Goal: Task Accomplishment & Management: Use online tool/utility

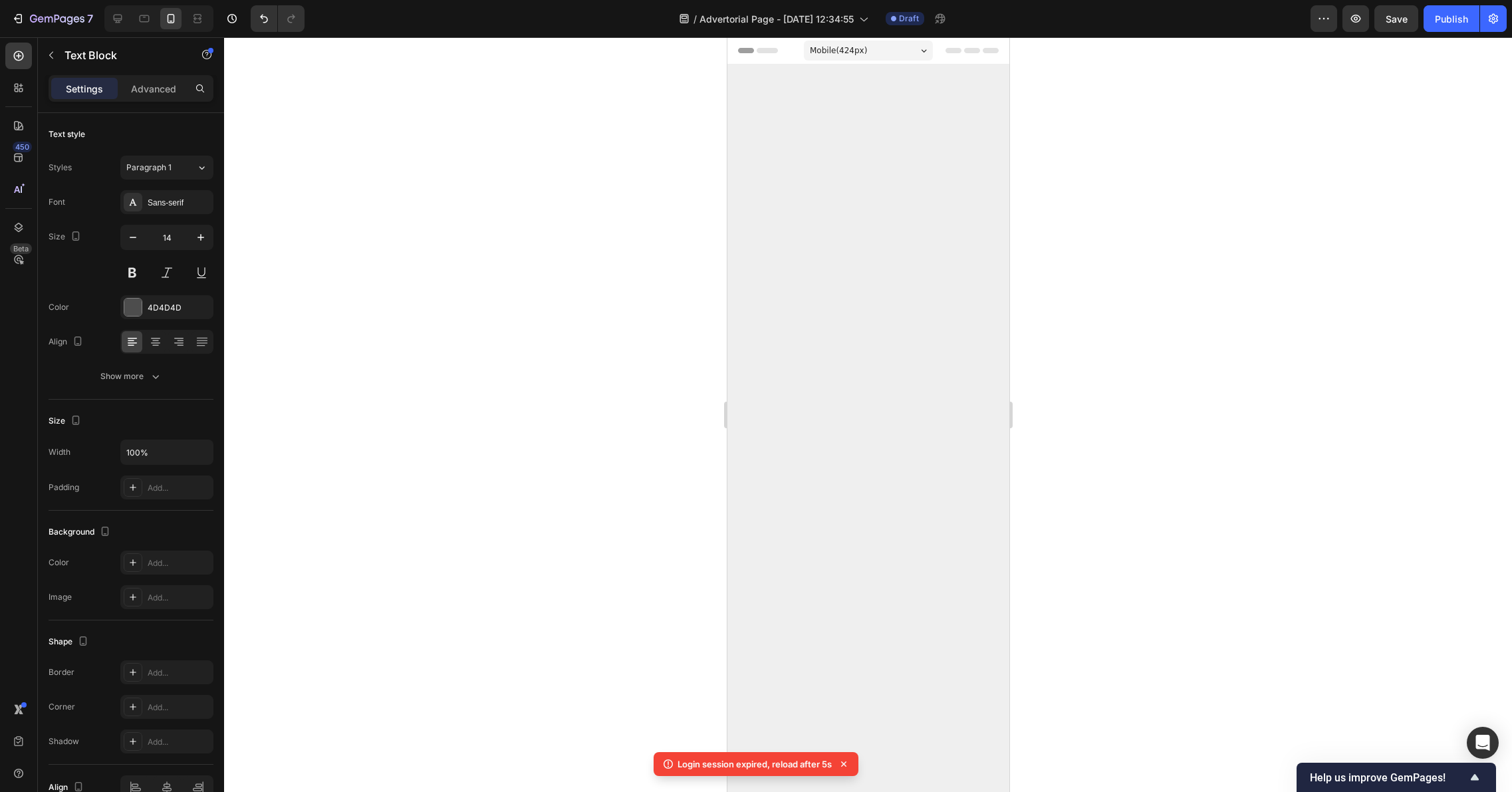
scroll to position [4411, 0]
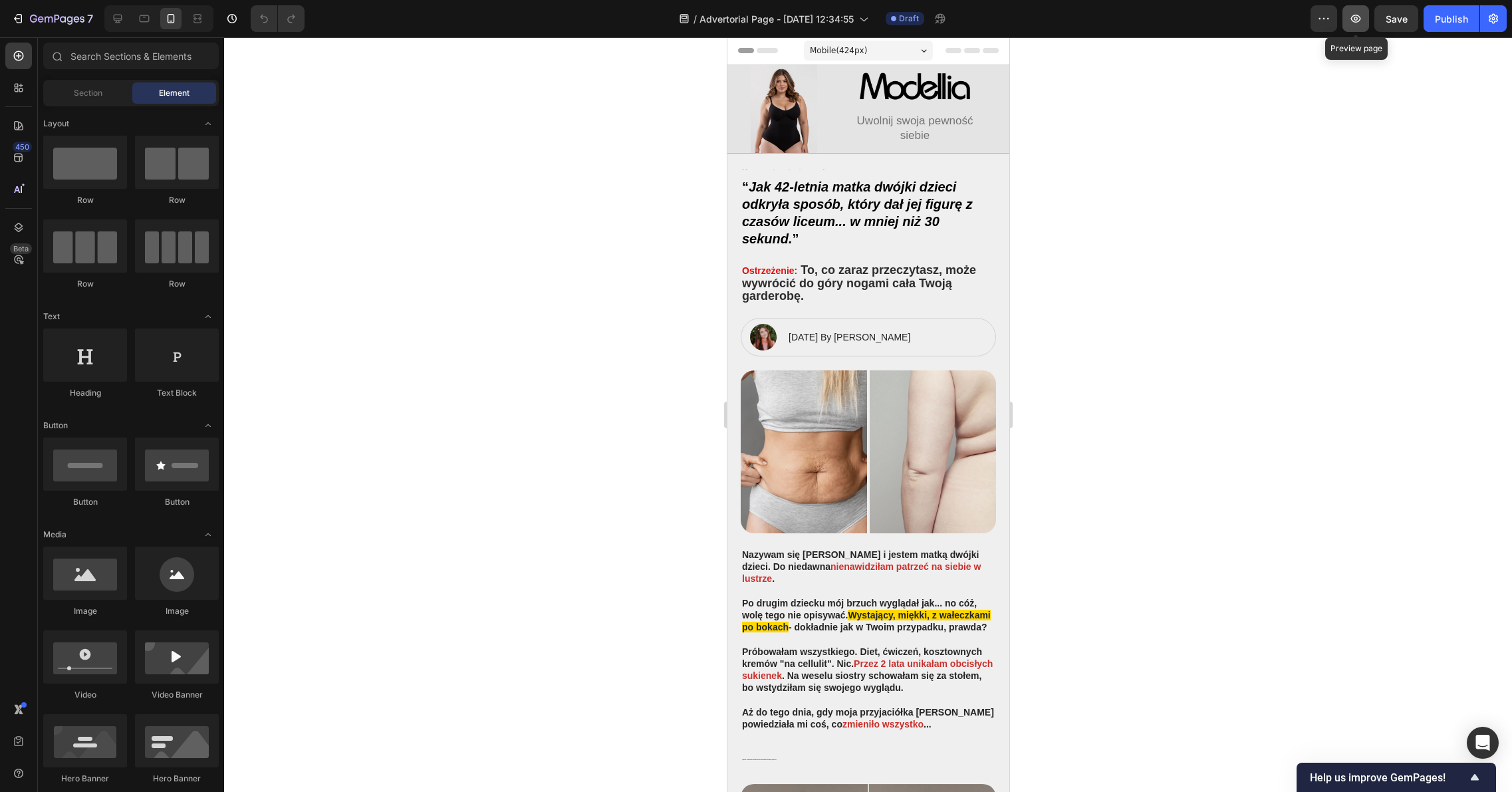
click at [1355, 24] on icon "button" at bounding box center [1355, 18] width 13 height 13
click at [902, 94] on img at bounding box center [914, 87] width 114 height 31
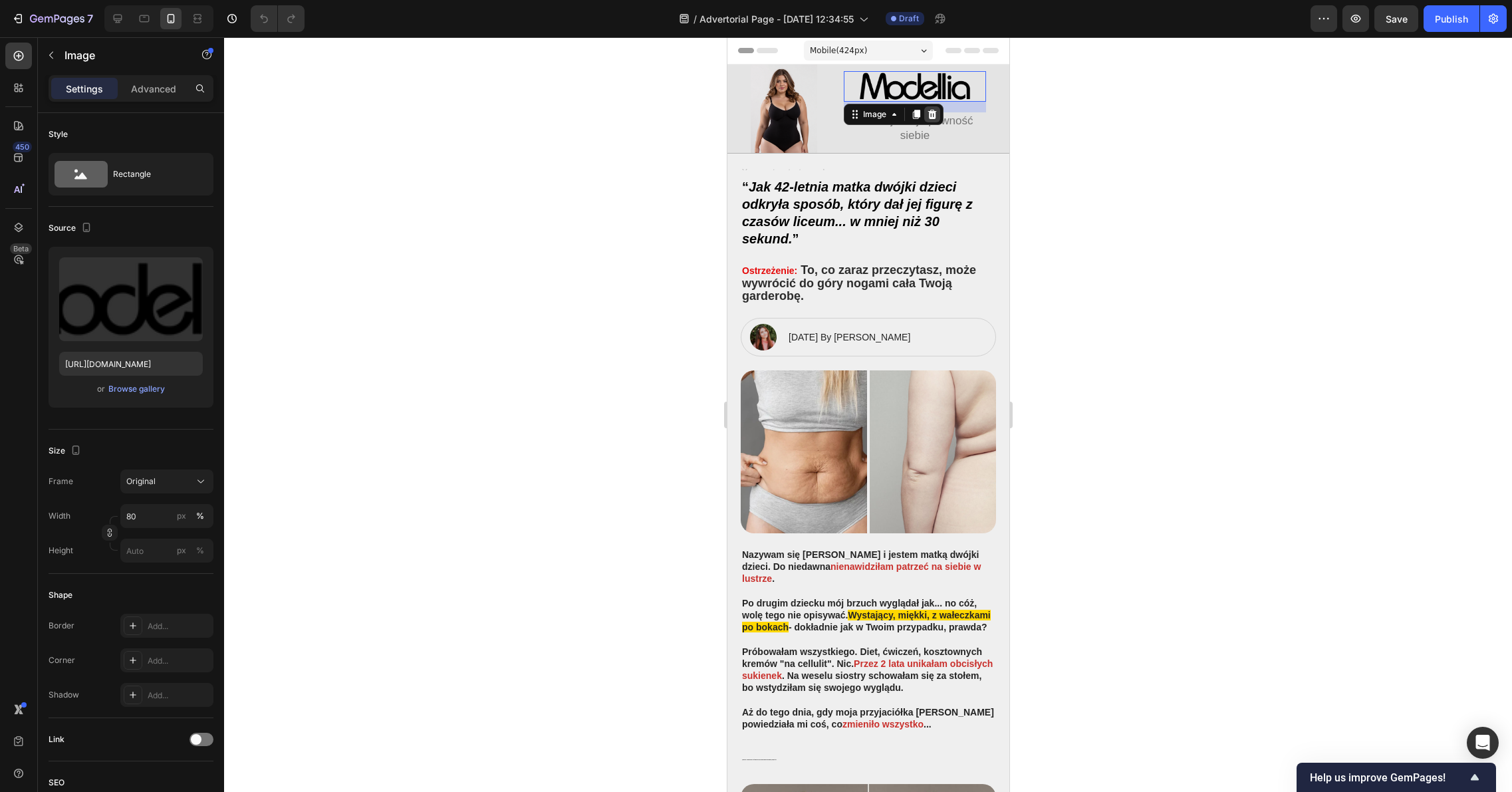
click at [930, 111] on icon at bounding box center [932, 114] width 8 height 9
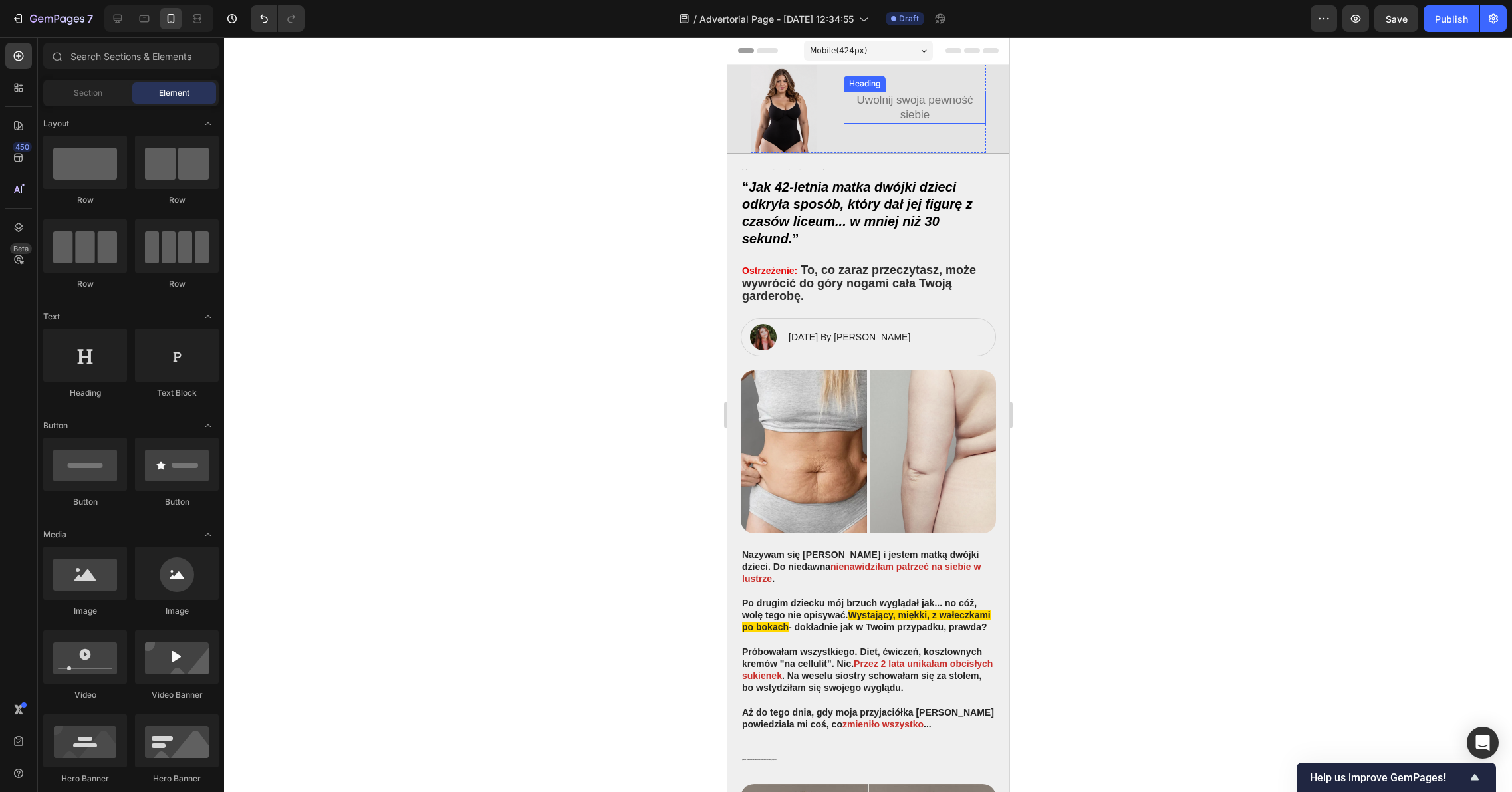
click at [916, 106] on h1 "Uwolnij swoja pewność siebie" at bounding box center [914, 107] width 142 height 32
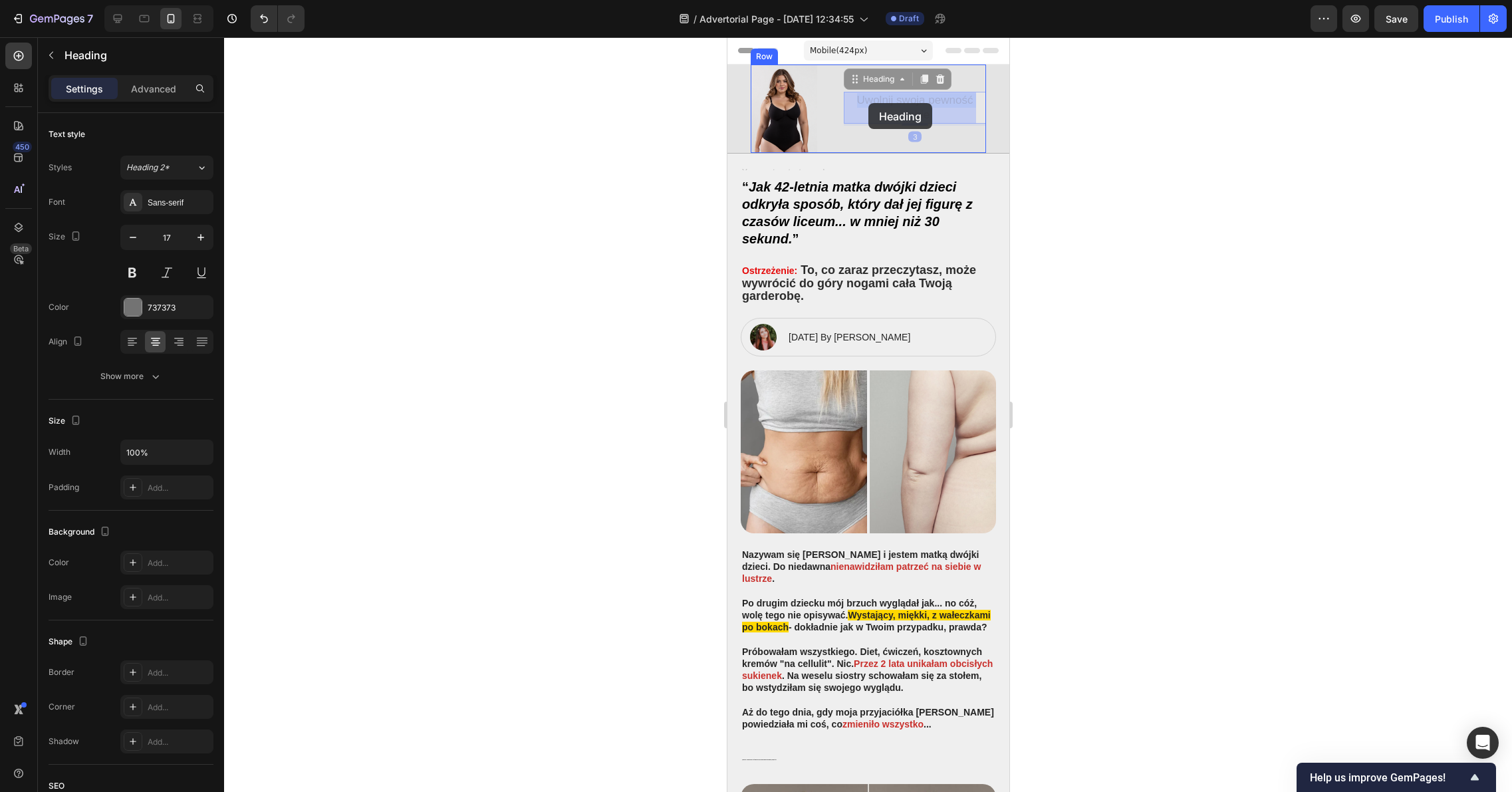
drag, startPoint x: 934, startPoint y: 115, endPoint x: 867, endPoint y: 103, distance: 68.1
drag, startPoint x: 926, startPoint y: 116, endPoint x: 851, endPoint y: 96, distance: 77.6
click at [851, 96] on p "Uwolnij swoja pewność siebie" at bounding box center [914, 107] width 139 height 29
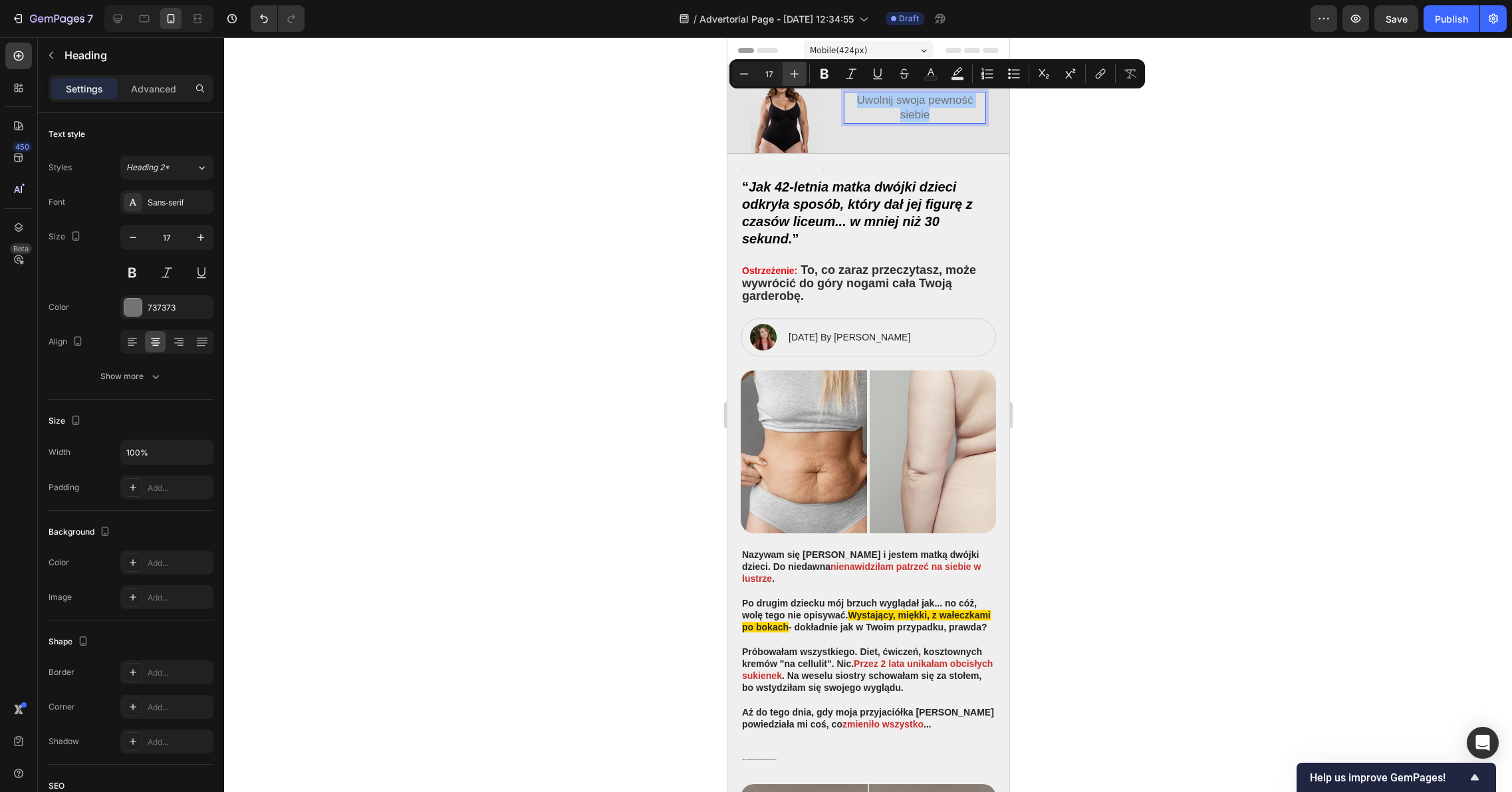
click at [797, 73] on icon "Editor contextual toolbar" at bounding box center [794, 74] width 13 height 13
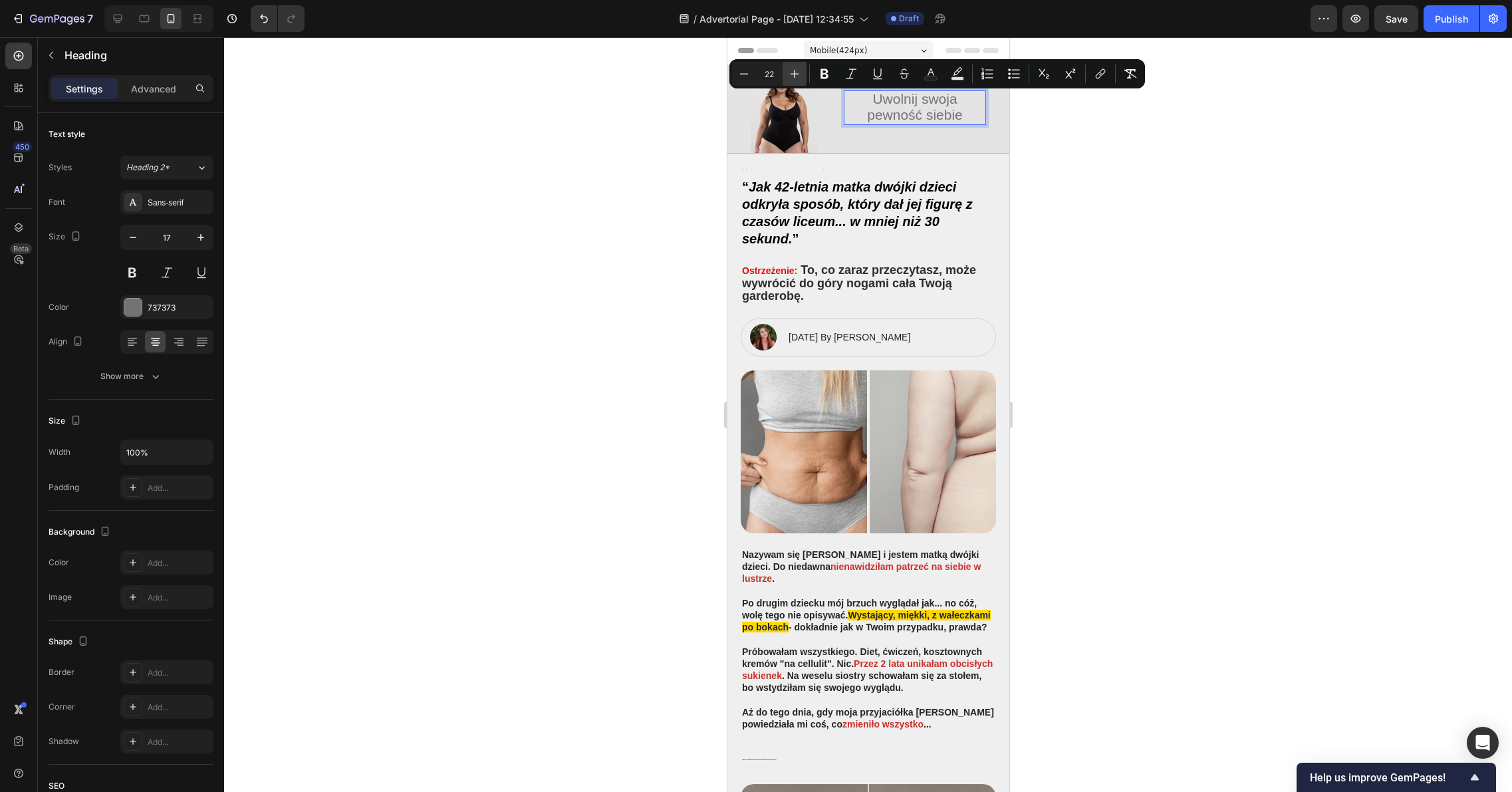
click at [797, 73] on icon "Editor contextual toolbar" at bounding box center [794, 74] width 13 height 13
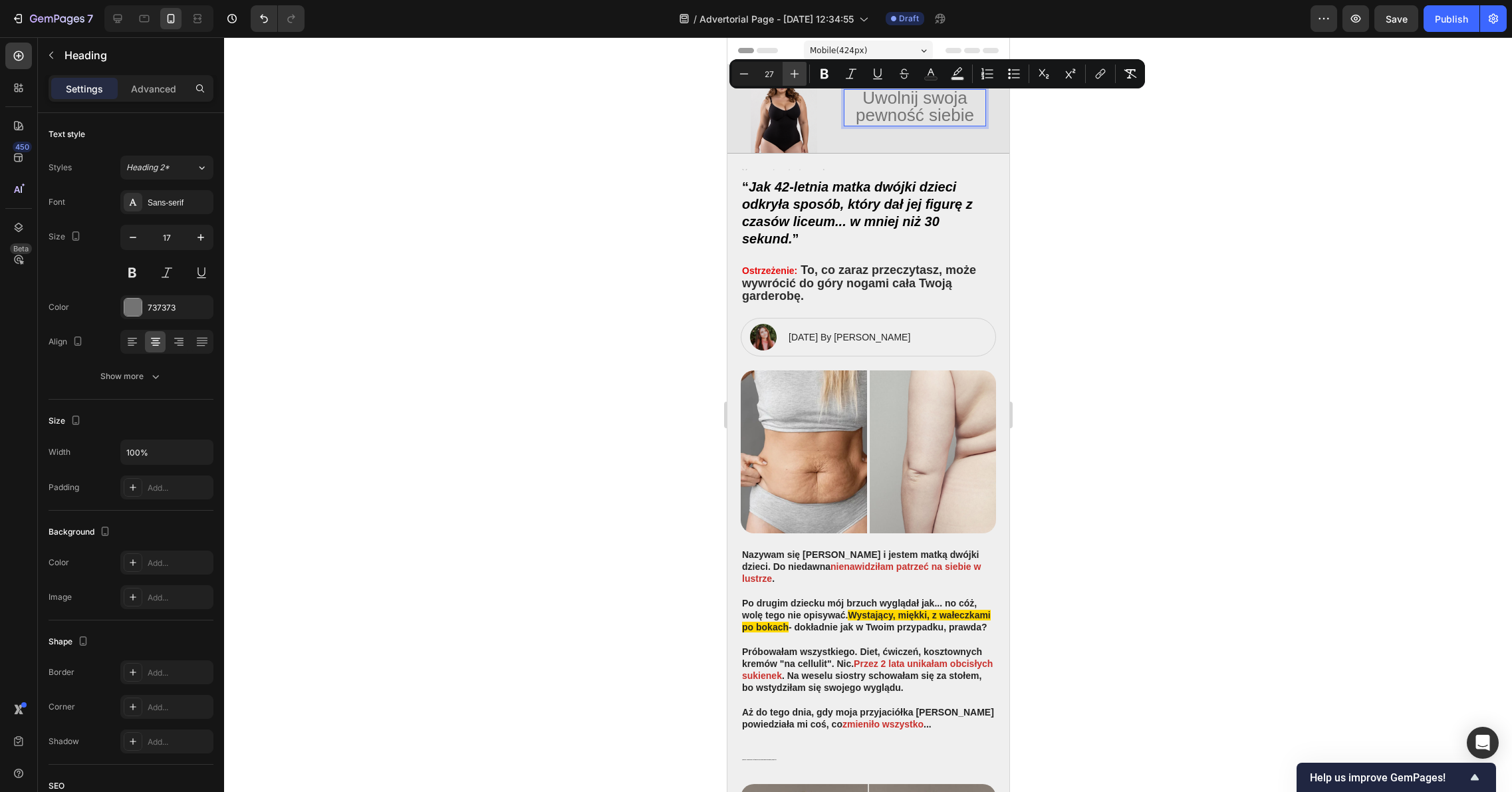
click at [797, 73] on icon "Editor contextual toolbar" at bounding box center [794, 74] width 13 height 13
type input "29"
click at [826, 76] on icon "Editor contextual toolbar" at bounding box center [824, 74] width 13 height 13
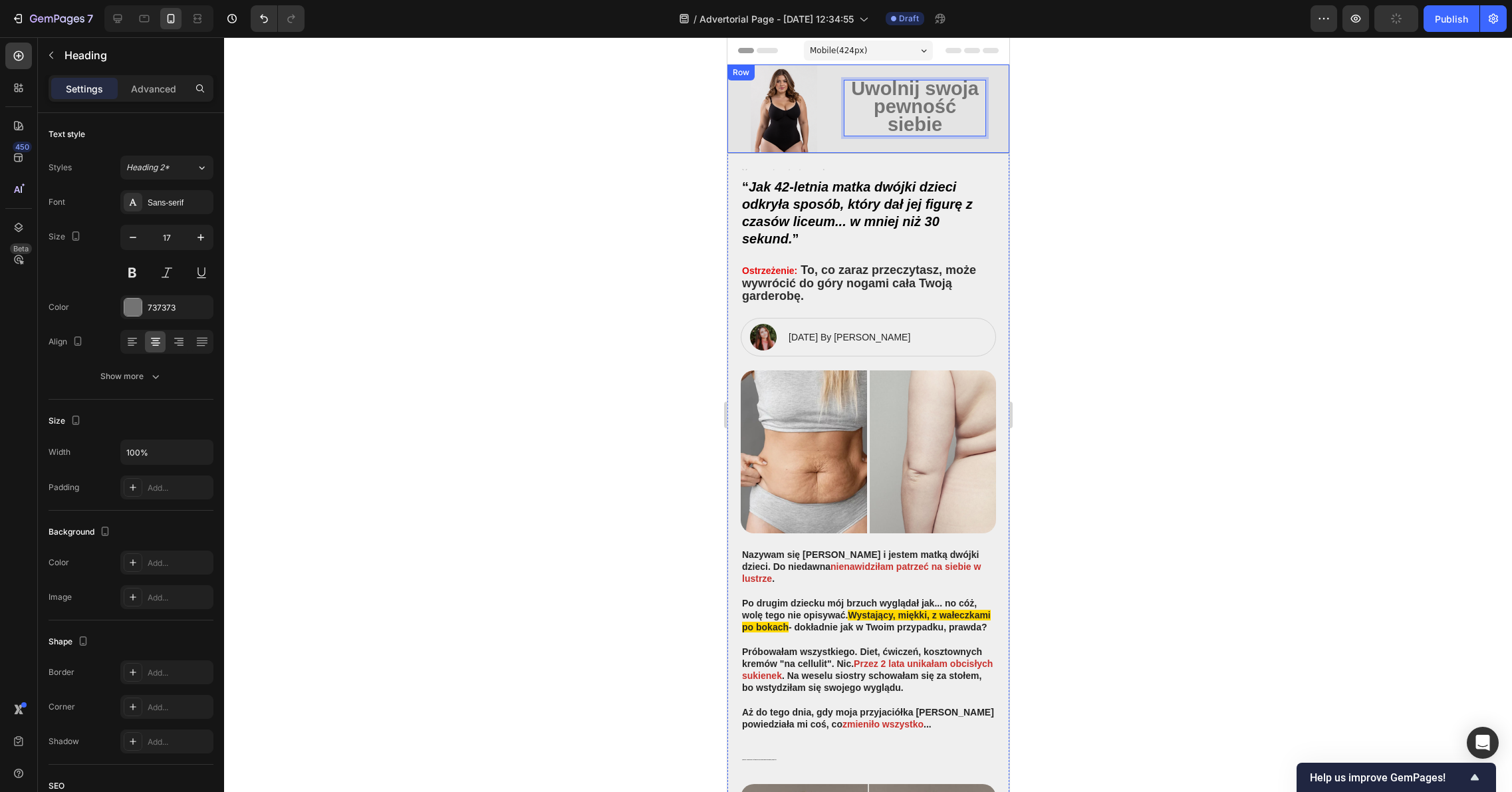
click at [1144, 129] on div at bounding box center [867, 415] width 1287 height 755
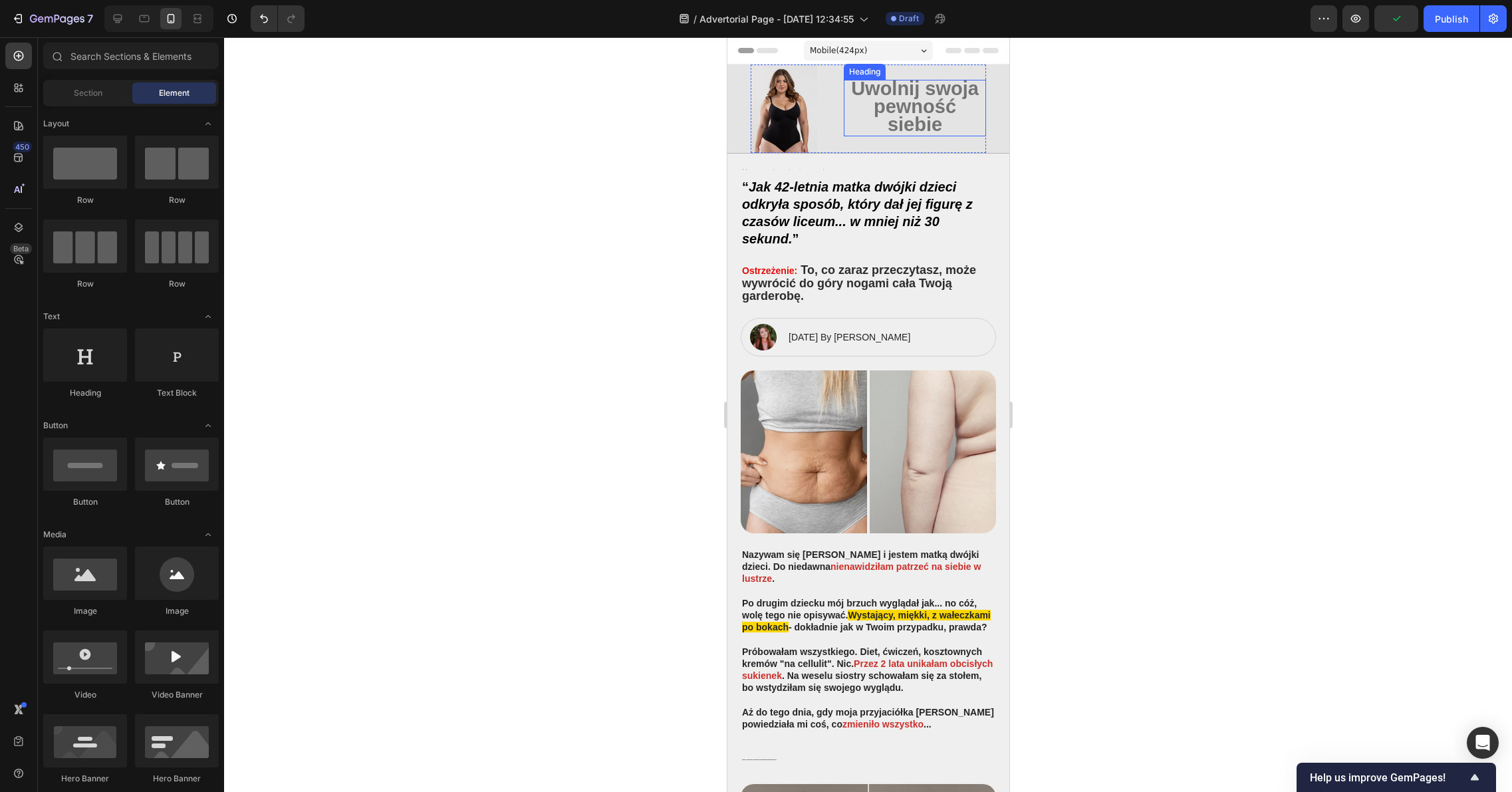
click at [907, 121] on strong "Uwolnij swoja pewność siebie" at bounding box center [914, 106] width 128 height 57
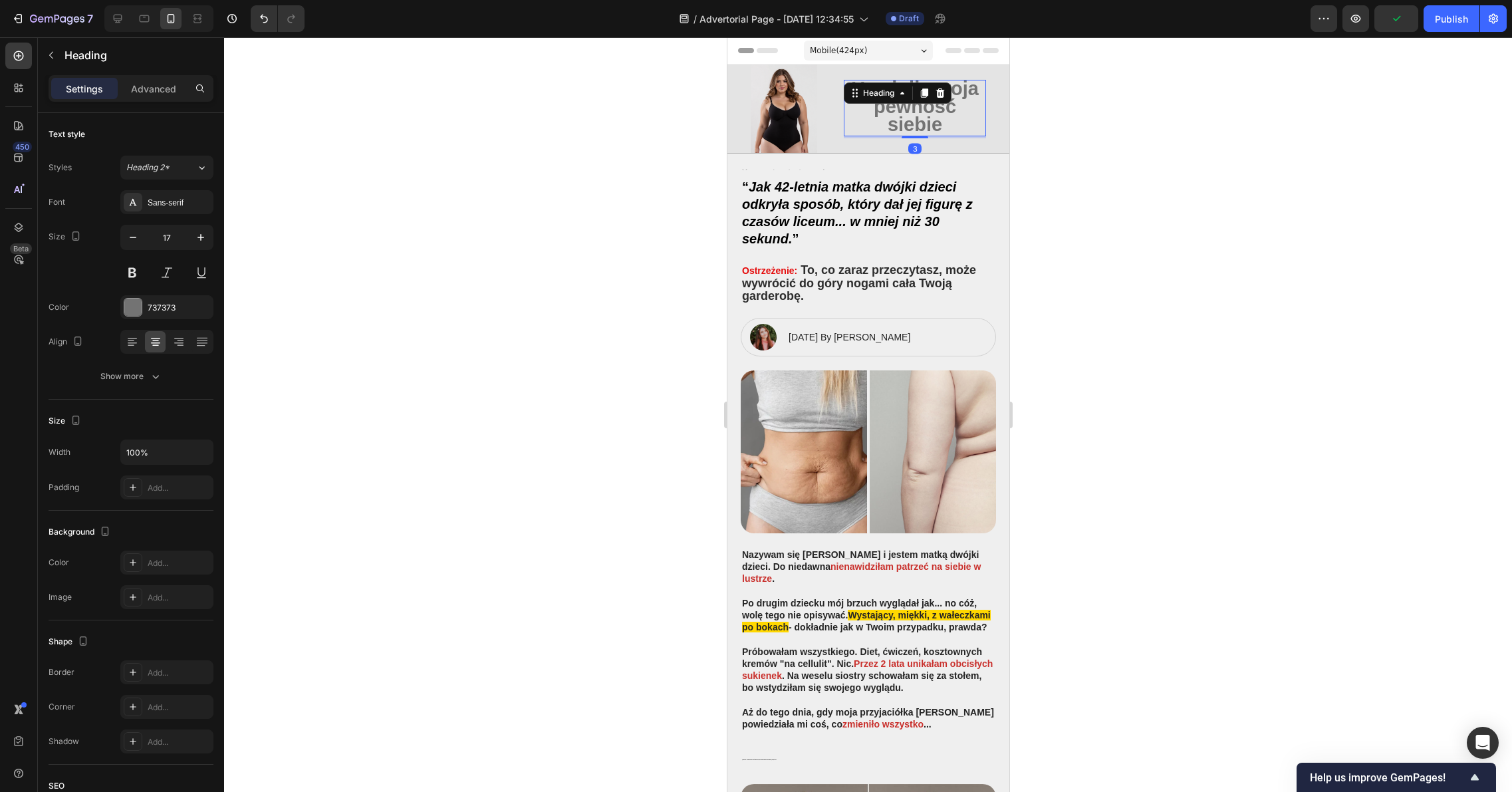
click at [1144, 137] on div at bounding box center [867, 415] width 1287 height 755
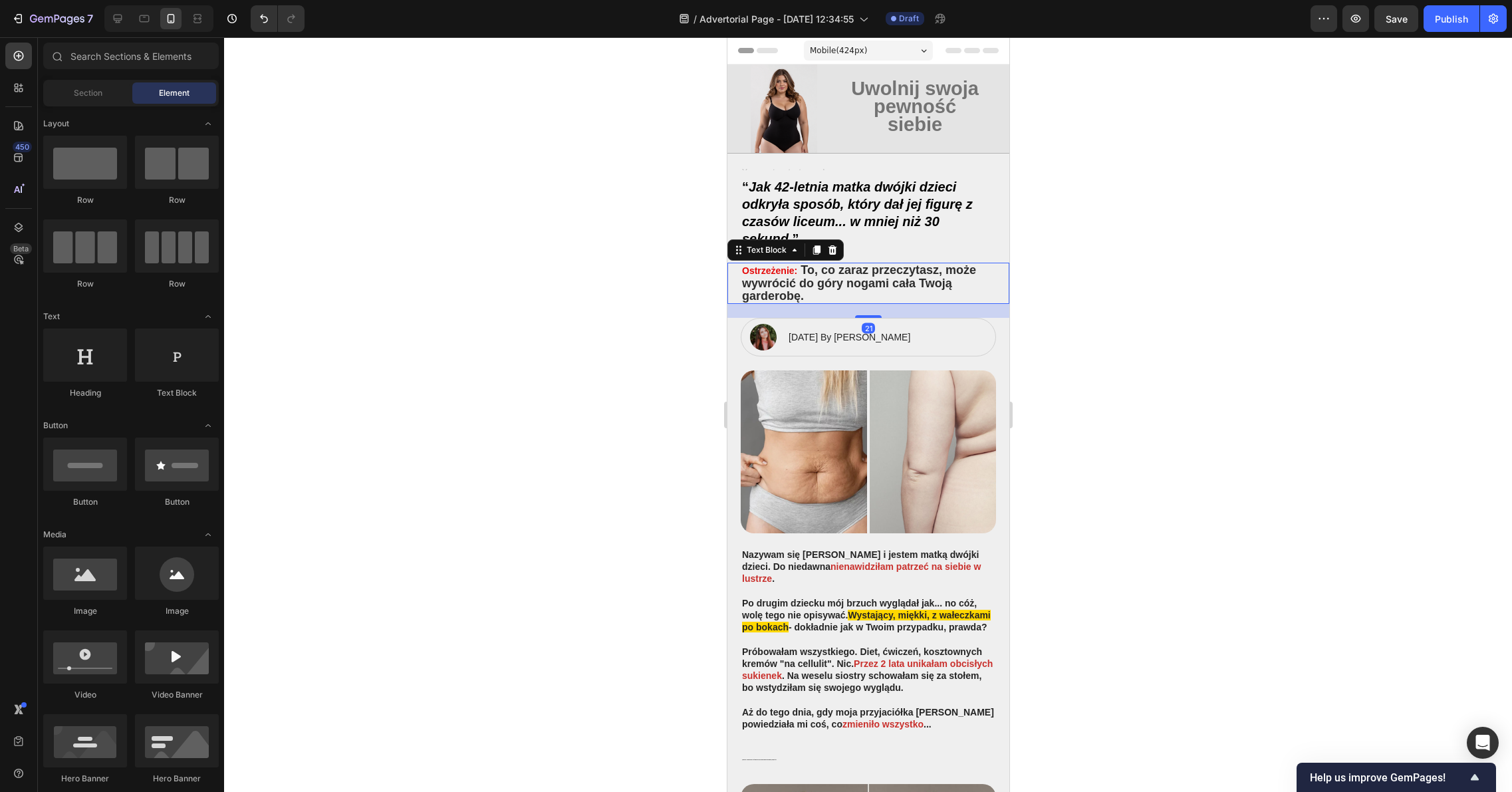
click at [789, 275] on strong "Ostrzeżenie:" at bounding box center [769, 270] width 55 height 10
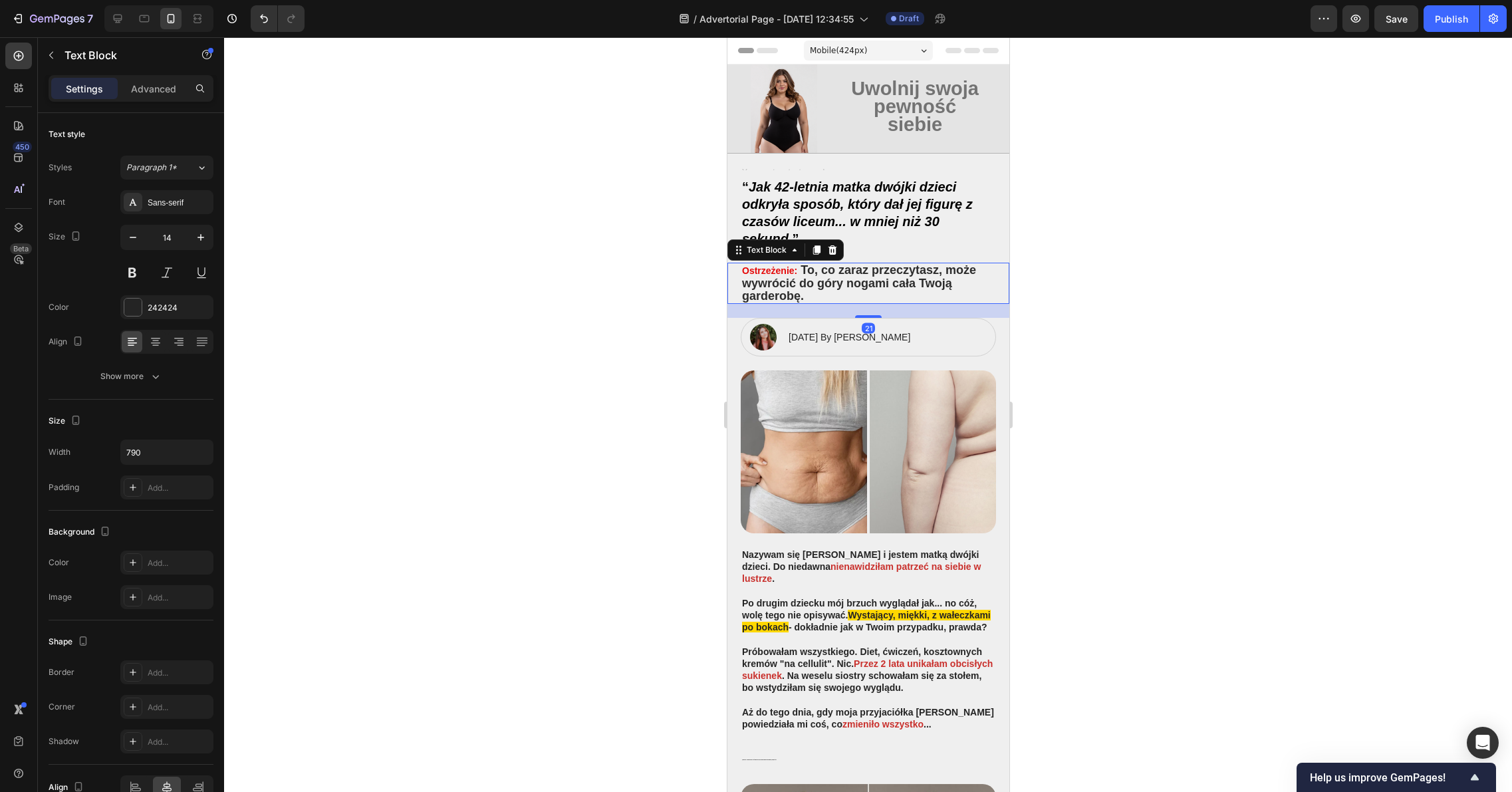
click at [793, 276] on span ", co zaraz przeczytasz, może wywrócić do góry nogami cała Twoją garderobę." at bounding box center [858, 283] width 234 height 39
click at [802, 270] on span "To" at bounding box center [807, 270] width 14 height 13
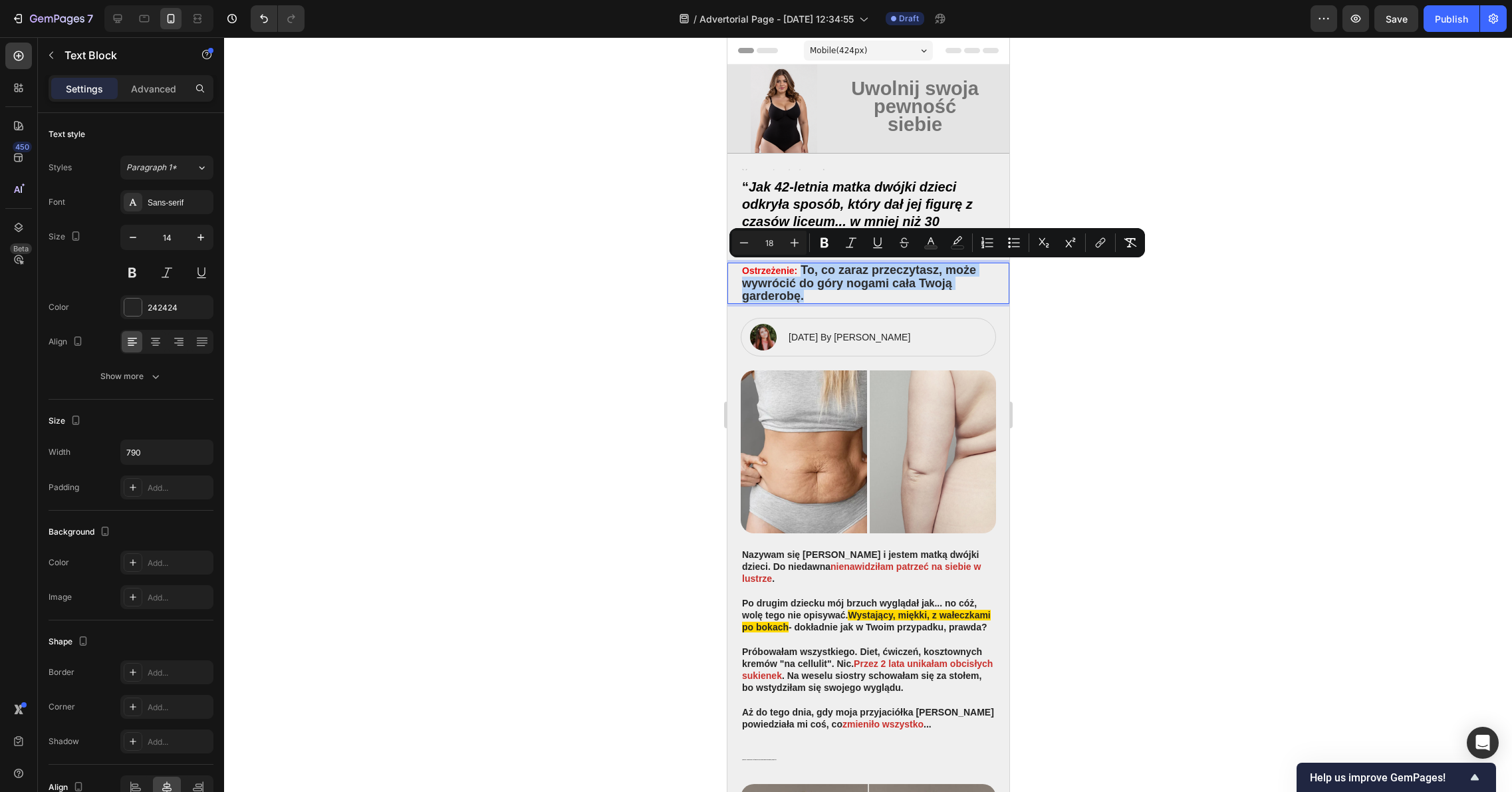
drag, startPoint x: 801, startPoint y: 270, endPoint x: 810, endPoint y: 294, distance: 25.6
click at [810, 294] on p "Ostrzeżenie: To , co zaraz przeczytasz, może wywrócić do góry nogami cała Twoją…" at bounding box center [867, 284] width 252 height 39
click at [825, 238] on icon "Editor contextual toolbar" at bounding box center [824, 243] width 8 height 10
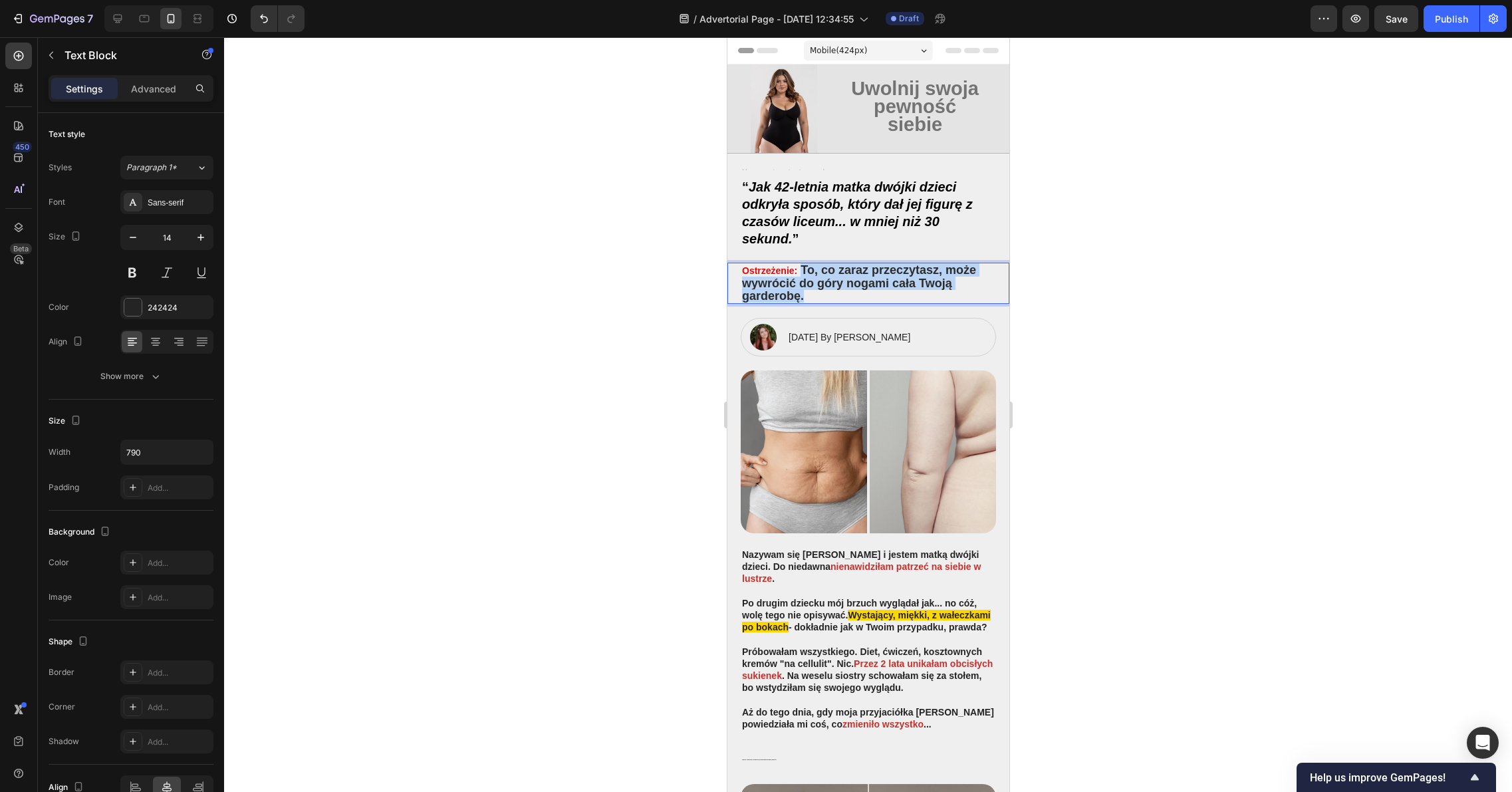
drag, startPoint x: 802, startPoint y: 298, endPoint x: 802, endPoint y: 273, distance: 25.0
click at [802, 273] on p "Ostrzeżenie: To , co zaraz przeczytasz, może wywrócić do góry nogami cała Twoją…" at bounding box center [867, 284] width 252 height 39
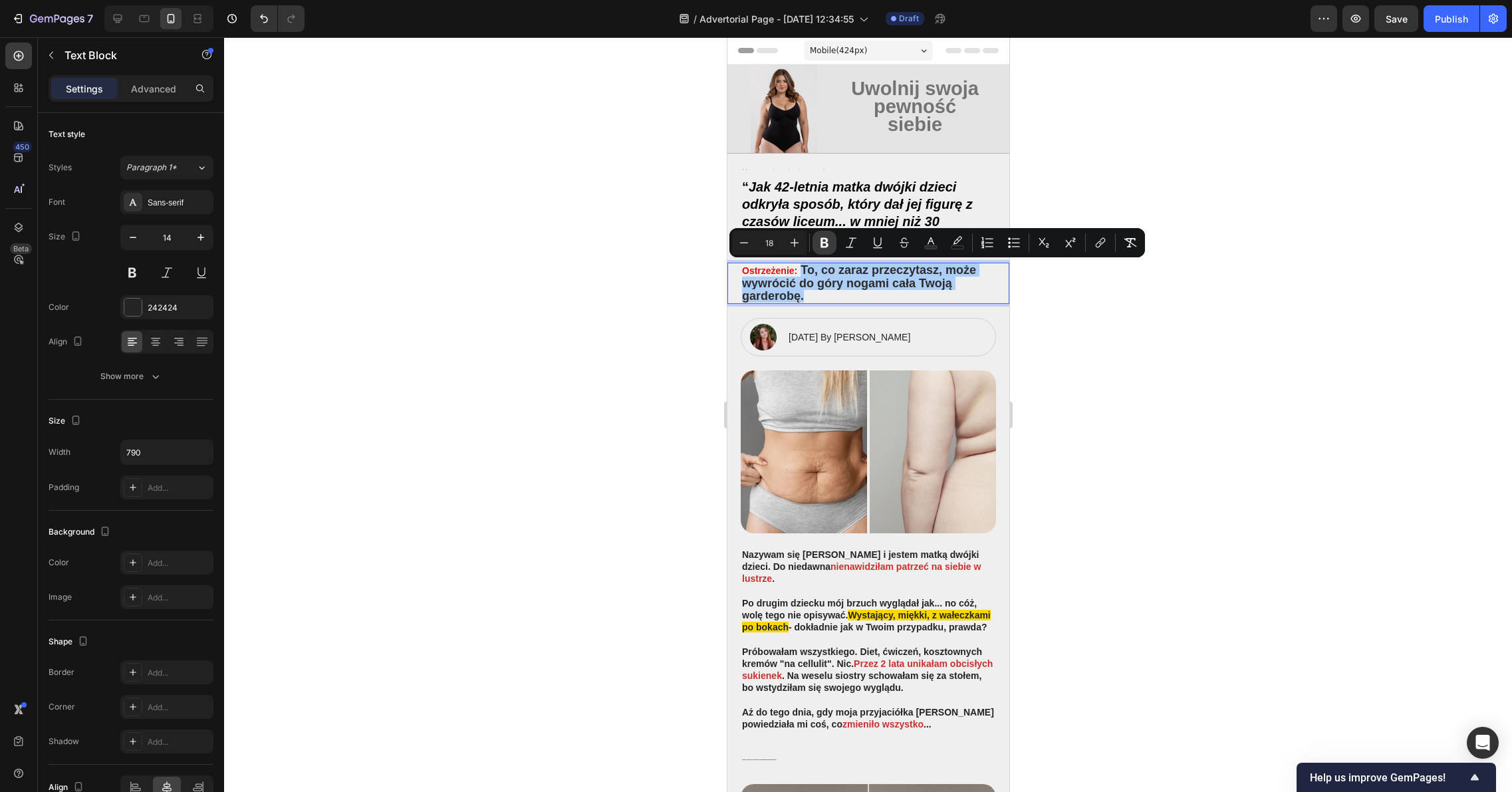
click at [819, 240] on icon "Editor contextual toolbar" at bounding box center [824, 242] width 13 height 13
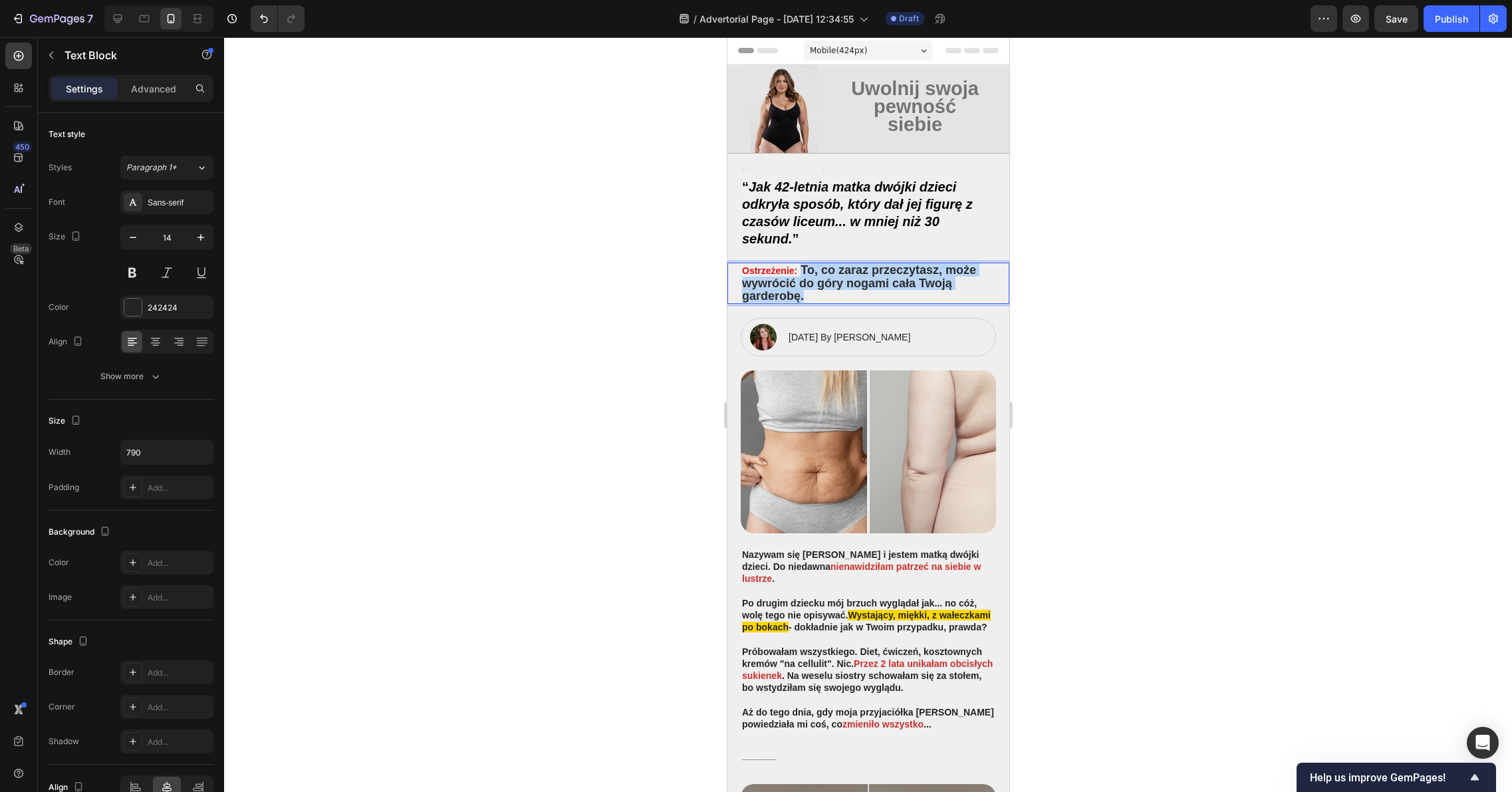
drag, startPoint x: 804, startPoint y: 298, endPoint x: 802, endPoint y: 273, distance: 25.1
click at [802, 273] on p "Ostrzeżenie: To , co zaraz przeczytasz, może wywrócić do góry nogami cała Twoją…" at bounding box center [867, 284] width 252 height 39
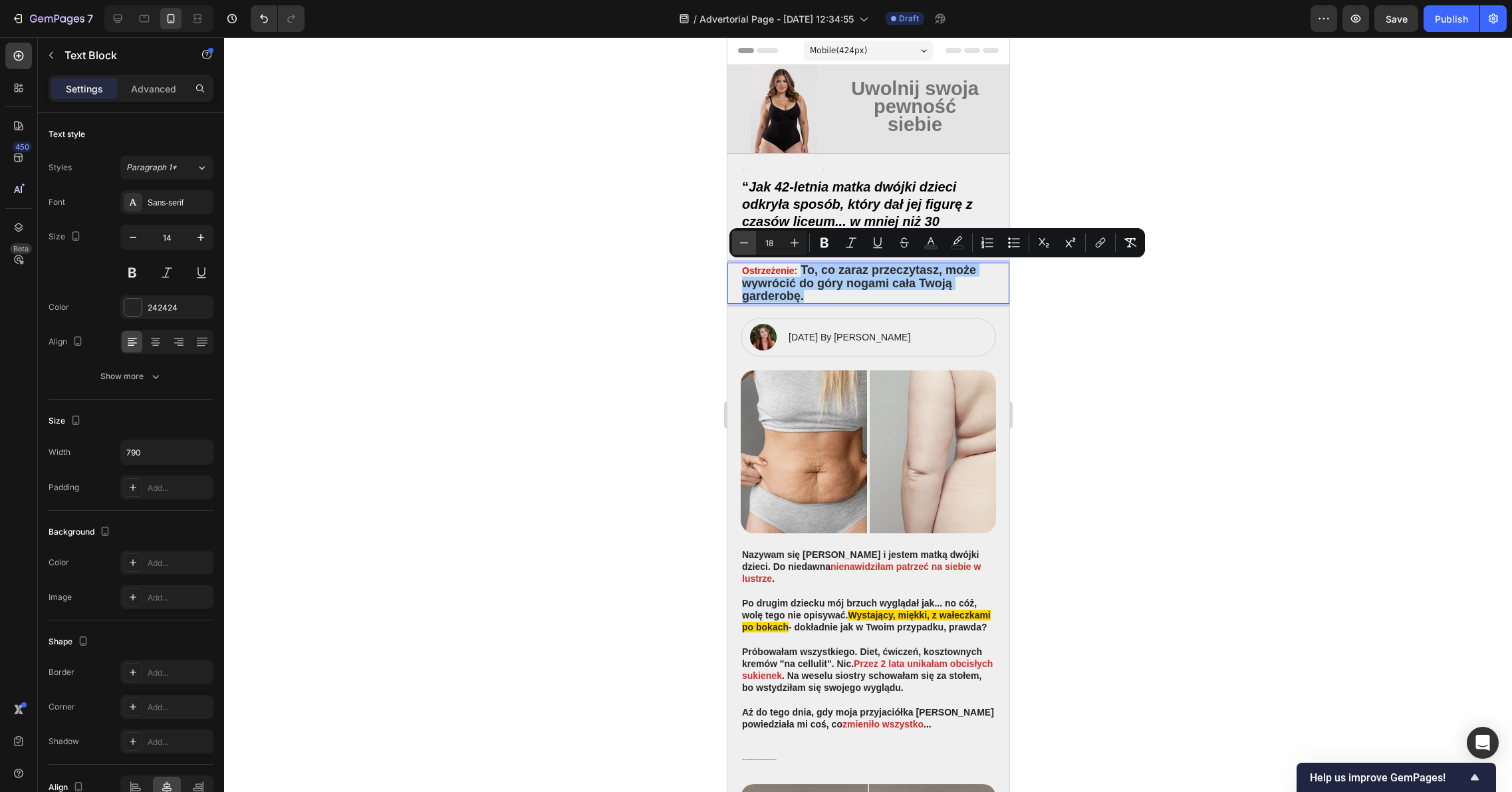
click at [748, 243] on icon "Editor contextual toolbar" at bounding box center [743, 242] width 13 height 13
click at [749, 243] on icon "Editor contextual toolbar" at bounding box center [743, 242] width 13 height 13
type input "16"
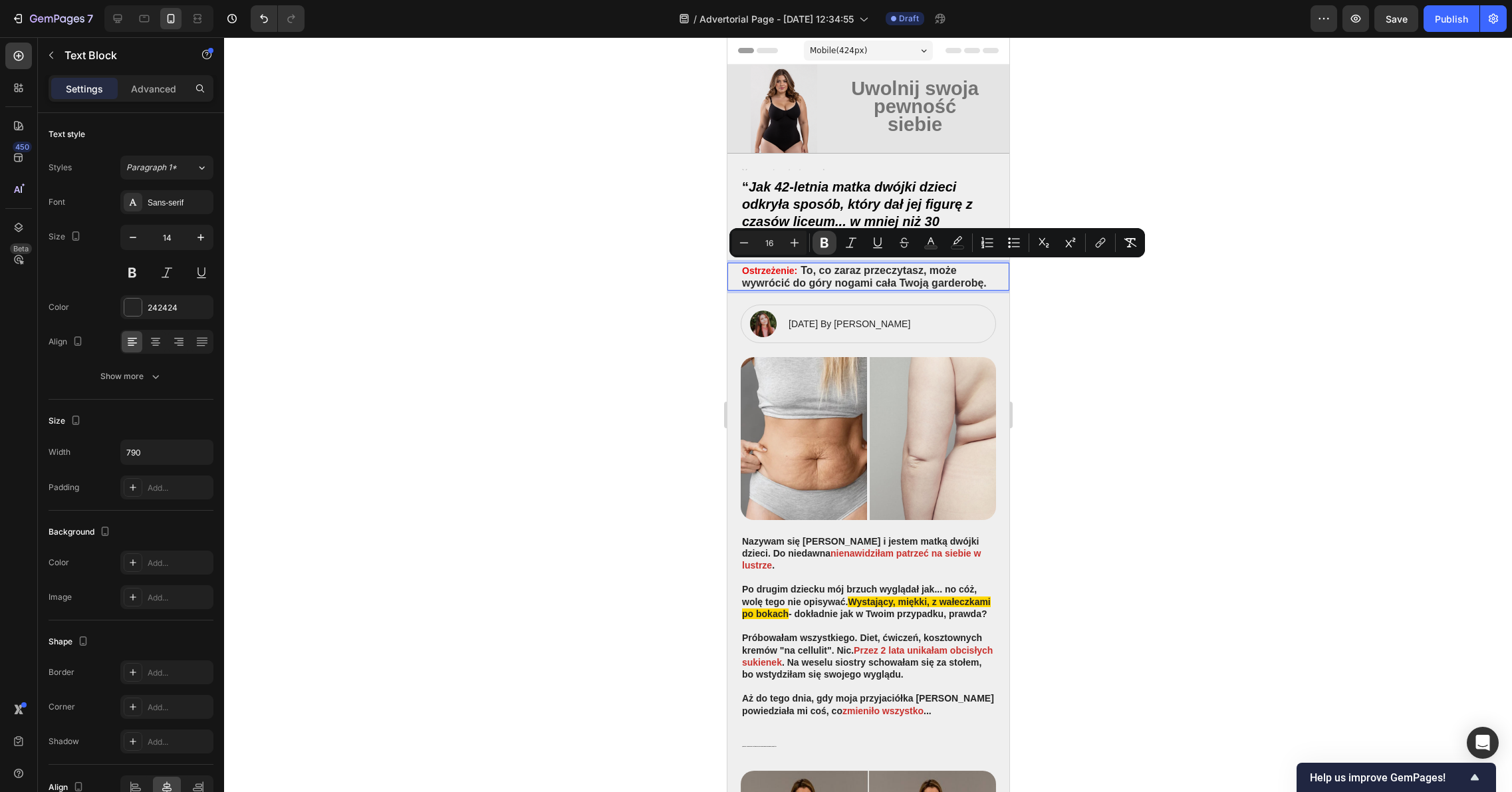
click at [825, 243] on icon "Editor contextual toolbar" at bounding box center [824, 243] width 8 height 10
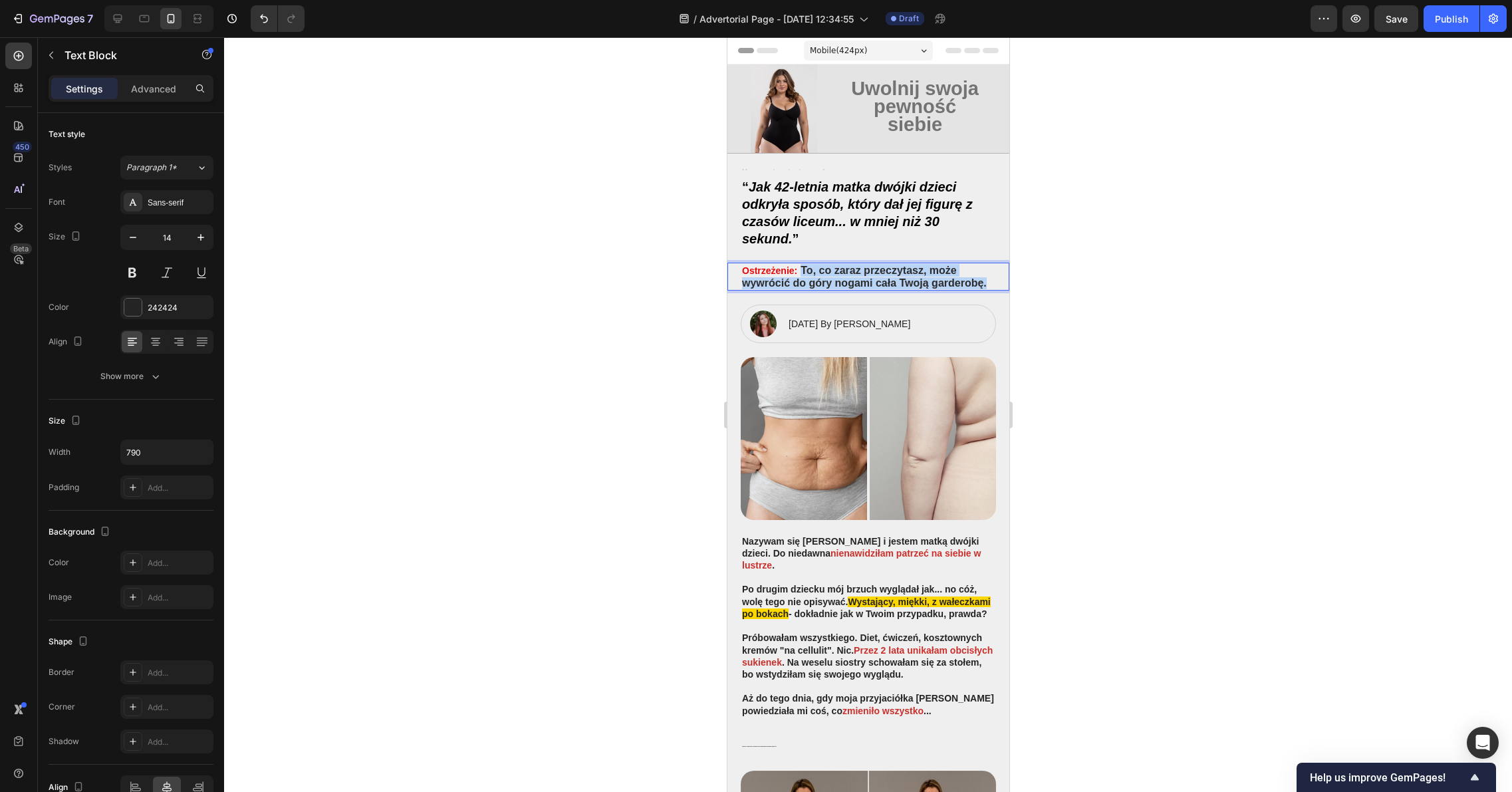
drag, startPoint x: 797, startPoint y: 294, endPoint x: 799, endPoint y: 264, distance: 30.1
click at [799, 264] on p "Ostrzeżenie: To , co zaraz przeczytasz, może wywrócić do góry nogami cała Twoją…" at bounding box center [867, 276] width 252 height 24
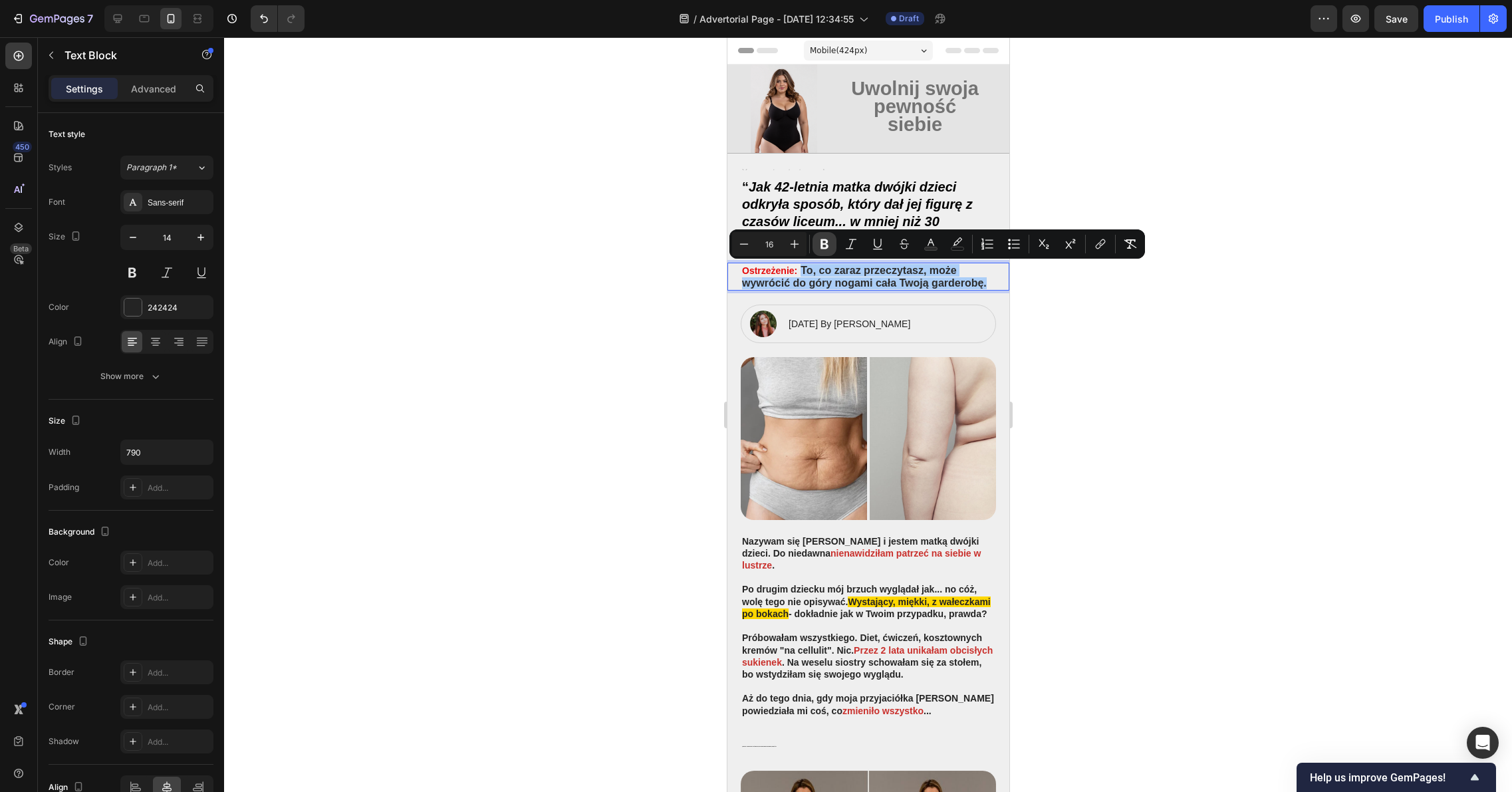
click at [822, 246] on icon "Editor contextual toolbar" at bounding box center [824, 244] width 8 height 10
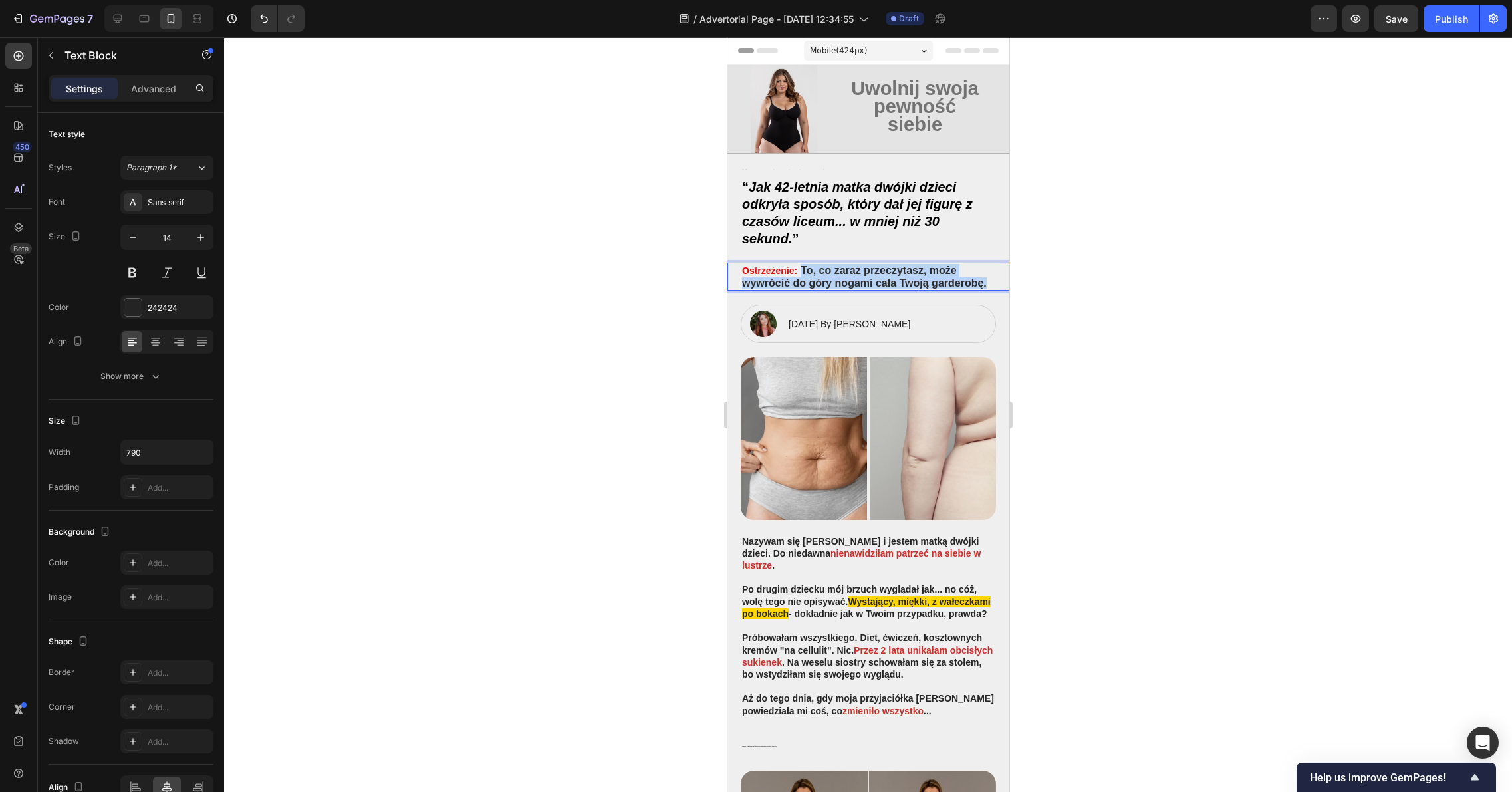
drag, startPoint x: 799, startPoint y: 298, endPoint x: 801, endPoint y: 273, distance: 25.1
click at [801, 273] on p "Ostrzeżenie: To , co zaraz przeczytasz, może wywrócić do góry nogami cała Twoją…" at bounding box center [867, 276] width 252 height 24
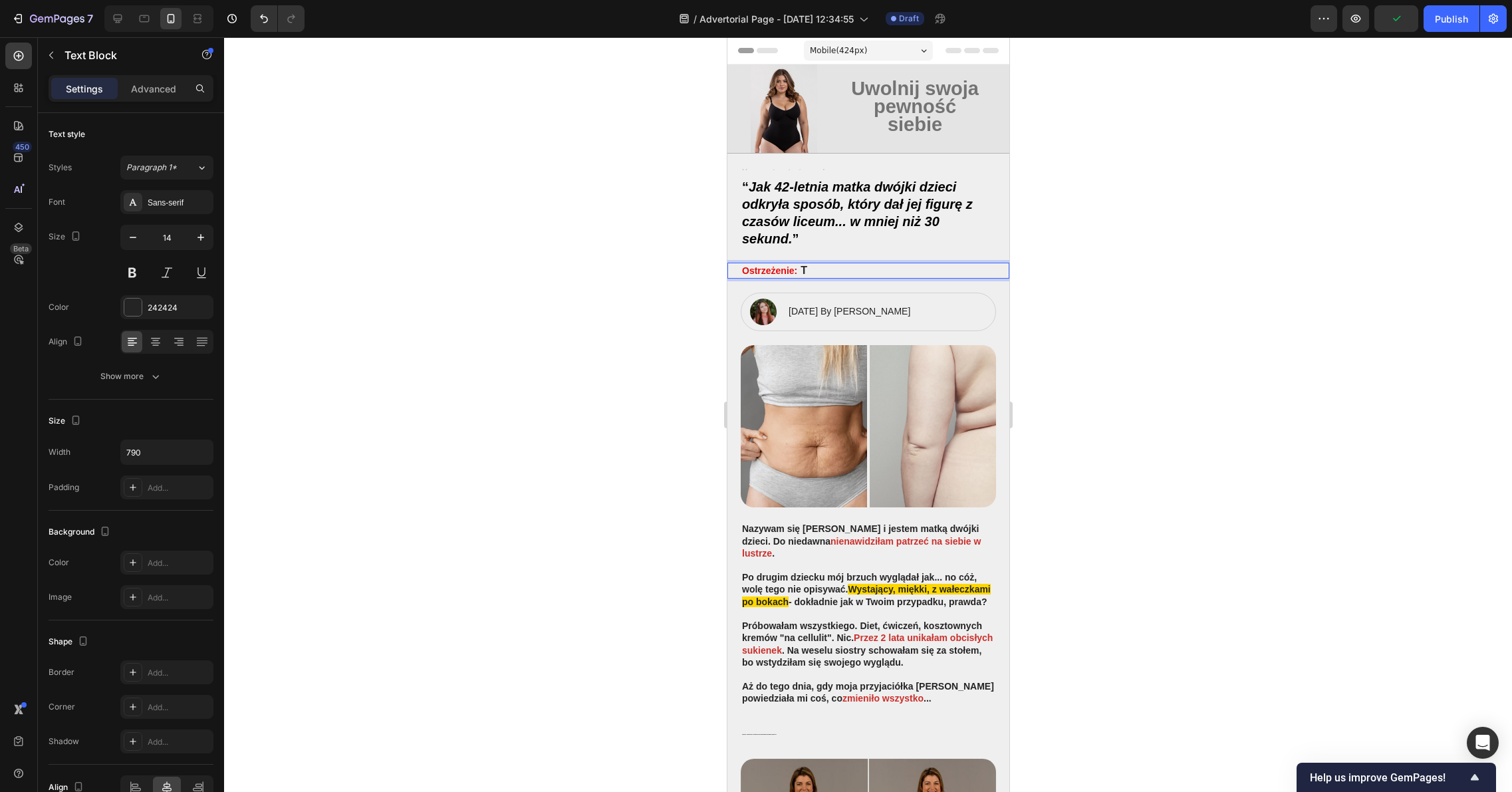
click at [805, 271] on span "T" at bounding box center [803, 270] width 7 height 11
click at [805, 270] on p "Ostrzeżenie:" at bounding box center [867, 270] width 252 height 12
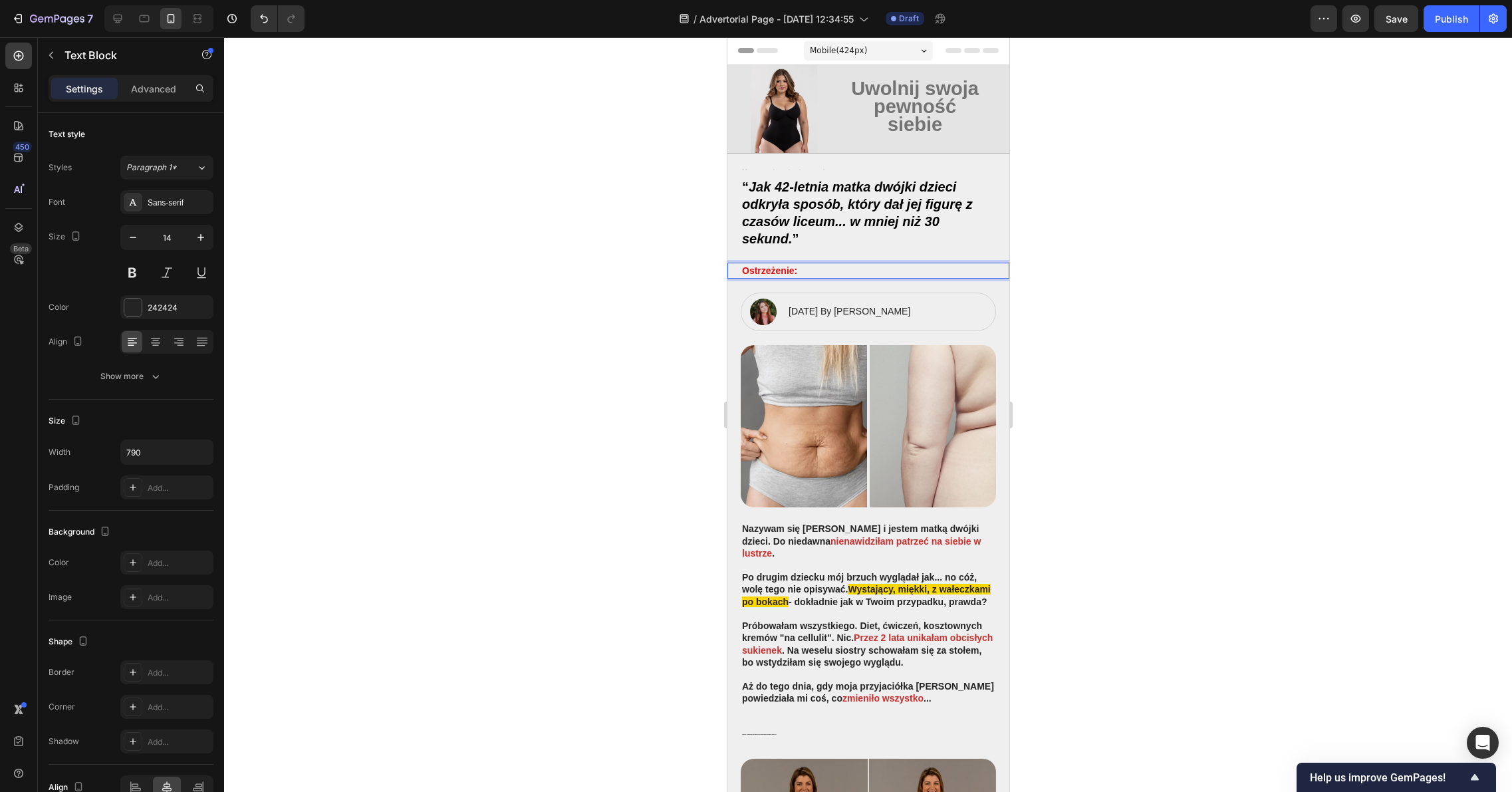
click at [818, 266] on p "Ostrzeżenie:" at bounding box center [867, 270] width 252 height 12
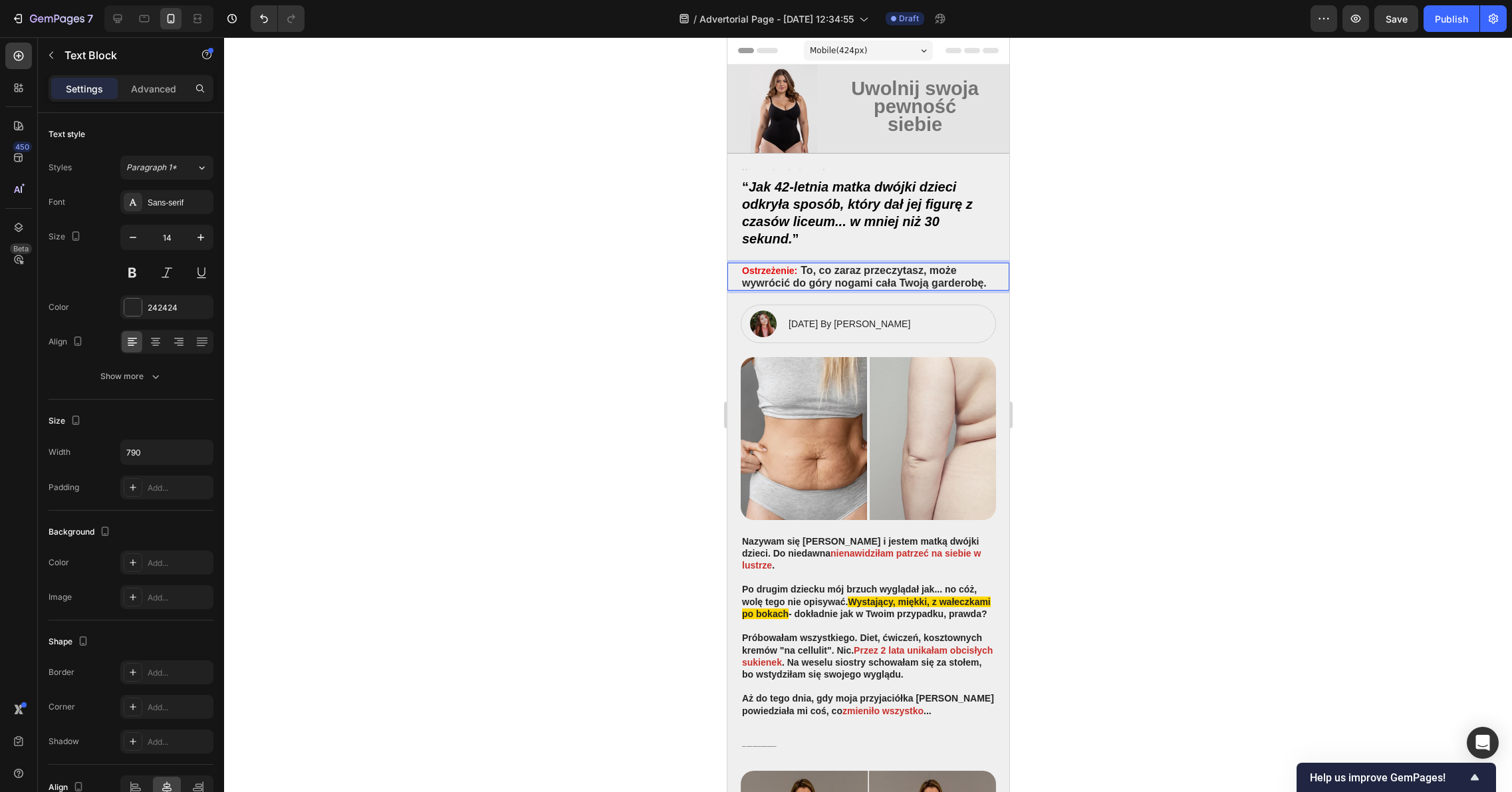
click at [807, 289] on p "Ostrzeżenie: To , co zaraz przeczytasz, może wywrócić do góry nogami cała Twoją…" at bounding box center [867, 276] width 252 height 24
drag, startPoint x: 797, startPoint y: 298, endPoint x: 802, endPoint y: 270, distance: 28.4
click at [802, 270] on p "Ostrzeżenie: To , co zaraz przeczytasz, może wywrócić do góry nogami cała Twoją…" at bounding box center [867, 276] width 252 height 24
copy p "To , co zaraz przeczytasz, może wywrócić do góry nogami cała Twoją garderobę."
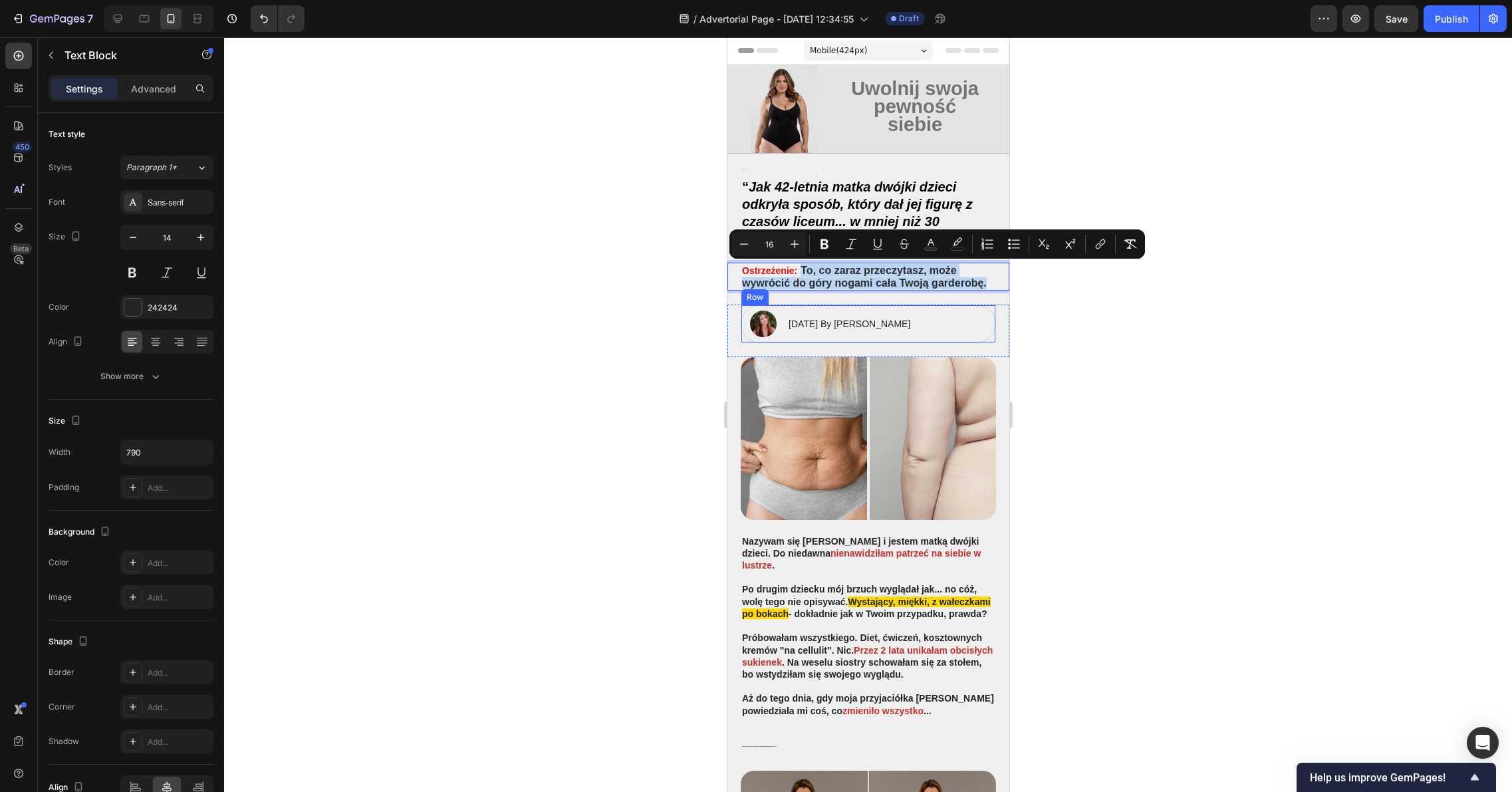
click at [802, 316] on div "Image 8.05.2025 By Maria Urban Text Block Row" at bounding box center [867, 324] width 255 height 39
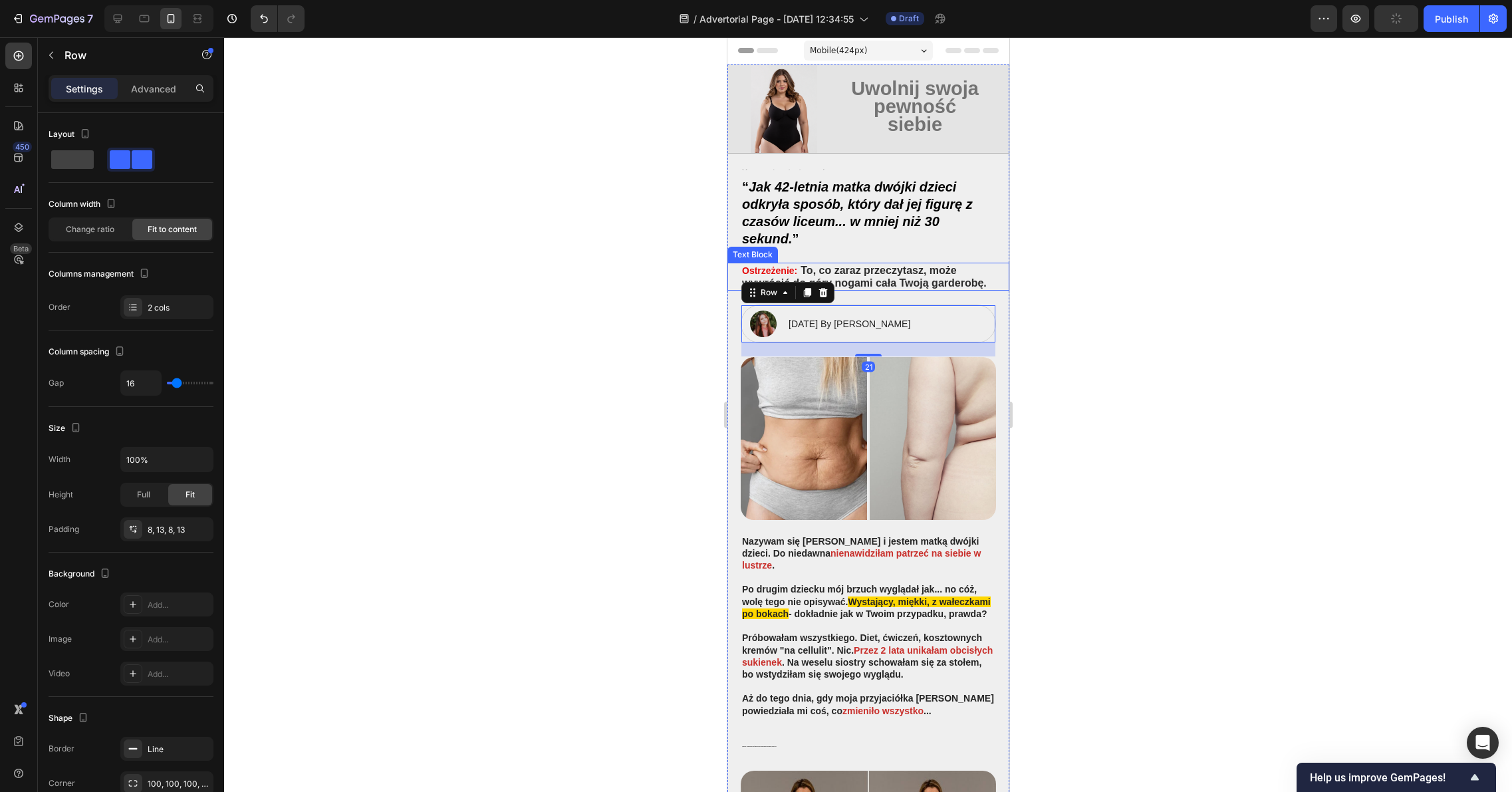
click at [865, 269] on span ", co zaraz przeczytasz, może wywrócić do góry nogami cała Twoją garderobę." at bounding box center [863, 277] width 245 height 24
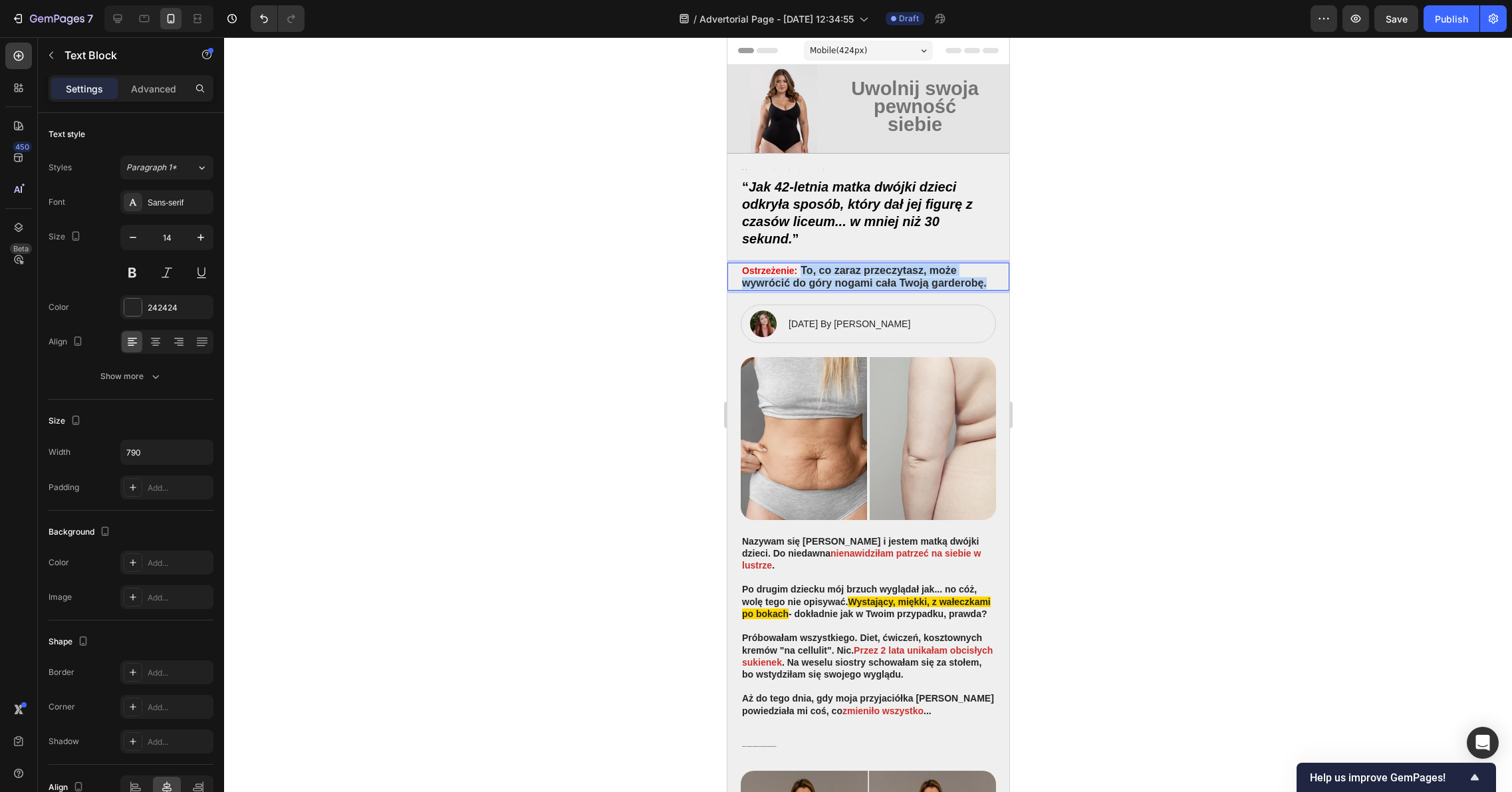
drag, startPoint x: 798, startPoint y: 297, endPoint x: 801, endPoint y: 274, distance: 23.2
click at [801, 274] on p "Ostrzeżenie: To , co zaraz przeczytasz, może wywrócić do góry nogami cała Twoją…" at bounding box center [867, 276] width 252 height 24
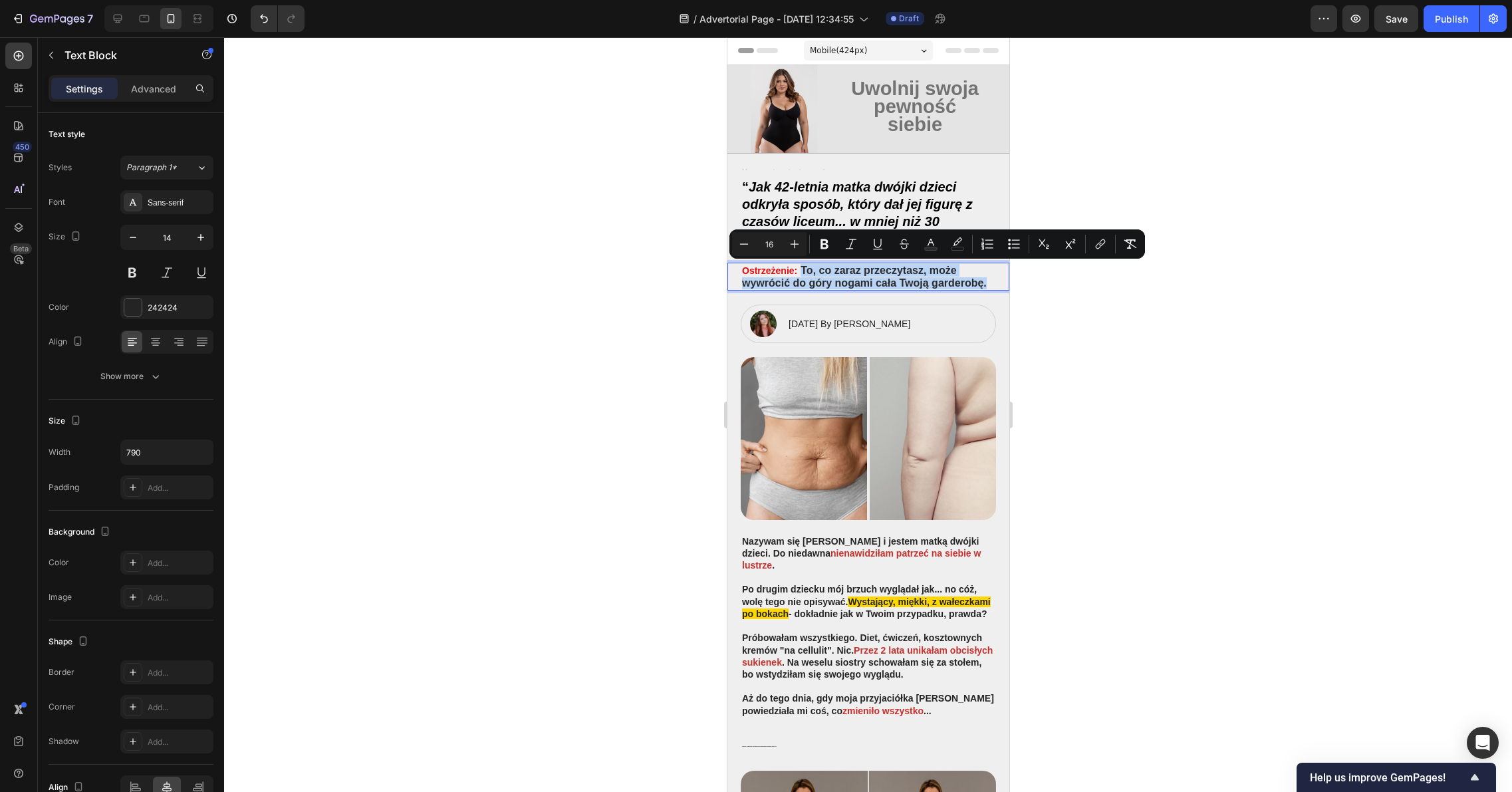
type input "18"
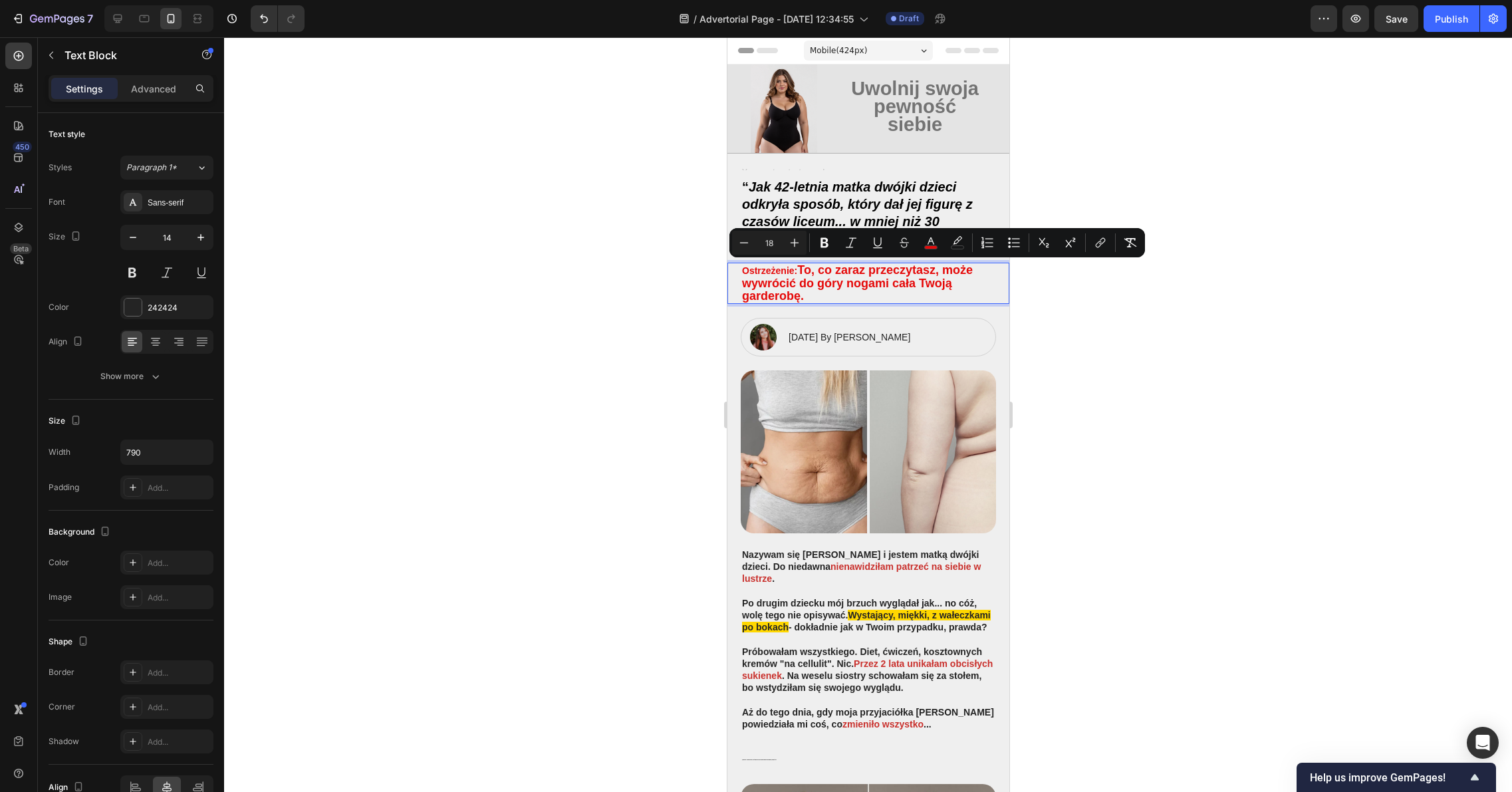
drag, startPoint x: 805, startPoint y: 295, endPoint x: 802, endPoint y: 271, distance: 24.2
click at [802, 271] on p "Ostrzeżenie: To, co zaraz przeczytasz, może wywrócić do góry nogami cała Twoją …" at bounding box center [867, 284] width 252 height 39
click at [821, 246] on icon "Editor contextual toolbar" at bounding box center [824, 243] width 8 height 10
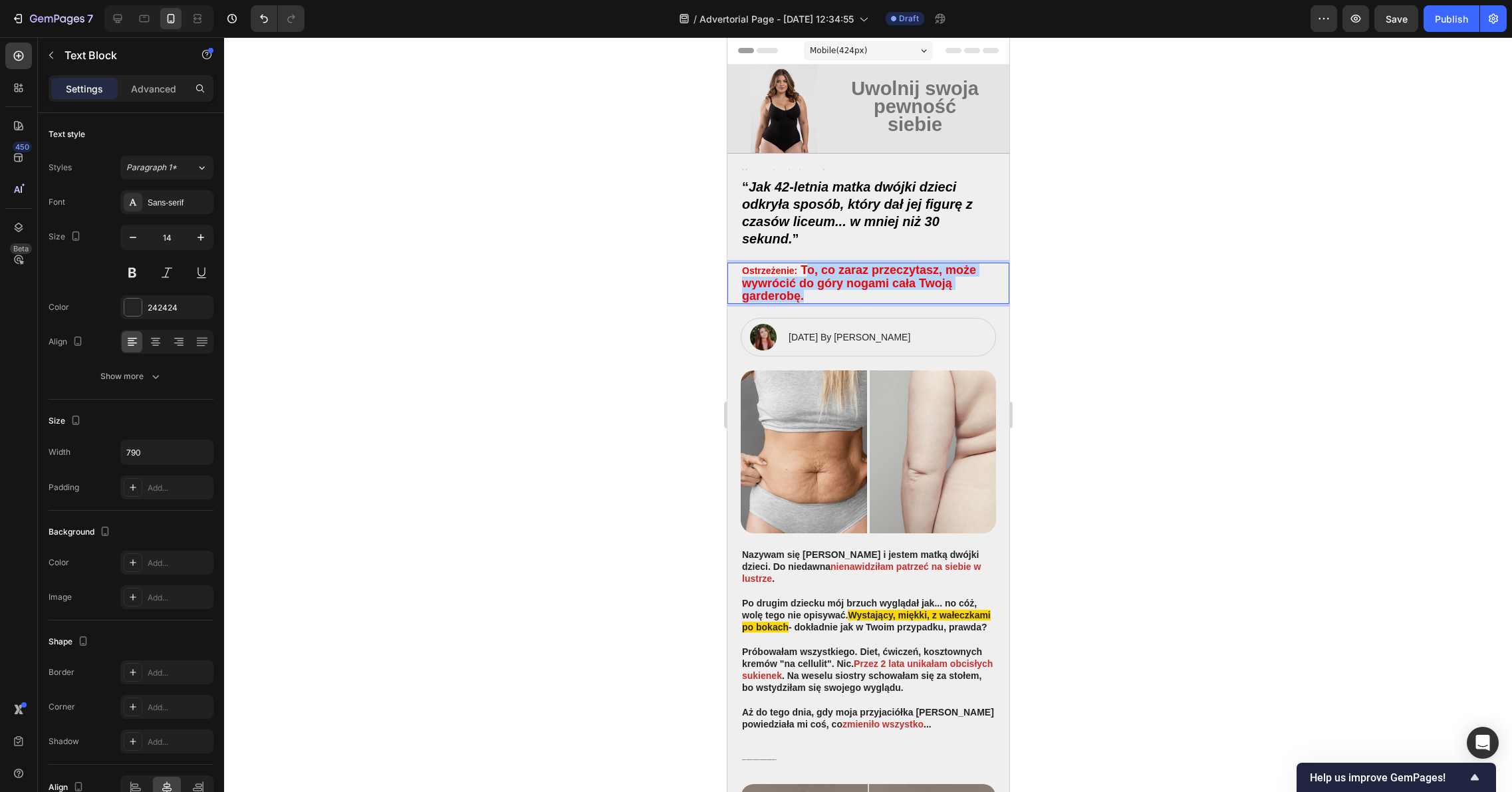
drag, startPoint x: 803, startPoint y: 298, endPoint x: 803, endPoint y: 272, distance: 26.0
click at [803, 272] on p "Ostrzeżenie: To, co zaraz przeczytasz, może wywrócić do góry nogami cała Twoją …" at bounding box center [867, 284] width 252 height 39
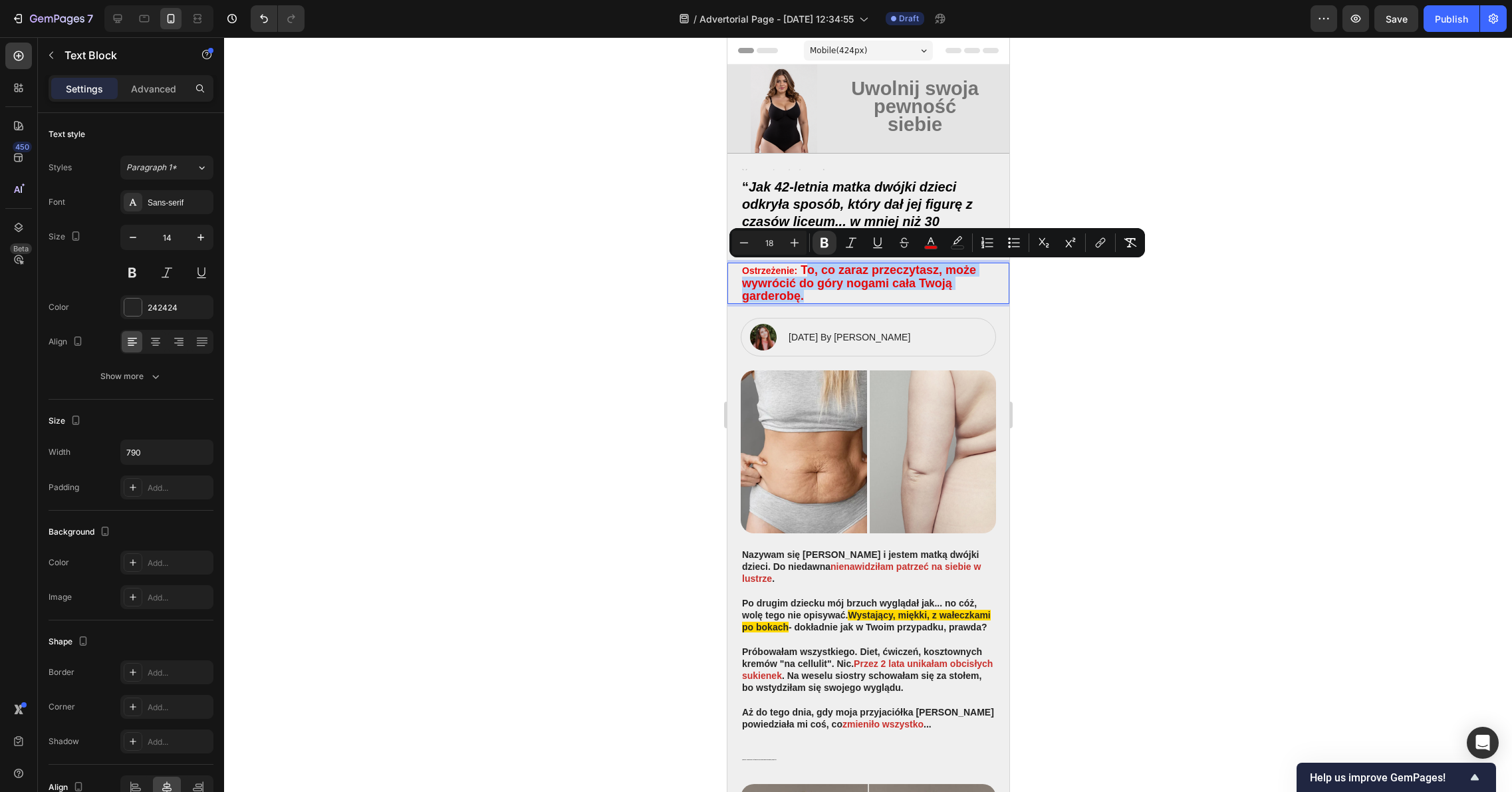
click at [803, 272] on strong "To, co zaraz przeczytasz, może wywrócić do góry nogami cała Twoją garderobę." at bounding box center [858, 283] width 234 height 39
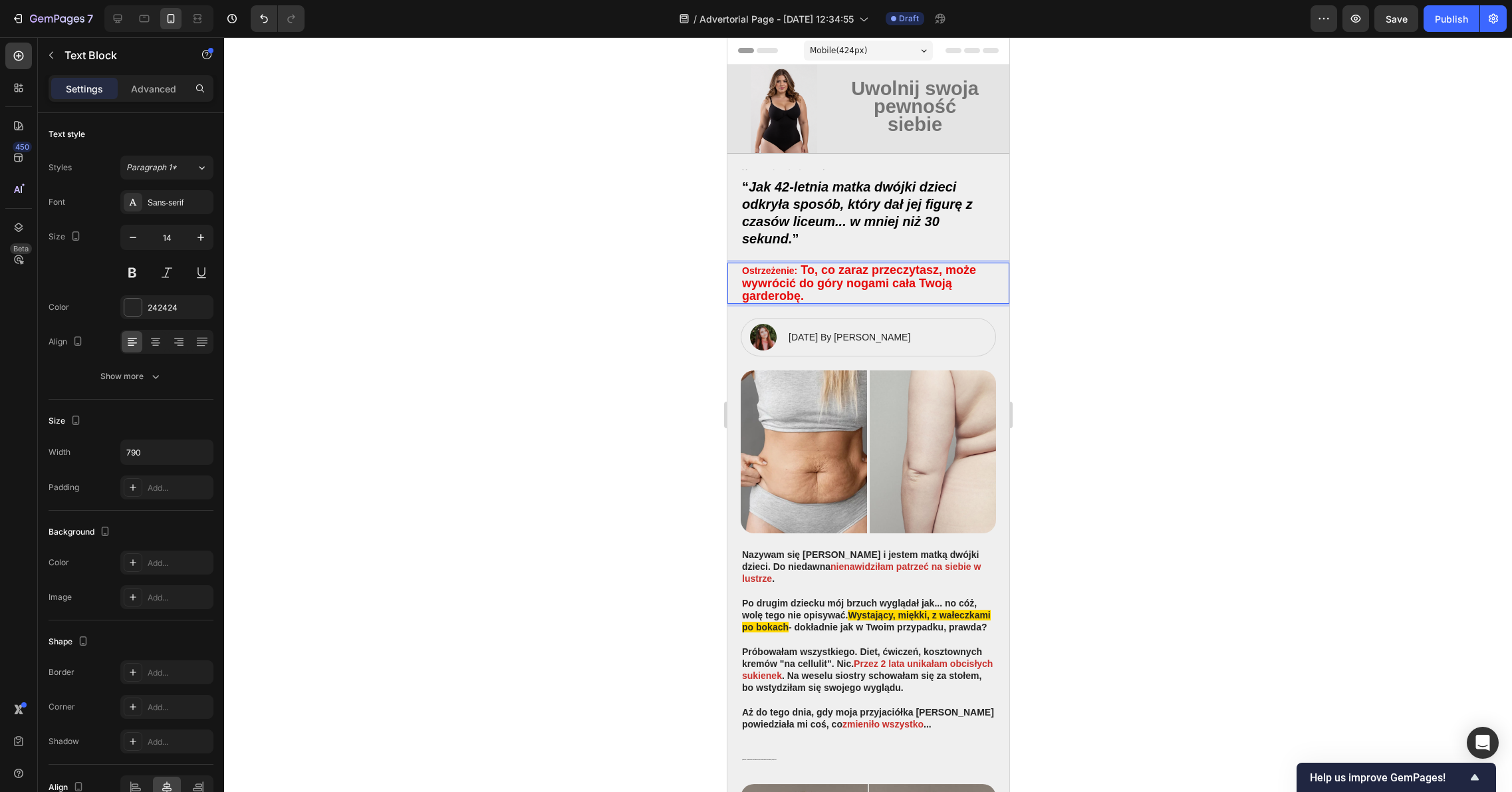
click at [801, 300] on strong "To, co zaraz przeczytasz, może wywrócić do góry nogami cała Twoją garderobę." at bounding box center [858, 283] width 234 height 39
drag, startPoint x: 800, startPoint y: 298, endPoint x: 801, endPoint y: 270, distance: 28.0
click at [801, 270] on strong "To, co zaraz przeczytasz, może wywrócić do góry nogami cała Twoją garderobę." at bounding box center [858, 283] width 234 height 39
click at [815, 274] on strong "To, co zaraz przeczytasz, może wywrócić do góry nogami cała Twoją garderobę." at bounding box center [858, 283] width 234 height 39
click at [834, 291] on p "Ostrzeżenie: To, co zaraz przeczytasz, może wywrócić do góry nogami cała Twoją …" at bounding box center [867, 284] width 252 height 39
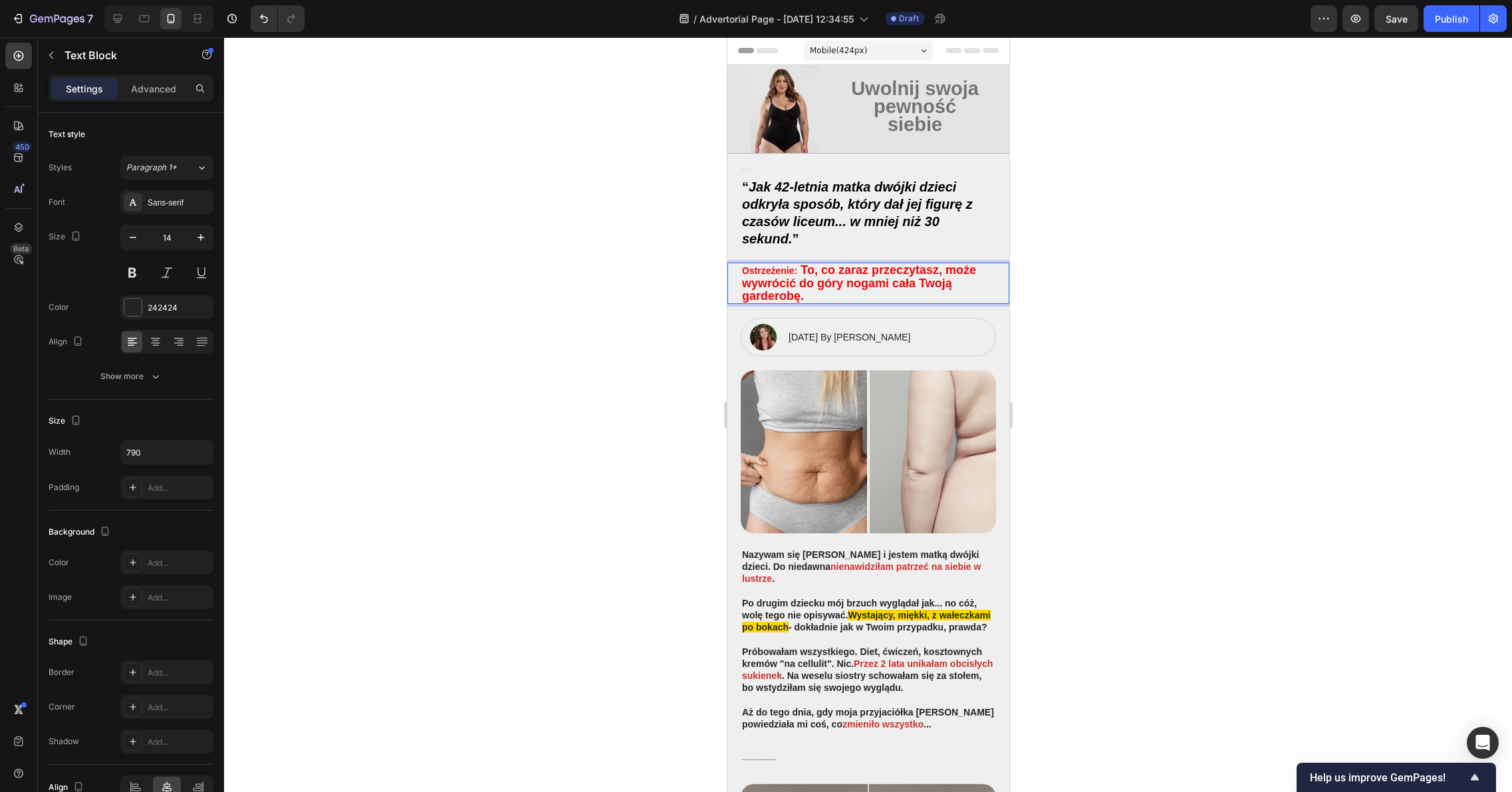
click at [1057, 284] on div at bounding box center [867, 415] width 1287 height 755
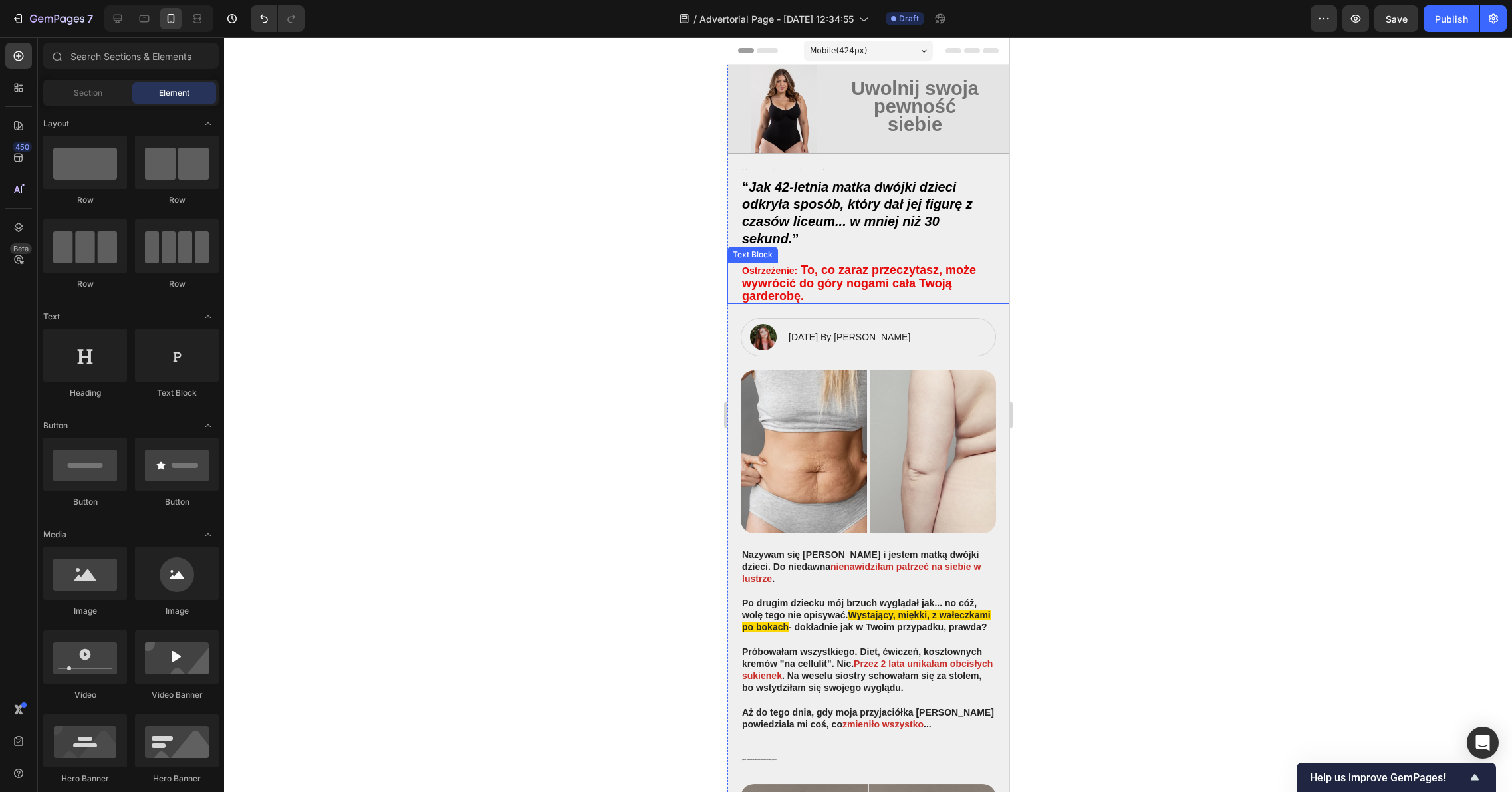
click at [783, 281] on strong "To, co zaraz przeczytasz, może wywrócić do góry nogami cała Twoją garderobę." at bounding box center [858, 283] width 234 height 39
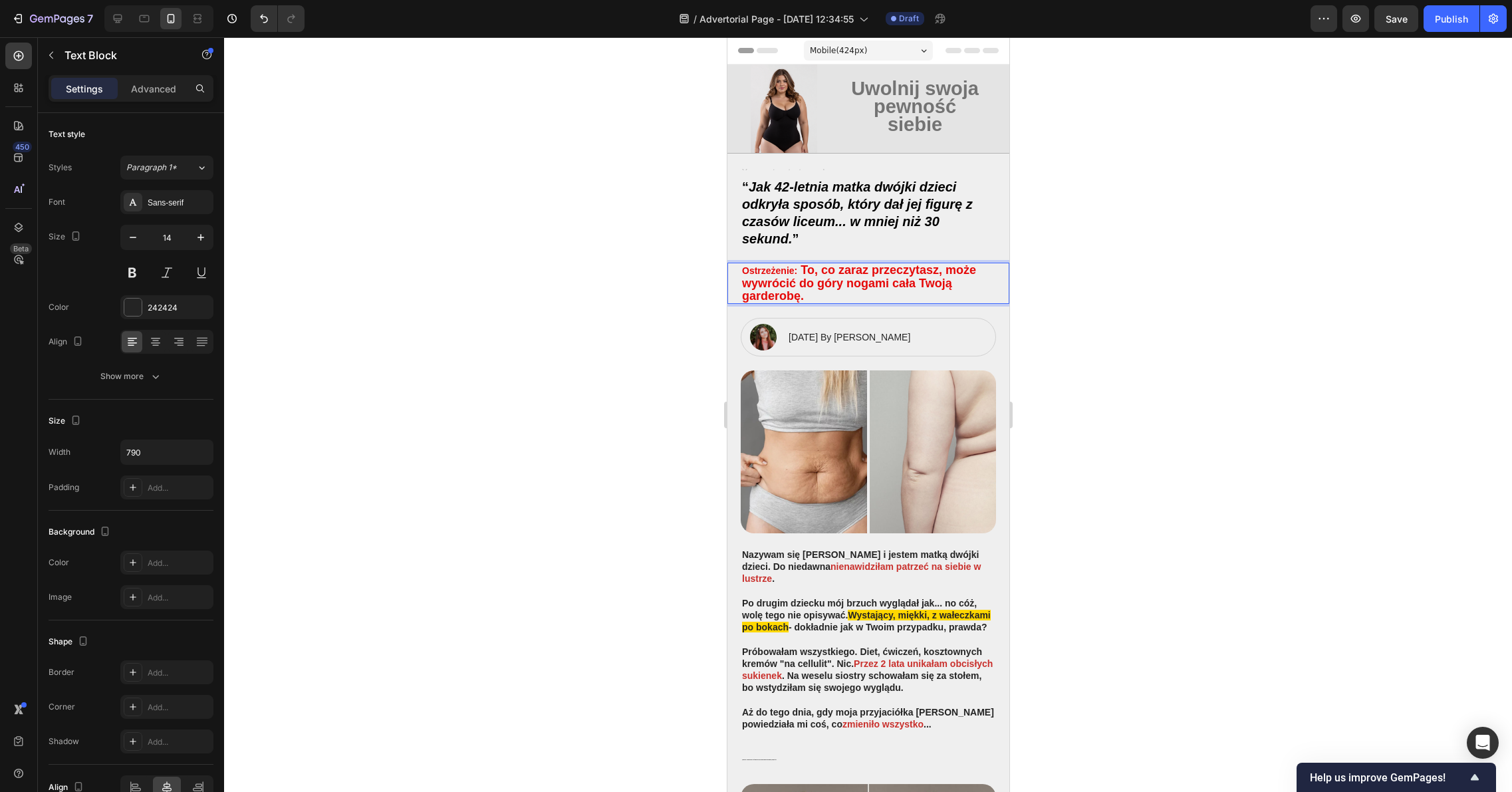
click at [802, 295] on strong "To, co zaraz przeczytasz, może wywrócić do góry nogami cała Twoją garderobę." at bounding box center [858, 283] width 234 height 39
click at [773, 293] on strong "To, co zaraz przeczytasz, może wywrócić do góry nogami cała Twoją garderobę." at bounding box center [858, 283] width 234 height 39
click at [805, 295] on p "Ostrzeżenie: To, co zaraz przeczytasz, może wywrócić do góry nogami cała Twoją …" at bounding box center [867, 284] width 252 height 39
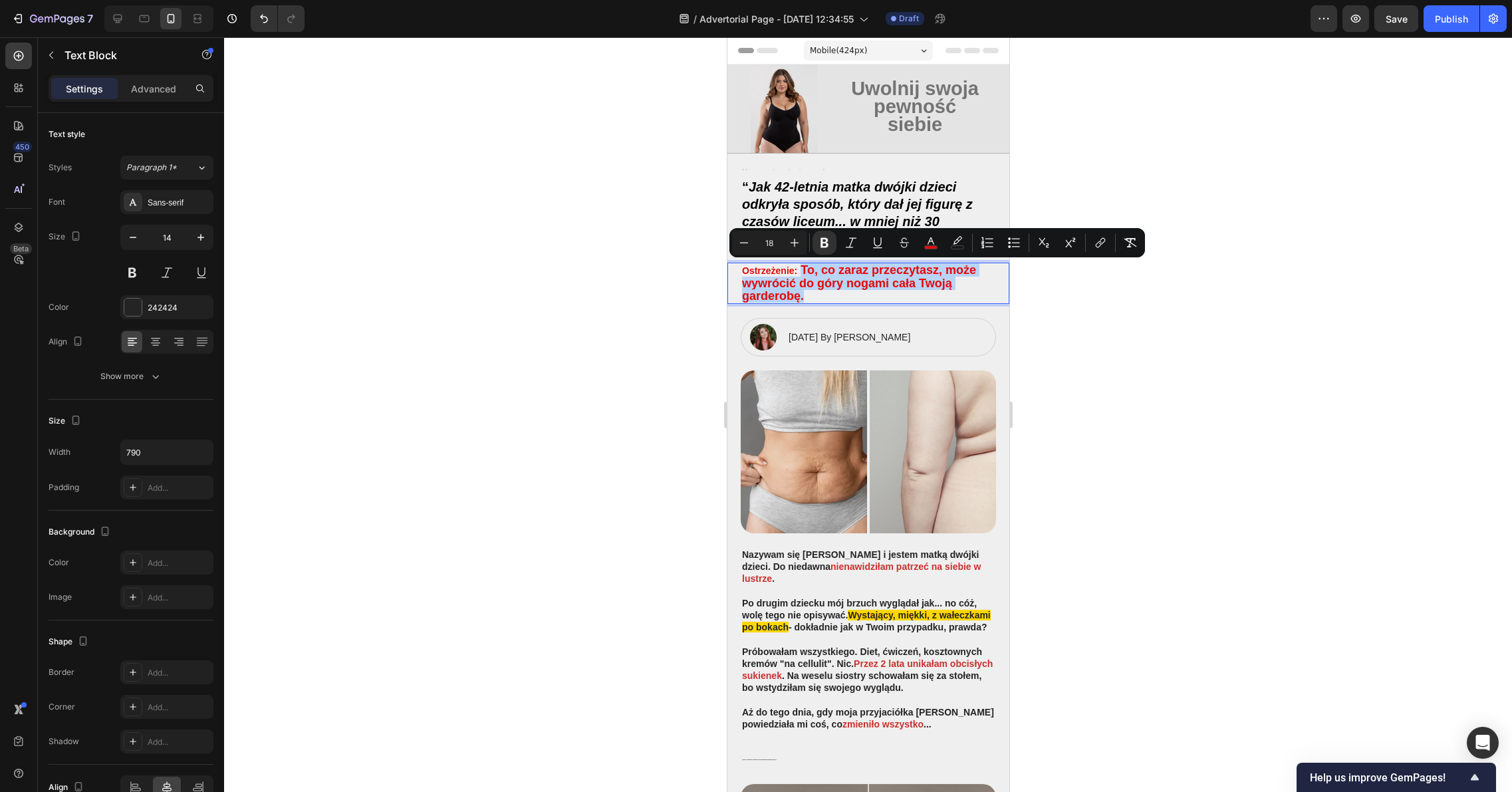
drag, startPoint x: 801, startPoint y: 295, endPoint x: 801, endPoint y: 270, distance: 25.0
click at [801, 270] on strong "To, co zaraz przeczytasz, może wywrócić do góry nogami cała Twoją garderobę." at bounding box center [858, 283] width 234 height 39
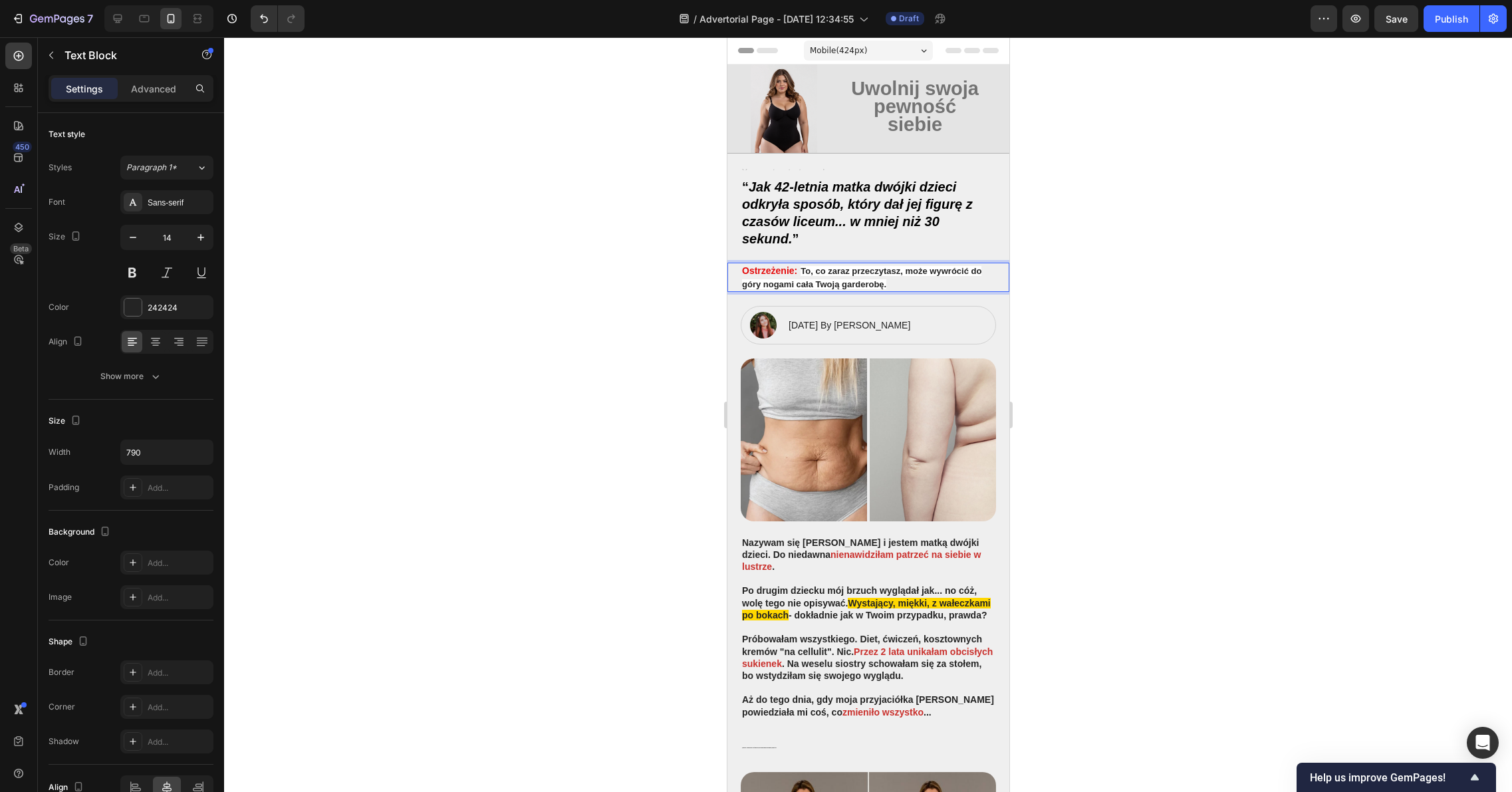
click at [896, 283] on p "Ostrzeżenie: To, co zaraz przeczytasz, może wywrócić do góry nogami cała Twoją …" at bounding box center [867, 277] width 252 height 26
drag, startPoint x: 889, startPoint y: 284, endPoint x: 801, endPoint y: 273, distance: 88.7
click at [801, 273] on p "Ostrzeżenie: To, co zaraz przeczytasz, może wywrócić do góry nogami cała Twoją …" at bounding box center [867, 277] width 252 height 26
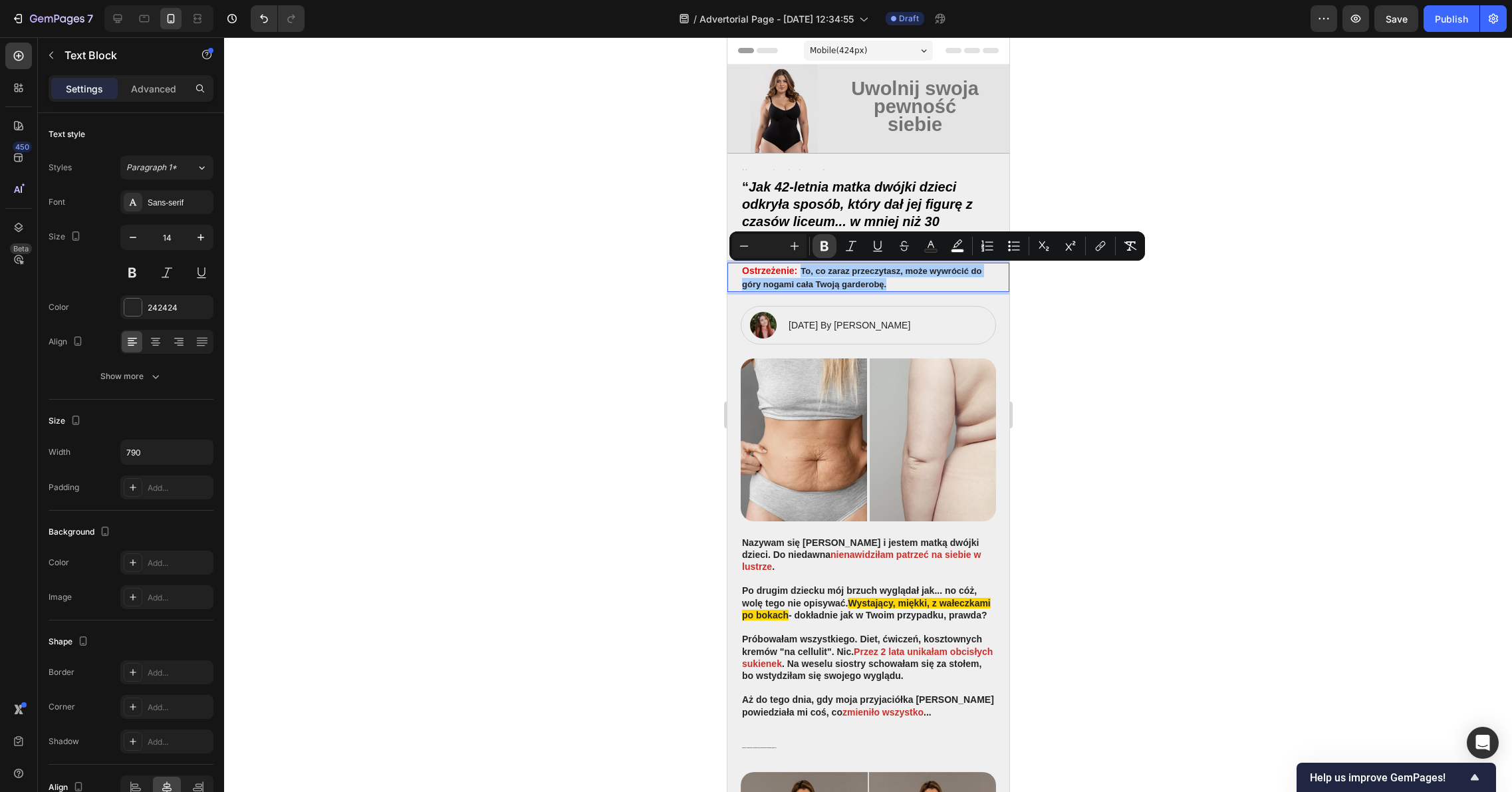
click at [819, 245] on icon "Editor contextual toolbar" at bounding box center [824, 246] width 13 height 13
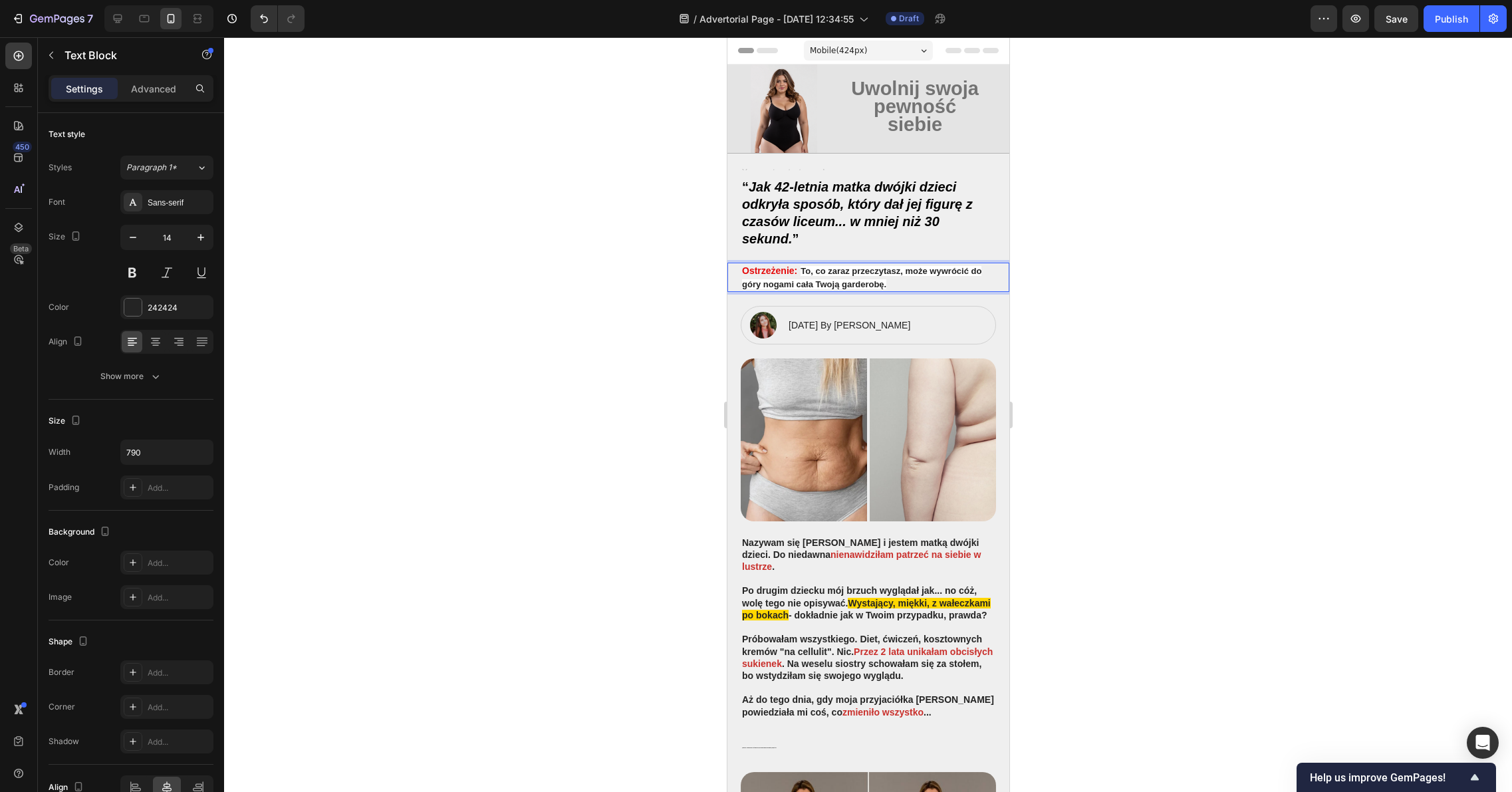
click at [892, 283] on p "Ostrzeżenie: To, co zaraz przeczytasz, może wywrócić do góry nogami cała Twoją …" at bounding box center [867, 277] width 252 height 26
drag, startPoint x: 883, startPoint y: 284, endPoint x: 800, endPoint y: 271, distance: 84.0
click at [800, 271] on p "Ostrzeżenie: To, co zaraz przeczytasz, może wywrócić do góry nogami cała Twoją …" at bounding box center [867, 277] width 252 height 26
click at [846, 284] on strong "To, co zaraz przeczytasz, może wywrócić do góry nogami cała Twoją garderobę." at bounding box center [860, 277] width 239 height 23
click at [1301, 273] on div at bounding box center [867, 415] width 1287 height 755
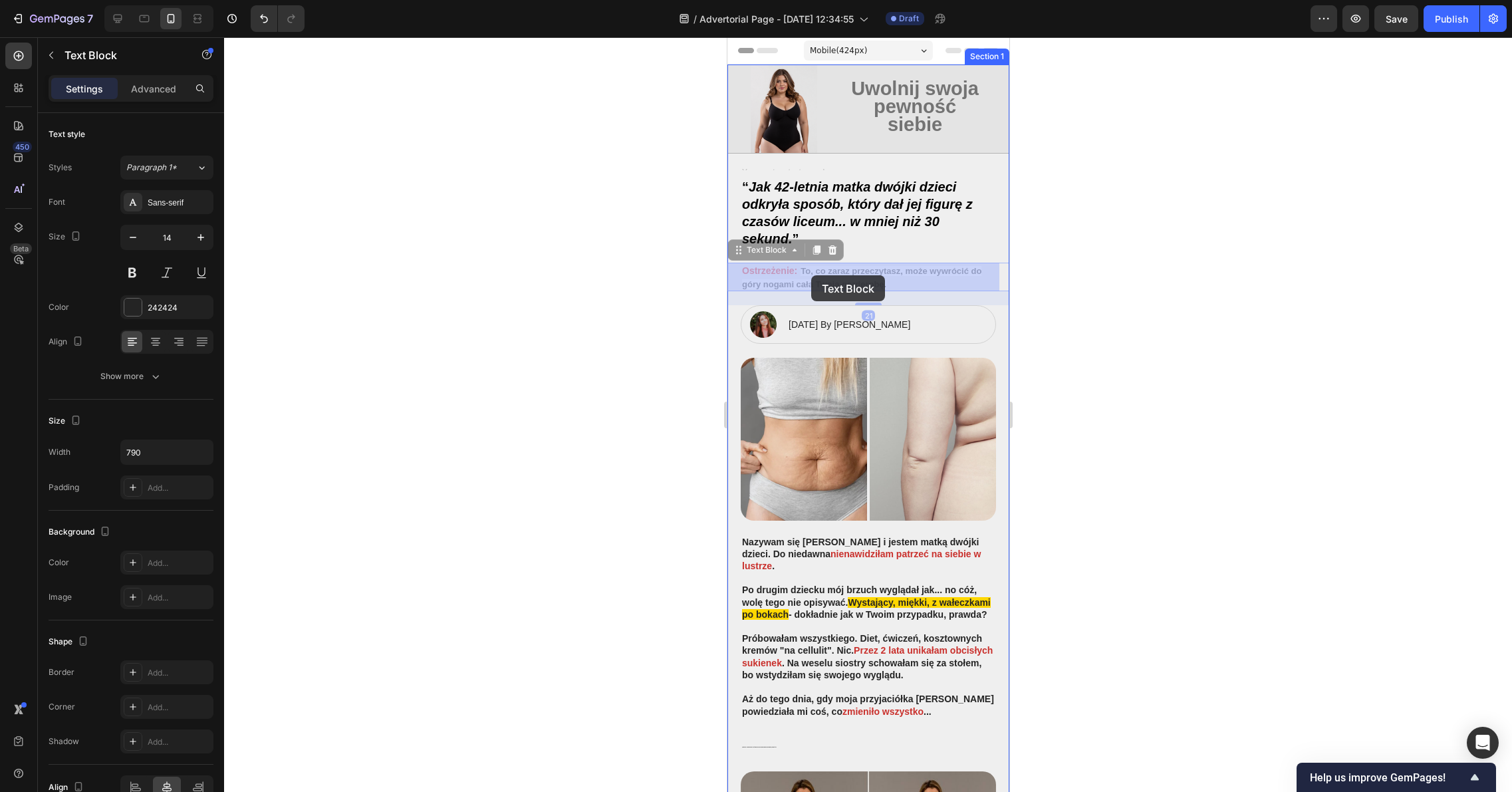
drag, startPoint x: 892, startPoint y: 282, endPoint x: 810, endPoint y: 275, distance: 82.3
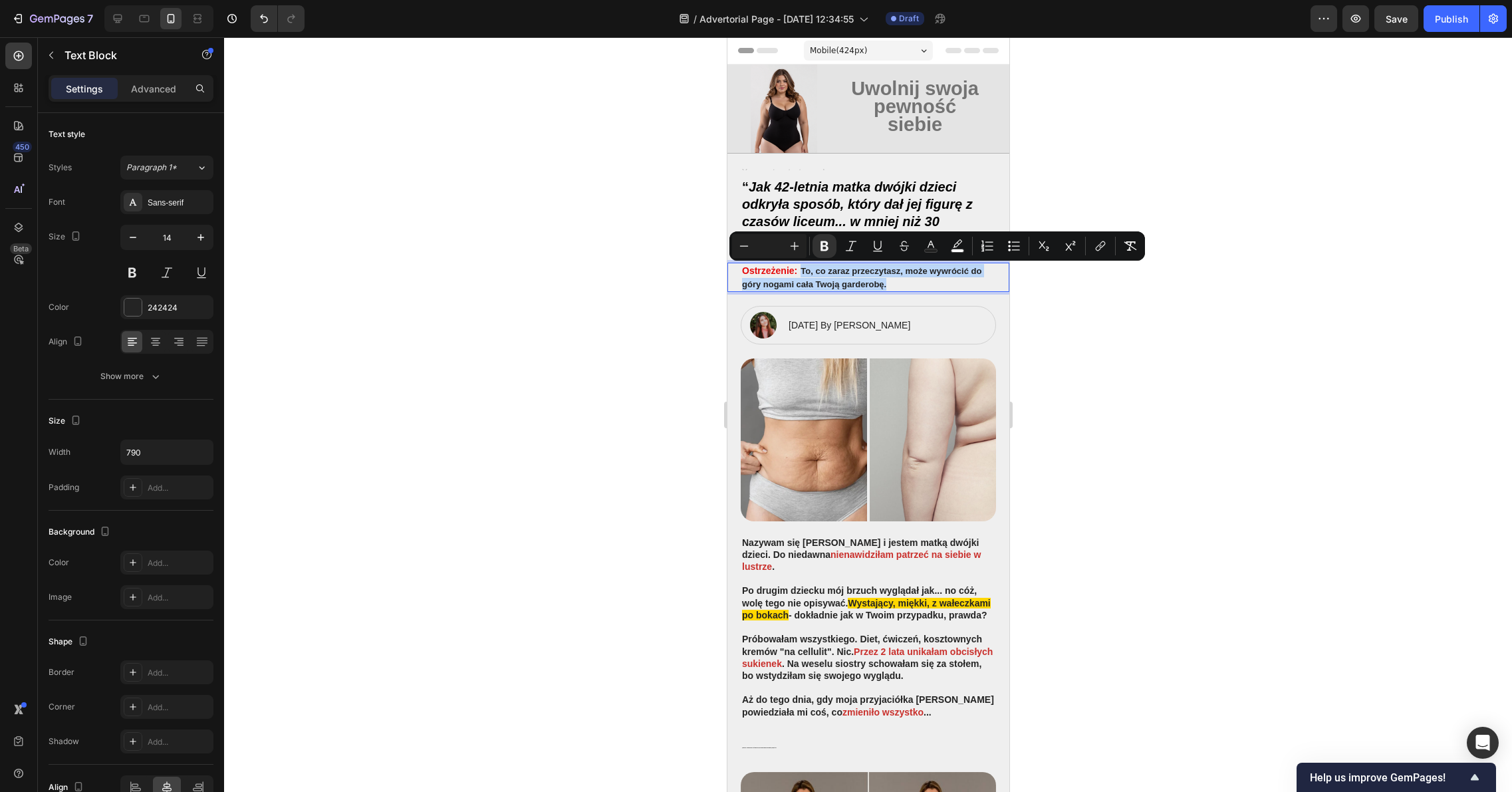
drag, startPoint x: 889, startPoint y: 284, endPoint x: 801, endPoint y: 272, distance: 88.8
click at [801, 272] on p "Ostrzeżenie: To, co zaraz przeczytasz, może wywrócić do góry nogami cała Twoją …" at bounding box center [867, 277] width 252 height 26
click at [957, 250] on rect "Editor contextual toolbar" at bounding box center [957, 251] width 12 height 3
type input "FFFFFF"
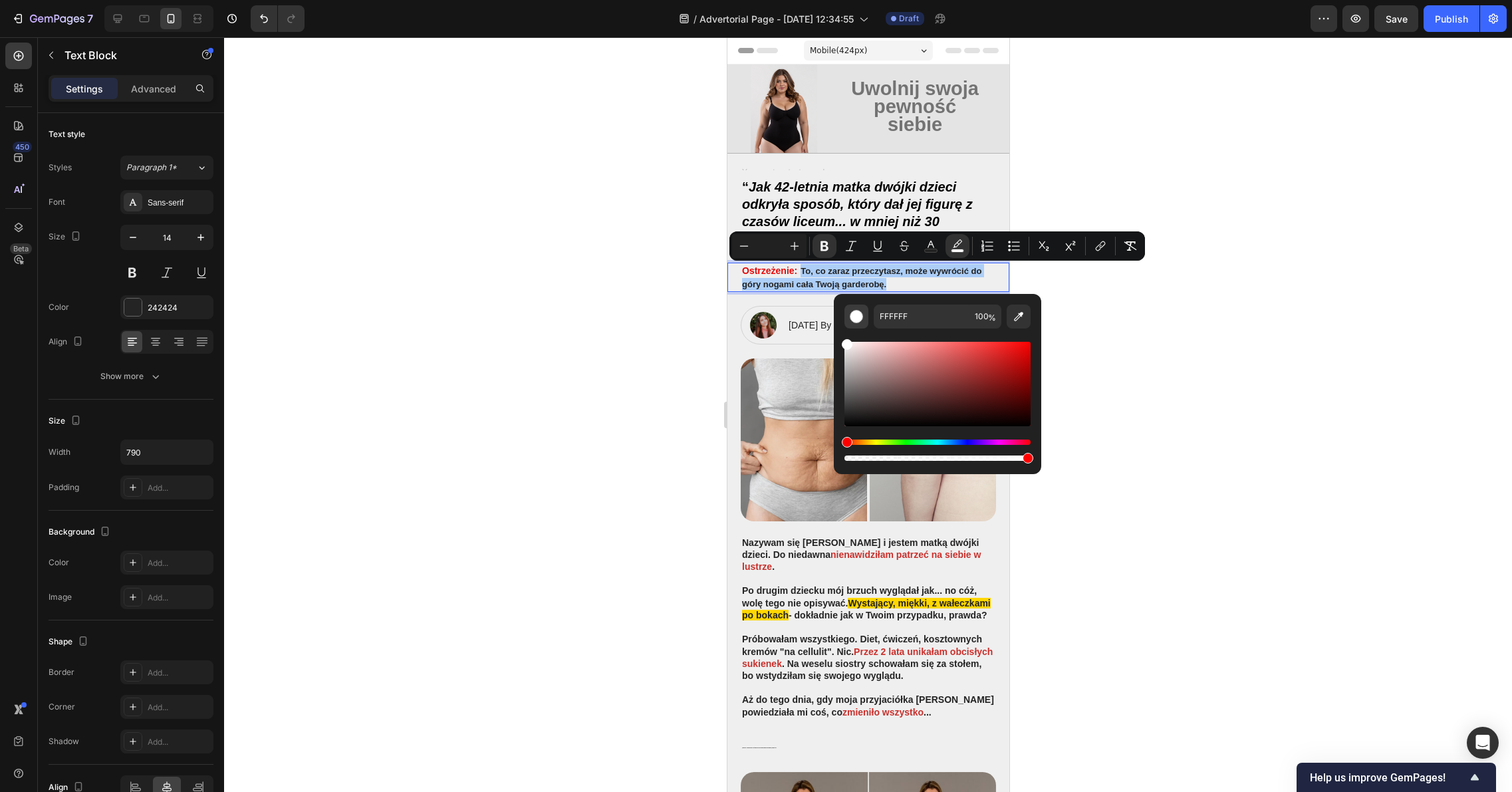
click at [854, 314] on div "Editor contextual toolbar" at bounding box center [855, 316] width 13 height 13
click at [1161, 303] on div at bounding box center [867, 415] width 1287 height 755
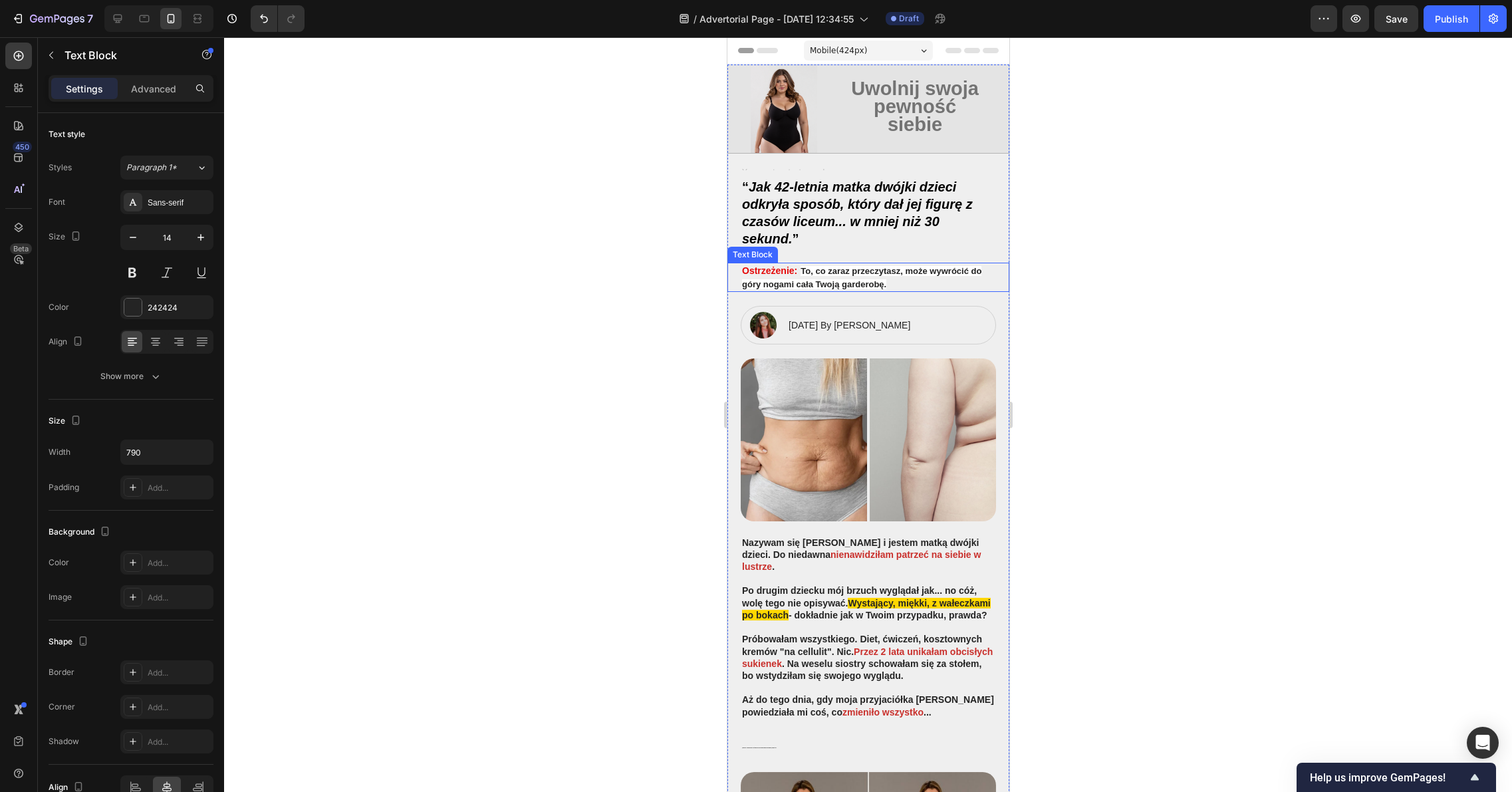
click at [886, 284] on p "Ostrzeżenie: To, co zaraz przeczytasz, może wywrócić do góry nogami cała Twoją …" at bounding box center [867, 277] width 252 height 26
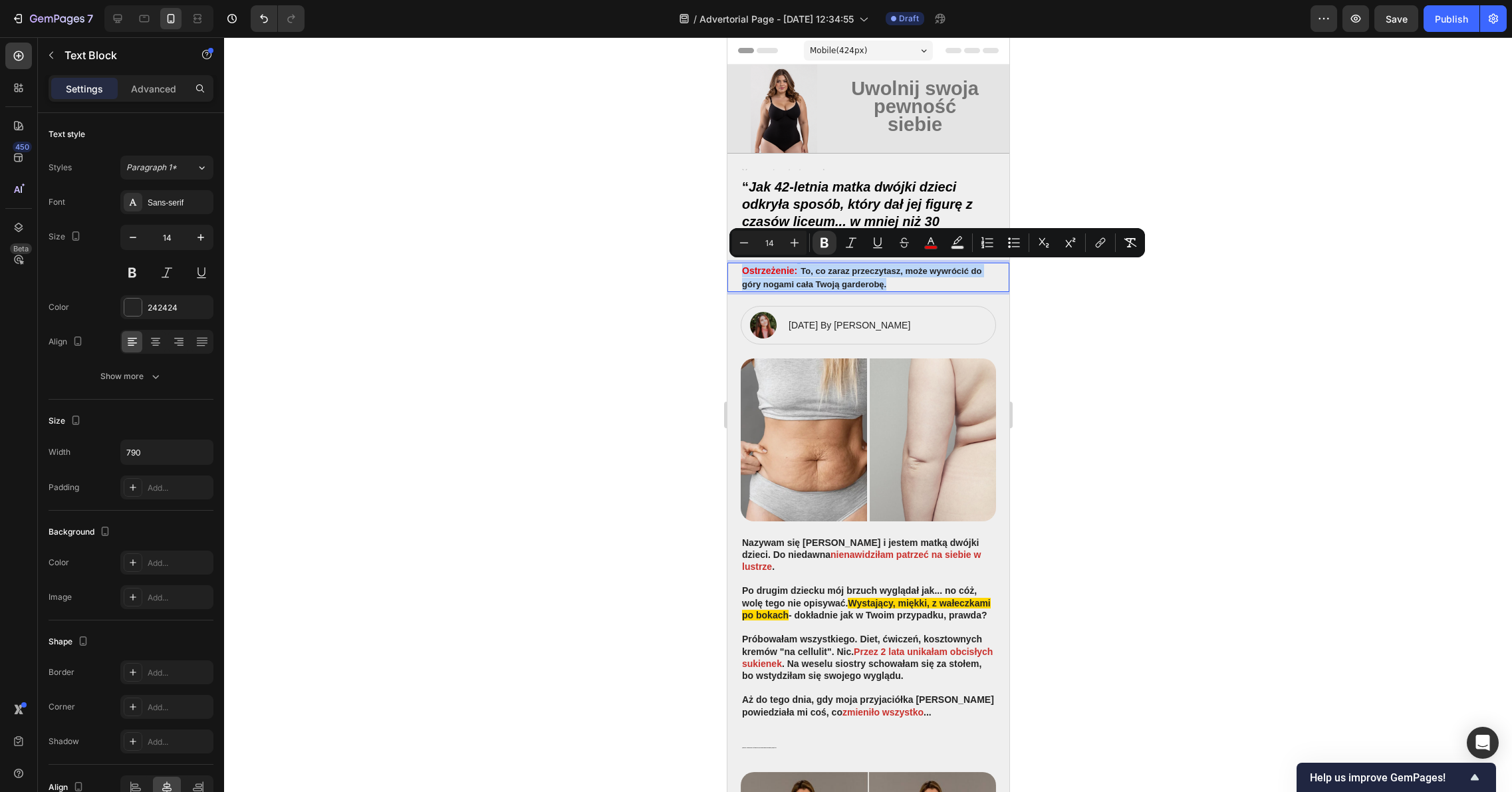
drag, startPoint x: 886, startPoint y: 284, endPoint x: 817, endPoint y: 277, distance: 69.4
click at [817, 277] on p "Ostrzeżenie: To, co zaraz przeczytasz, może wywrócić do góry nogami cała Twoją …" at bounding box center [867, 277] width 252 height 26
click at [954, 248] on rect "Editor contextual toolbar" at bounding box center [957, 248] width 12 height 3
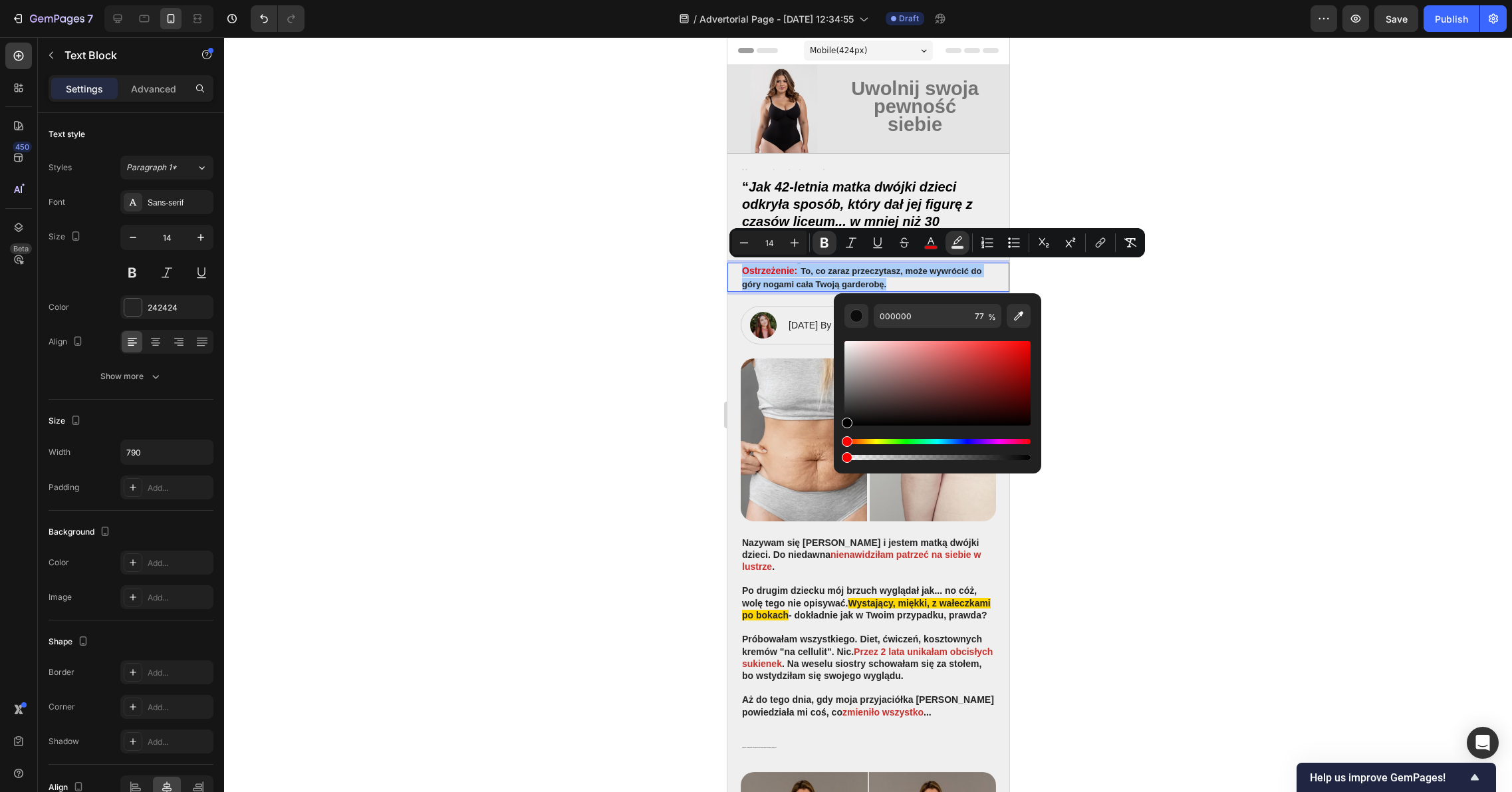
drag, startPoint x: 872, startPoint y: 458, endPoint x: 834, endPoint y: 461, distance: 38.1
click at [834, 461] on div "000000 77 %" at bounding box center [937, 378] width 207 height 170
type input "0"
click at [1208, 406] on div at bounding box center [867, 415] width 1287 height 755
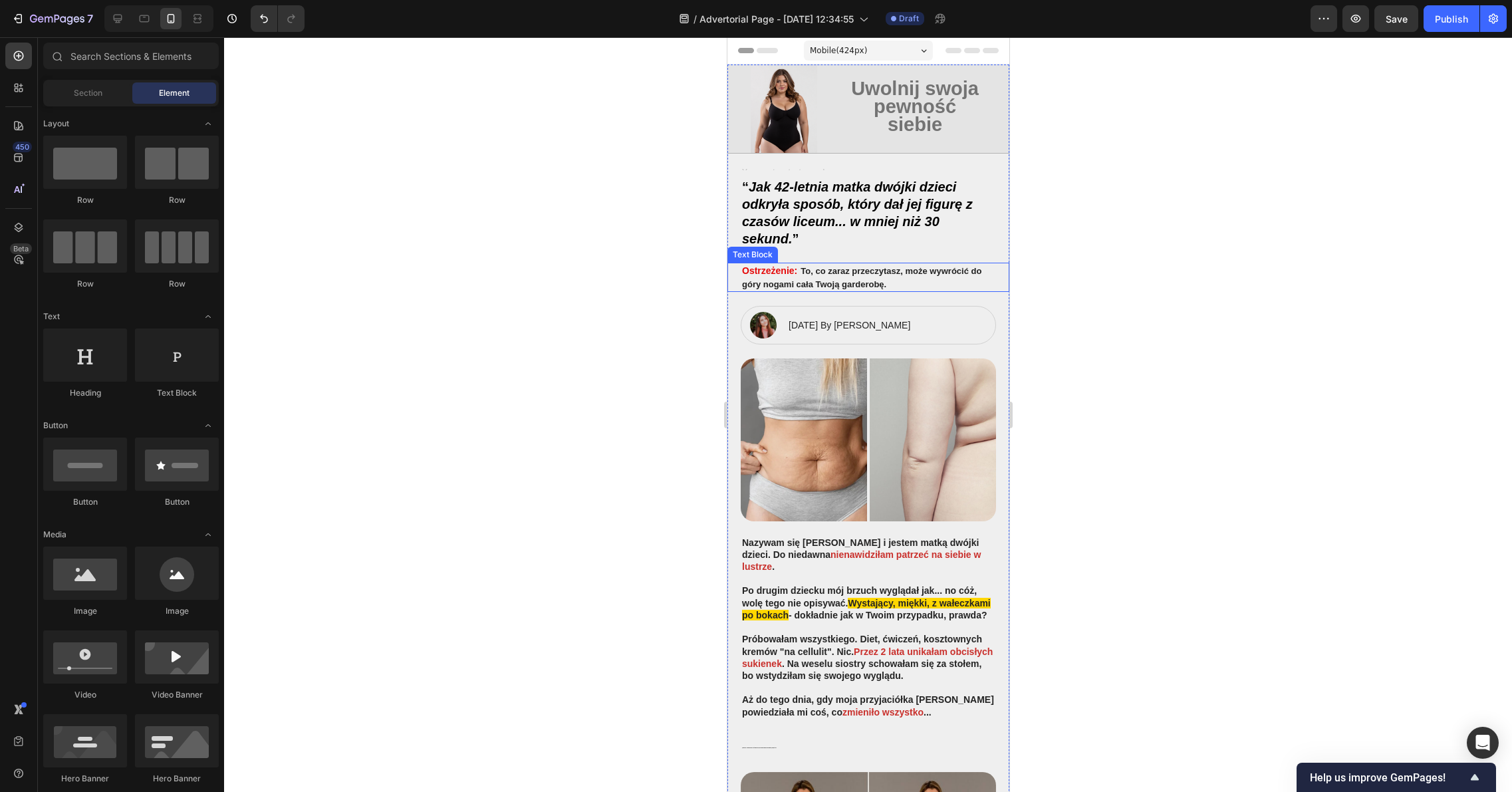
click at [779, 274] on strong "Ostrzeżenie:" at bounding box center [769, 270] width 55 height 10
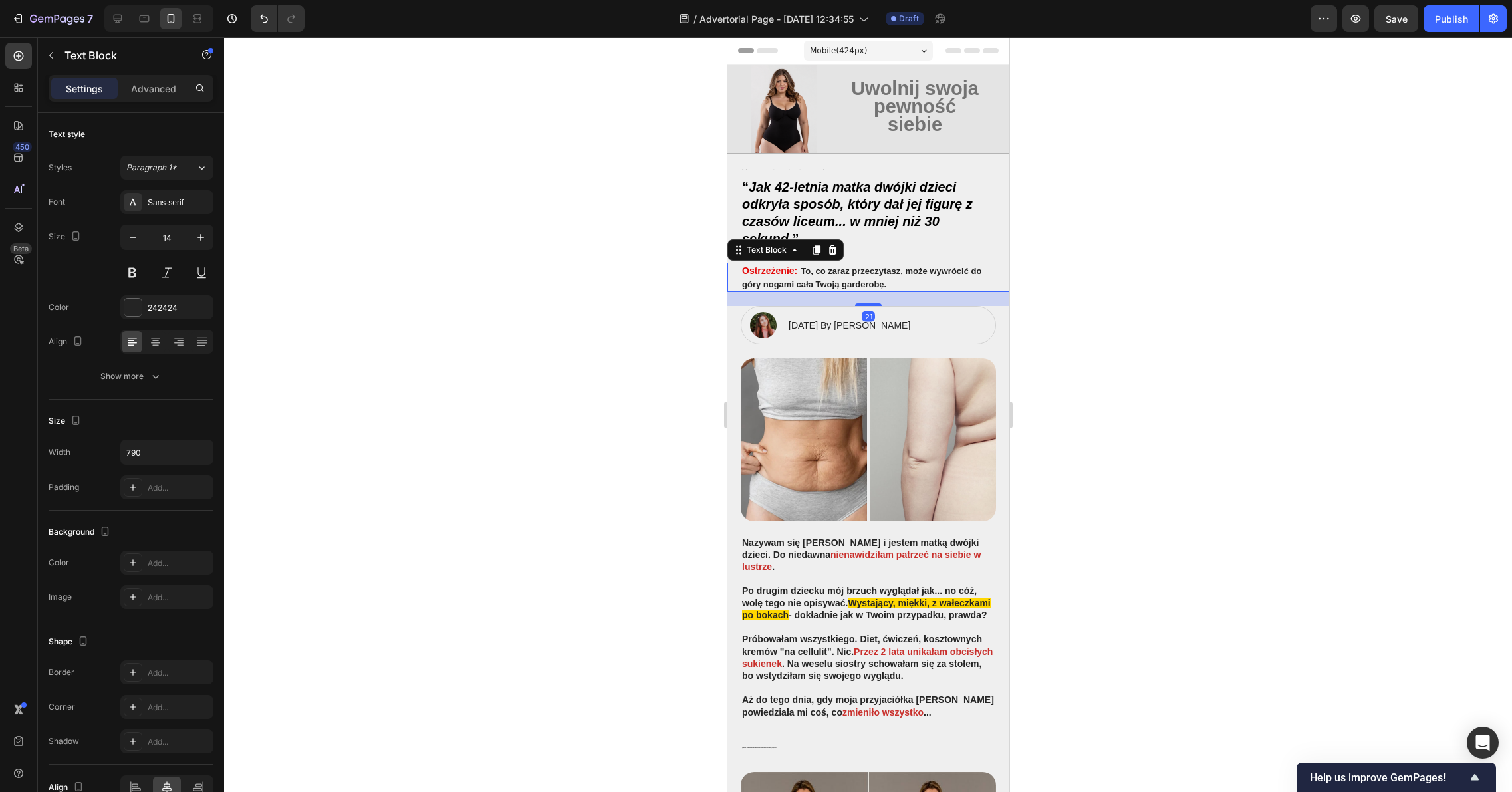
click at [1074, 277] on div at bounding box center [867, 415] width 1287 height 755
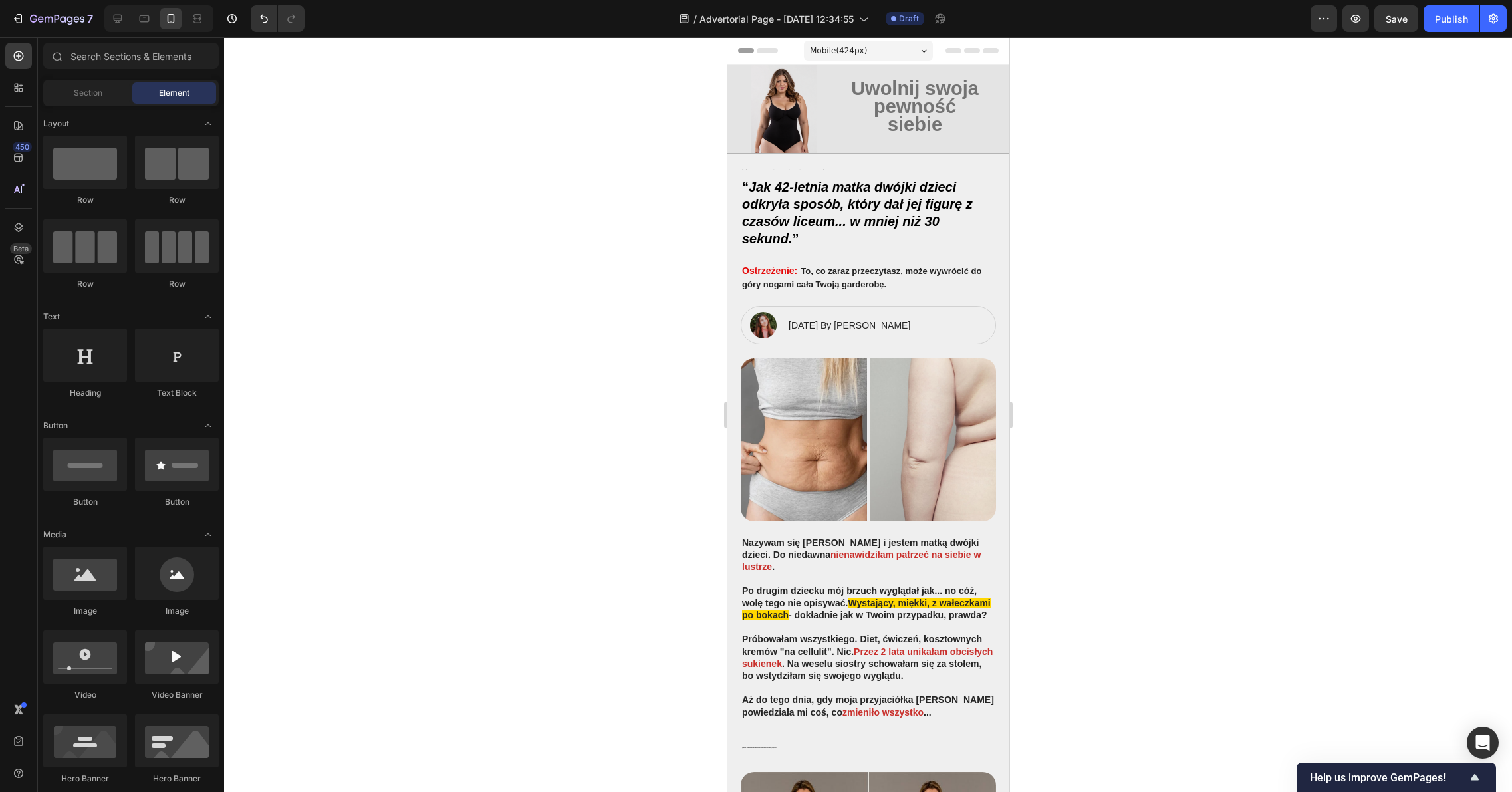
click at [1169, 295] on div at bounding box center [867, 415] width 1287 height 755
click at [874, 284] on strong "To, co zaraz przeczytasz, może wywrócić do góry nogami cała Twoją garderobę." at bounding box center [860, 277] width 239 height 23
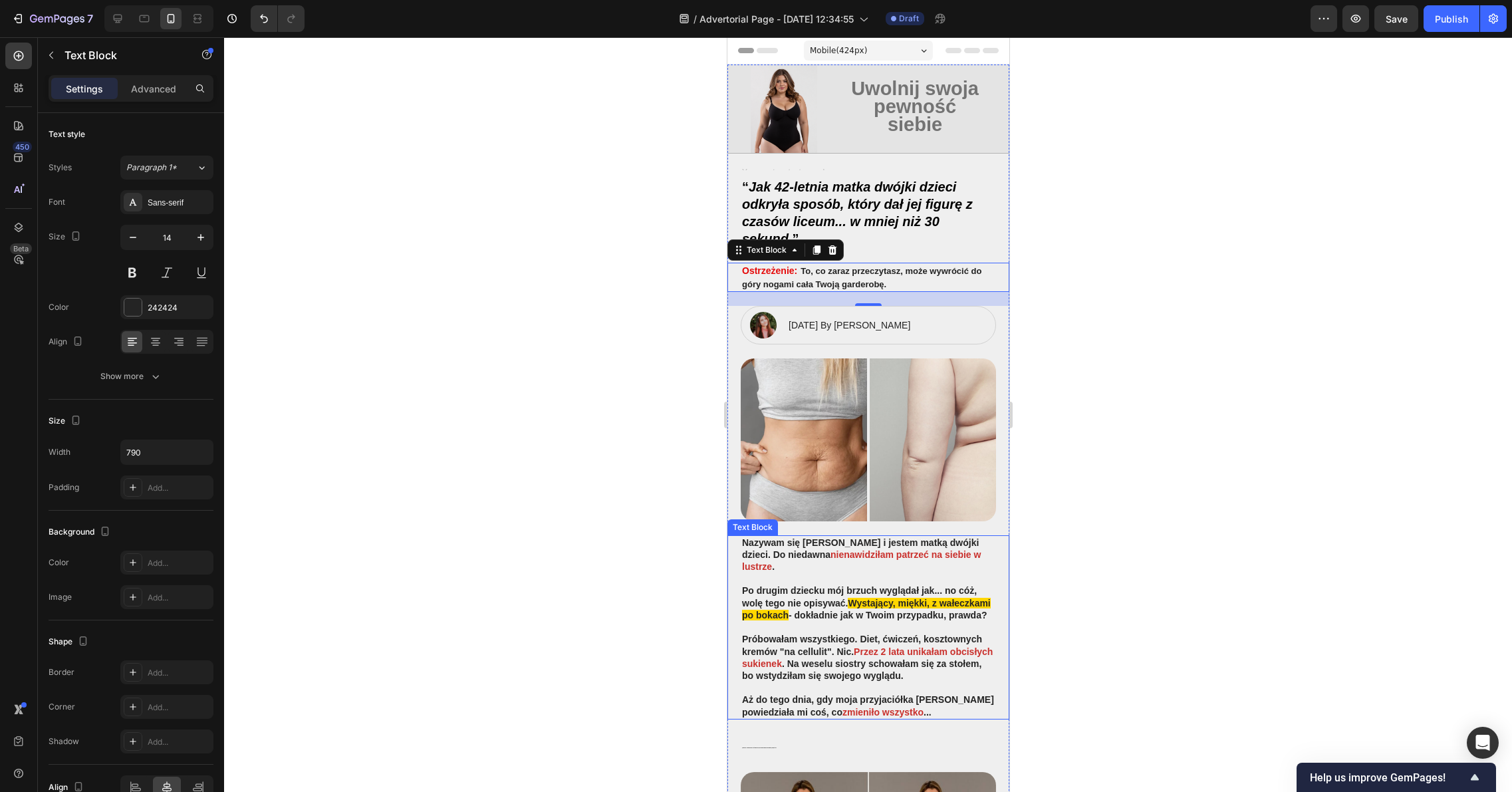
click at [809, 544] on strong "Nazywam się [PERSON_NAME] i jestem matką dwójki dzieci. Do niedawna" at bounding box center [859, 549] width 236 height 23
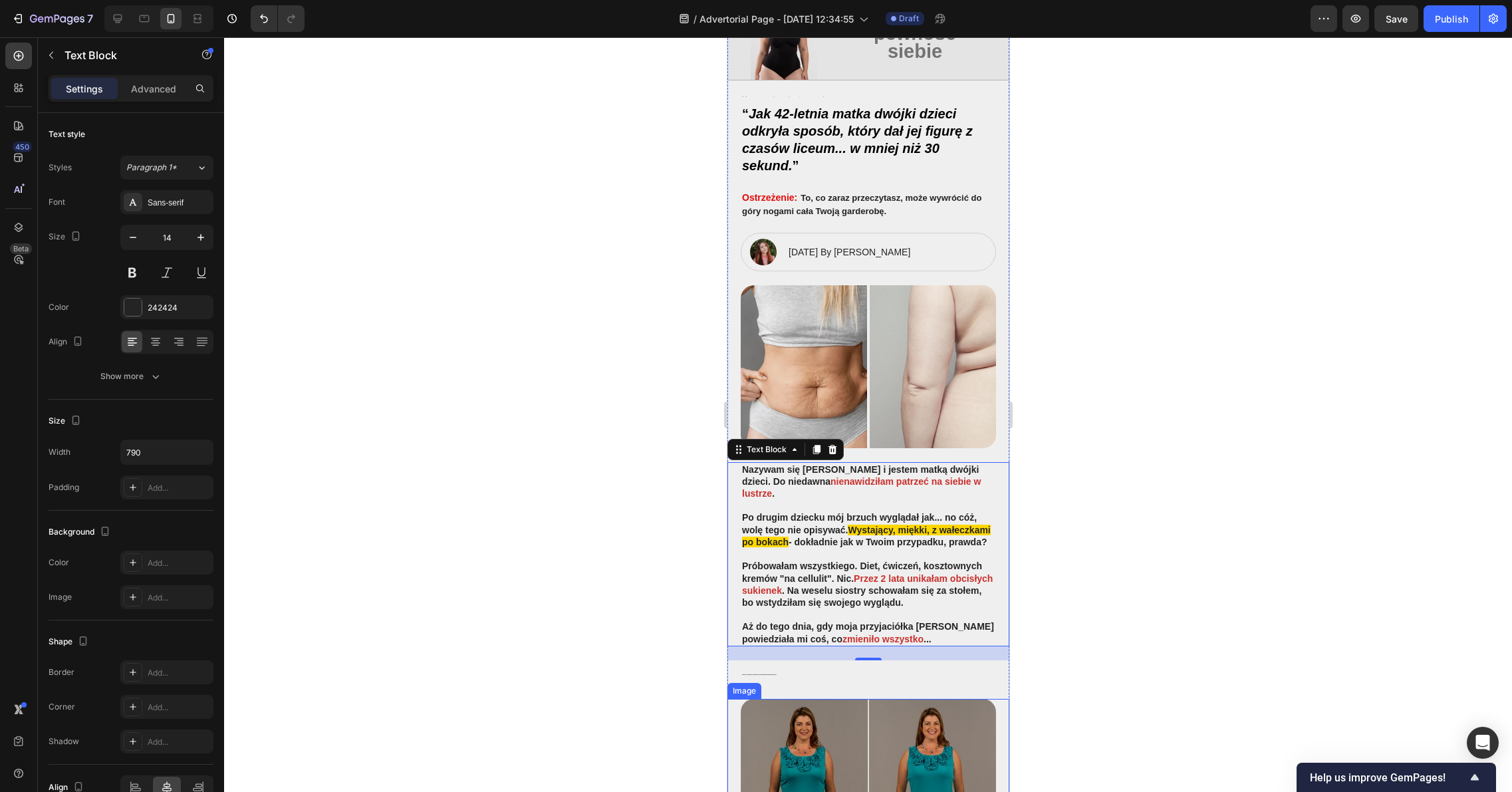
scroll to position [218, 0]
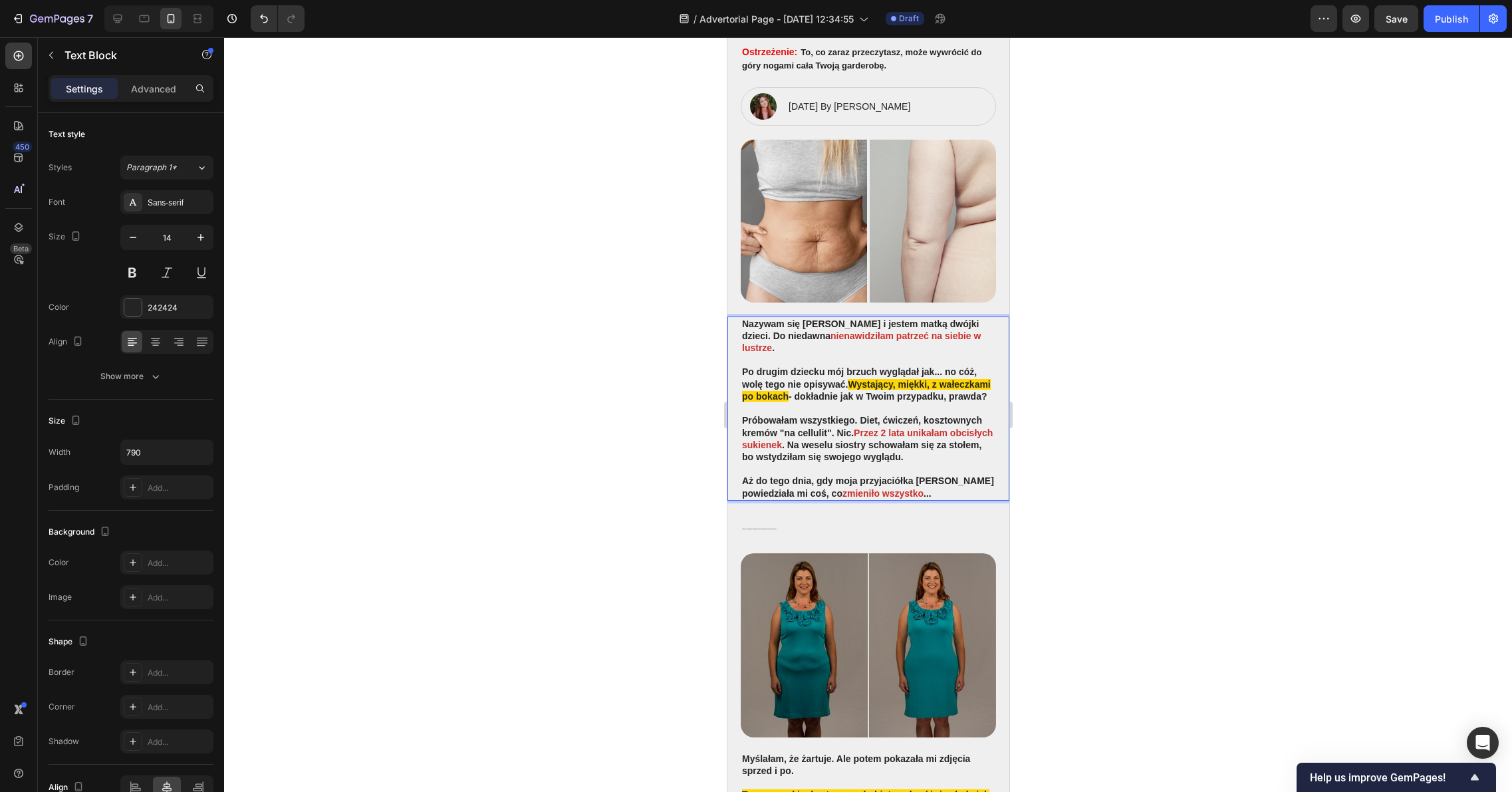
click at [912, 499] on strong "zmieniło wszystko" at bounding box center [882, 493] width 81 height 10
click at [930, 497] on strong "..." at bounding box center [927, 493] width 8 height 10
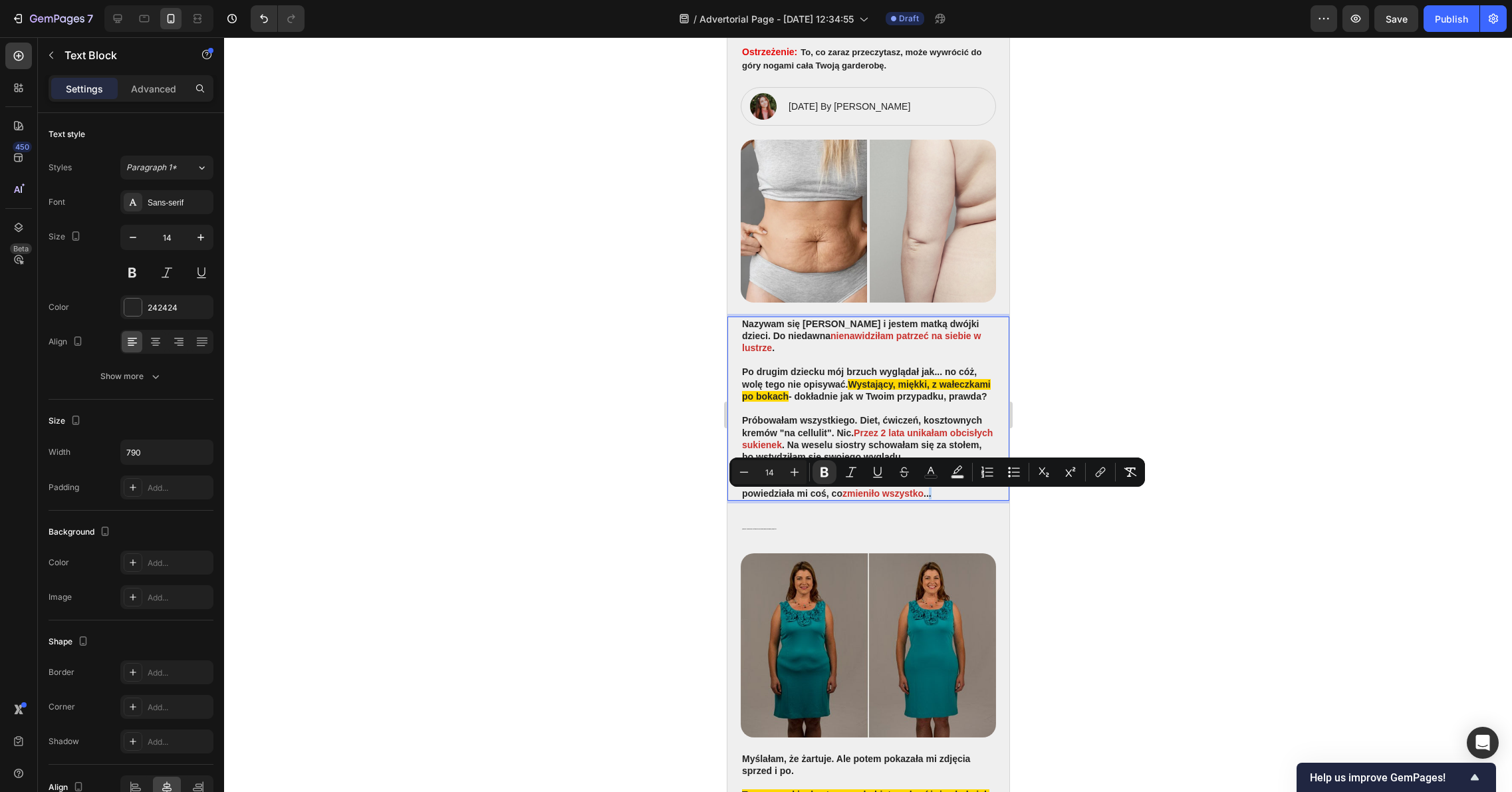
click at [941, 494] on p "Aż do tego dnia, gdy moja przyjaciółka Kasia powiedziała mi coś, co zmieniło ws…" at bounding box center [867, 487] width 252 height 24
click at [933, 497] on p "Aż do tego dnia, gdy moja przyjaciółka Kasia powiedziała mi coś, co zmieniło ws…" at bounding box center [867, 487] width 252 height 24
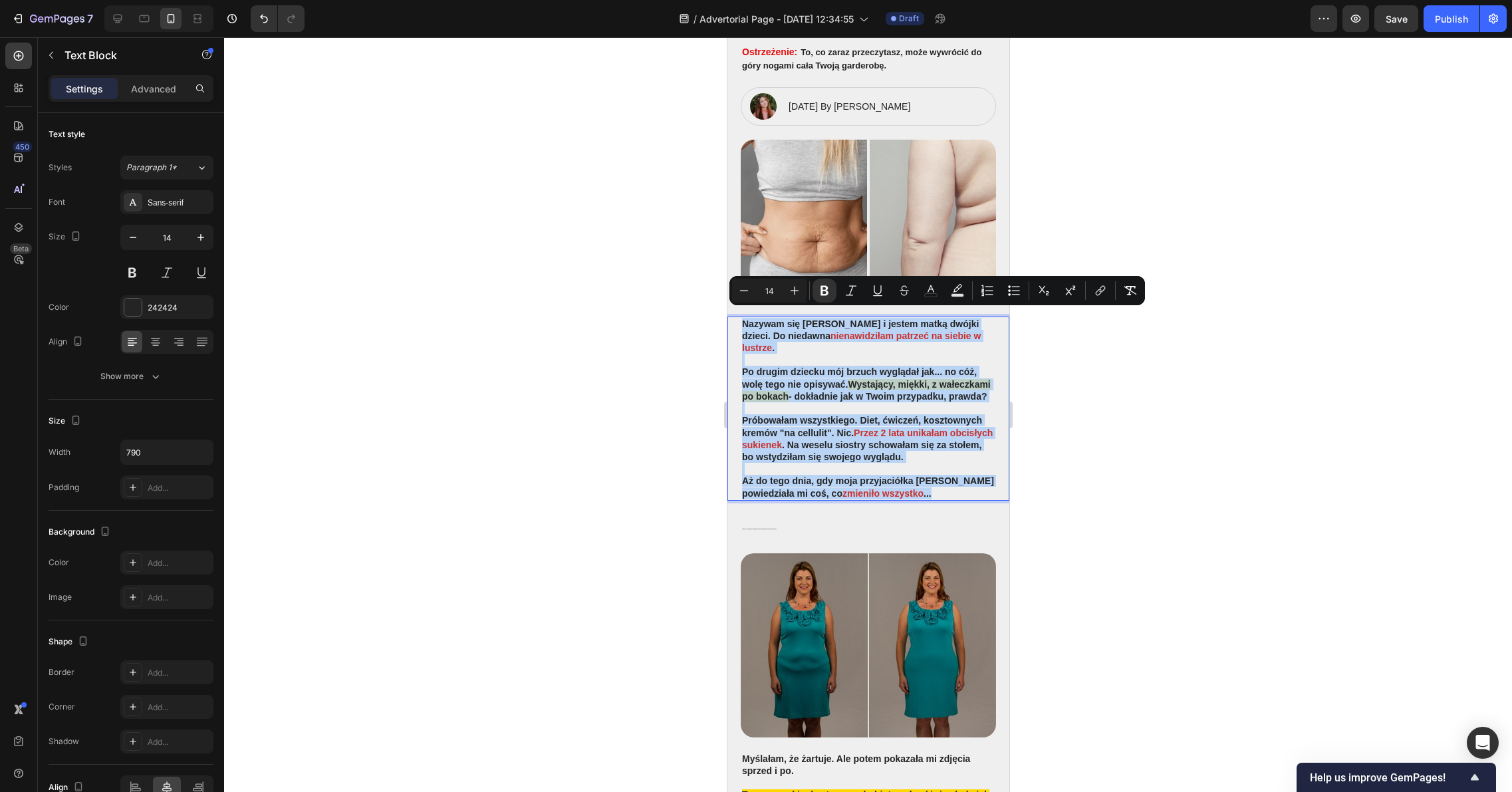
drag, startPoint x: 934, startPoint y: 498, endPoint x: 741, endPoint y: 316, distance: 265.3
click at [741, 316] on div "Nazywam się Maria Urban i jestem matką dwójki dzieci. Do niedawna nienawidziłam…" at bounding box center [867, 408] width 255 height 184
click at [830, 287] on icon "Editor contextual toolbar" at bounding box center [824, 290] width 13 height 13
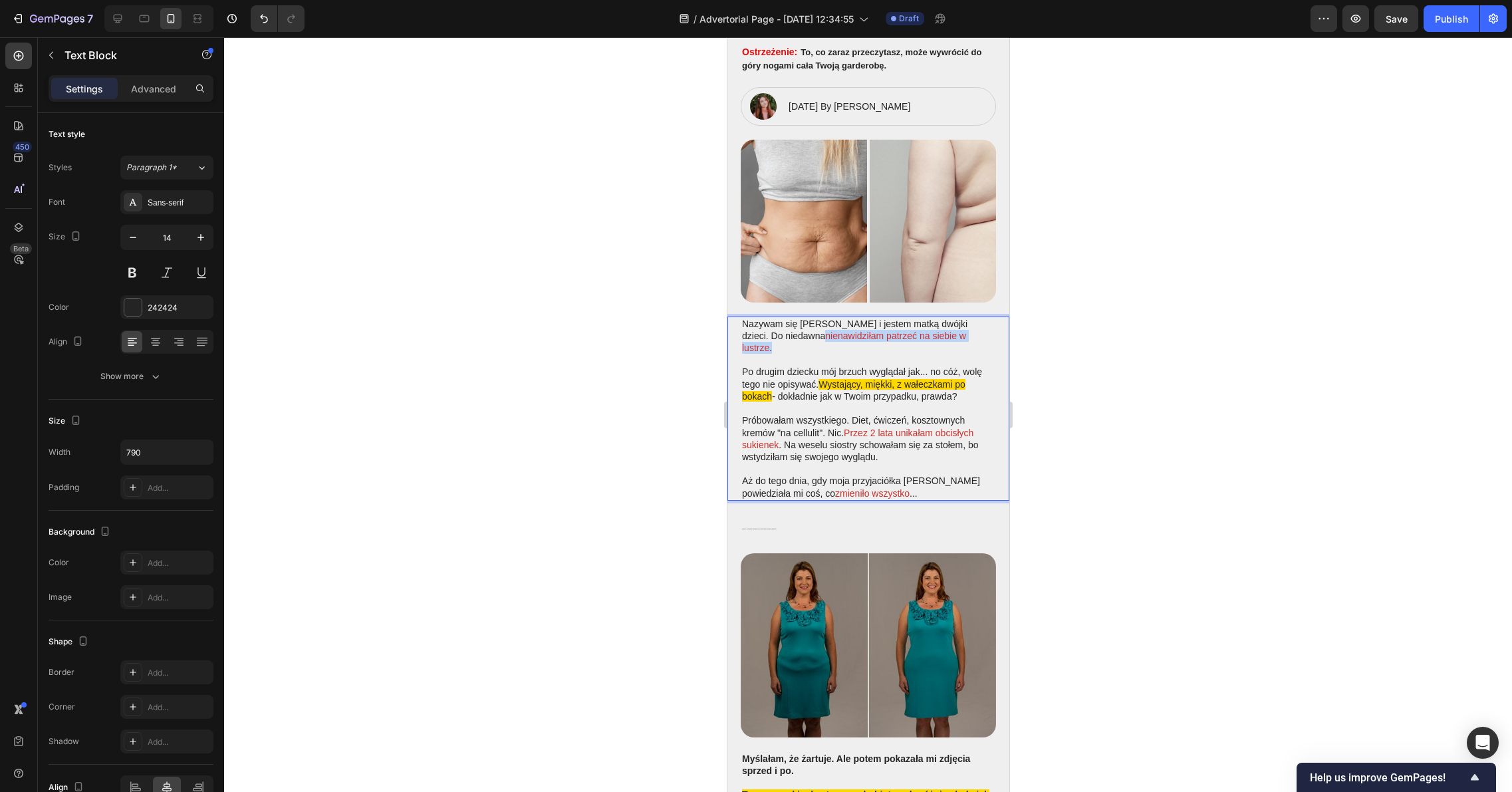
drag, startPoint x: 799, startPoint y: 331, endPoint x: 971, endPoint y: 332, distance: 172.0
click at [971, 332] on p "Nazywam się Maria Urban i jestem matką dwójki dzieci. Do niedawna nienawidziłam…" at bounding box center [867, 336] width 252 height 37
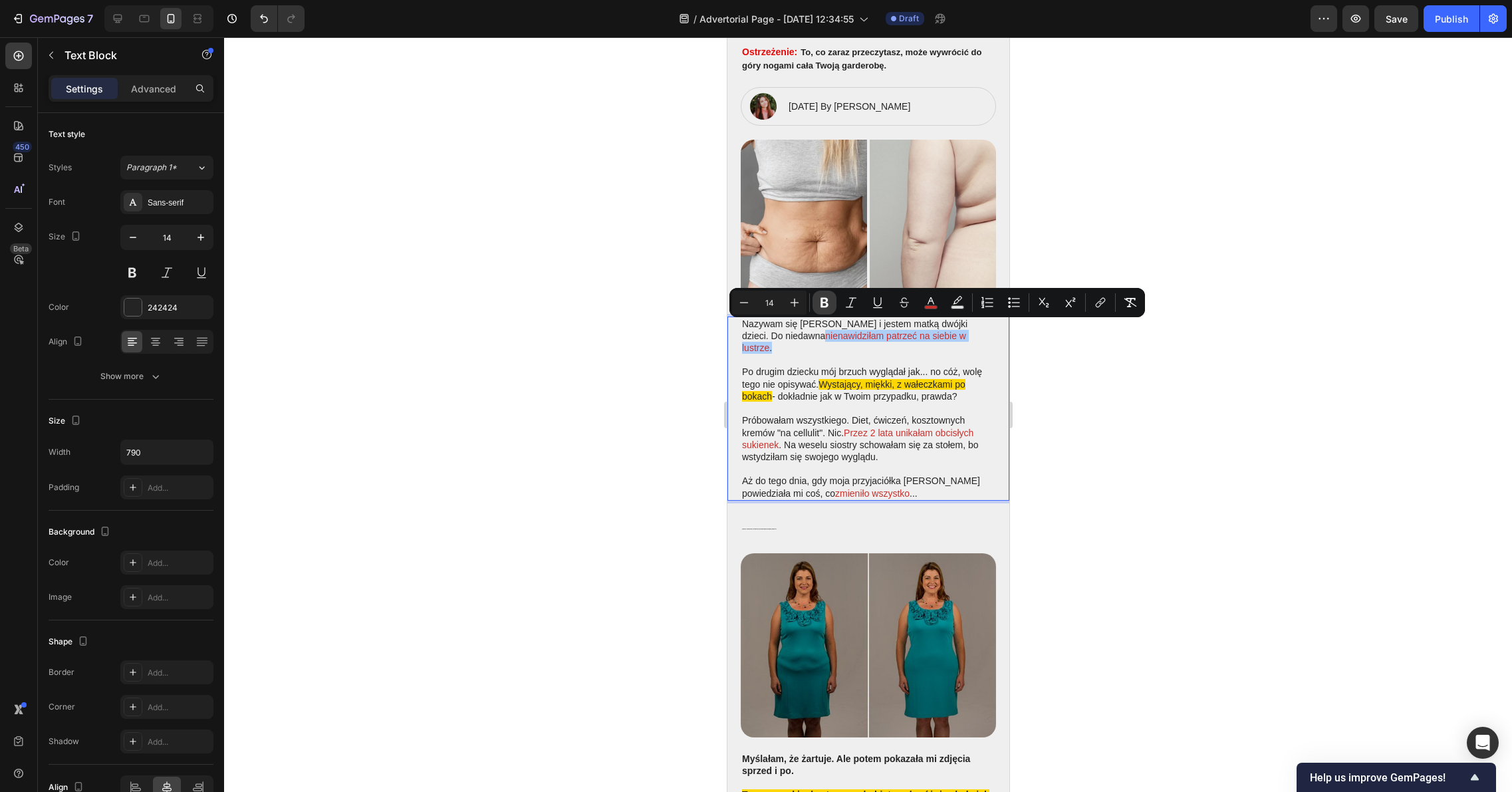
click at [824, 300] on icon "Editor contextual toolbar" at bounding box center [824, 302] width 13 height 13
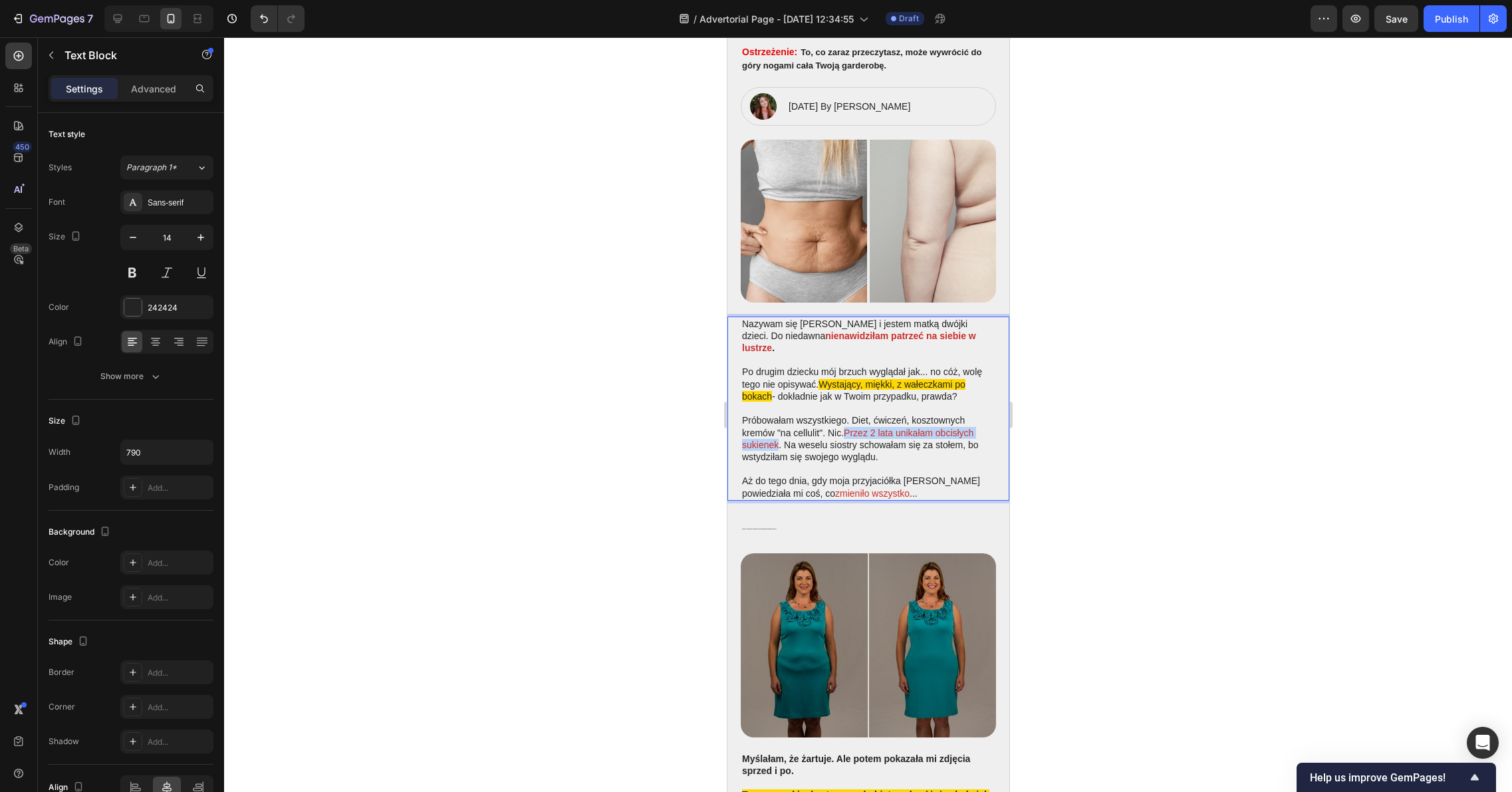
drag, startPoint x: 846, startPoint y: 413, endPoint x: 779, endPoint y: 429, distance: 68.9
click at [779, 429] on p "Próbowałam wszystkiego. Diet, ćwiczeń, kosztownych kremów "na cellulit". Nic. P…" at bounding box center [867, 438] width 252 height 49
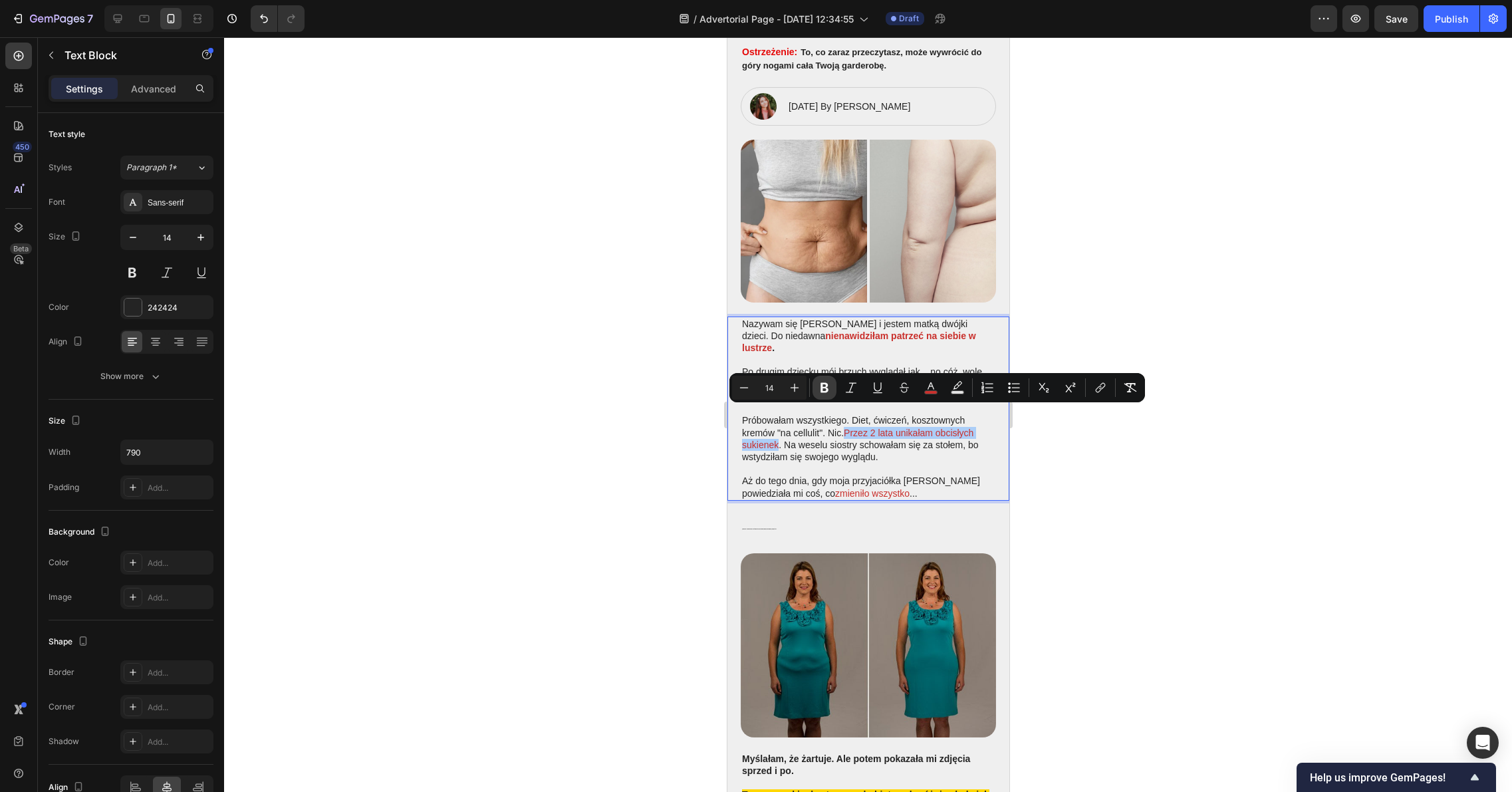
click at [823, 388] on icon "Editor contextual toolbar" at bounding box center [824, 387] width 13 height 13
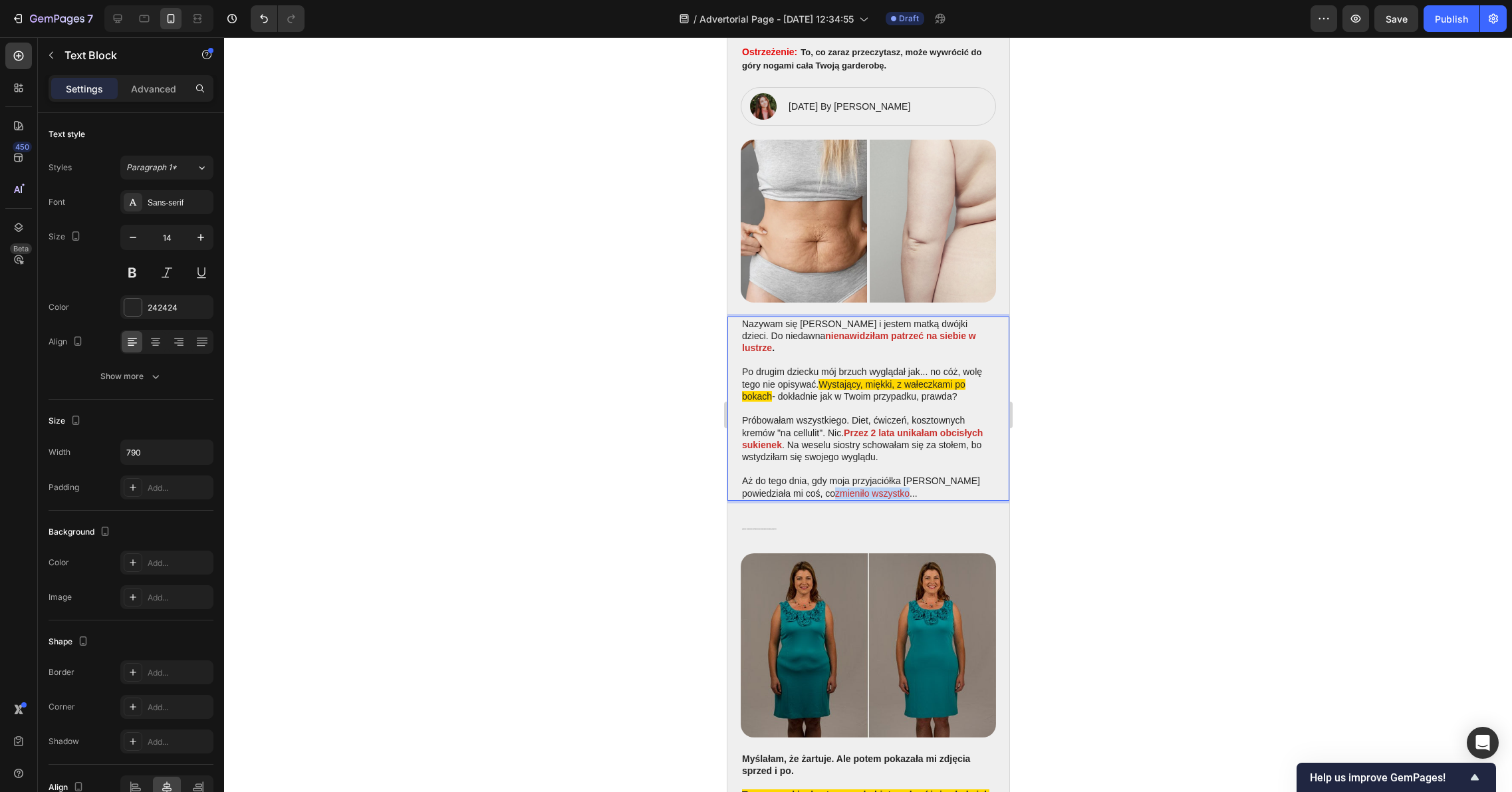
drag, startPoint x: 860, startPoint y: 476, endPoint x: 786, endPoint y: 474, distance: 74.0
click at [786, 475] on p "Aż do tego dnia, gdy moja przyjaciółka Kasia powiedziała mi coś, co zmieniło ws…" at bounding box center [867, 487] width 252 height 24
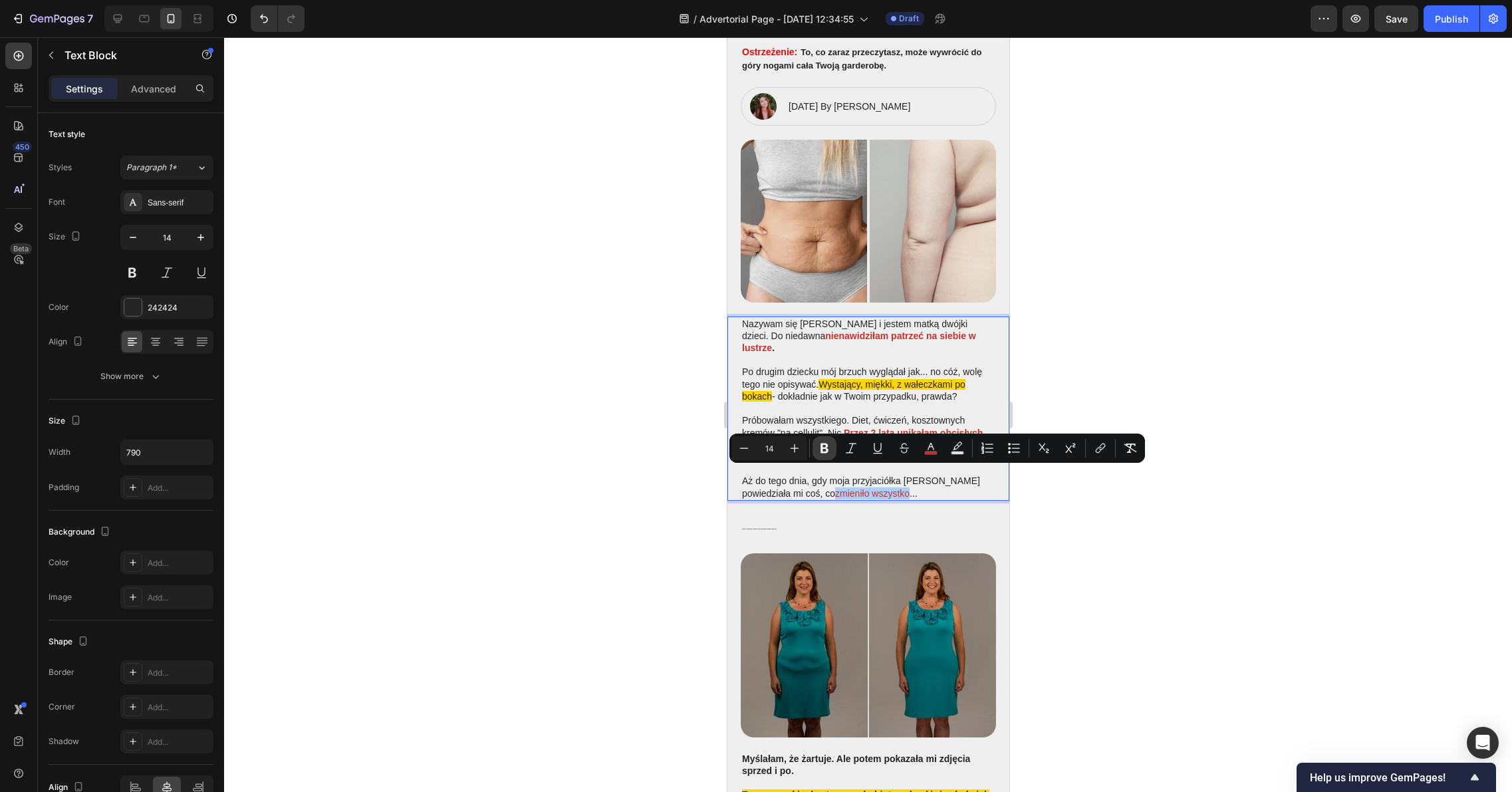
click at [833, 446] on button "Bold" at bounding box center [824, 448] width 24 height 24
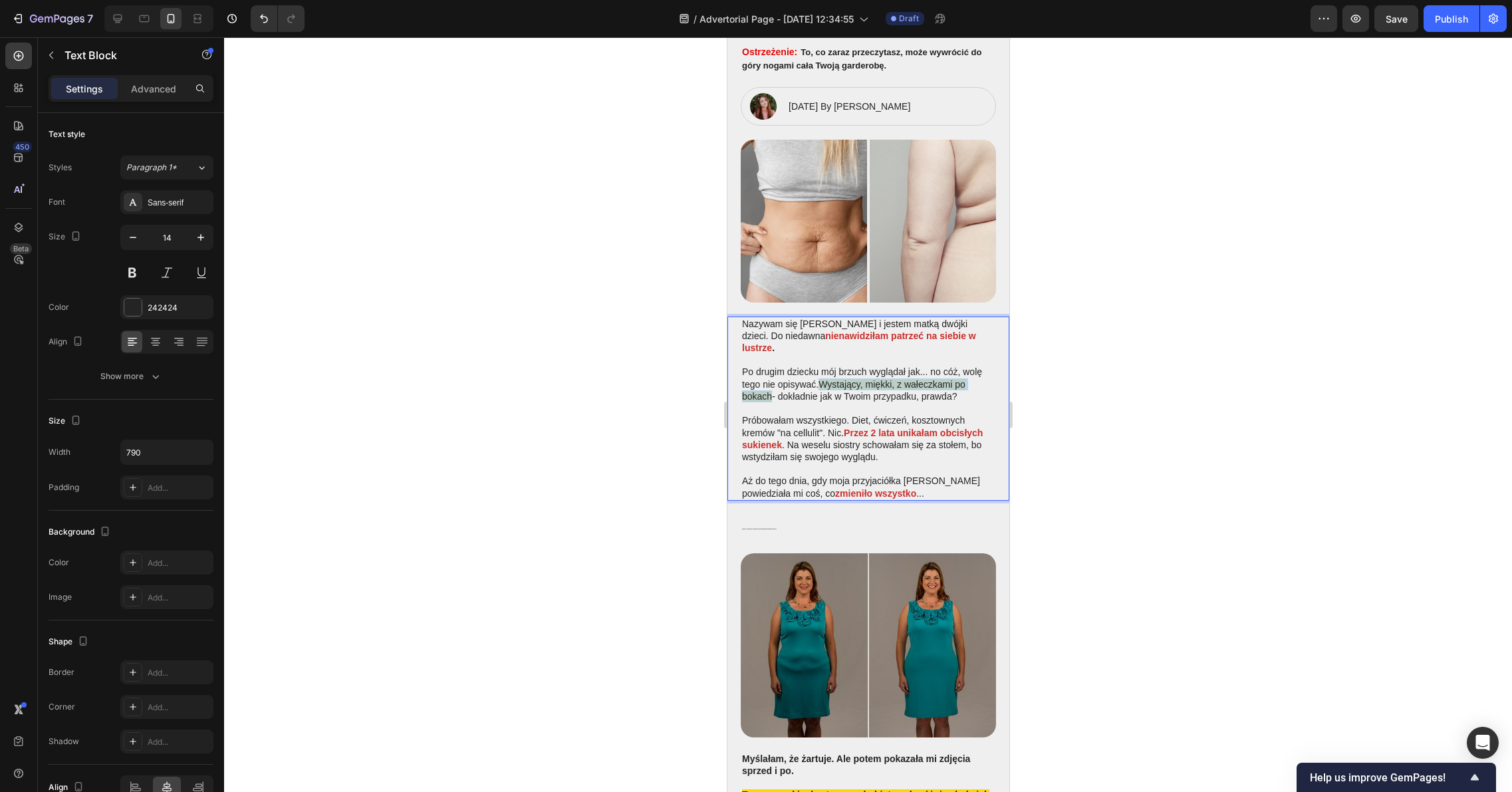
drag, startPoint x: 772, startPoint y: 379, endPoint x: 822, endPoint y: 364, distance: 52.2
click at [822, 365] on p "Po drugim dziecku mój brzuch wyglądał jak... no cóż, wolę tego nie opisywać. Wy…" at bounding box center [867, 384] width 252 height 37
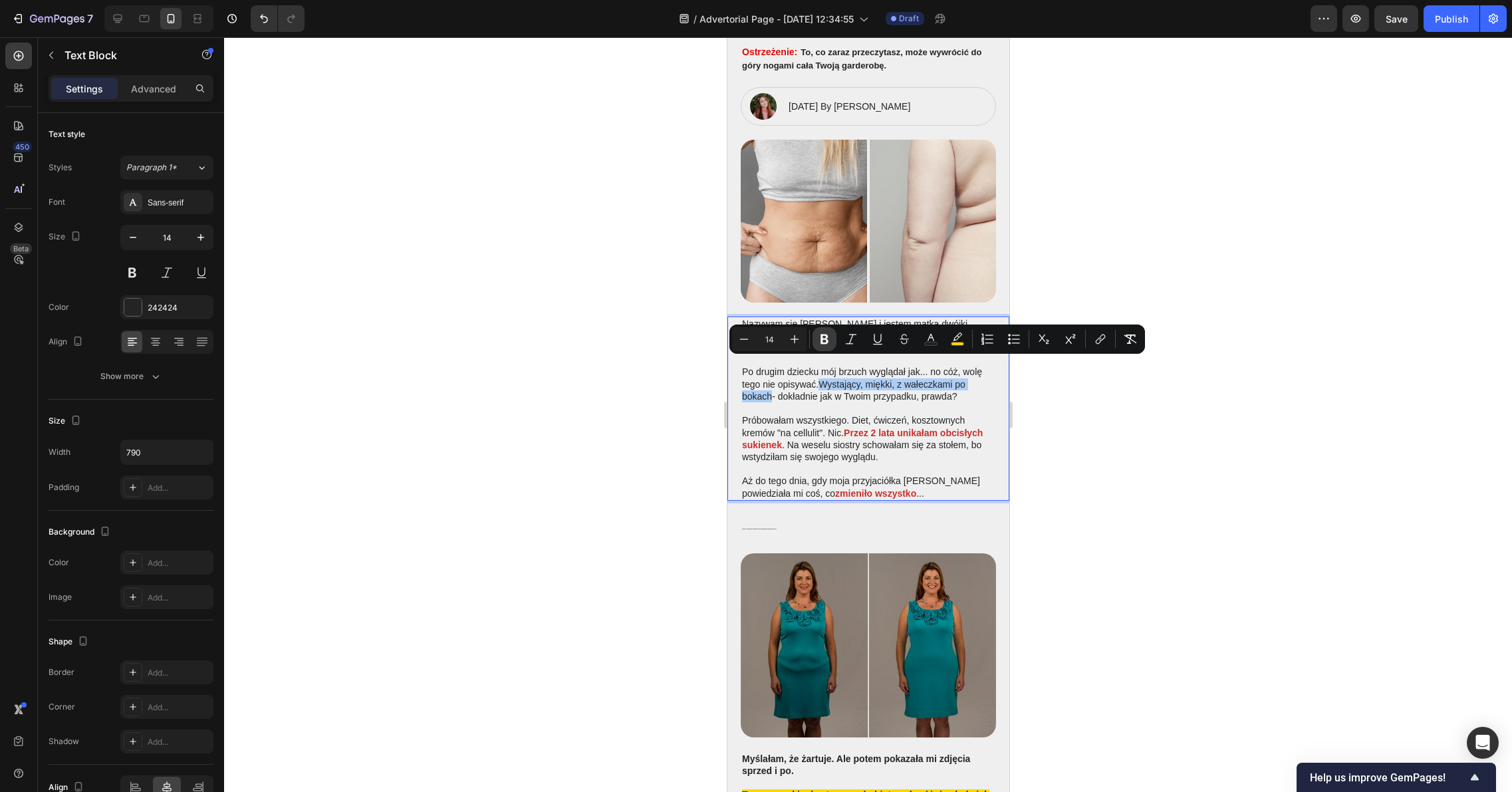
click at [821, 334] on icon "Editor contextual toolbar" at bounding box center [824, 339] width 8 height 10
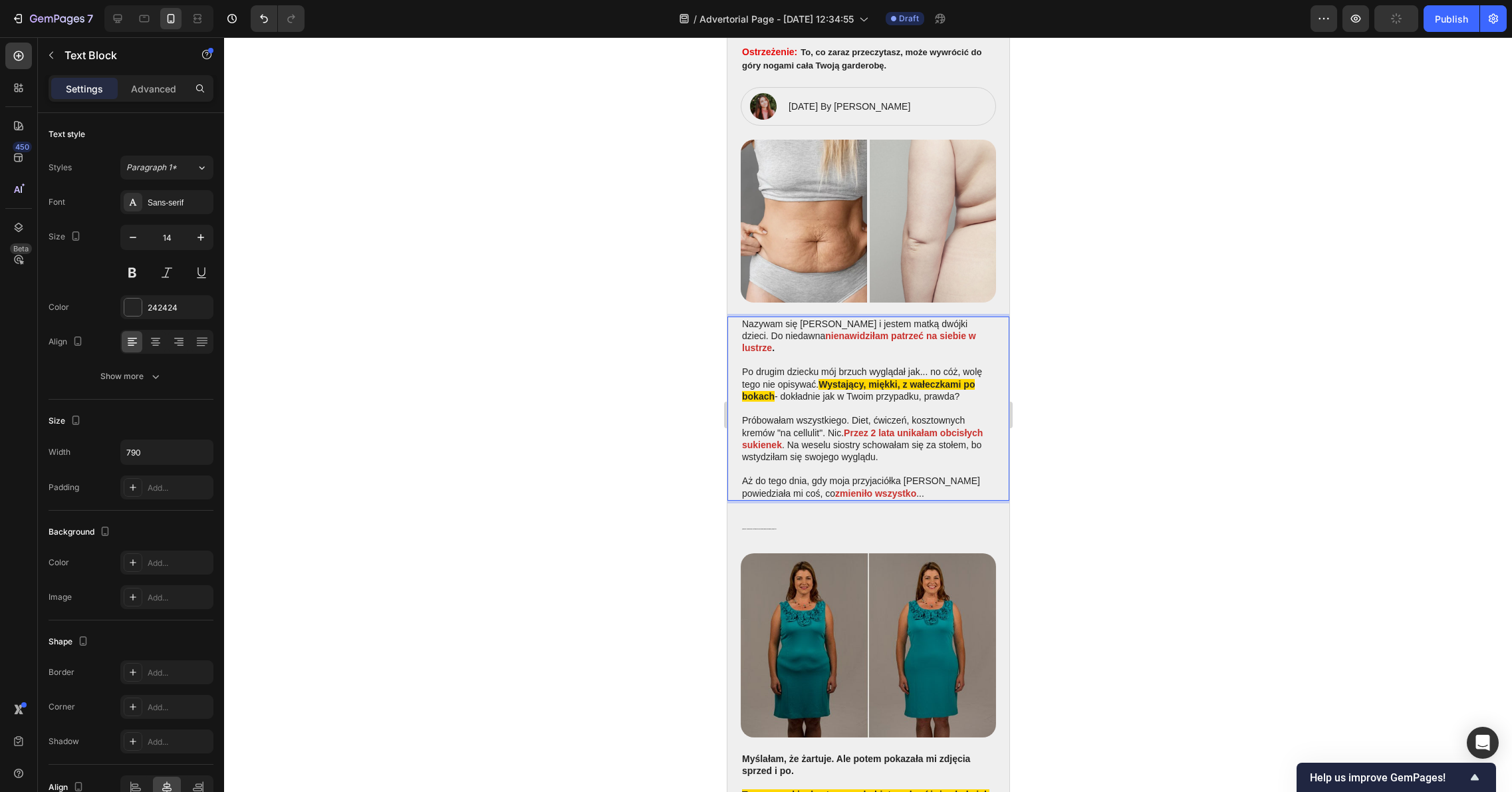
click at [1092, 439] on div at bounding box center [867, 415] width 1287 height 755
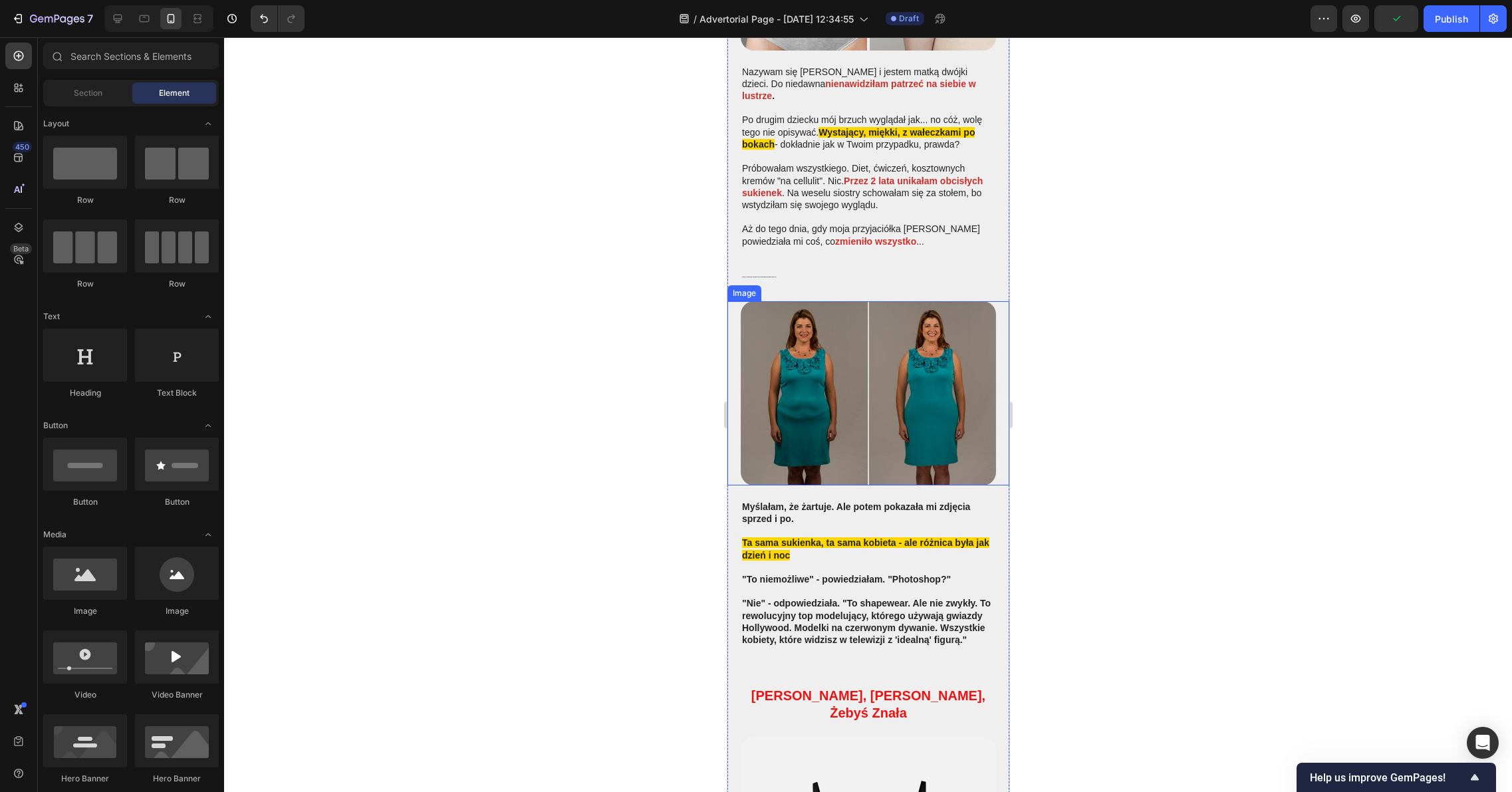
scroll to position [562, 0]
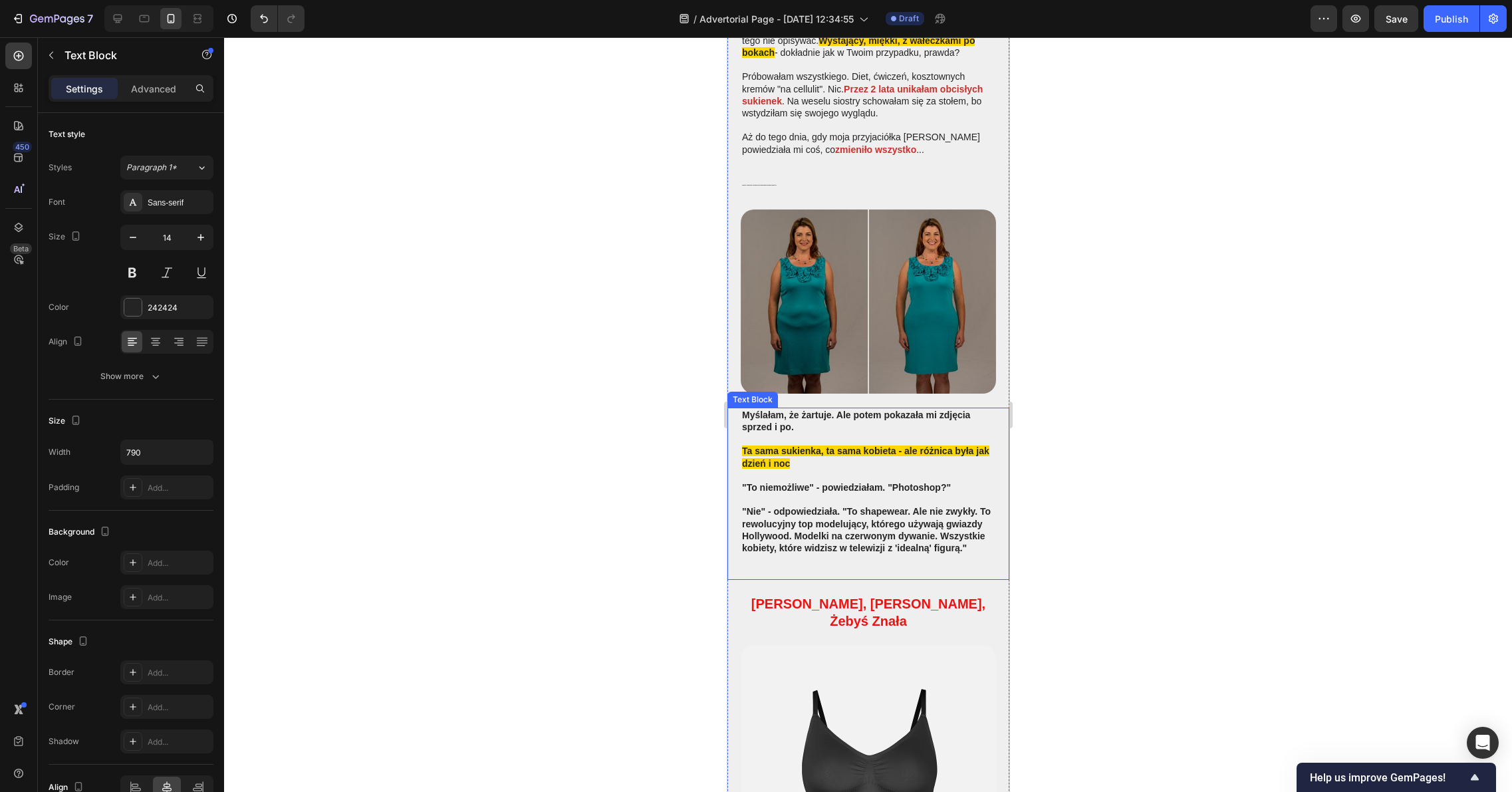
click at [807, 532] on p ""Nie" - odpowiedziała. "To shapewear. Ale nie zwykły. To rewolucyjny top modelu…" at bounding box center [867, 530] width 252 height 49
click at [779, 535] on p ""Nie" - odpowiedziała. "To shapewear. Ale nie zwykły. To rewolucyjny top modelu…" at bounding box center [867, 530] width 252 height 49
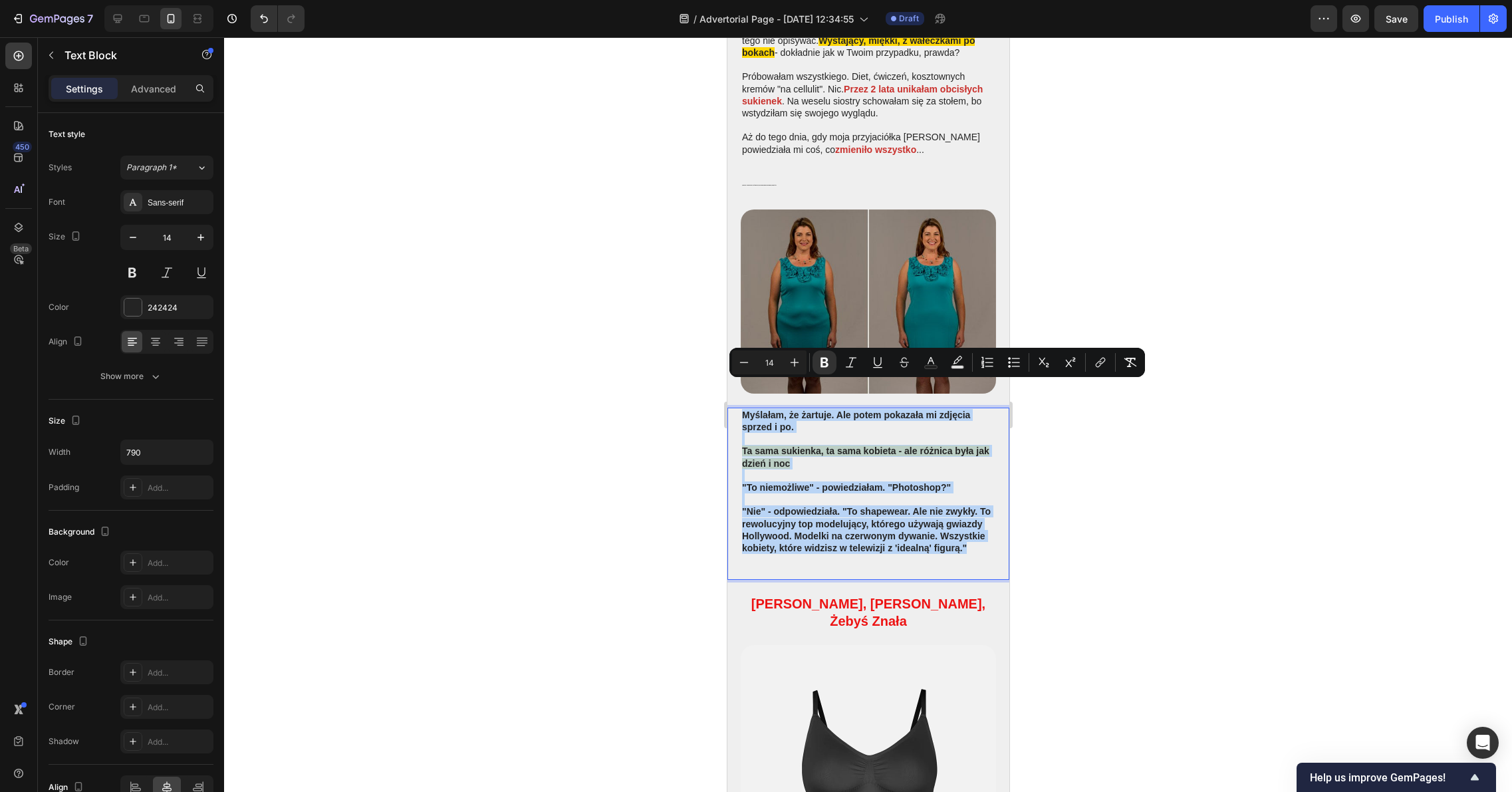
drag, startPoint x: 779, startPoint y: 534, endPoint x: 736, endPoint y: 388, distance: 152.2
click at [736, 408] on div "Myślałam, że żartuje. Ale potem pokazała mi zdjęcia sprzed i po. Ta sama sukien…" at bounding box center [867, 494] width 282 height 172
click at [822, 364] on icon "Editor contextual toolbar" at bounding box center [824, 363] width 8 height 10
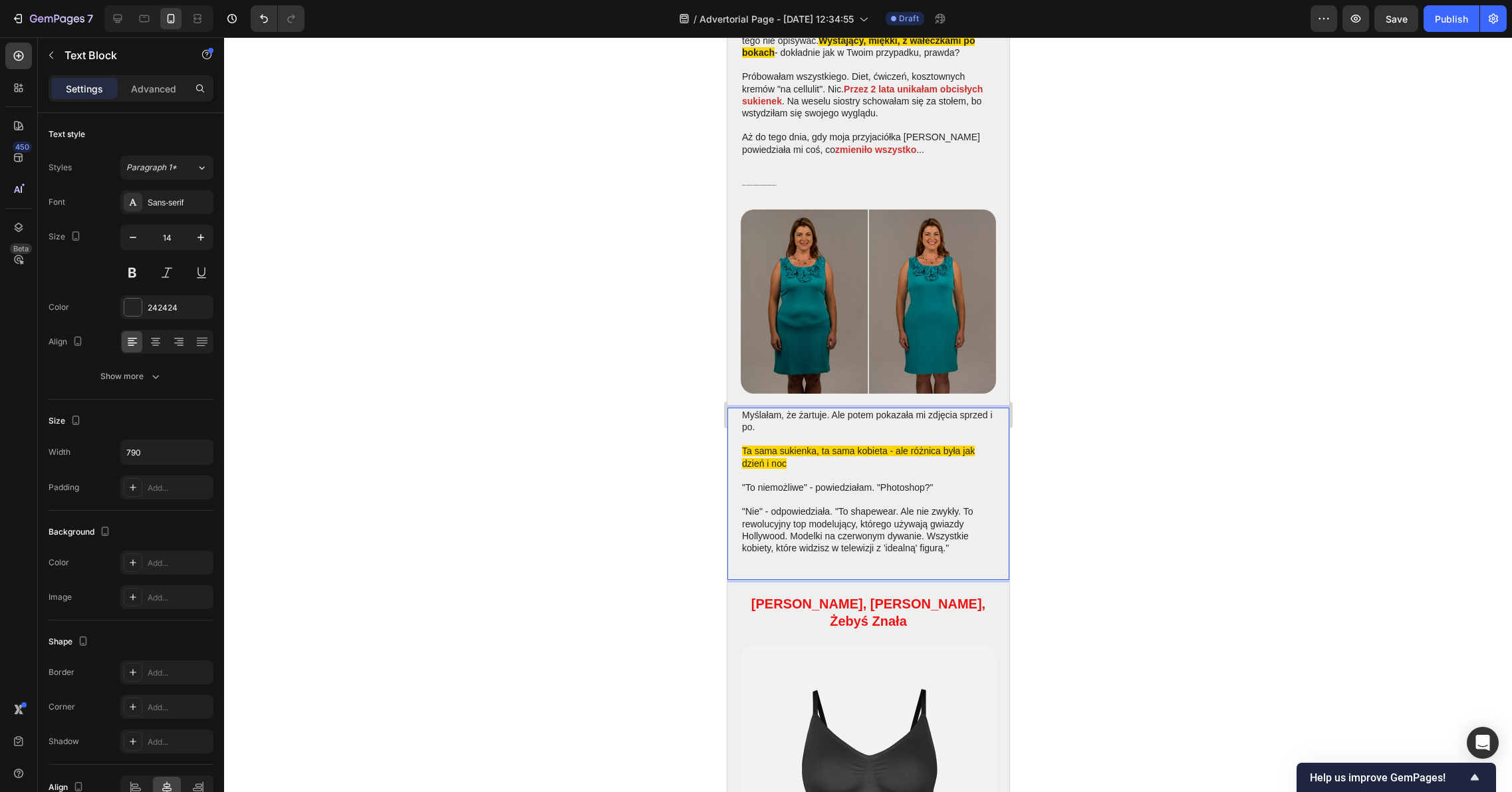
click at [794, 433] on p "Rich Text Editor. Editing area: main" at bounding box center [867, 438] width 252 height 12
drag, startPoint x: 783, startPoint y: 438, endPoint x: 742, endPoint y: 423, distance: 43.7
click at [742, 445] on p "Ta sama sukienka, ta sama kobieta - ale różnica była jak dzień i noc" at bounding box center [867, 457] width 252 height 24
click at [816, 445] on p "Ta sama sukienka, ta sama kobieta - ale różnica była jak dzień i noc" at bounding box center [867, 457] width 252 height 24
drag, startPoint x: 788, startPoint y: 438, endPoint x: 741, endPoint y: 422, distance: 49.6
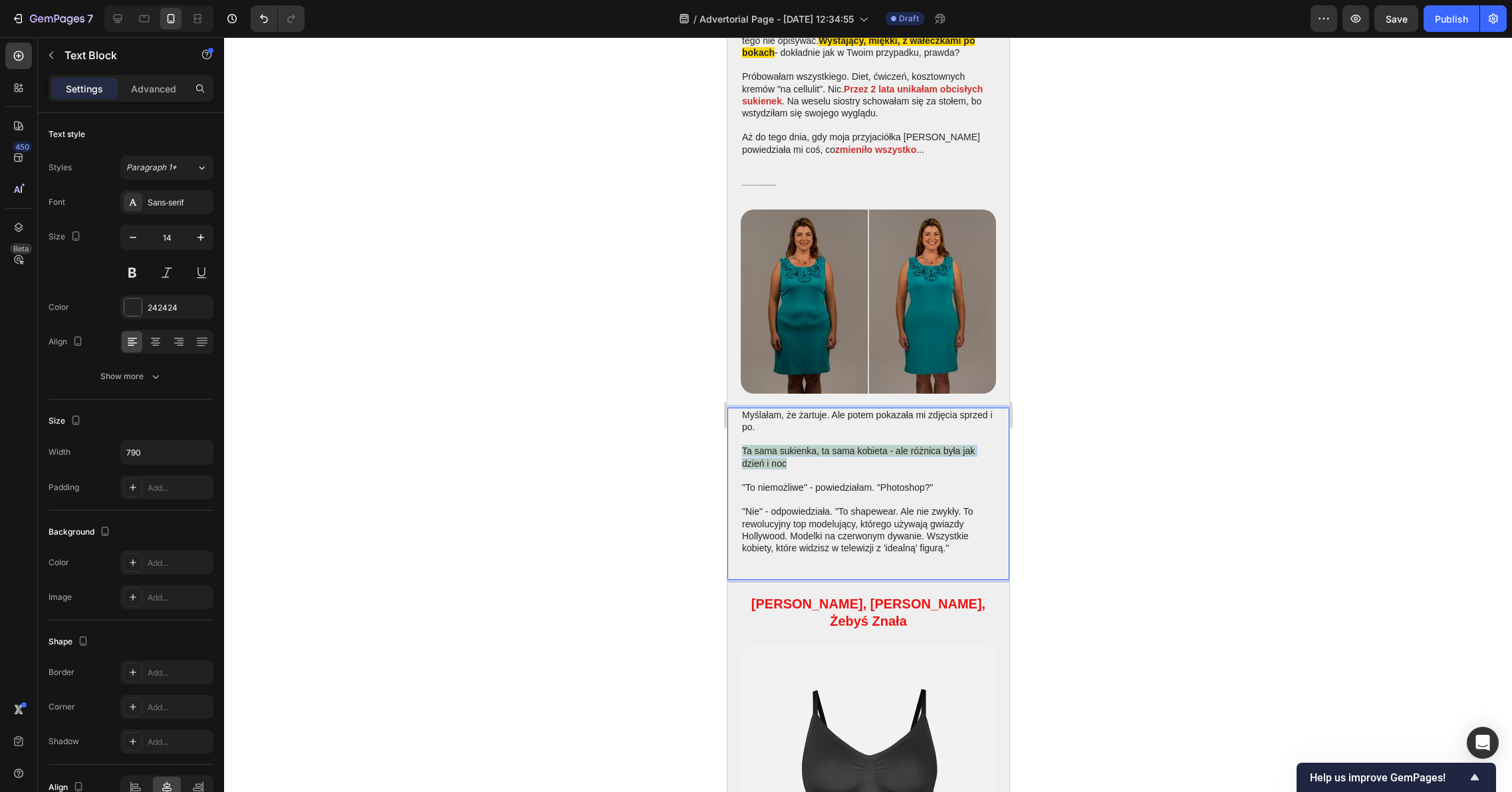
click at [741, 445] on p "Ta sama sukienka, ta sama kobieta - ale różnica była jak dzień i noc" at bounding box center [867, 457] width 252 height 24
click at [1149, 420] on div at bounding box center [867, 415] width 1287 height 755
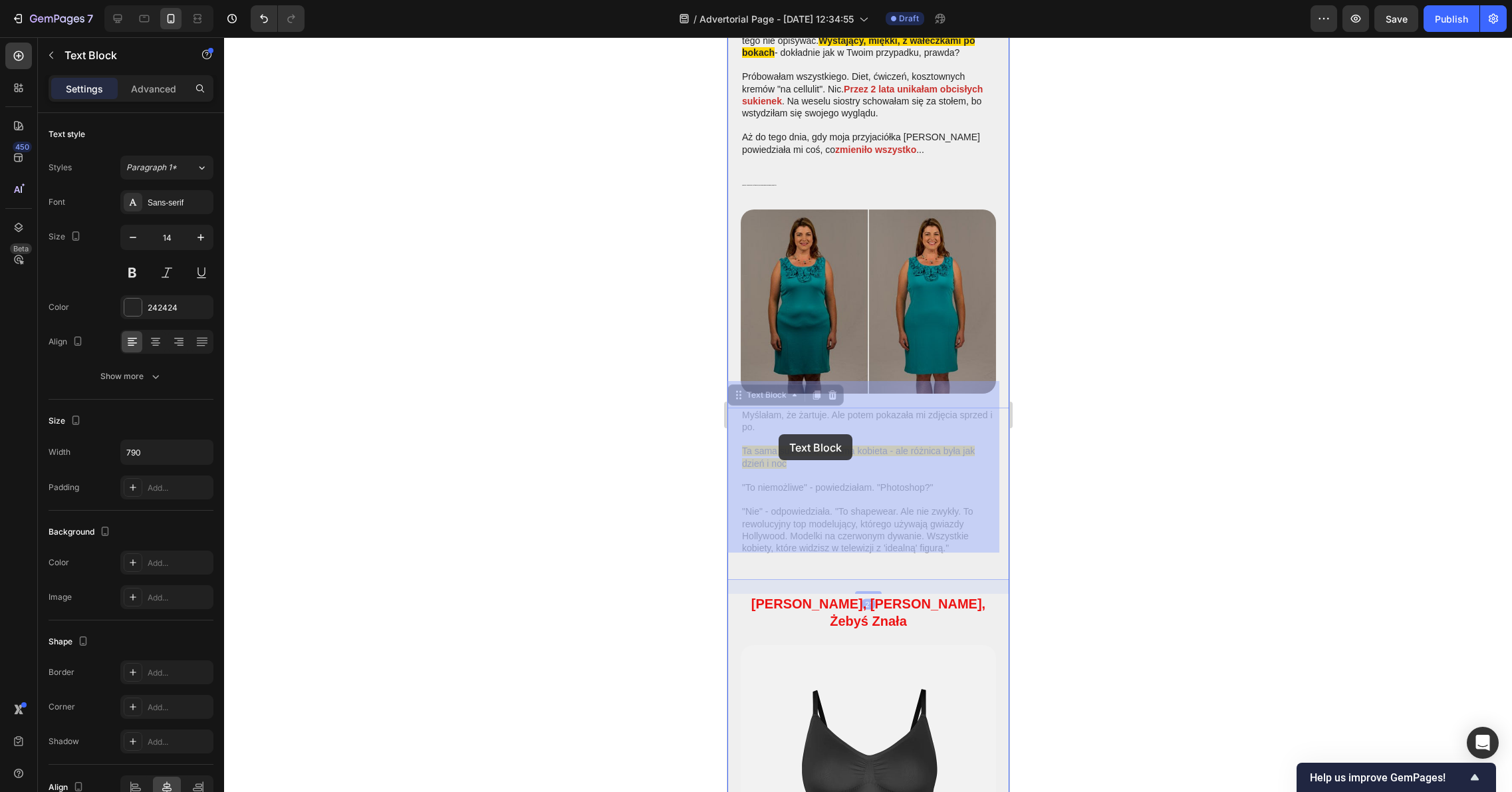
drag, startPoint x: 808, startPoint y: 437, endPoint x: 797, endPoint y: 437, distance: 11.0
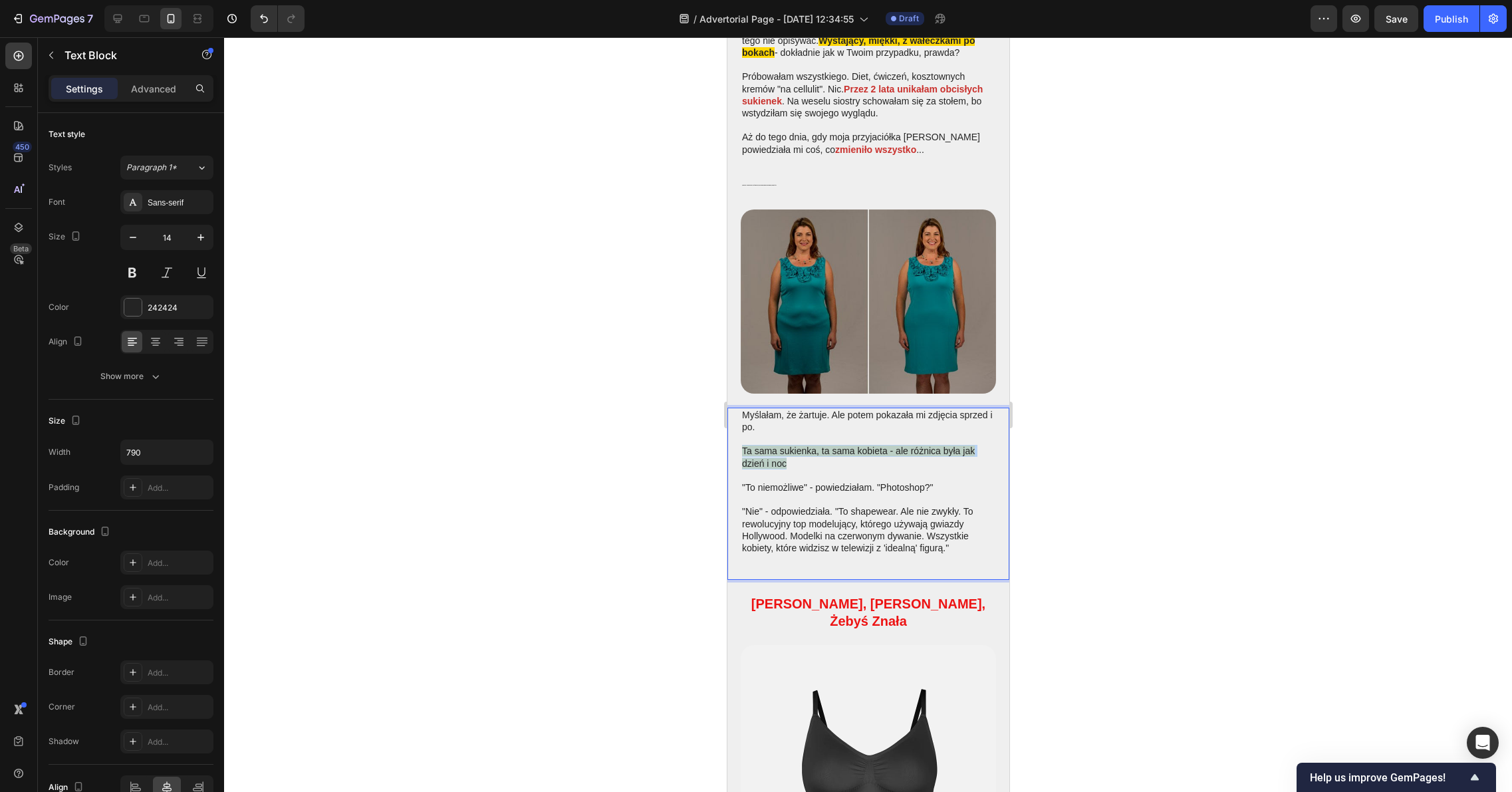
drag, startPoint x: 790, startPoint y: 437, endPoint x: 739, endPoint y: 423, distance: 52.9
click at [739, 423] on div "Myślałam, że żartuje. Ale potem pokazała mi zdjęcia sprzed i po. Ta sama sukien…" at bounding box center [867, 494] width 282 height 172
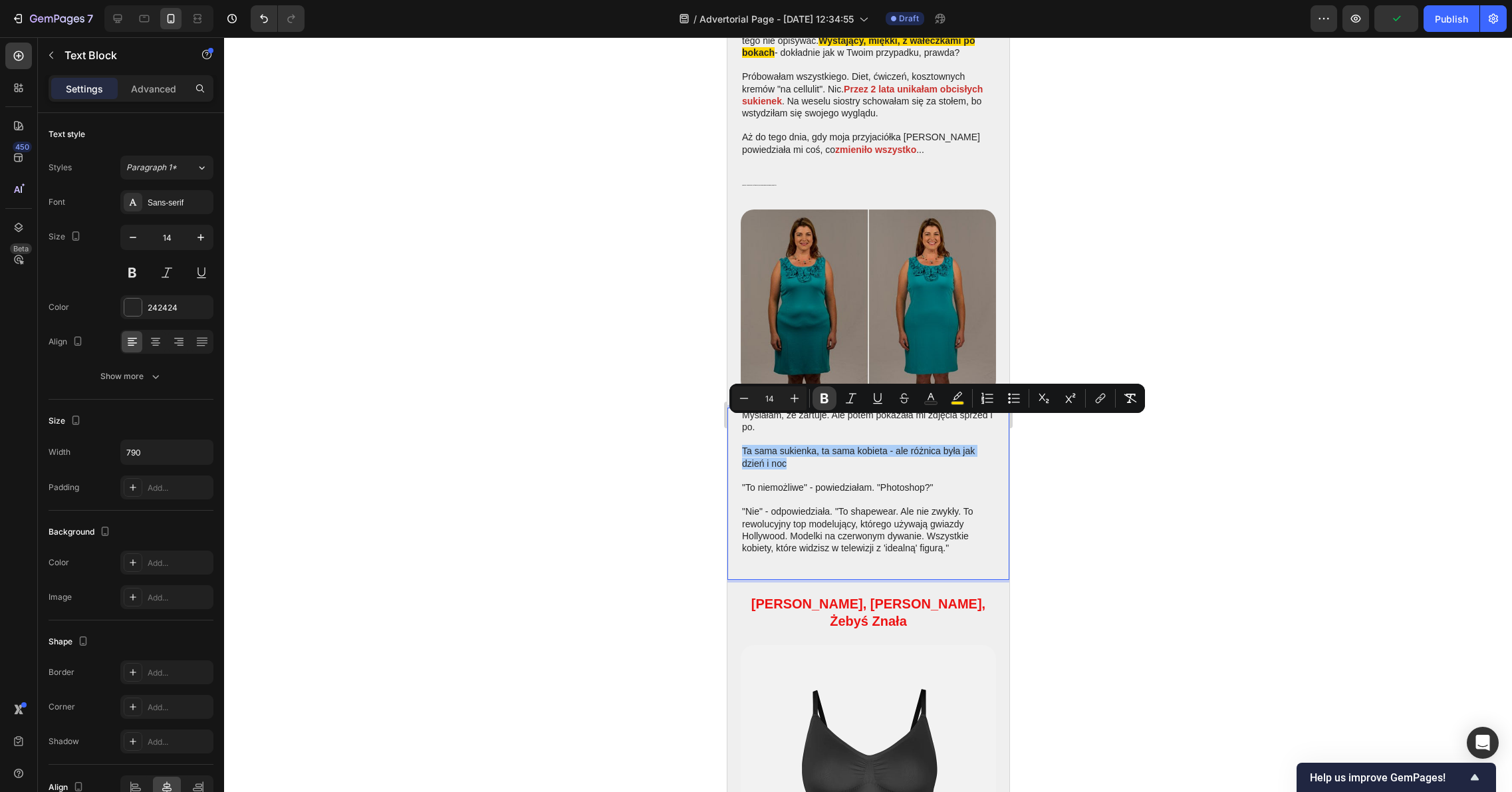
click at [822, 399] on icon "Editor contextual toolbar" at bounding box center [824, 399] width 8 height 10
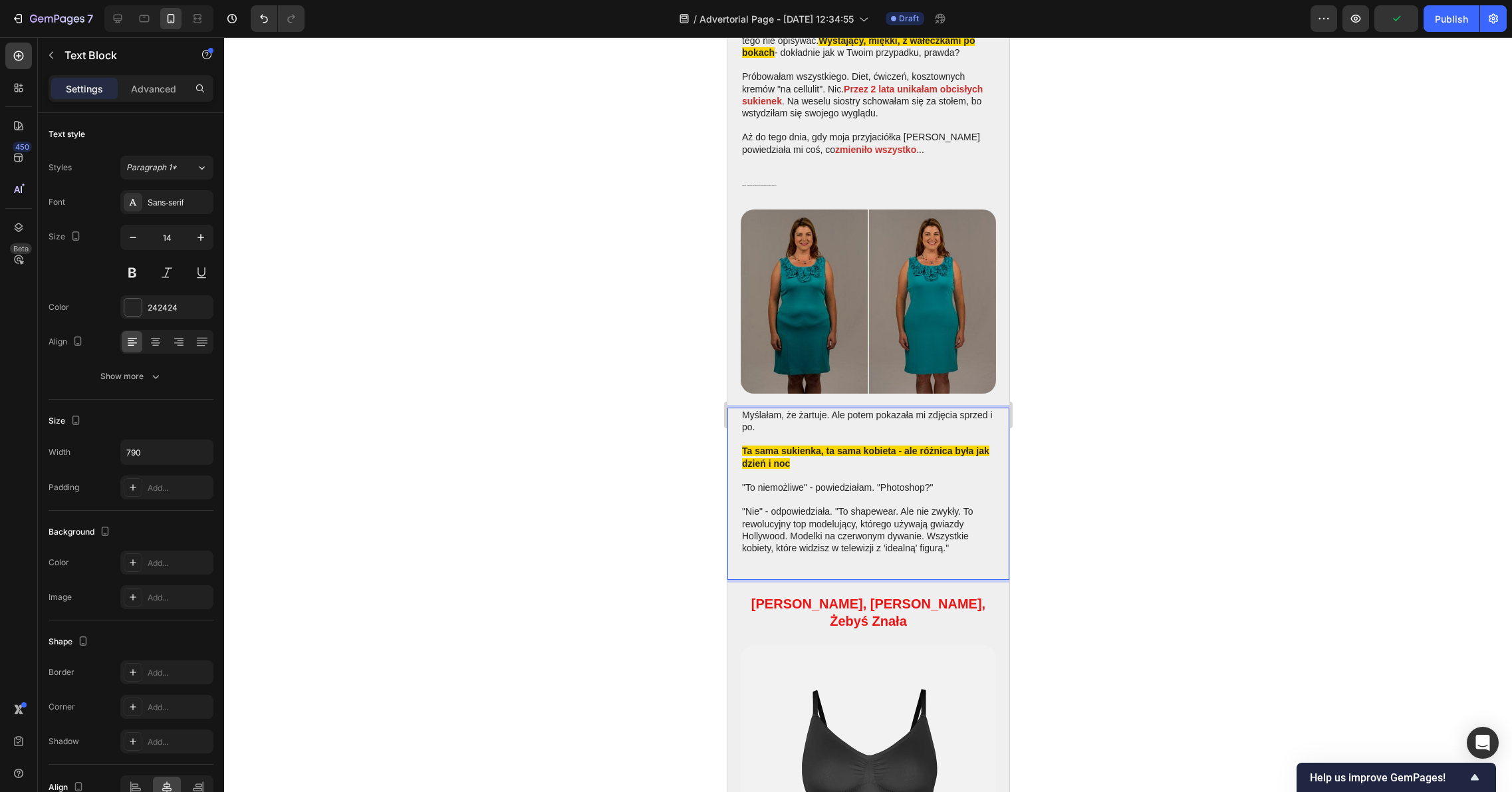
click at [1111, 461] on div at bounding box center [867, 415] width 1287 height 755
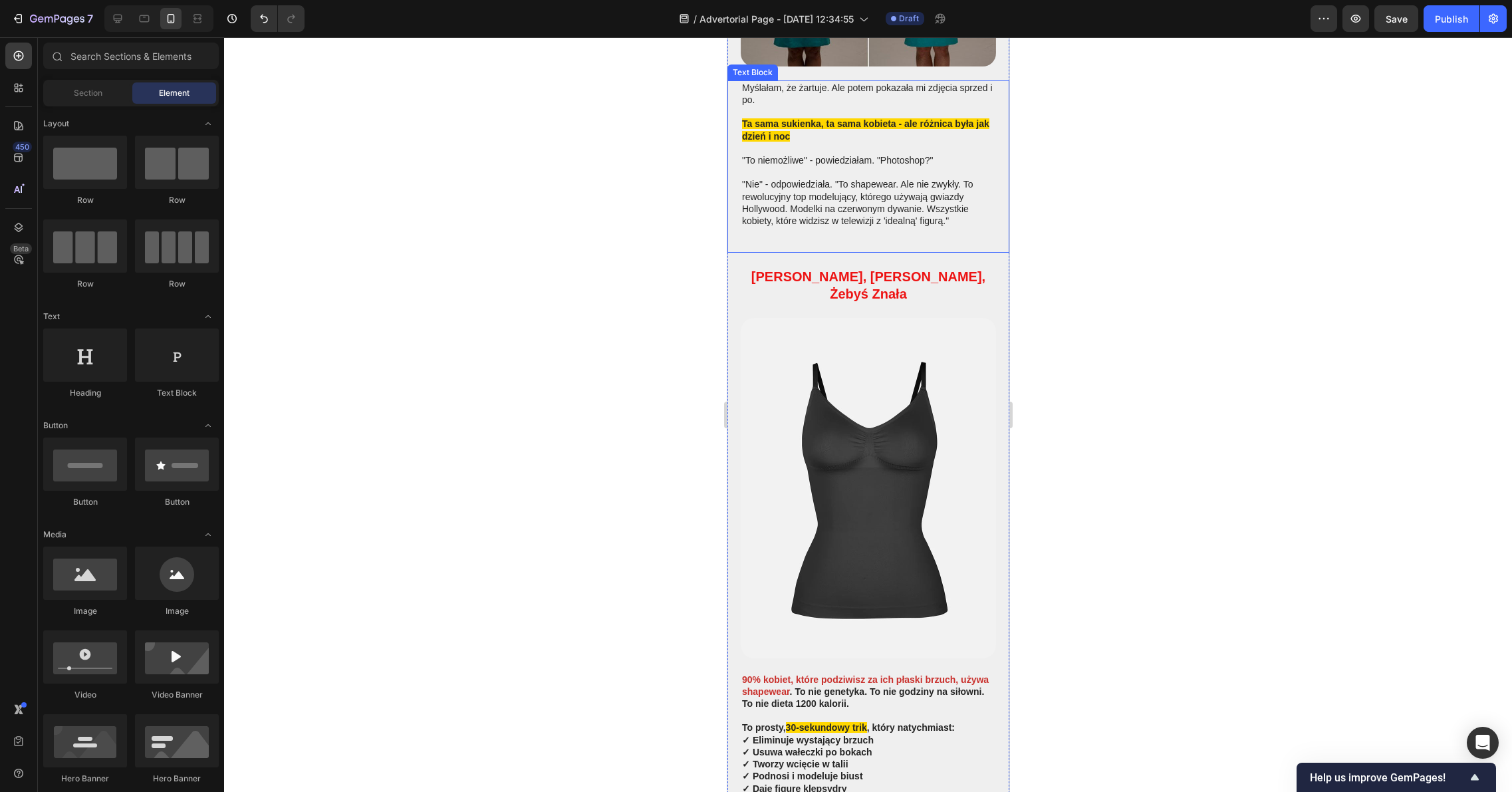
scroll to position [893, 0]
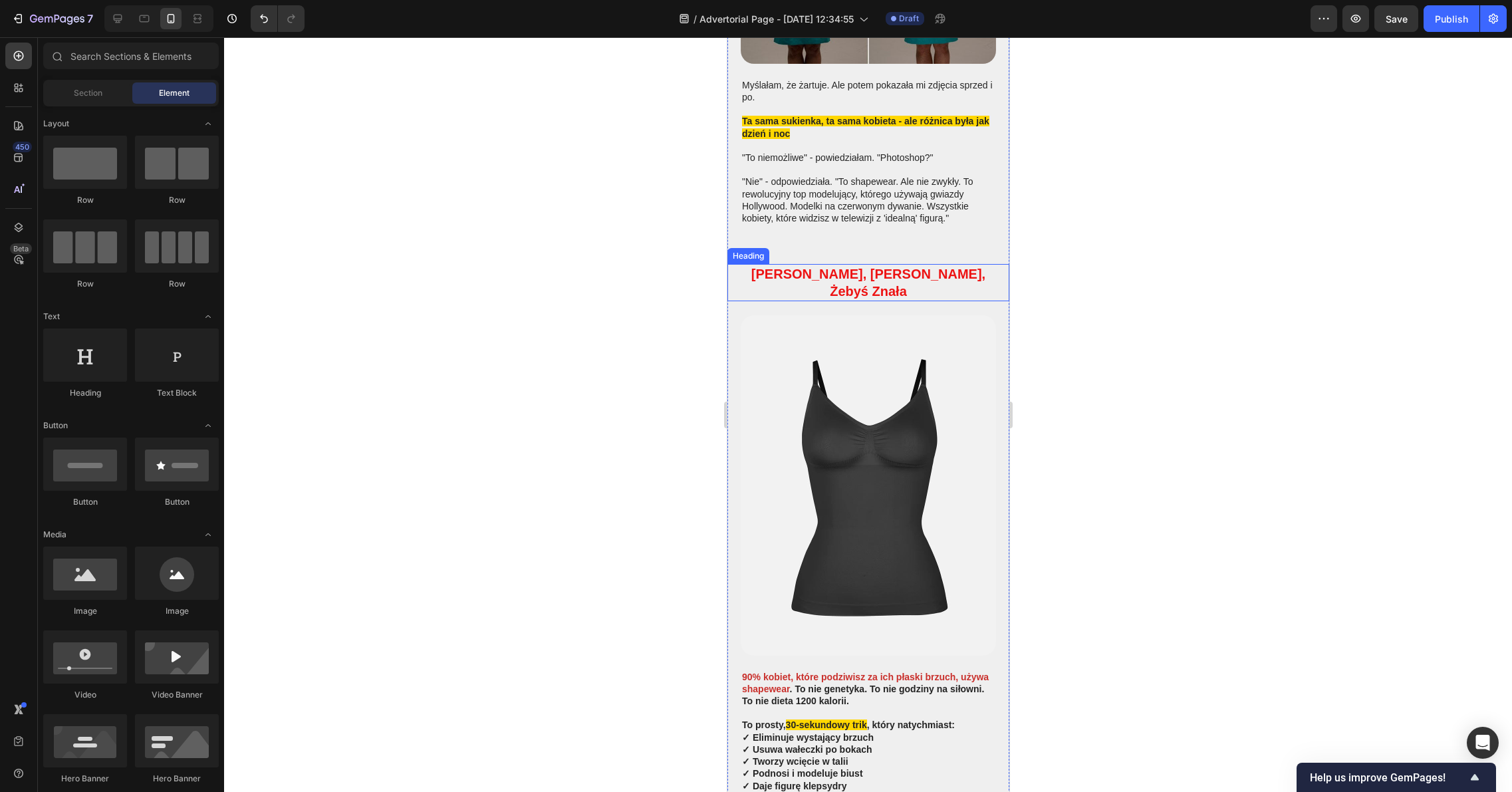
click at [828, 267] on strong "[PERSON_NAME], [PERSON_NAME], Żebyś Znała" at bounding box center [868, 283] width 234 height 32
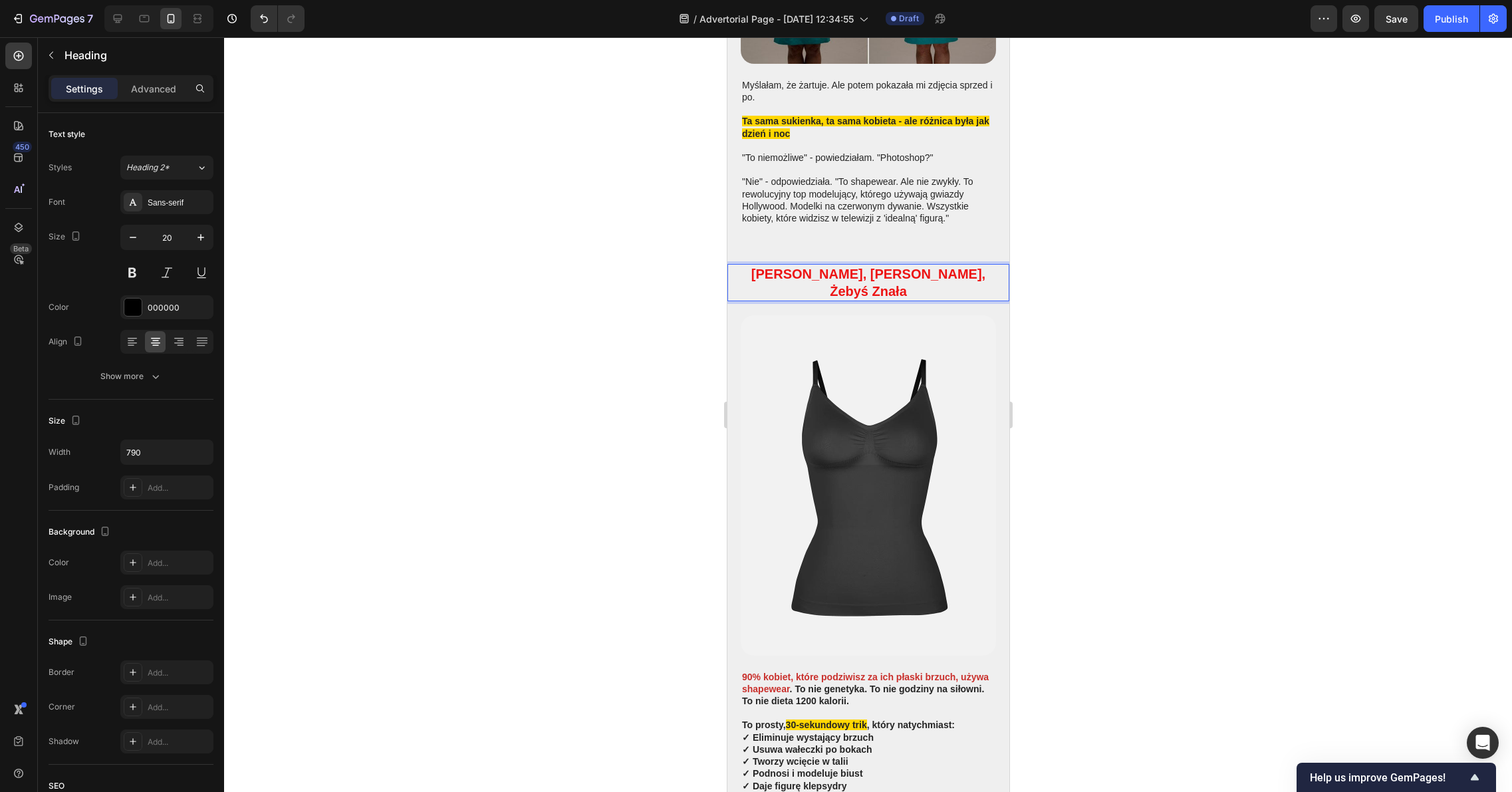
click at [837, 267] on strong "[PERSON_NAME], [PERSON_NAME], Żebyś Znała" at bounding box center [868, 283] width 234 height 32
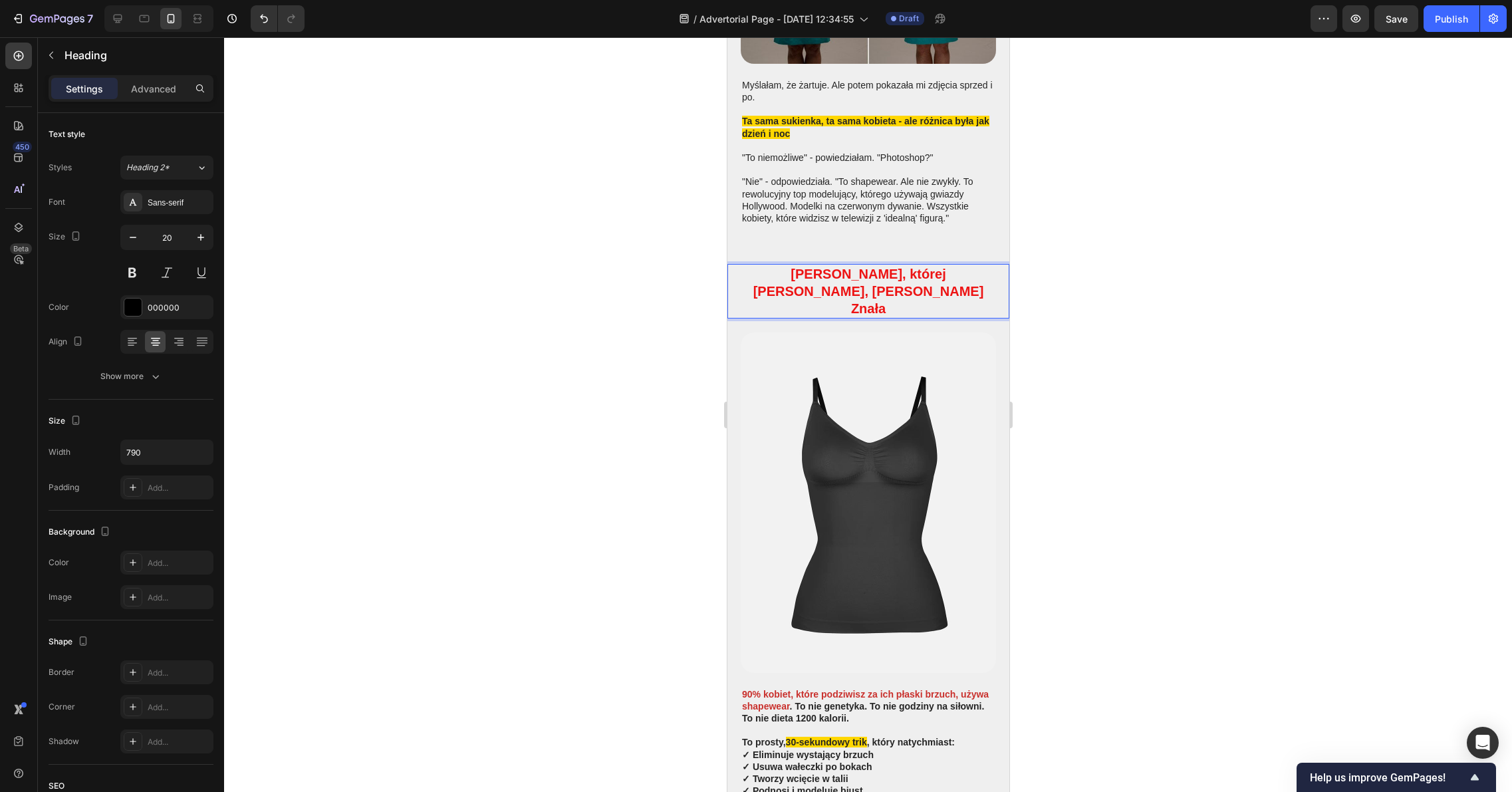
click at [881, 267] on strong "Oto Prawda, której Nie Chcą, Żebyś Znała" at bounding box center [867, 291] width 231 height 49
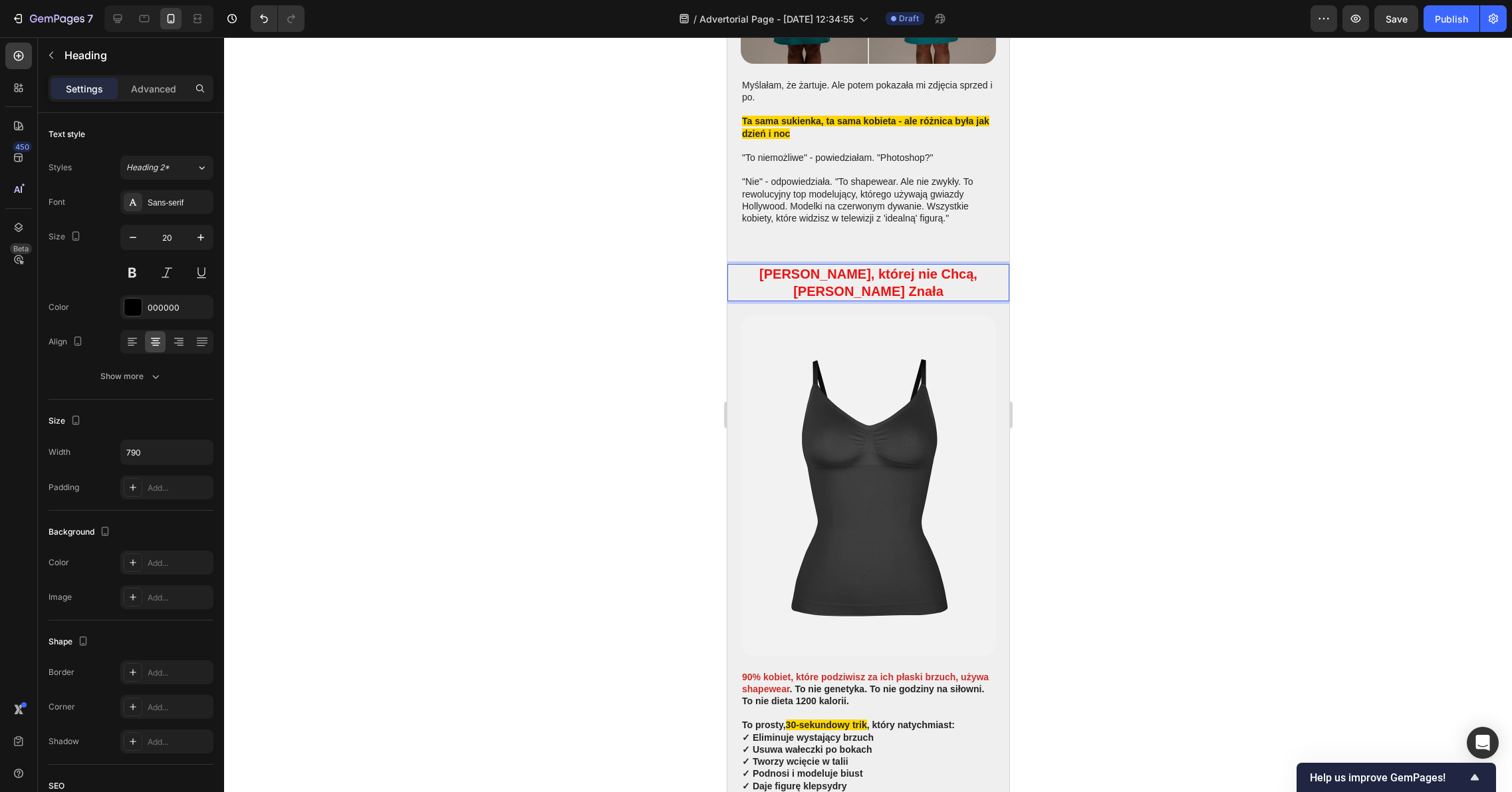
click at [943, 267] on strong "Oto Prawda, której nie Chcą, Żebyś Znała" at bounding box center [867, 283] width 218 height 32
click at [855, 267] on strong "Oto Prawda, której nie Chcą, żebyś Znała" at bounding box center [867, 283] width 218 height 32
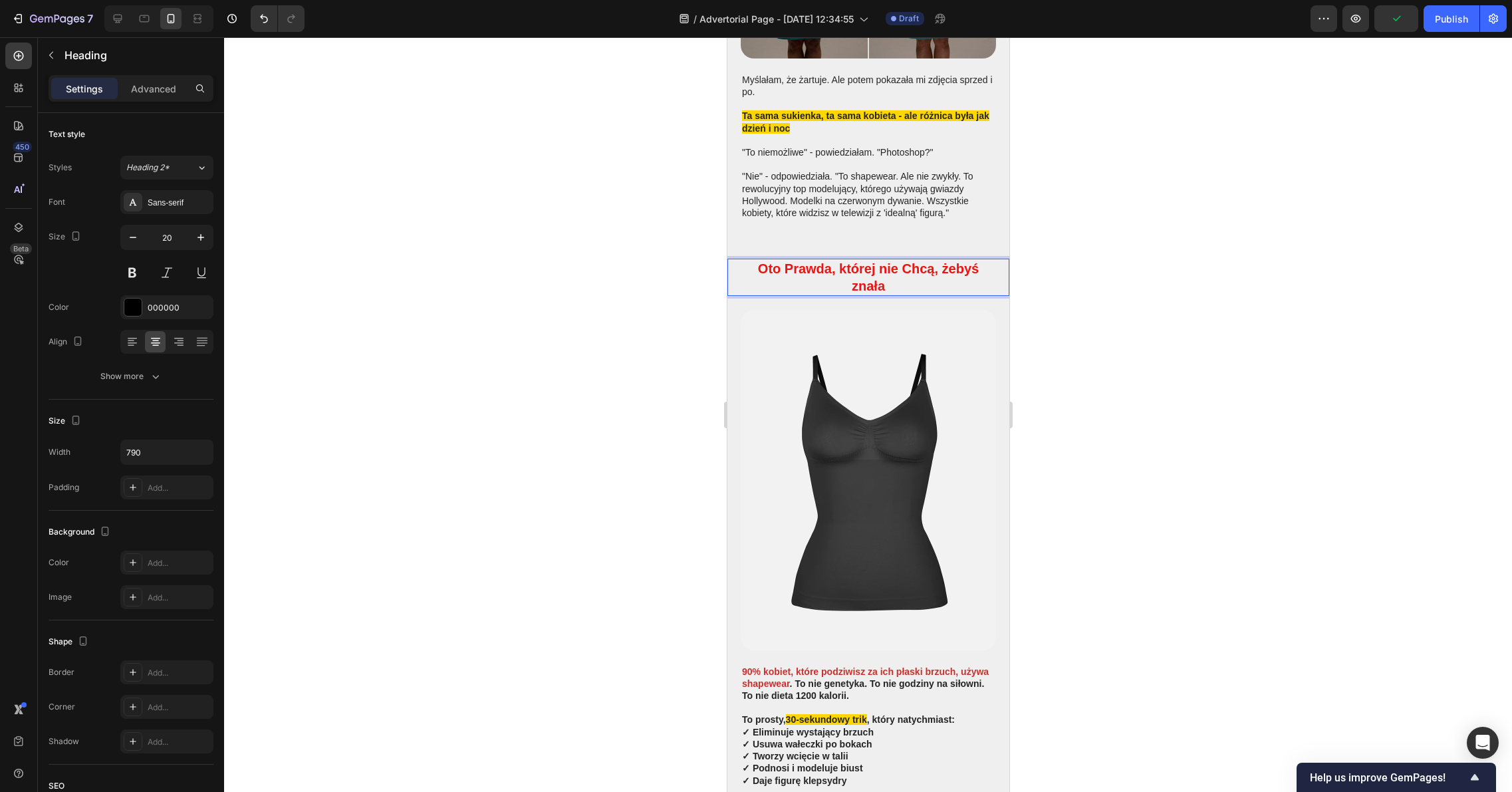
scroll to position [898, 0]
click at [788, 261] on strong "Oto Prawda, której nie Chcą, żebyś znała" at bounding box center [867, 277] width 220 height 32
click at [1170, 279] on div at bounding box center [867, 415] width 1287 height 755
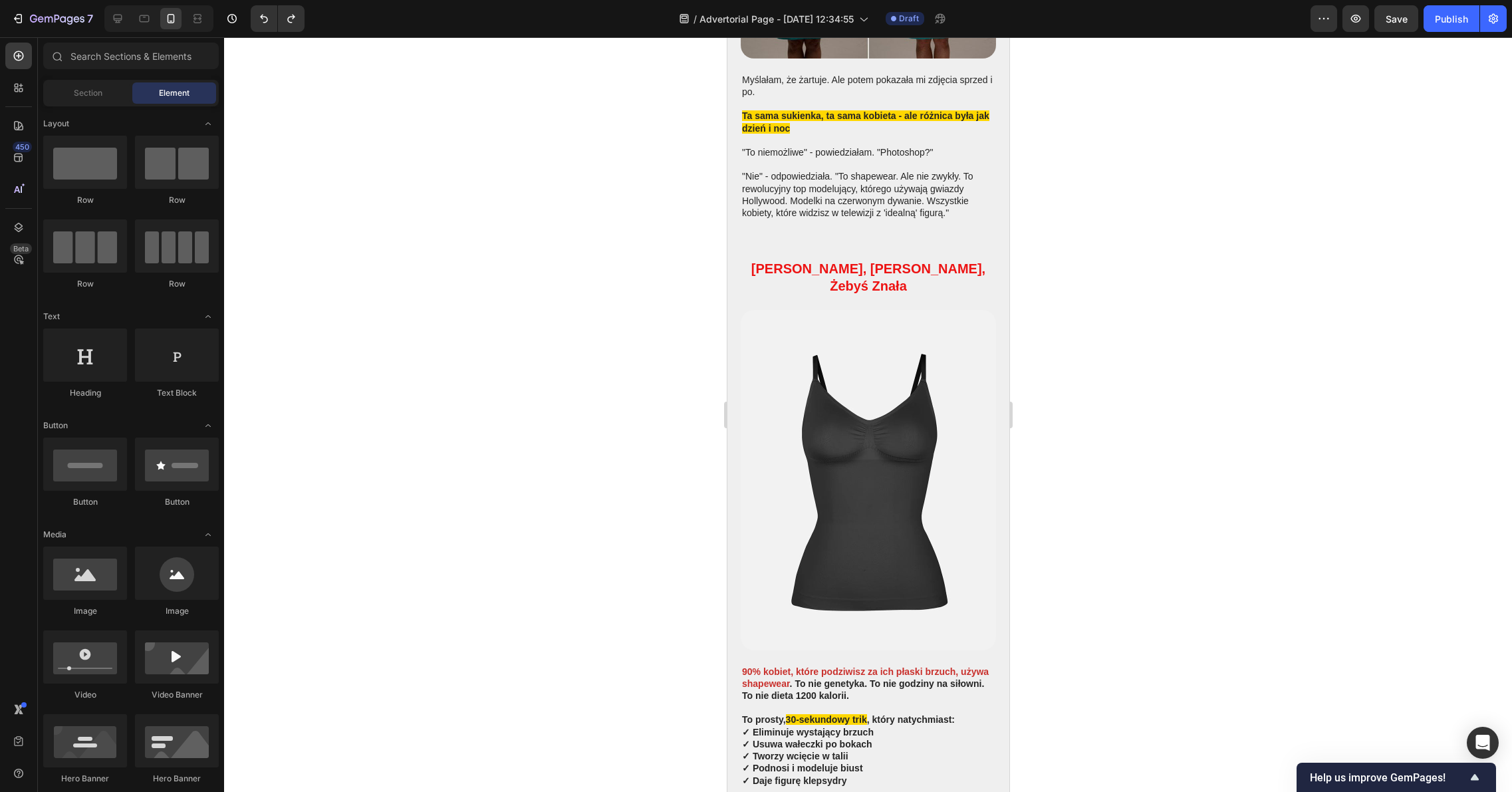
click at [1125, 275] on div at bounding box center [867, 415] width 1287 height 755
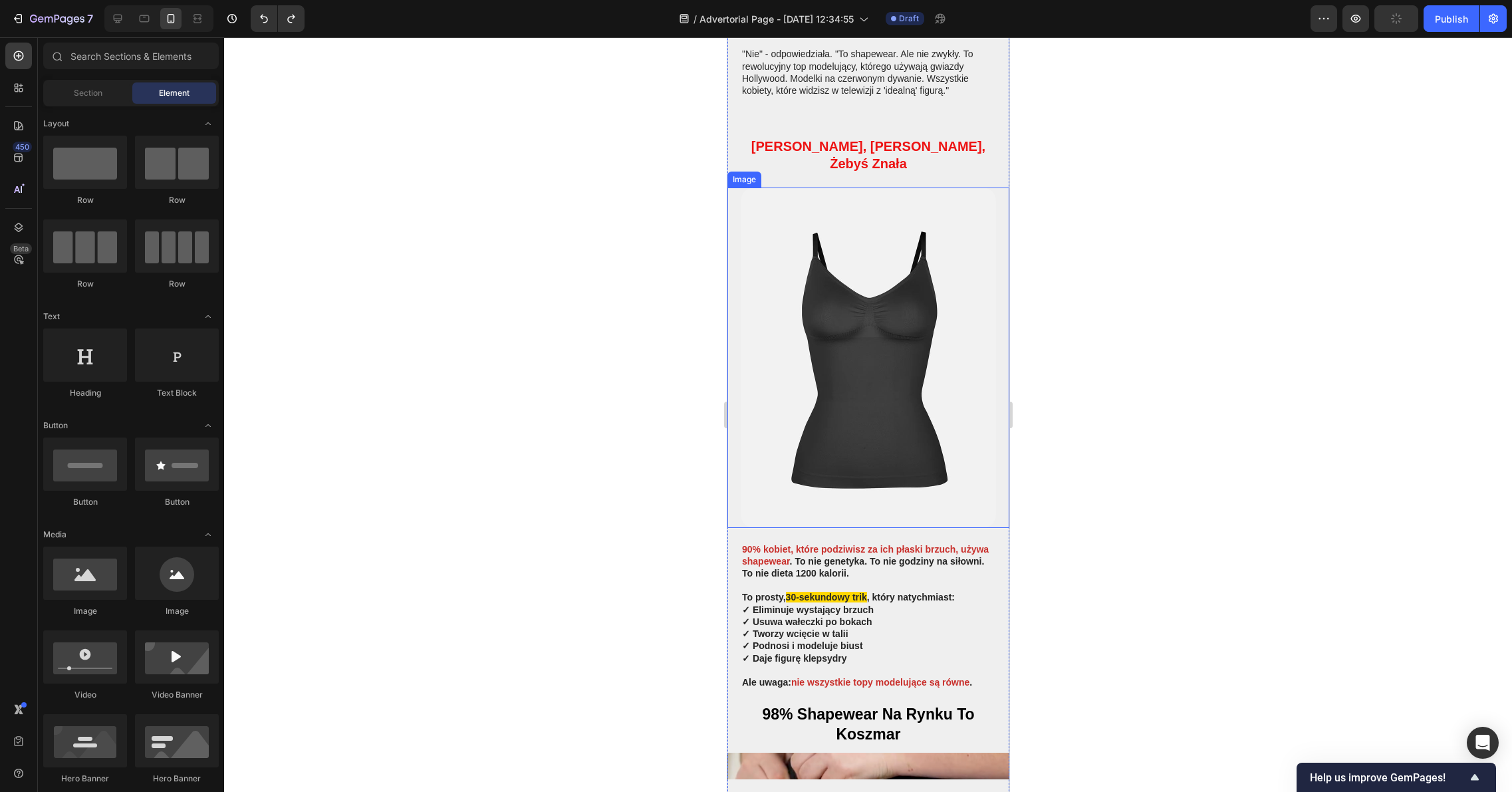
scroll to position [1036, 0]
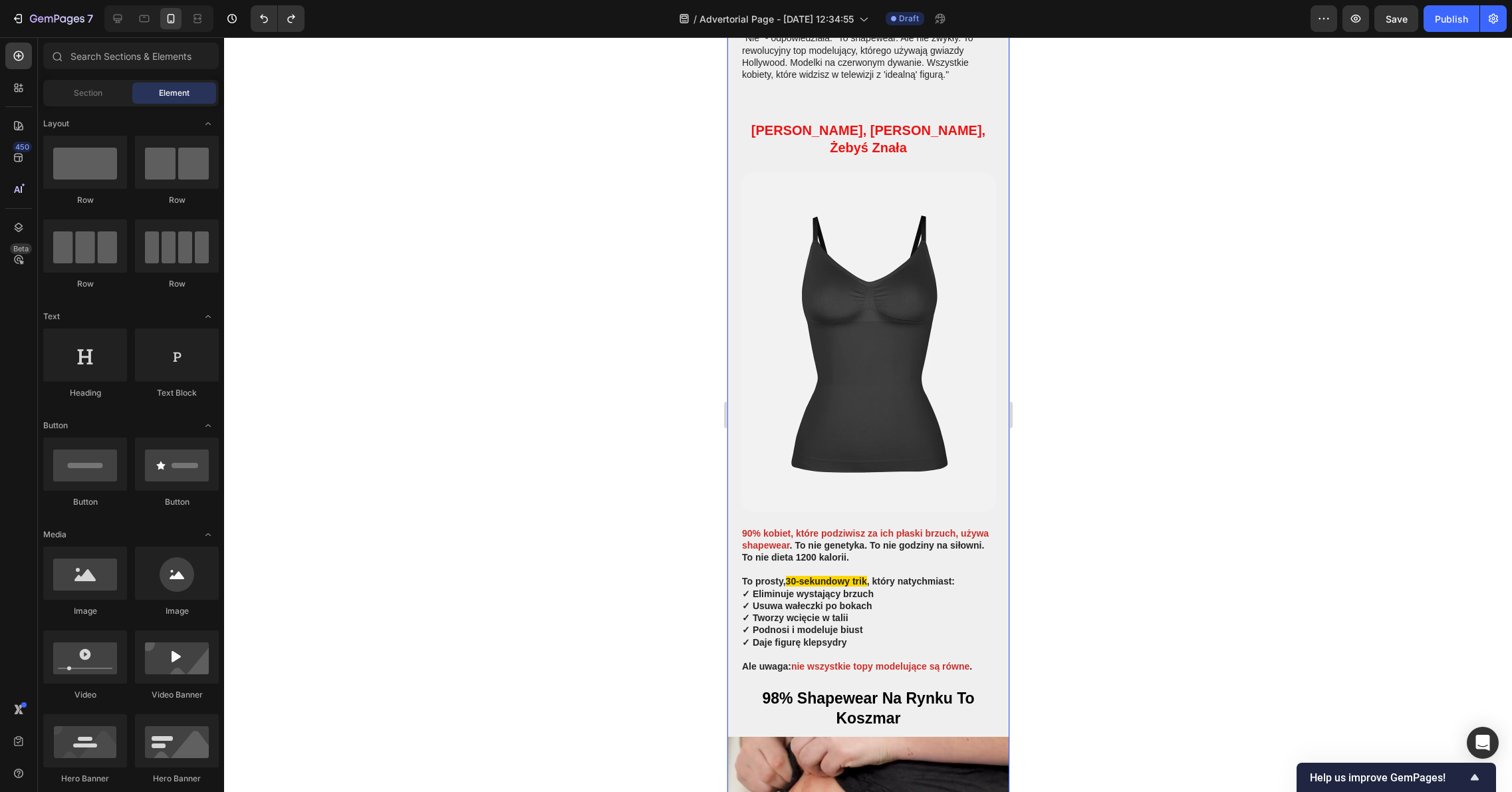
click at [873, 540] on strong ". To nie genetyka. To nie godziny na siłowni. To nie dieta 1200 kalorii." at bounding box center [862, 551] width 242 height 23
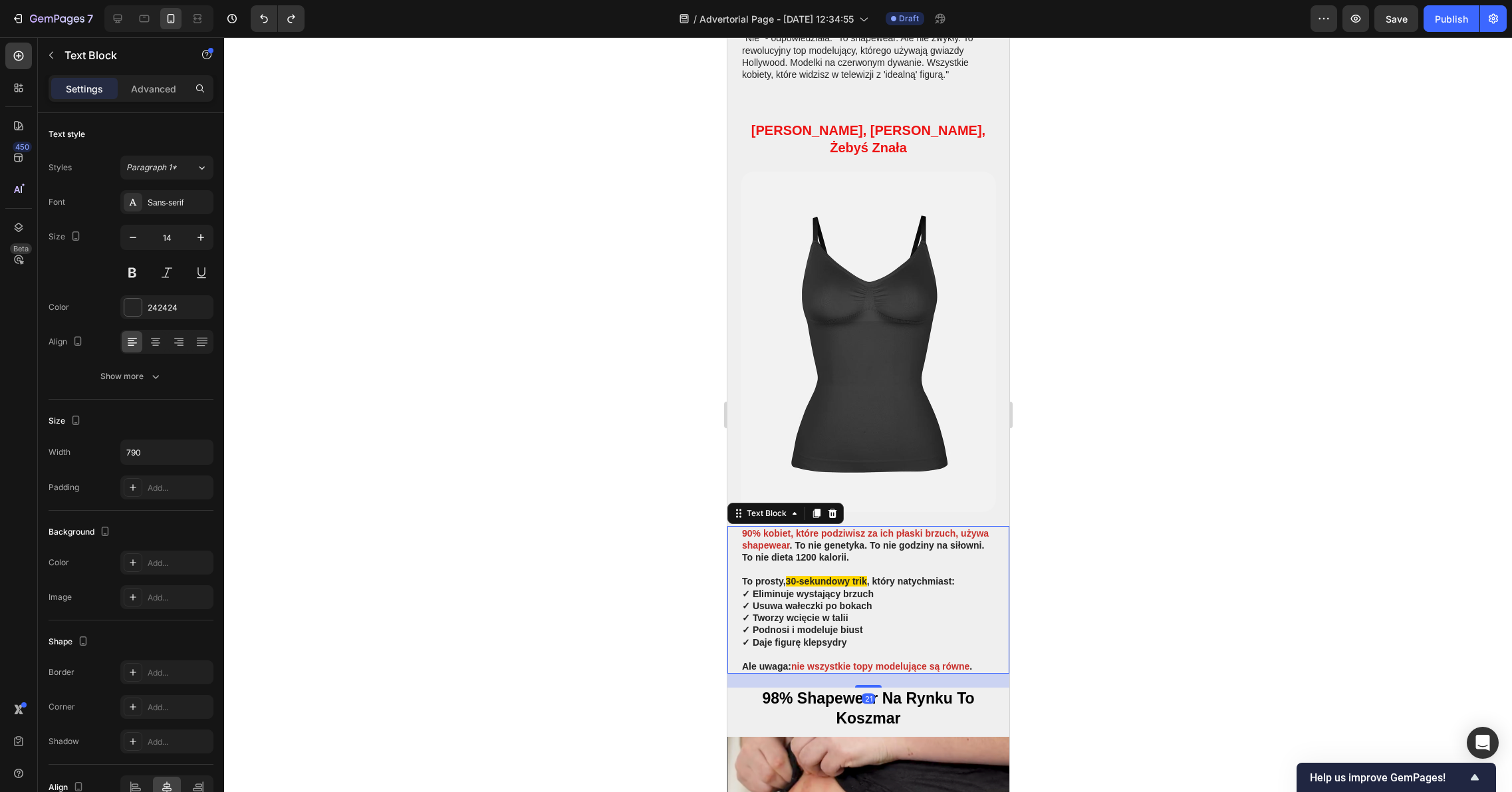
click at [864, 540] on strong ". To nie genetyka. To nie godziny na siłowni. To nie dieta 1200 kalorii." at bounding box center [862, 551] width 242 height 23
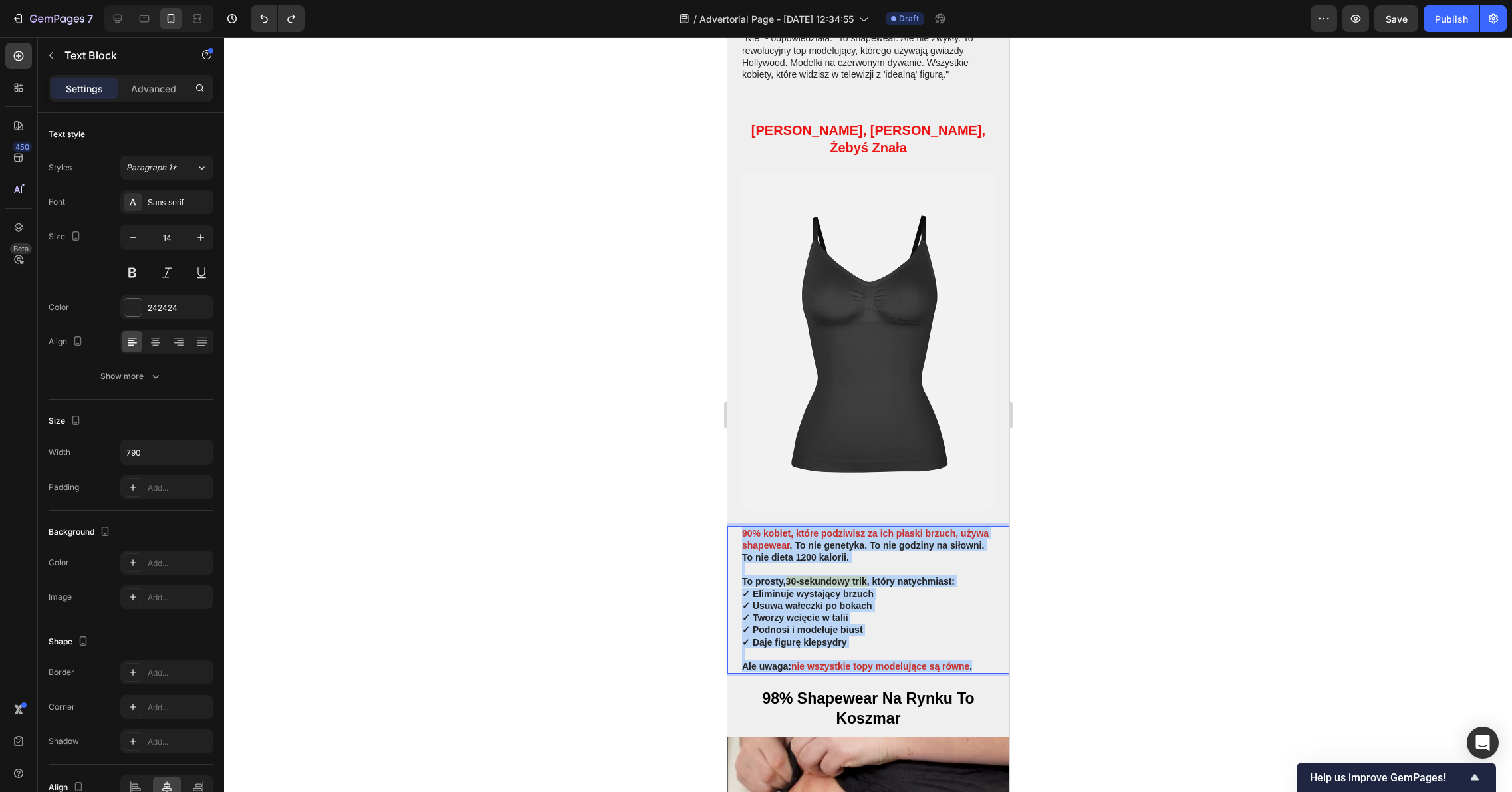
drag, startPoint x: 975, startPoint y: 627, endPoint x: 734, endPoint y: 494, distance: 275.3
click at [734, 526] on div "90% kobiet, które podziwisz za ich płaski brzuch, używa shapewear . To nie gene…" at bounding box center [867, 599] width 282 height 148
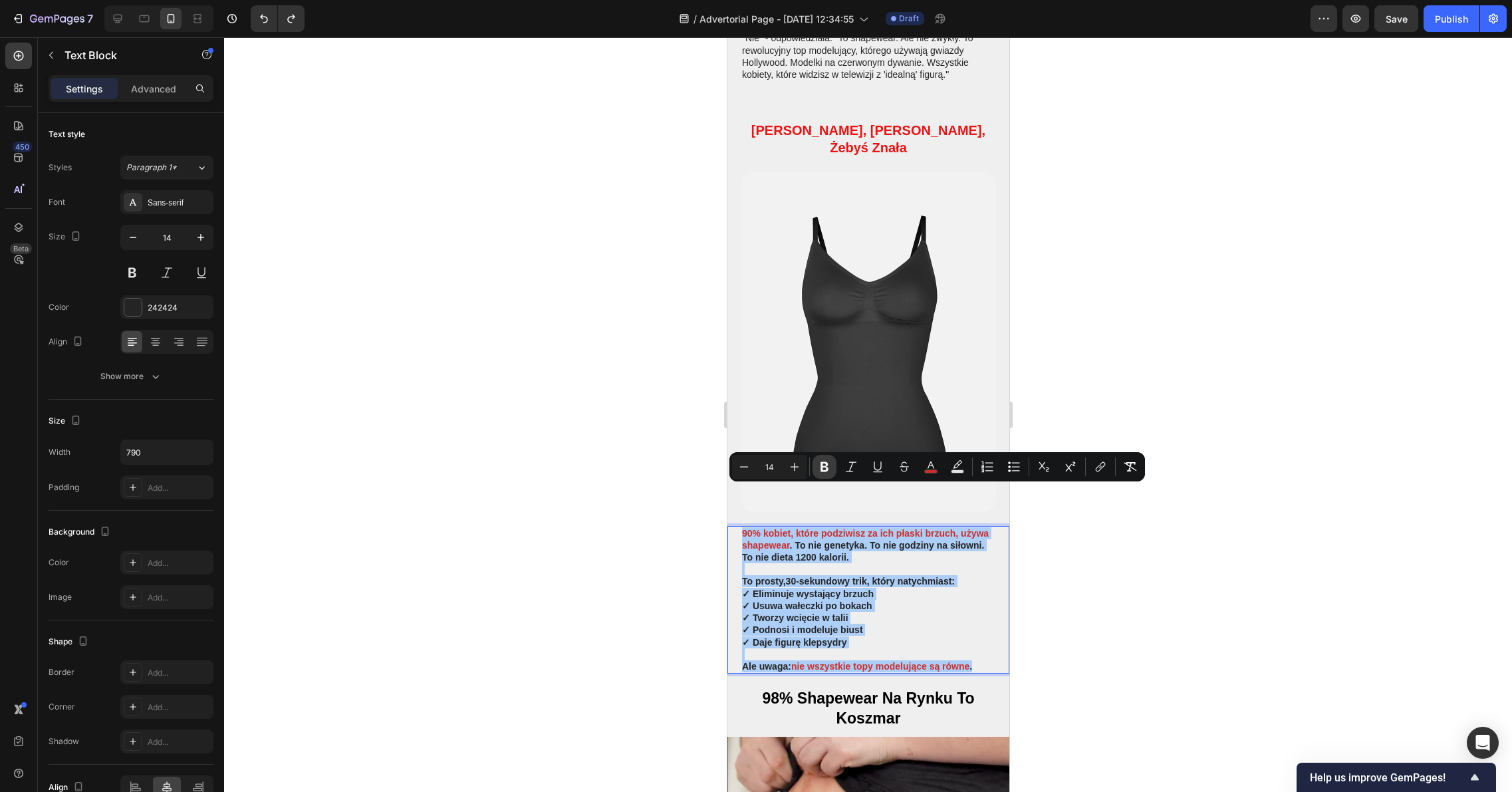
click at [821, 467] on icon "Editor contextual toolbar" at bounding box center [824, 467] width 8 height 10
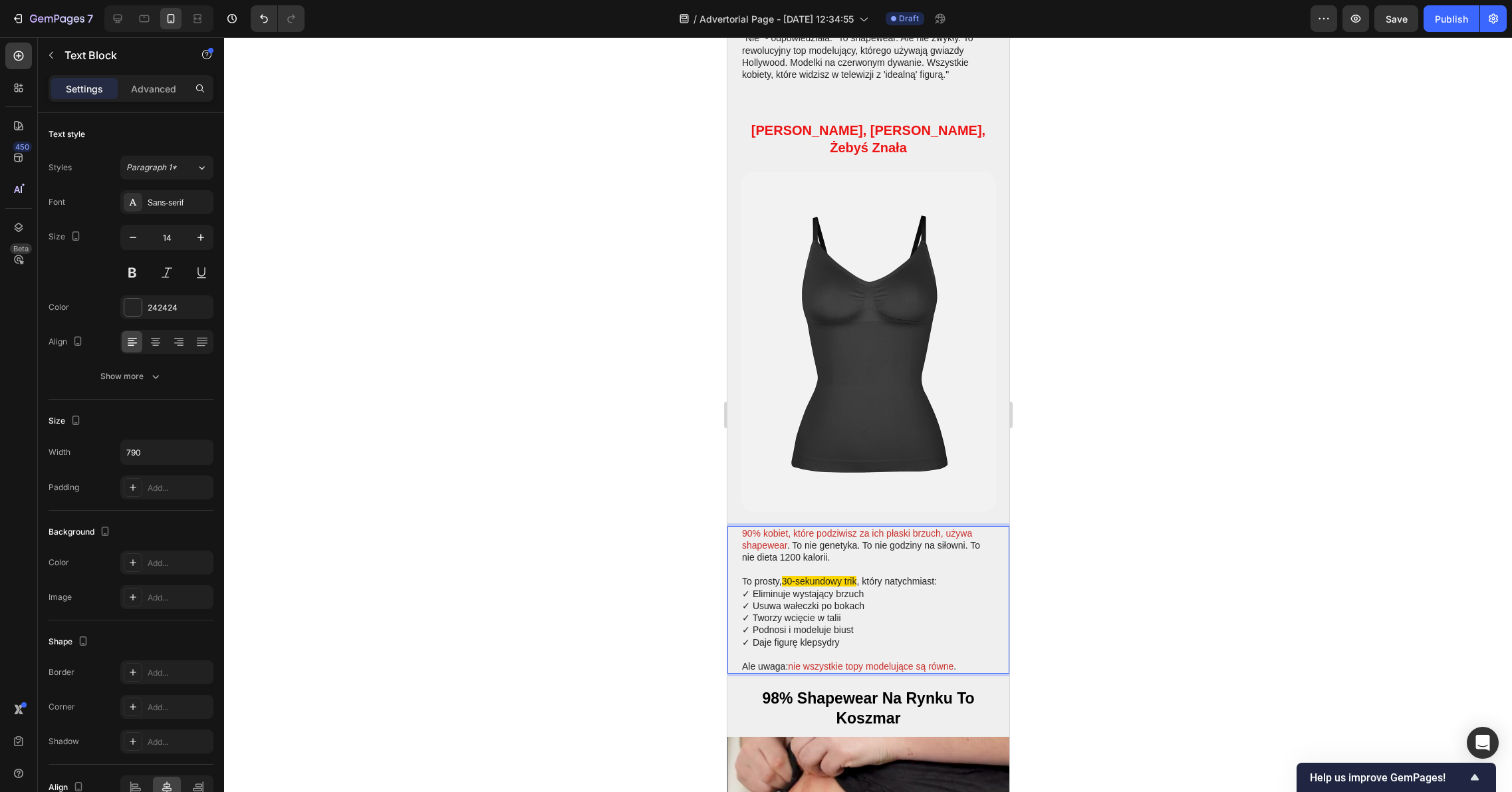
click at [840, 563] on p "Rich Text Editor. Editing area: main" at bounding box center [867, 569] width 252 height 12
drag, startPoint x: 781, startPoint y: 505, endPoint x: 741, endPoint y: 493, distance: 41.8
click at [741, 527] on p "90% kobiet, które podziwisz za ich płaski brzuch, używa shapewear . To nie gene…" at bounding box center [867, 545] width 252 height 37
click at [1179, 528] on div at bounding box center [867, 415] width 1287 height 755
drag, startPoint x: 786, startPoint y: 505, endPoint x: 742, endPoint y: 494, distance: 45.4
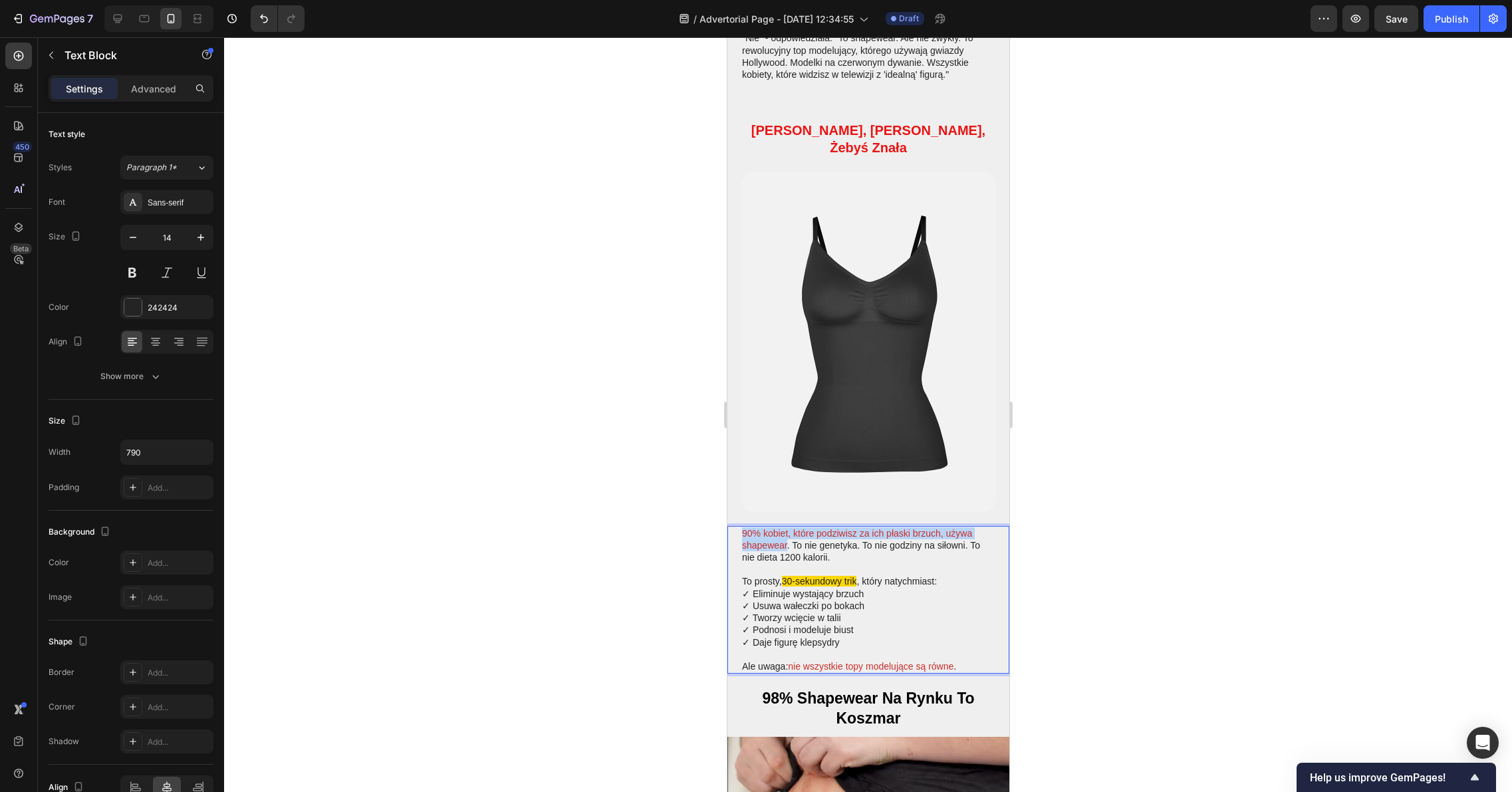
click at [742, 527] on p "90% kobiet, które podziwisz za ich płaski brzuch, używa shapewear . To nie gene…" at bounding box center [867, 545] width 252 height 37
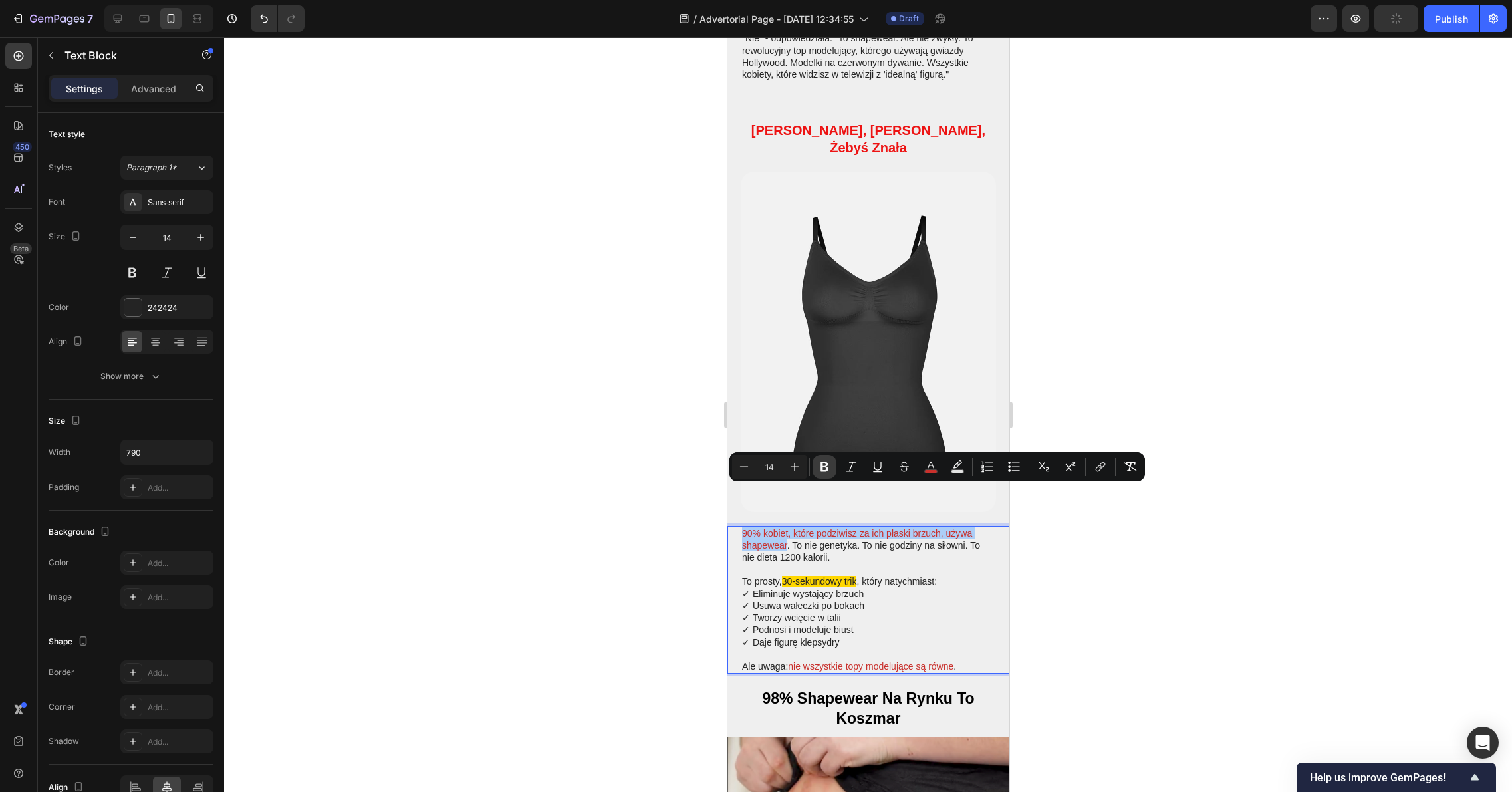
click at [822, 468] on icon "Editor contextual toolbar" at bounding box center [824, 467] width 8 height 10
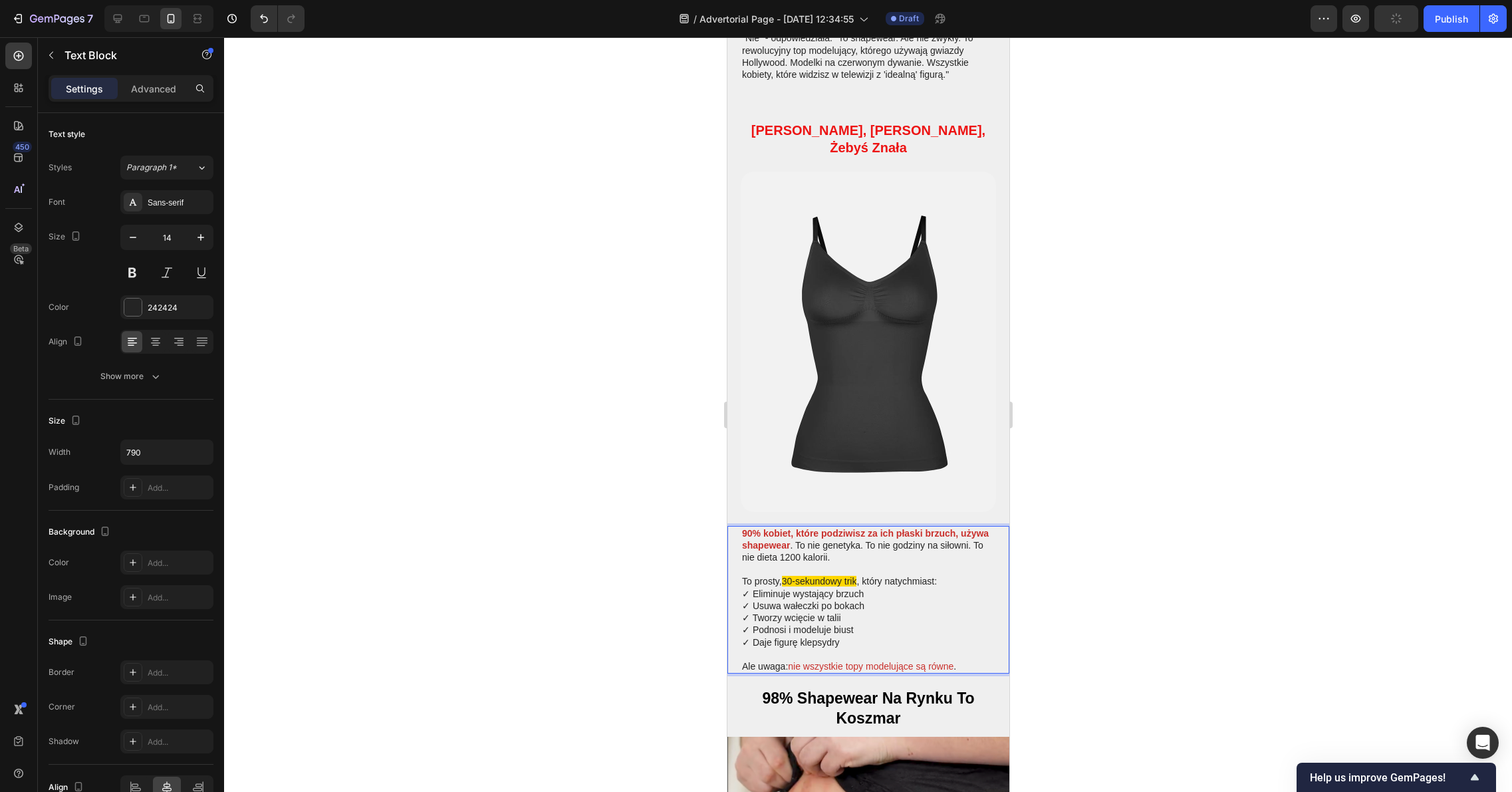
click at [854, 589] on p "✓ Eliminuje wystający brzuch ✓ Usuwa wałeczki po bokach ✓ Tworzy wcięcie w tali…" at bounding box center [867, 618] width 252 height 60
drag, startPoint x: 789, startPoint y: 626, endPoint x: 954, endPoint y: 629, distance: 165.0
click at [954, 660] on p "Ale uwaga: nie wszystkie topy modelujące są równe ." at bounding box center [867, 666] width 252 height 12
click at [1188, 606] on div at bounding box center [867, 415] width 1287 height 755
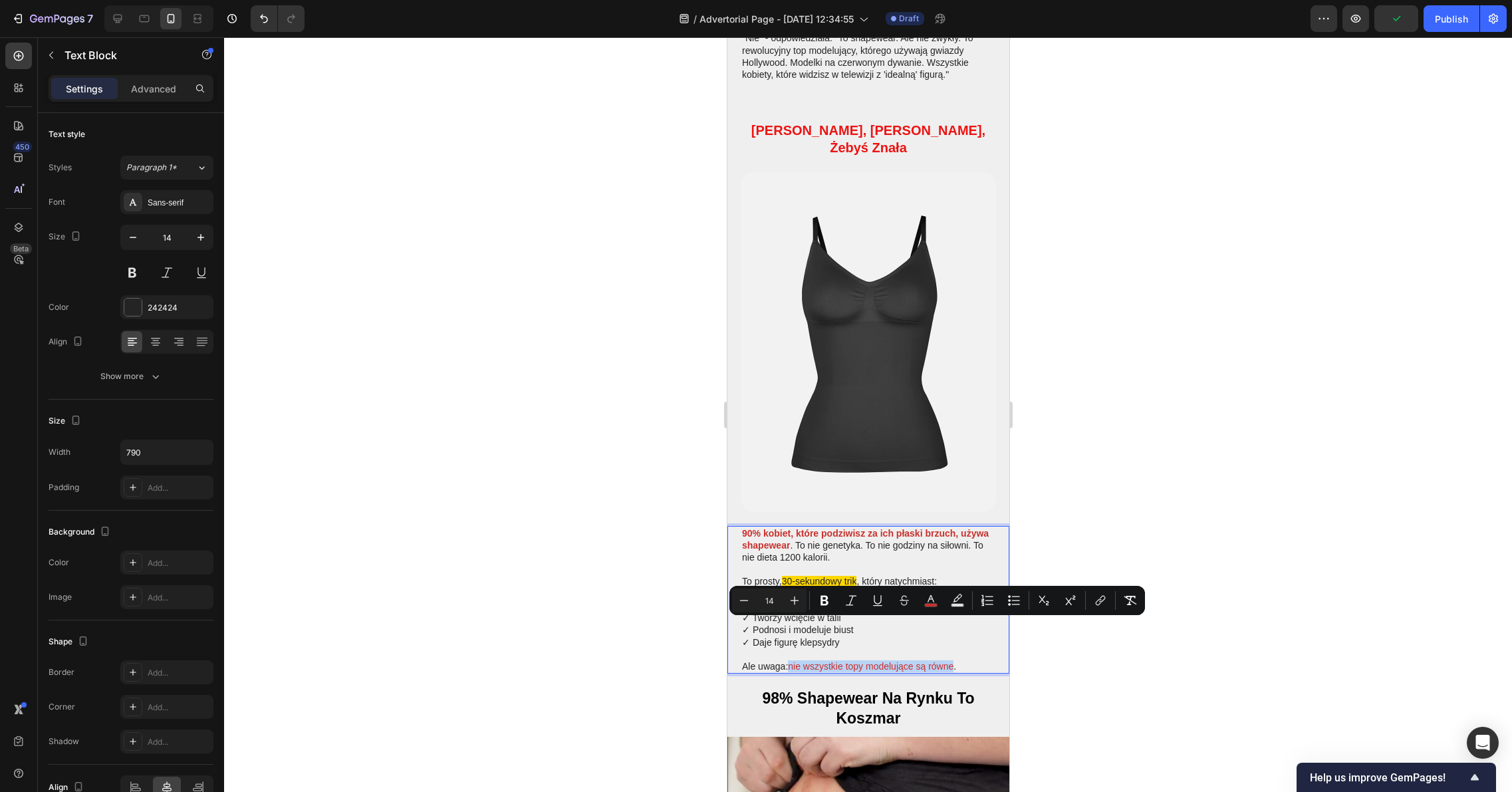
drag, startPoint x: 955, startPoint y: 626, endPoint x: 790, endPoint y: 628, distance: 165.0
click at [823, 599] on icon "Editor contextual toolbar" at bounding box center [824, 600] width 13 height 13
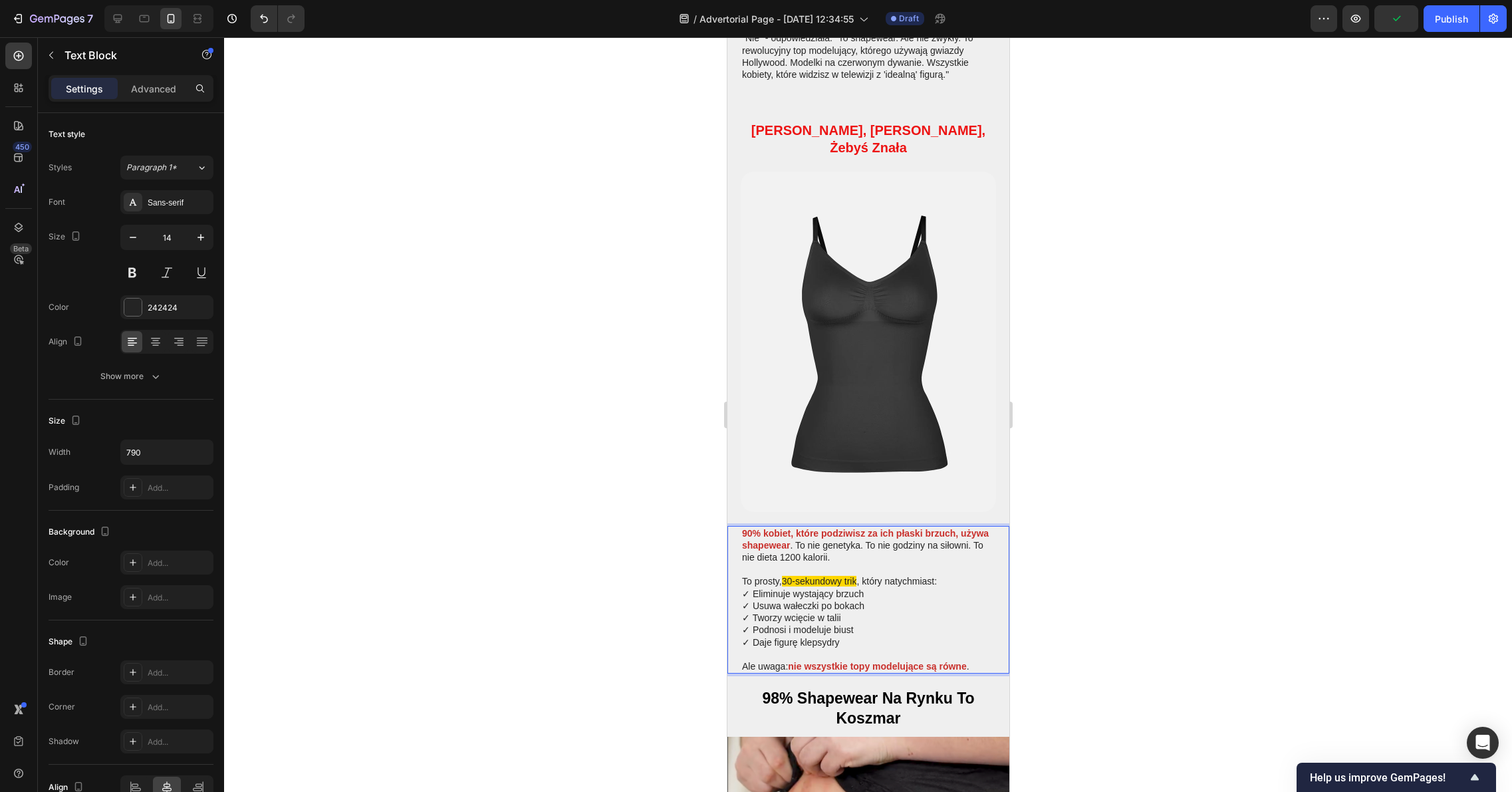
click at [885, 588] on p "✓ Eliminuje wystający brzuch ✓ Usuwa wałeczki po bokach ✓ Tworzy wcięcie w tali…" at bounding box center [867, 618] width 252 height 60
drag, startPoint x: 856, startPoint y: 542, endPoint x: 785, endPoint y: 543, distance: 71.0
click at [785, 576] on span "30-sekundowy trik" at bounding box center [819, 580] width 75 height 10
click at [1179, 514] on div at bounding box center [867, 415] width 1287 height 755
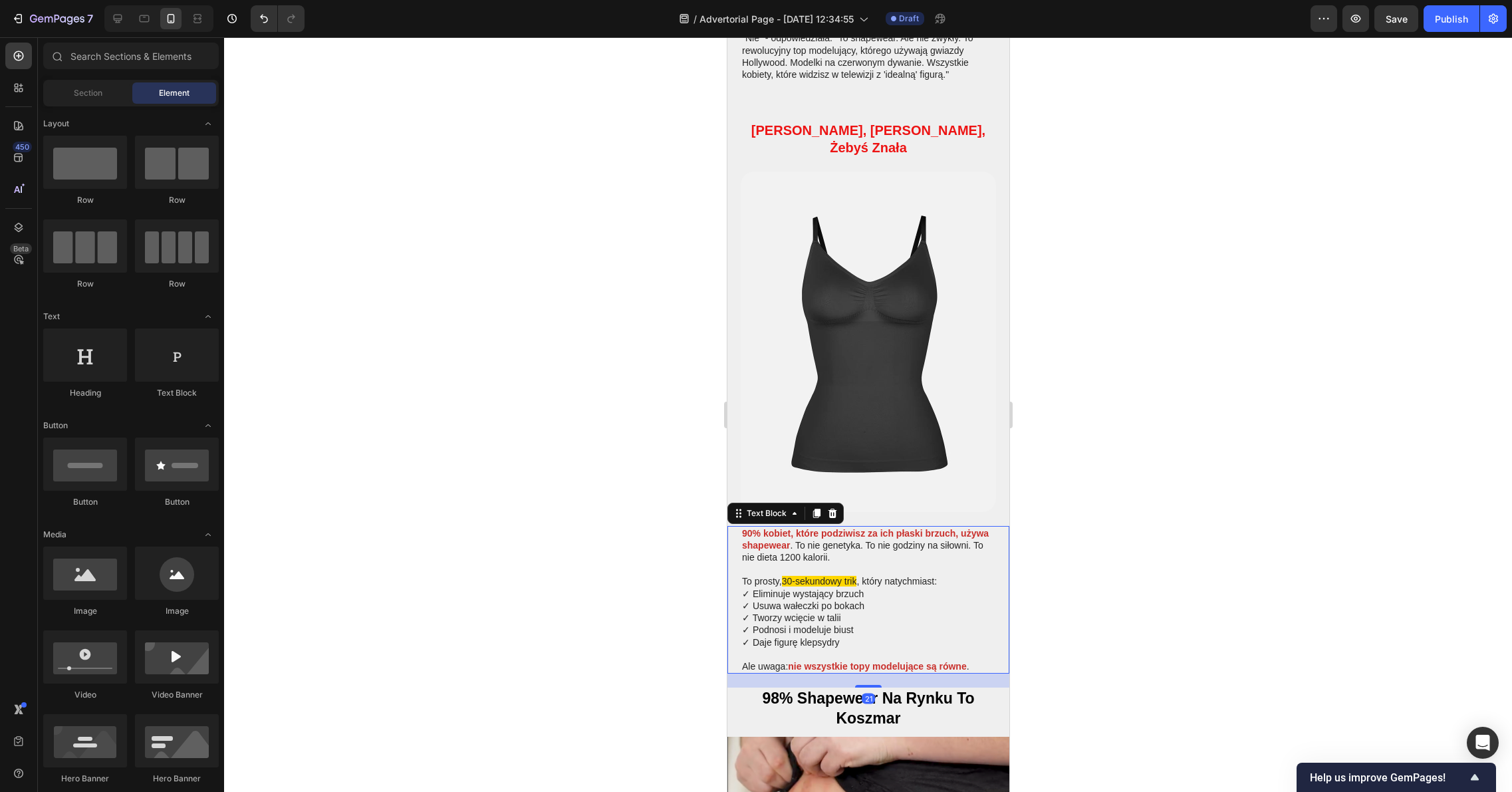
click at [858, 575] on p "To prosty, 30-sekundowy trik , który natychmiast:" at bounding box center [867, 580] width 252 height 12
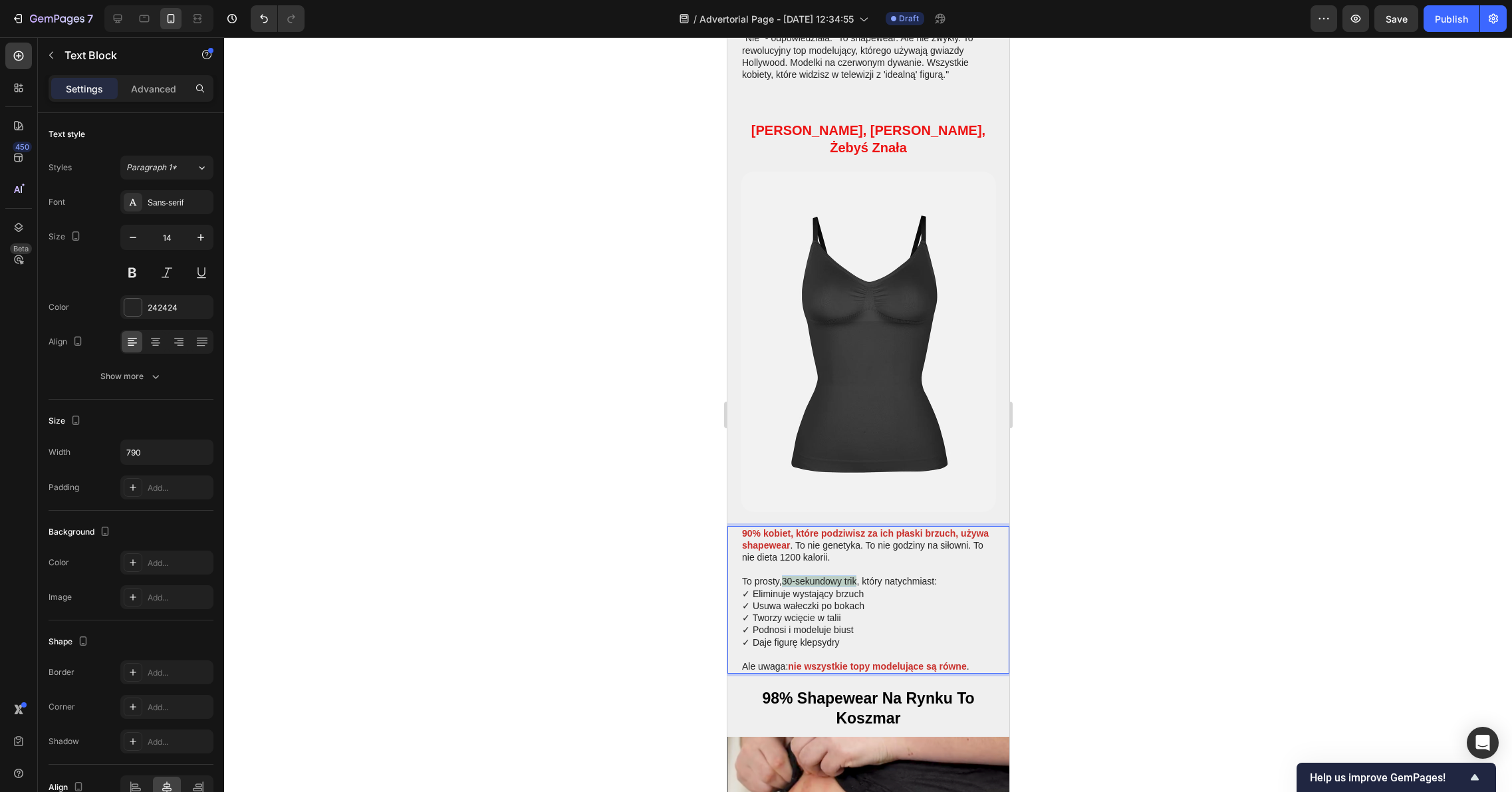
drag, startPoint x: 858, startPoint y: 542, endPoint x: 785, endPoint y: 544, distance: 73.0
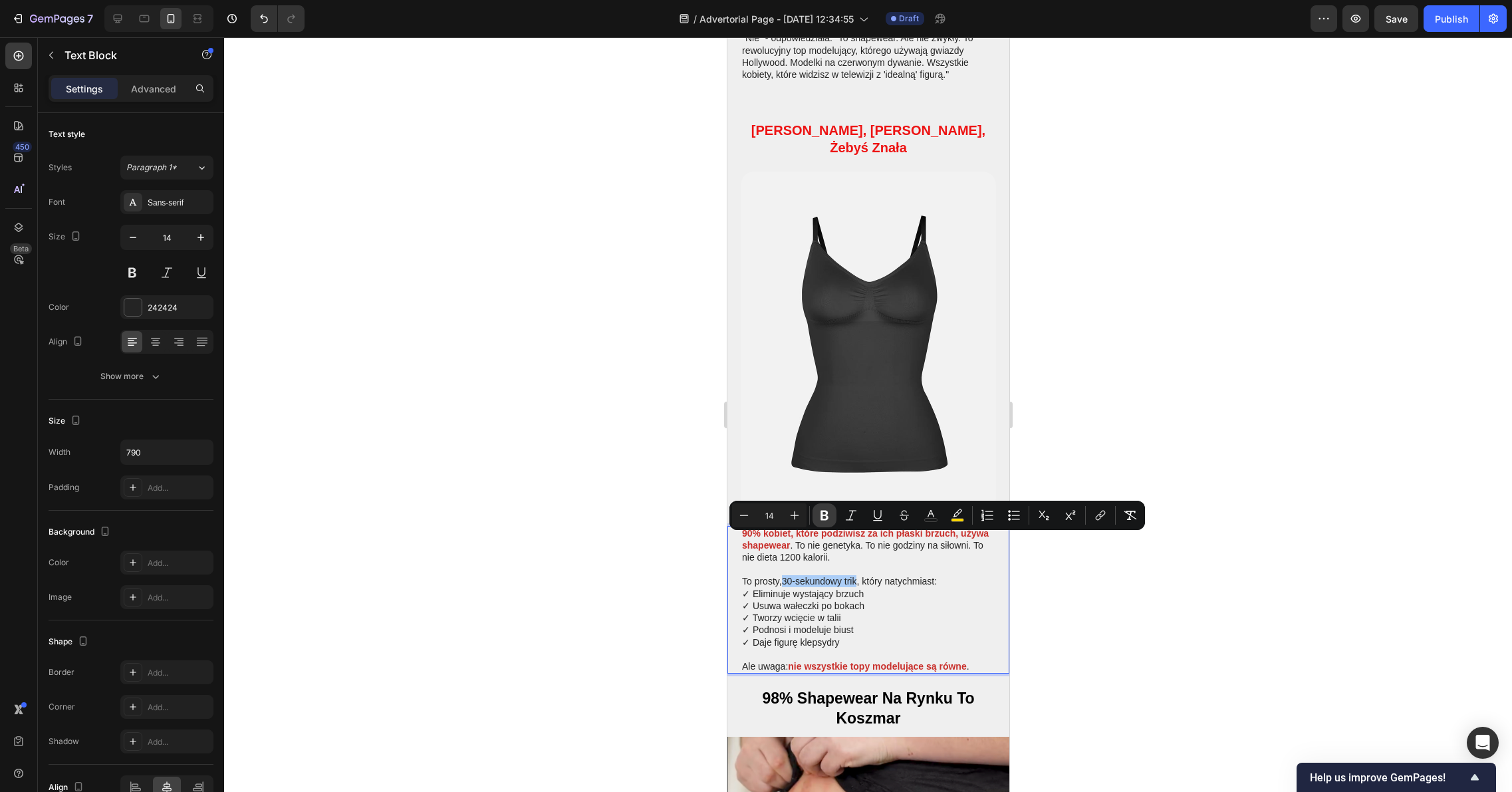
click at [831, 517] on icon "Editor contextual toolbar" at bounding box center [824, 515] width 13 height 13
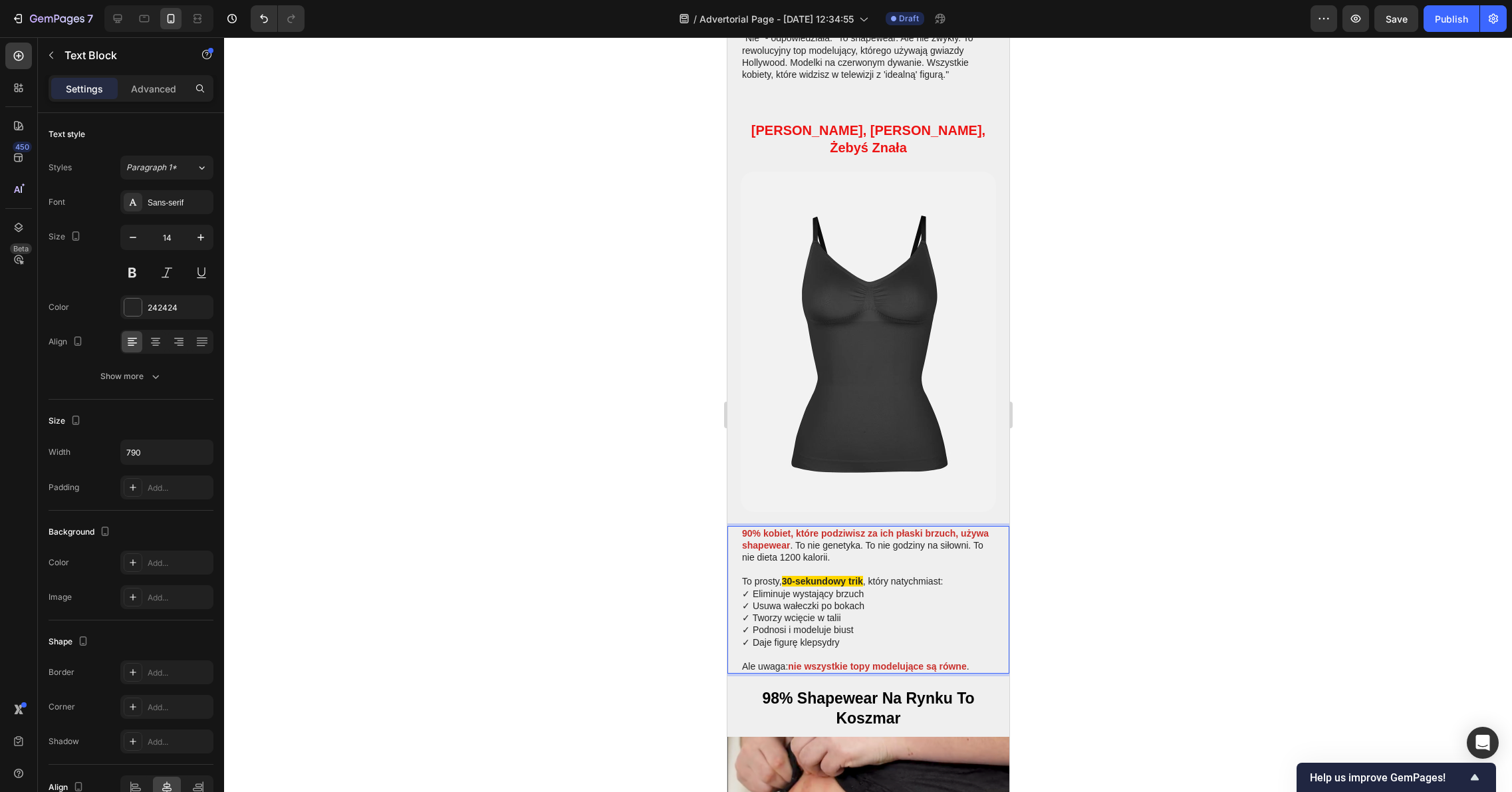
click at [1094, 568] on div at bounding box center [867, 415] width 1287 height 755
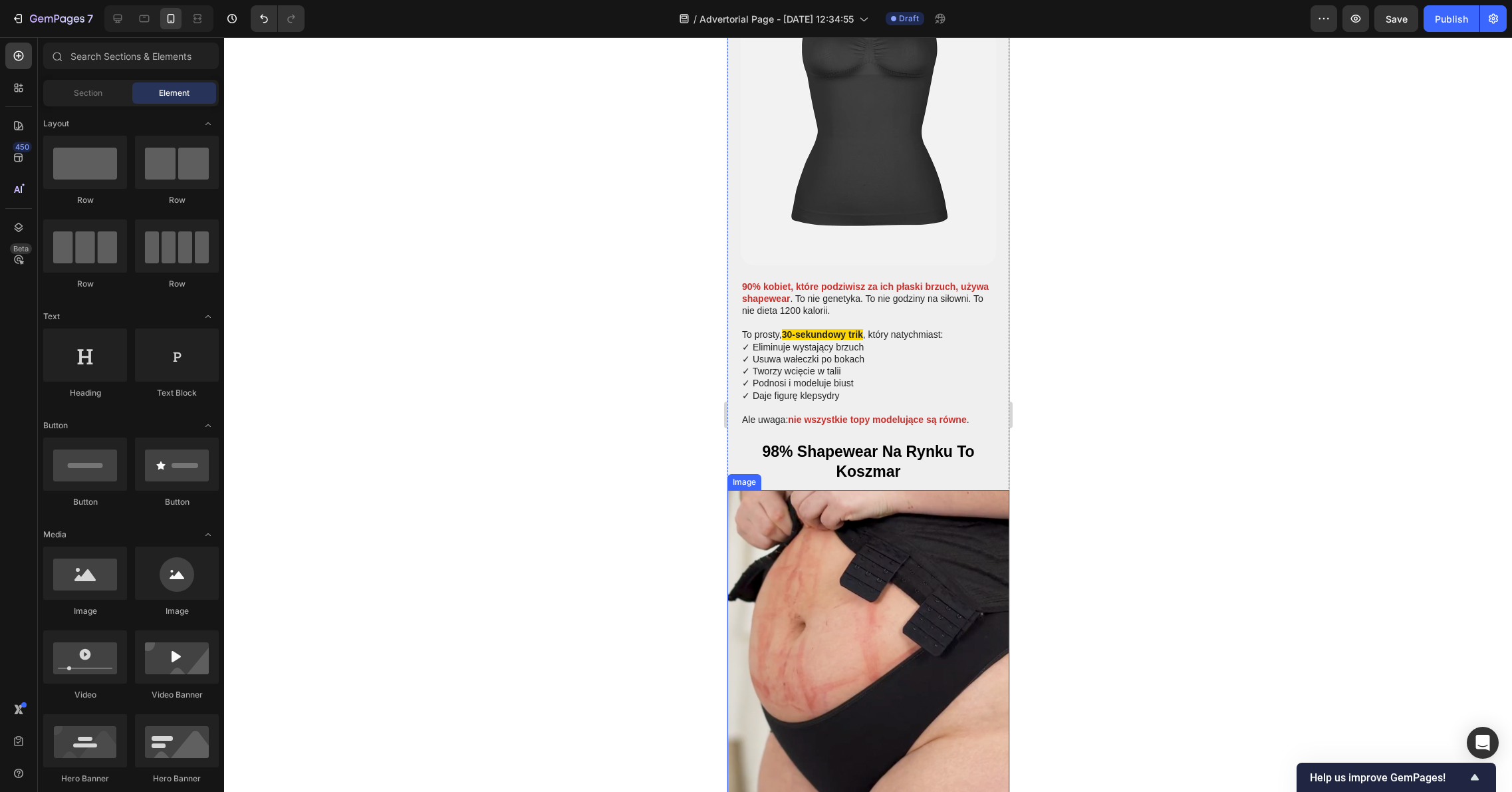
scroll to position [1284, 0]
click at [756, 413] on p "Ale uwaga: nie wszystkie topy modelujące są równe ." at bounding box center [867, 418] width 252 height 12
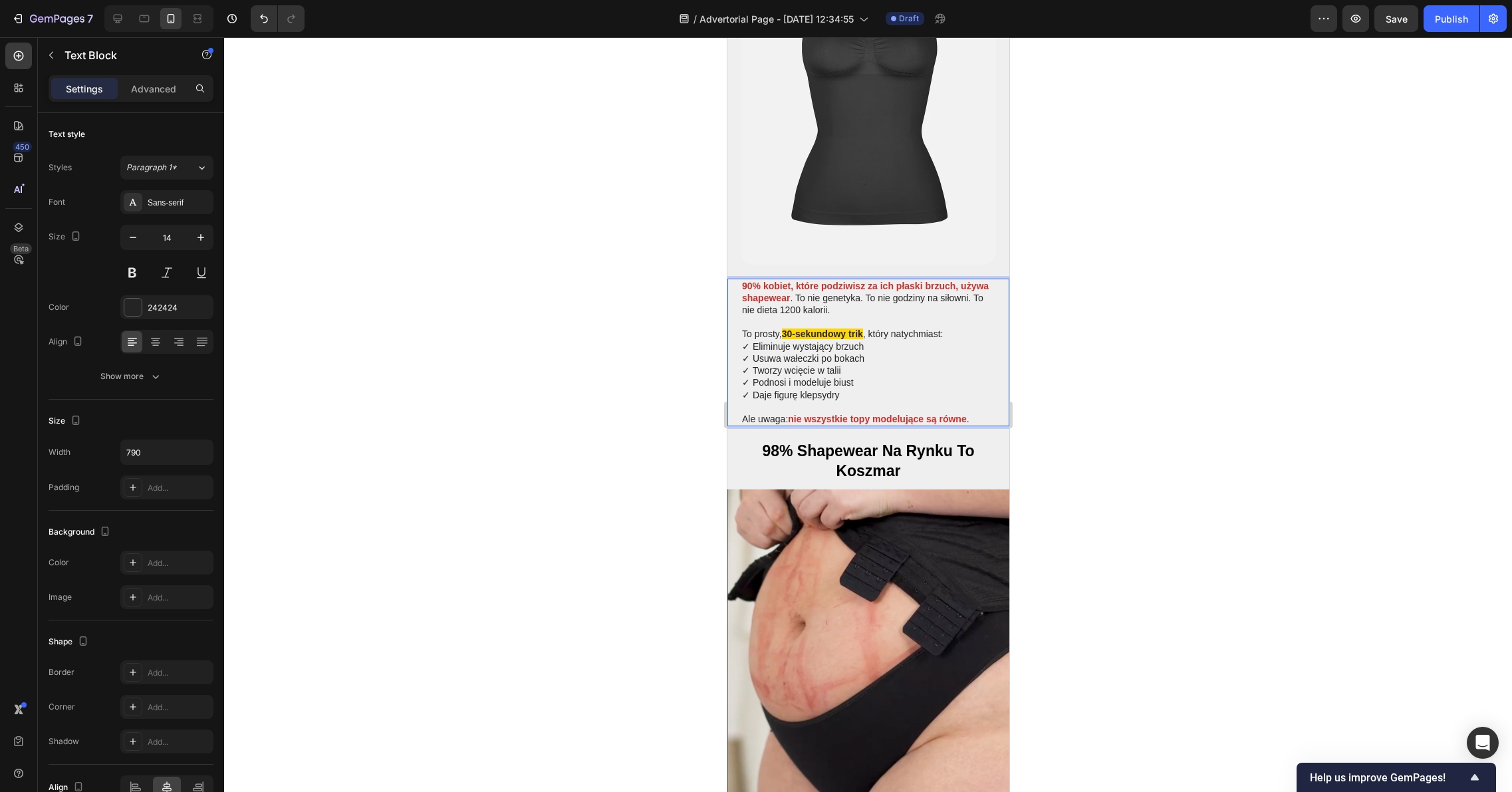
click at [740, 379] on div "90% kobiet, które podziwisz za ich płaski brzuch, używa shapewear . To nie gene…" at bounding box center [867, 352] width 255 height 148
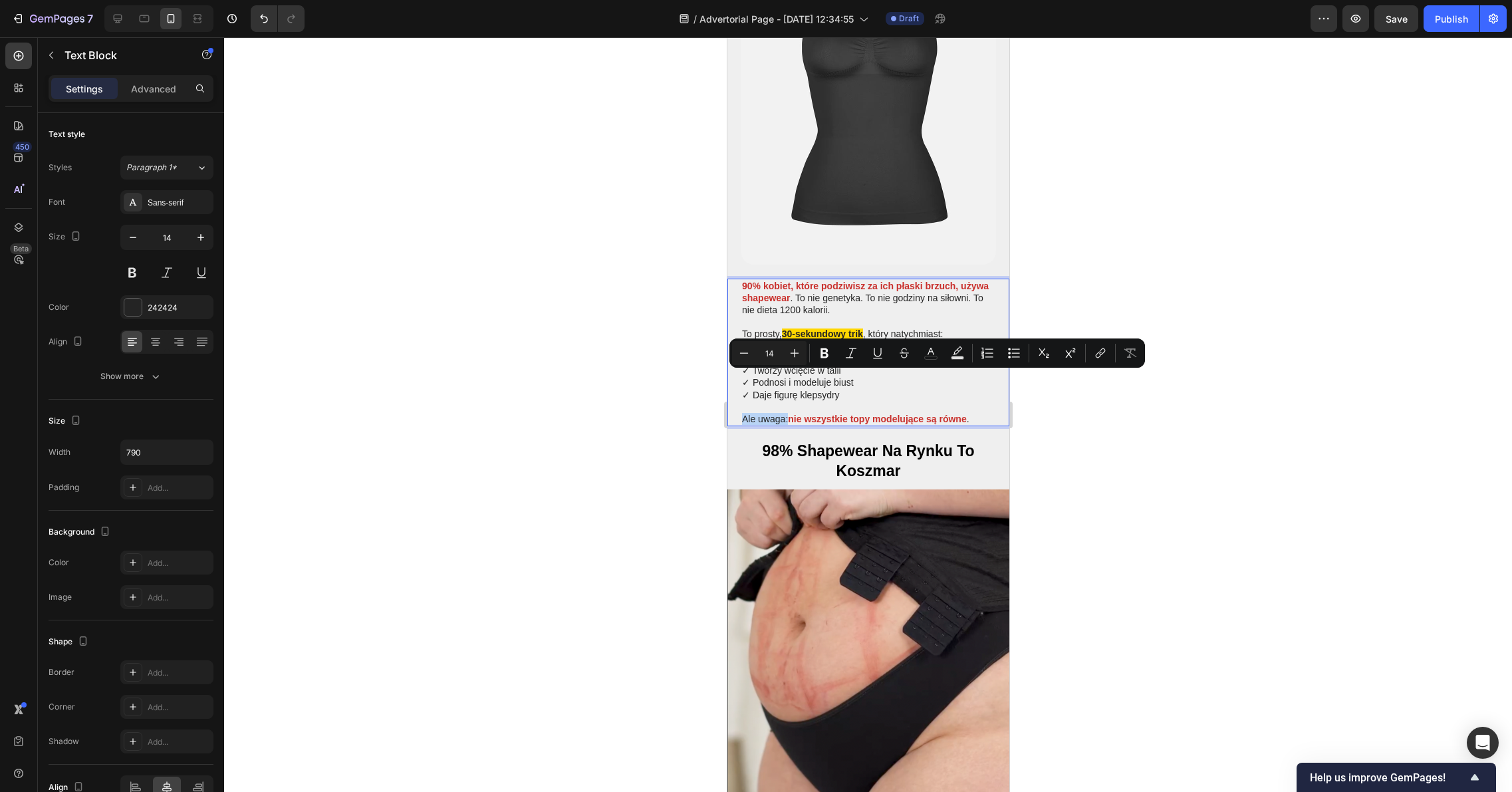
drag, startPoint x: 741, startPoint y: 379, endPoint x: 788, endPoint y: 379, distance: 47.0
click at [788, 413] on p "Ale uwaga: nie wszystkie topy modelujące są równe ." at bounding box center [867, 418] width 252 height 12
click at [828, 354] on icon "Editor contextual toolbar" at bounding box center [824, 353] width 8 height 10
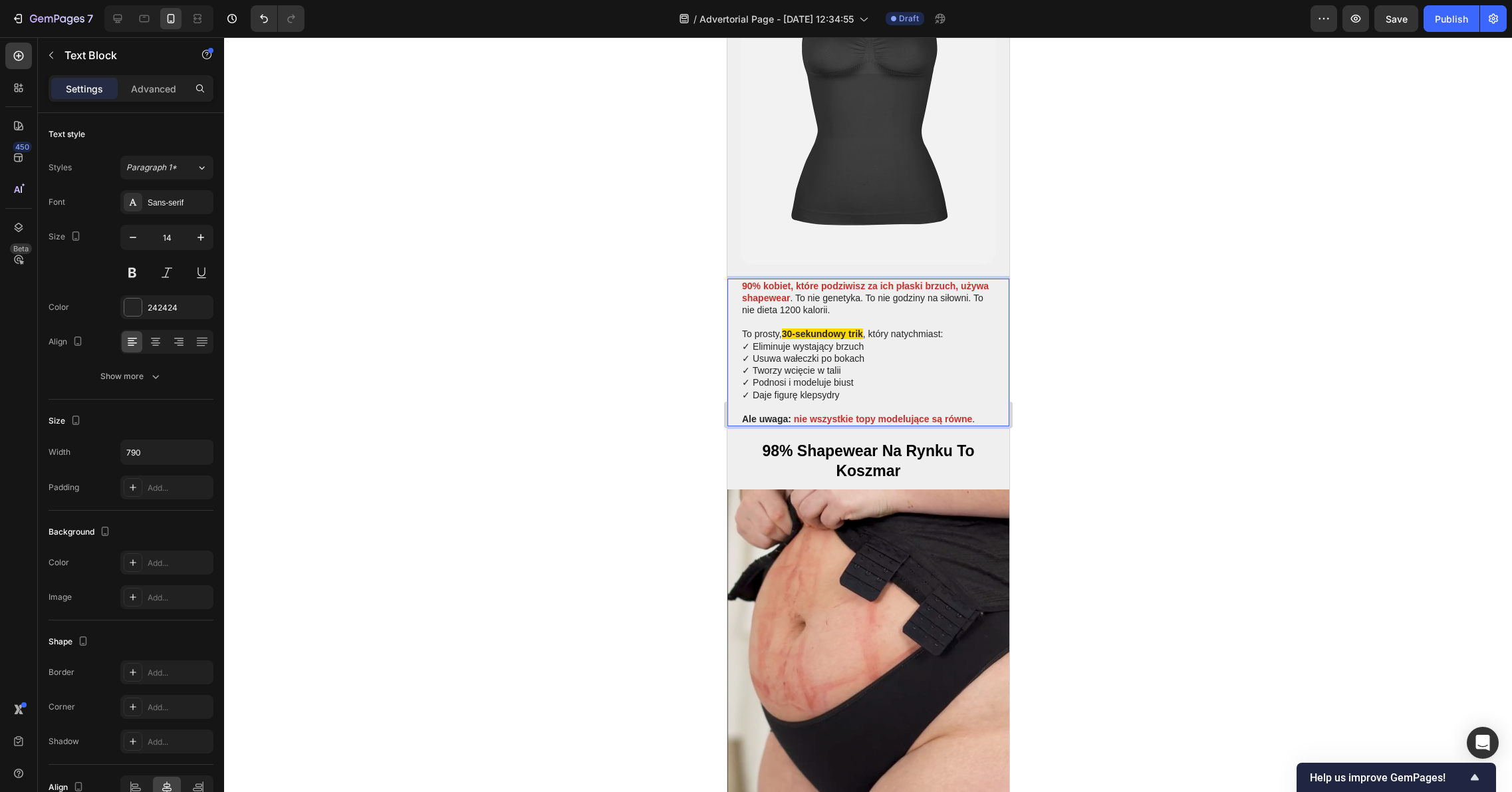
click at [977, 413] on p "Ale uwaga: nie wszystkie topy modelujące są równe ." at bounding box center [867, 418] width 252 height 12
click at [971, 413] on p "Ale uwaga: nie wszystkie topy modelujące są równe ." at bounding box center [867, 418] width 252 height 12
click at [1041, 368] on div at bounding box center [867, 415] width 1287 height 755
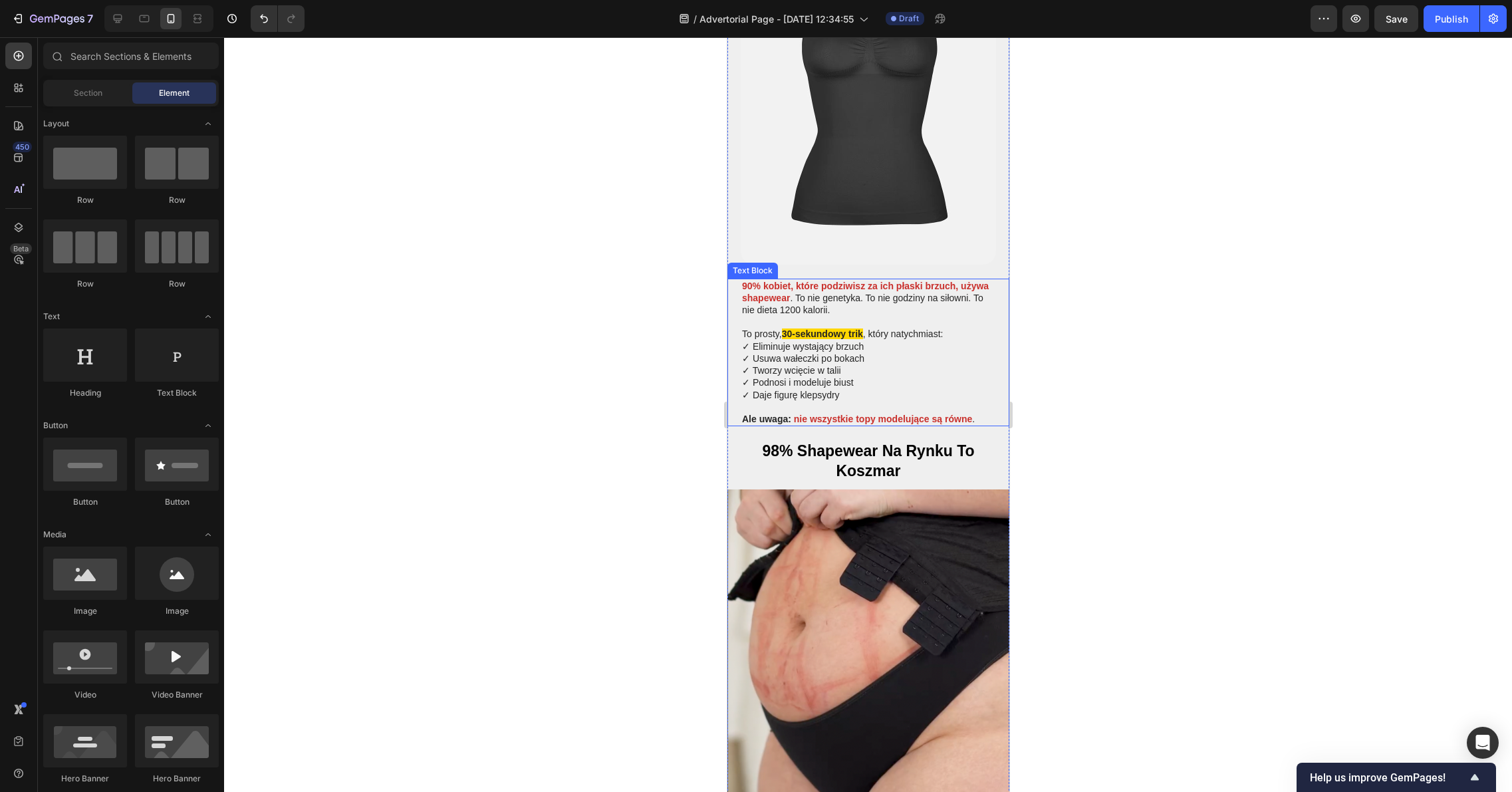
click at [979, 413] on p "Ale uwaga: nie wszystkie topy modelujące są równe ." at bounding box center [867, 418] width 252 height 12
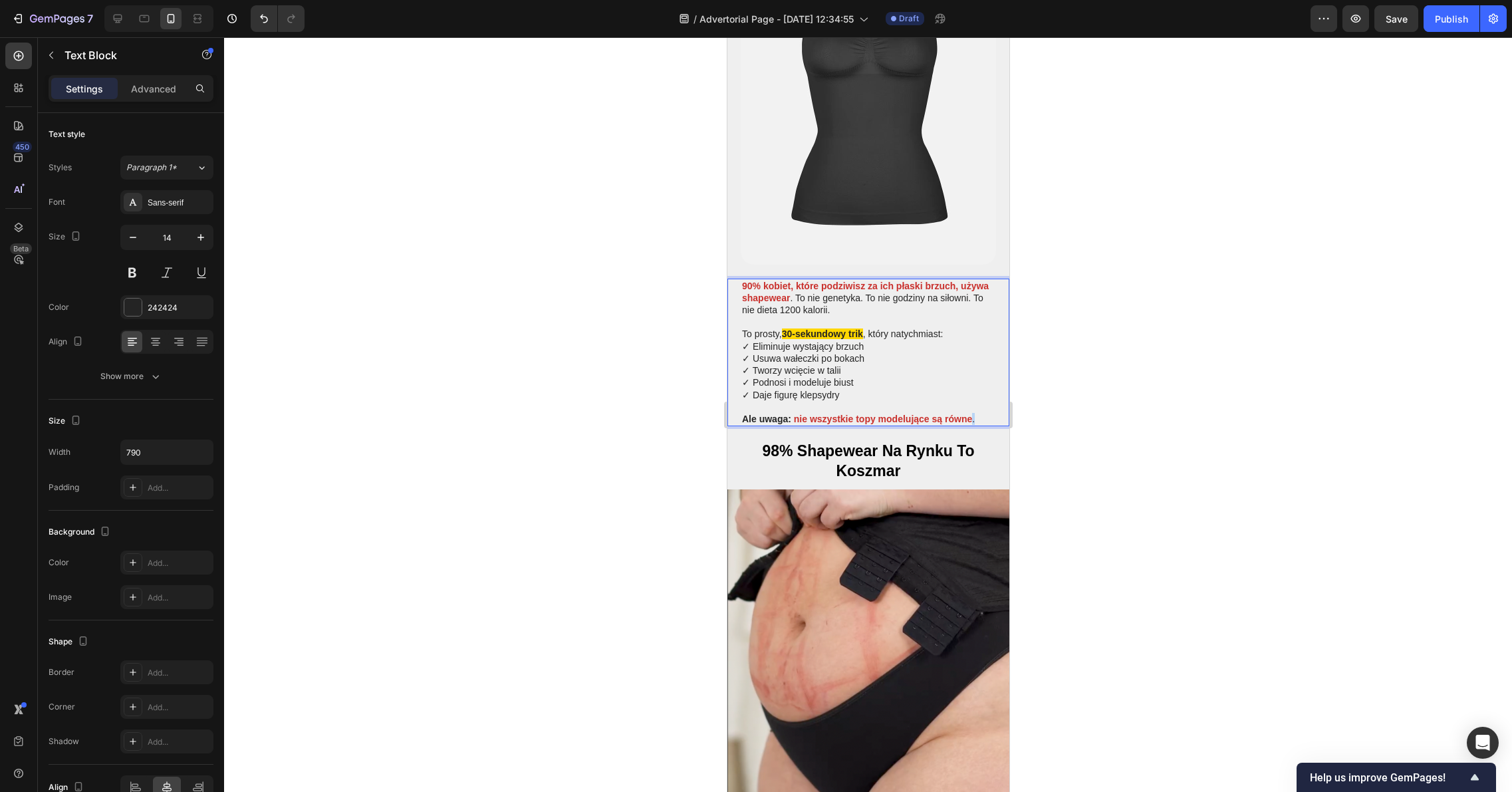
click at [971, 413] on p "Ale uwaga: nie wszystkie topy modelujące są równe ." at bounding box center [867, 418] width 252 height 12
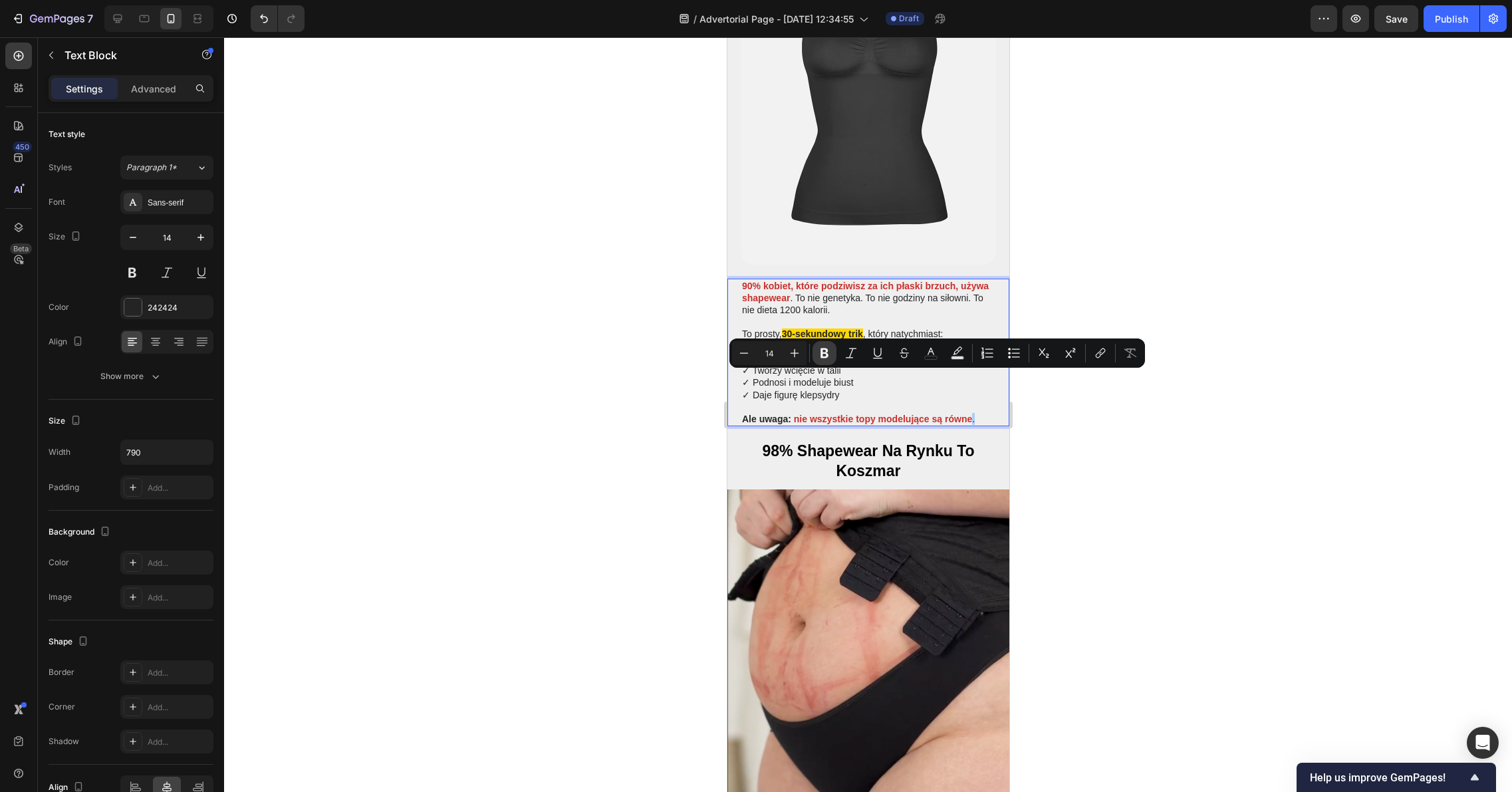
click at [824, 358] on icon "Editor contextual toolbar" at bounding box center [824, 353] width 13 height 13
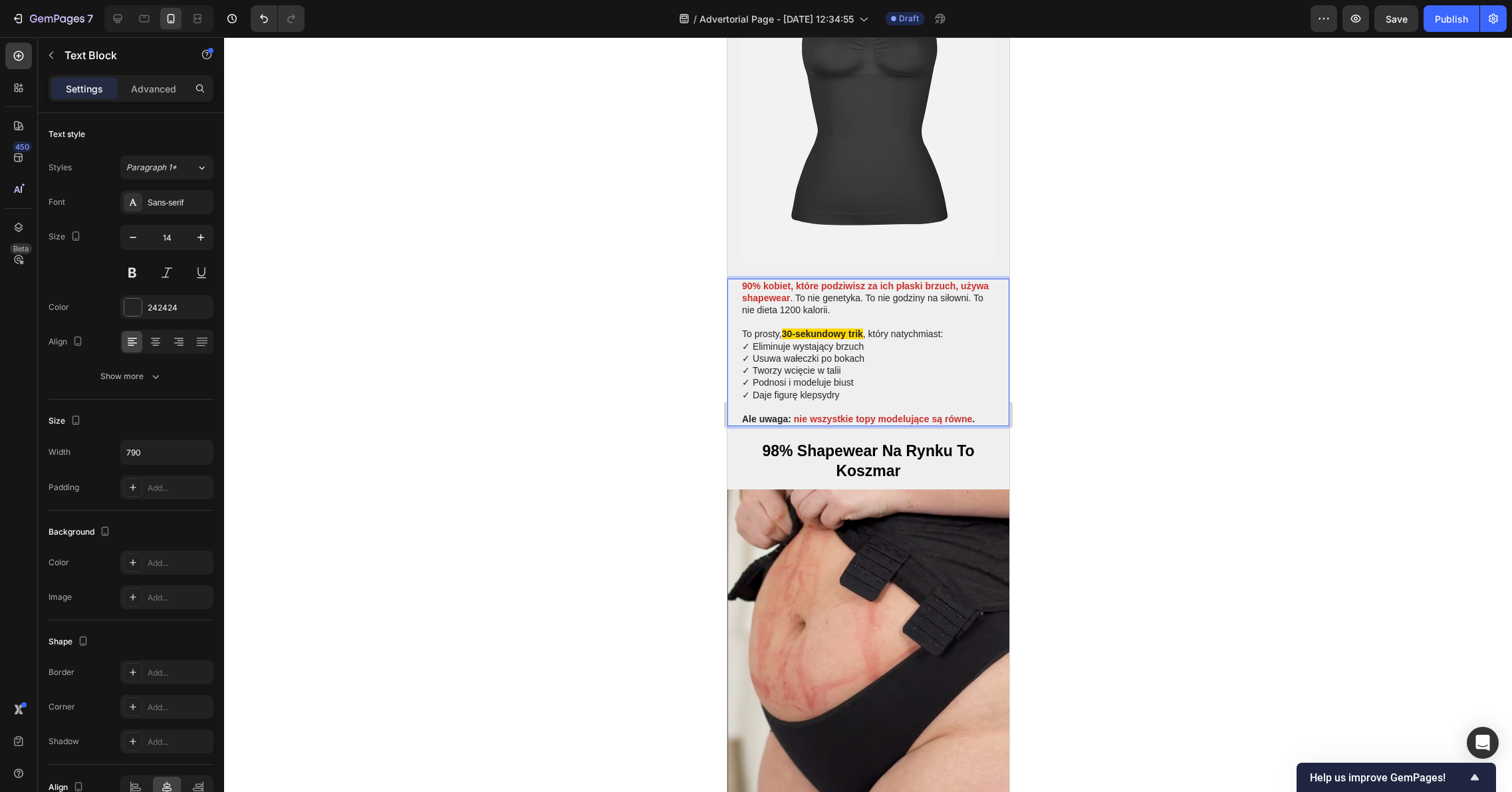
click at [1111, 413] on div at bounding box center [867, 415] width 1287 height 755
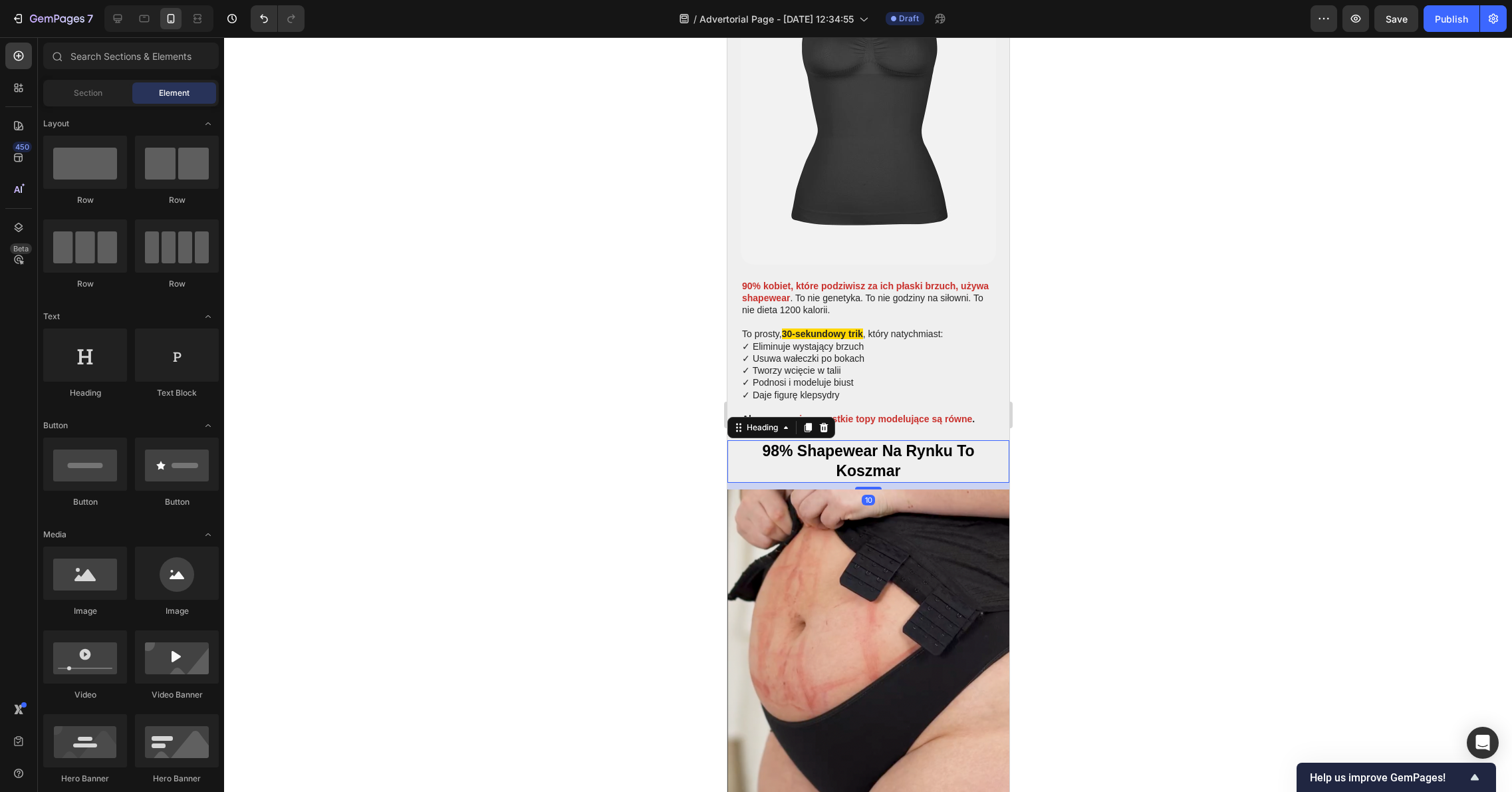
click at [916, 440] on h2 "98% Shapewear Na Rynku To Koszmar" at bounding box center [867, 461] width 255 height 42
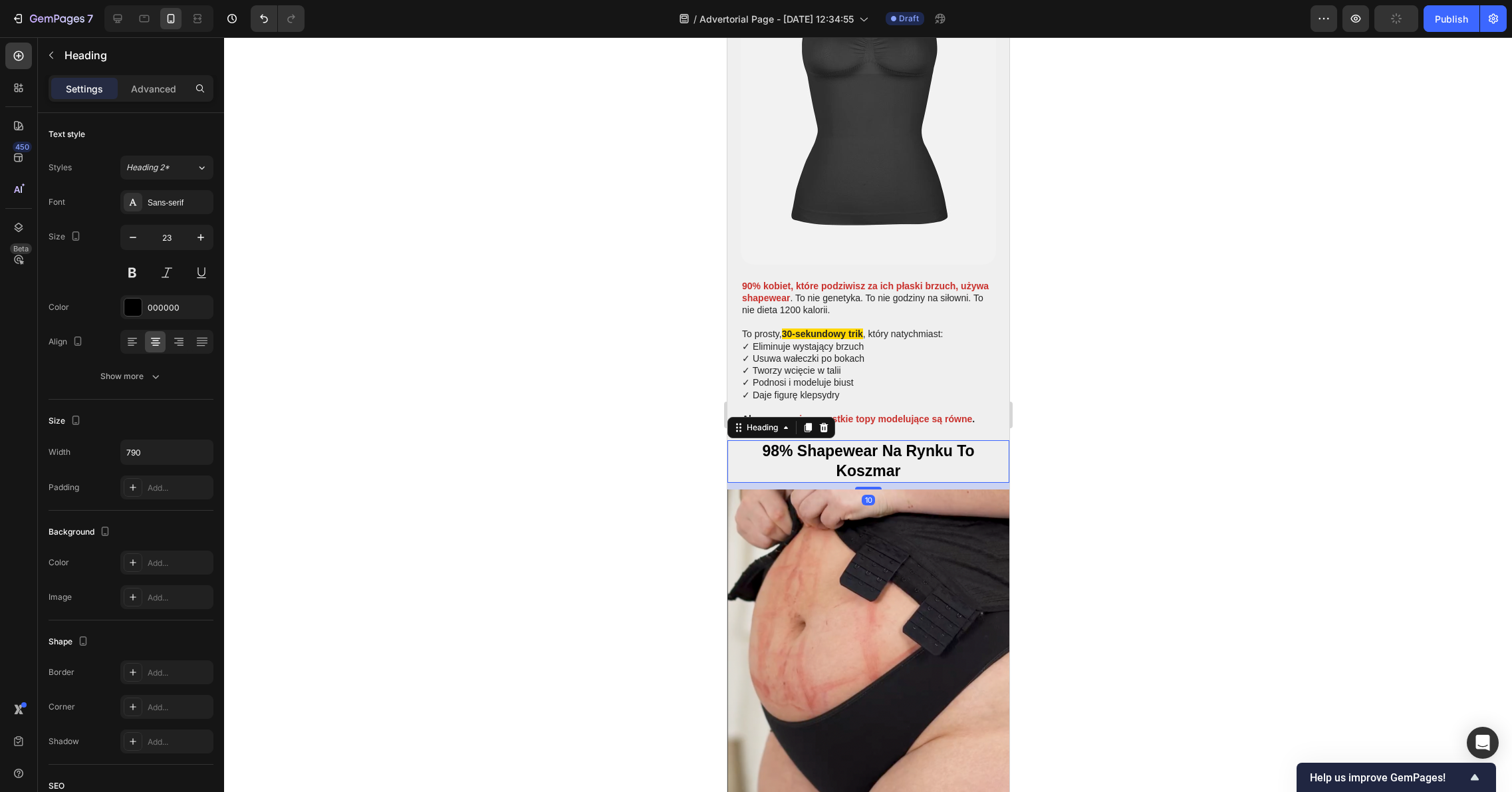
click at [1168, 415] on div at bounding box center [867, 415] width 1287 height 755
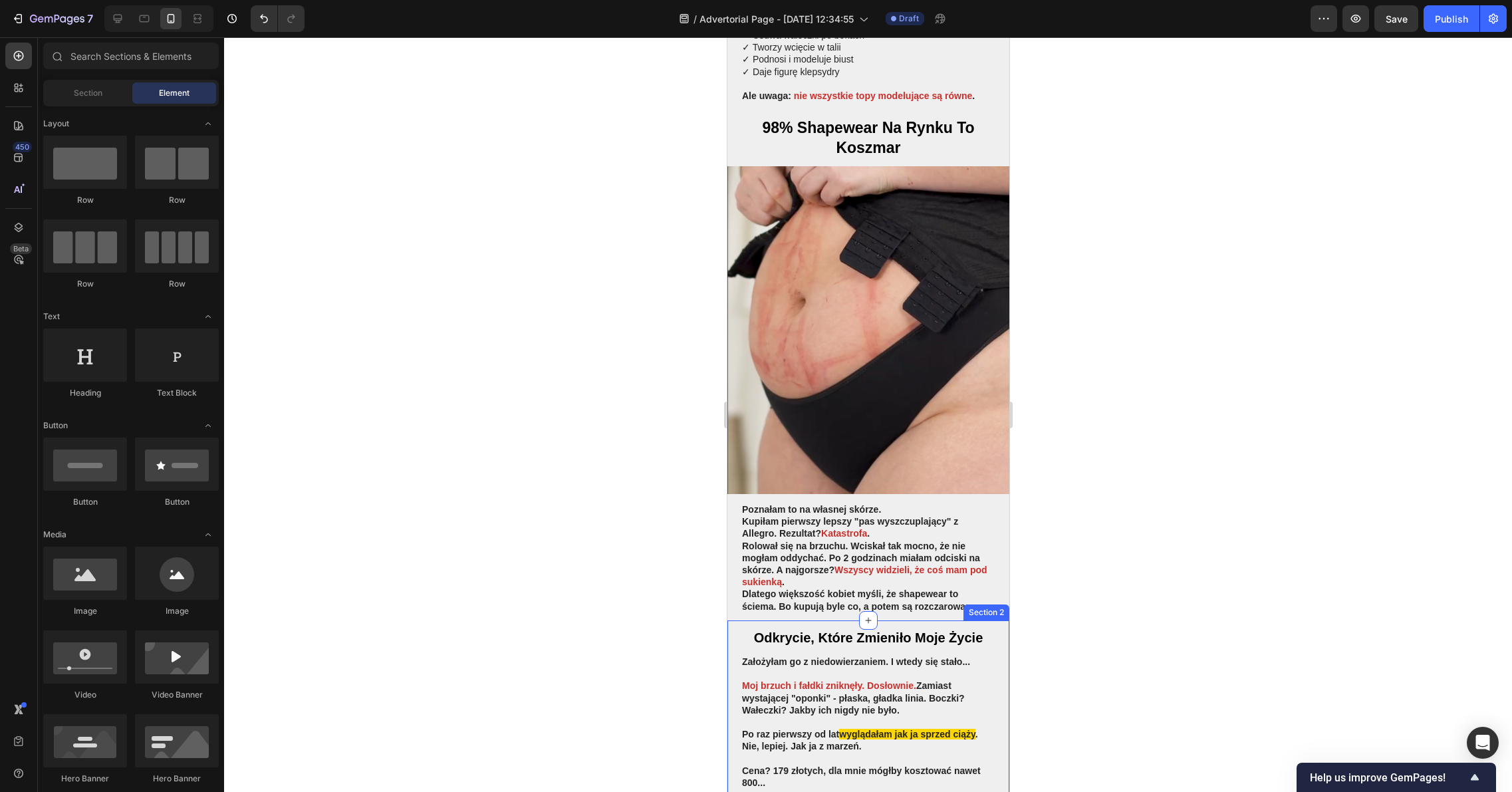
scroll to position [1664, 0]
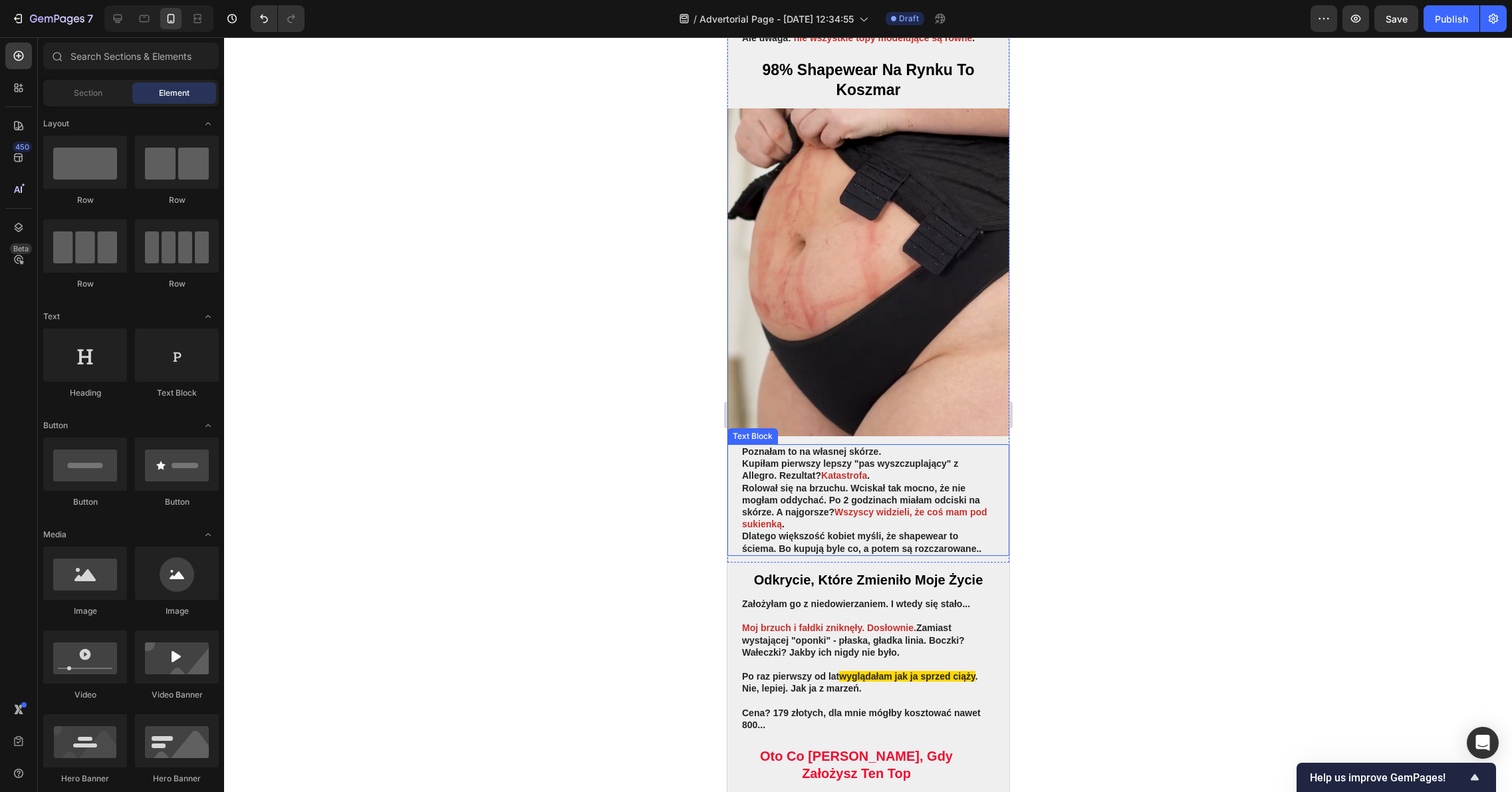
click at [890, 482] on p "Rolował się na brzuchu. Wciskał tak mocno, że nie mogłam oddychać. Po 2 godzina…" at bounding box center [867, 506] width 252 height 49
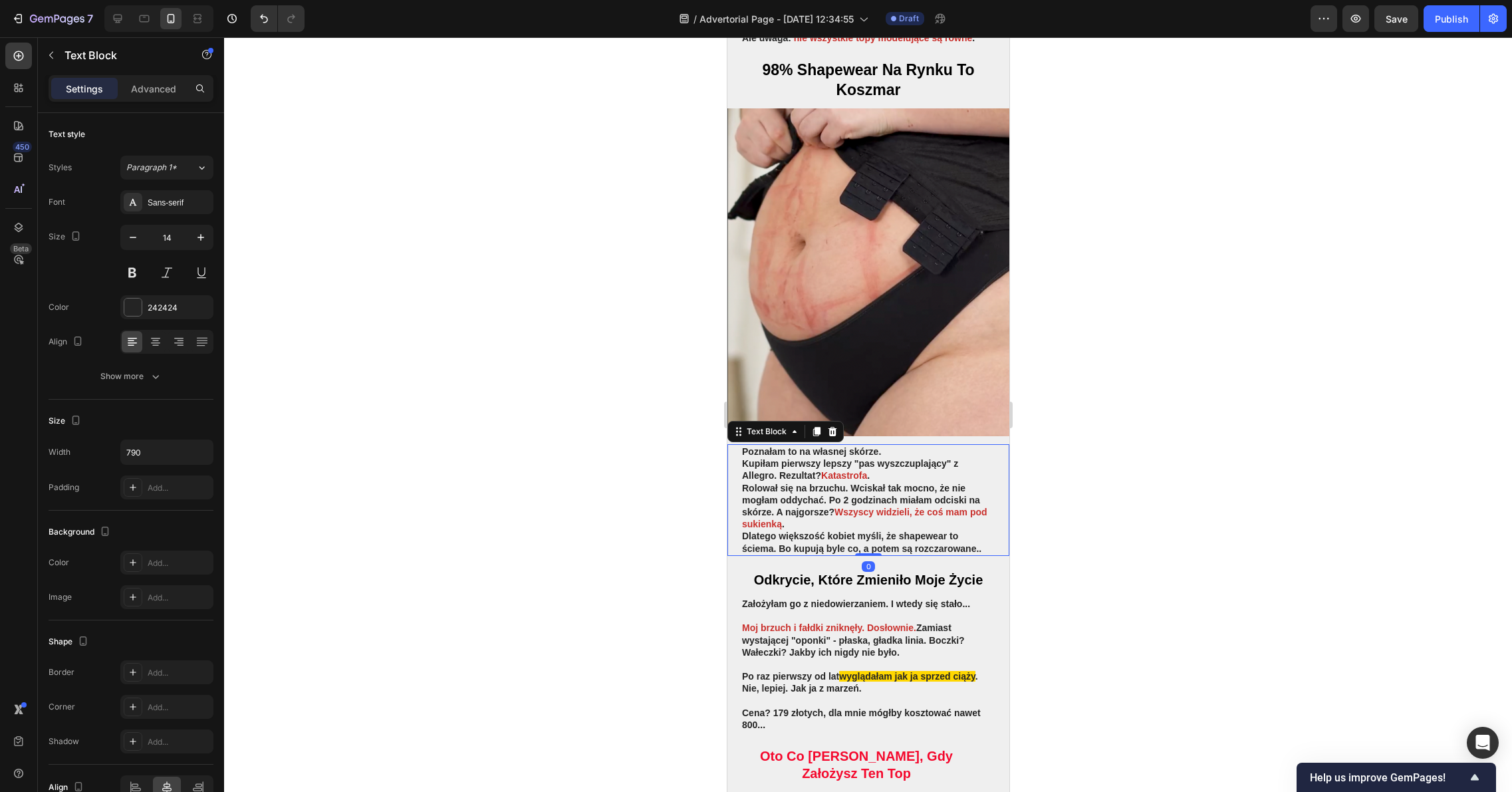
click at [877, 482] on p "Rolował się na brzuchu. Wciskał tak mocno, że nie mogłam oddychać. Po 2 godzina…" at bounding box center [867, 506] width 252 height 49
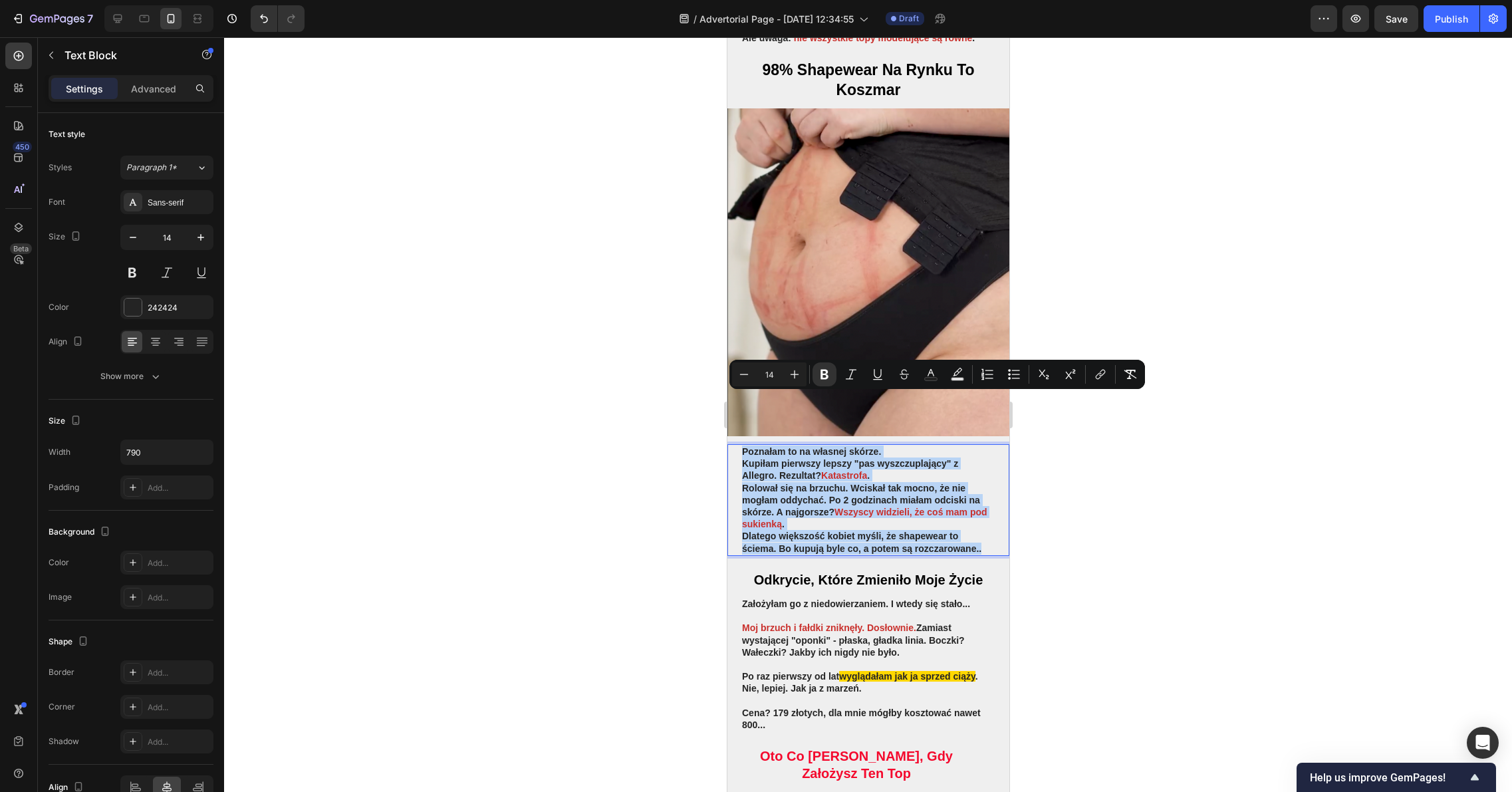
drag, startPoint x: 982, startPoint y: 497, endPoint x: 738, endPoint y: 402, distance: 261.8
click at [738, 445] on div "Poznałam to na własnej skórze. Kupiłam pierwszy lepszy "pas wyszczuplający" z A…" at bounding box center [867, 500] width 282 height 112
click at [823, 379] on icon "Editor contextual toolbar" at bounding box center [824, 375] width 8 height 10
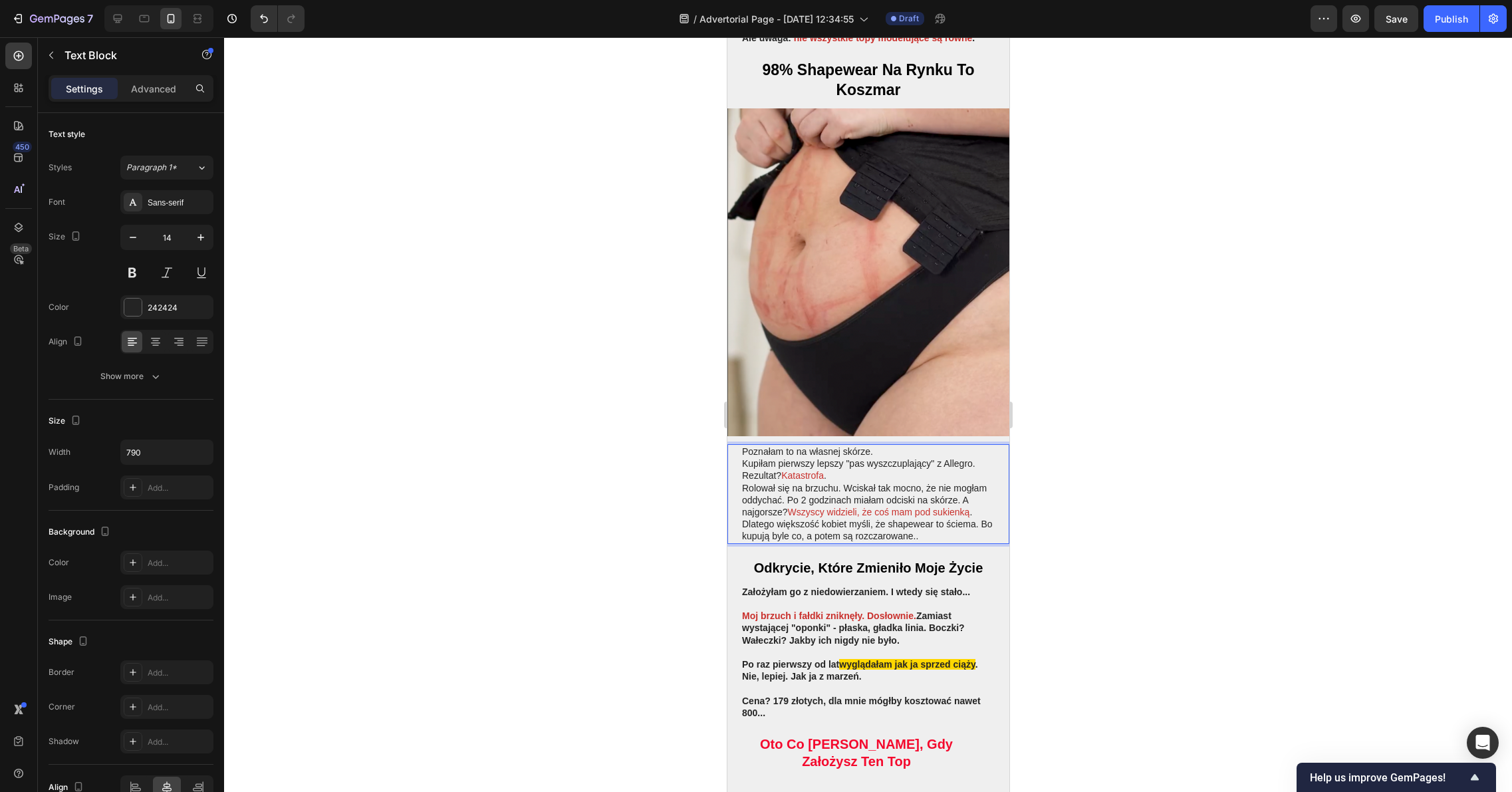
click at [1176, 463] on div at bounding box center [867, 415] width 1287 height 755
click at [924, 482] on p "Rolował się na brzuchu. Wciskał tak mocno, że nie mogłam oddychać. Po 2 godzina…" at bounding box center [867, 500] width 252 height 37
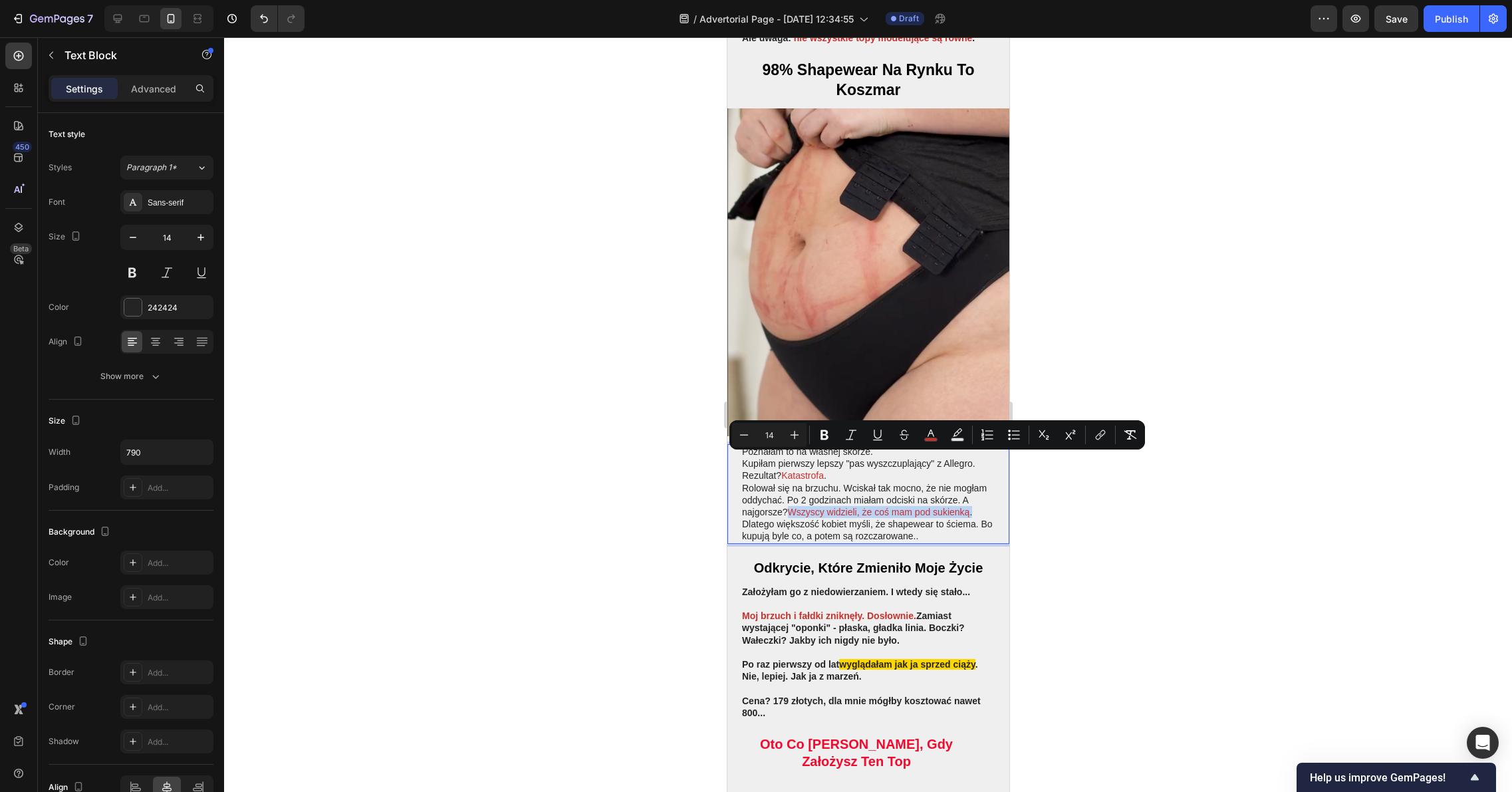
drag, startPoint x: 781, startPoint y: 474, endPoint x: 828, endPoint y: 463, distance: 48.3
click at [828, 482] on p "Rolował się na brzuchu. Wciskał tak mocno, że nie mogłam oddychać. Po 2 godzina…" at bounding box center [867, 500] width 252 height 37
click at [828, 434] on icon "Editor contextual toolbar" at bounding box center [824, 435] width 13 height 13
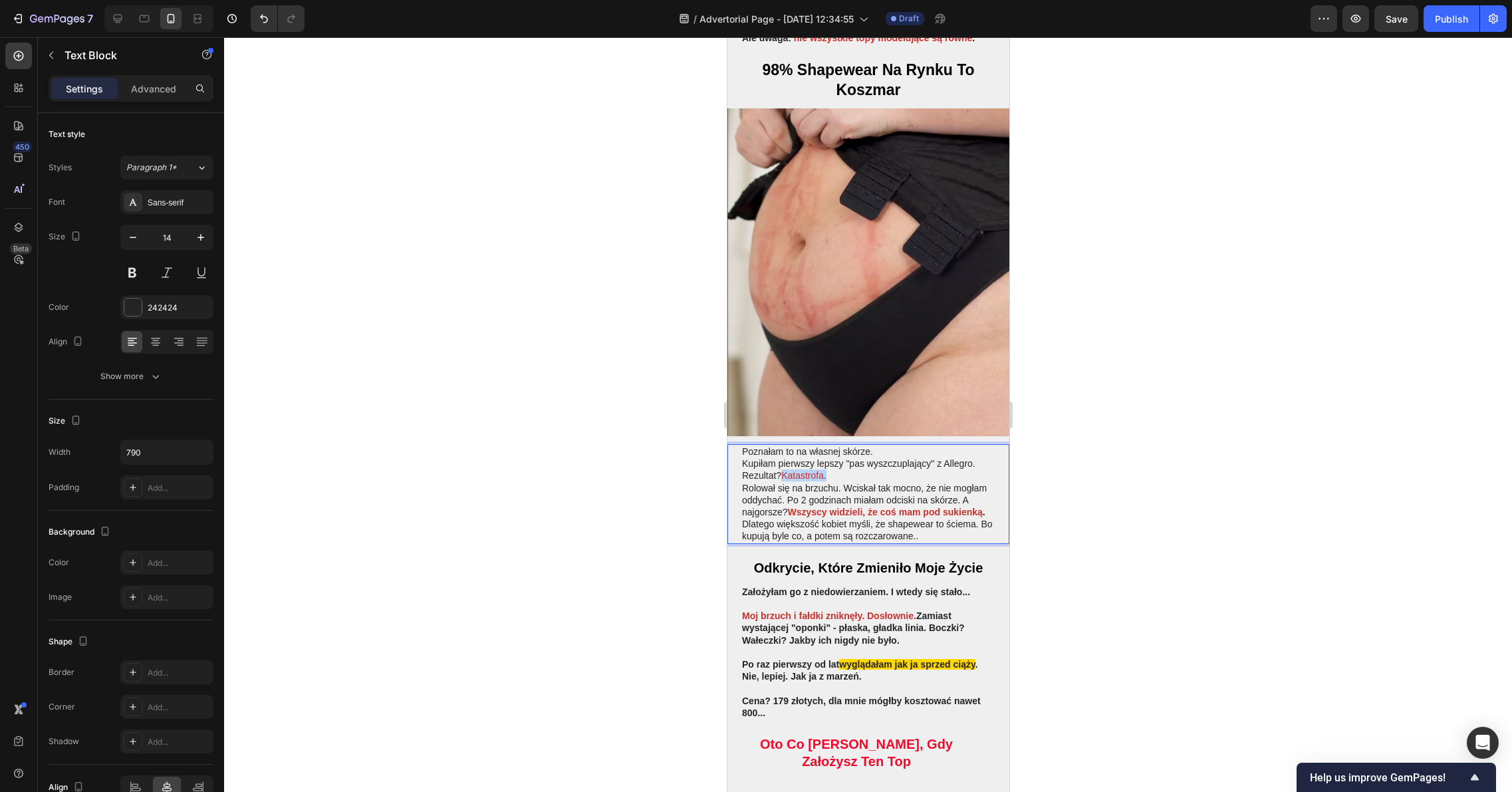
drag, startPoint x: 828, startPoint y: 424, endPoint x: 785, endPoint y: 426, distance: 43.0
click at [785, 458] on p "Kupiłam pierwszy lepszy "pas wyszczuplający" z Allegro. Rezultat? Katastrofa ." at bounding box center [867, 470] width 252 height 24
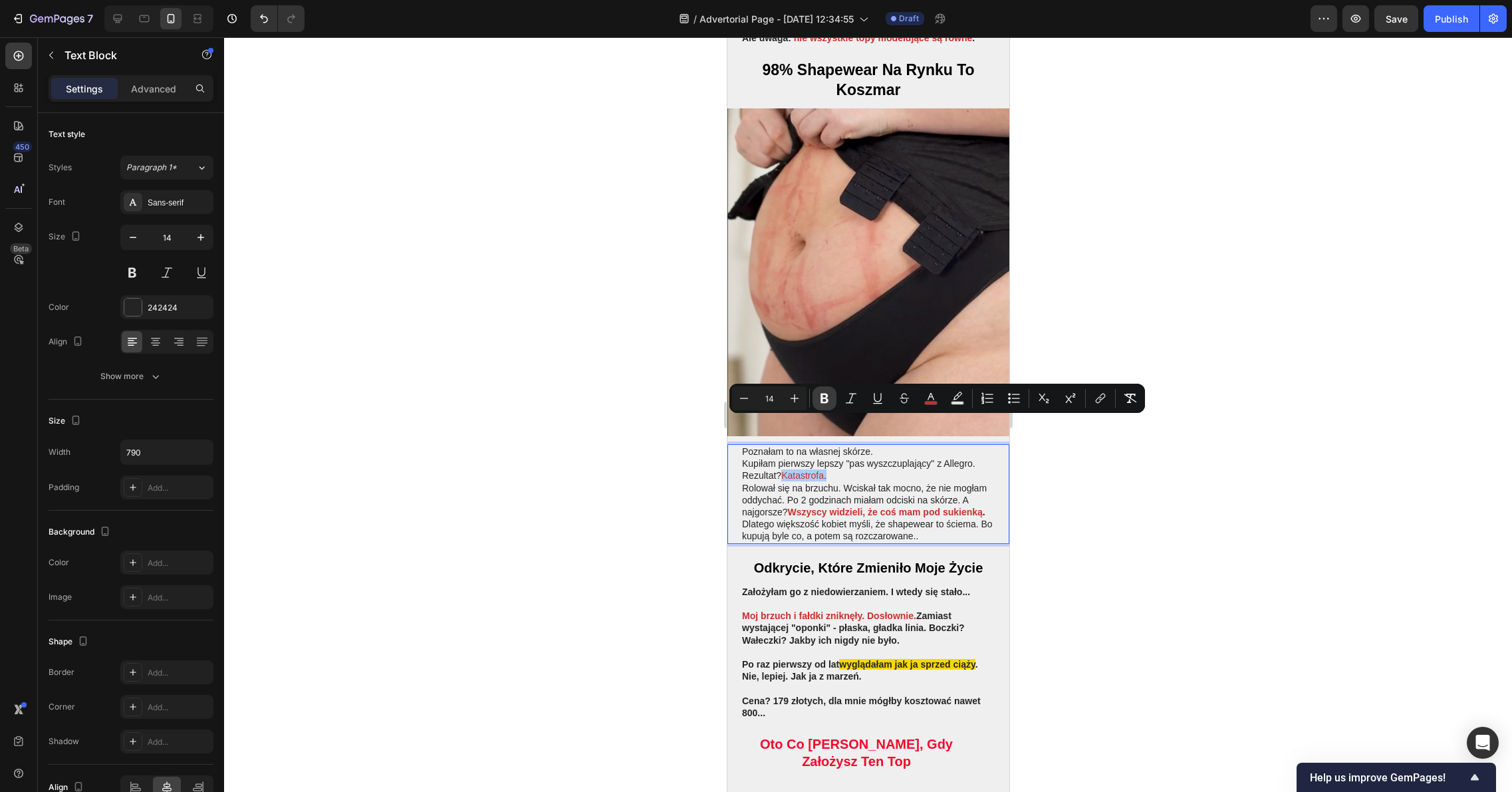
click at [822, 402] on icon "Editor contextual toolbar" at bounding box center [824, 399] width 8 height 10
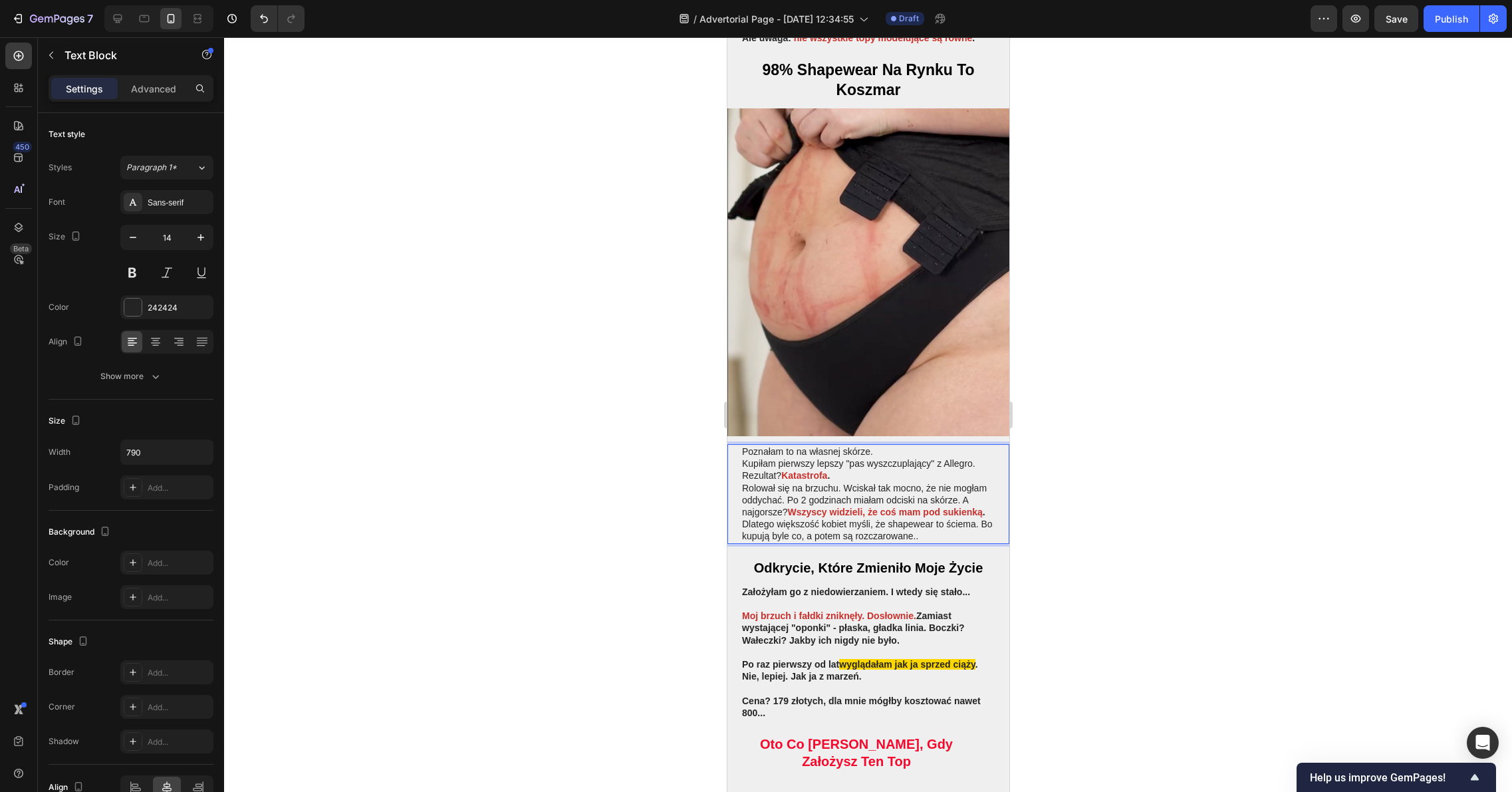
click at [882, 482] on p "Rolował się na brzuchu. Wciskał tak mocno, że nie mogłam oddychać. Po 2 godzina…" at bounding box center [867, 500] width 252 height 37
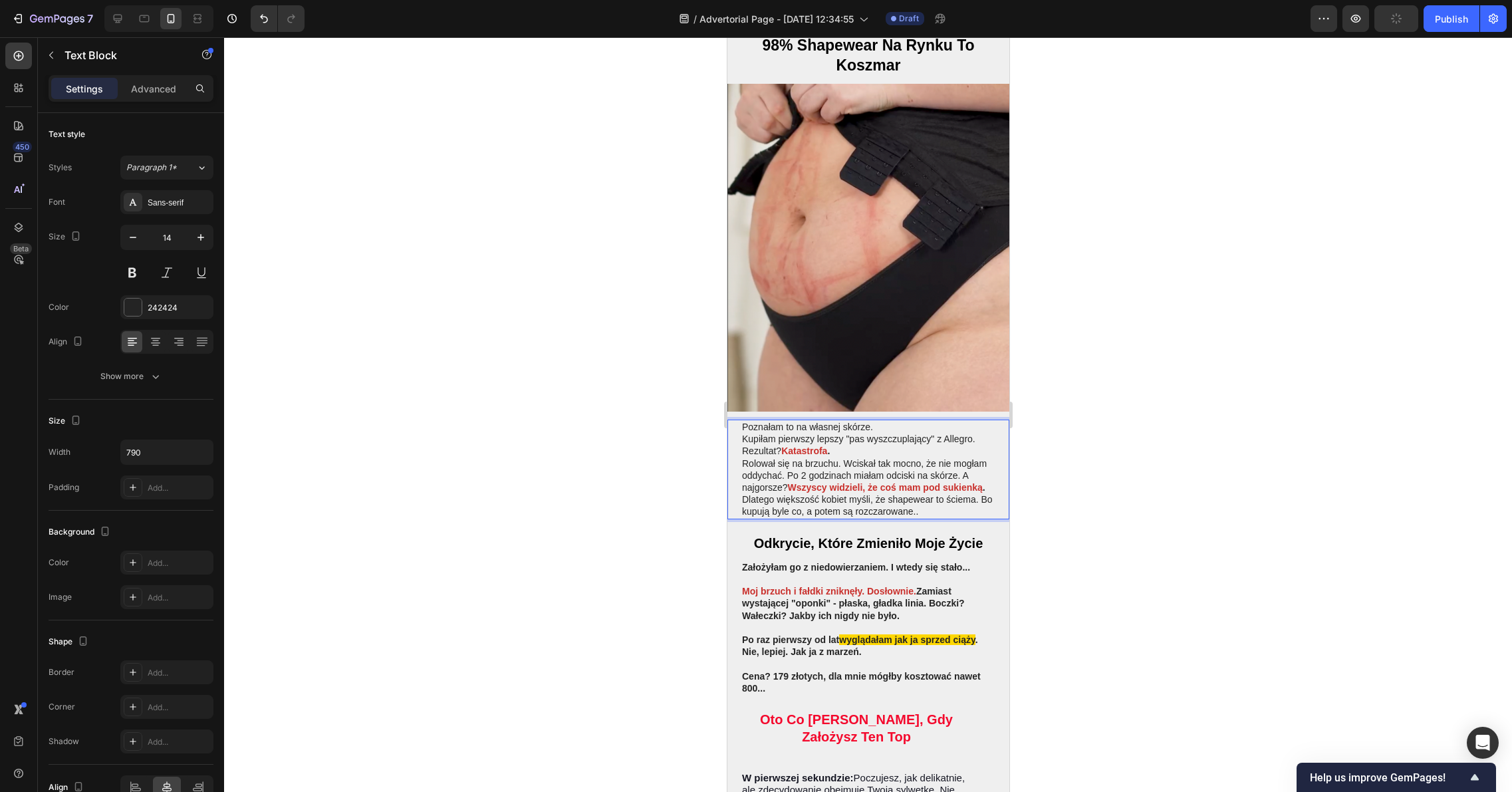
scroll to position [1701, 0]
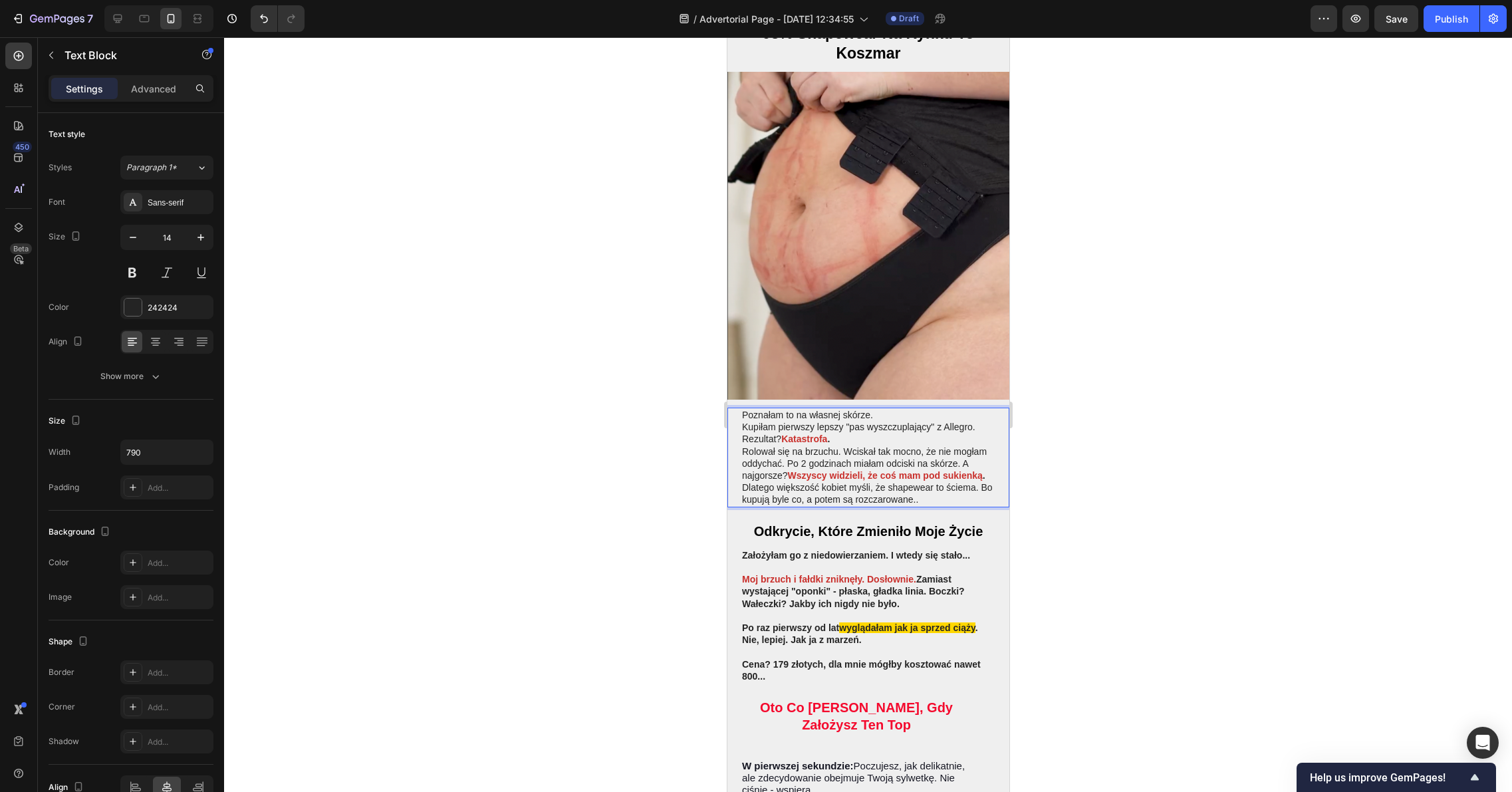
click at [1093, 500] on div at bounding box center [867, 415] width 1287 height 755
click at [871, 550] on strong "Założyłam go z niedowierzaniem. I wtedy się stało..." at bounding box center [855, 555] width 228 height 10
click at [1224, 515] on div at bounding box center [867, 415] width 1287 height 755
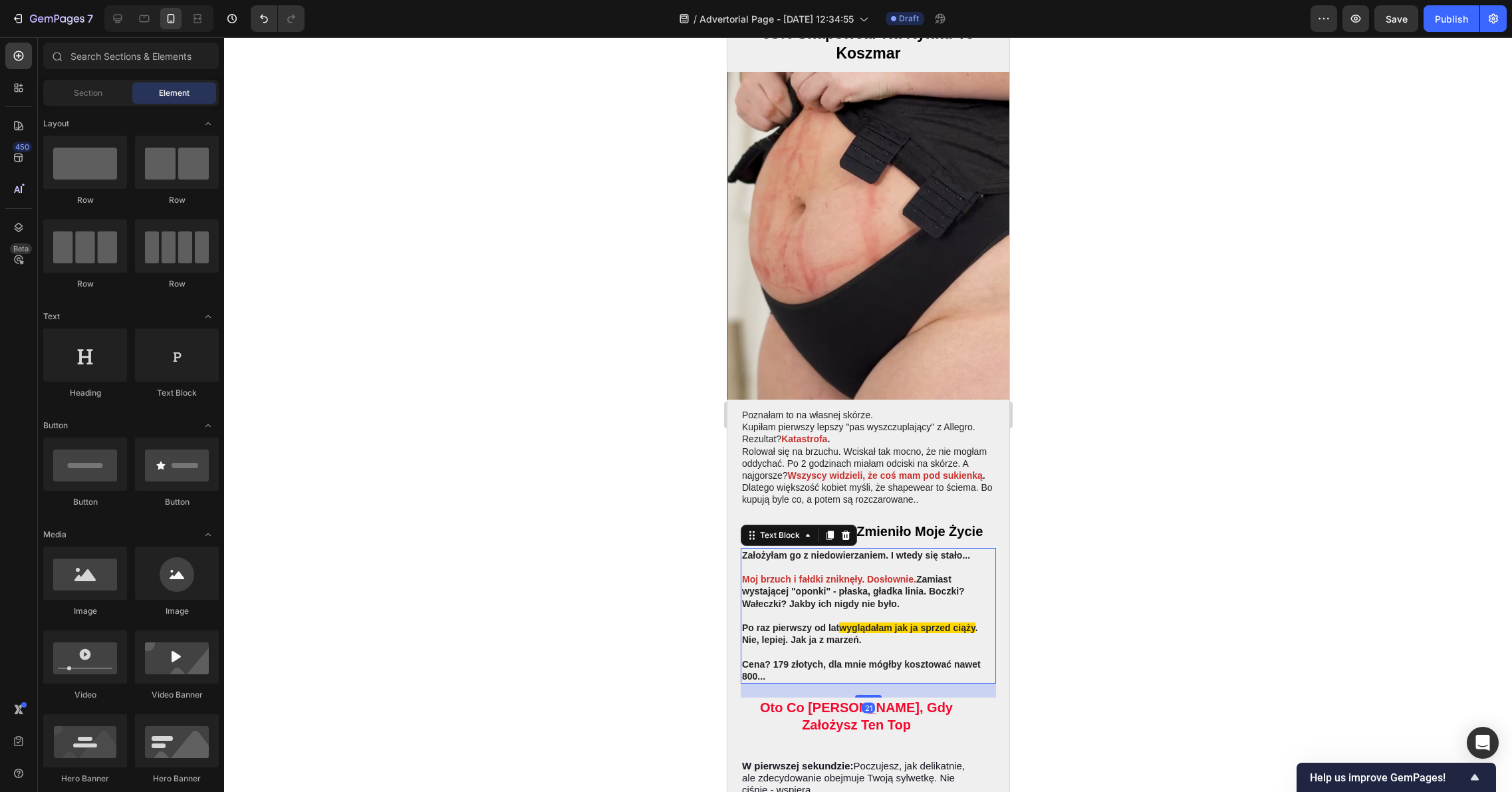
click at [869, 622] on p "Po raz pierwszy od lat wyglądałam jak ja sprzed ciąży . Nie, lepiej. Jak ja z m…" at bounding box center [867, 634] width 252 height 24
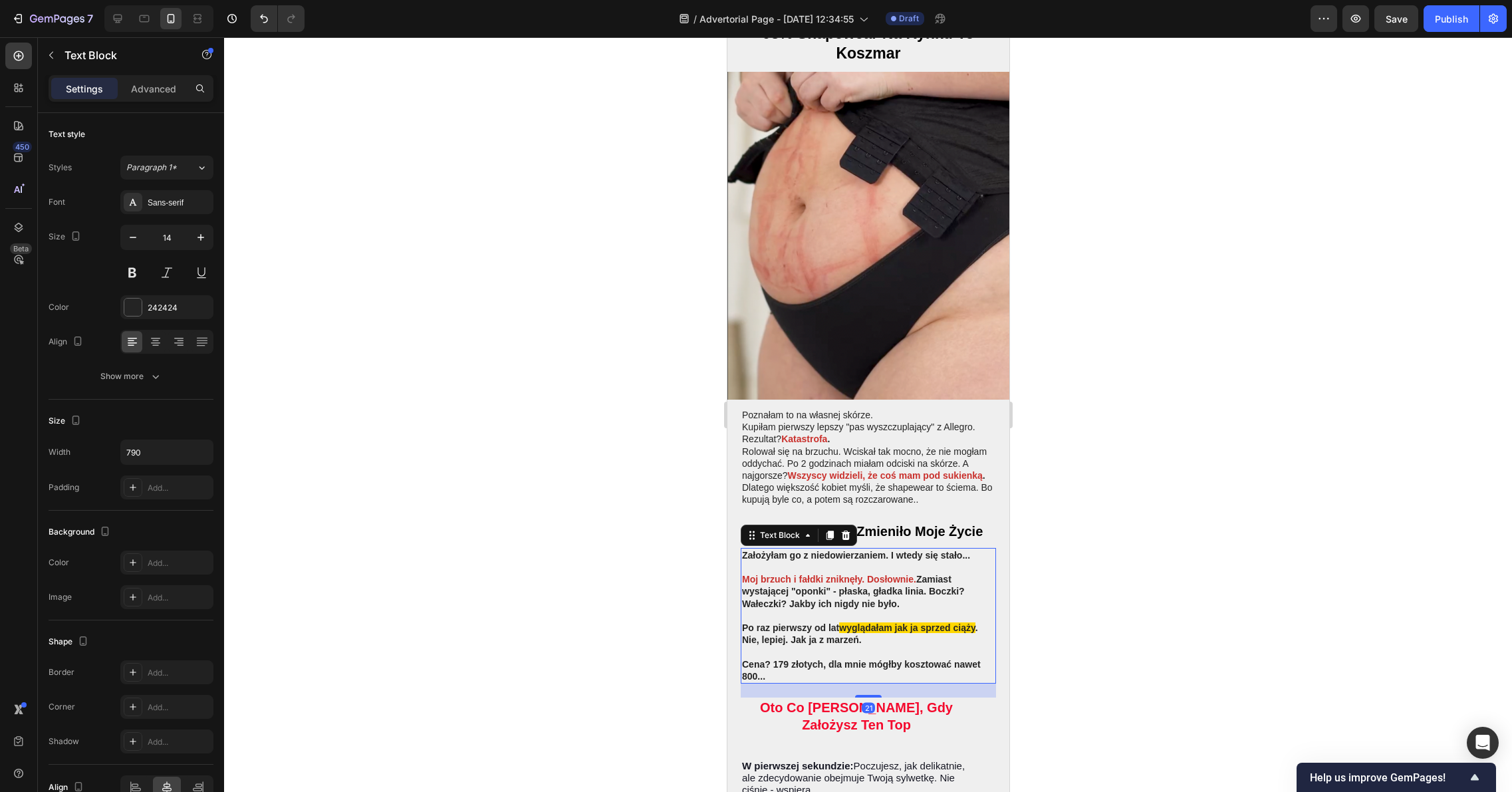
click at [768, 658] on p "Cena? 179 złotych, dla mnie mógłby kosztować nawet 800..." at bounding box center [867, 670] width 252 height 24
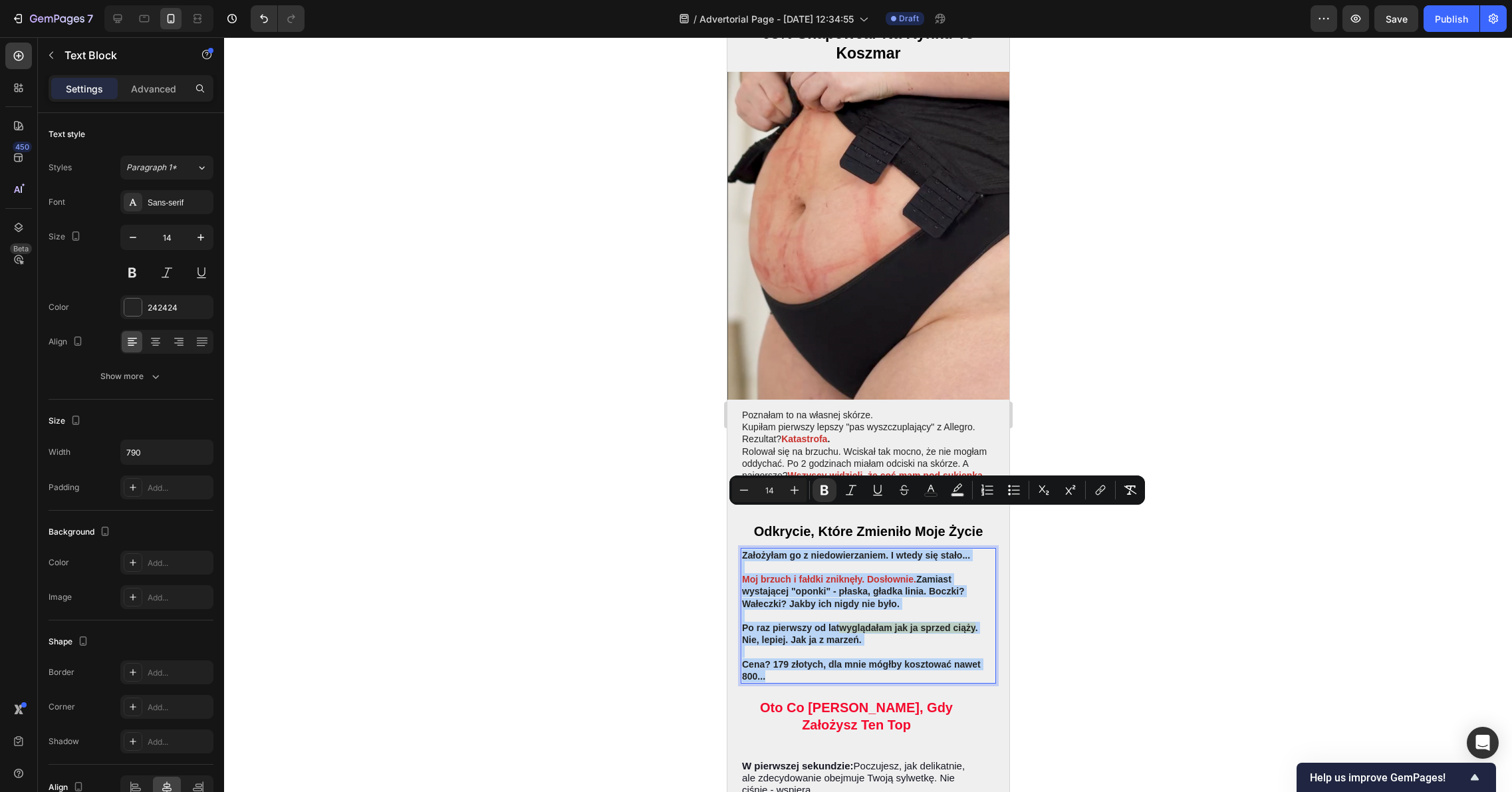
drag, startPoint x: 768, startPoint y: 638, endPoint x: 740, endPoint y: 516, distance: 125.2
click at [740, 548] on div "Założyłam go z niedowierzaniem. I wtedy się stało... Moj brzuch i fałdki zniknę…" at bounding box center [867, 616] width 255 height 136
click at [817, 494] on icon "Editor contextual toolbar" at bounding box center [824, 490] width 13 height 13
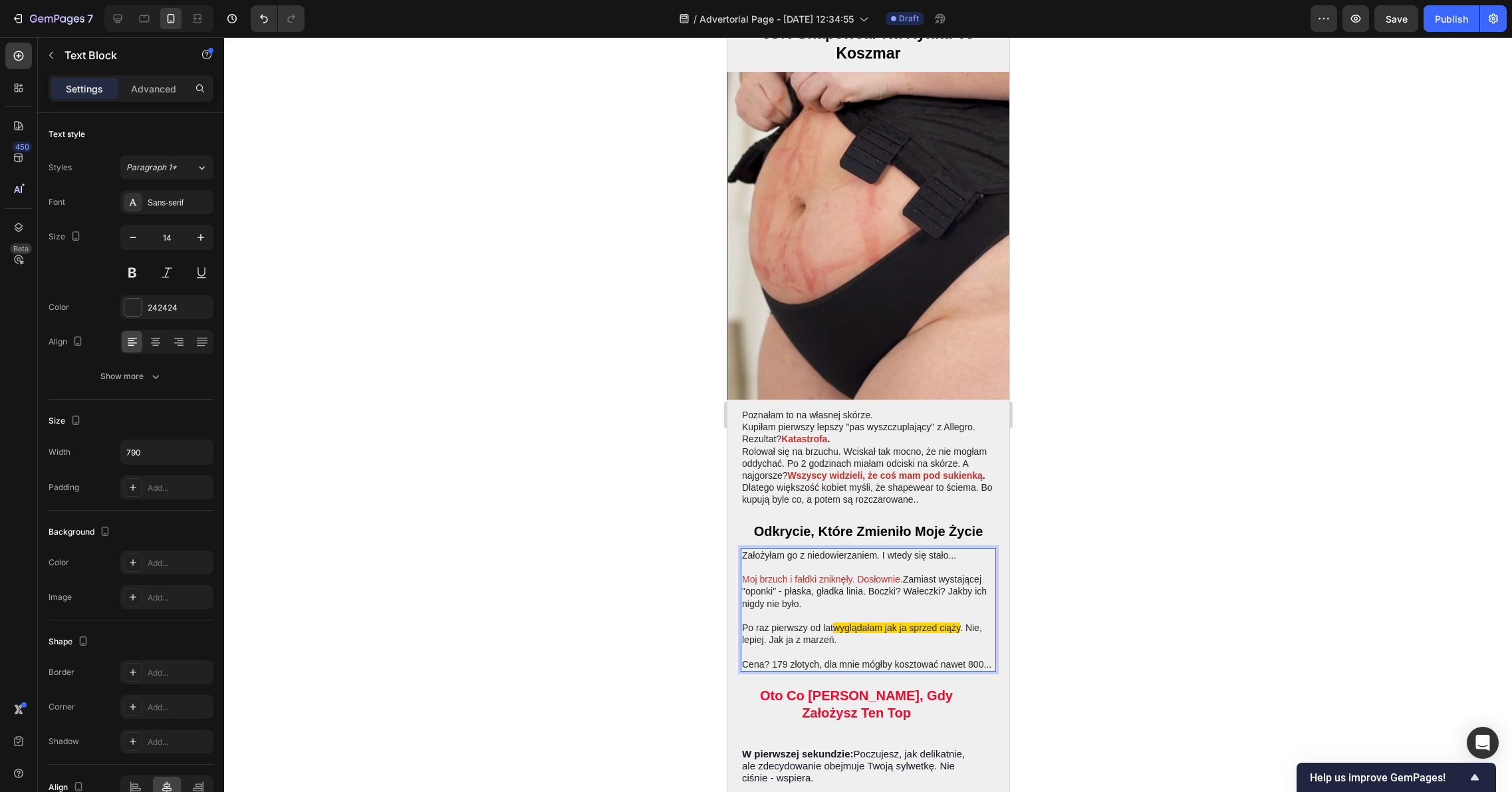
click at [817, 561] on p "Rich Text Editor. Editing area: main" at bounding box center [867, 567] width 252 height 12
drag, startPoint x: 898, startPoint y: 542, endPoint x: 741, endPoint y: 541, distance: 157.0
click at [741, 574] on span "Moj brzuch i fałdki zniknęły. Dosłownie." at bounding box center [822, 579] width 161 height 10
drag, startPoint x: 1164, startPoint y: 522, endPoint x: 1140, endPoint y: 524, distance: 24.1
click at [1161, 522] on div at bounding box center [867, 415] width 1287 height 755
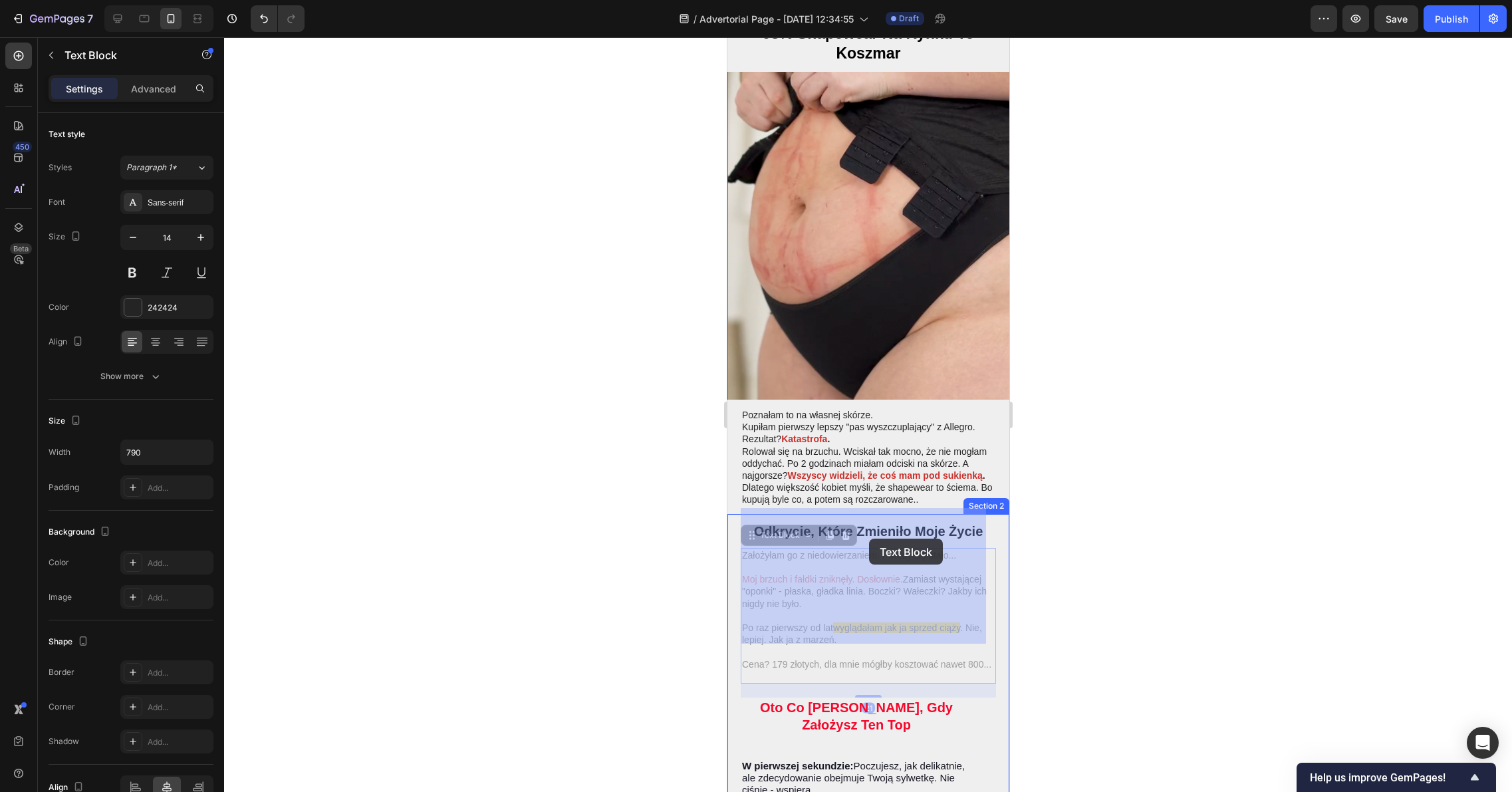
drag, startPoint x: 901, startPoint y: 542, endPoint x: 868, endPoint y: 538, distance: 33.2
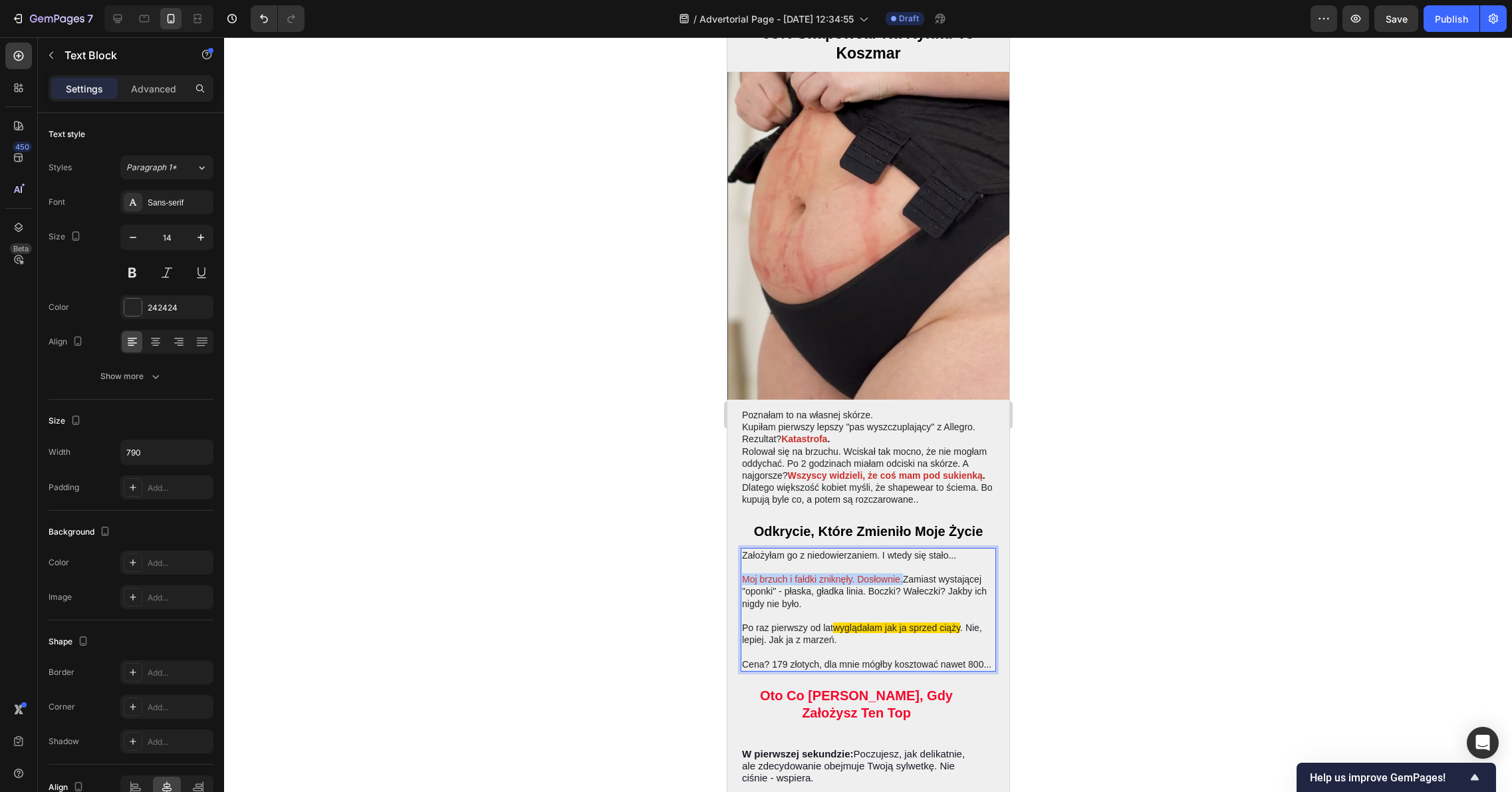
drag, startPoint x: 901, startPoint y: 542, endPoint x: 739, endPoint y: 542, distance: 162.0
click at [740, 548] on div "Założyłam go z niedowierzaniem. I wtedy się stało... Moj brzuch i fałdki zniknę…" at bounding box center [867, 610] width 255 height 123
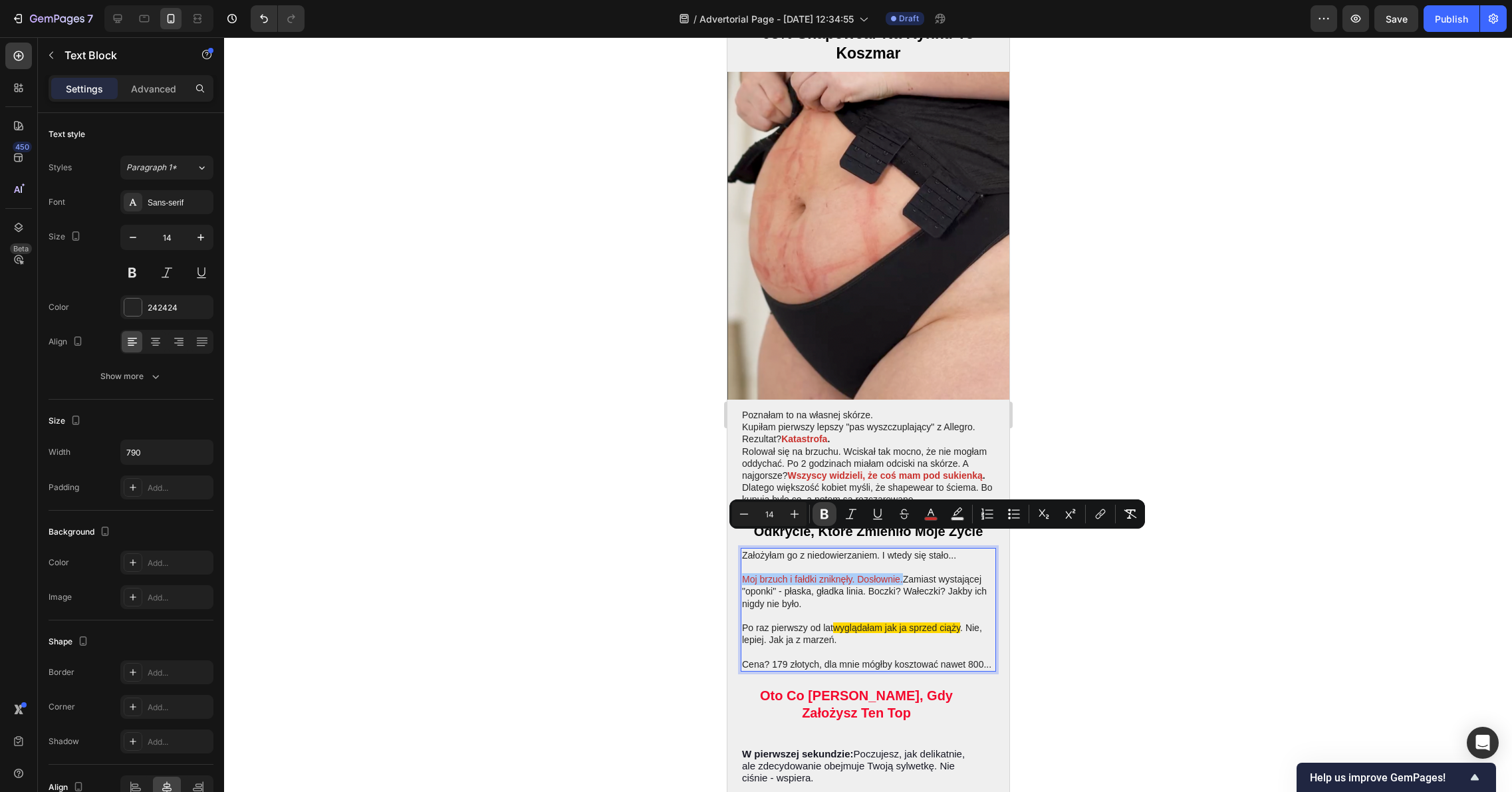
click at [826, 511] on icon "Editor contextual toolbar" at bounding box center [824, 515] width 8 height 10
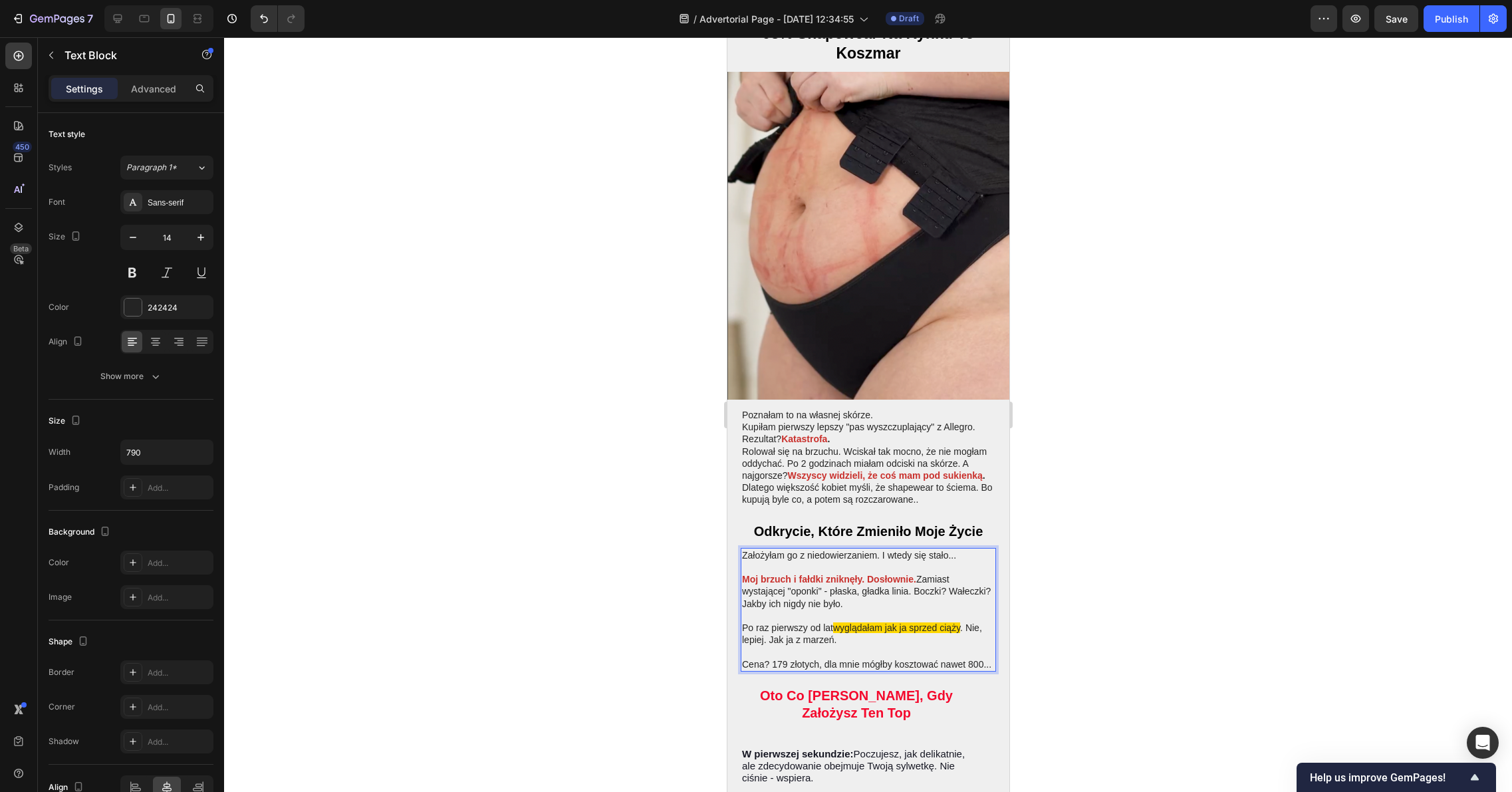
click at [890, 574] on p "Moj brzuch i fałdki zniknęły. Dosłownie. Zamiast wystającej "oponki" - płaska, …" at bounding box center [867, 592] width 252 height 37
drag, startPoint x: 835, startPoint y: 590, endPoint x: 962, endPoint y: 589, distance: 127.0
click at [962, 622] on p "Po raz pierwszy od lat wyglądałam jak ja sprzed ciąży . Nie, lepiej. Jak ja z m…" at bounding box center [867, 634] width 252 height 24
drag, startPoint x: 1118, startPoint y: 569, endPoint x: 1105, endPoint y: 568, distance: 13.0
click at [1116, 569] on div at bounding box center [867, 415] width 1287 height 755
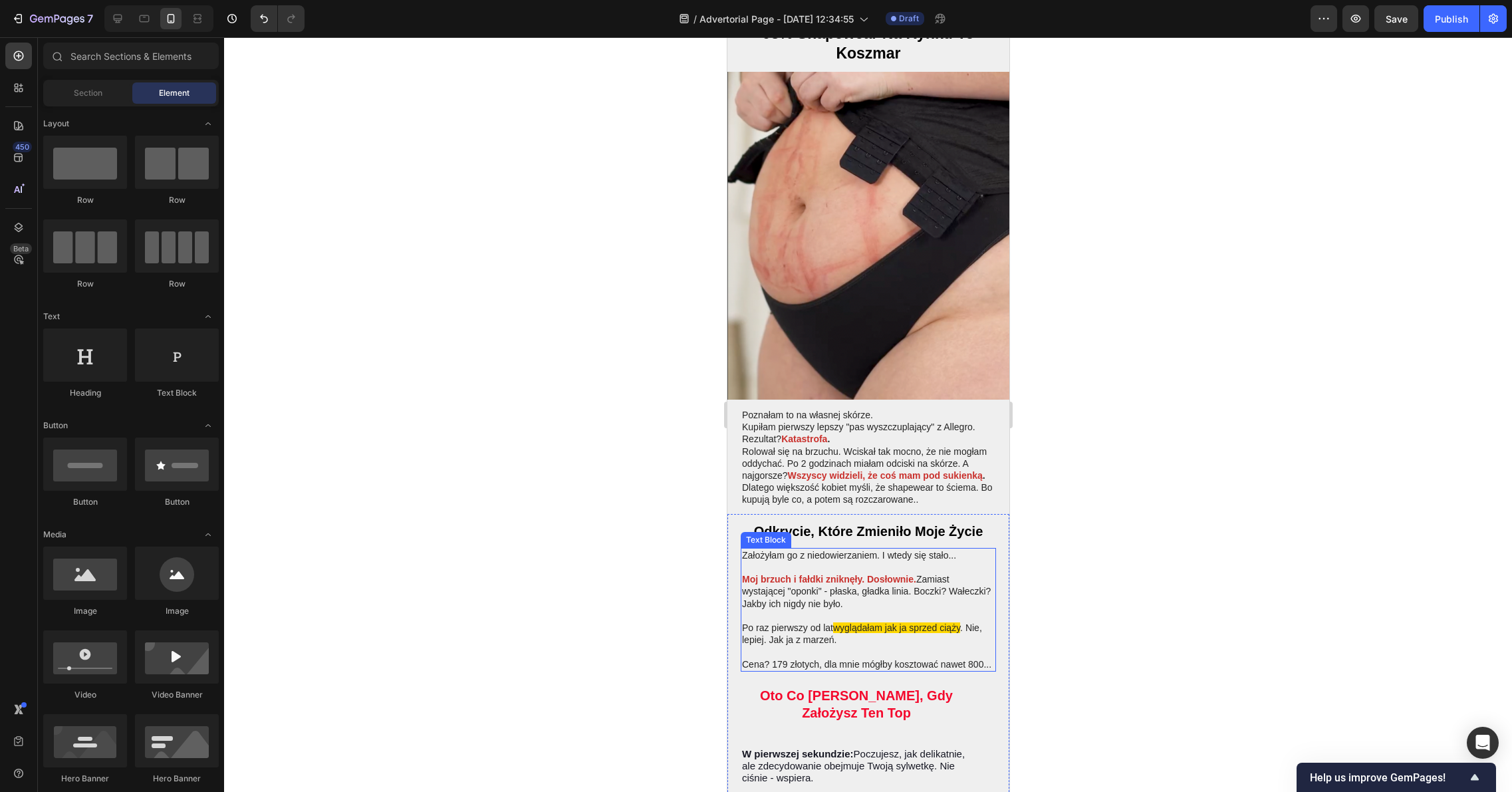
click at [962, 622] on p "Po raz pierwszy od lat wyglądałam jak ja sprzed ciąży . Nie, lepiej. Jak ja z m…" at bounding box center [867, 634] width 252 height 24
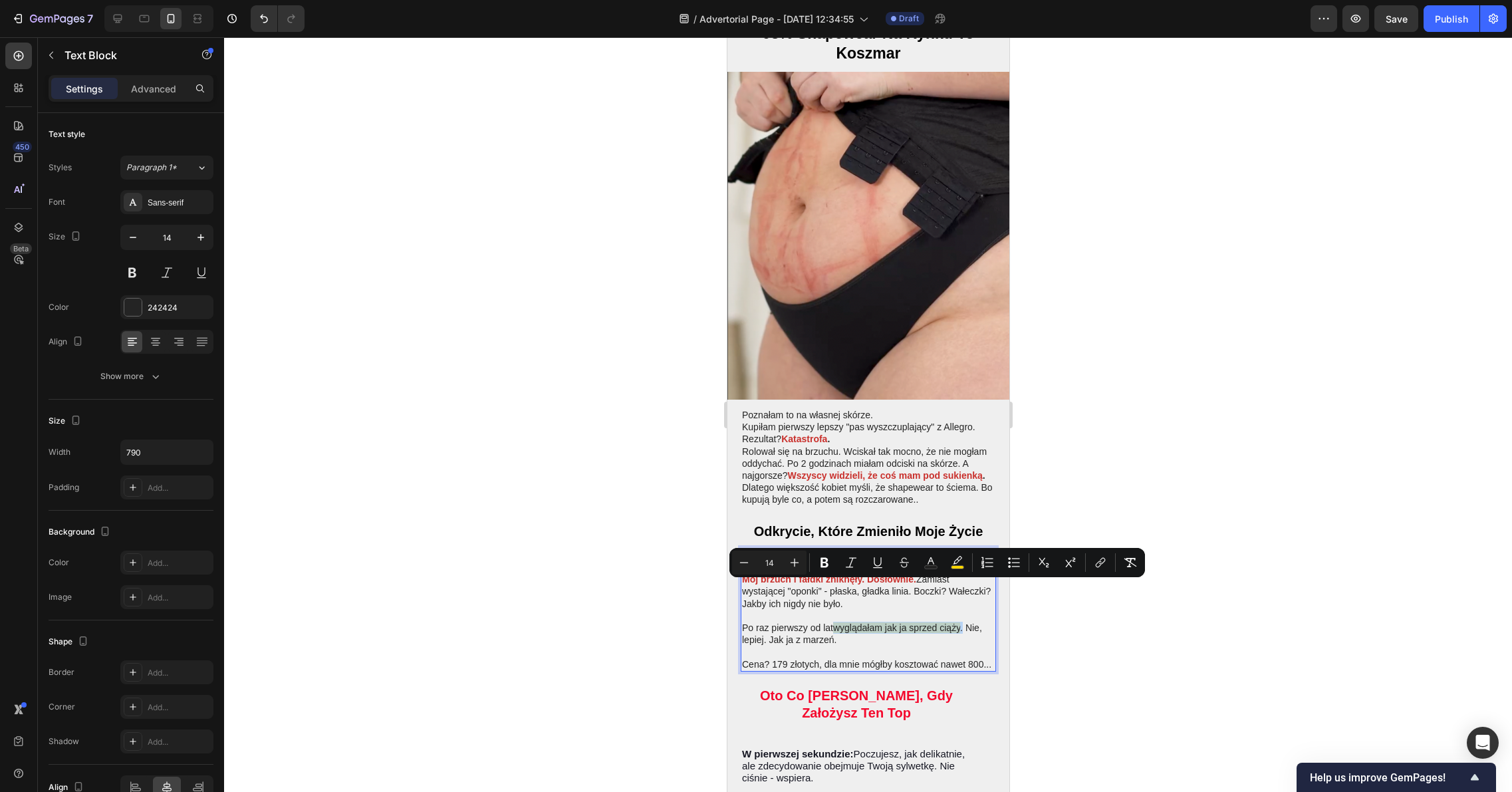
drag, startPoint x: 964, startPoint y: 589, endPoint x: 837, endPoint y: 588, distance: 127.0
drag, startPoint x: 827, startPoint y: 566, endPoint x: 878, endPoint y: 570, distance: 51.2
click at [828, 566] on icon "Editor contextual toolbar" at bounding box center [824, 562] width 13 height 13
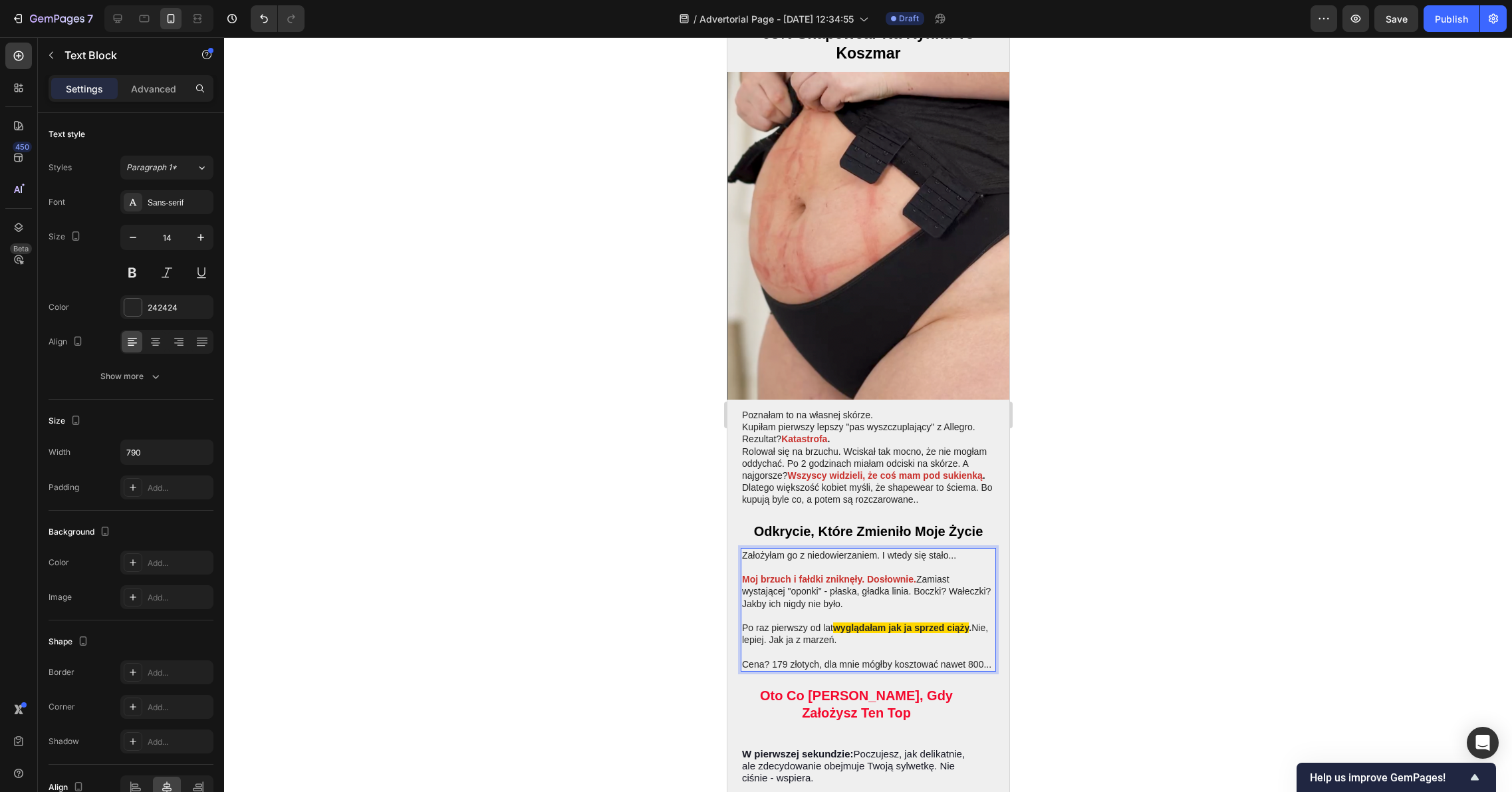
click at [1138, 591] on div at bounding box center [867, 415] width 1287 height 755
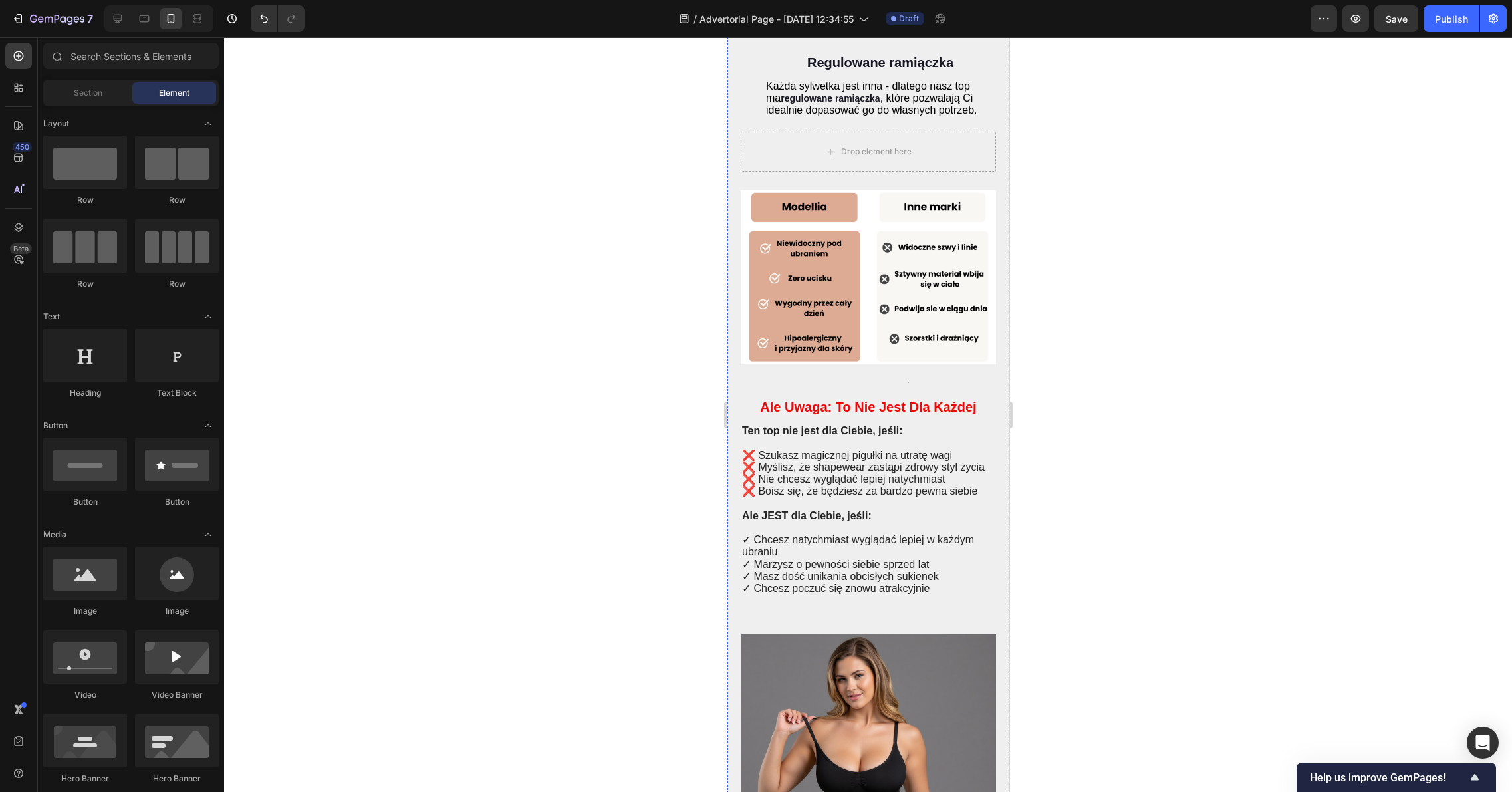
scroll to position [2751, 0]
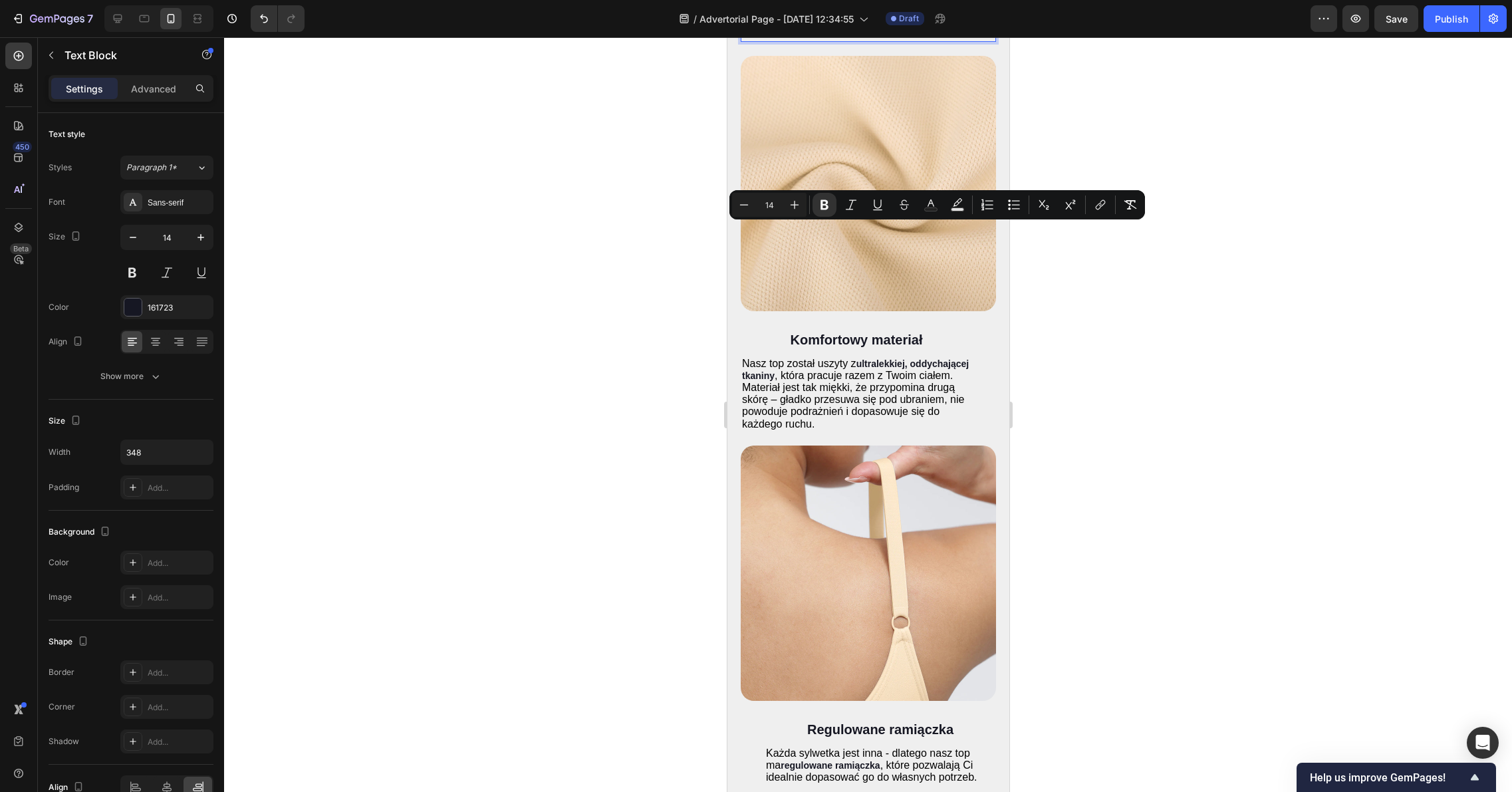
click at [1088, 453] on div at bounding box center [867, 415] width 1287 height 755
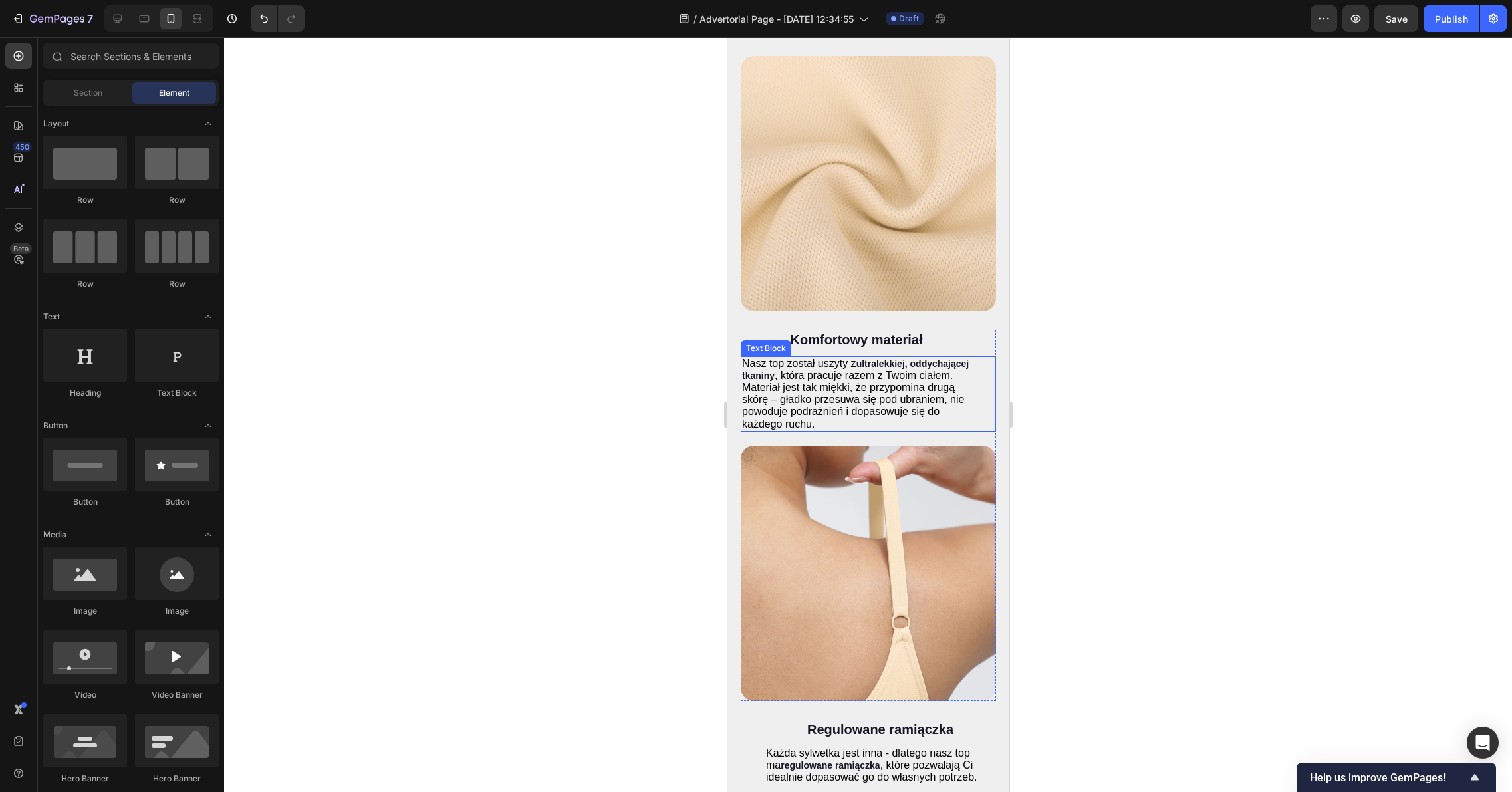
click at [844, 429] on span ", która pracuje razem z Twoim ciałem. Materiał jest tak miękki, że przypomina d…" at bounding box center [852, 399] width 222 height 60
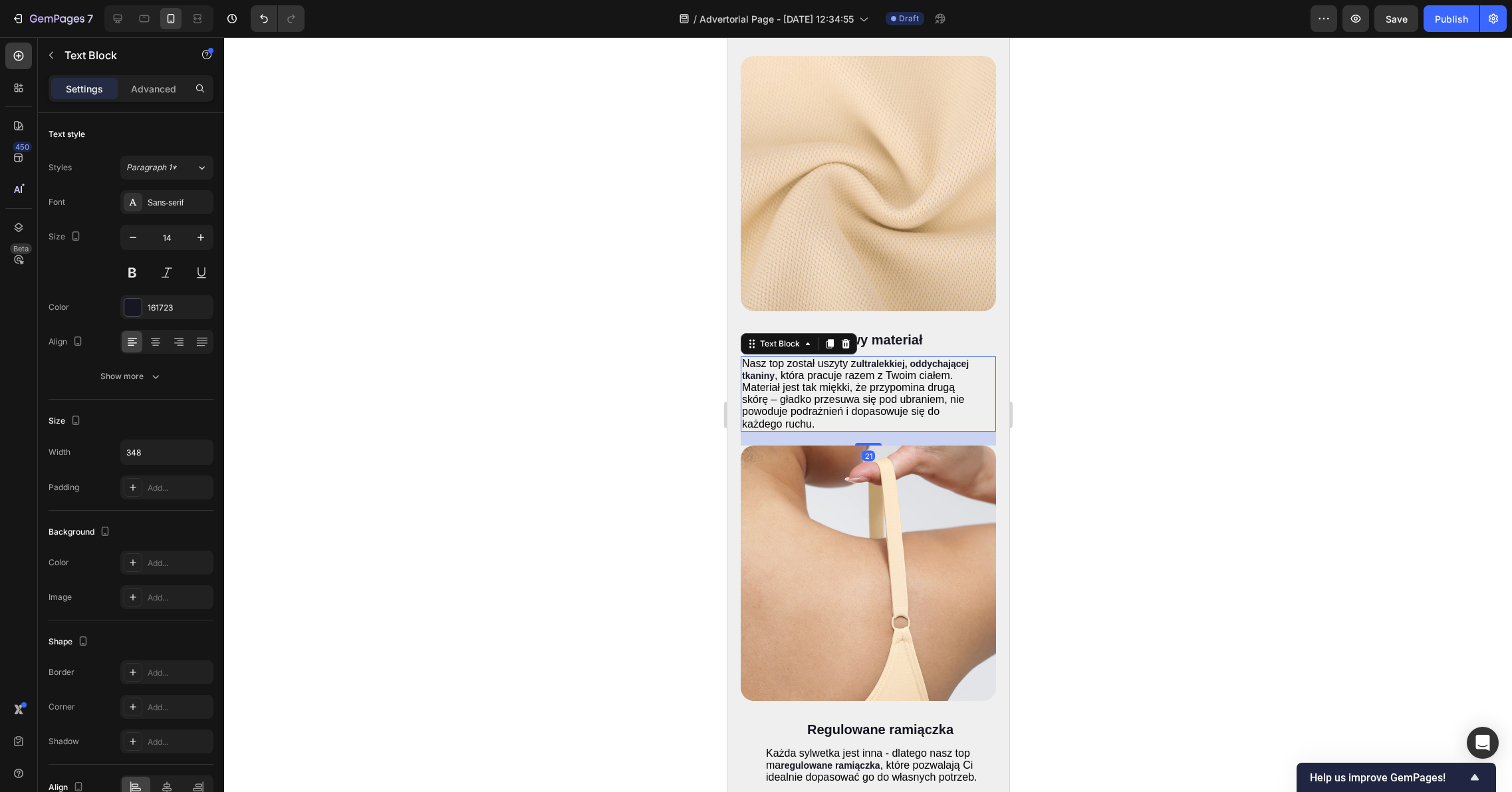
click at [844, 429] on span ", która pracuje razem z Twoim ciałem. Materiał jest tak miękki, że przypomina d…" at bounding box center [852, 399] width 222 height 60
click at [845, 429] on span ", która pracuje razem z Twoim ciałem. Materiał jest tak miękki, że przypomina d…" at bounding box center [852, 399] width 222 height 60
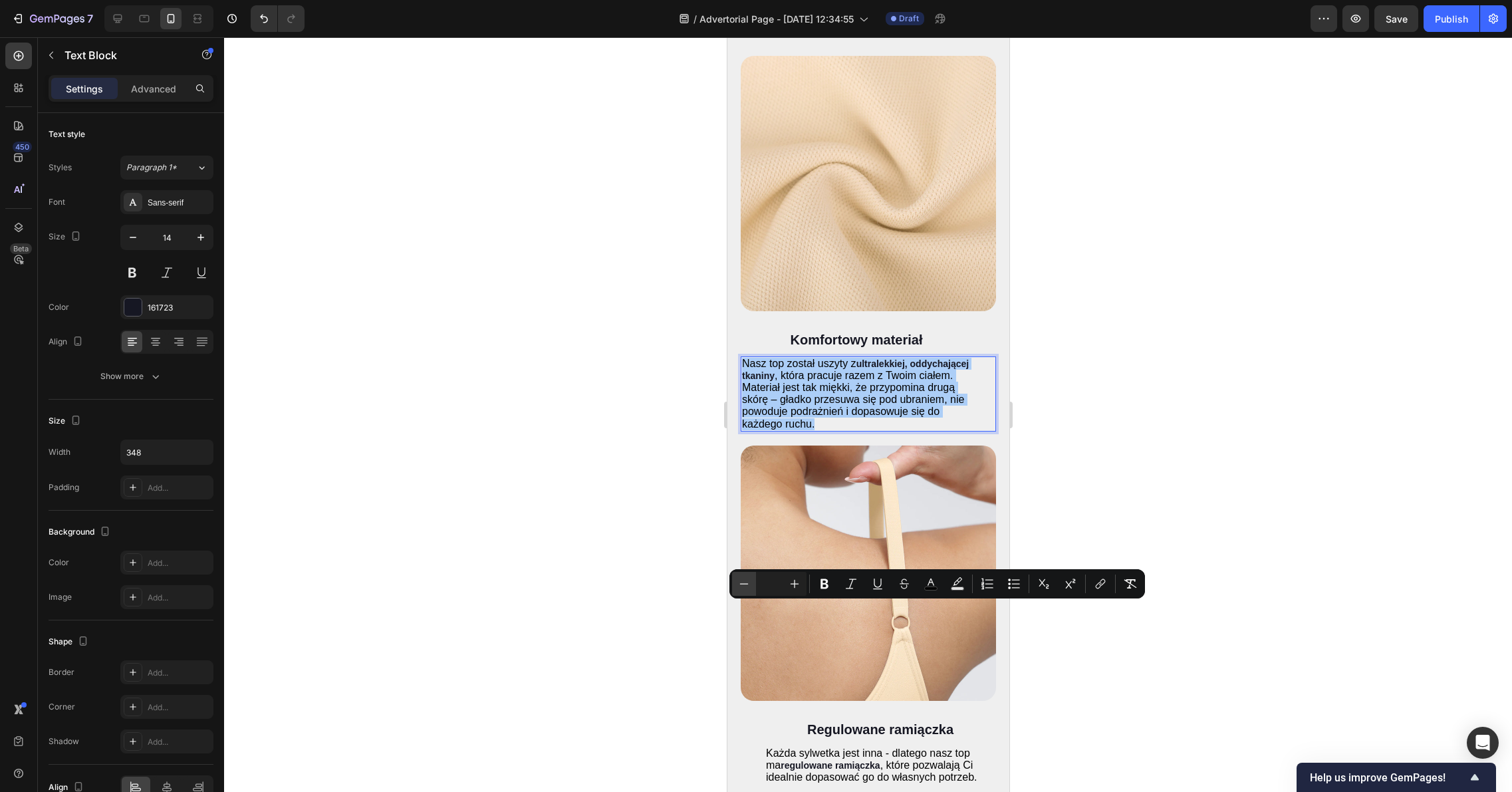
click at [753, 585] on button "Minus" at bounding box center [744, 584] width 24 height 24
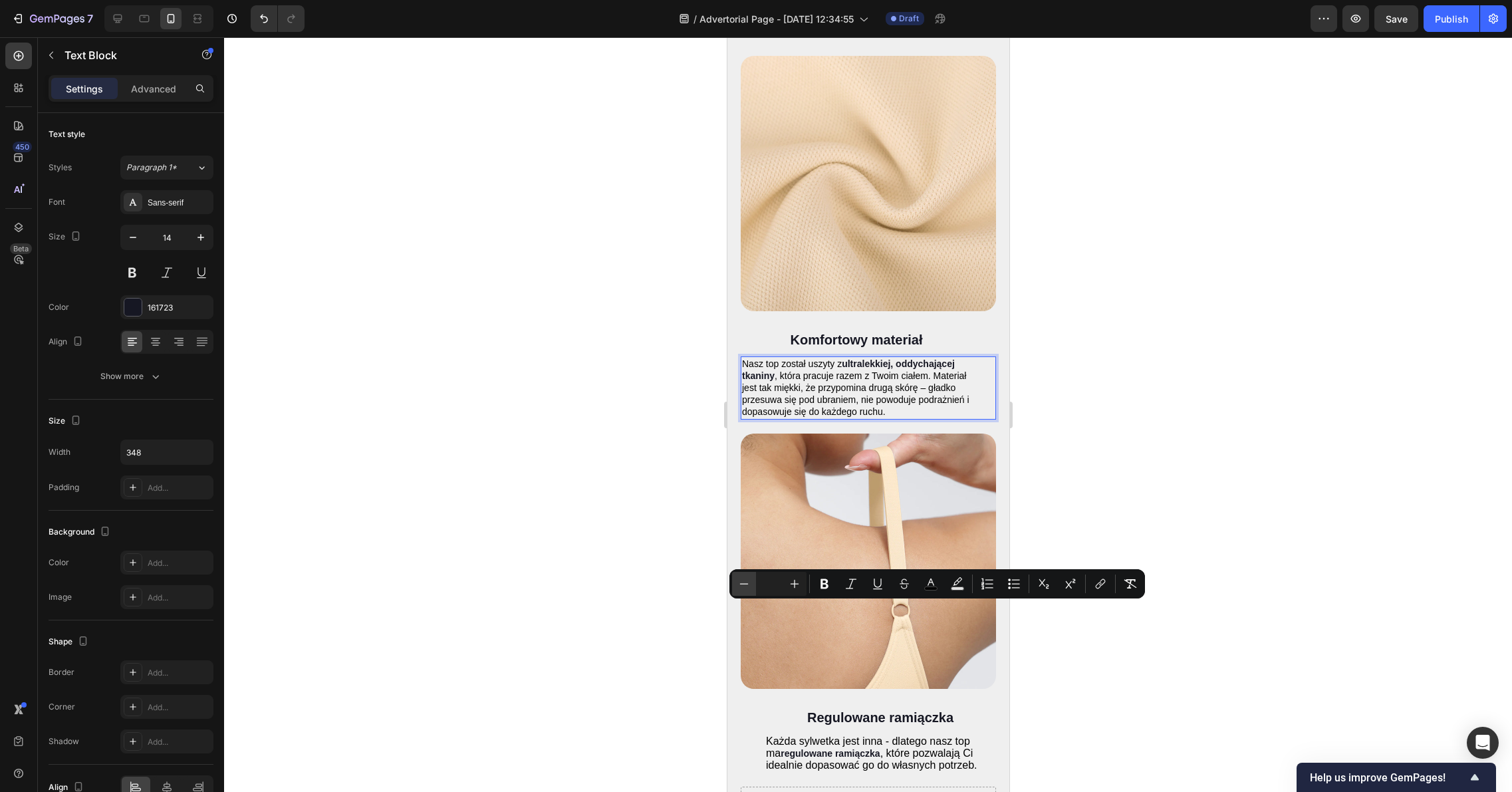
click at [753, 585] on button "Minus" at bounding box center [744, 584] width 24 height 24
click at [748, 585] on icon "Editor contextual toolbar" at bounding box center [743, 583] width 13 height 13
click at [776, 583] on input "Editor contextual toolbar" at bounding box center [769, 583] width 26 height 16
drag, startPoint x: 779, startPoint y: 583, endPoint x: 763, endPoint y: 585, distance: 16.1
click at [763, 585] on input "Editor contextual toolbar" at bounding box center [769, 583] width 26 height 16
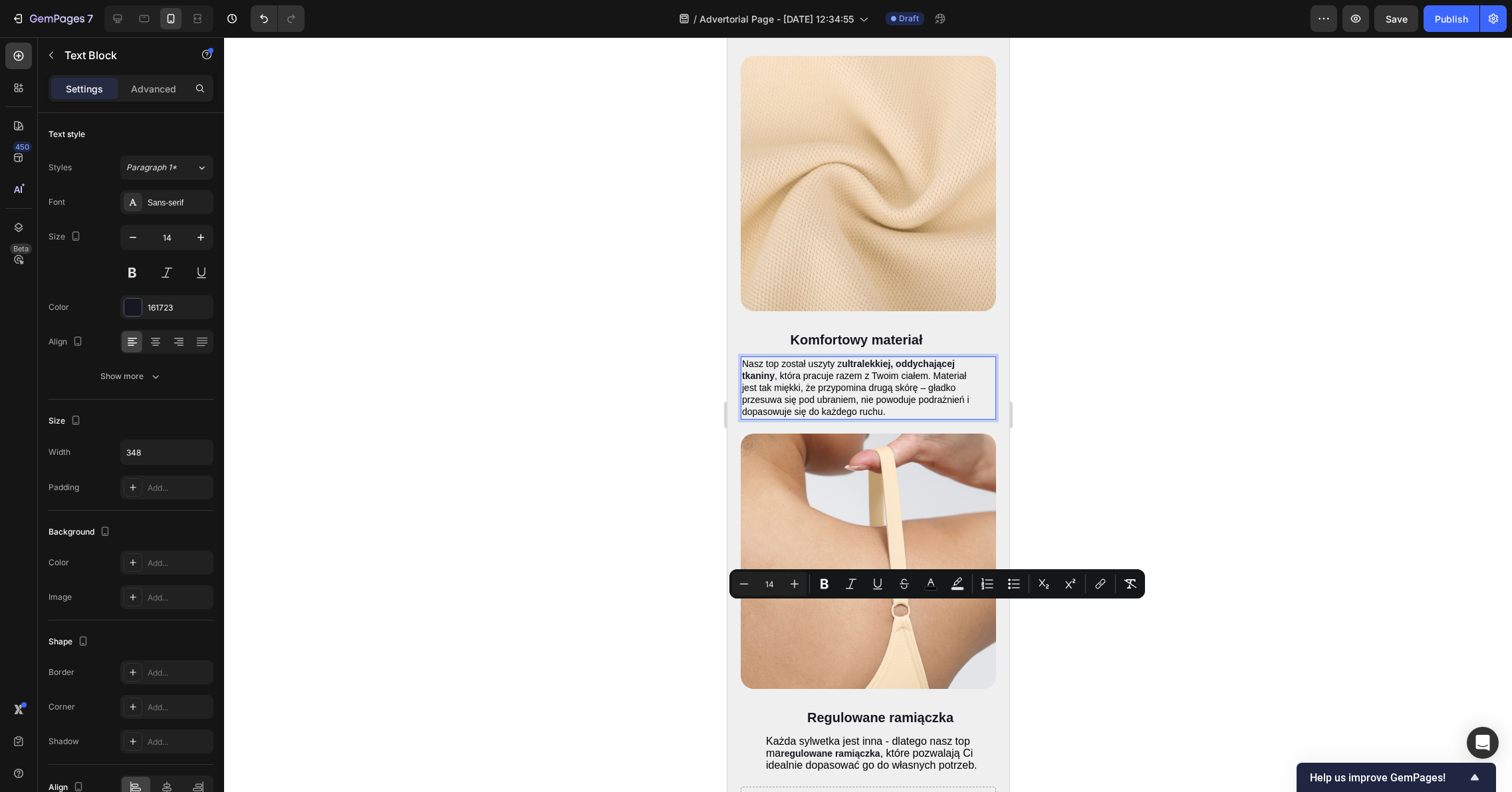
type input "14"
click at [1168, 503] on div at bounding box center [867, 415] width 1287 height 755
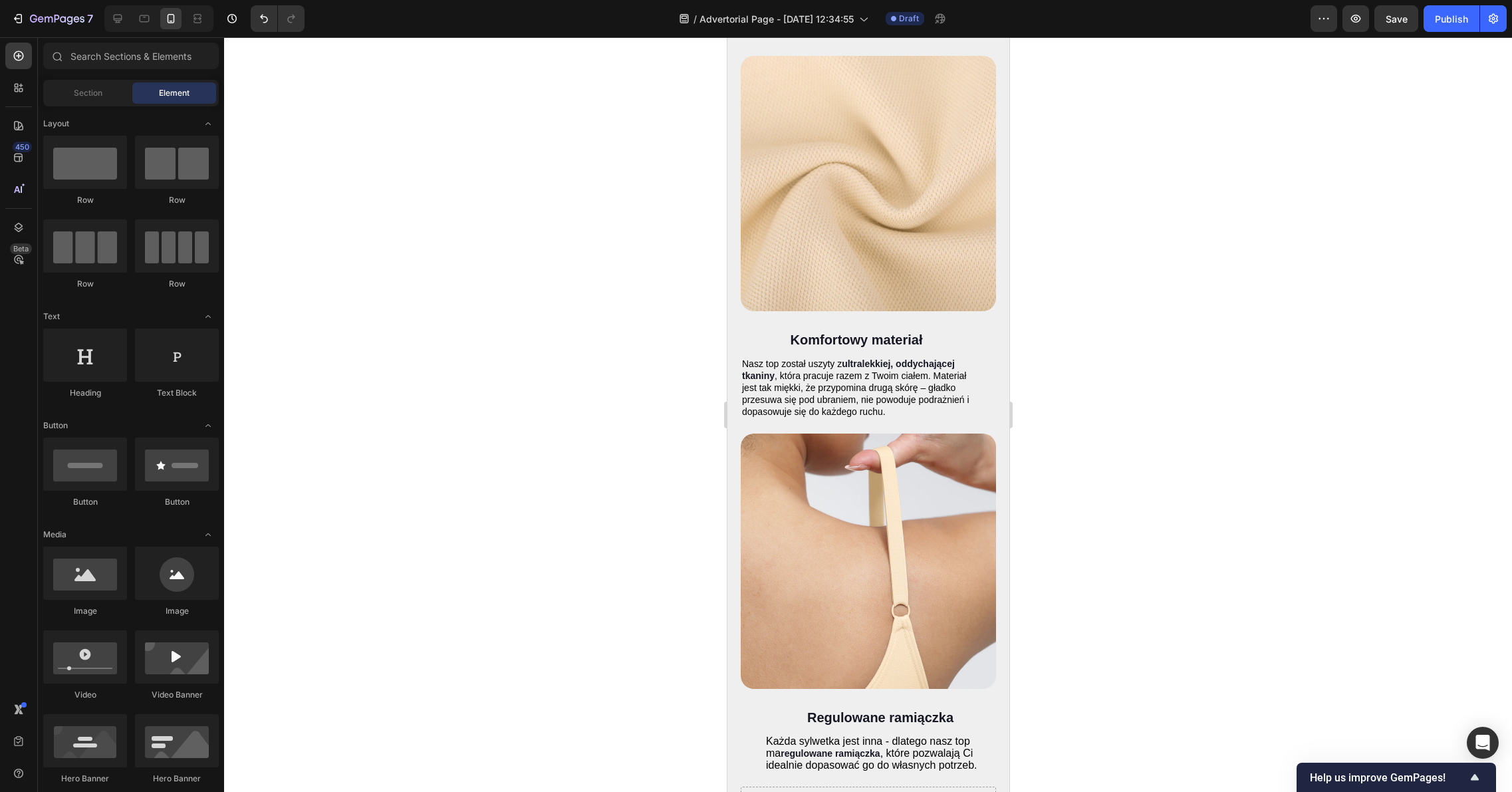
click at [1222, 578] on div at bounding box center [867, 415] width 1287 height 755
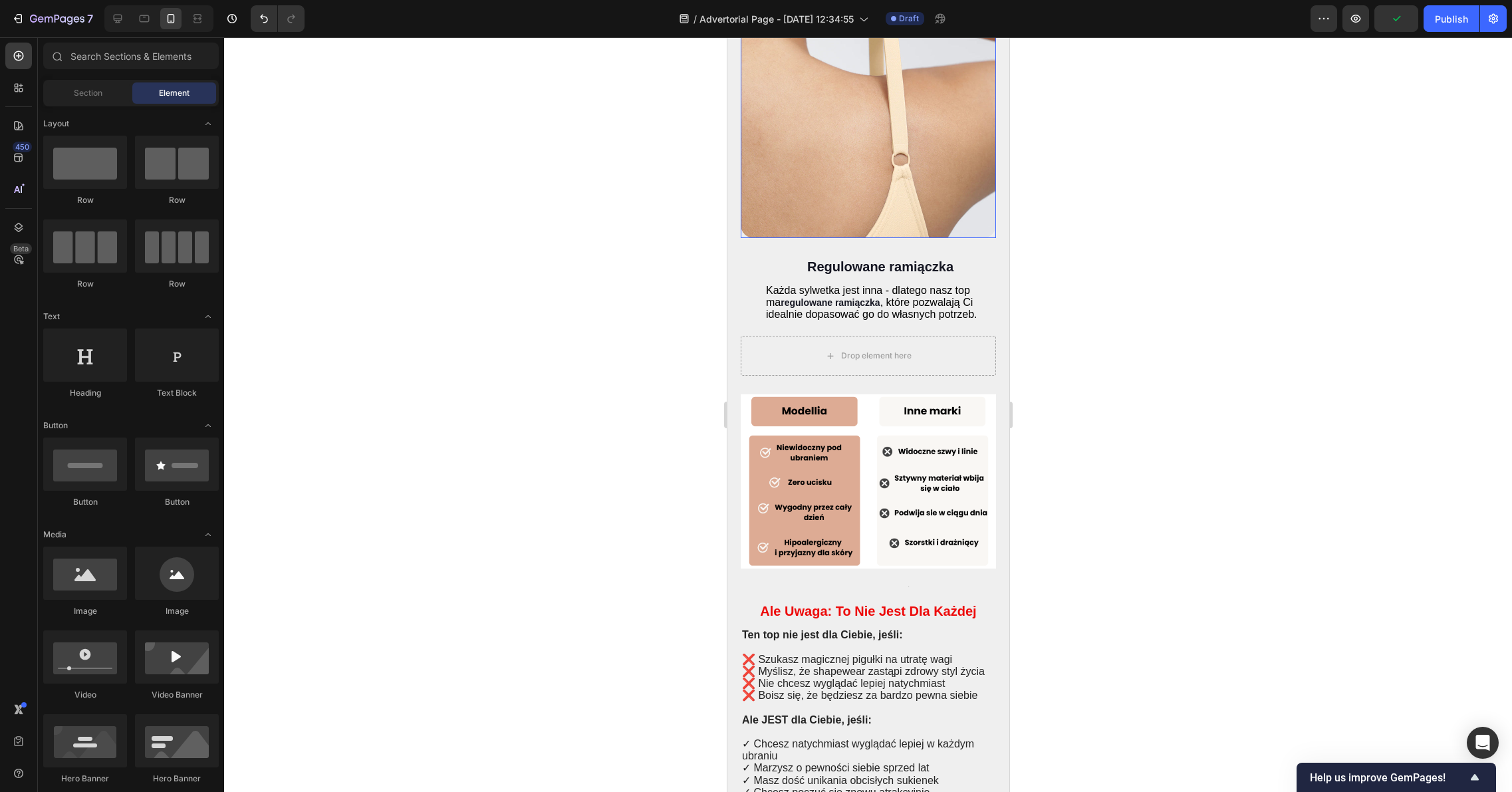
scroll to position [3235, 0]
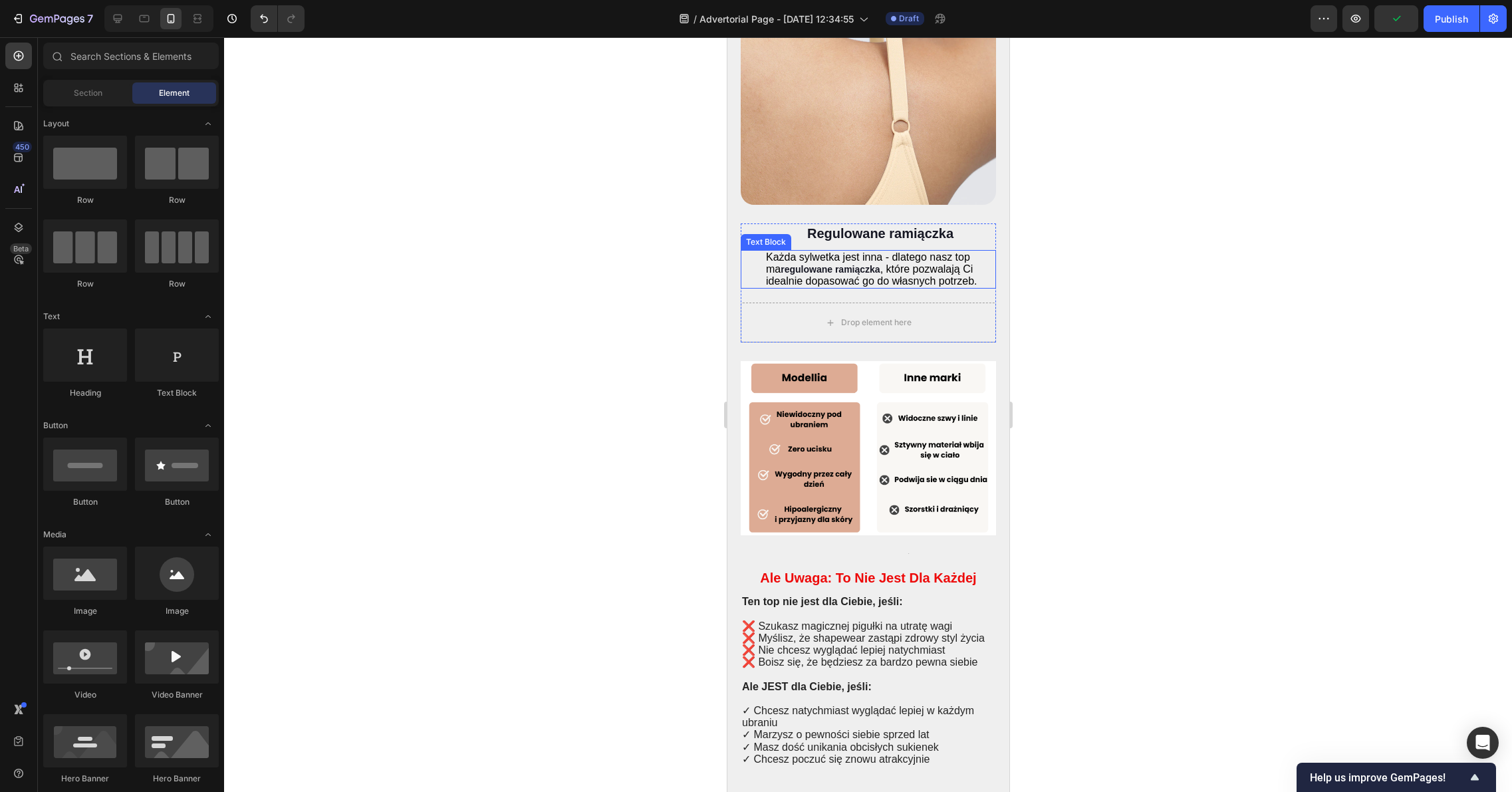
click at [861, 286] on span ", które pozwalają Ci idealnie dopasować go do własnych potrzeb." at bounding box center [871, 275] width 211 height 24
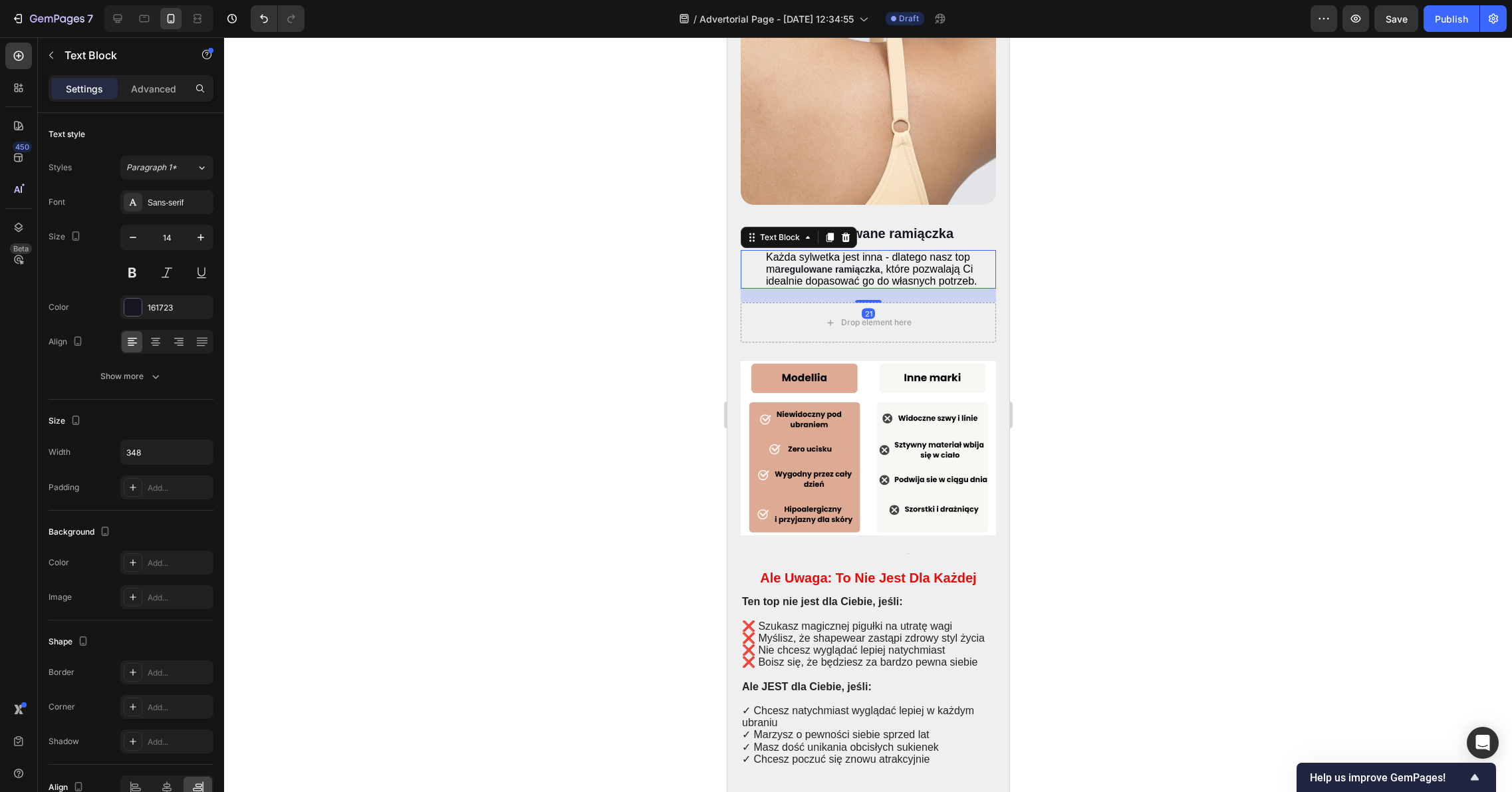
click at [851, 275] on strong "regulowane ramiączka" at bounding box center [829, 269] width 99 height 10
click at [855, 286] on span ", które pozwalają Ci idealnie dopasować go do własnych potrzeb." at bounding box center [871, 275] width 211 height 24
drag, startPoint x: 1155, startPoint y: 526, endPoint x: 1045, endPoint y: 528, distance: 110.0
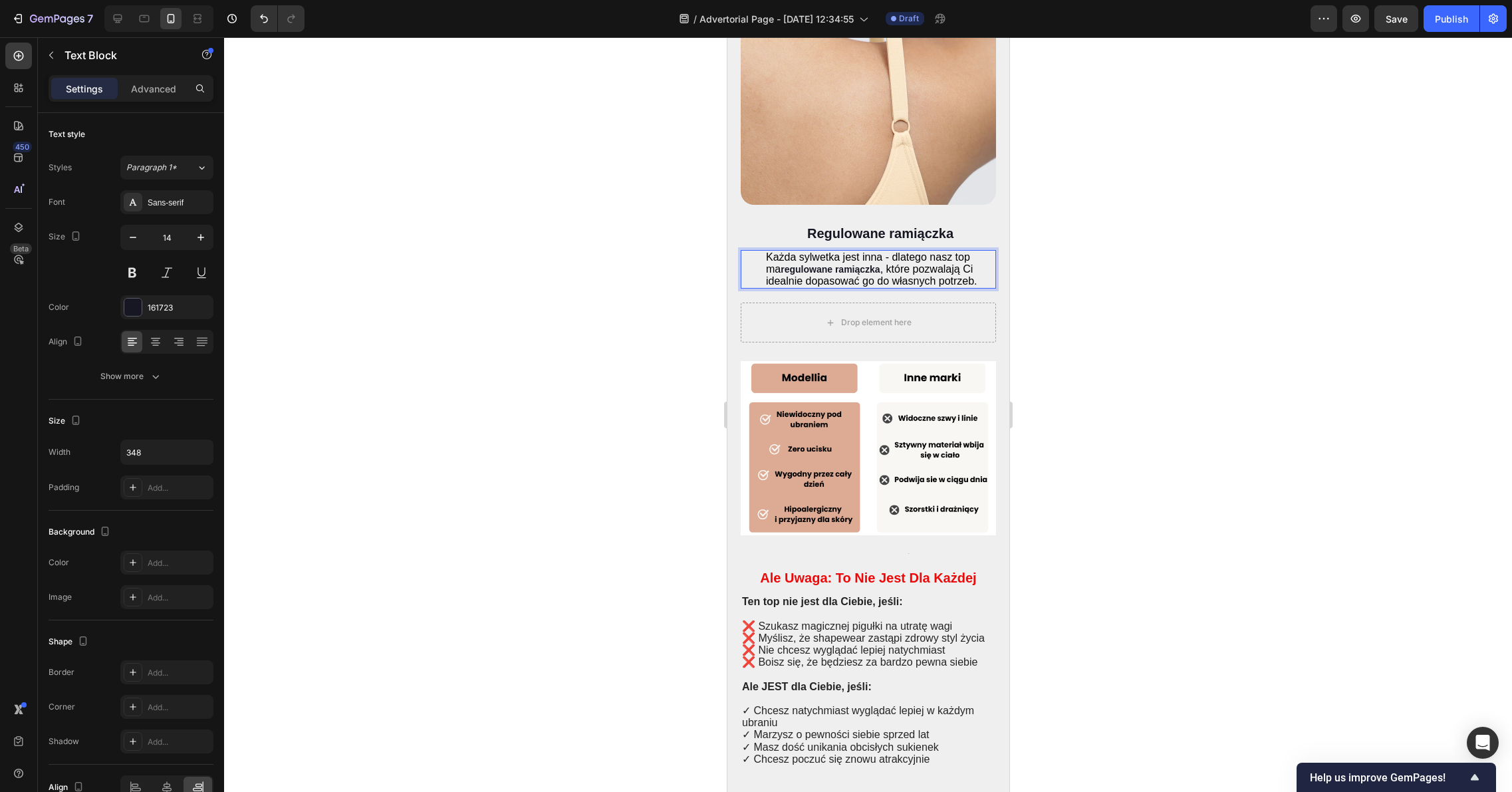
click at [1154, 526] on div at bounding box center [867, 415] width 1287 height 755
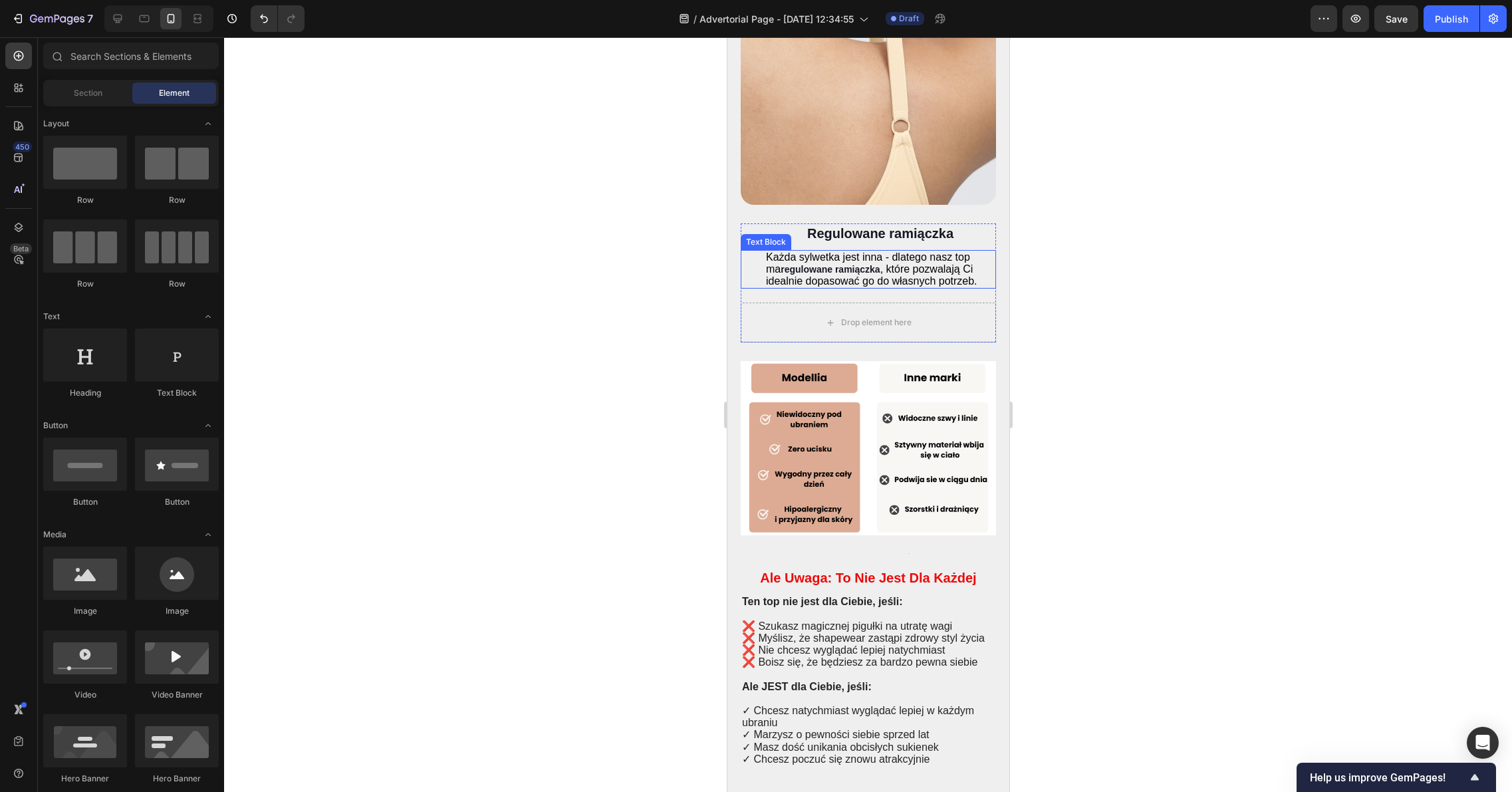
click at [971, 288] on p "Każda sylwetka jest inna - dlatego nasz top ma regulowane ramiączka , które poz…" at bounding box center [880, 269] width 229 height 37
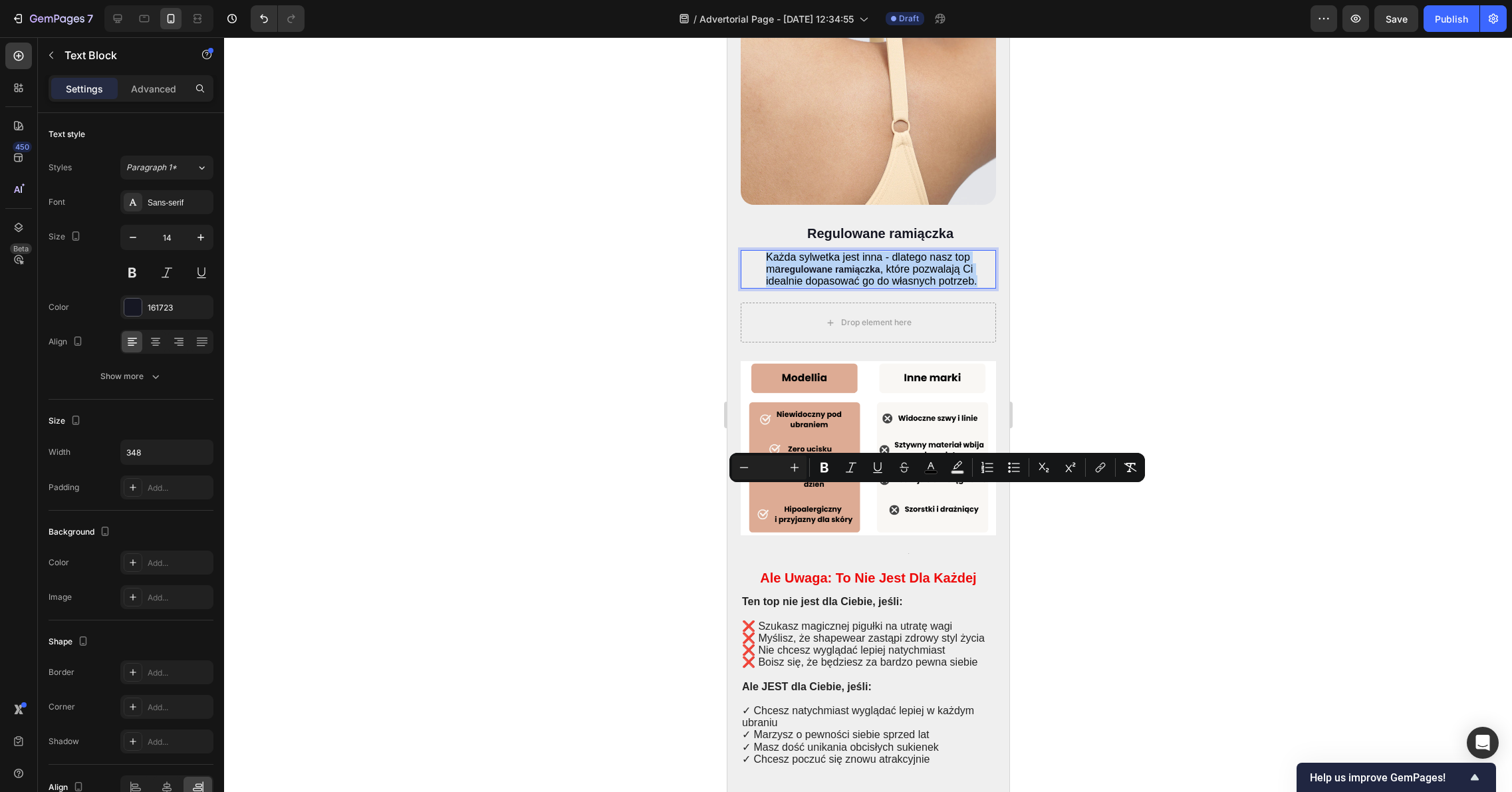
drag, startPoint x: 961, startPoint y: 522, endPoint x: 778, endPoint y: 505, distance: 183.8
click at [778, 288] on p "Każda sylwetka jest inna - dlatego nasz top ma regulowane ramiączka , które poz…" at bounding box center [880, 269] width 229 height 37
click at [752, 466] on button "Minus" at bounding box center [744, 467] width 24 height 24
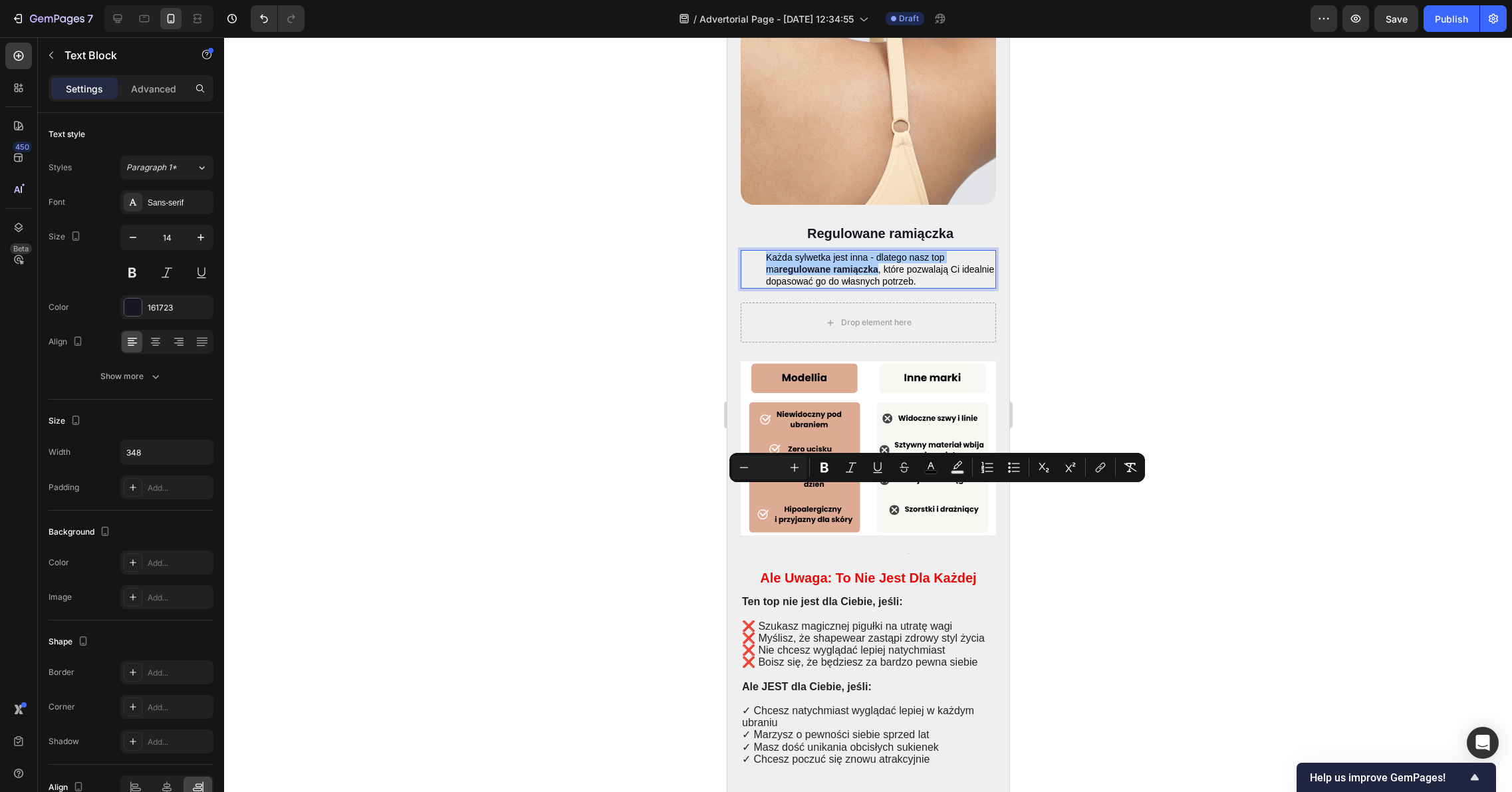
drag, startPoint x: 774, startPoint y: 459, endPoint x: 762, endPoint y: 462, distance: 12.4
click at [762, 462] on input "Editor contextual toolbar" at bounding box center [769, 467] width 26 height 16
type input "14"
click at [1155, 556] on div at bounding box center [867, 415] width 1287 height 755
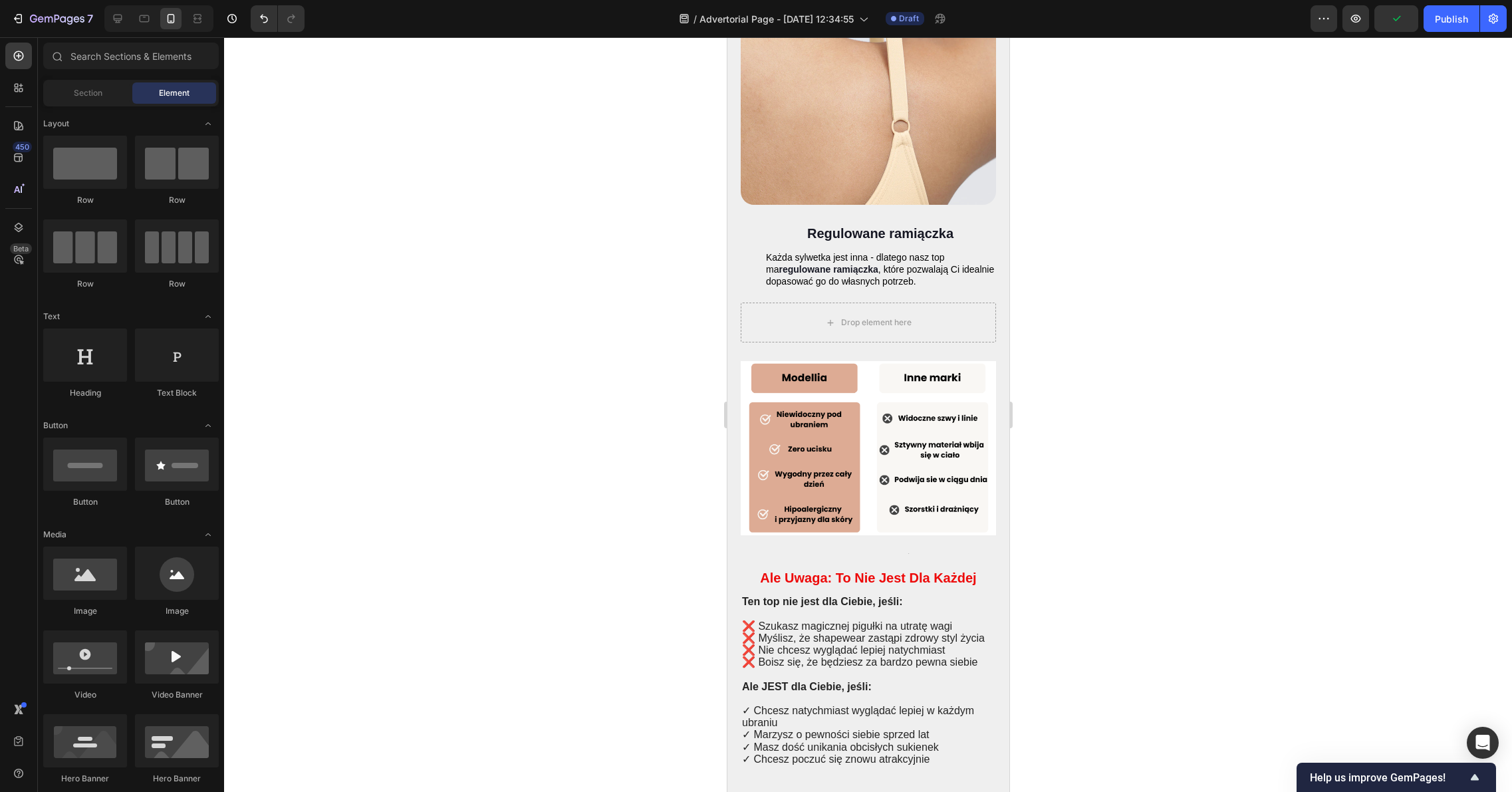
click at [1059, 527] on div at bounding box center [867, 415] width 1287 height 755
click at [933, 343] on div "Drop element here" at bounding box center [867, 322] width 255 height 40
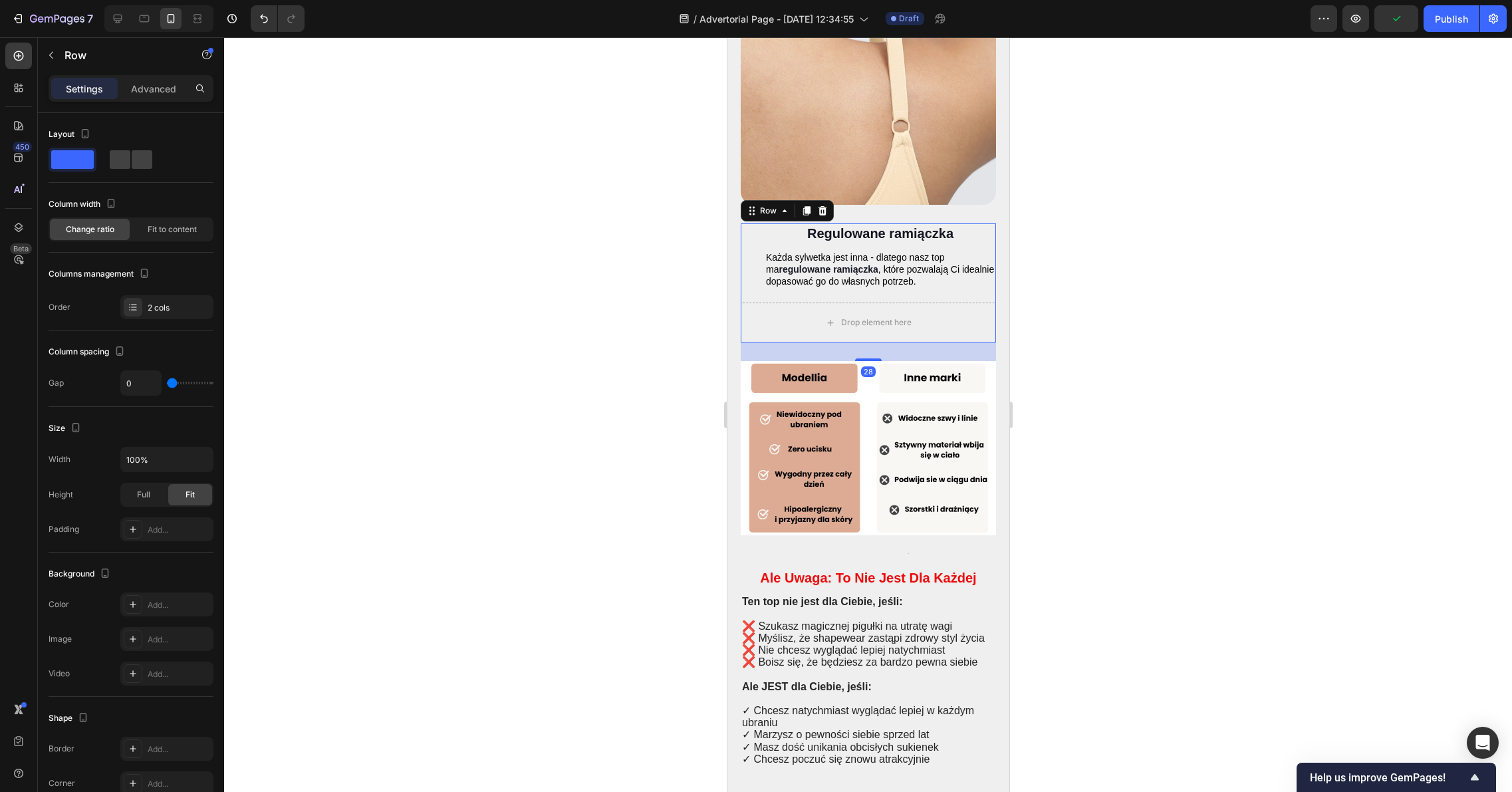
click at [1207, 528] on div at bounding box center [867, 415] width 1287 height 755
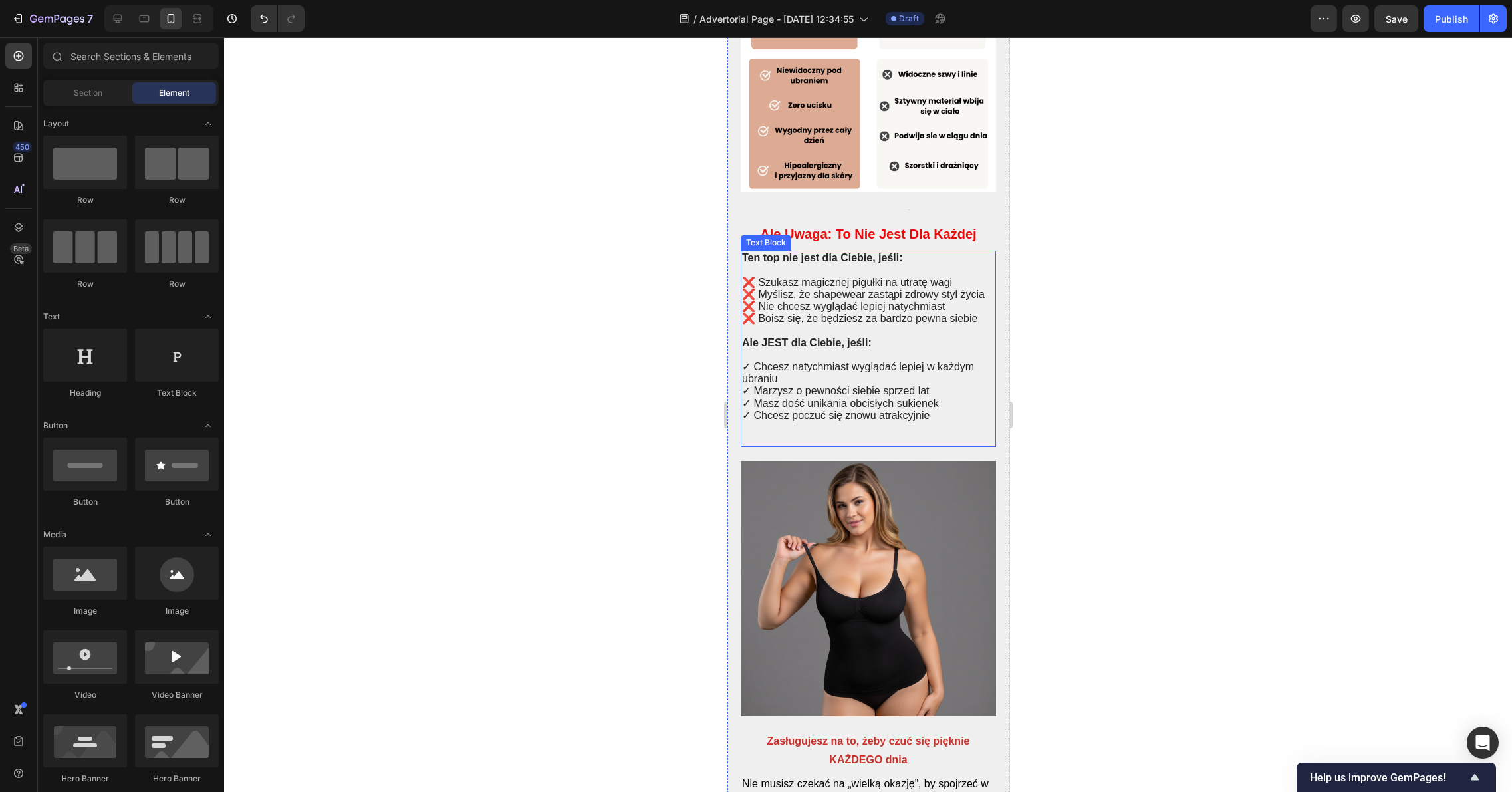
scroll to position [3579, 0]
click at [898, 241] on strong "Ale Uwaga: To Nie Jest Dla Każdej" at bounding box center [867, 234] width 216 height 15
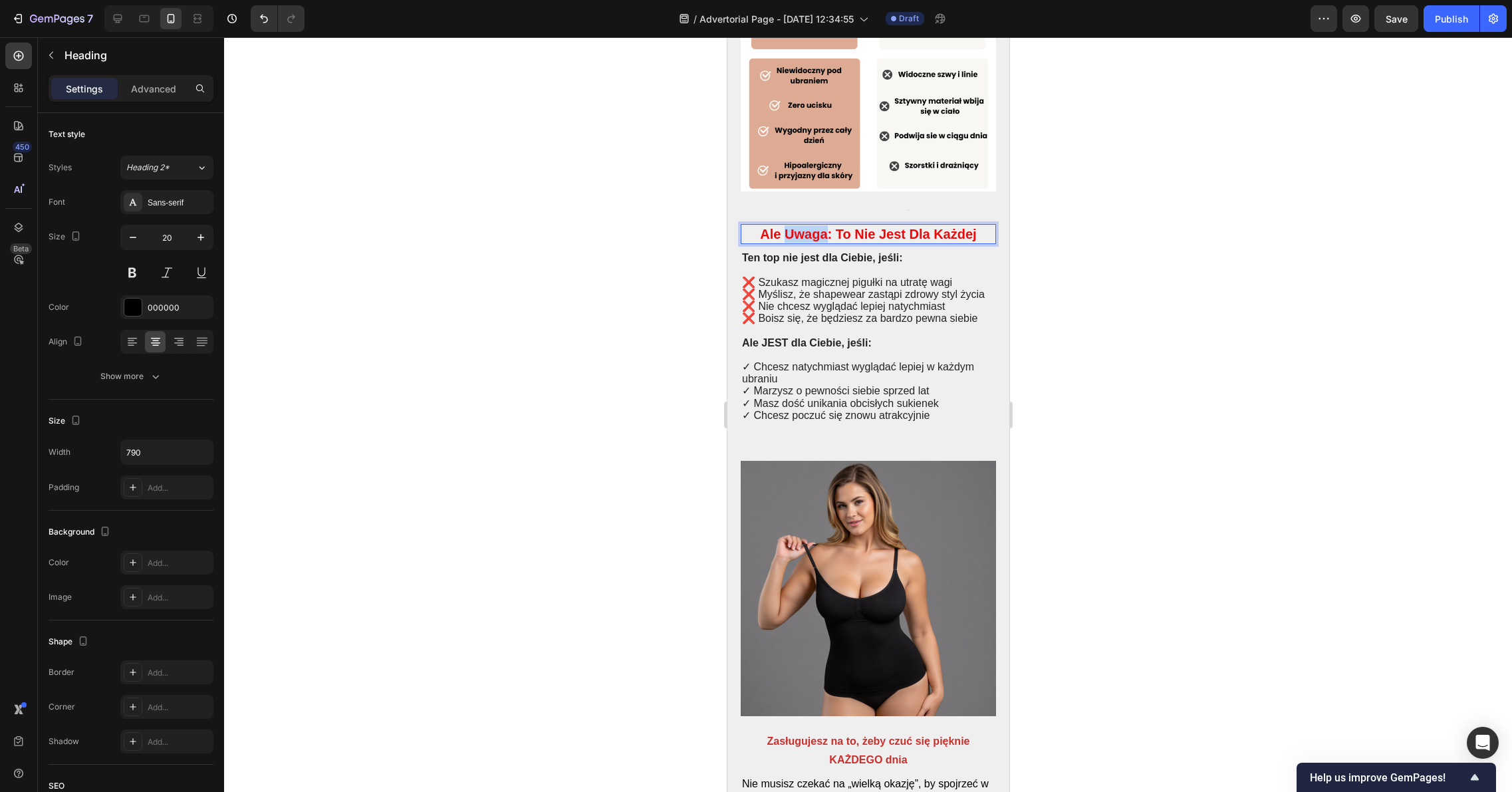
click at [817, 241] on strong "Ale Uwaga: To Nie Jest Dla Każdej" at bounding box center [867, 234] width 216 height 15
click at [816, 241] on strong "Ale Uwaga: To Nie Jest Dla Każdej" at bounding box center [867, 234] width 216 height 15
drag, startPoint x: 821, startPoint y: 464, endPoint x: 790, endPoint y: 467, distance: 31.1
click at [790, 241] on strong "Ale Uwaga: To Nie Jest Dla Każdej" at bounding box center [867, 234] width 216 height 15
click at [846, 241] on strong "Ale UWAGA: To Nie Jest Dla Każdej" at bounding box center [867, 234] width 224 height 15
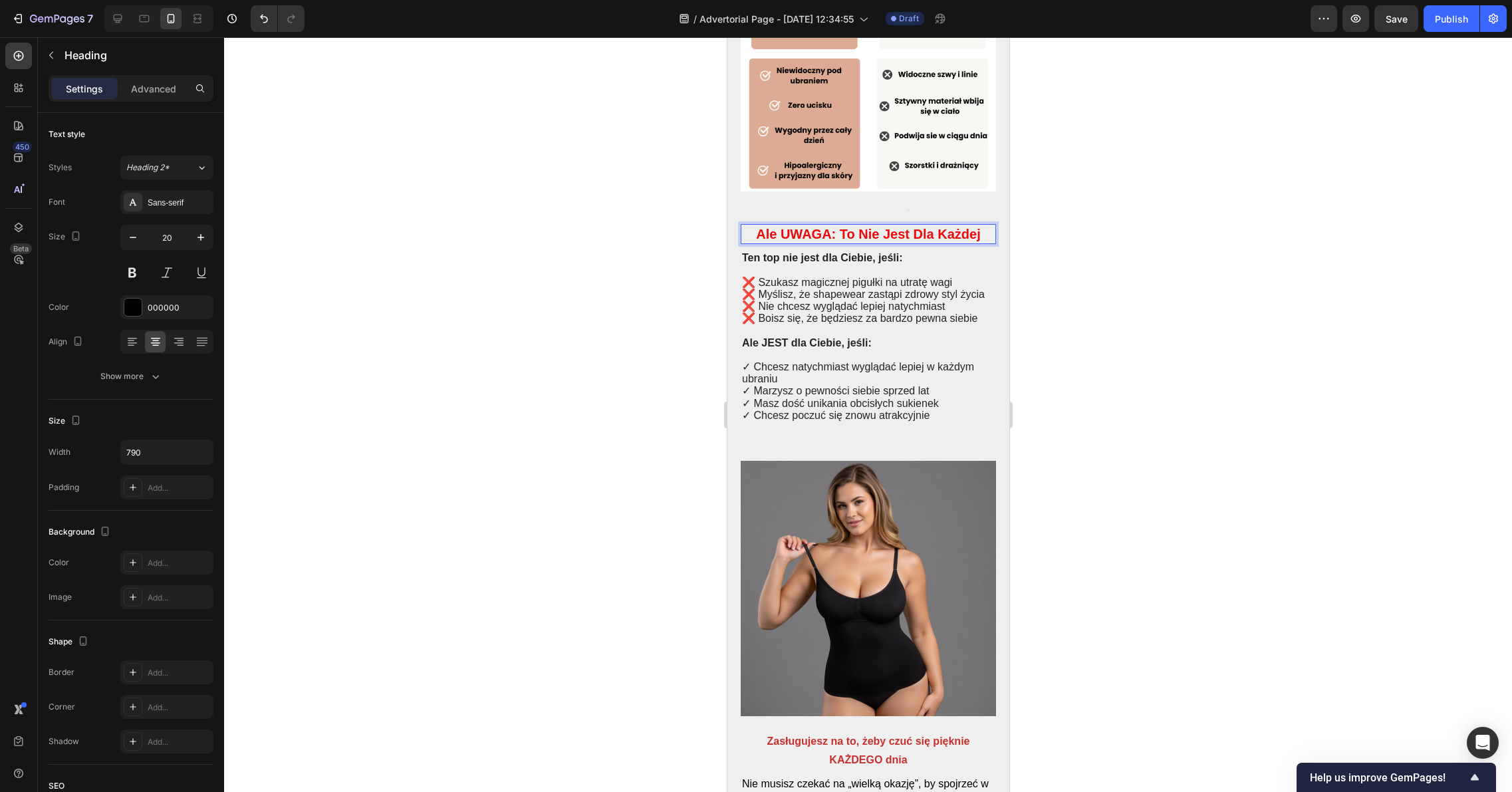
click at [858, 241] on strong "Ale UWAGA: To Nie Jest Dla Każdej" at bounding box center [867, 234] width 224 height 15
click at [860, 241] on strong "Ale UWAGA: To Nie Jest Dla Każdej" at bounding box center [867, 234] width 224 height 15
click at [883, 241] on strong "Ale UWAGA: To nie Jest Dla Każdej" at bounding box center [867, 234] width 223 height 15
click at [914, 241] on strong "Ale UWAGA: To nie jest Dla Każdej" at bounding box center [867, 234] width 219 height 15
click at [934, 241] on strong "Ale UWAGA: To nie jest jla Każdej" at bounding box center [868, 234] width 214 height 15
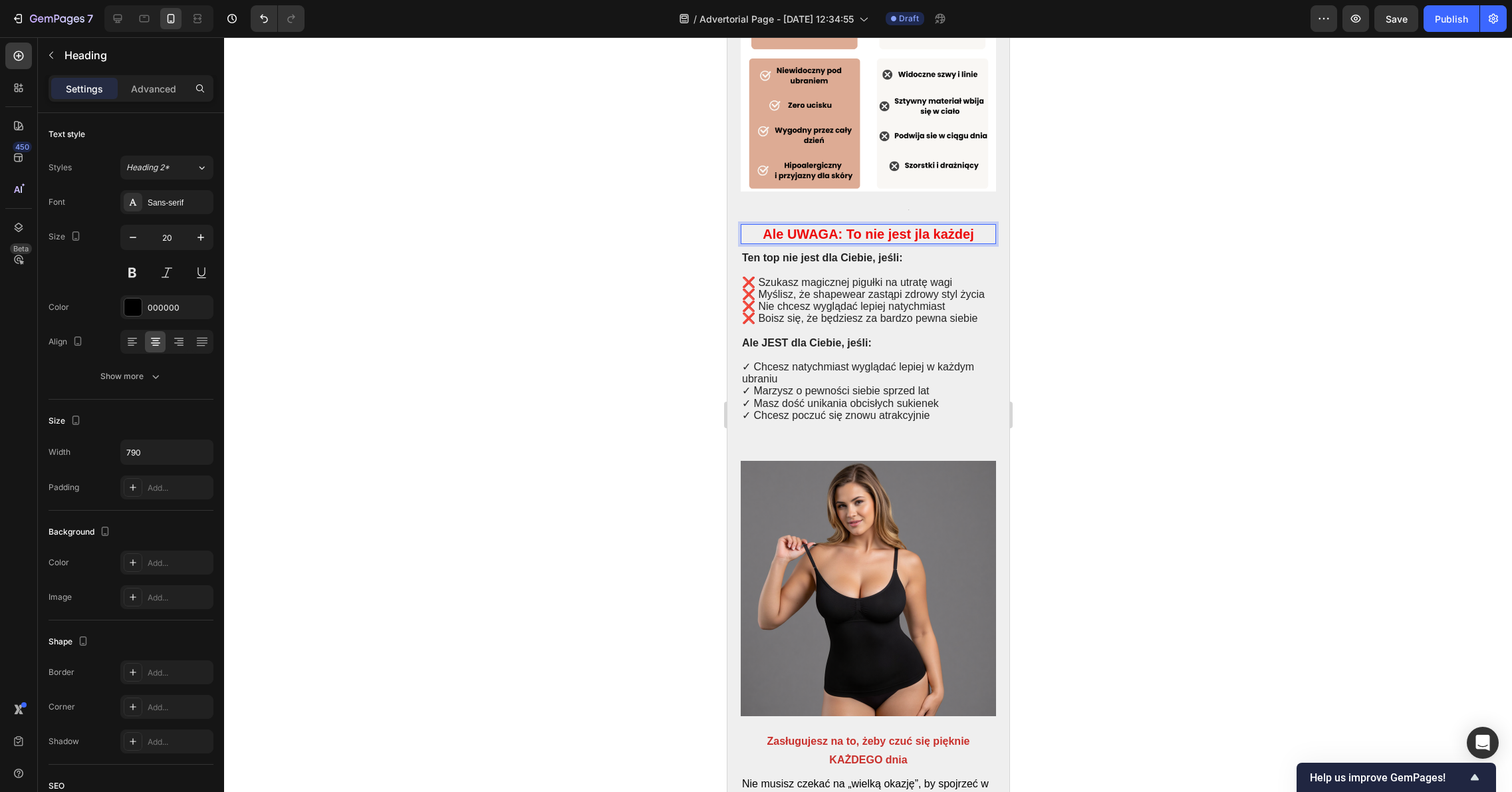
click at [916, 241] on strong "Ale UWAGA: To nie jest jla każdej" at bounding box center [867, 234] width 211 height 15
click at [1154, 464] on div at bounding box center [867, 415] width 1287 height 755
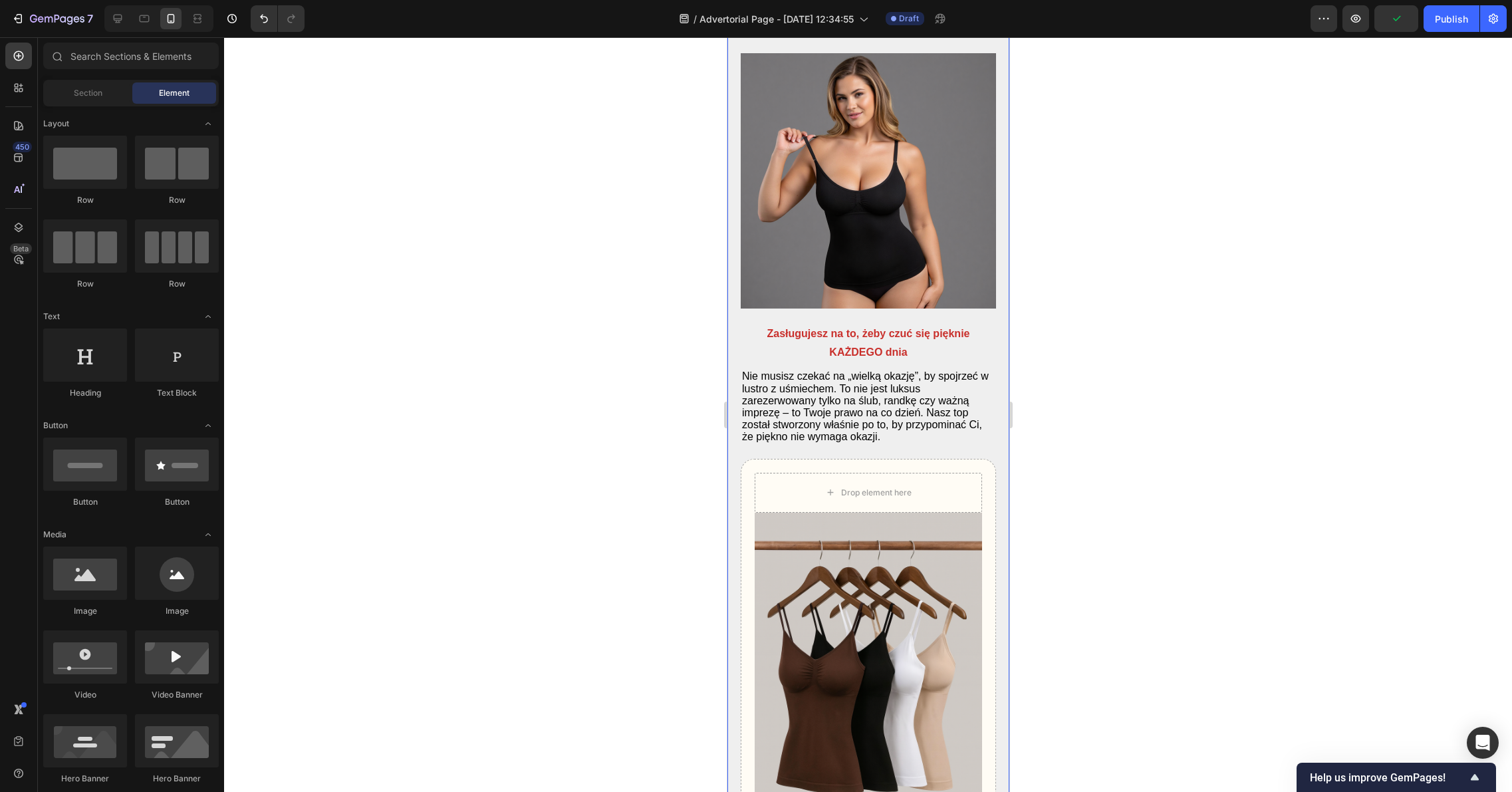
scroll to position [4036, 0]
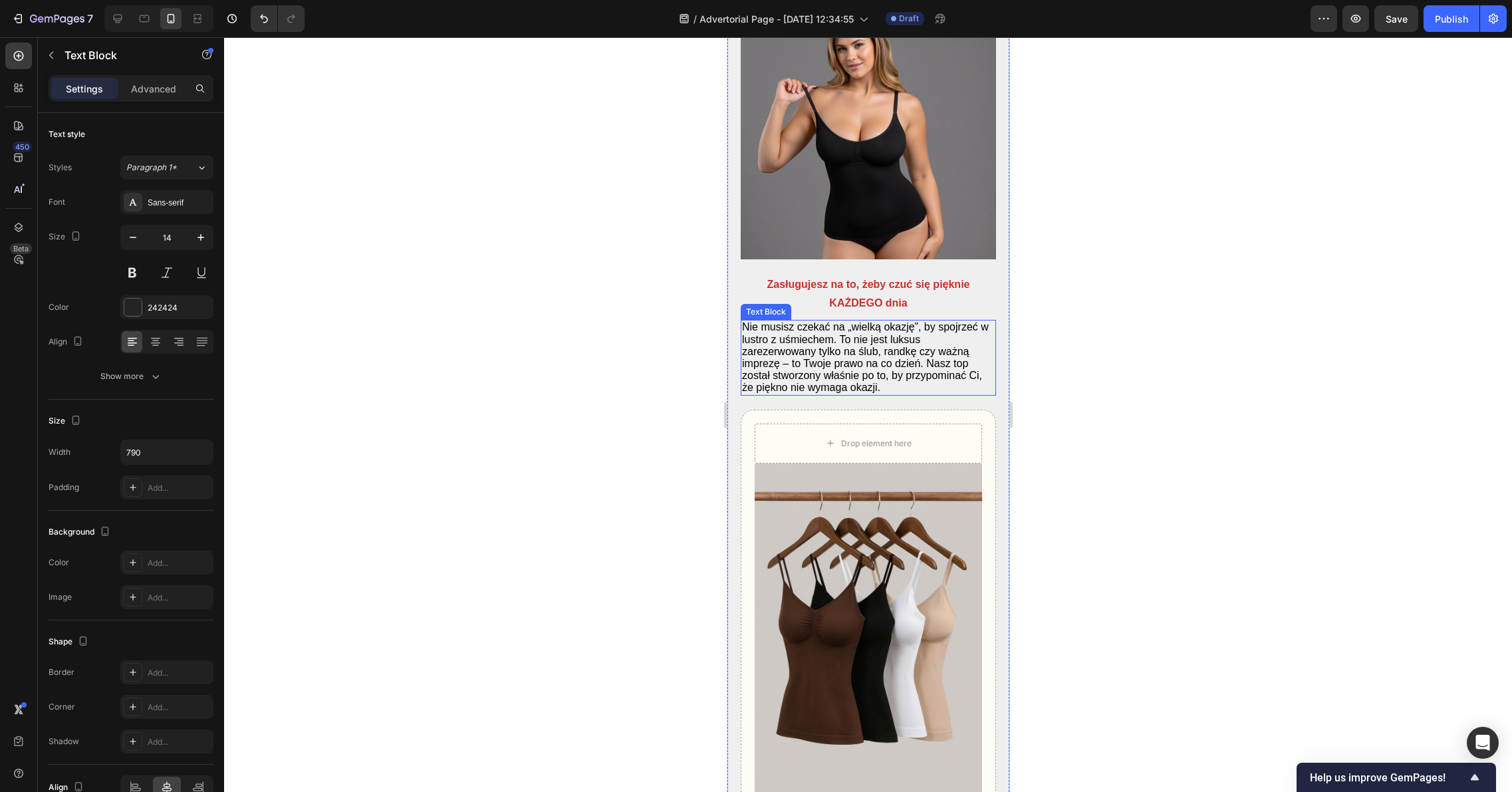
click at [896, 393] on span "Nie musisz czekać na „wielką okazję”, by spojrzeć w lustro z uśmiechem. To nie …" at bounding box center [864, 357] width 247 height 72
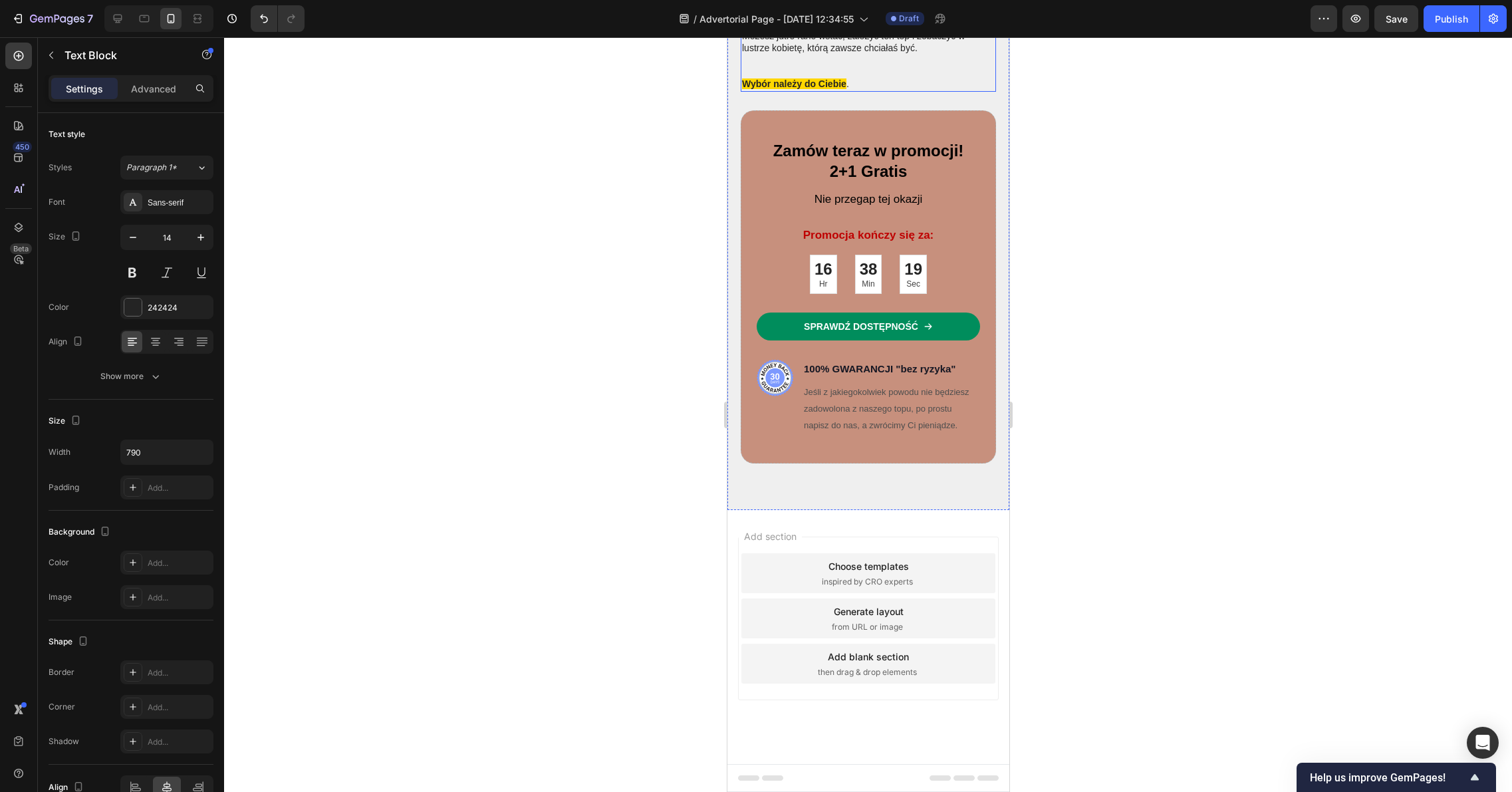
scroll to position [5511, 0]
click at [867, 89] on p "Wybór należy do Ciebie ." at bounding box center [867, 83] width 252 height 12
click at [853, 89] on p "Wybór należy do Ciebie ." at bounding box center [867, 83] width 252 height 12
drag, startPoint x: 845, startPoint y: 365, endPoint x: 744, endPoint y: 364, distance: 101.0
click at [744, 89] on p "Wybór należy do Ciebie ." at bounding box center [867, 83] width 252 height 12
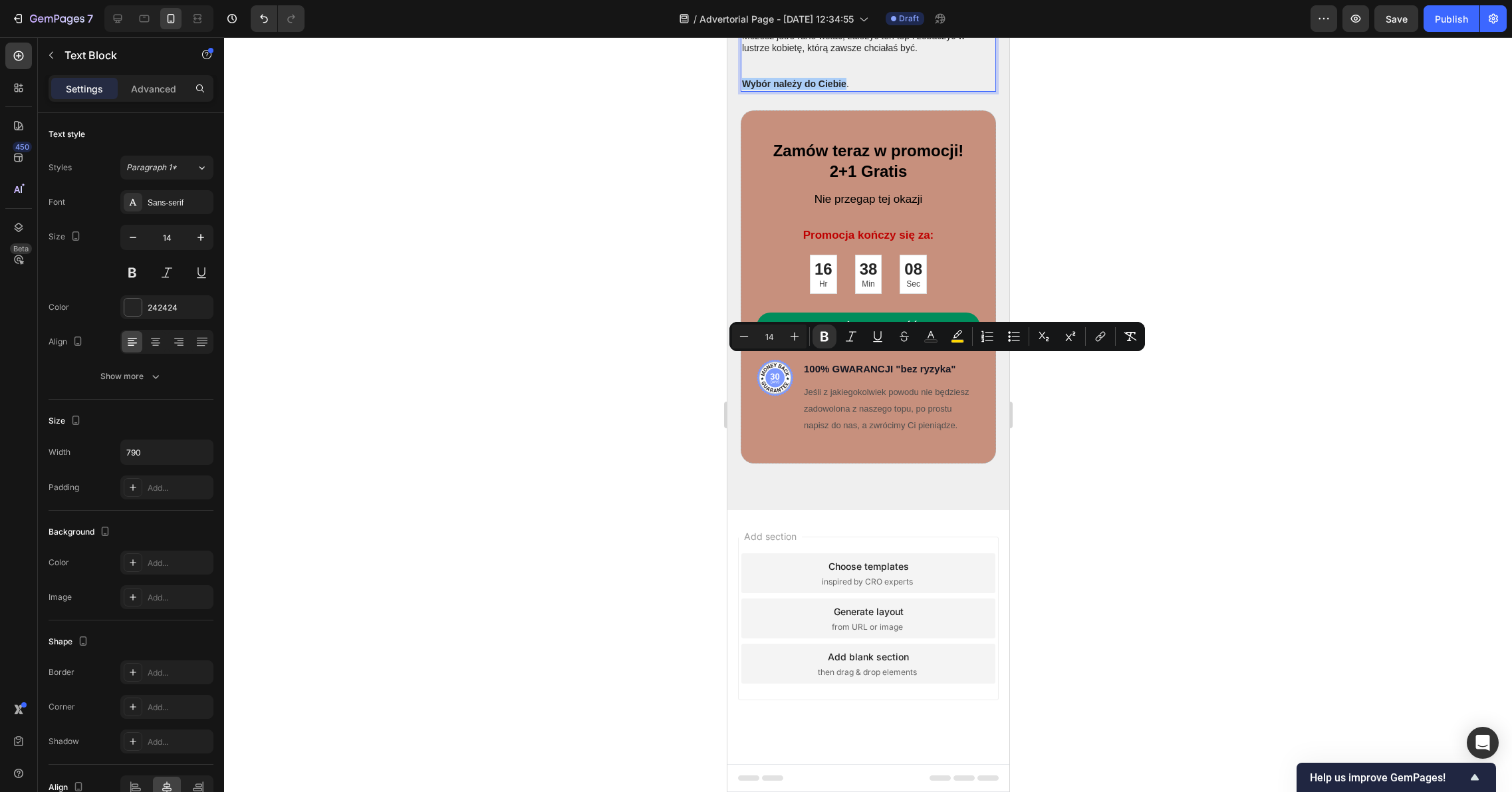
click at [1129, 490] on div at bounding box center [867, 415] width 1287 height 755
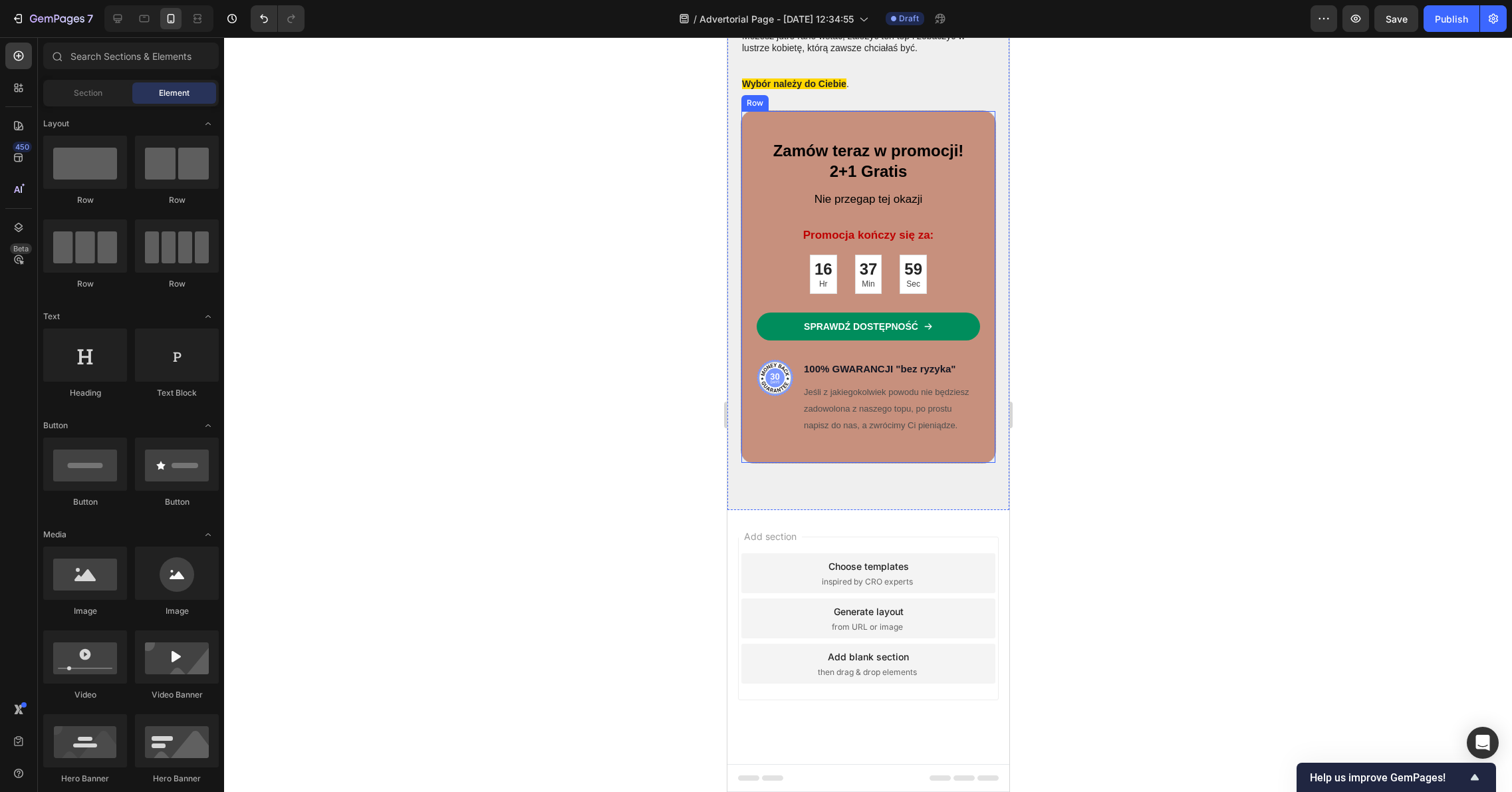
scroll to position [5808, 0]
click at [916, 574] on div "Choose templates inspired by CRO experts" at bounding box center [867, 574] width 254 height 40
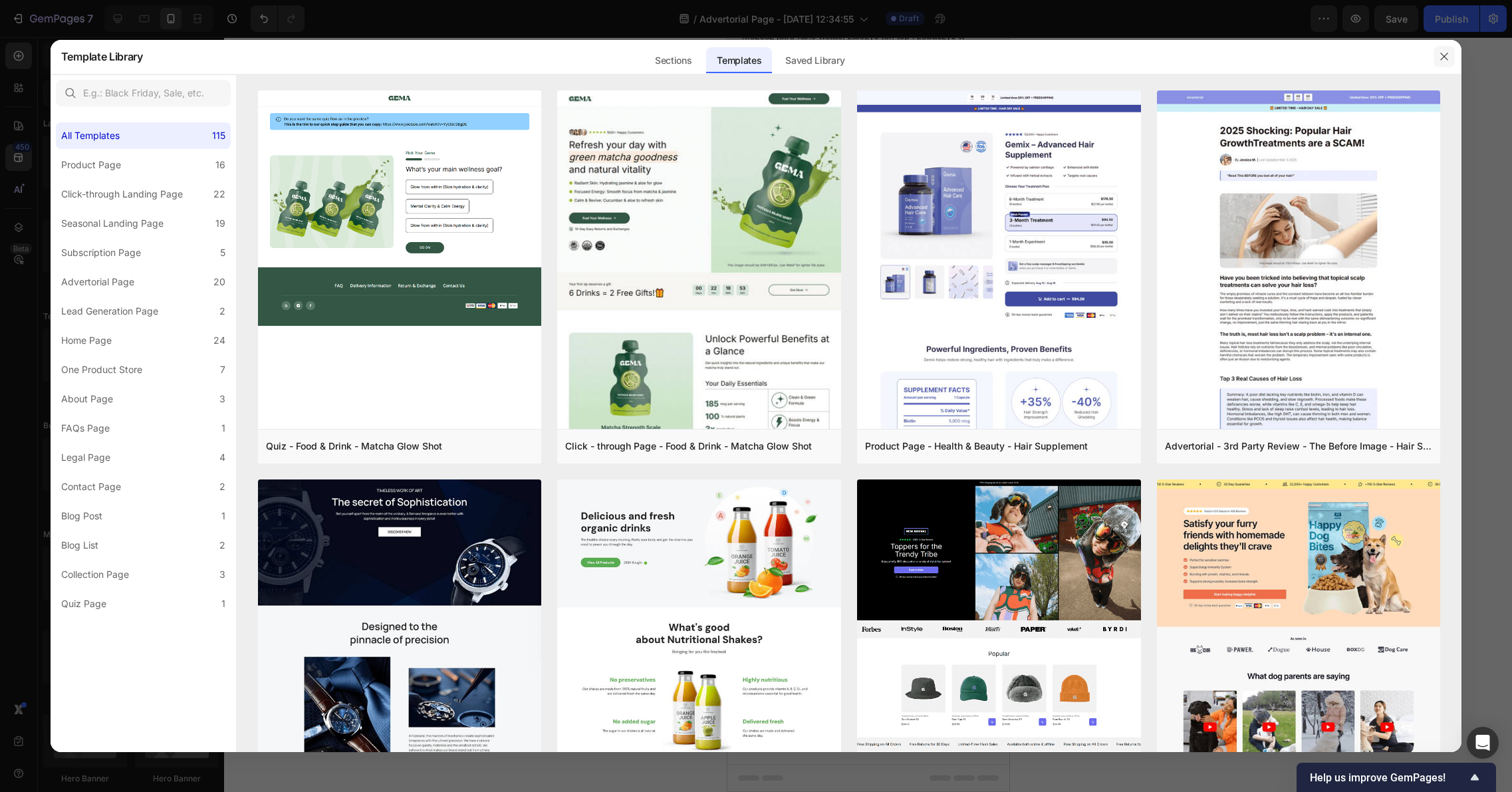
click at [1442, 60] on icon "button" at bounding box center [1443, 56] width 10 height 10
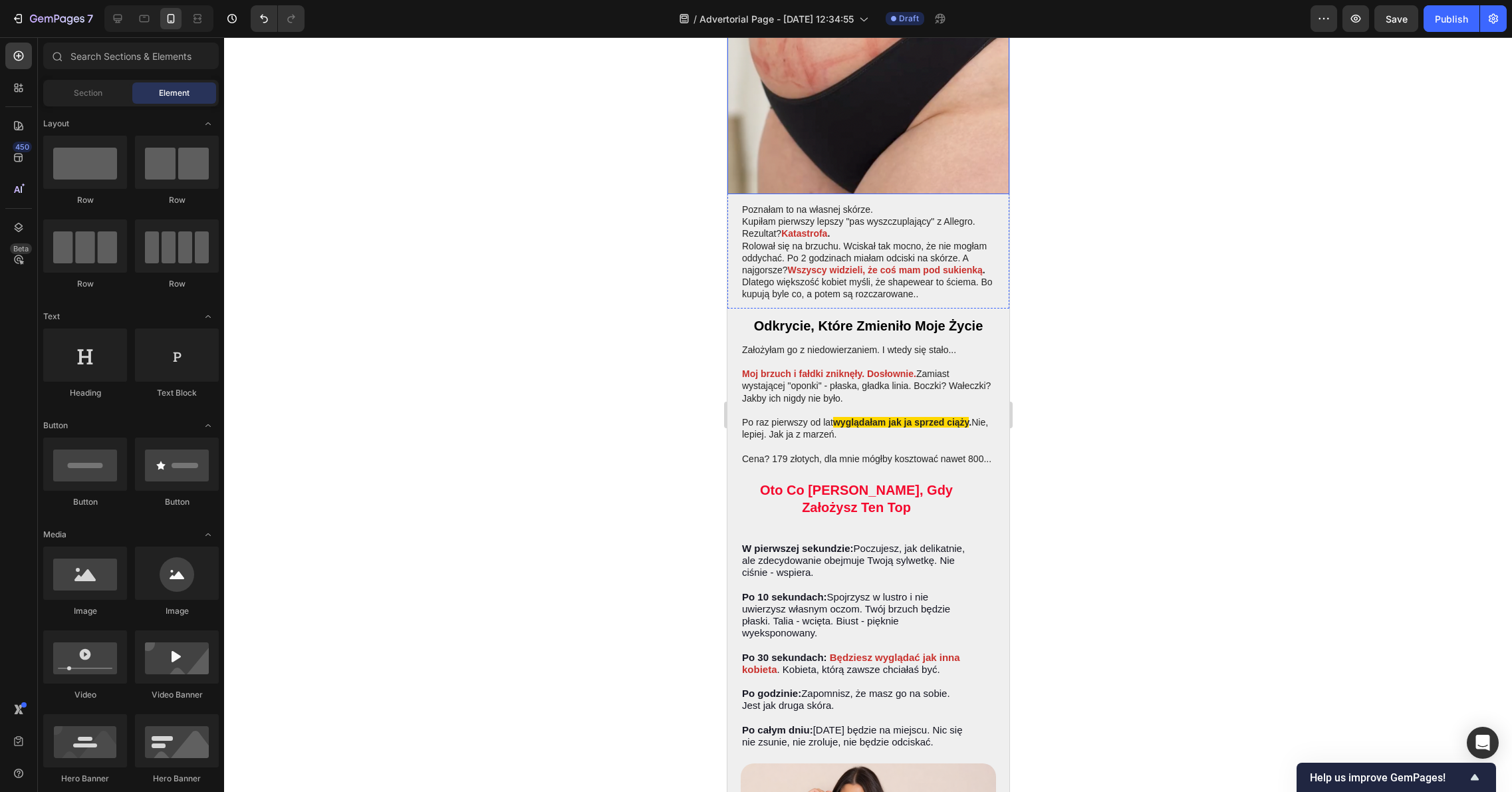
scroll to position [1918, 0]
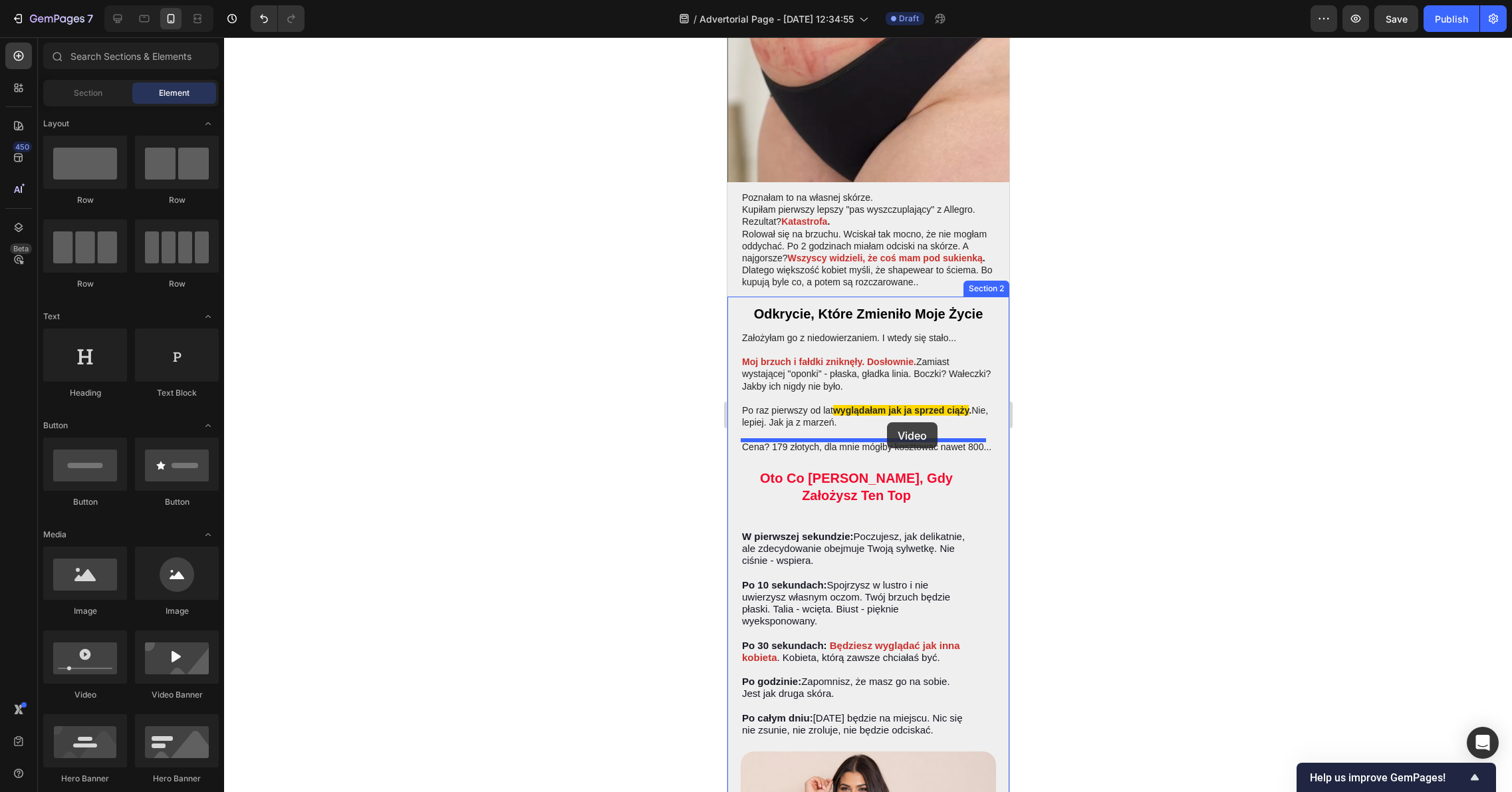
drag, startPoint x: 809, startPoint y: 701, endPoint x: 882, endPoint y: 425, distance: 285.5
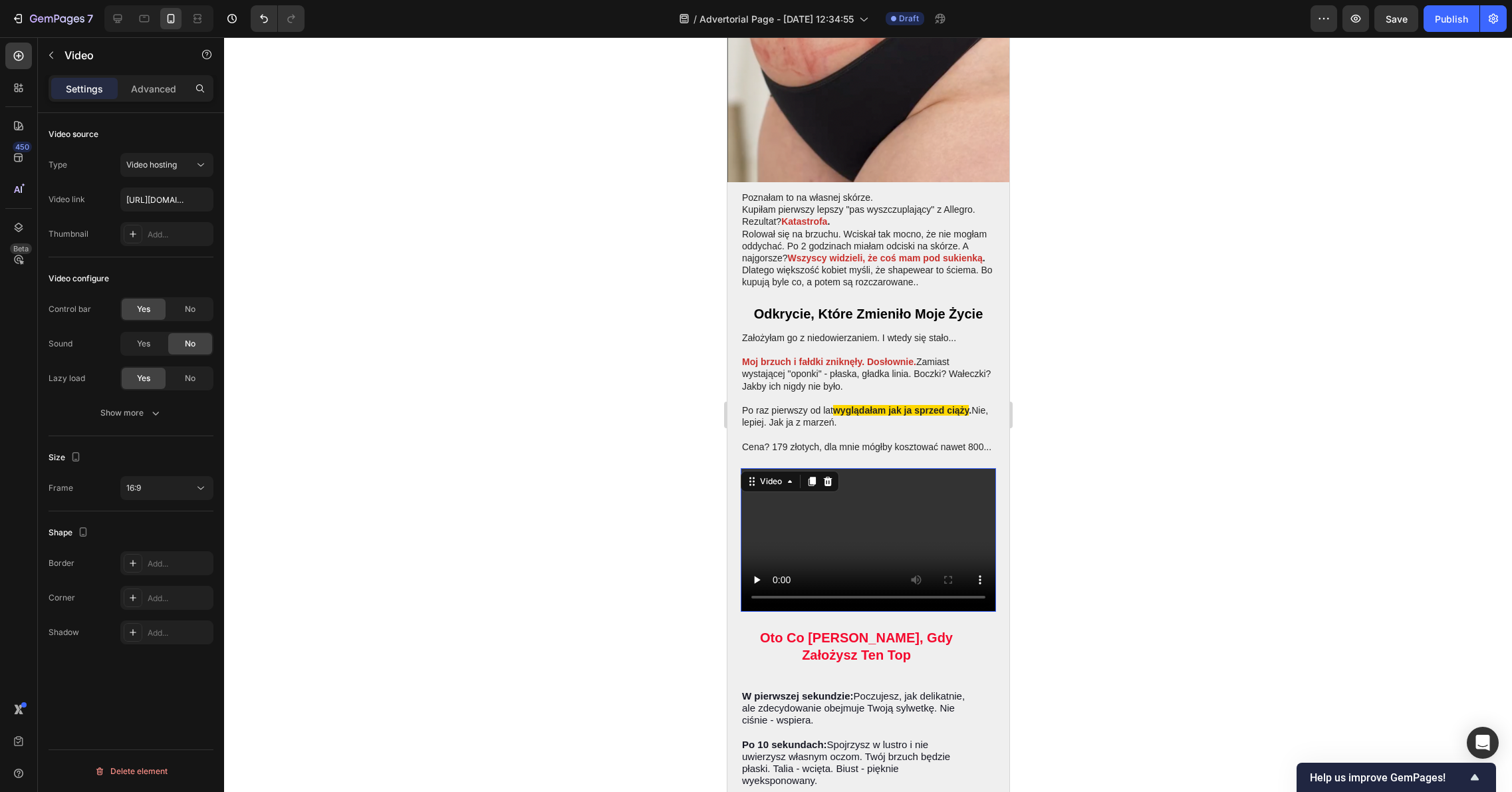
click at [797, 494] on video at bounding box center [867, 540] width 255 height 144
click at [1156, 486] on div at bounding box center [867, 415] width 1287 height 755
click at [924, 501] on video at bounding box center [867, 540] width 255 height 144
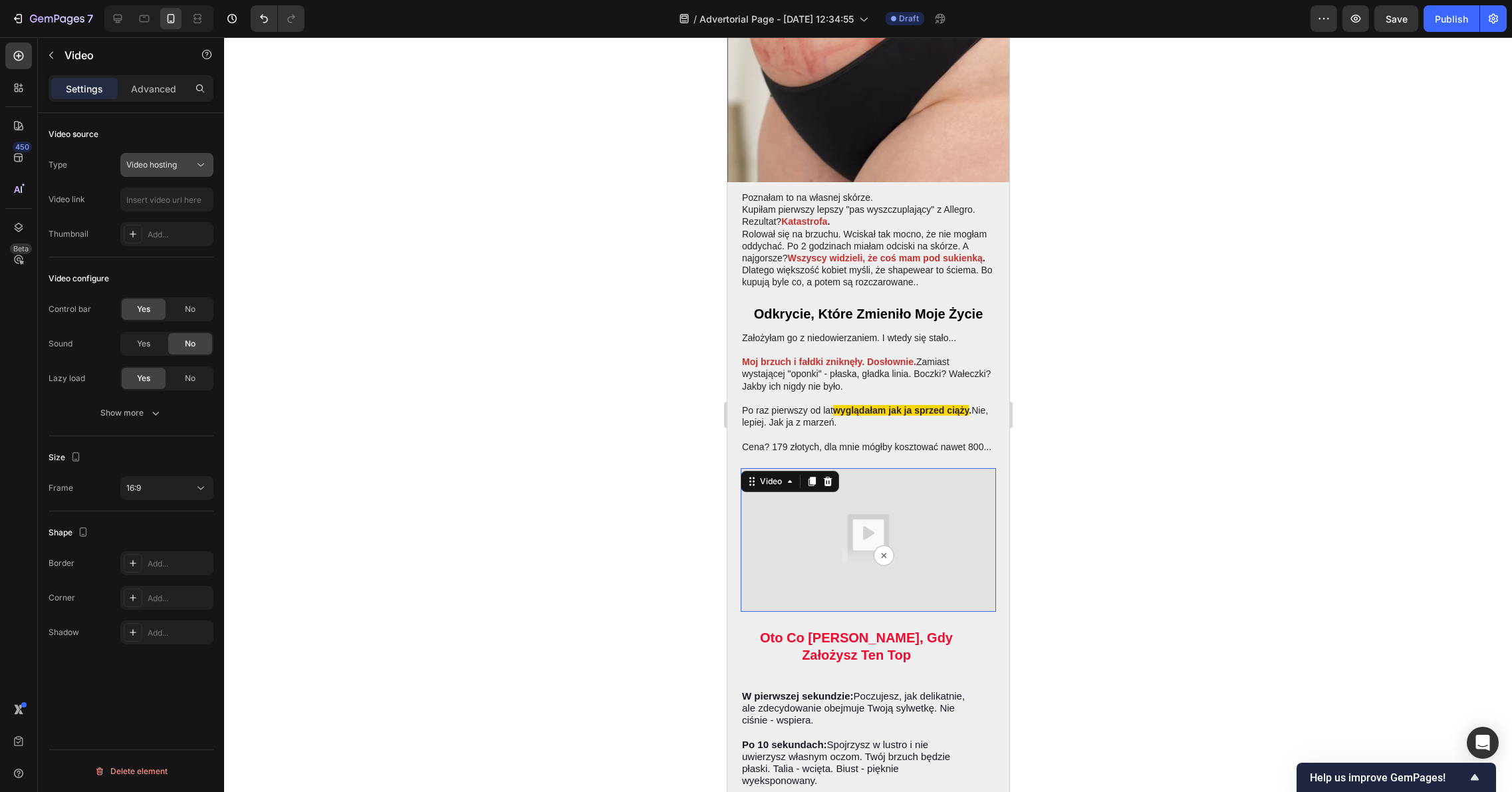
click at [155, 171] on div "Video hosting" at bounding box center [166, 164] width 81 height 13
click at [283, 197] on div at bounding box center [867, 415] width 1287 height 755
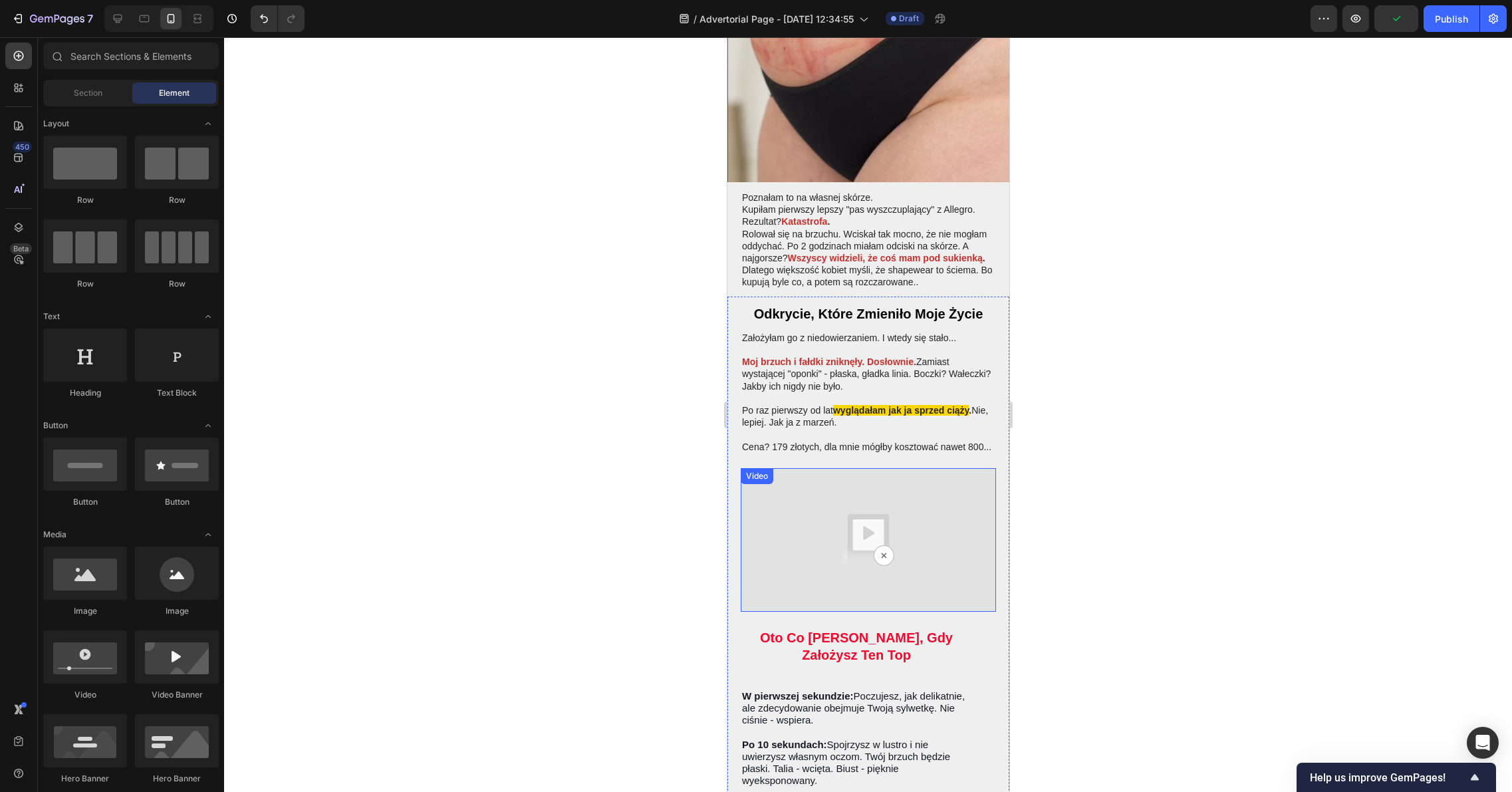
click at [851, 490] on img at bounding box center [867, 540] width 255 height 144
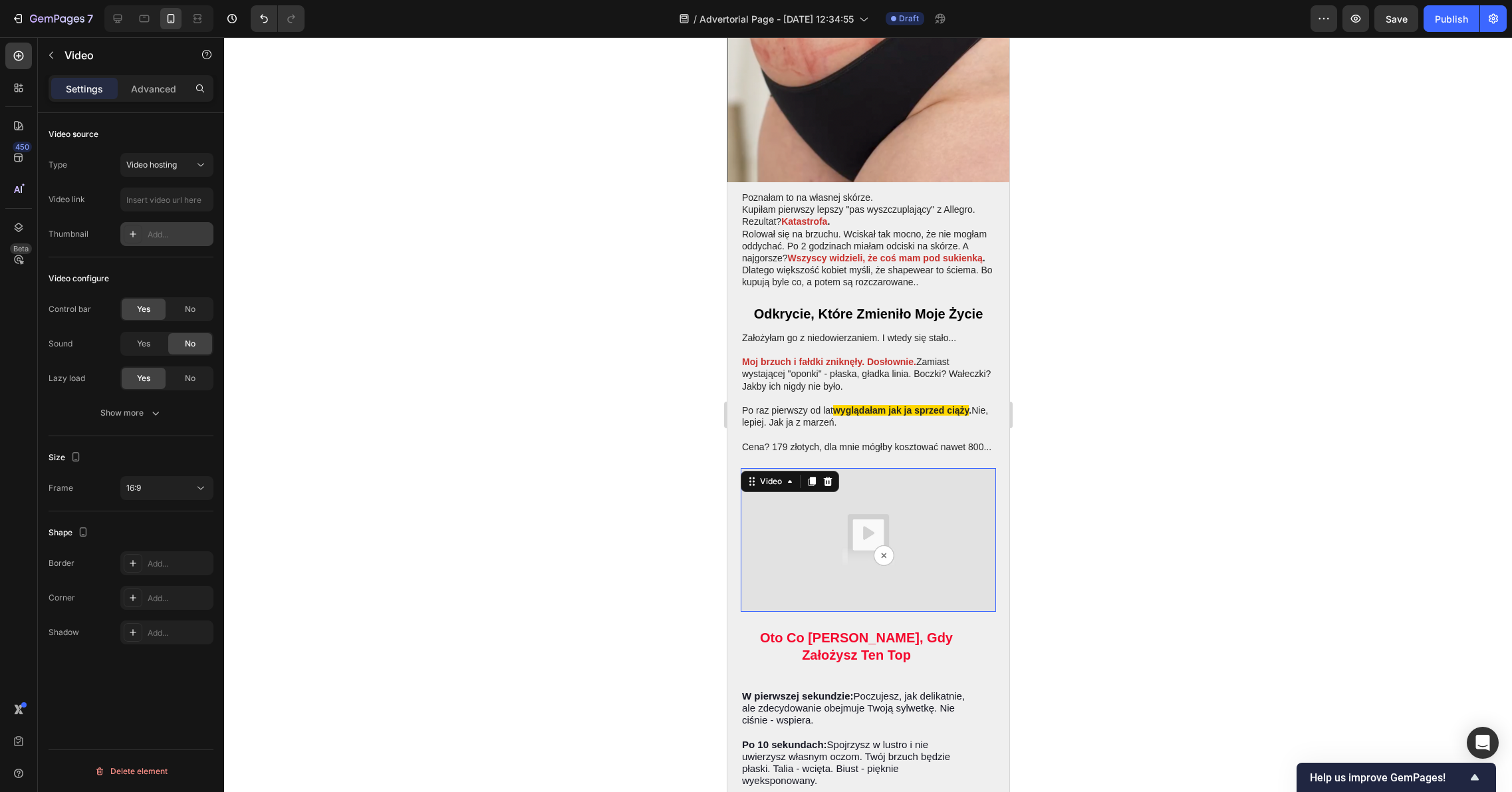
click at [164, 232] on div "Add..." at bounding box center [179, 234] width 62 height 12
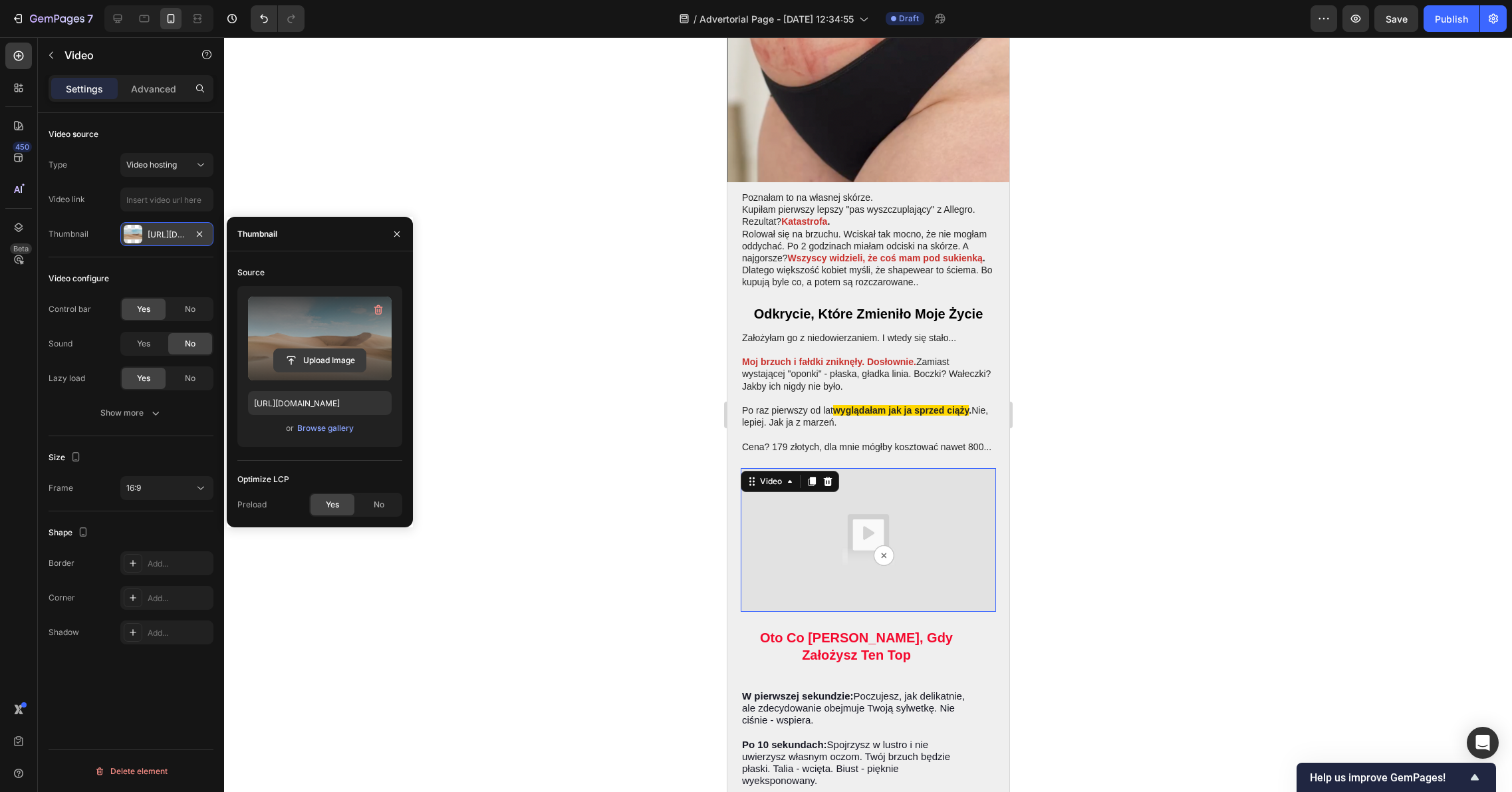
click at [342, 350] on input "file" at bounding box center [320, 360] width 92 height 23
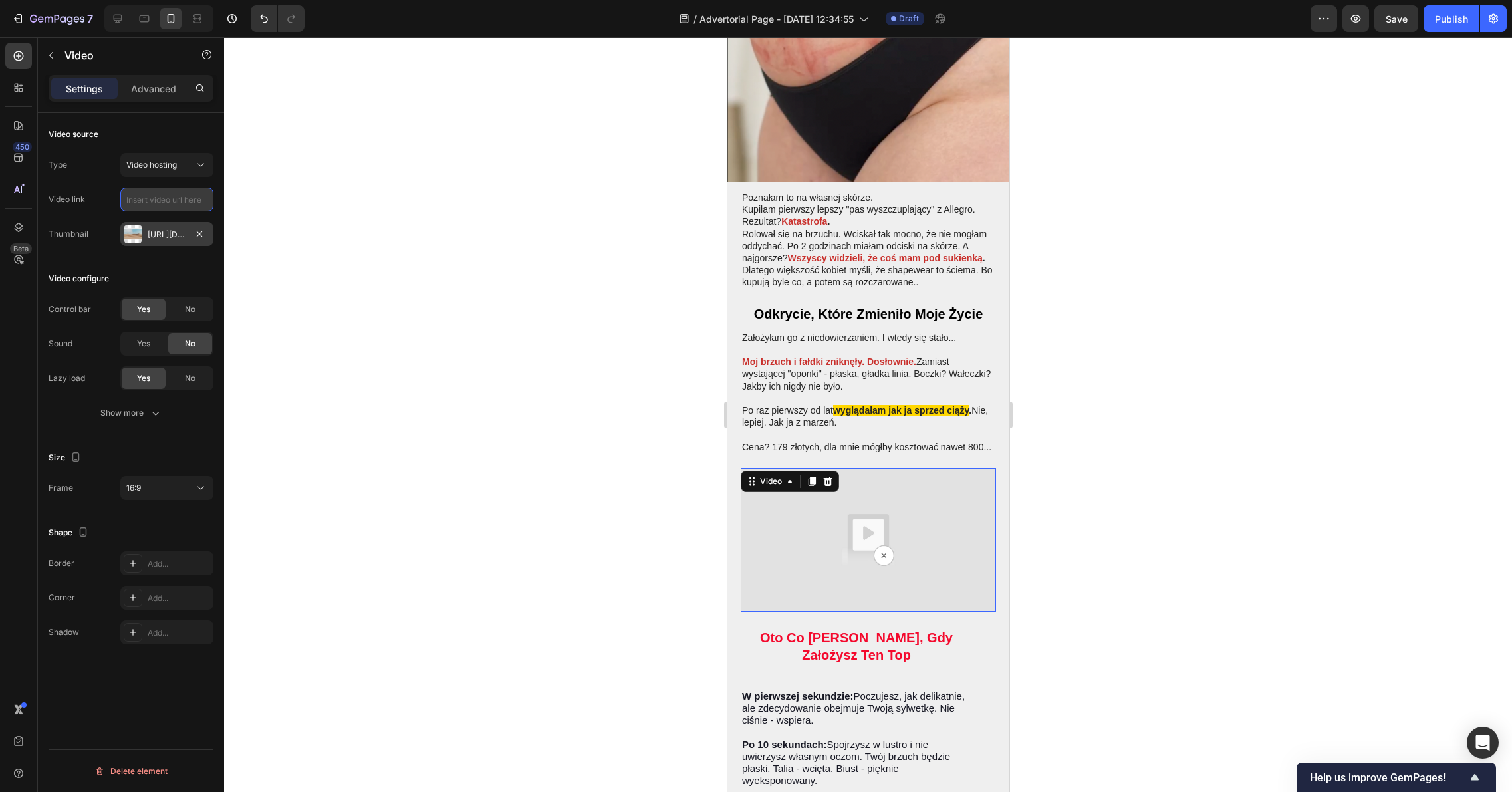
click at [135, 199] on input "text" at bounding box center [167, 199] width 93 height 24
click at [150, 200] on input "text" at bounding box center [167, 199] width 93 height 24
click at [171, 197] on input "text" at bounding box center [167, 199] width 93 height 24
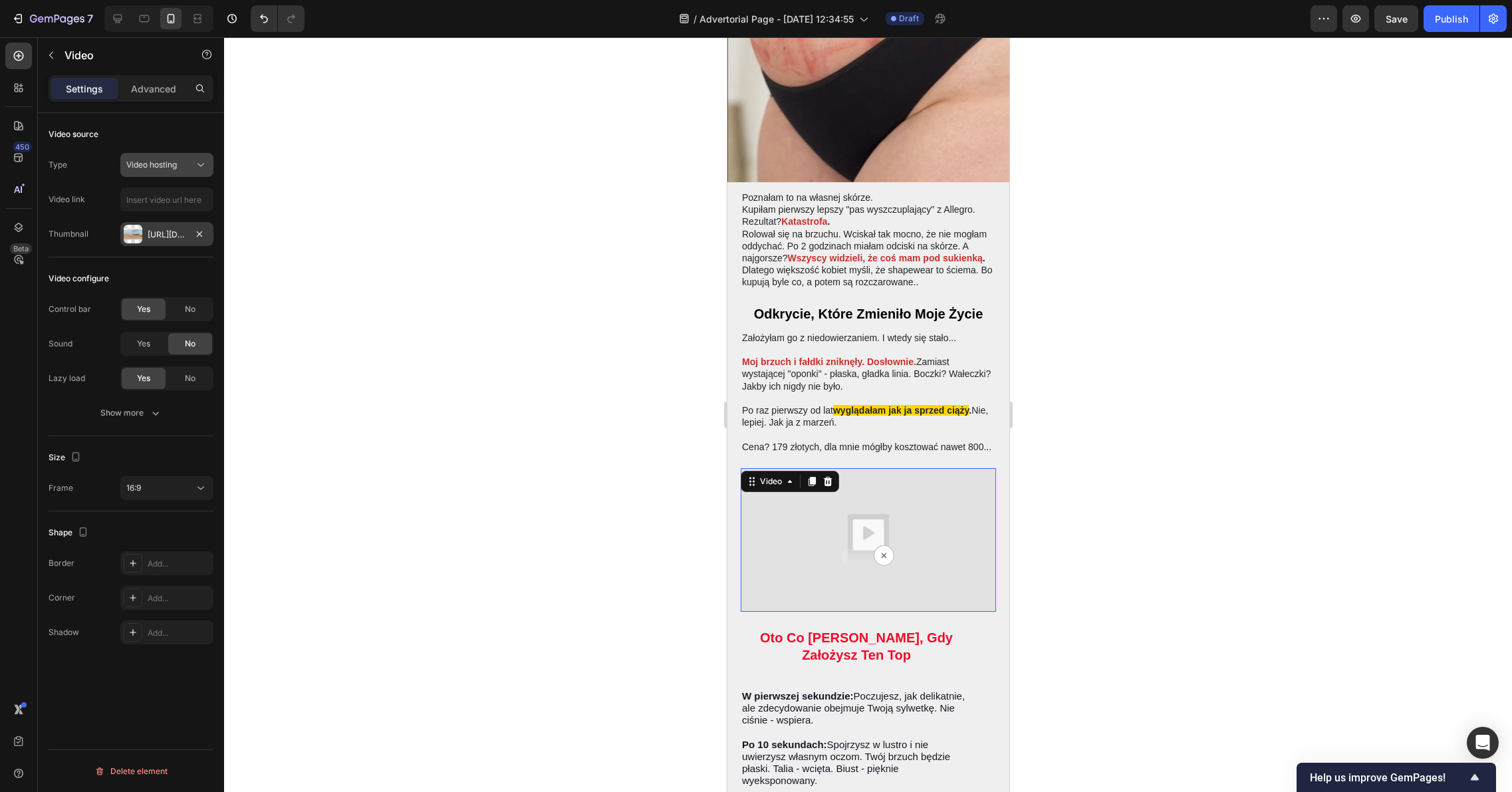
click at [162, 175] on button "Video hosting" at bounding box center [167, 165] width 93 height 24
click at [153, 212] on div "Vimeo" at bounding box center [153, 223] width 109 height 25
type input "https://vimeo.com/1095883398"
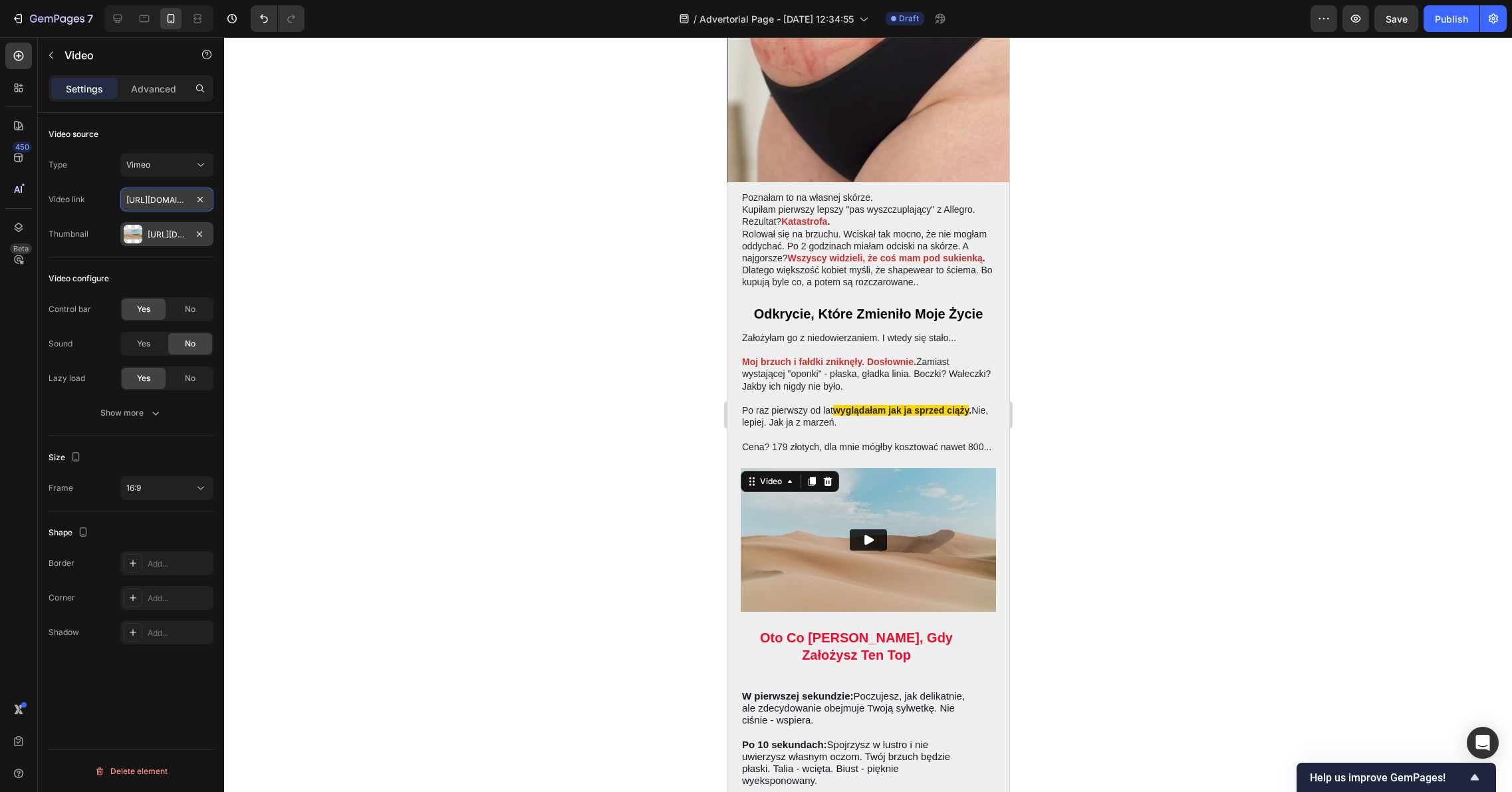
click at [162, 202] on input "https://vimeo.com/1095883398" at bounding box center [167, 199] width 93 height 24
drag, startPoint x: 162, startPoint y: 202, endPoint x: 173, endPoint y: 200, distance: 11.2
click at [162, 202] on input "https://vimeo.com/1095883398" at bounding box center [167, 199] width 93 height 24
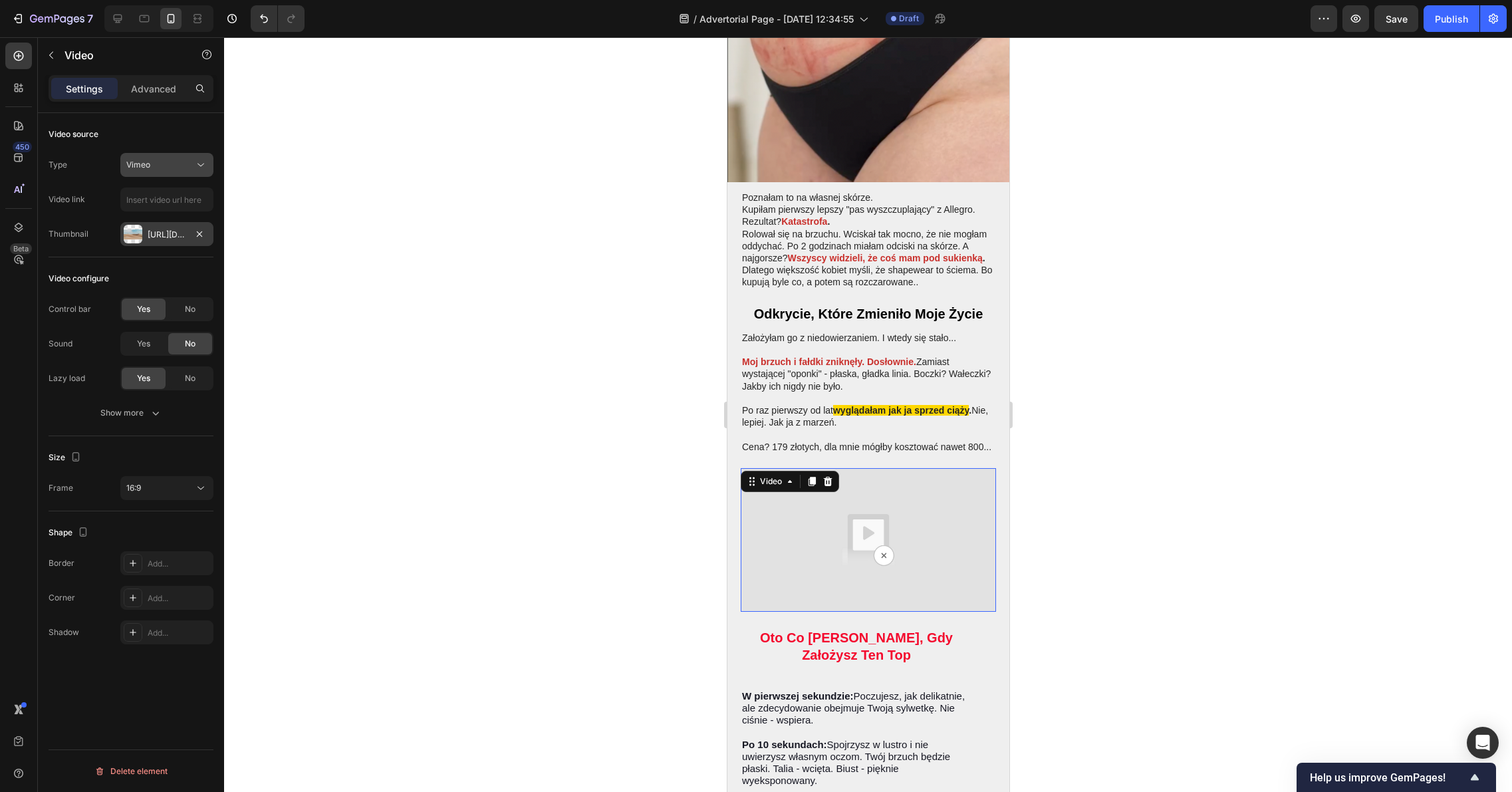
click at [172, 175] on button "Vimeo" at bounding box center [167, 165] width 93 height 24
click at [151, 248] on span "Video hosting" at bounding box center [151, 248] width 51 height 12
click at [159, 199] on input "text" at bounding box center [167, 199] width 93 height 24
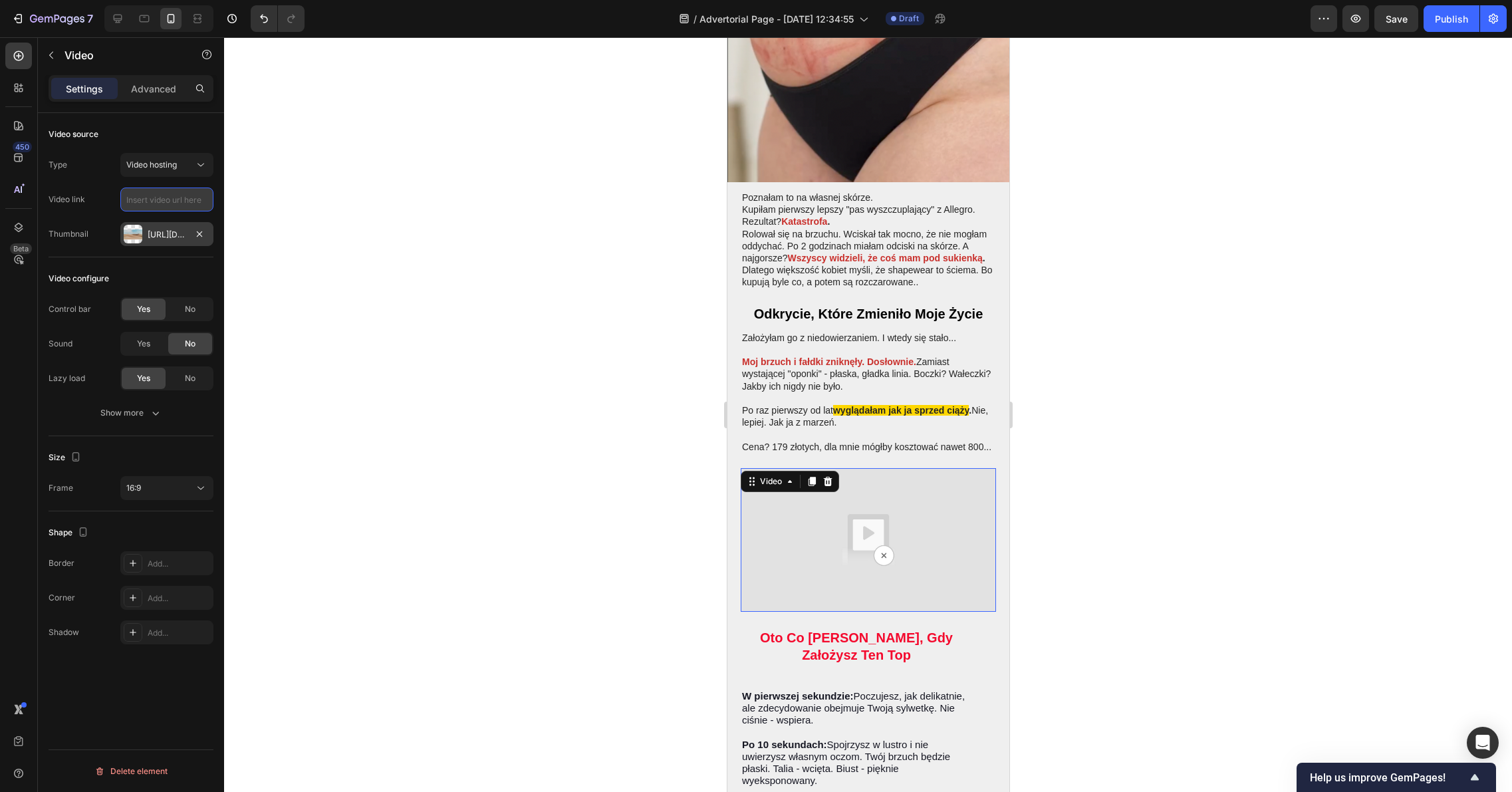
click at [159, 199] on input "text" at bounding box center [167, 199] width 93 height 24
click at [957, 523] on img at bounding box center [867, 540] width 255 height 144
click at [872, 503] on img at bounding box center [867, 540] width 255 height 144
click at [882, 525] on img at bounding box center [867, 540] width 255 height 144
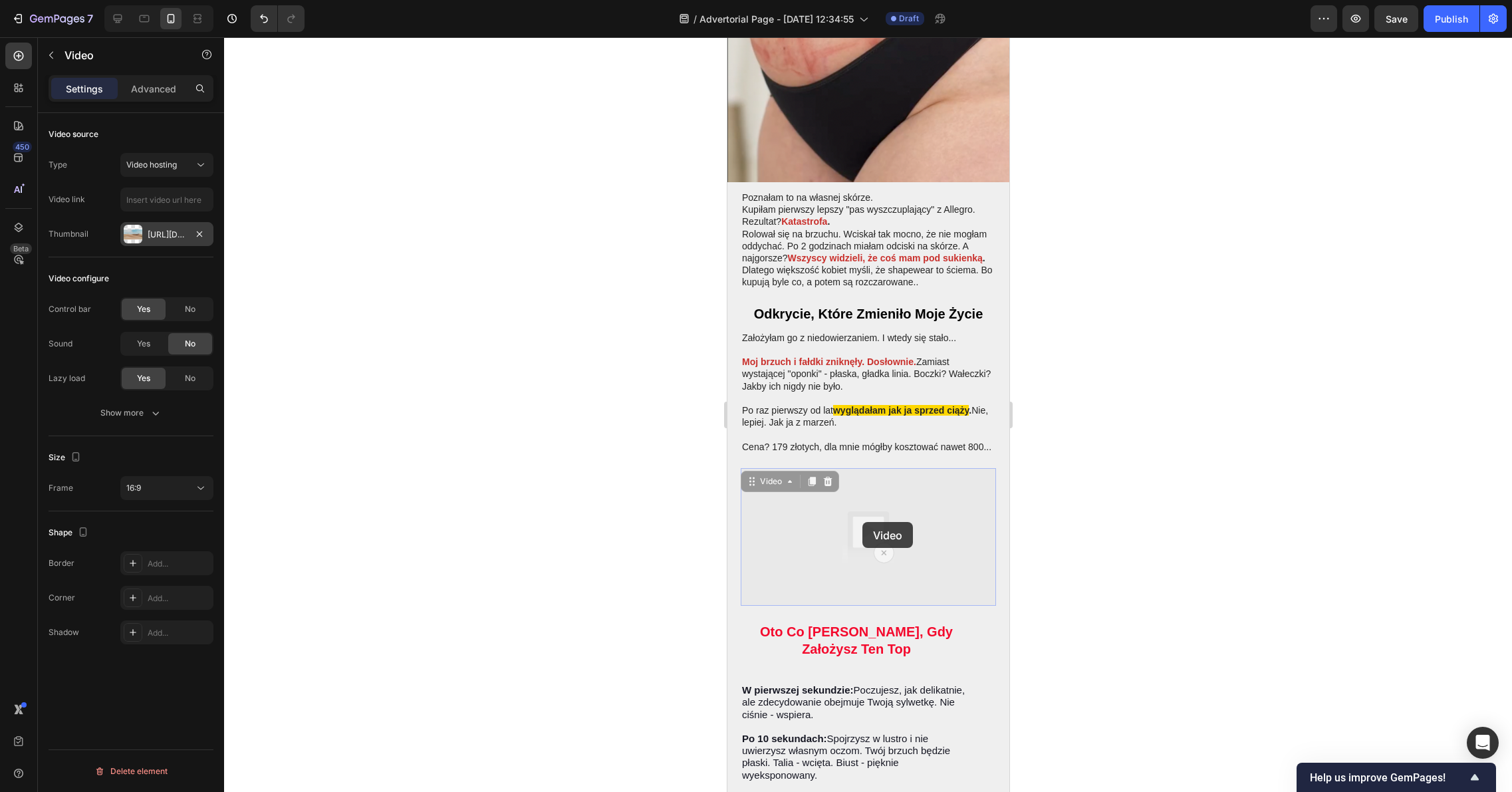
click at [727, 37] on img at bounding box center [727, 37] width 0 height 0
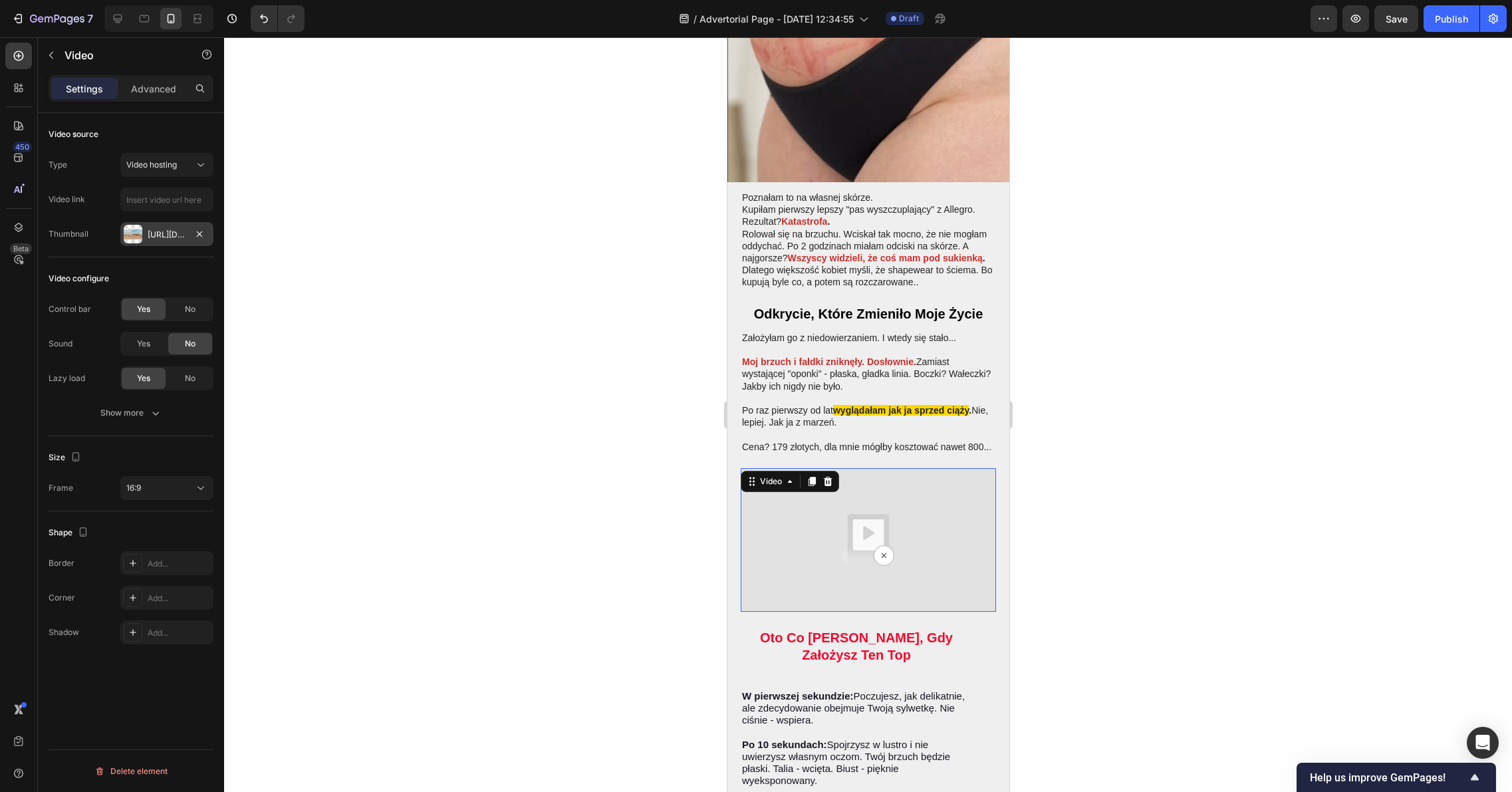
click at [844, 510] on img at bounding box center [867, 540] width 255 height 144
drag, startPoint x: 273, startPoint y: 218, endPoint x: 267, endPoint y: 211, distance: 9.2
click at [277, 218] on div at bounding box center [867, 415] width 1287 height 755
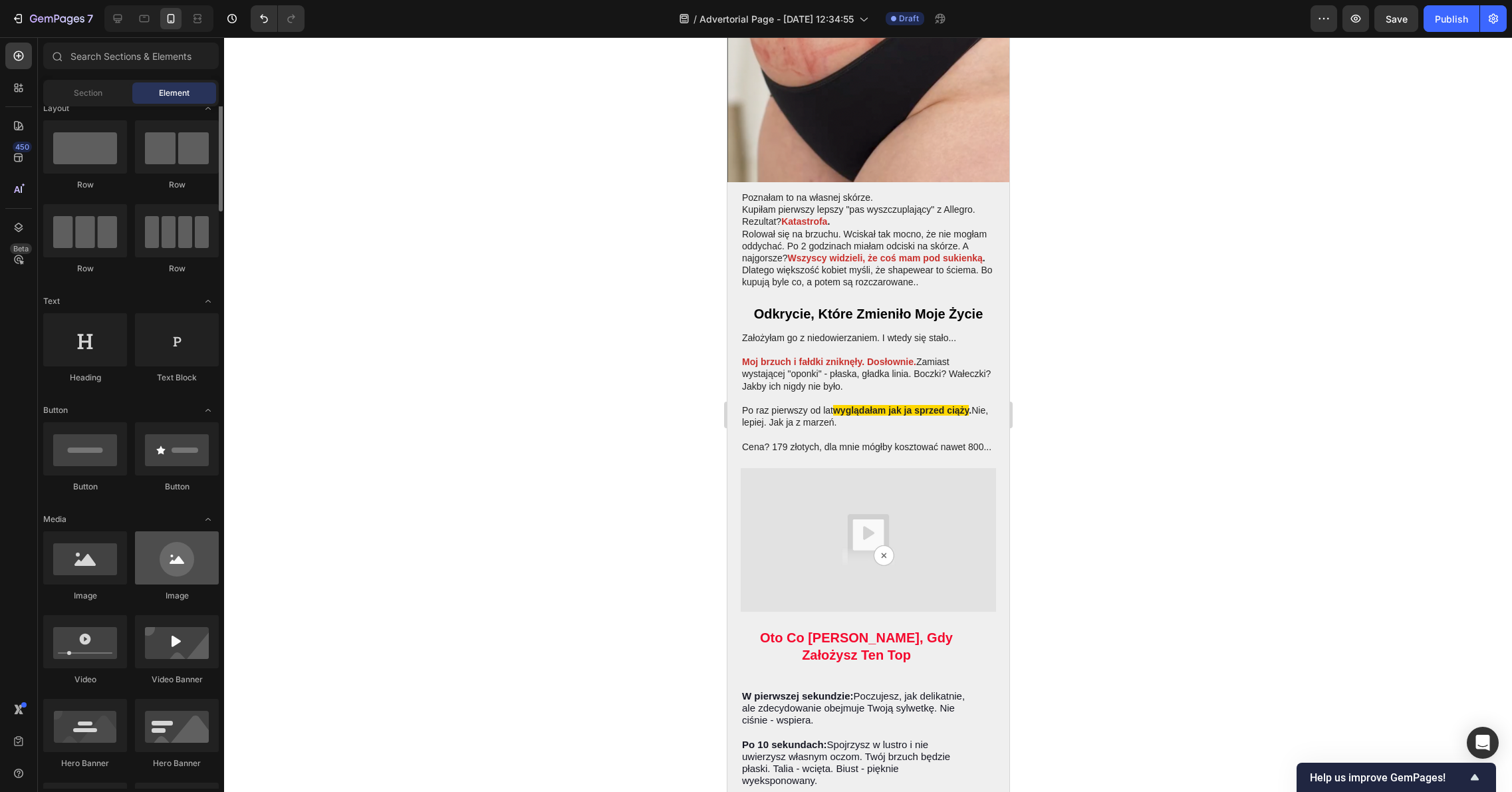
scroll to position [104, 0]
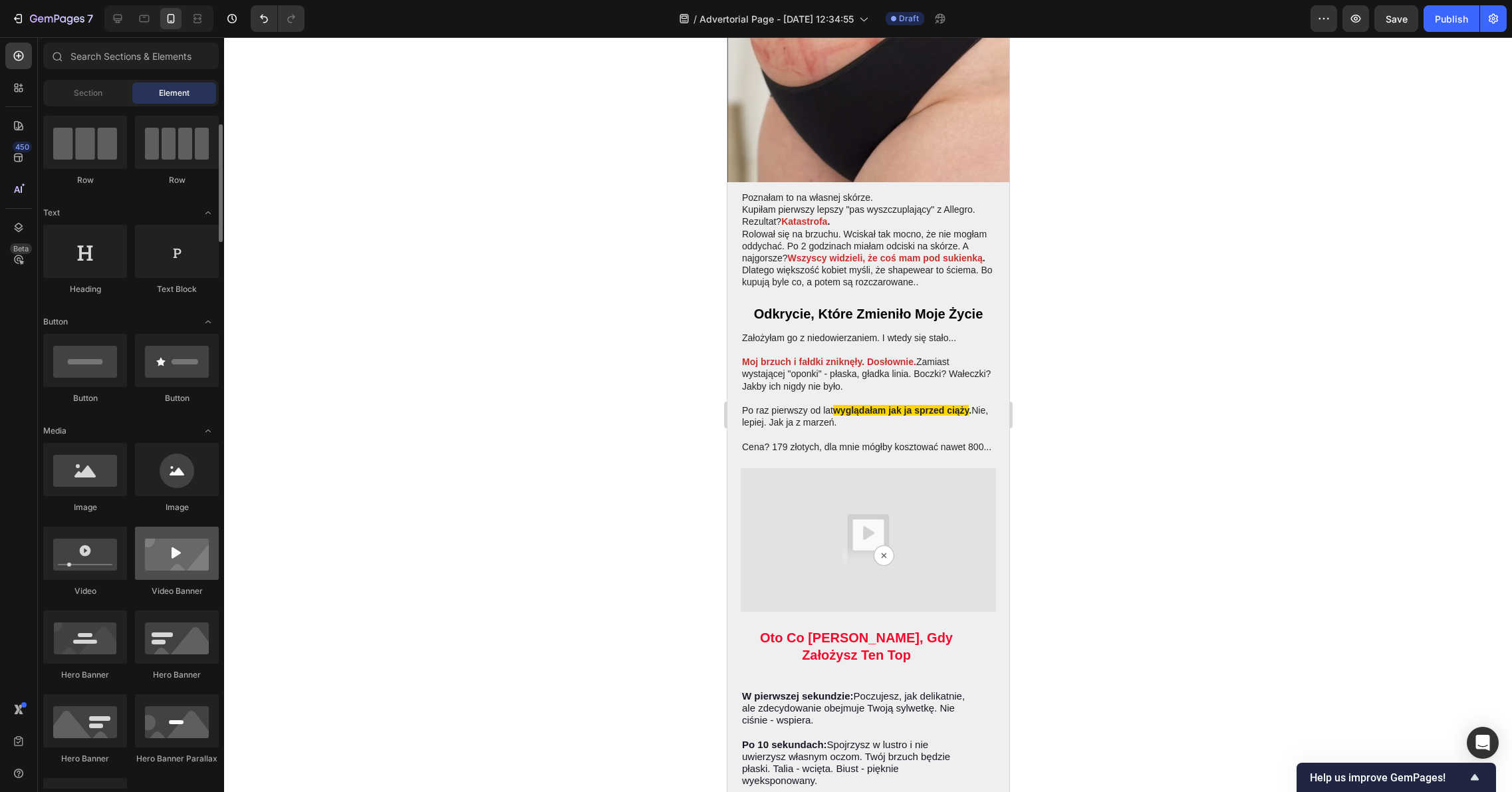
click at [170, 567] on div at bounding box center [177, 553] width 84 height 53
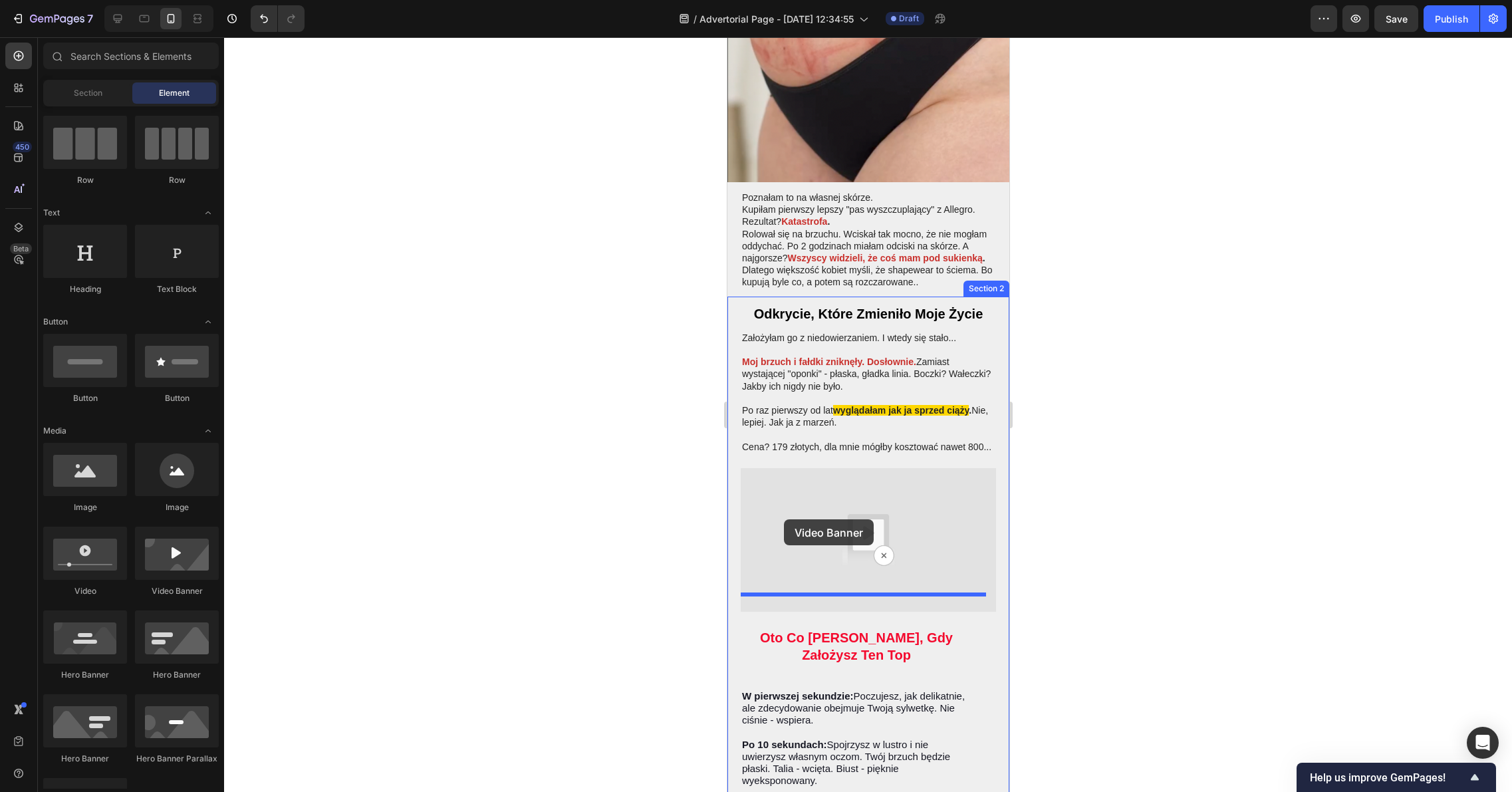
drag, startPoint x: 892, startPoint y: 607, endPoint x: 783, endPoint y: 519, distance: 140.1
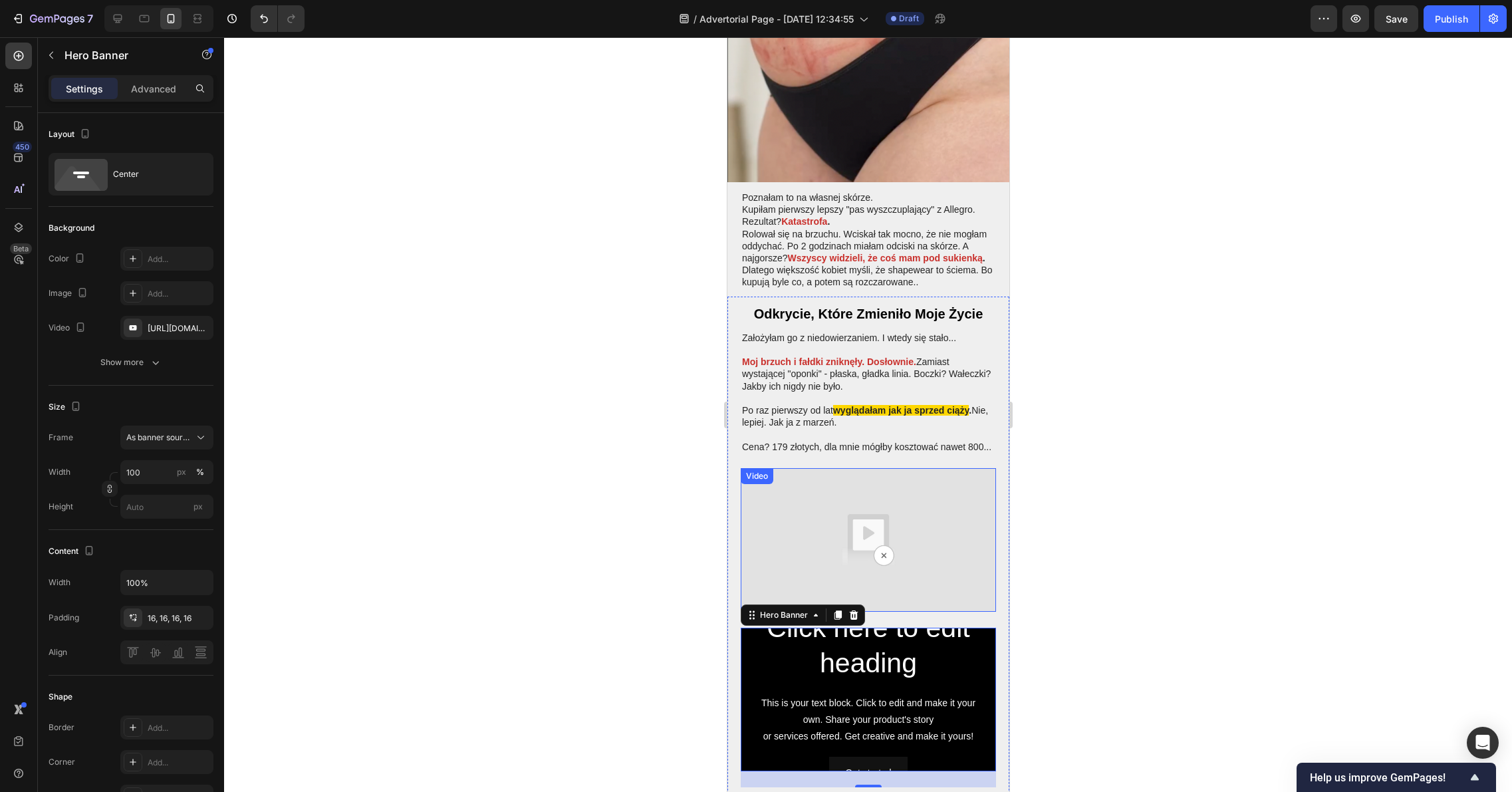
click at [907, 501] on img at bounding box center [867, 540] width 255 height 144
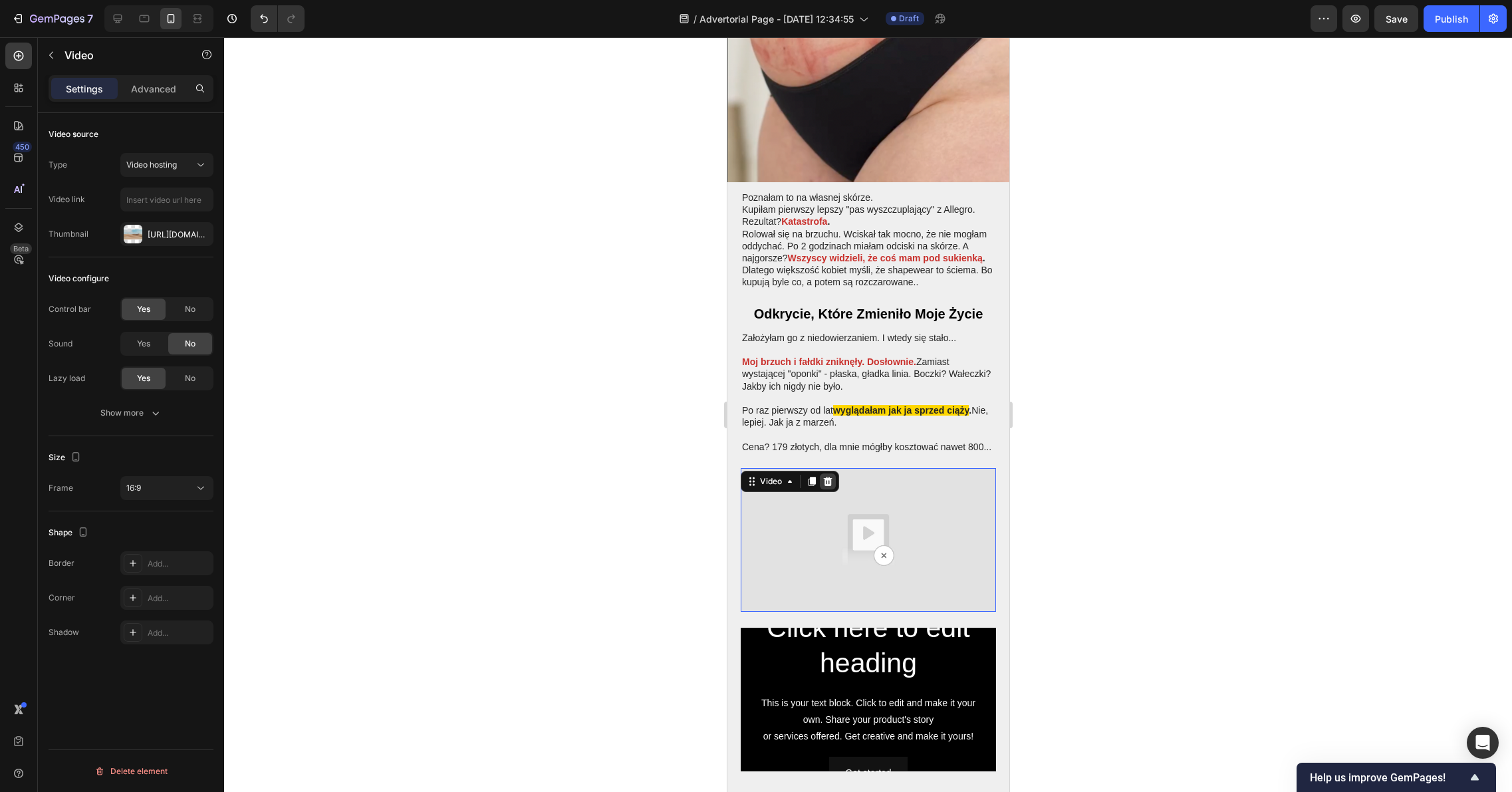
click at [830, 477] on icon at bounding box center [827, 481] width 8 height 9
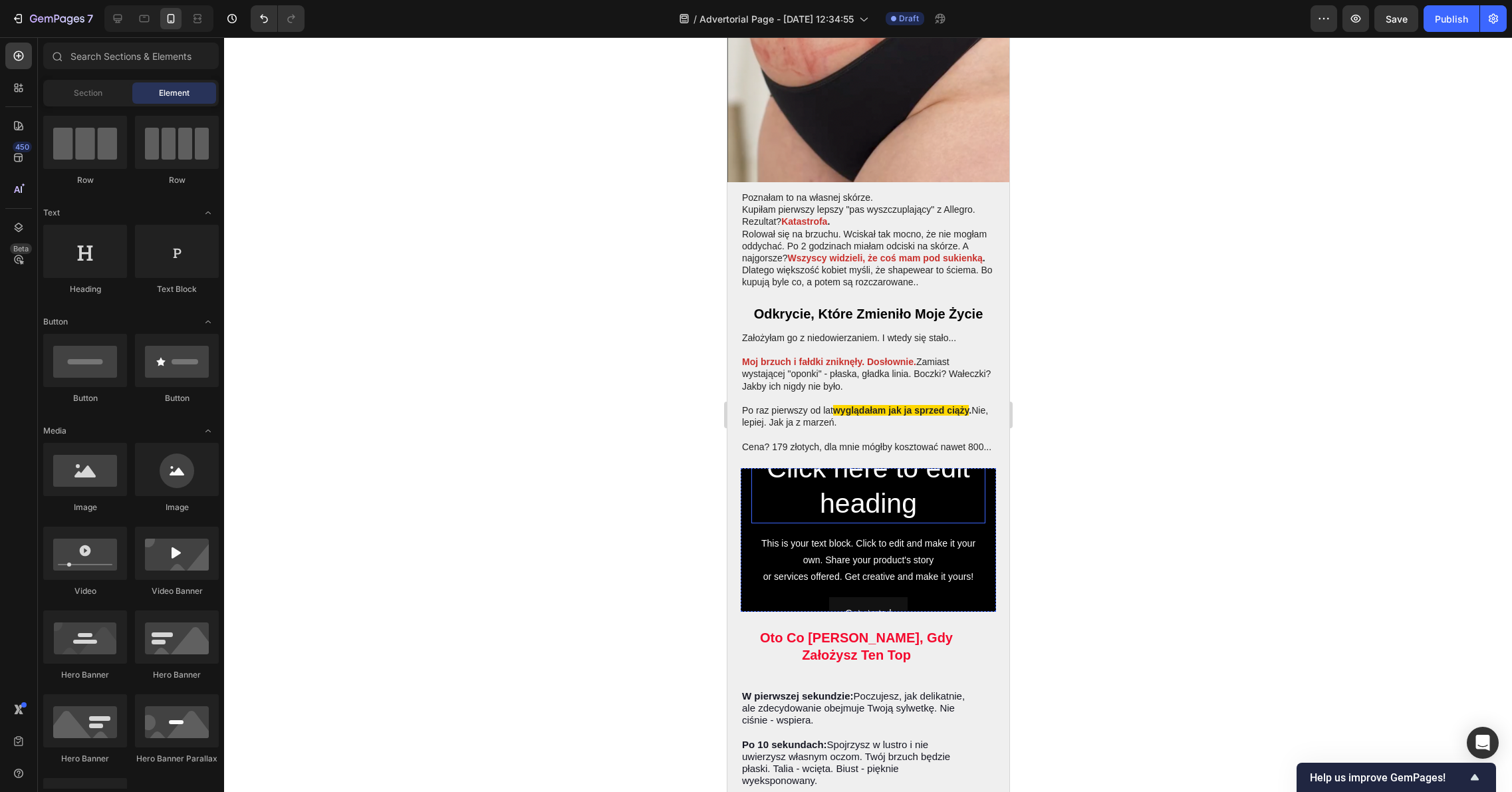
click at [870, 481] on h2 "Click here to edit heading" at bounding box center [868, 486] width 234 height 74
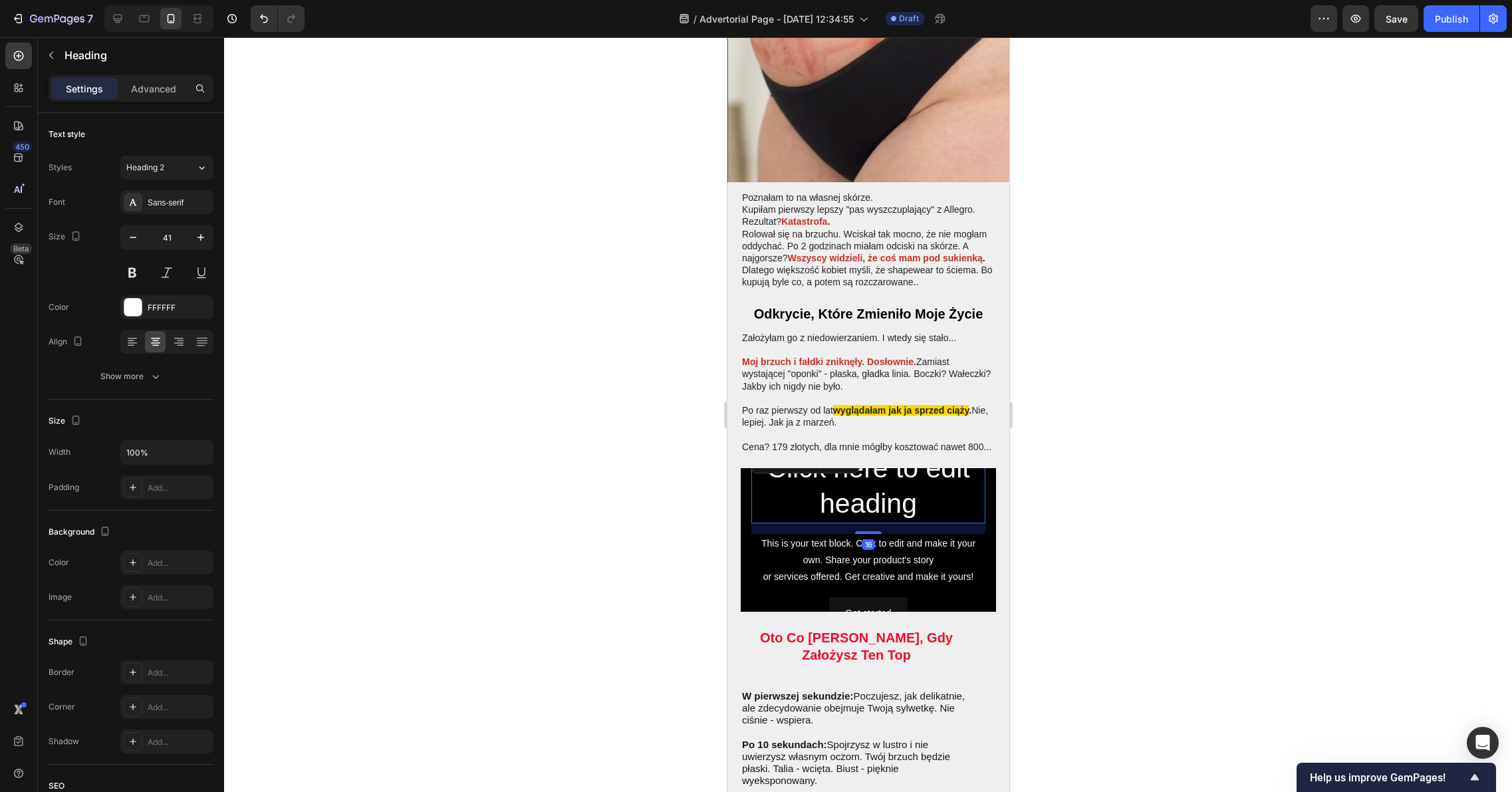
click at [783, 524] on div "16" at bounding box center [868, 528] width 234 height 10
click at [749, 532] on div "Click here to edit heading Heading 16 This is your text block. Click to edit an…" at bounding box center [867, 540] width 255 height 202
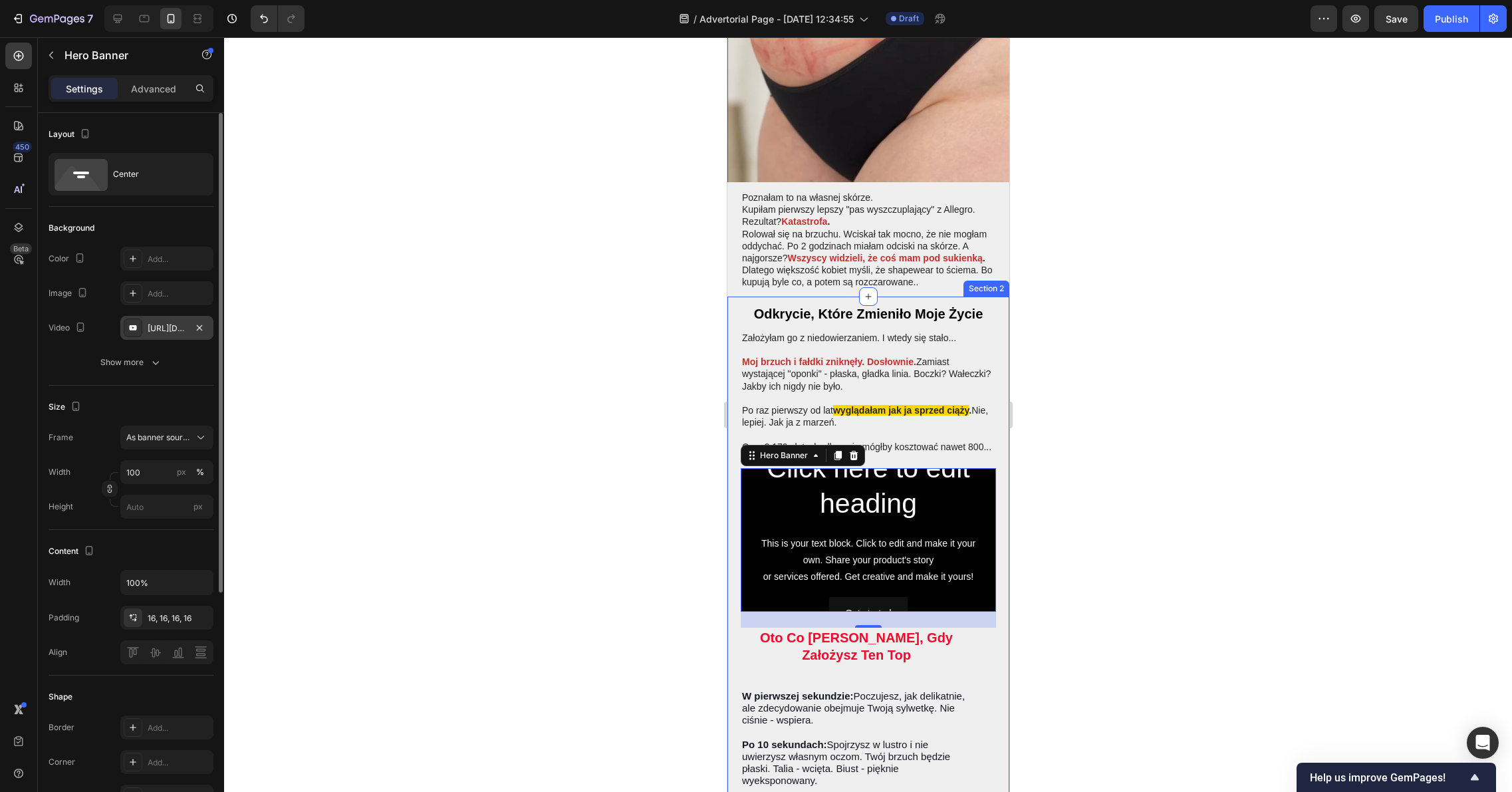
click at [170, 322] on div "https://www.youtube.com/watch?v=drIt4RH_kyQ" at bounding box center [167, 328] width 39 height 12
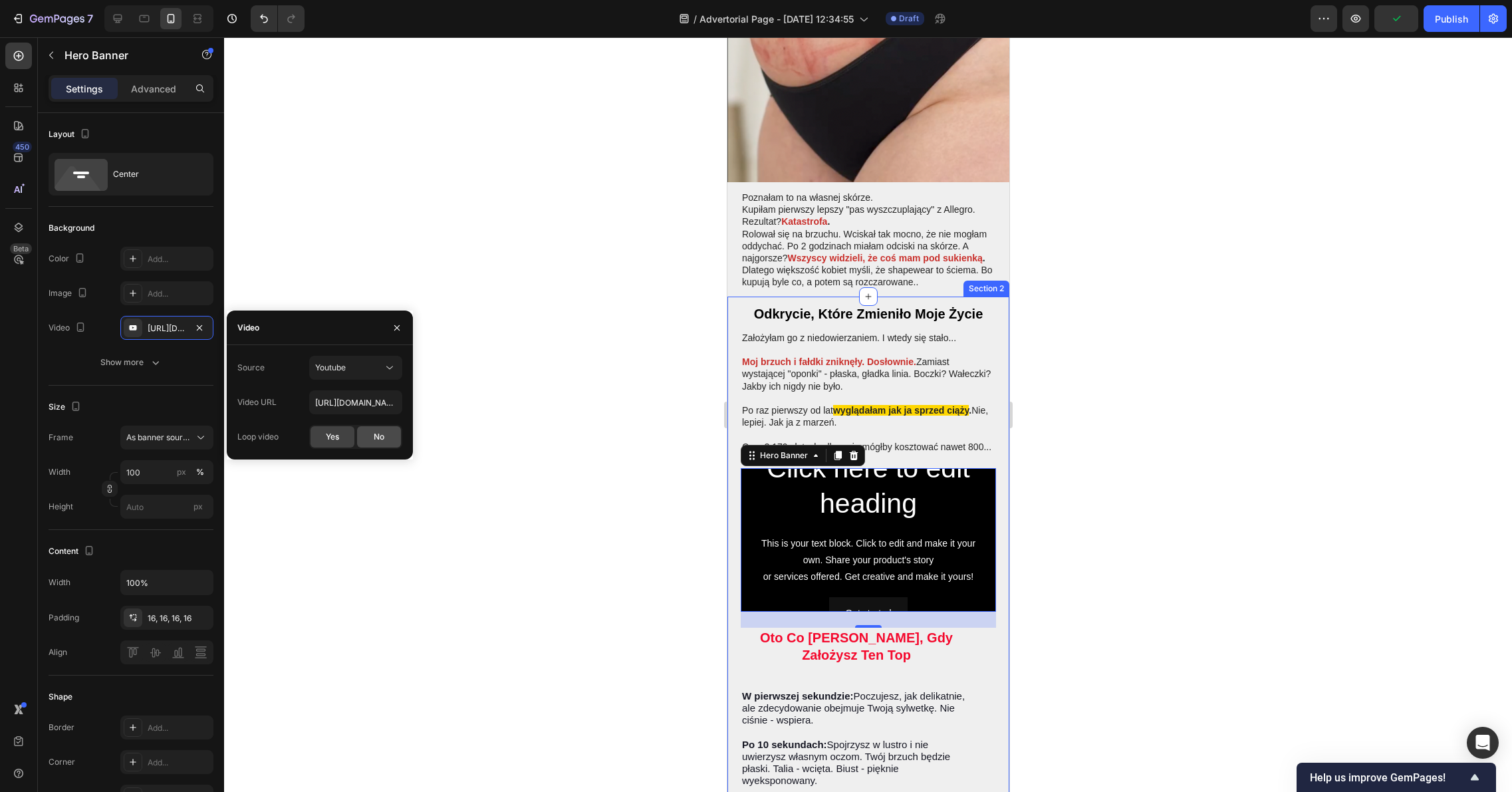
click at [372, 438] on div "No" at bounding box center [379, 437] width 44 height 21
type input "Auto"
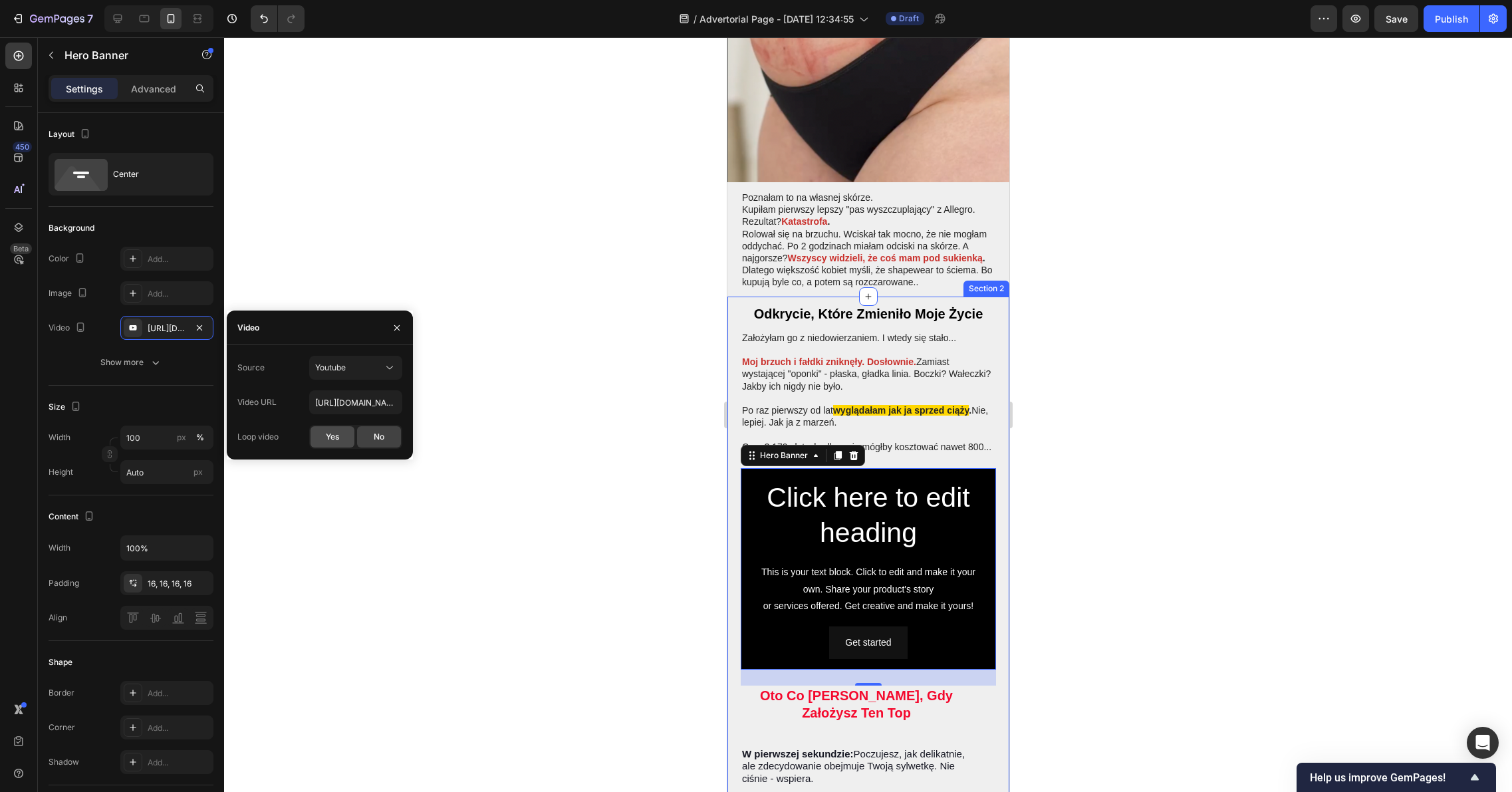
click at [341, 438] on div "Yes" at bounding box center [332, 437] width 44 height 21
click at [372, 367] on div "Youtube" at bounding box center [349, 368] width 68 height 12
click at [401, 328] on icon "button" at bounding box center [397, 327] width 10 height 10
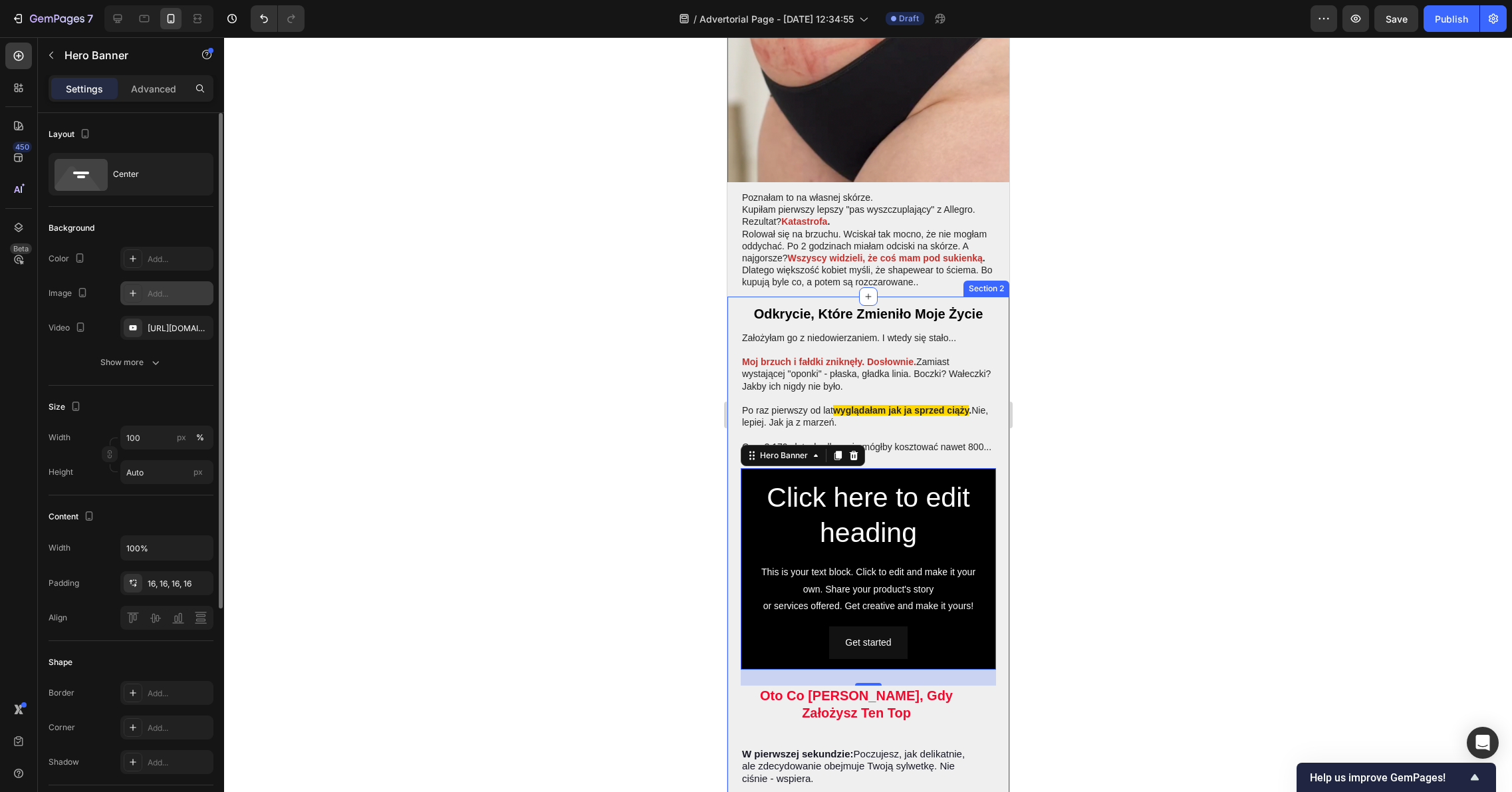
click at [189, 301] on div "Add..." at bounding box center [167, 293] width 93 height 24
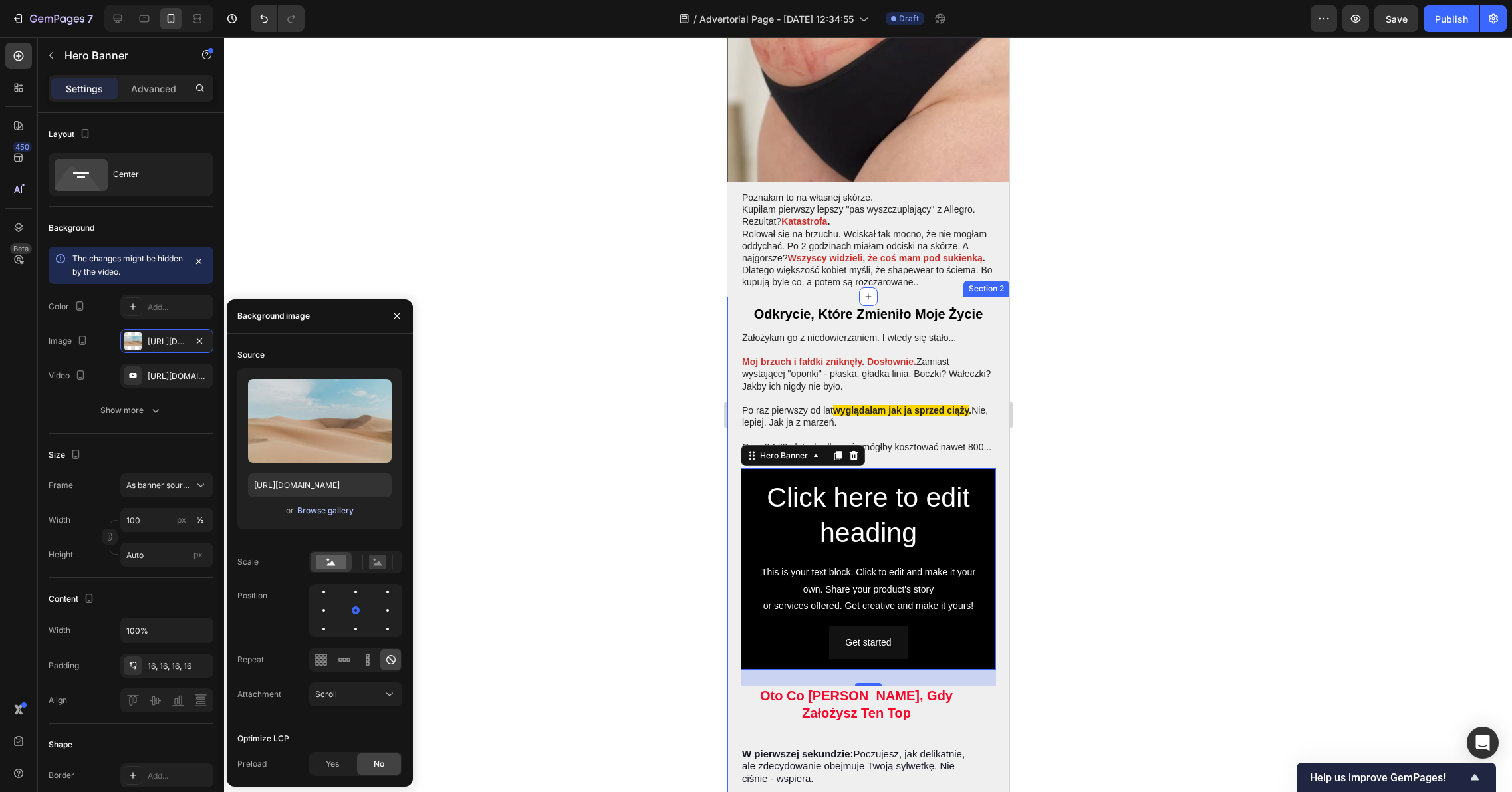
click at [322, 513] on div "Browse gallery" at bounding box center [326, 510] width 57 height 12
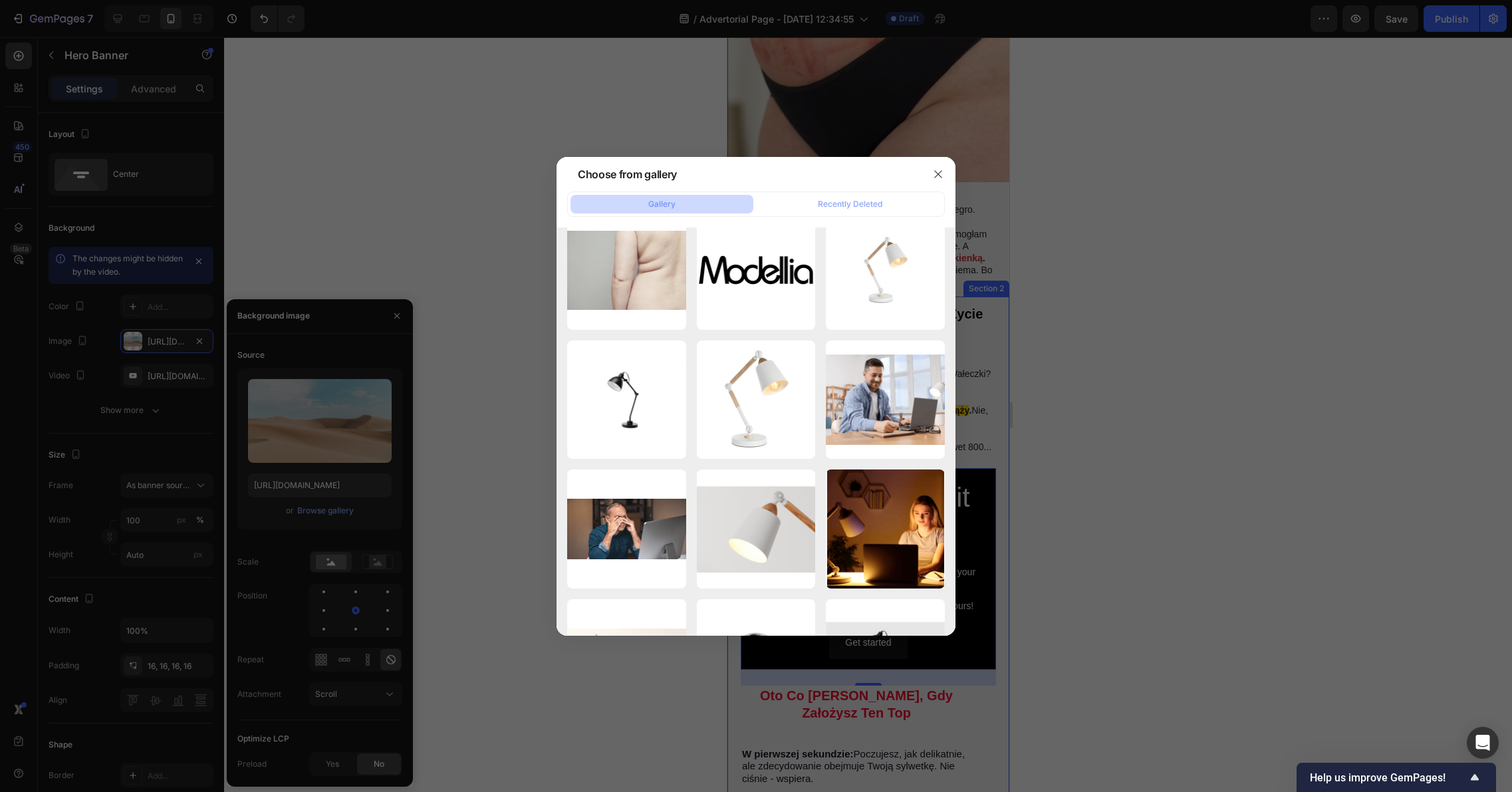
scroll to position [0, 0]
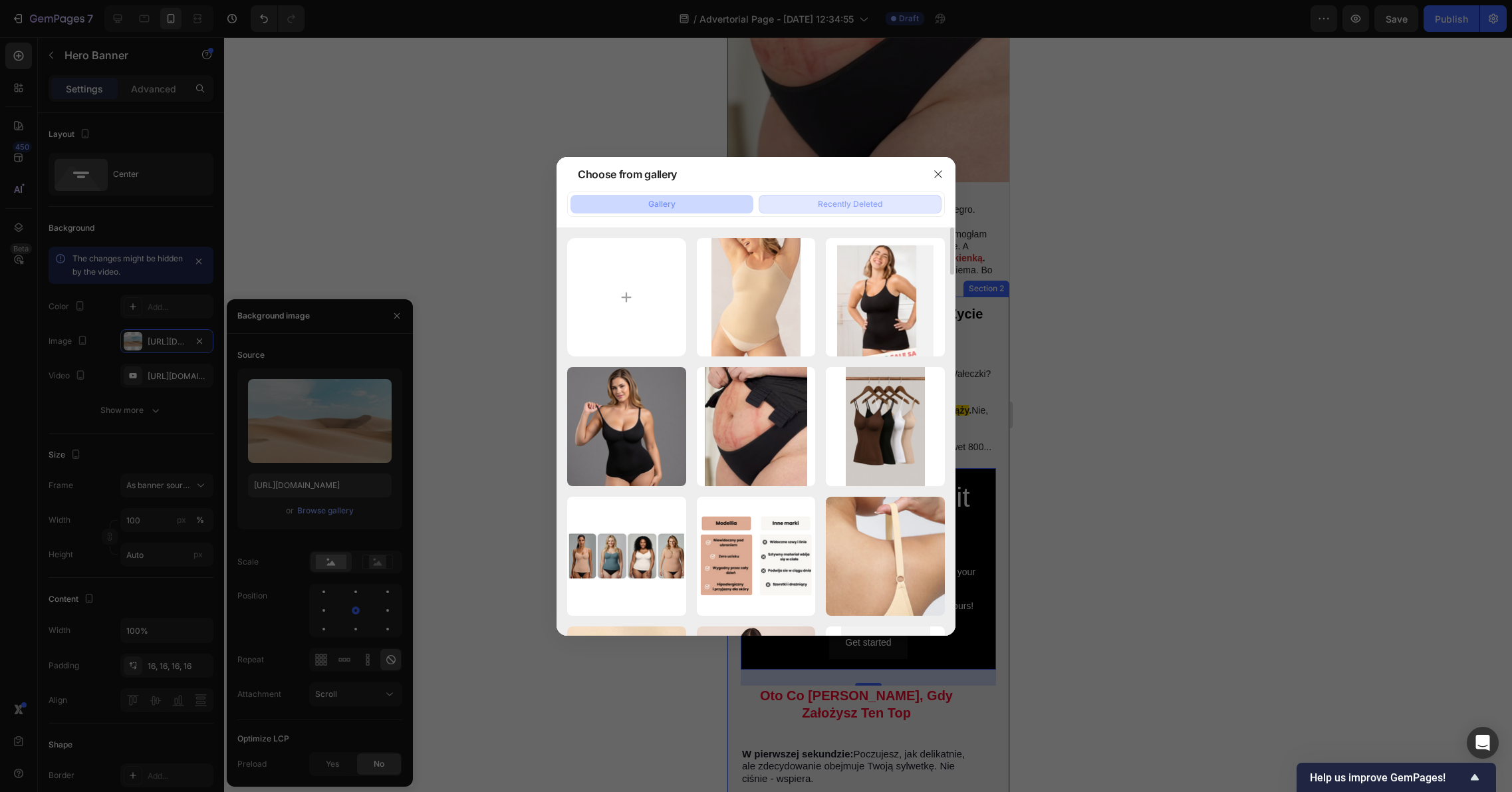
click at [864, 208] on div "Recently Deleted" at bounding box center [849, 204] width 64 height 12
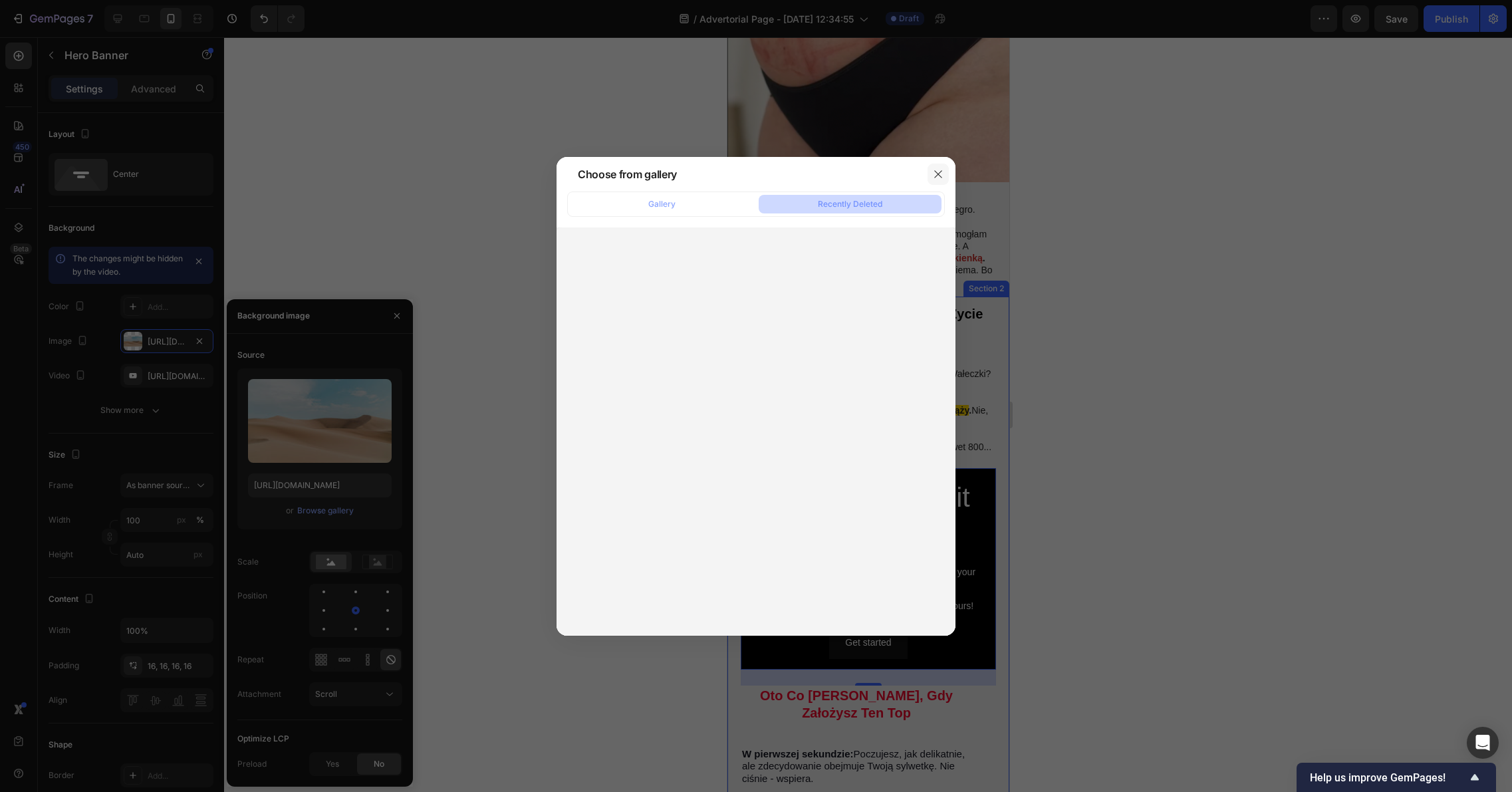
click at [936, 178] on icon "button" at bounding box center [937, 174] width 10 height 10
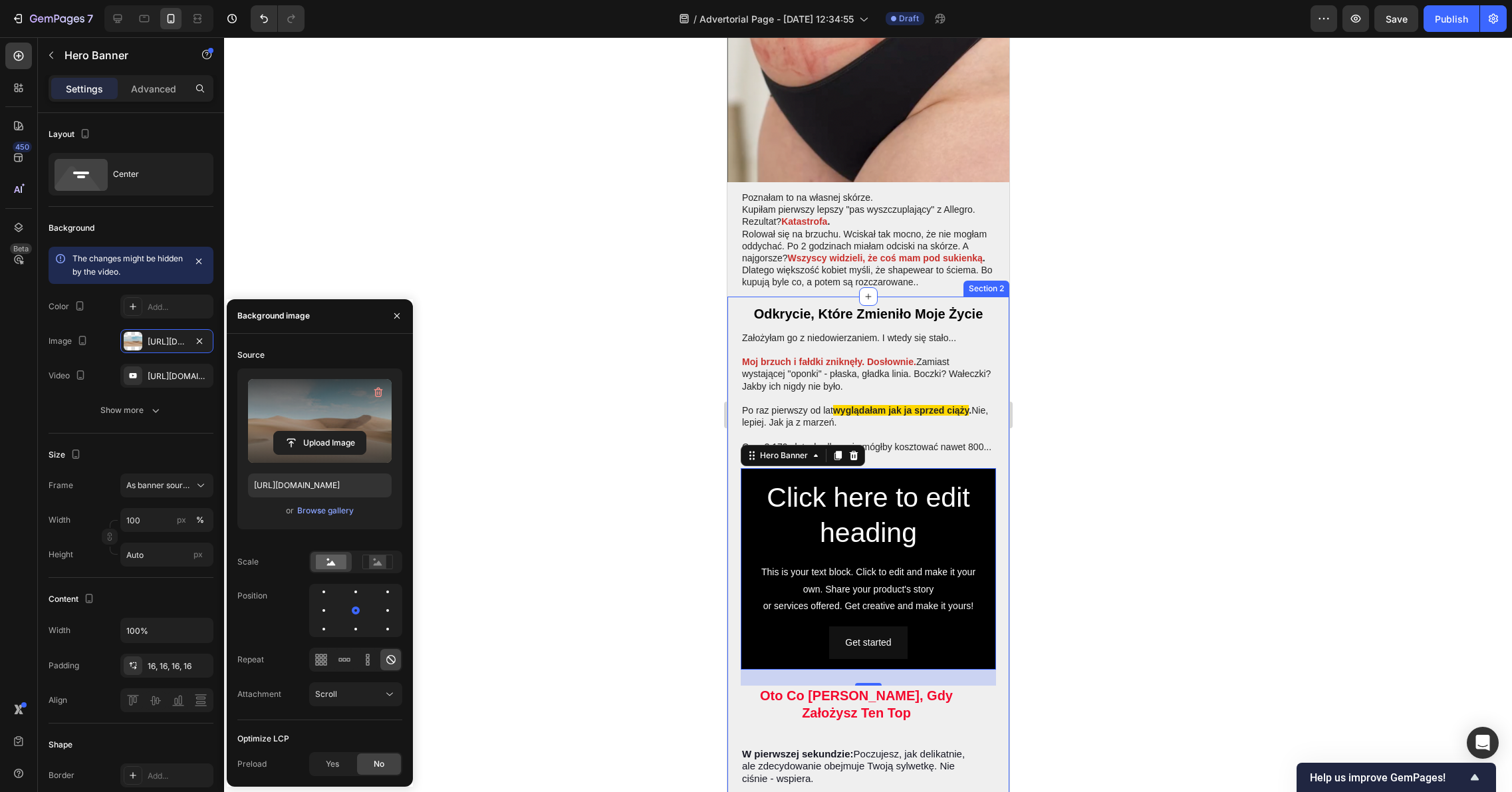
click at [319, 414] on label at bounding box center [320, 421] width 144 height 84
click at [319, 431] on input "file" at bounding box center [320, 442] width 92 height 23
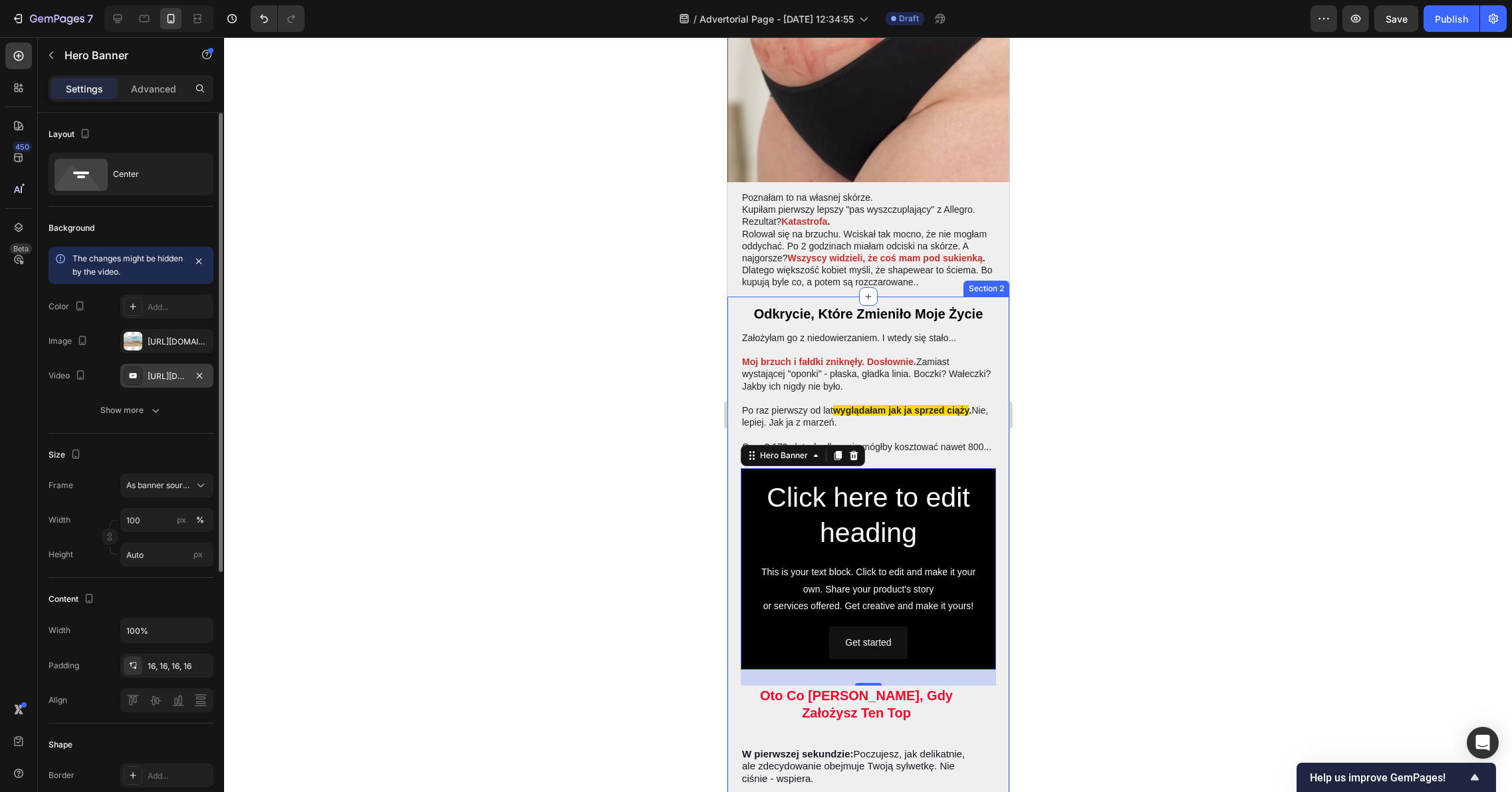
click at [170, 376] on div "https://www.youtube.com/watch?v=drIt4RH_kyQ" at bounding box center [167, 376] width 39 height 12
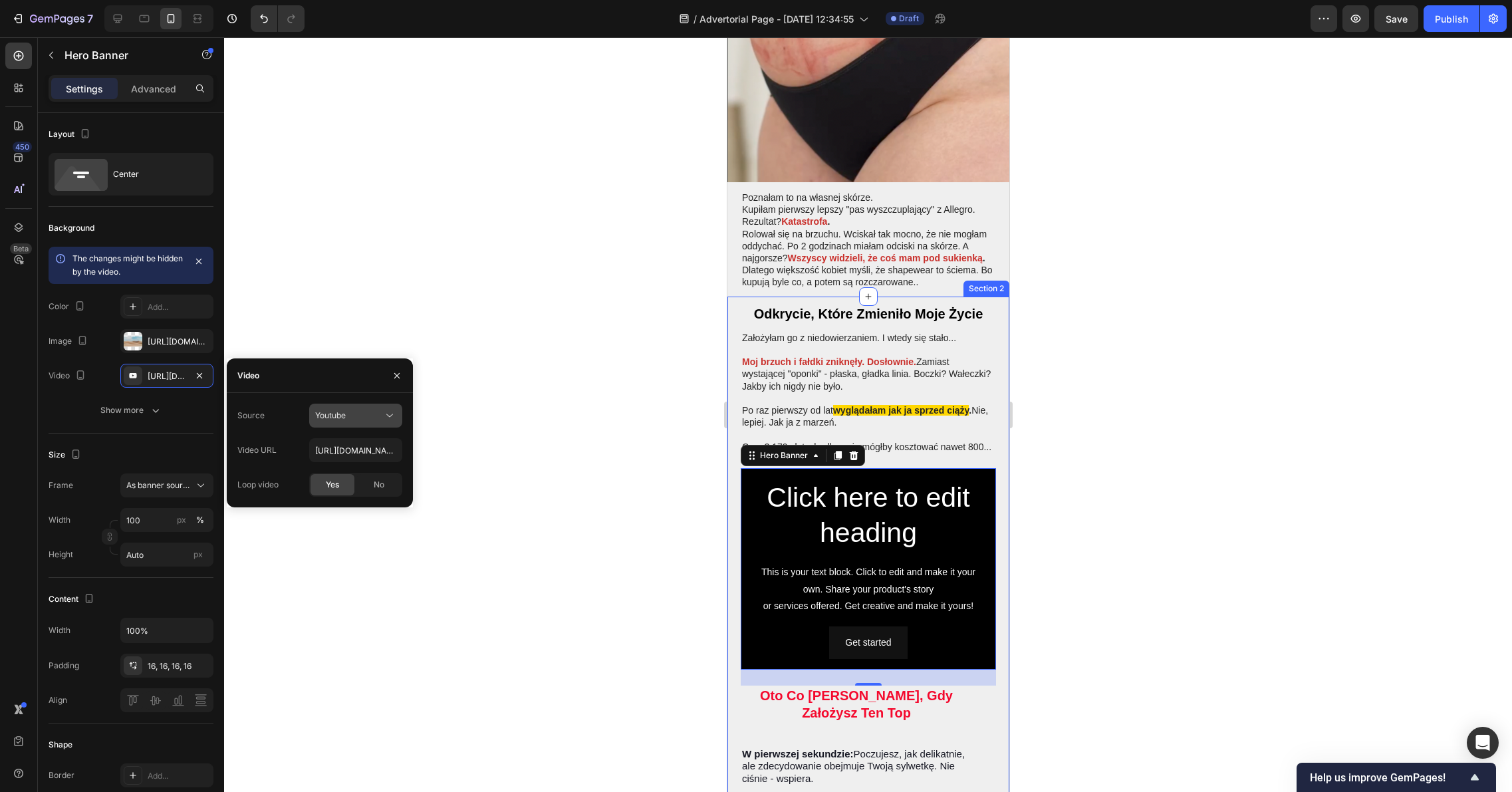
click at [333, 420] on span "Youtube" at bounding box center [331, 415] width 31 height 10
click at [286, 413] on div "Source Youtube" at bounding box center [320, 415] width 165 height 24
click at [336, 447] on input "https://www.youtube.com/watch?v=drIt4RH_kyQ" at bounding box center [356, 450] width 93 height 24
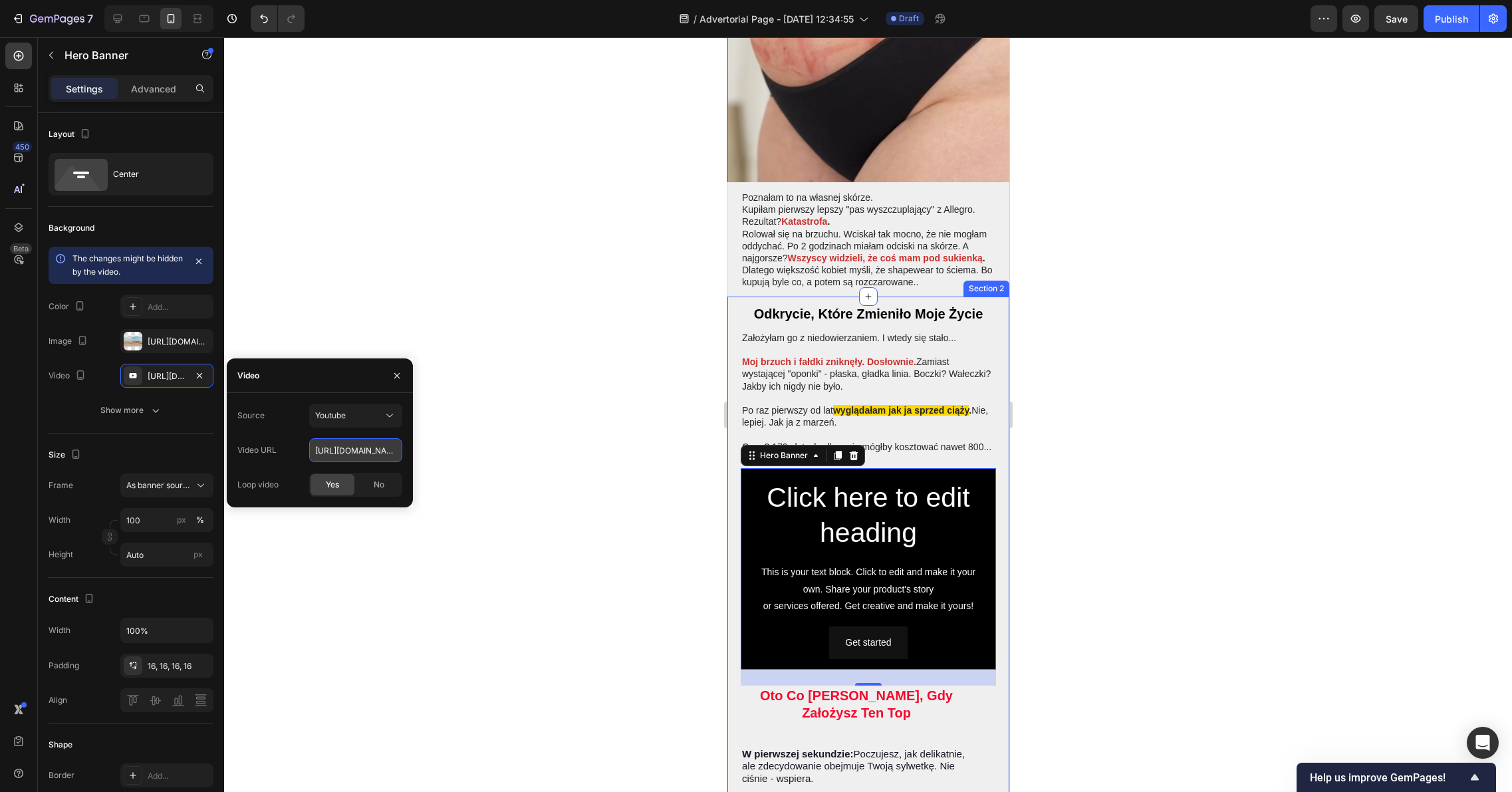
click at [336, 447] on input "https://www.youtube.com/watch?v=drIt4RH_kyQ" at bounding box center [356, 450] width 93 height 24
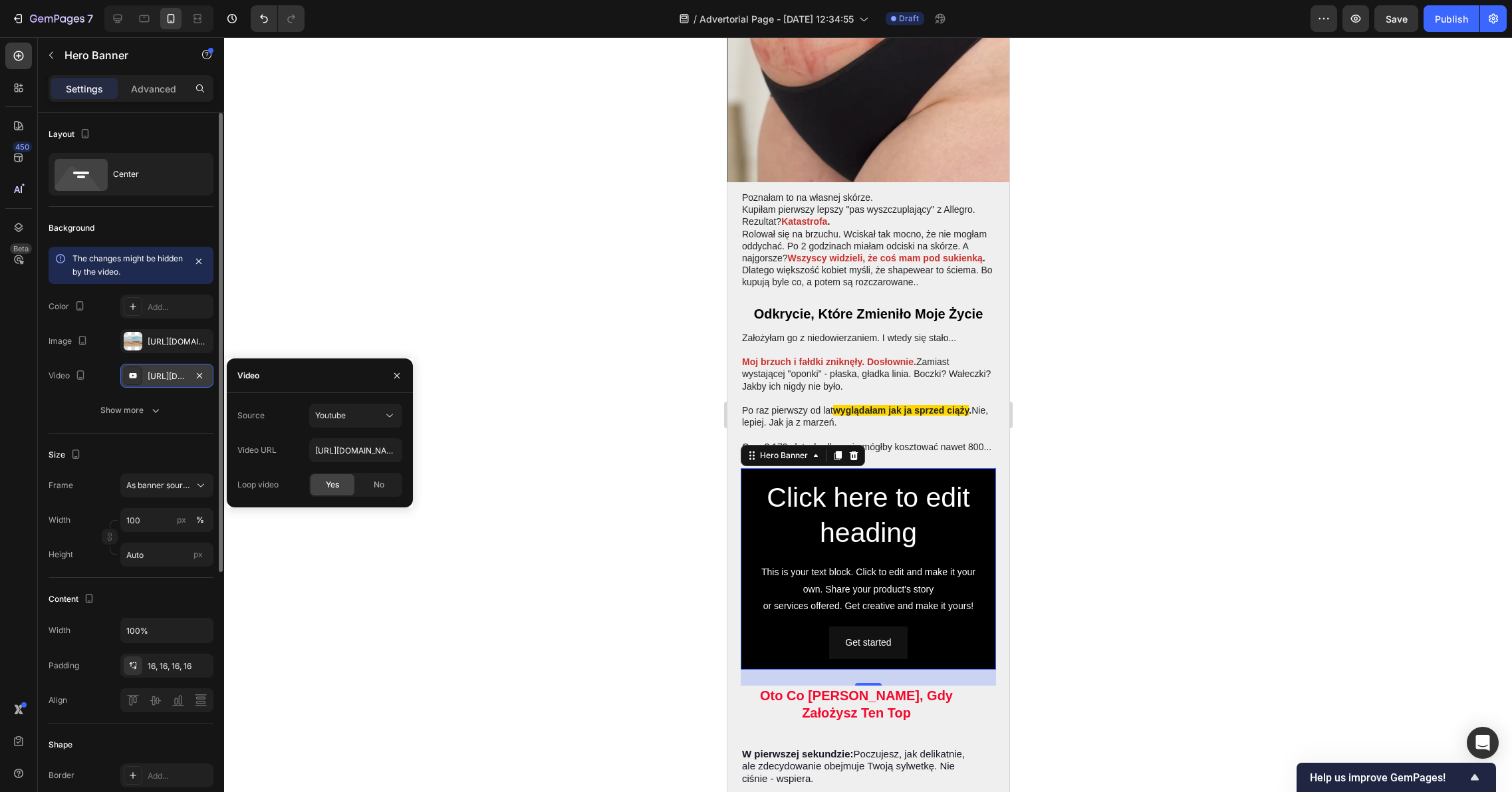
click at [183, 375] on div "https://www.youtube.com/watch?v=drIt4RH_kyQ" at bounding box center [167, 376] width 39 height 12
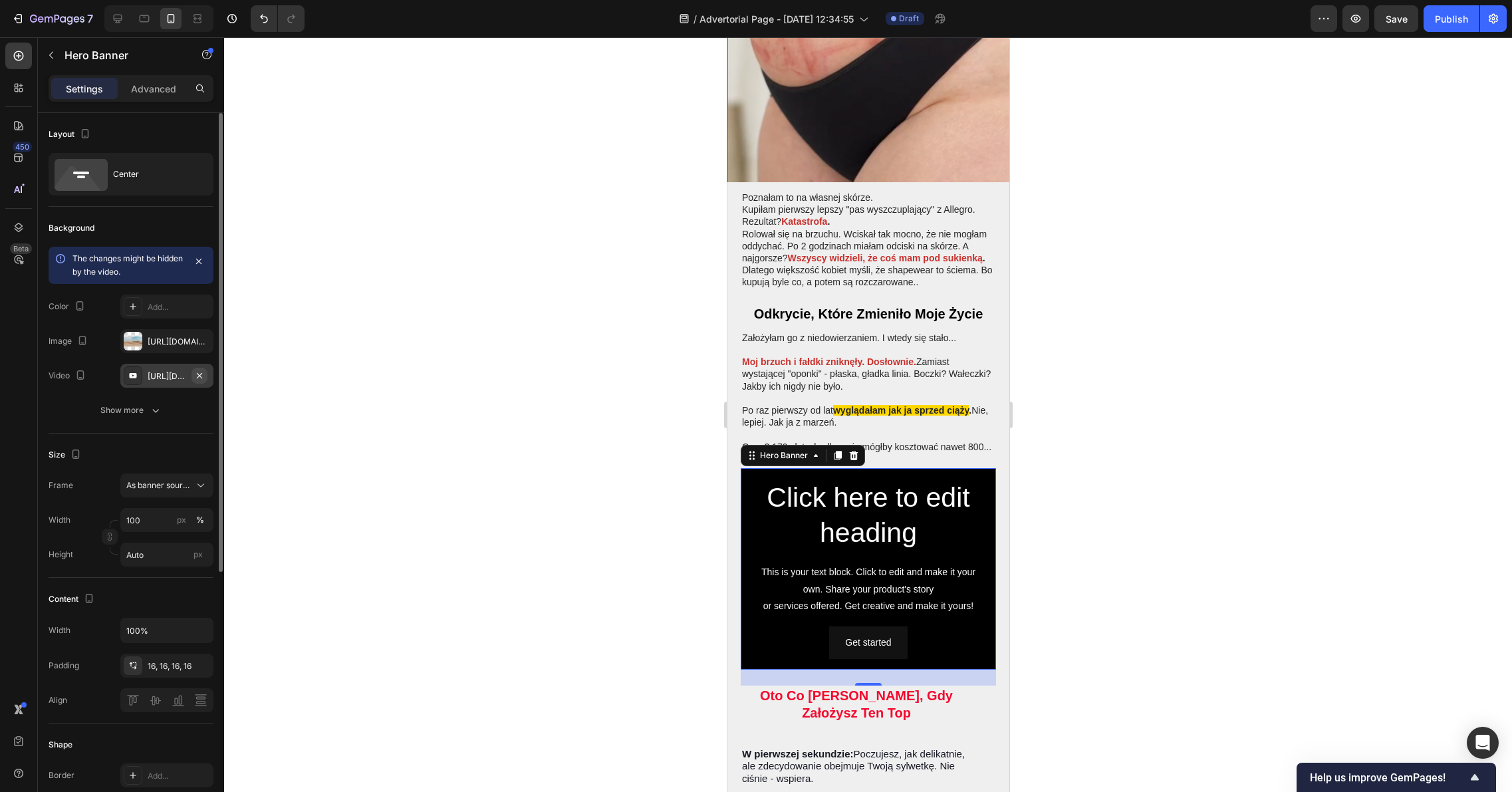
click at [195, 372] on icon "button" at bounding box center [199, 375] width 10 height 10
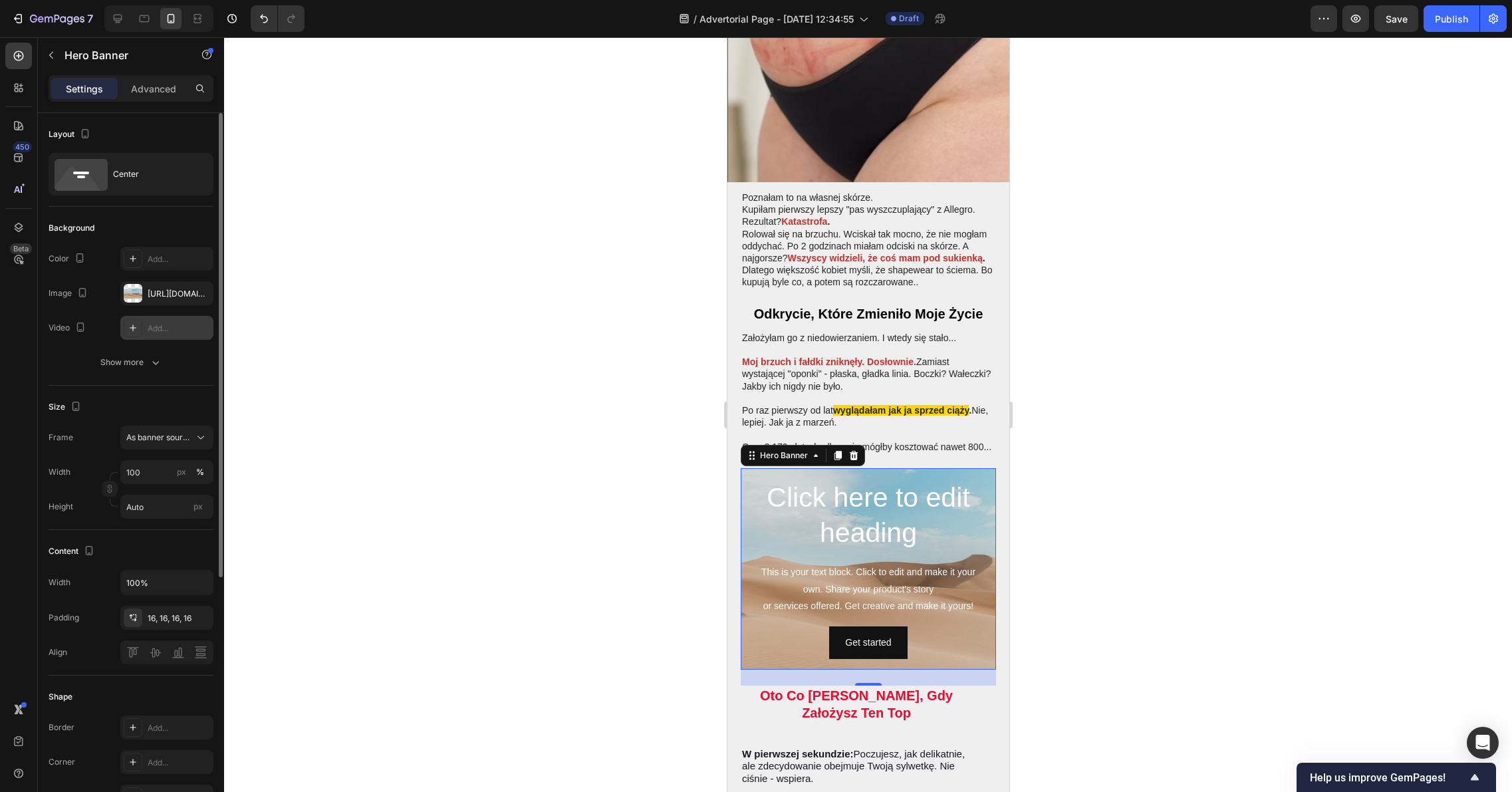
click at [171, 334] on div "Add..." at bounding box center [179, 328] width 62 height 12
type input "https://youtu.be/KOxfzBp72uk"
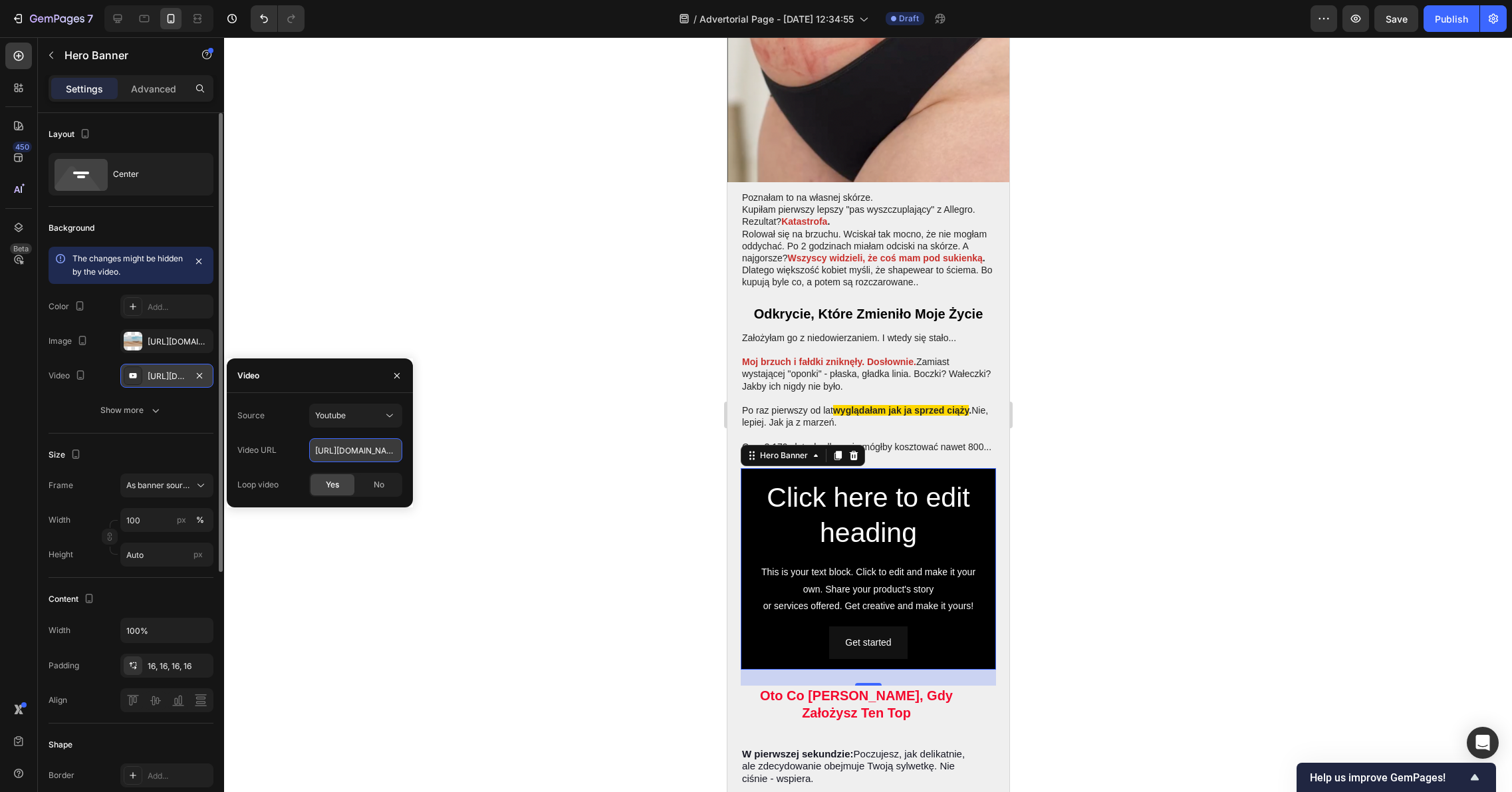
click at [336, 447] on input "https://youtu.be/KOxfzBp72uk" at bounding box center [356, 450] width 93 height 24
click at [367, 413] on div "Youtube" at bounding box center [349, 415] width 68 height 12
click at [365, 455] on div "Video hosting" at bounding box center [342, 448] width 109 height 25
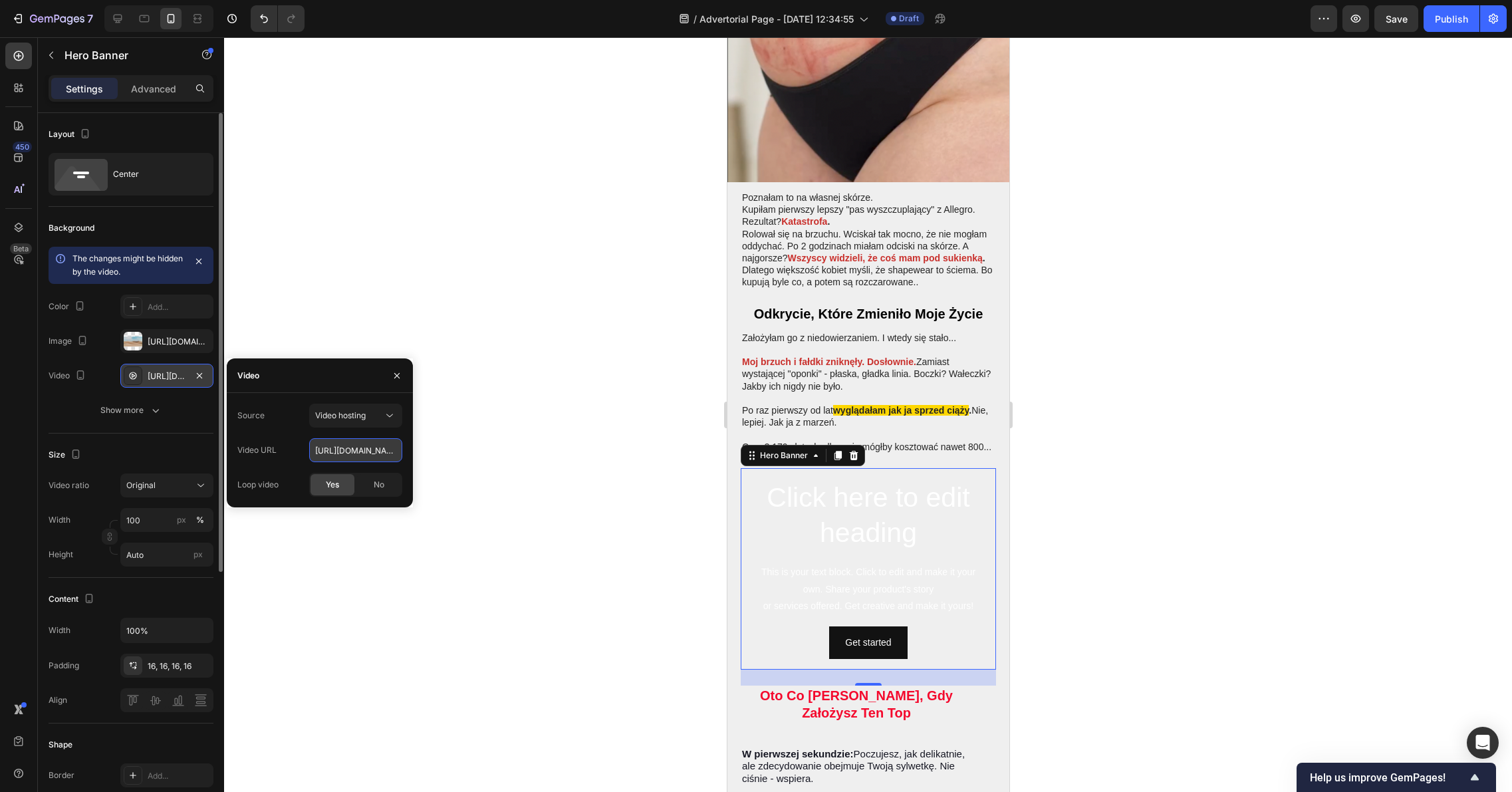
click at [365, 446] on input "https://cdn.shopify.com/videos/c/o/v/92a407d4e0c94a288eb54cac18c387dc.mp4" at bounding box center [356, 450] width 93 height 24
paste input "https://files.fm/u/bpy4hh8asa"
type input "https://files.fm/u/bpy4hh8asa"
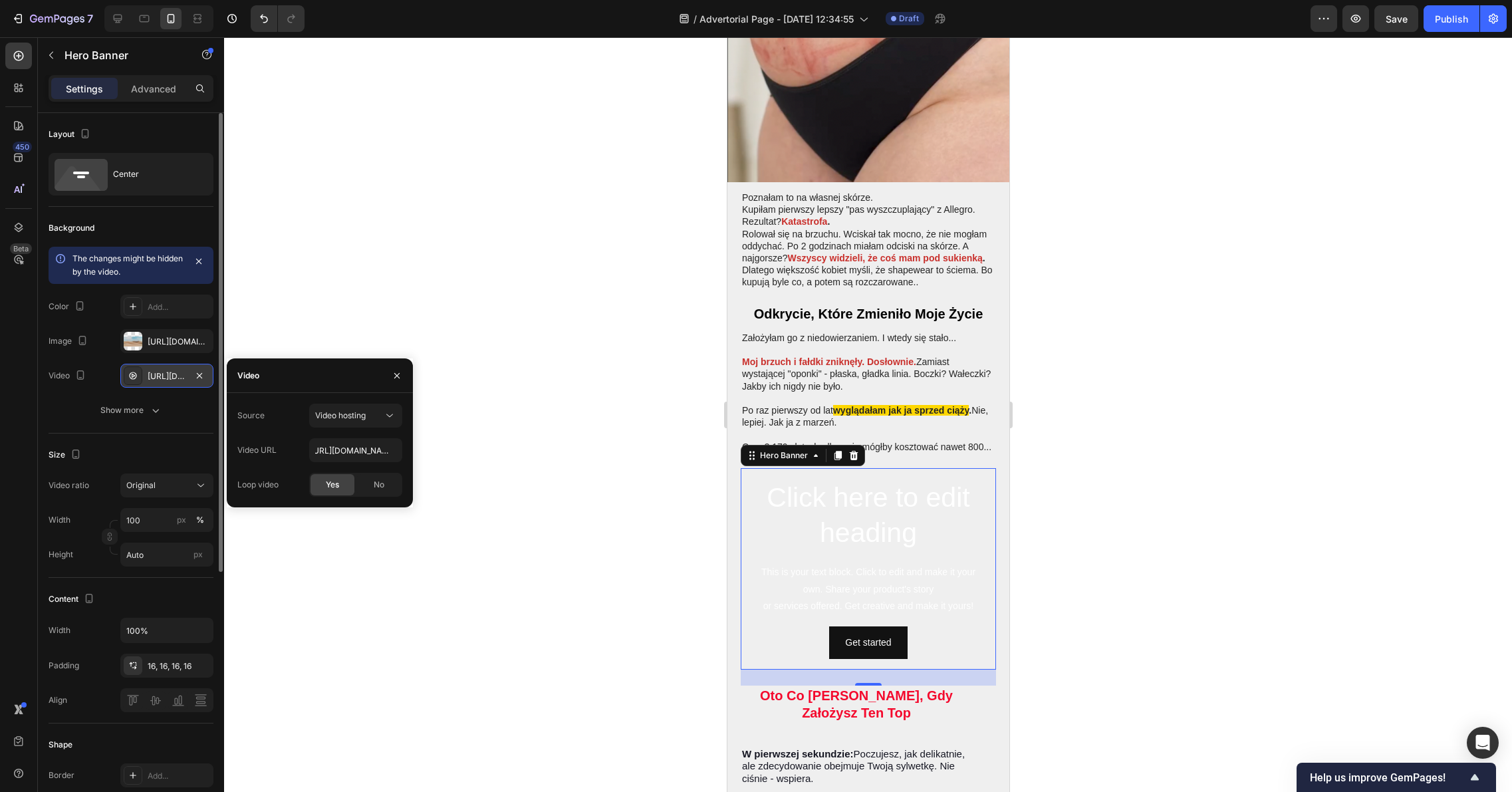
click at [402, 485] on div "Source Video hosting Video URL https://files.fm/u/bpy4hh8asa Loop video Yes No" at bounding box center [320, 450] width 186 height 93
click at [515, 497] on div at bounding box center [867, 415] width 1287 height 755
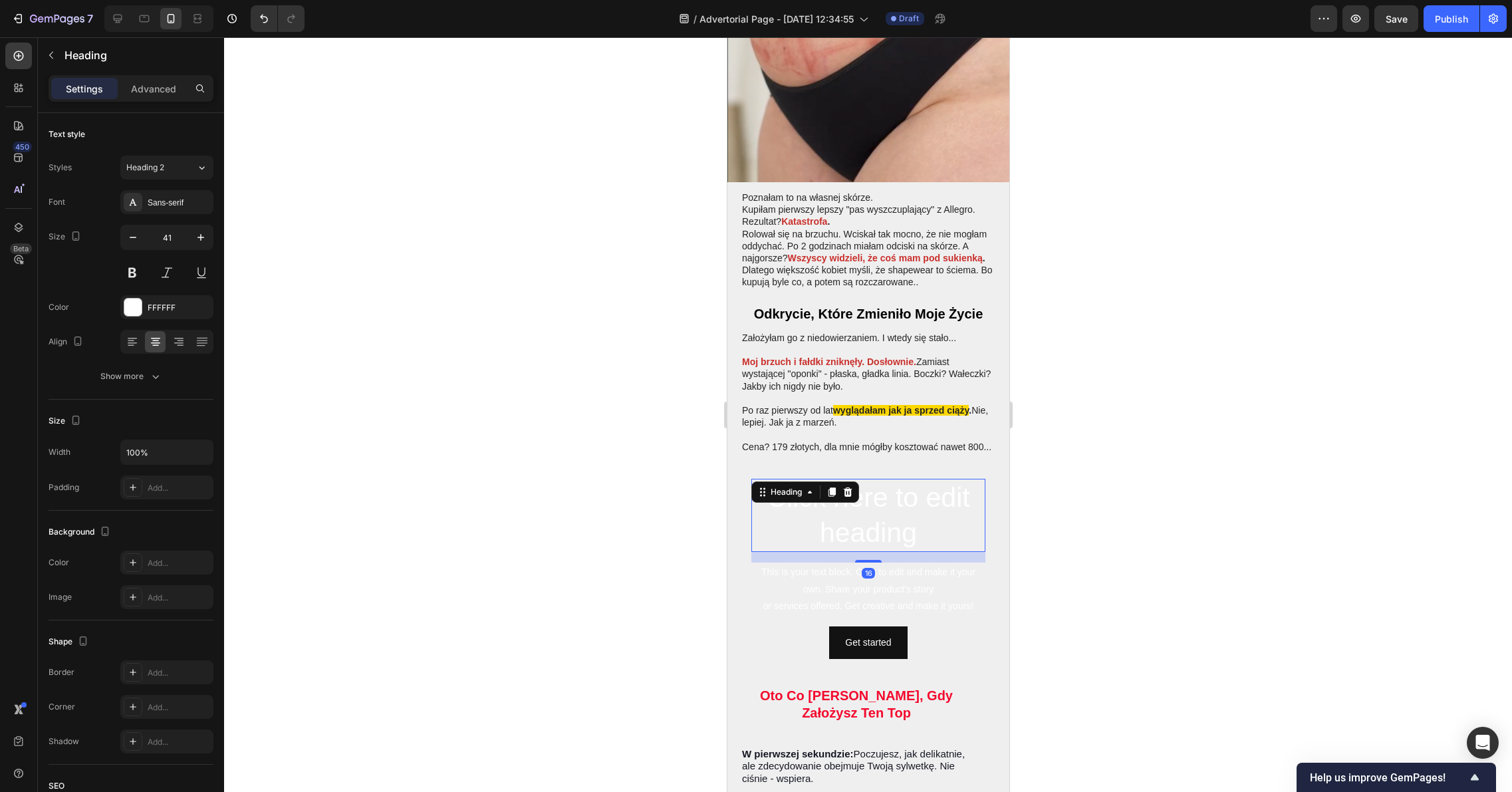
click at [843, 519] on h2 "Click here to edit heading" at bounding box center [868, 515] width 234 height 74
click at [876, 562] on div "This is your text block. Click to edit and make it your own. Share your product…" at bounding box center [868, 589] width 234 height 53
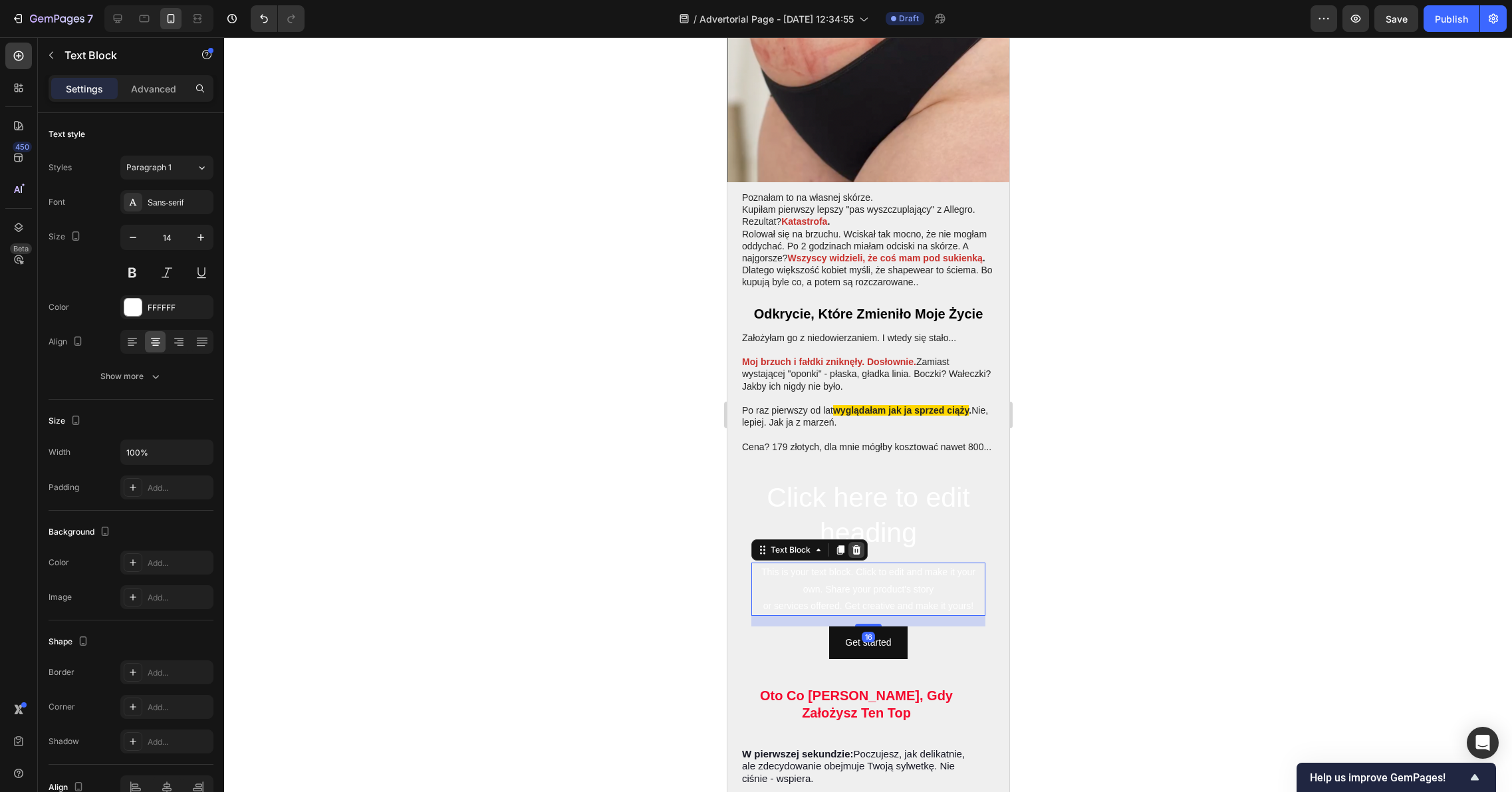
click at [857, 545] on icon at bounding box center [855, 549] width 8 height 9
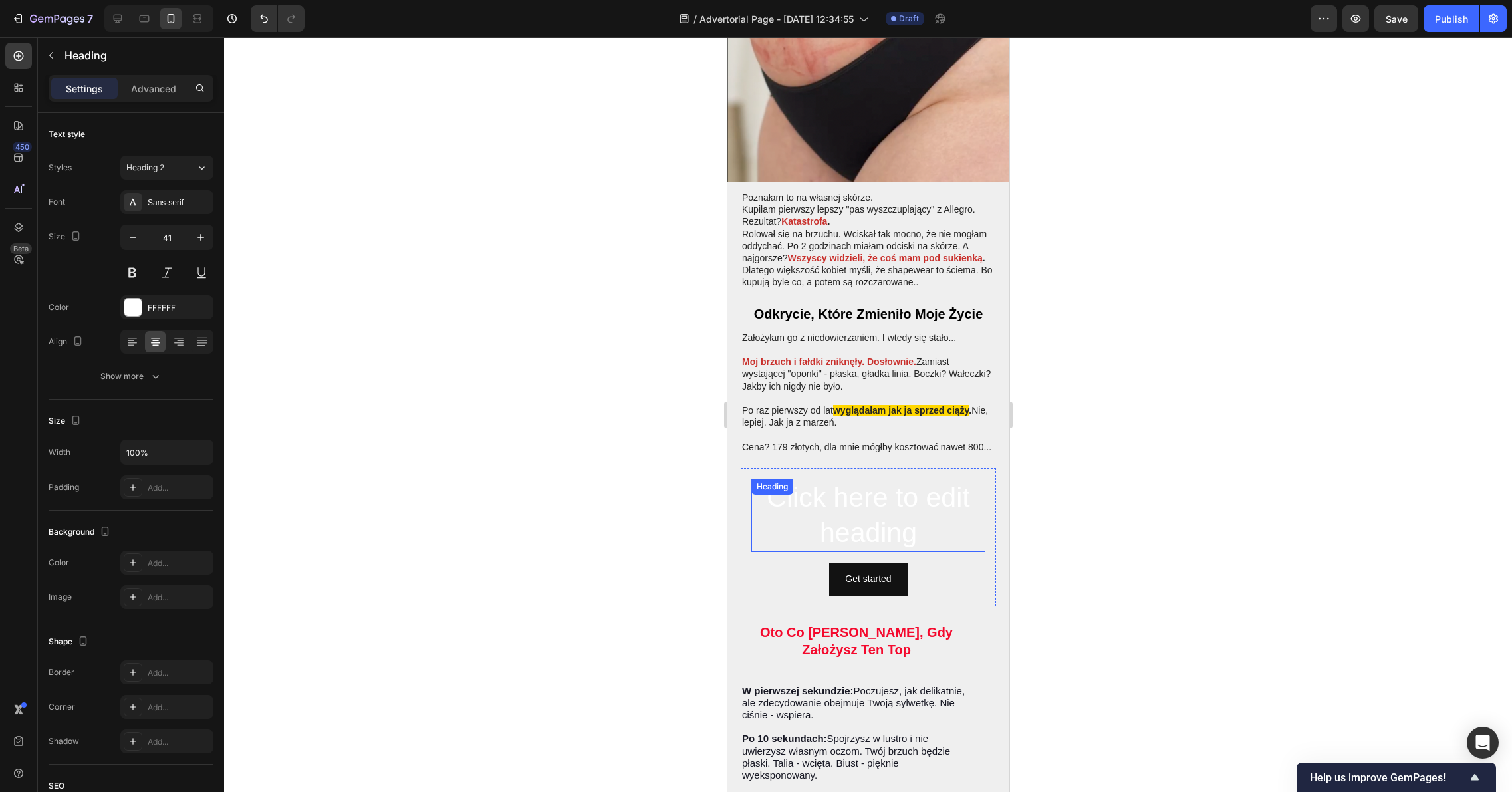
click at [866, 486] on h2 "Click here to edit heading" at bounding box center [868, 515] width 234 height 74
click at [849, 488] on icon at bounding box center [847, 492] width 8 height 9
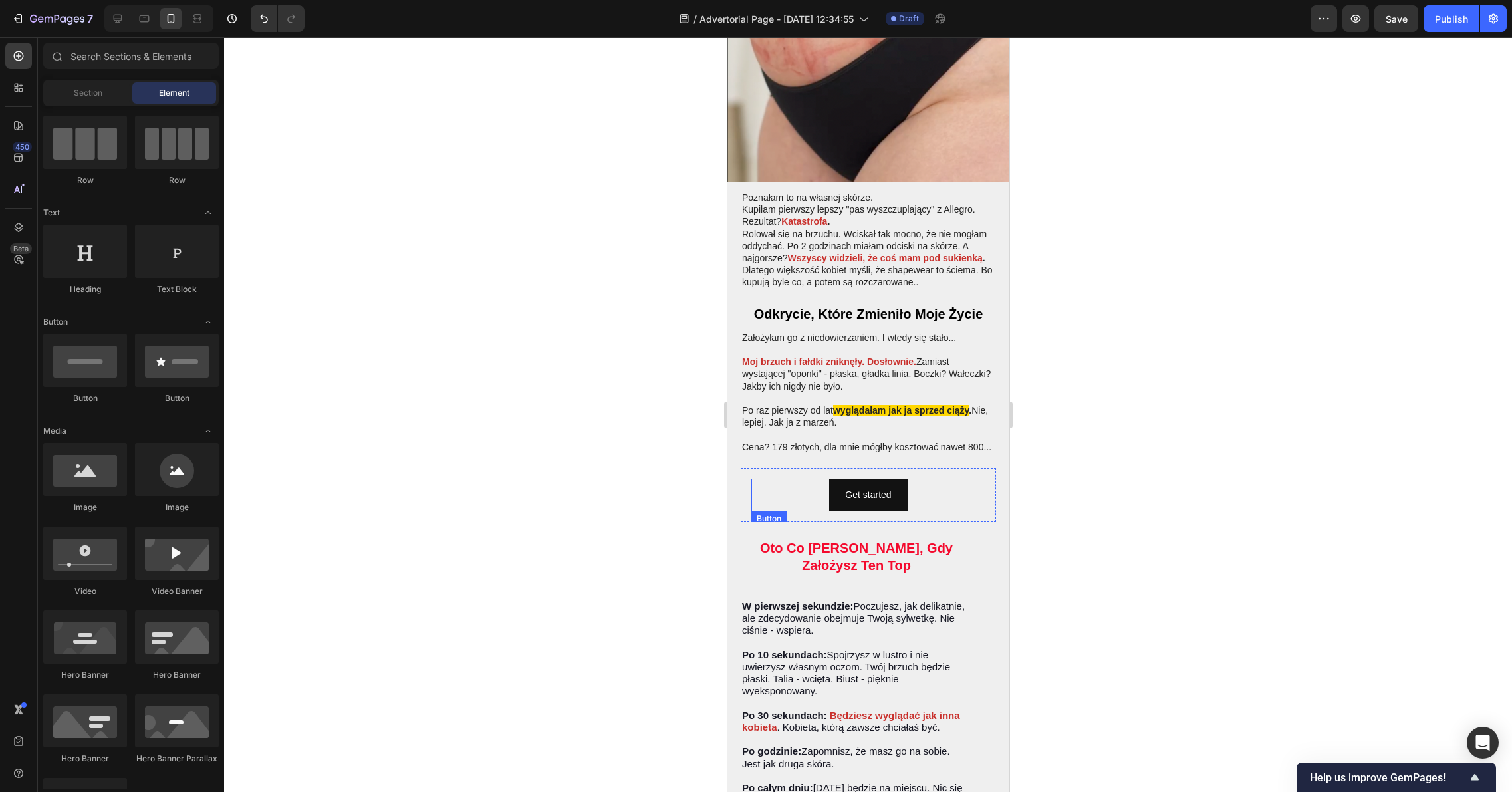
click at [772, 479] on div "Get started Button" at bounding box center [868, 494] width 234 height 33
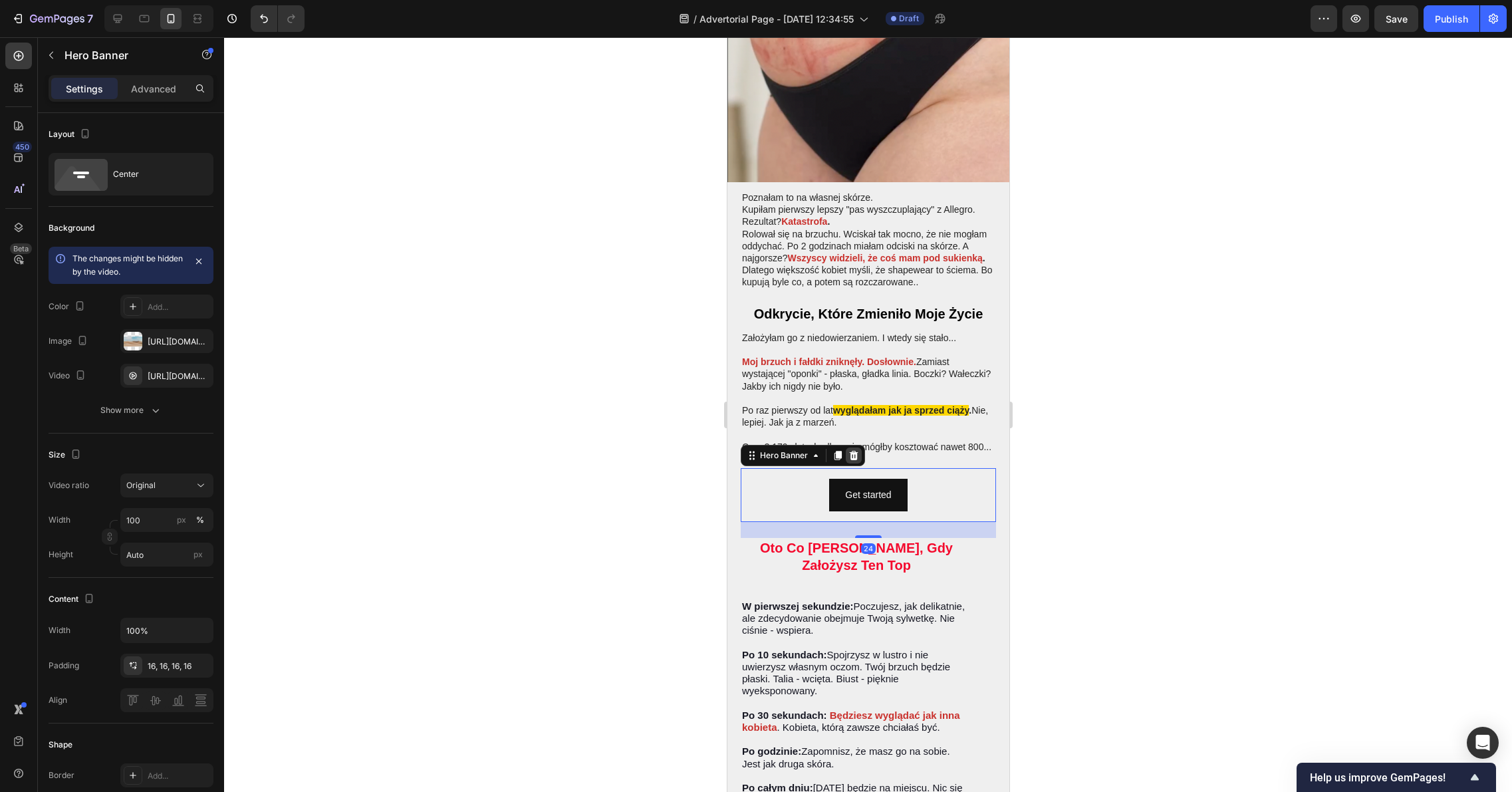
click at [852, 451] on icon at bounding box center [853, 455] width 8 height 9
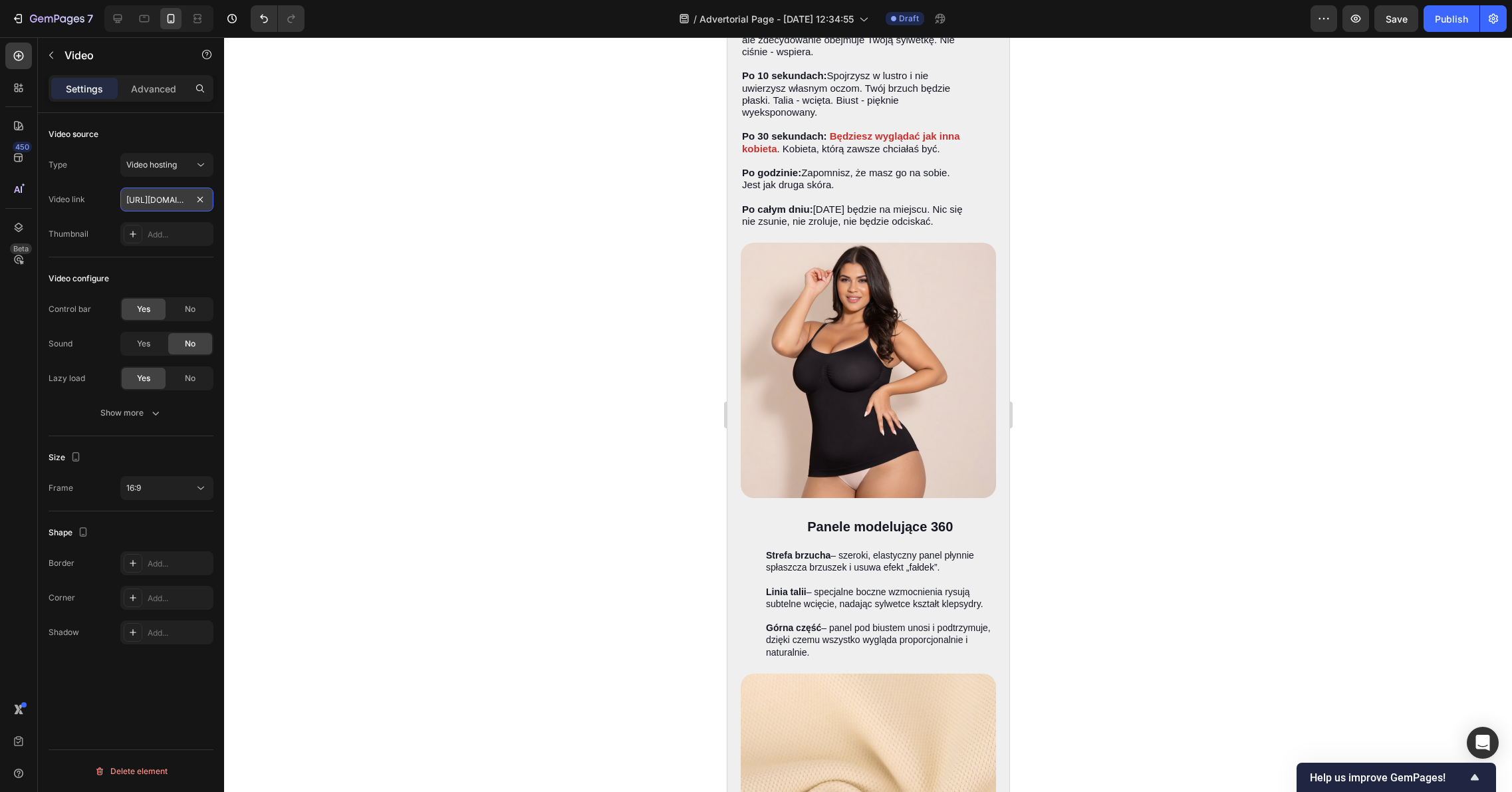
click at [153, 201] on input "https://cdn.shopify.com/videos/c/o/v/2cd3deb506b54b009063f7270ab5cf2e.mp4" at bounding box center [167, 199] width 93 height 24
click at [168, 198] on input "https://cdn.shopify.com/videos/c/o/v/2cd3deb506b54b009063f7270ab5cf2e.mp4" at bounding box center [167, 199] width 93 height 24
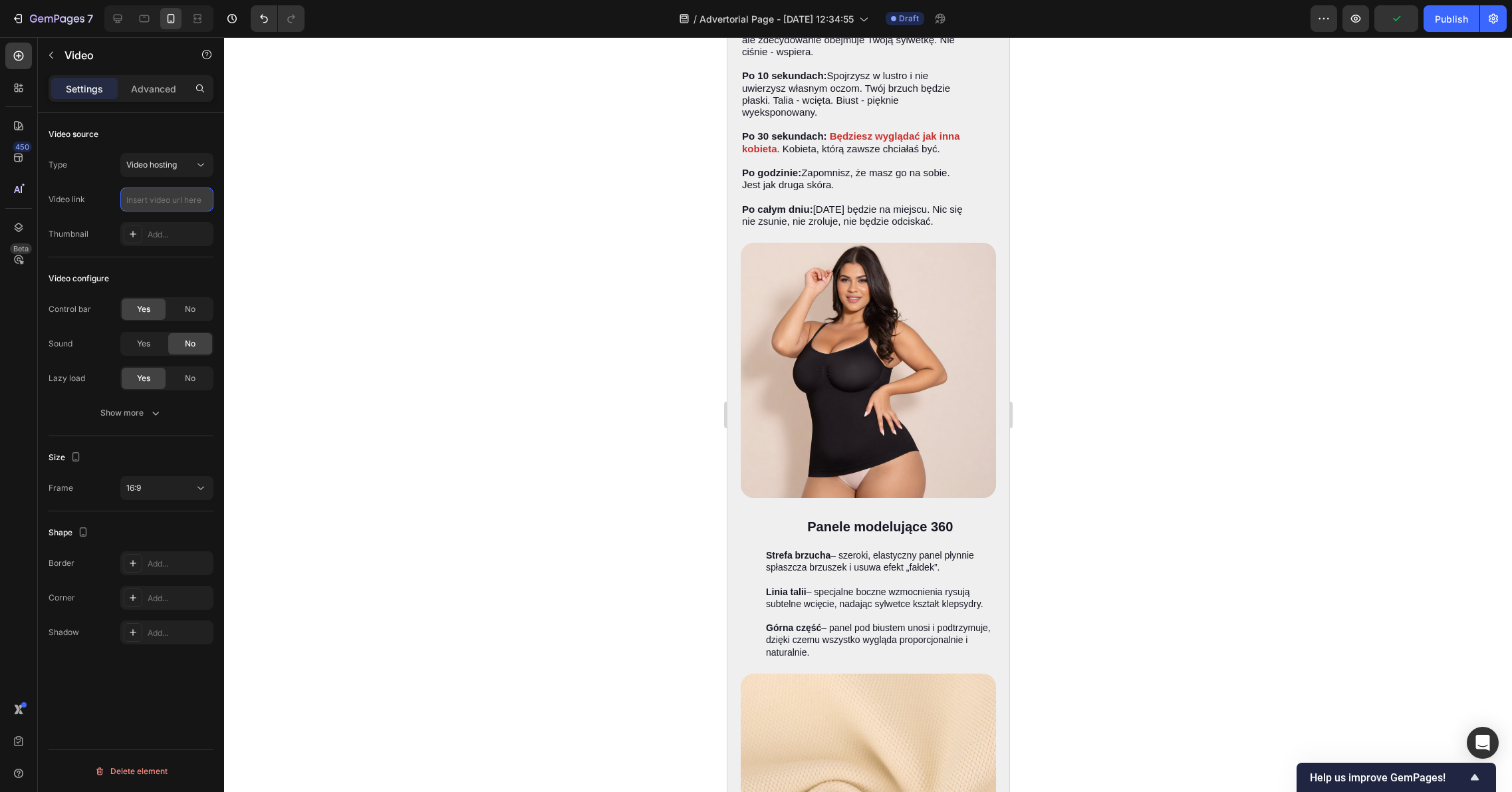
paste input "https://files.fm/u/bpy4hh8asa"
type input "https://files.fm/u/bpy4hh8asa"
click at [275, 286] on div at bounding box center [867, 415] width 1287 height 755
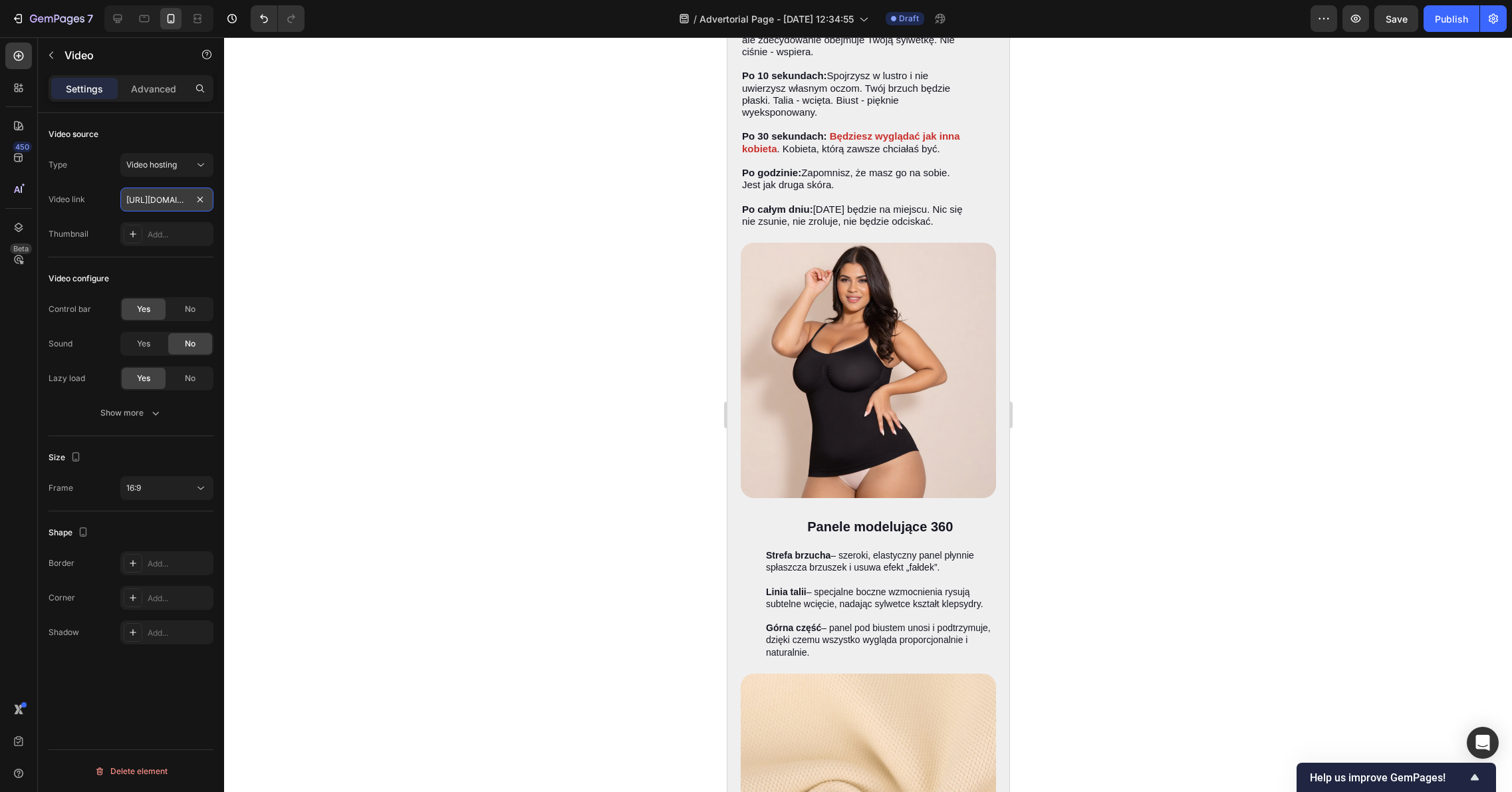
click at [169, 199] on input "https://files.fm/u/bpy4hh8asa" at bounding box center [167, 199] width 93 height 24
type input "https://files.fm/f/3eum7qws8p"
click at [235, 277] on div at bounding box center [867, 415] width 1287 height 755
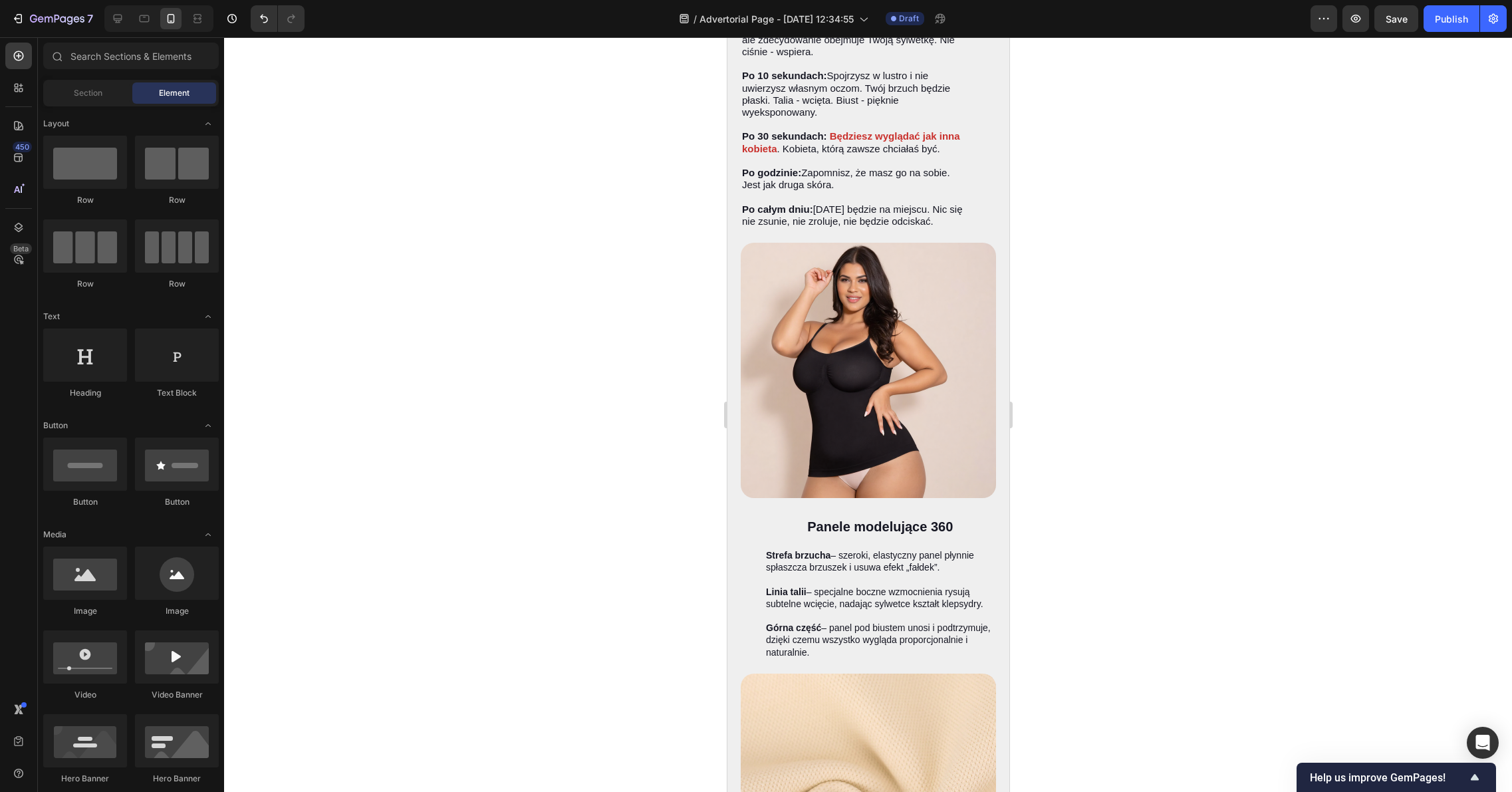
click at [481, 343] on div at bounding box center [867, 415] width 1287 height 755
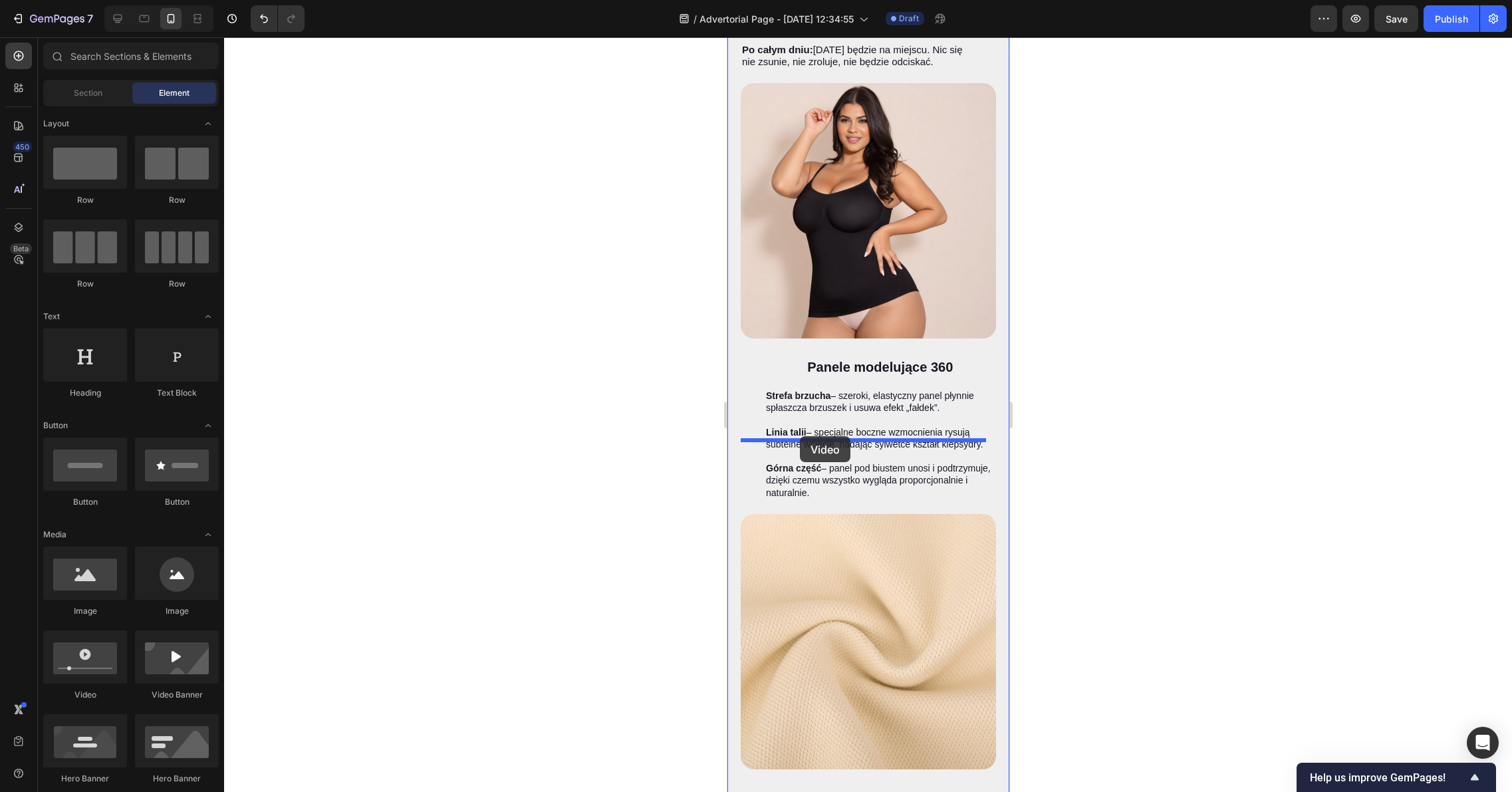
drag, startPoint x: 813, startPoint y: 574, endPoint x: 799, endPoint y: 435, distance: 139.7
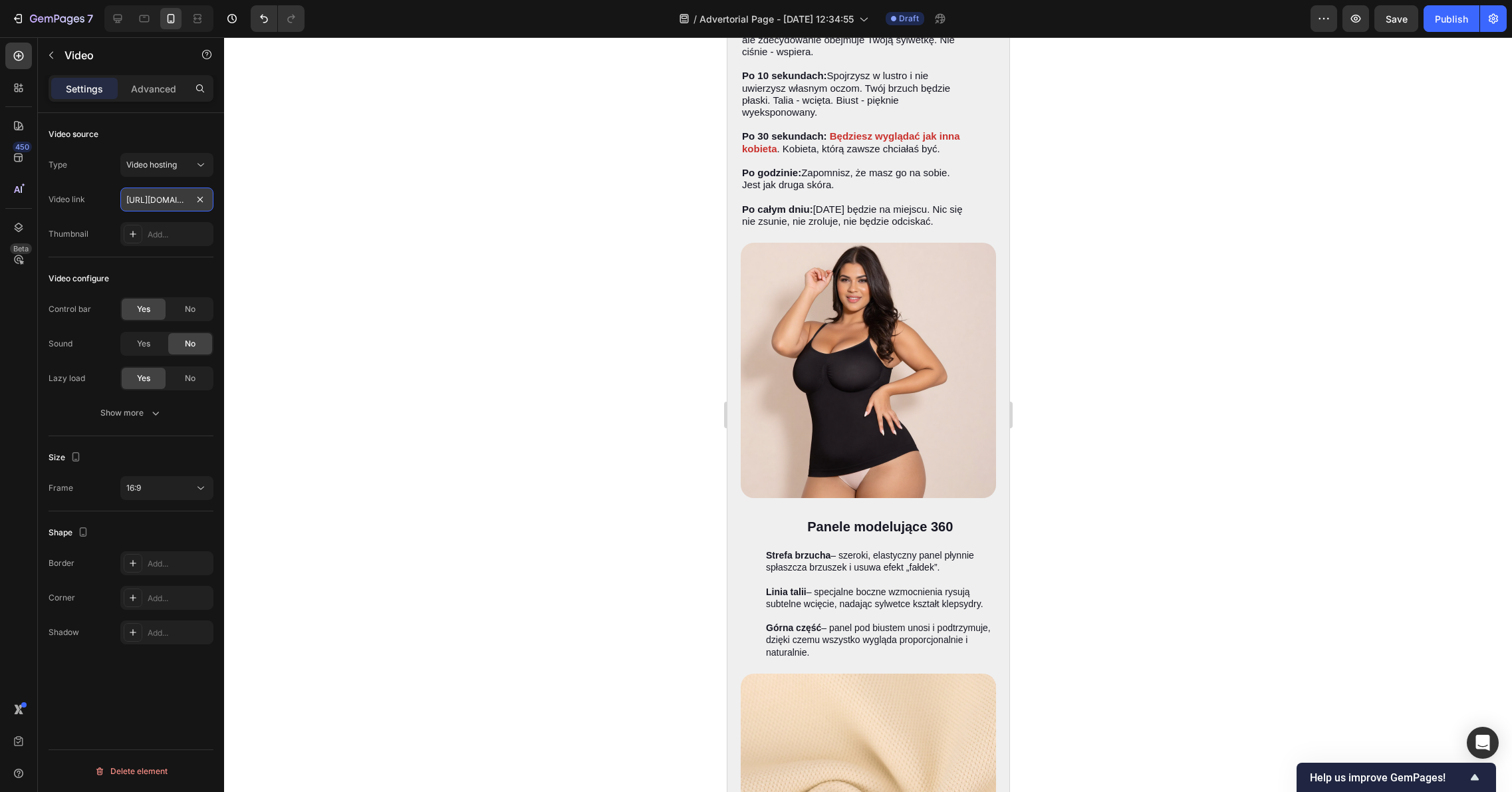
click at [168, 200] on input "https://cdn.shopify.com/videos/c/o/v/2cd3deb506b54b009063f7270ab5cf2e.mp4" at bounding box center [167, 199] width 93 height 24
click at [198, 170] on icon at bounding box center [200, 164] width 13 height 13
click at [198, 168] on icon at bounding box center [200, 164] width 13 height 13
click at [173, 203] on input "text" at bounding box center [167, 199] width 93 height 24
paste input "https://files.fm/f/3eum7qws8p"
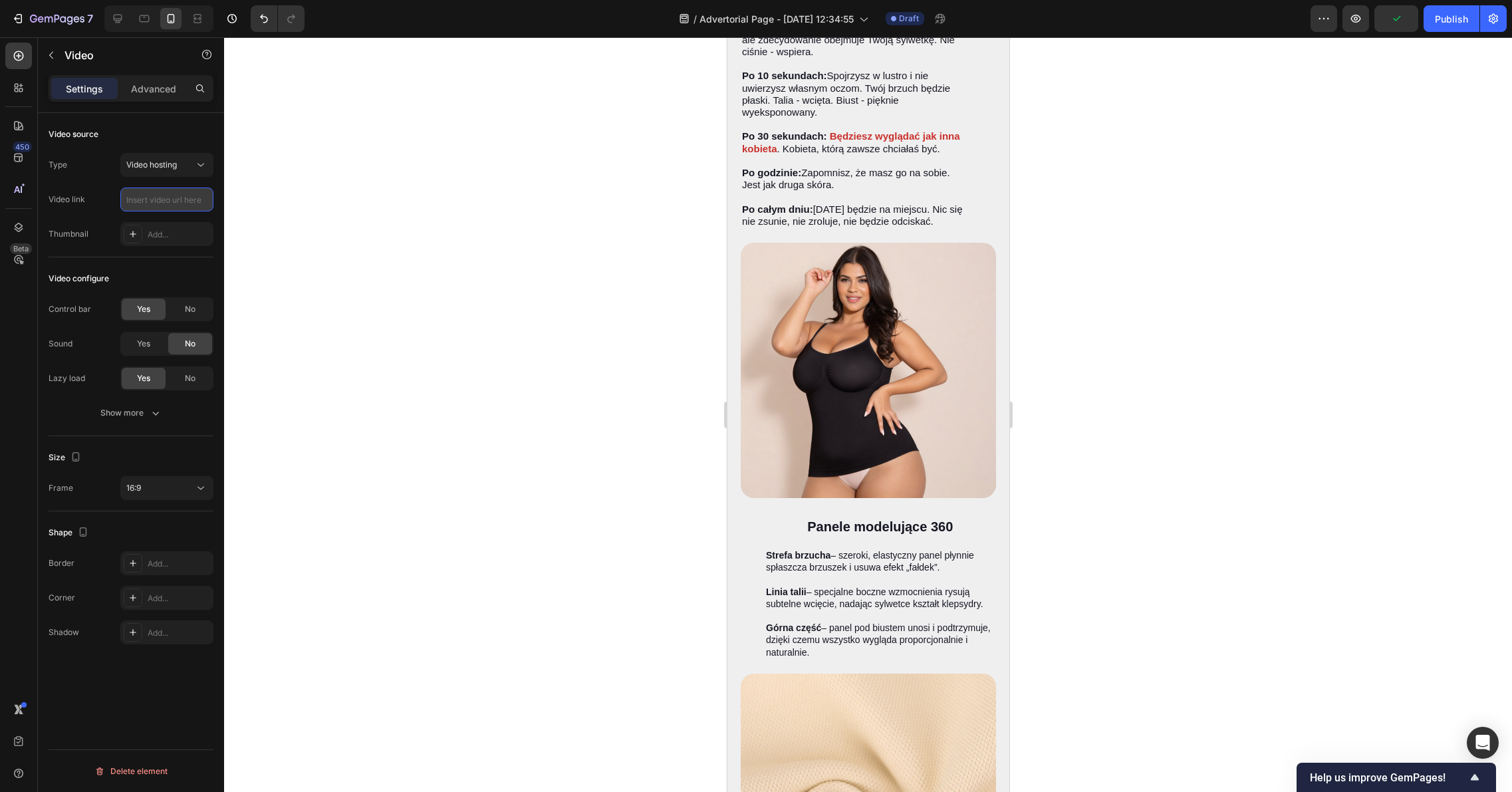
type input "https://files.fm/f/3eum7qws8p"
click at [384, 309] on div at bounding box center [867, 415] width 1287 height 755
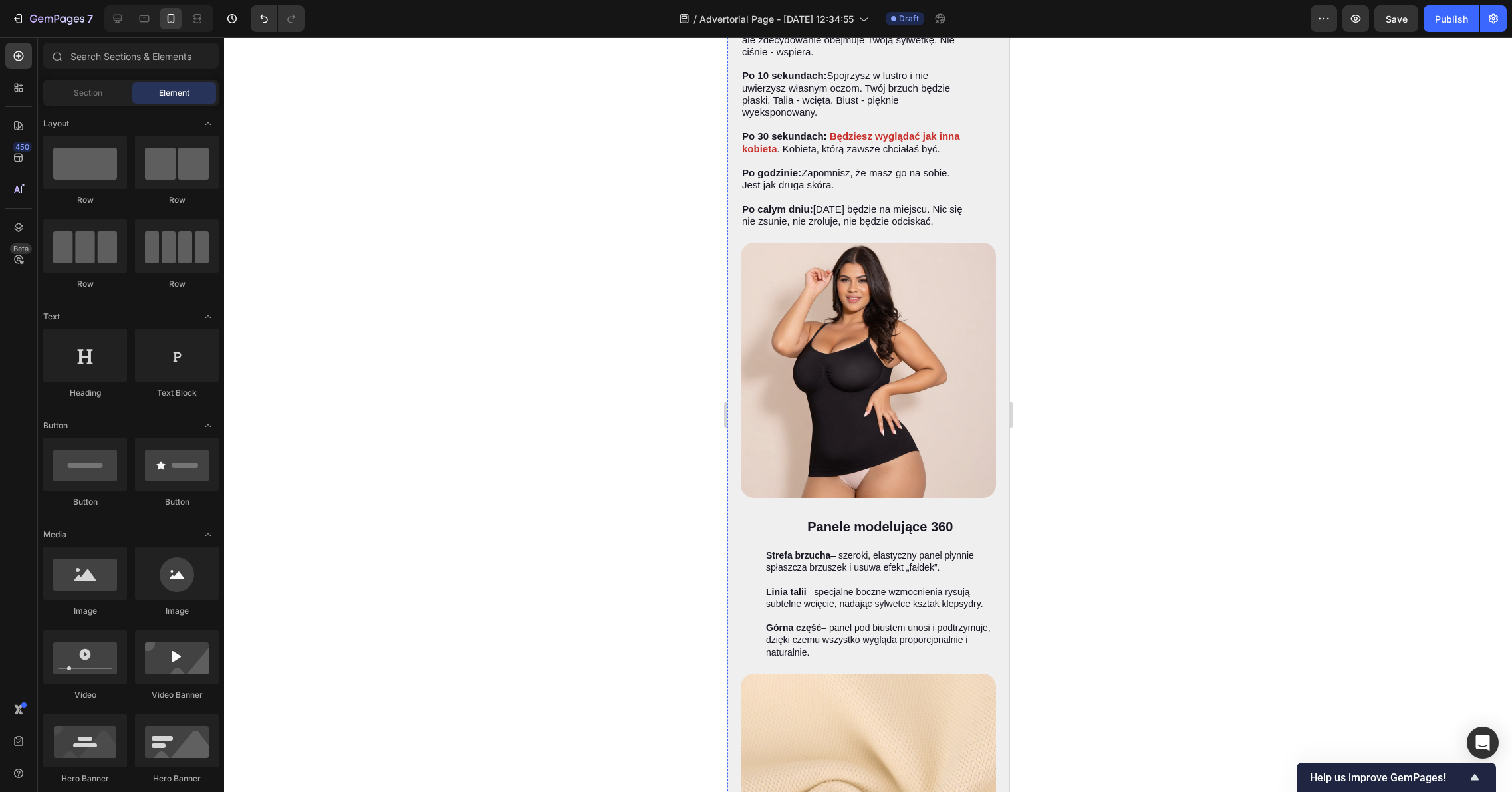
click at [1386, 20] on span "Save" at bounding box center [1396, 19] width 22 height 11
click at [1343, 25] on button "button" at bounding box center [1355, 19] width 26 height 26
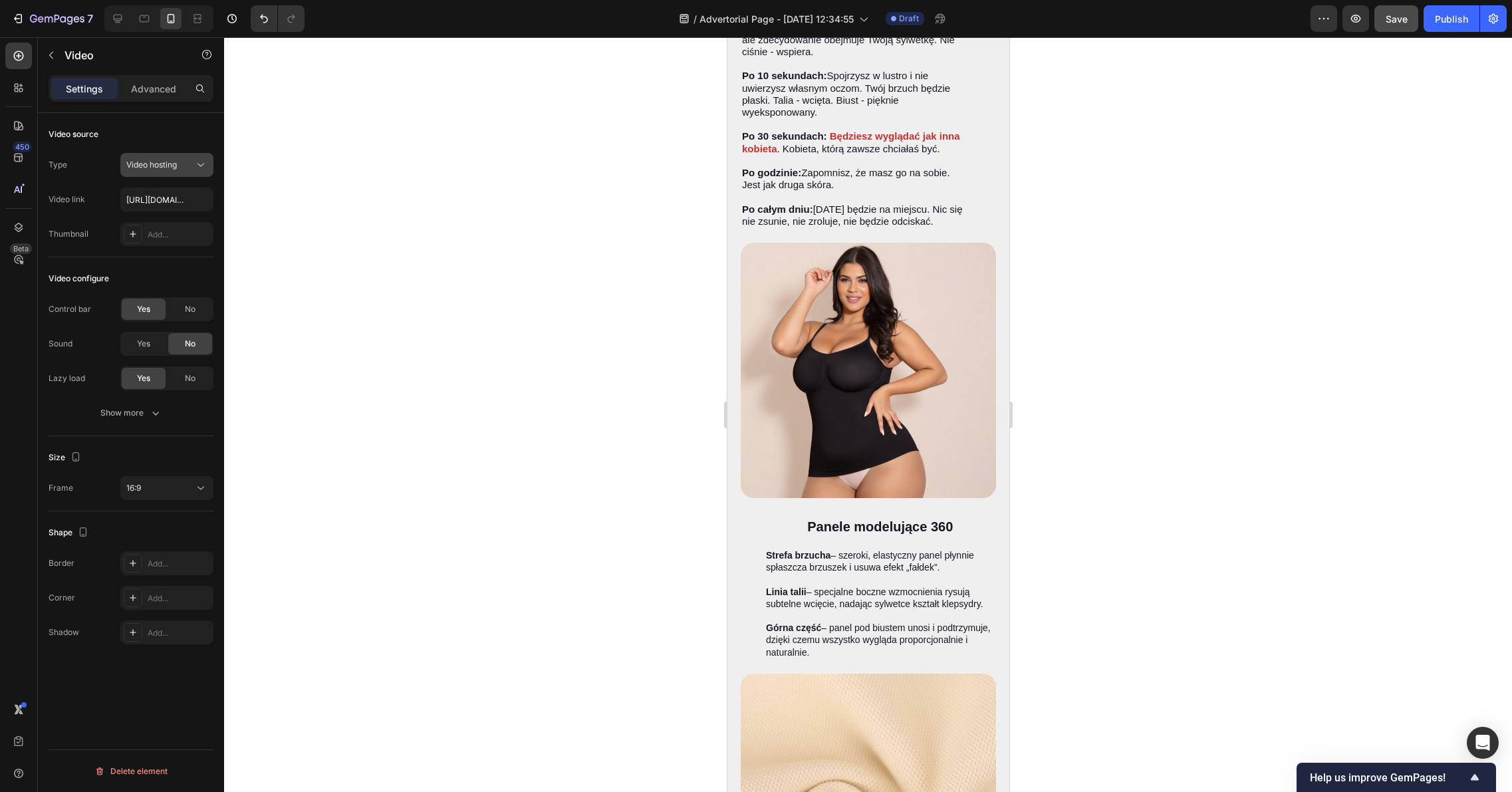
click at [186, 173] on button "Video hosting" at bounding box center [167, 165] width 93 height 24
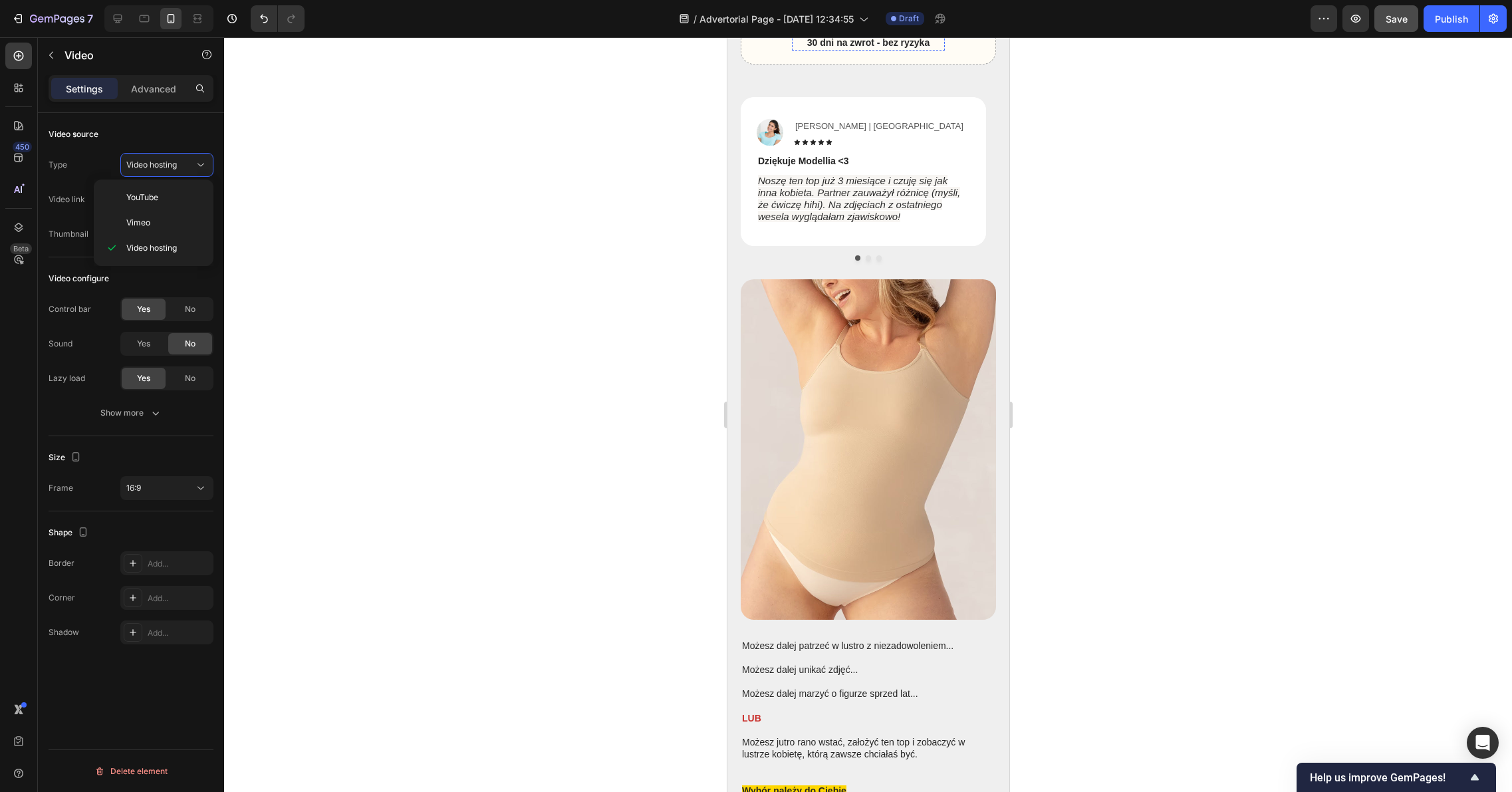
scroll to position [4705, 0]
click at [148, 200] on span "YouTube" at bounding box center [142, 197] width 32 height 12
type input "https://www.youtube.com/watch?v=drIt4RH_kyQ"
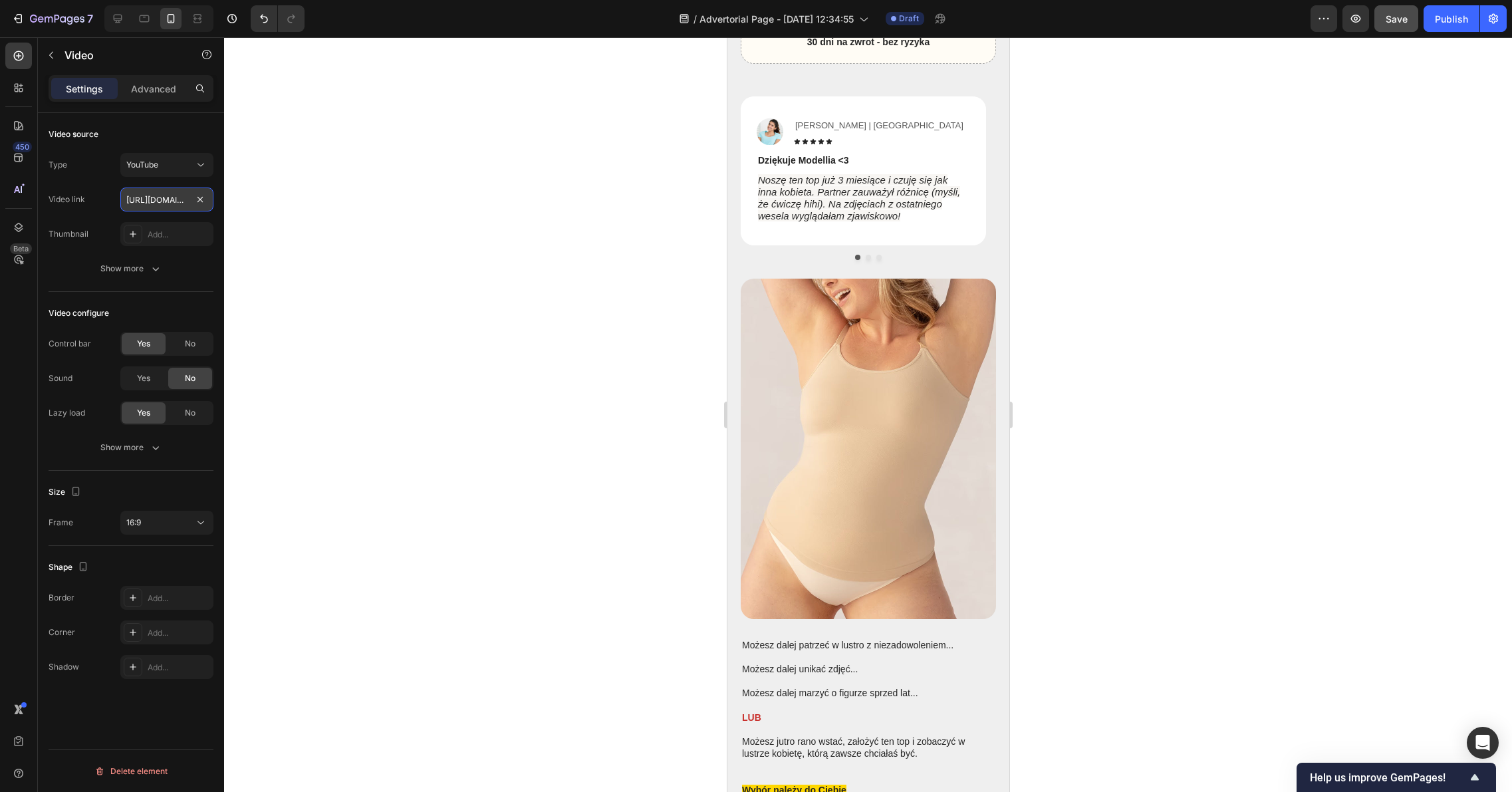
click at [184, 205] on input "https://www.youtube.com/watch?v=drIt4RH_kyQ" at bounding box center [167, 199] width 93 height 24
paste input "https://youtube.com/shorts/YbSiOQigpuA"
type input "https://youtube.com/shorts/YbSiOQigpuA"
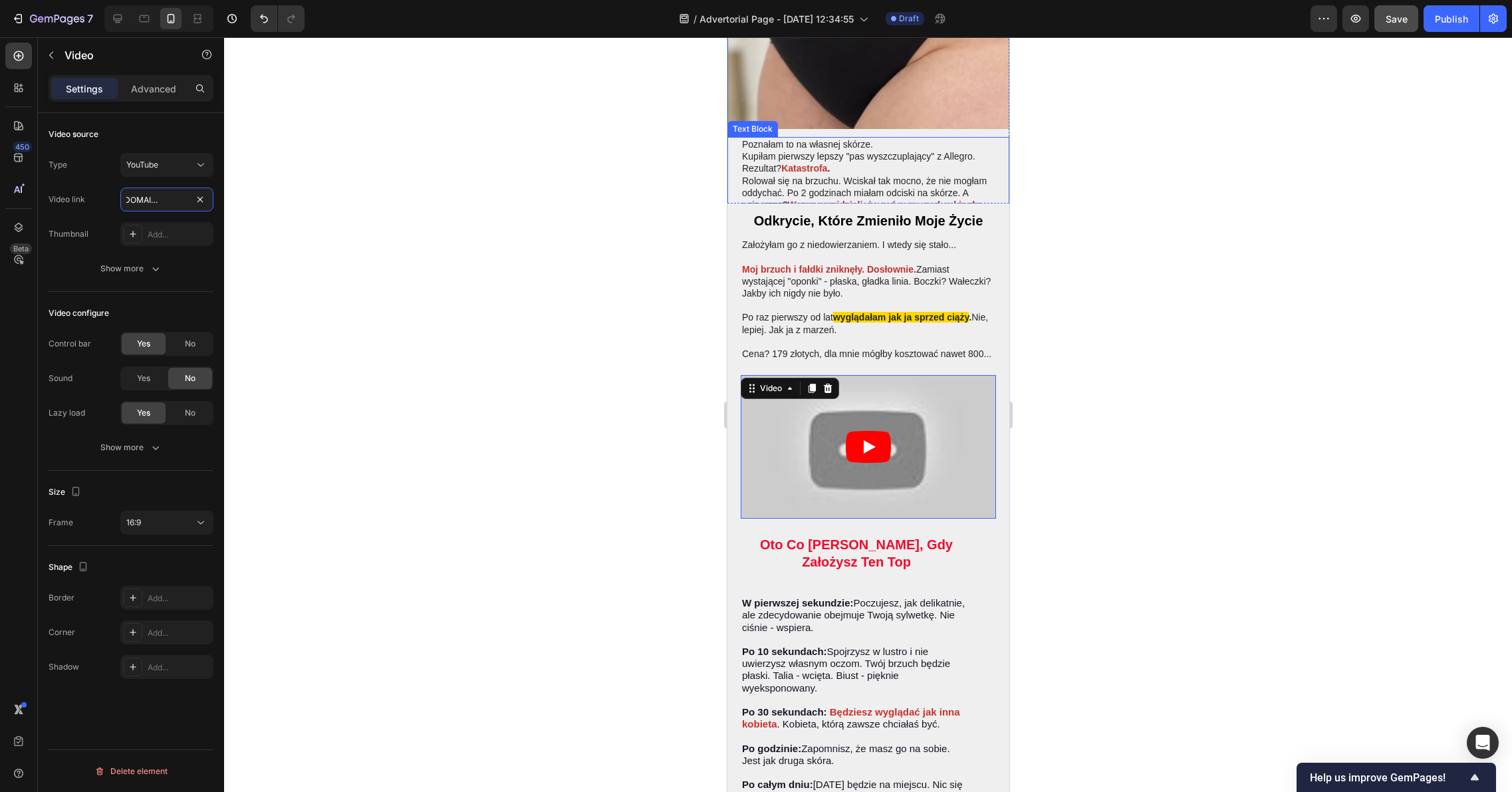
scroll to position [2153, 0]
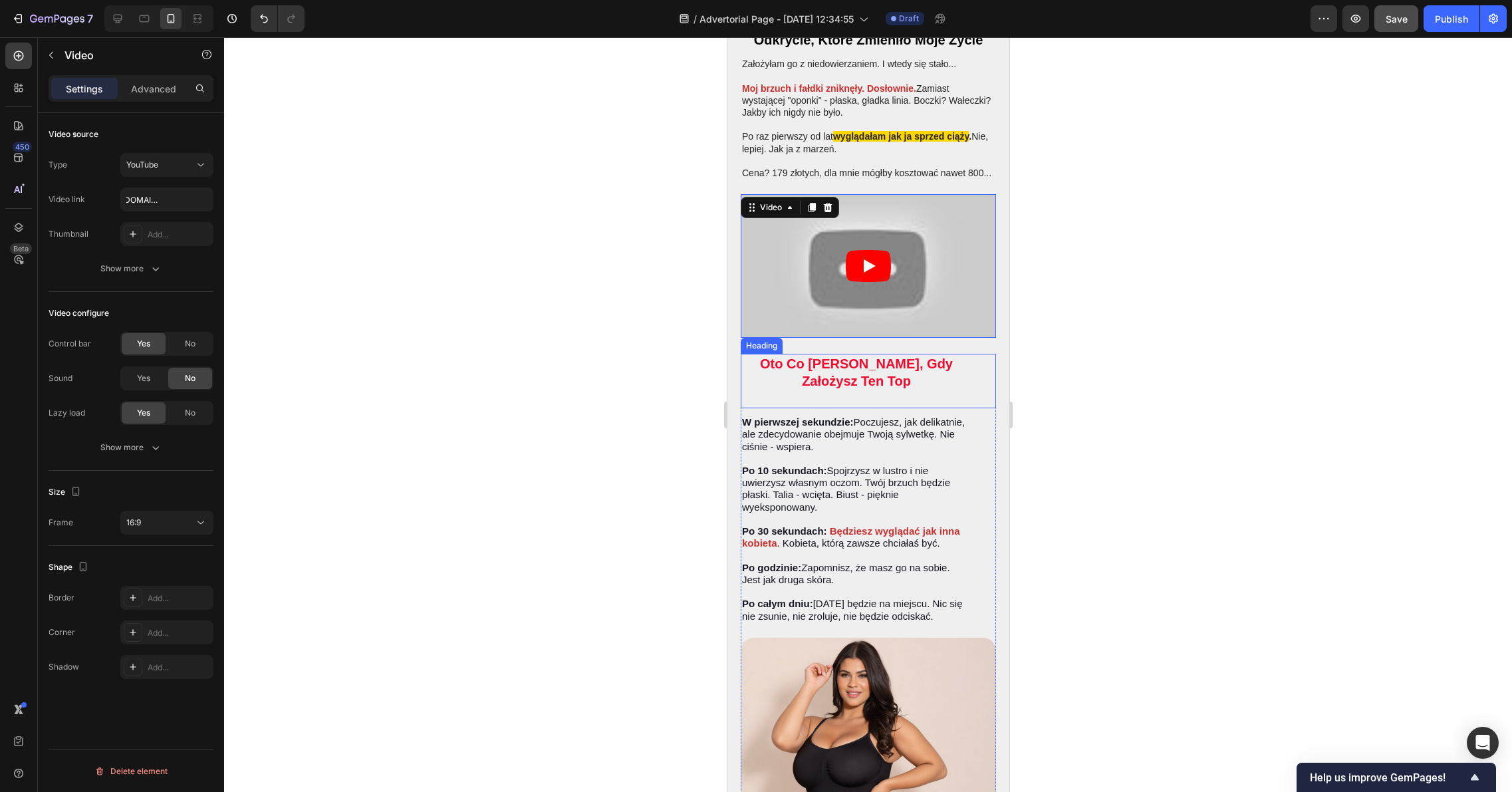
click at [642, 341] on div at bounding box center [867, 415] width 1287 height 755
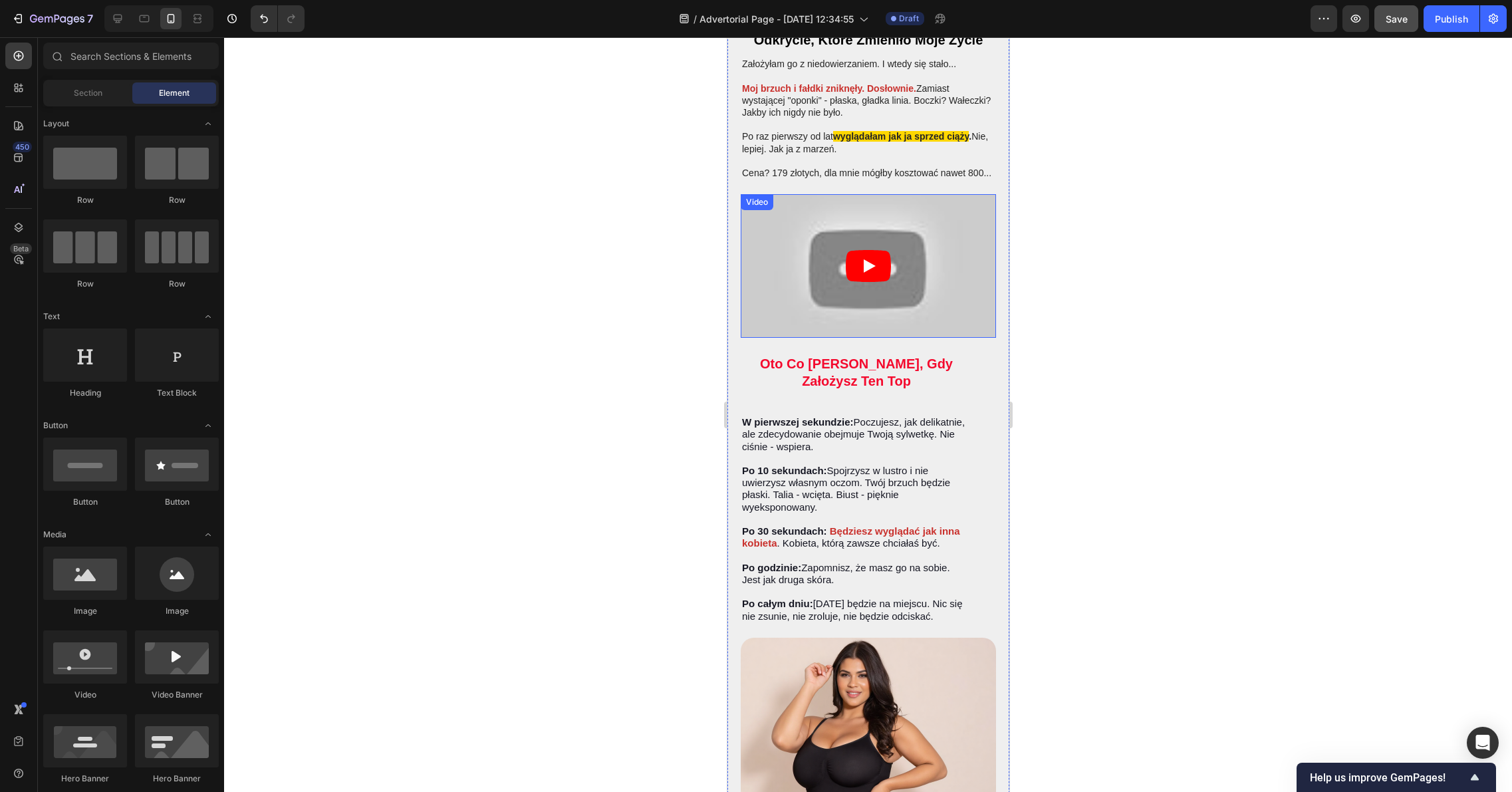
click at [863, 273] on icon "Play" at bounding box center [869, 266] width 12 height 13
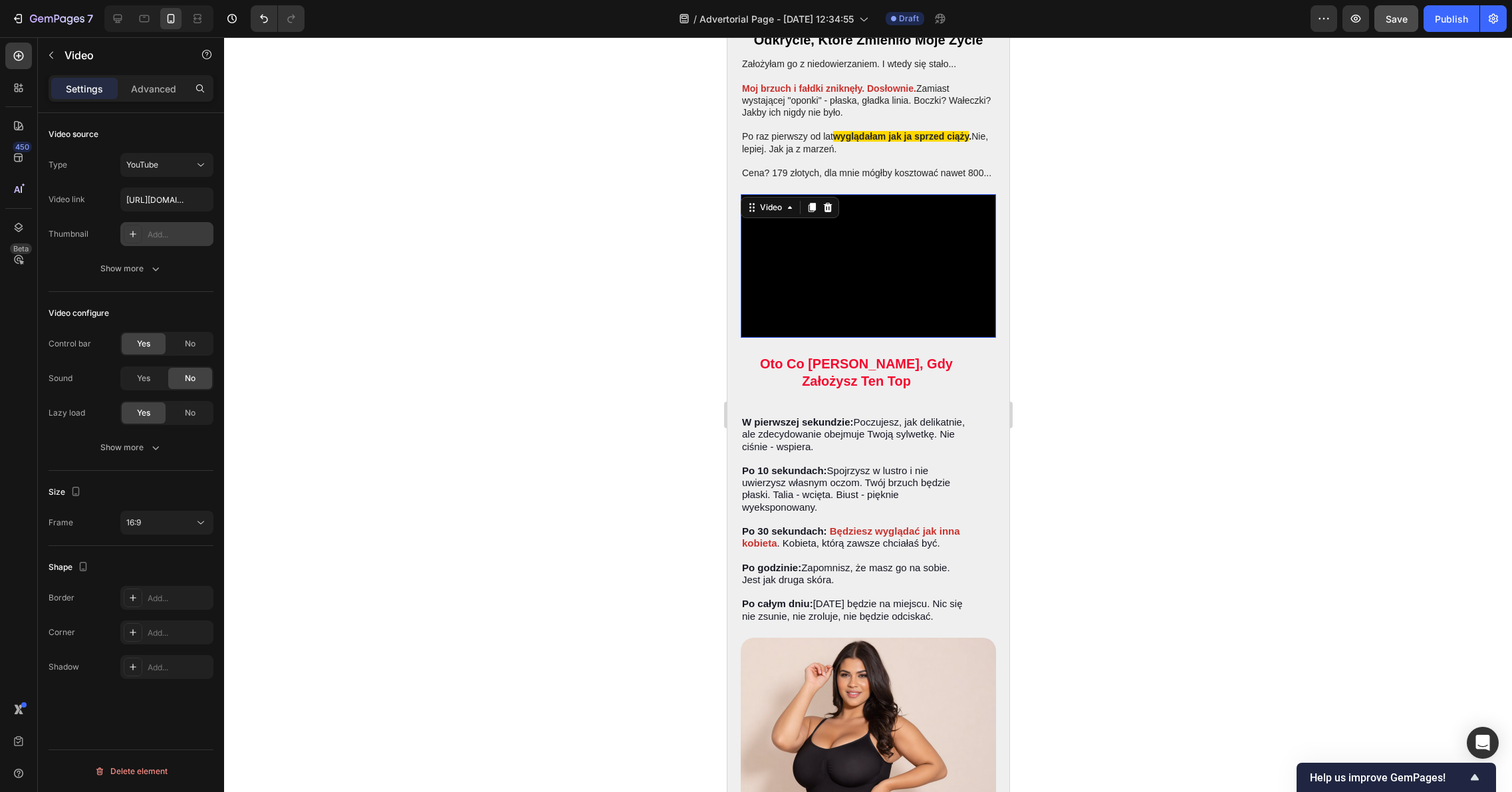
click at [162, 232] on div "Add..." at bounding box center [179, 234] width 62 height 12
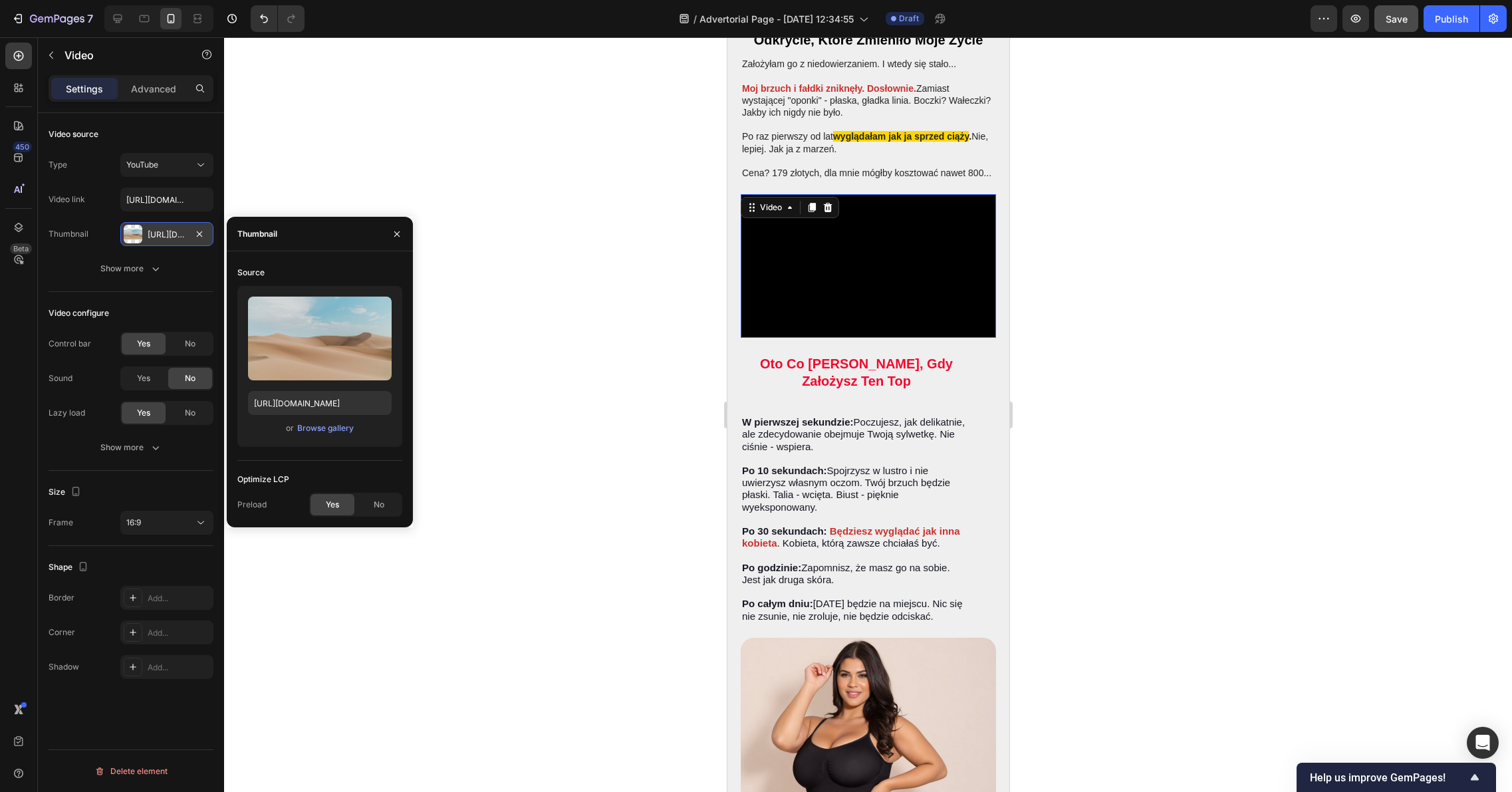
click at [126, 255] on div "Type YouTube Video link https://youtube.com/shorts/YbSiOQigpuA Thumbnail Https:…" at bounding box center [131, 217] width 165 height 128
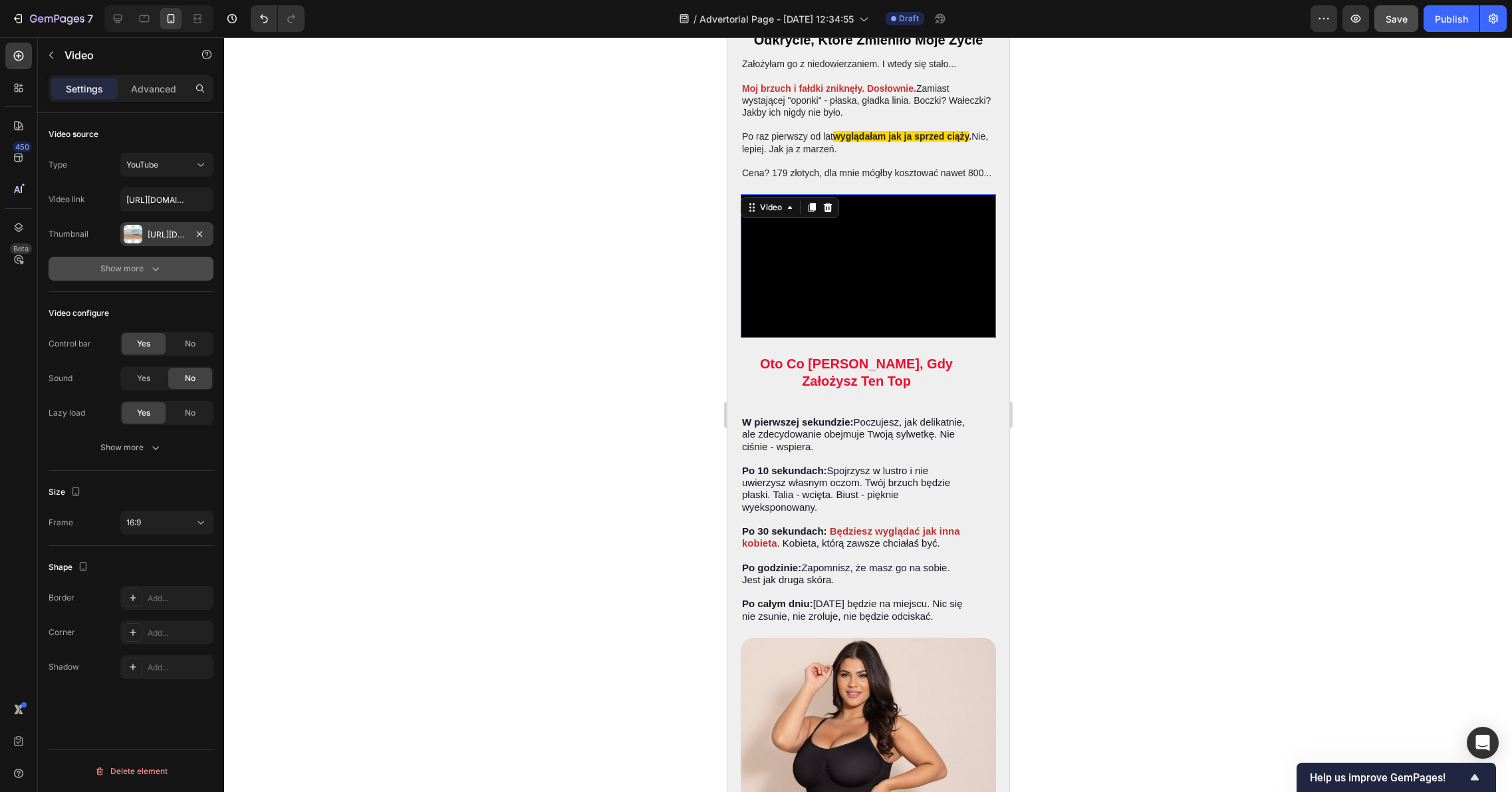
click at [127, 268] on div "Show more" at bounding box center [131, 268] width 62 height 13
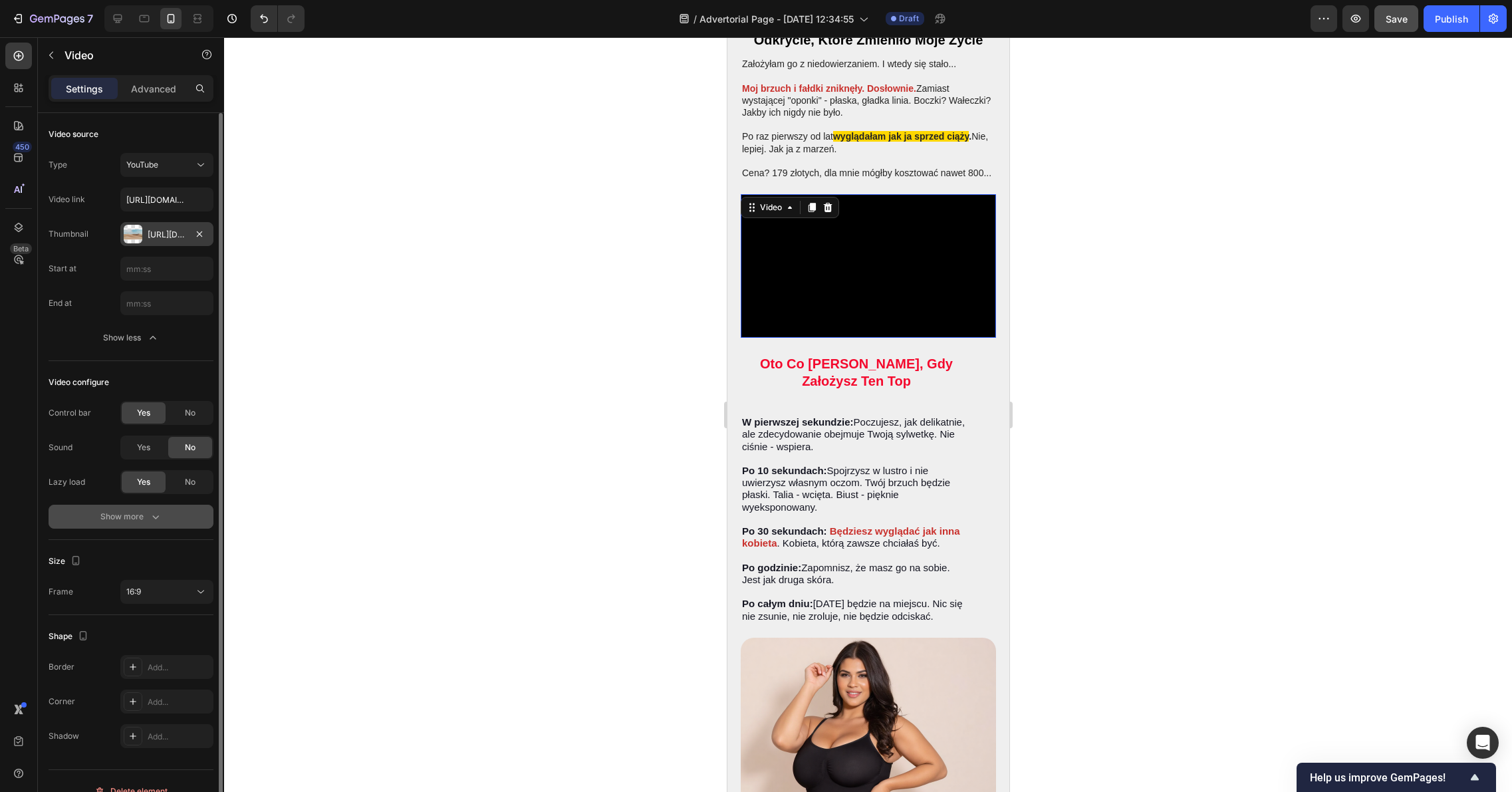
click at [139, 520] on div "Show more" at bounding box center [131, 516] width 62 height 13
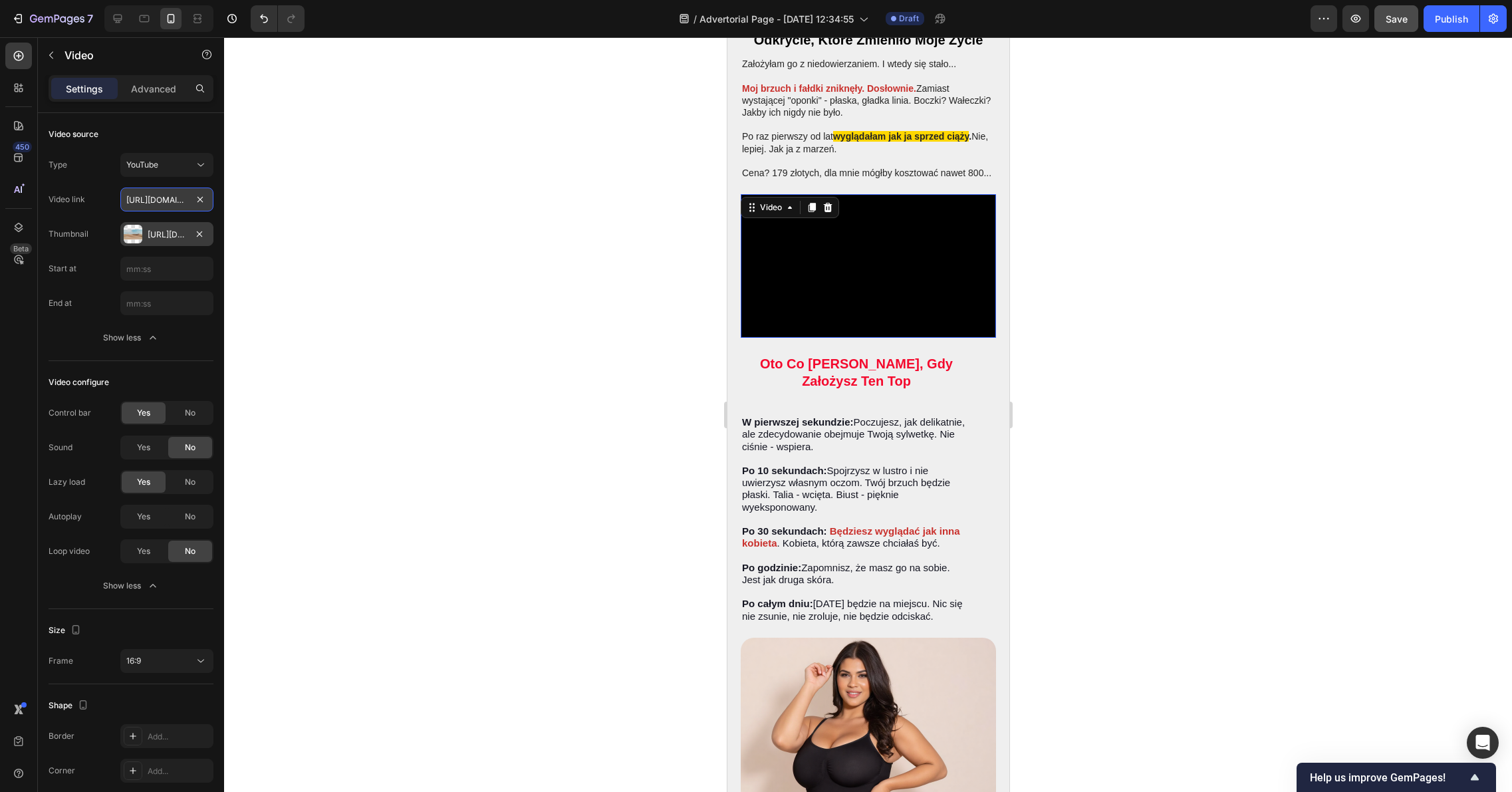
click at [164, 198] on input "https://youtube.com/shorts/YbSiOQigpuA" at bounding box center [167, 199] width 93 height 24
click at [176, 171] on button "YouTube" at bounding box center [167, 165] width 93 height 24
click at [444, 184] on div at bounding box center [867, 415] width 1287 height 755
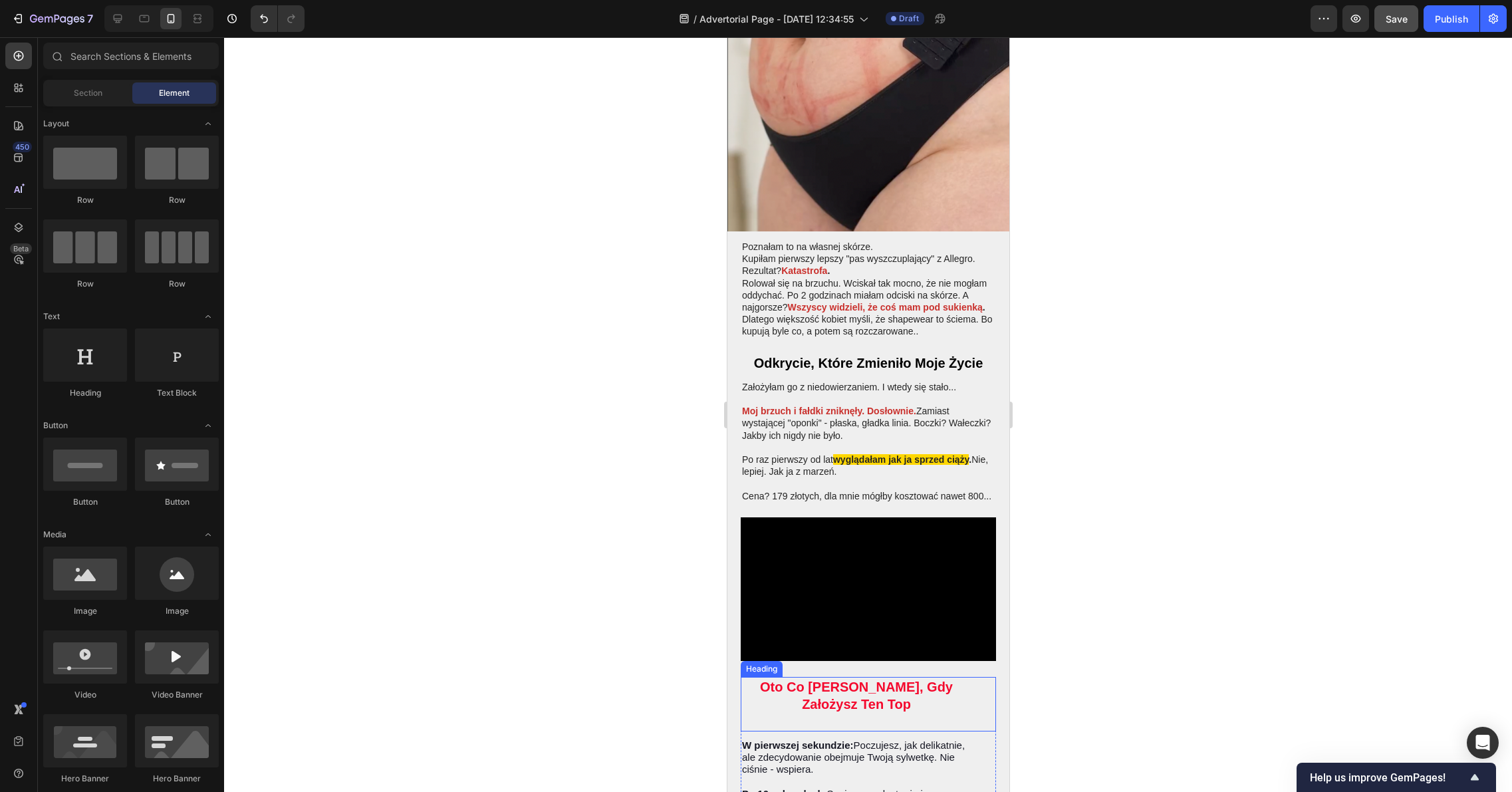
scroll to position [1757, 0]
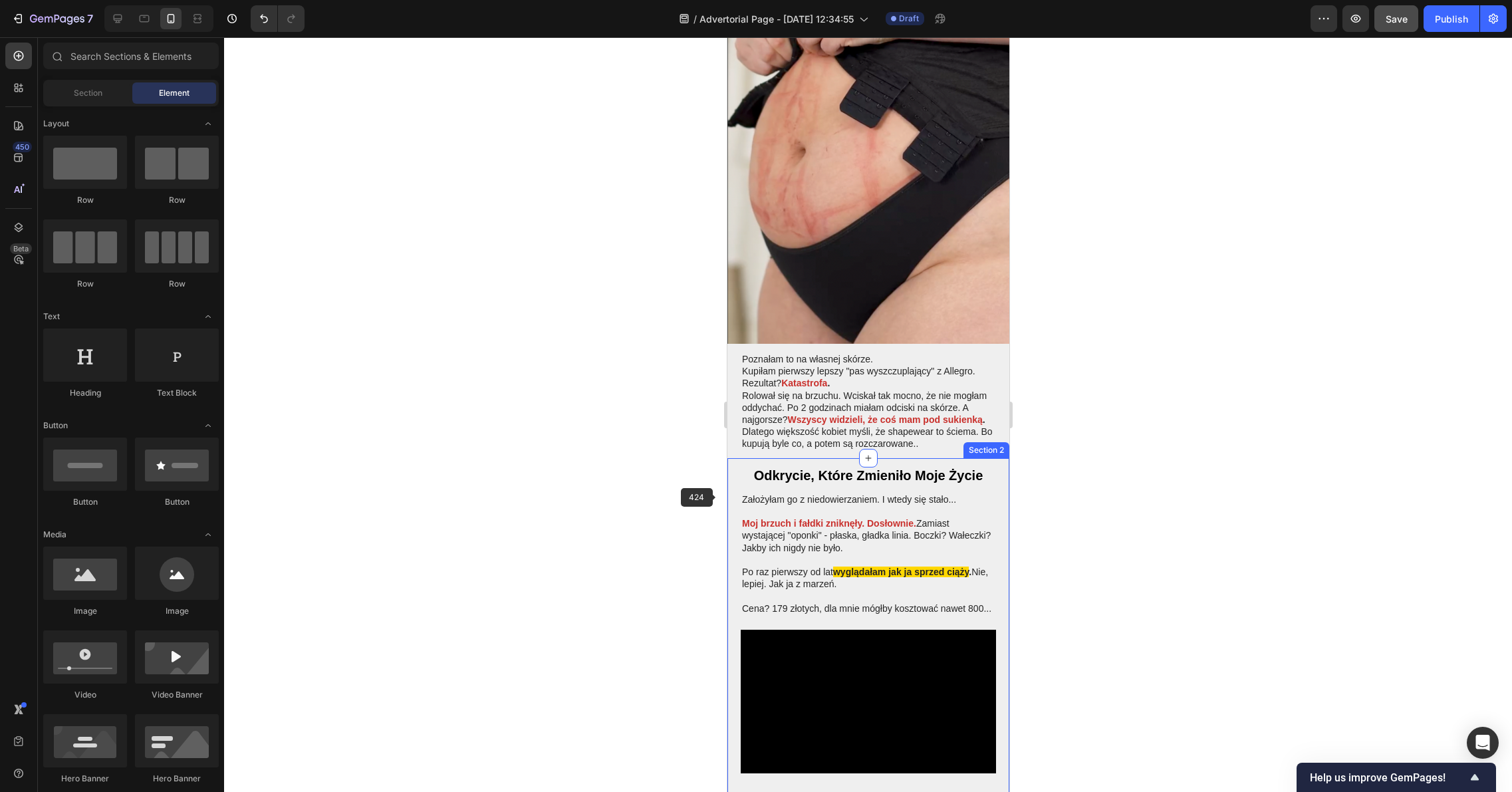
click at [618, 492] on div at bounding box center [867, 415] width 1287 height 755
click at [751, 635] on div "Video" at bounding box center [770, 643] width 54 height 16
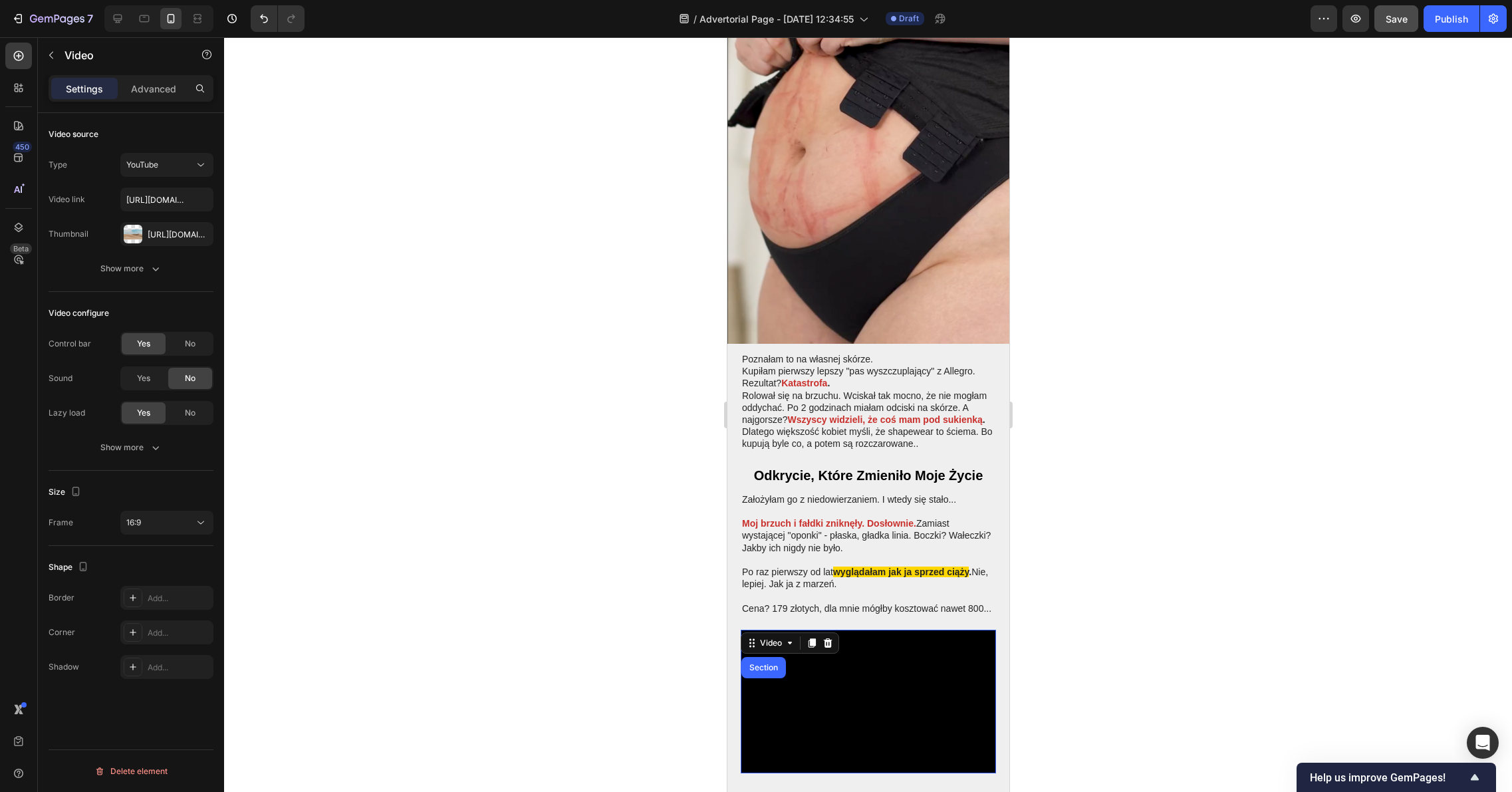
click at [830, 639] on icon at bounding box center [827, 643] width 8 height 9
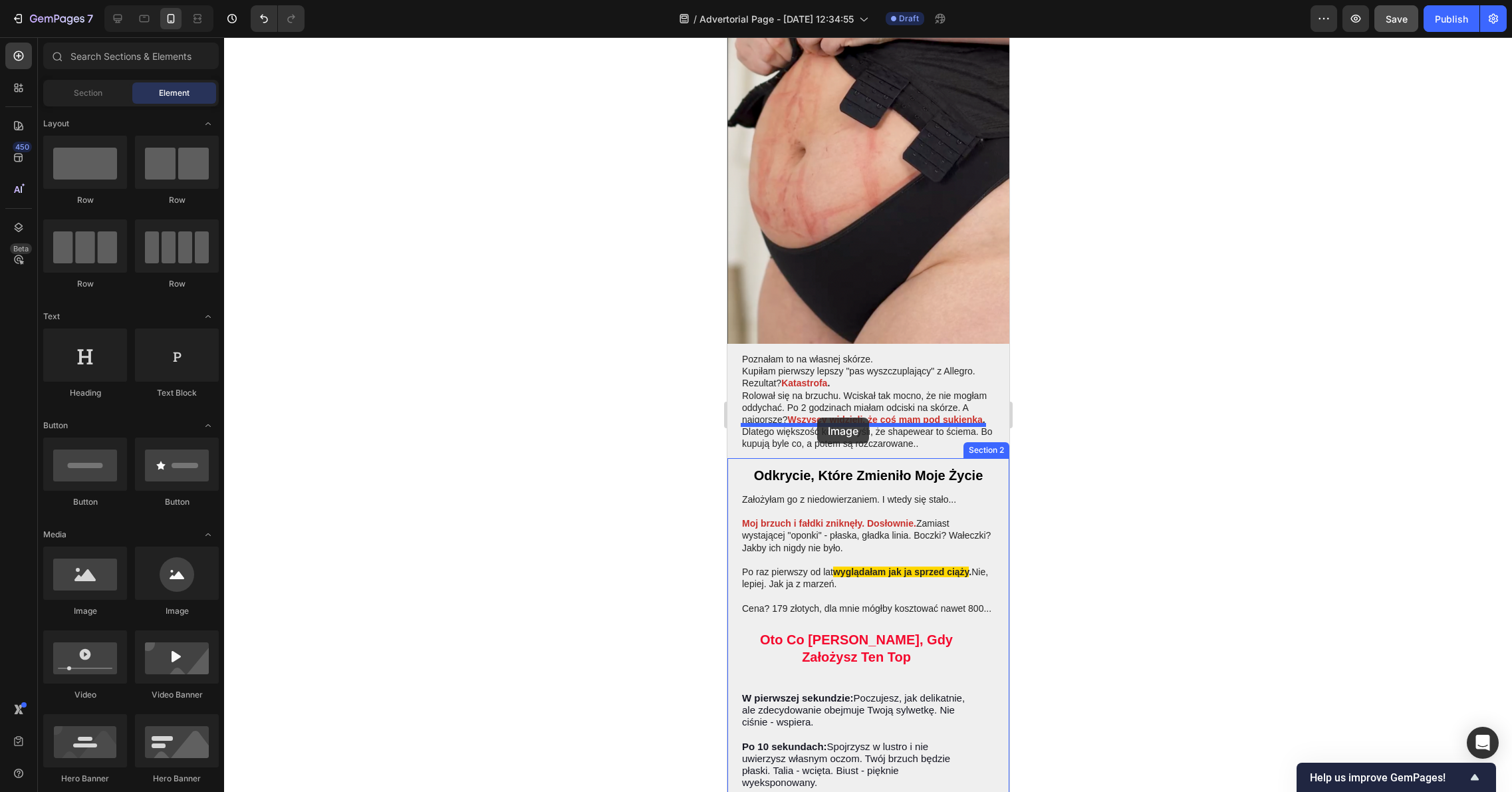
drag, startPoint x: 828, startPoint y: 617, endPoint x: 817, endPoint y: 417, distance: 200.3
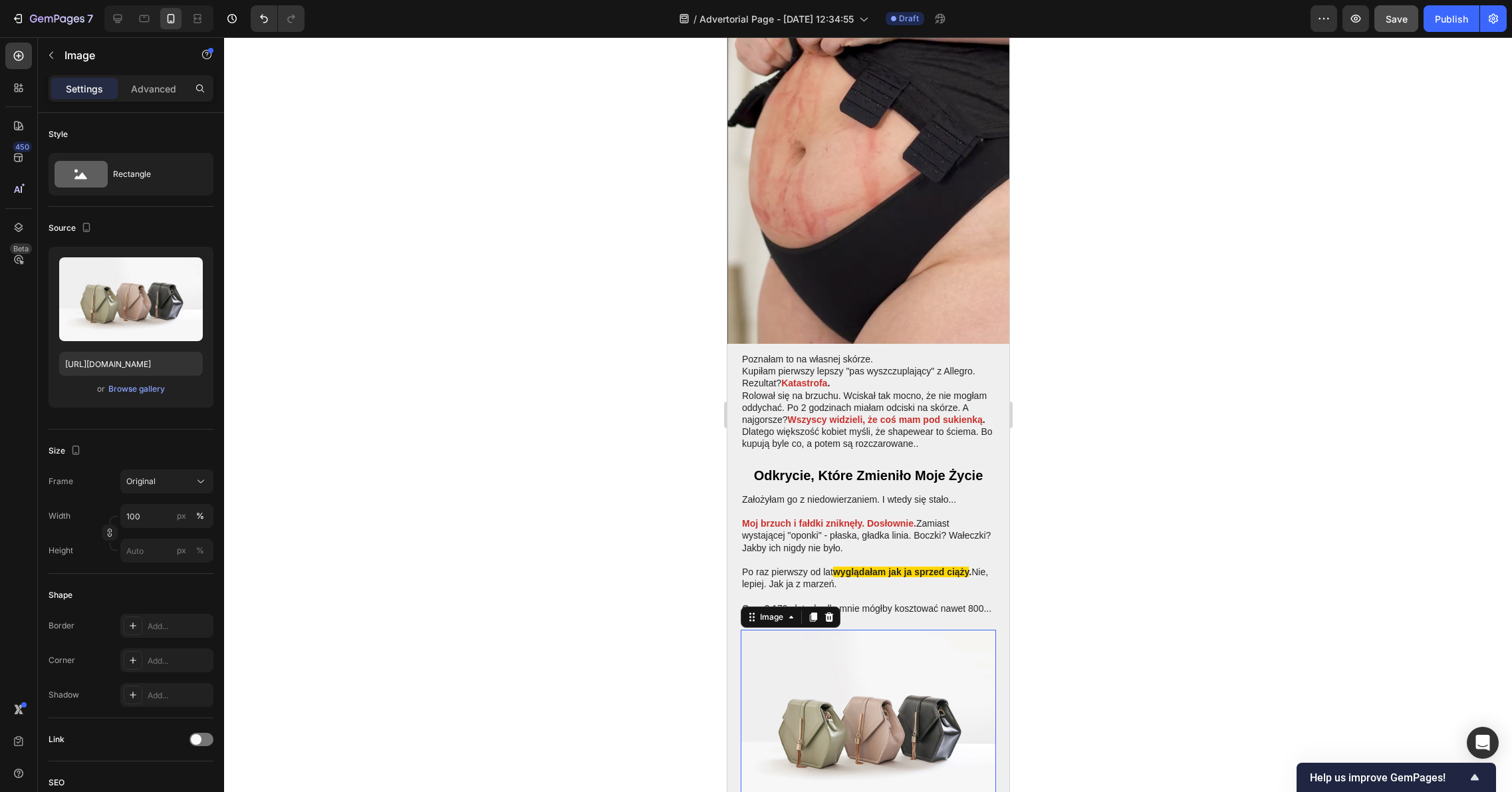
click at [592, 495] on div at bounding box center [867, 415] width 1287 height 755
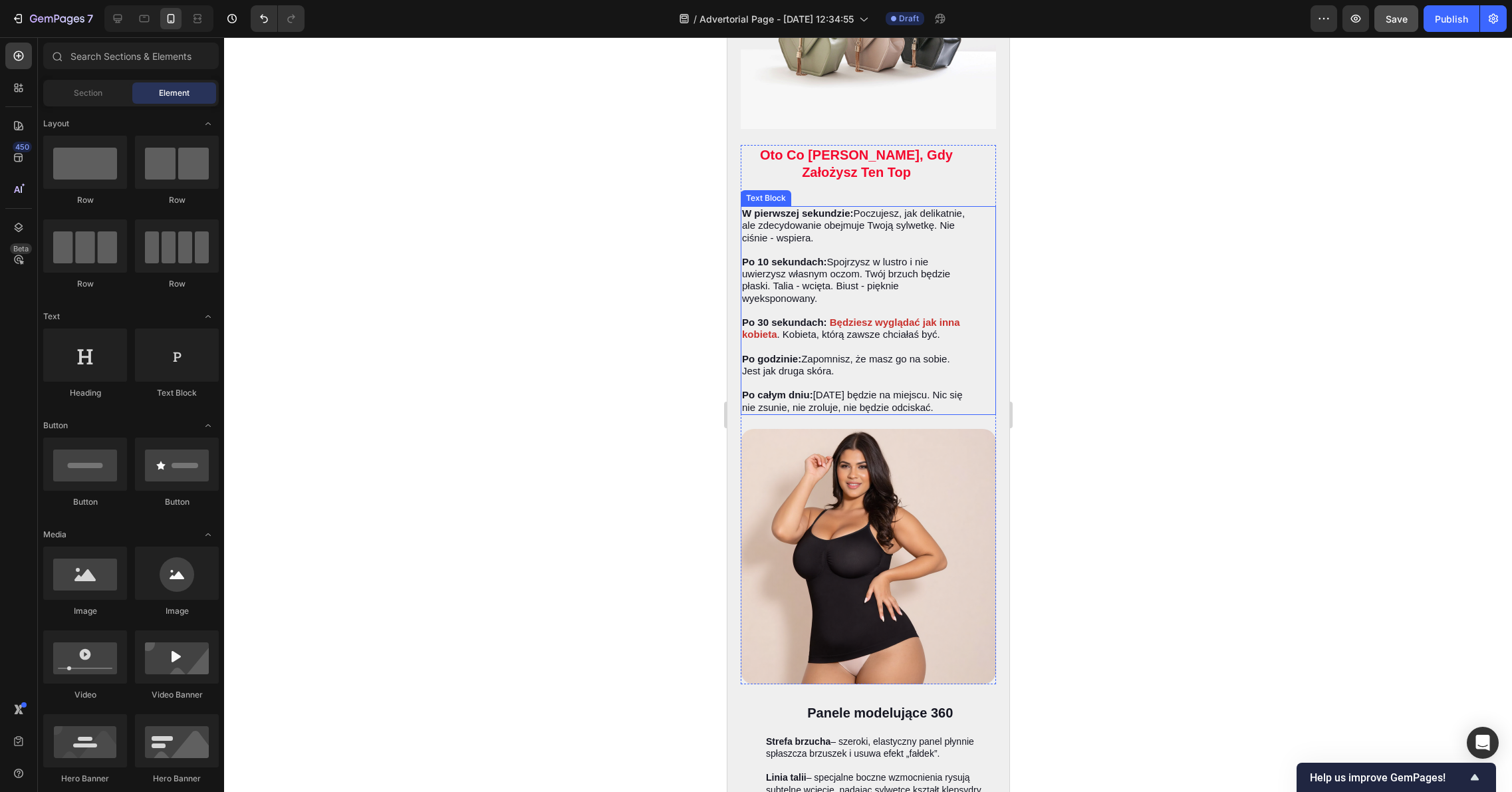
scroll to position [2409, 0]
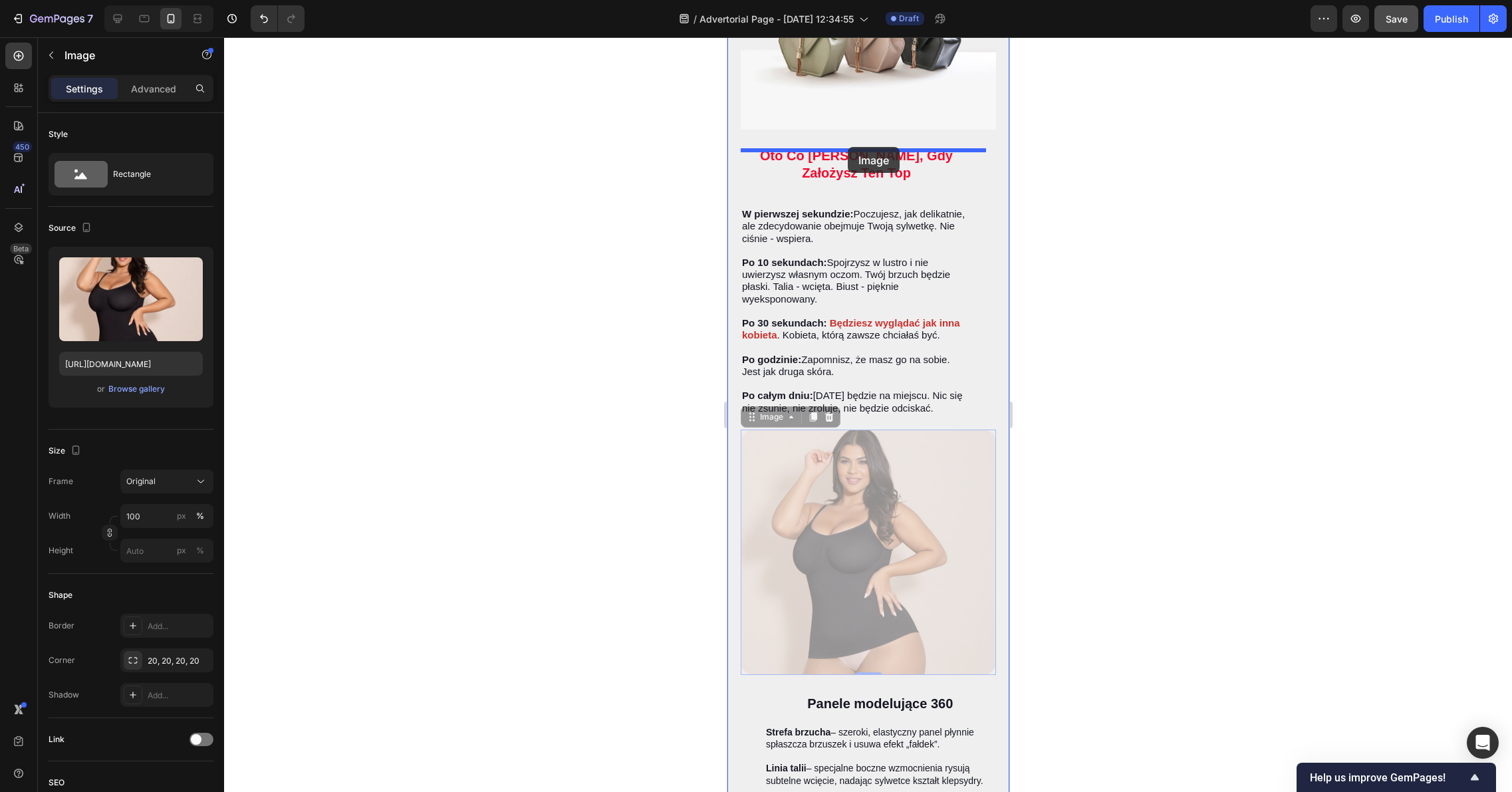
drag, startPoint x: 870, startPoint y: 517, endPoint x: 847, endPoint y: 147, distance: 370.7
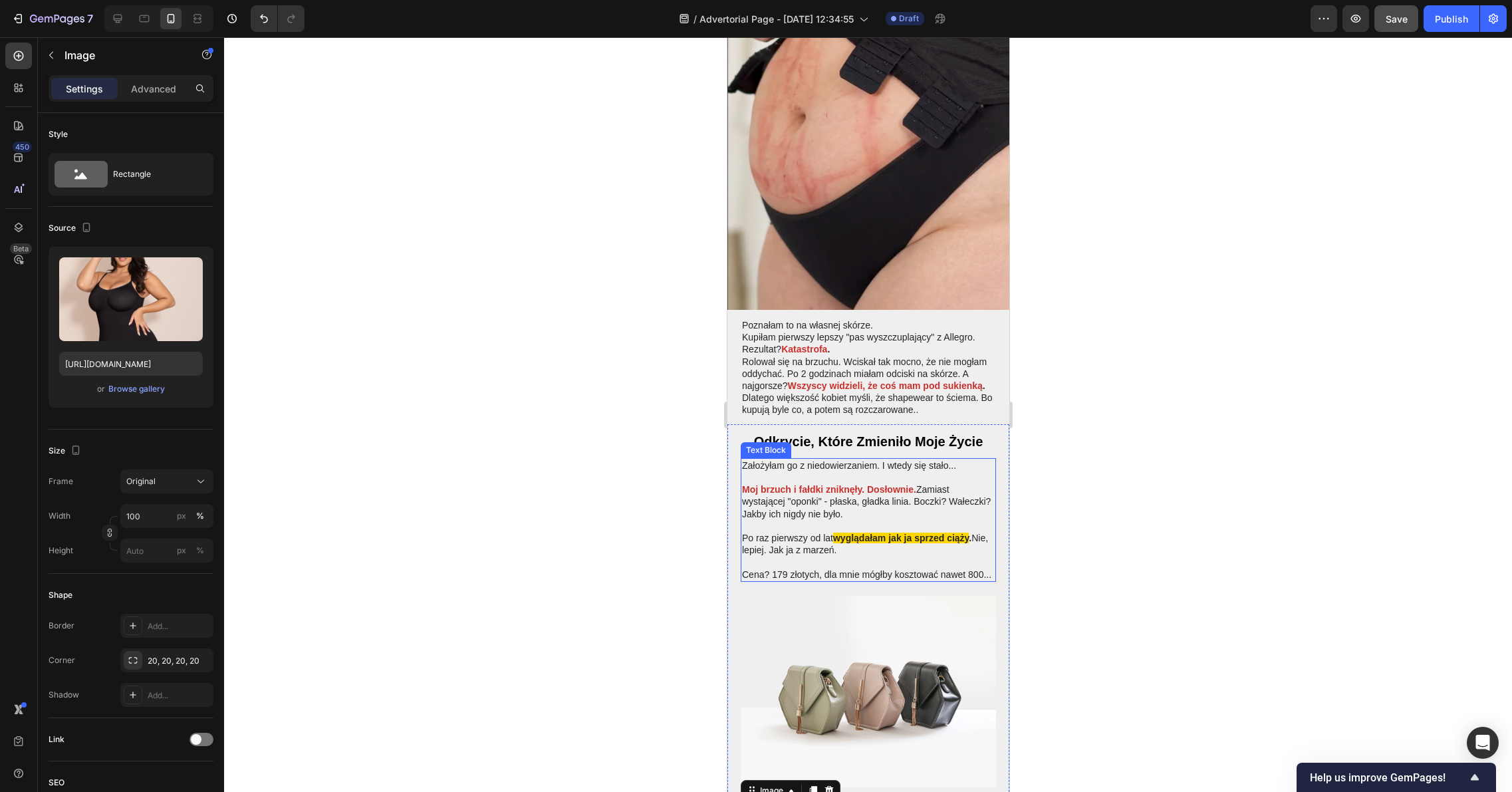
scroll to position [1799, 0]
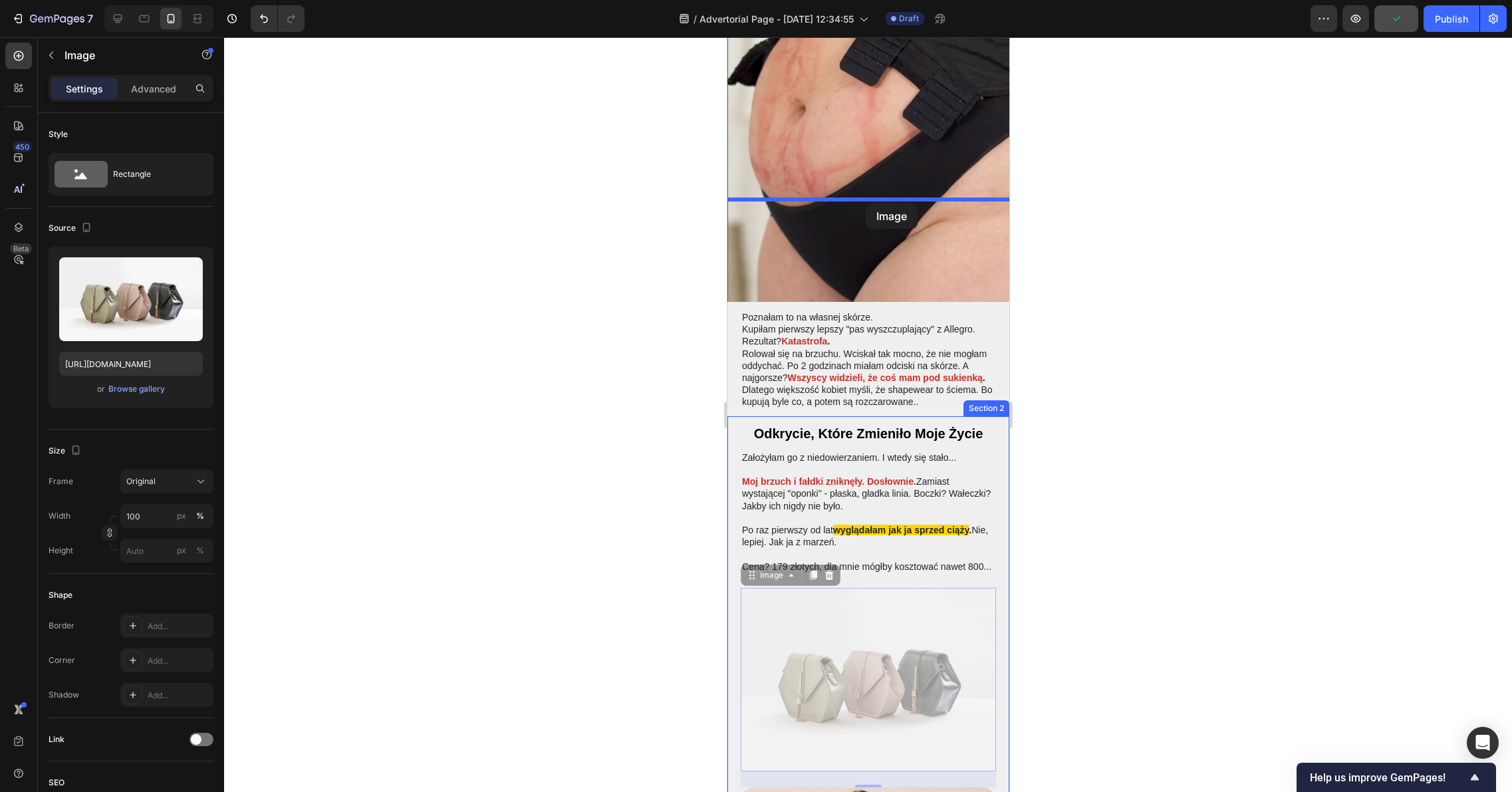
drag, startPoint x: 896, startPoint y: 410, endPoint x: 865, endPoint y: 203, distance: 209.3
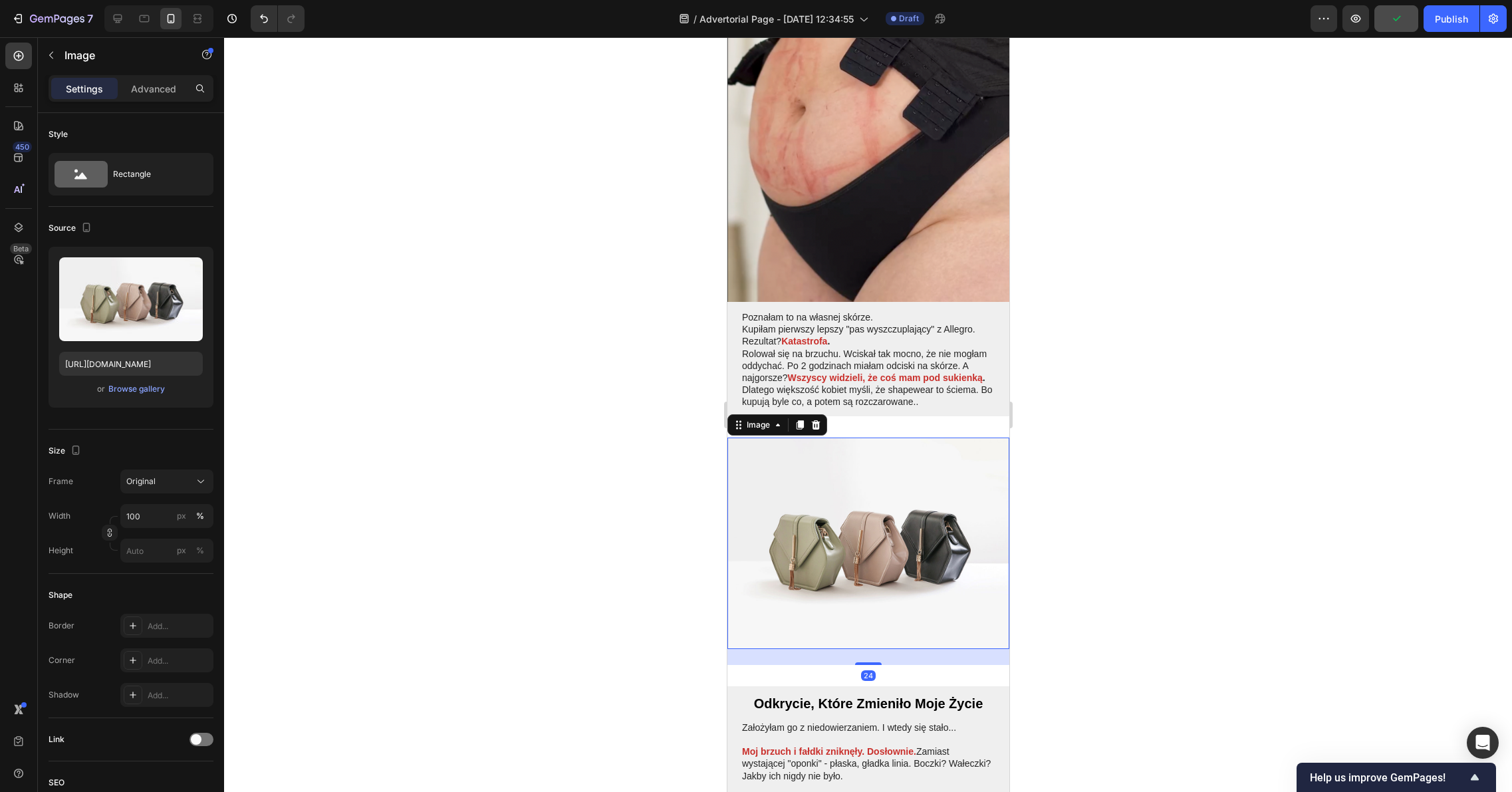
click at [1202, 271] on div at bounding box center [867, 415] width 1287 height 755
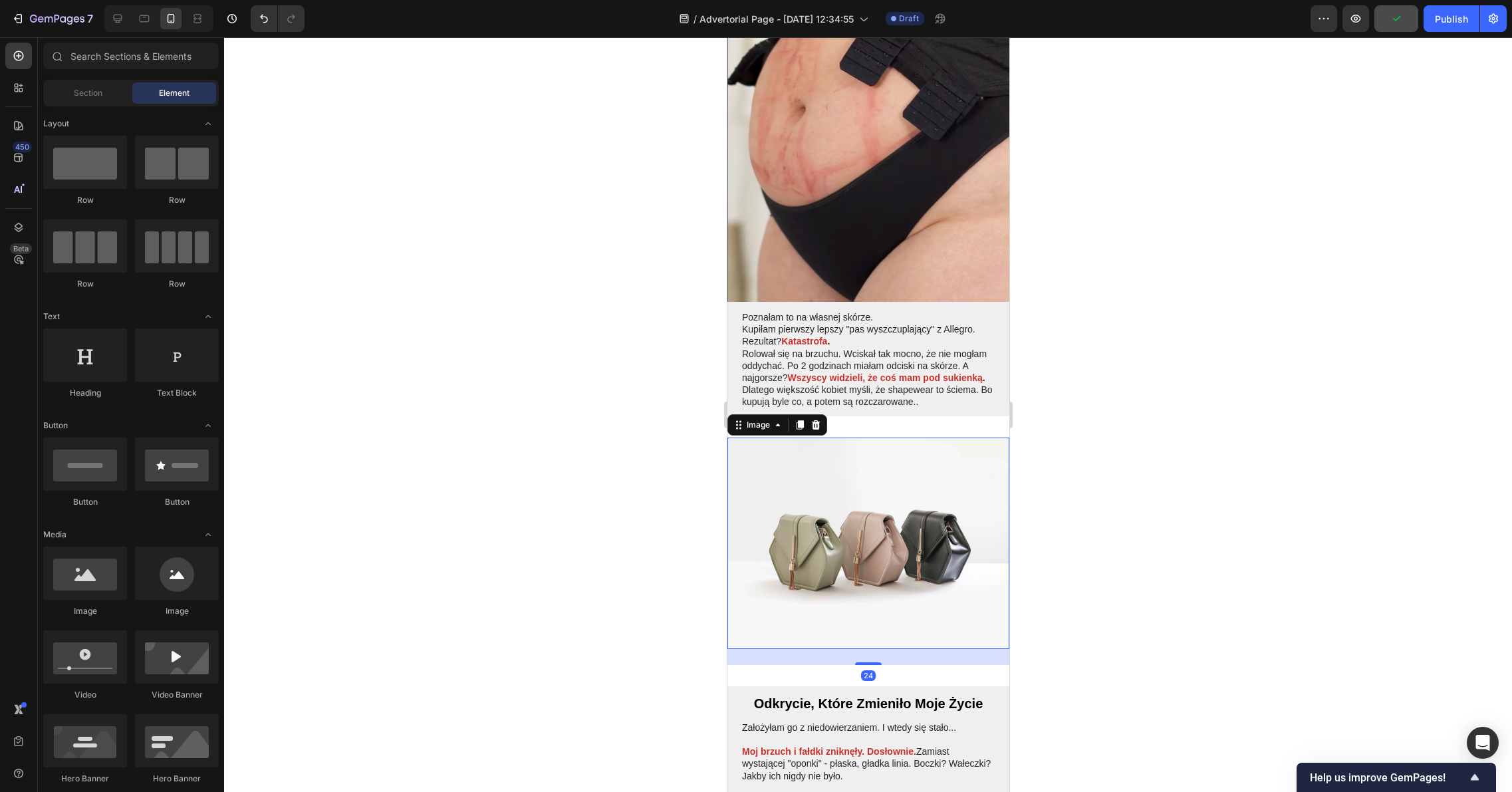
click at [800, 438] on img at bounding box center [867, 543] width 282 height 212
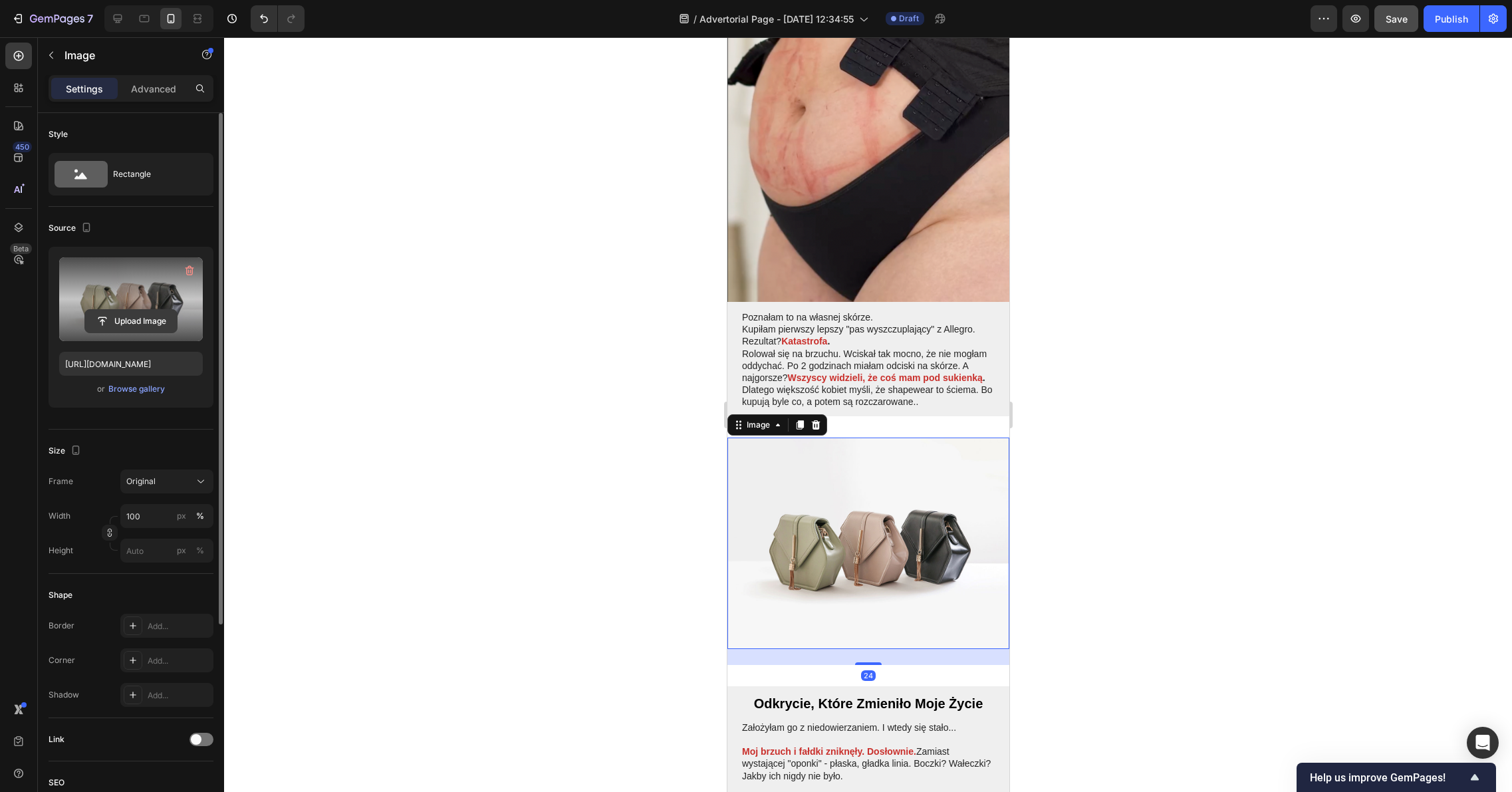
click at [139, 314] on input "file" at bounding box center [131, 321] width 92 height 23
type input "https://cdn.shopify.com/s/files/1/0900/7743/0094/files/gempages_572504801439384…"
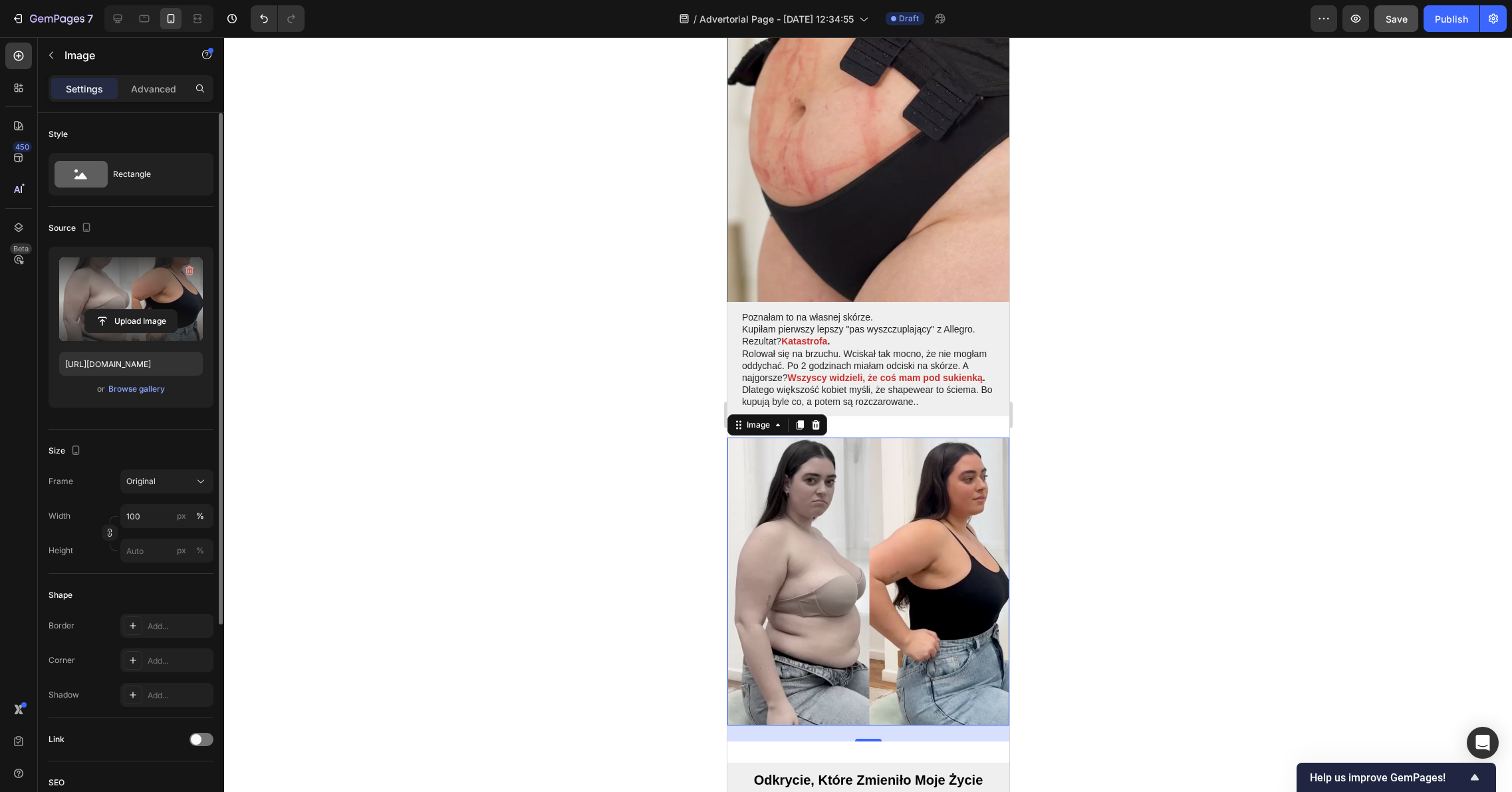
click at [1184, 266] on div at bounding box center [867, 415] width 1287 height 755
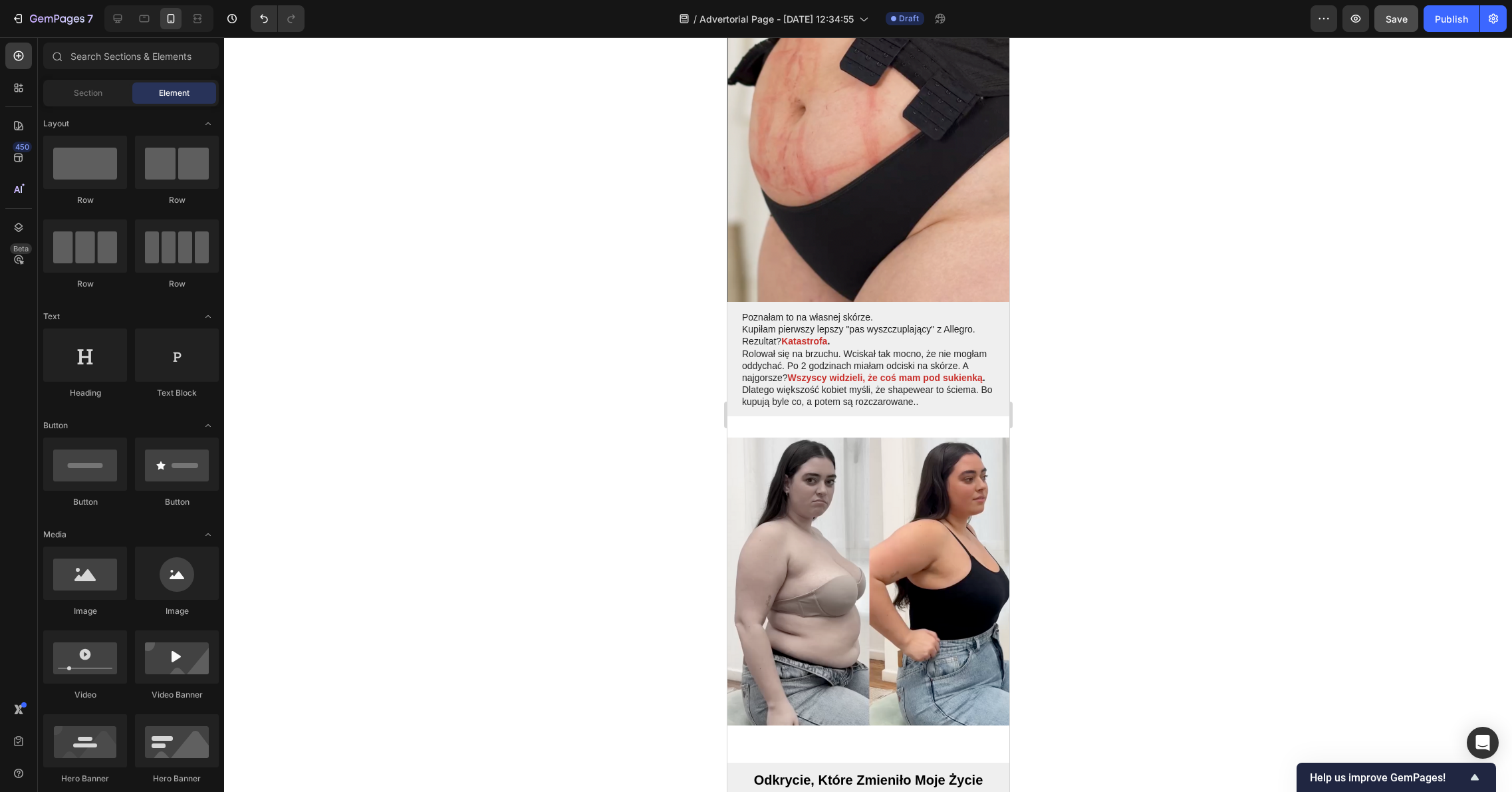
click at [1183, 264] on div at bounding box center [867, 415] width 1287 height 755
click at [900, 518] on div "Image Section 2 You can create reusable sections Create Theme Section AI Conten…" at bounding box center [867, 589] width 282 height 347
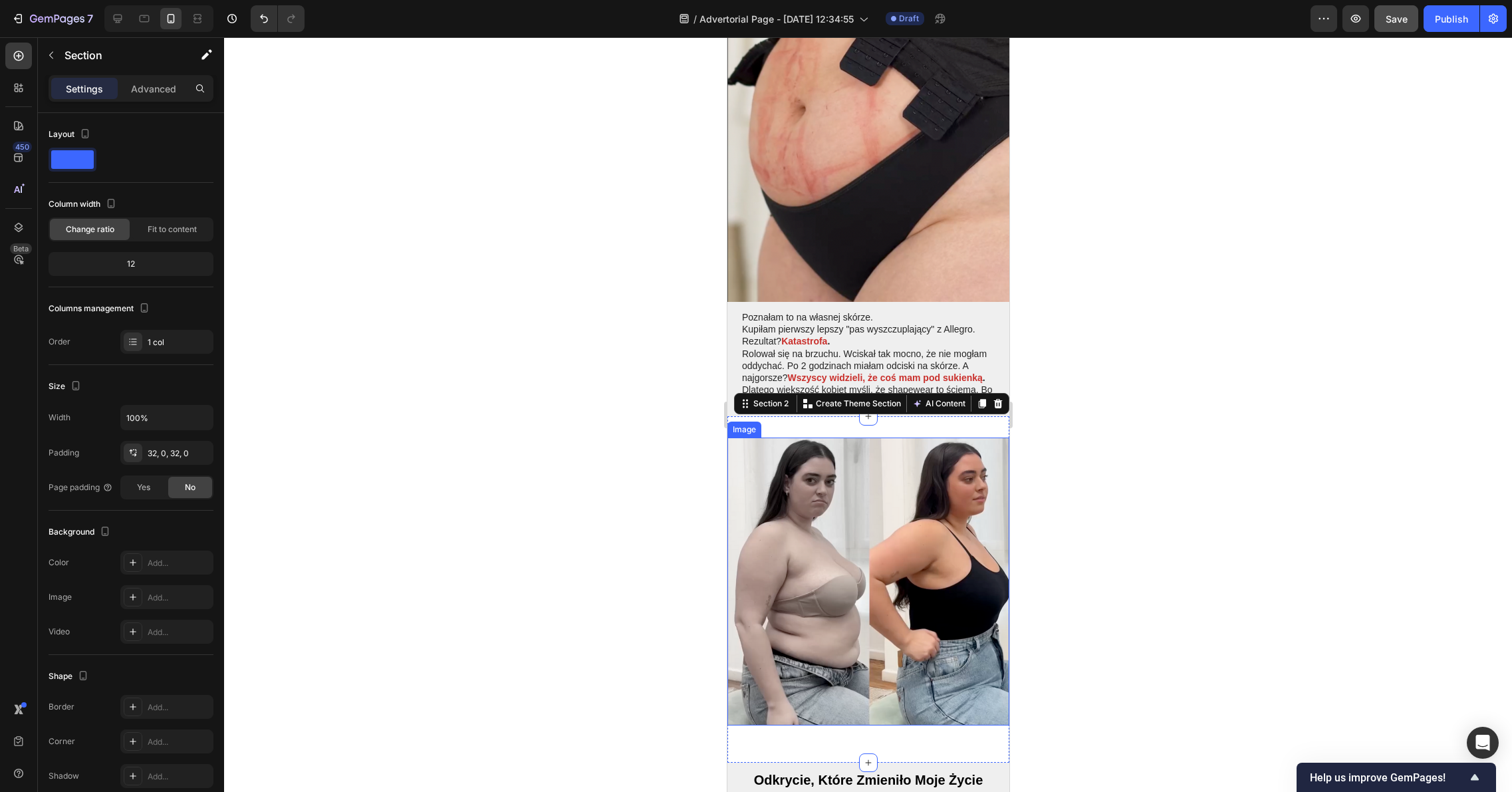
drag, startPoint x: 865, startPoint y: 532, endPoint x: 914, endPoint y: 494, distance: 62.0
click at [911, 495] on div "Image Section 2 You can create reusable sections Create Theme Section AI Conten…" at bounding box center [867, 589] width 282 height 347
click at [926, 438] on img at bounding box center [867, 581] width 282 height 288
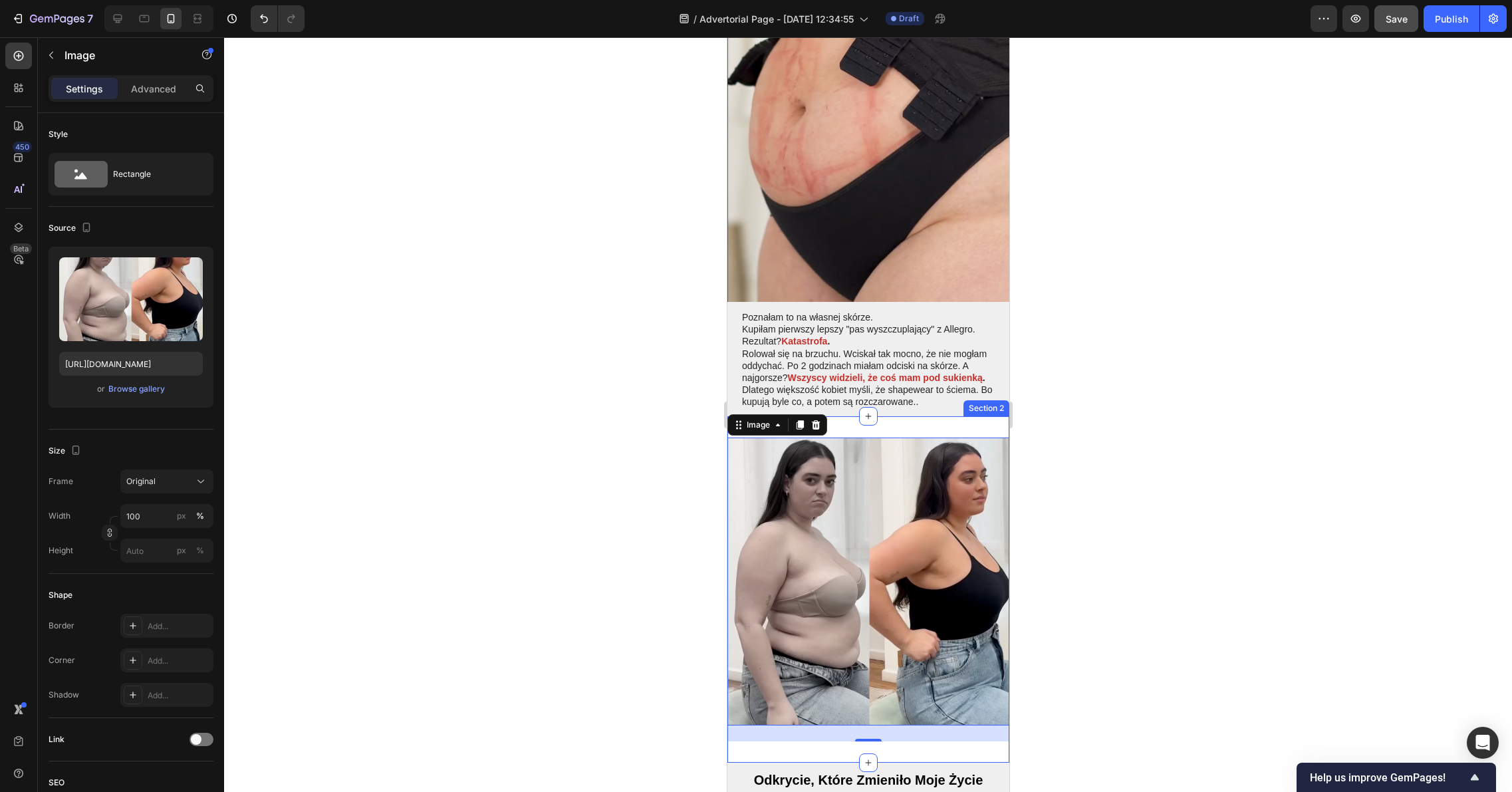
click at [788, 522] on div "Image 24 Section 2" at bounding box center [867, 589] width 282 height 347
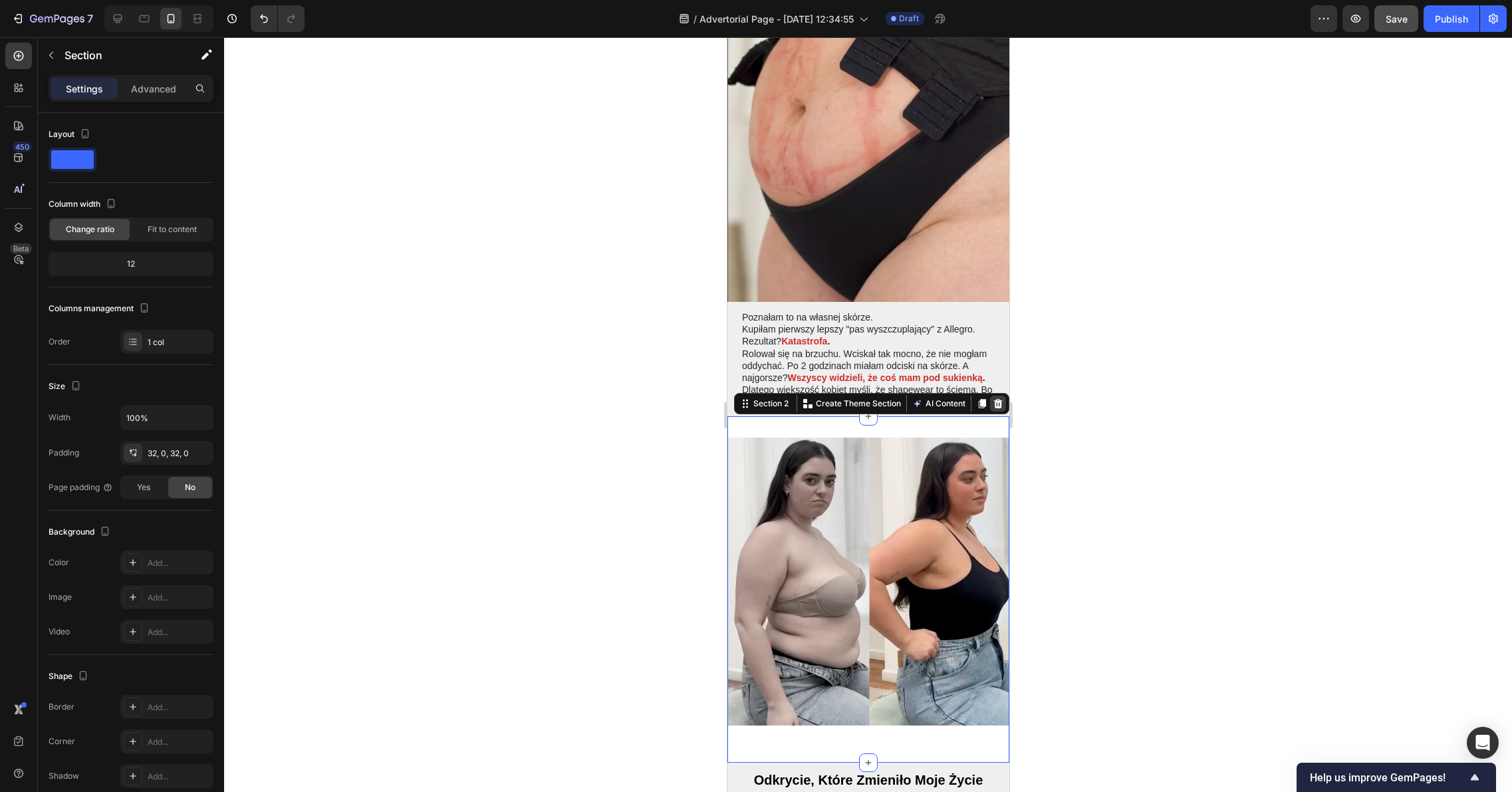
click at [992, 398] on icon at bounding box center [997, 403] width 10 height 10
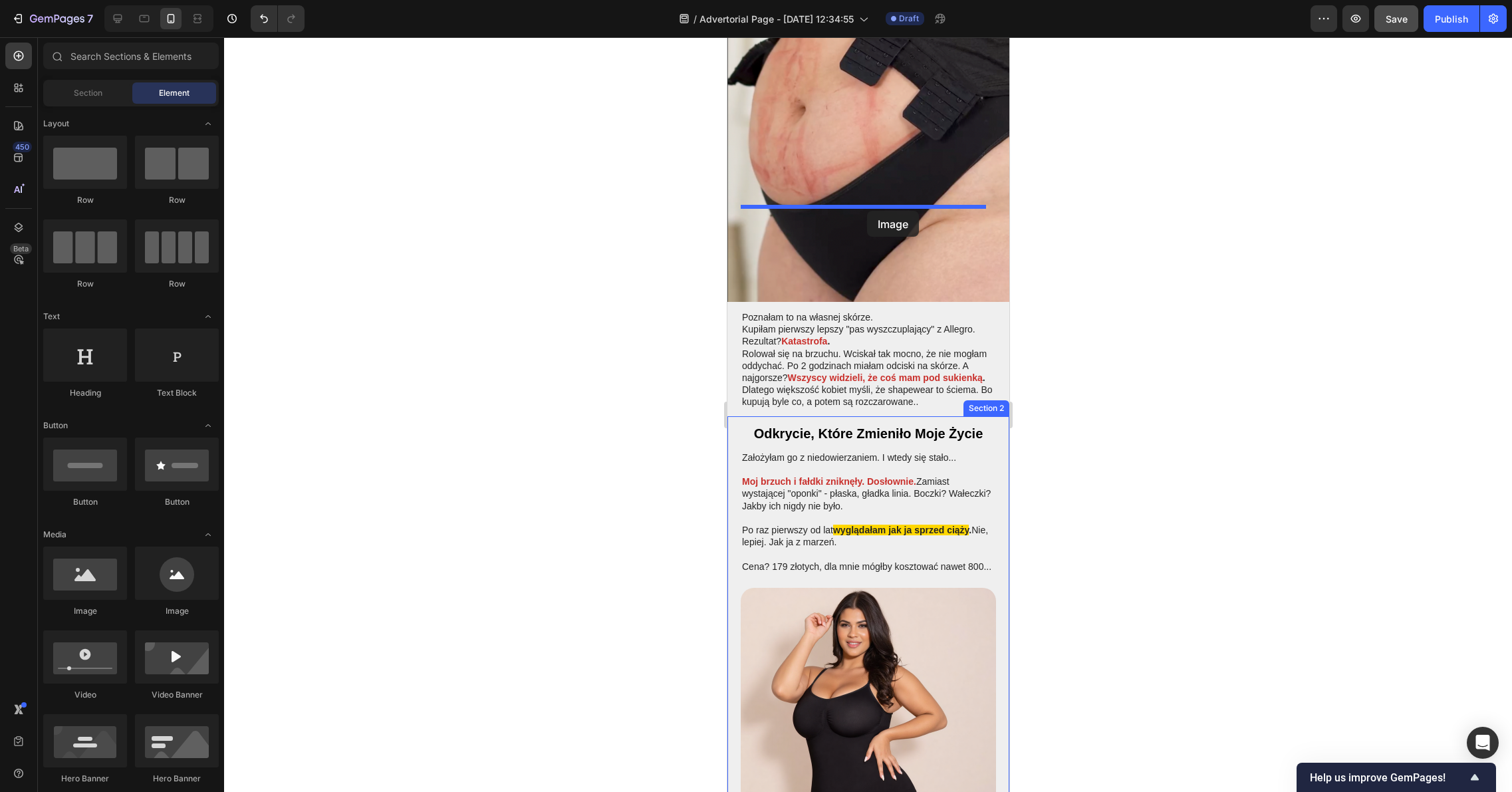
drag, startPoint x: 808, startPoint y: 599, endPoint x: 866, endPoint y: 211, distance: 392.3
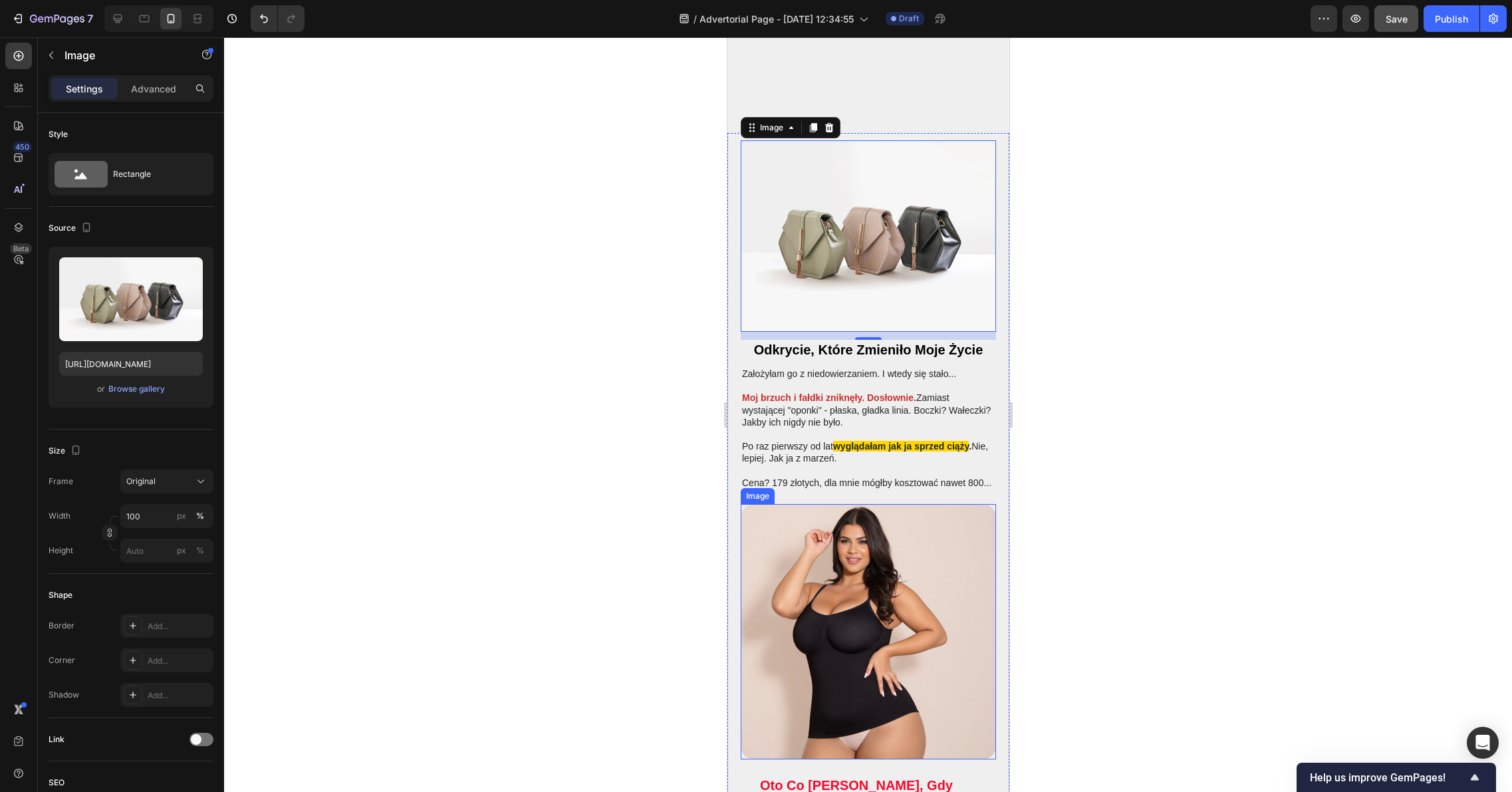
scroll to position [1854, 0]
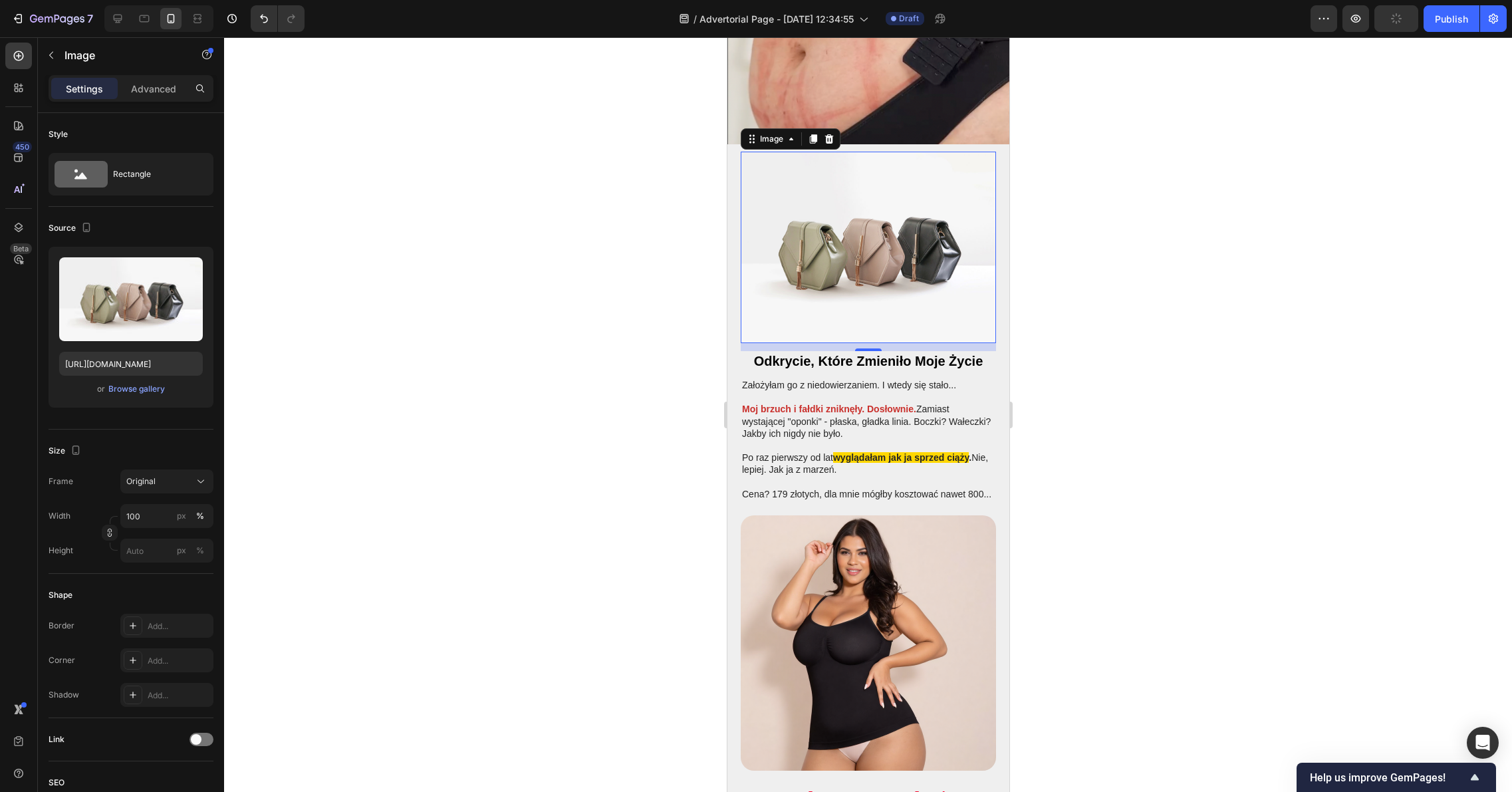
click at [813, 223] on img at bounding box center [867, 248] width 255 height 191
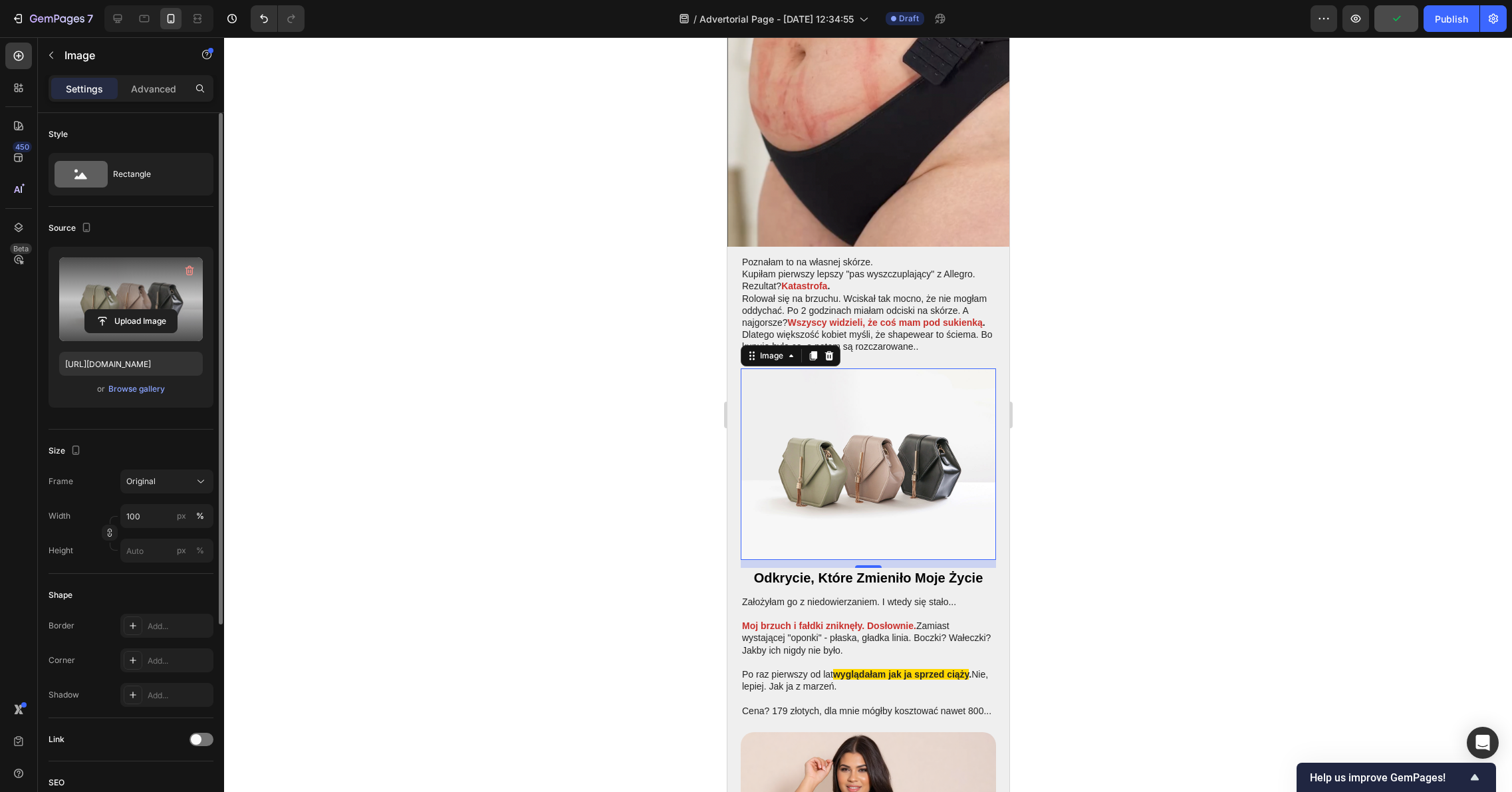
click at [103, 302] on label at bounding box center [130, 299] width 144 height 84
click at [103, 310] on input "file" at bounding box center [131, 321] width 92 height 23
type input "https://cdn.shopify.com/s/files/1/0900/7743/0094/files/gempages_572504801439384…"
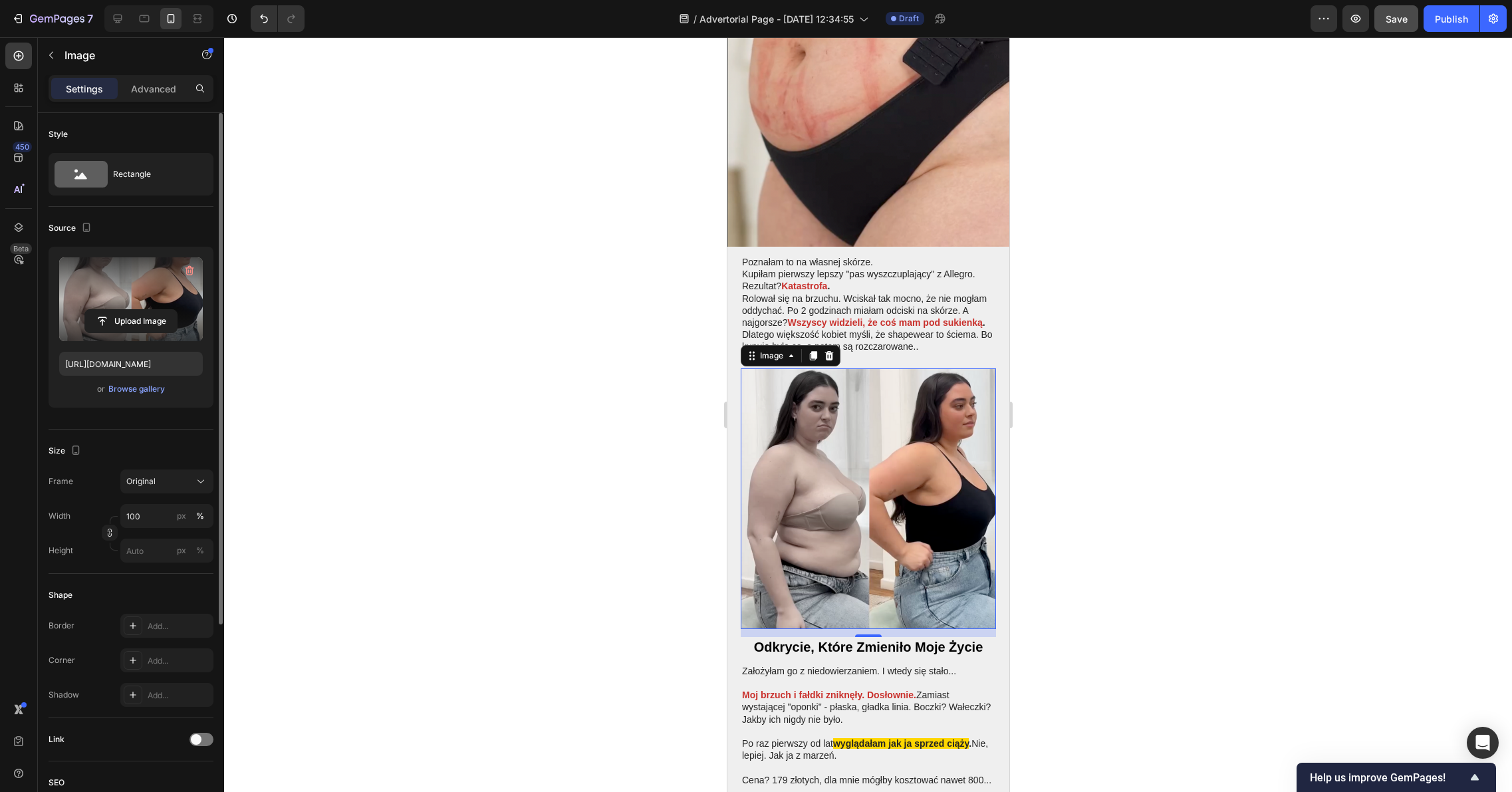
click at [1172, 510] on div at bounding box center [867, 415] width 1287 height 755
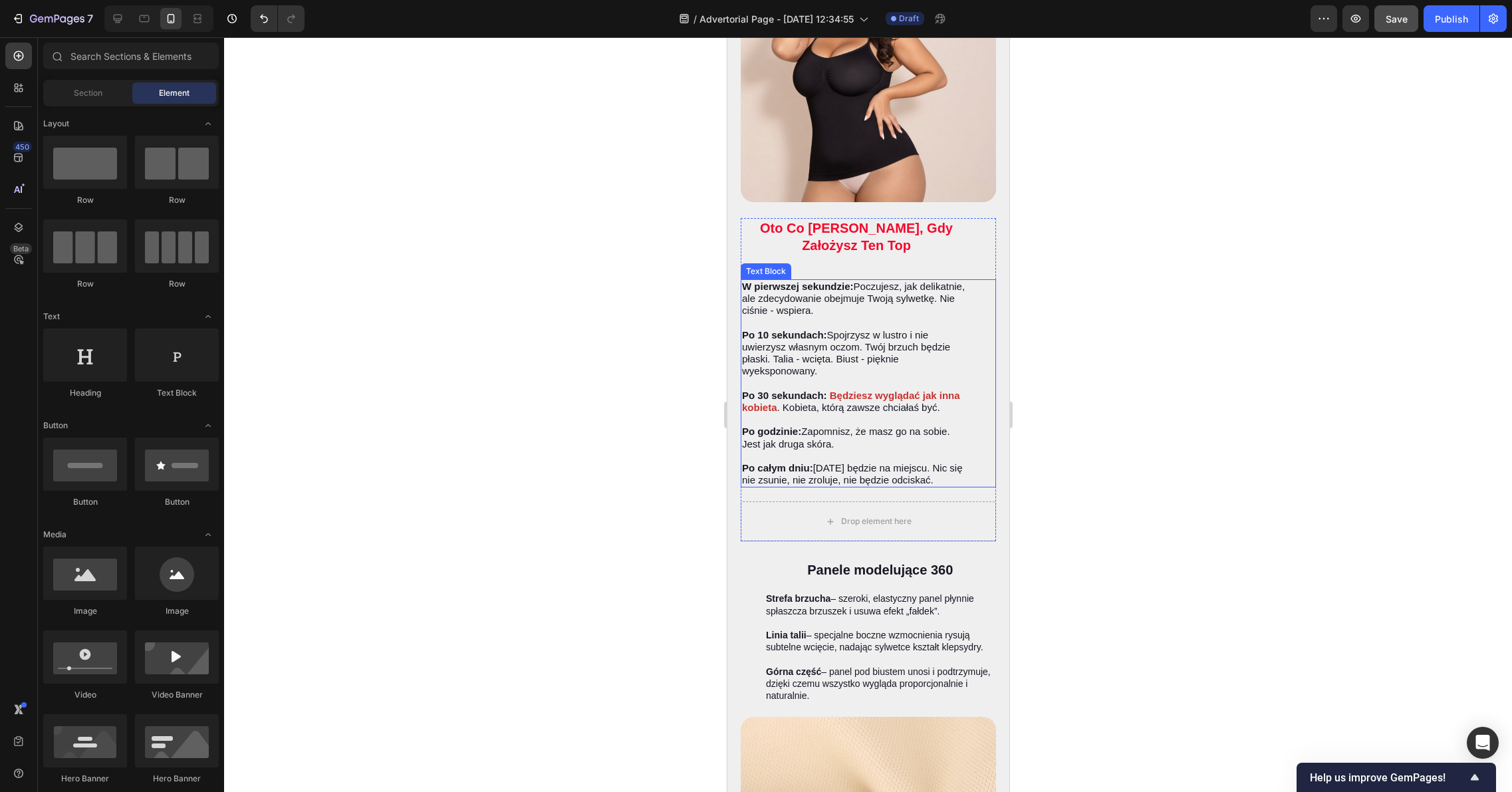
scroll to position [2554, 0]
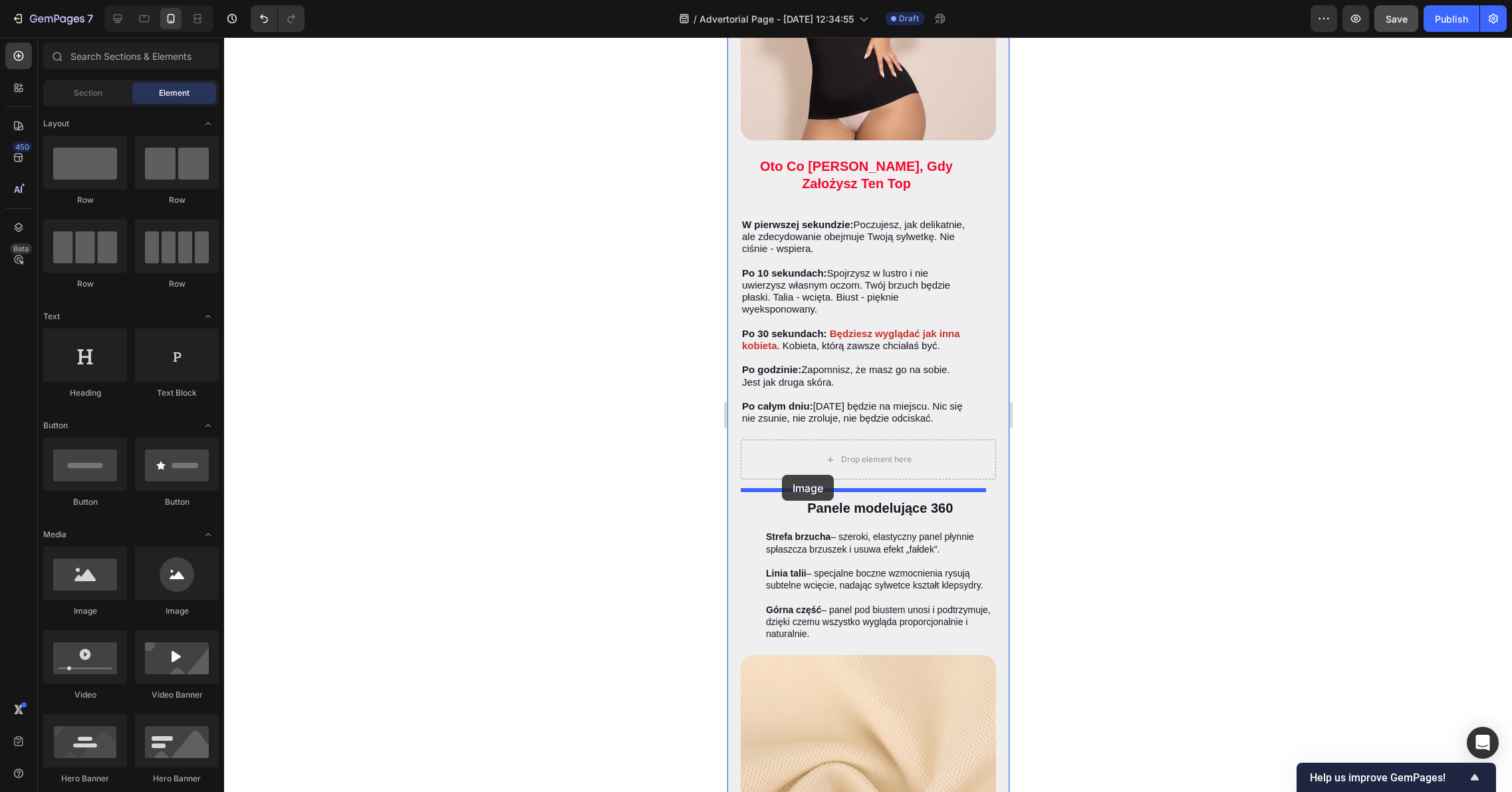
drag, startPoint x: 817, startPoint y: 608, endPoint x: 781, endPoint y: 475, distance: 137.8
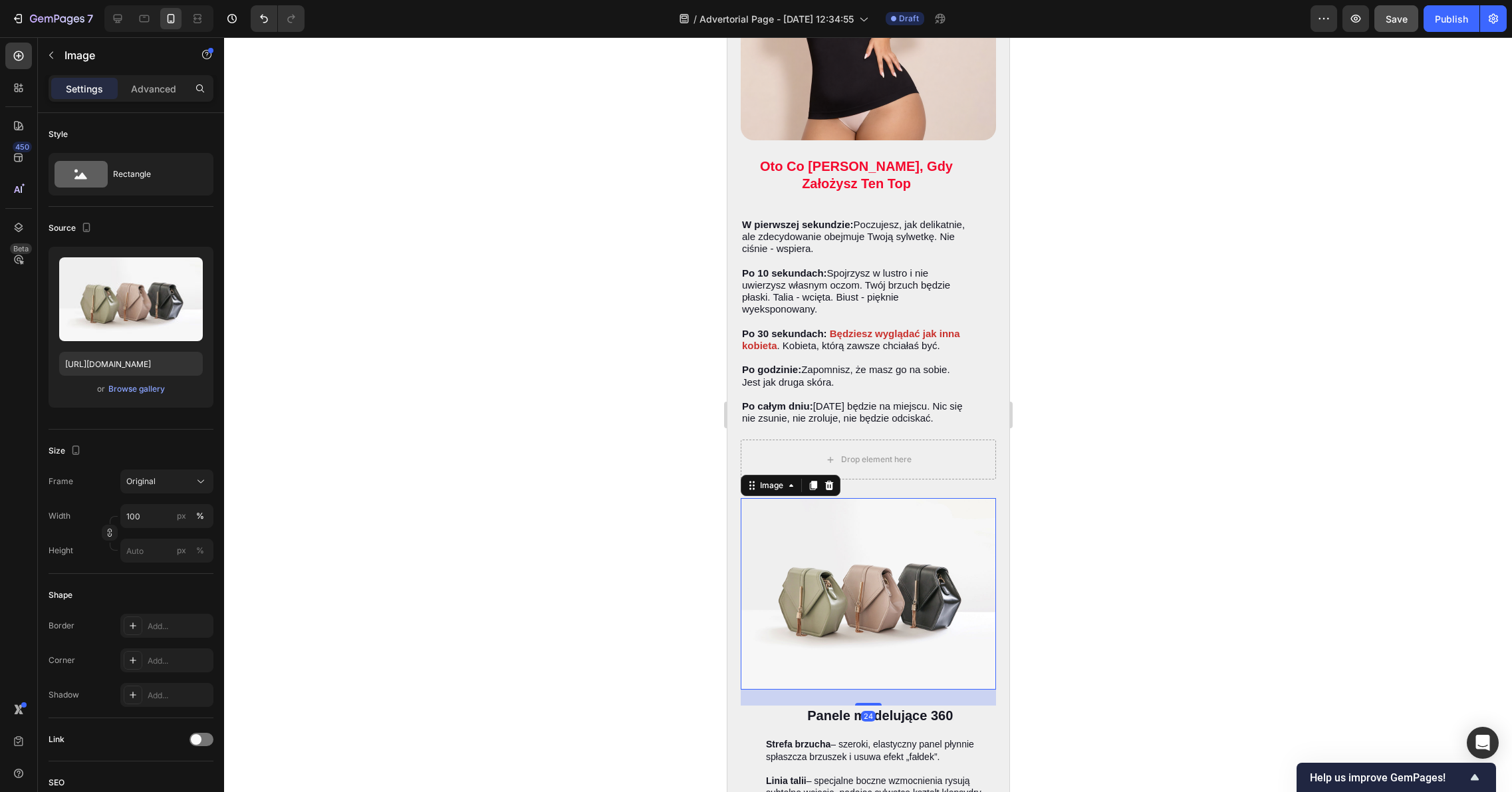
click at [390, 472] on div at bounding box center [867, 415] width 1287 height 755
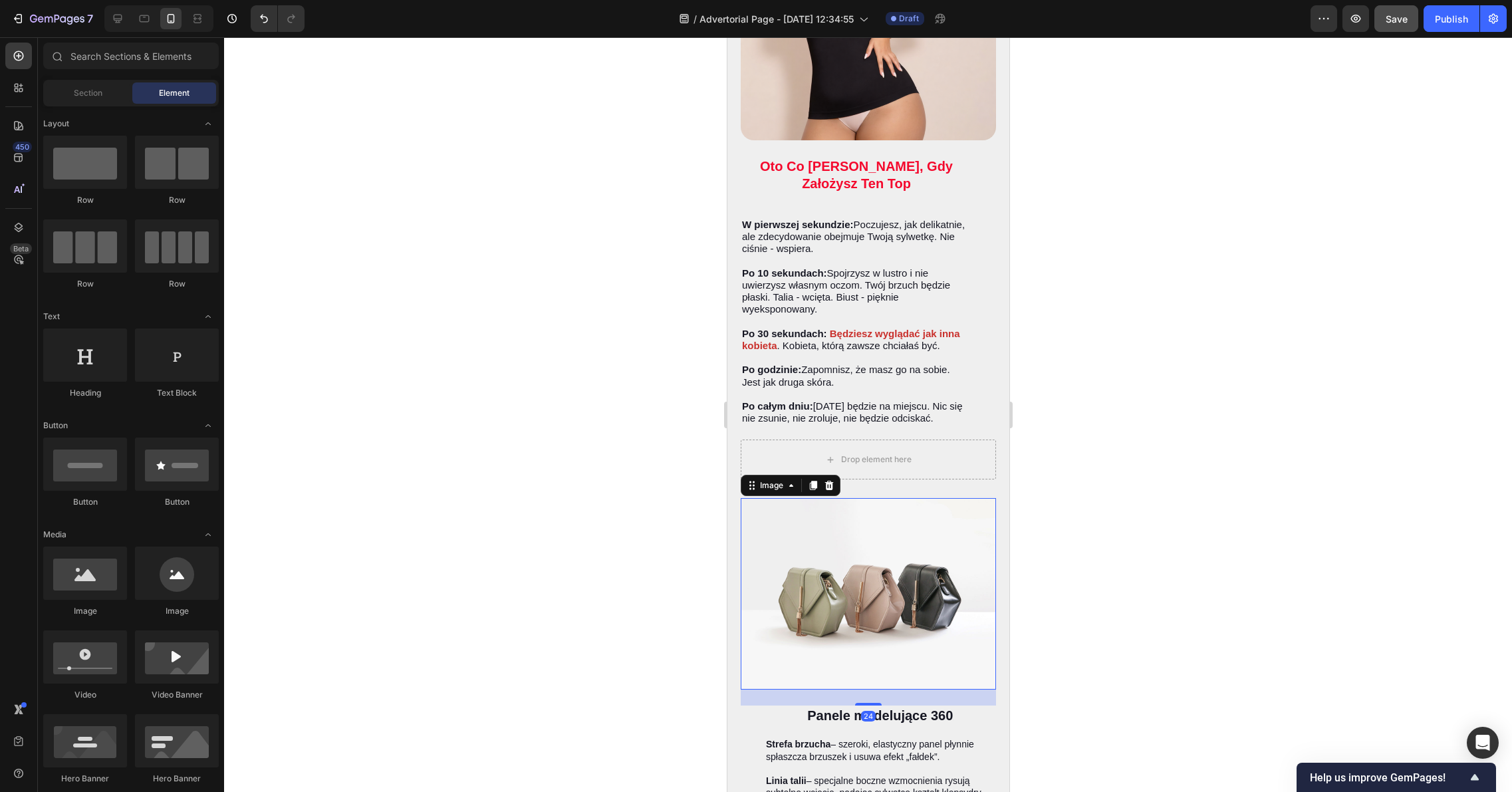
click at [874, 567] on img at bounding box center [867, 594] width 255 height 191
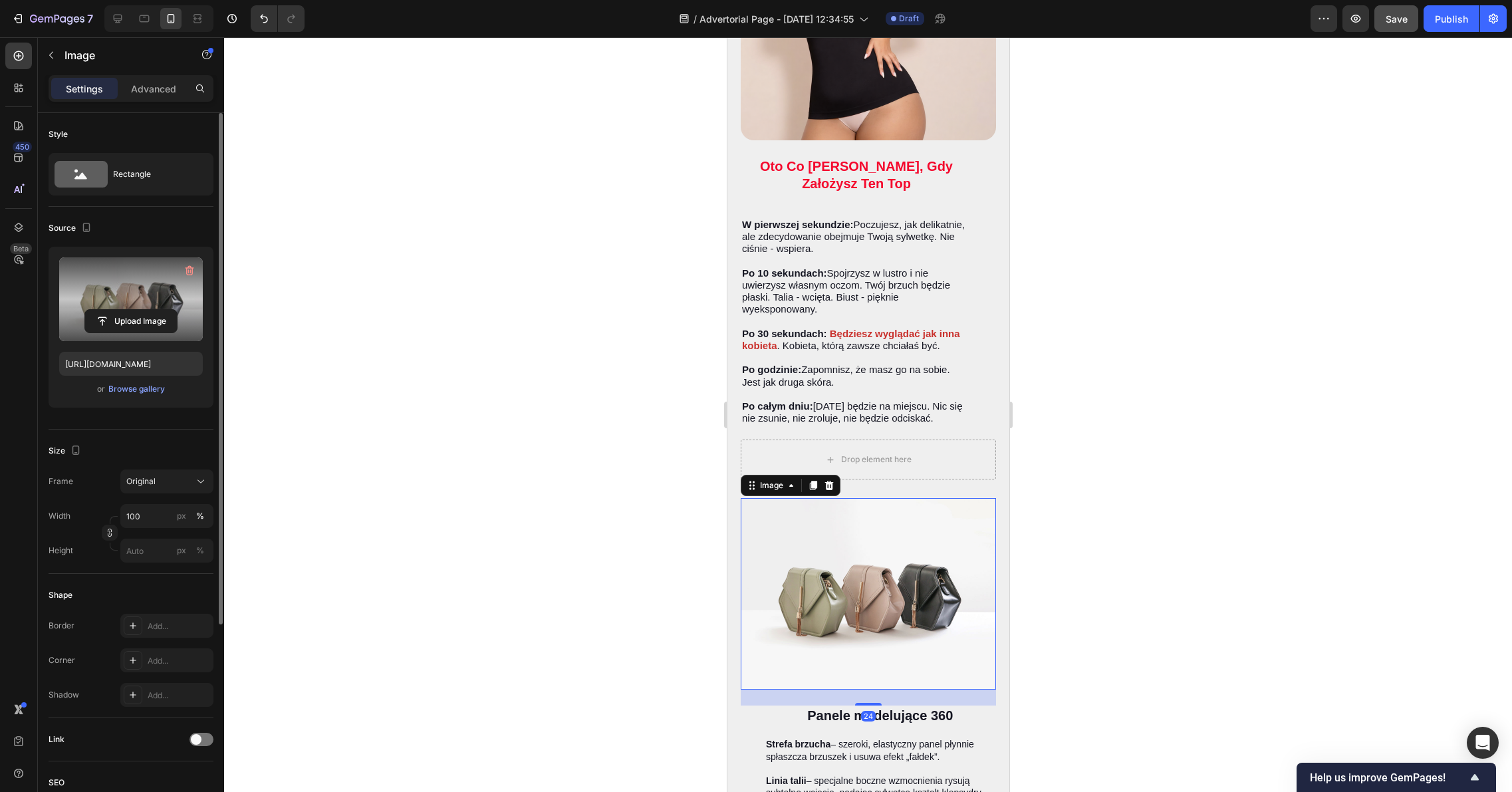
click at [198, 313] on div "Upload Image" at bounding box center [130, 321] width 144 height 24
click at [159, 301] on label at bounding box center [130, 299] width 144 height 84
click at [159, 310] on input "file" at bounding box center [131, 321] width 92 height 23
type input "https://cdn.shopify.com/s/files/1/0900/7743/0094/files/gempages_572504801439384…"
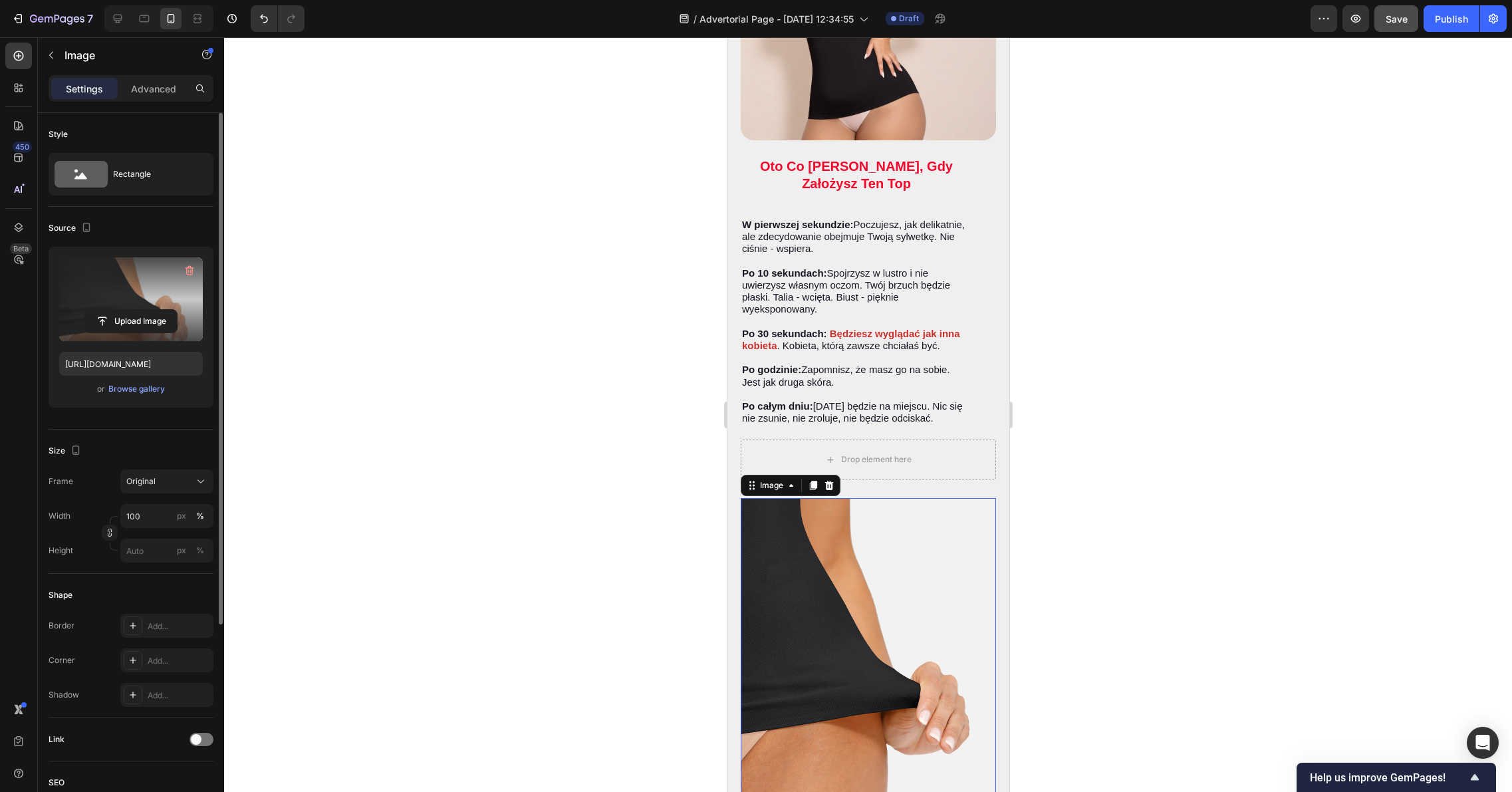
click at [1154, 458] on div at bounding box center [867, 415] width 1287 height 755
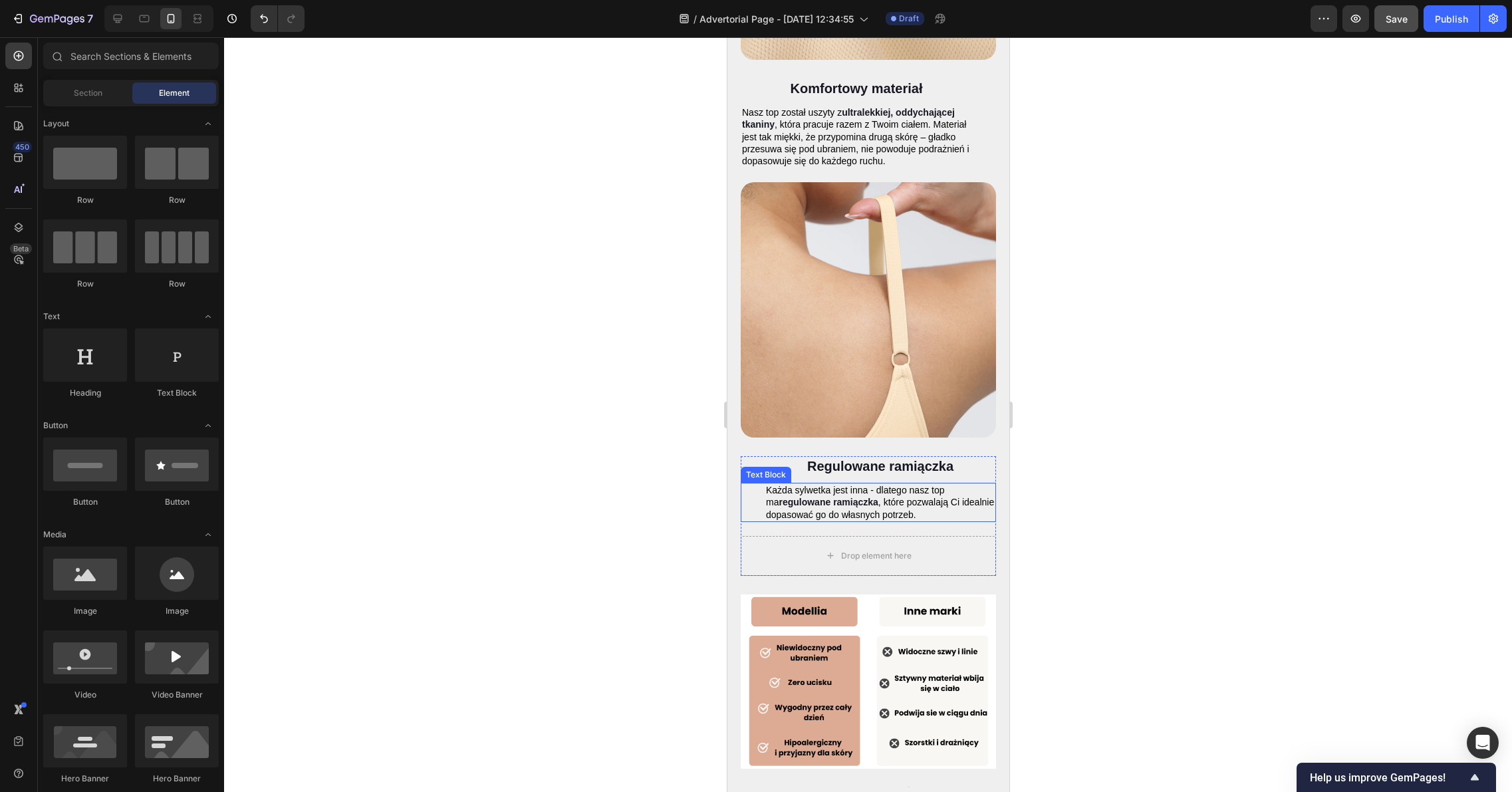
scroll to position [3663, 0]
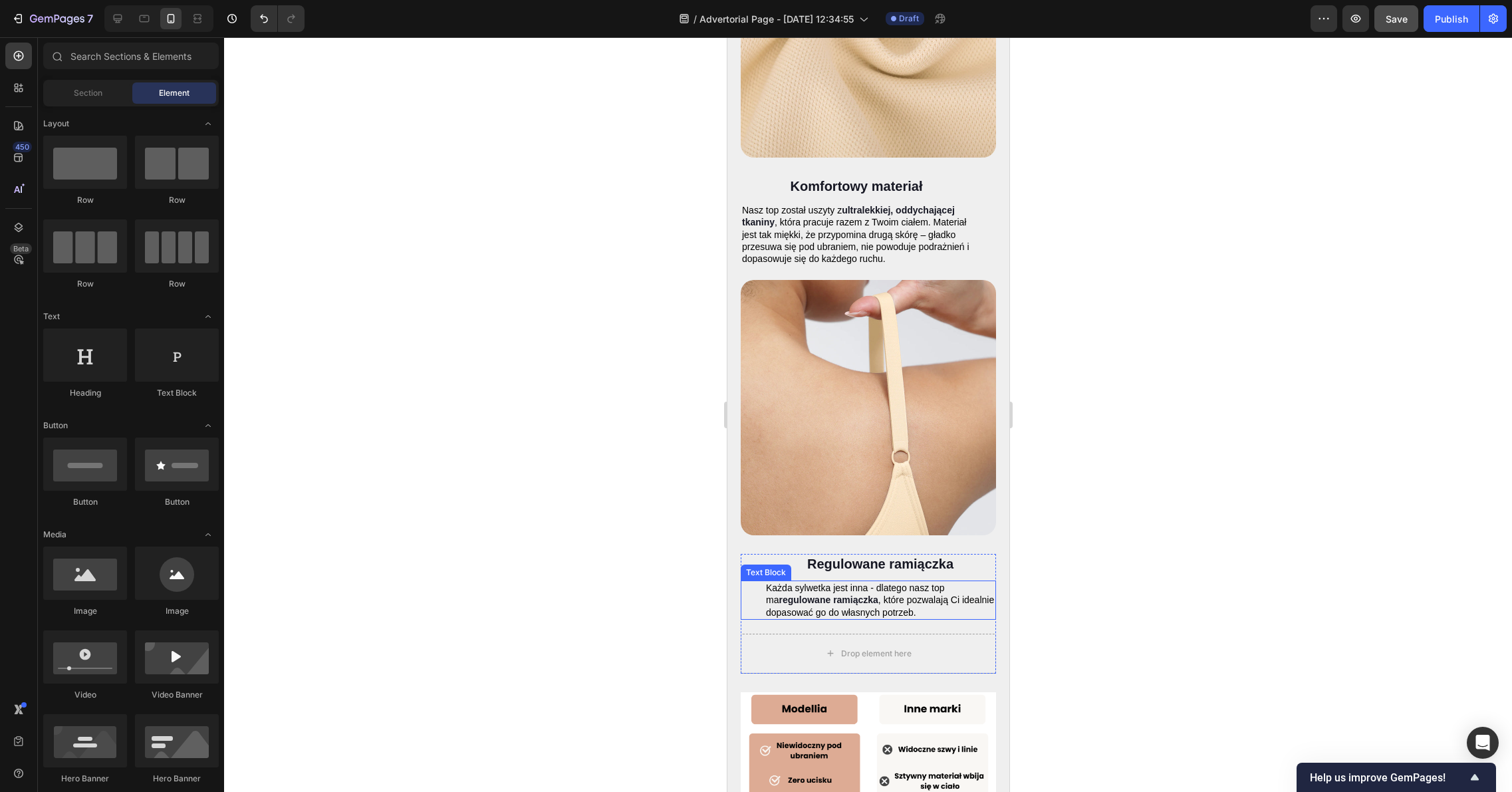
click at [862, 583] on span "Każda sylwetka jest inna - dlatego nasz top ma" at bounding box center [855, 594] width 179 height 23
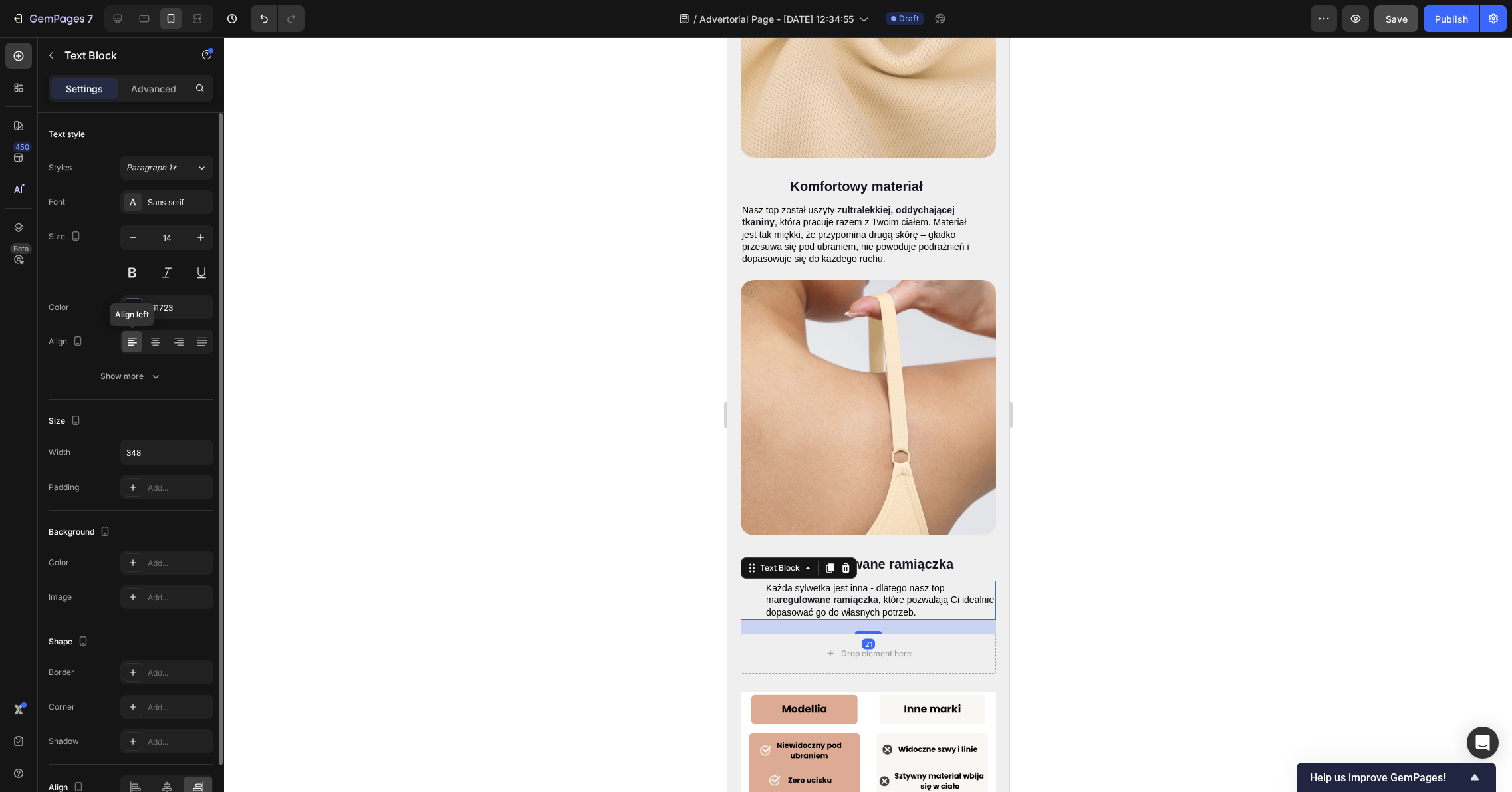
click at [137, 344] on icon at bounding box center [132, 341] width 13 height 13
click at [151, 341] on icon at bounding box center [155, 341] width 13 height 13
click at [138, 343] on icon at bounding box center [132, 341] width 13 height 13
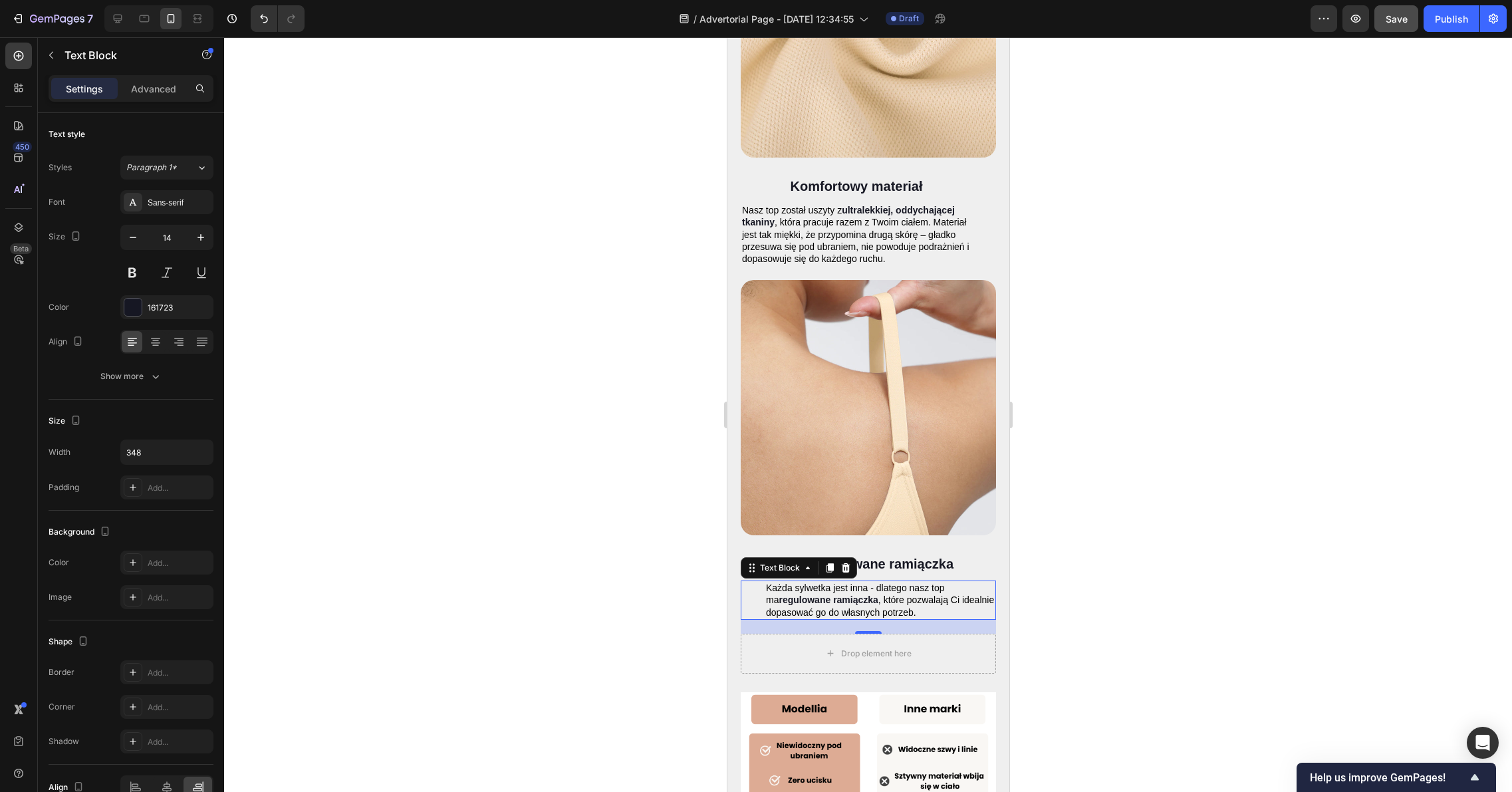
click at [751, 580] on div "Każda sylwetka jest inna - dlatego nasz top ma regulowane ramiączka , które poz…" at bounding box center [867, 600] width 255 height 40
click at [750, 580] on div "Każda sylwetka jest inna - dlatego nasz top ma regulowane ramiączka , które poz…" at bounding box center [867, 600] width 255 height 40
click at [765, 583] on span "Każda sylwetka jest inna - dlatego nasz top ma" at bounding box center [855, 594] width 179 height 23
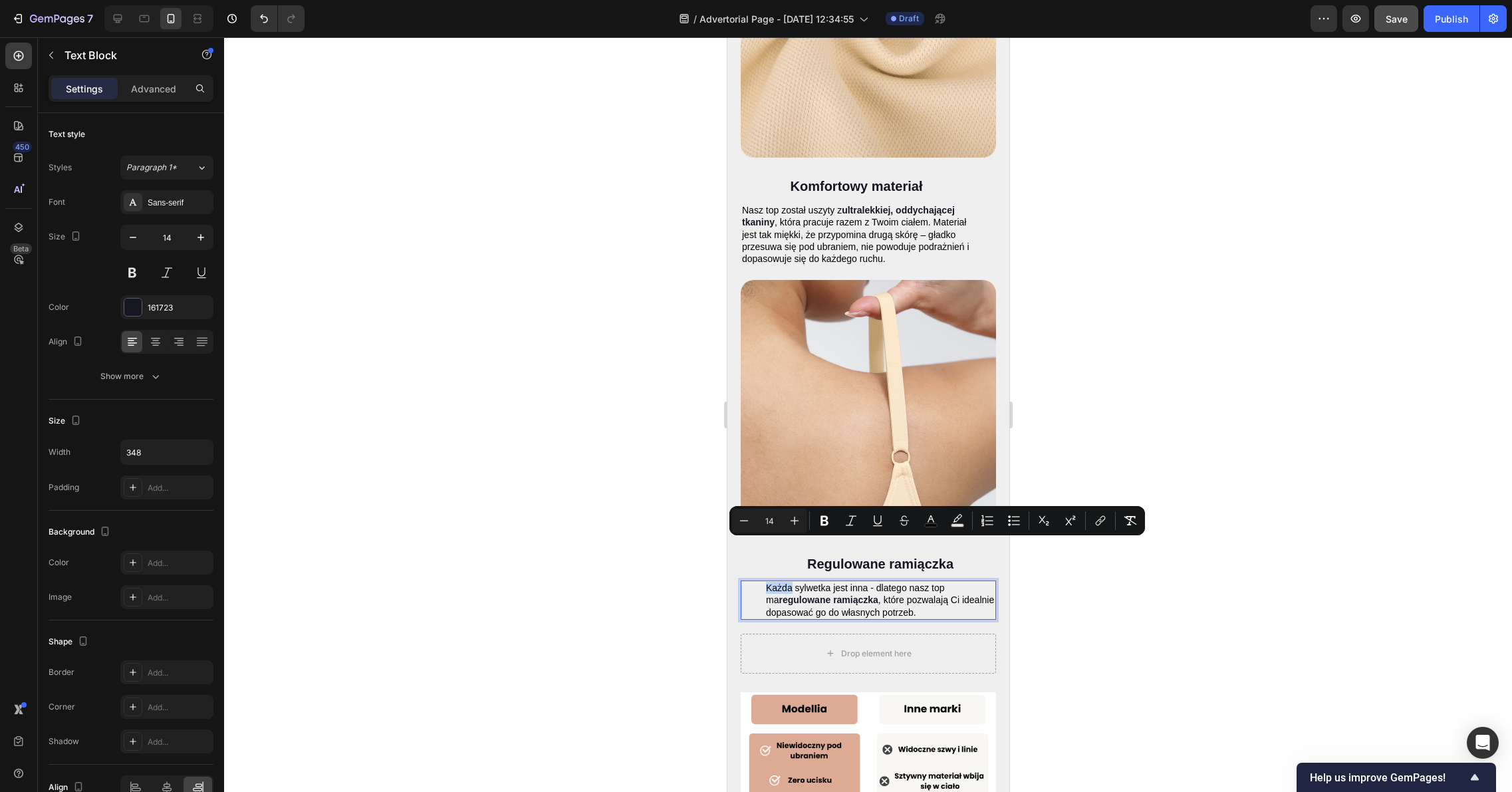
click at [765, 583] on span "Każda sylwetka jest inna - dlatego nasz top ma" at bounding box center [855, 594] width 179 height 23
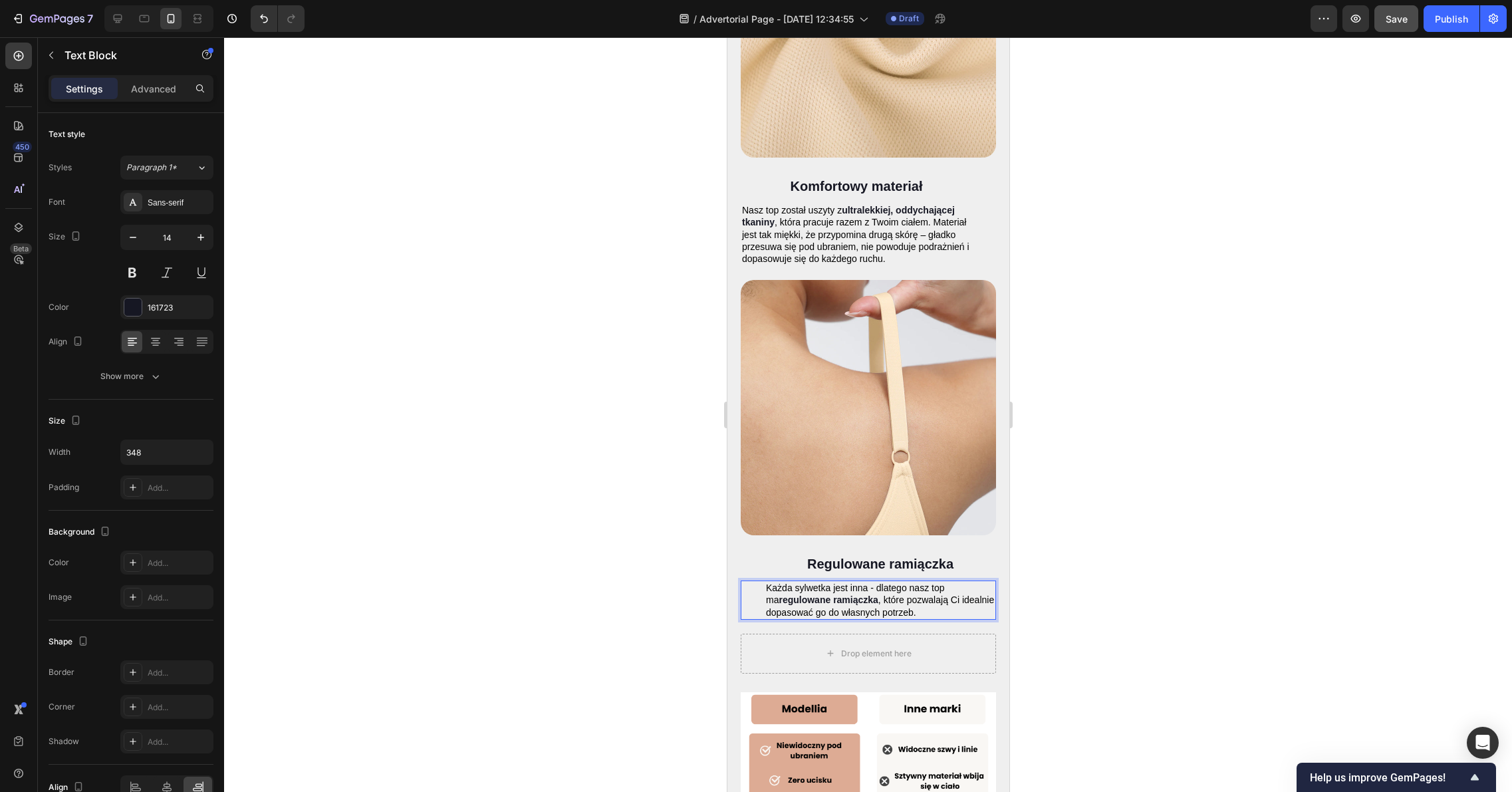
click at [778, 594] on strong "regulowane ramiączka" at bounding box center [827, 599] width 99 height 10
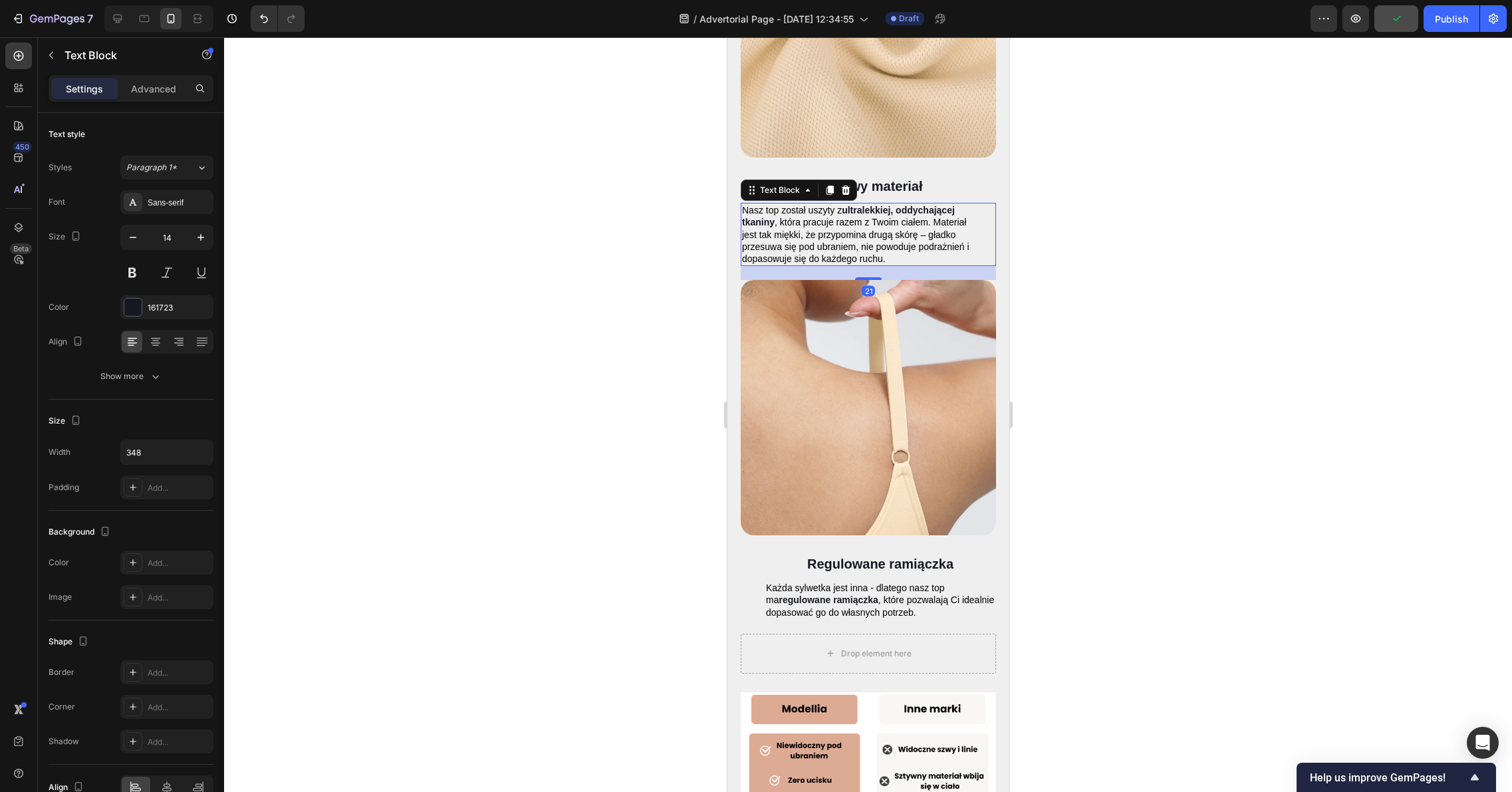
click at [788, 219] on span ", która pracuje razem z Twoim ciałem. Materiał jest tak miękki, że przypomina d…" at bounding box center [855, 241] width 227 height 47
click at [790, 582] on p "Każda sylwetka jest inna - dlatego nasz top ma regulowane ramiączka , które poz…" at bounding box center [880, 600] width 229 height 37
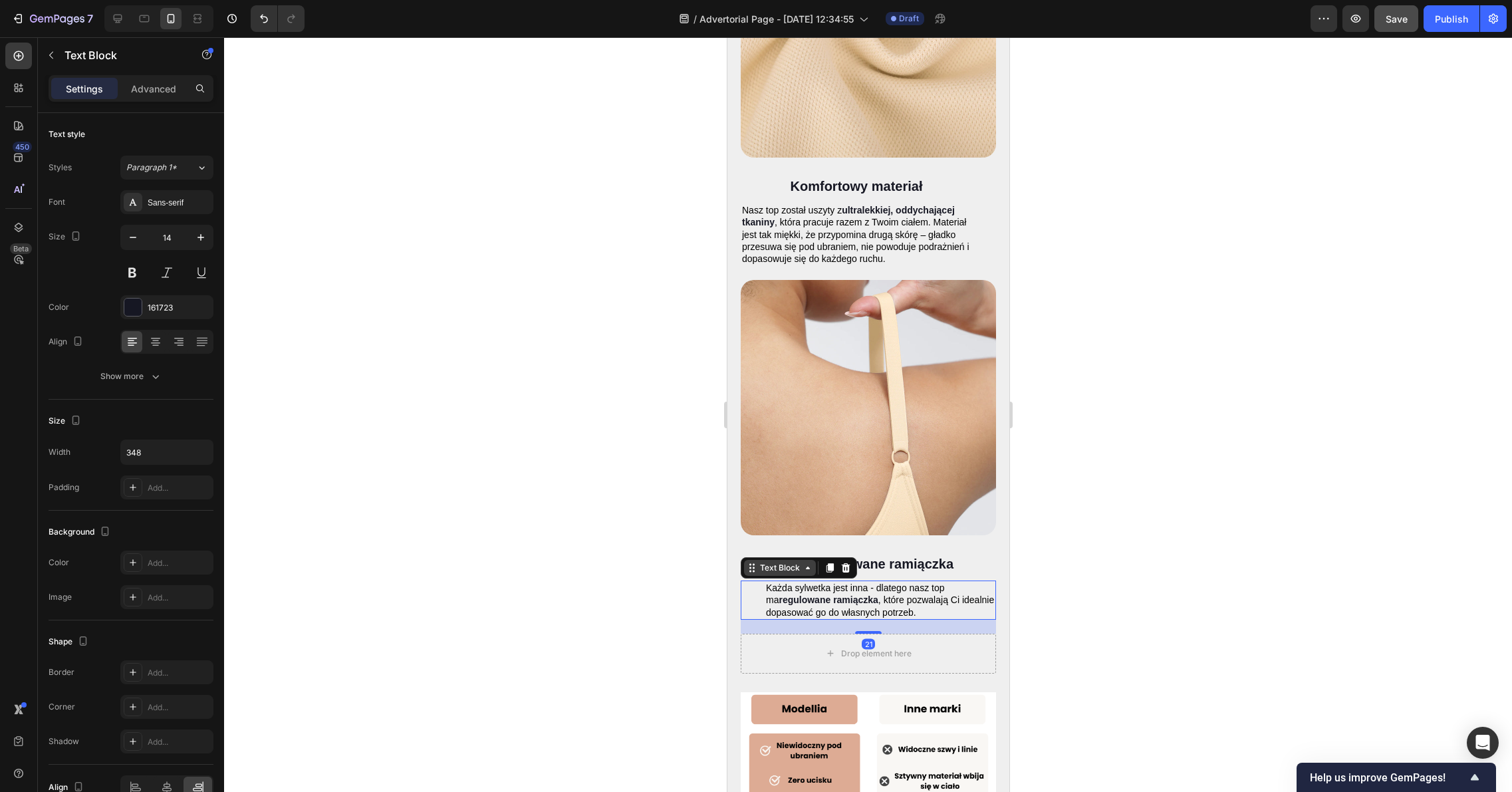
click at [801, 562] on div "Text Block" at bounding box center [779, 567] width 45 height 12
click at [752, 562] on icon at bounding box center [751, 567] width 10 height 10
click at [758, 562] on div "Text Block" at bounding box center [779, 567] width 45 height 12
click at [822, 582] on p "Każda sylwetka jest inna - dlatego nasz top ma regulowane ramiączka , które poz…" at bounding box center [880, 600] width 229 height 37
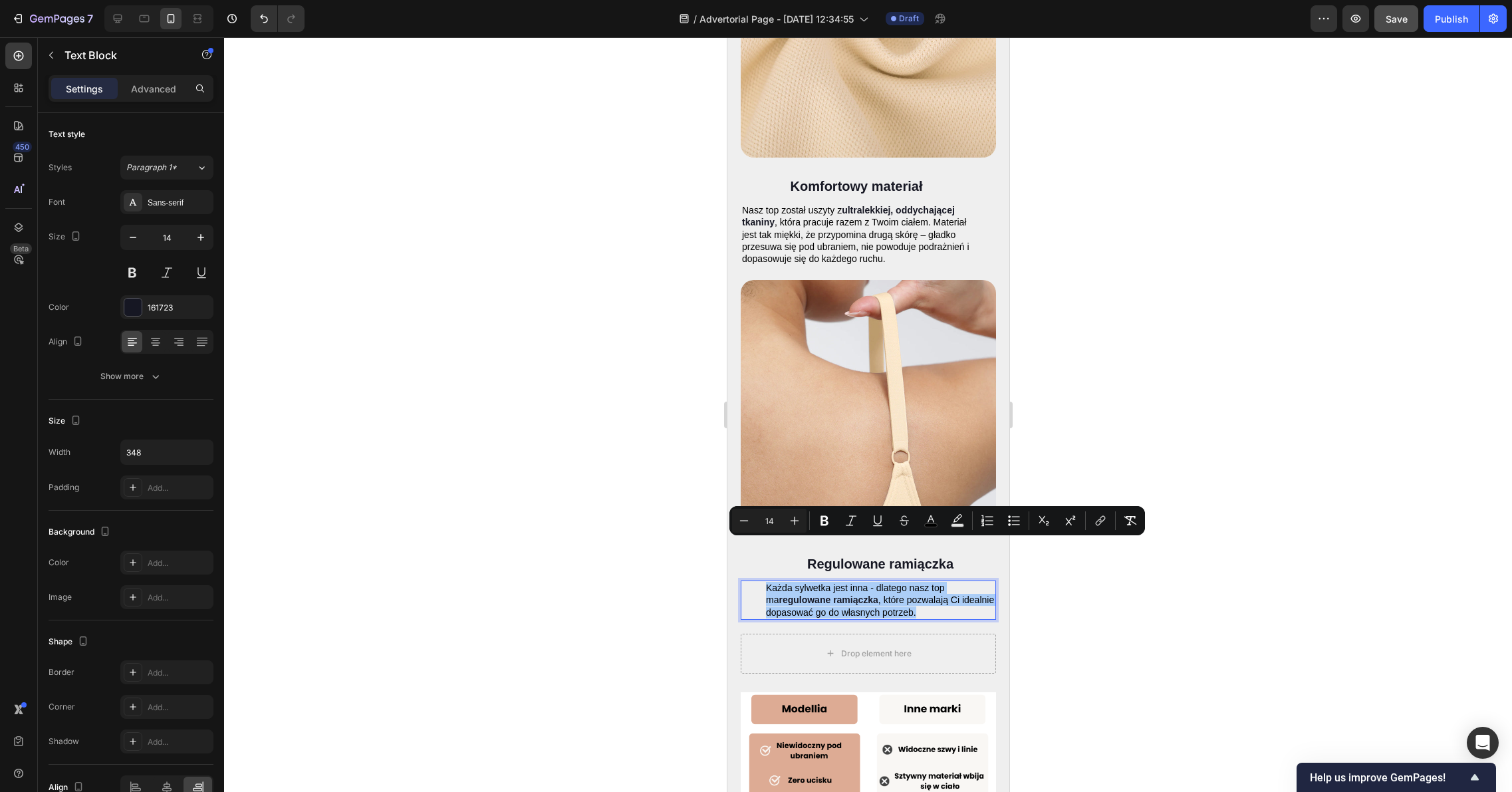
click at [1111, 563] on div at bounding box center [867, 415] width 1287 height 755
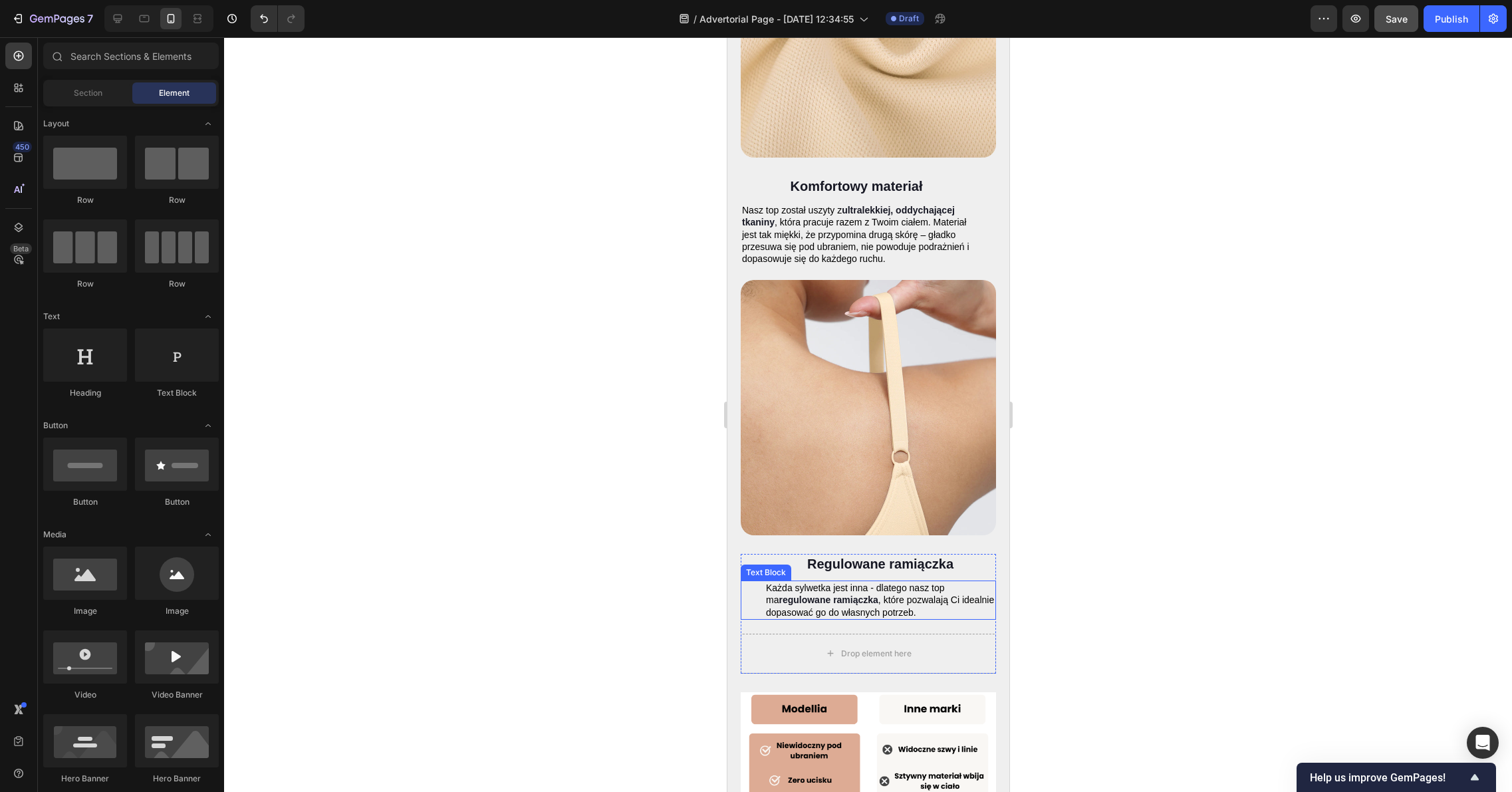
click at [910, 582] on p "Każda sylwetka jest inna - dlatego nasz top ma regulowane ramiączka , które poz…" at bounding box center [880, 600] width 229 height 37
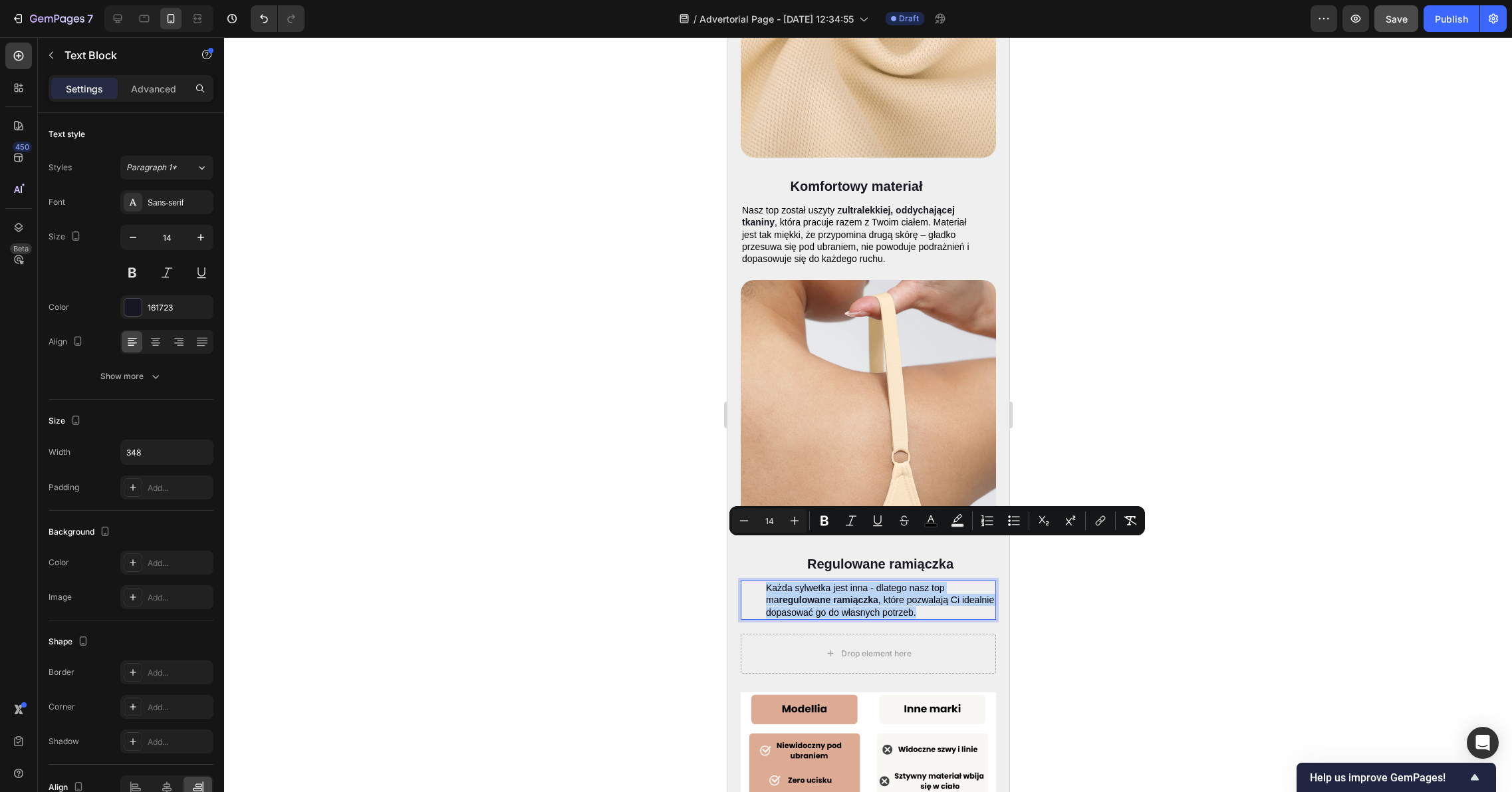
drag, startPoint x: 907, startPoint y: 571, endPoint x: 757, endPoint y: 551, distance: 151.3
click at [765, 582] on p "Każda sylwetka jest inna - dlatego nasz top ma regulowane ramiączka , które poz…" at bounding box center [880, 600] width 229 height 37
copy p "Każda sylwetka jest inna - dlatego nasz top ma regulowane ramiączka , które poz…"
click at [1213, 606] on div at bounding box center [867, 415] width 1287 height 755
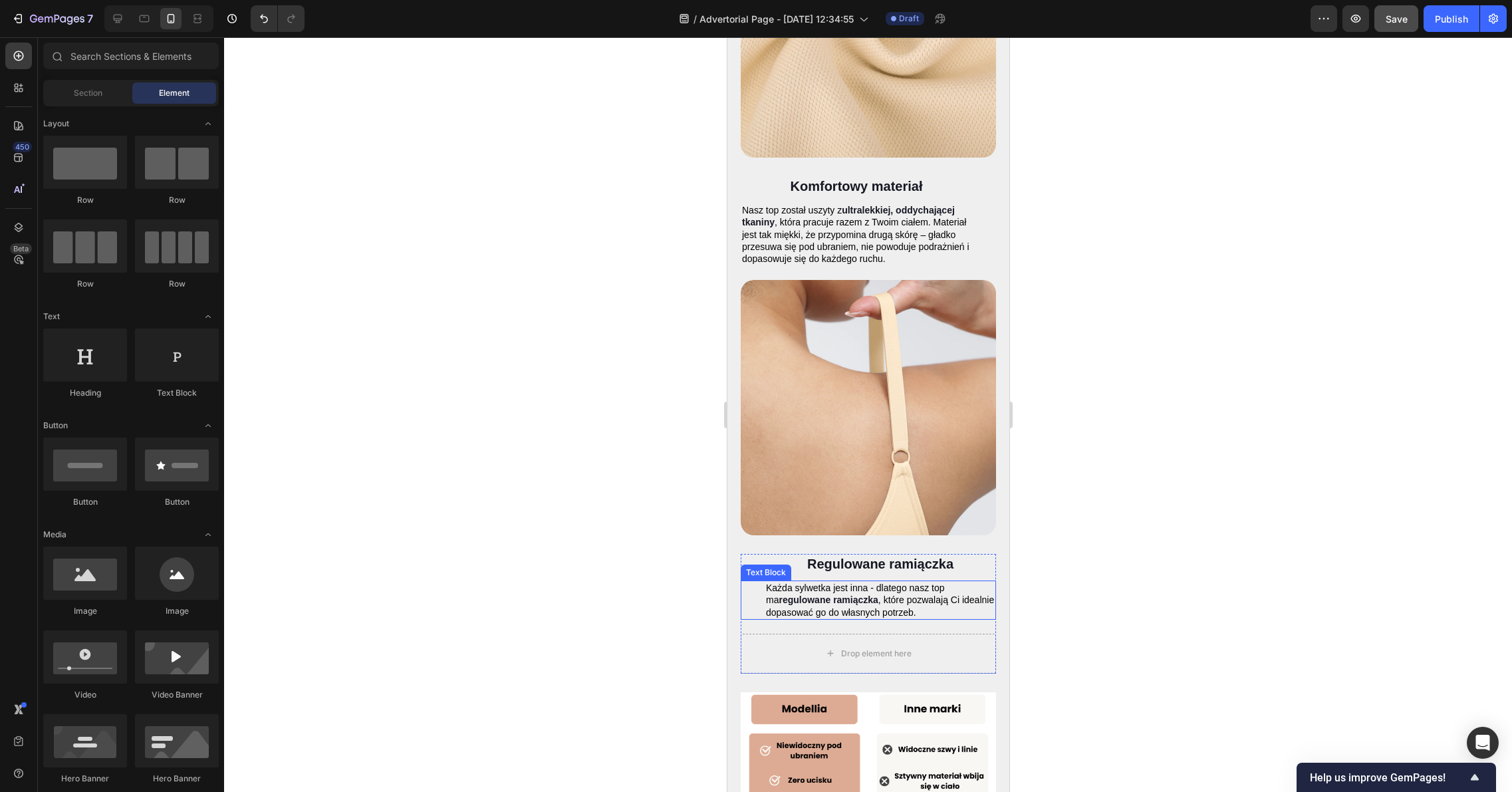
click at [926, 594] on span ", które pozwalają Ci idealnie dopasować go do własnych potrzeb." at bounding box center [879, 605] width 228 height 23
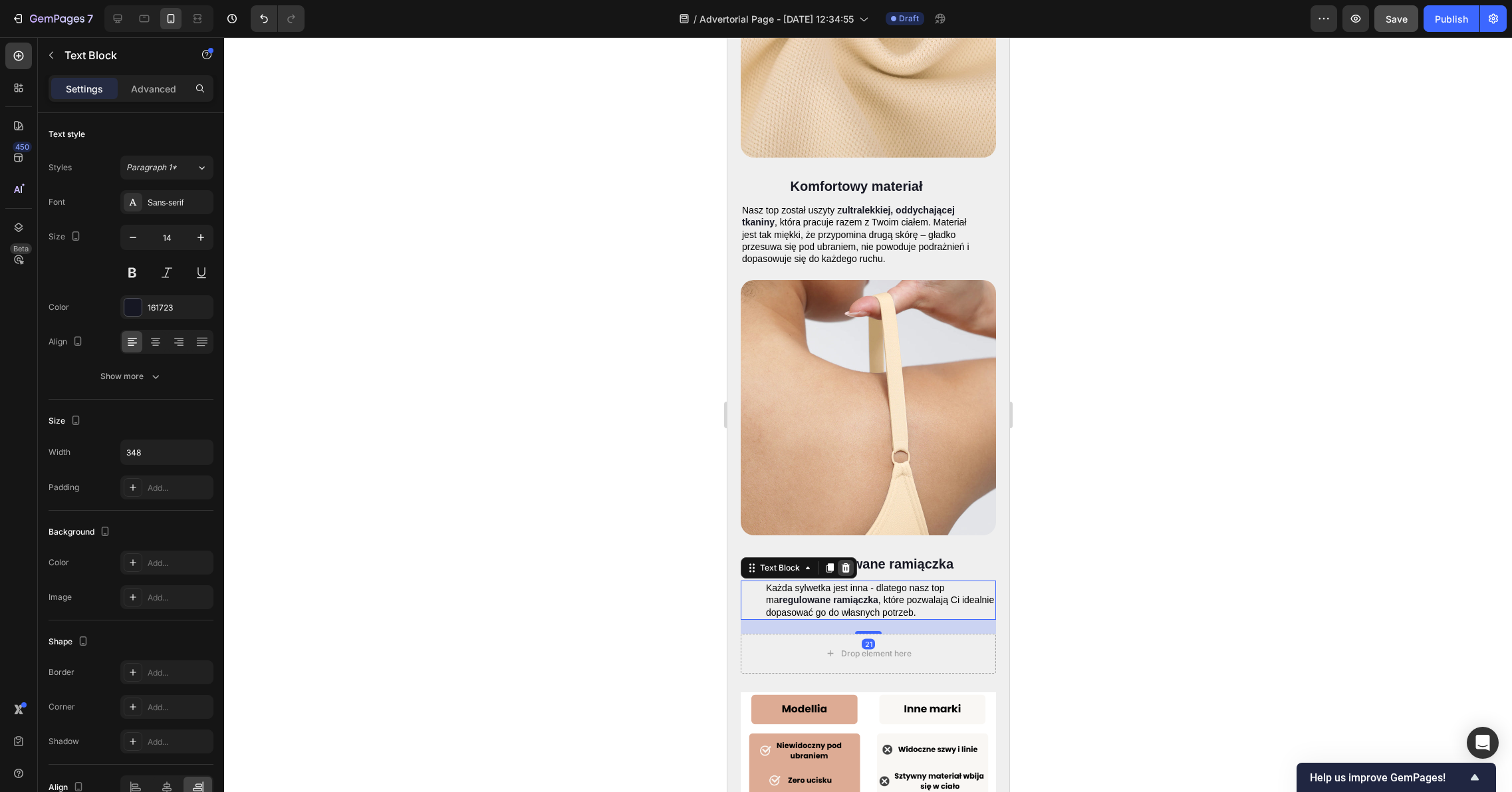
click at [844, 563] on icon at bounding box center [845, 567] width 8 height 9
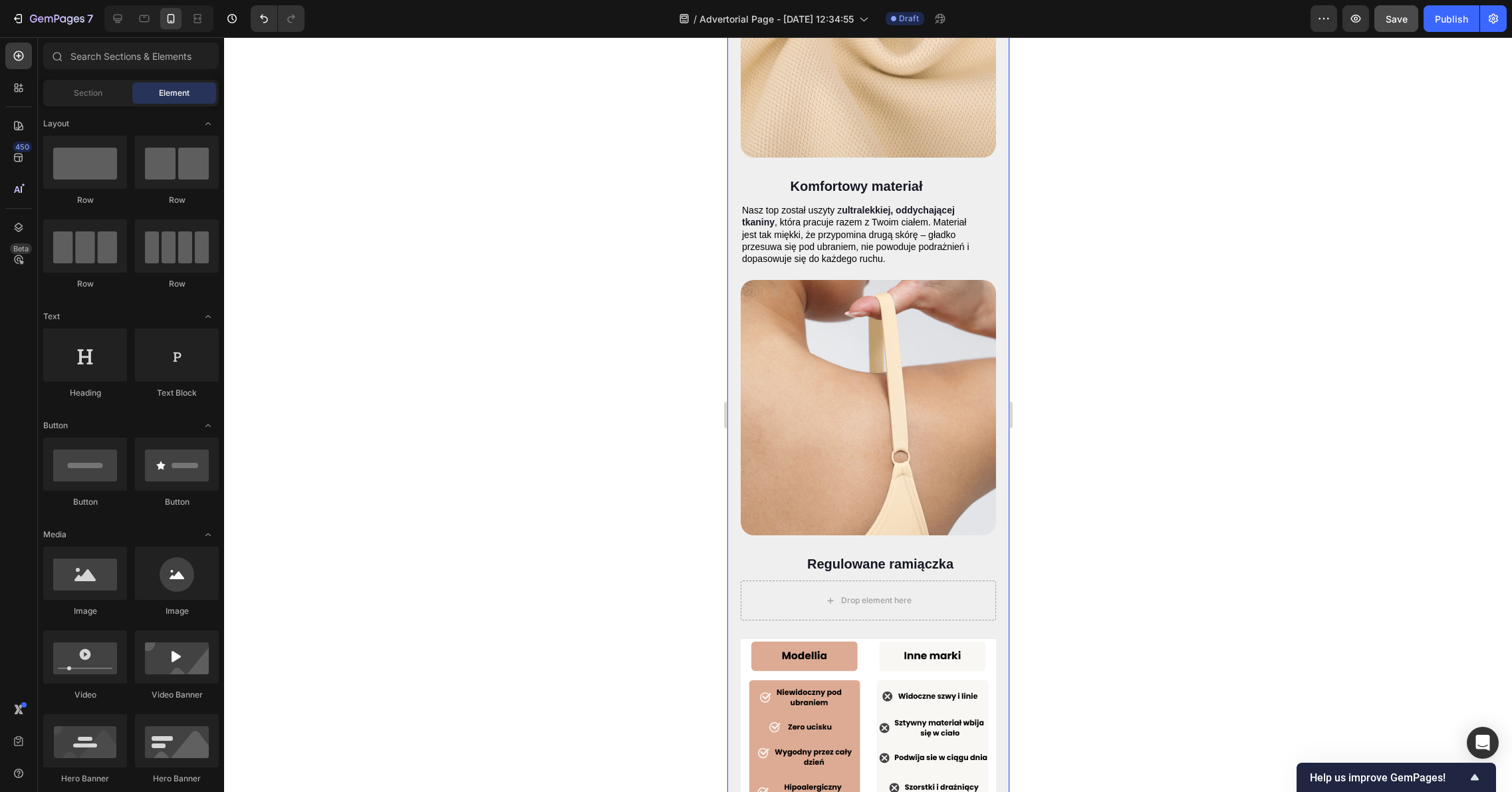
click at [869, 595] on div "Drop element here" at bounding box center [876, 600] width 71 height 10
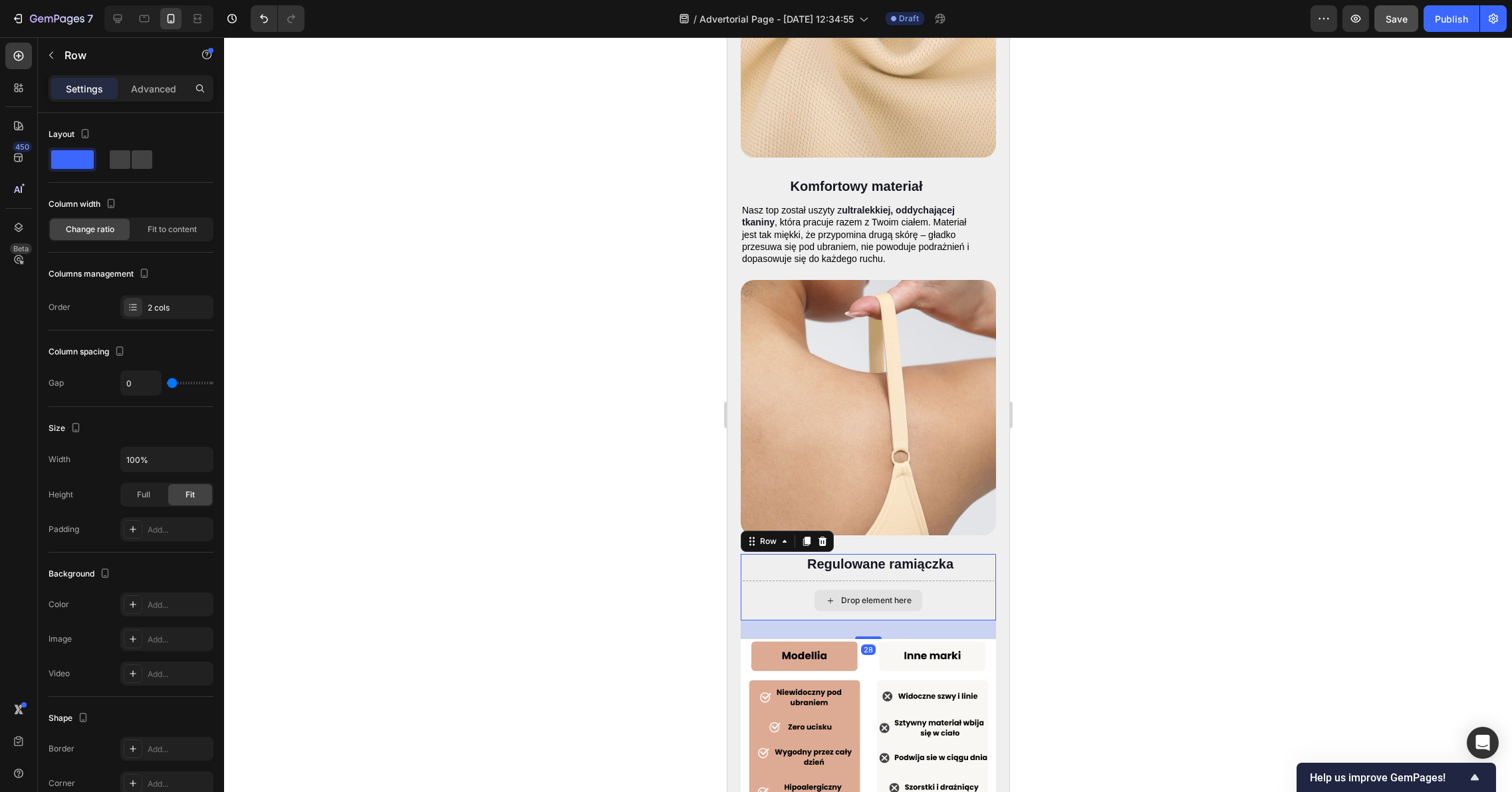
click at [939, 580] on div "Drop element here" at bounding box center [867, 601] width 255 height 40
click at [823, 537] on icon at bounding box center [822, 541] width 8 height 9
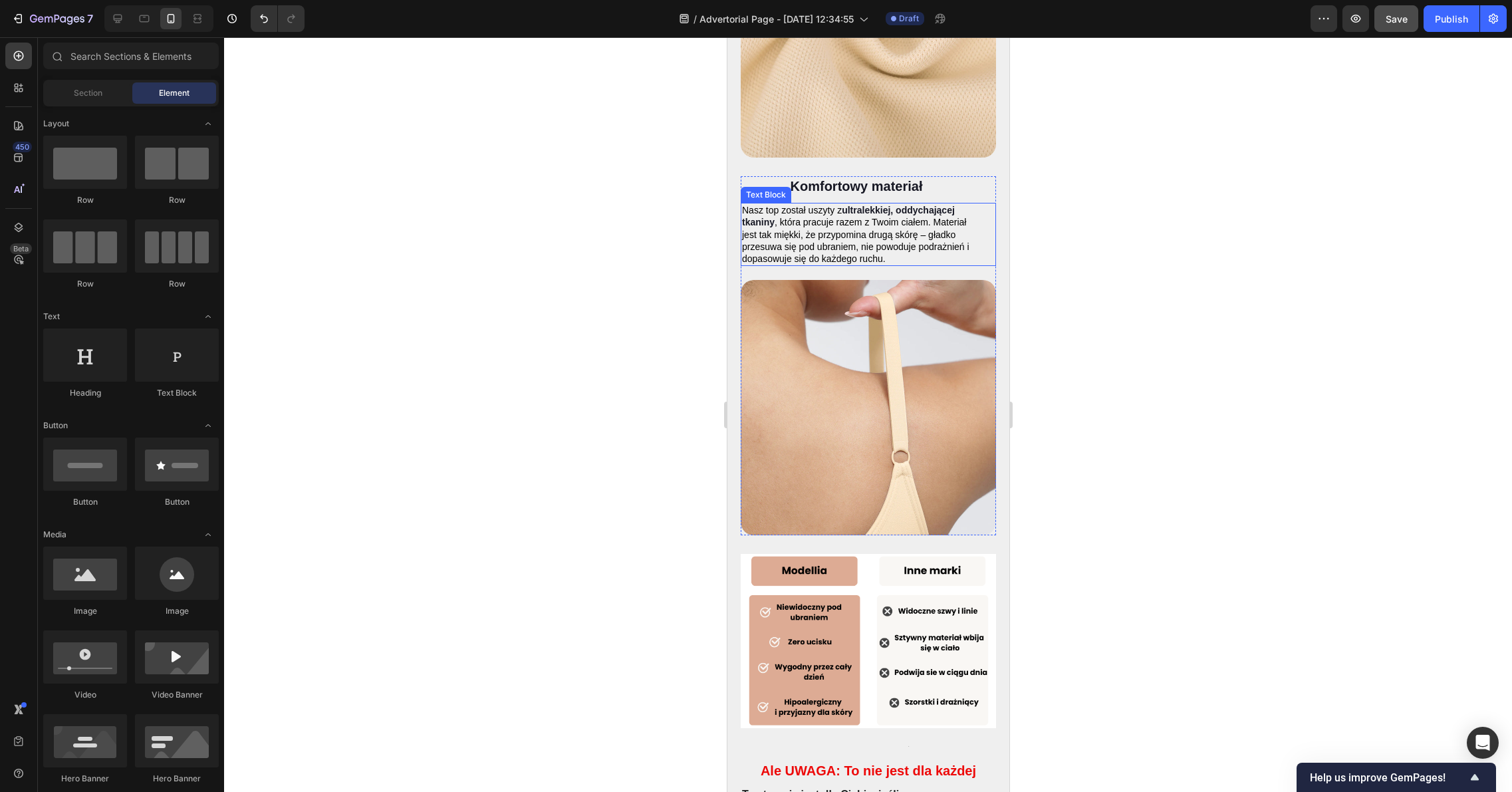
click at [819, 205] on span "Nasz top został uszyty z" at bounding box center [791, 209] width 100 height 10
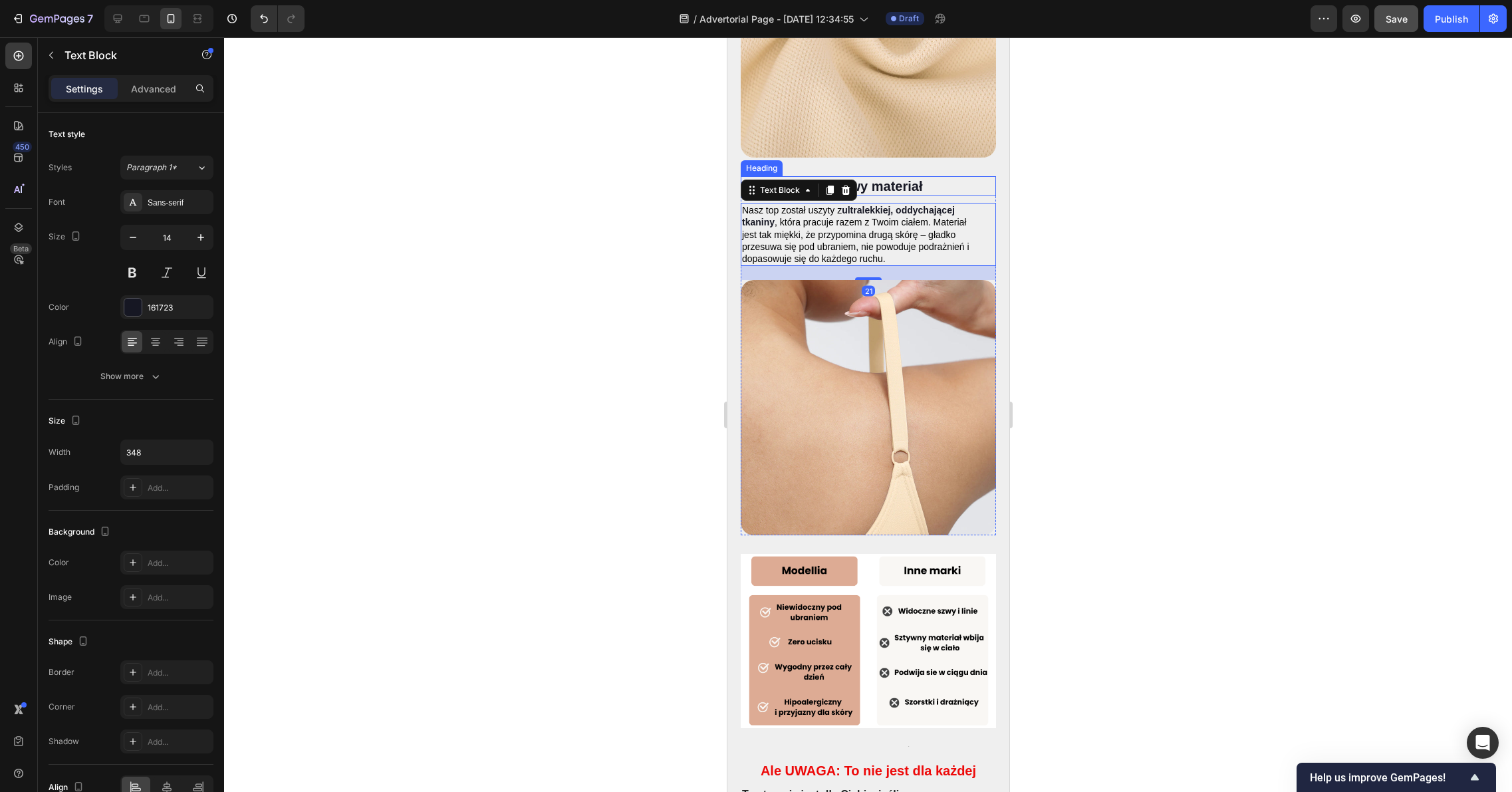
click at [932, 176] on h2 "Komfortowy materiał" at bounding box center [855, 186] width 232 height 20
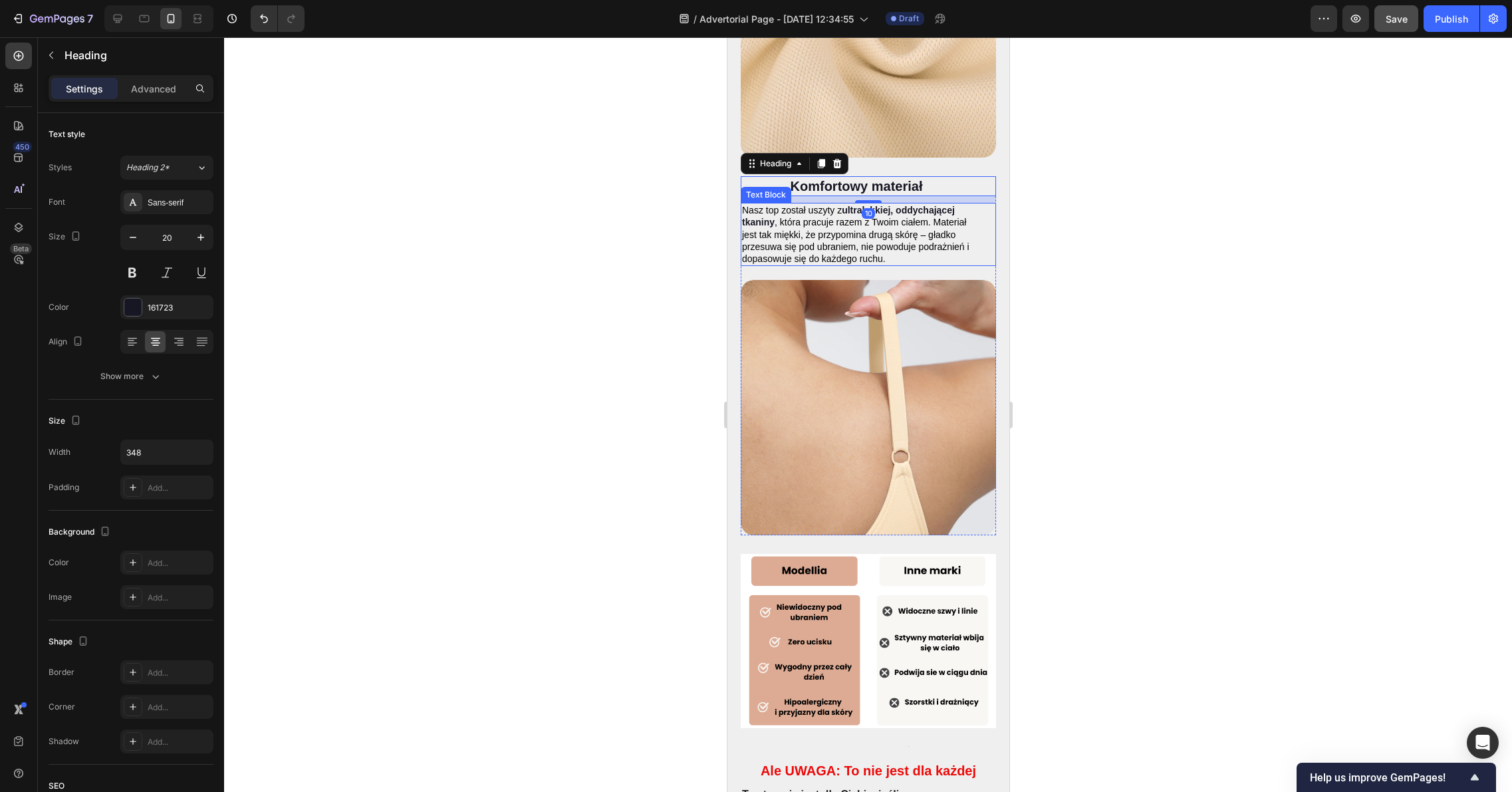
click at [930, 217] on span ", która pracuje razem z Twoim ciałem. Materiał jest tak miękki, że przypomina d…" at bounding box center [855, 241] width 227 height 47
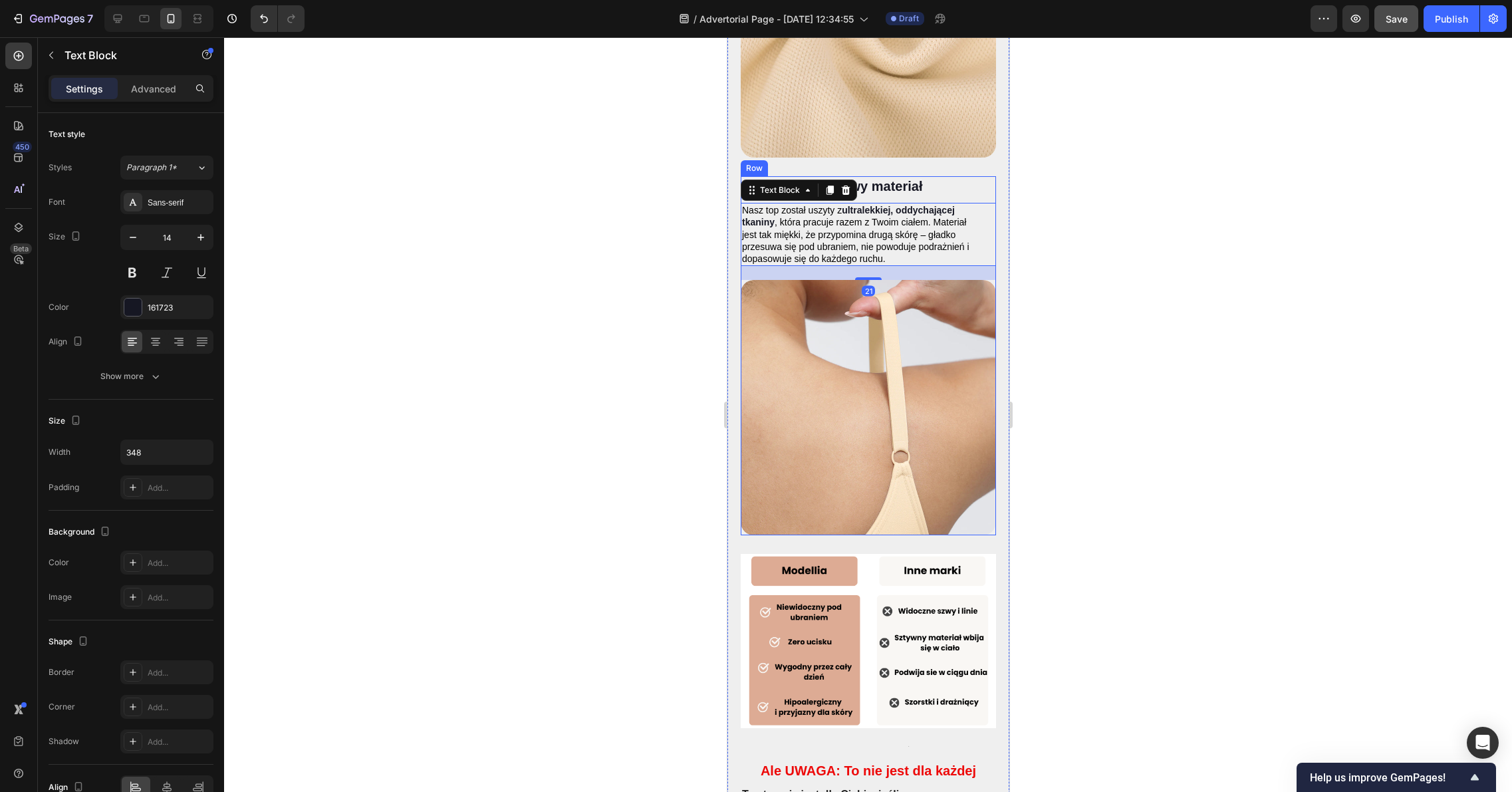
click at [910, 176] on div "Komfortowy materiał Heading Nasz top został uszyty z ultralekkiej, oddychającej…" at bounding box center [867, 228] width 255 height 104
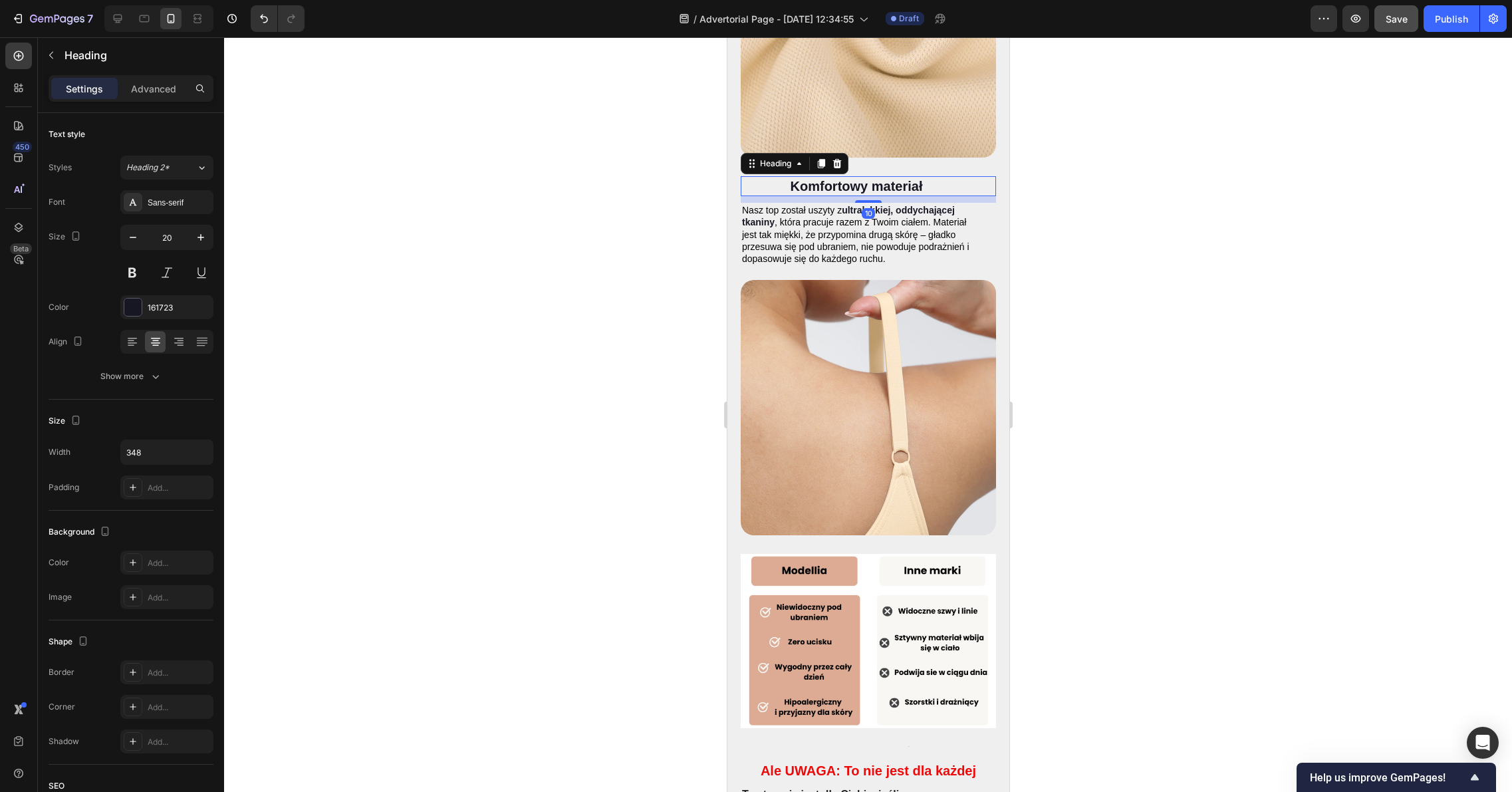
click at [874, 176] on h2 "Komfortowy materiał" at bounding box center [855, 186] width 232 height 20
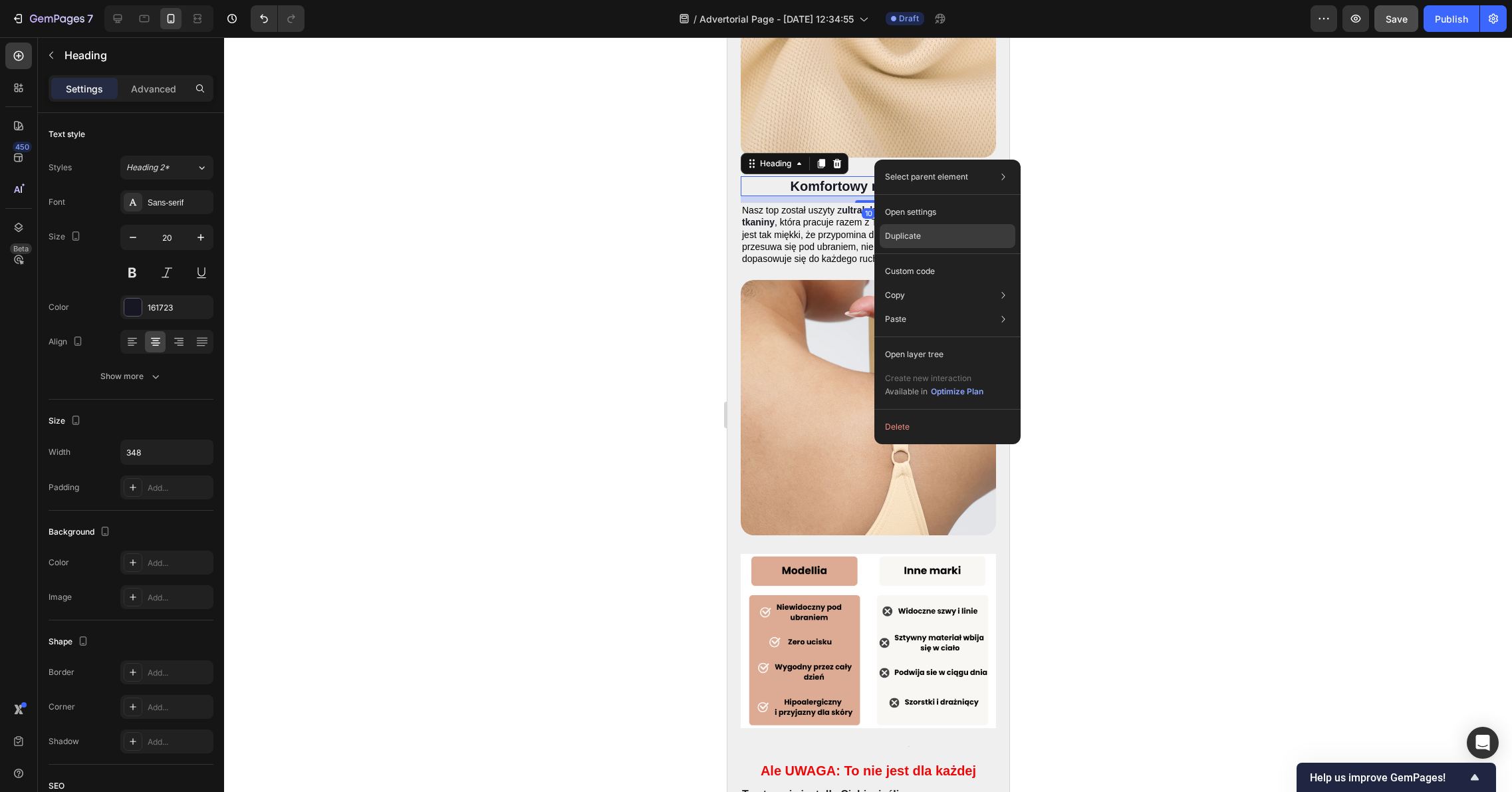
click at [910, 237] on p "Duplicate" at bounding box center [903, 236] width 36 height 12
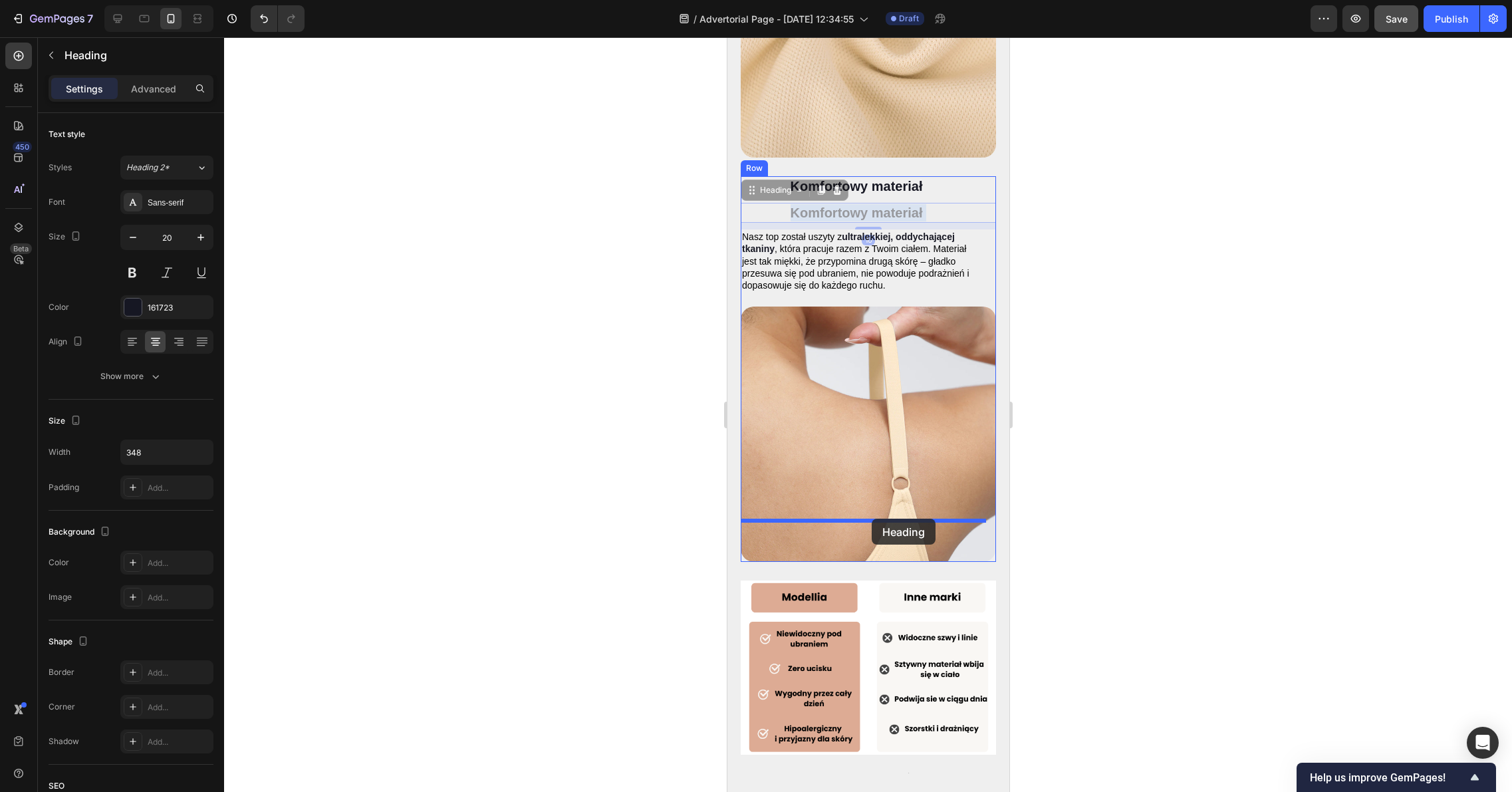
drag, startPoint x: 885, startPoint y: 175, endPoint x: 871, endPoint y: 519, distance: 344.3
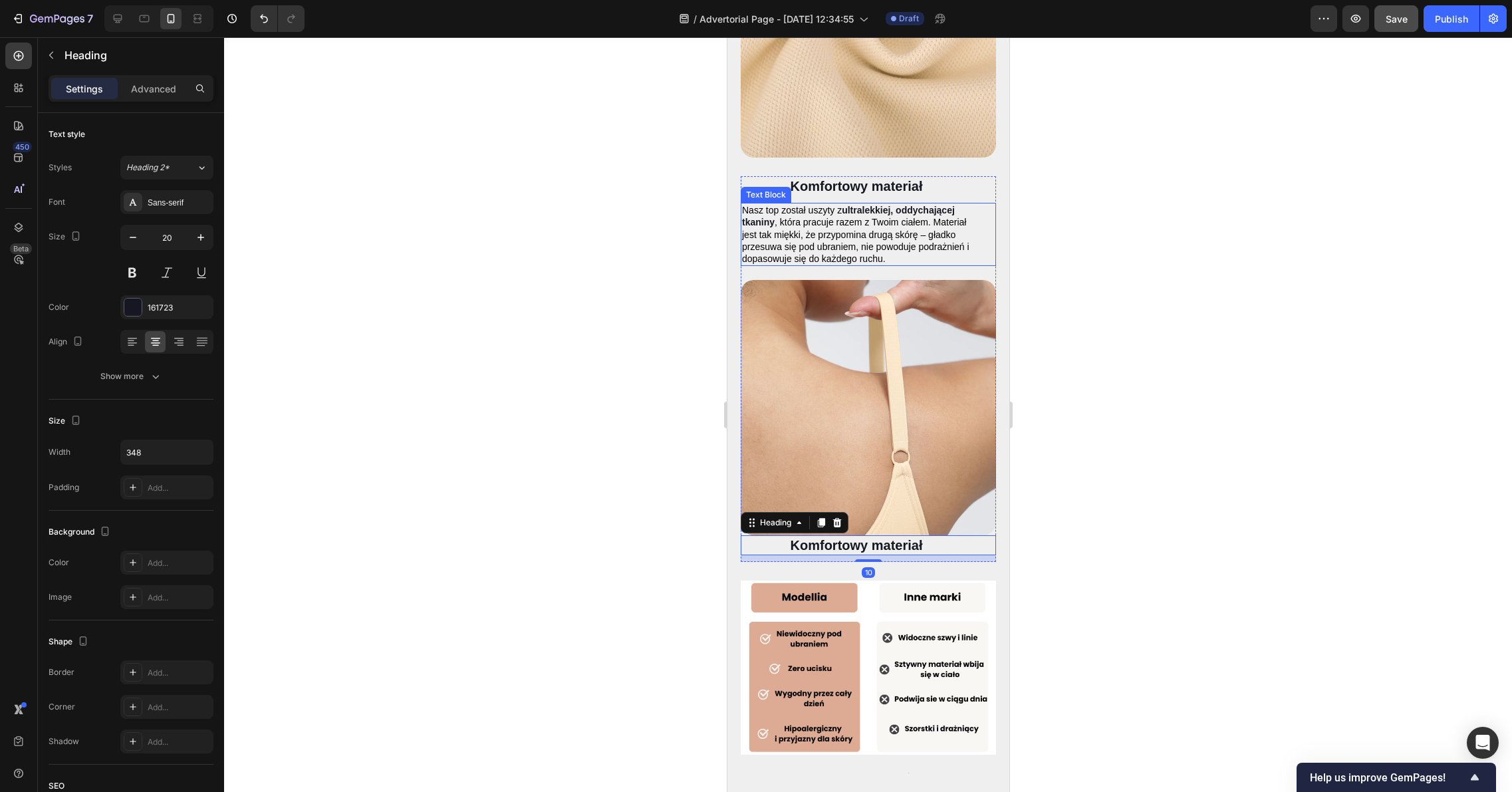
click at [858, 217] on span ", która pracuje razem z Twoim ciałem. Materiał jest tak miękki, że przypomina d…" at bounding box center [855, 241] width 227 height 47
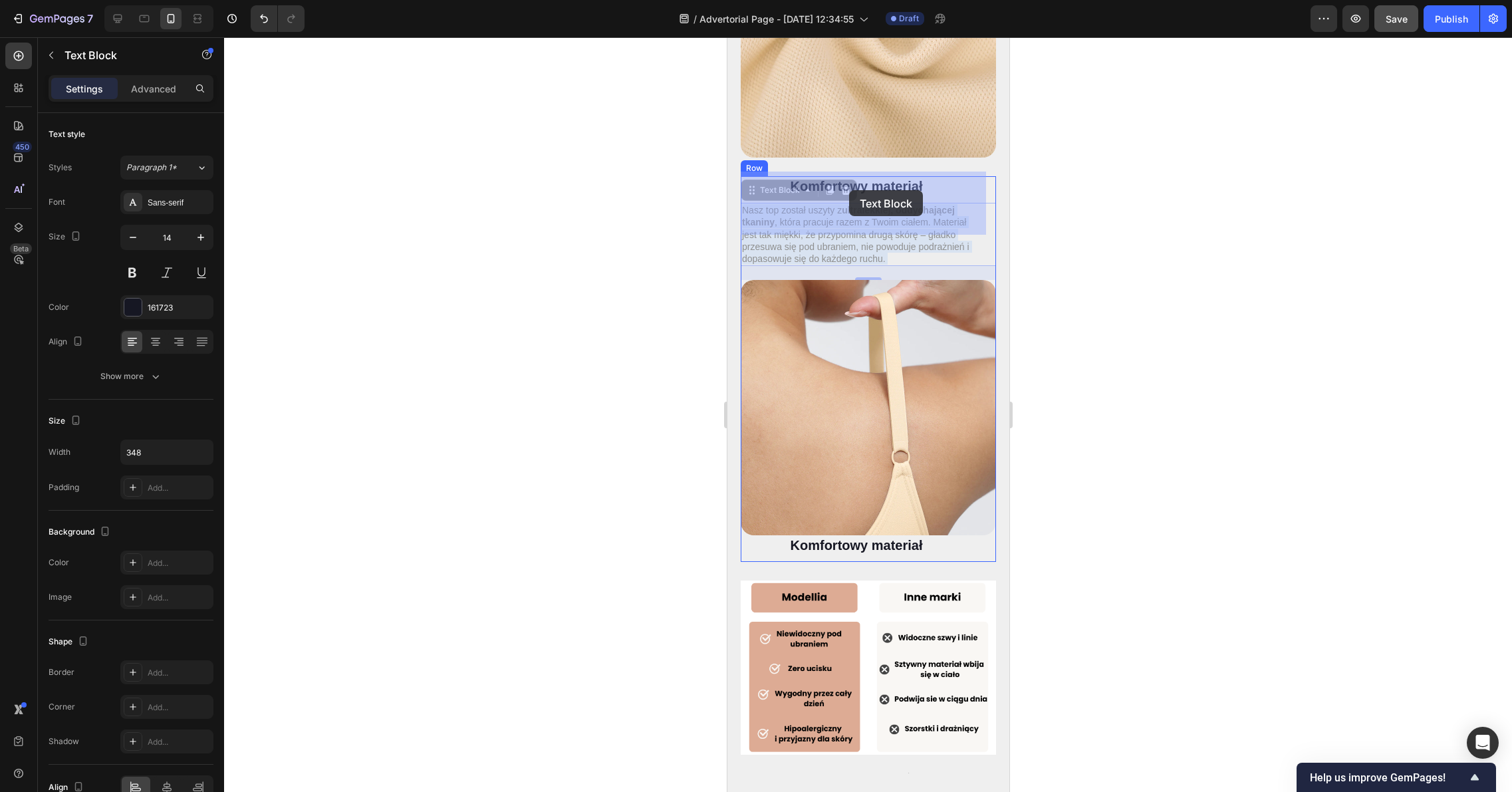
drag, startPoint x: 858, startPoint y: 192, endPoint x: 849, endPoint y: 190, distance: 9.2
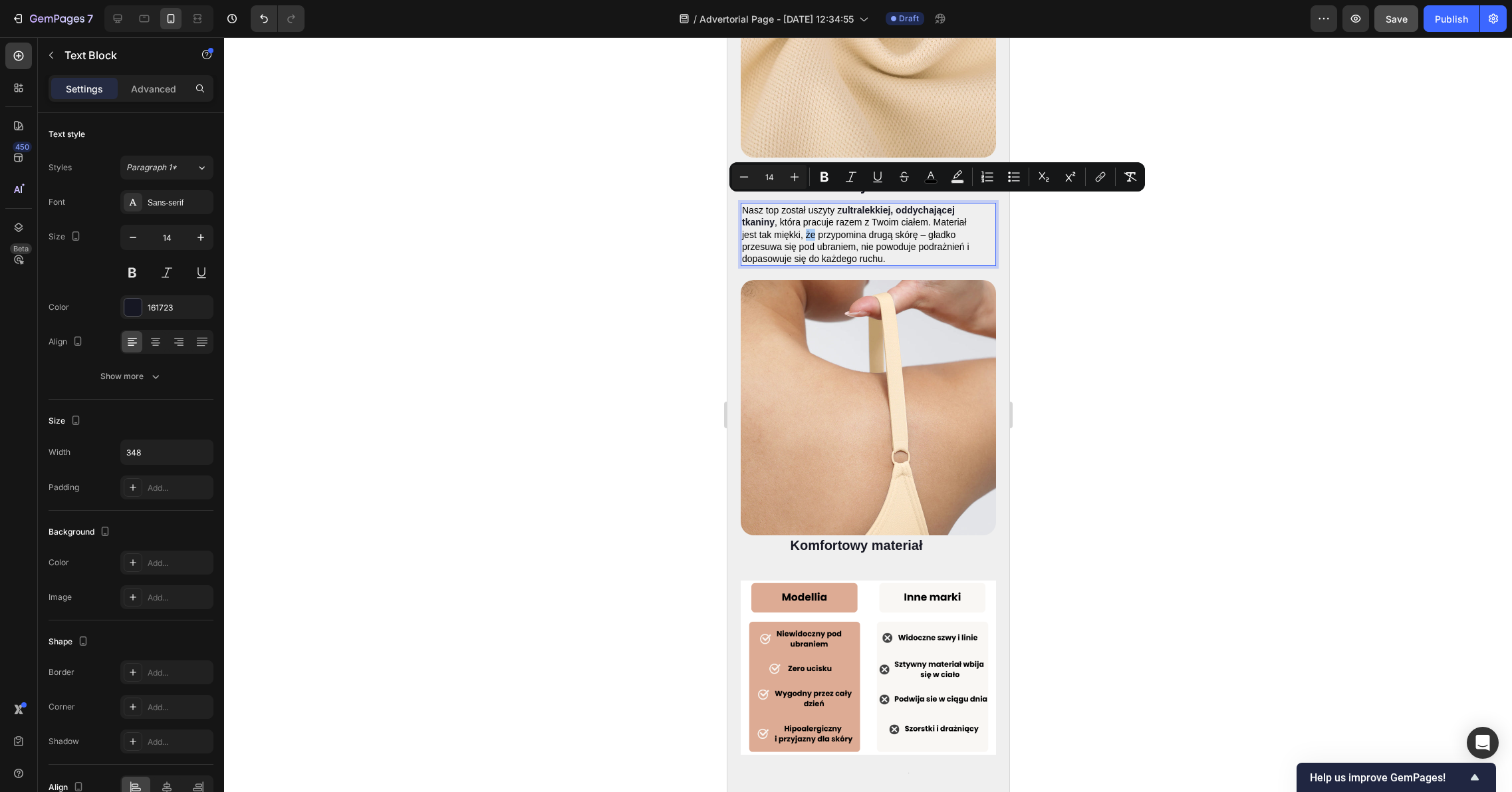
drag, startPoint x: 1136, startPoint y: 223, endPoint x: 1066, endPoint y: 221, distance: 70.0
click at [1133, 223] on div at bounding box center [867, 415] width 1287 height 755
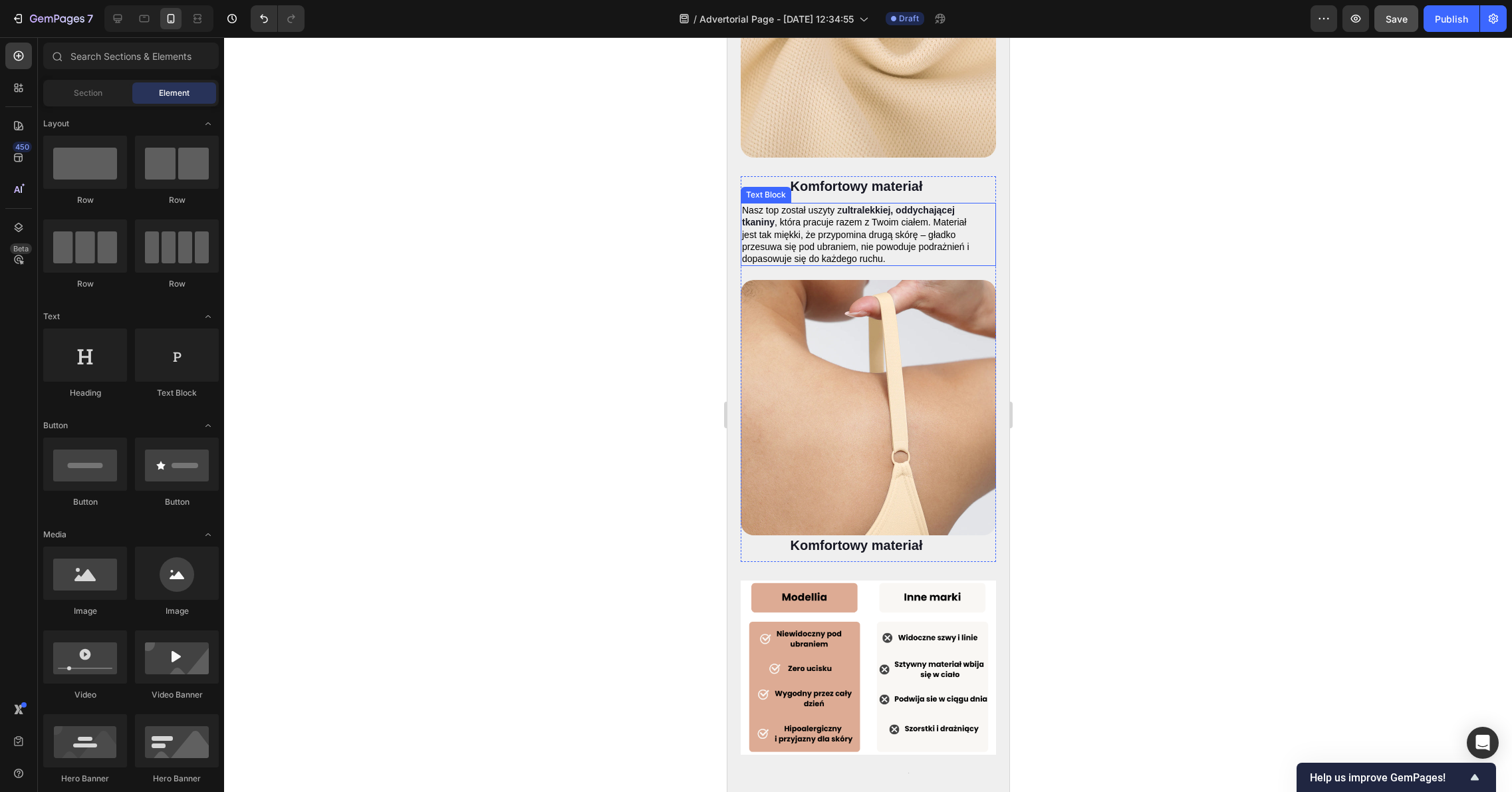
click at [968, 217] on p "Nasz top został uszyty z ultralekkiej, oddychającej tkaniny , która pracuje raz…" at bounding box center [855, 234] width 229 height 60
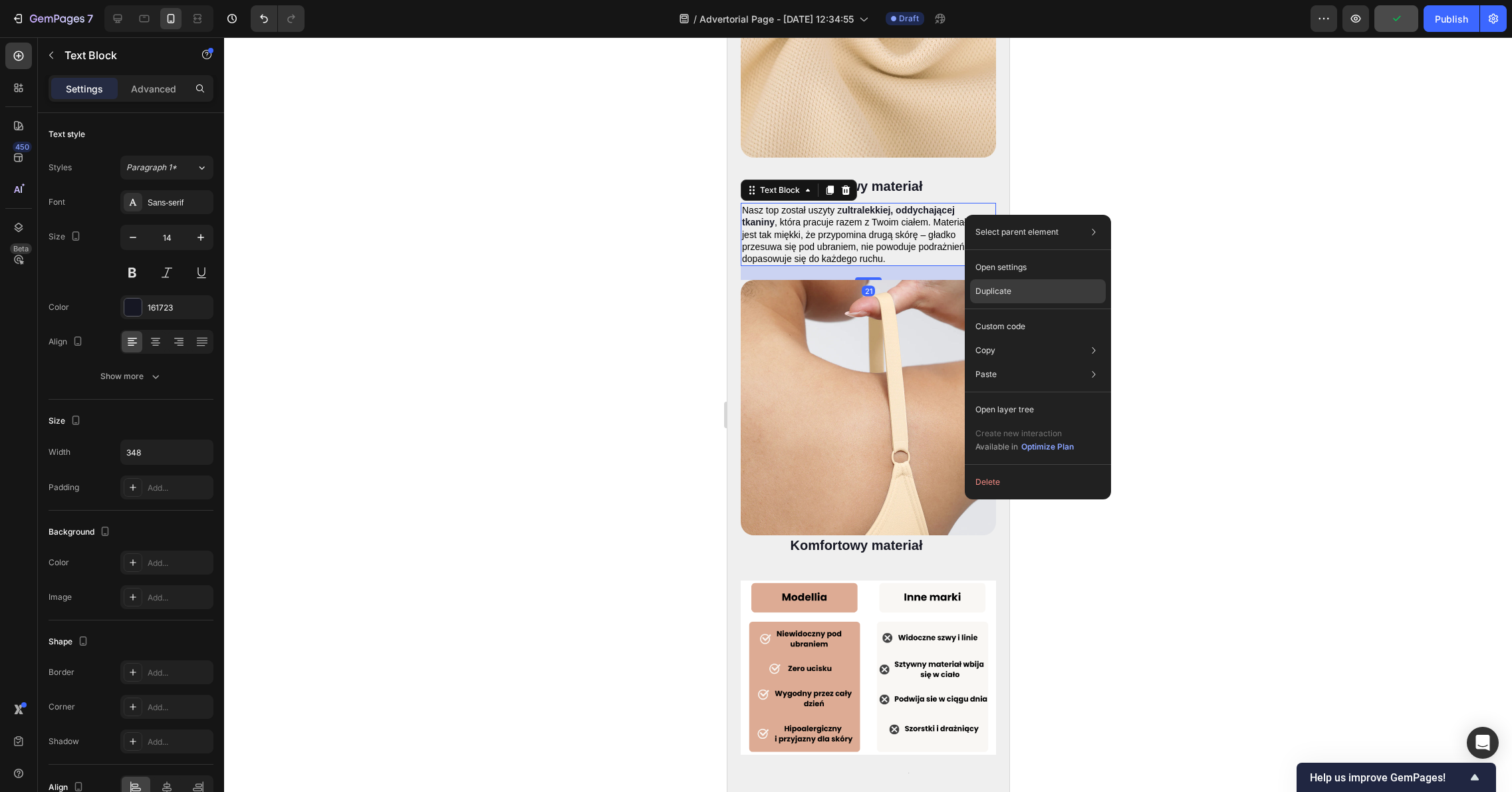
drag, startPoint x: 991, startPoint y: 282, endPoint x: 265, endPoint y: 245, distance: 726.9
click at [991, 282] on div "Duplicate" at bounding box center [1038, 291] width 136 height 24
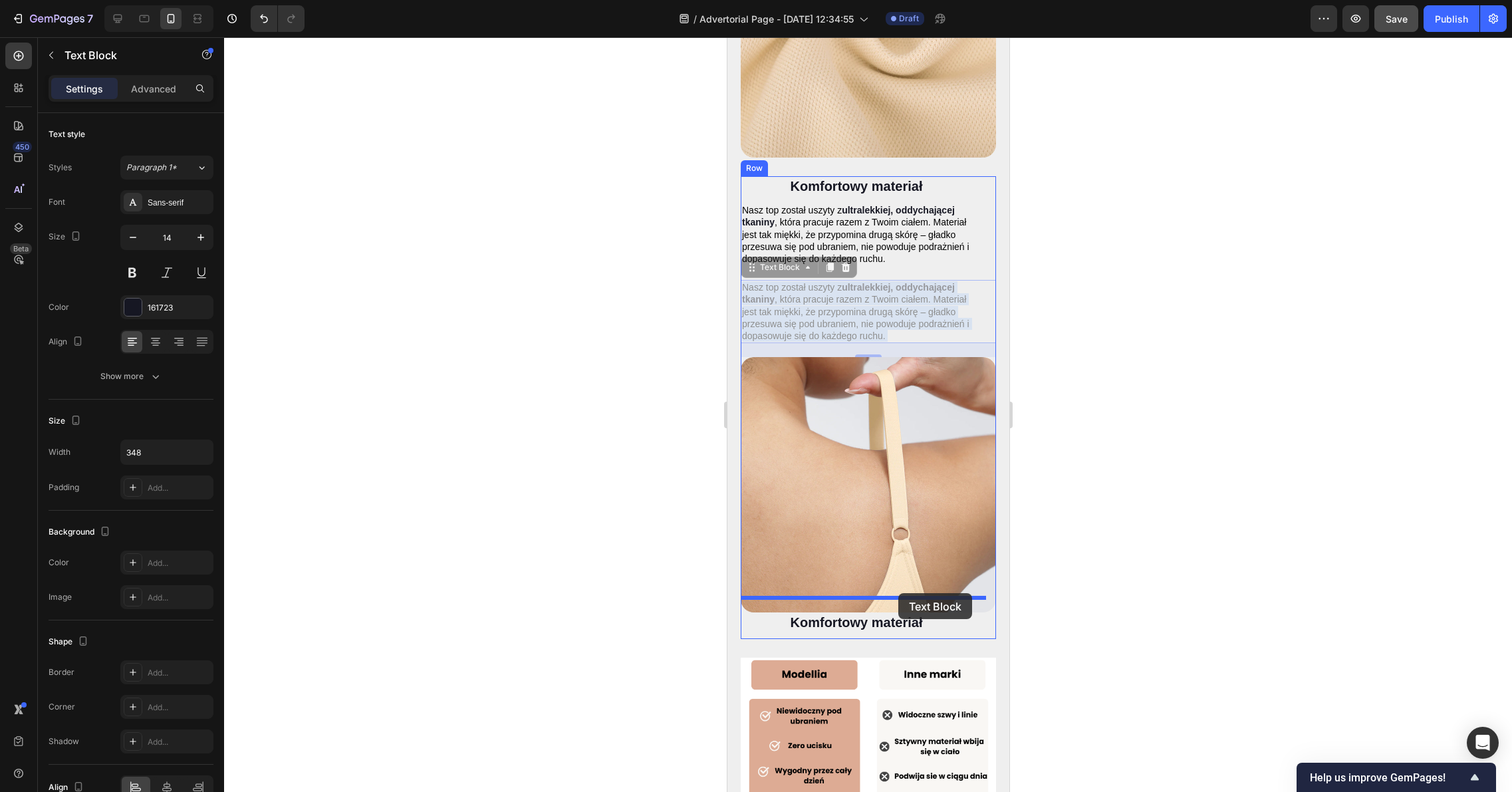
drag, startPoint x: 889, startPoint y: 257, endPoint x: 898, endPoint y: 593, distance: 336.1
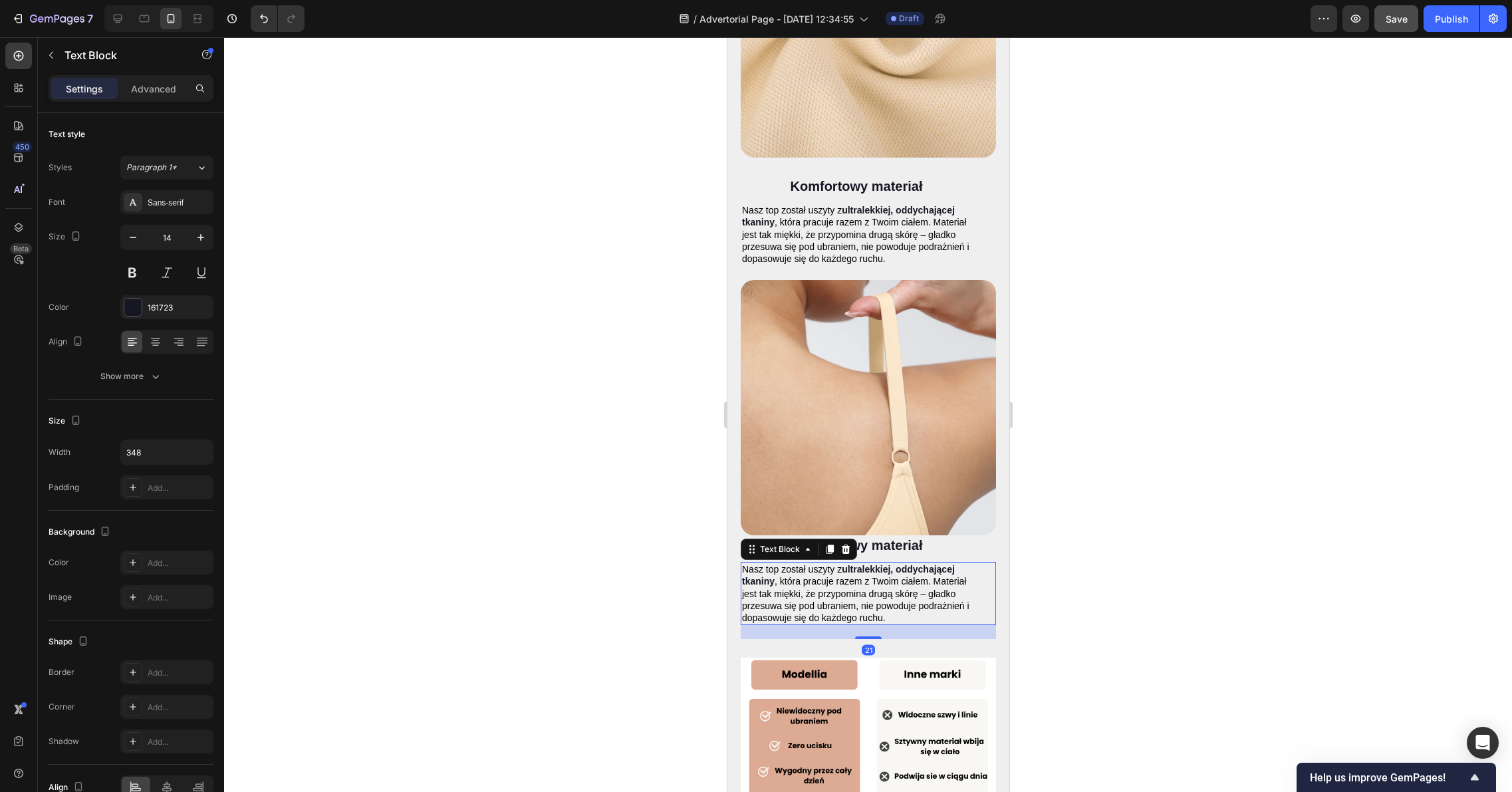
click at [1176, 488] on div at bounding box center [867, 415] width 1287 height 755
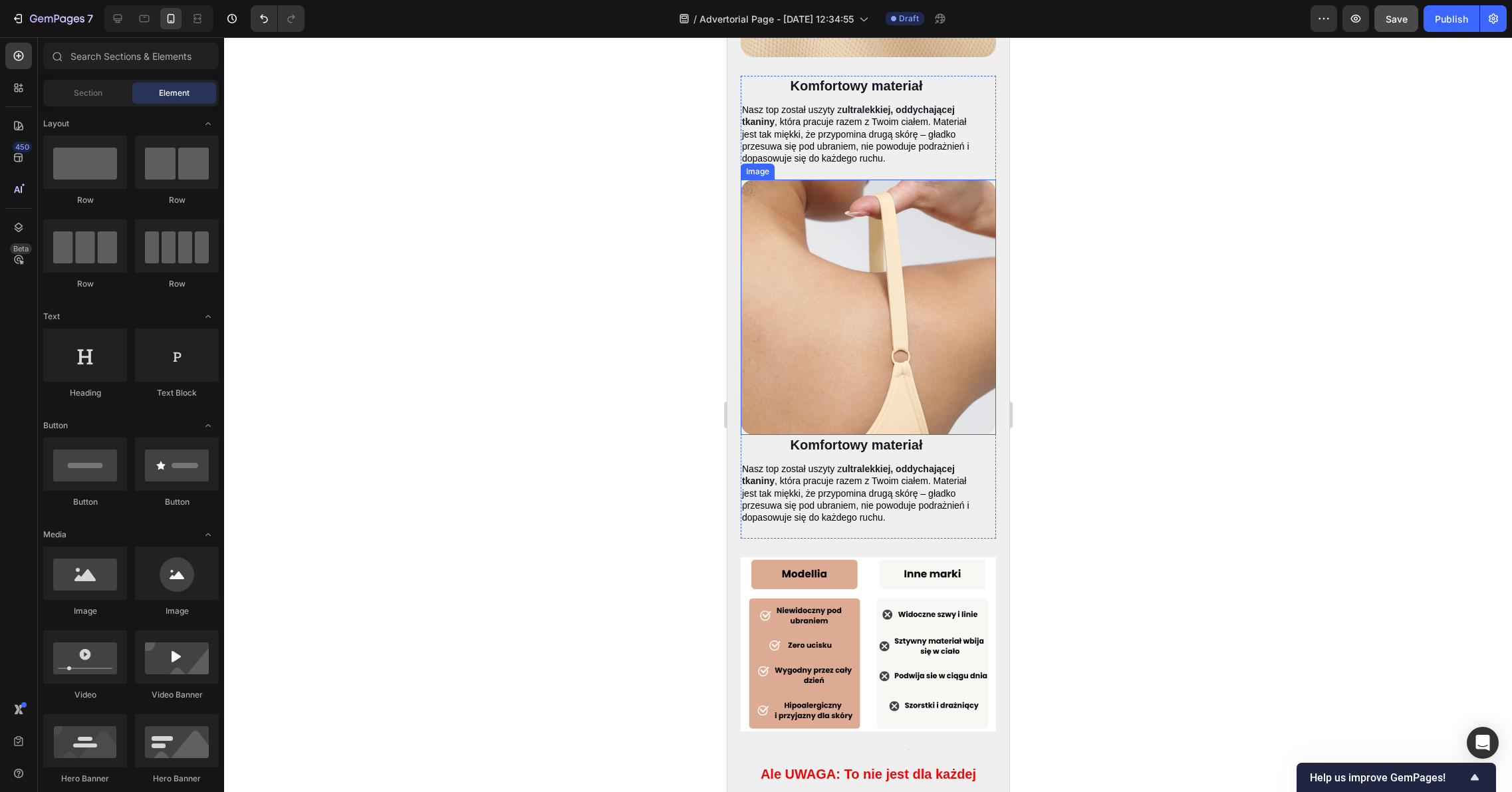
scroll to position [3766, 0]
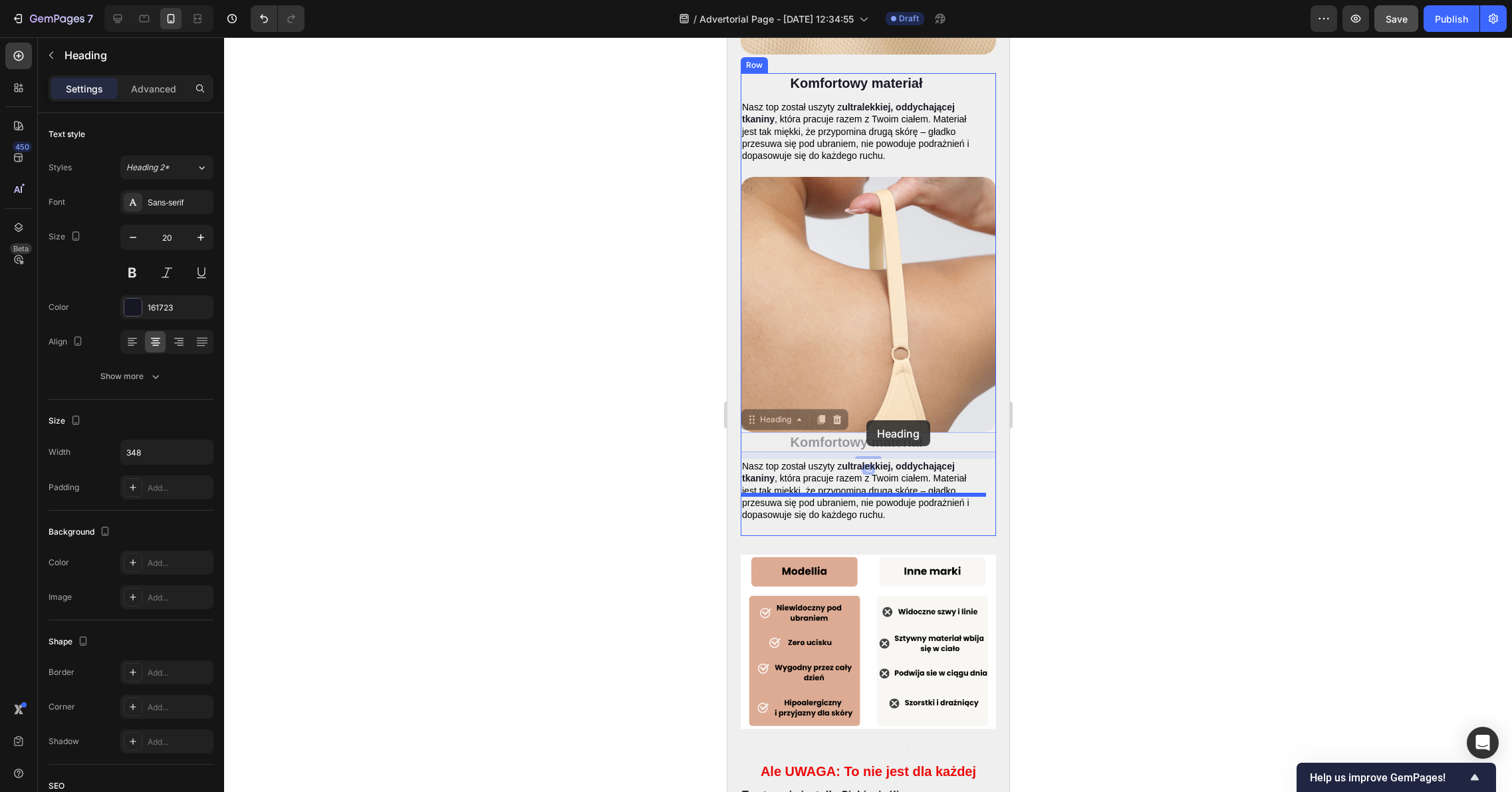
drag, startPoint x: 874, startPoint y: 404, endPoint x: 866, endPoint y: 420, distance: 17.9
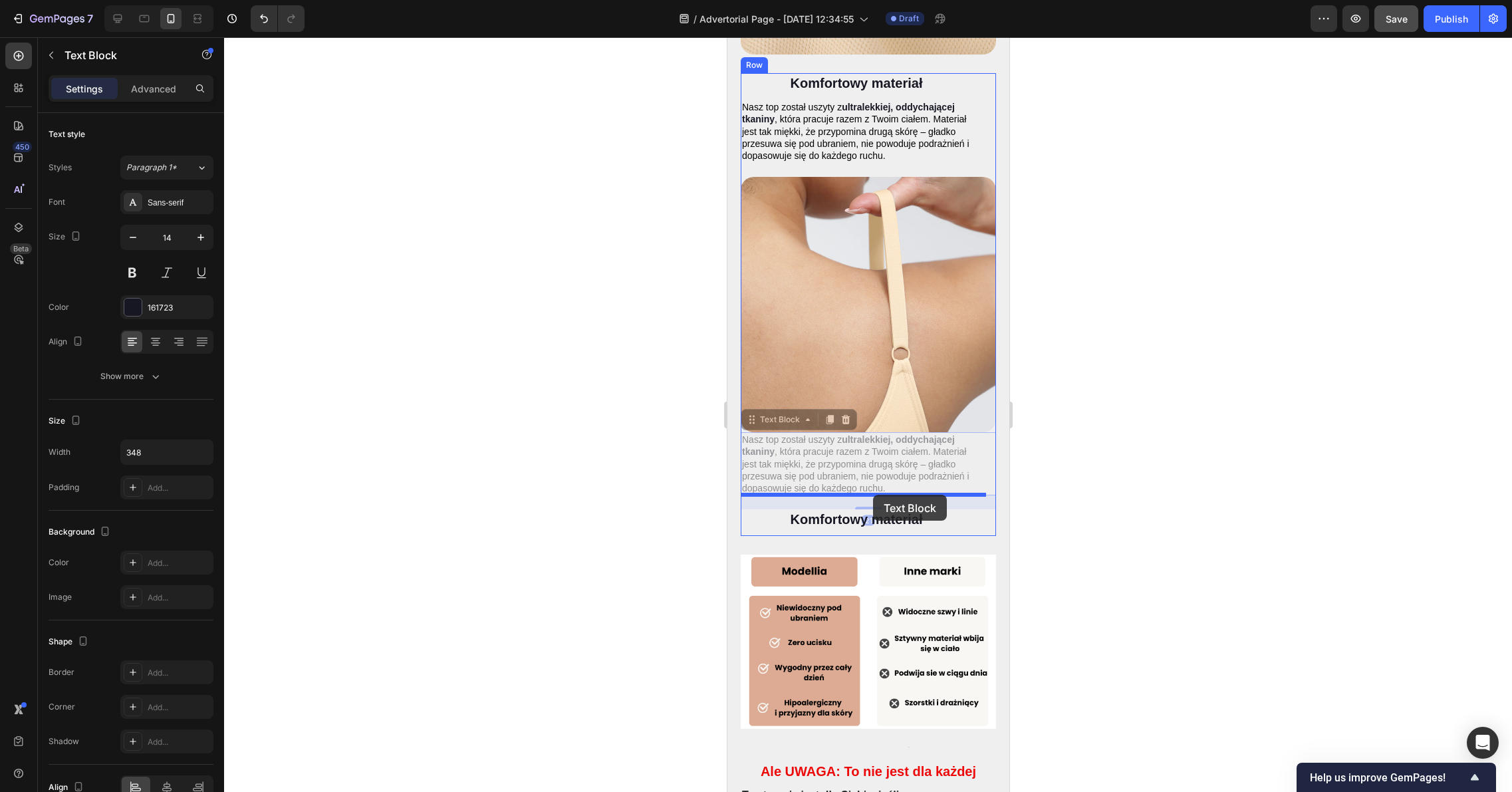
drag, startPoint x: 869, startPoint y: 423, endPoint x: 872, endPoint y: 494, distance: 71.1
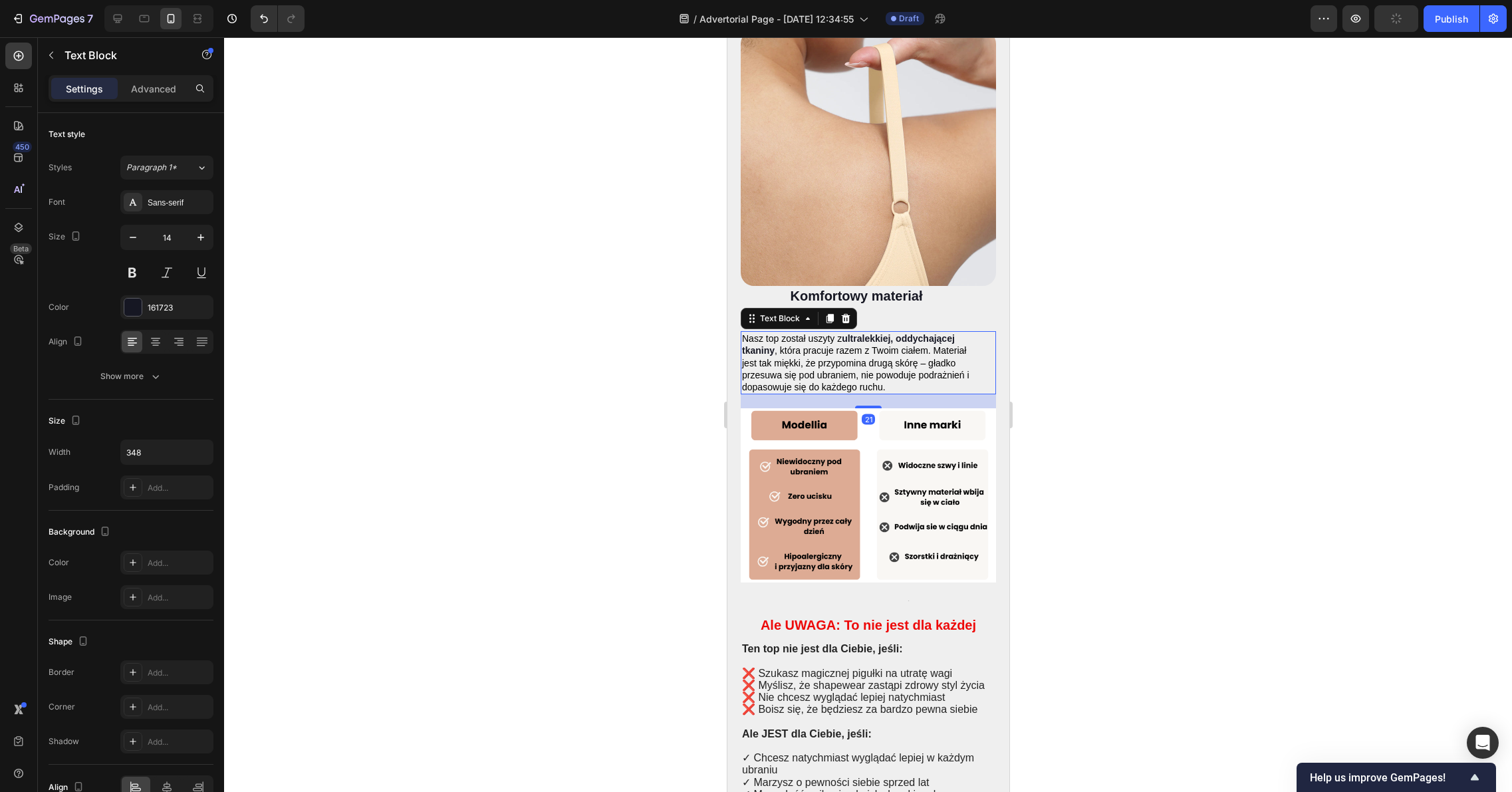
scroll to position [3911, 0]
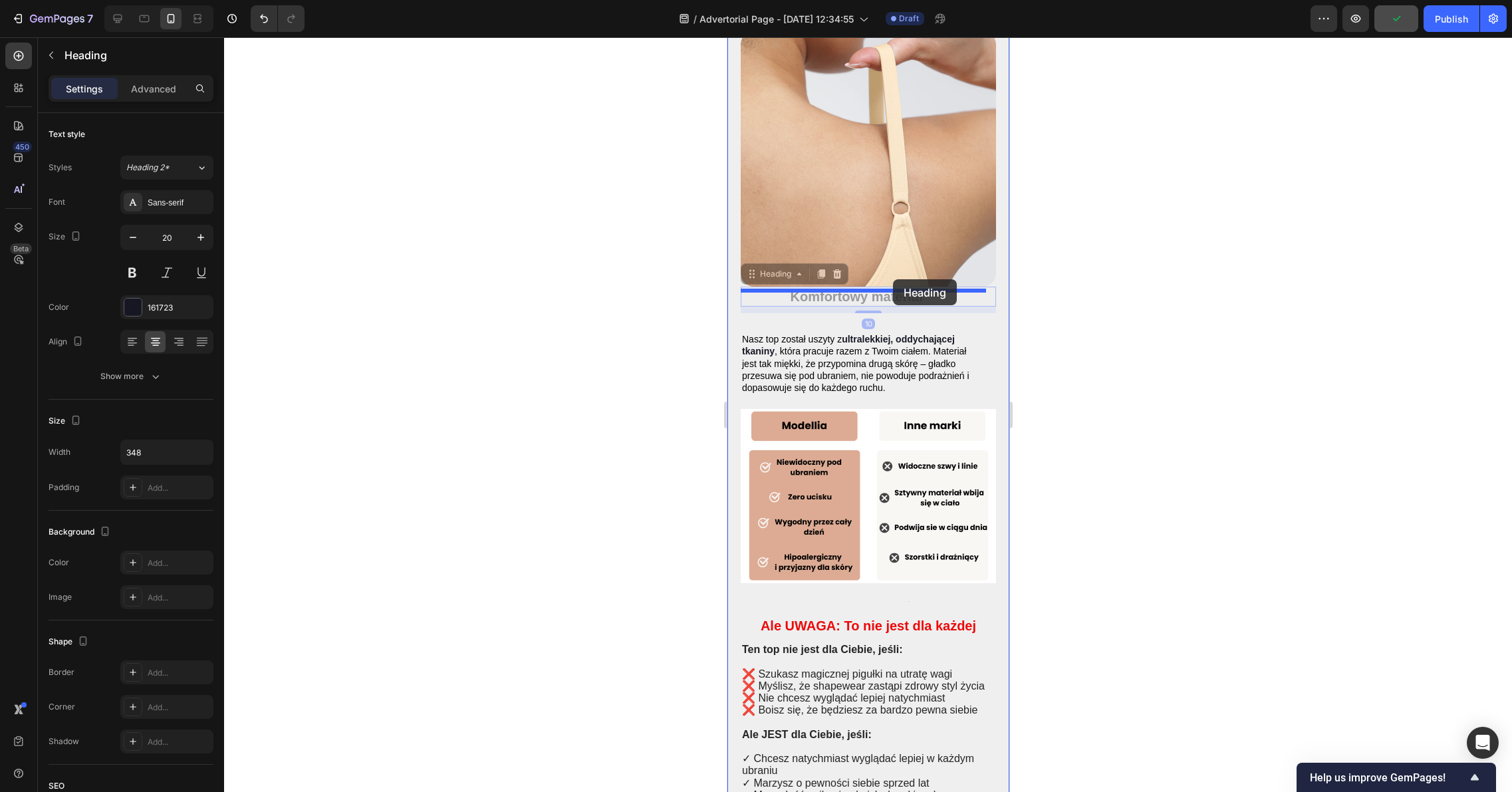
drag, startPoint x: 891, startPoint y: 259, endPoint x: 892, endPoint y: 279, distance: 20.0
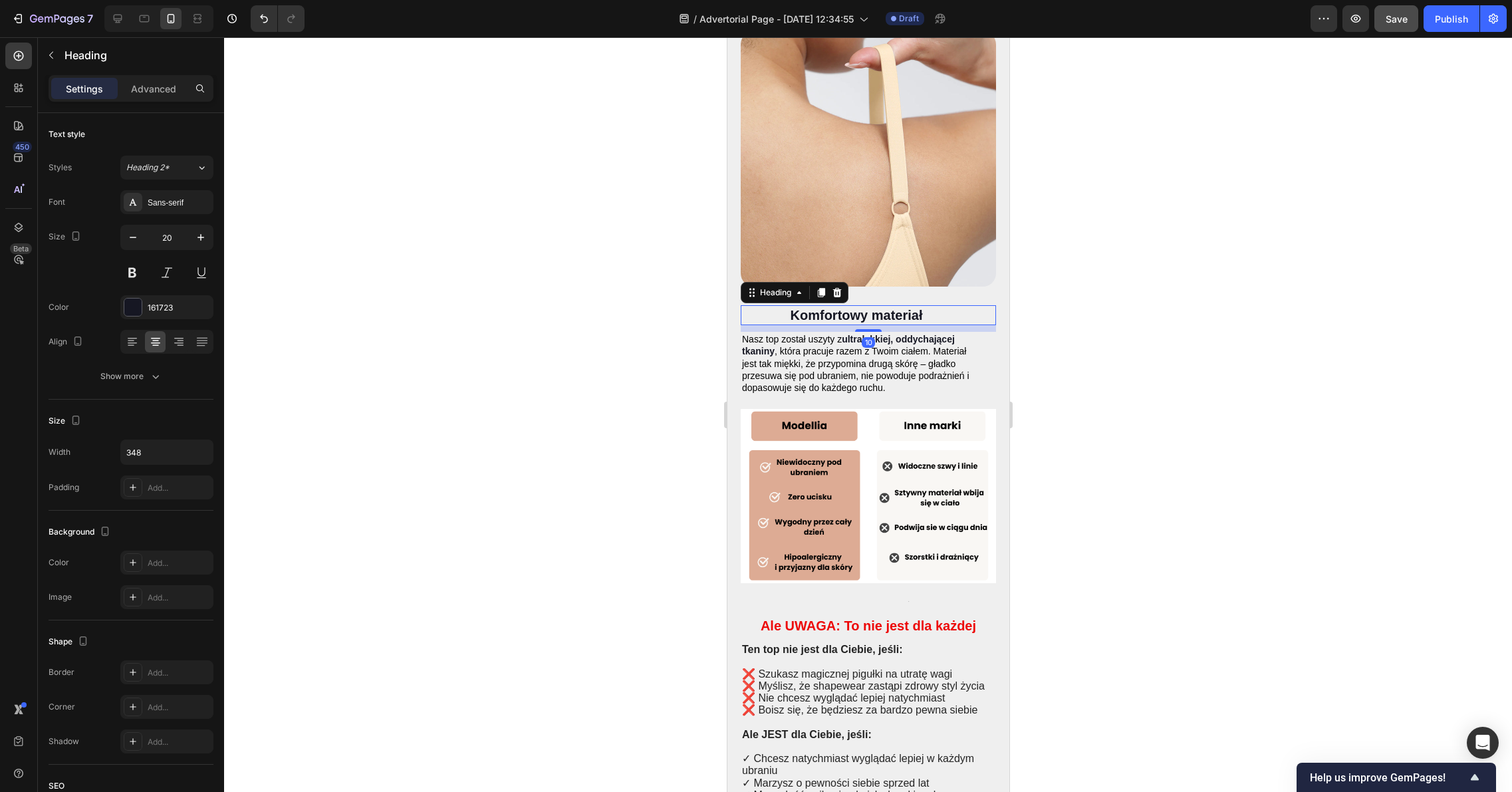
click at [1088, 275] on div at bounding box center [867, 415] width 1287 height 755
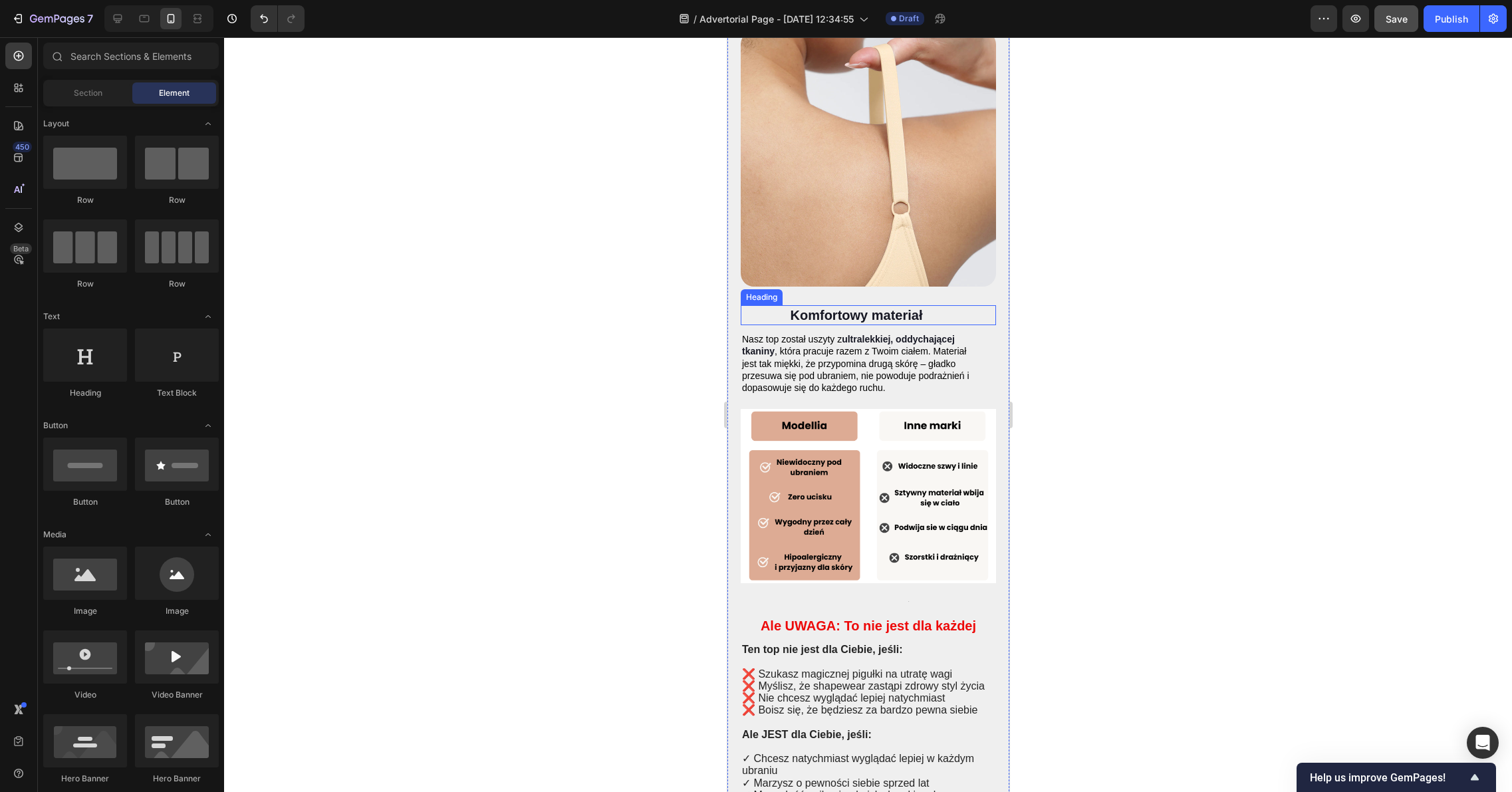
click at [882, 305] on h2 "Komfortowy materiał" at bounding box center [855, 315] width 232 height 20
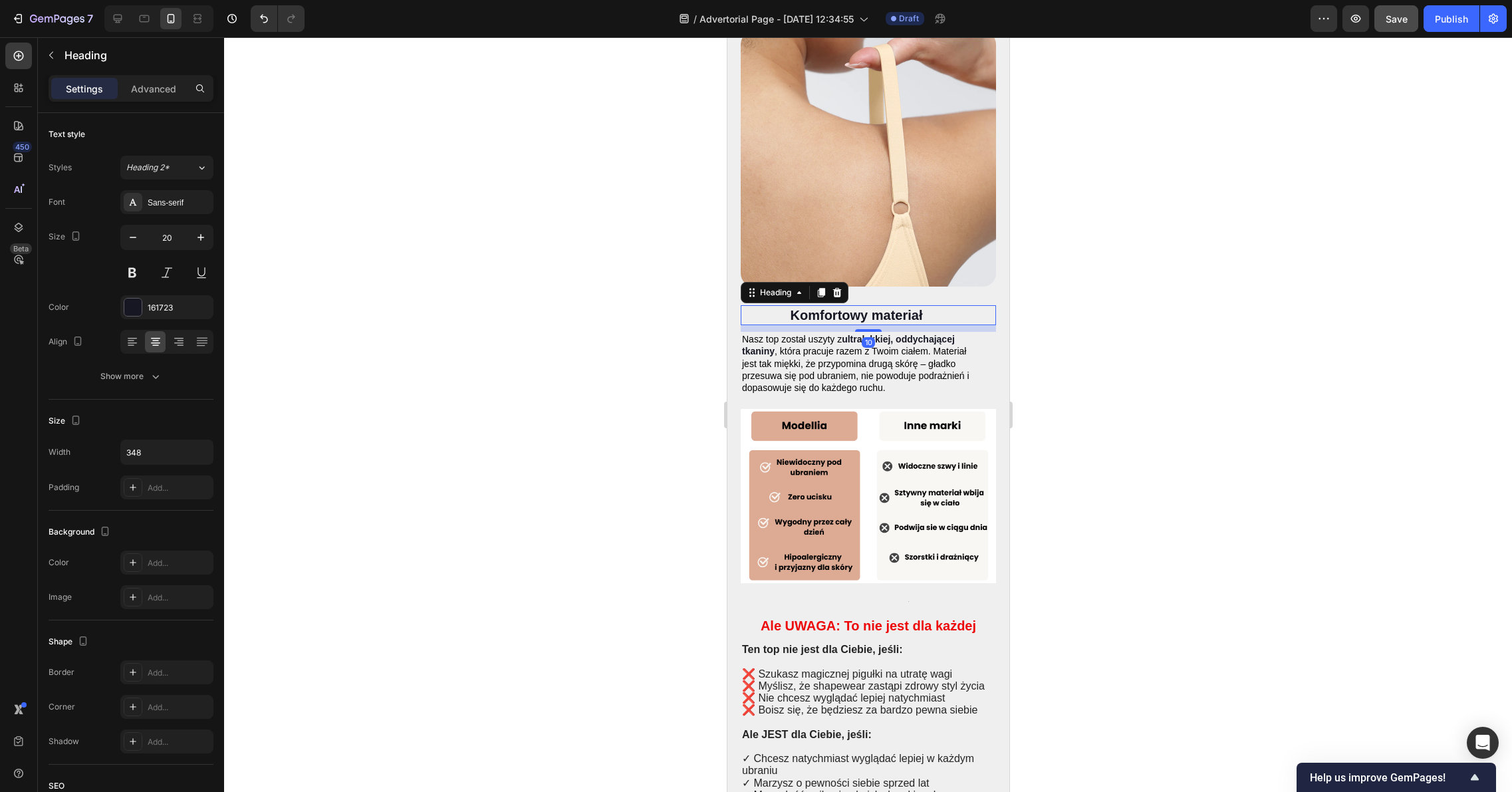
click at [882, 305] on h2 "Komfortowy materiał" at bounding box center [855, 315] width 232 height 20
click at [869, 346] on span ", która pracuje razem z Twoim ciałem. Materiał jest tak miękki, że przypomina d…" at bounding box center [855, 370] width 227 height 47
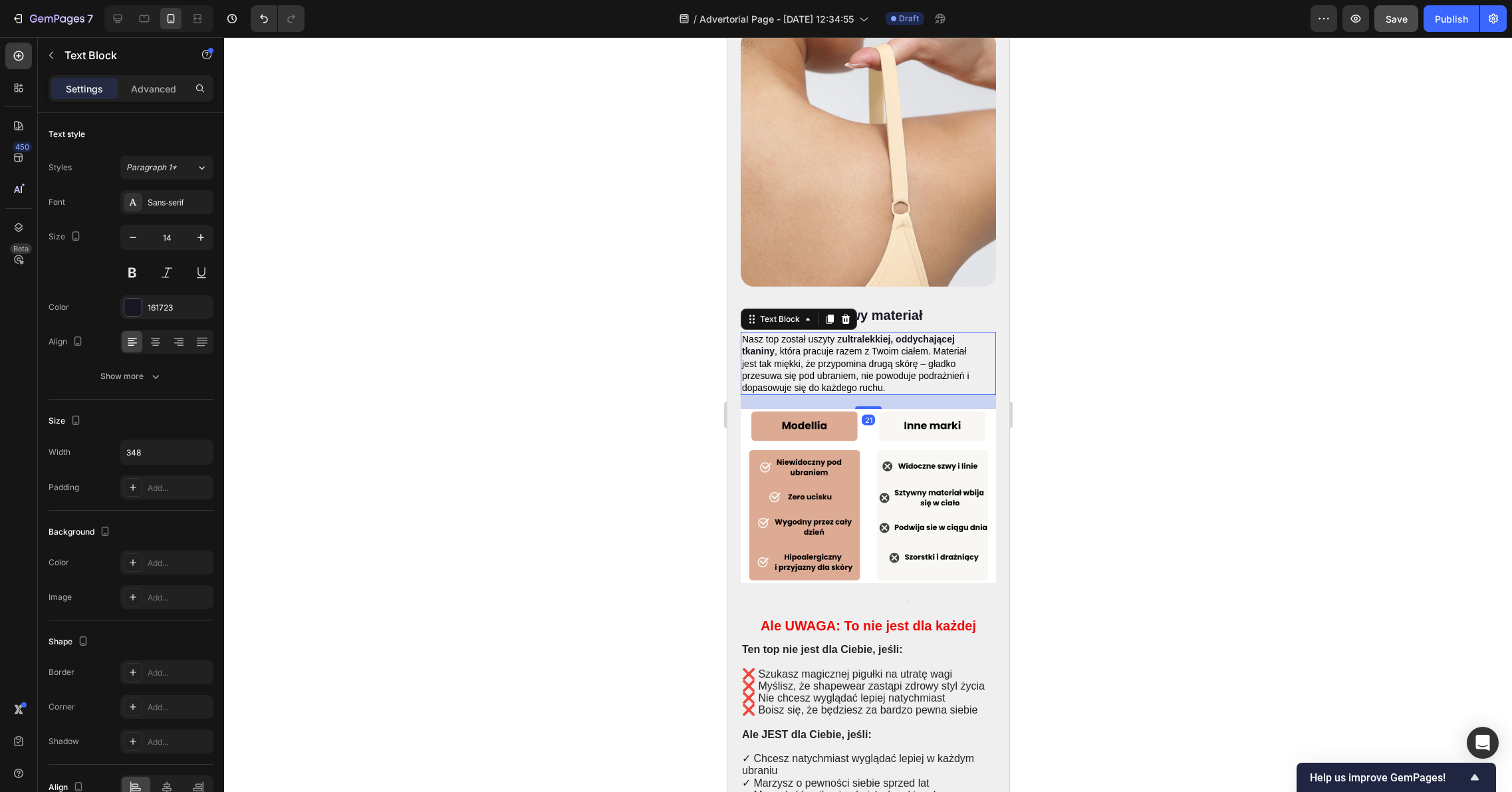
click at [888, 345] on p "Nasz top został uszyty z ultralekkiej, oddychającej tkaniny , która pracuje raz…" at bounding box center [855, 363] width 229 height 60
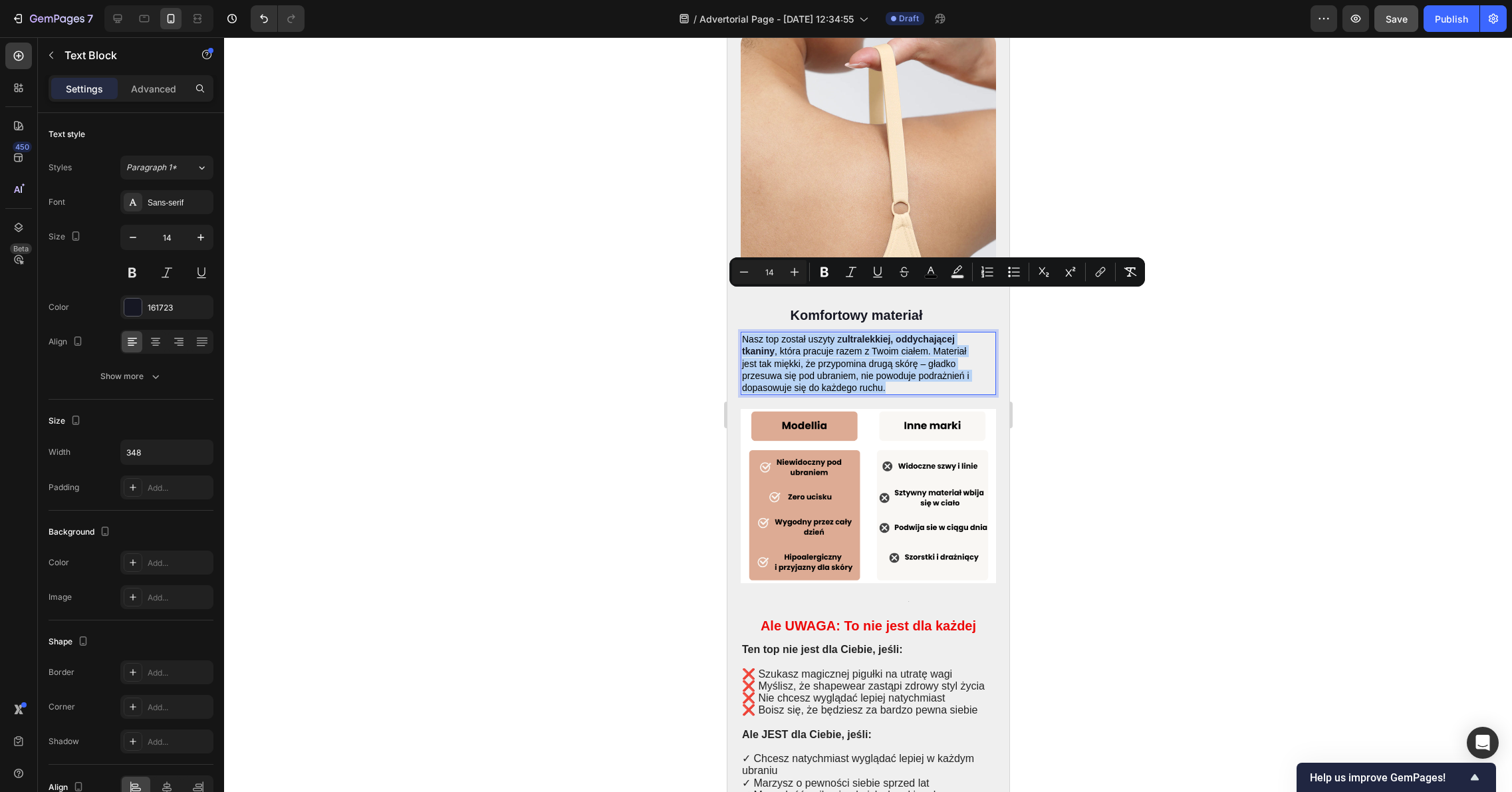
drag, startPoint x: 881, startPoint y: 346, endPoint x: 742, endPoint y: 300, distance: 146.4
click at [742, 333] on p "Nasz top został uszyty z ultralekkiej, oddychającej tkaniny , która pracuje raz…" at bounding box center [855, 363] width 229 height 60
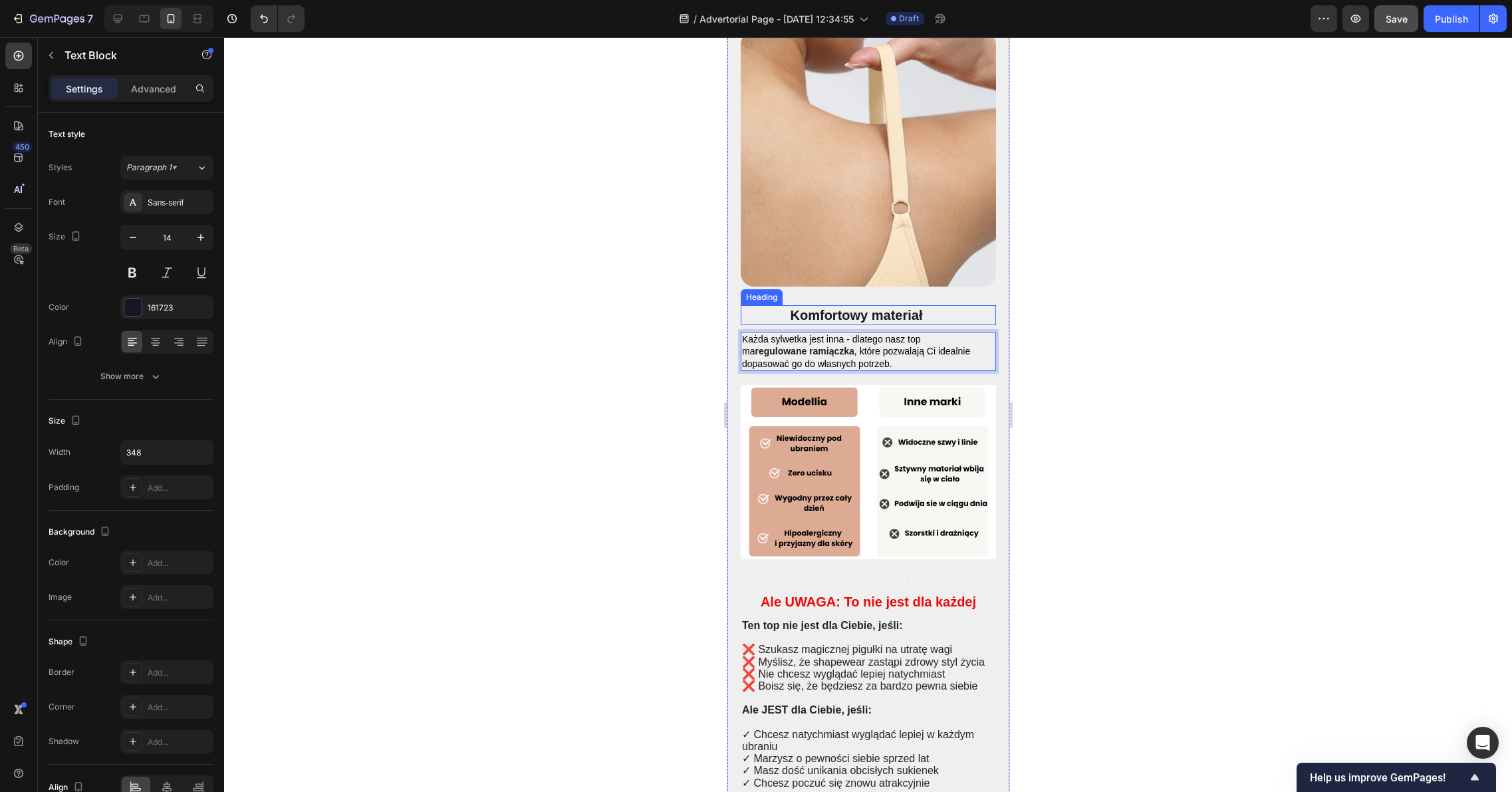
click at [863, 307] on p "Komfortowy materiał" at bounding box center [855, 315] width 229 height 17
drag, startPoint x: 914, startPoint y: 271, endPoint x: 920, endPoint y: 273, distance: 6.3
click at [914, 307] on p "Komfortowy materiał" at bounding box center [855, 315] width 229 height 17
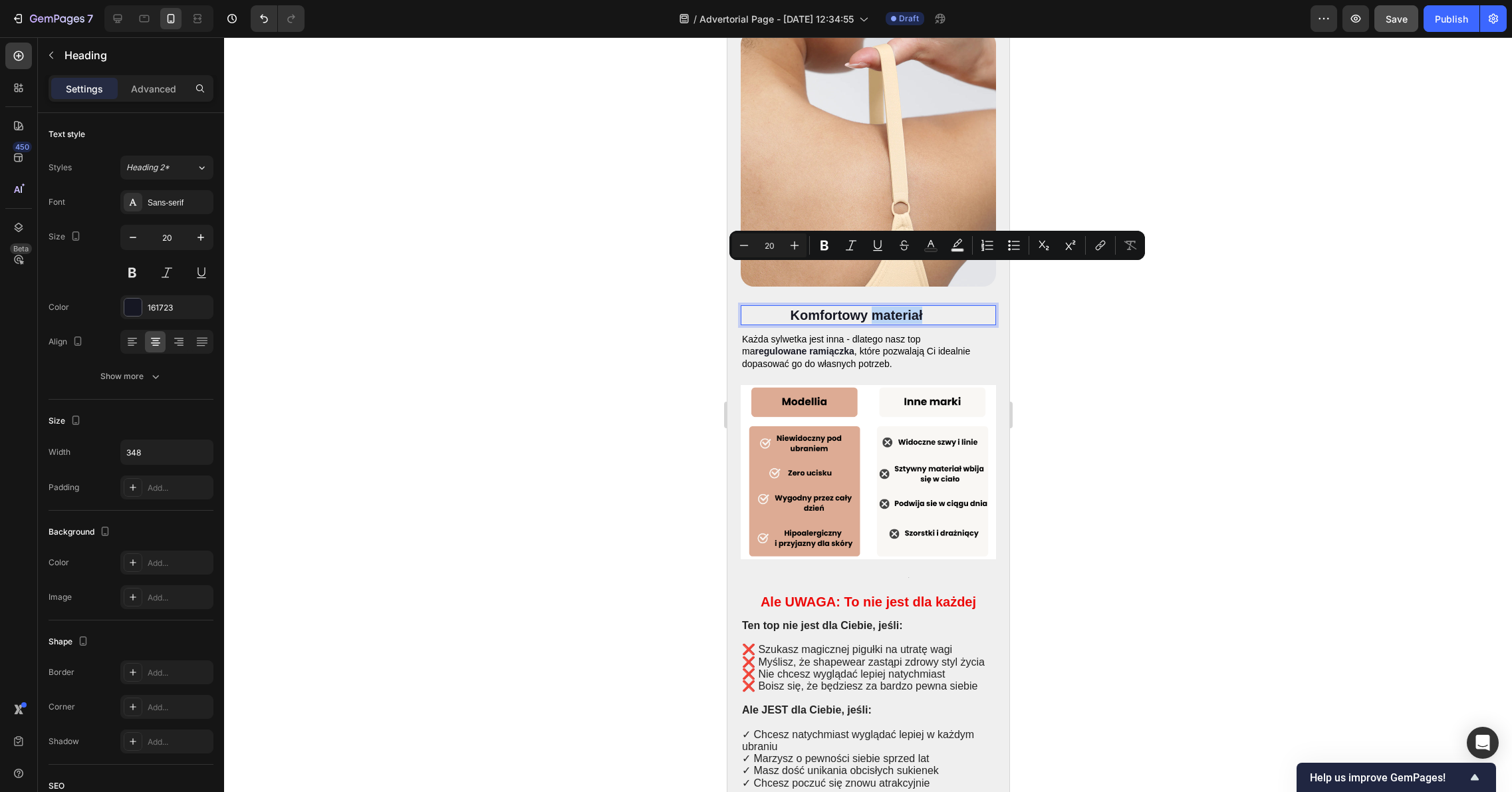
click at [926, 307] on p "Komfortowy materiał" at bounding box center [855, 315] width 229 height 17
drag, startPoint x: 908, startPoint y: 275, endPoint x: 791, endPoint y: 273, distance: 117.0
click at [791, 307] on p "Komfortowy materiał" at bounding box center [855, 315] width 229 height 17
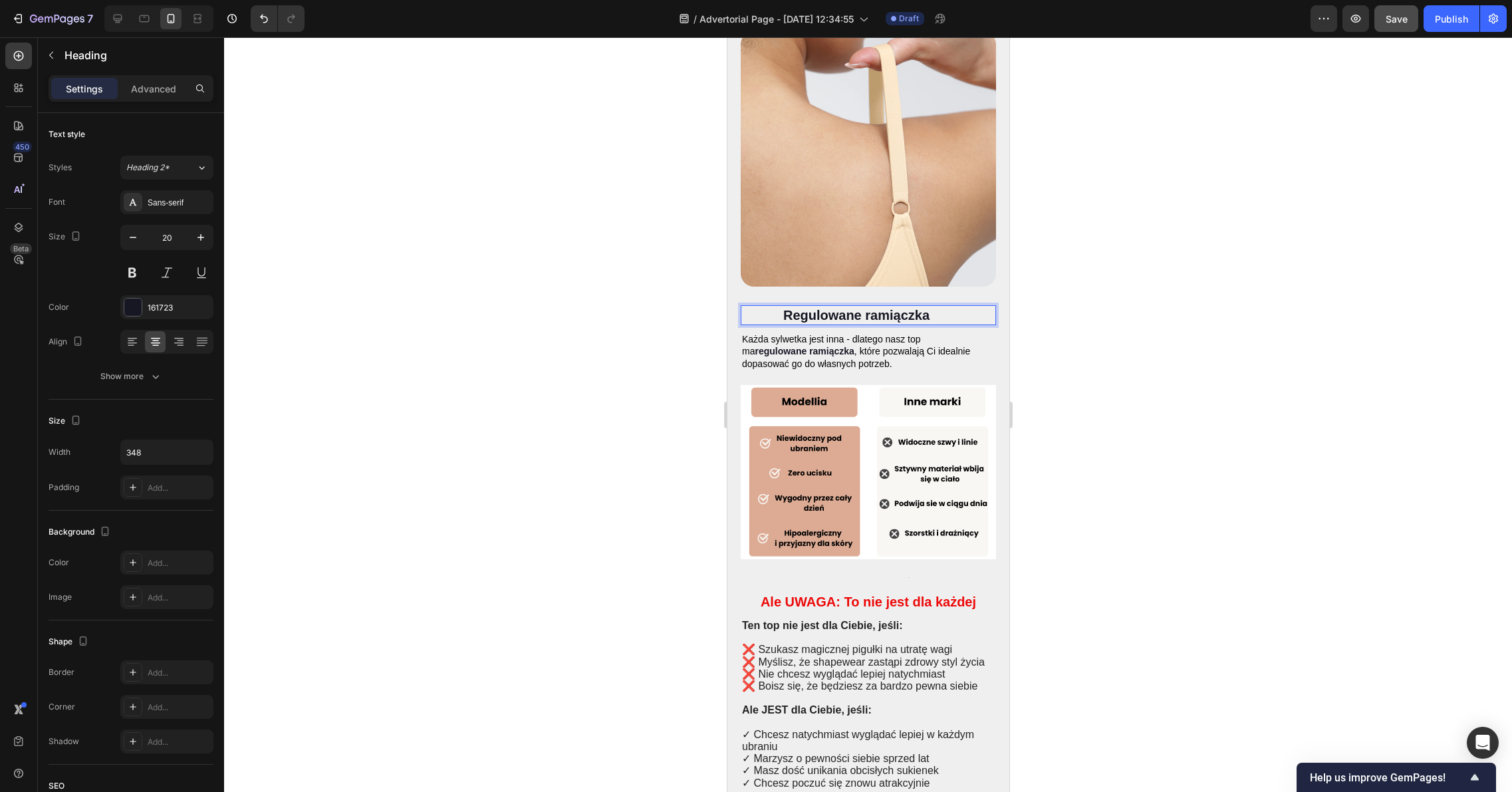
click at [1264, 332] on div at bounding box center [867, 415] width 1287 height 755
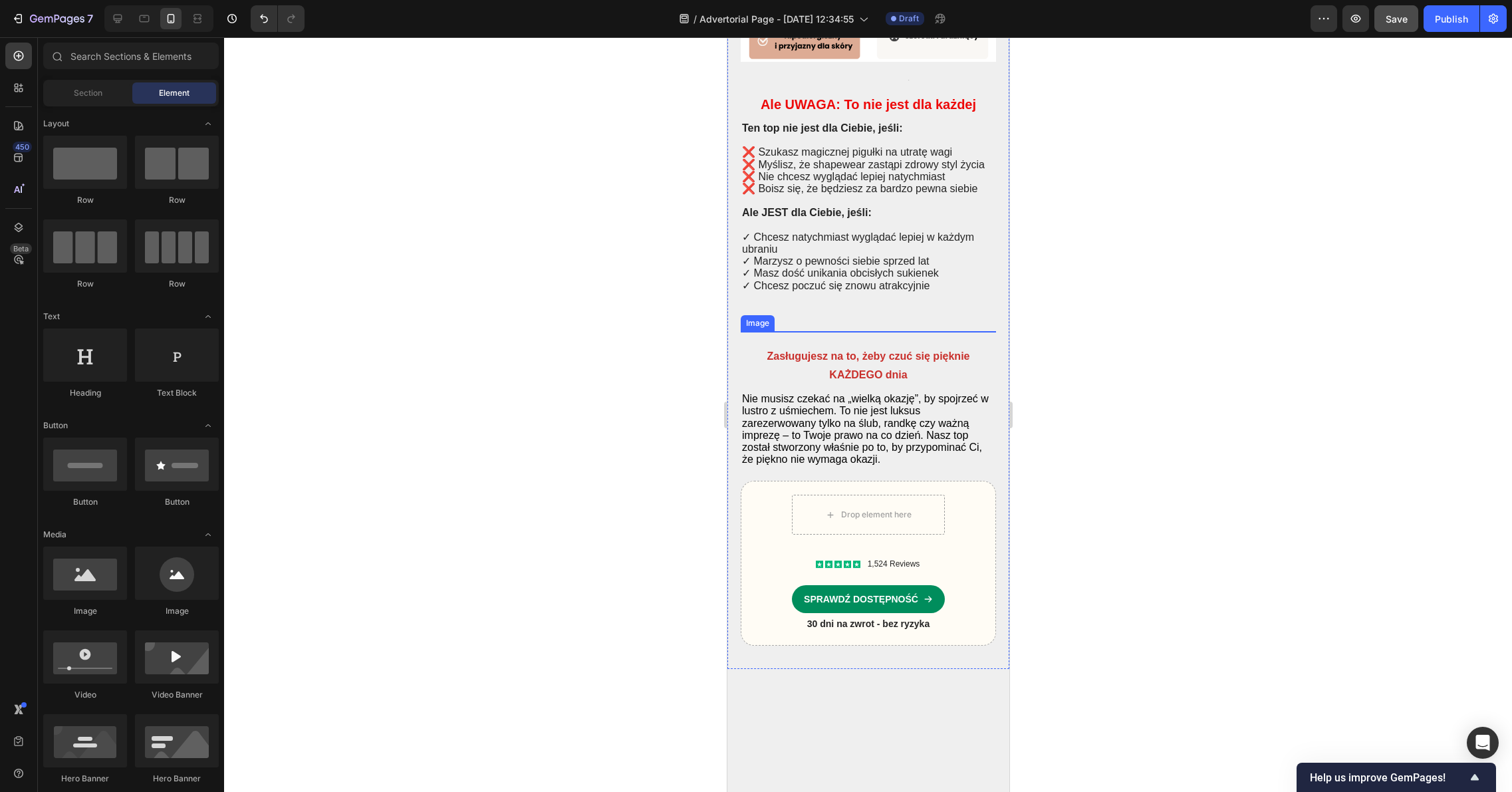
scroll to position [4414, 0]
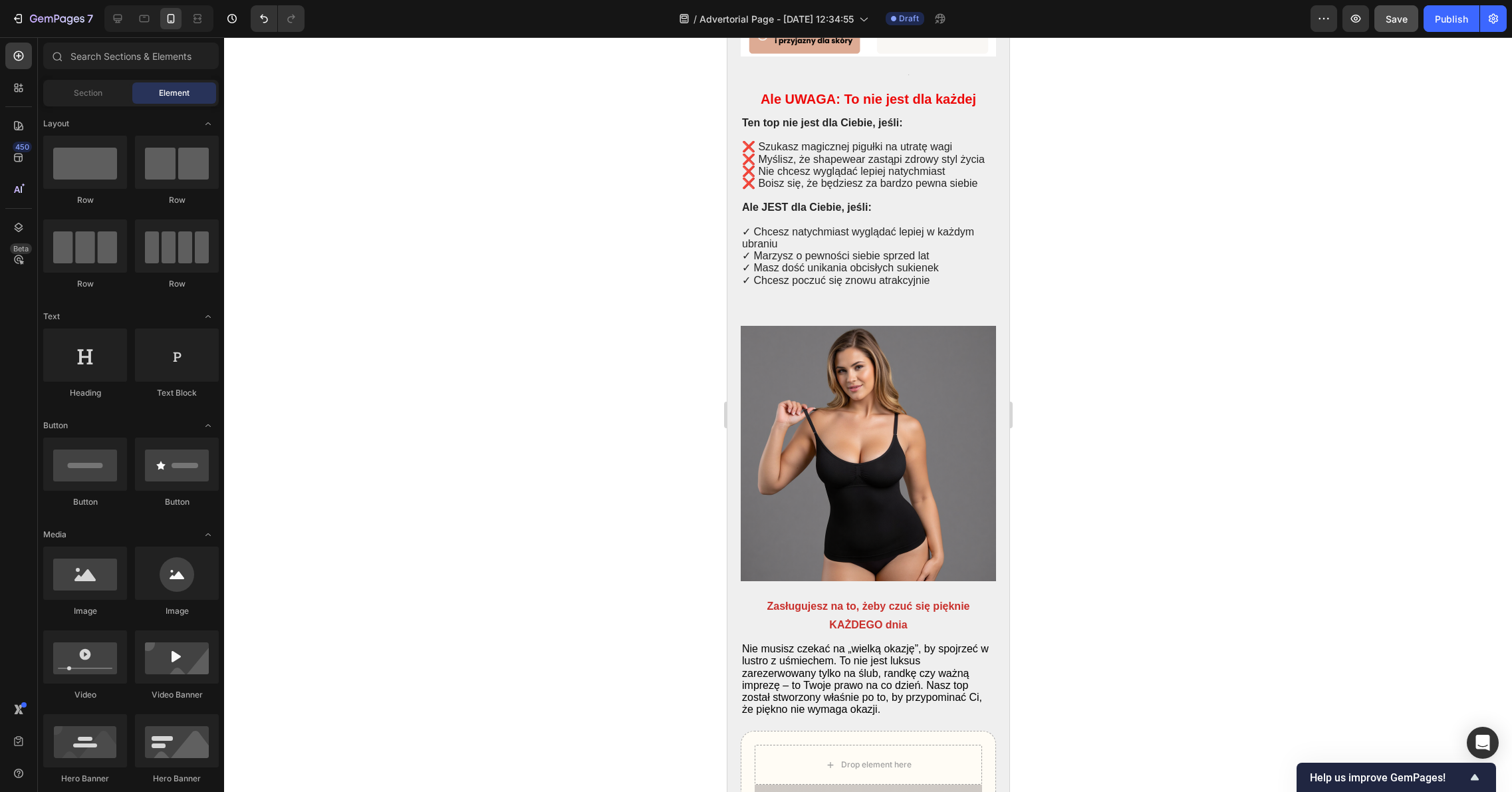
click at [1155, 368] on div at bounding box center [867, 415] width 1287 height 755
click at [1389, 26] on button "Save" at bounding box center [1396, 19] width 44 height 26
click at [1357, 24] on icon "button" at bounding box center [1355, 18] width 13 height 13
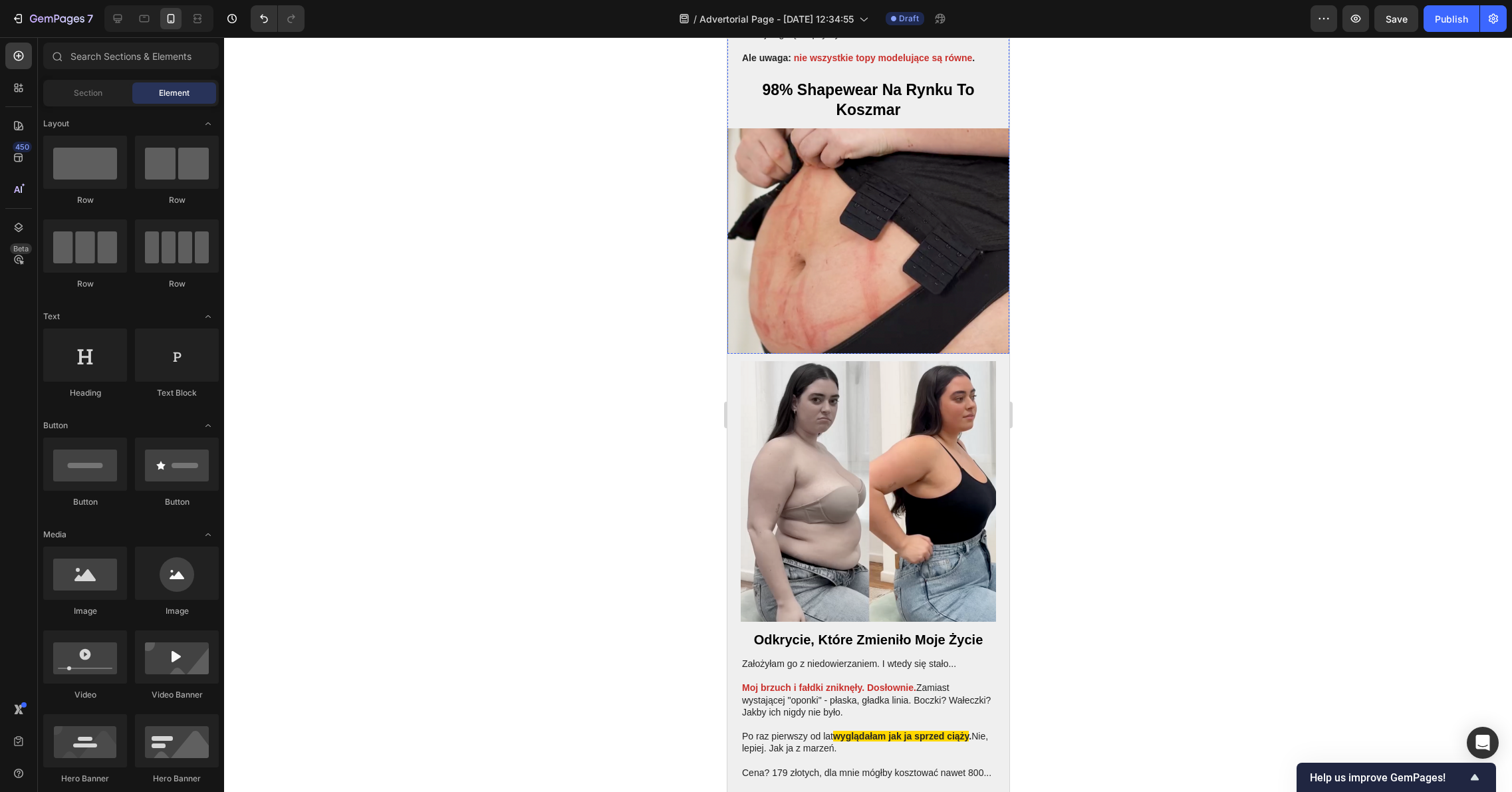
scroll to position [1647, 0]
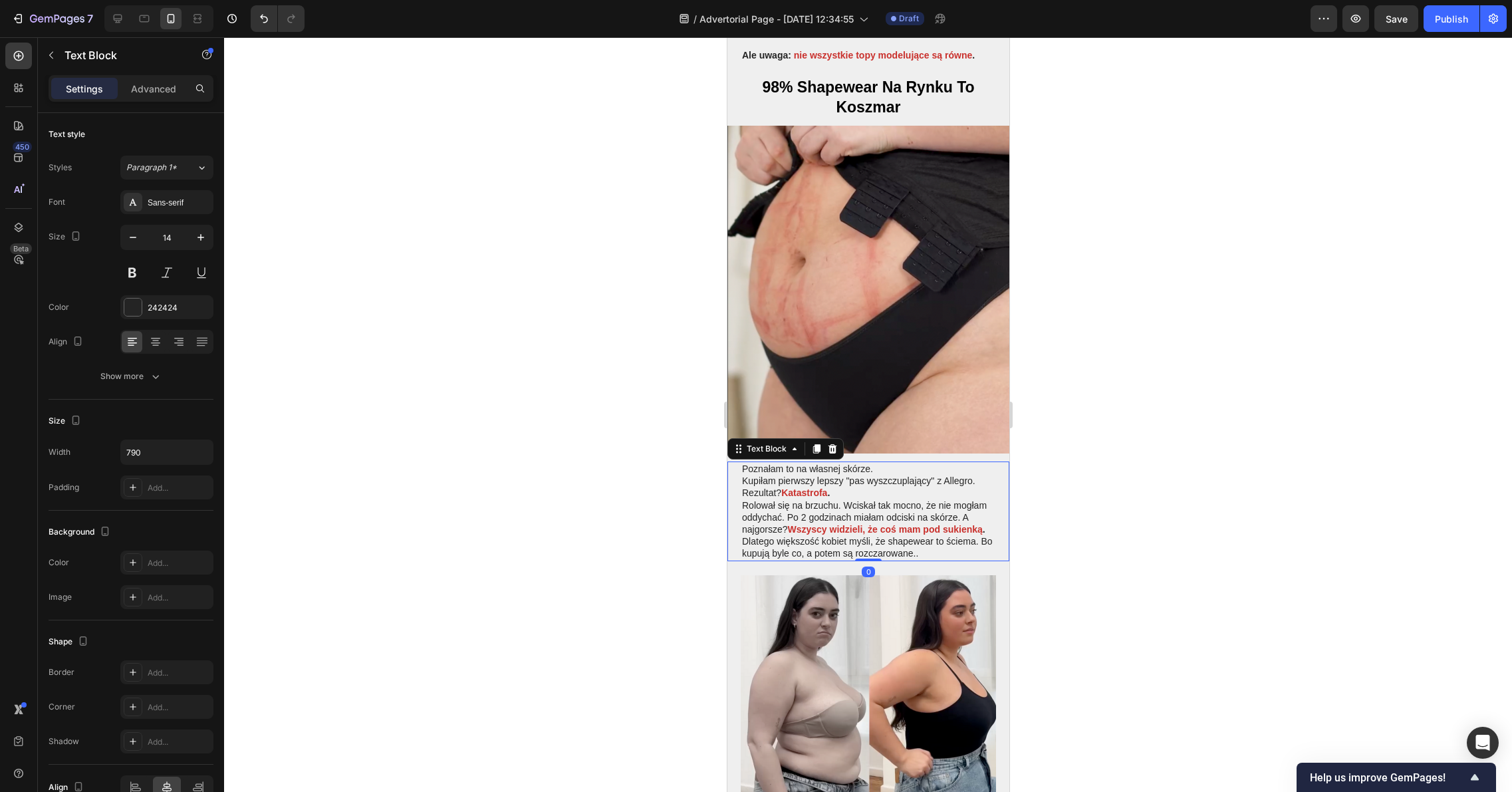
click at [734, 461] on div "Poznałam to na własnej skórze. Kupiłam pierwszy lepszy "pas wyszczuplający" z A…" at bounding box center [867, 511] width 282 height 100
click at [736, 461] on div "Poznałam to na własnej skórze. Kupiłam pierwszy lepszy "pas wyszczuplający" z A…" at bounding box center [867, 511] width 282 height 100
click at [739, 461] on div "Poznałam to na własnej skórze. Kupiłam pierwszy lepszy "pas wyszczuplający" z A…" at bounding box center [867, 511] width 282 height 100
click at [740, 461] on div "Poznałam to na własnej skórze. Kupiłam pierwszy lepszy "pas wyszczuplający" z A…" at bounding box center [867, 511] width 255 height 100
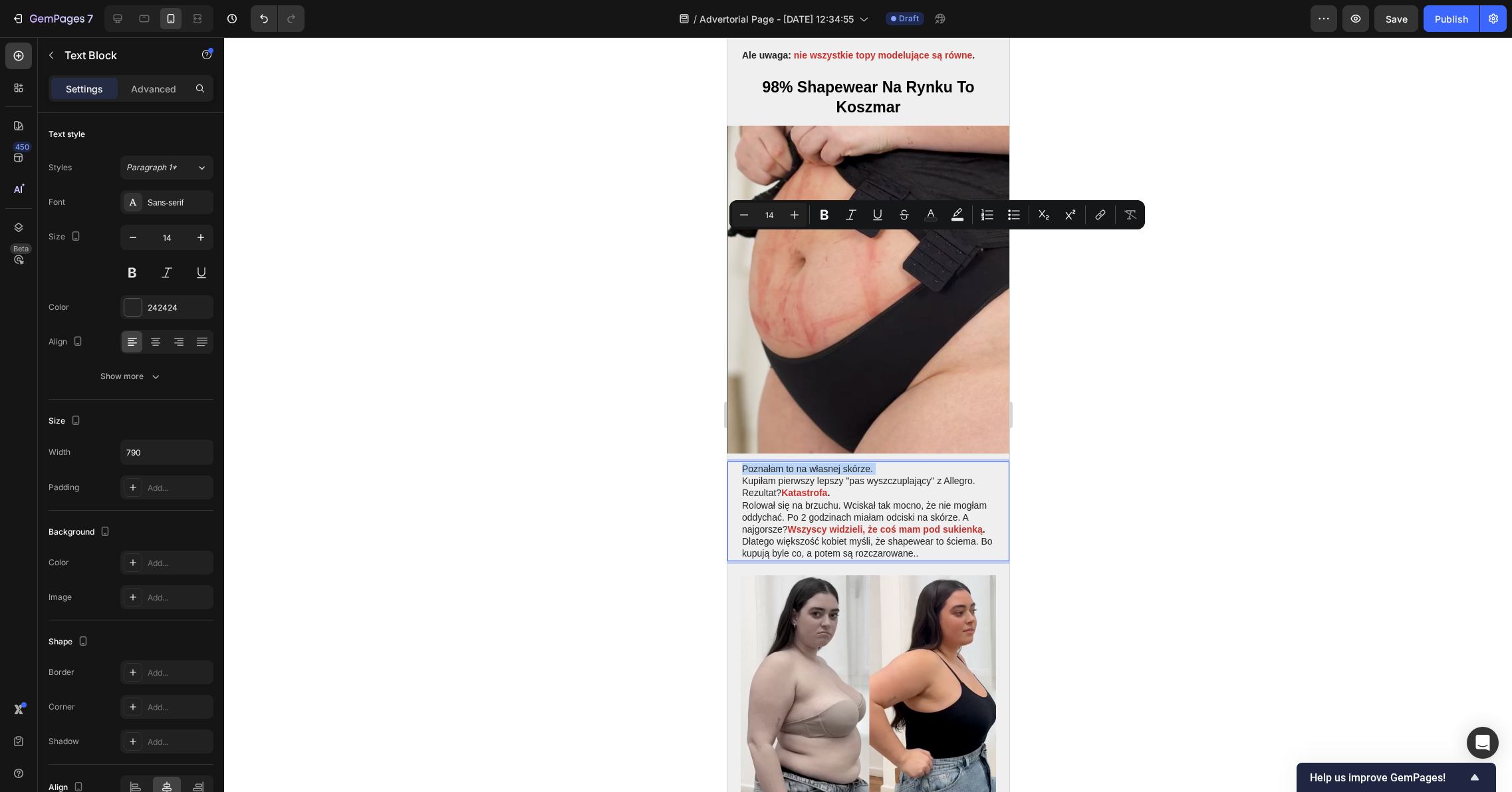
click at [740, 461] on div "Poznałam to na własnej skórze. Kupiłam pierwszy lepszy "pas wyszczuplający" z A…" at bounding box center [867, 511] width 255 height 100
click at [738, 461] on div "Poznałam to na własnej skórze. Kupiłam pierwszy lepszy "pas wyszczuplający" z A…" at bounding box center [867, 511] width 282 height 100
click at [745, 463] on p "Poznałam to na własnej skórze." at bounding box center [867, 468] width 252 height 12
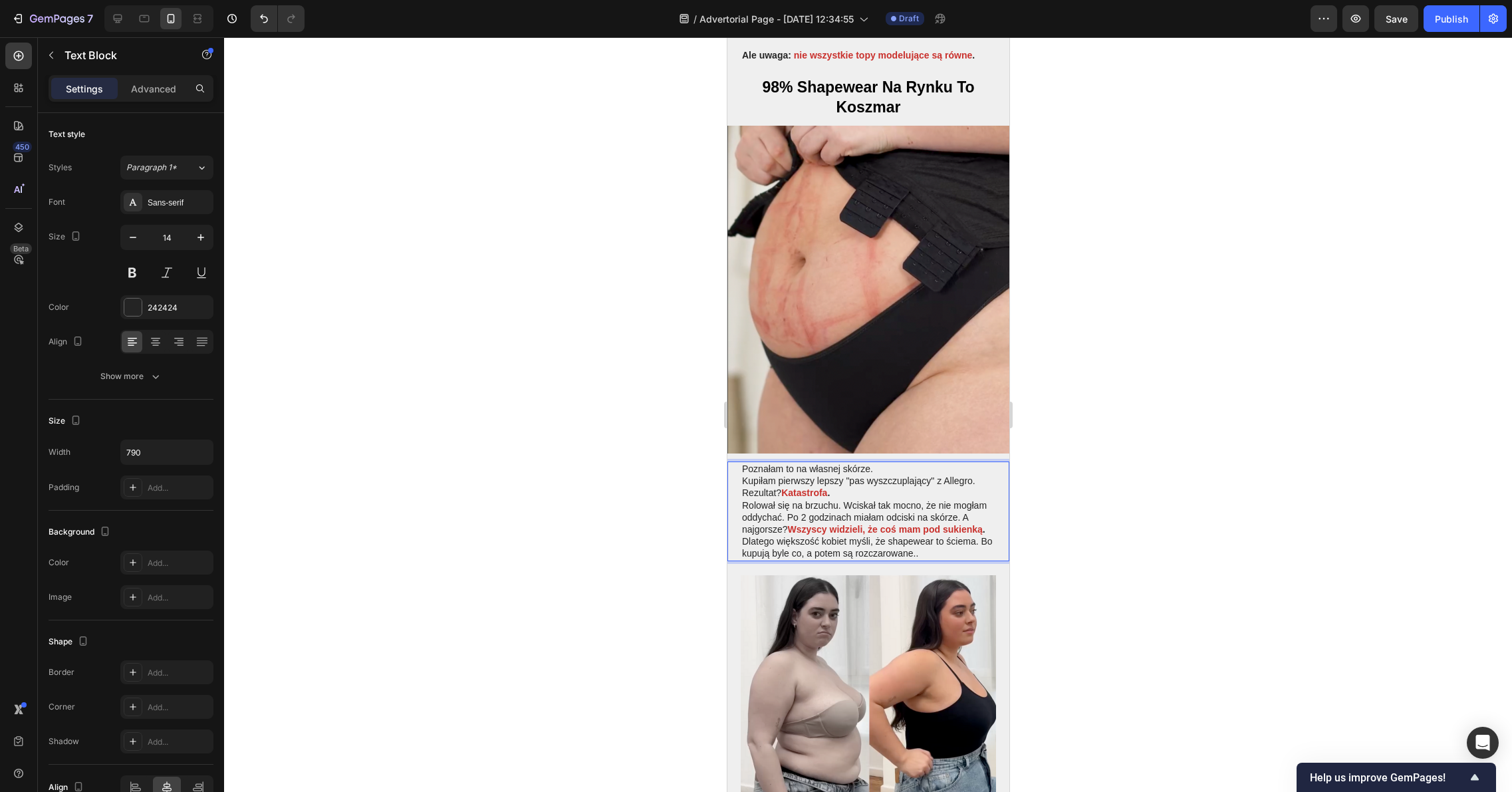
click at [740, 461] on div "Poznałam to na własnej skórze. Kupiłam pierwszy lepszy "pas wyszczuplający" z A…" at bounding box center [867, 511] width 255 height 100
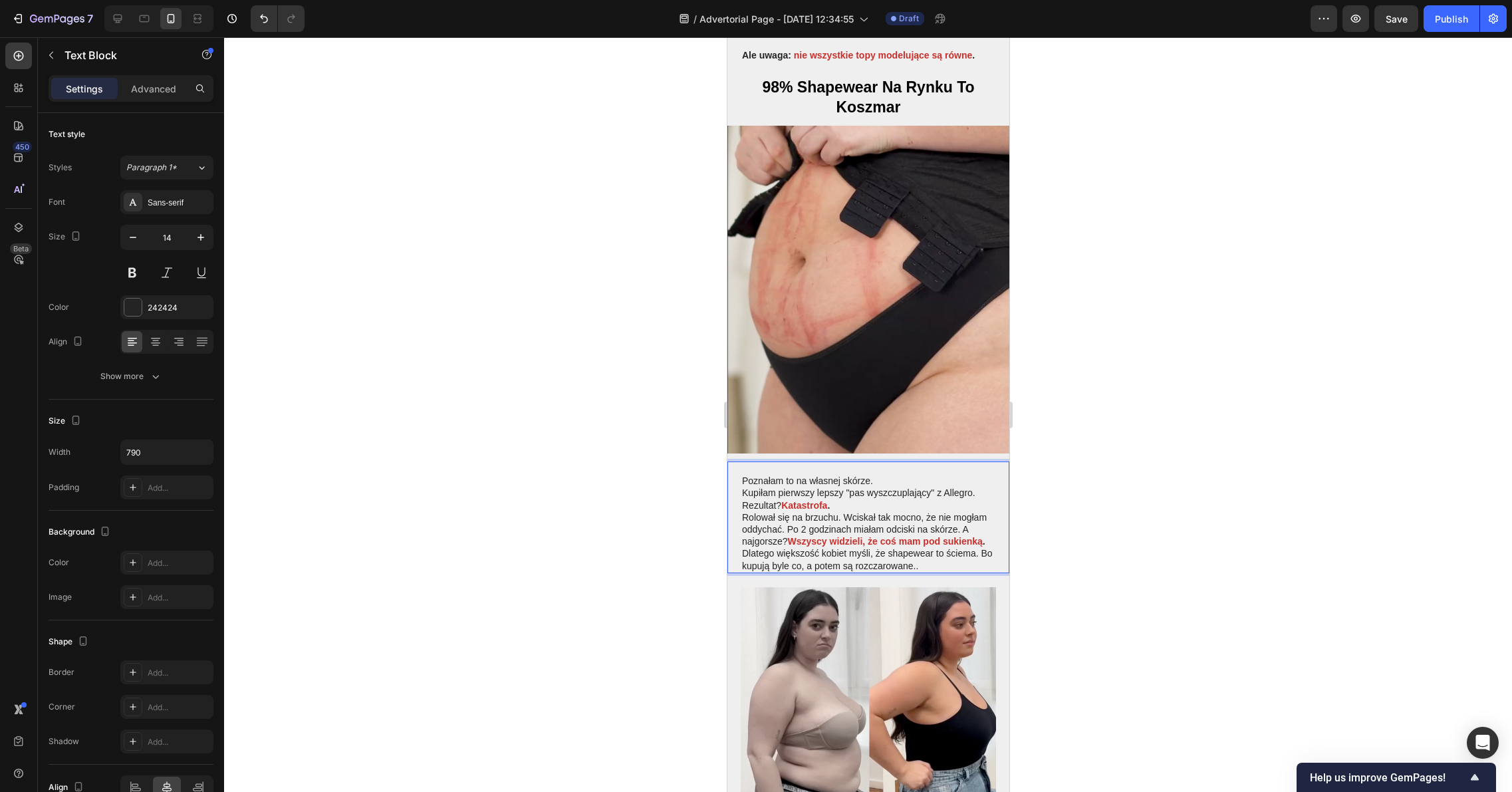
click at [943, 547] on p "Dlatego większość kobiet myśli, że shapewear to ściema. Bo kupują byle co, a po…" at bounding box center [867, 559] width 252 height 24
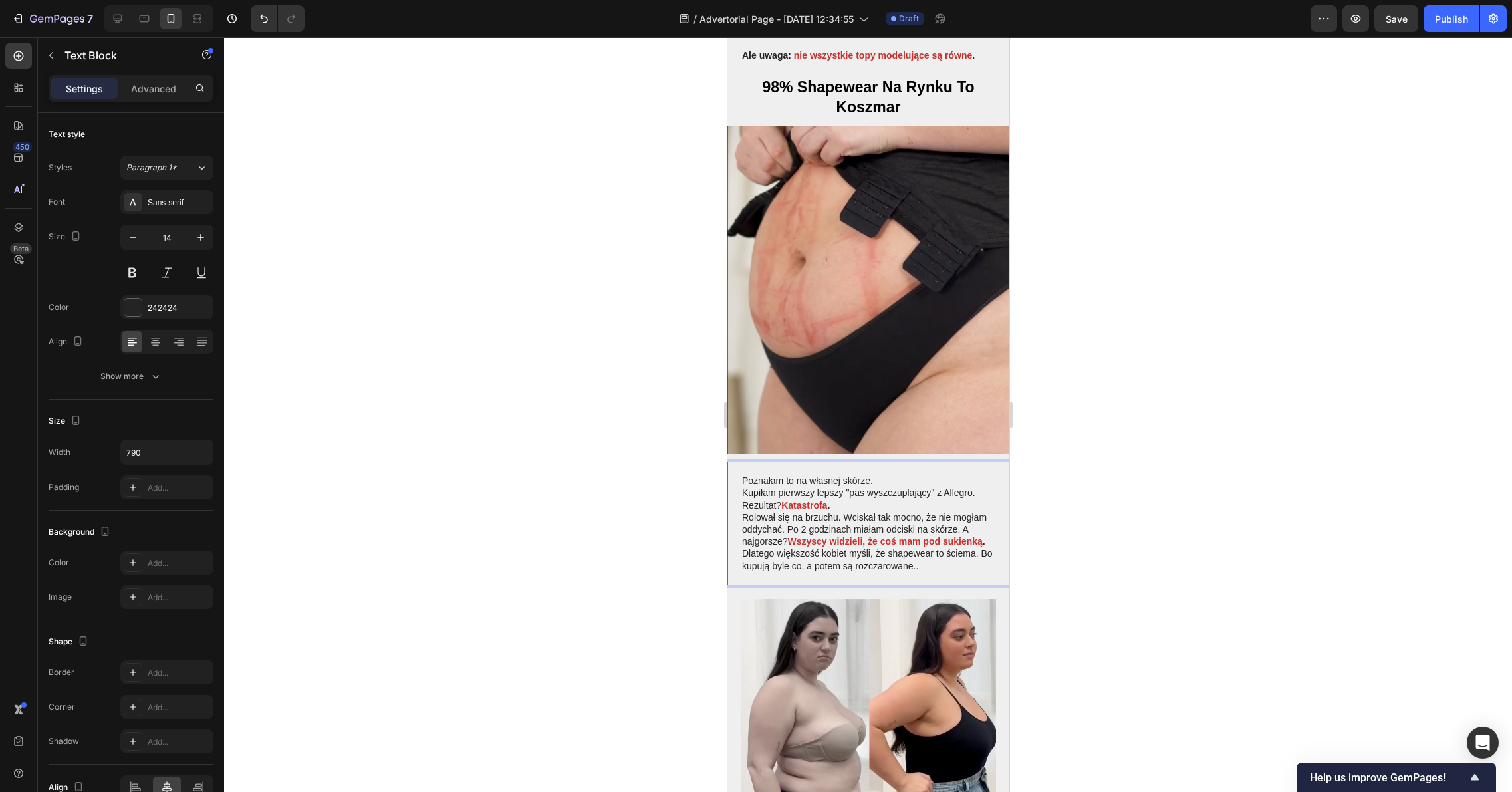
click at [1199, 366] on div at bounding box center [867, 415] width 1287 height 755
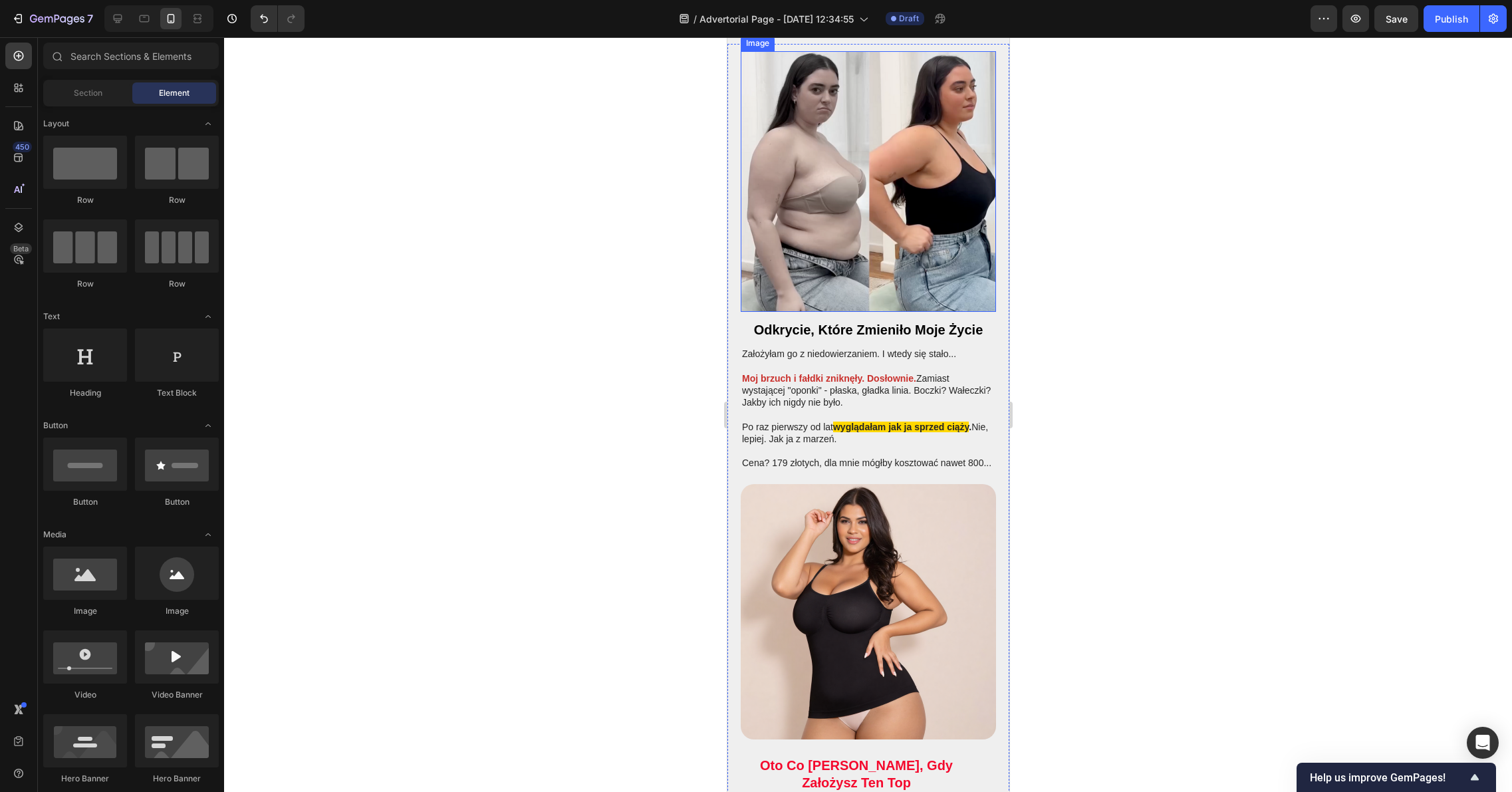
scroll to position [2015, 0]
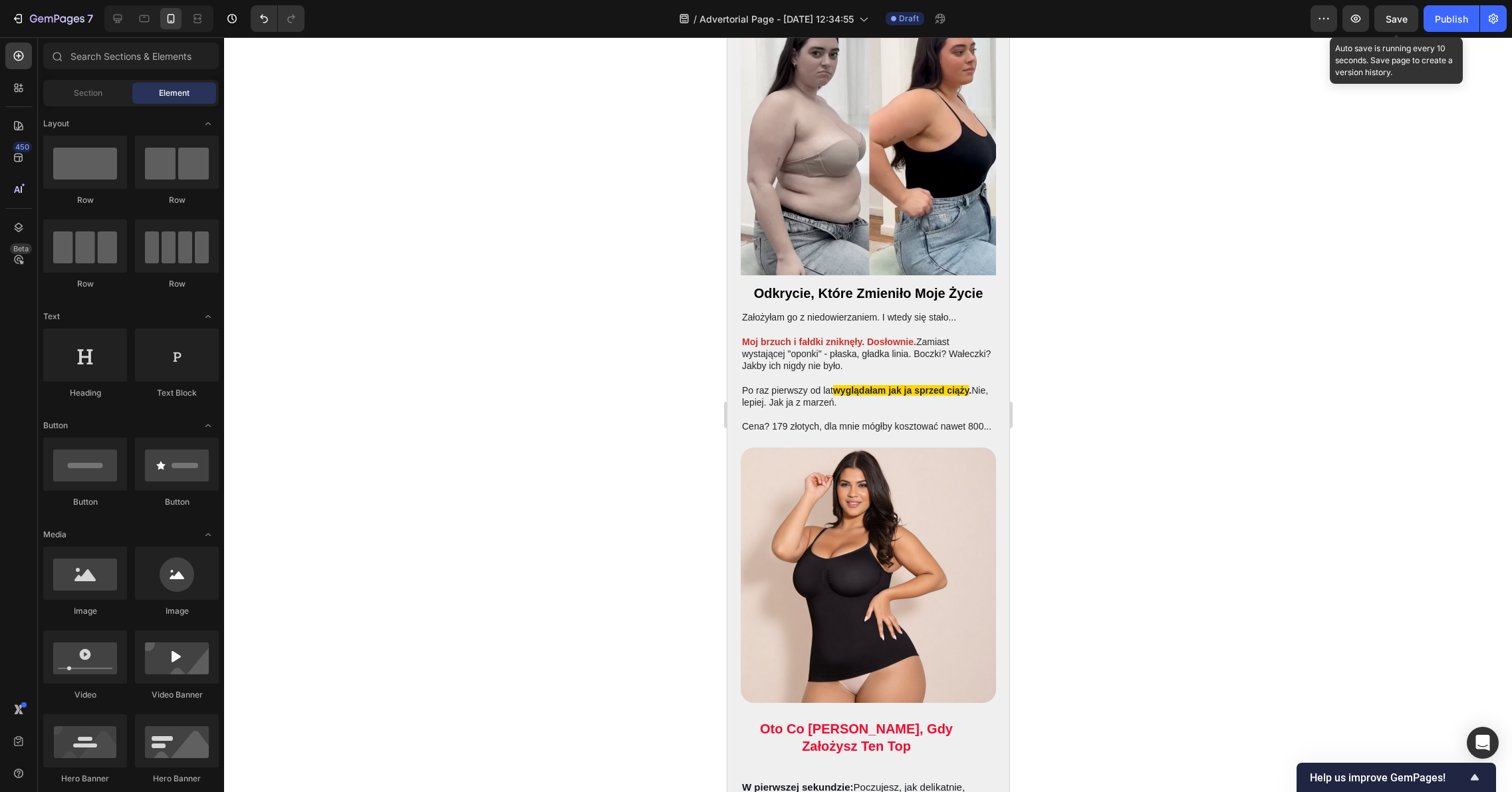
click at [1402, 21] on span "Save" at bounding box center [1396, 19] width 22 height 11
click at [815, 420] on p "Cena? 179 złotych, dla mnie mógłby kosztować nawet 800..." at bounding box center [867, 426] width 252 height 12
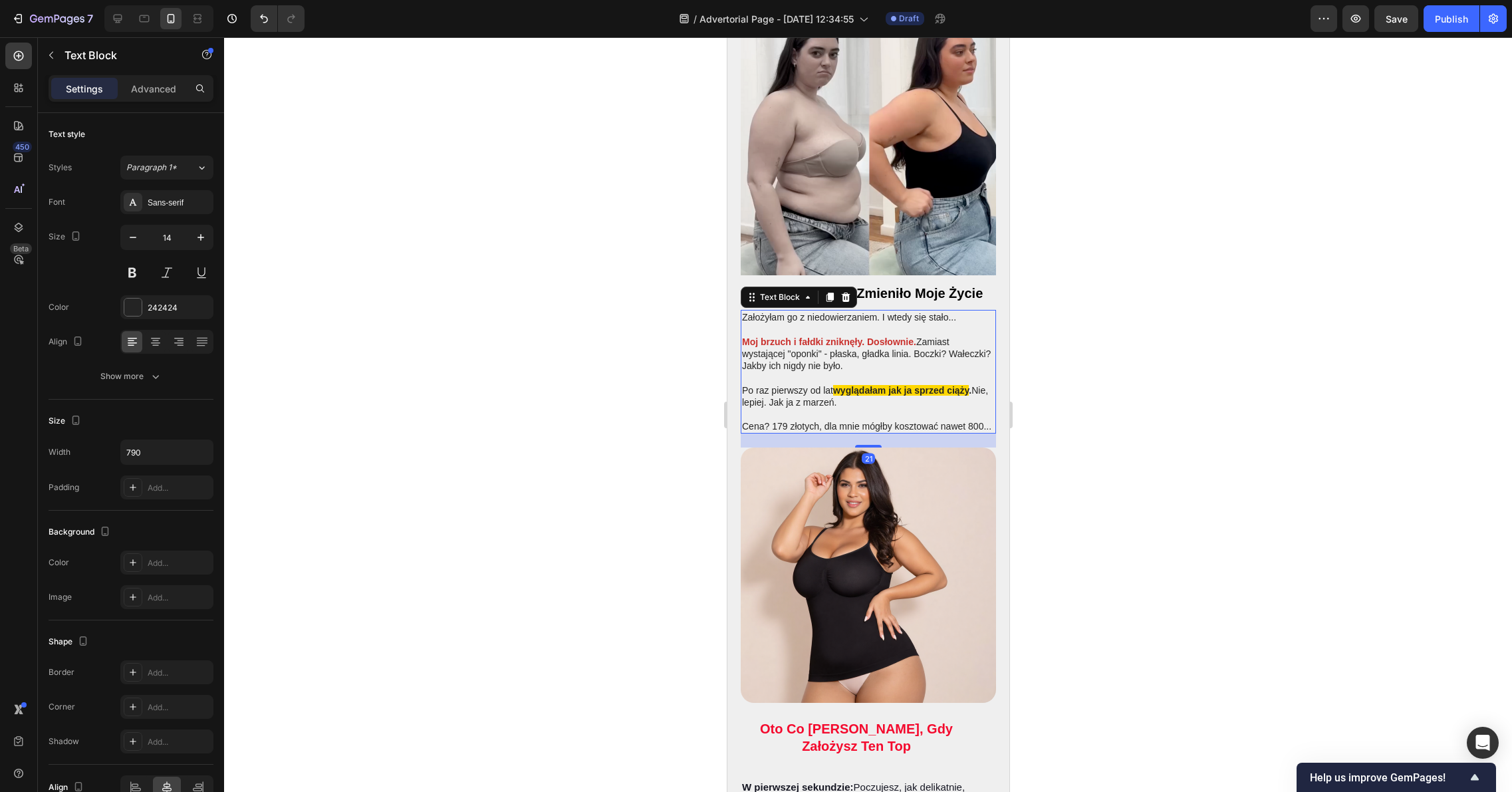
click at [815, 420] on p "Cena? 179 złotych, dla mnie mógłby kosztować nawet 800..." at bounding box center [867, 426] width 252 height 12
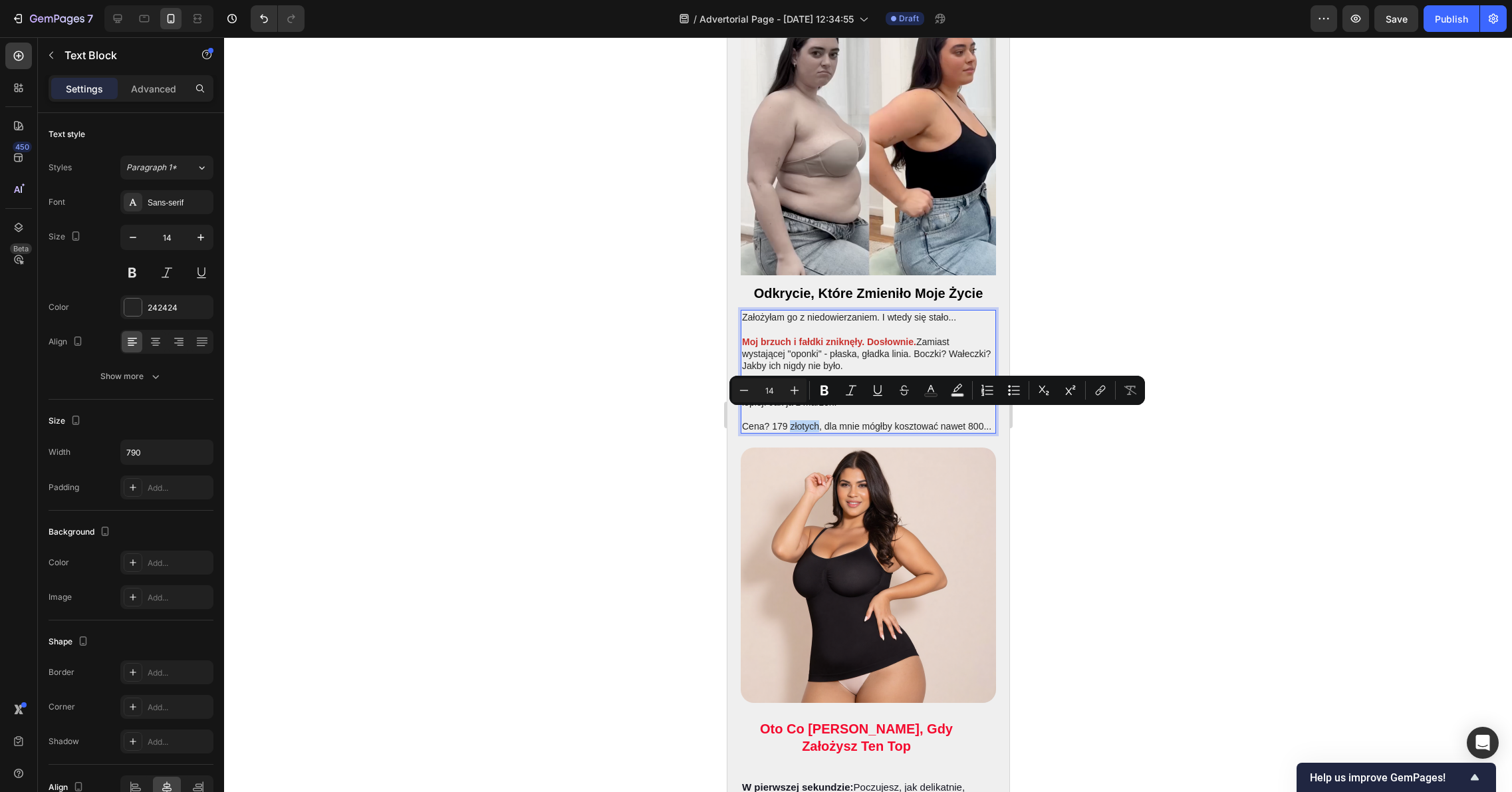
click at [816, 422] on p "Cena? 179 złotych, dla mnie mógłby kosztować nawet 800..." at bounding box center [867, 426] width 252 height 12
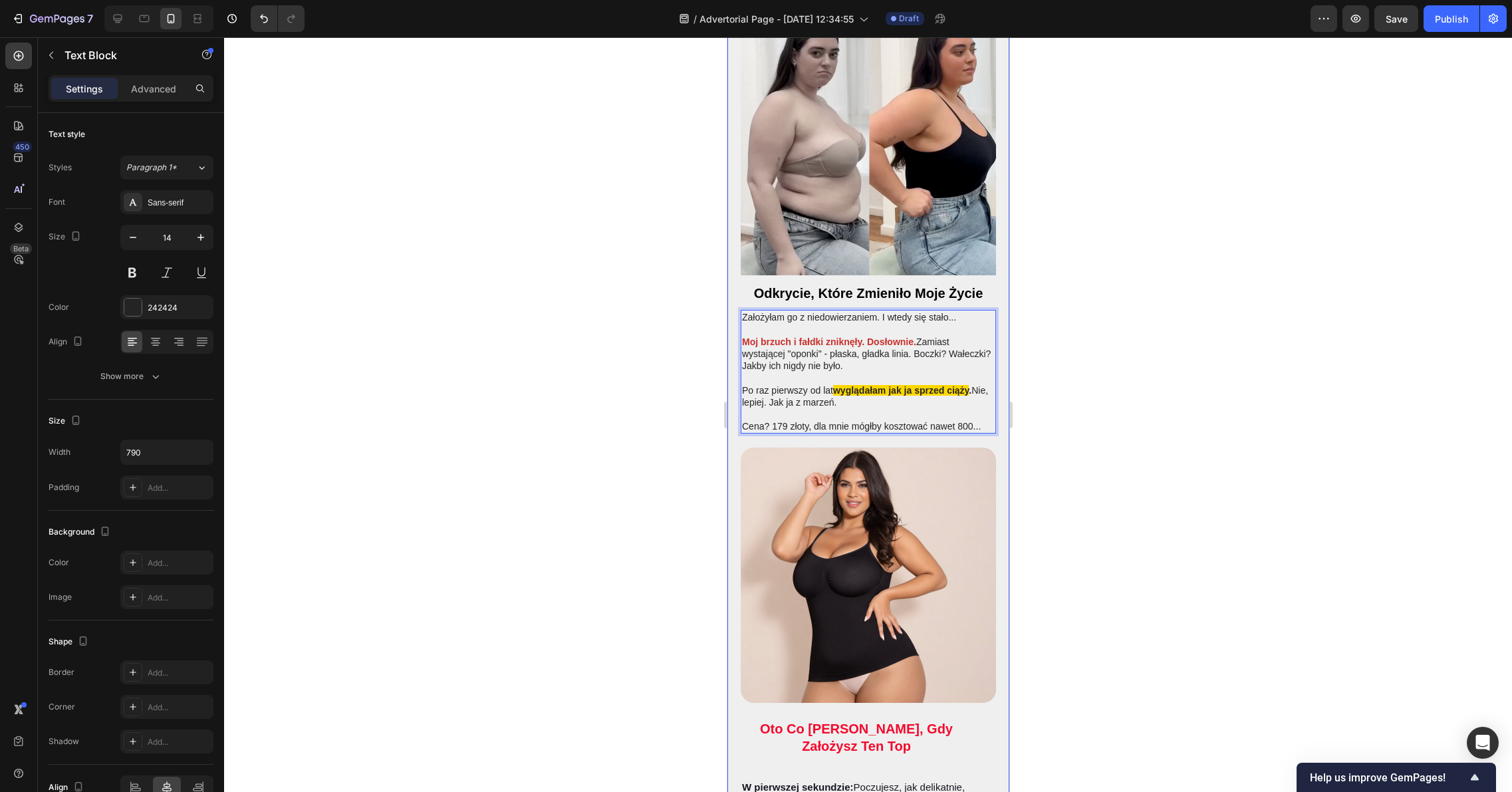
click at [1086, 364] on div at bounding box center [867, 415] width 1287 height 755
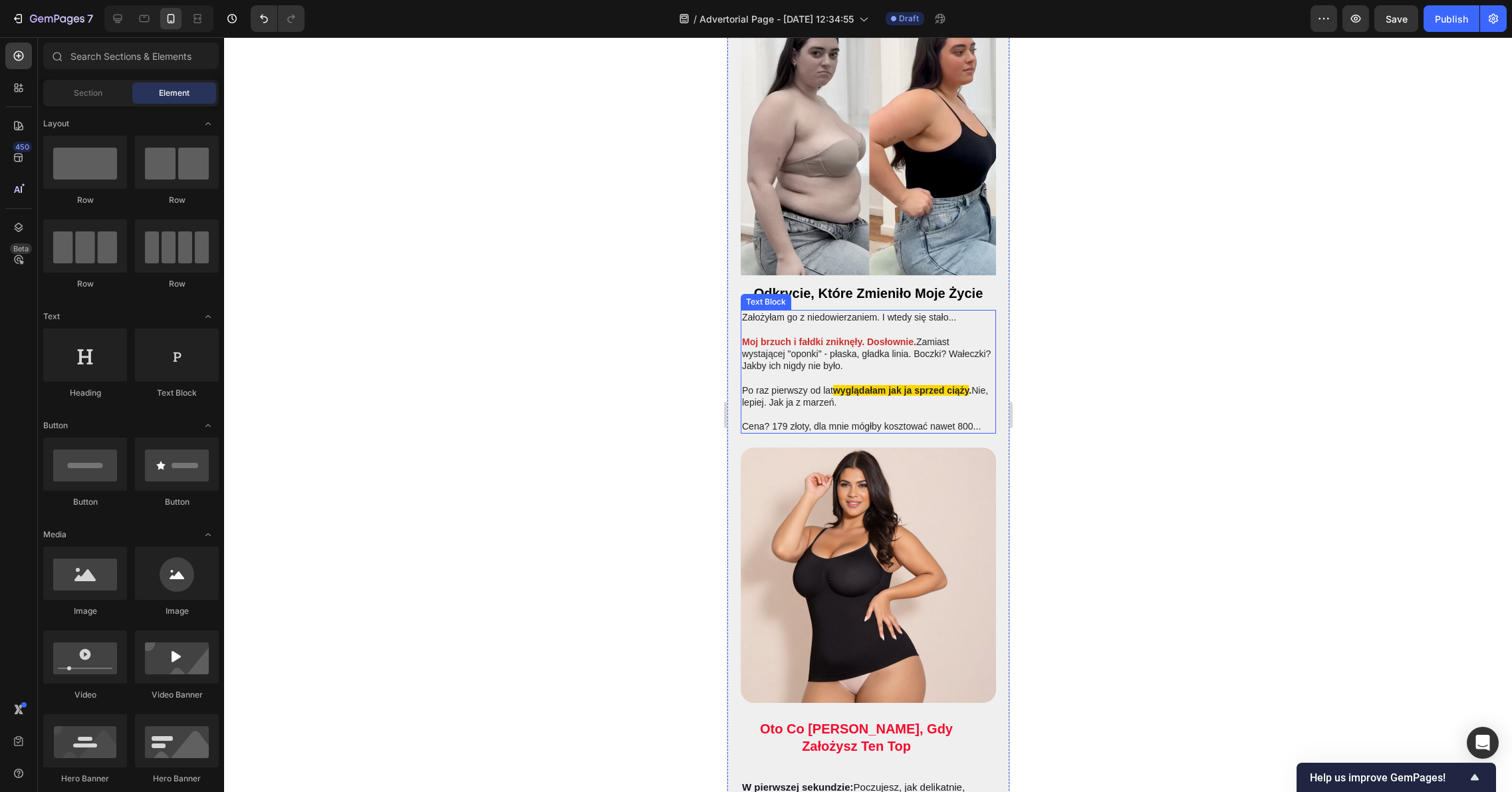
click at [808, 420] on p "Cena? 179 złoty, dla mnie mógłby kosztować nawet 800..." at bounding box center [867, 426] width 252 height 12
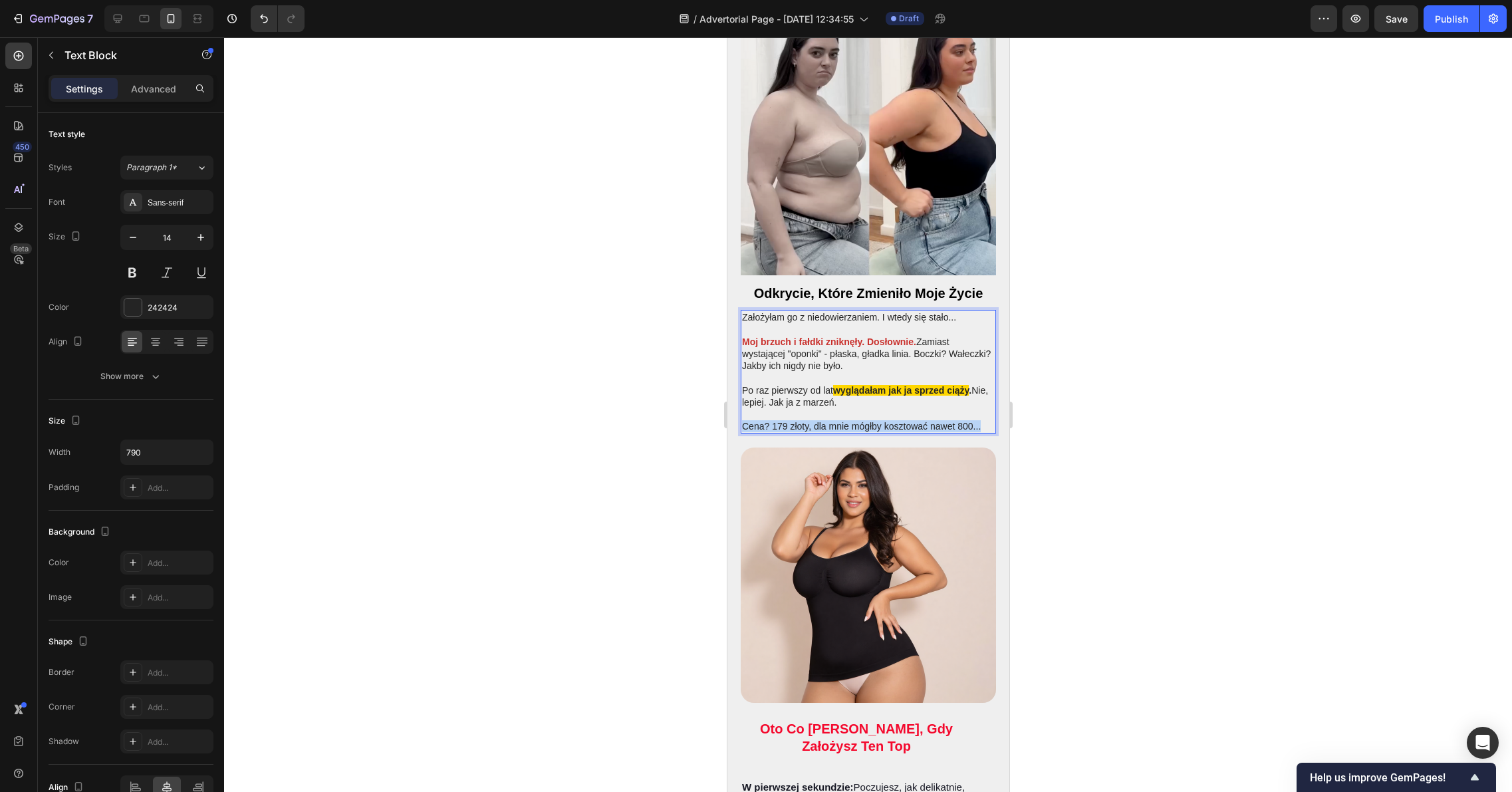
click at [808, 420] on p "Cena? 179 złoty, dla mnie mógłby kosztować nawet 800..." at bounding box center [867, 426] width 252 height 12
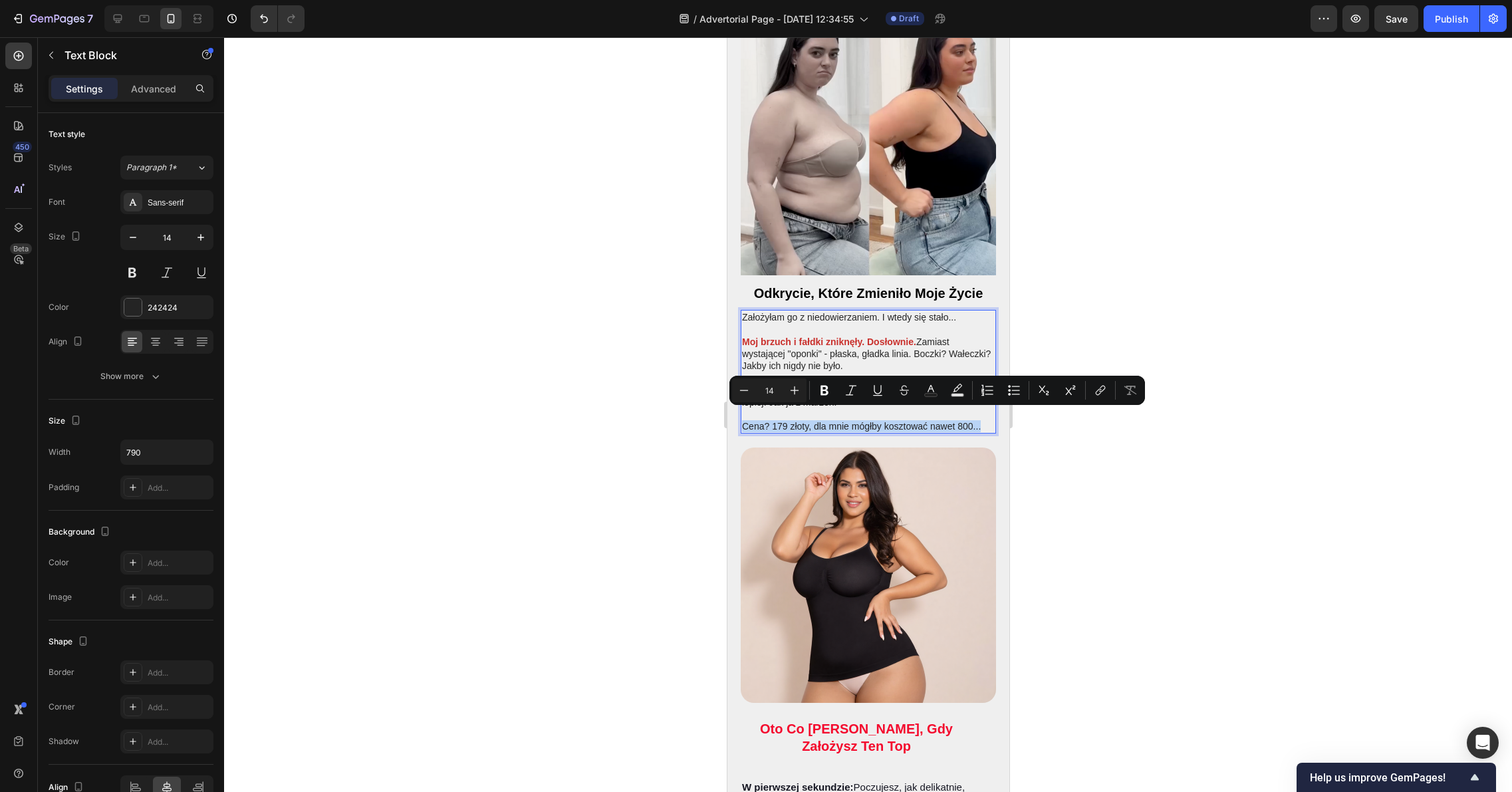
click at [808, 420] on p "Cena? 179 złoty, dla mnie mógłby kosztować nawet 800..." at bounding box center [867, 426] width 252 height 12
click at [813, 420] on p "Cena? 179 złoty, dla mnie mógłby kosztować nawet 800..." at bounding box center [867, 426] width 252 height 12
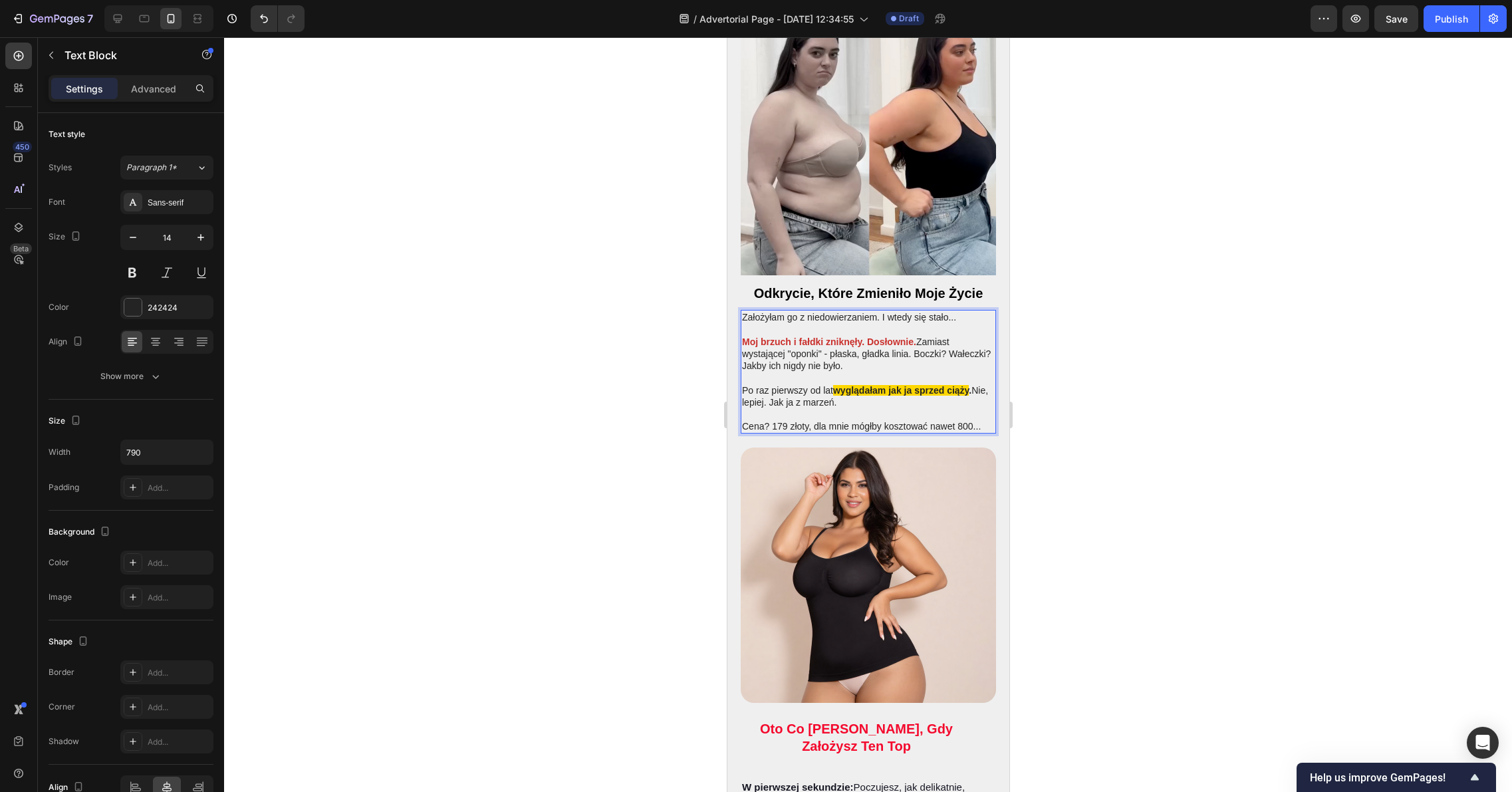
click at [807, 420] on p "Cena? 179 złoty, dla mnie mógłby kosztować nawet 800..." at bounding box center [867, 426] width 252 height 12
click at [1068, 426] on div at bounding box center [867, 415] width 1287 height 755
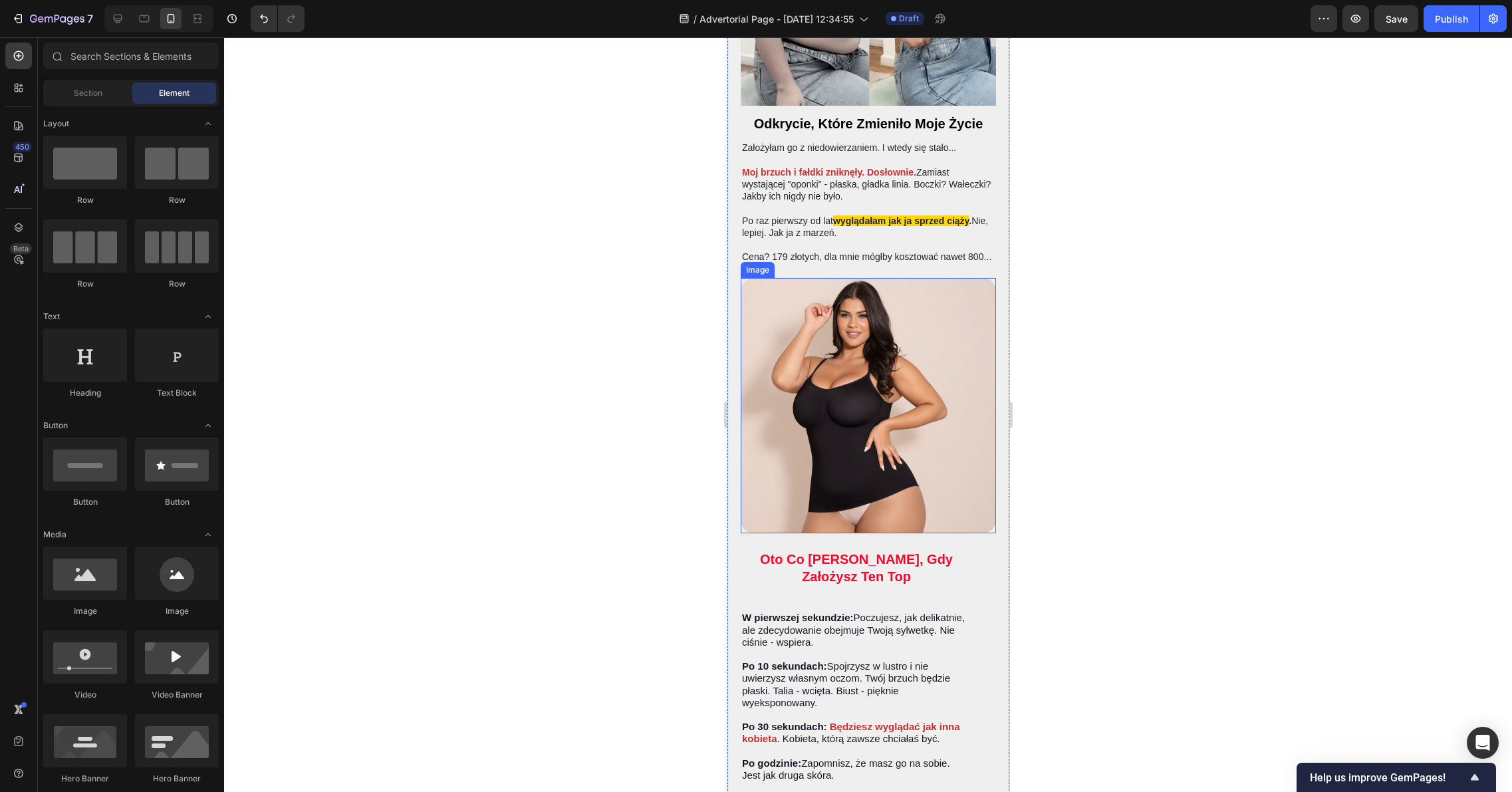
scroll to position [2201, 0]
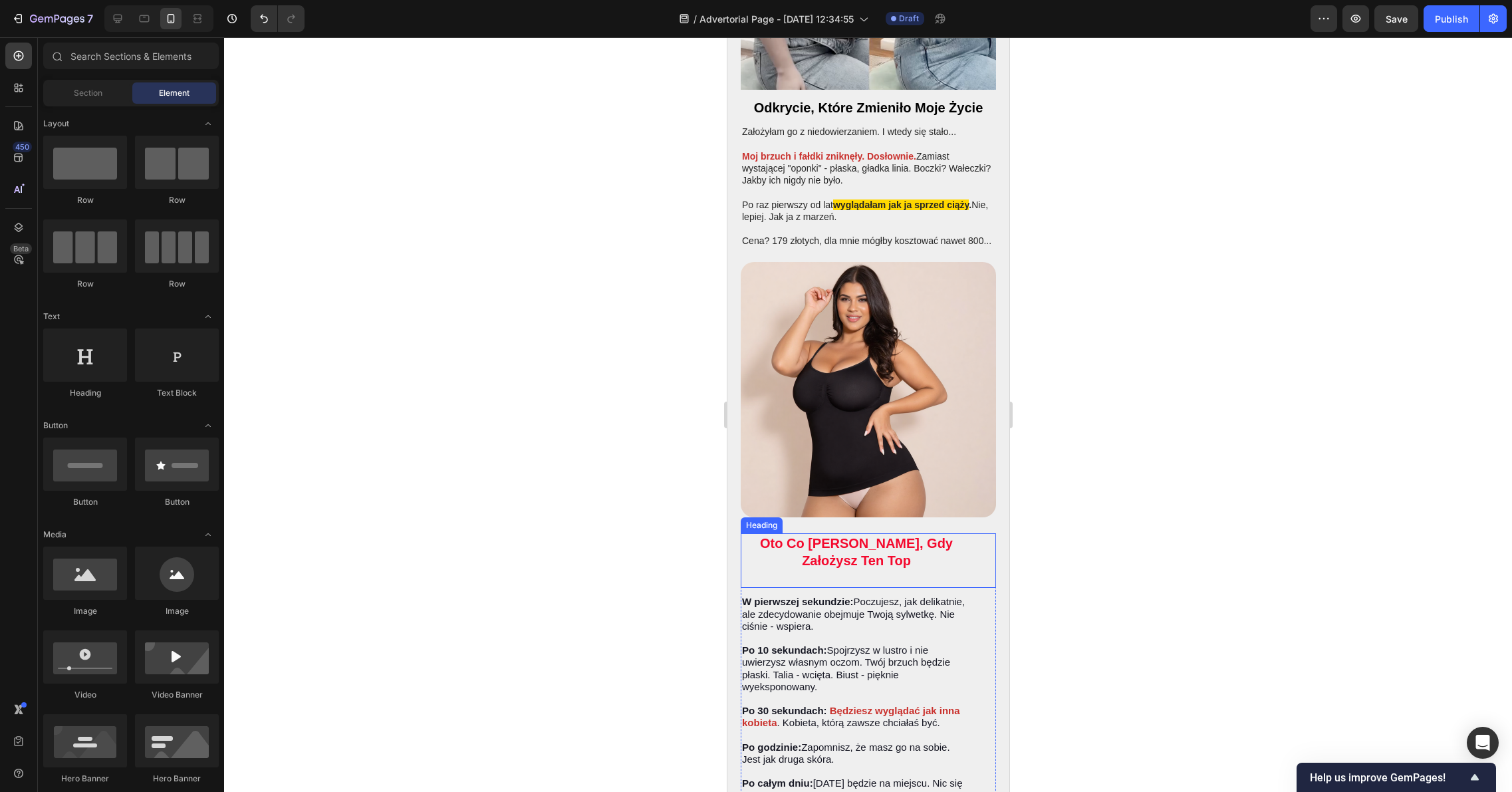
click at [858, 542] on strong "Oto Co Stanie Się, Gdy Założysz Ten Top" at bounding box center [855, 552] width 193 height 32
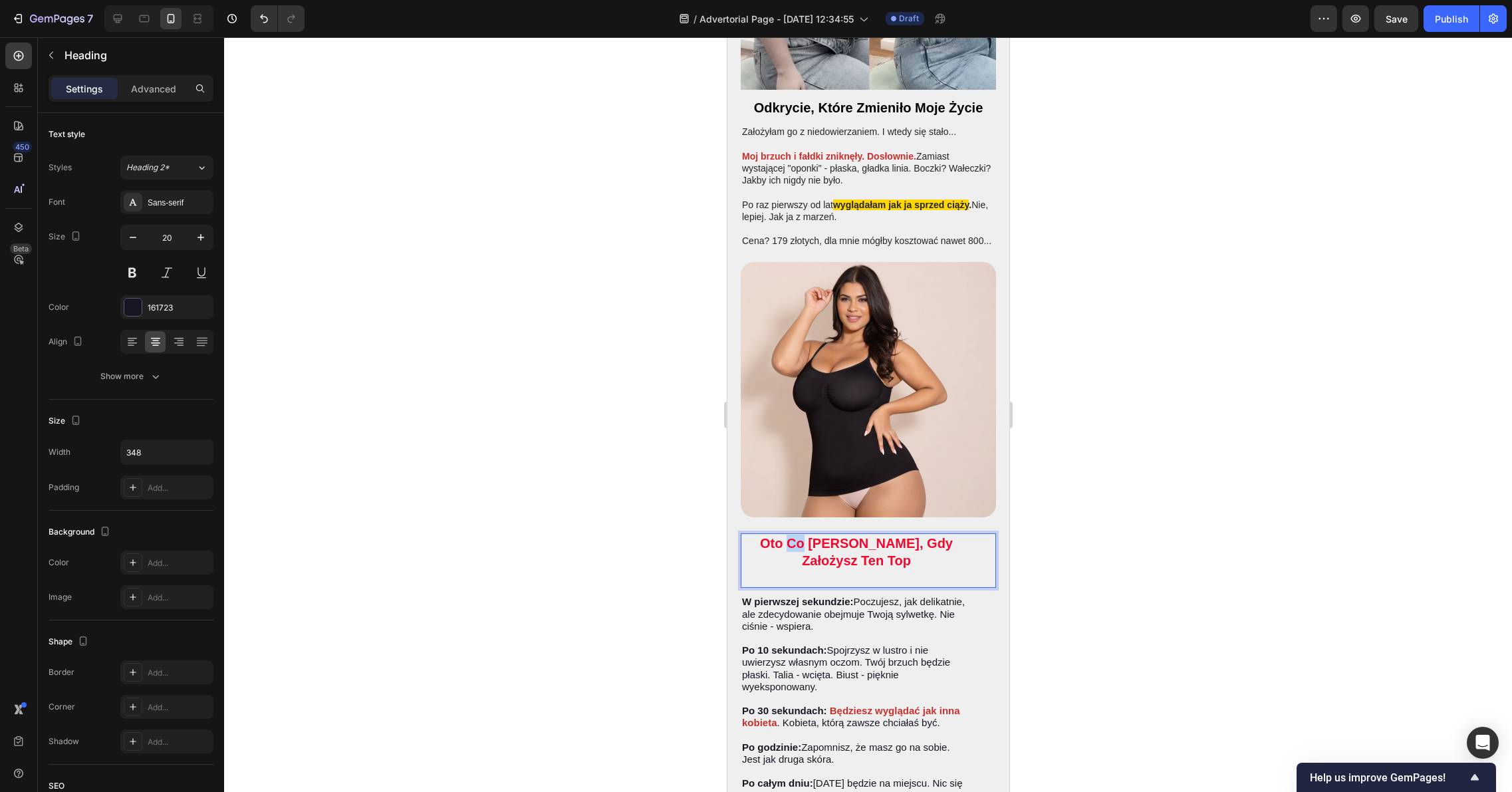
click at [788, 536] on strong "Oto Co Stanie Się, Gdy Założysz Ten Top" at bounding box center [855, 552] width 193 height 32
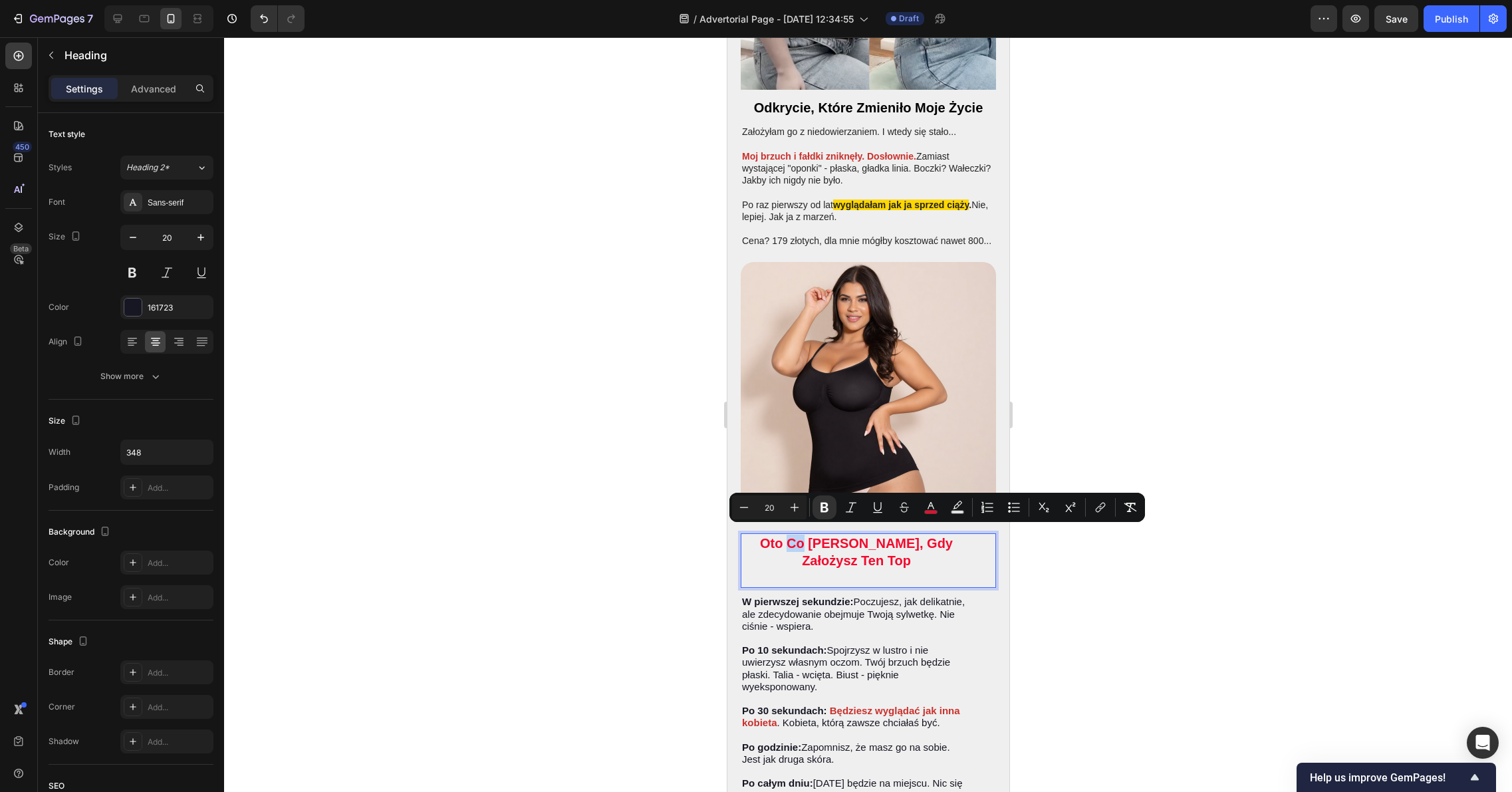
click at [788, 538] on strong "Oto Co Stanie Się, Gdy Założysz Ten Top" at bounding box center [855, 552] width 193 height 32
click at [786, 536] on strong "Oto Co Stanie Się, Gdy Założysz Ten Top" at bounding box center [855, 552] width 193 height 32
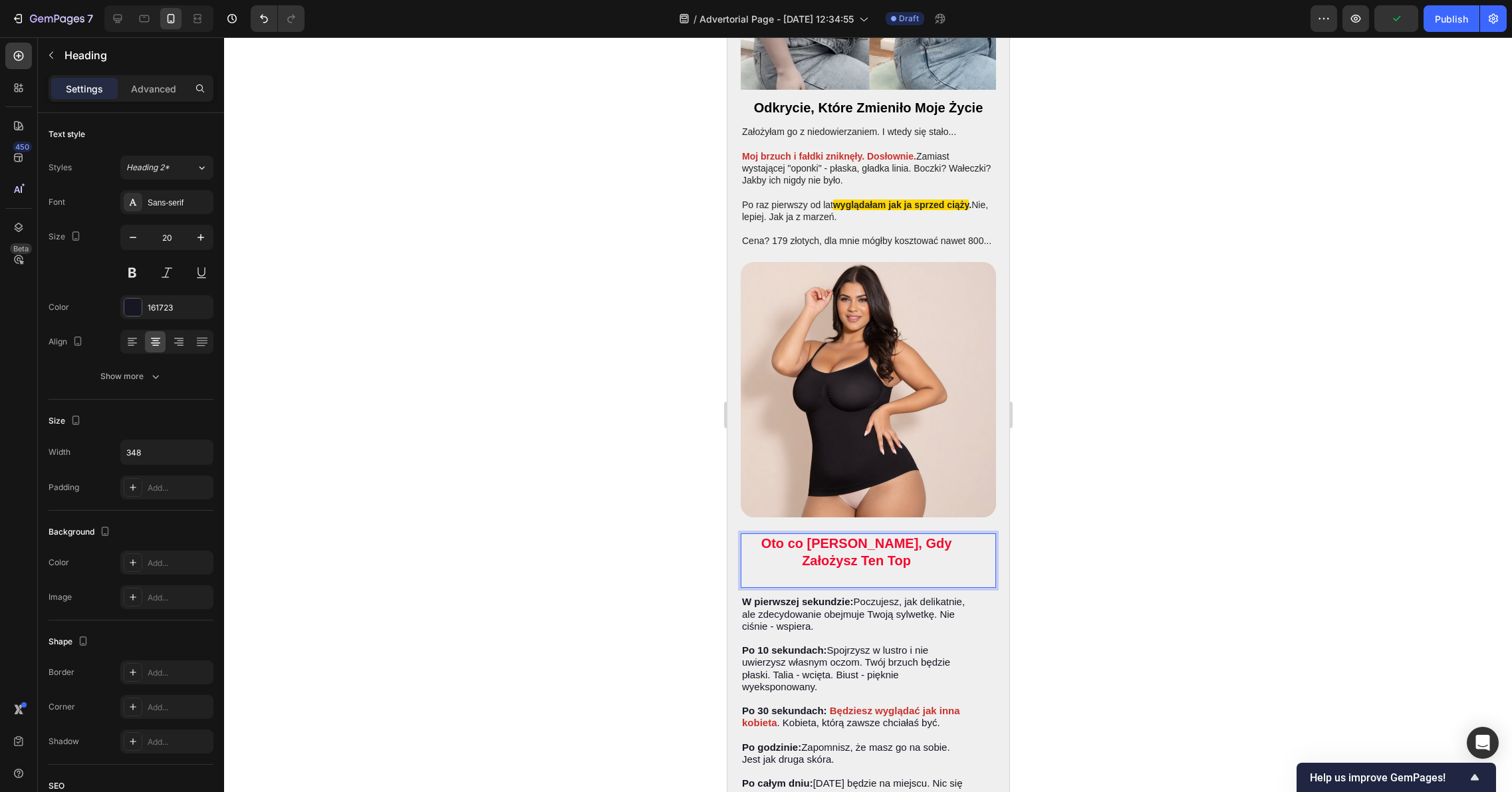
click at [795, 537] on strong "Oto co Stanie Się, Gdy Założysz Ten Top" at bounding box center [855, 552] width 191 height 32
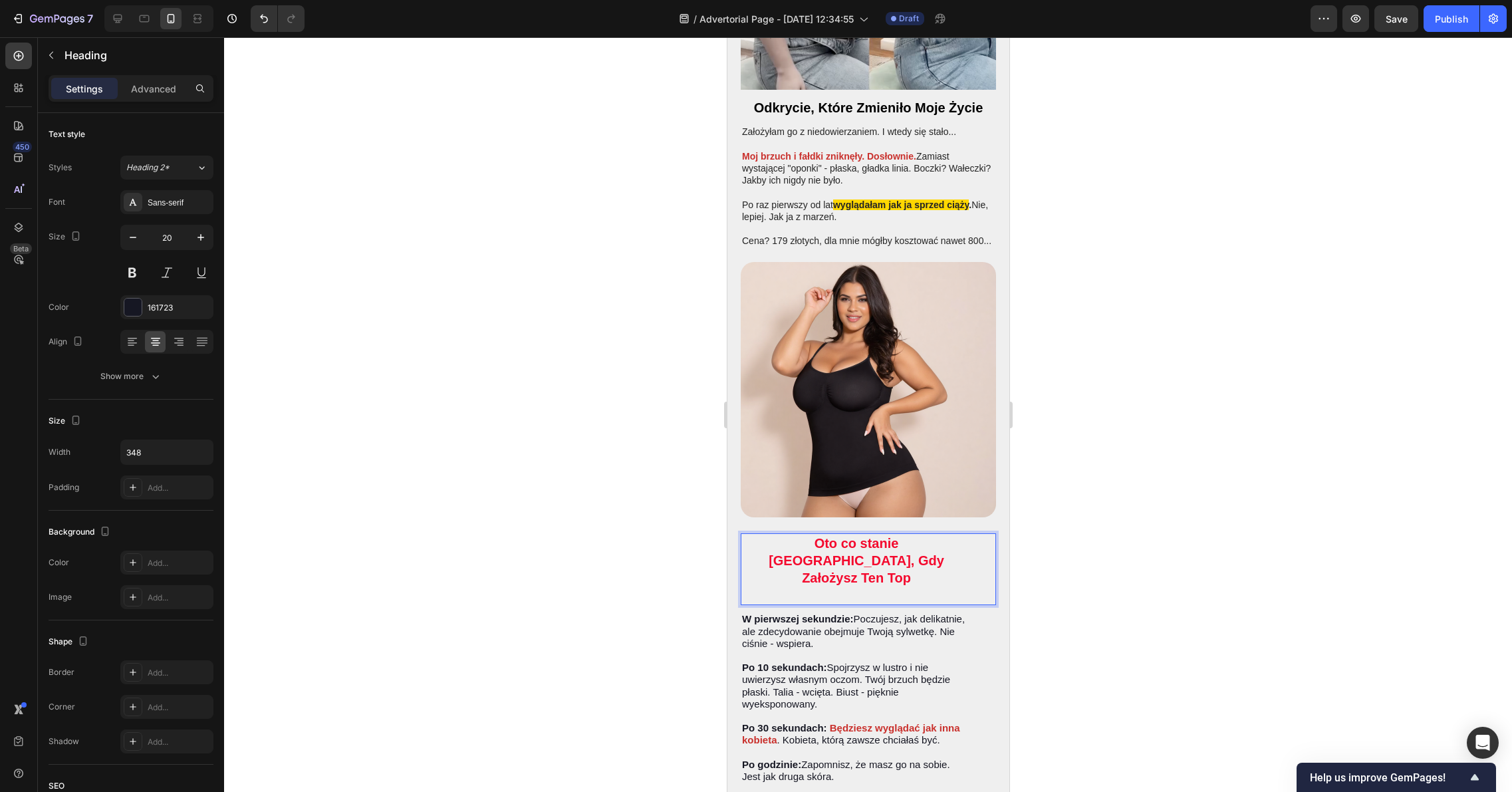
click at [840, 536] on strong "Oto co stanie Się, Gdy Założysz Ten Top" at bounding box center [855, 560] width 175 height 49
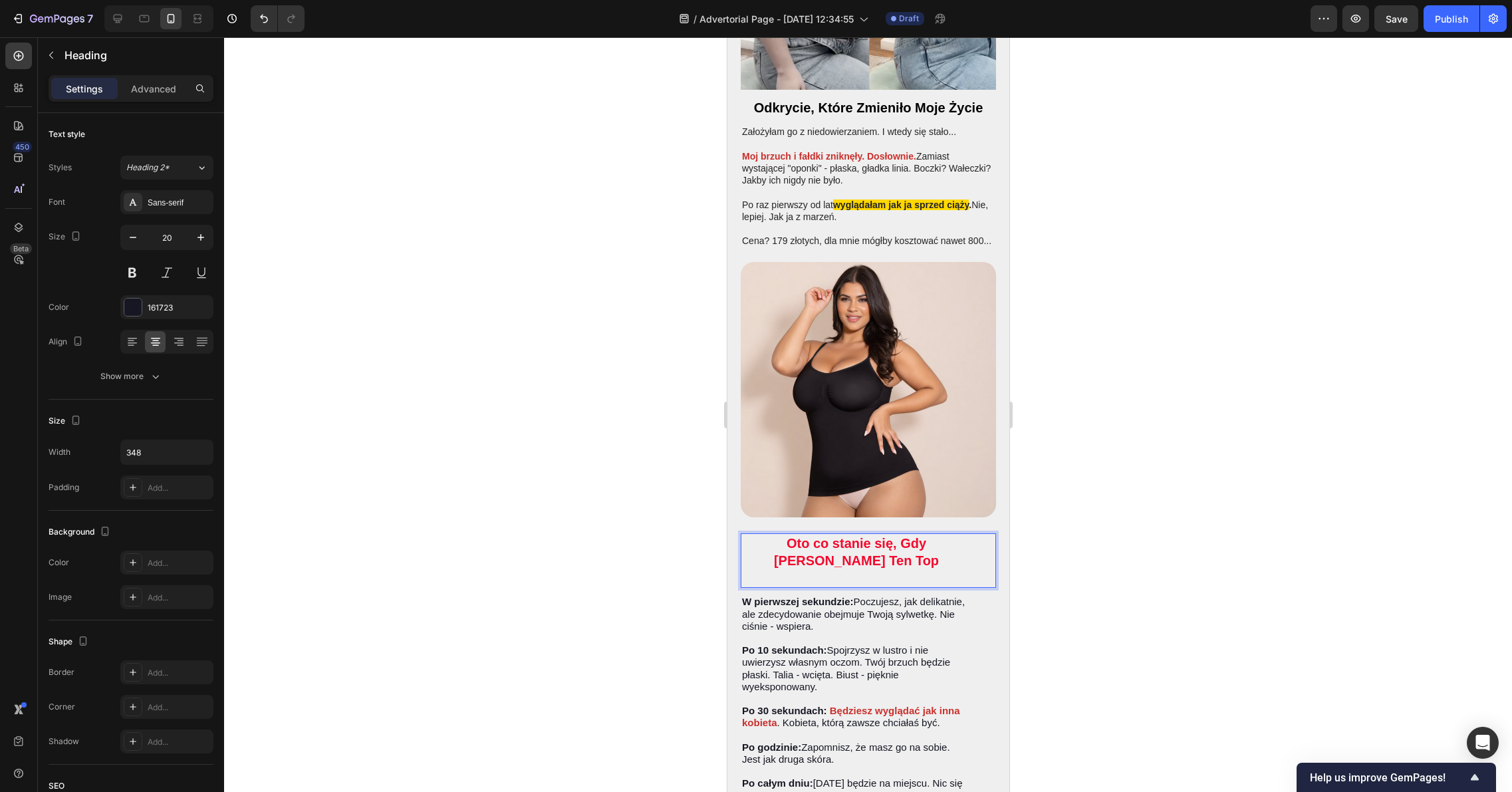
click at [868, 536] on strong "Oto co stanie się, Gdy Założysz Ten Top" at bounding box center [855, 552] width 165 height 32
click at [892, 536] on strong "Oto co stanie się, gdy Założysz Ten Top" at bounding box center [855, 552] width 223 height 32
click at [951, 536] on strong "Oto co stanie się, gdy założysz Ten Top" at bounding box center [855, 552] width 221 height 32
click at [851, 557] on strong "Oto co stanie się, gdy założysz ten Top" at bounding box center [855, 552] width 218 height 32
click at [1091, 508] on div at bounding box center [867, 415] width 1287 height 755
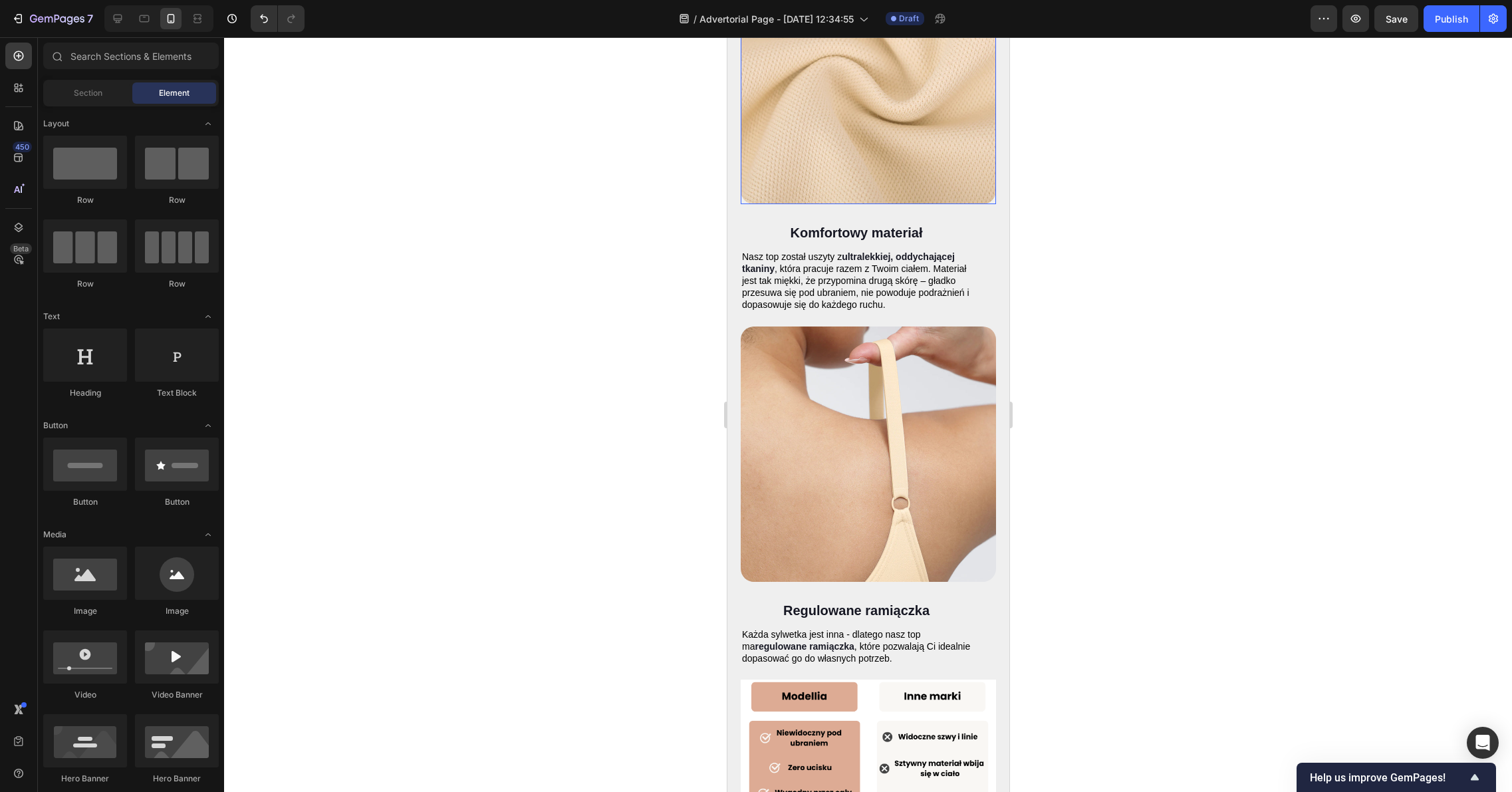
scroll to position [3762, 0]
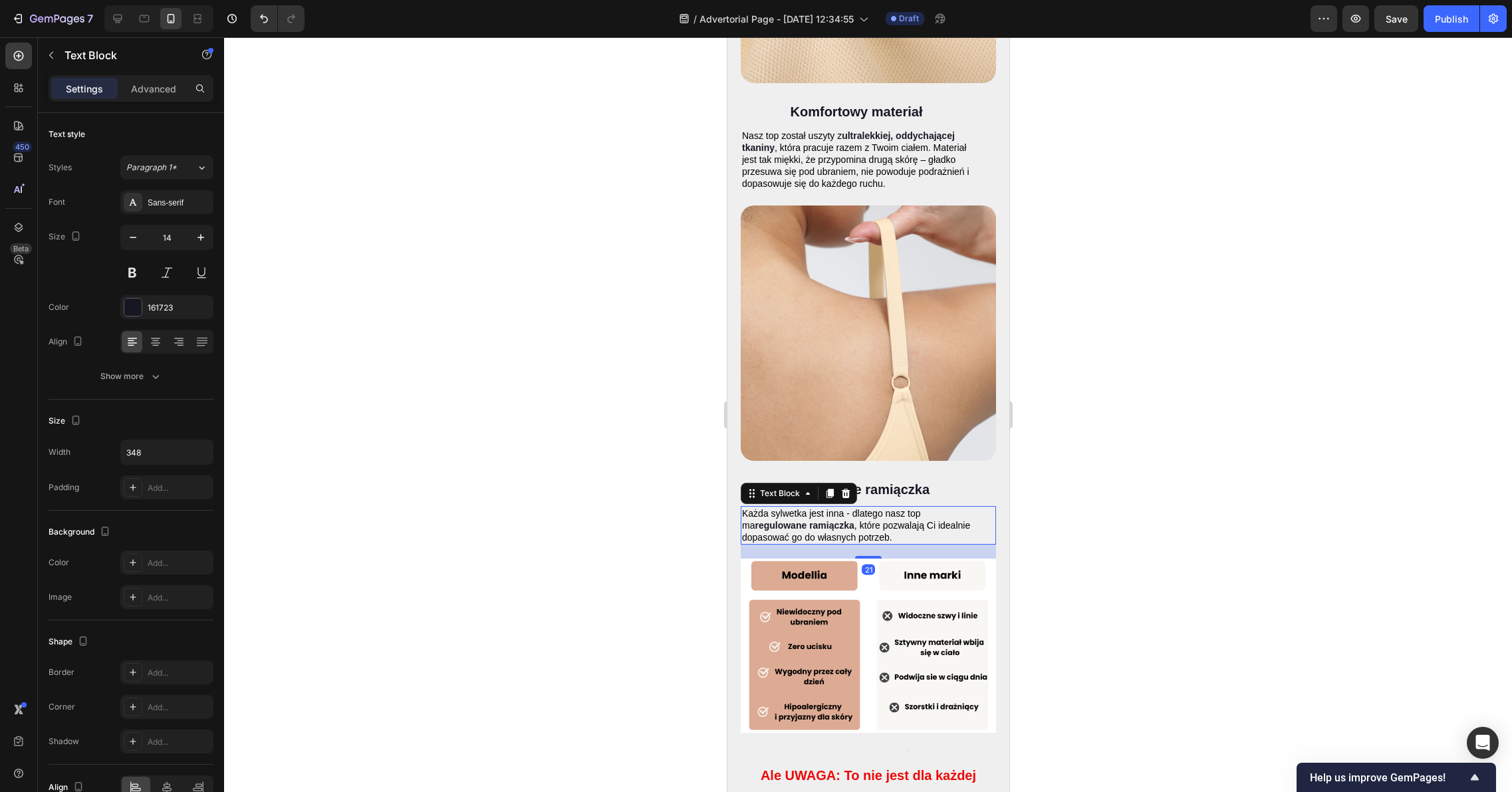
click at [912, 508] on p "Każda sylwetka jest inna - dlatego nasz top ma regulowane ramiączka , które poz…" at bounding box center [855, 526] width 229 height 37
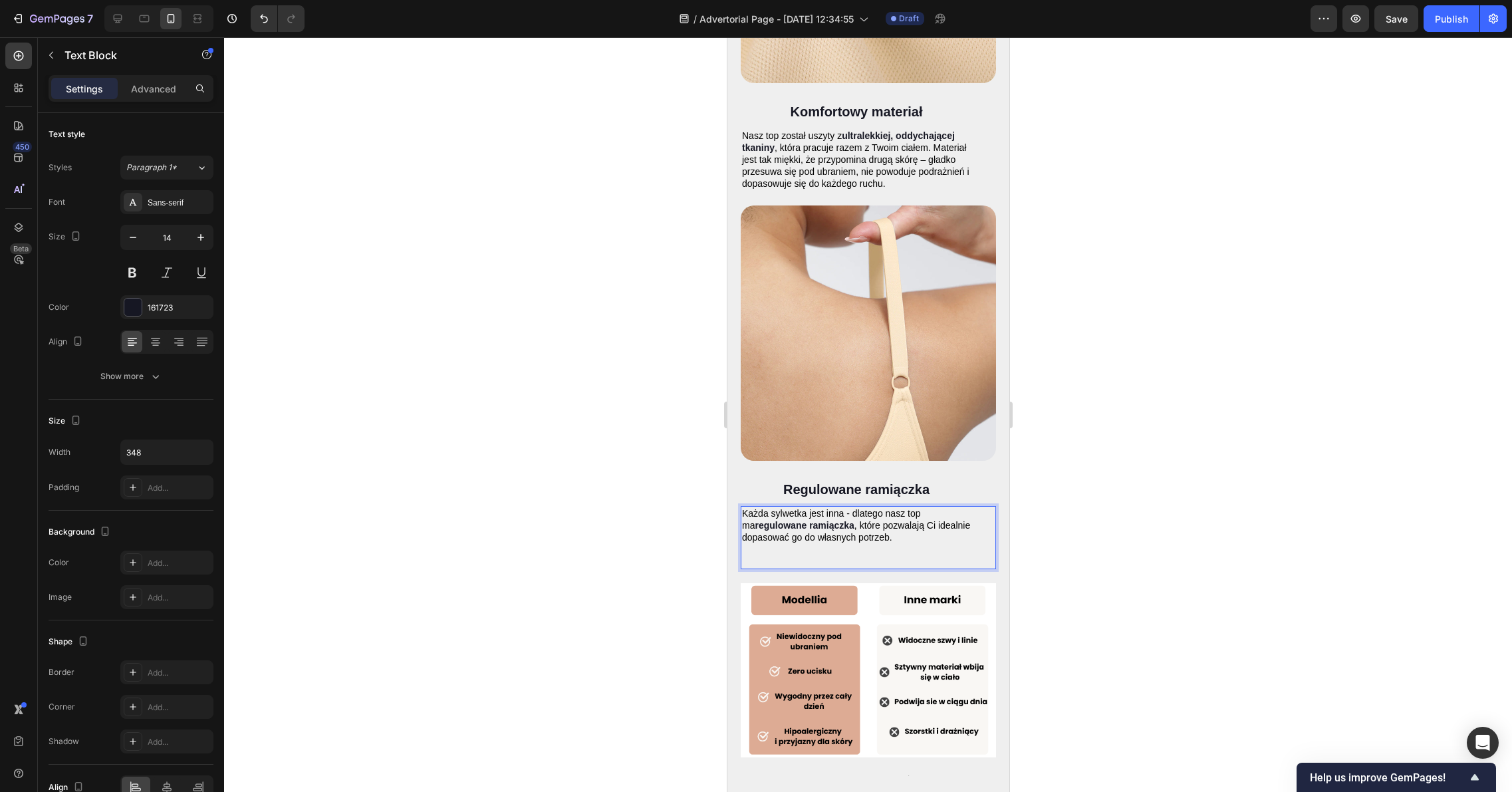
click at [1199, 498] on div at bounding box center [867, 415] width 1287 height 755
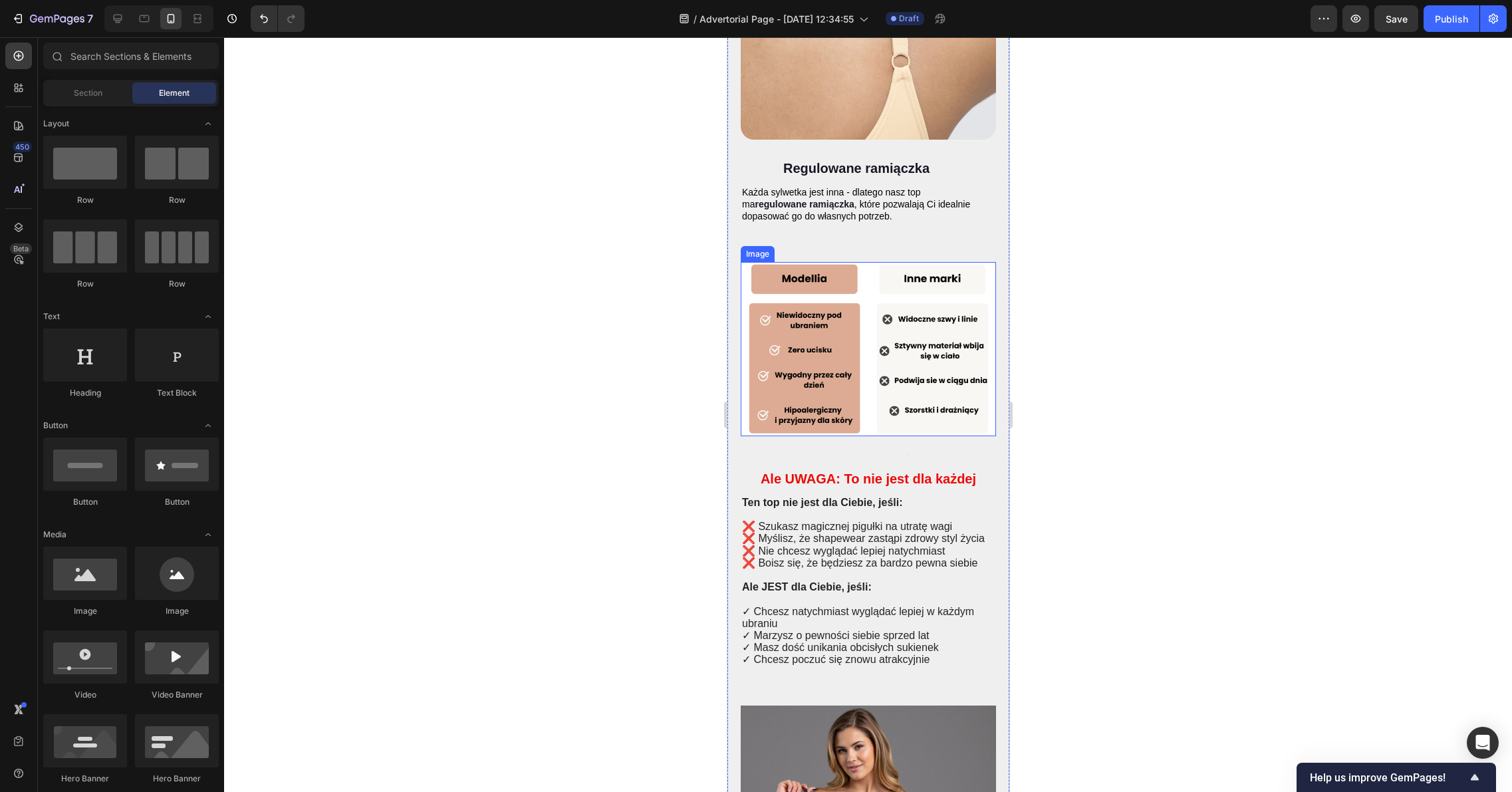
scroll to position [4122, 0]
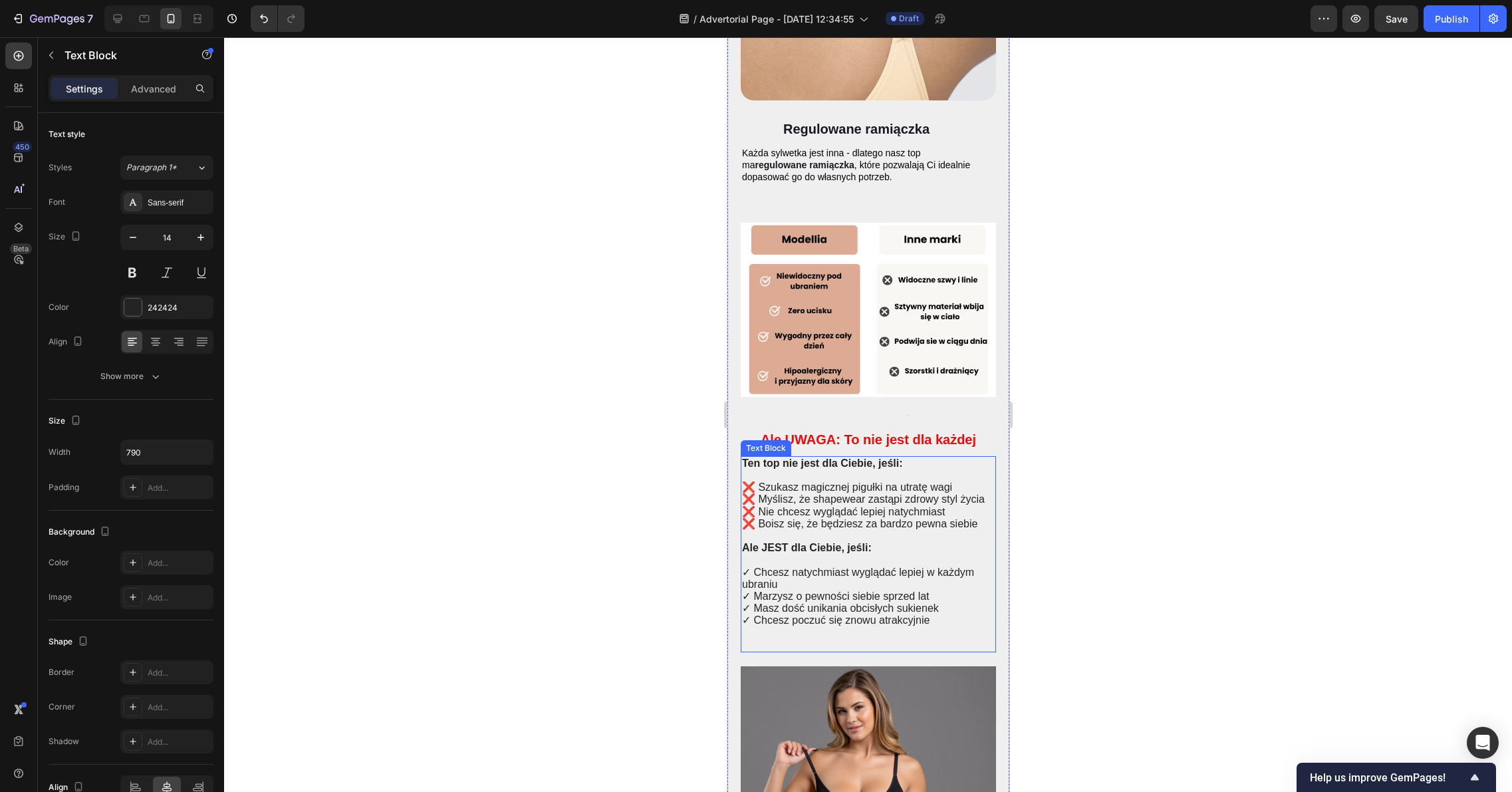
click at [931, 456] on div "Ten top nie jest dla Ciebie, jeśli: ❌ Szukasz magicznej pigułki na utratę wagi …" at bounding box center [867, 554] width 255 height 196
click at [930, 456] on div "Ten top nie jest dla Ciebie, jeśli: ❌ Szukasz magicznej pigułki na utratę wagi …" at bounding box center [867, 554] width 255 height 196
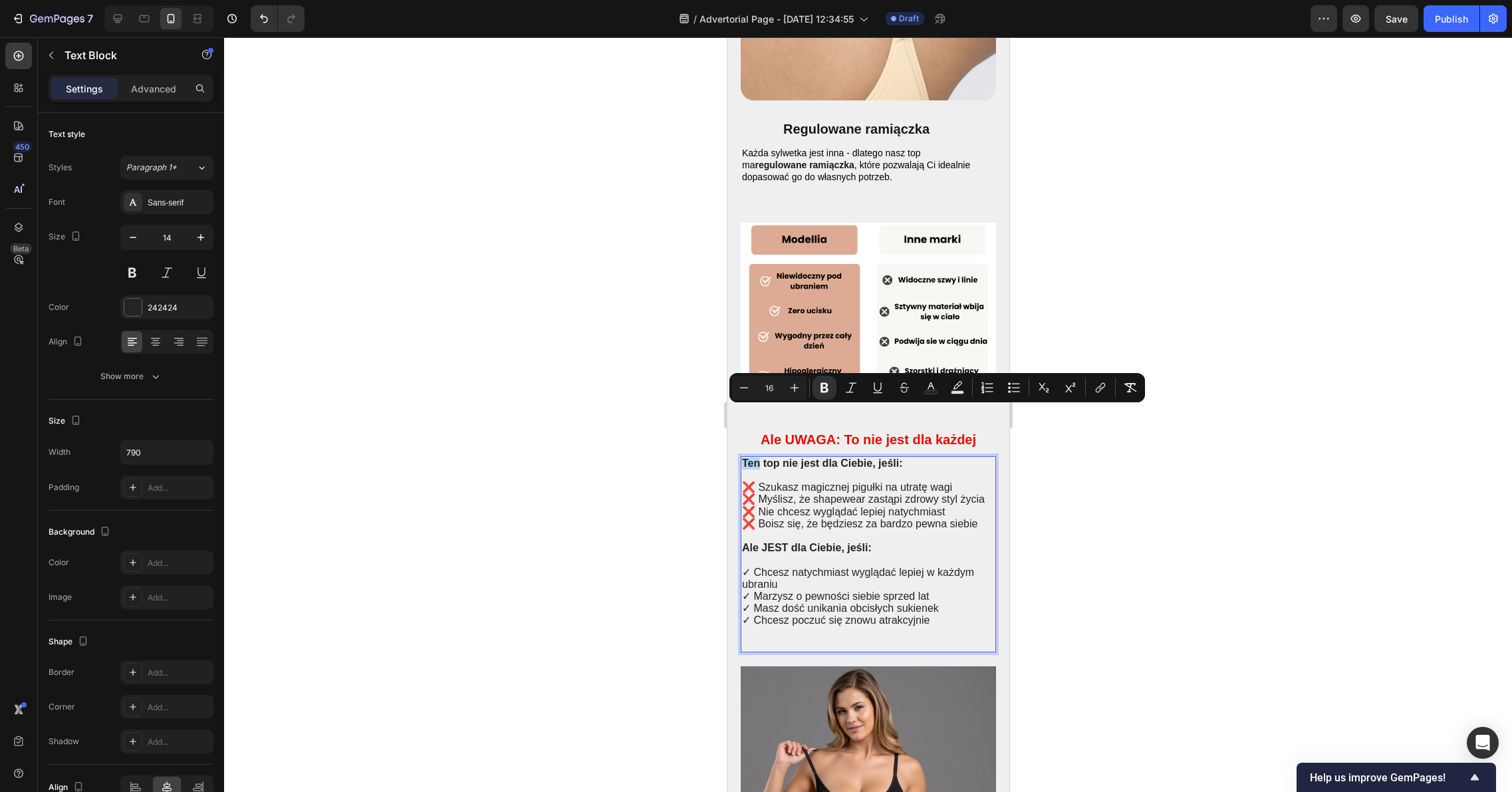
click at [749, 458] on strong "Ten top nie jest dla Ciebie, jeśli:" at bounding box center [822, 463] width 161 height 11
click at [740, 456] on div "Ten top nie jest dla Ciebie, jeśli: ❌ Szukasz magicznej pigułki na utratę wagi …" at bounding box center [867, 554] width 255 height 196
click at [743, 458] on strong "Ten top nie jest dla Ciebie, jeśli:" at bounding box center [822, 463] width 161 height 11
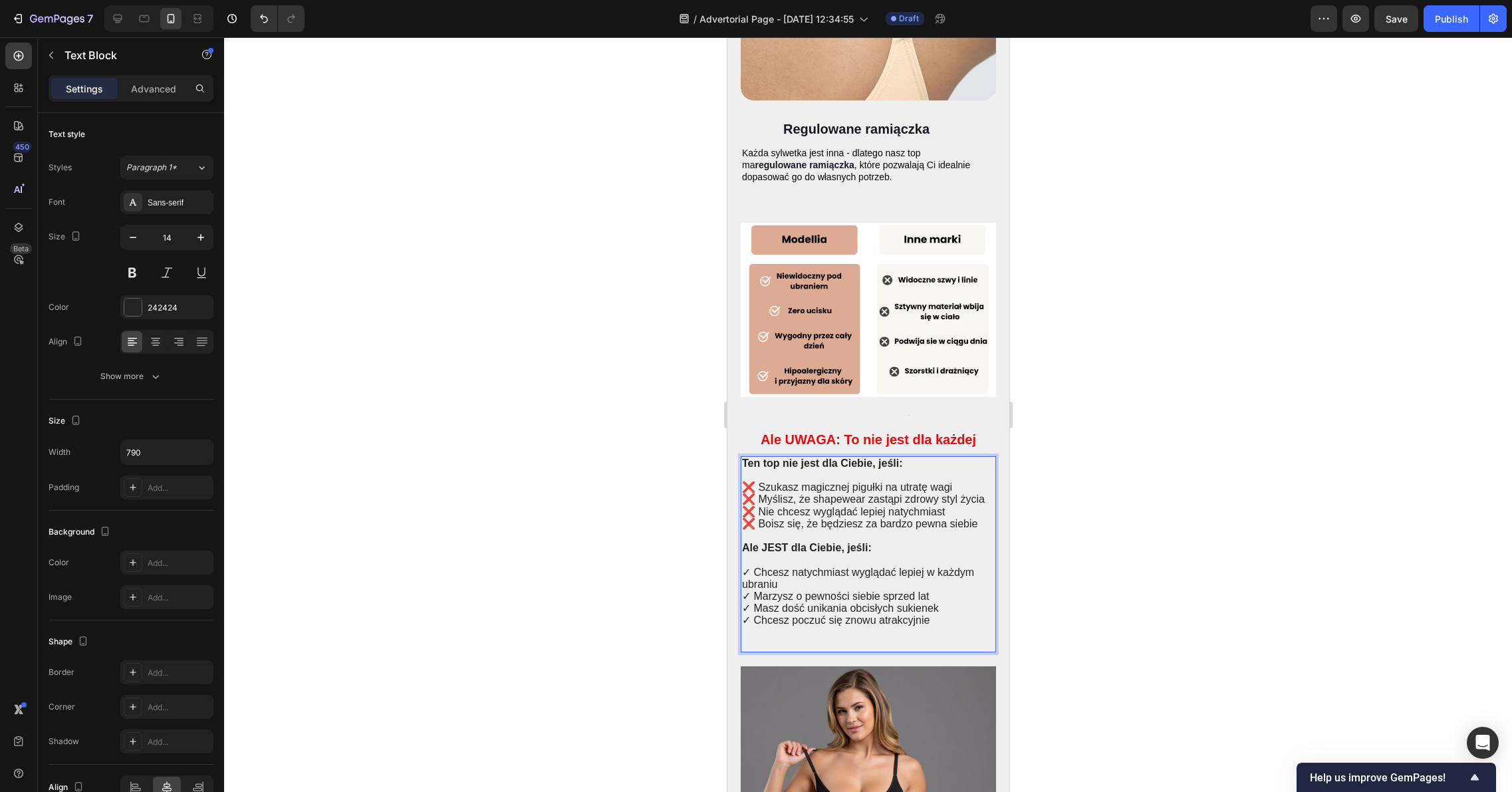
click at [763, 458] on strong "Ten top nie jest dla Ciebie, jeśli:" at bounding box center [822, 463] width 161 height 11
click at [742, 458] on strong "Ten top nie jest dla Ciebie, jeśli:" at bounding box center [822, 463] width 161 height 11
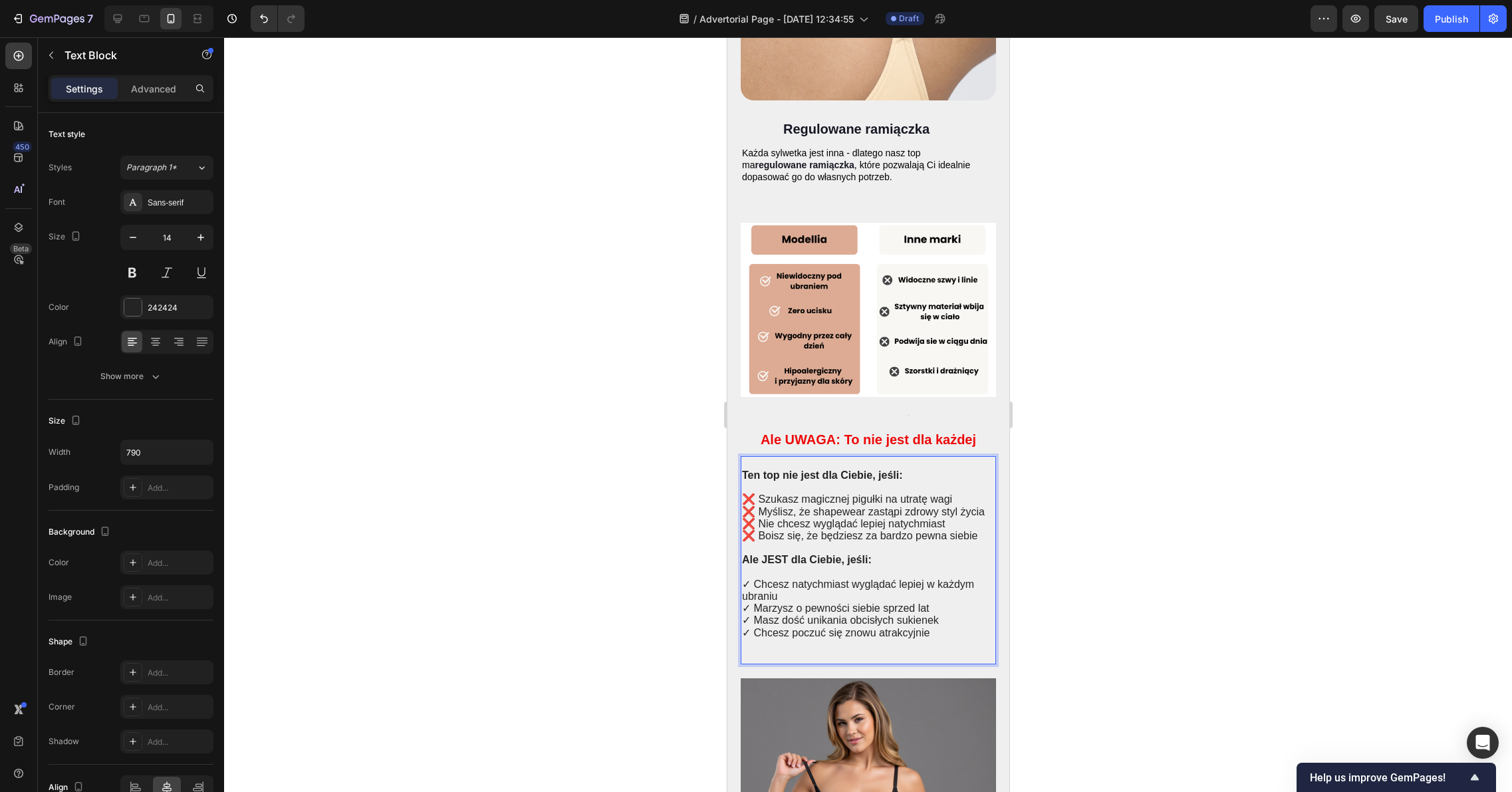
click at [1217, 431] on div at bounding box center [867, 415] width 1287 height 755
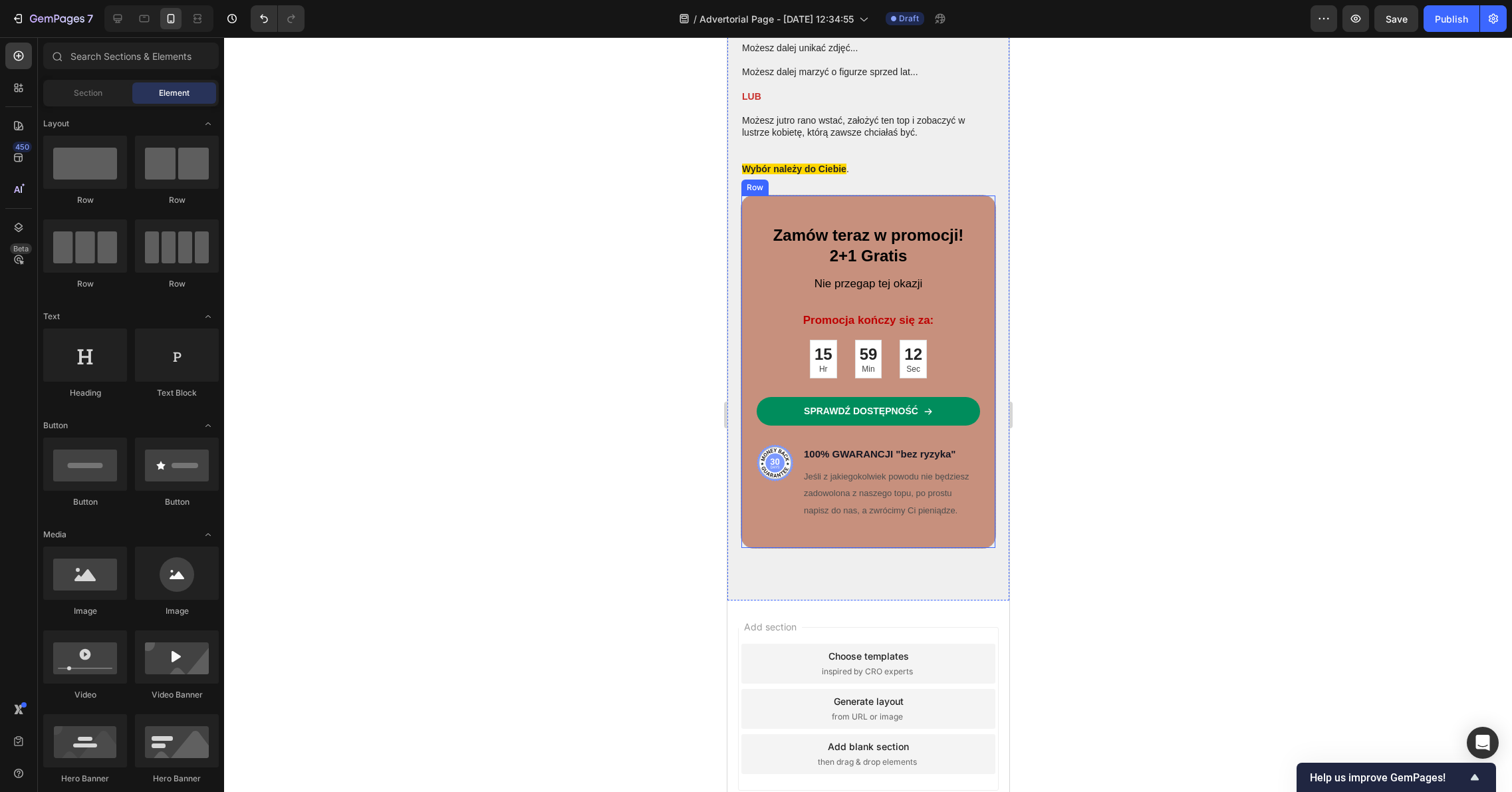
scroll to position [6290, 0]
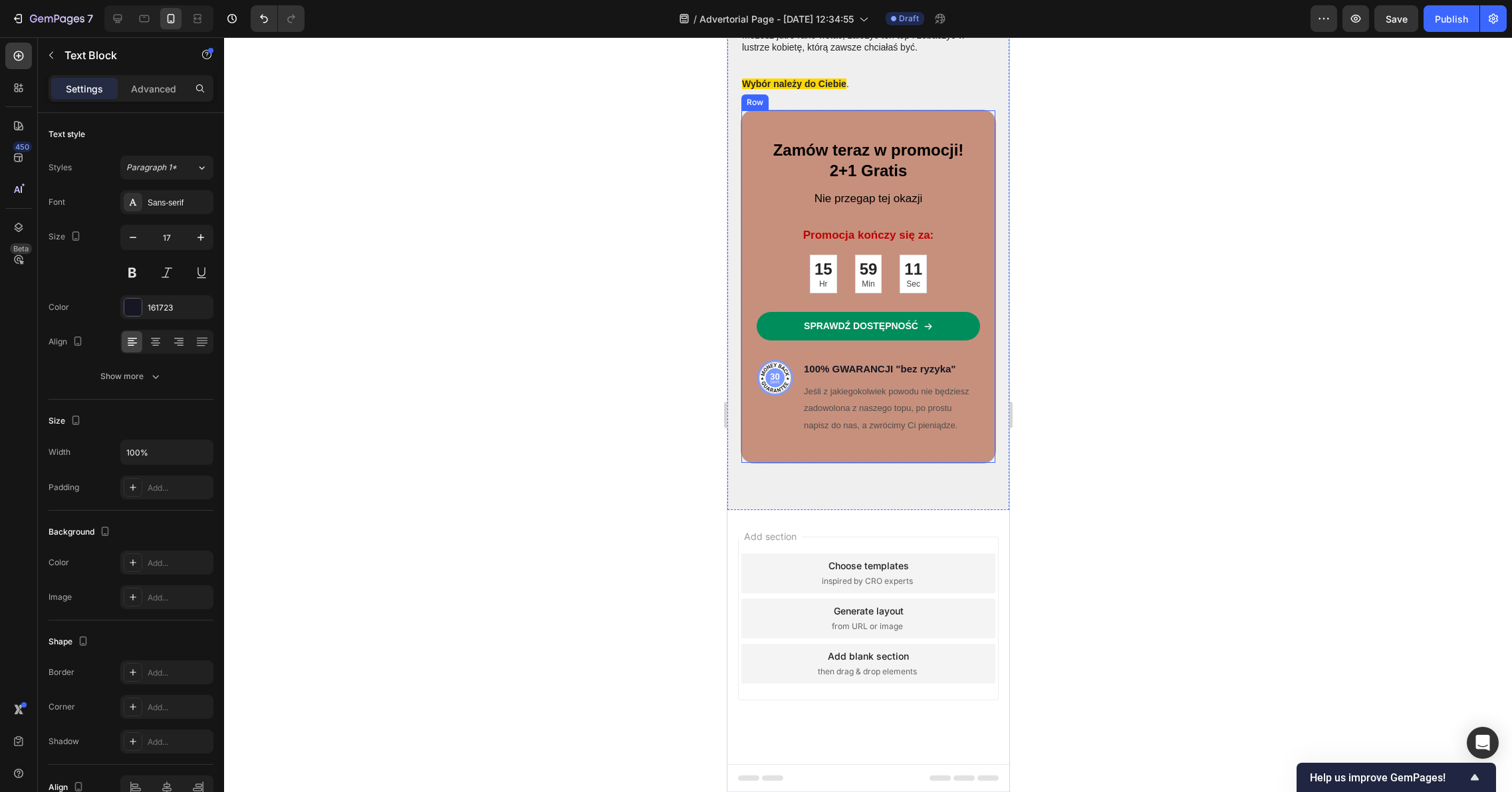
click at [928, 361] on p "100% GWARANCJI "bez ryzyka"" at bounding box center [890, 369] width 175 height 17
click at [935, 363] on span "100% GWARANCJI "bez ryzyka"" at bounding box center [878, 369] width 152 height 11
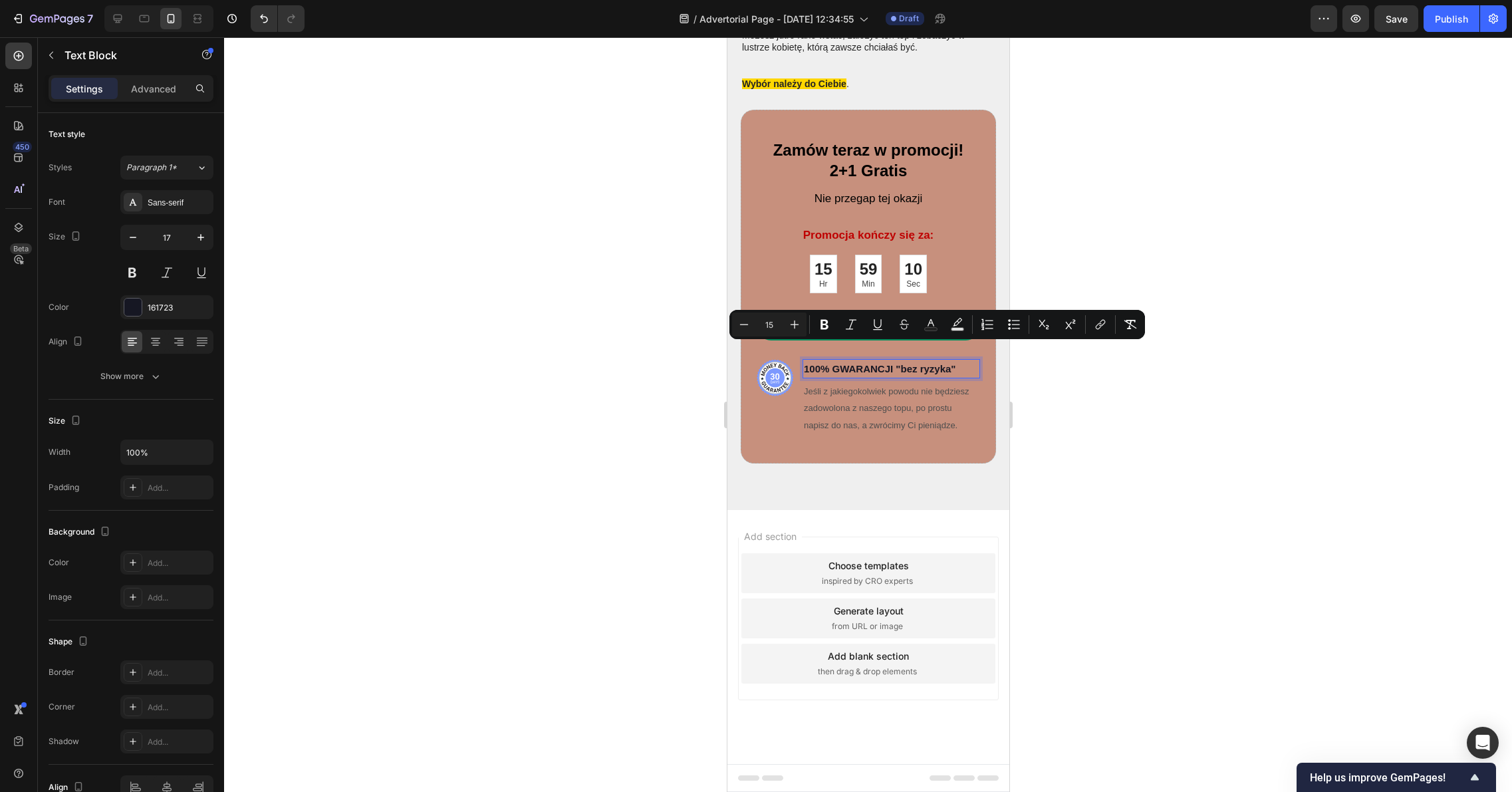
click at [953, 363] on span "100% GWARANCJI "bez ryzyka"" at bounding box center [878, 369] width 152 height 11
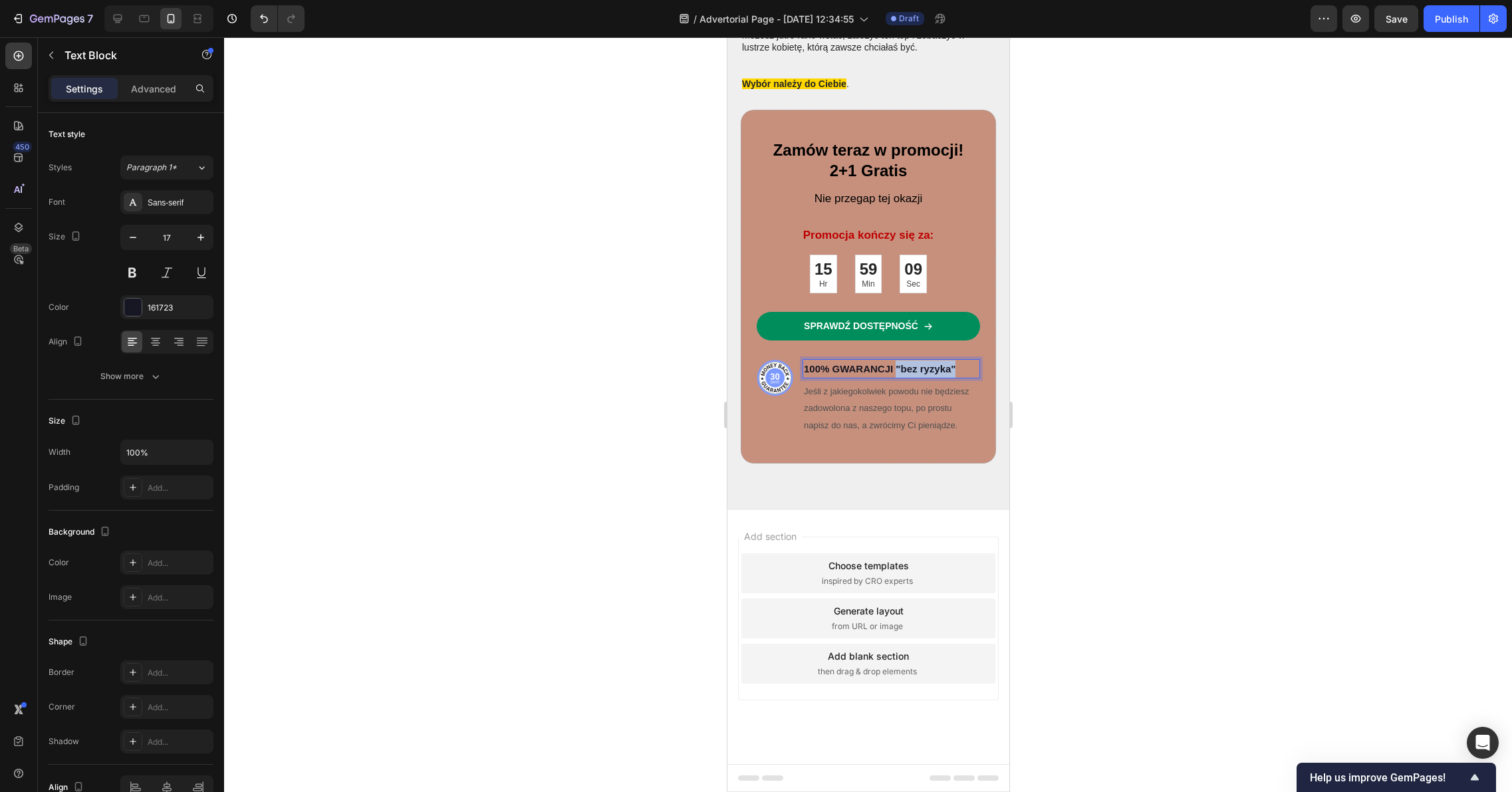
drag, startPoint x: 959, startPoint y: 350, endPoint x: 896, endPoint y: 354, distance: 63.1
click at [896, 361] on p "100% GWARANCJI "bez ryzyka"" at bounding box center [890, 369] width 175 height 17
click at [1081, 375] on div at bounding box center [867, 415] width 1287 height 755
click at [901, 361] on p "100% GWARANCJI" at bounding box center [890, 369] width 175 height 17
click at [885, 363] on span "100% GWARANCJI" at bounding box center [847, 369] width 89 height 11
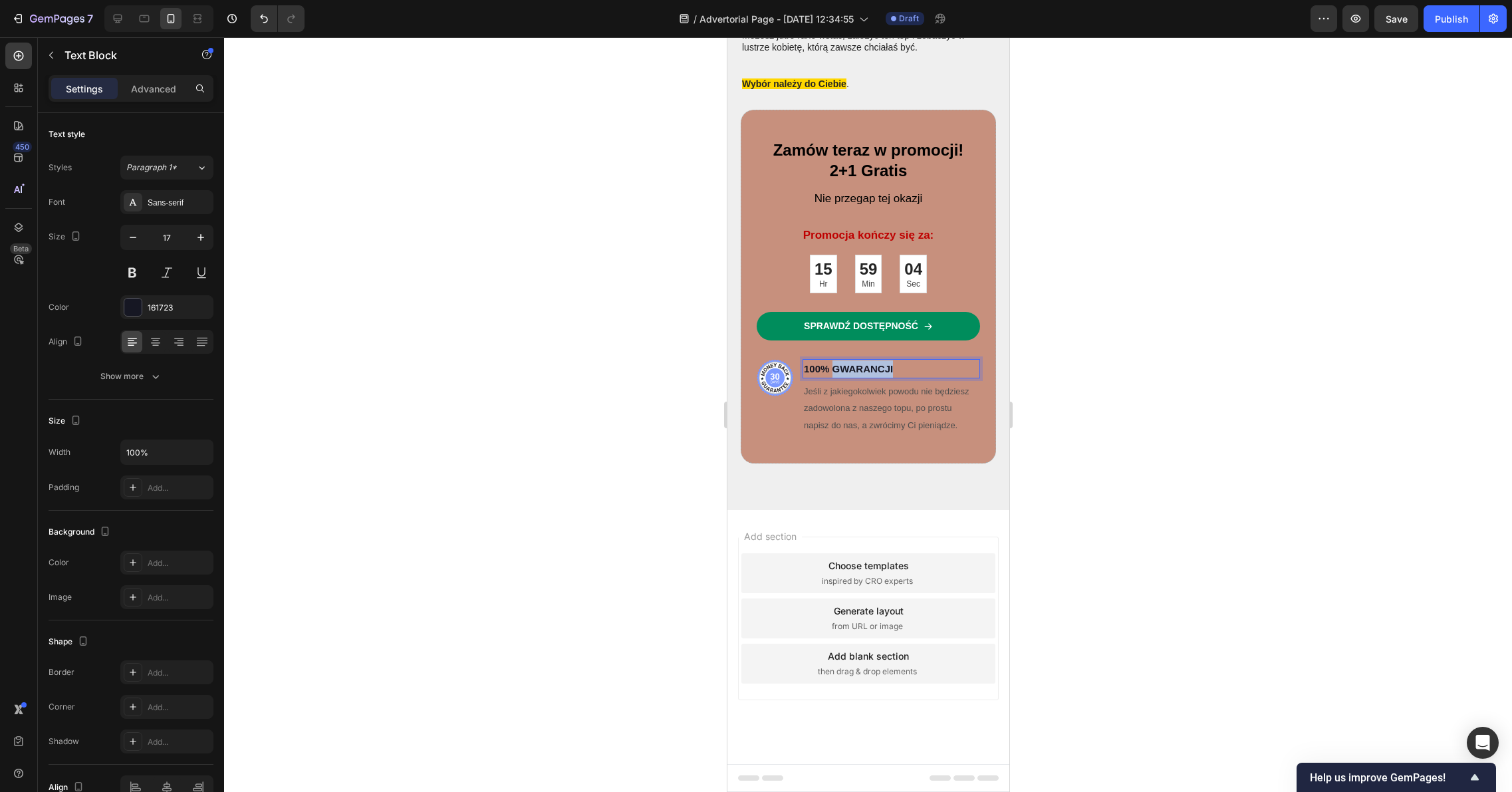
click at [885, 363] on span "100% GWARANCJI" at bounding box center [847, 369] width 89 height 11
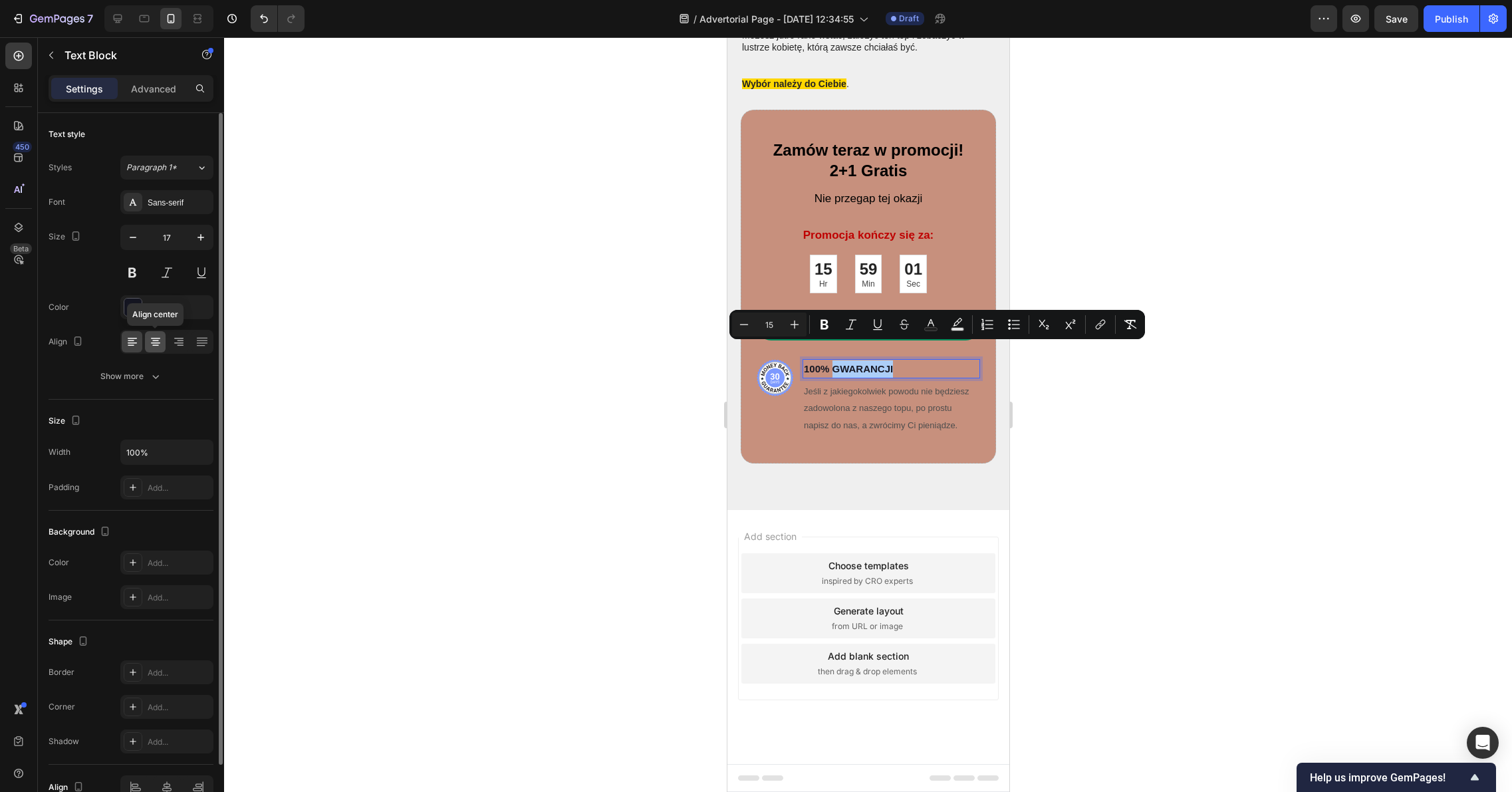
click at [163, 339] on div at bounding box center [155, 342] width 21 height 21
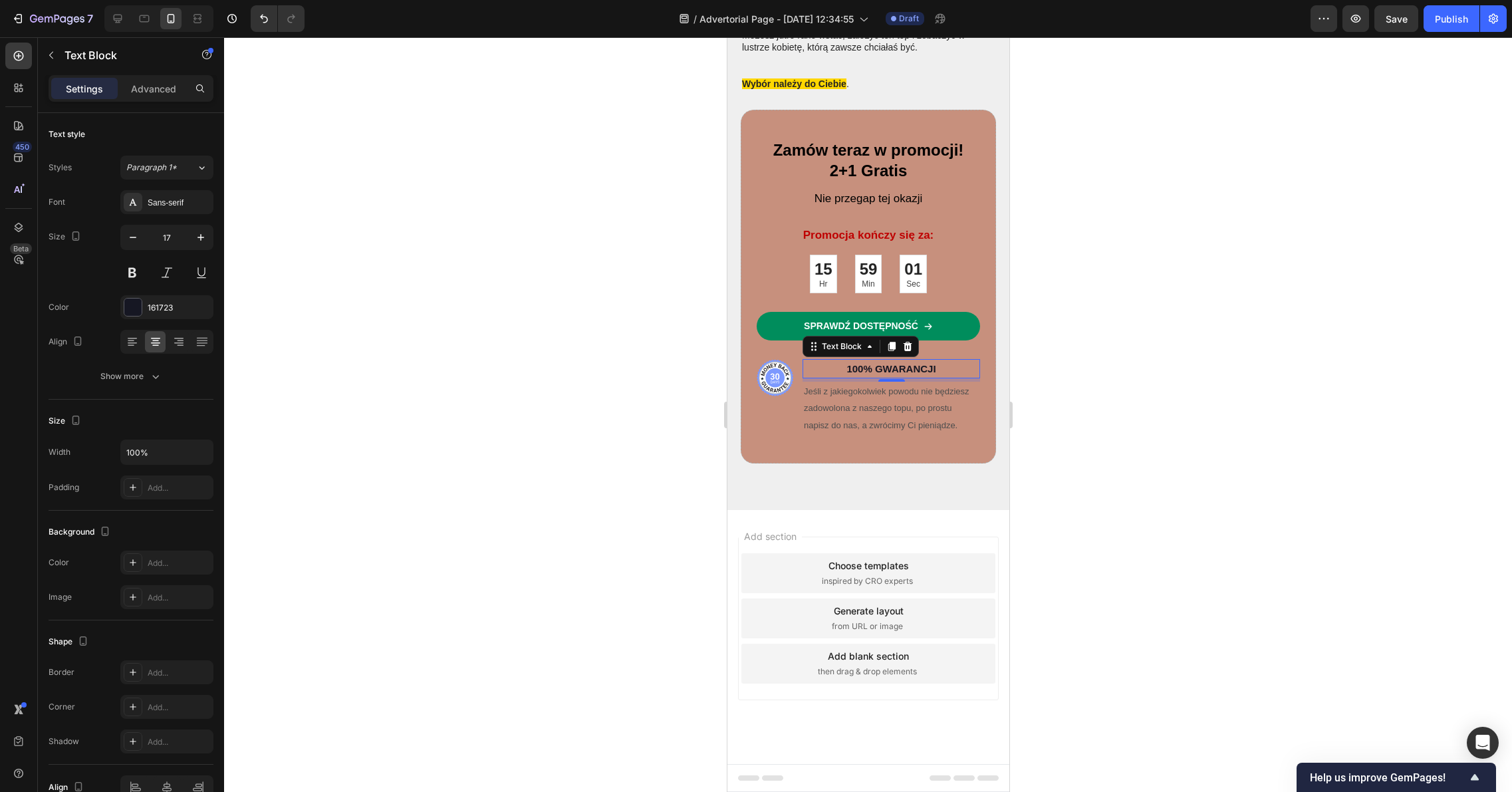
click at [422, 345] on div at bounding box center [867, 415] width 1287 height 755
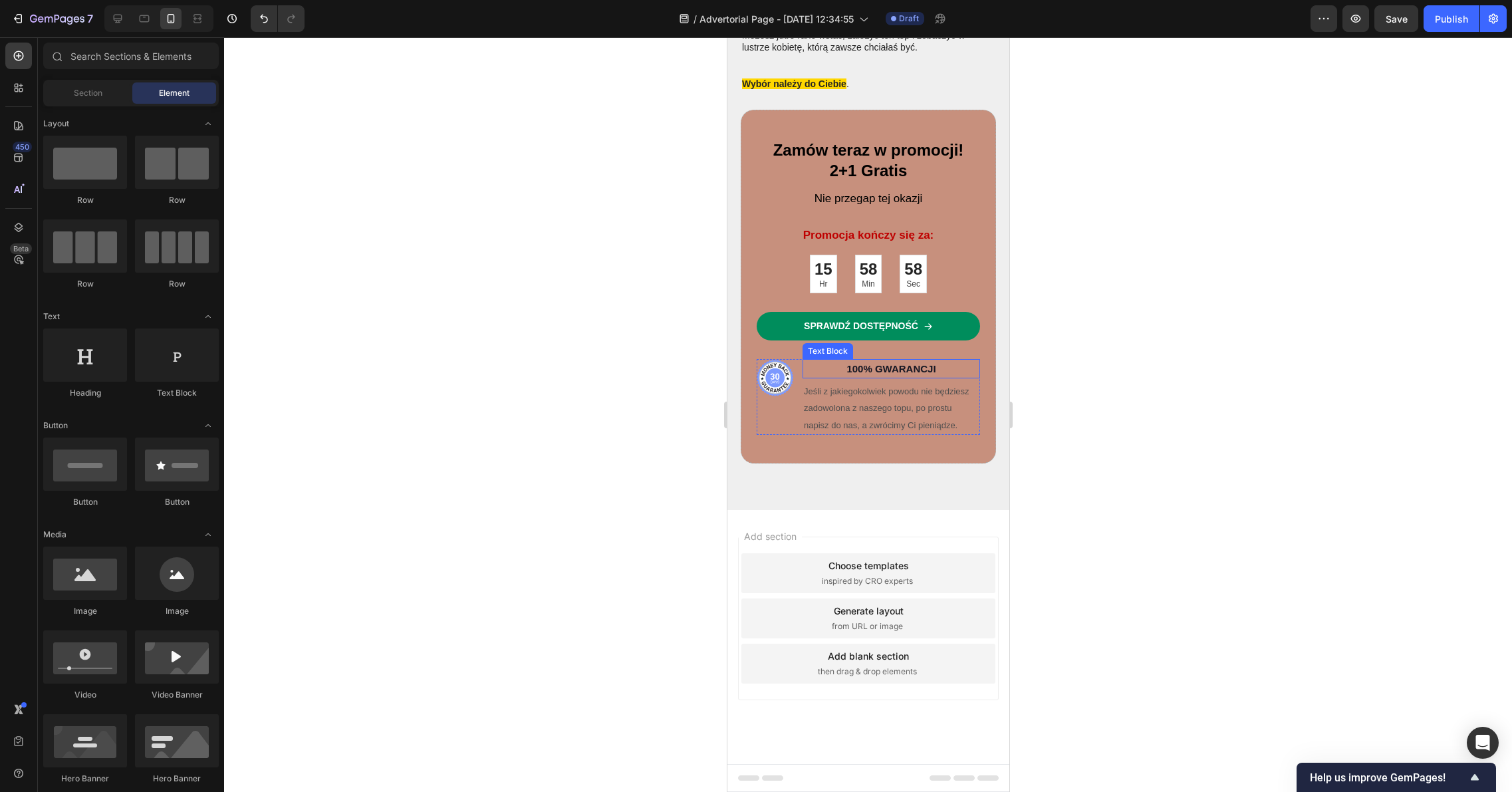
click at [898, 363] on span "100% GWARANCJI" at bounding box center [890, 369] width 89 height 11
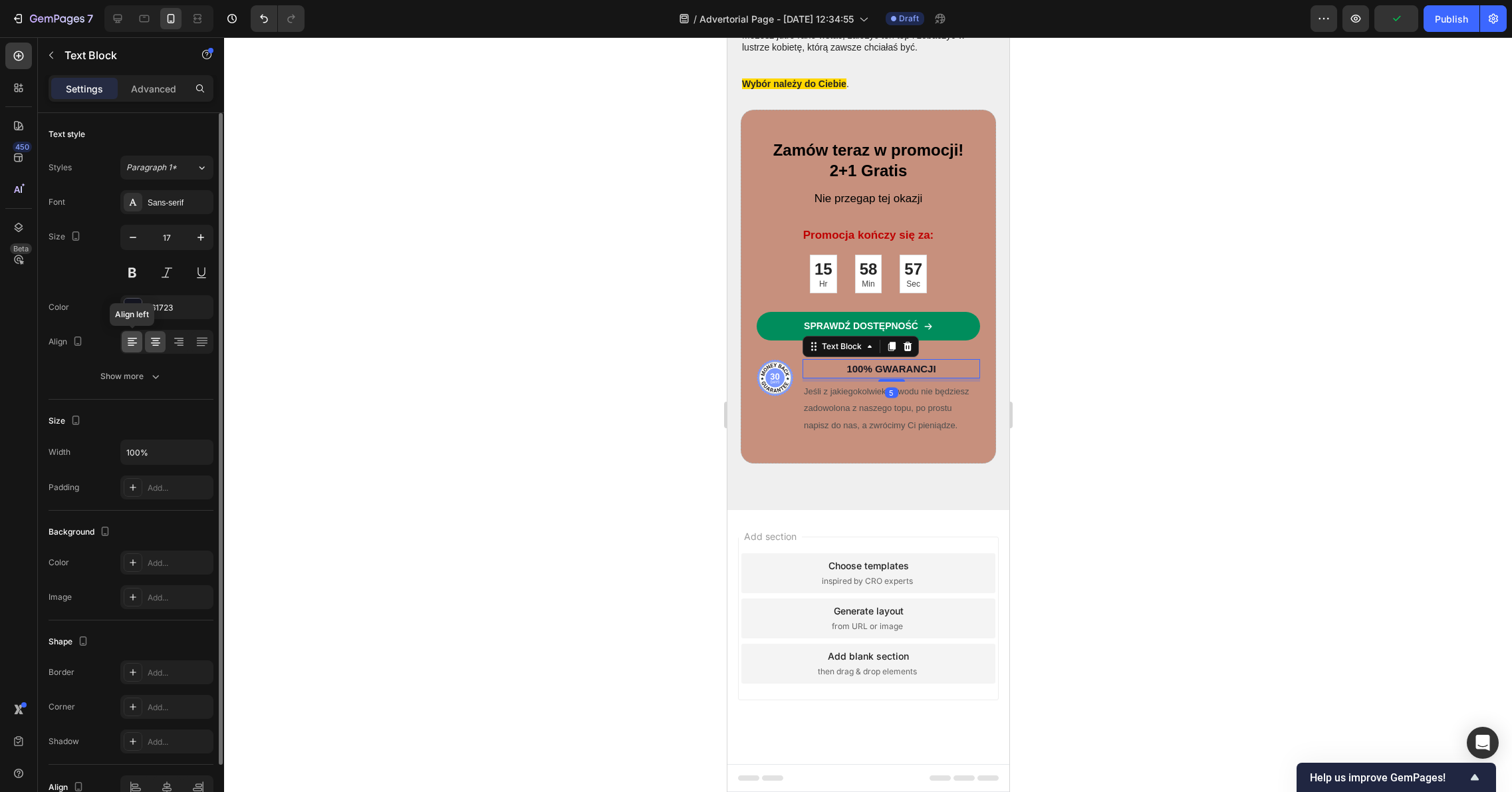
drag, startPoint x: 133, startPoint y: 345, endPoint x: 141, endPoint y: 343, distance: 8.2
click at [133, 345] on icon at bounding box center [132, 341] width 13 height 13
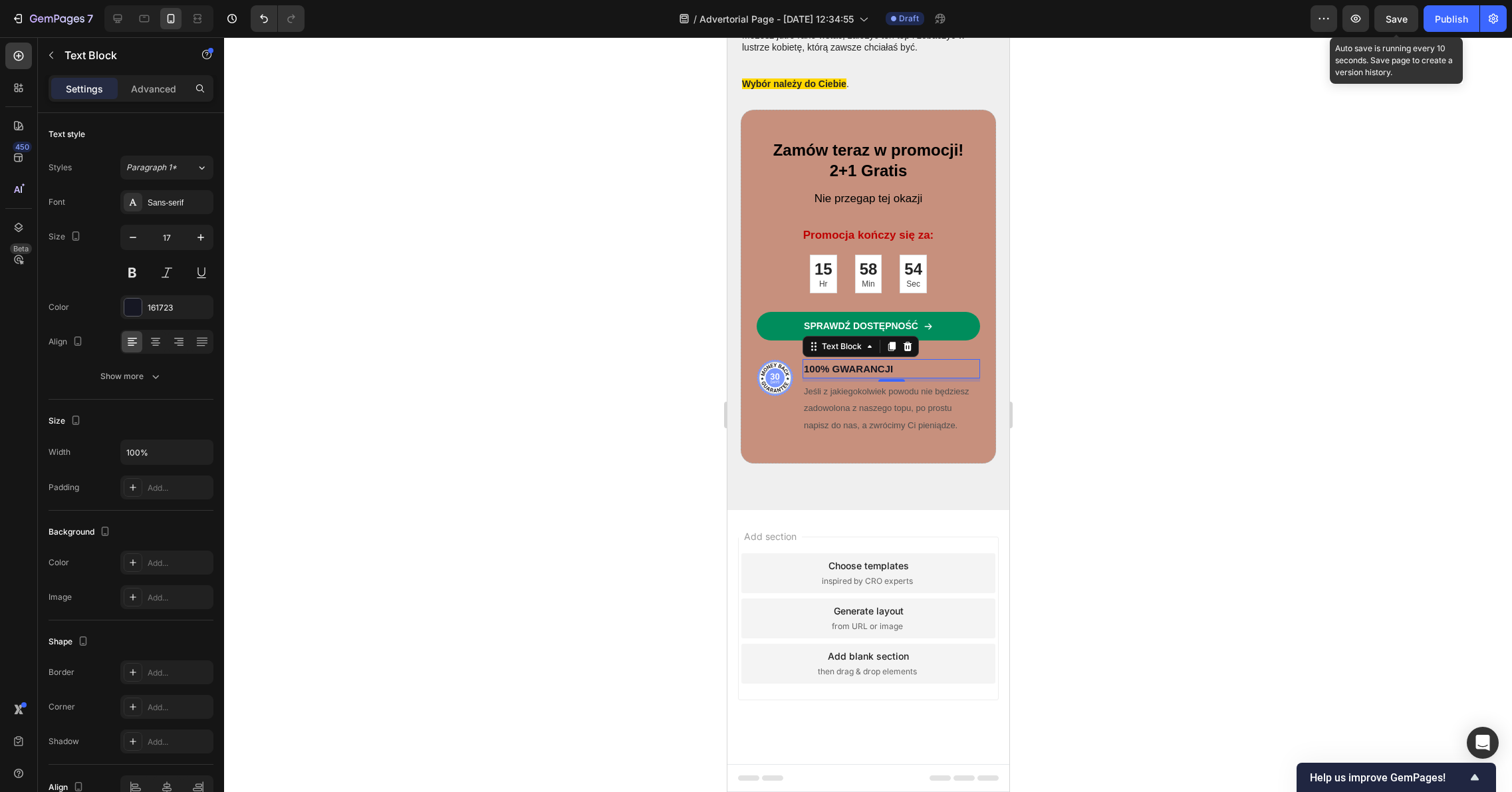
click at [1394, 23] on span "Save" at bounding box center [1396, 19] width 22 height 11
click at [1093, 356] on div at bounding box center [867, 415] width 1287 height 755
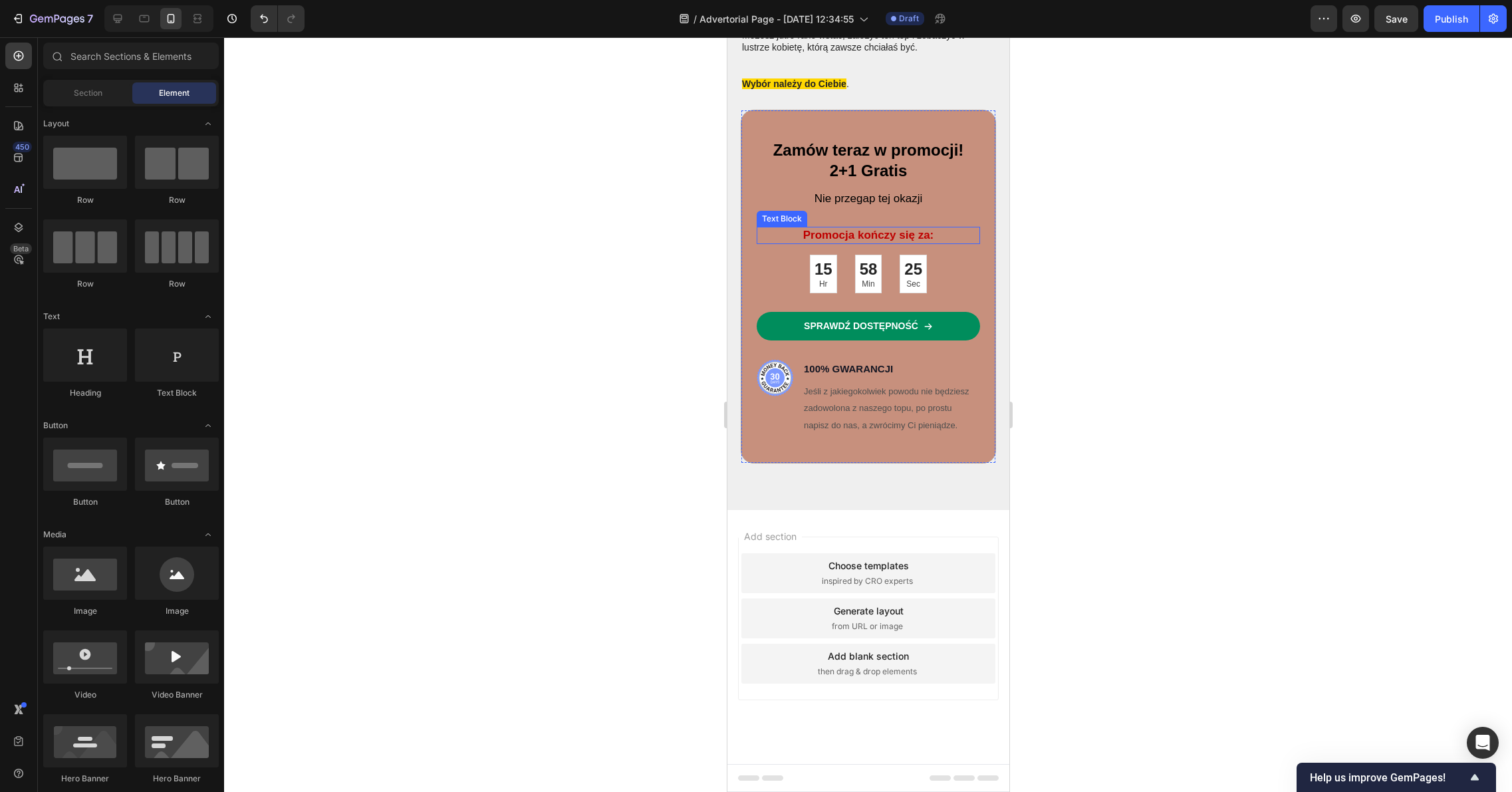
click at [789, 213] on div "Text Block" at bounding box center [781, 218] width 45 height 12
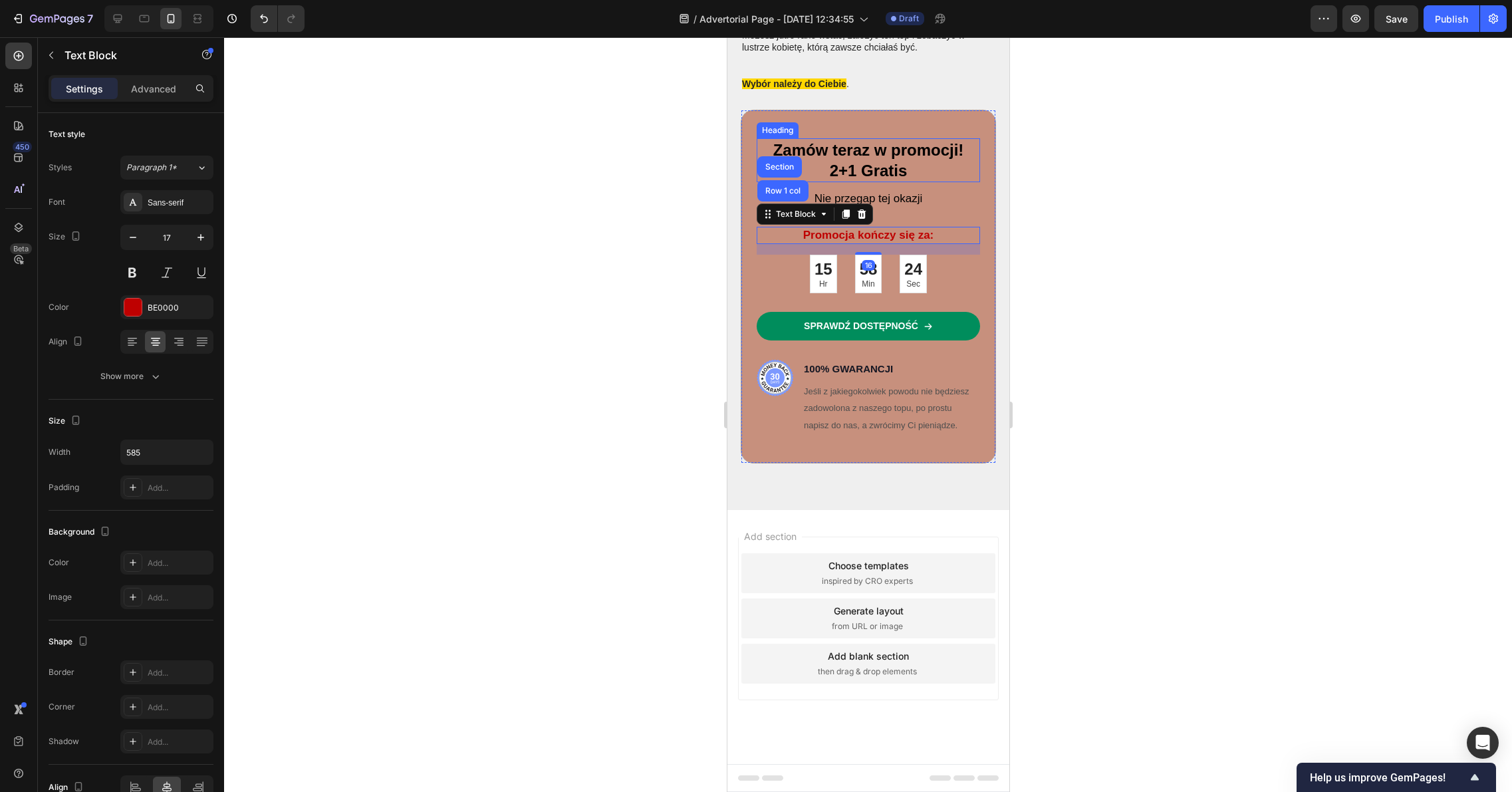
click at [769, 119] on div "Zamów teraz w promocji! 2+1 Gratis Heading Nie przegap tej okazji Text Block Pr…" at bounding box center [867, 286] width 255 height 354
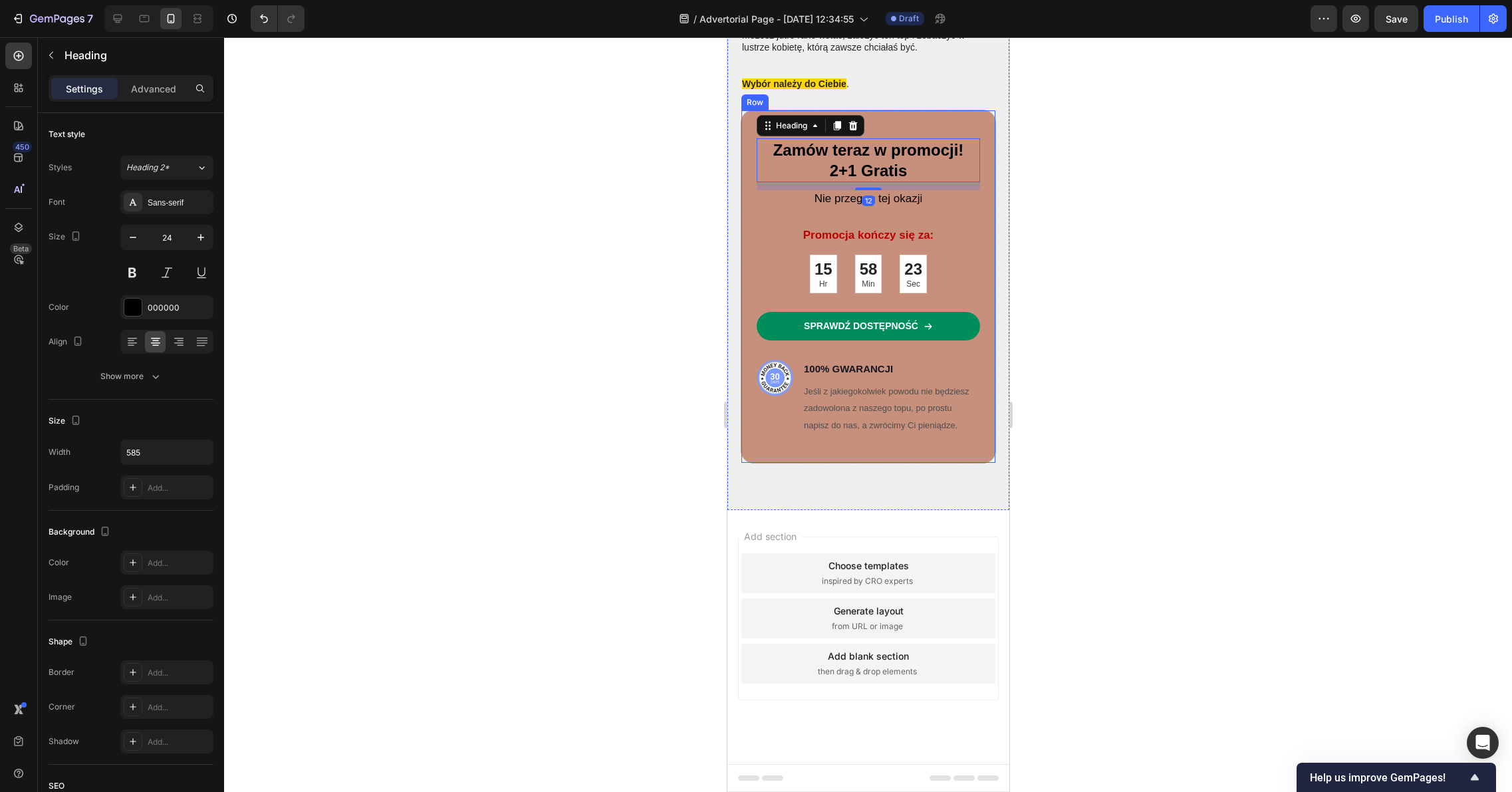
click at [756, 227] on div "Promocja kończy się za: Text Block" at bounding box center [867, 235] width 223 height 17
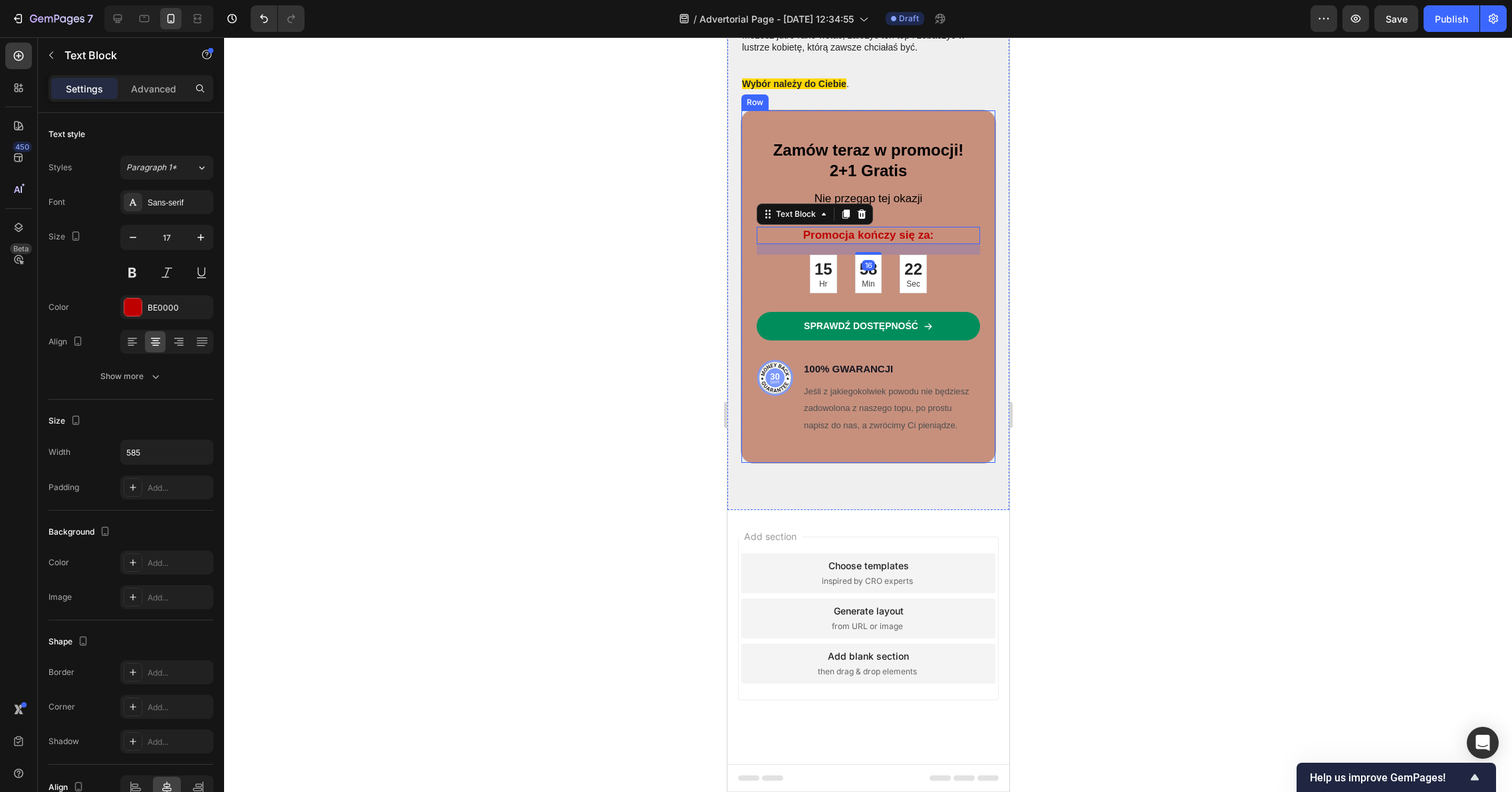
click at [749, 260] on div "Zamów teraz w promocji! 2+1 Gratis Heading Nie przegap tej okazji Text Block Pr…" at bounding box center [867, 286] width 255 height 354
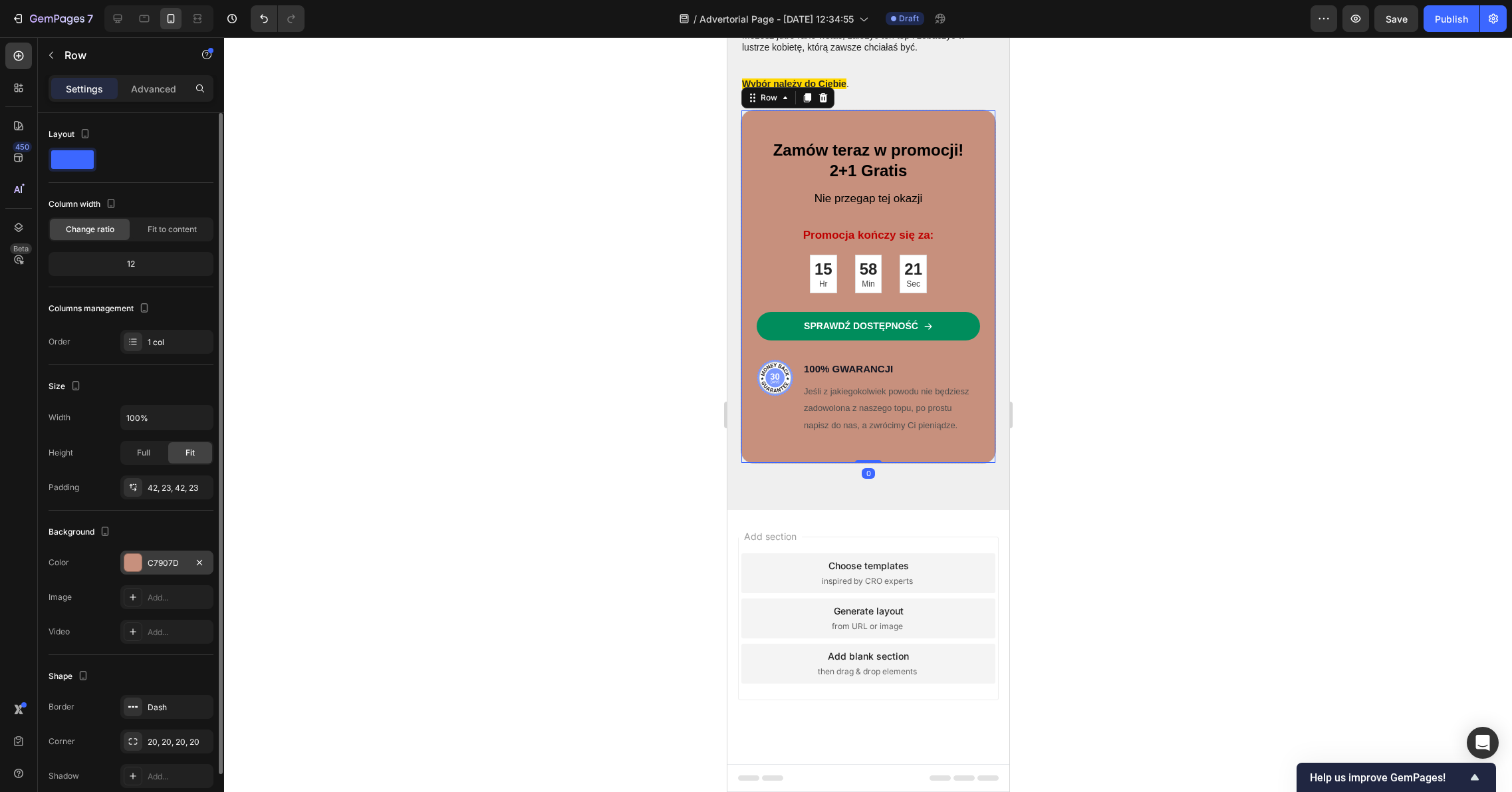
click at [136, 568] on div at bounding box center [132, 562] width 17 height 17
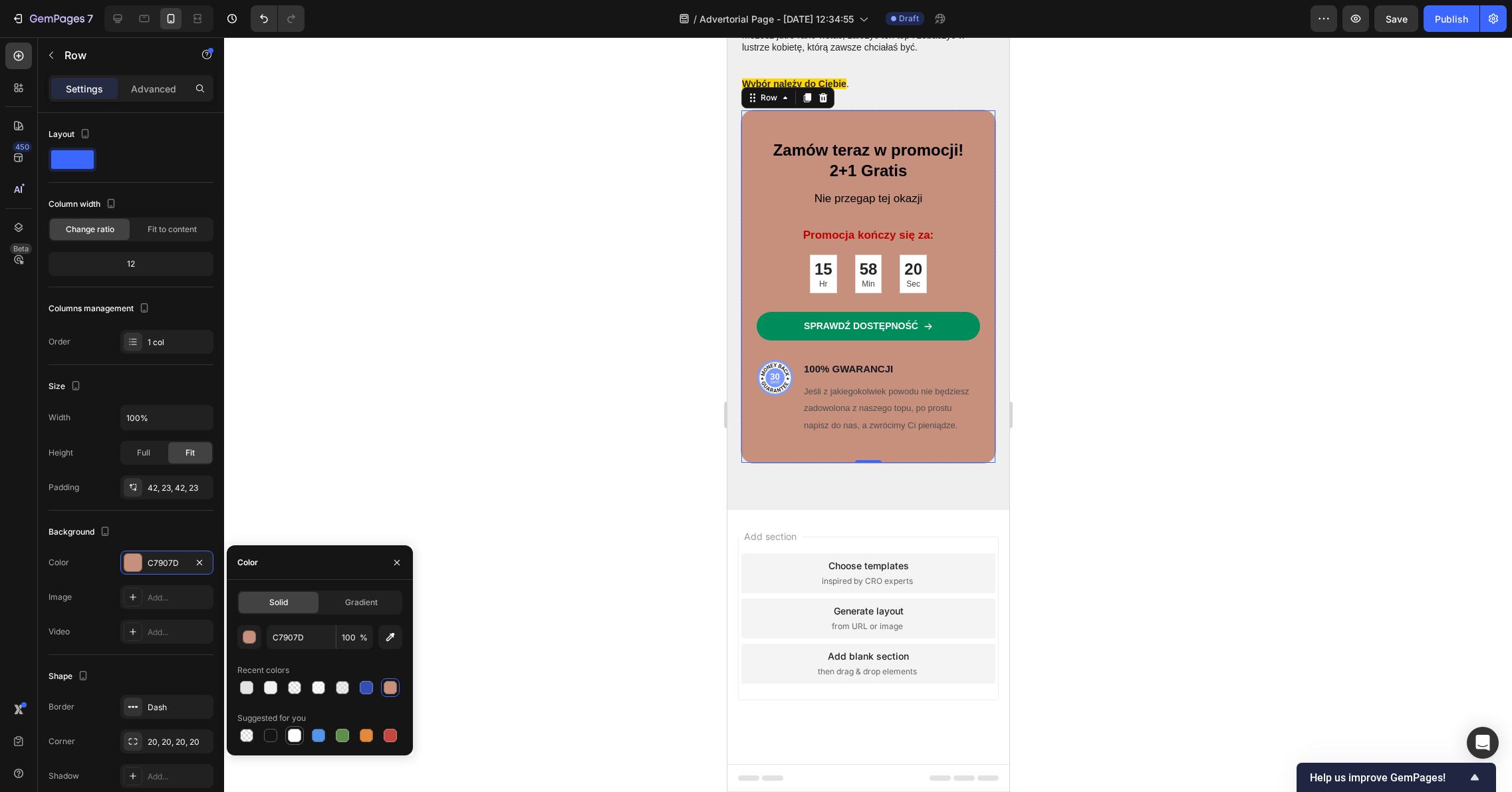
click at [298, 734] on div at bounding box center [294, 735] width 13 height 13
type input "FFFFFF"
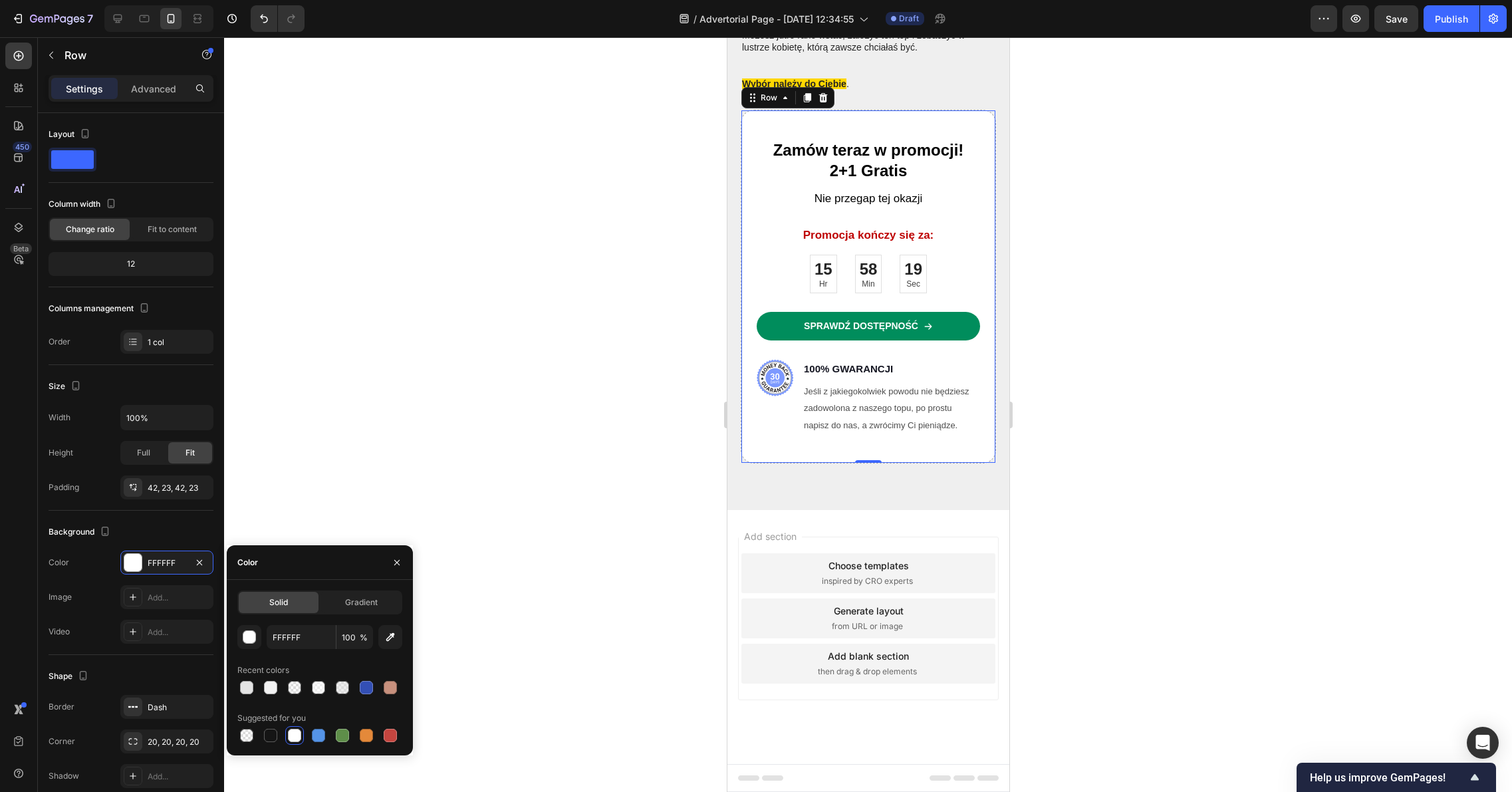
click at [464, 415] on div at bounding box center [867, 415] width 1287 height 755
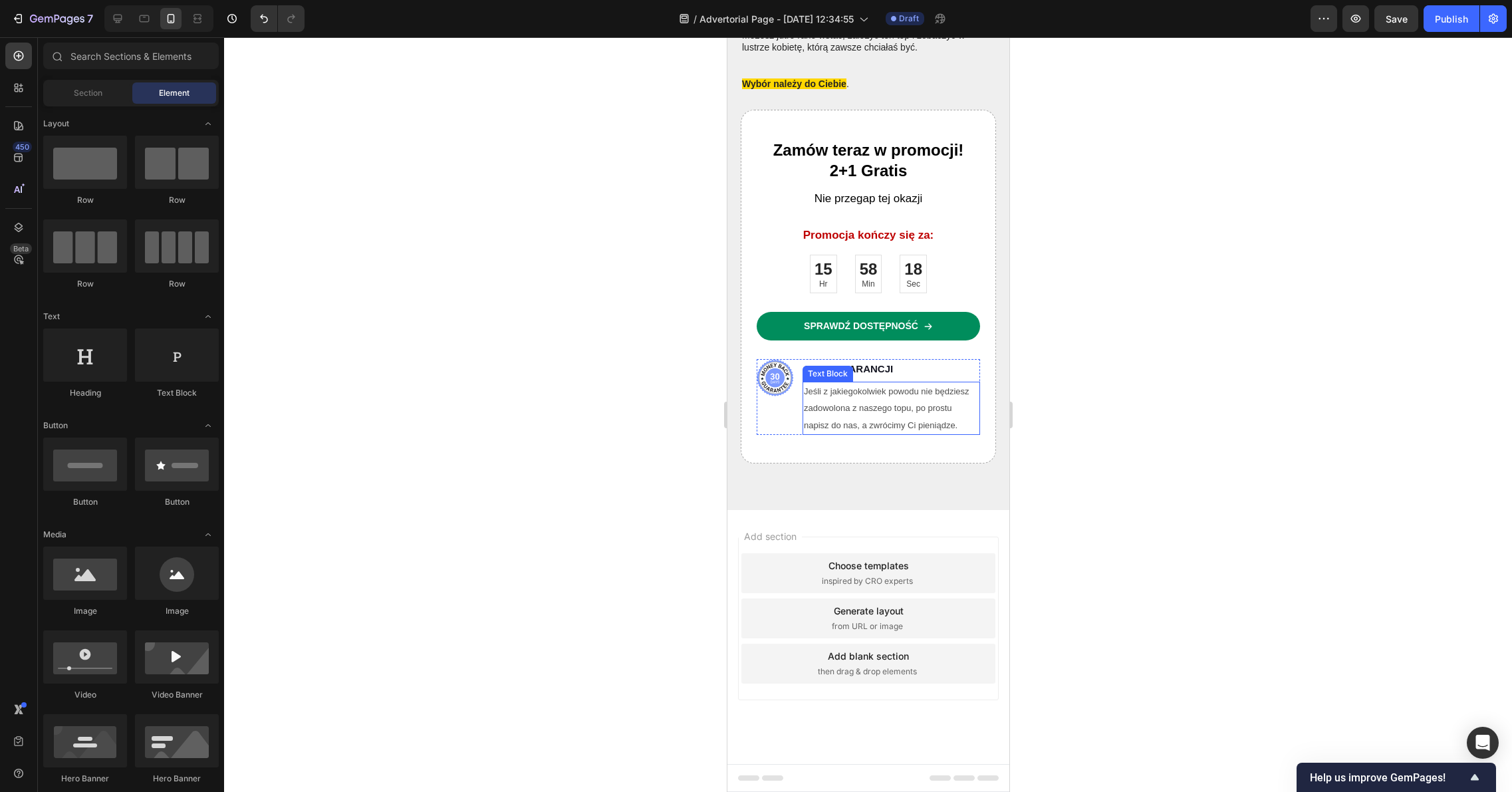
click at [1111, 313] on div at bounding box center [867, 415] width 1287 height 755
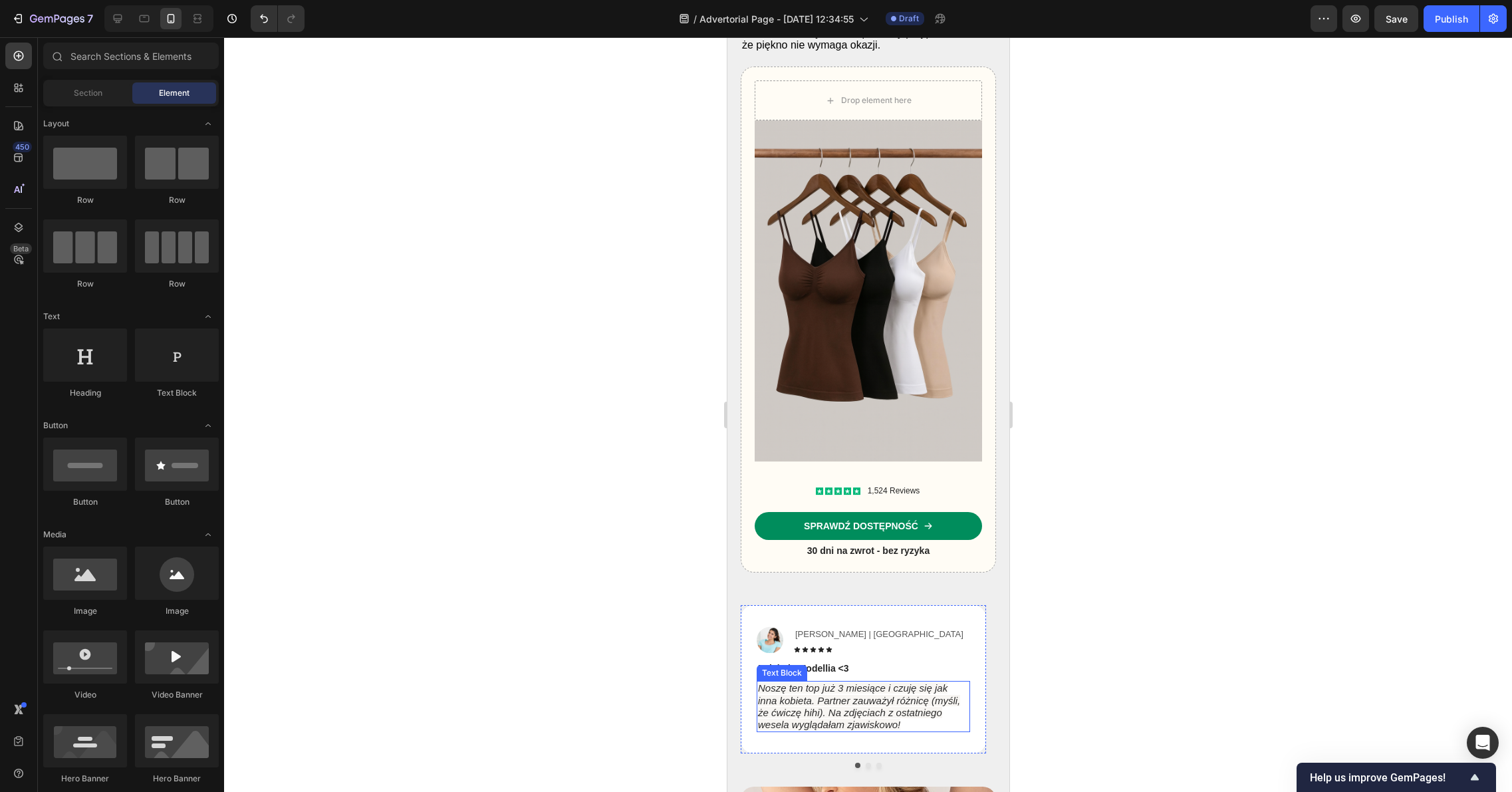
scroll to position [5152, 0]
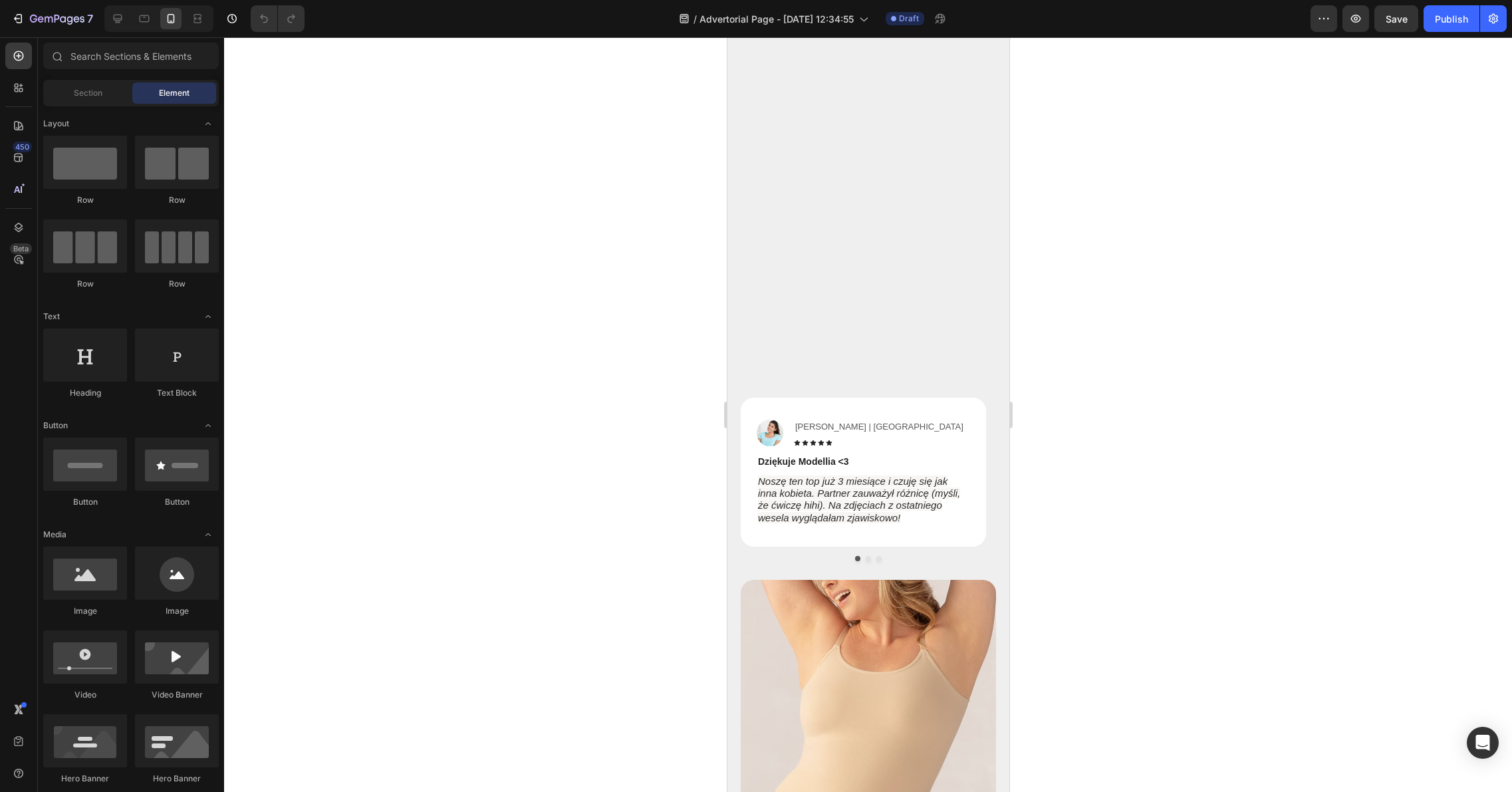
scroll to position [5704, 0]
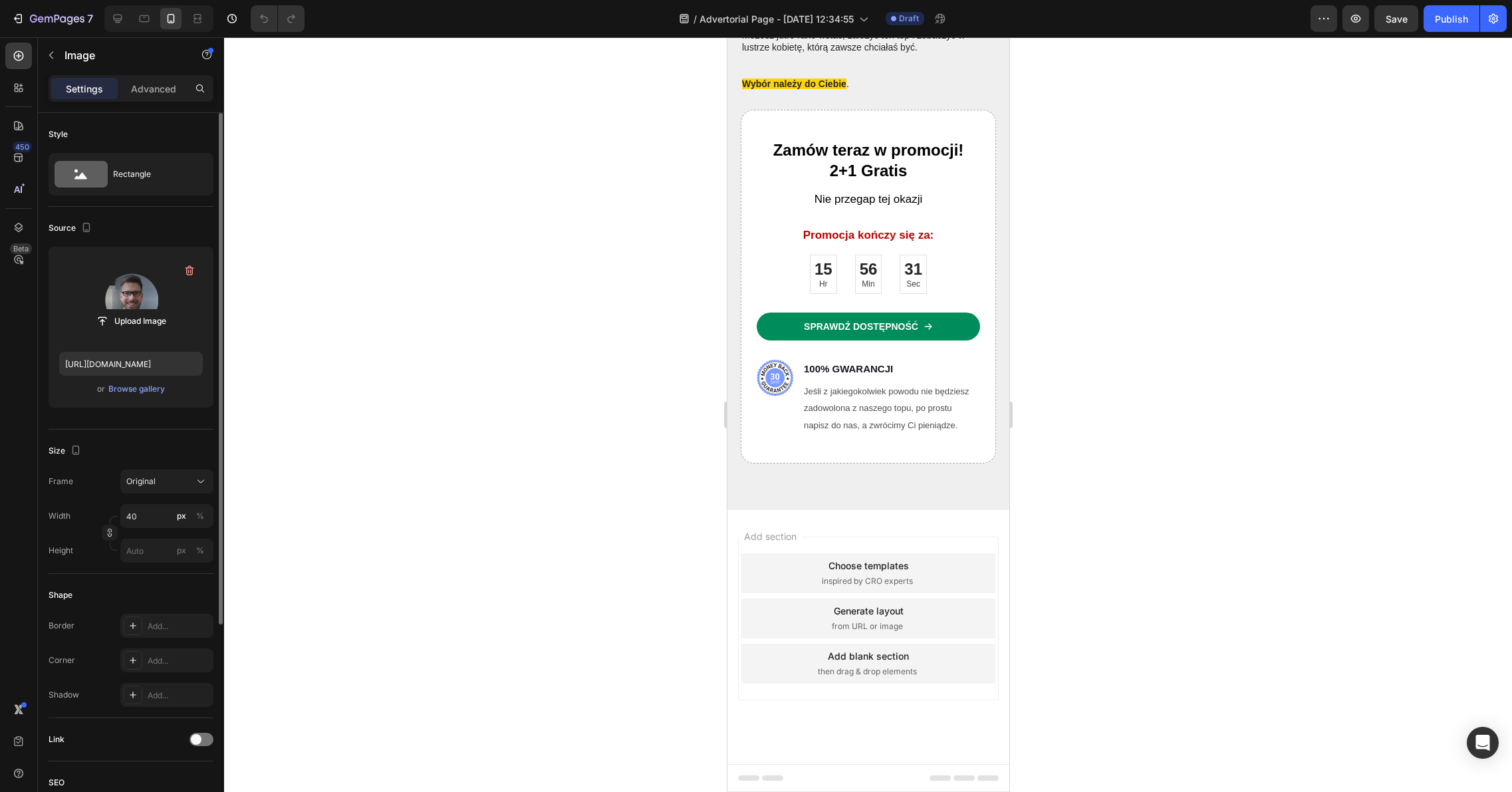
click at [167, 303] on label at bounding box center [130, 299] width 144 height 84
click at [167, 310] on input "file" at bounding box center [131, 321] width 92 height 23
type input "https://cdn.shopify.com/s/files/1/0900/7743/0094/files/gempages_572504801439384…"
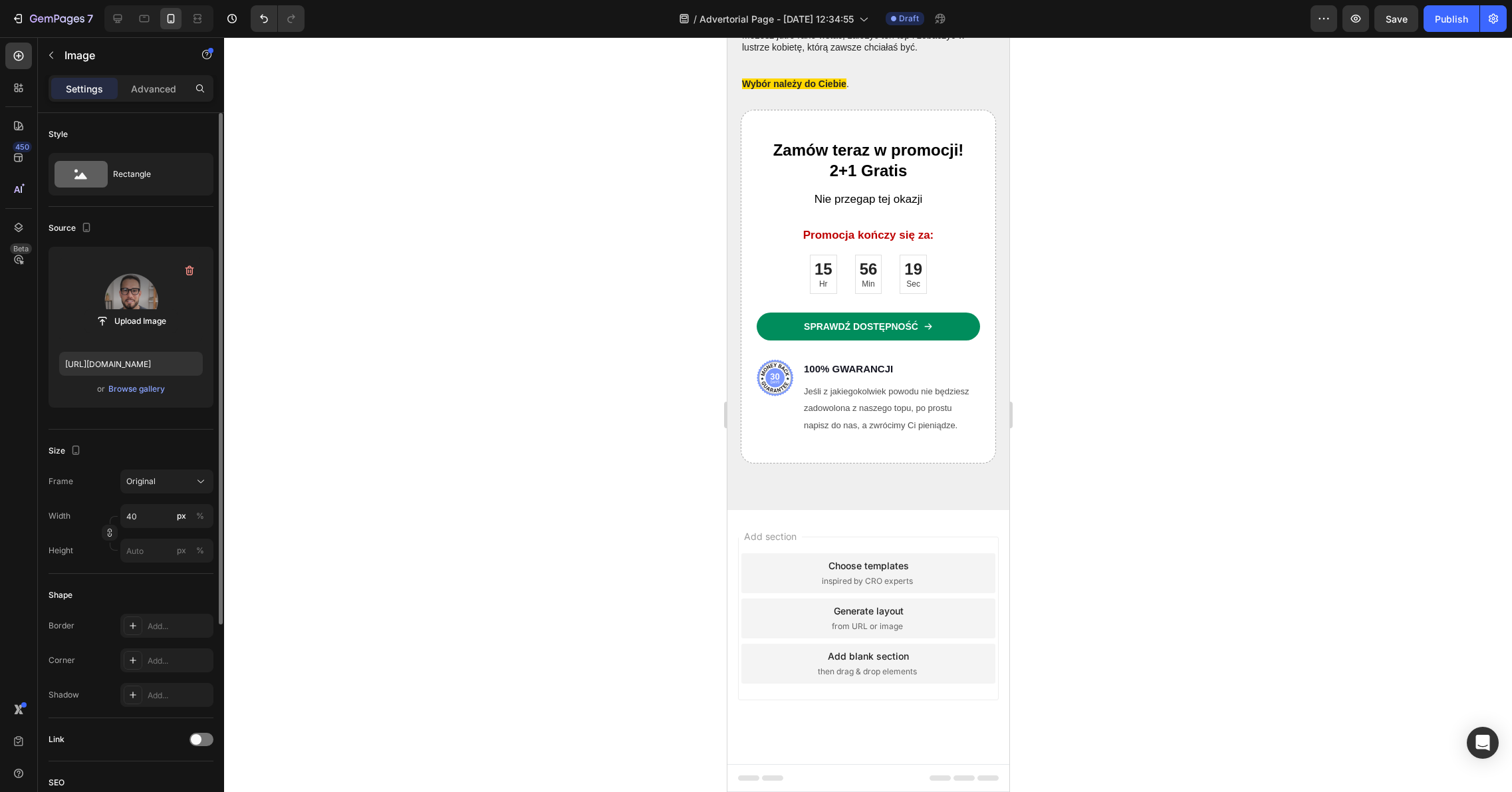
click at [155, 299] on label at bounding box center [130, 299] width 144 height 84
click at [155, 310] on input "file" at bounding box center [131, 321] width 92 height 23
type input "https://cdn.shopify.com/s/files/1/0900/7743/0094/files/gempages_572504801439384…"
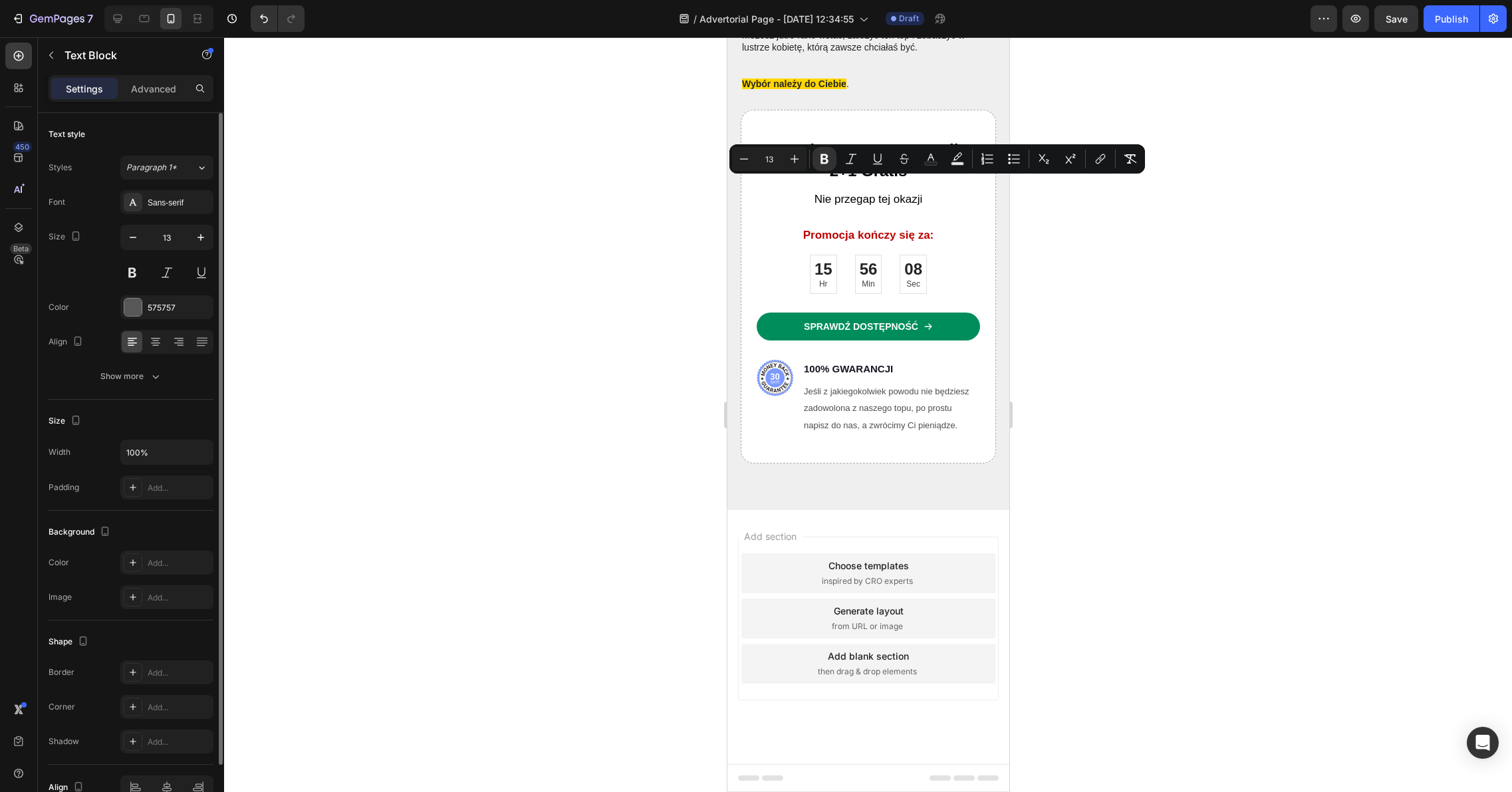
drag, startPoint x: 817, startPoint y: 185, endPoint x: 798, endPoint y: 185, distance: 19.0
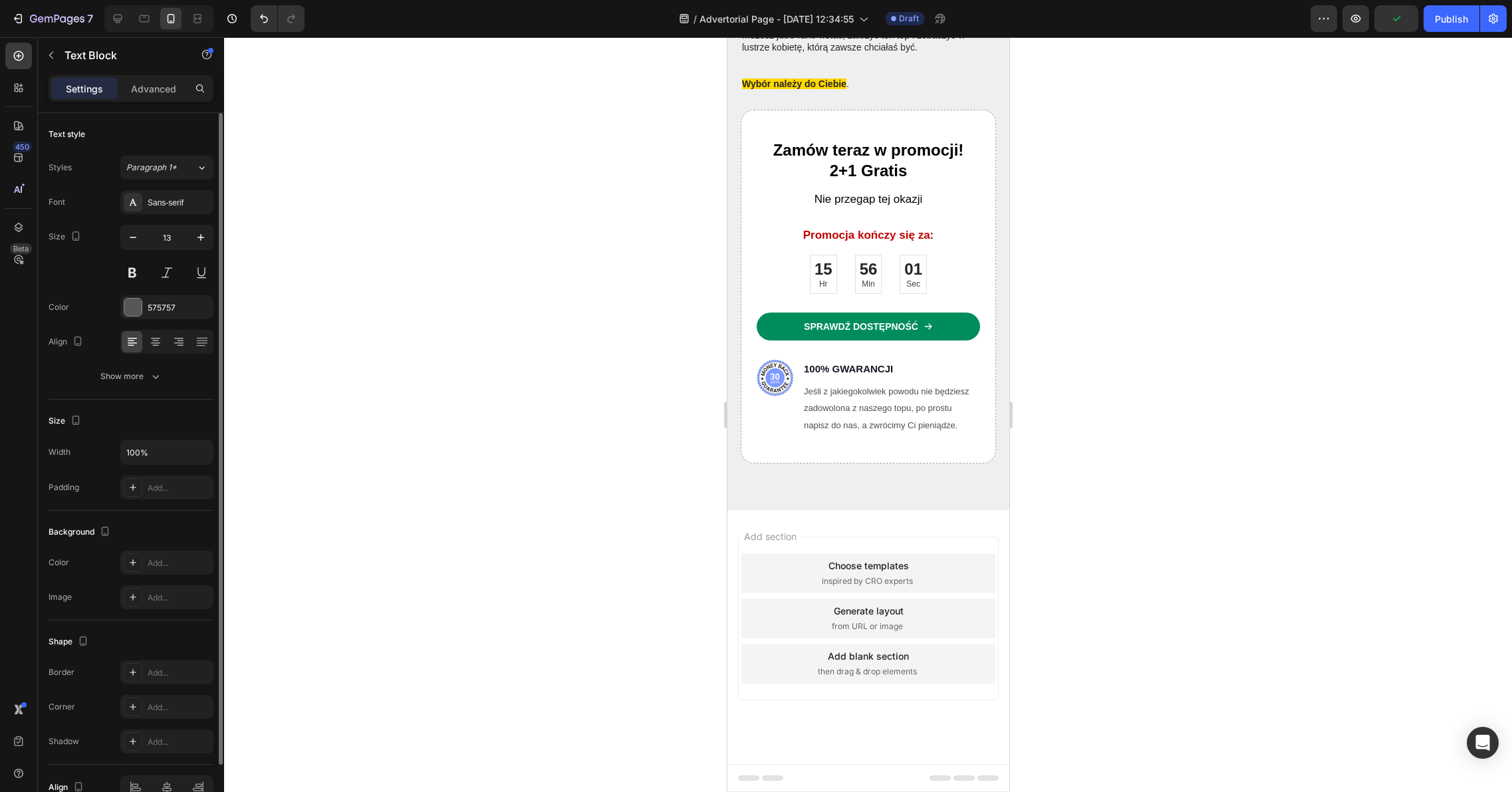
drag, startPoint x: 880, startPoint y: 184, endPoint x: 849, endPoint y: 180, distance: 31.3
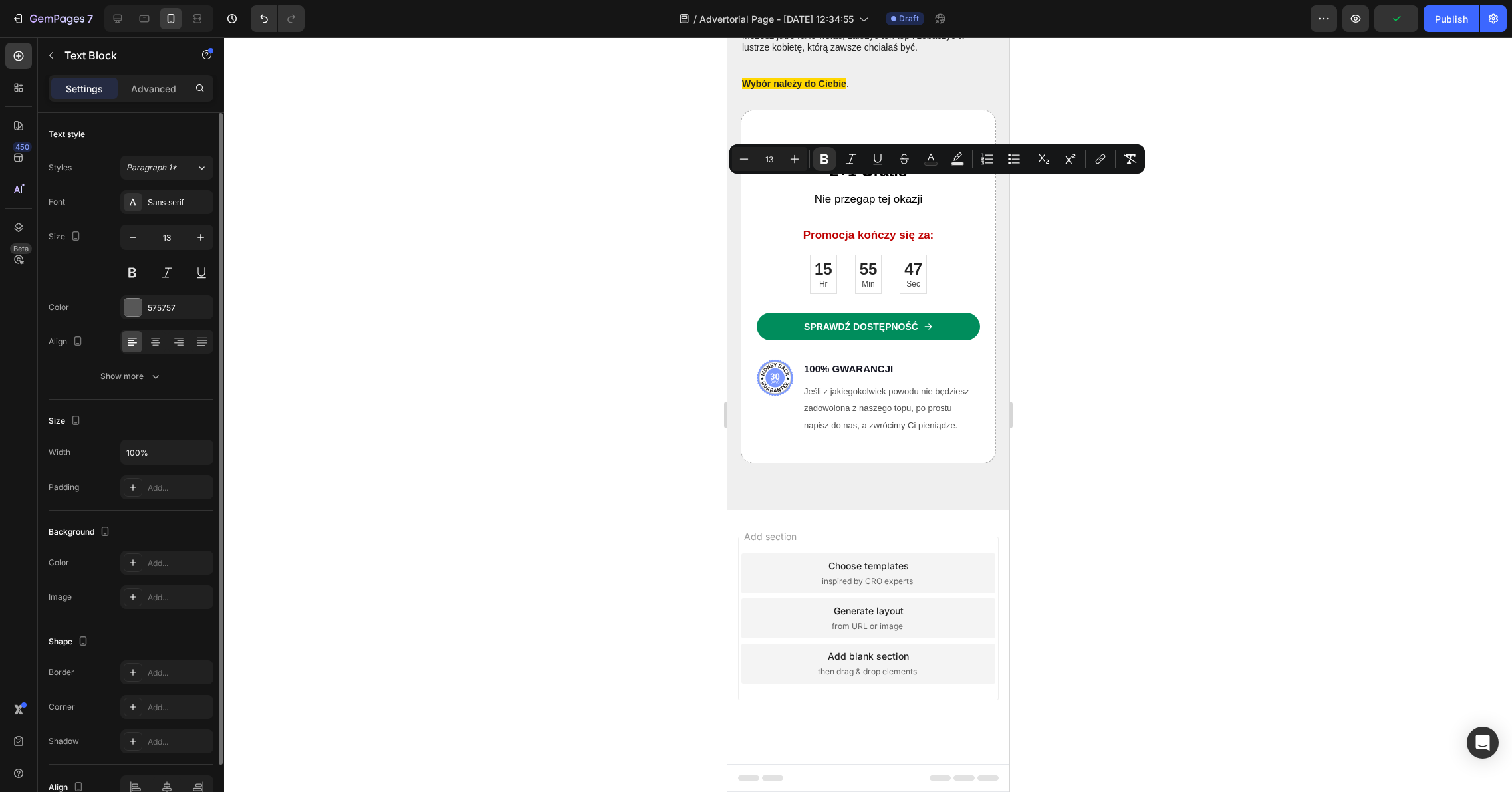
drag, startPoint x: 817, startPoint y: 186, endPoint x: 798, endPoint y: 187, distance: 19.0
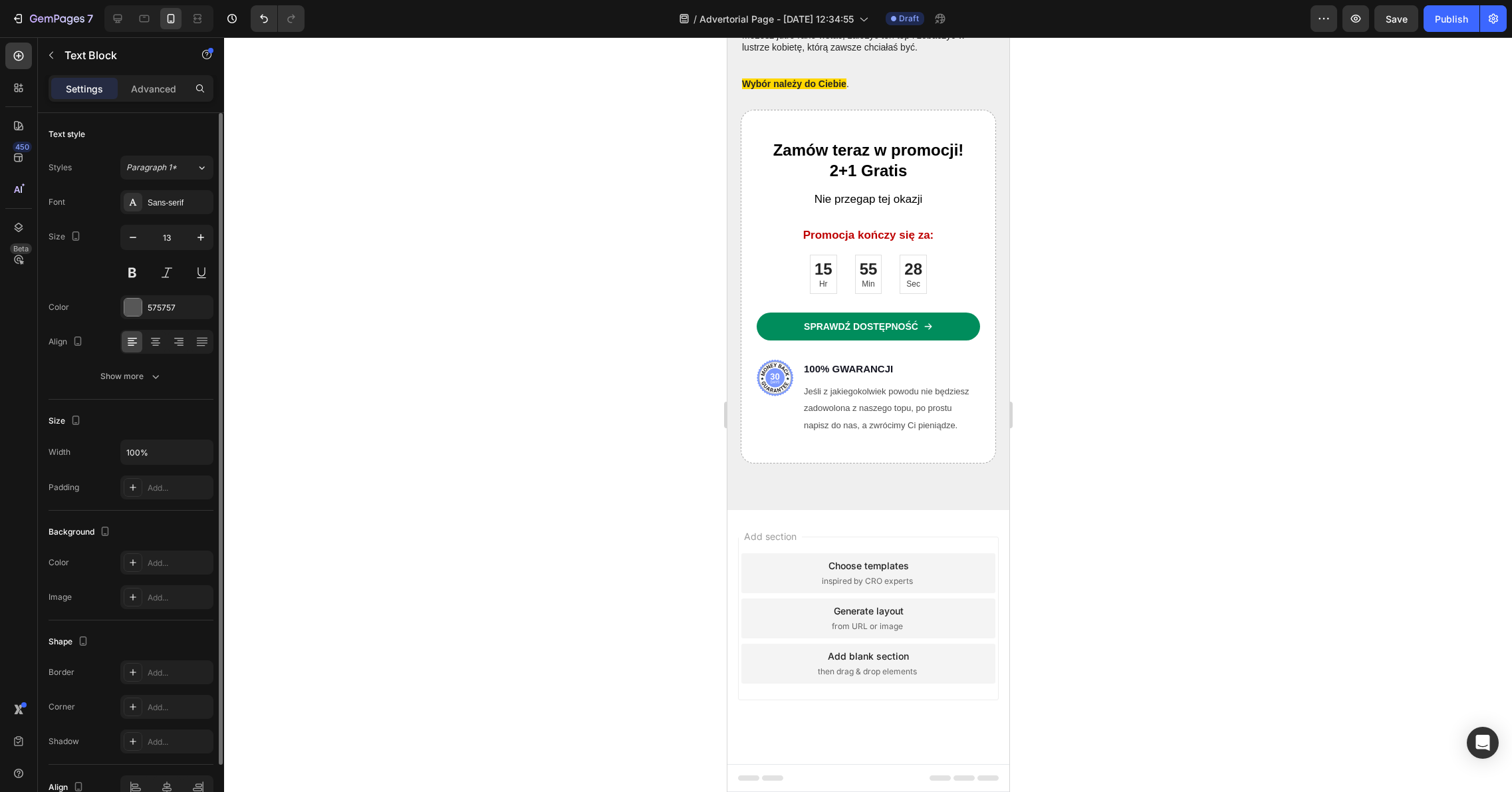
drag, startPoint x: 873, startPoint y: 186, endPoint x: 837, endPoint y: 186, distance: 36.0
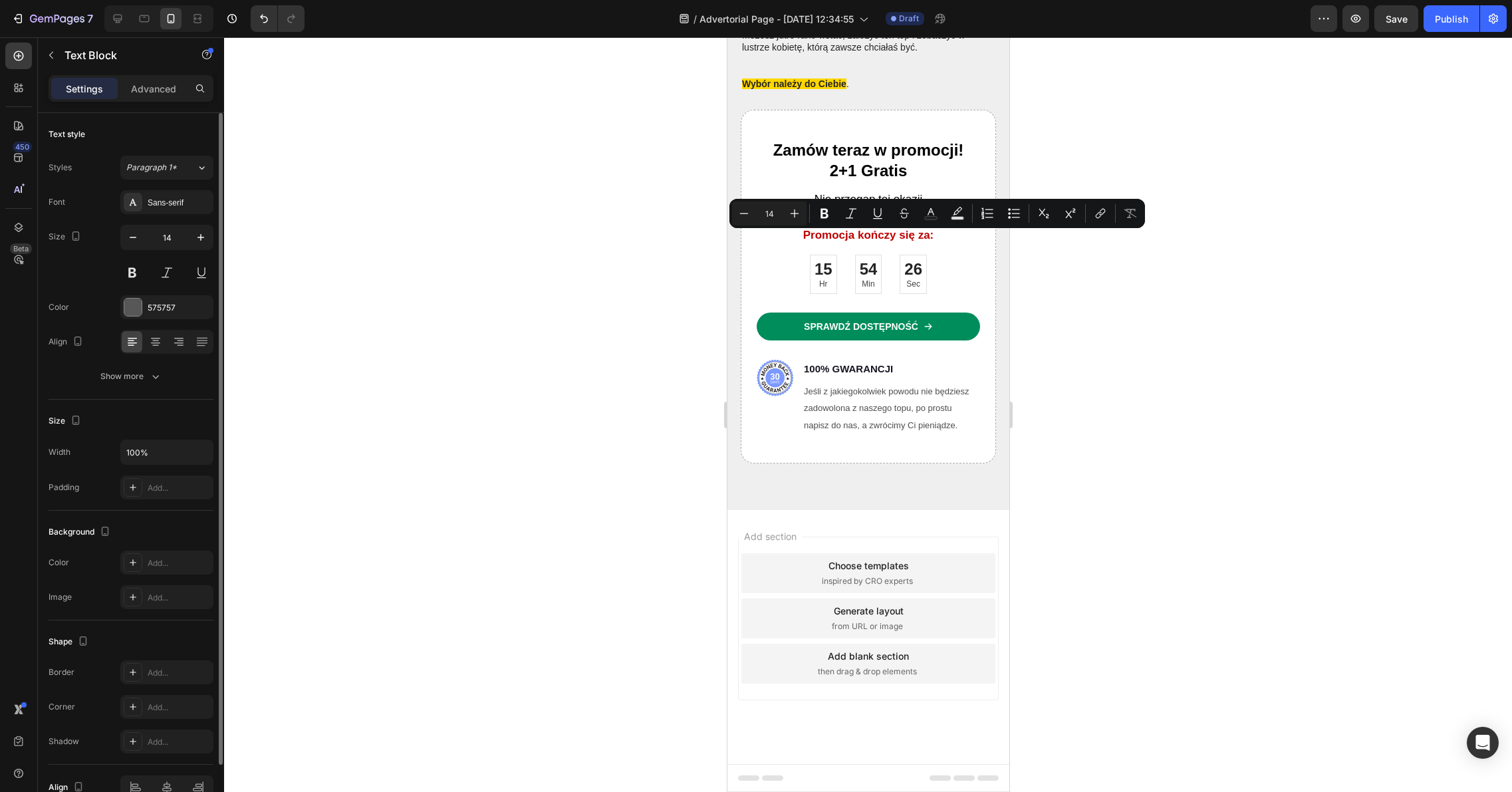
drag, startPoint x: 880, startPoint y: 264, endPoint x: 756, endPoint y: 240, distance: 126.3
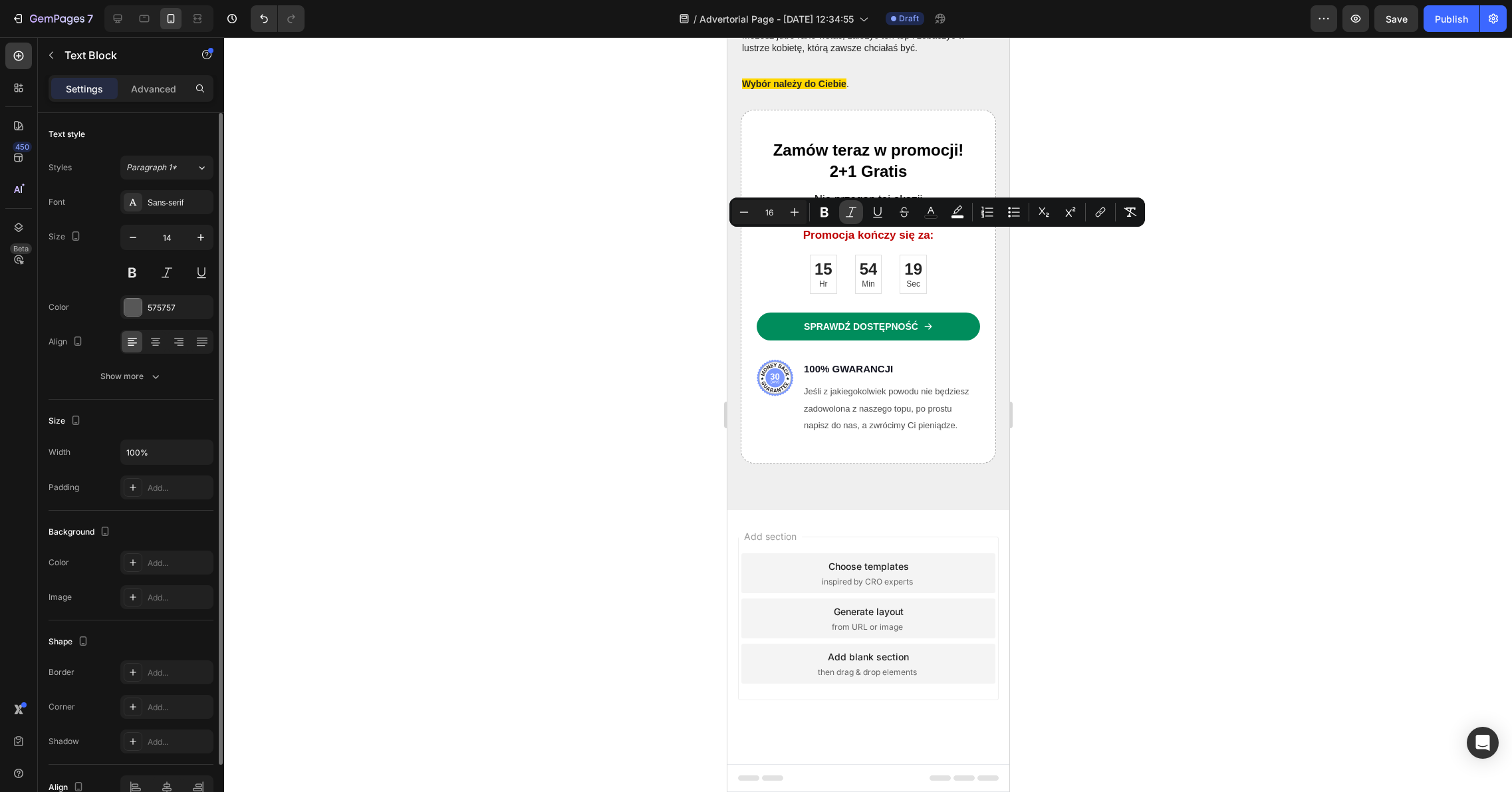
click at [847, 215] on icon "Editor contextual toolbar" at bounding box center [851, 212] width 13 height 13
click at [1075, 268] on div at bounding box center [867, 415] width 1287 height 755
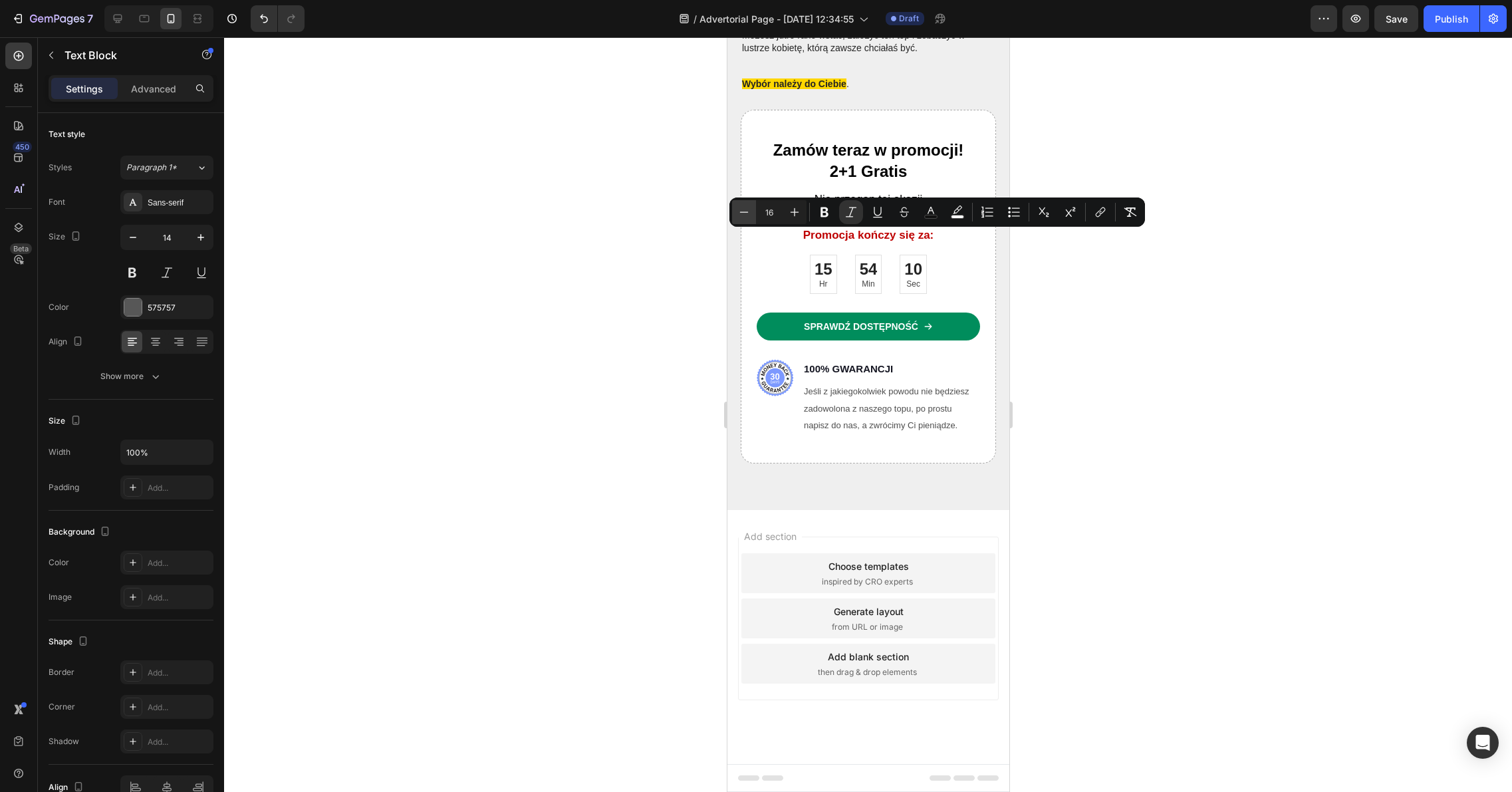
click at [749, 213] on icon "Editor contextual toolbar" at bounding box center [743, 212] width 13 height 13
type input "15"
click at [1107, 331] on div at bounding box center [867, 415] width 1287 height 755
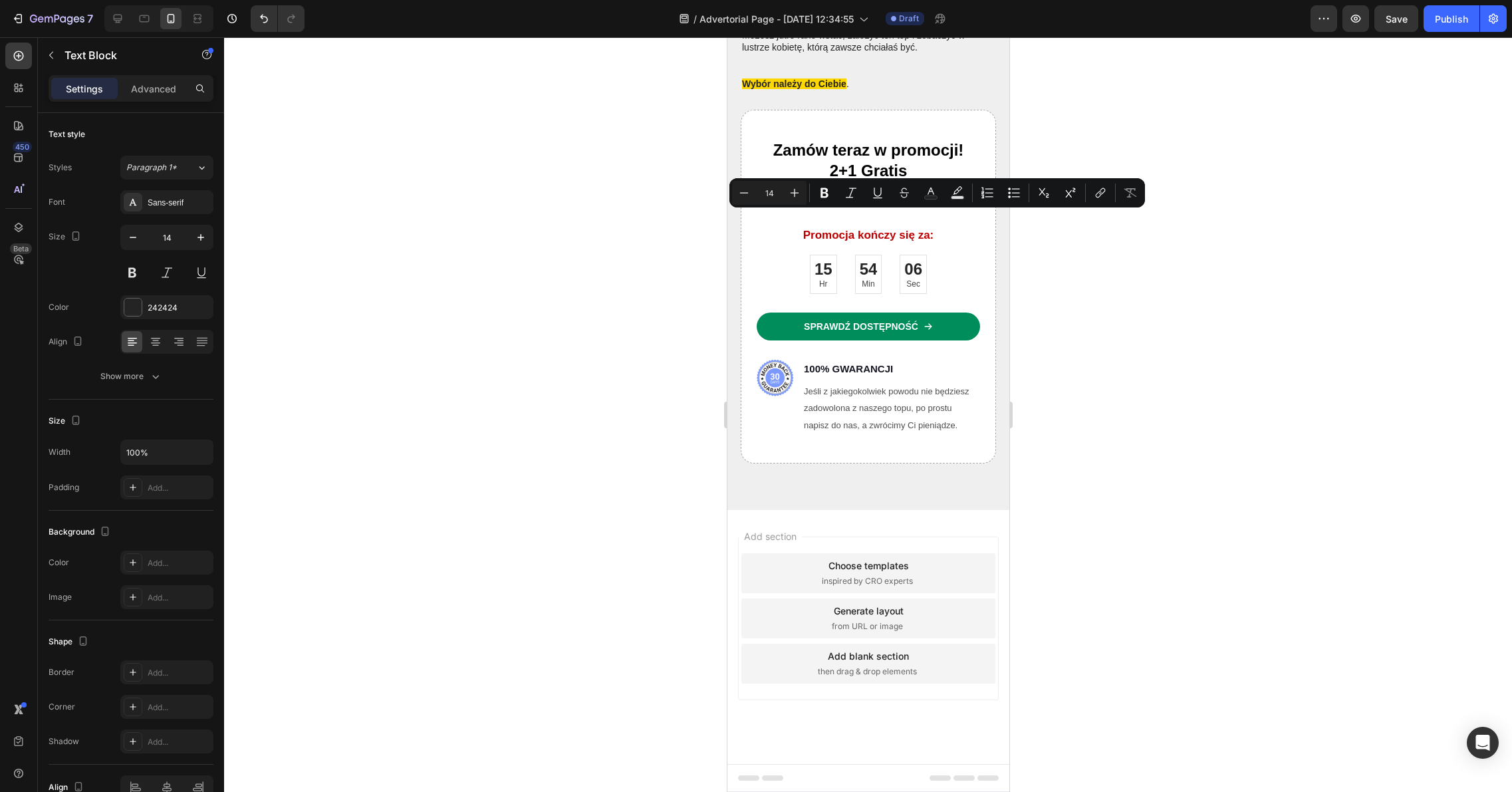
drag, startPoint x: 862, startPoint y: 218, endPoint x: 758, endPoint y: 220, distance: 104.0
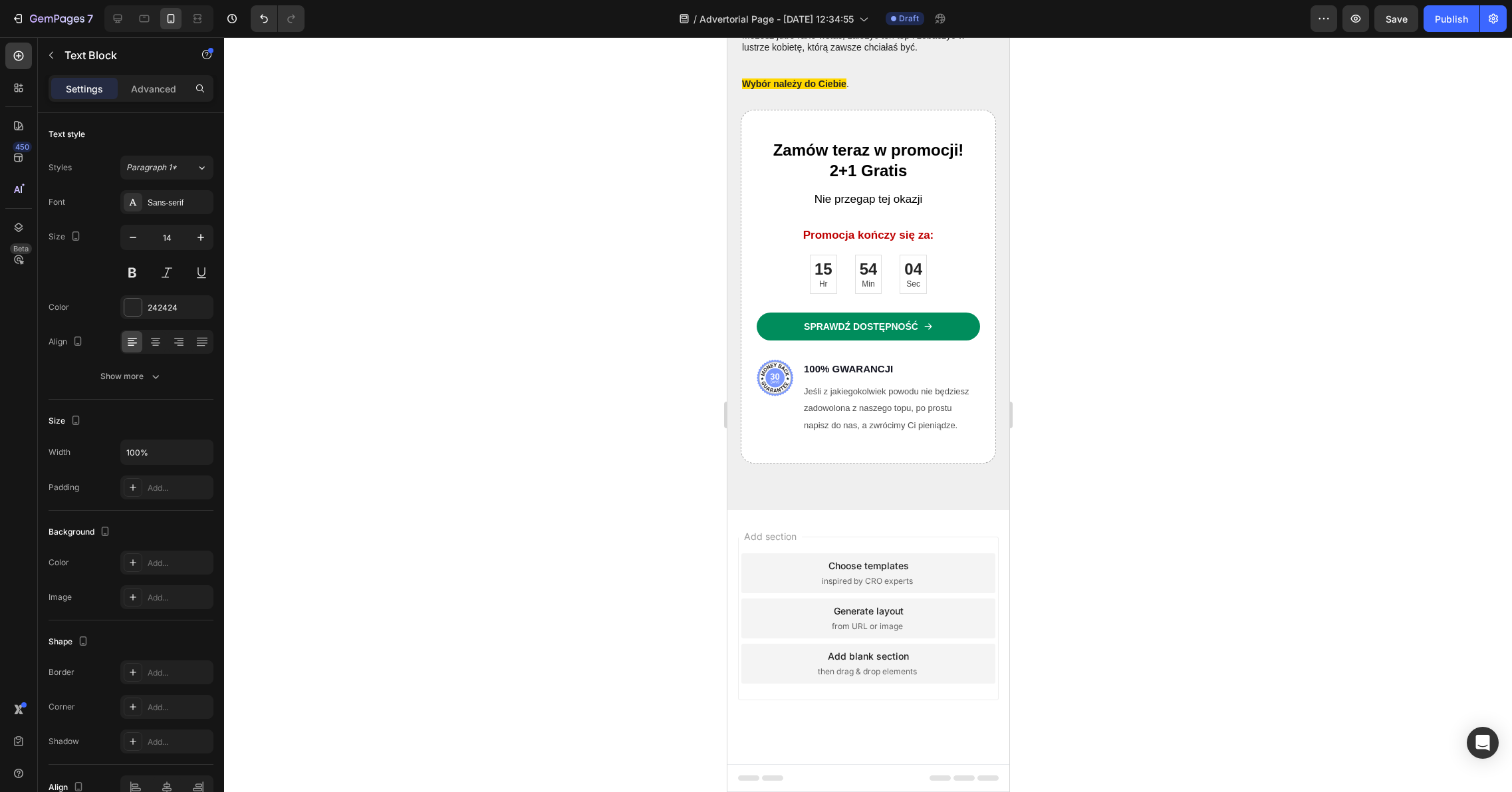
click at [1163, 266] on div at bounding box center [867, 415] width 1287 height 755
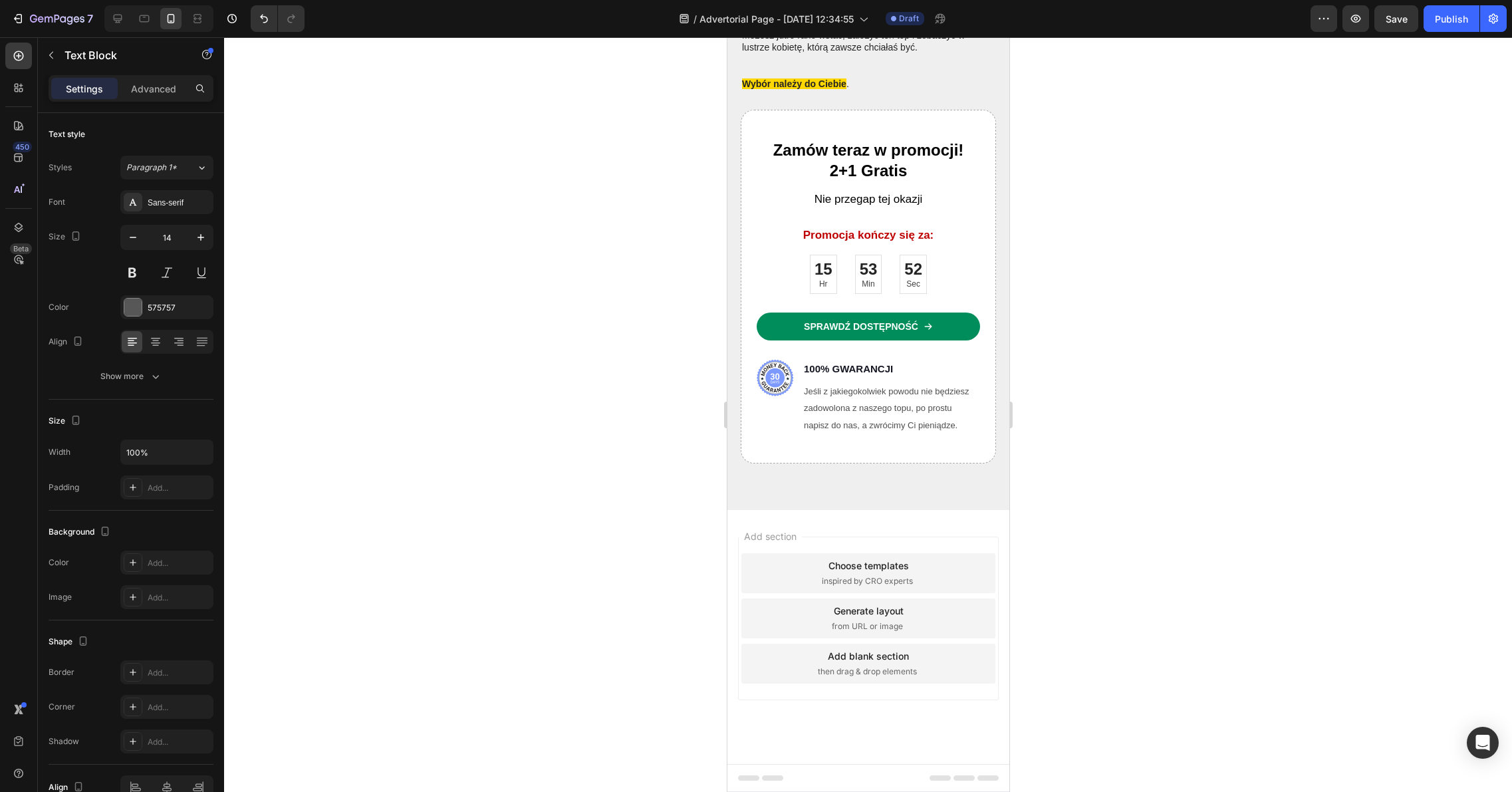
click at [1134, 301] on div at bounding box center [867, 415] width 1287 height 755
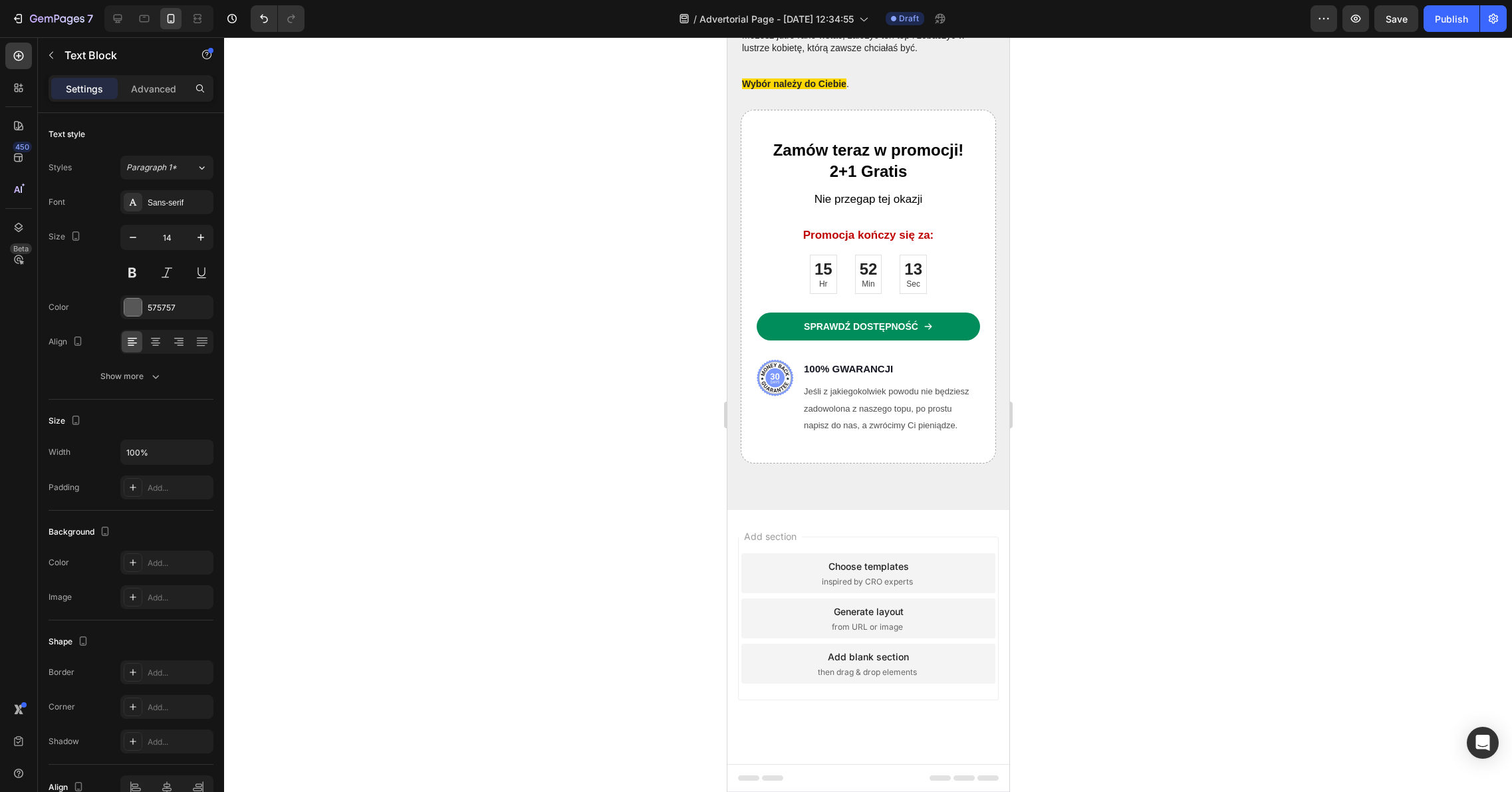
click at [1061, 286] on div at bounding box center [867, 415] width 1287 height 755
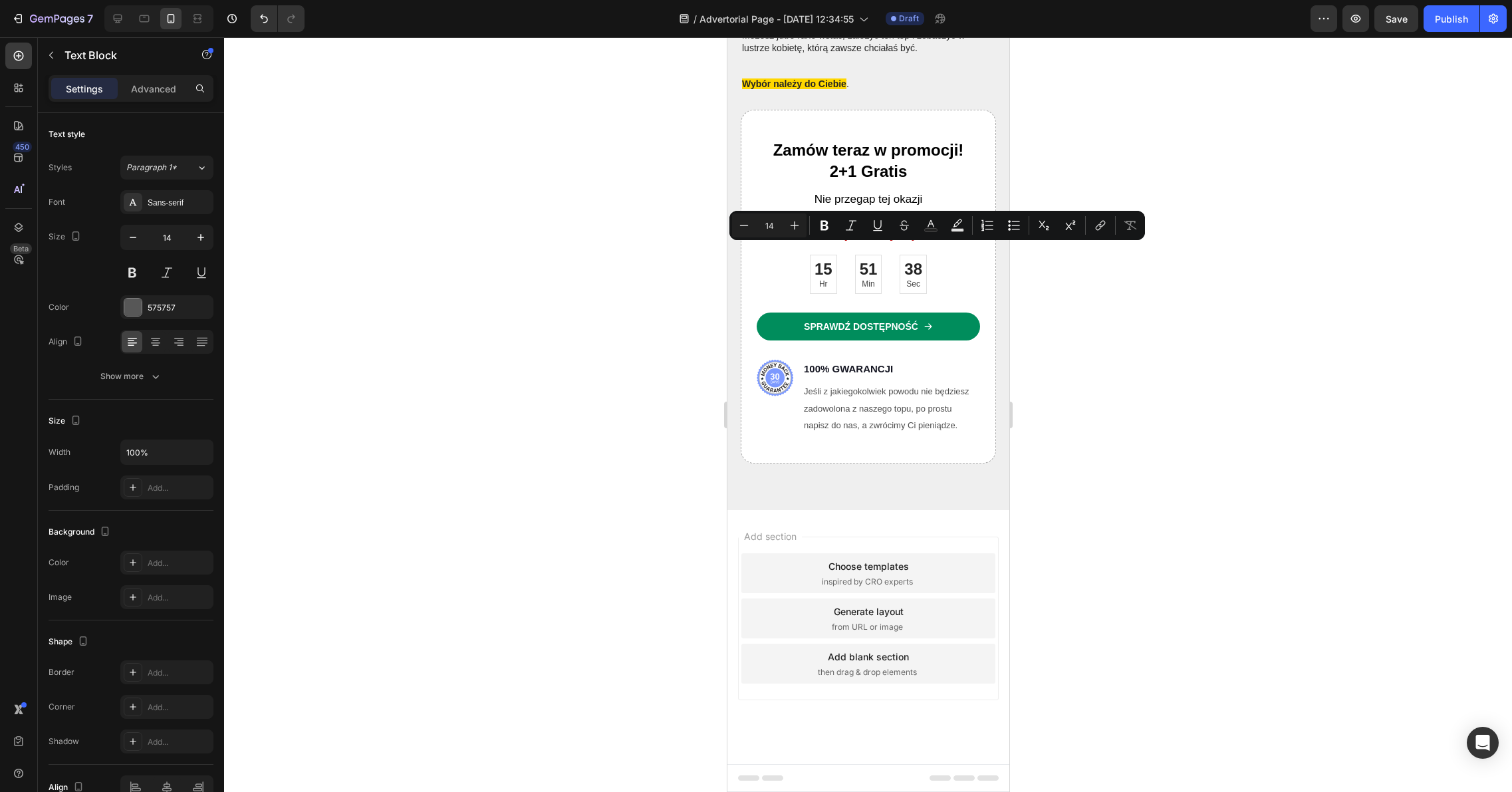
drag, startPoint x: 883, startPoint y: 276, endPoint x: 758, endPoint y: 250, distance: 127.7
type input "16"
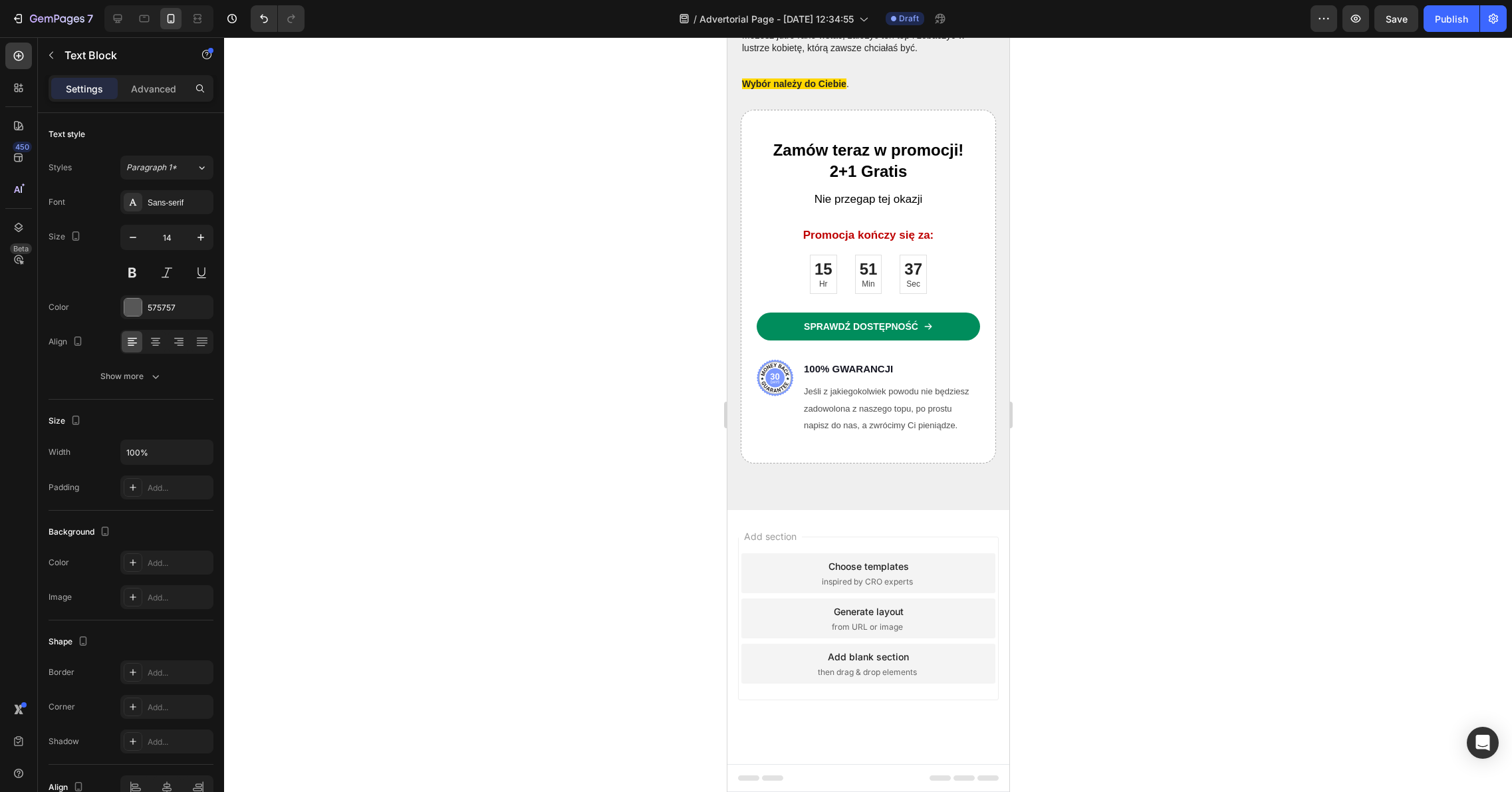
drag, startPoint x: 945, startPoint y: 300, endPoint x: 757, endPoint y: 251, distance: 194.3
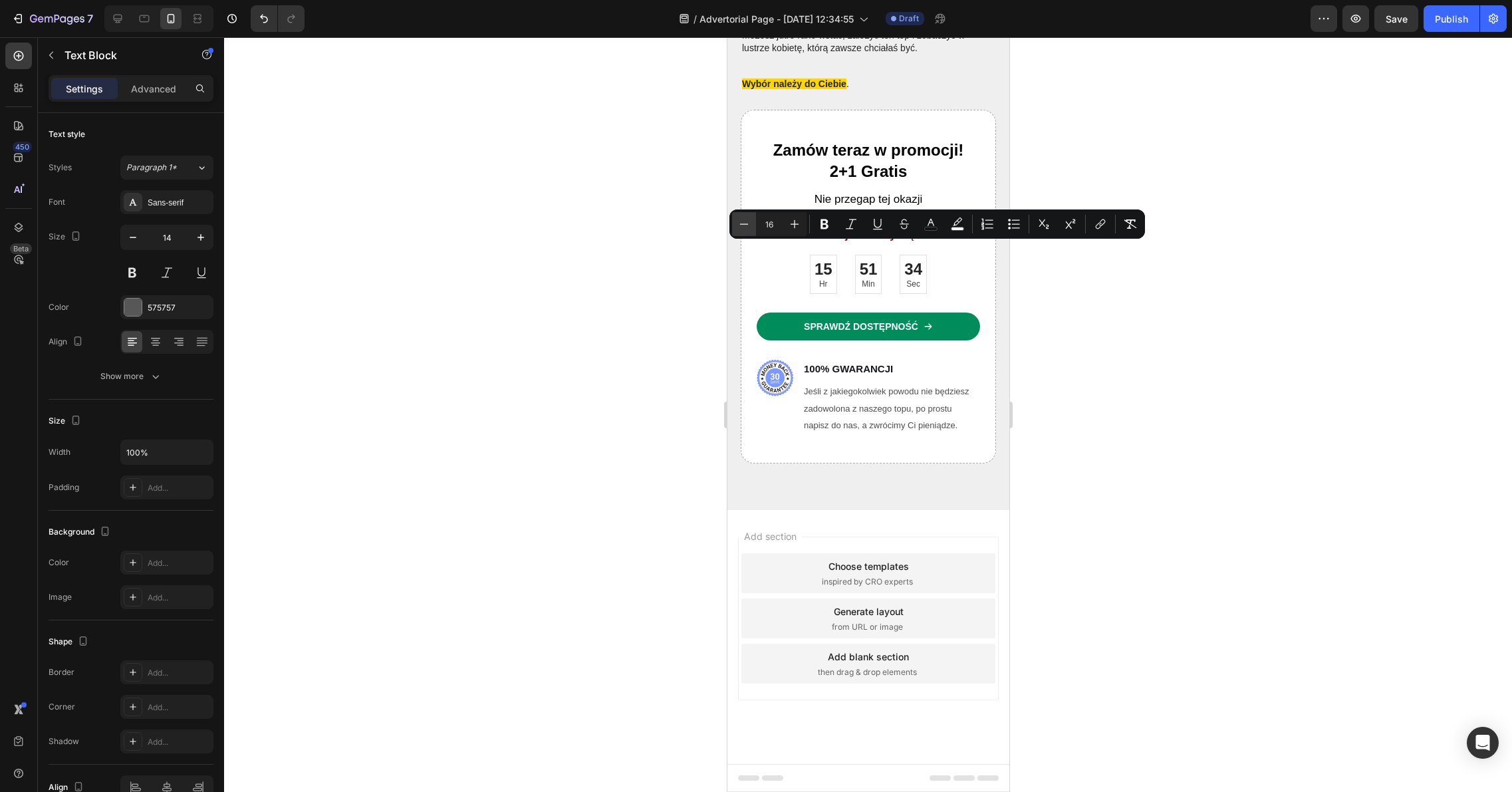
click at [746, 222] on icon "Editor contextual toolbar" at bounding box center [743, 224] width 13 height 13
type input "15"
click at [850, 224] on icon "Editor contextual toolbar" at bounding box center [851, 223] width 10 height 10
click at [1066, 298] on div at bounding box center [867, 415] width 1287 height 755
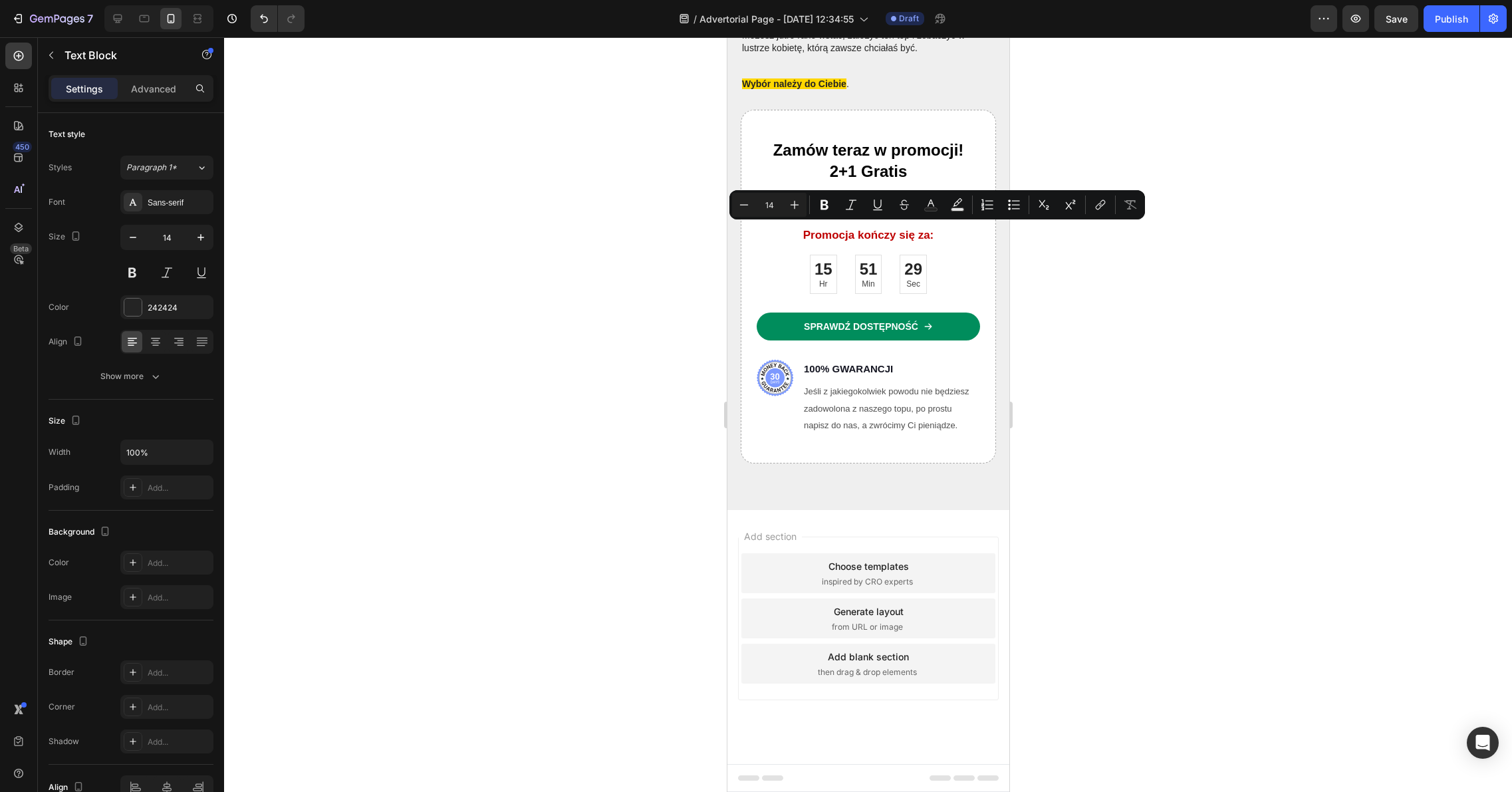
drag, startPoint x: 874, startPoint y: 230, endPoint x: 763, endPoint y: 232, distance: 111.0
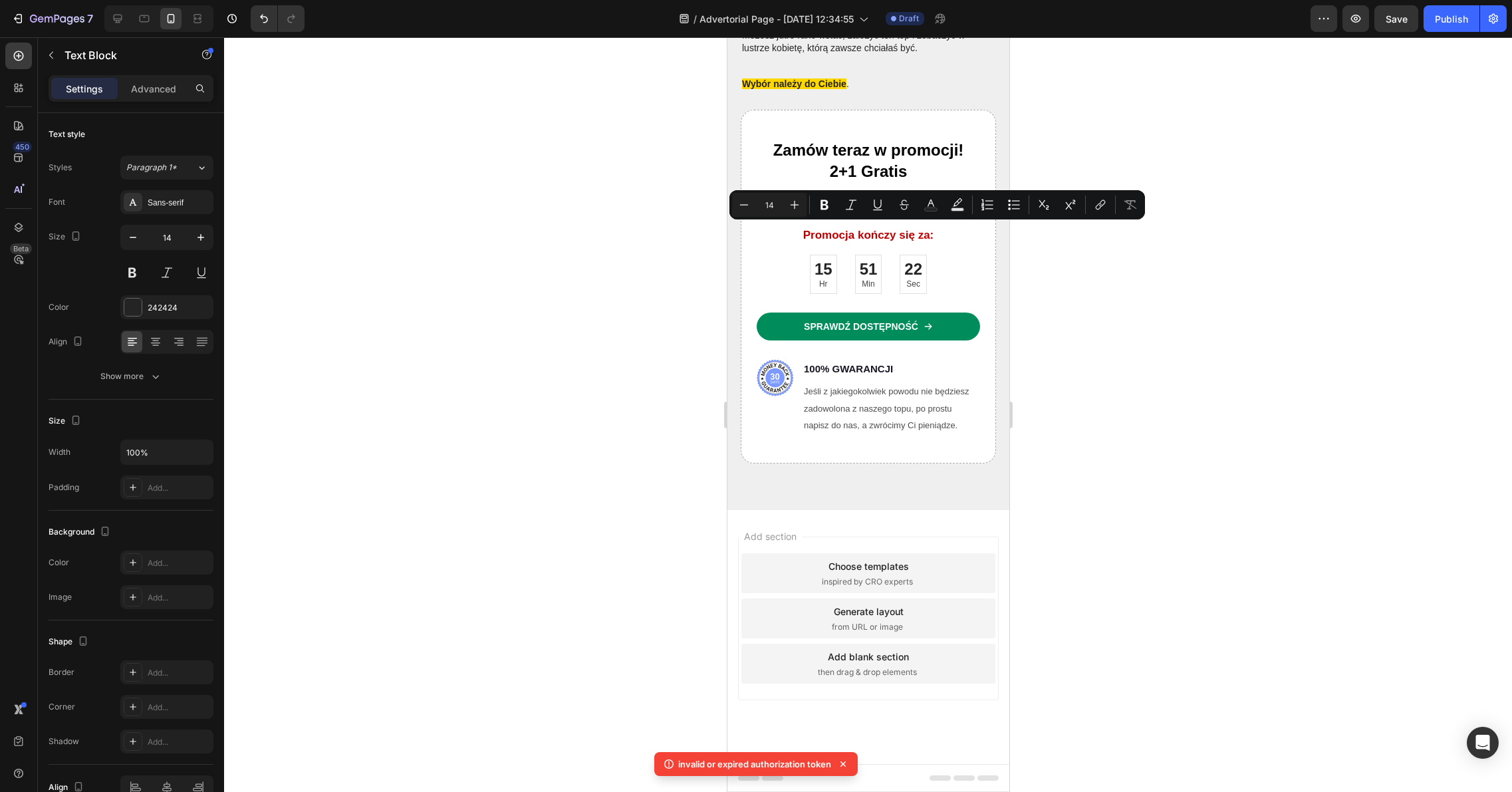
drag, startPoint x: 871, startPoint y: 231, endPoint x: 757, endPoint y: 231, distance: 114.0
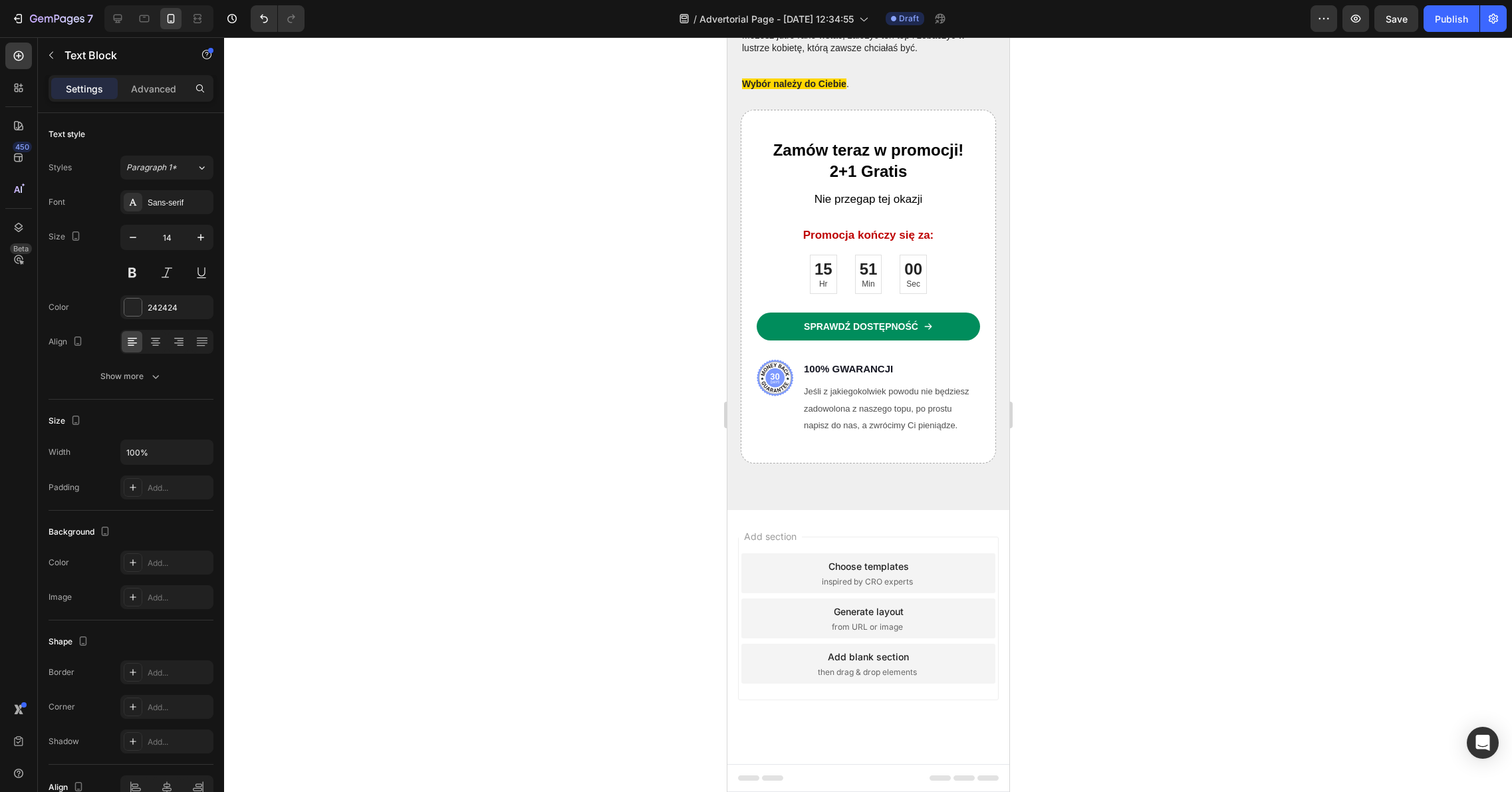
click at [1267, 249] on div at bounding box center [867, 415] width 1287 height 755
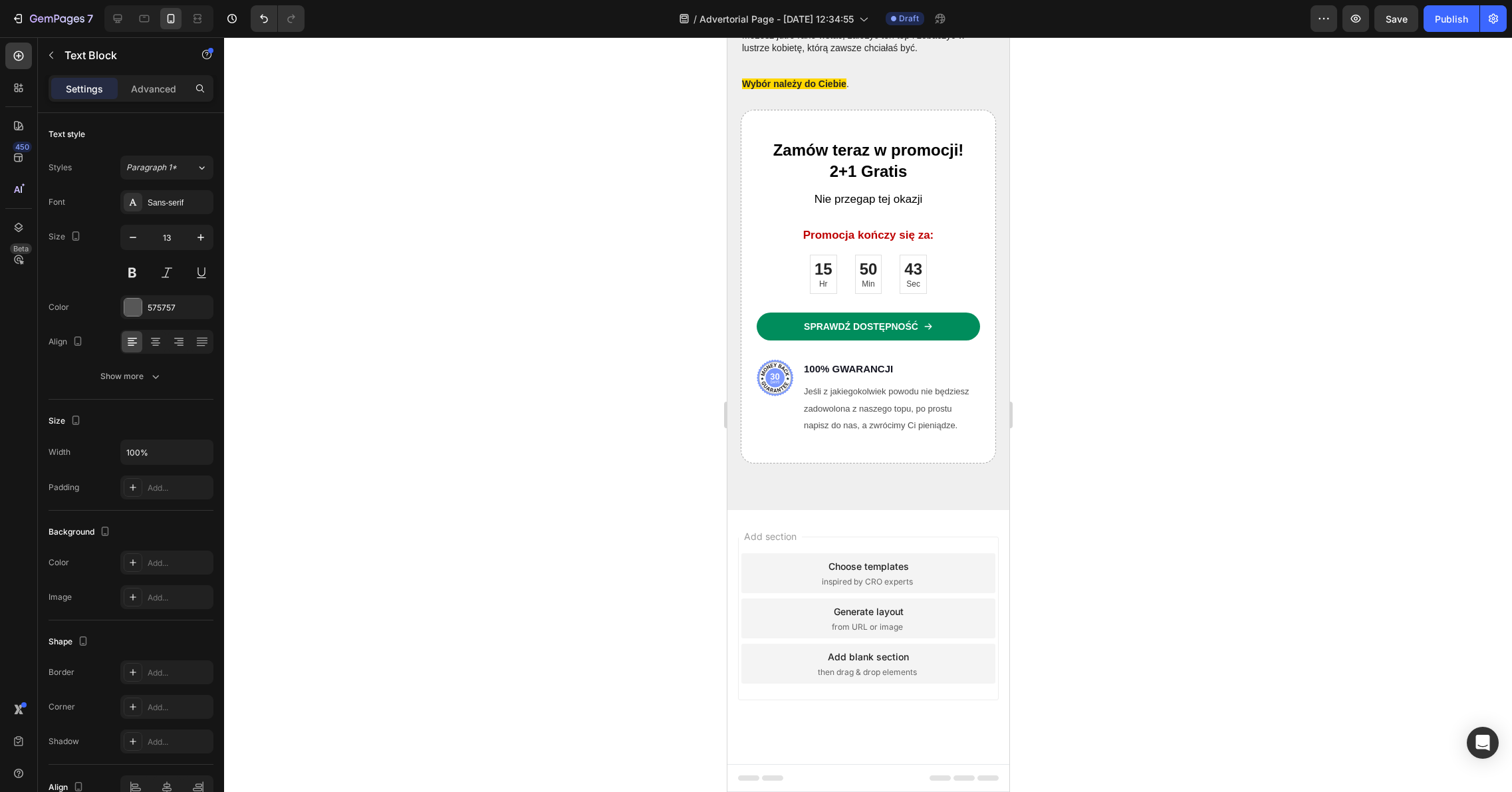
drag, startPoint x: 842, startPoint y: 203, endPoint x: 796, endPoint y: 203, distance: 46.0
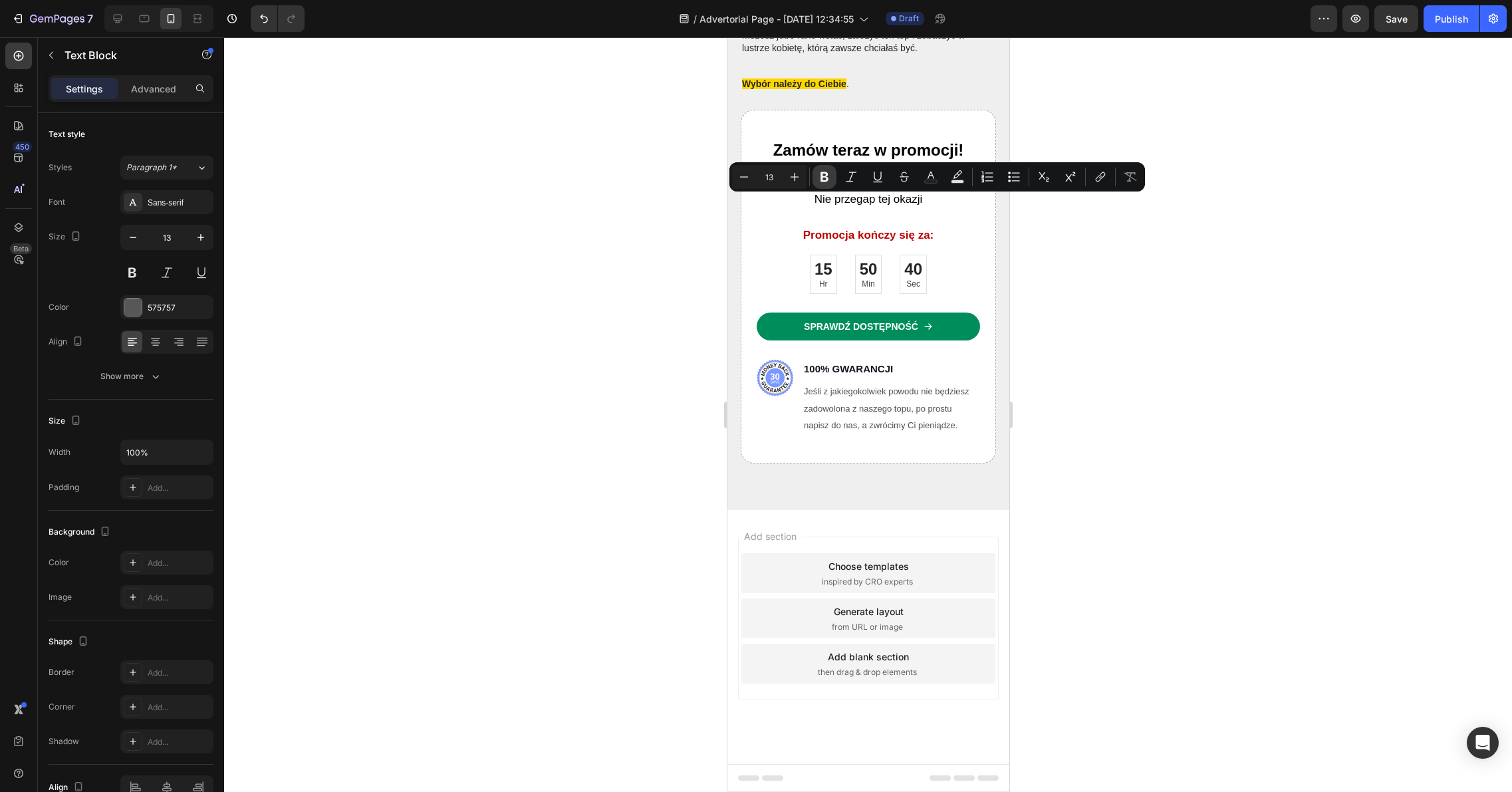
click at [817, 180] on icon "Editor contextual toolbar" at bounding box center [824, 176] width 13 height 13
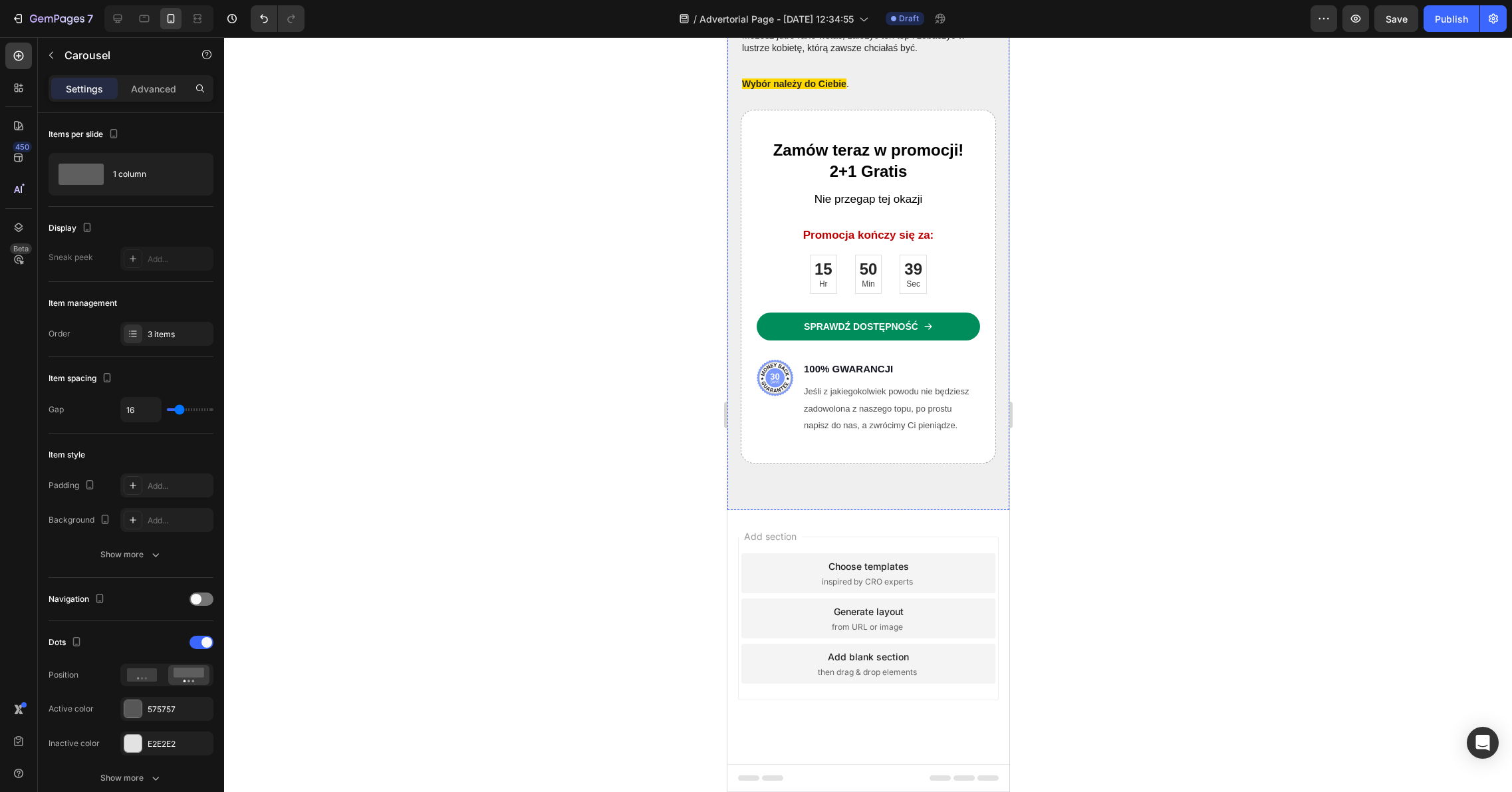
click at [1054, 322] on div at bounding box center [867, 415] width 1287 height 755
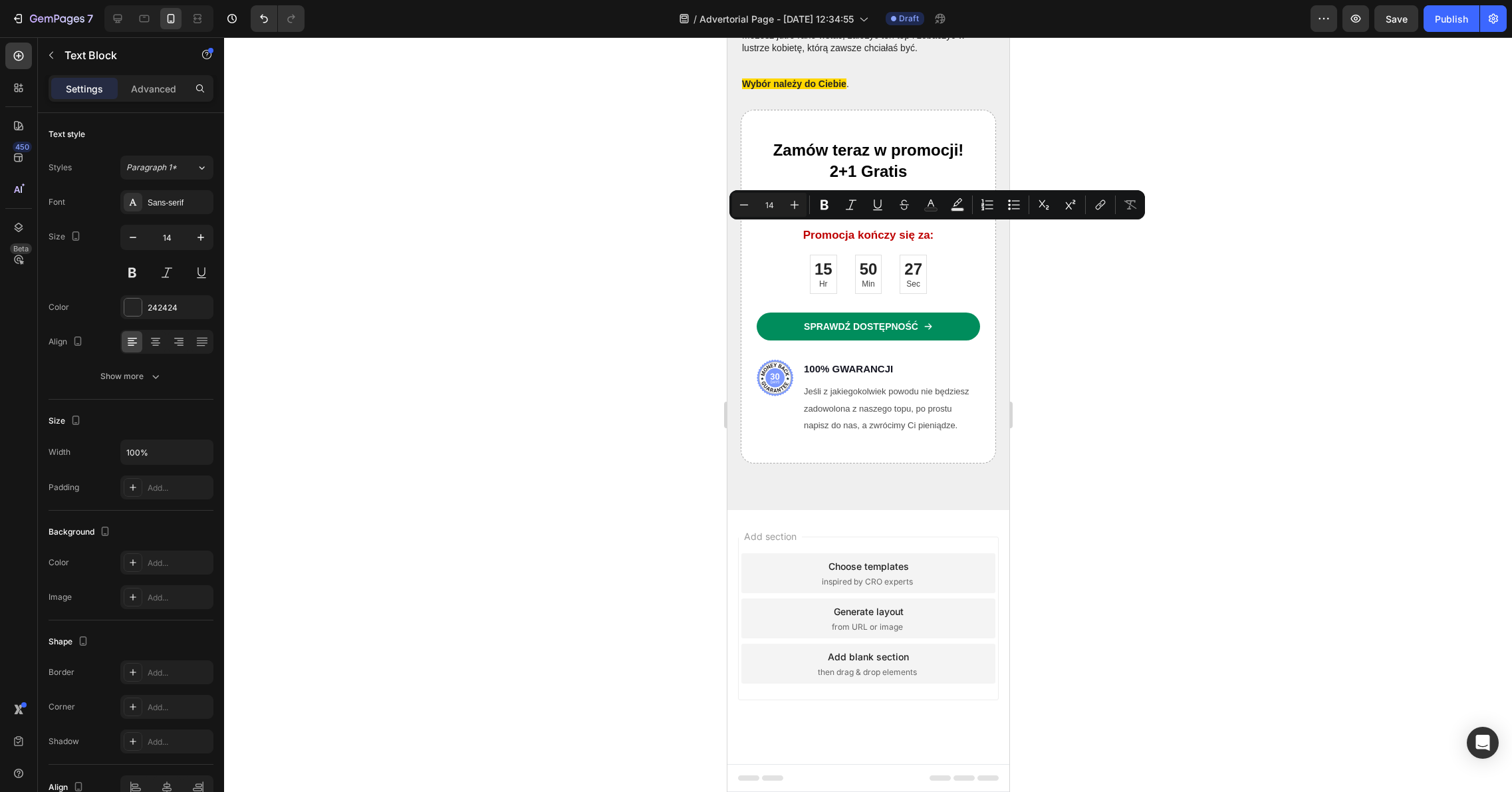
drag, startPoint x: 855, startPoint y: 232, endPoint x: 819, endPoint y: 232, distance: 36.0
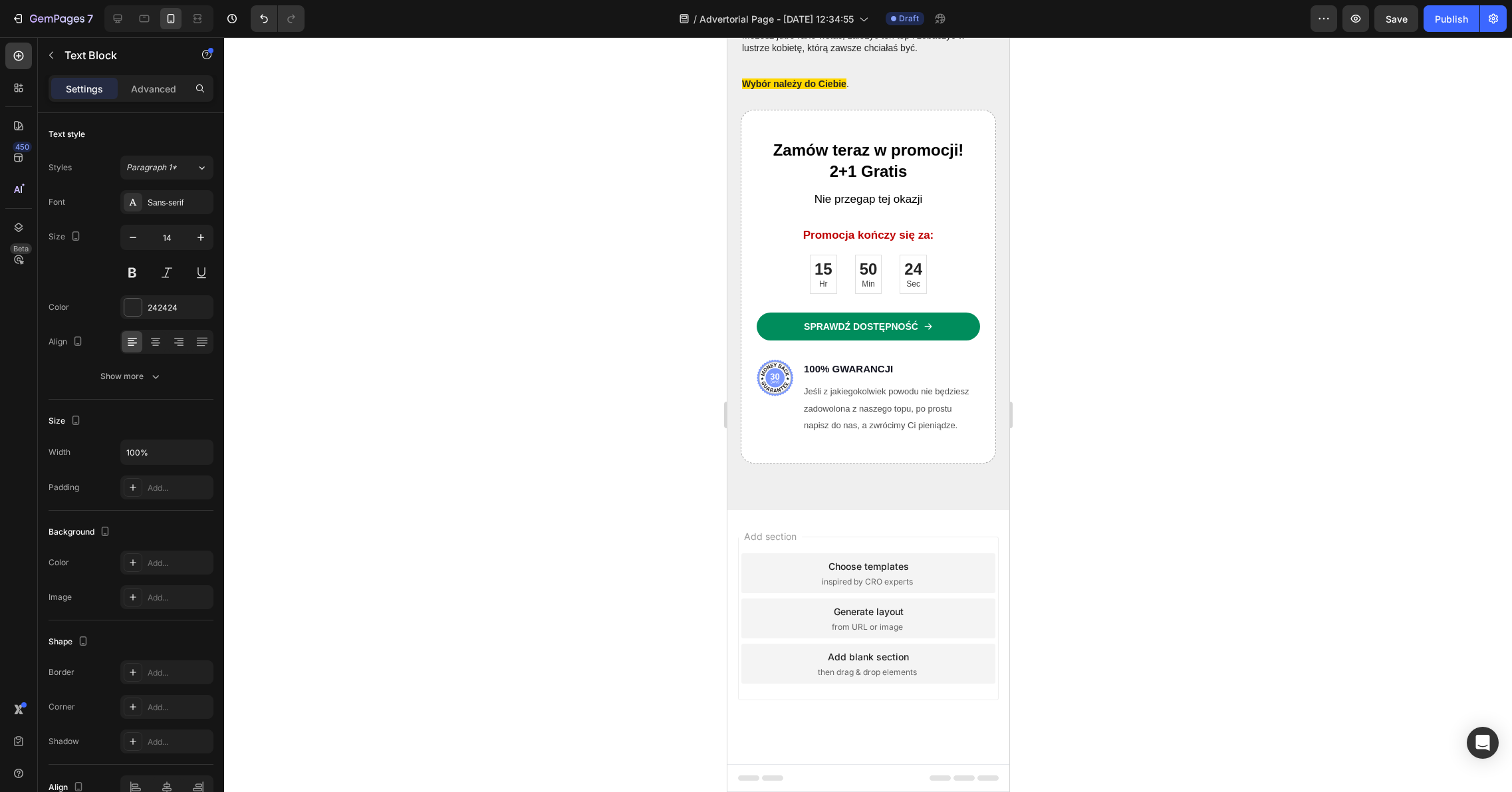
click at [1353, 259] on div at bounding box center [867, 415] width 1287 height 755
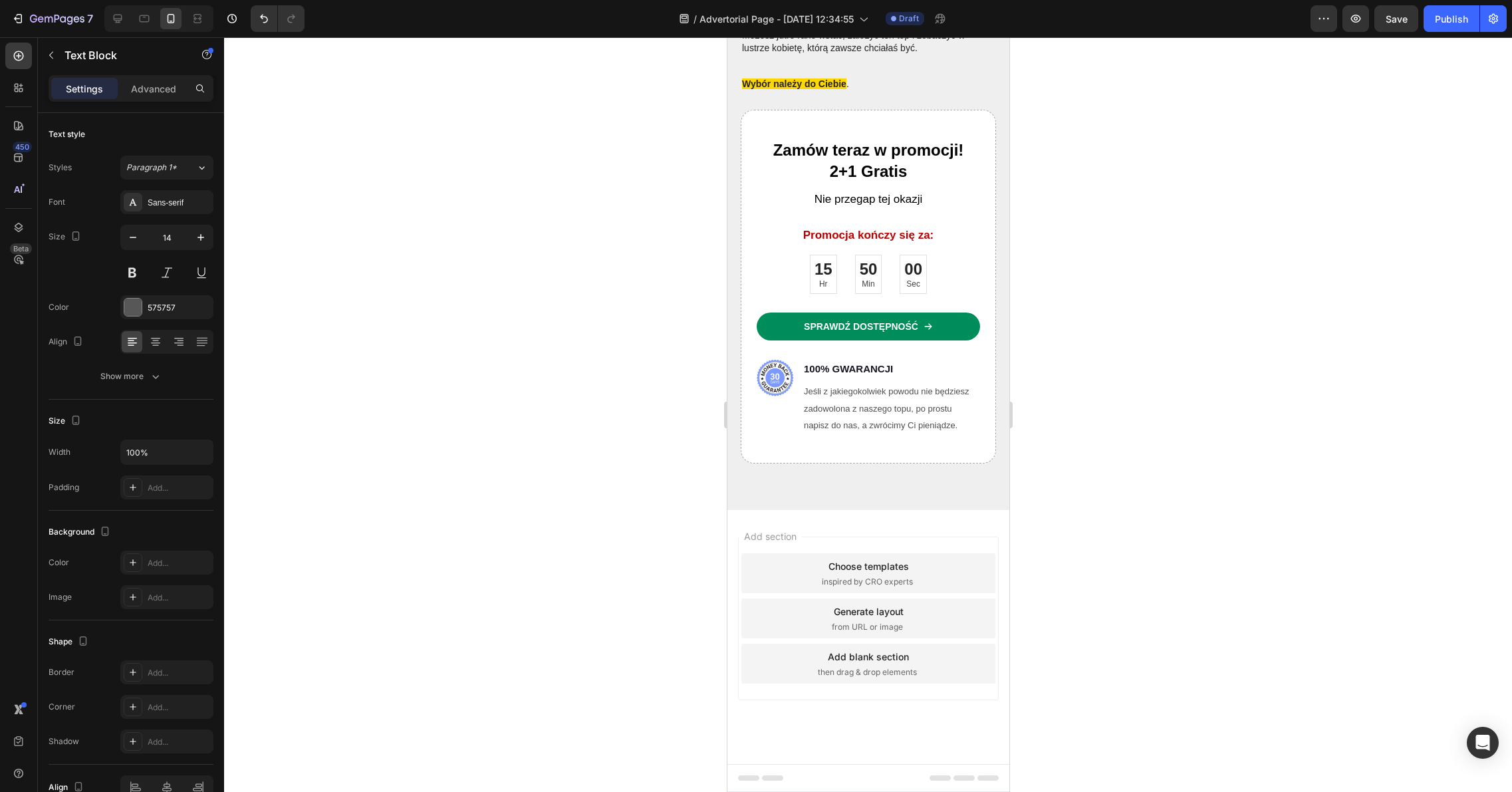
click at [1111, 323] on div at bounding box center [867, 415] width 1287 height 755
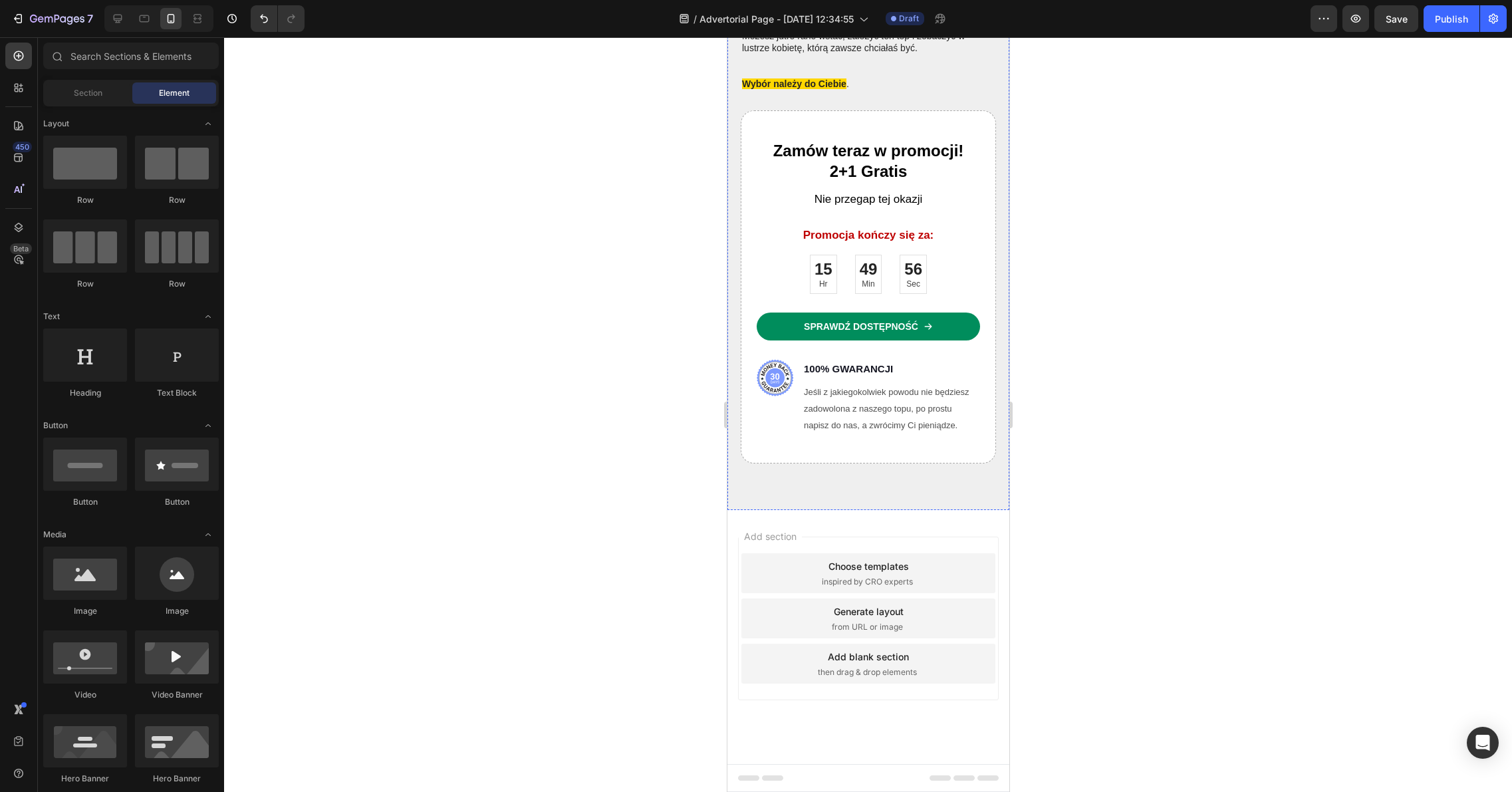
scroll to position [6480, 0]
click at [1403, 25] on button "Save" at bounding box center [1396, 19] width 44 height 26
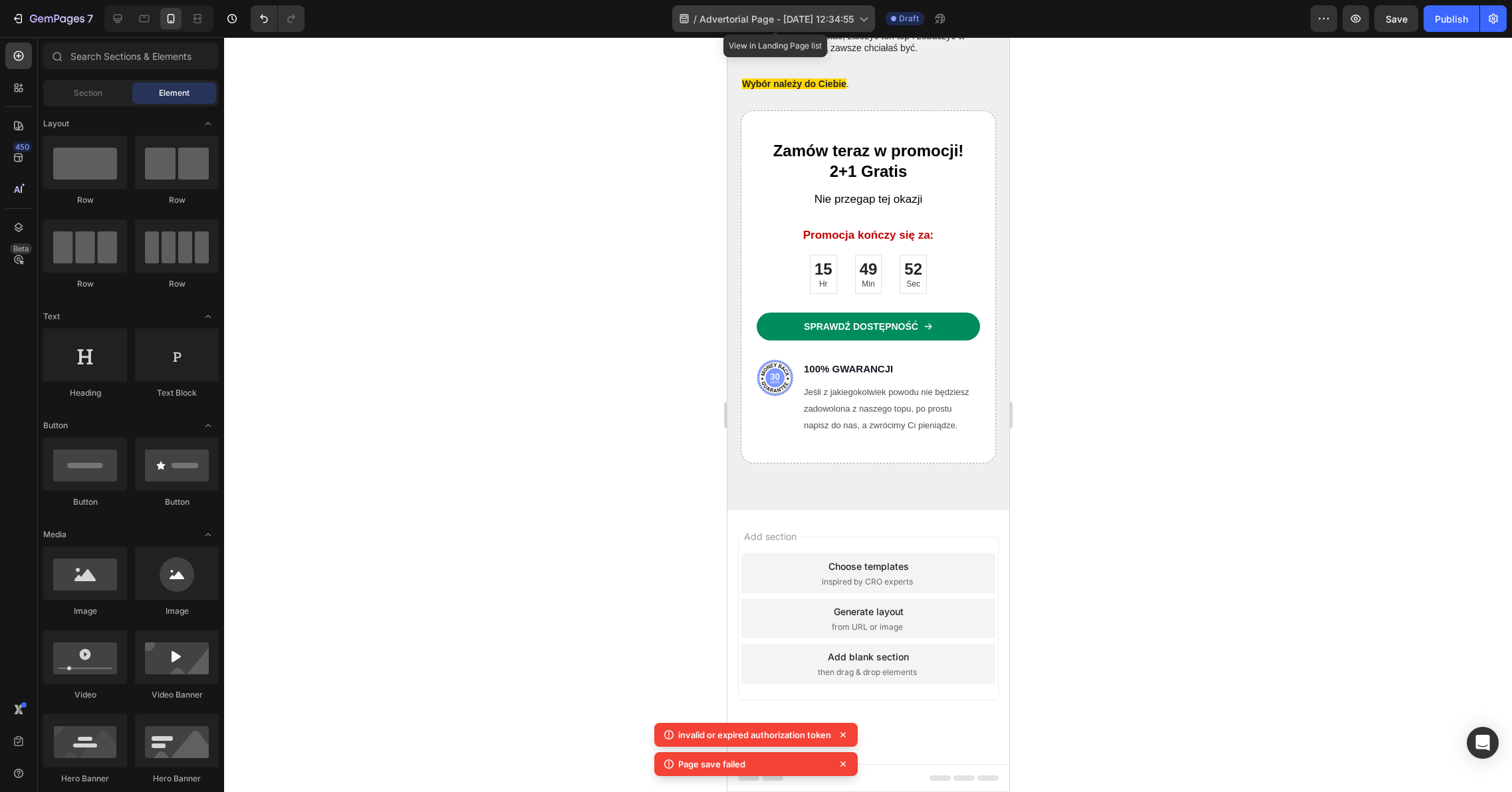
click at [785, 23] on span "Advertorial Page - [DATE] 12:34:55" at bounding box center [776, 19] width 154 height 14
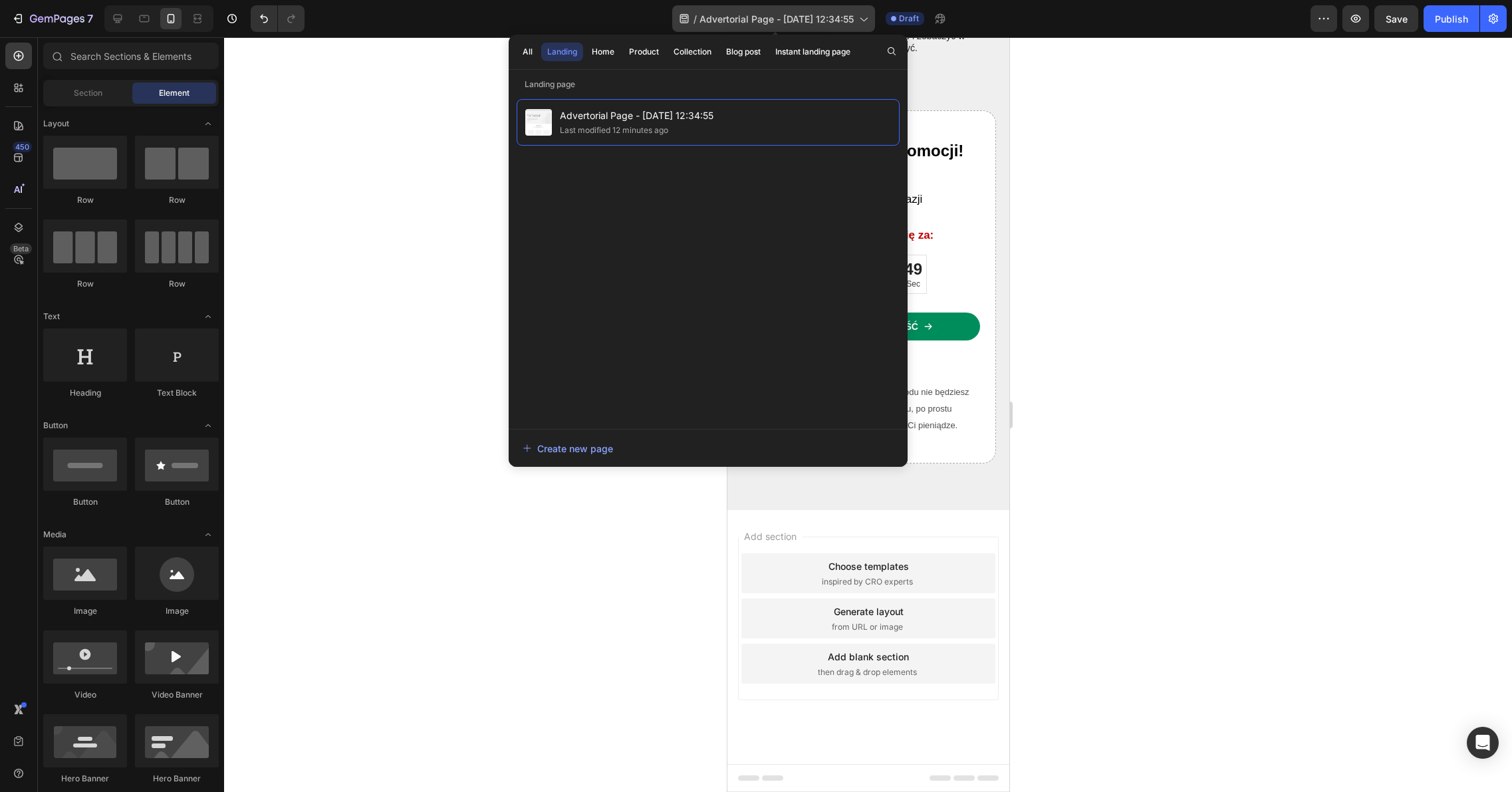
click at [865, 18] on icon at bounding box center [862, 18] width 13 height 13
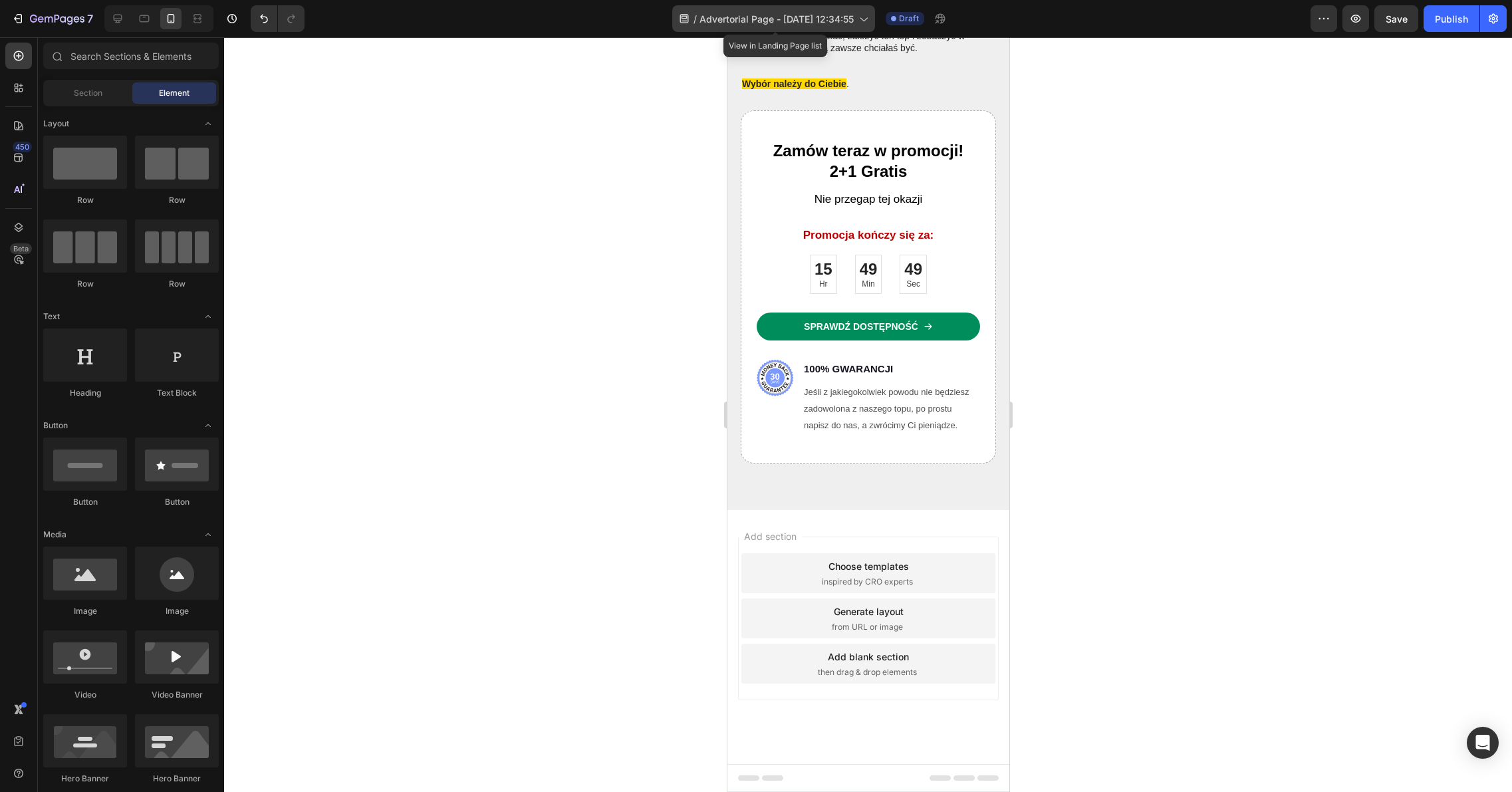
click at [865, 18] on icon at bounding box center [862, 18] width 13 height 13
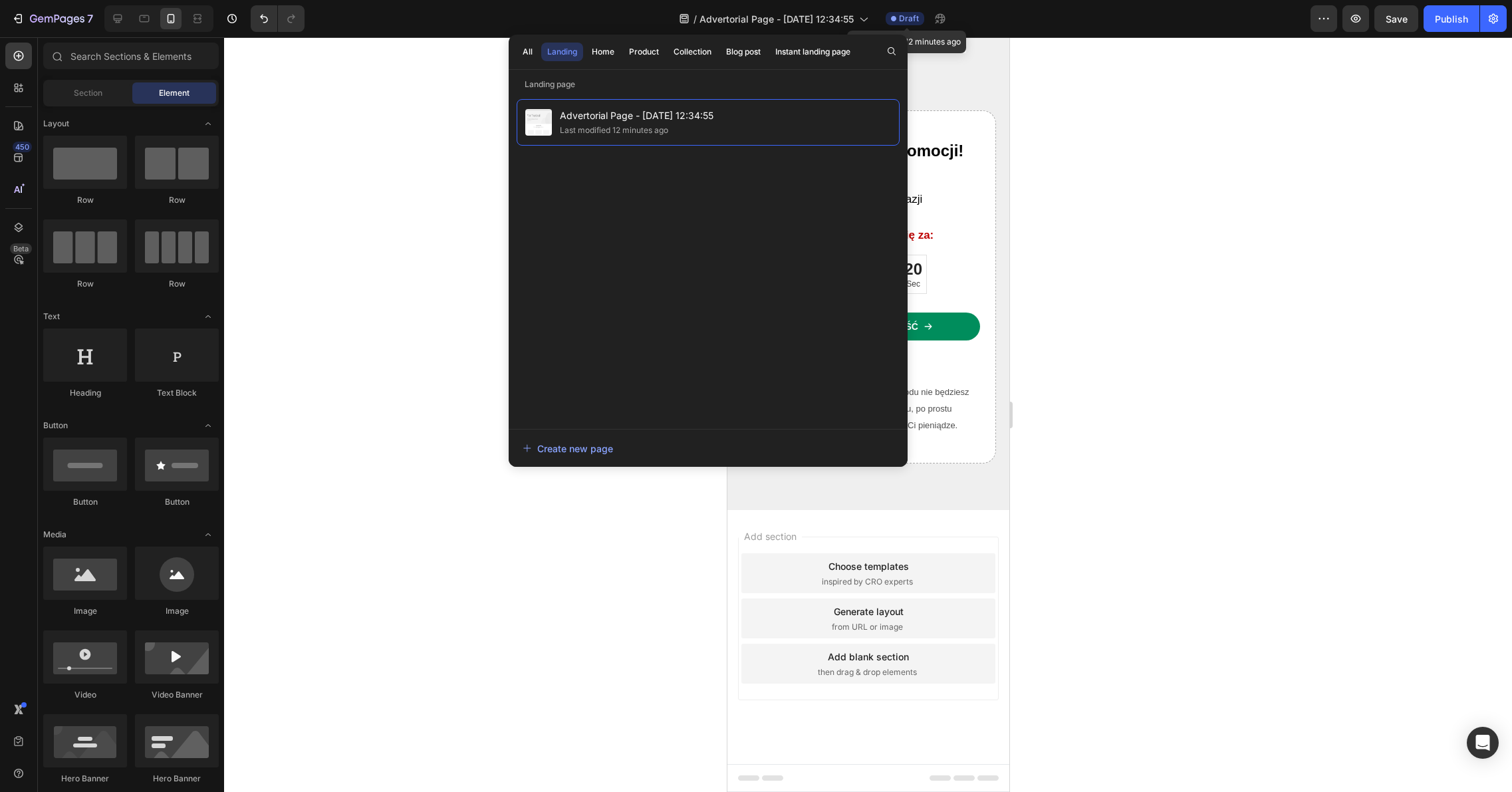
click at [911, 22] on span "Draft" at bounding box center [908, 18] width 20 height 12
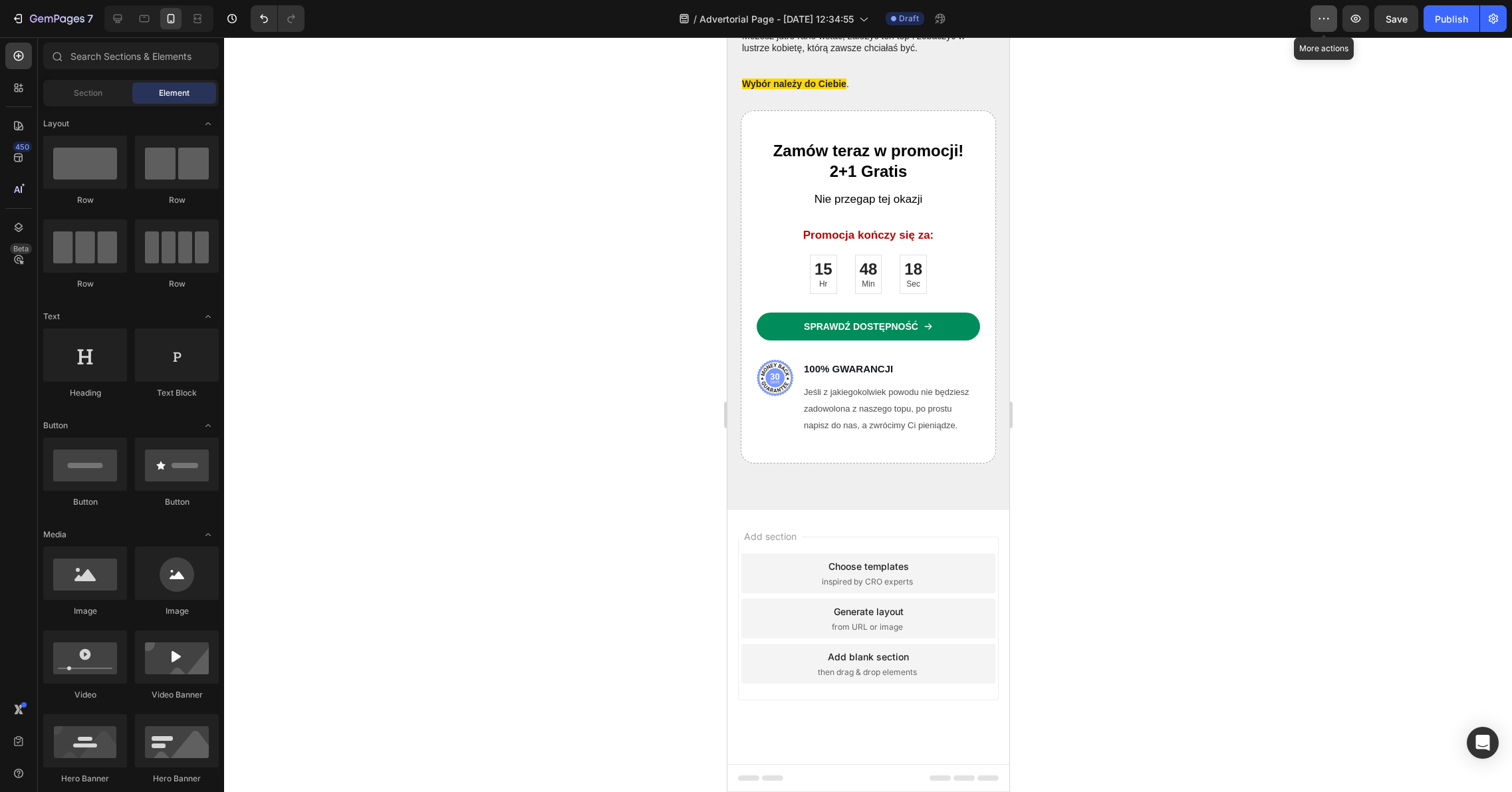
click at [1332, 15] on button "button" at bounding box center [1323, 19] width 26 height 26
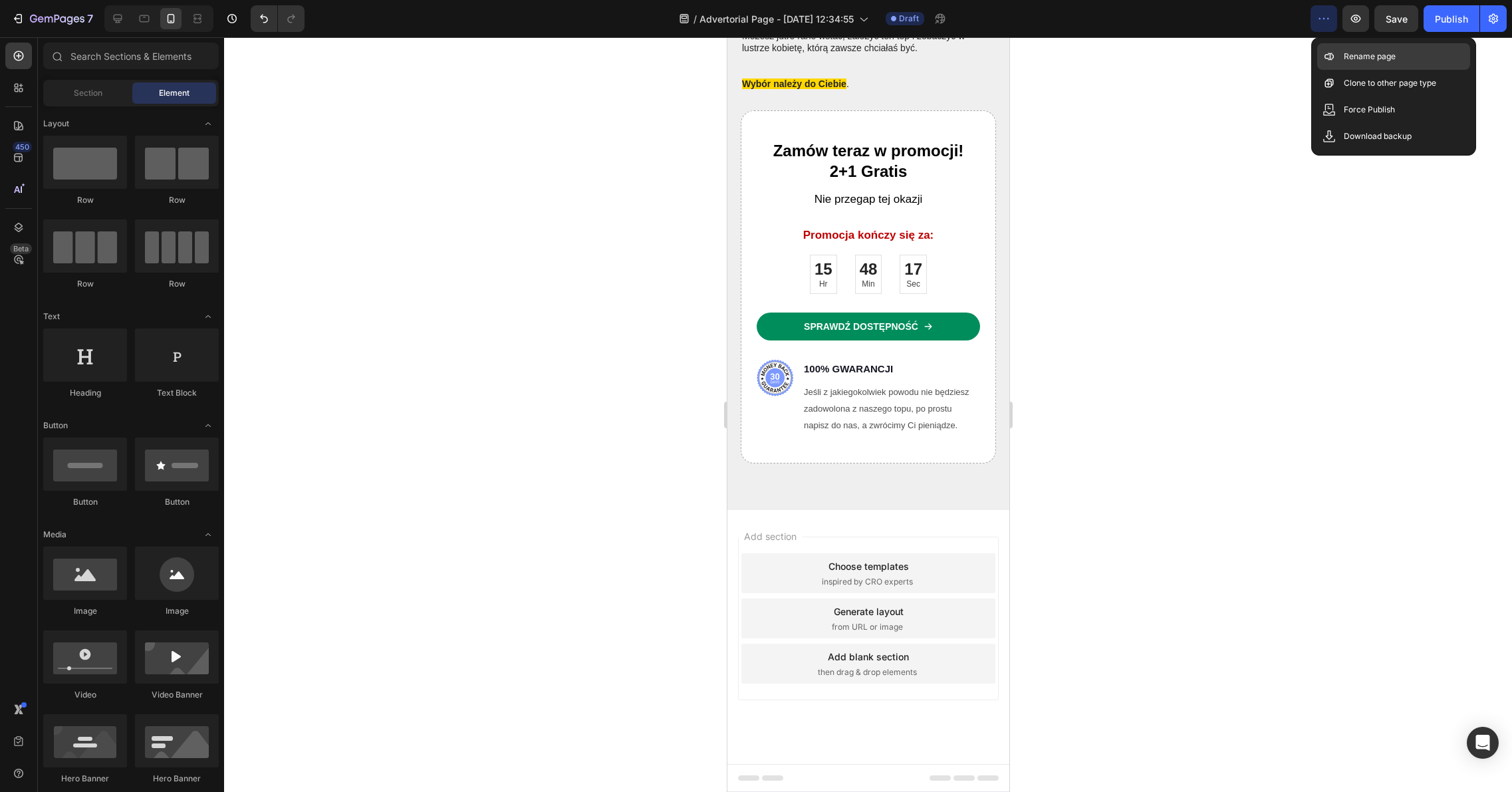
click at [1354, 62] on p "Rename page" at bounding box center [1369, 56] width 52 height 13
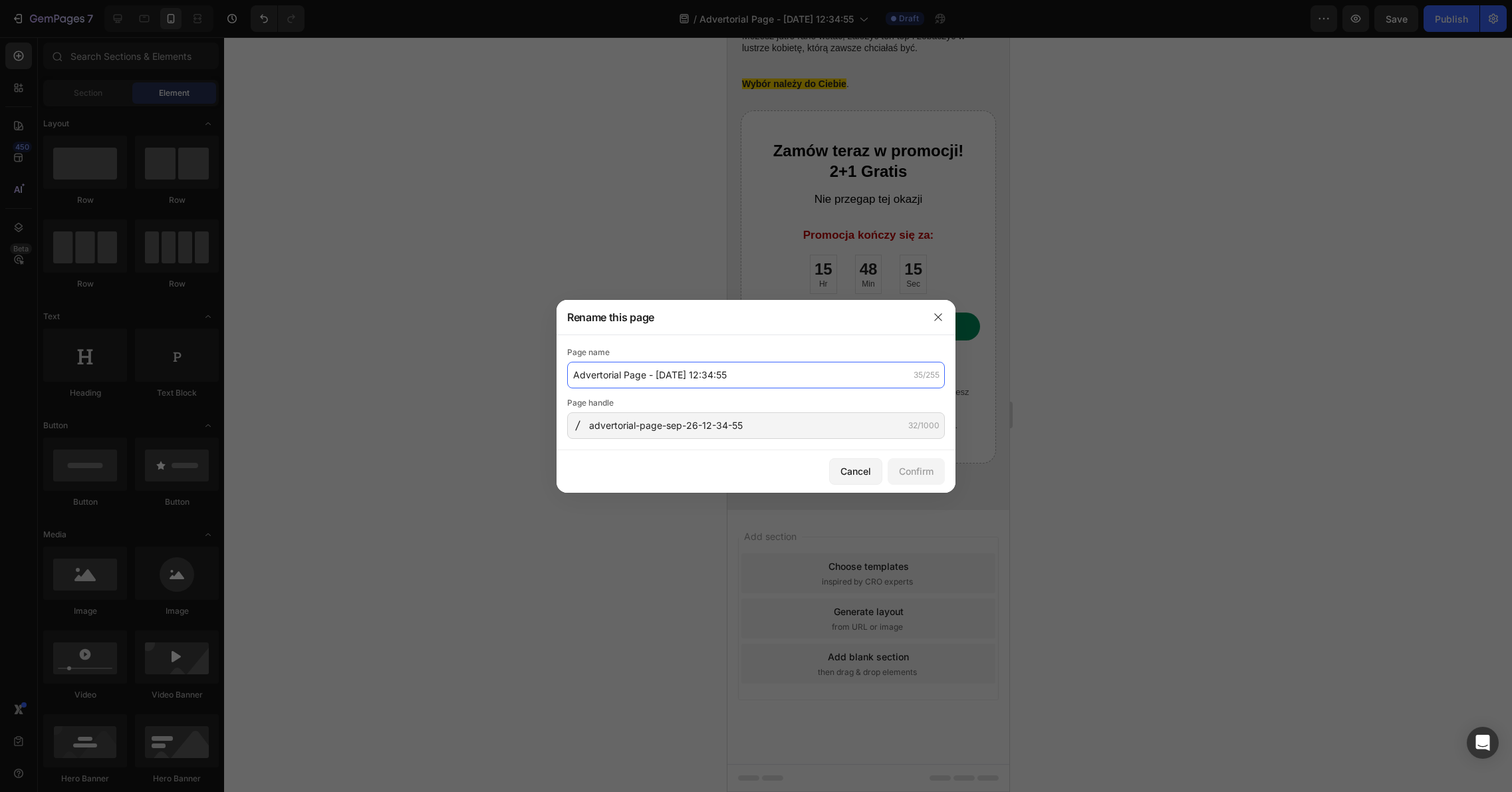
click at [757, 381] on input "Advertorial Page - [DATE] 12:34:55" at bounding box center [756, 375] width 378 height 26
click at [756, 381] on input "Advertorial Page - [DATE] 12:34:55" at bounding box center [756, 375] width 378 height 26
click at [750, 422] on input "advertorial-page-sep-26-12-34-55" at bounding box center [756, 426] width 378 height 26
click at [749, 381] on input "Advertorial Page - [DATE] 12:34:55" at bounding box center [756, 375] width 378 height 26
type input "M"
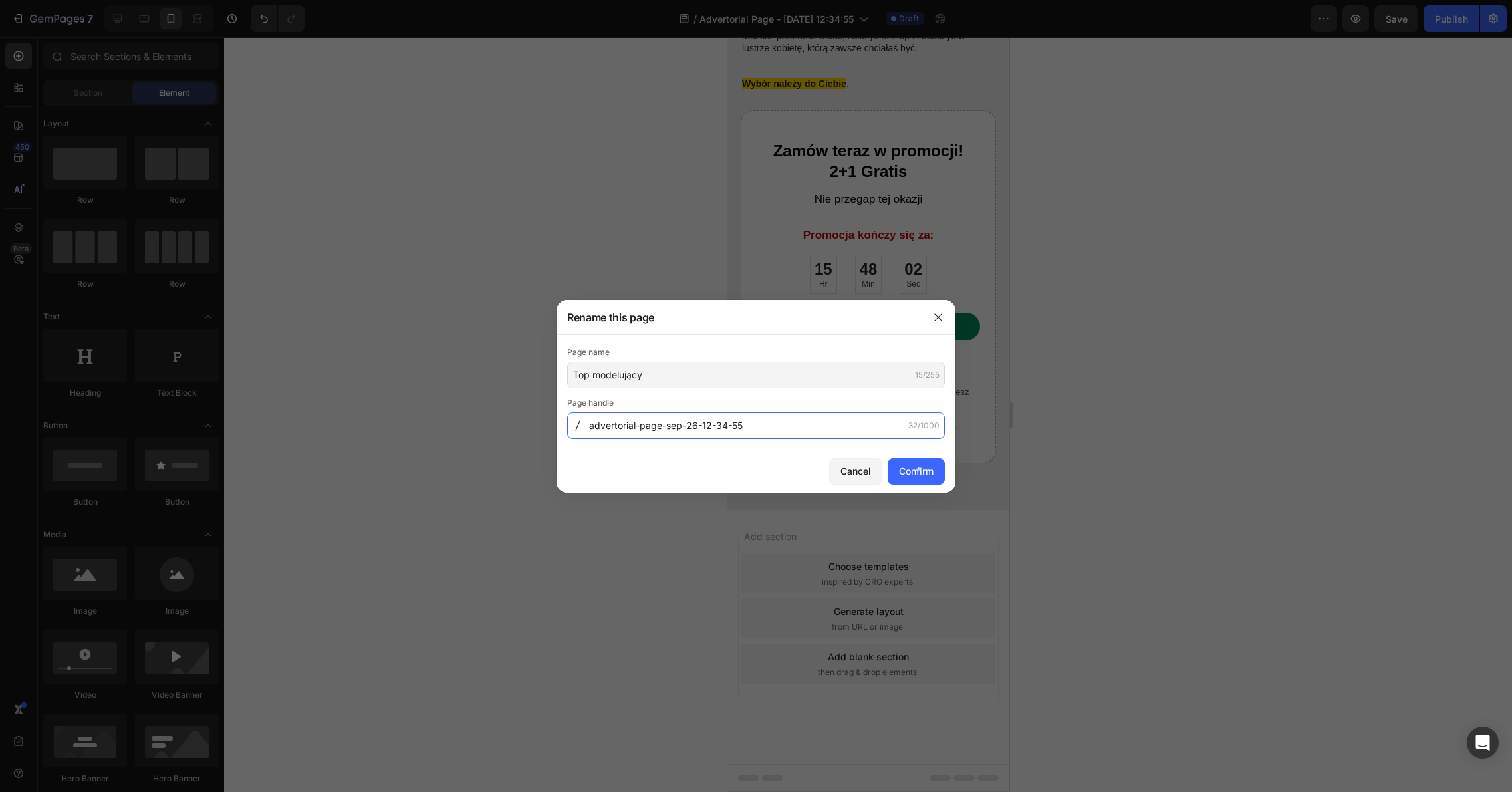
click at [819, 426] on input "advertorial-page-sep-26-12-34-55" at bounding box center [756, 426] width 378 height 26
type input "Top modelujący"
click at [761, 429] on input "Top-modelujacy-hghstr-567594" at bounding box center [756, 426] width 378 height 26
type input "Top-modelujacy-hghstr-567594"
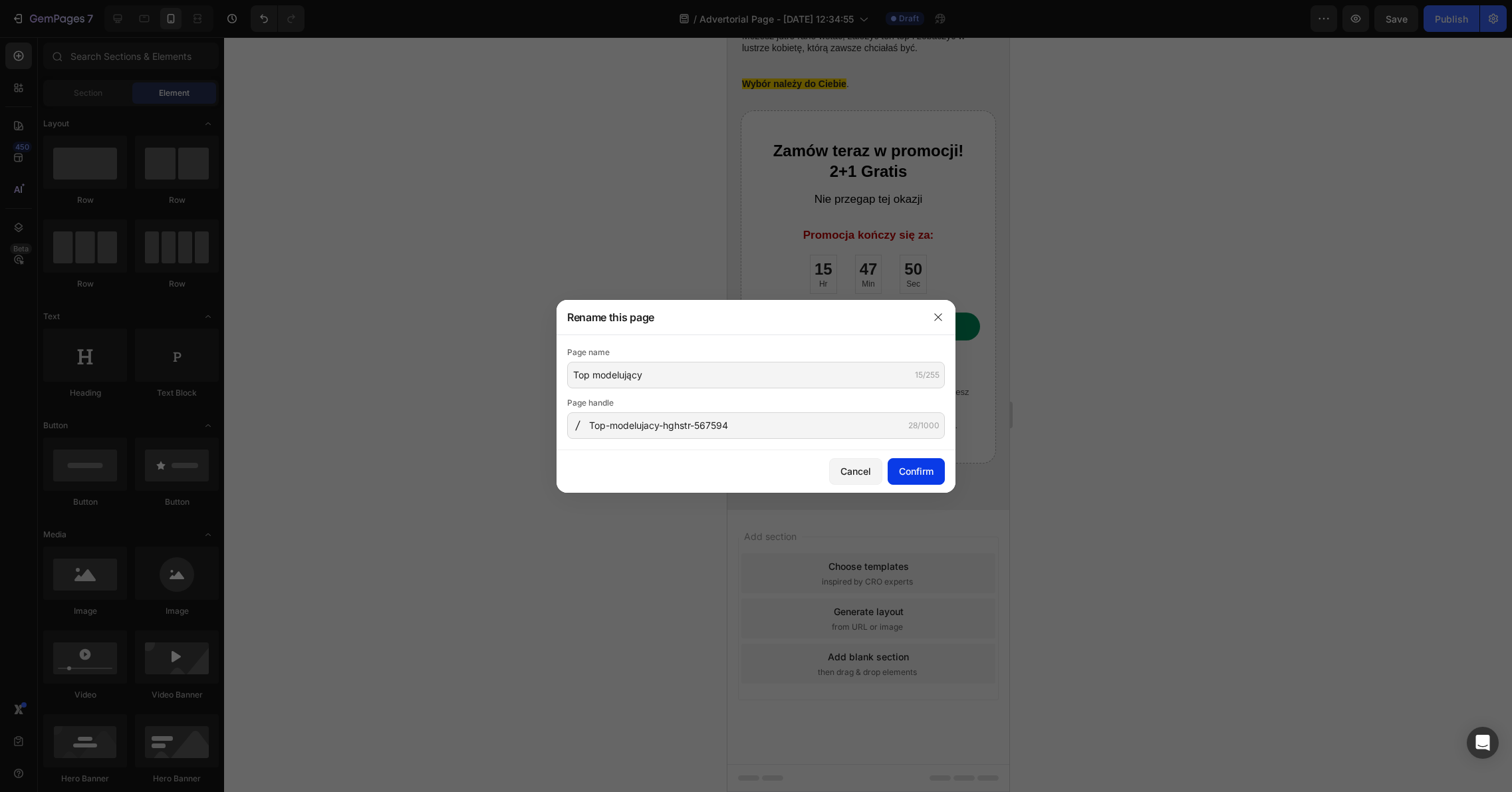
click at [907, 467] on div "Confirm" at bounding box center [916, 471] width 35 height 14
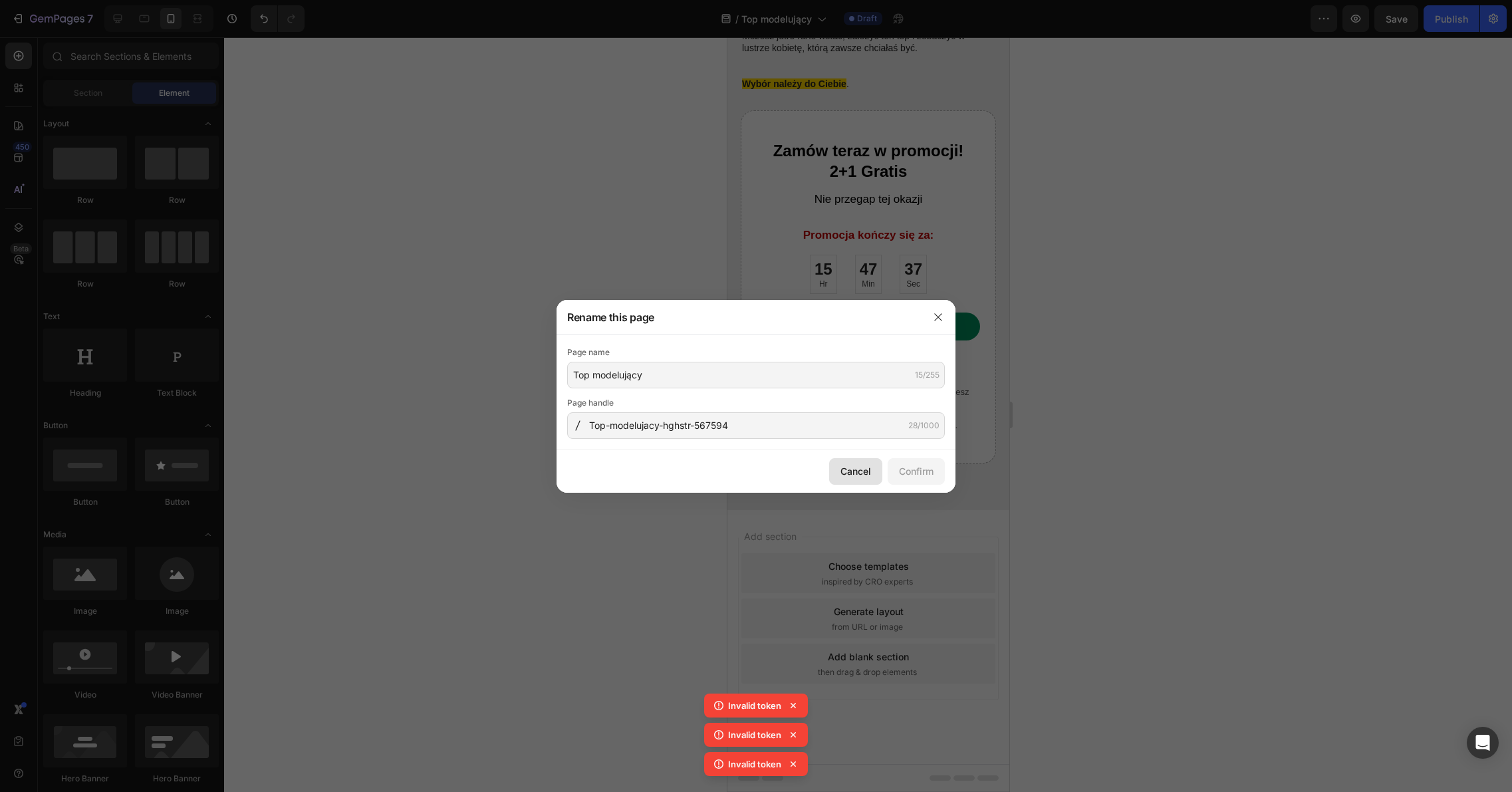
click at [866, 474] on div "Cancel" at bounding box center [855, 471] width 31 height 14
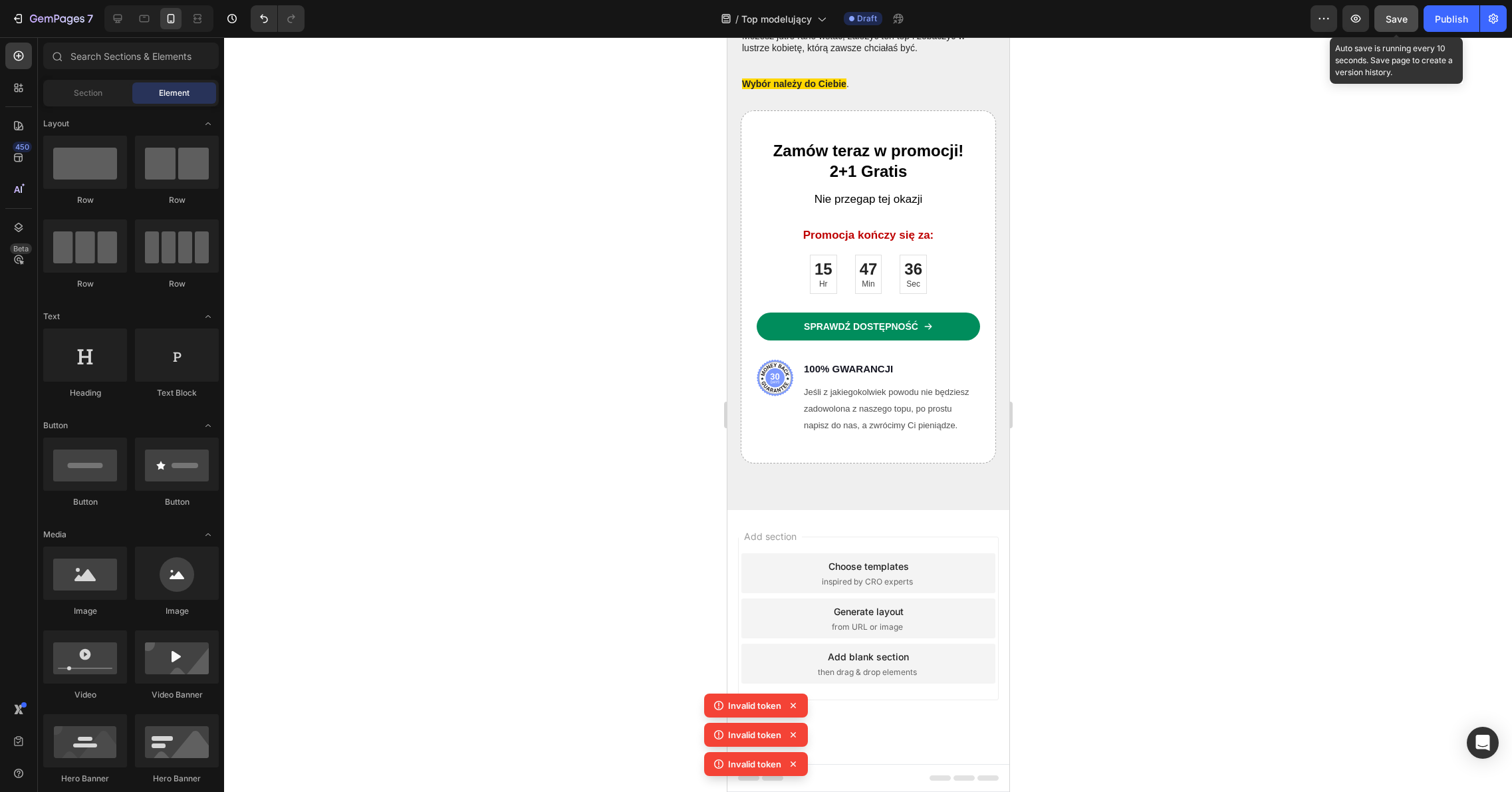
click at [1401, 12] on div "Save" at bounding box center [1396, 19] width 22 height 14
click at [1493, 20] on icon "button" at bounding box center [1493, 18] width 13 height 13
click at [1494, 24] on icon "button" at bounding box center [1493, 18] width 13 height 13
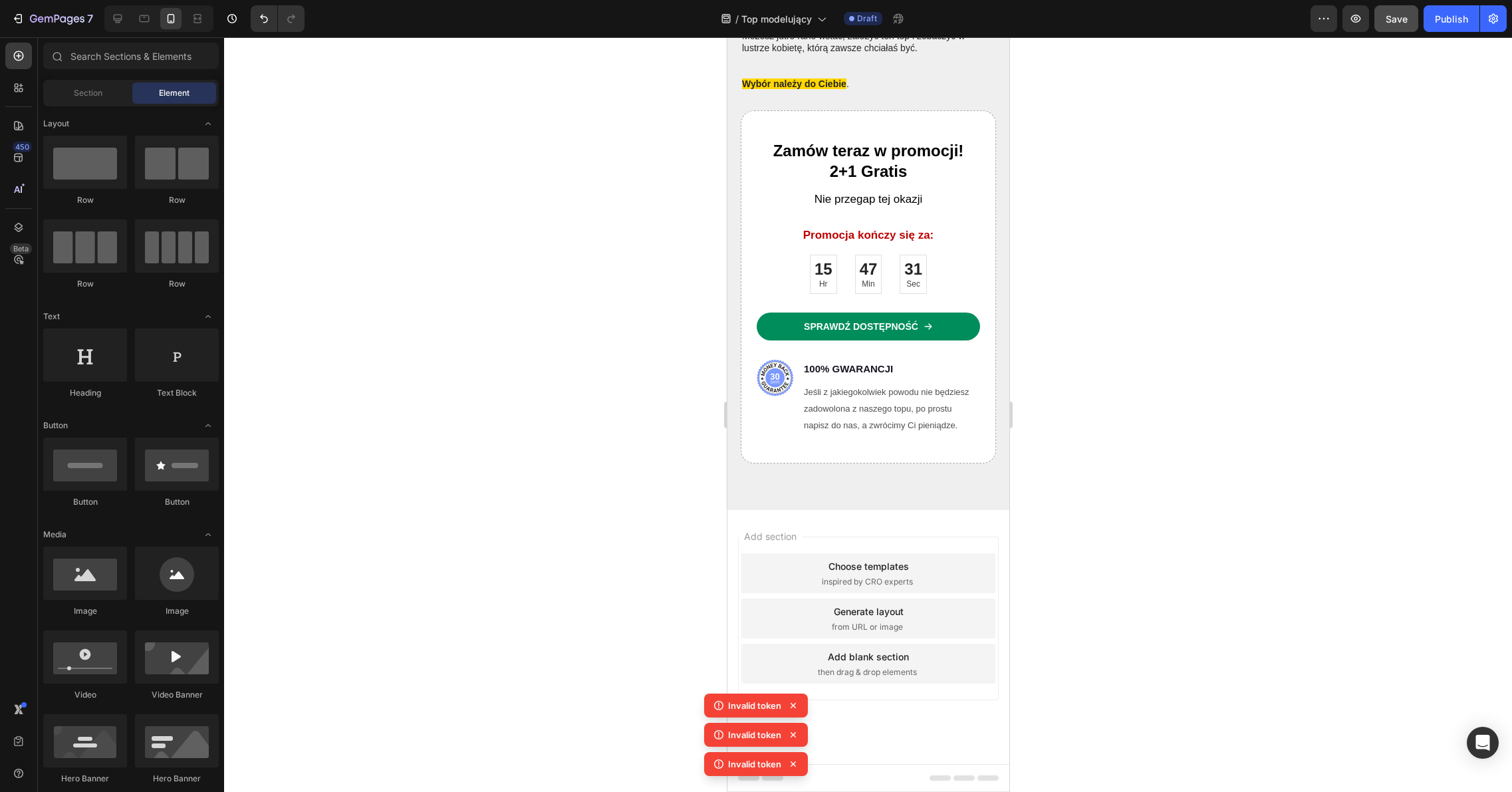
drag, startPoint x: 792, startPoint y: 704, endPoint x: 796, endPoint y: 711, distance: 8.1
click at [793, 704] on icon at bounding box center [792, 705] width 13 height 13
click at [792, 709] on icon at bounding box center [792, 705] width 13 height 13
click at [792, 709] on div "Invalid token Invalid token Invalid token Invalid token" at bounding box center [756, 723] width 104 height 117
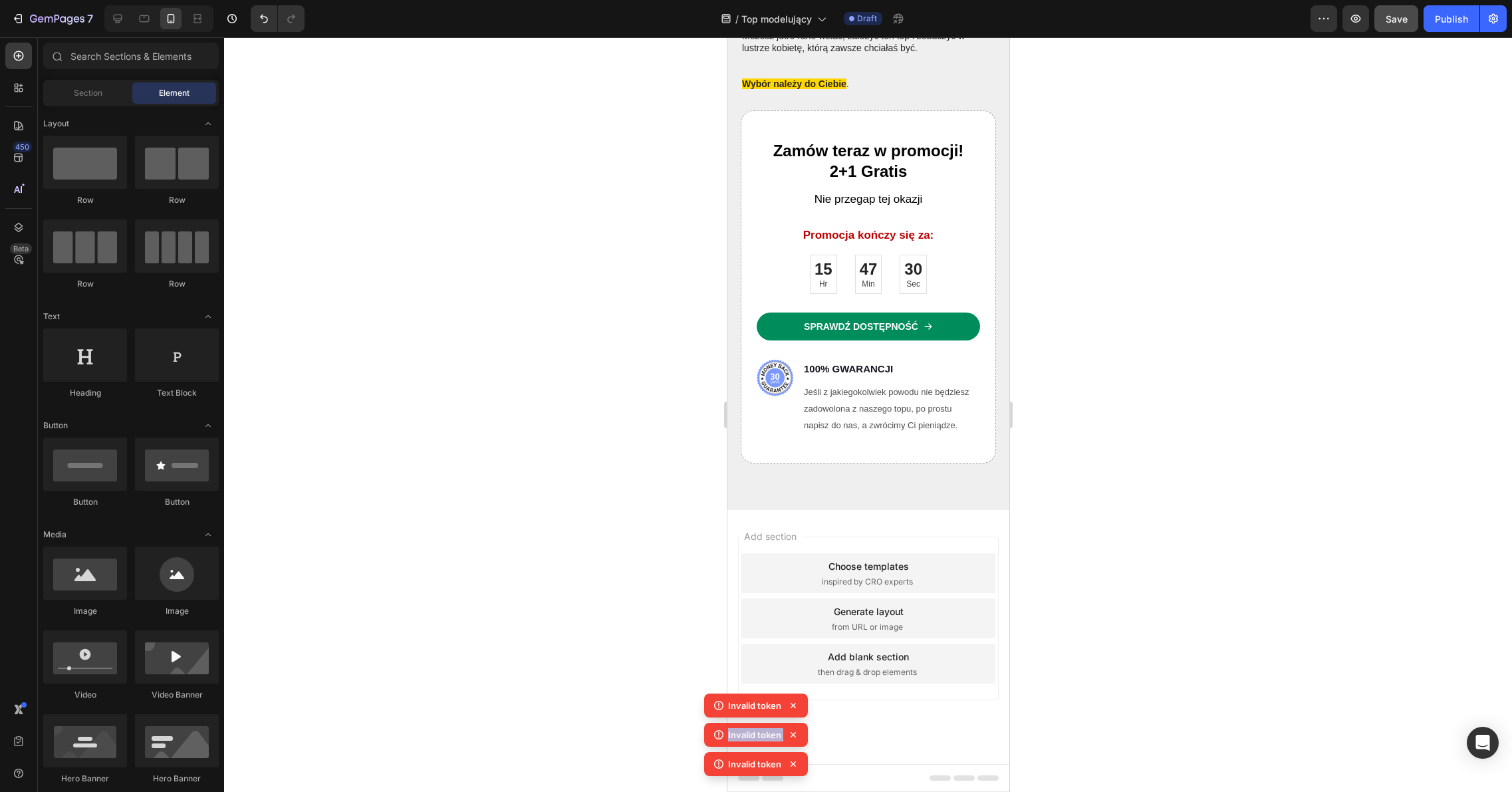
click at [792, 709] on icon at bounding box center [792, 705] width 13 height 13
click at [792, 710] on div "Invalid token Invalid token Invalid token Invalid token" at bounding box center [756, 723] width 104 height 117
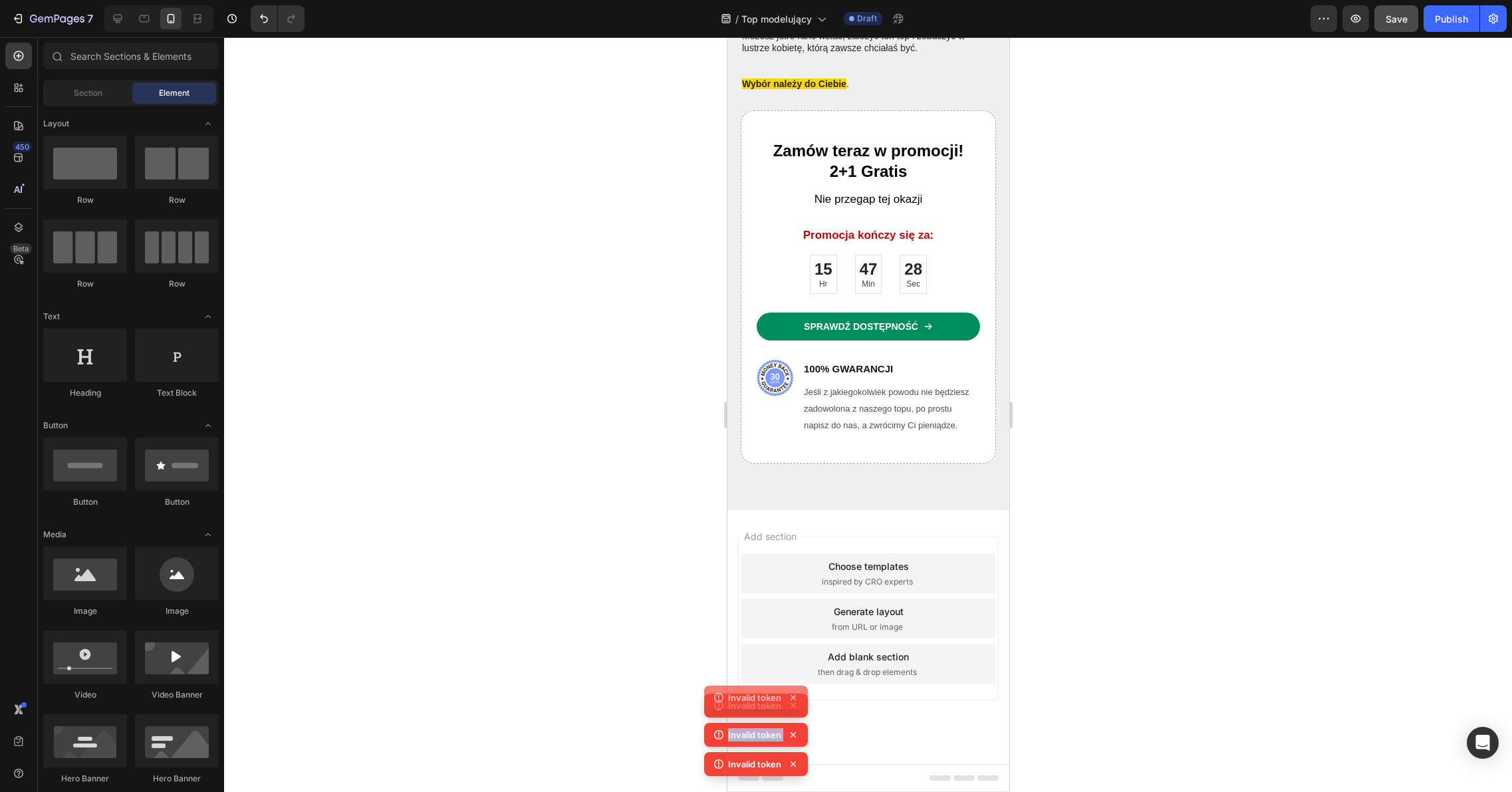
click at [793, 710] on icon at bounding box center [792, 705] width 13 height 13
click at [793, 711] on icon at bounding box center [792, 705] width 13 height 13
click at [794, 712] on icon at bounding box center [792, 705] width 13 height 13
click at [794, 712] on div "Invalid token Invalid token Invalid token Invalid token" at bounding box center [756, 723] width 104 height 117
click at [794, 712] on icon at bounding box center [792, 705] width 13 height 13
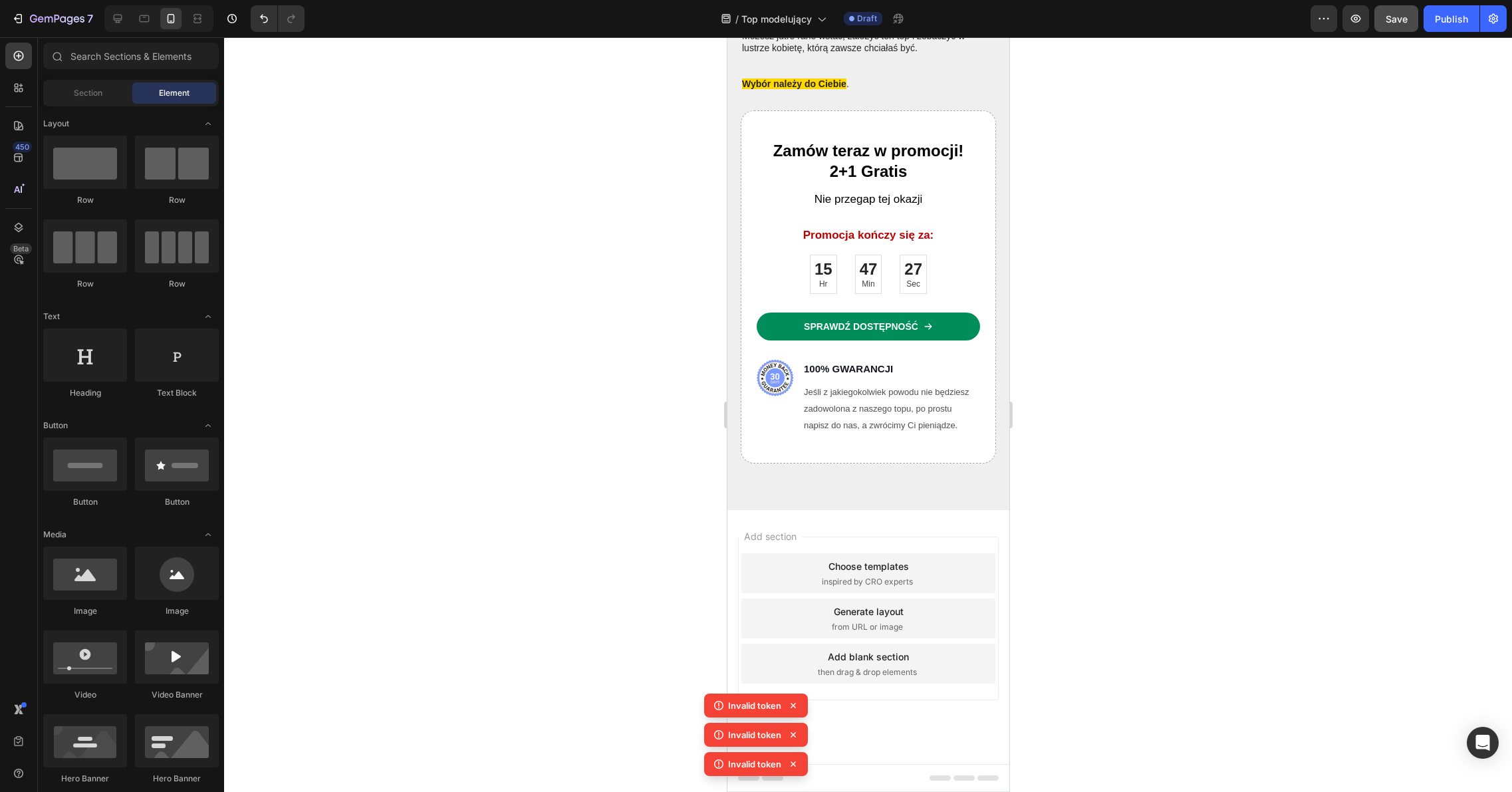
click at [794, 723] on div "Invalid token" at bounding box center [756, 734] width 104 height 24
click at [794, 712] on div "Invalid token" at bounding box center [756, 705] width 104 height 24
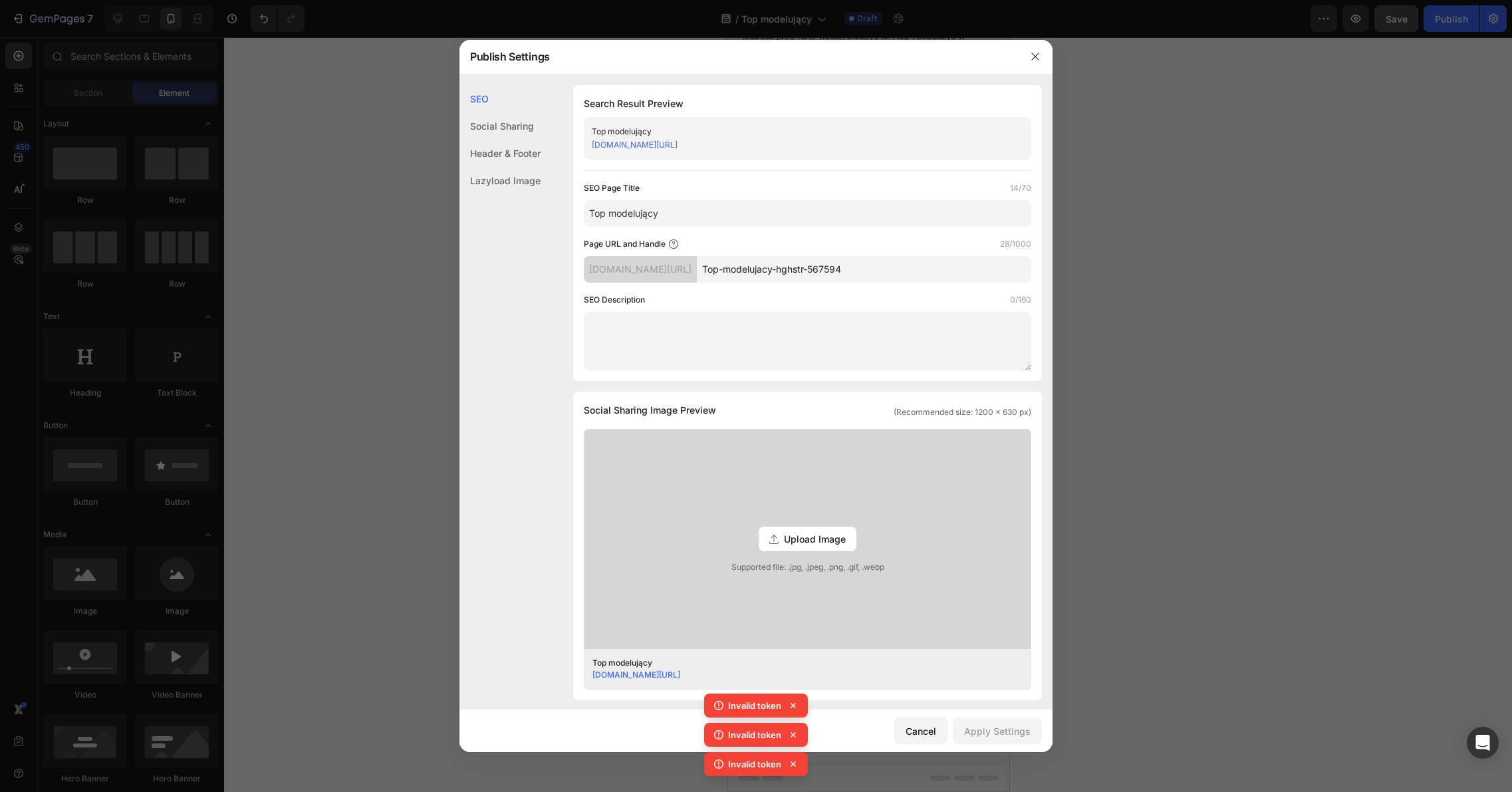
click at [794, 707] on icon at bounding box center [792, 705] width 13 height 13
click at [794, 708] on icon at bounding box center [792, 705] width 13 height 13
click at [794, 709] on icon at bounding box center [792, 705] width 13 height 13
click at [794, 708] on icon at bounding box center [792, 705] width 13 height 13
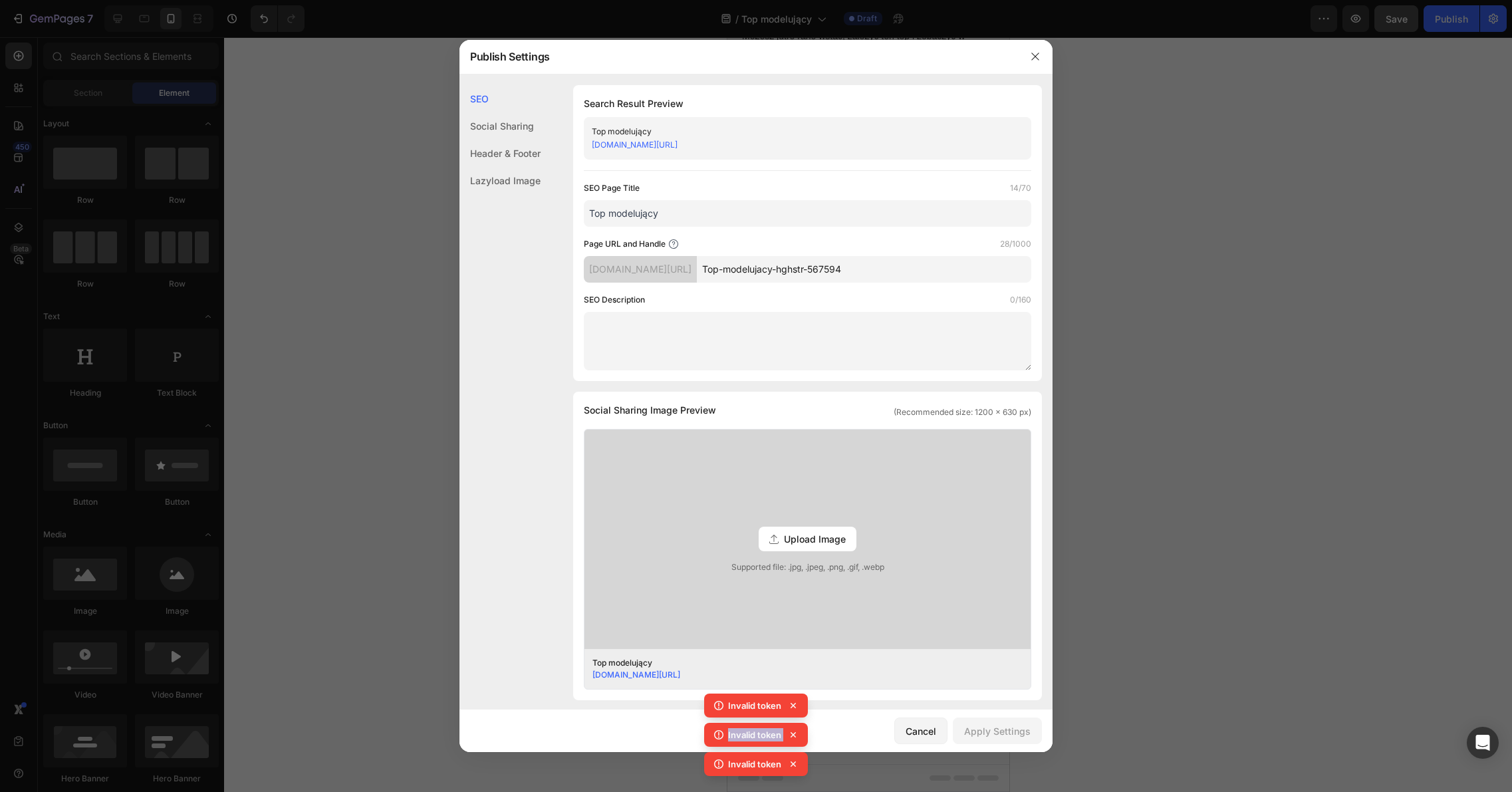
click at [794, 708] on icon at bounding box center [792, 705] width 13 height 13
click at [794, 708] on icon at bounding box center [792, 705] width 13 height 13
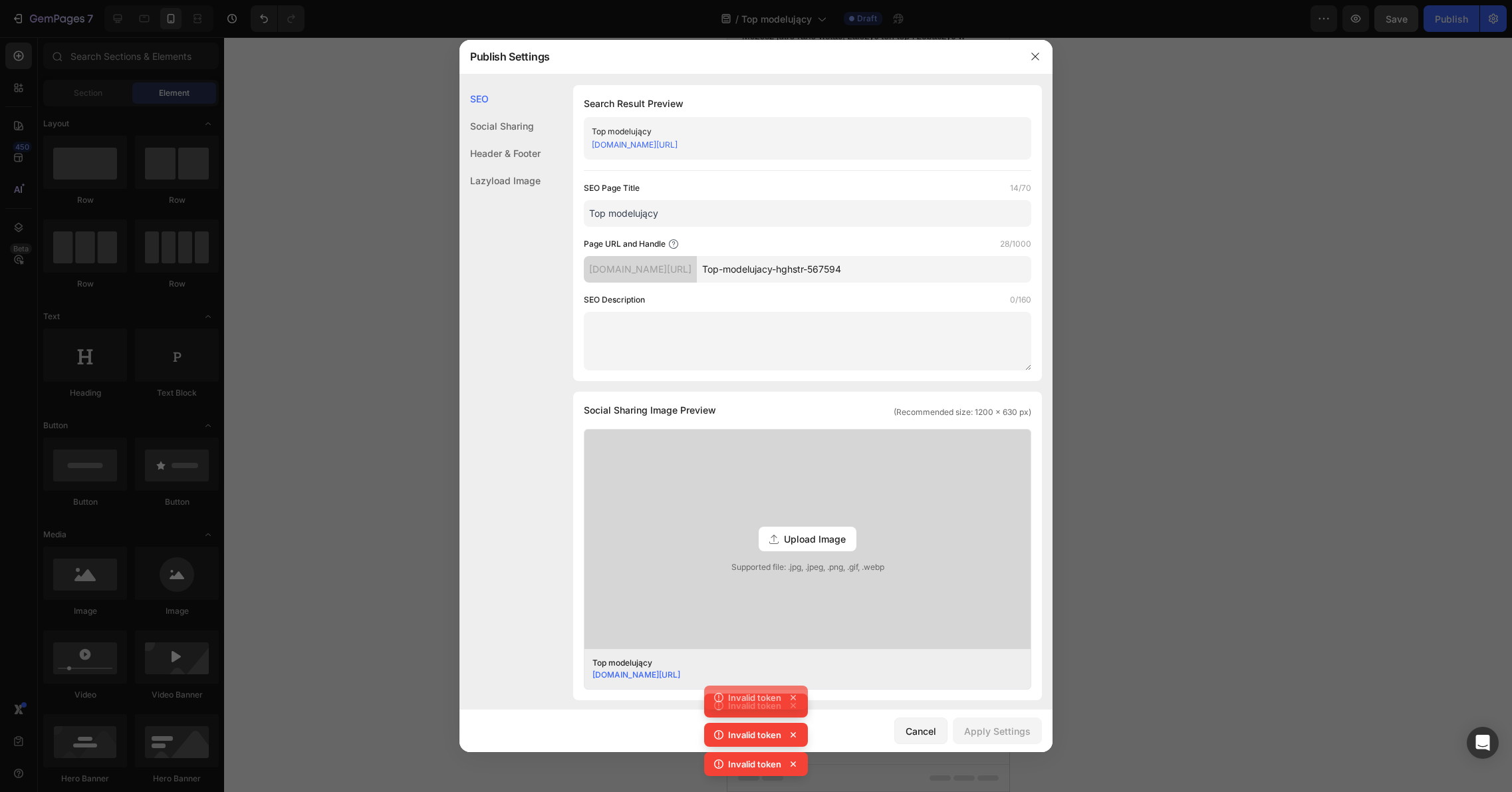
click at [794, 708] on icon at bounding box center [792, 705] width 13 height 13
click at [794, 708] on div "Invalid token Invalid token Invalid token Invalid token" at bounding box center [756, 723] width 104 height 117
click at [794, 708] on icon at bounding box center [792, 705] width 13 height 13
click at [795, 707] on div "Invalid token Invalid token Invalid token Invalid token" at bounding box center [756, 723] width 104 height 117
click at [796, 707] on icon at bounding box center [792, 705] width 13 height 13
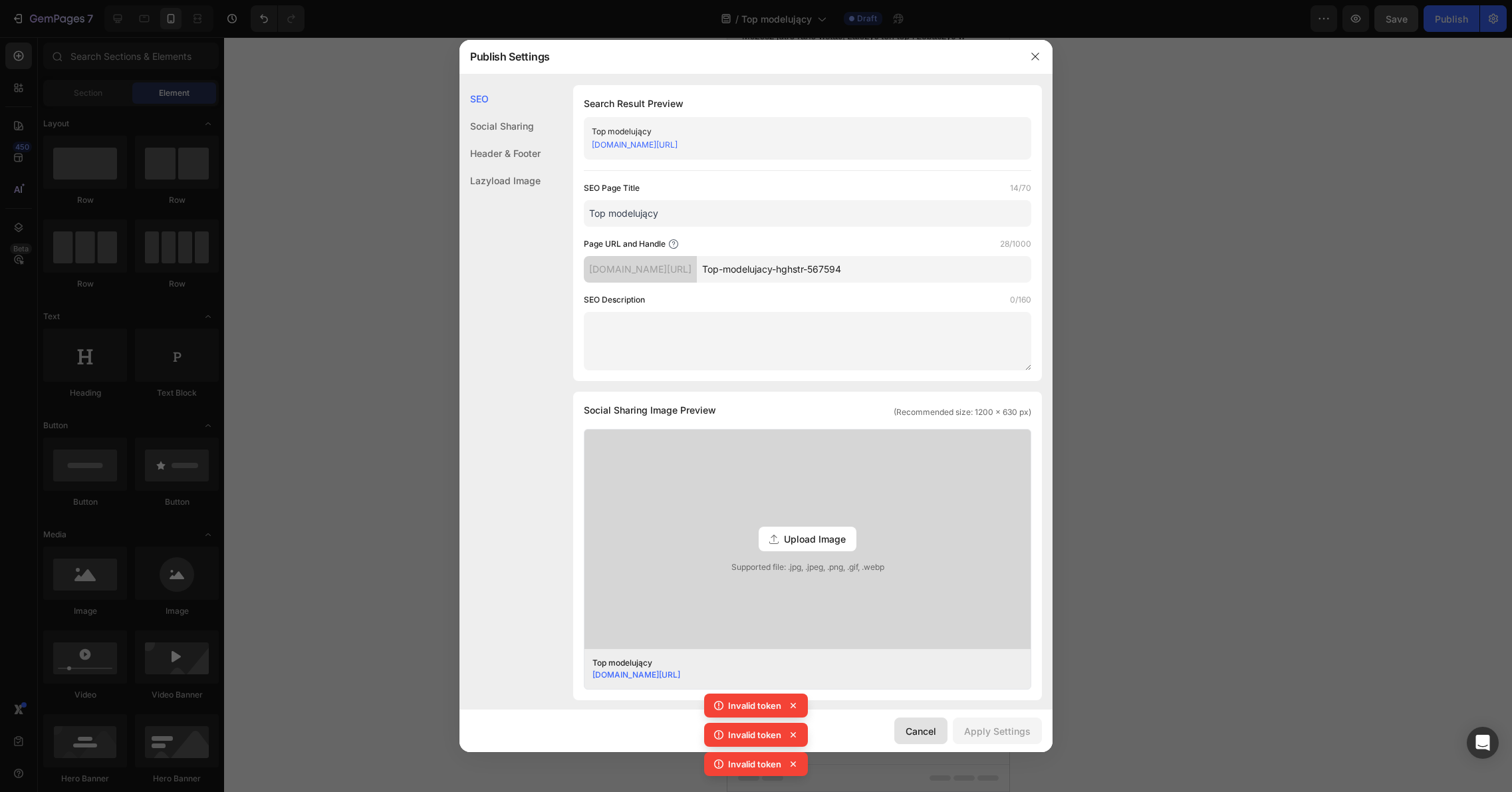
click at [938, 737] on button "Cancel" at bounding box center [921, 731] width 53 height 26
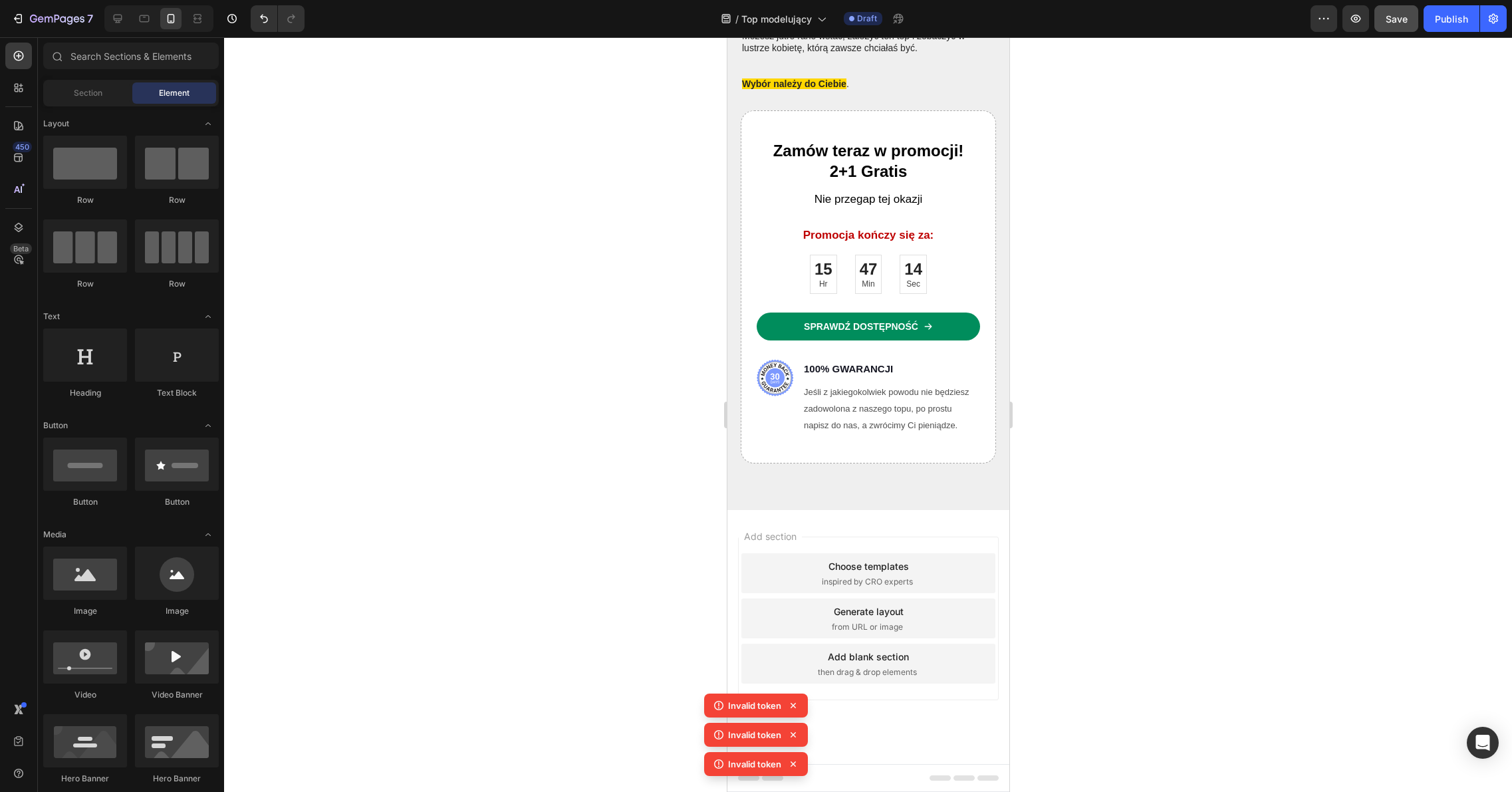
click at [797, 737] on icon at bounding box center [792, 734] width 13 height 13
click at [796, 737] on icon at bounding box center [792, 734] width 13 height 13
click at [796, 738] on div "Invalid token Invalid token Invalid token" at bounding box center [756, 737] width 104 height 88
click at [796, 738] on icon at bounding box center [792, 734] width 13 height 13
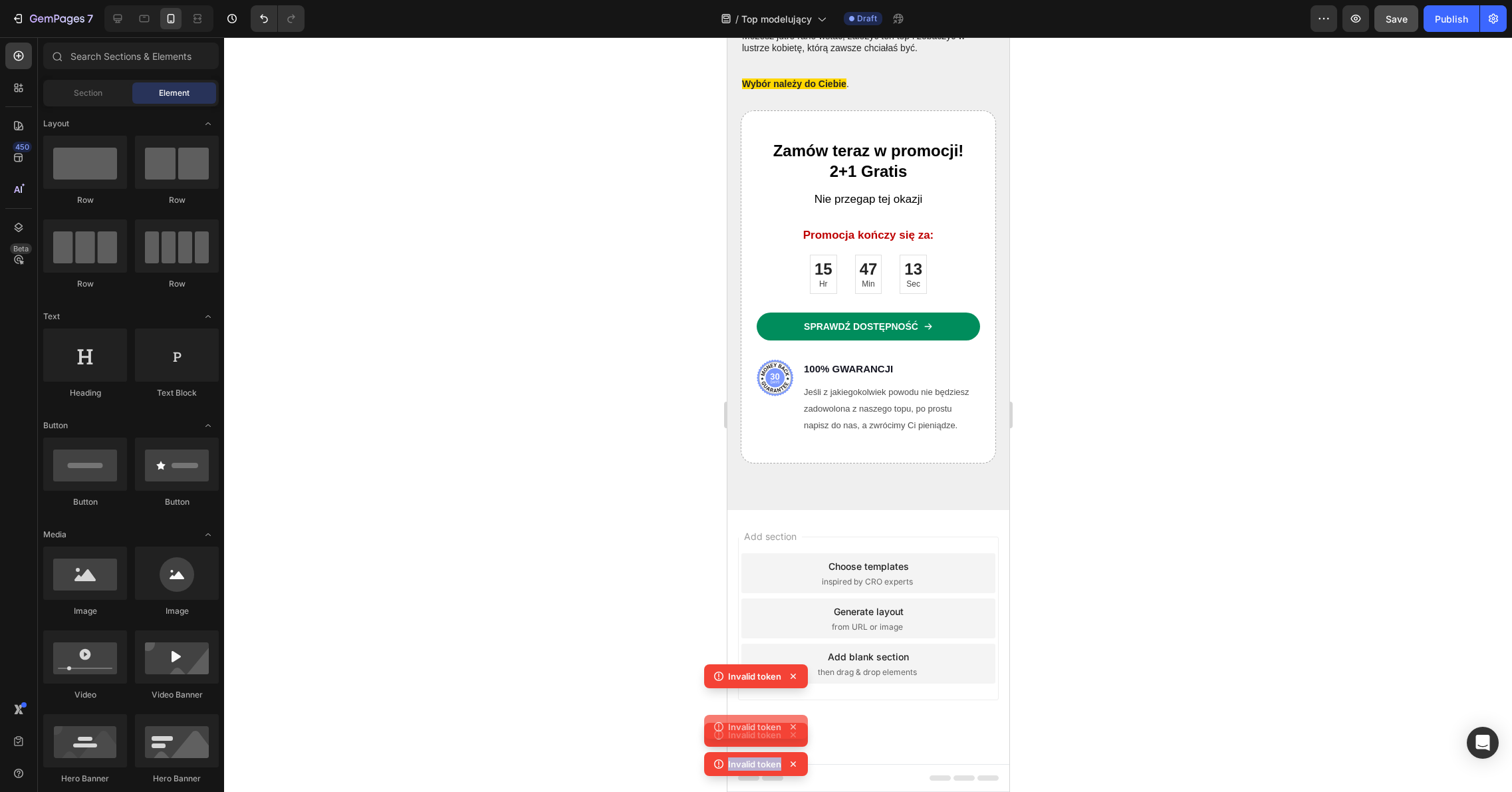
click at [796, 738] on div "Invalid token Invalid token Invalid token Invalid token" at bounding box center [756, 723] width 104 height 117
click at [796, 738] on icon at bounding box center [792, 734] width 13 height 13
click at [797, 739] on div "Invalid token Invalid token Invalid token" at bounding box center [756, 737] width 104 height 88
click at [797, 739] on icon at bounding box center [792, 734] width 13 height 13
click at [797, 739] on div "Invalid token Invalid token Invalid token Invalid token" at bounding box center [756, 723] width 104 height 117
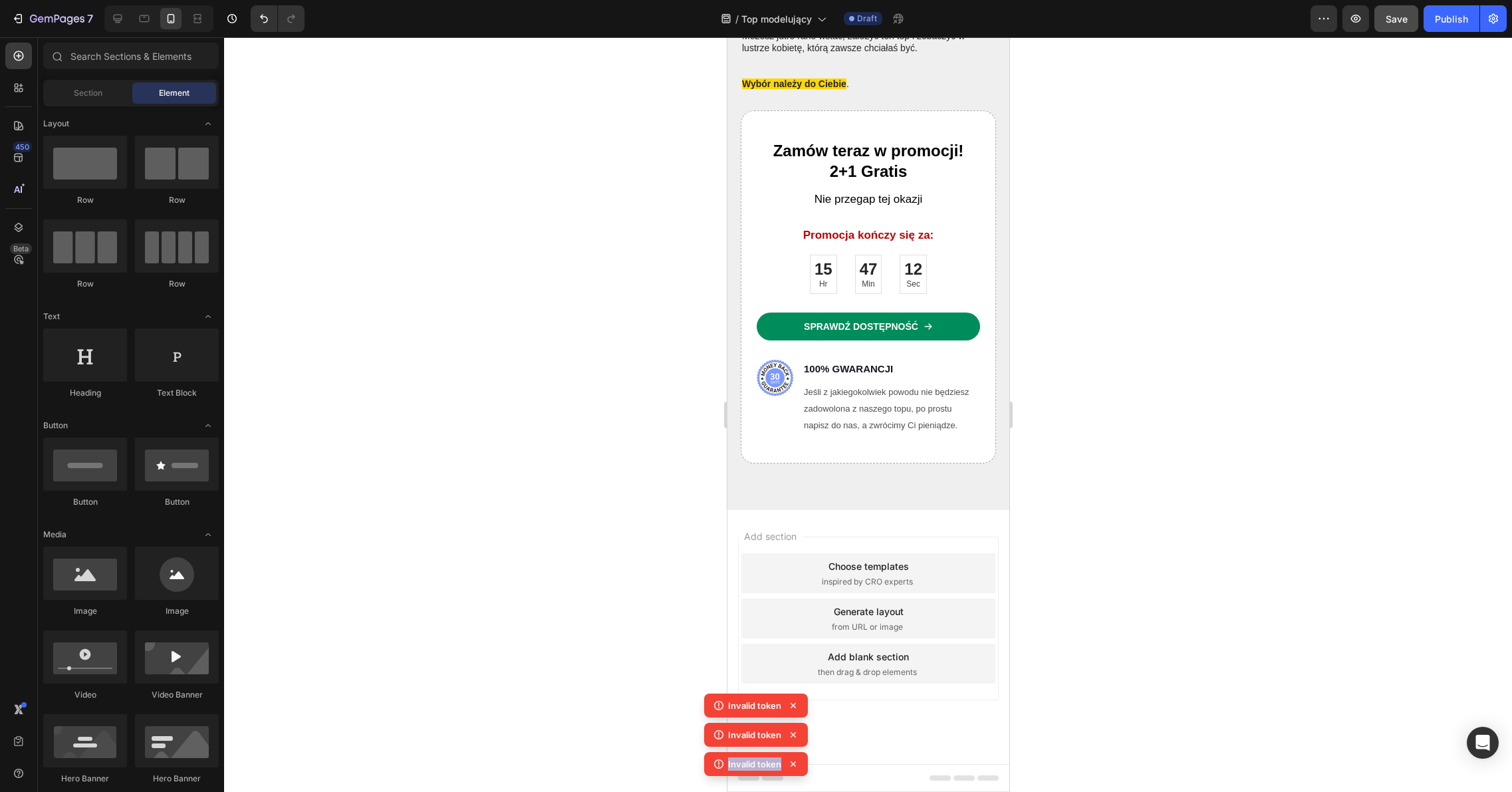
click at [797, 739] on icon at bounding box center [792, 734] width 13 height 13
click at [797, 739] on div "Invalid token Invalid token Invalid token" at bounding box center [756, 737] width 104 height 88
click at [797, 739] on icon at bounding box center [792, 734] width 13 height 13
click at [797, 739] on div "Invalid token Invalid token Invalid token Invalid token" at bounding box center [756, 723] width 104 height 117
click at [797, 739] on icon at bounding box center [792, 734] width 13 height 13
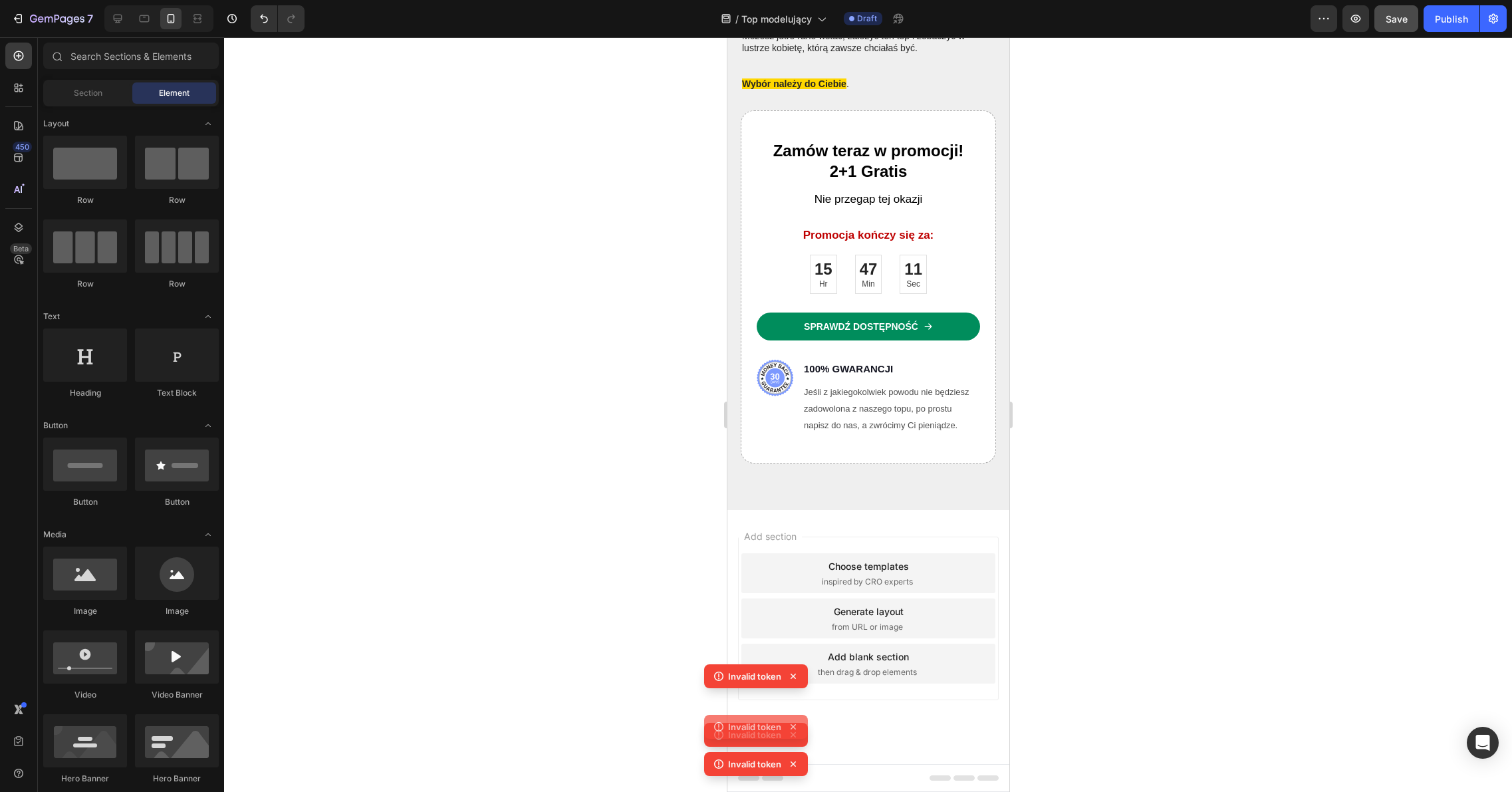
click at [797, 739] on icon at bounding box center [792, 734] width 13 height 13
click at [797, 739] on div "Invalid token" at bounding box center [756, 734] width 104 height 24
click at [797, 739] on icon at bounding box center [792, 734] width 13 height 13
click at [797, 739] on div "Invalid token Invalid token Invalid token Invalid token" at bounding box center [756, 723] width 104 height 117
click at [797, 739] on icon at bounding box center [792, 734] width 13 height 13
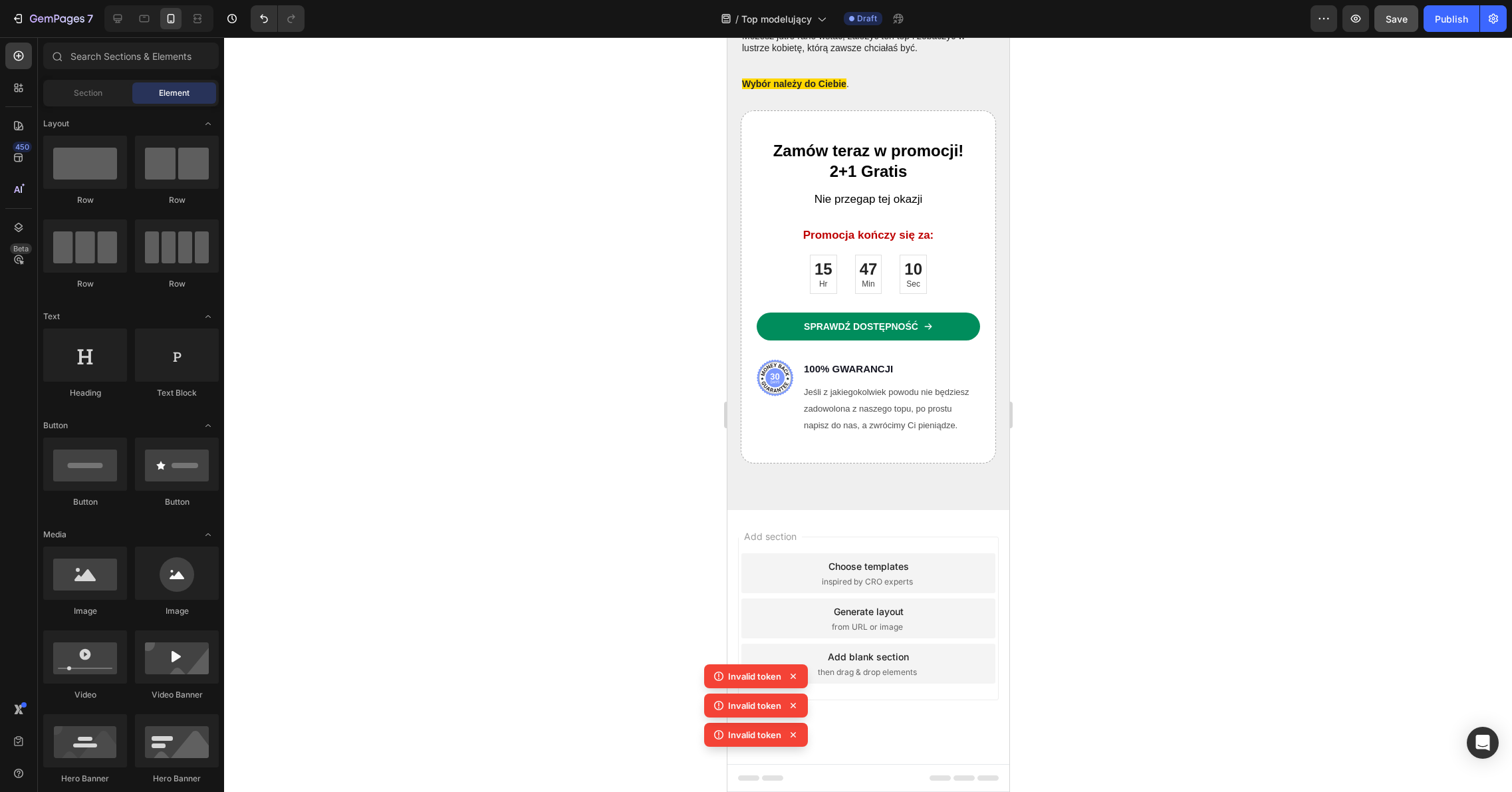
click at [797, 739] on div "Invalid token Invalid token Invalid token Invalid token" at bounding box center [756, 723] width 104 height 117
click at [797, 739] on icon at bounding box center [792, 734] width 13 height 13
click at [797, 739] on div "Invalid token Invalid token Invalid token Invalid token" at bounding box center [756, 723] width 104 height 117
click at [797, 739] on icon at bounding box center [792, 734] width 13 height 13
click at [797, 739] on div "Invalid token Invalid token Invalid token Invalid token" at bounding box center [756, 723] width 104 height 117
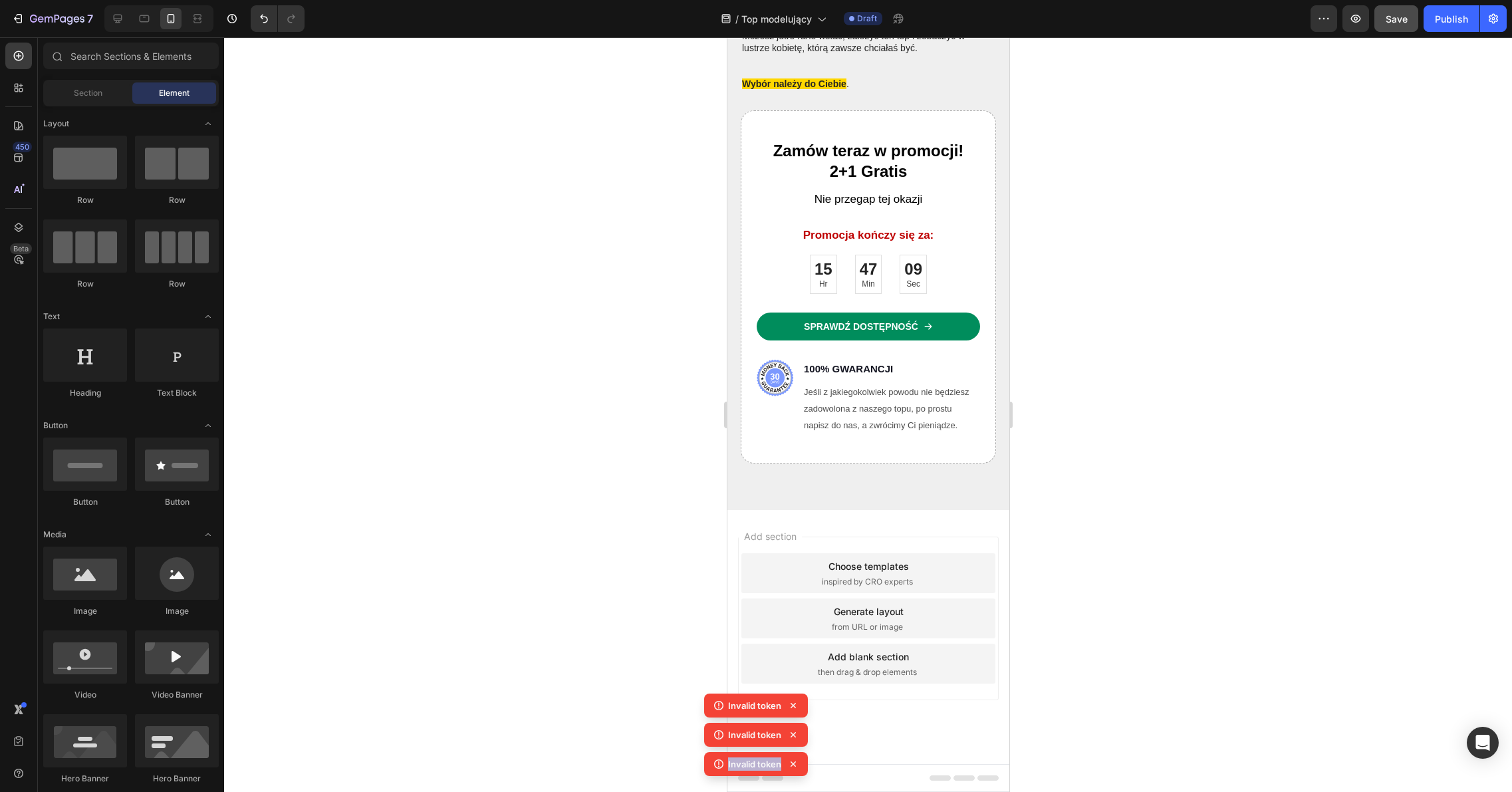
click at [798, 739] on icon at bounding box center [792, 734] width 13 height 13
click at [798, 739] on div "Invalid token Invalid token Invalid token Invalid token" at bounding box center [756, 723] width 104 height 117
click at [798, 739] on icon at bounding box center [792, 734] width 13 height 13
click at [798, 739] on div "Invalid token Invalid token Invalid token Invalid token" at bounding box center [756, 723] width 104 height 117
click at [798, 739] on icon at bounding box center [792, 734] width 13 height 13
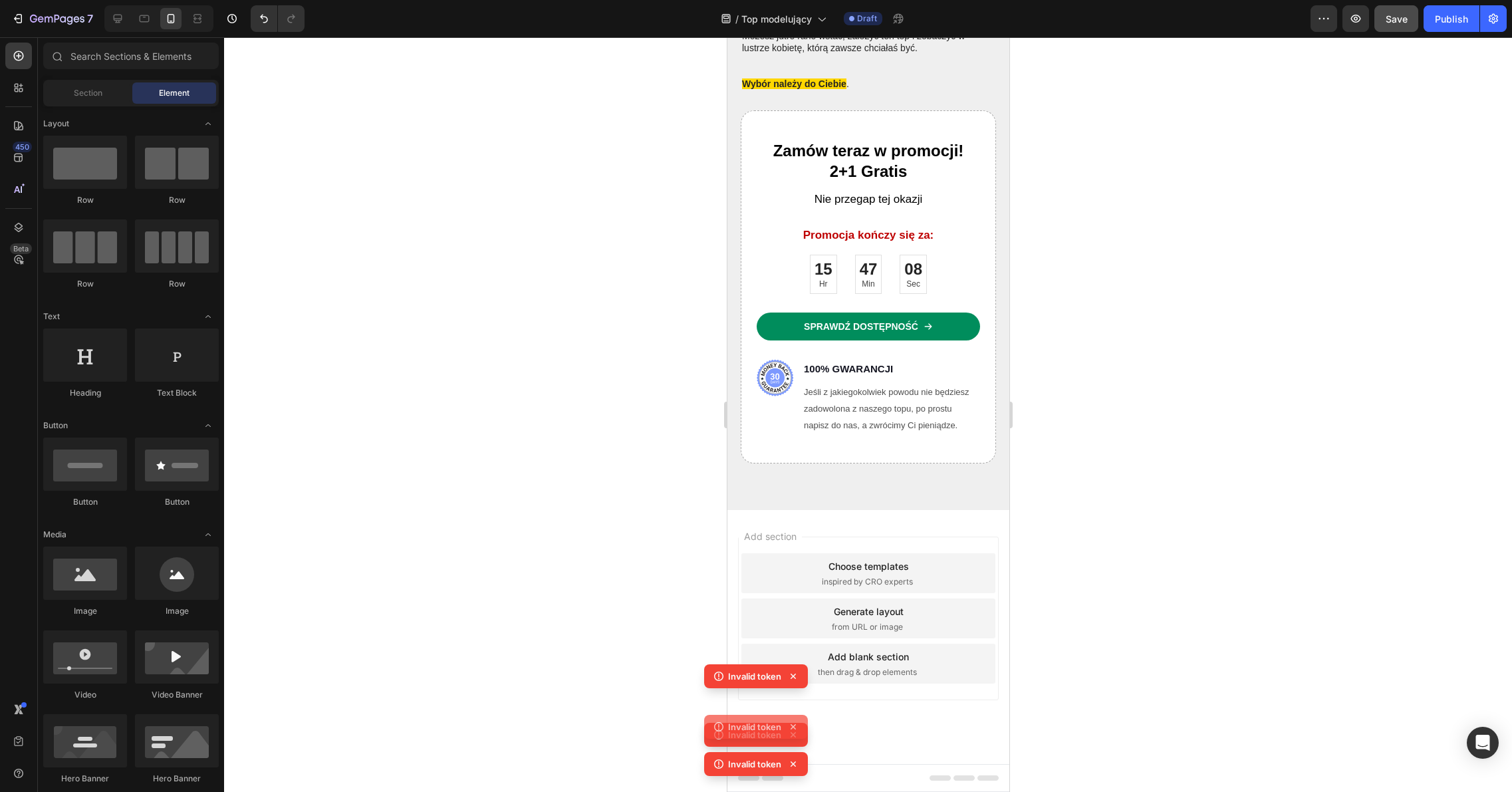
click at [798, 739] on div "Invalid token Invalid token Invalid token Invalid token" at bounding box center [756, 723] width 104 height 117
click at [798, 739] on icon at bounding box center [792, 734] width 13 height 13
click at [798, 739] on div "Invalid token Invalid token Invalid token Invalid token" at bounding box center [756, 723] width 104 height 117
click at [799, 739] on icon at bounding box center [792, 734] width 13 height 13
click at [799, 739] on div "Invalid token Invalid token Invalid token Invalid token" at bounding box center [756, 723] width 104 height 117
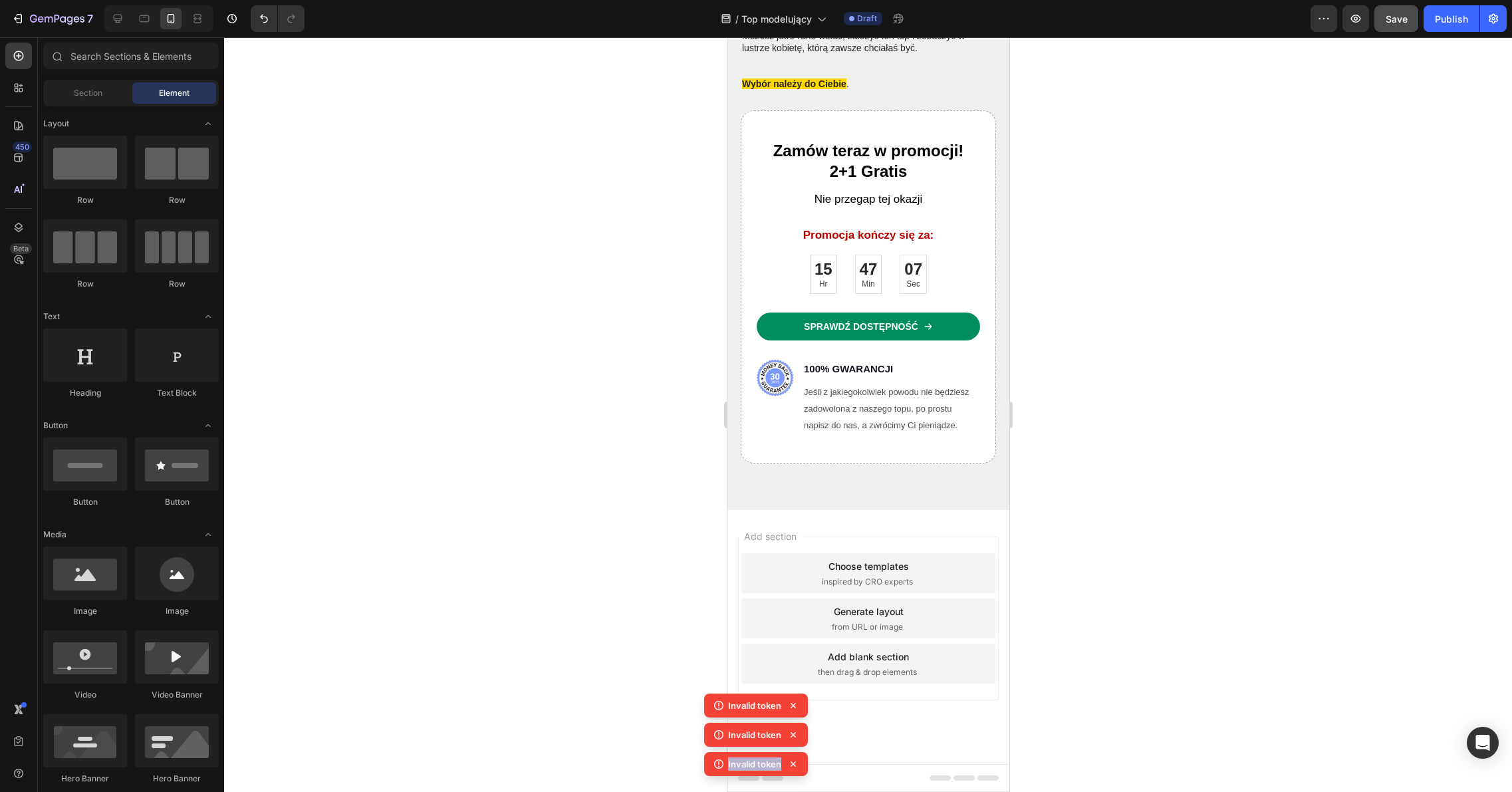
click at [799, 739] on icon at bounding box center [792, 734] width 13 height 13
click at [799, 739] on div "Invalid token Invalid token Invalid token Invalid token" at bounding box center [756, 723] width 104 height 117
click at [799, 739] on icon at bounding box center [792, 734] width 13 height 13
click at [799, 739] on div "Invalid token Invalid token Invalid token Invalid token" at bounding box center [756, 723] width 104 height 117
click at [799, 739] on icon at bounding box center [792, 734] width 13 height 13
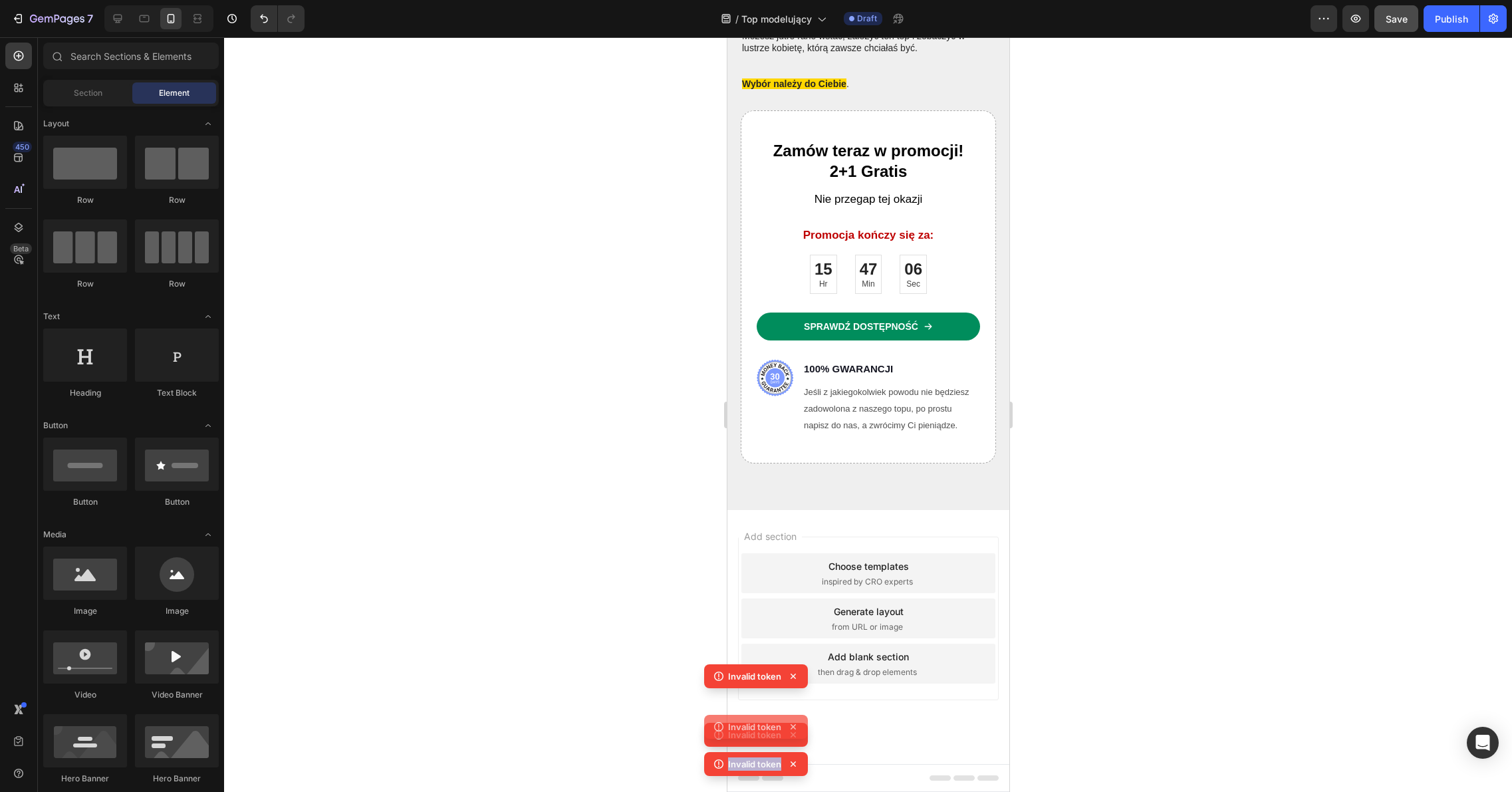
click at [799, 739] on div "Invalid token Invalid token Invalid token Invalid token" at bounding box center [756, 723] width 104 height 117
click at [799, 739] on icon at bounding box center [792, 734] width 13 height 13
click at [799, 739] on div "Invalid token Invalid token Invalid token" at bounding box center [756, 737] width 104 height 88
click at [799, 739] on icon at bounding box center [792, 734] width 13 height 13
click at [799, 739] on div "Invalid token Invalid token Invalid token Invalid token" at bounding box center [756, 723] width 104 height 117
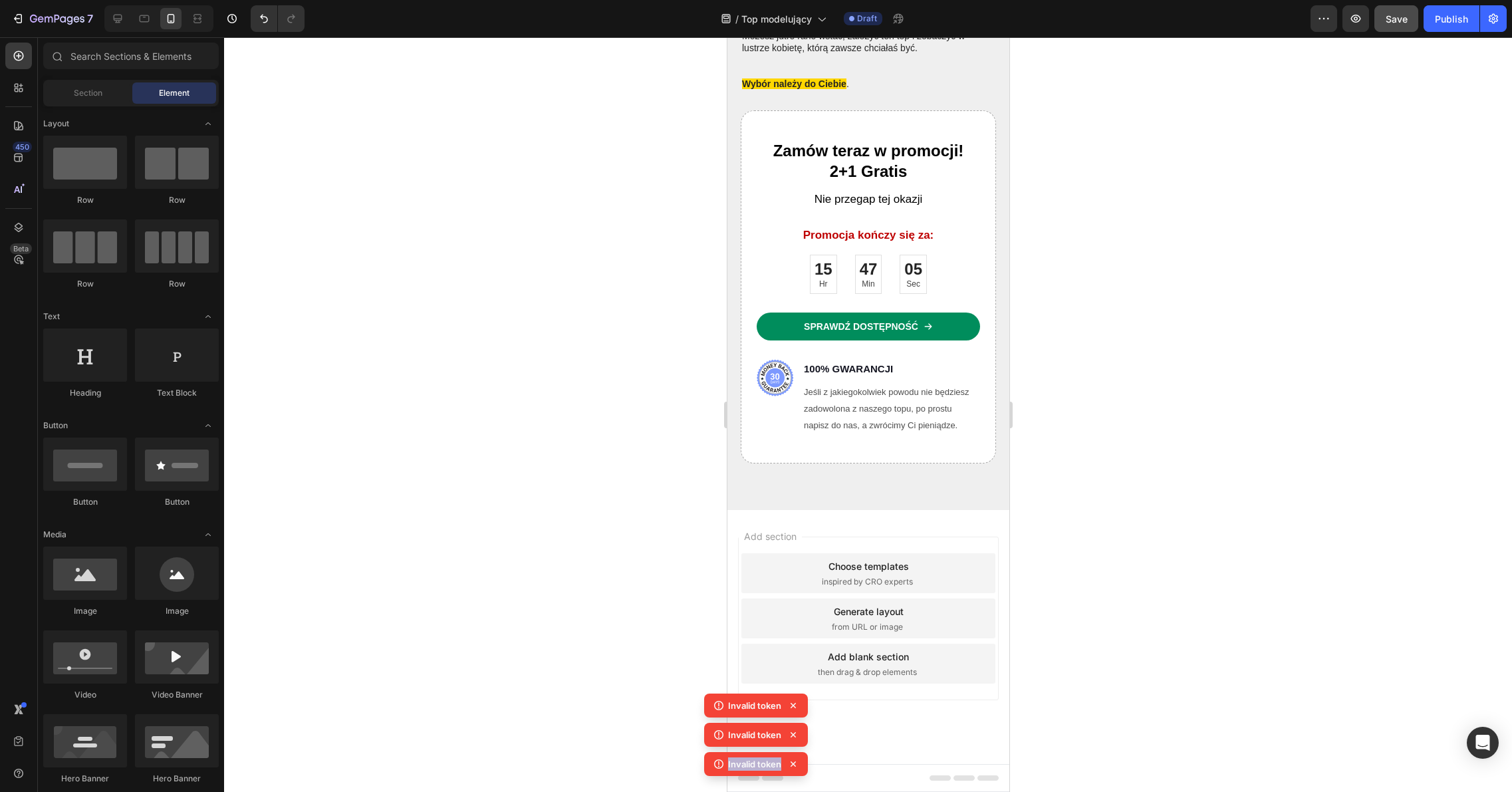
click at [799, 739] on icon at bounding box center [792, 734] width 13 height 13
click at [799, 739] on div "Invalid token" at bounding box center [756, 734] width 104 height 24
click at [799, 739] on icon at bounding box center [792, 734] width 13 height 13
click at [799, 739] on div "Invalid token Invalid token Invalid token Invalid token" at bounding box center [756, 723] width 104 height 117
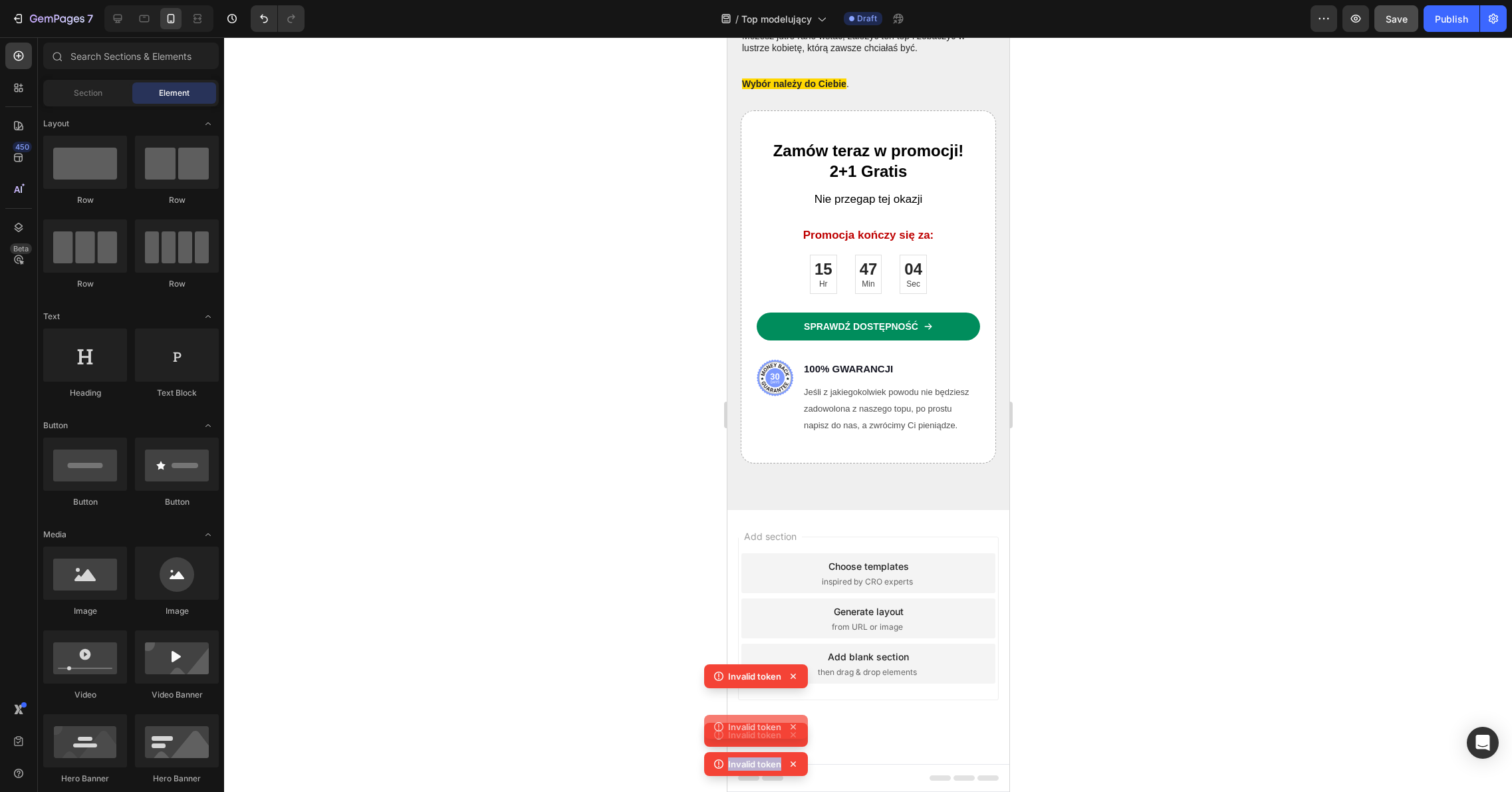
click at [799, 739] on icon at bounding box center [792, 734] width 13 height 13
click at [799, 739] on div "Invalid token Invalid token Invalid token Invalid token" at bounding box center [756, 723] width 104 height 117
click at [799, 739] on icon at bounding box center [792, 734] width 13 height 13
click at [1450, 414] on div at bounding box center [867, 415] width 1287 height 755
click at [1464, 23] on div "Publish" at bounding box center [1451, 19] width 33 height 14
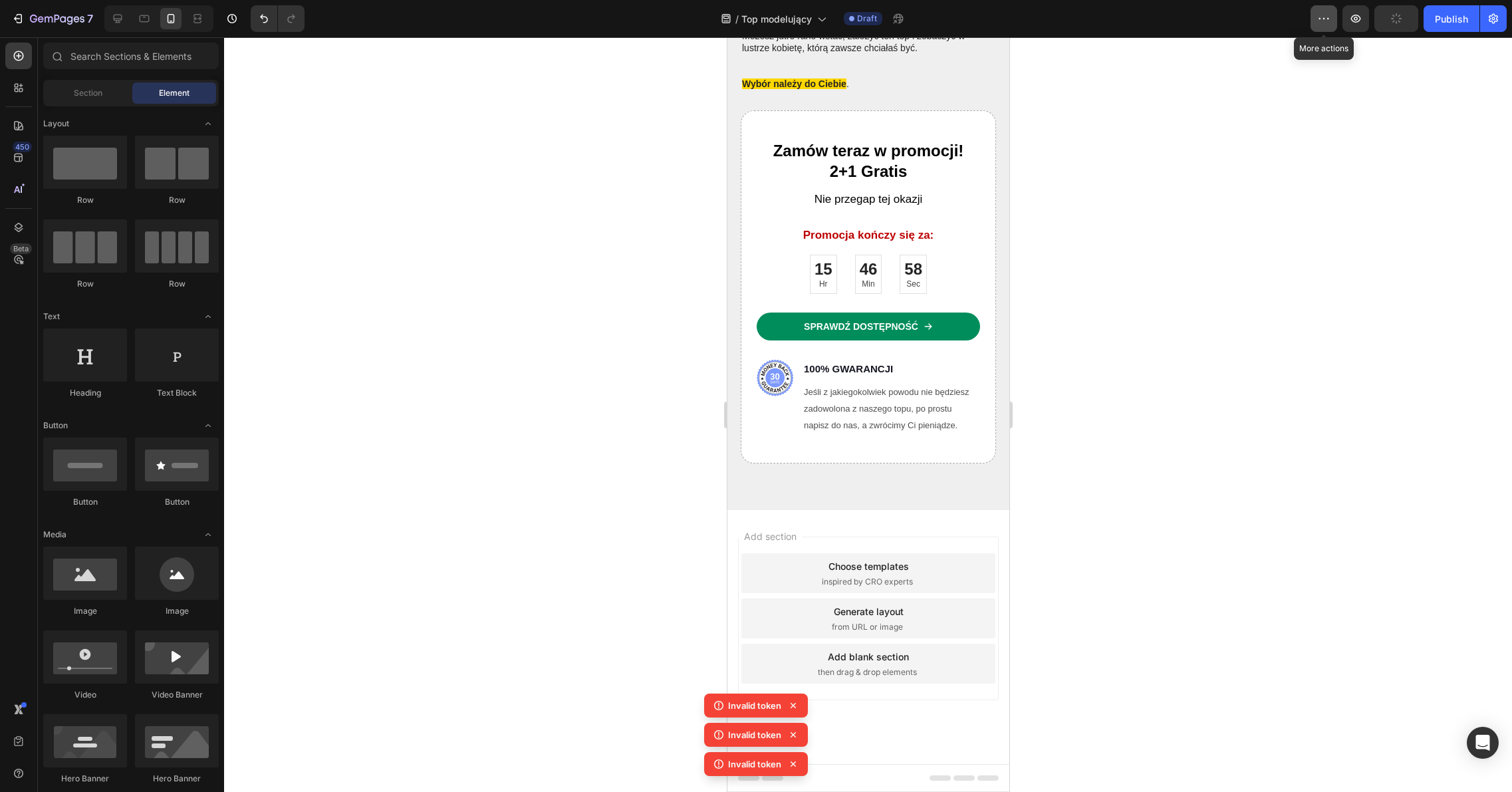
click at [1337, 17] on button "button" at bounding box center [1323, 19] width 26 height 26
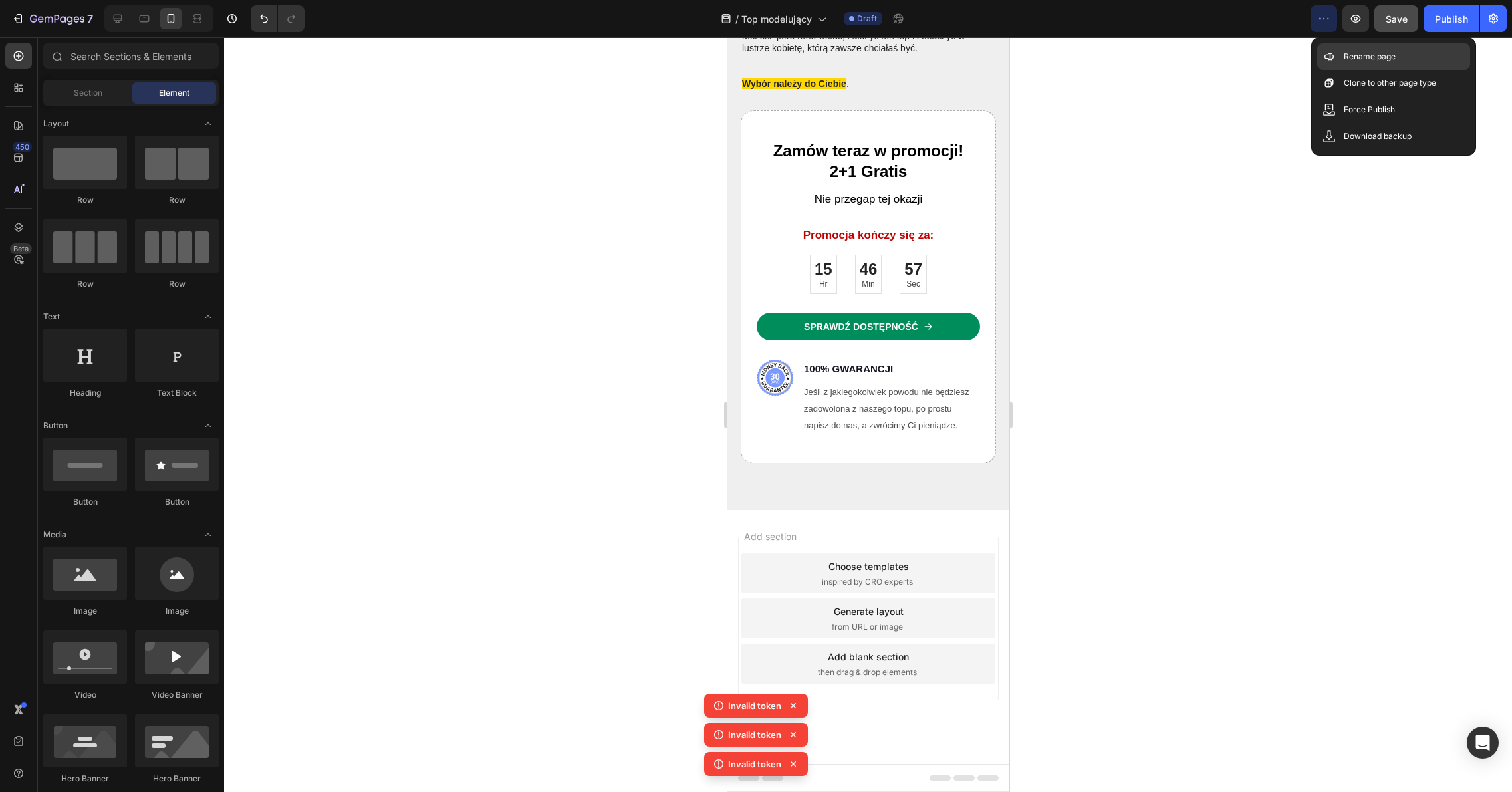
click at [1342, 59] on div "Rename page" at bounding box center [1393, 56] width 153 height 26
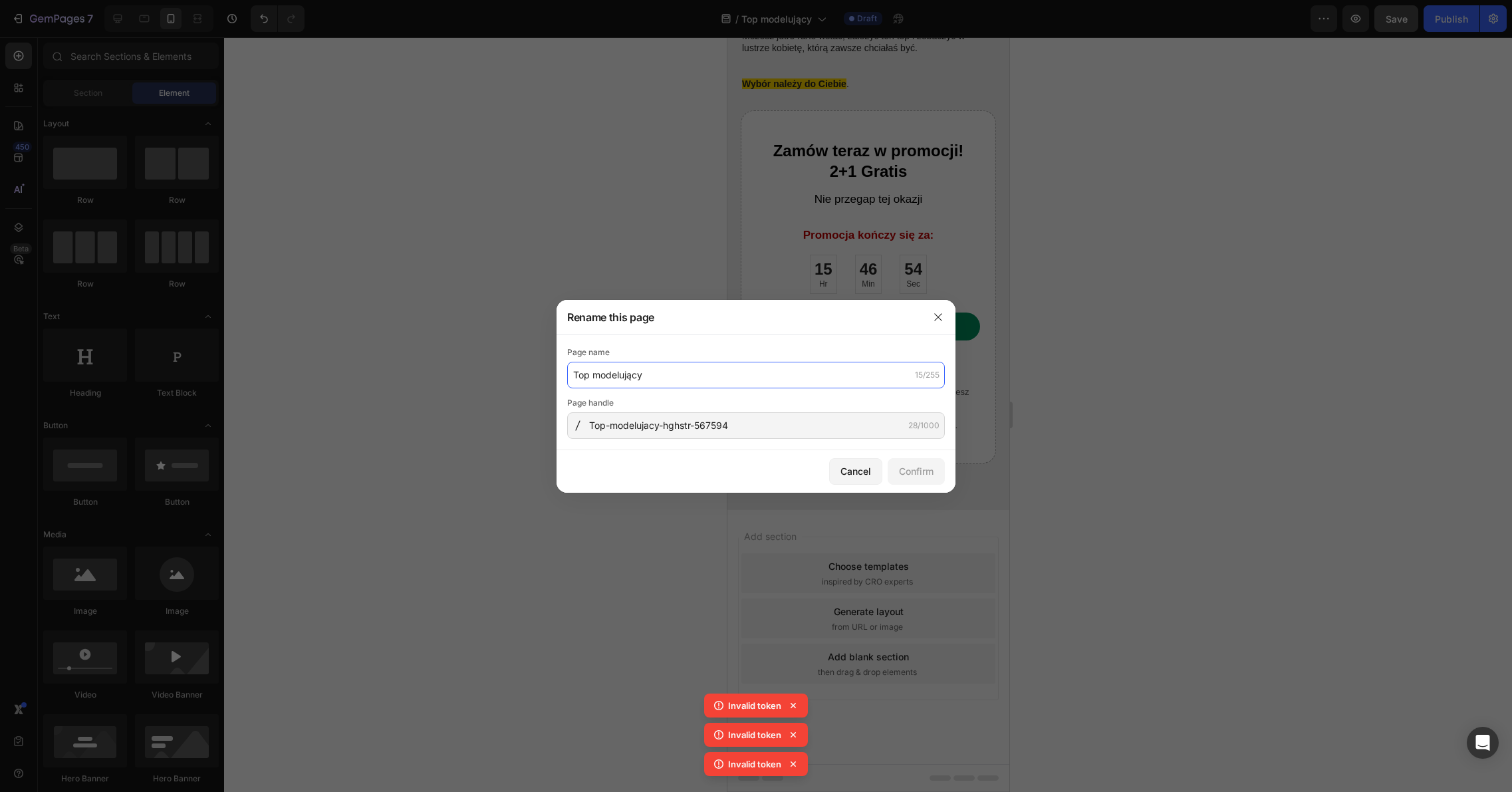
drag, startPoint x: 768, startPoint y: 377, endPoint x: 561, endPoint y: 371, distance: 207.1
click at [559, 374] on div "Page name Top modelujący 15/255 Page handle Top-modelujacy-hghstr-567594 28/1000" at bounding box center [756, 393] width 399 height 115
drag, startPoint x: 765, startPoint y: 424, endPoint x: 552, endPoint y: 424, distance: 213.0
click at [552, 424] on div "Rename this page Page name 0/255 Page handle Top-modelujacy-hghstr-567594 28/10…" at bounding box center [756, 396] width 1512 height 792
click at [861, 472] on div "Cancel" at bounding box center [855, 471] width 31 height 14
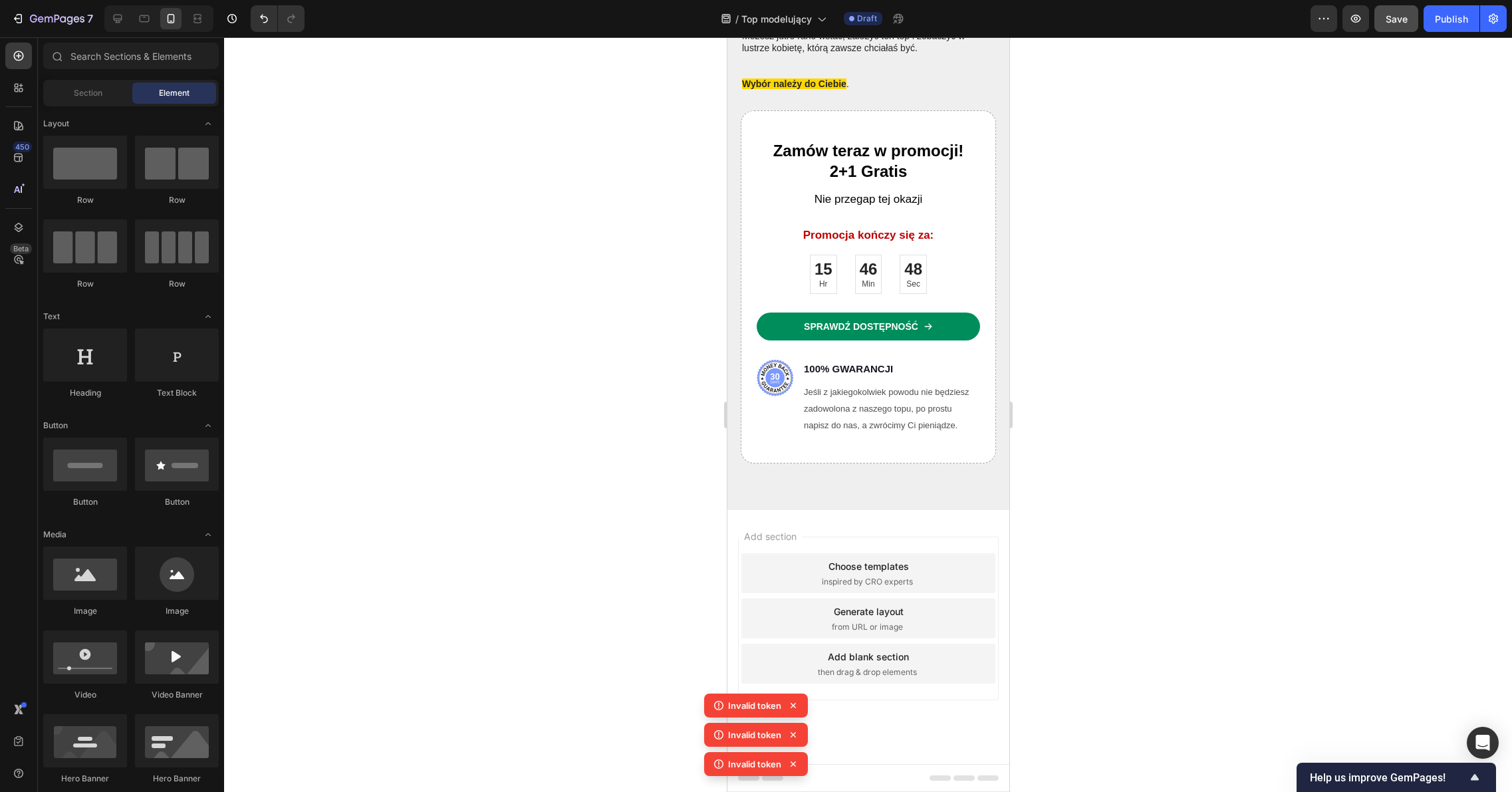
click at [1192, 331] on div at bounding box center [867, 415] width 1287 height 755
click at [1445, 28] on button "Publish" at bounding box center [1451, 19] width 56 height 26
click at [1461, 24] on div "Publish" at bounding box center [1451, 19] width 33 height 14
click at [1486, 21] on icon "button" at bounding box center [1493, 18] width 13 height 13
click at [1488, 26] on button "button" at bounding box center [1493, 19] width 26 height 26
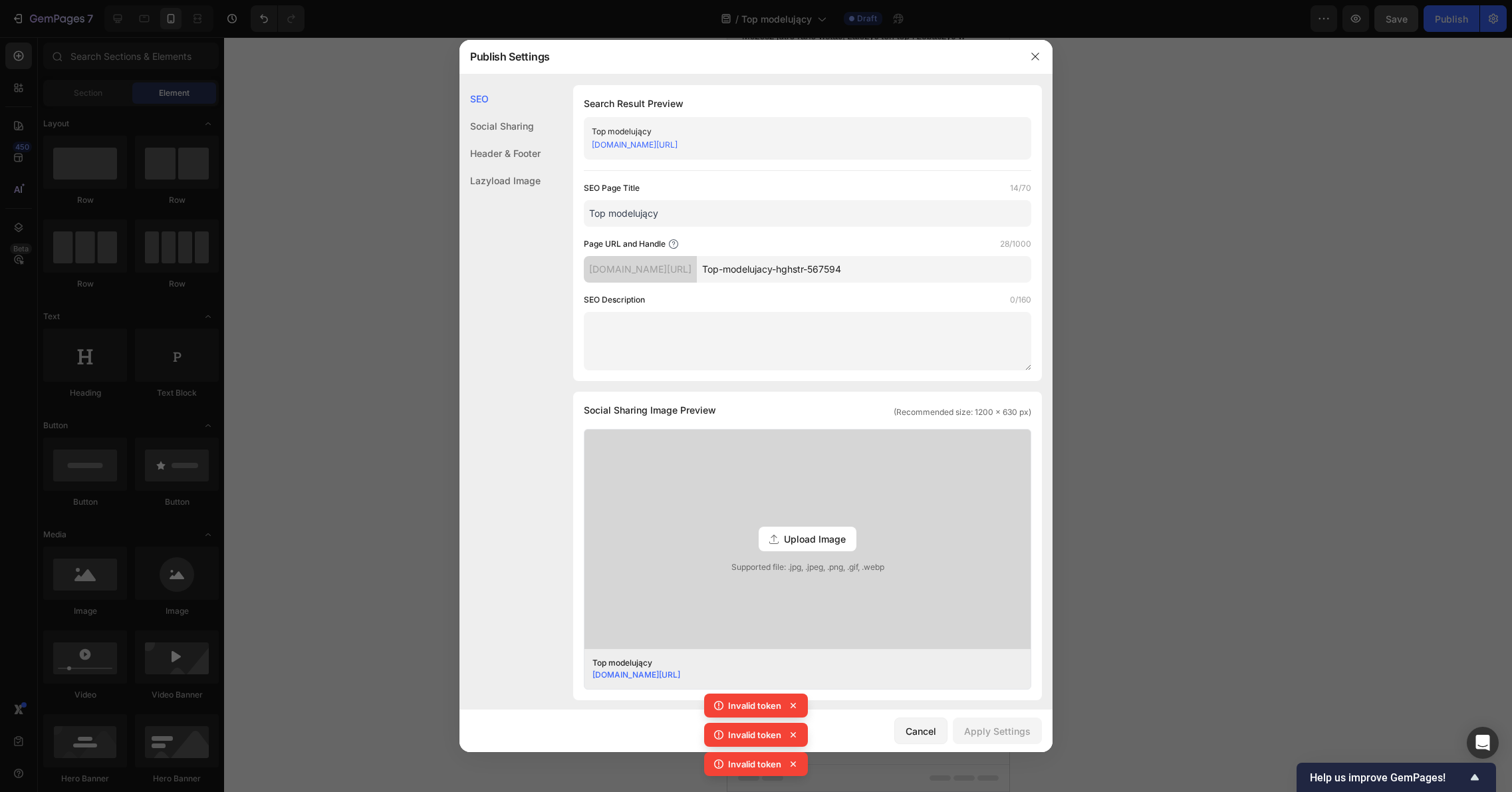
click at [650, 337] on textarea at bounding box center [807, 341] width 447 height 58
click at [697, 264] on div "ei1tan-s0.myshopify.com/pages/" at bounding box center [640, 269] width 113 height 26
click at [776, 265] on input "Top-modelujacy-hghstr-567594" at bounding box center [864, 269] width 334 height 26
click at [907, 270] on input "Top-modelujacy-hghstr-567594" at bounding box center [864, 269] width 334 height 26
click at [720, 216] on input "Top modelujący" at bounding box center [807, 214] width 447 height 26
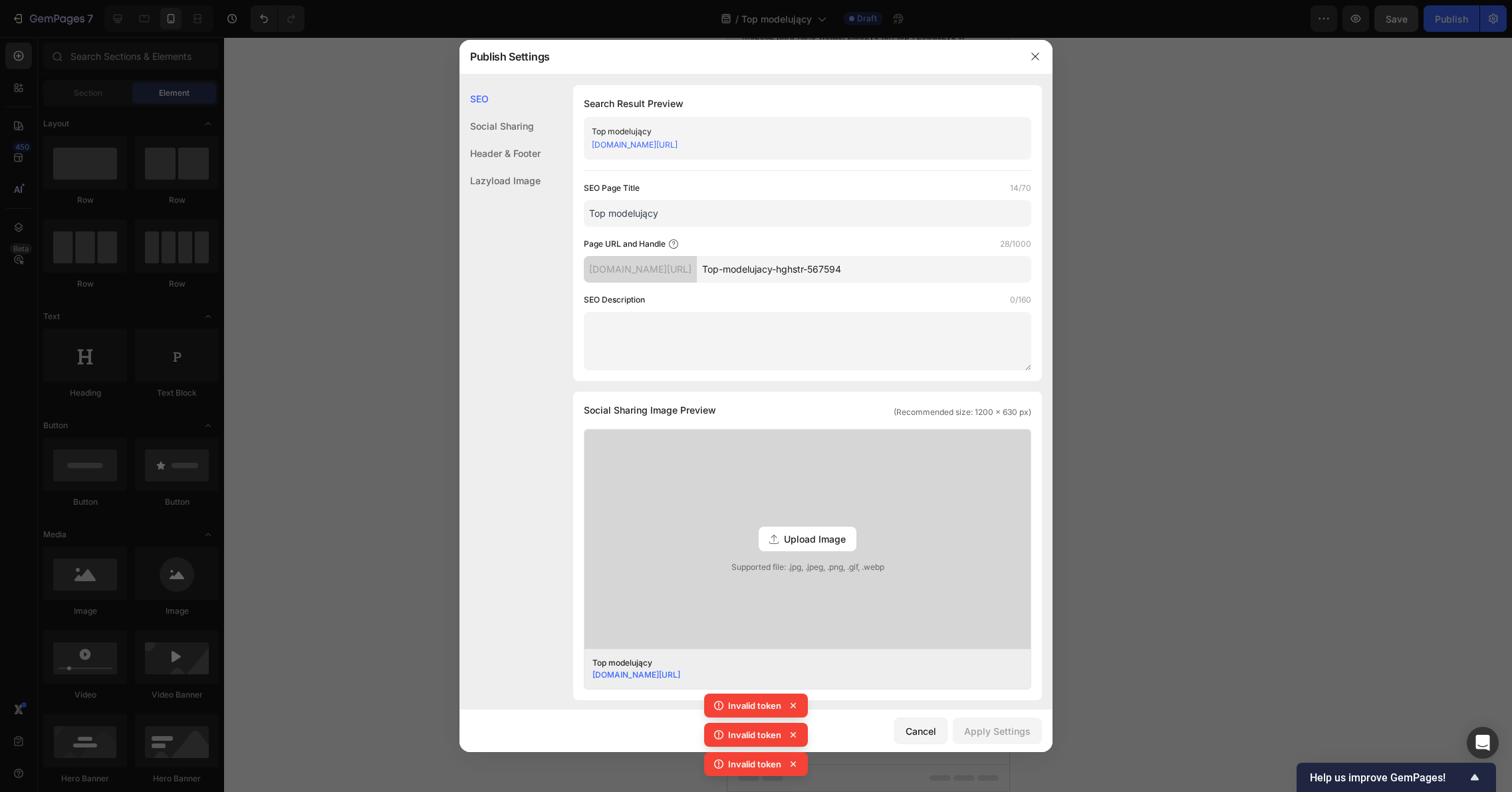
click at [678, 162] on div "Search Result Preview Top modelujący ei1tan-s0.myshopify.com/pages/Top-modeluja…" at bounding box center [808, 233] width 469 height 296
click at [659, 125] on div "Top modelujący" at bounding box center [796, 131] width 410 height 13
click at [655, 129] on div "Top modelujący" at bounding box center [796, 131] width 410 height 13
click at [790, 705] on icon at bounding box center [792, 705] width 13 height 13
click at [790, 705] on div "Invalid token Invalid token Invalid token Invalid token" at bounding box center [756, 723] width 104 height 117
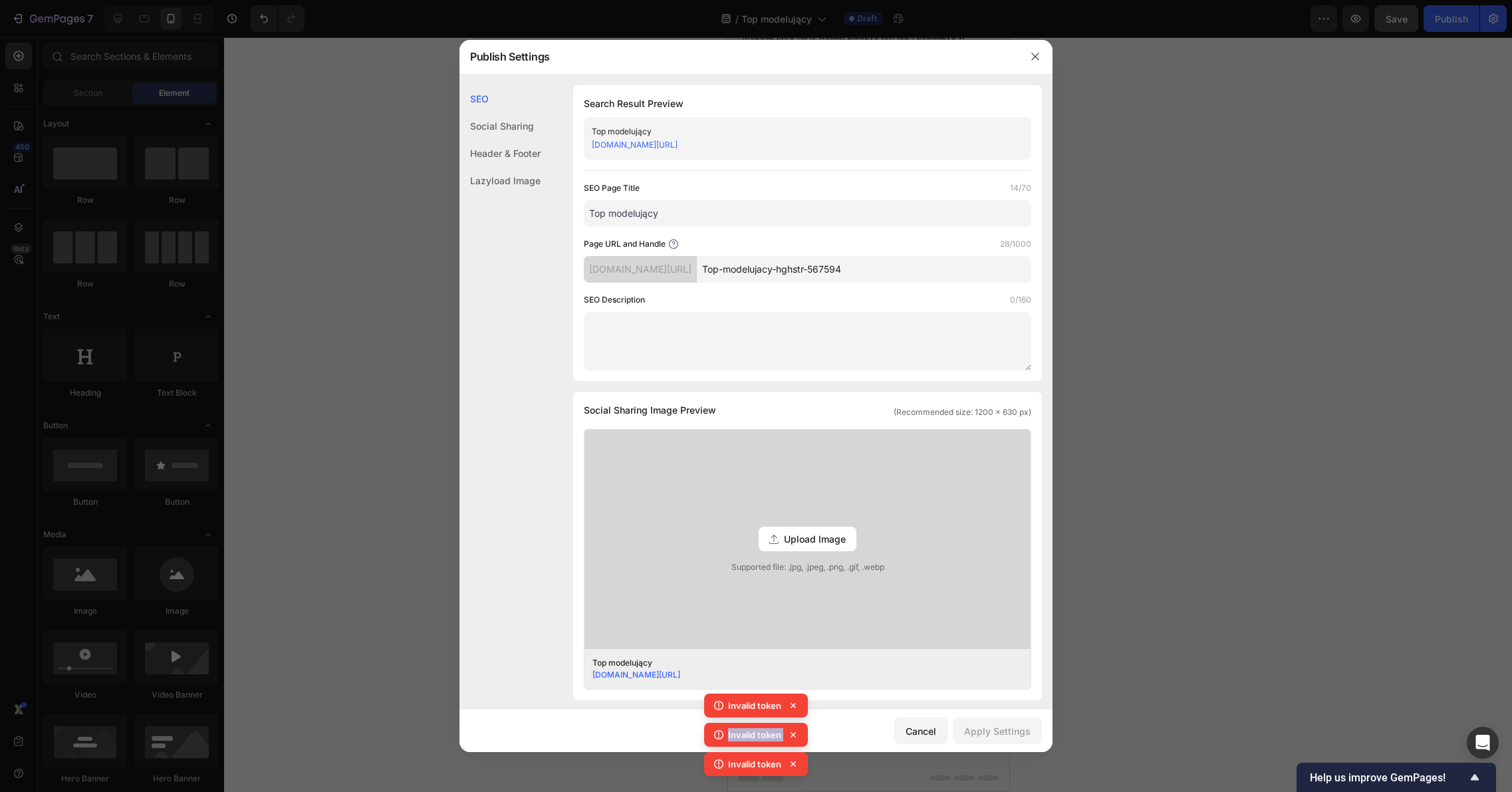
click at [791, 705] on icon at bounding box center [792, 705] width 13 height 13
click at [793, 732] on icon at bounding box center [793, 735] width 6 height 6
click at [794, 705] on div "Invalid token Invalid token Invalid token Invalid token Invalid token" at bounding box center [756, 708] width 104 height 146
click at [794, 705] on icon at bounding box center [792, 705] width 13 height 13
click at [795, 705] on div "Invalid token Invalid token Invalid token" at bounding box center [756, 737] width 104 height 88
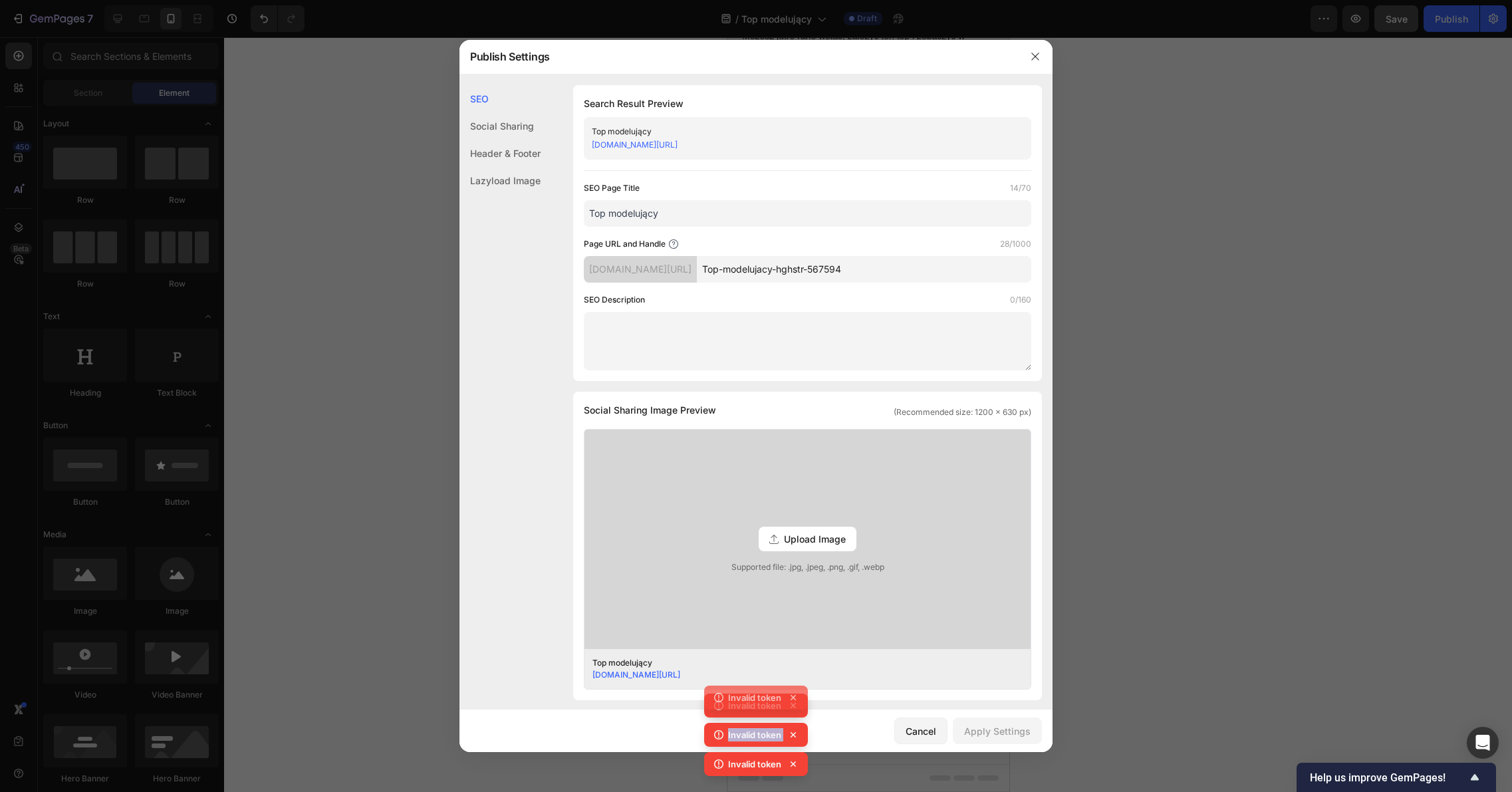
click at [797, 706] on icon at bounding box center [792, 705] width 13 height 13
click at [797, 706] on icon at bounding box center [792, 705] width 13 height 13
click at [798, 707] on div "Invalid token Invalid token Invalid token Invalid token" at bounding box center [756, 723] width 104 height 117
click at [799, 707] on icon at bounding box center [792, 705] width 13 height 13
click at [791, 663] on div "Top modelujący" at bounding box center [797, 662] width 410 height 12
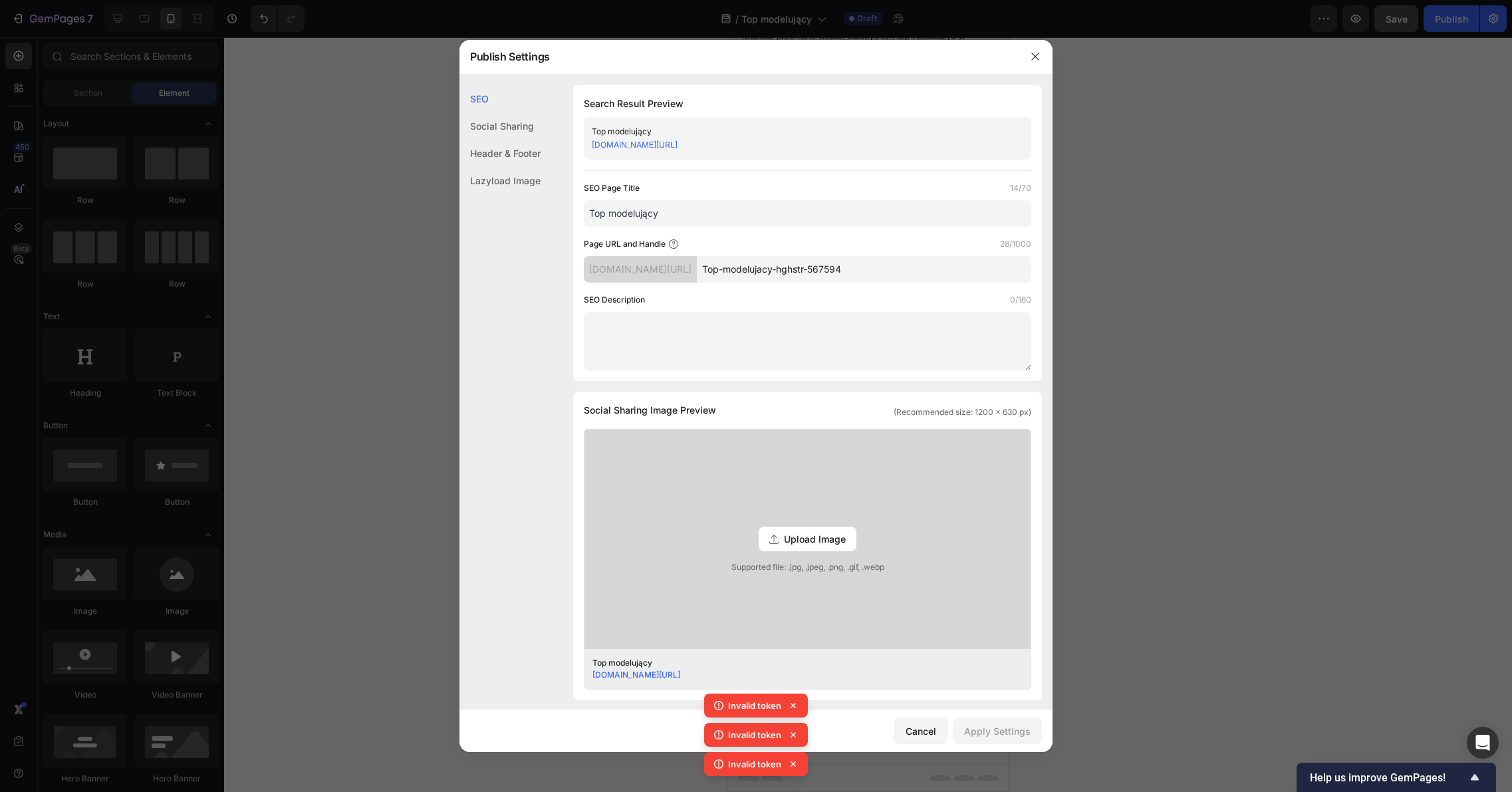
drag, startPoint x: 689, startPoint y: 209, endPoint x: 552, endPoint y: 207, distance: 137.0
click at [552, 207] on div "SEO Search Result Preview Top modelujący ei1tan-s0.myshopify.com/pages/Top-mode…" at bounding box center [756, 560] width 593 height 949
paste input "[URL][DOMAIN_NAME]"
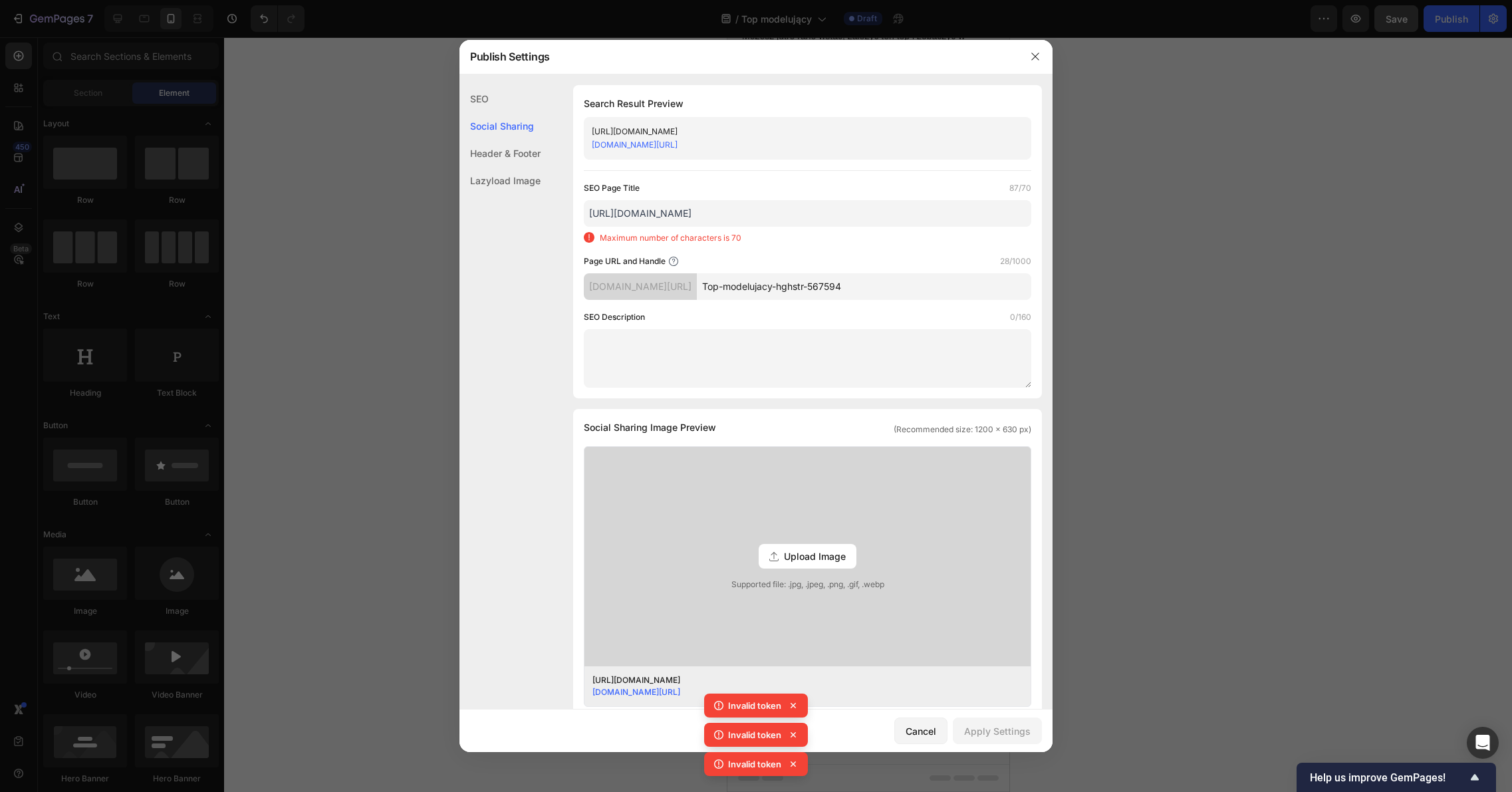
click at [761, 239] on div "Maximum number of characters is 70" at bounding box center [807, 238] width 447 height 12
drag, startPoint x: 1017, startPoint y: 213, endPoint x: 862, endPoint y: 212, distance: 155.0
click at [862, 212] on input "[URL][DOMAIN_NAME]" at bounding box center [807, 214] width 447 height 26
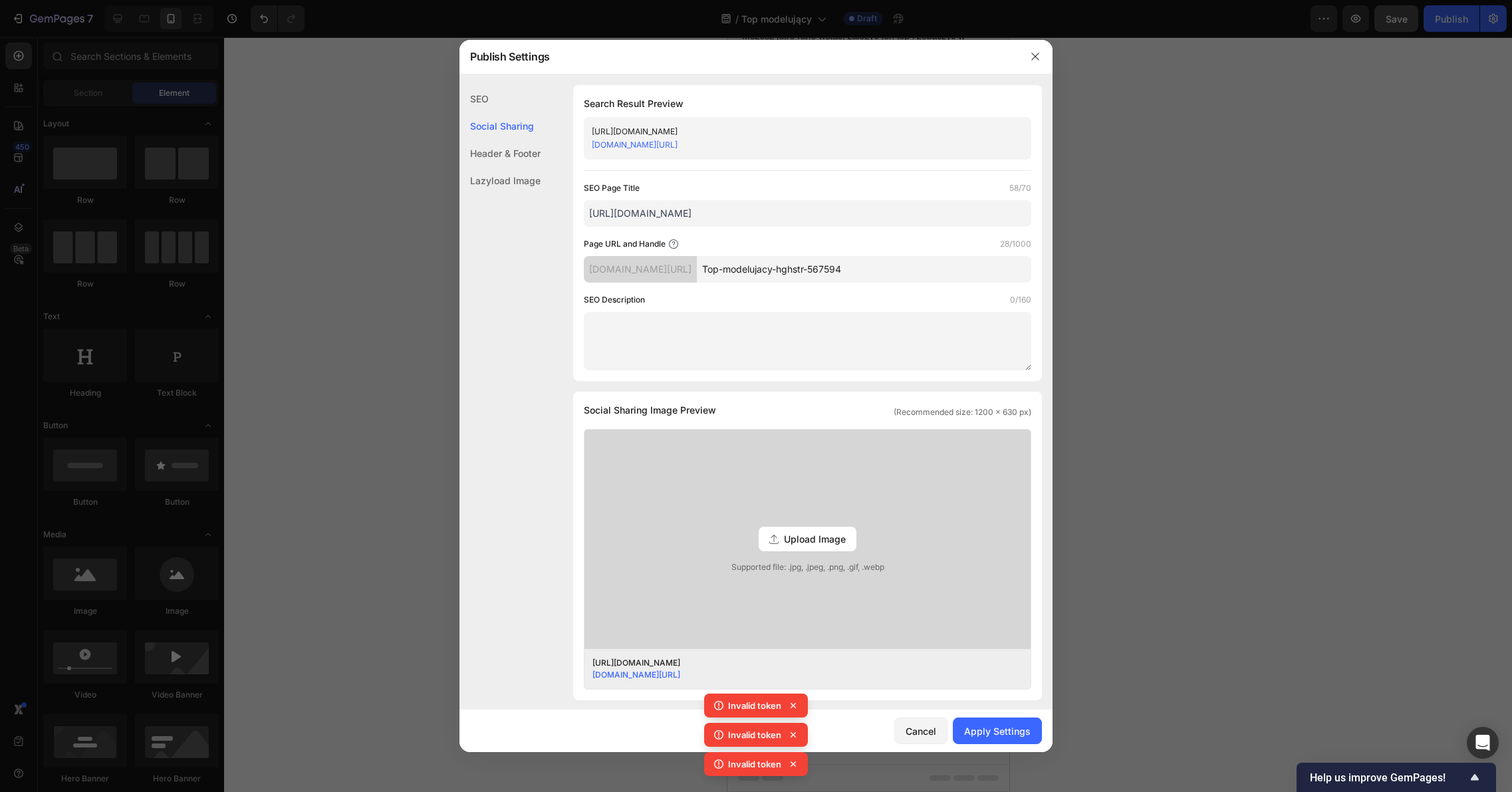
type input "https://www.modellia.store/products/wyciety-top-modelujacy"
click at [904, 234] on div "SEO Page Title 58/70 https://www.modellia.store/products/wyciety-top-modelujacy…" at bounding box center [807, 276] width 447 height 189
click at [999, 720] on button "Apply Settings" at bounding box center [997, 731] width 89 height 26
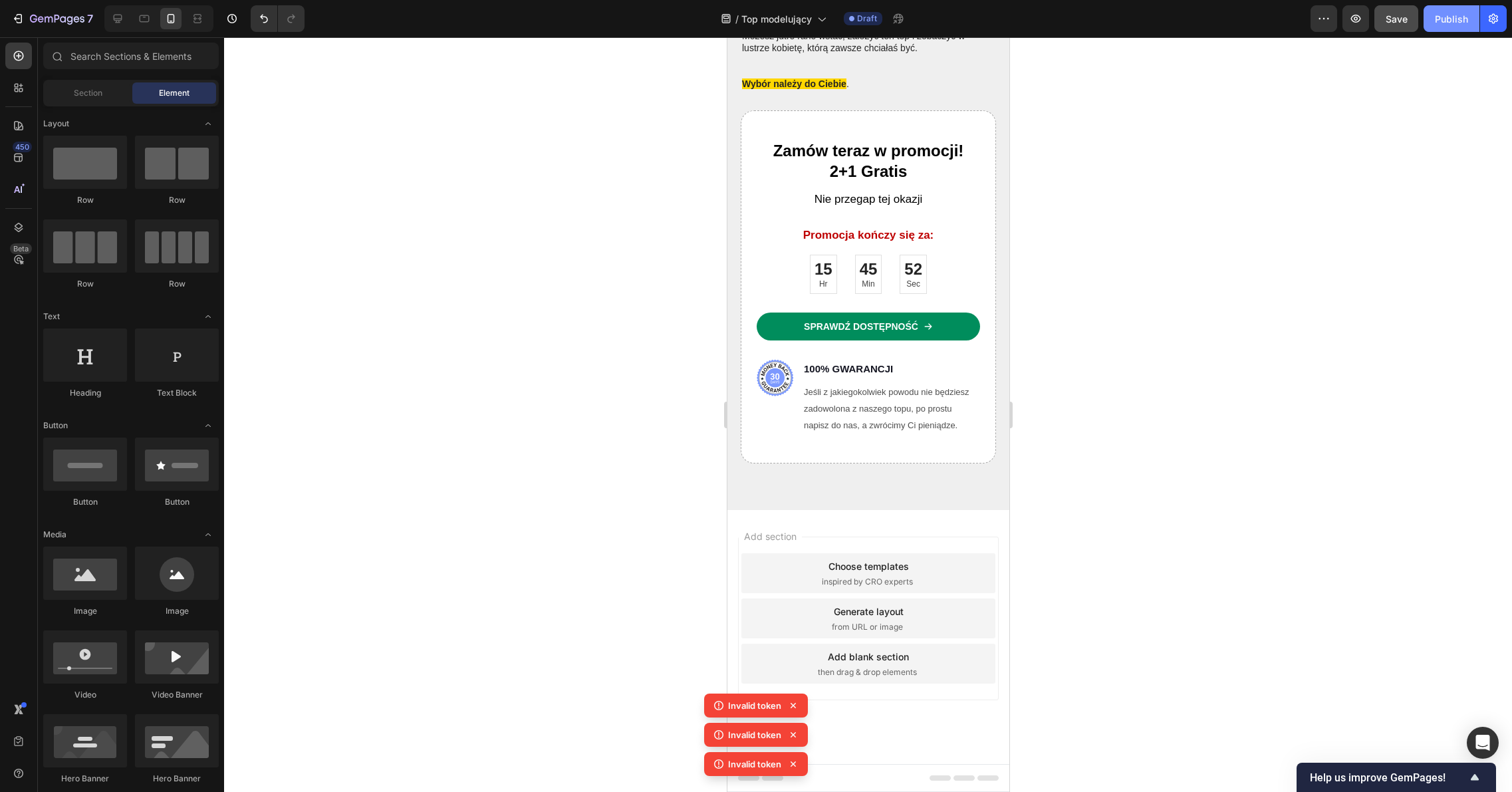
click at [1456, 22] on div "Publish" at bounding box center [1451, 19] width 33 height 14
click at [1458, 21] on div "Publish" at bounding box center [1451, 19] width 33 height 14
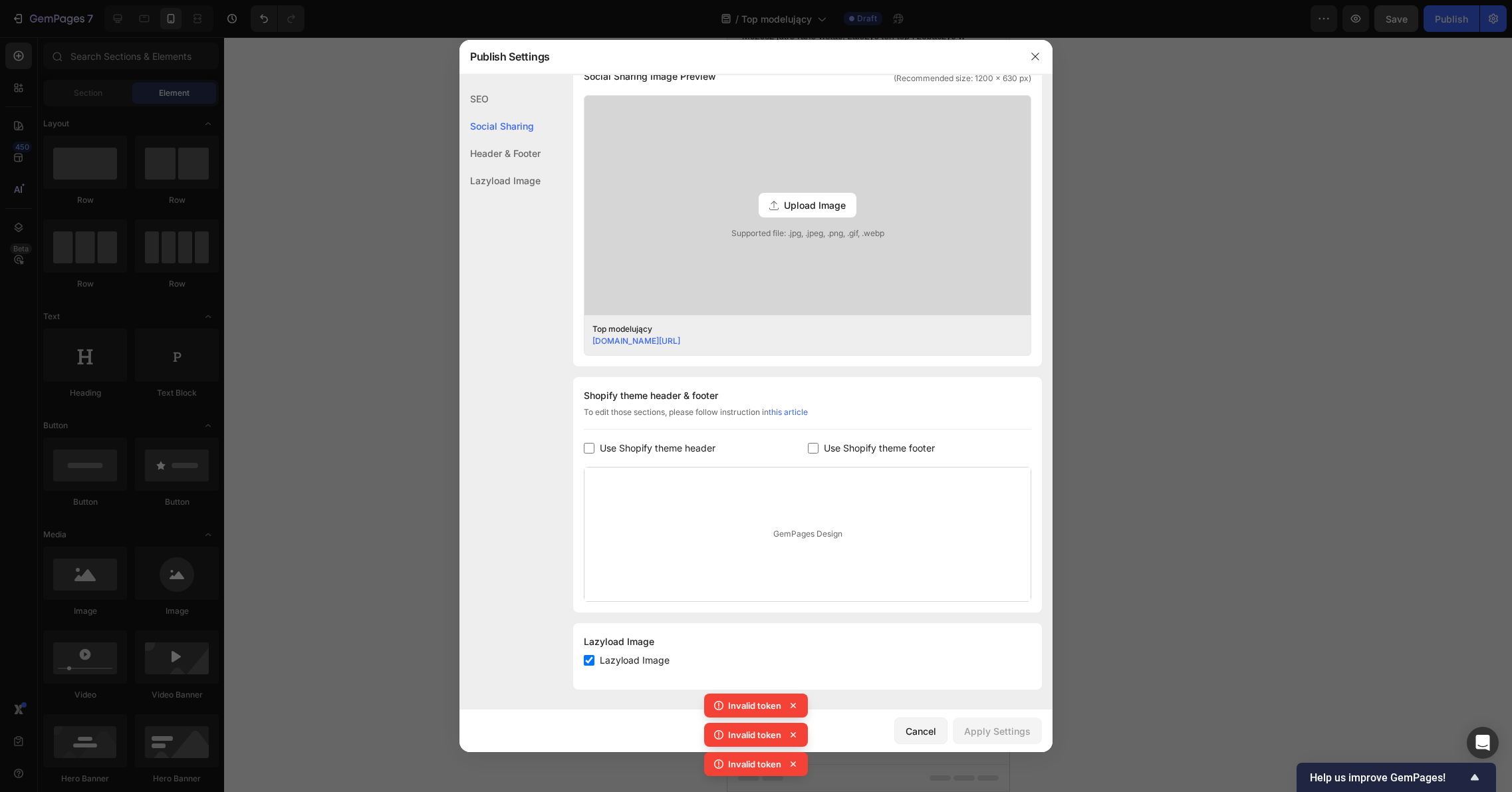
scroll to position [334, 0]
click at [914, 732] on div "Cancel" at bounding box center [921, 731] width 31 height 14
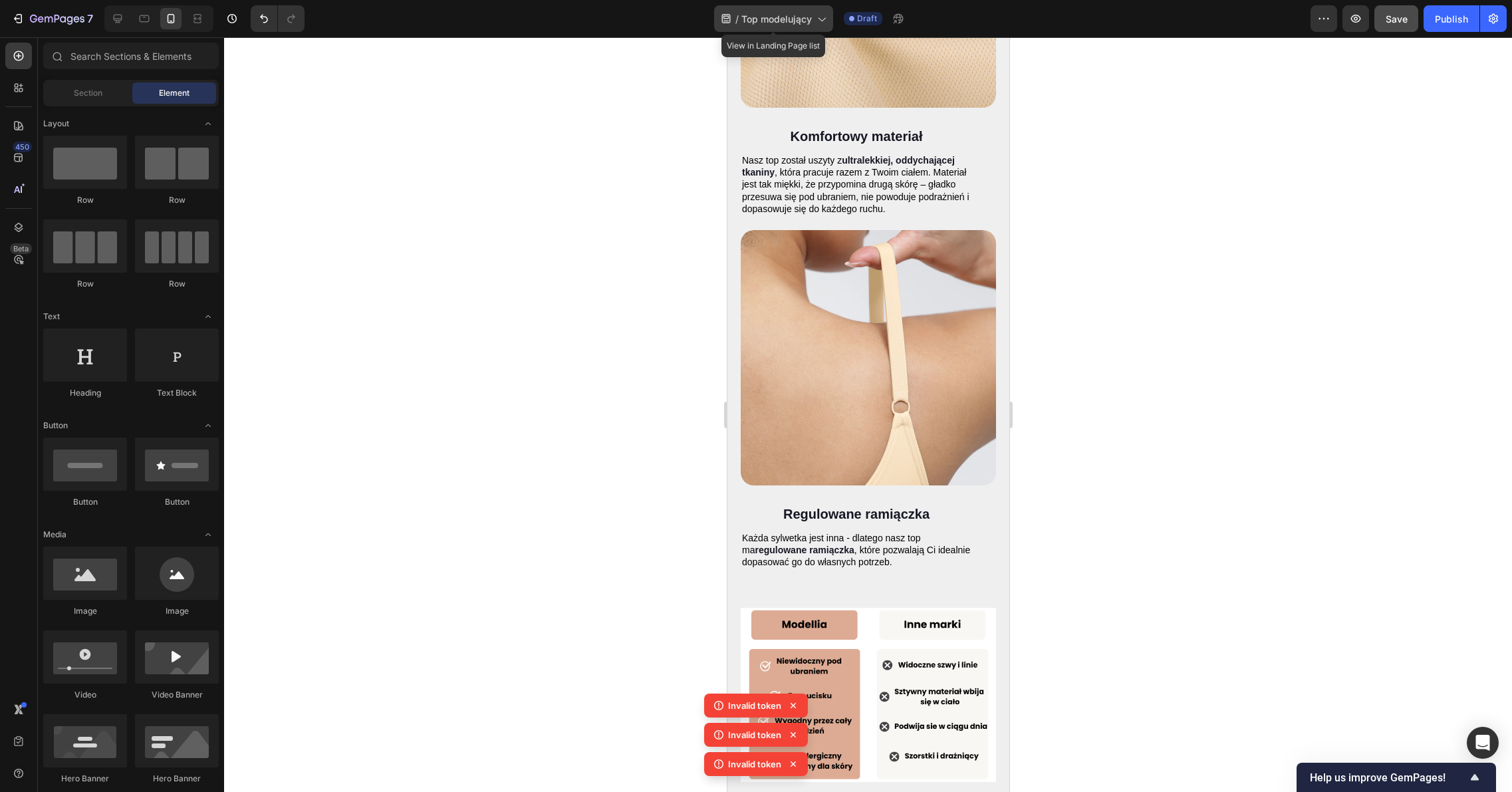
scroll to position [3834, 0]
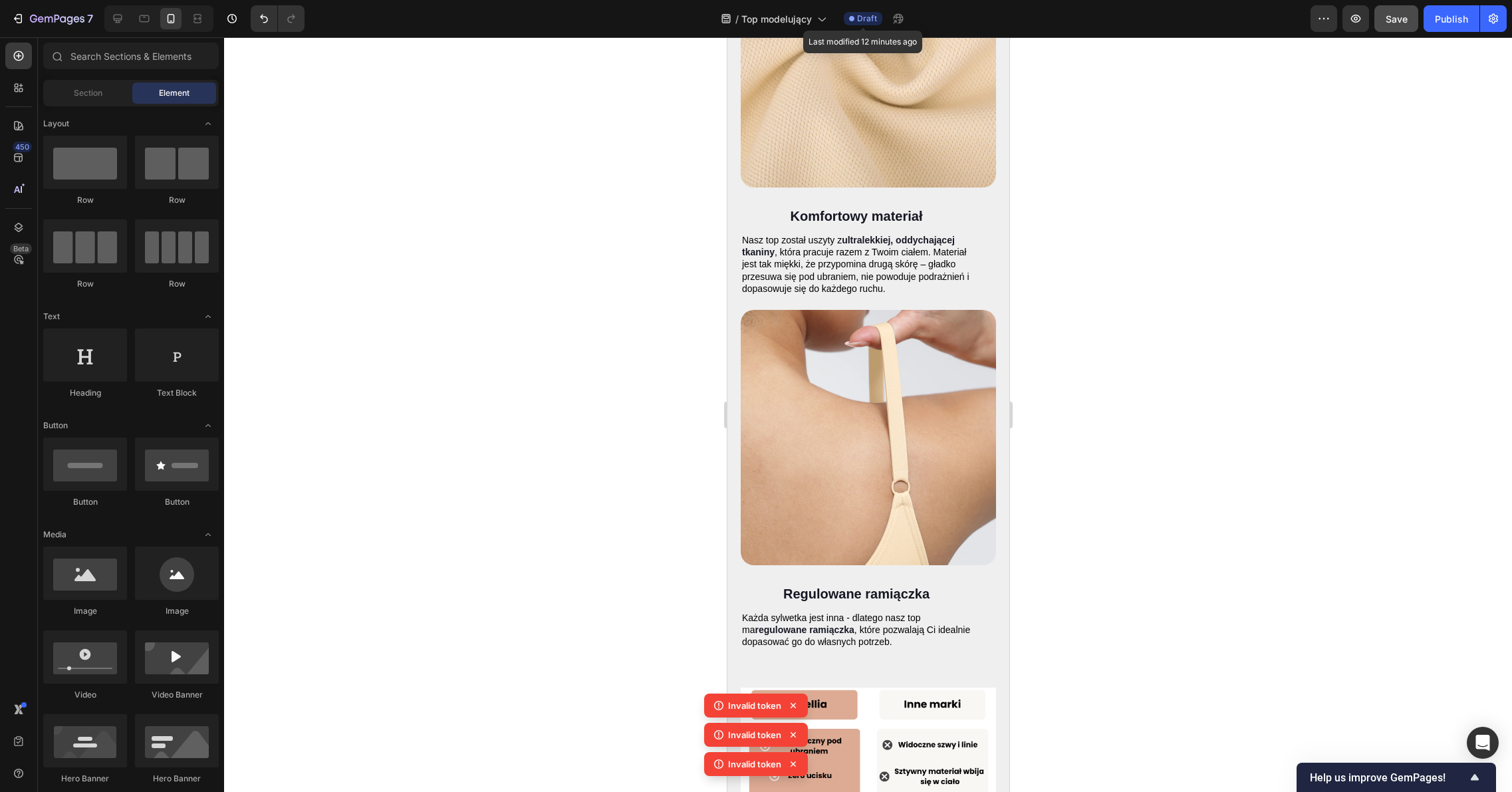
click at [869, 19] on span "Draft" at bounding box center [867, 18] width 20 height 12
click at [869, 19] on span "Draft" at bounding box center [867, 18] width 20 height 12
click at [851, 18] on icon at bounding box center [852, 19] width 6 height 6
click at [1446, 18] on div "Publish" at bounding box center [1451, 19] width 33 height 14
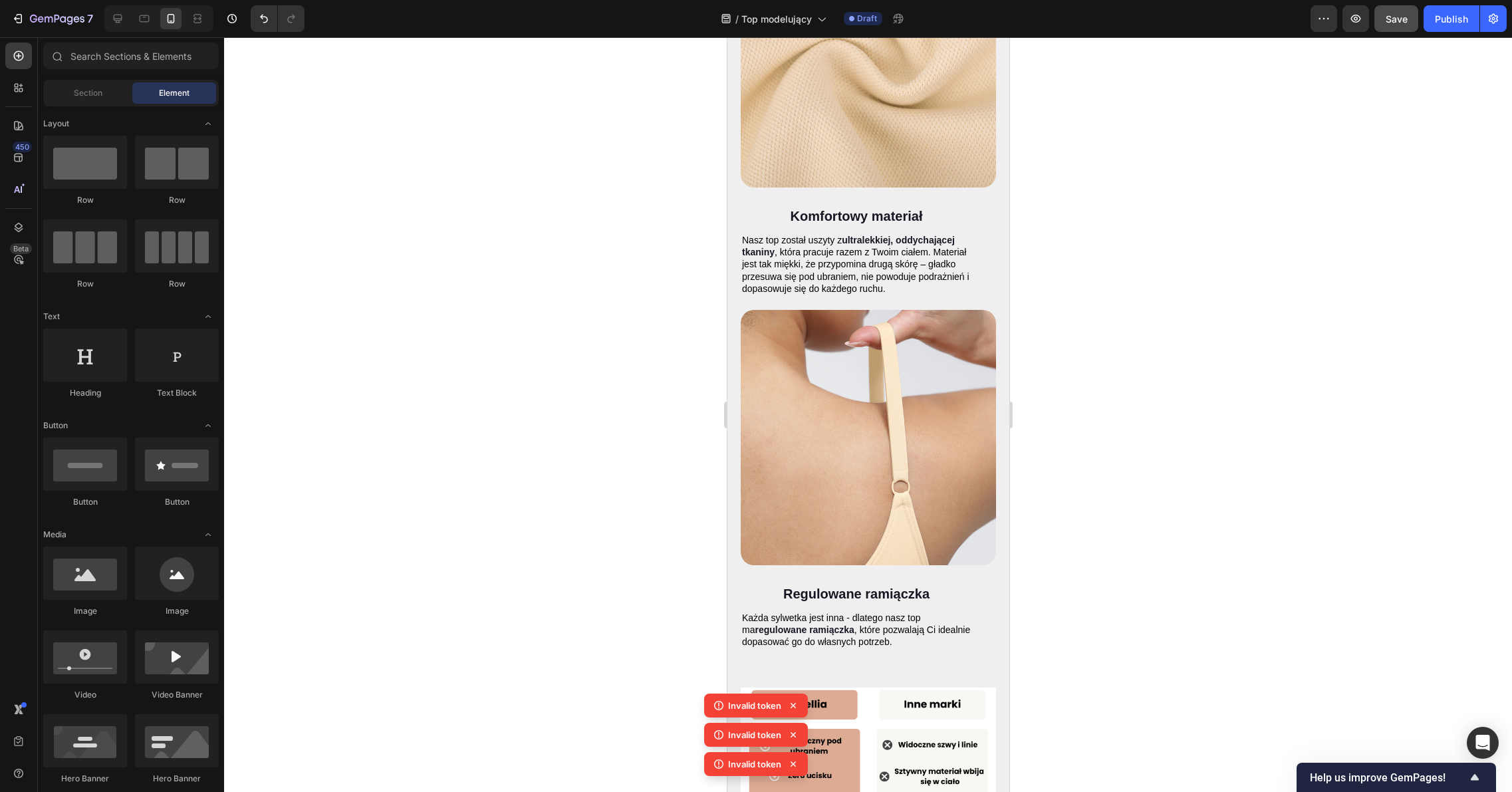
click at [1389, 69] on div at bounding box center [867, 415] width 1287 height 755
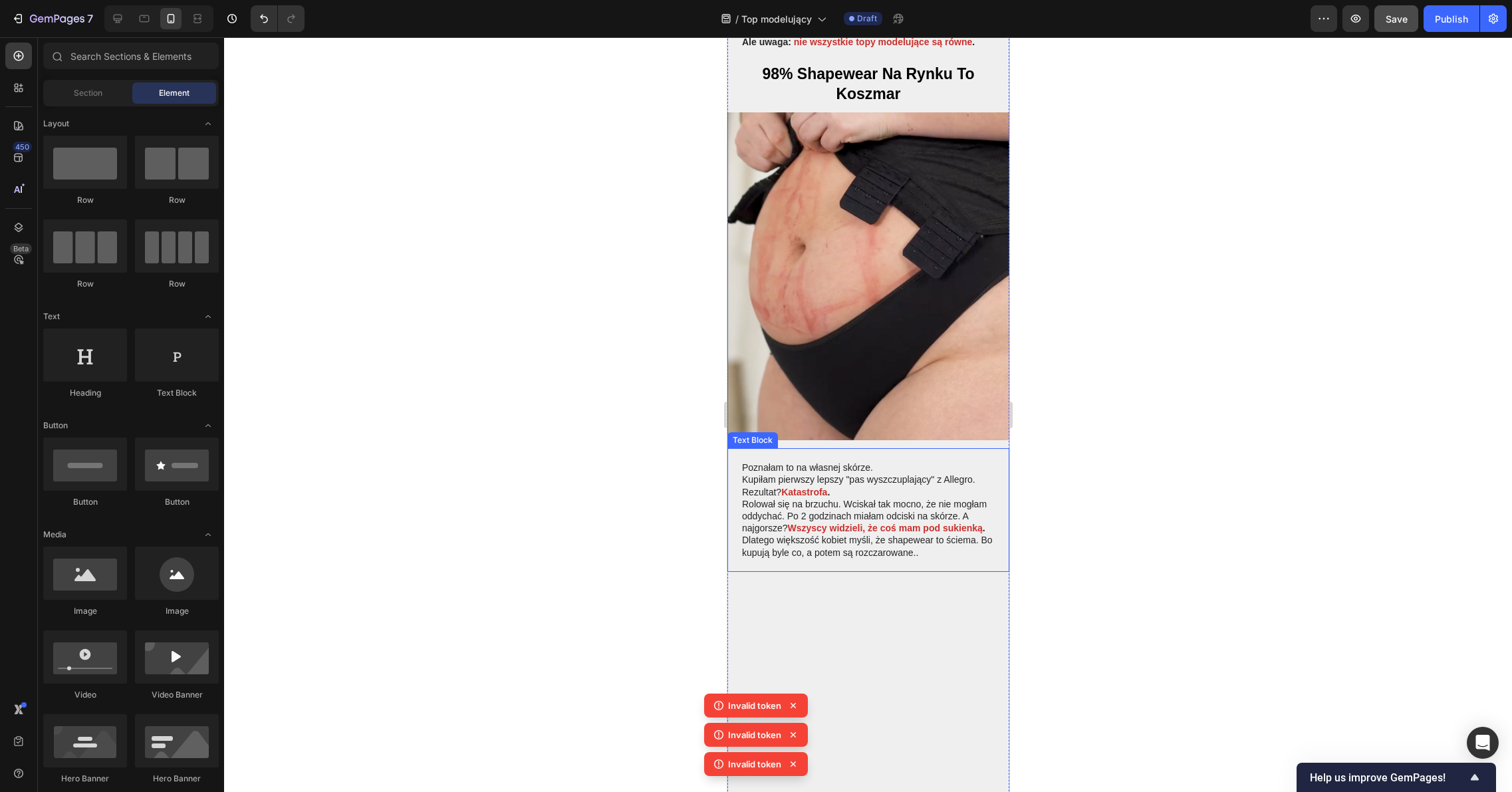
scroll to position [0, 0]
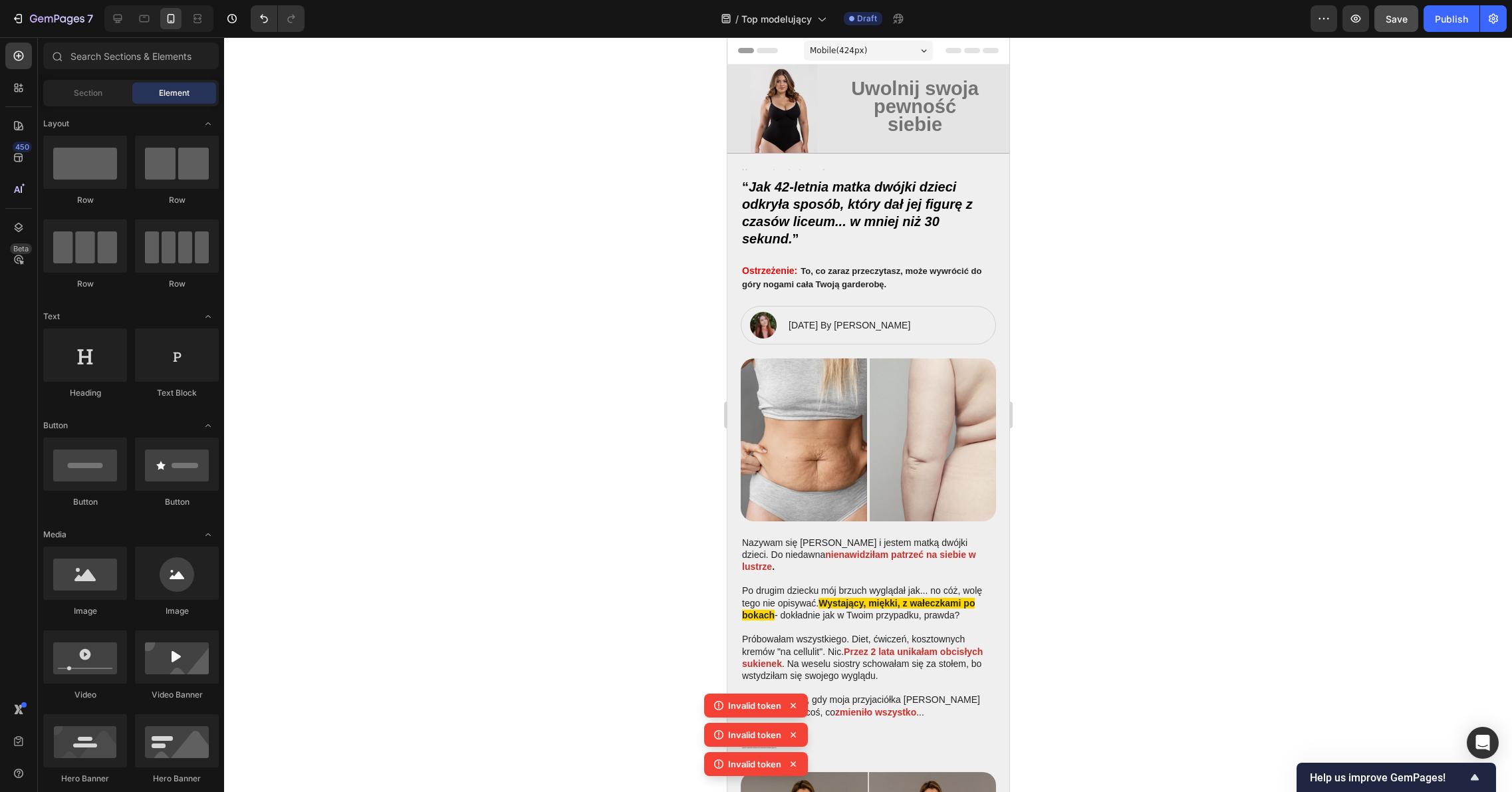
click at [363, 185] on div at bounding box center [867, 415] width 1287 height 755
click at [150, 19] on icon at bounding box center [144, 18] width 13 height 13
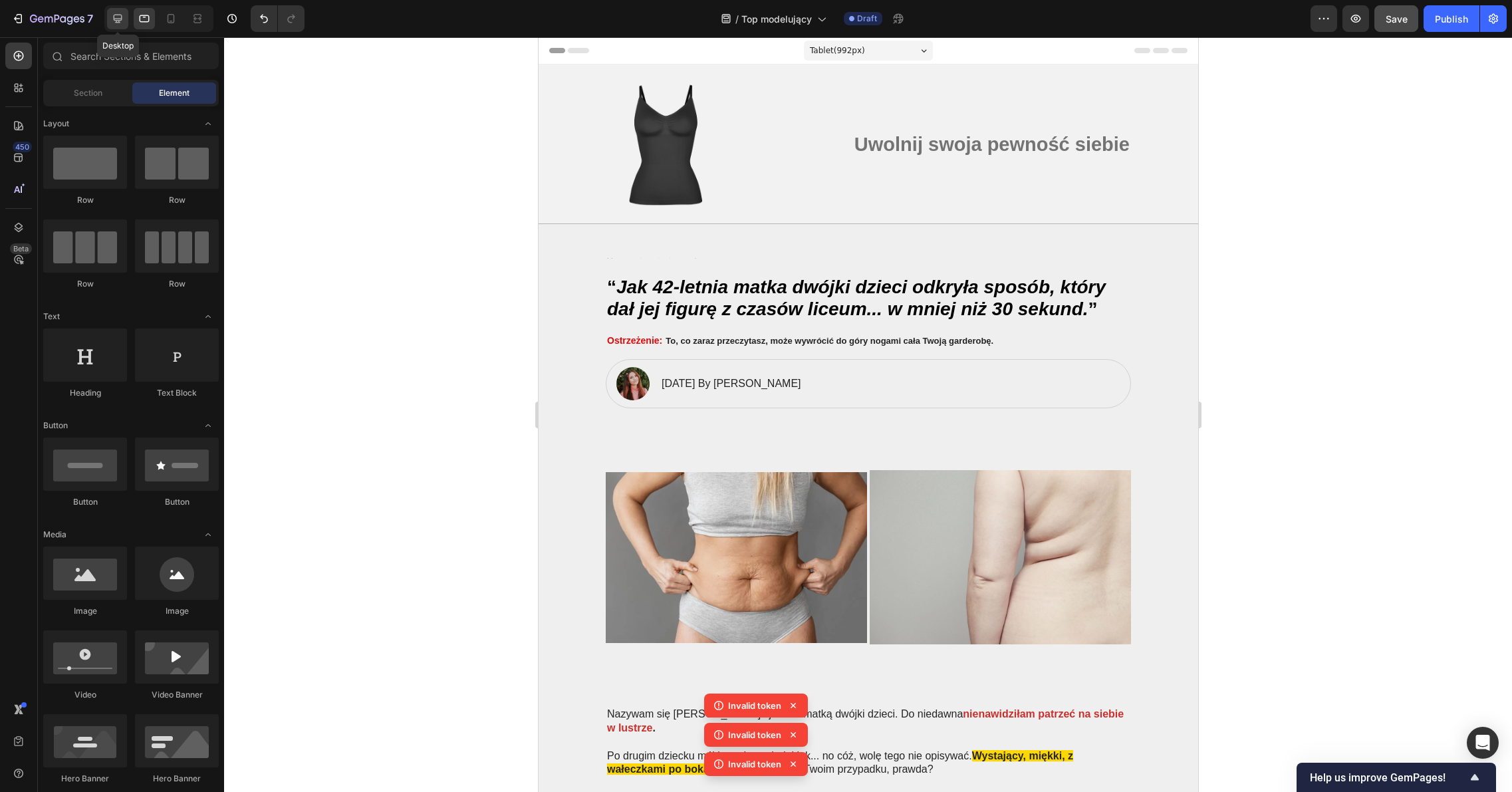
click at [115, 21] on icon at bounding box center [117, 18] width 13 height 13
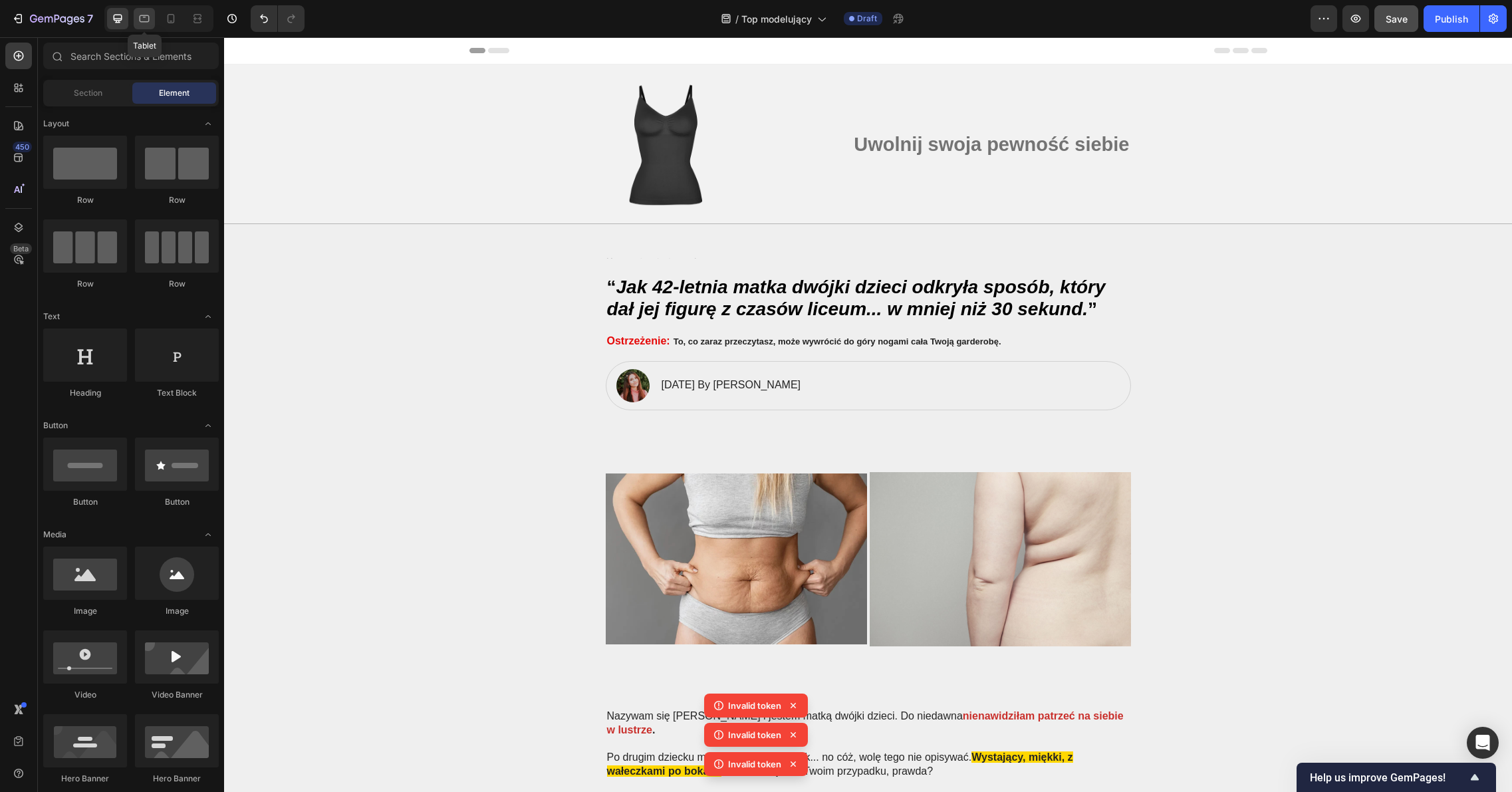
click at [141, 19] on icon at bounding box center [144, 18] width 13 height 13
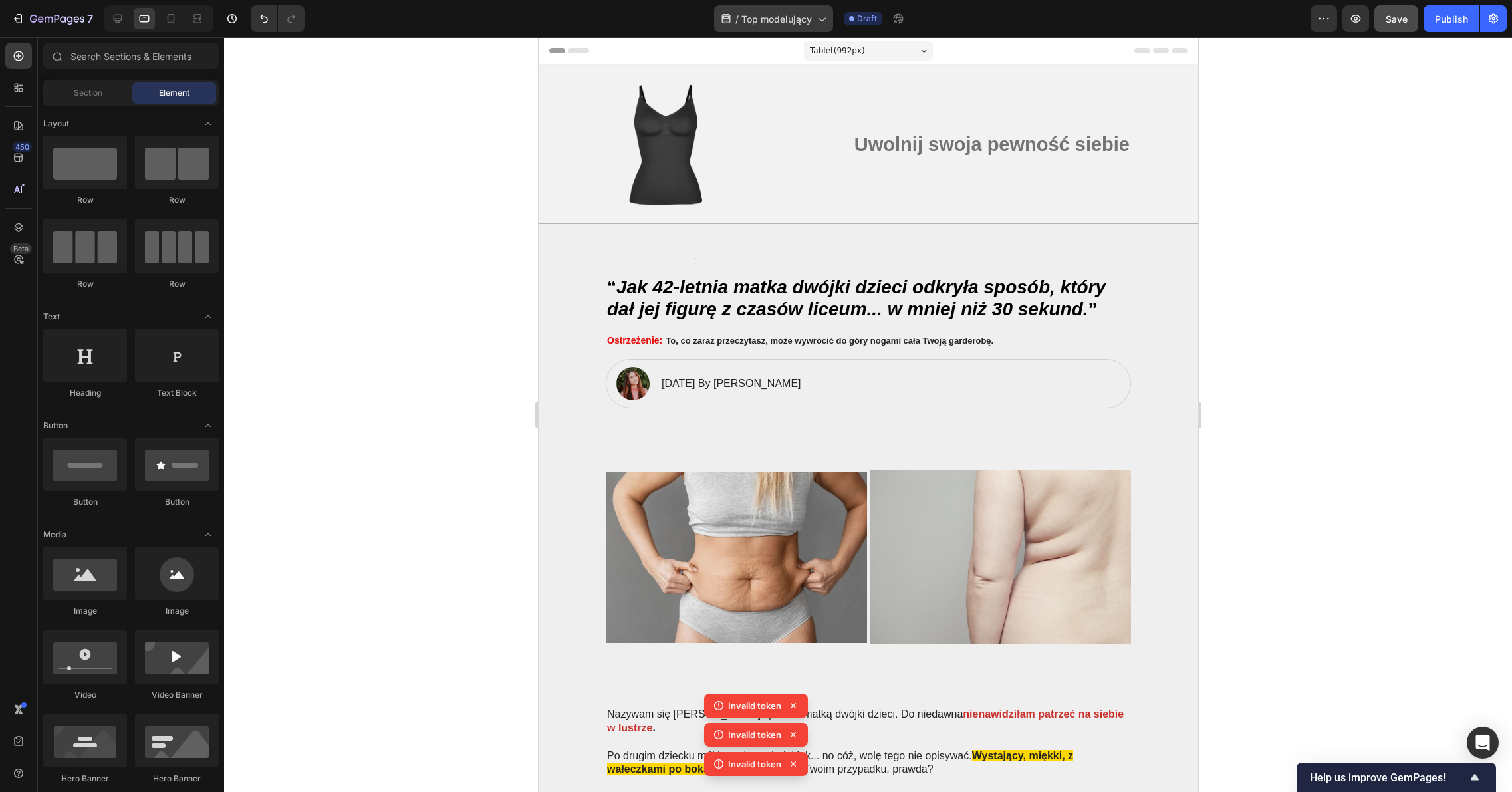
click at [791, 8] on div "/ Top modelujący" at bounding box center [774, 19] width 119 height 26
click at [1387, 139] on div at bounding box center [867, 415] width 1287 height 755
click at [1326, 23] on icon "button" at bounding box center [1323, 18] width 13 height 13
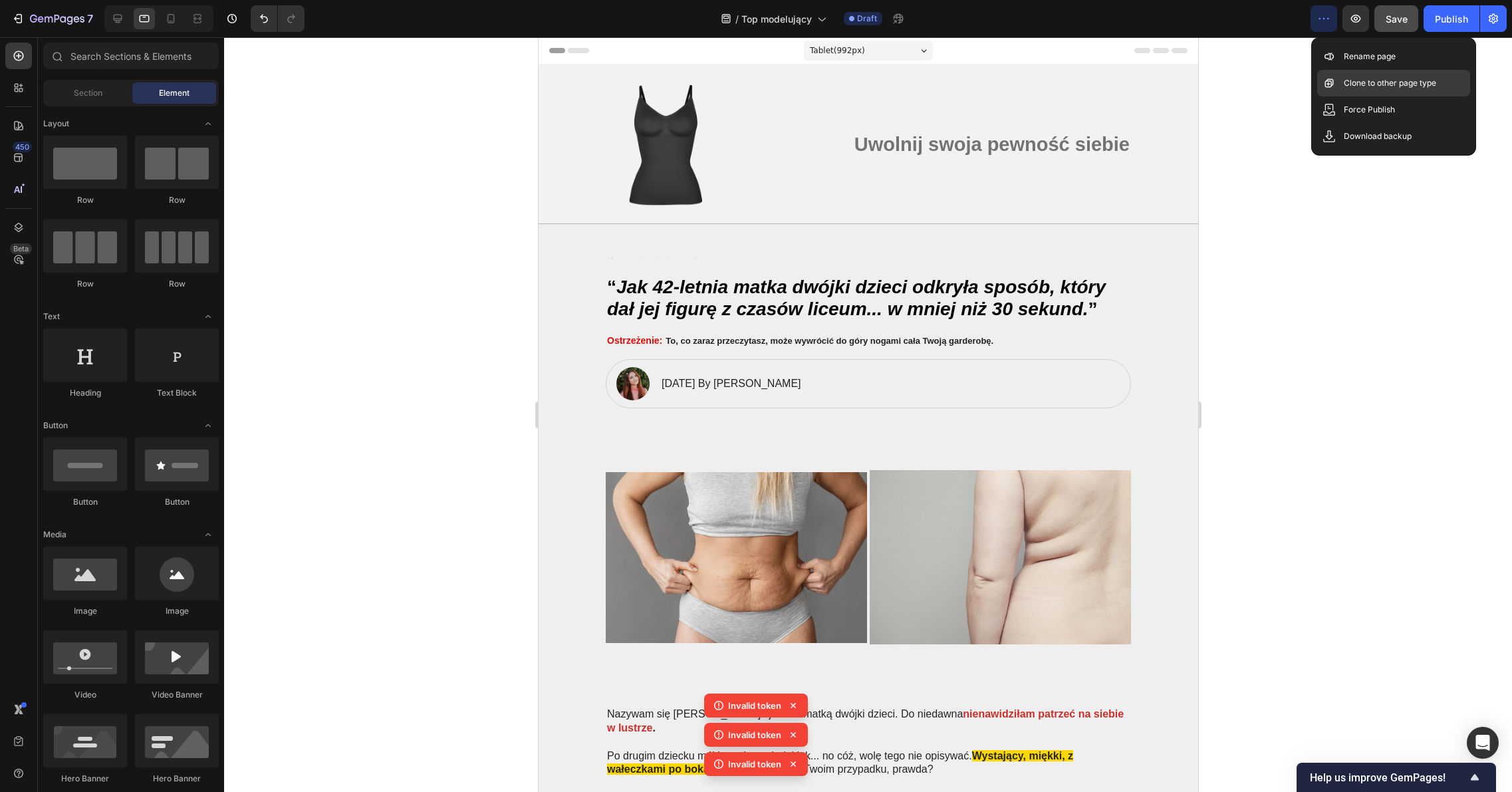
click at [1382, 85] on p "Clone to other page type" at bounding box center [1389, 83] width 92 height 13
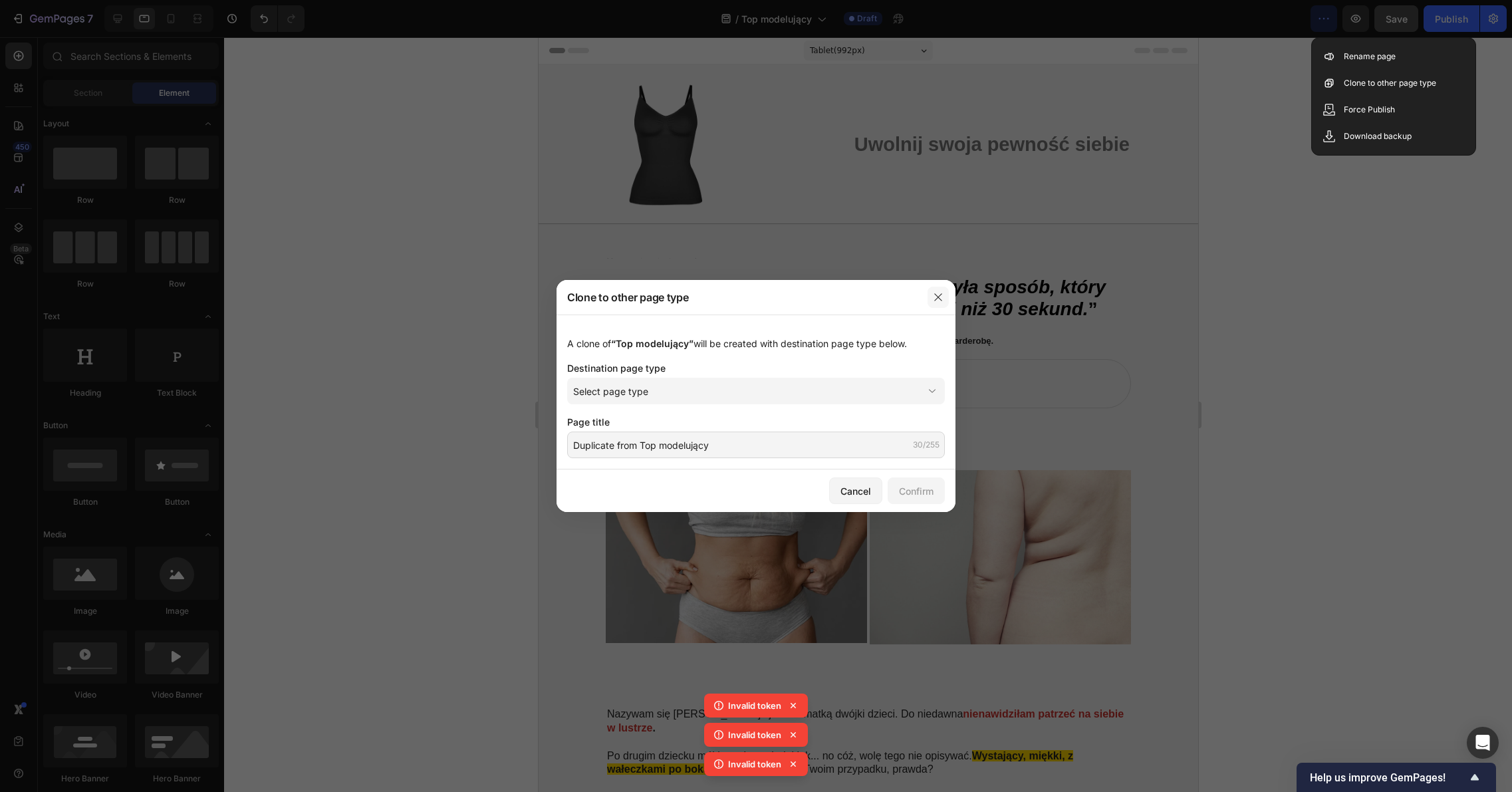
click at [944, 299] on button "button" at bounding box center [938, 297] width 21 height 21
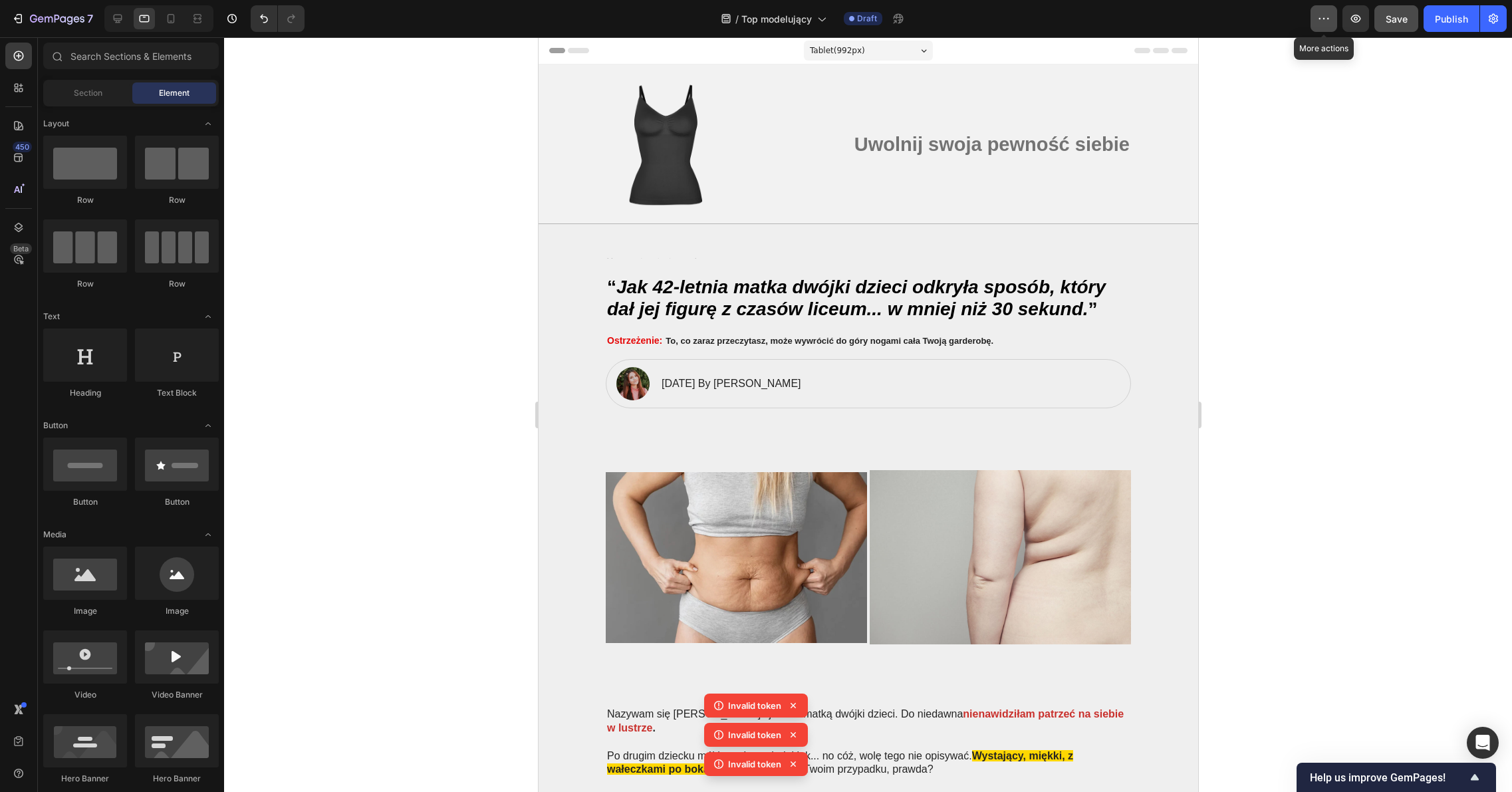
click at [1332, 19] on button "button" at bounding box center [1323, 19] width 26 height 26
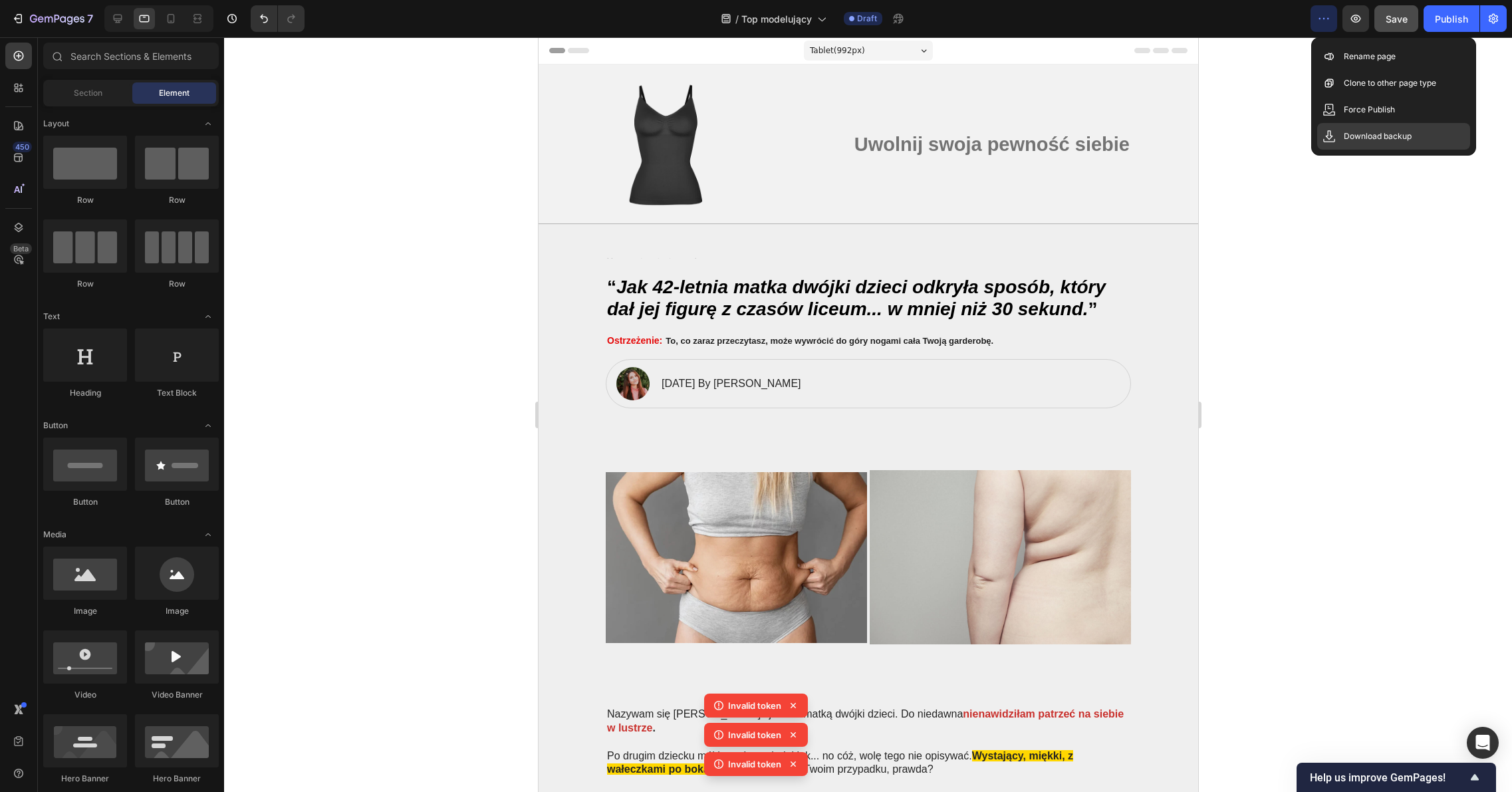
click at [1364, 139] on p "Download backup" at bounding box center [1378, 136] width 68 height 13
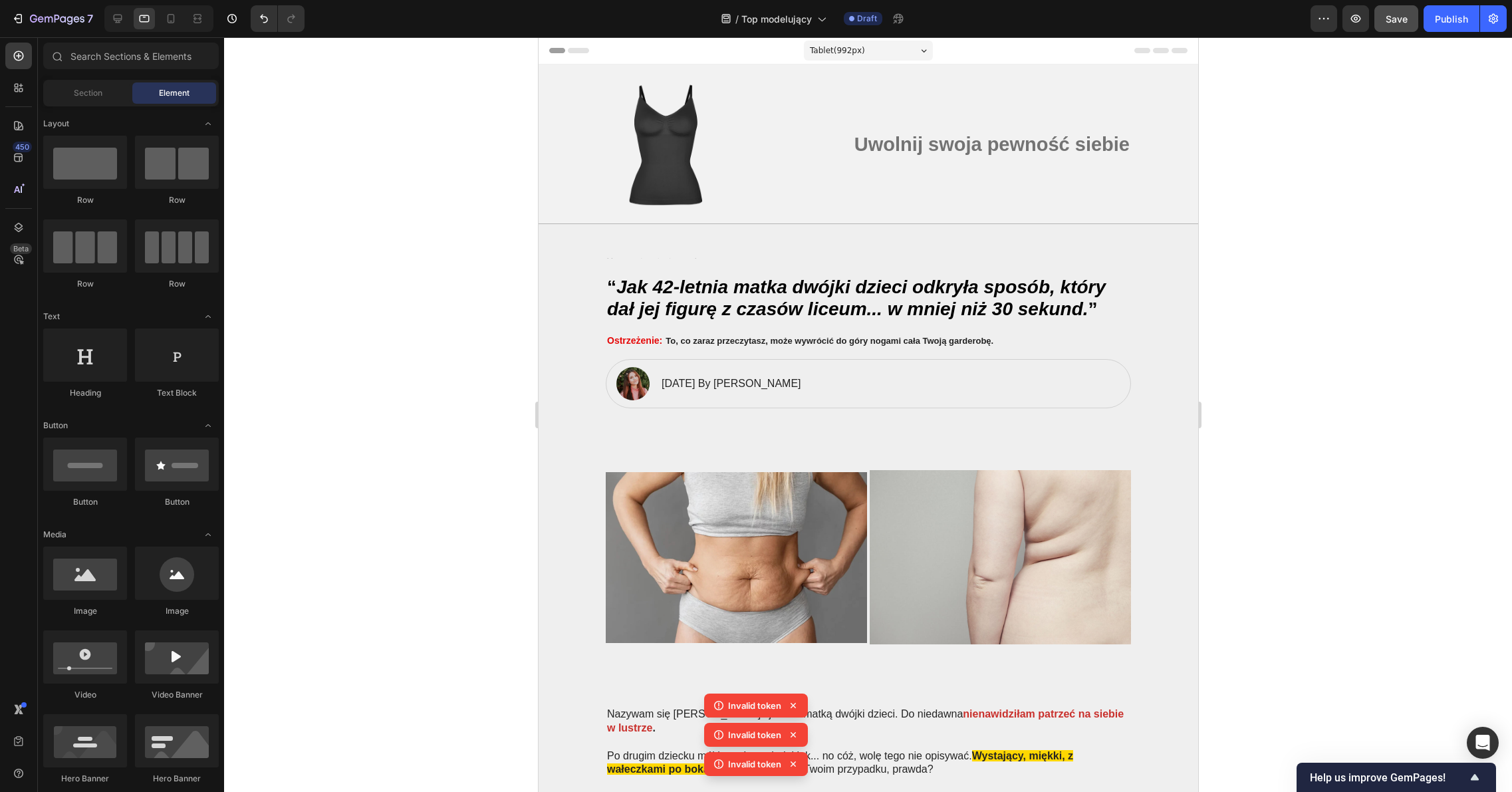
click at [1400, 589] on div at bounding box center [867, 415] width 1287 height 755
click at [1448, 31] on button "Publish" at bounding box center [1451, 19] width 56 height 26
click at [1488, 18] on icon "button" at bounding box center [1493, 18] width 13 height 13
click at [796, 708] on icon at bounding box center [792, 705] width 13 height 13
click at [794, 705] on icon at bounding box center [792, 705] width 13 height 13
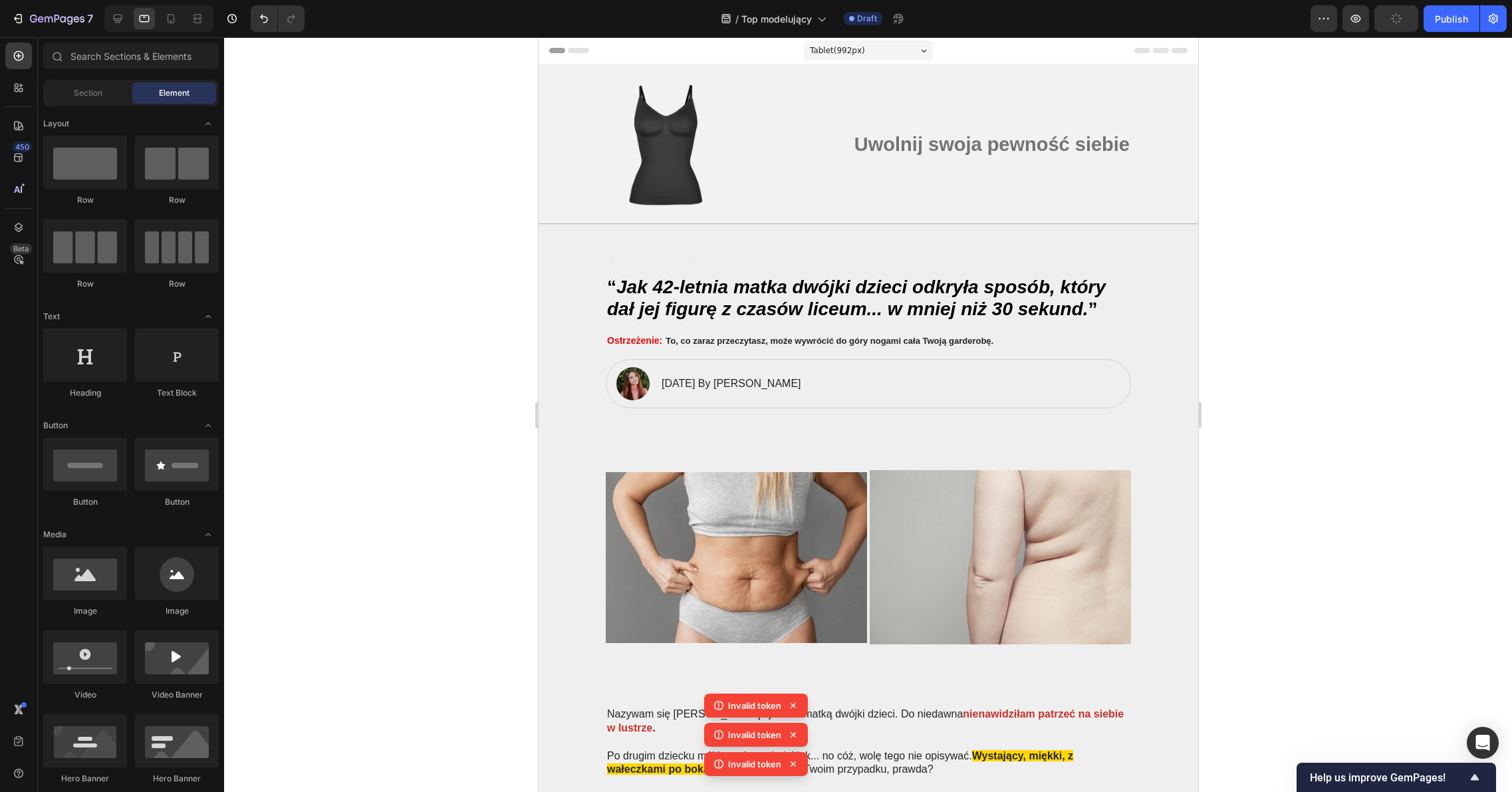
click at [795, 705] on icon at bounding box center [792, 705] width 13 height 13
click at [795, 705] on div "Invalid token Invalid token Invalid token" at bounding box center [756, 737] width 104 height 88
click at [797, 705] on icon at bounding box center [792, 705] width 13 height 13
click at [797, 704] on div "Invalid token Invalid token Invalid token Invalid token" at bounding box center [756, 723] width 104 height 117
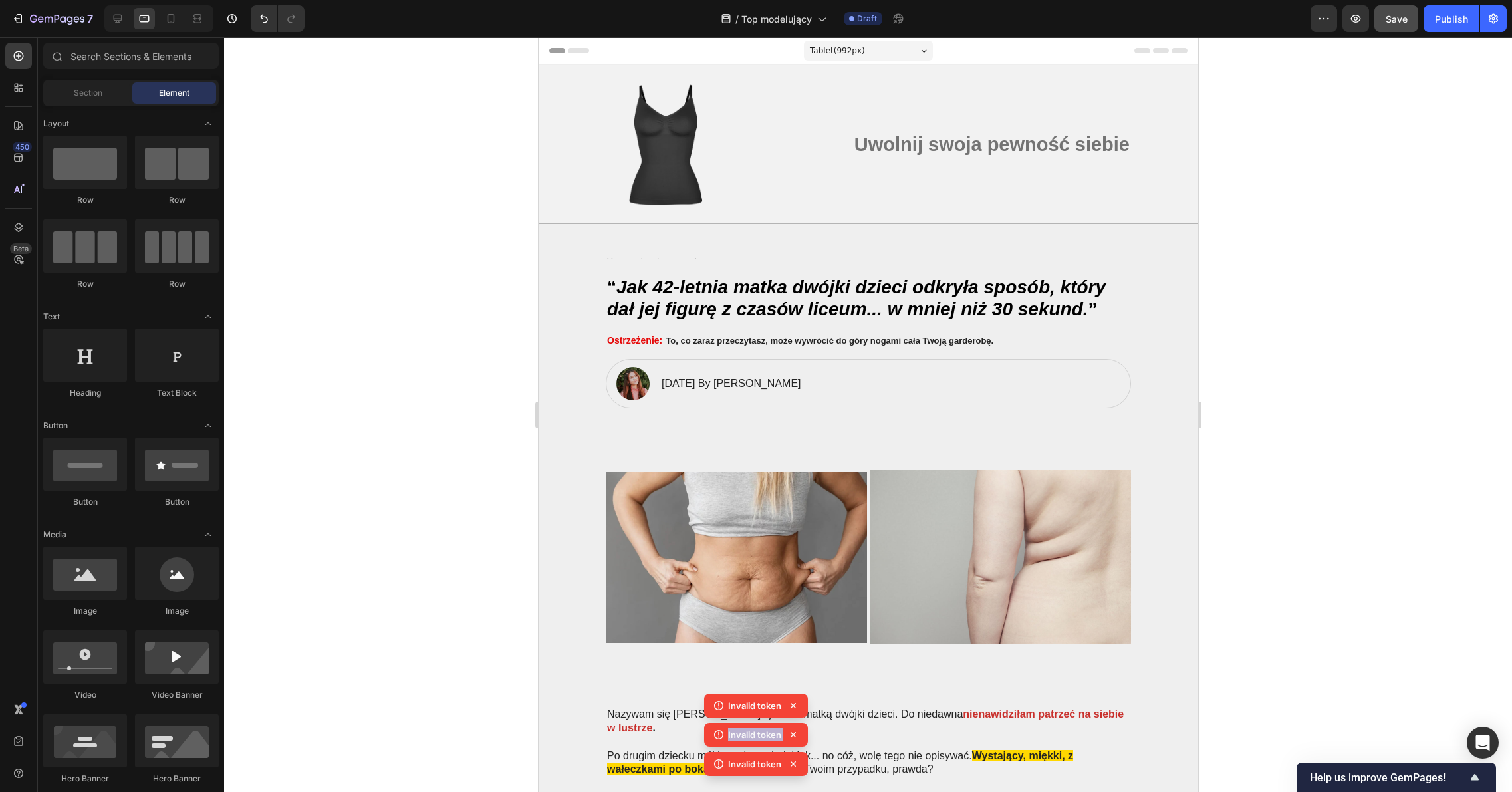
click at [799, 703] on icon at bounding box center [792, 705] width 13 height 13
click at [799, 703] on div "Invalid token Invalid token Invalid token" at bounding box center [756, 737] width 104 height 88
click at [799, 704] on icon at bounding box center [792, 705] width 13 height 13
click at [797, 707] on icon at bounding box center [792, 705] width 13 height 13
click at [796, 707] on div "Invalid token Invalid token Invalid token Invalid token" at bounding box center [756, 723] width 104 height 117
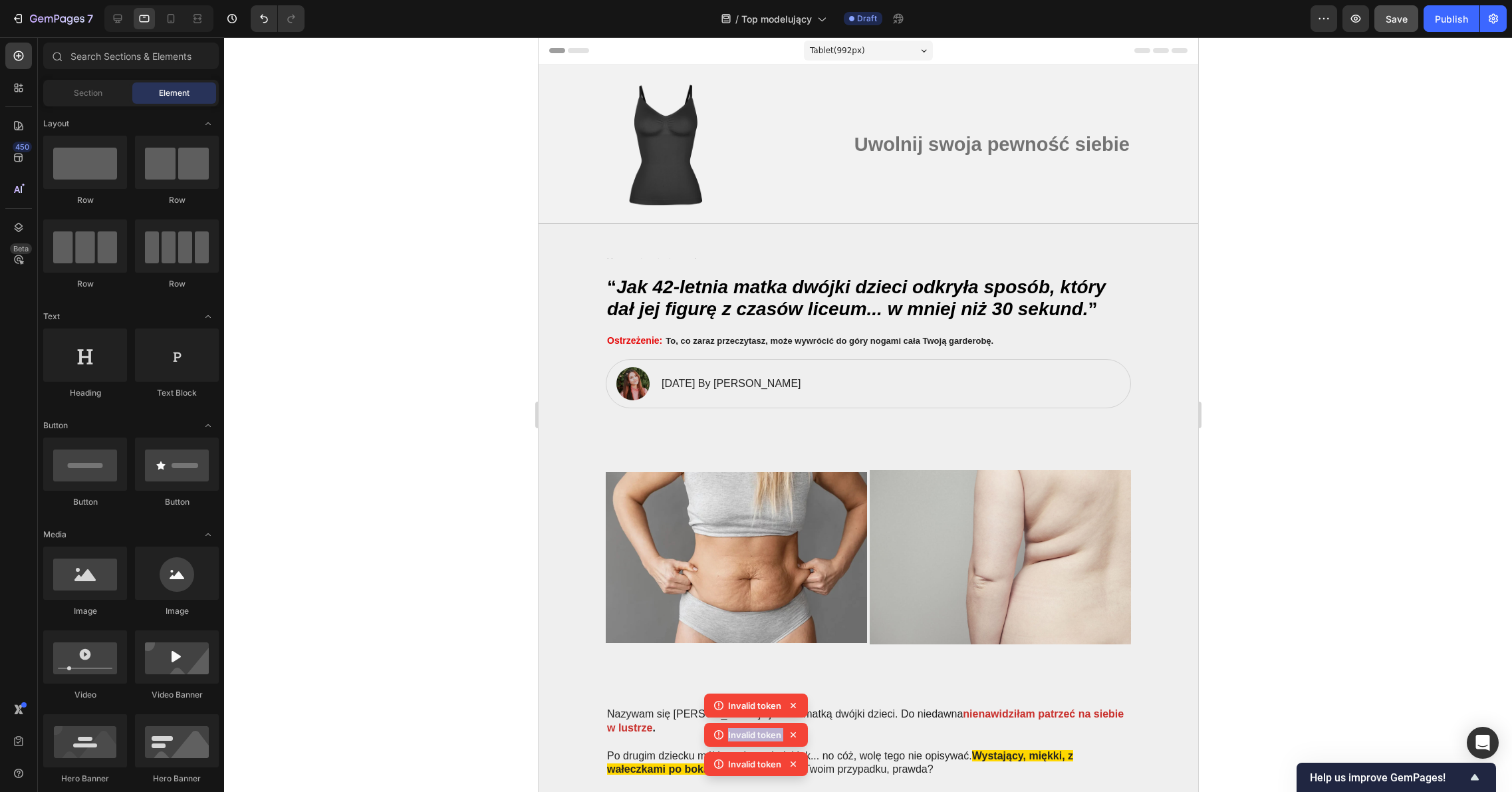
click at [796, 707] on icon at bounding box center [792, 705] width 13 height 13
click at [799, 707] on div "Invalid token Invalid token Invalid token Invalid token" at bounding box center [756, 723] width 104 height 117
click at [797, 708] on icon at bounding box center [792, 705] width 13 height 13
click at [796, 708] on div "Invalid token Invalid token Invalid token Invalid token" at bounding box center [756, 723] width 104 height 117
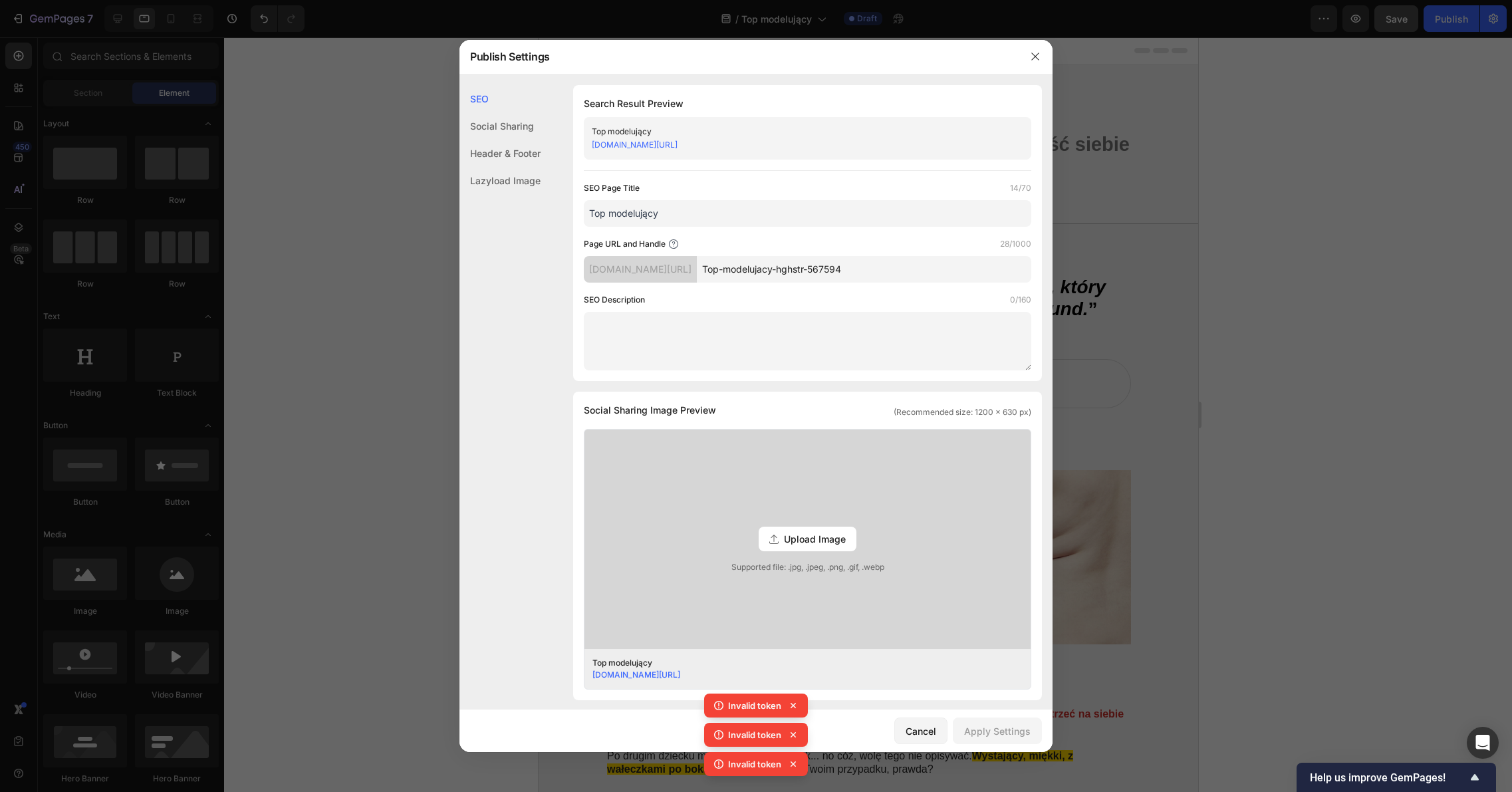
drag, startPoint x: 730, startPoint y: 408, endPoint x: 729, endPoint y: 398, distance: 10.0
click at [730, 408] on div "Social Sharing Image Preview (Recommended size: 1200 x 630 px)" at bounding box center [807, 410] width 447 height 16
click at [720, 365] on textarea at bounding box center [807, 341] width 447 height 58
click at [677, 140] on link "ei1tan-s0.myshopify.com/pages/Top-modelujacy-hghstr-567594" at bounding box center [634, 144] width 86 height 10
click at [653, 210] on input "Top modelujący" at bounding box center [807, 214] width 447 height 26
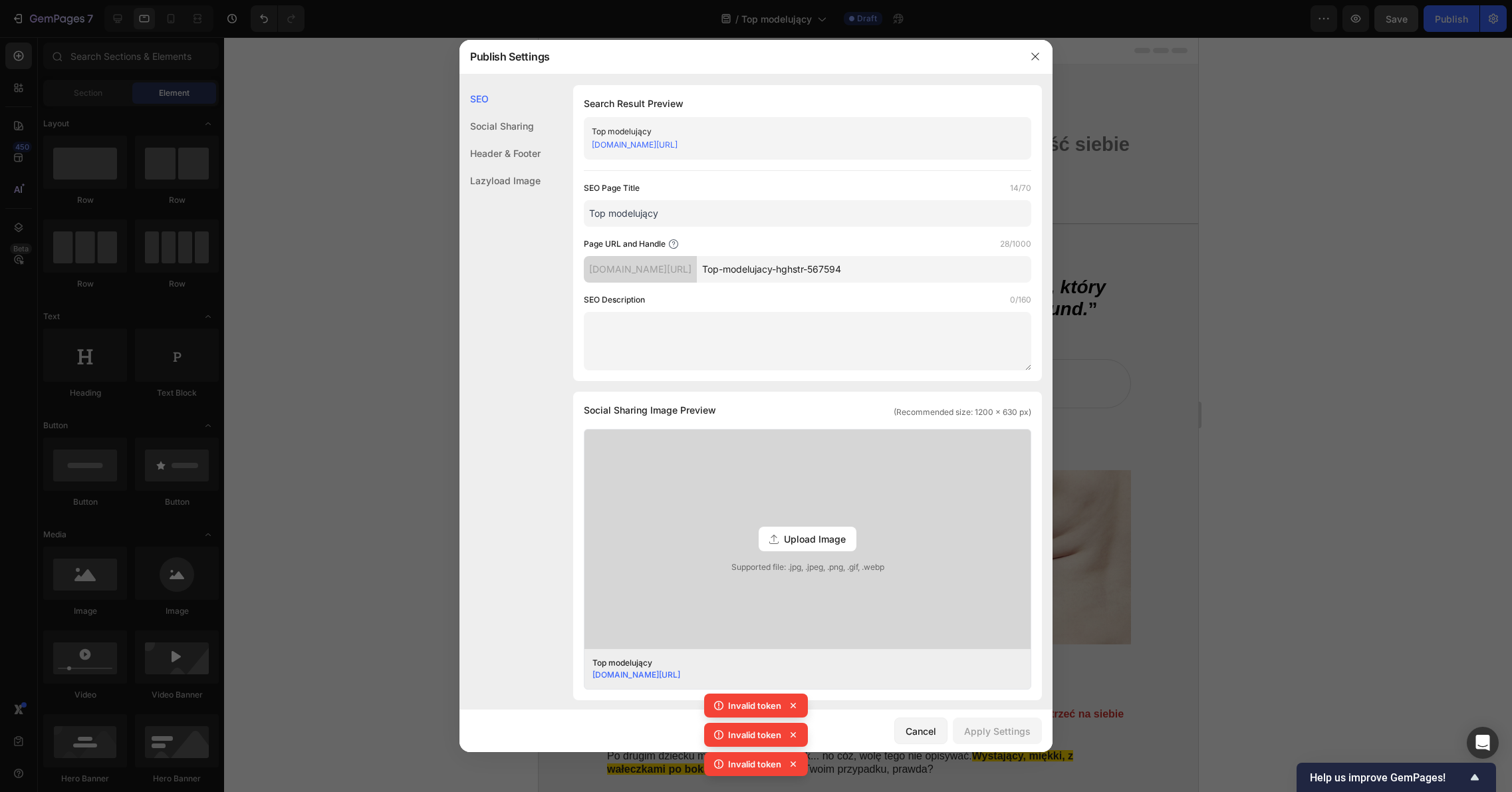
click at [854, 316] on textarea at bounding box center [807, 341] width 447 height 58
click at [833, 281] on input "Top-modelujacy-hghstr-567594" at bounding box center [864, 269] width 334 height 26
drag, startPoint x: 829, startPoint y: 269, endPoint x: 819, endPoint y: 268, distance: 10.0
click at [829, 270] on input "Top-modelujacy-hghstr-567594" at bounding box center [864, 269] width 334 height 26
drag, startPoint x: 718, startPoint y: 266, endPoint x: 709, endPoint y: 267, distance: 9.1
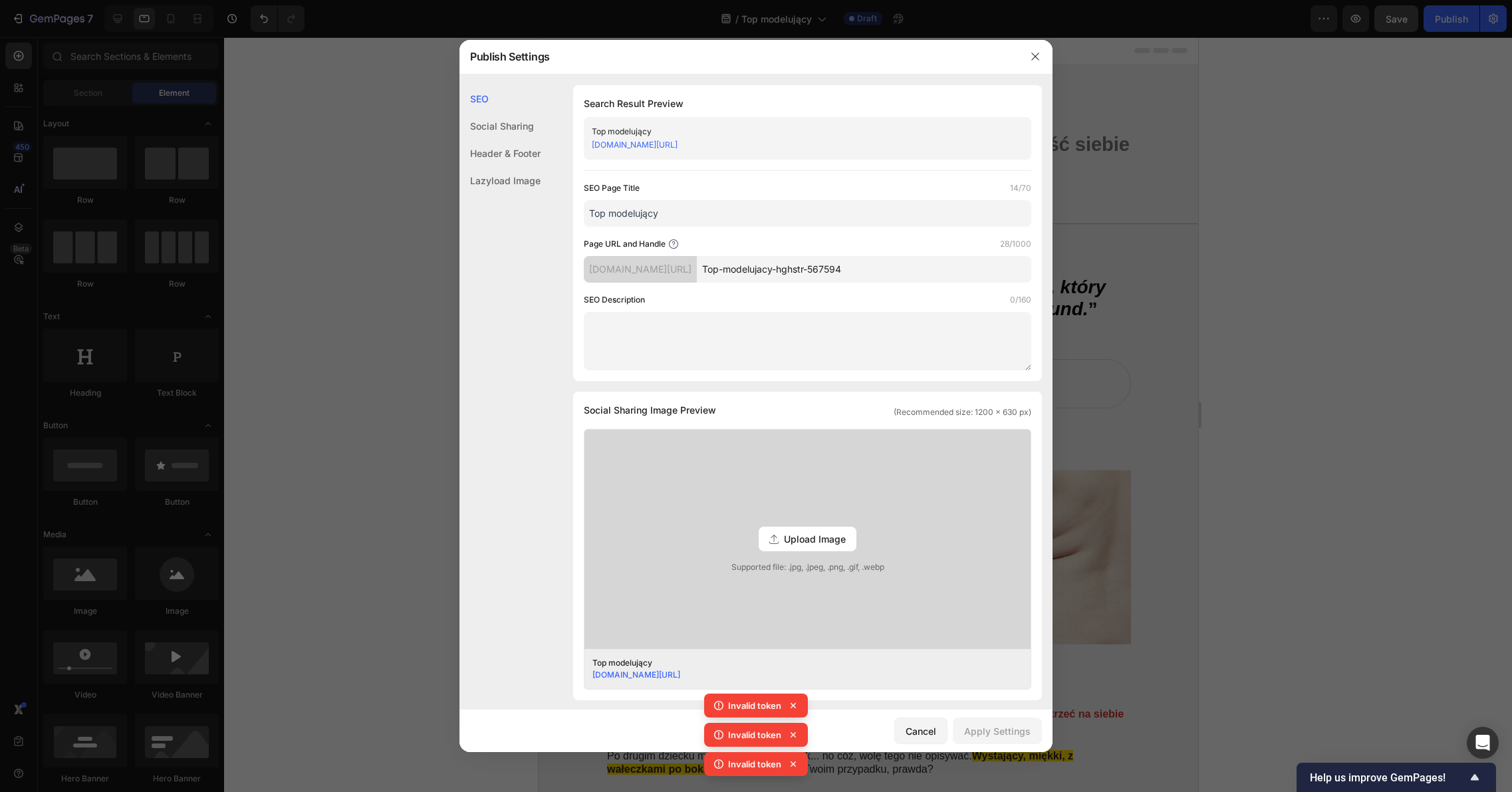
click at [697, 267] on div "ei1tan-s0.myshopify.com/pages/" at bounding box center [640, 269] width 113 height 26
click at [668, 267] on div "ei1tan-s0.myshopify.com/pages/" at bounding box center [640, 269] width 113 height 26
click at [668, 268] on div "ei1tan-s0.myshopify.com/pages/" at bounding box center [640, 269] width 113 height 26
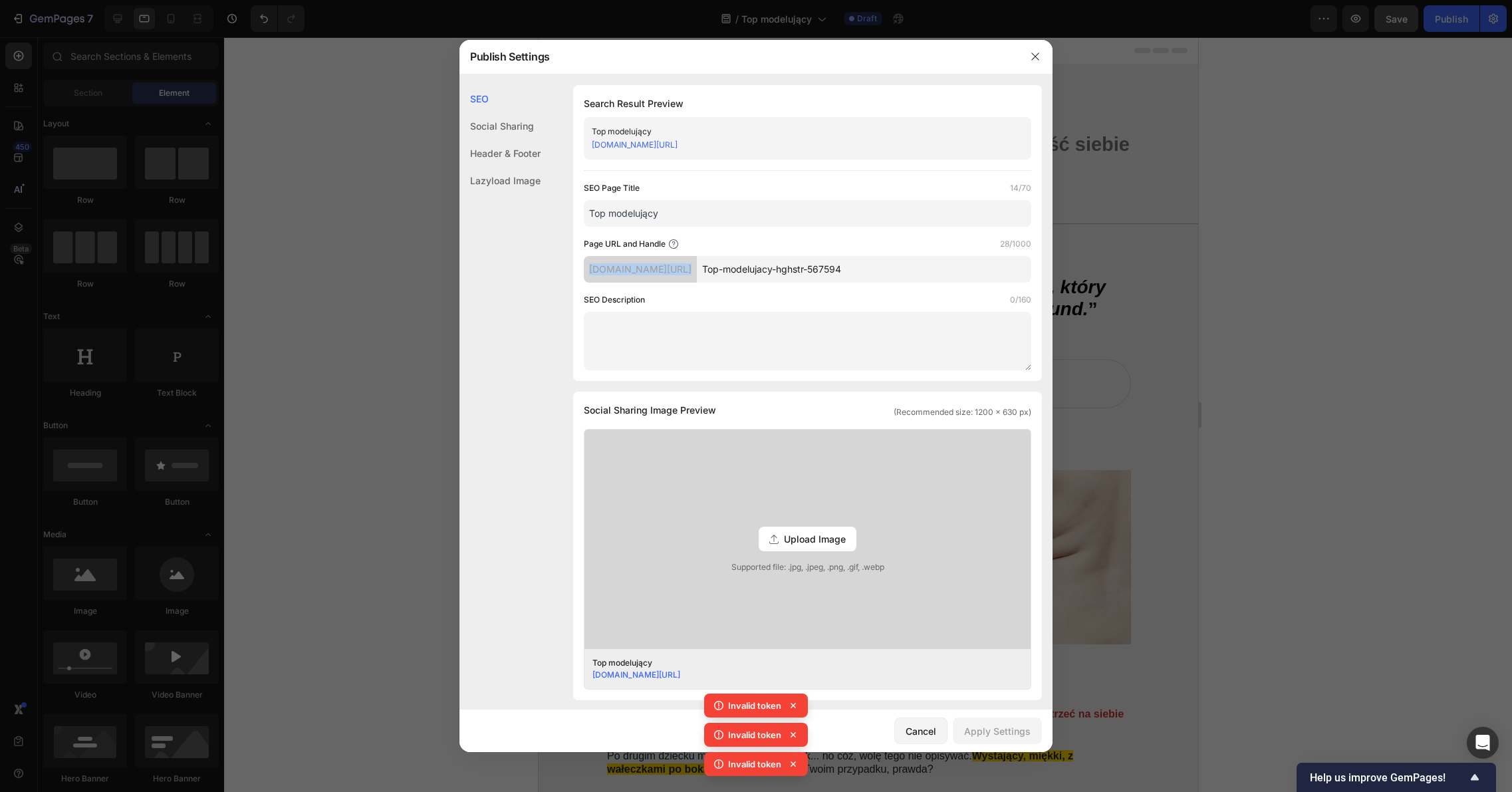
click at [675, 266] on div "ei1tan-s0.myshopify.com/pages/" at bounding box center [640, 269] width 113 height 26
click at [839, 267] on input "Top-modelujacy-hghstr-567594" at bounding box center [864, 269] width 334 height 26
click at [894, 275] on input "Top-modelujacy-hghstr-567594" at bounding box center [864, 269] width 334 height 26
click at [858, 333] on textarea at bounding box center [807, 341] width 447 height 58
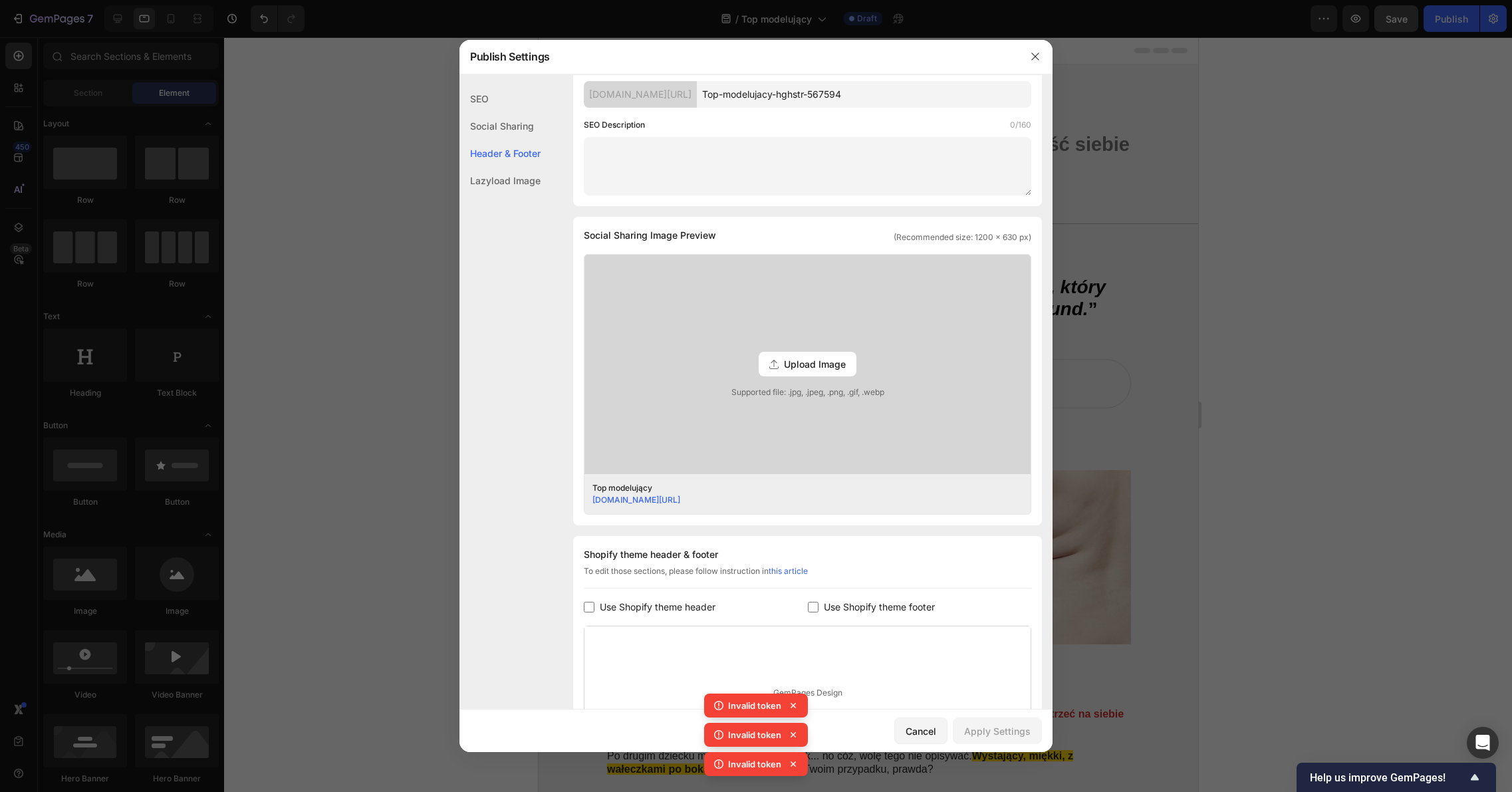
scroll to position [175, 0]
click at [680, 497] on link "ei1tan-s0.myshopify.com/pages/Top-modelujacy-hghstr-567594" at bounding box center [636, 499] width 88 height 10
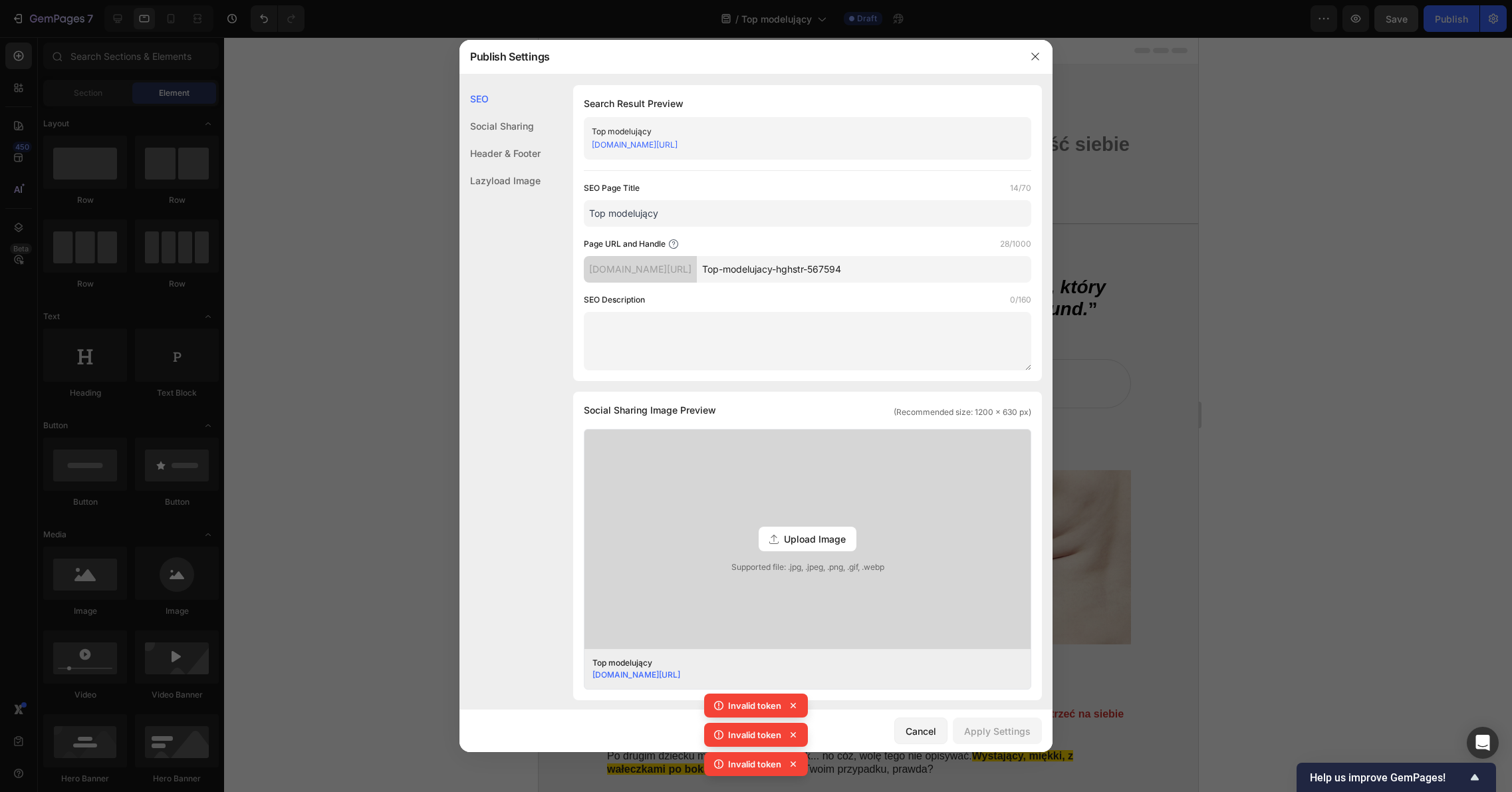
click at [920, 276] on input "Top-modelujacy-hghstr-567594" at bounding box center [864, 269] width 334 height 26
click at [921, 277] on input "Top-modelujacy-hghstr-567594" at bounding box center [864, 269] width 334 height 26
drag, startPoint x: 914, startPoint y: 273, endPoint x: 742, endPoint y: 273, distance: 172.0
click at [742, 273] on input "Top-modelujacy-hghstr-567594" at bounding box center [864, 269] width 334 height 26
type input "dfghjgjhgi"
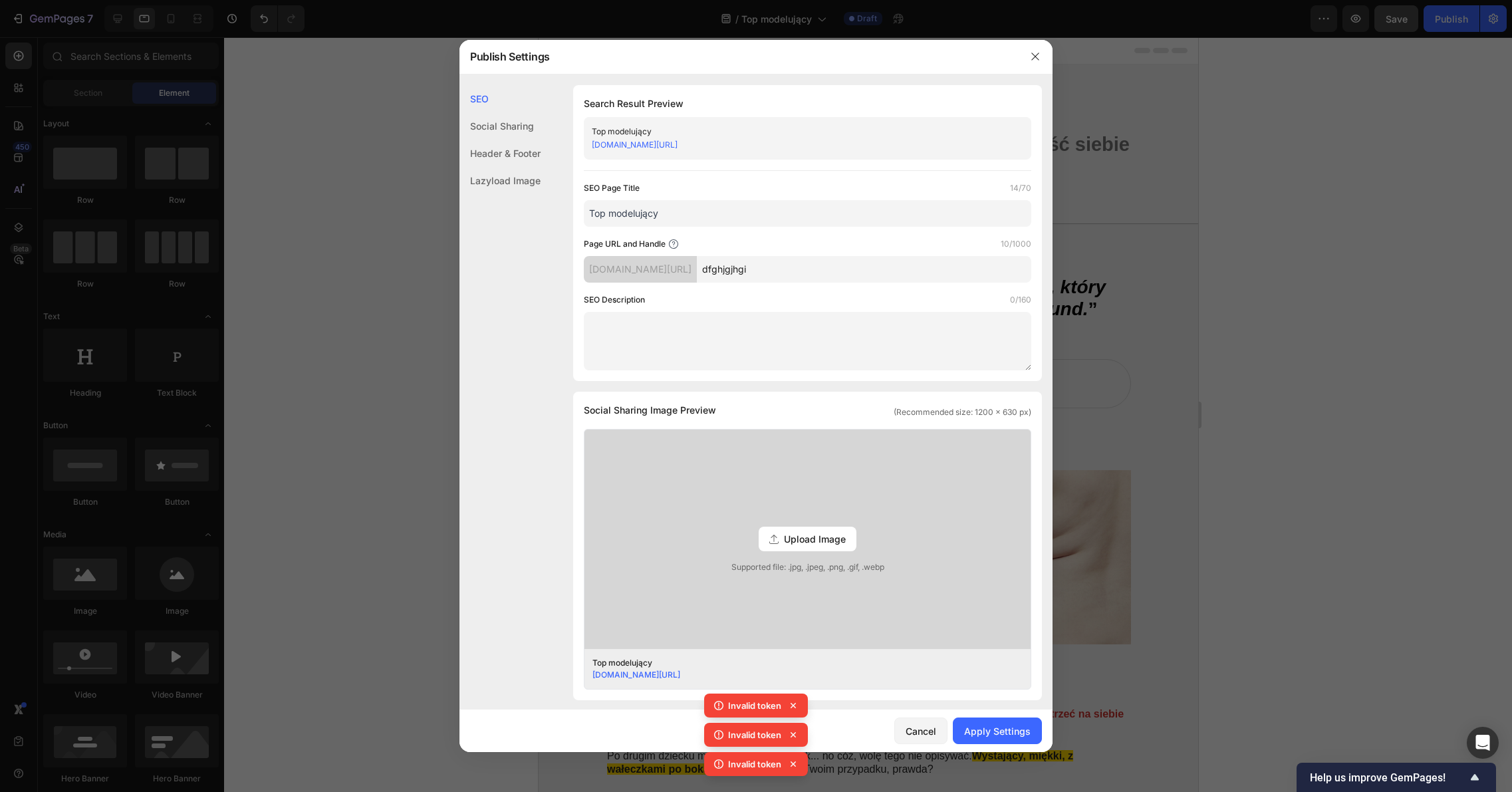
click at [790, 313] on textarea at bounding box center [807, 341] width 447 height 58
click at [997, 732] on div "Apply Settings" at bounding box center [997, 731] width 67 height 14
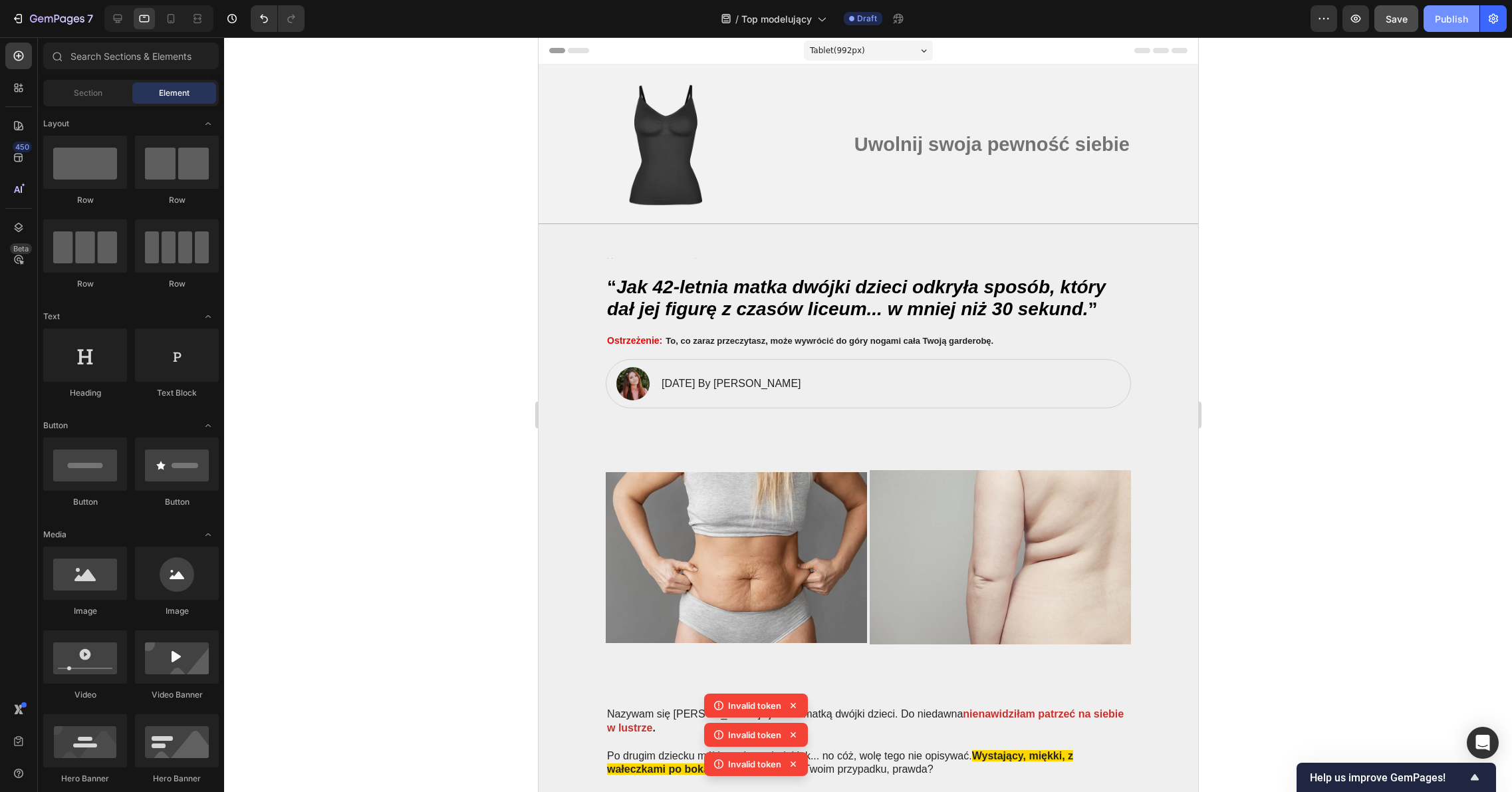
click at [1455, 24] on div "Publish" at bounding box center [1451, 19] width 33 height 14
click at [1406, 30] on button "Save" at bounding box center [1396, 19] width 44 height 26
click at [1468, 21] on button "Publish" at bounding box center [1451, 19] width 56 height 26
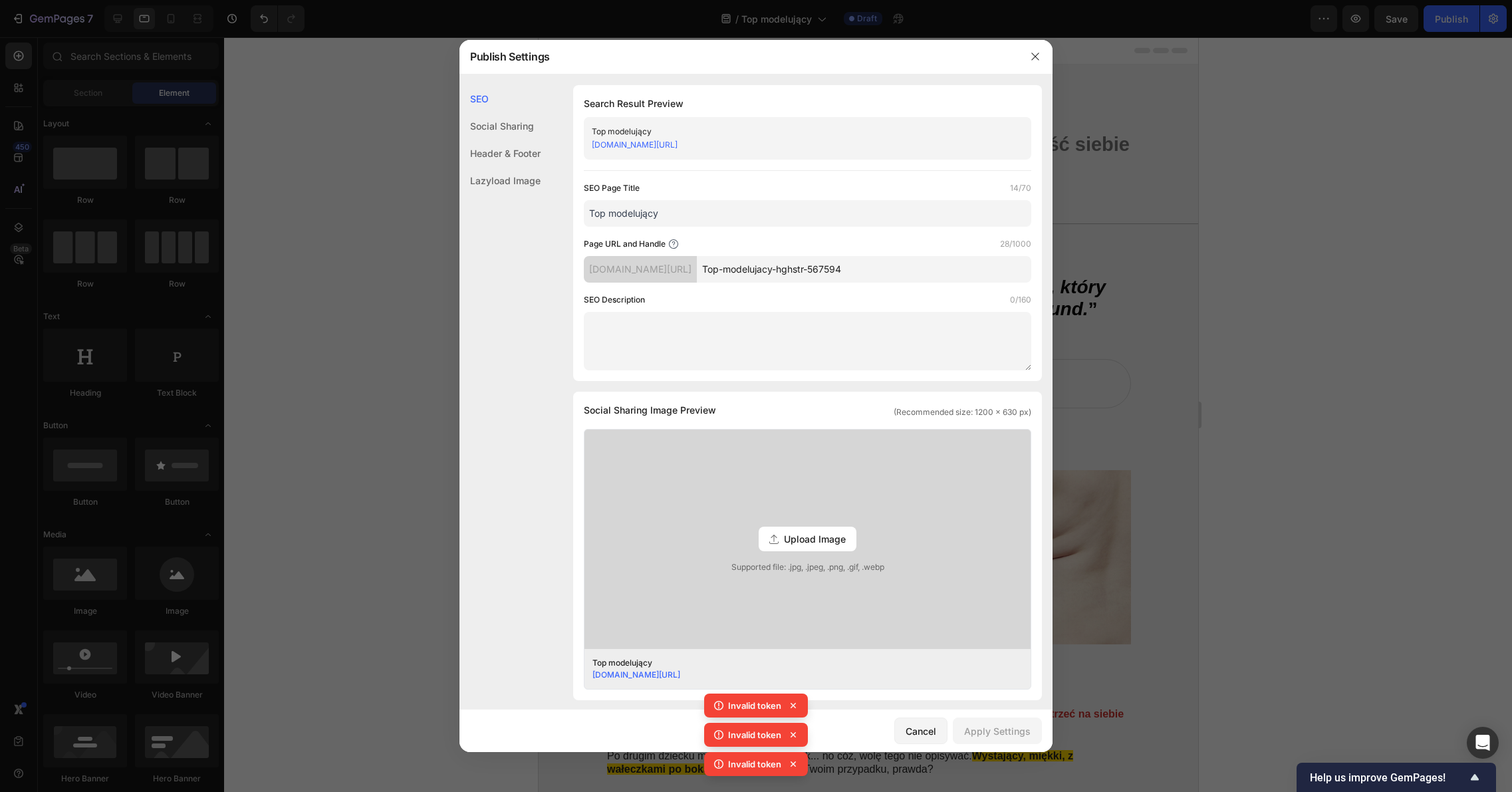
click at [792, 267] on input "Top-modelujacy-hghstr-567594" at bounding box center [864, 269] width 334 height 26
click at [677, 144] on link "ei1tan-s0.myshopify.com/pages/Top-modelujacy-hghstr-567594" at bounding box center [634, 144] width 86 height 10
click at [502, 131] on div "Social Sharing" at bounding box center [500, 126] width 81 height 27
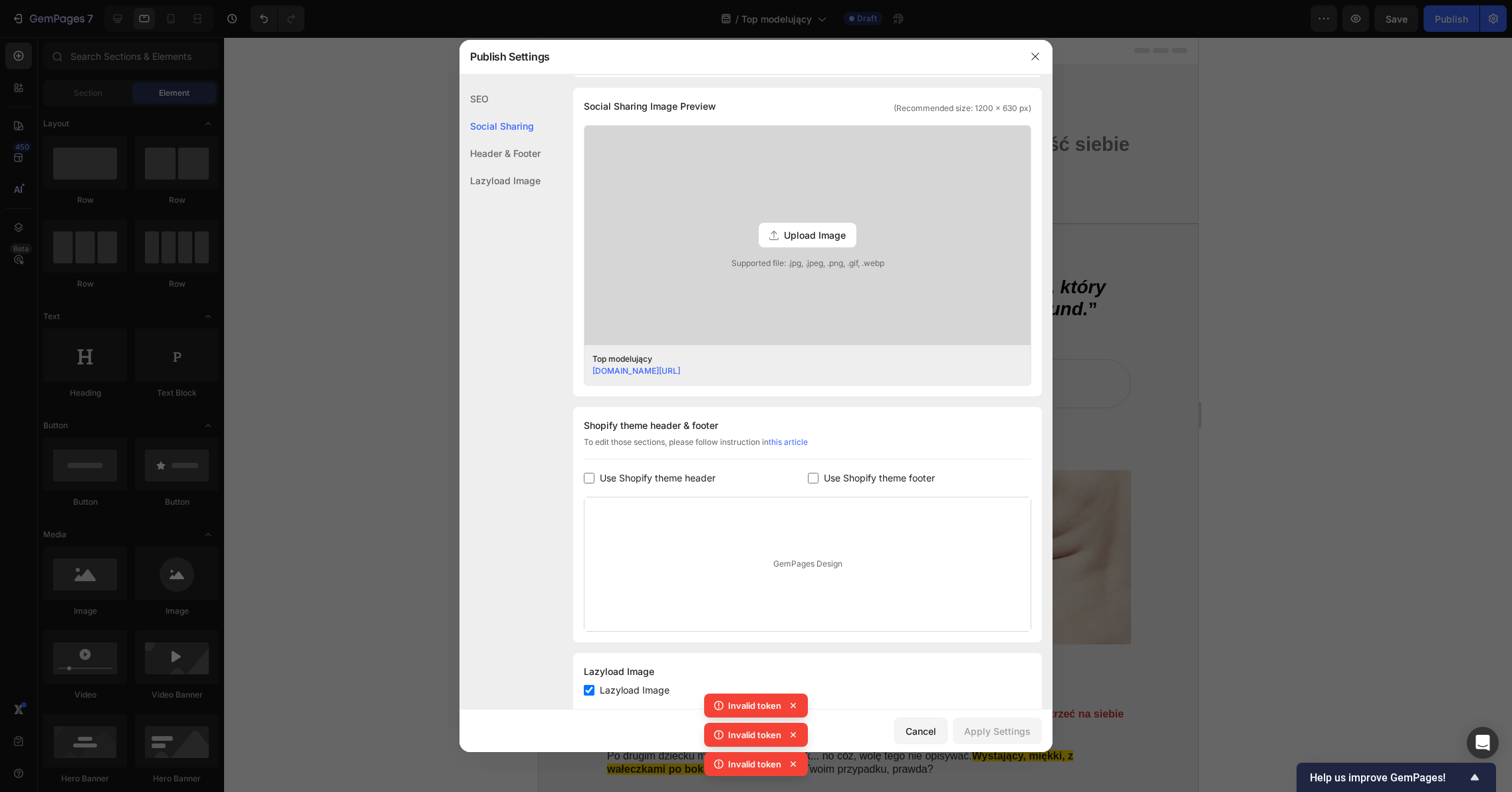
click at [511, 152] on div "Header & Footer" at bounding box center [500, 153] width 81 height 27
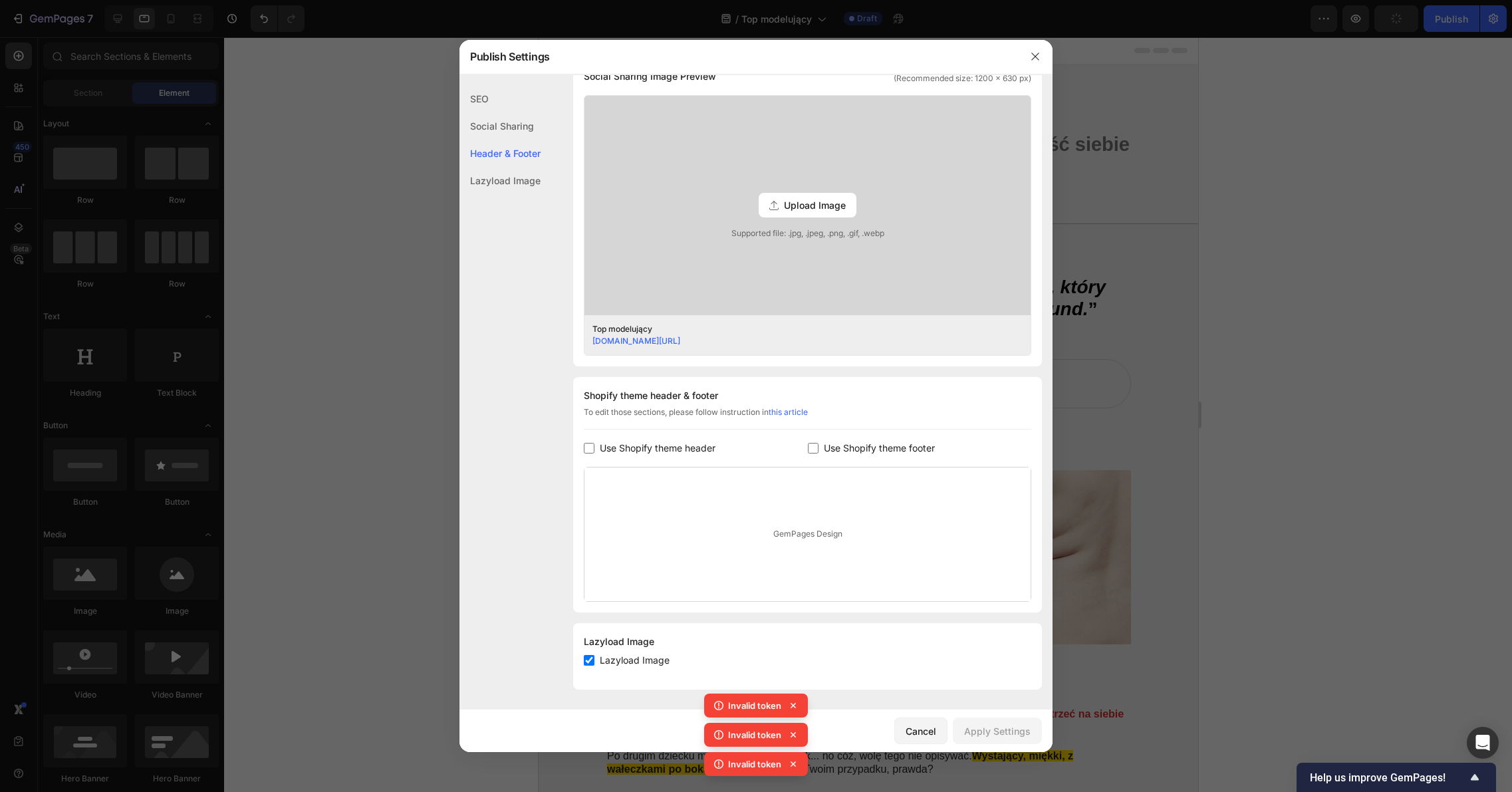
scroll to position [334, 0]
click at [519, 182] on div "Lazyload Image" at bounding box center [500, 180] width 81 height 27
click at [680, 338] on link "ei1tan-s0.myshopify.com/pages/Top-modelujacy-hghstr-567594" at bounding box center [636, 340] width 88 height 10
drag, startPoint x: 1212, startPoint y: 142, endPoint x: 1248, endPoint y: 115, distance: 45.0
click at [1215, 142] on div at bounding box center [756, 396] width 1512 height 792
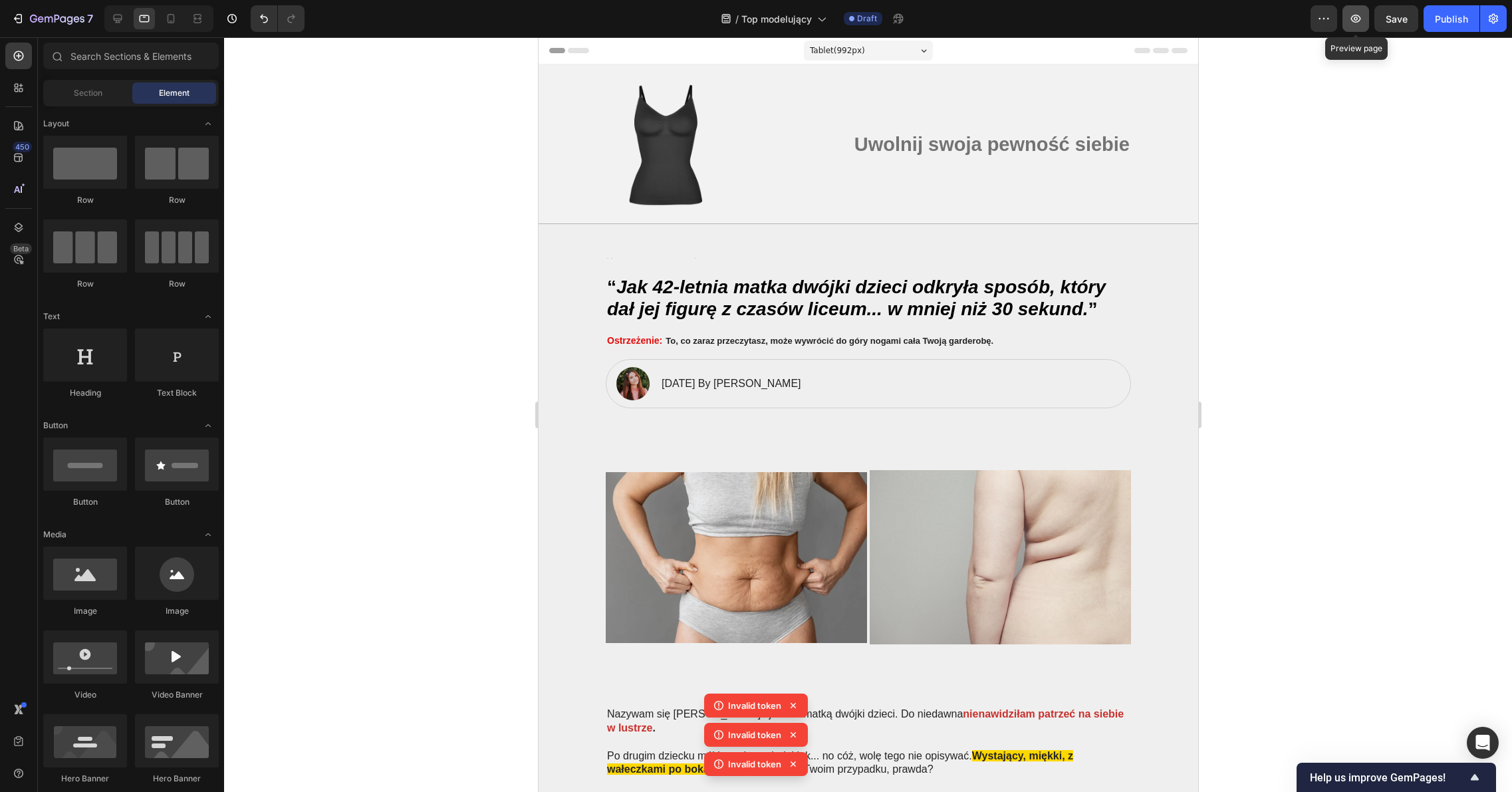
click at [1359, 24] on icon "button" at bounding box center [1355, 18] width 13 height 13
click at [1358, 22] on icon "button" at bounding box center [1355, 18] width 13 height 13
click at [1358, 21] on icon "button" at bounding box center [1356, 19] width 10 height 8
click at [801, 19] on span "Top modelujący" at bounding box center [776, 19] width 71 height 14
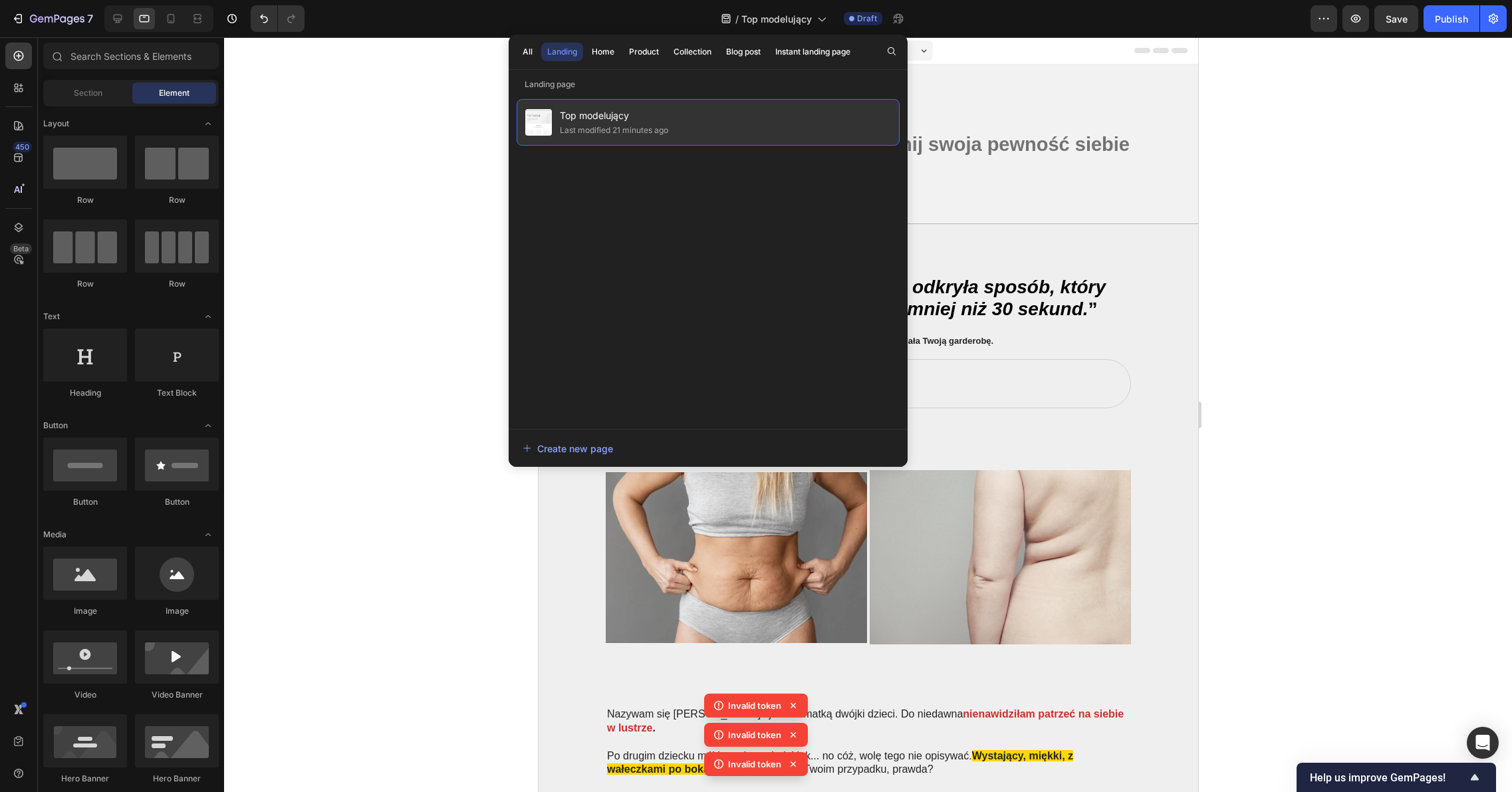
click at [740, 112] on div "Top modelujący Last modified 21 minutes ago" at bounding box center [708, 122] width 383 height 46
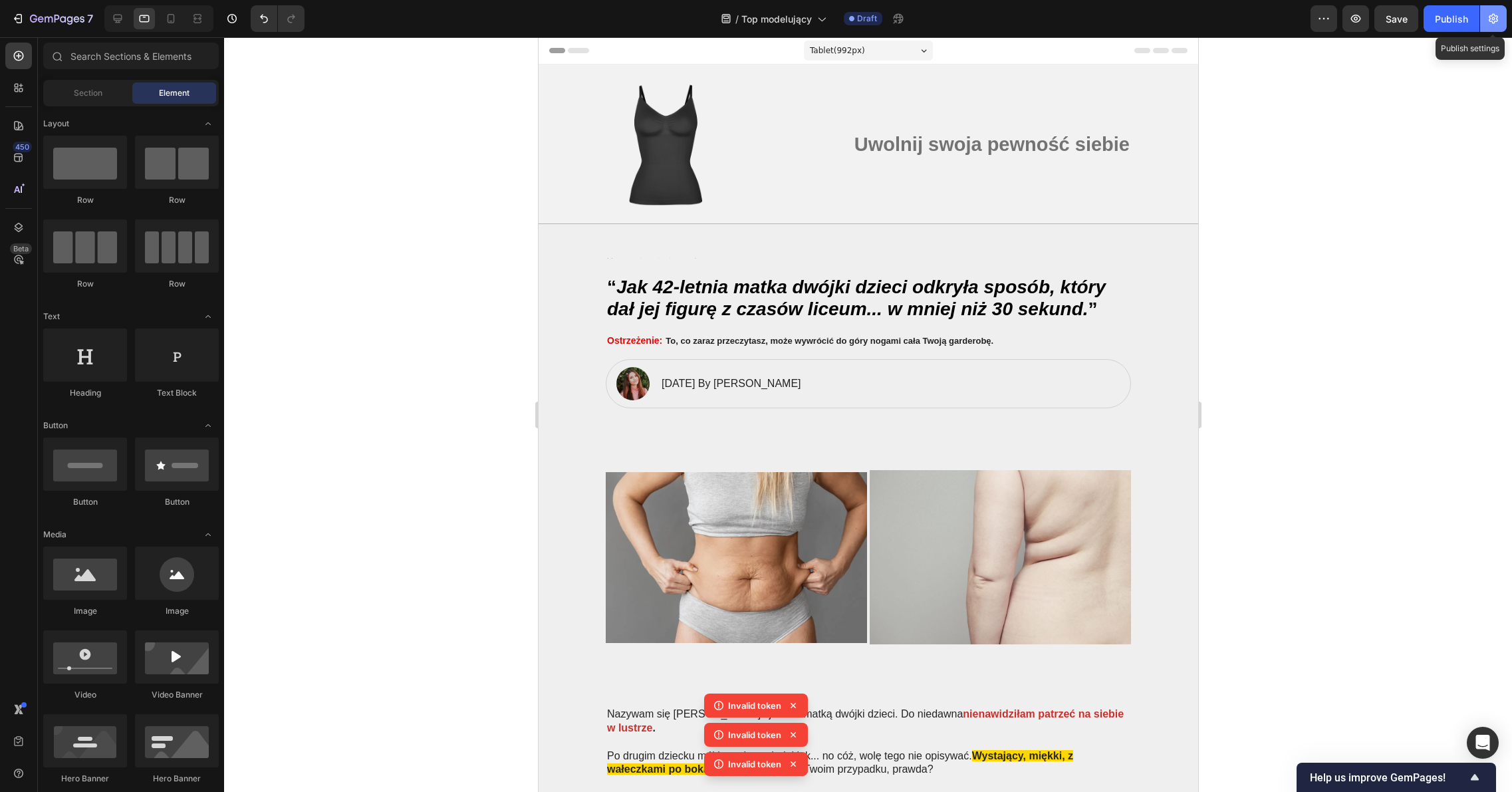
click at [1493, 15] on icon "button" at bounding box center [1493, 18] width 13 height 13
click at [1490, 24] on icon "button" at bounding box center [1493, 18] width 13 height 13
click at [1464, 24] on div "Publish" at bounding box center [1451, 19] width 33 height 14
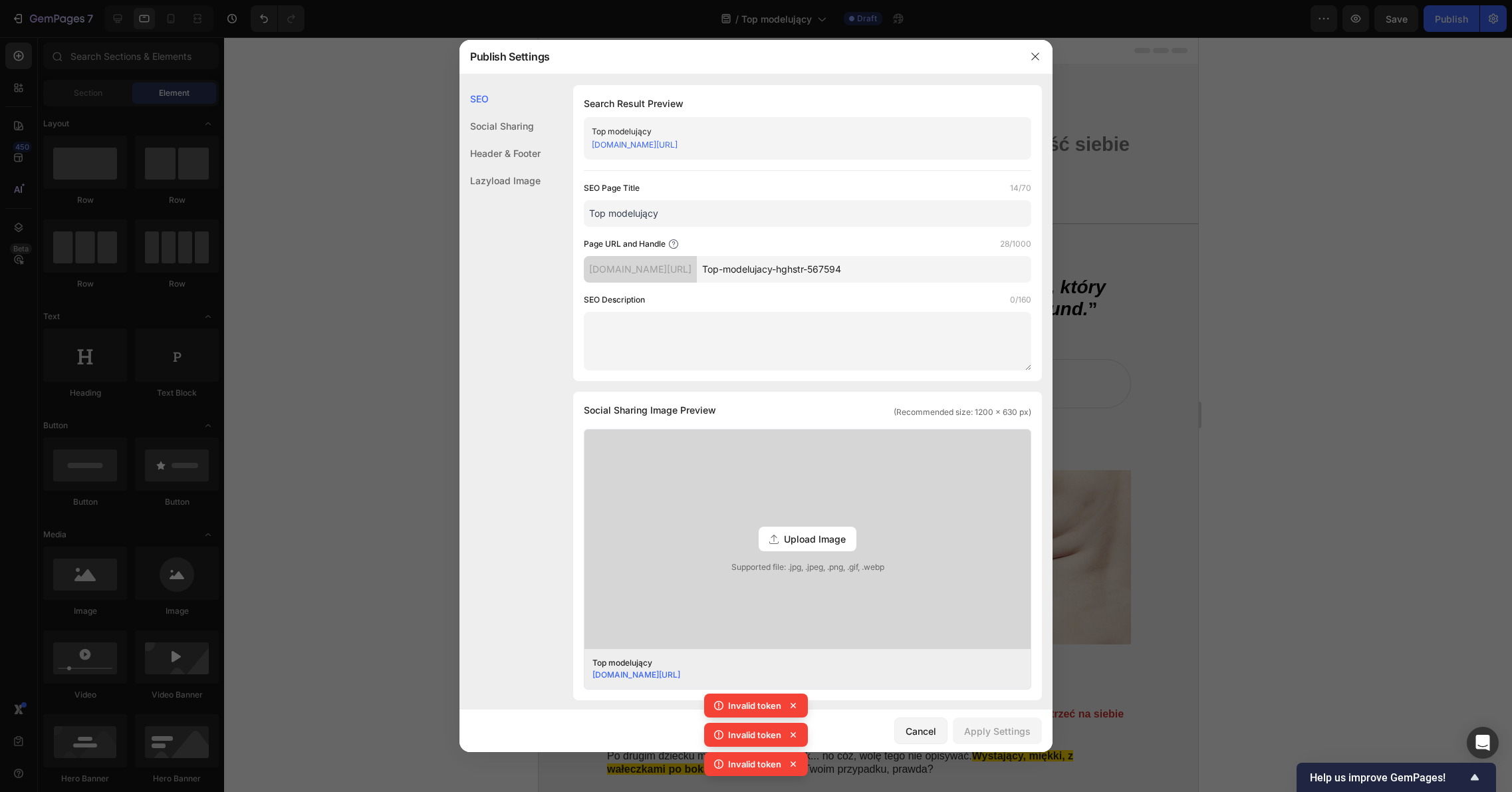
click at [688, 189] on div "SEO Page Title 14/70" at bounding box center [807, 188] width 447 height 13
click at [393, 192] on div at bounding box center [756, 396] width 1512 height 792
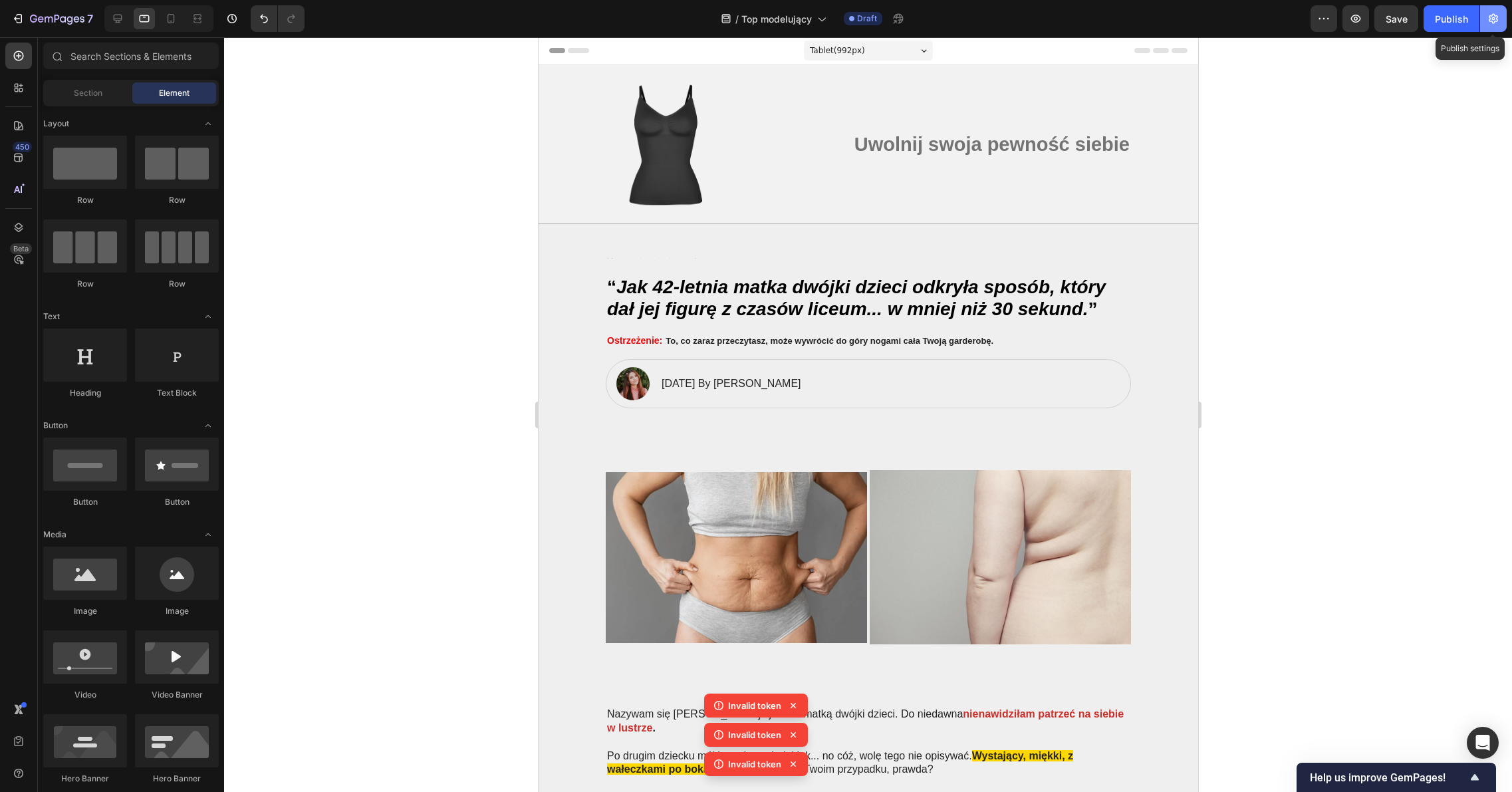
click at [1504, 20] on button "button" at bounding box center [1493, 19] width 26 height 26
click at [1319, 21] on icon "button" at bounding box center [1323, 18] width 13 height 13
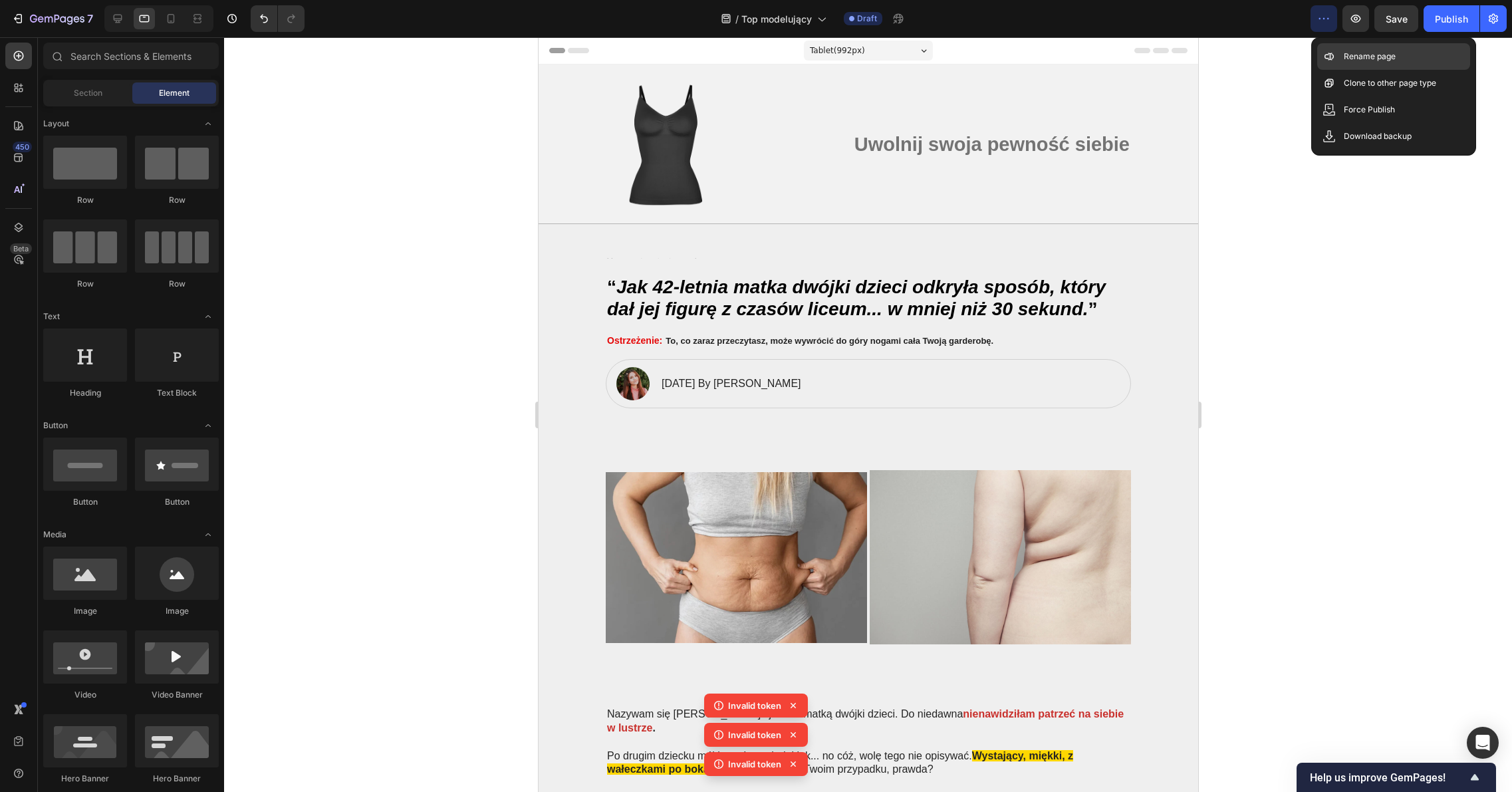
click at [1349, 54] on p "Rename page" at bounding box center [1369, 56] width 52 height 13
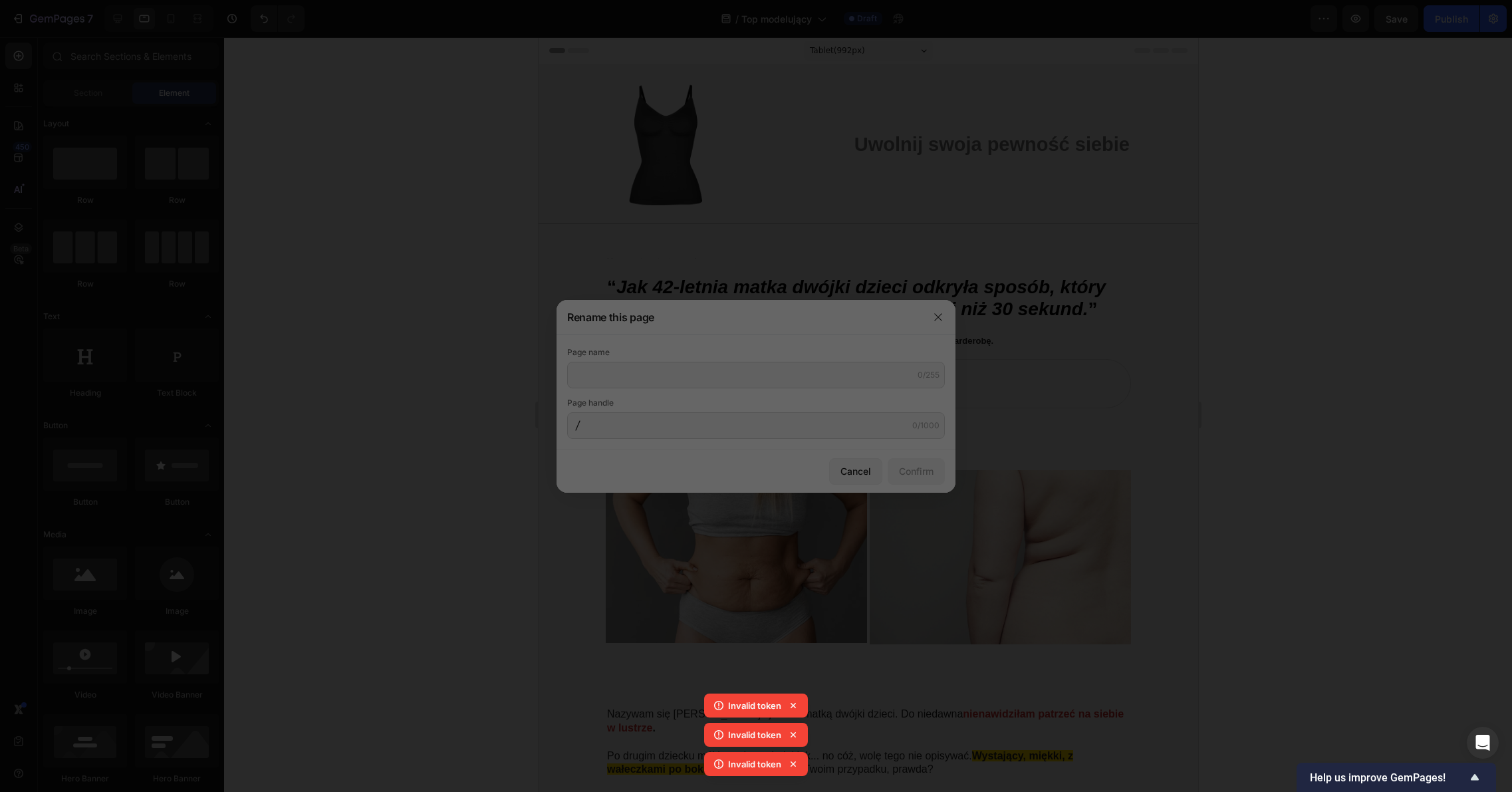
click at [719, 378] on div "Search Result Preview Top modelujący ei1tan-s0.myshopify.com/pages/Top-modeluja…" at bounding box center [808, 233] width 469 height 296
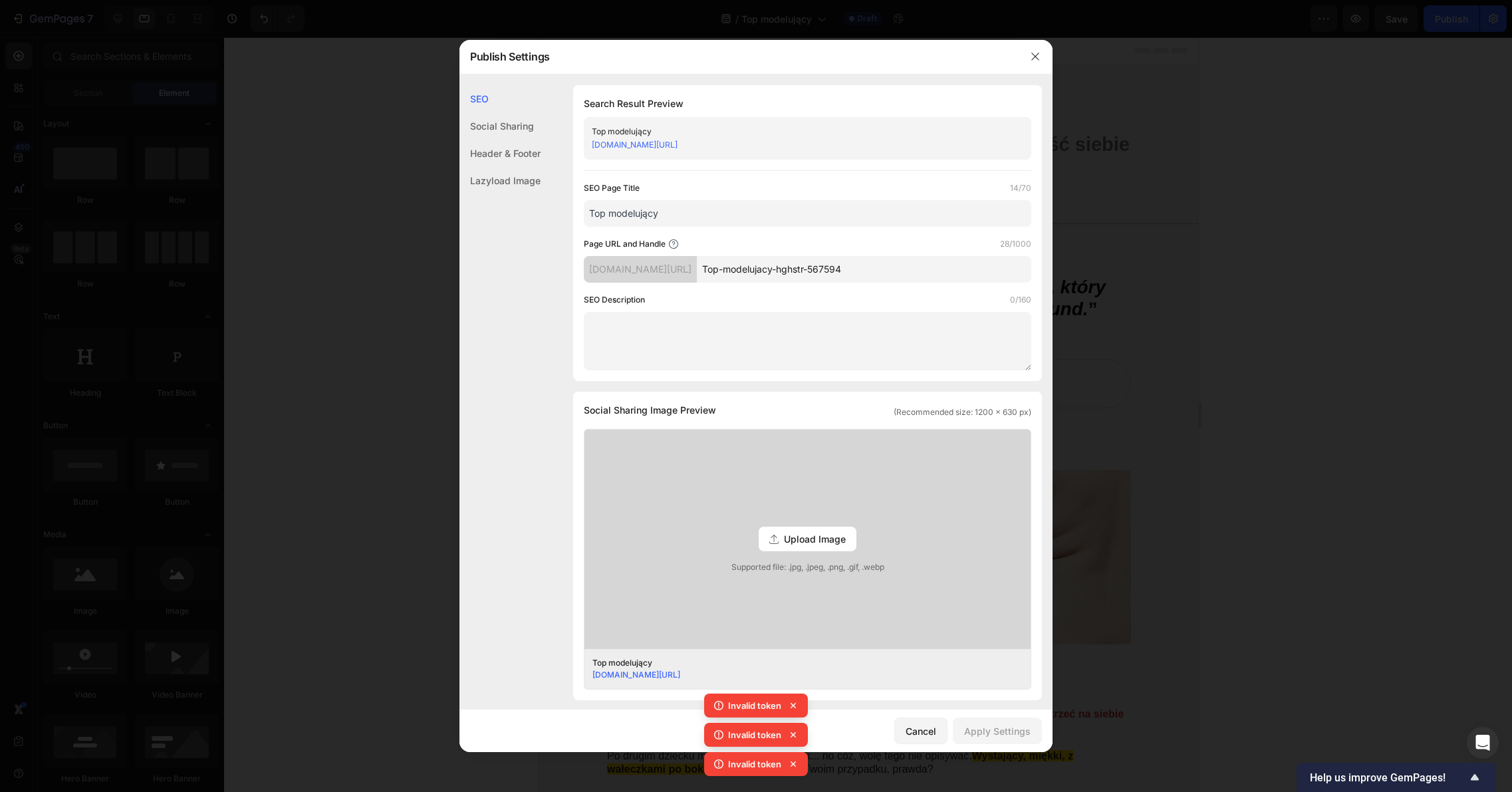
click at [804, 268] on input "Top-modelujacy-hghstr-567594" at bounding box center [864, 269] width 334 height 26
click at [805, 268] on input "Top-modelujacy-hghstr-567594" at bounding box center [864, 269] width 334 height 26
click at [806, 268] on input "Top-modelujacy-hghstr-567594" at bounding box center [864, 269] width 334 height 26
drag, startPoint x: 896, startPoint y: 273, endPoint x: 720, endPoint y: 268, distance: 176.1
click at [720, 268] on div "ei1tan-s0.myshopify.com/pages/ Top-modelujacy-hghstr-567594" at bounding box center [807, 269] width 447 height 26
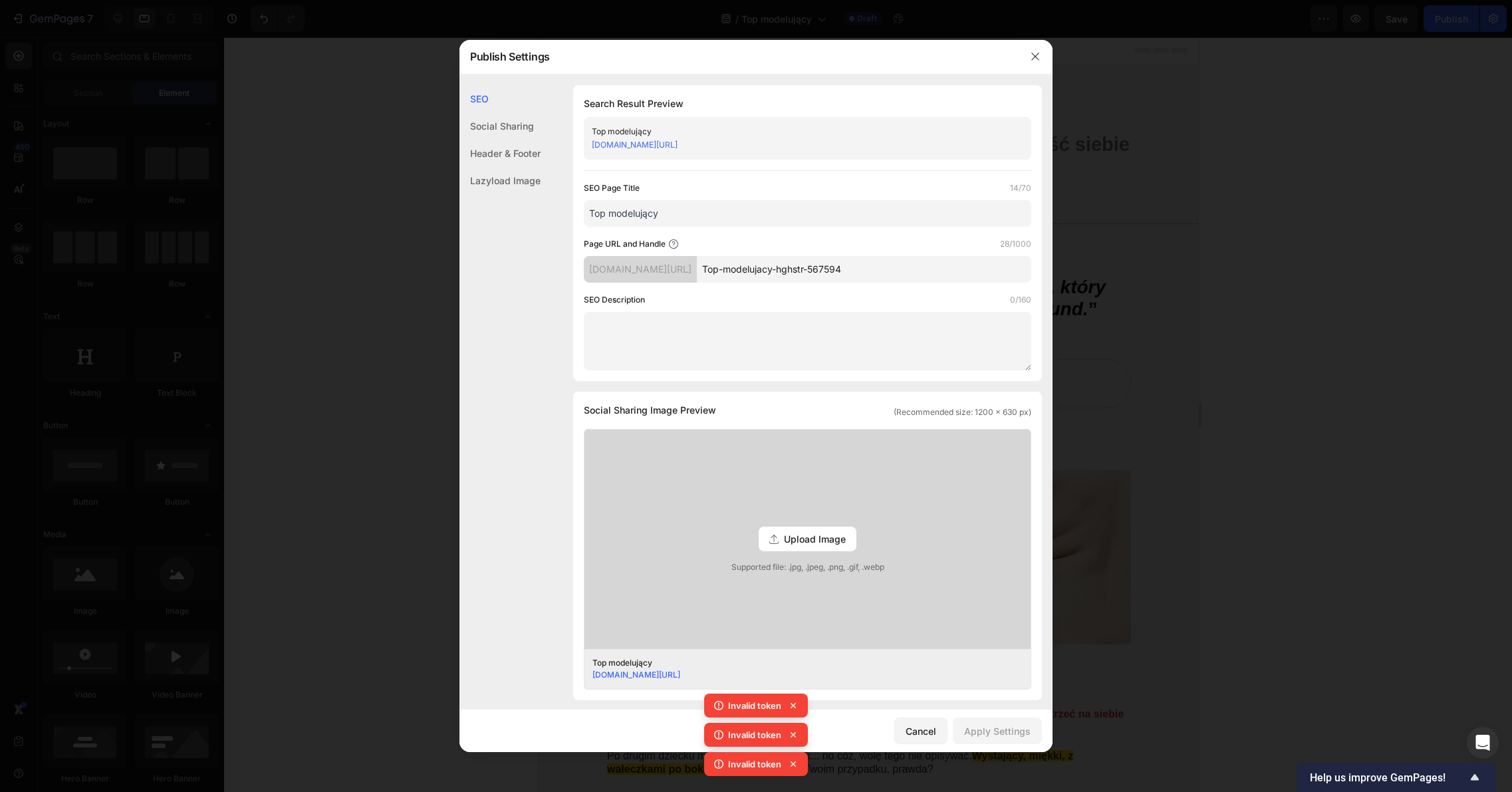
paste input "[URL][DOMAIN_NAME]"
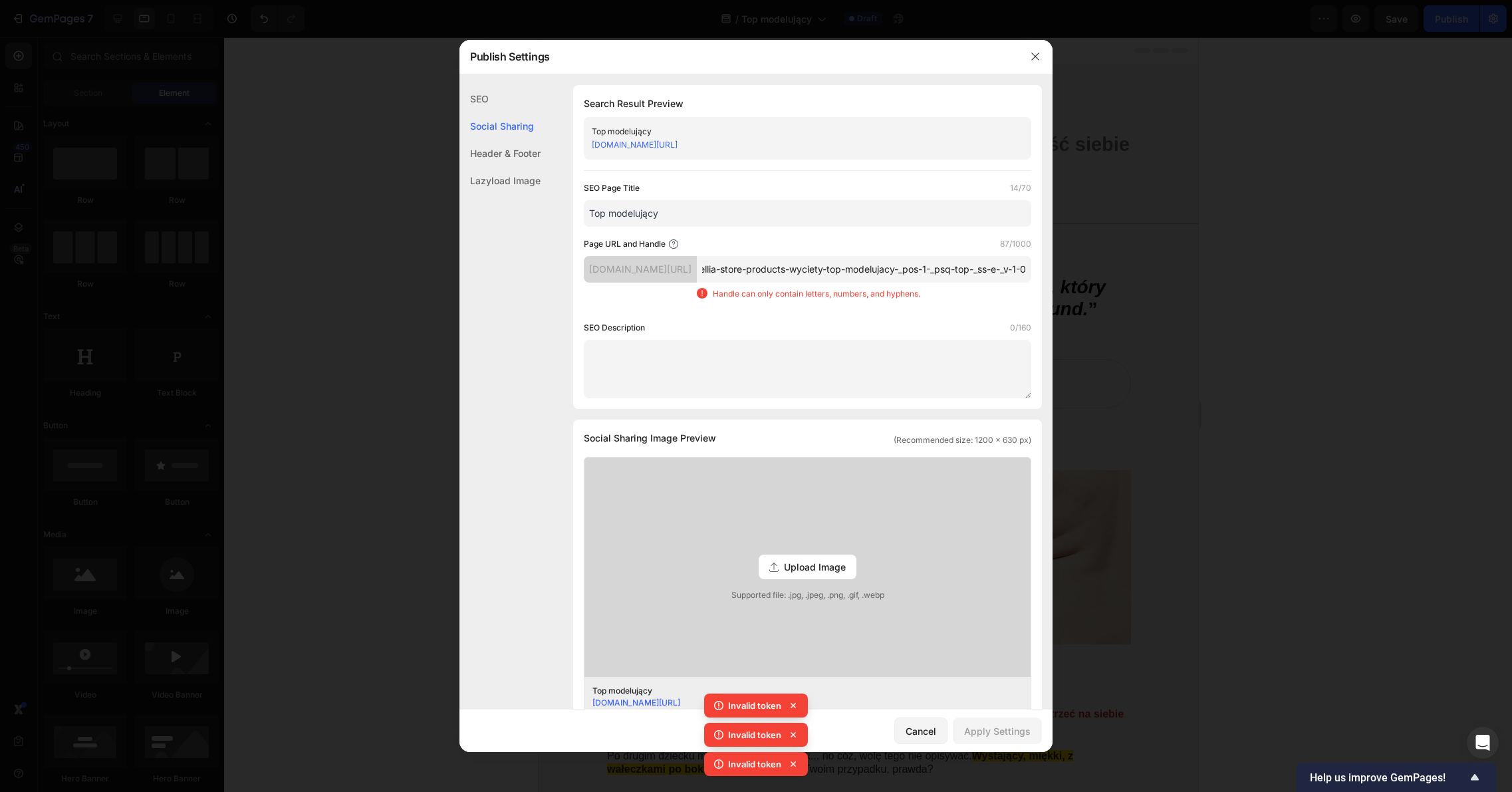
click at [878, 334] on div "SEO Description 0/160" at bounding box center [807, 327] width 447 height 13
click at [855, 280] on input "https---www-modellia-store-products-wyciety-top-modelujacy-_pos-1-_psq-top-_ss-…" at bounding box center [864, 266] width 334 height 26
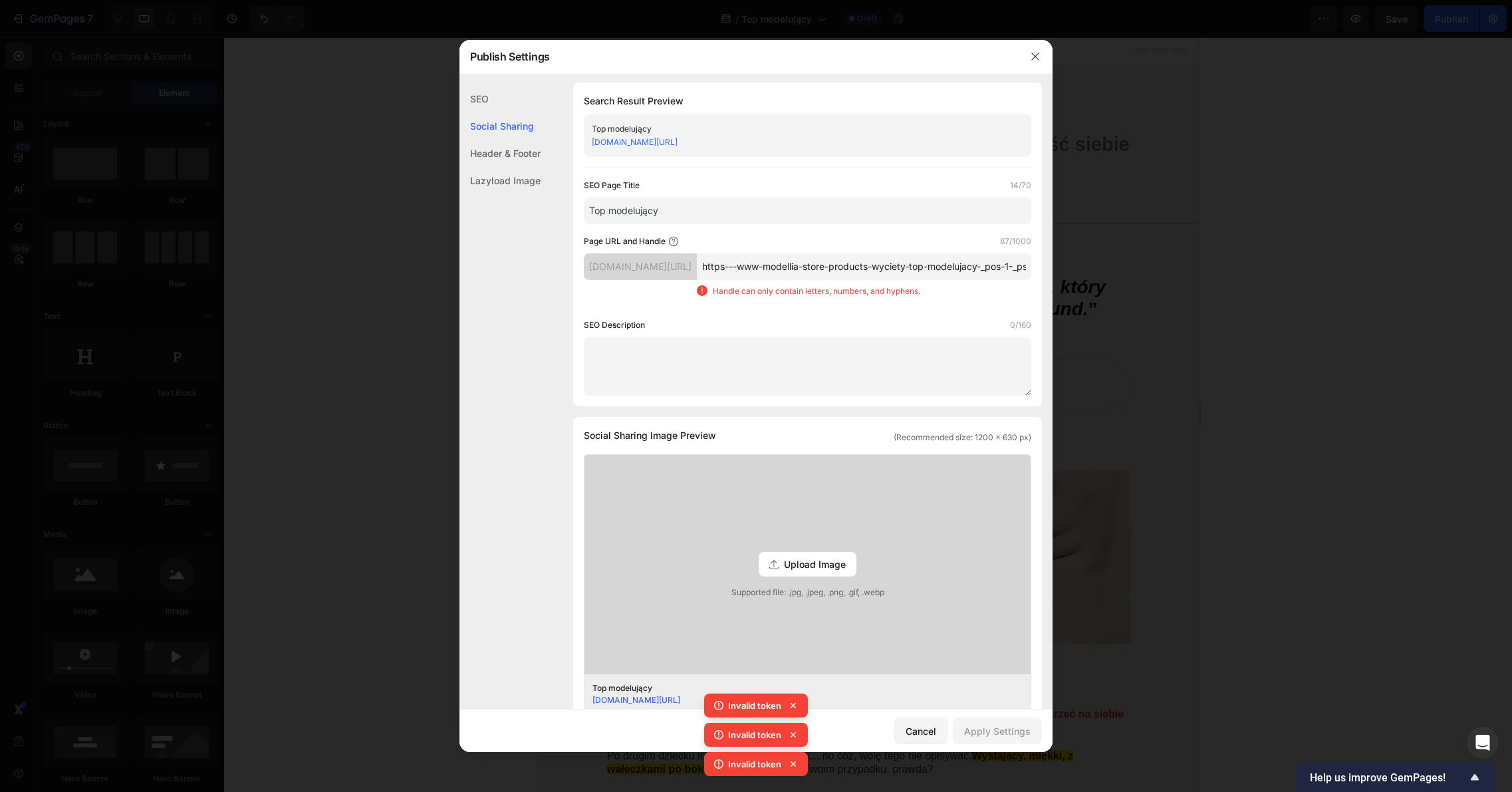
click at [855, 280] on input "https---www-modellia-store-products-wyciety-top-modelujacy-_pos-1-_psq-top-_ss-…" at bounding box center [864, 266] width 334 height 26
click at [838, 280] on input "https---www-modellia-store-products-wyciety-top-modelujacy-_pos-1-_psq-top-_ss-…" at bounding box center [864, 266] width 334 height 26
drag, startPoint x: 743, startPoint y: 280, endPoint x: 1085, endPoint y: 279, distance: 342.0
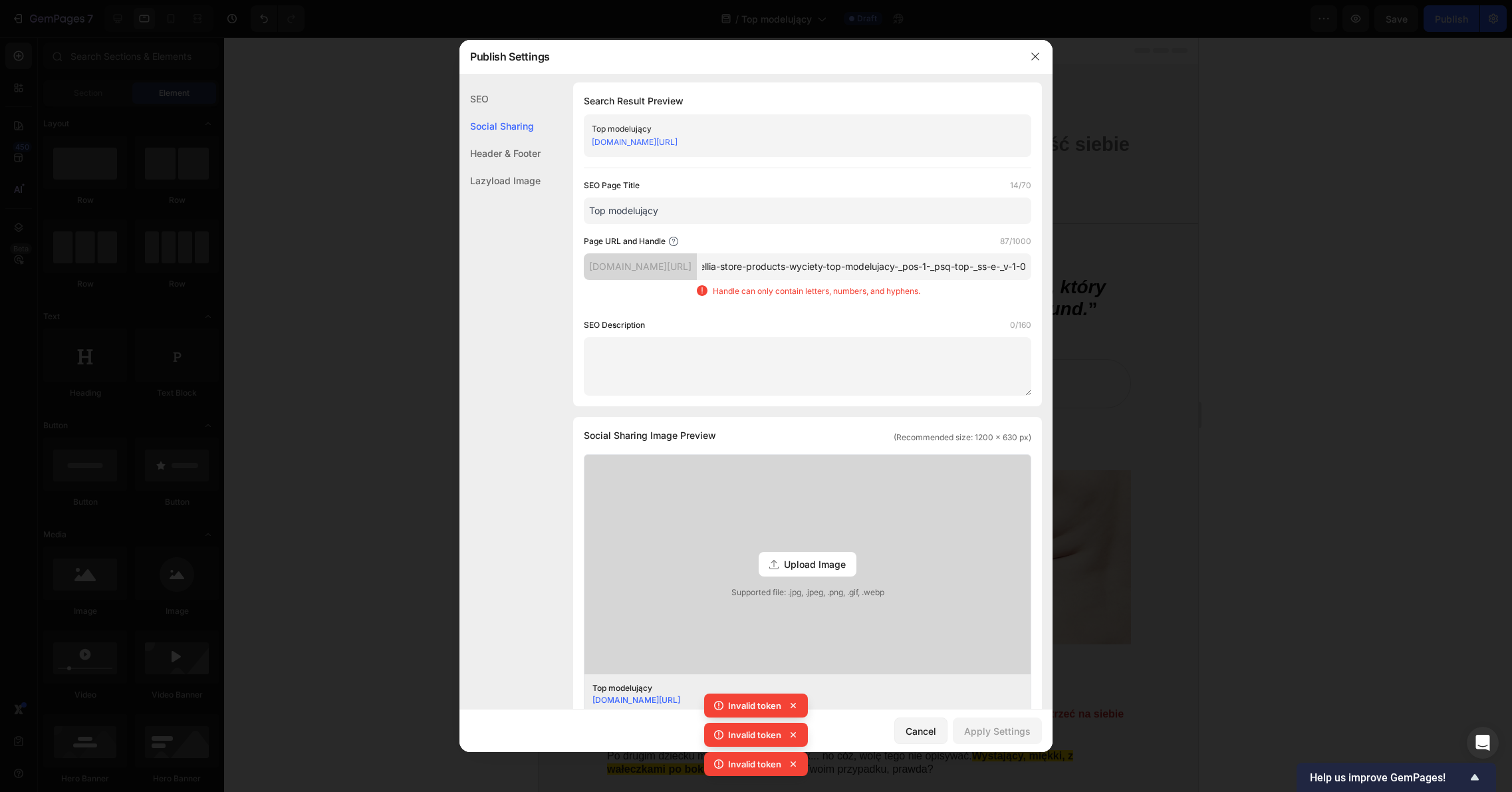
click at [1085, 279] on div "Publish Settings SEO Social Sharing Header & Footer Lazyload Image SEO Search R…" at bounding box center [756, 396] width 1512 height 792
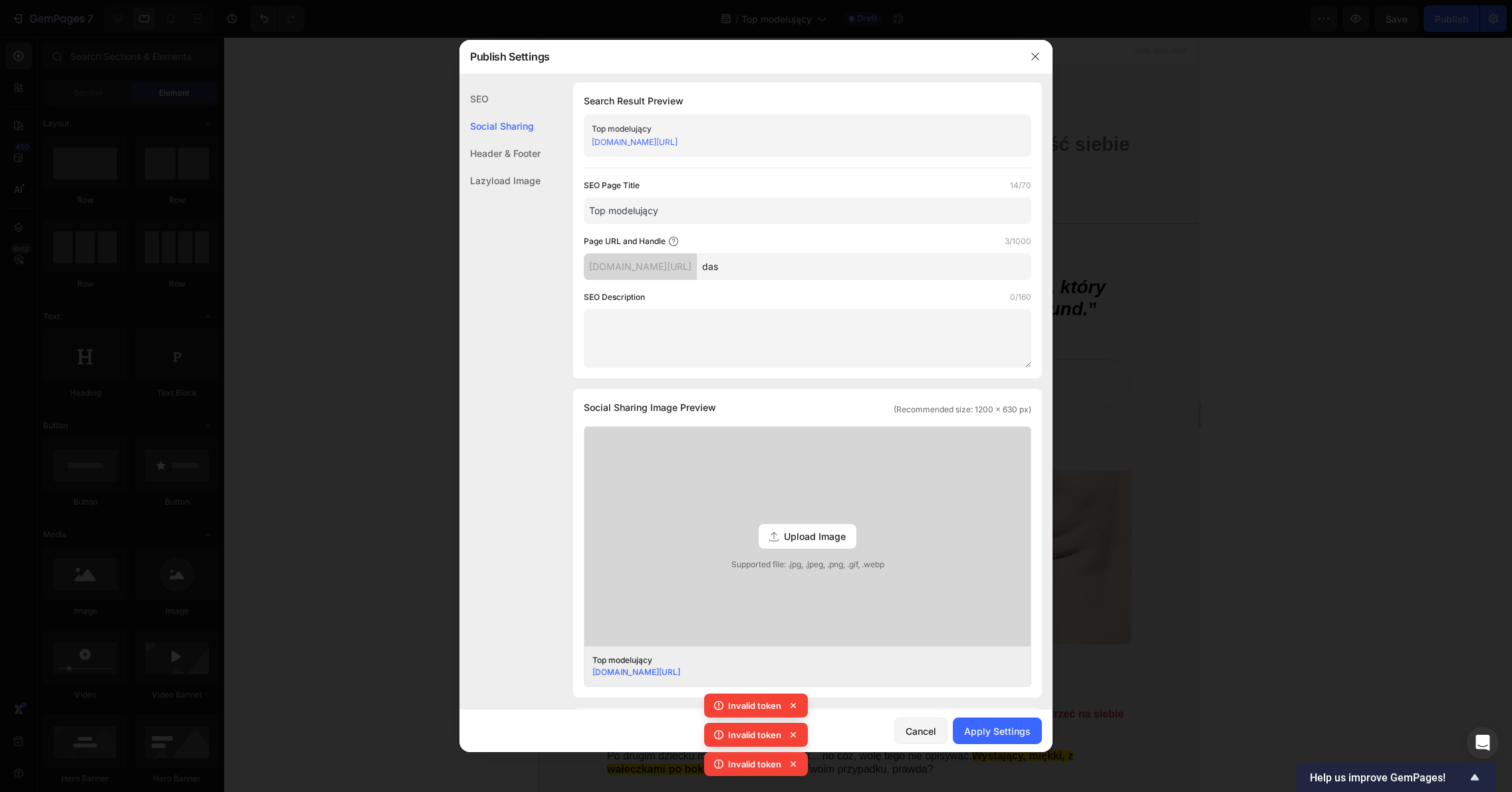
type input "das"
click at [806, 319] on textarea at bounding box center [807, 338] width 447 height 58
click at [702, 220] on input "Top modelujący" at bounding box center [807, 211] width 447 height 26
click at [701, 220] on input "Top modelujący" at bounding box center [807, 211] width 447 height 26
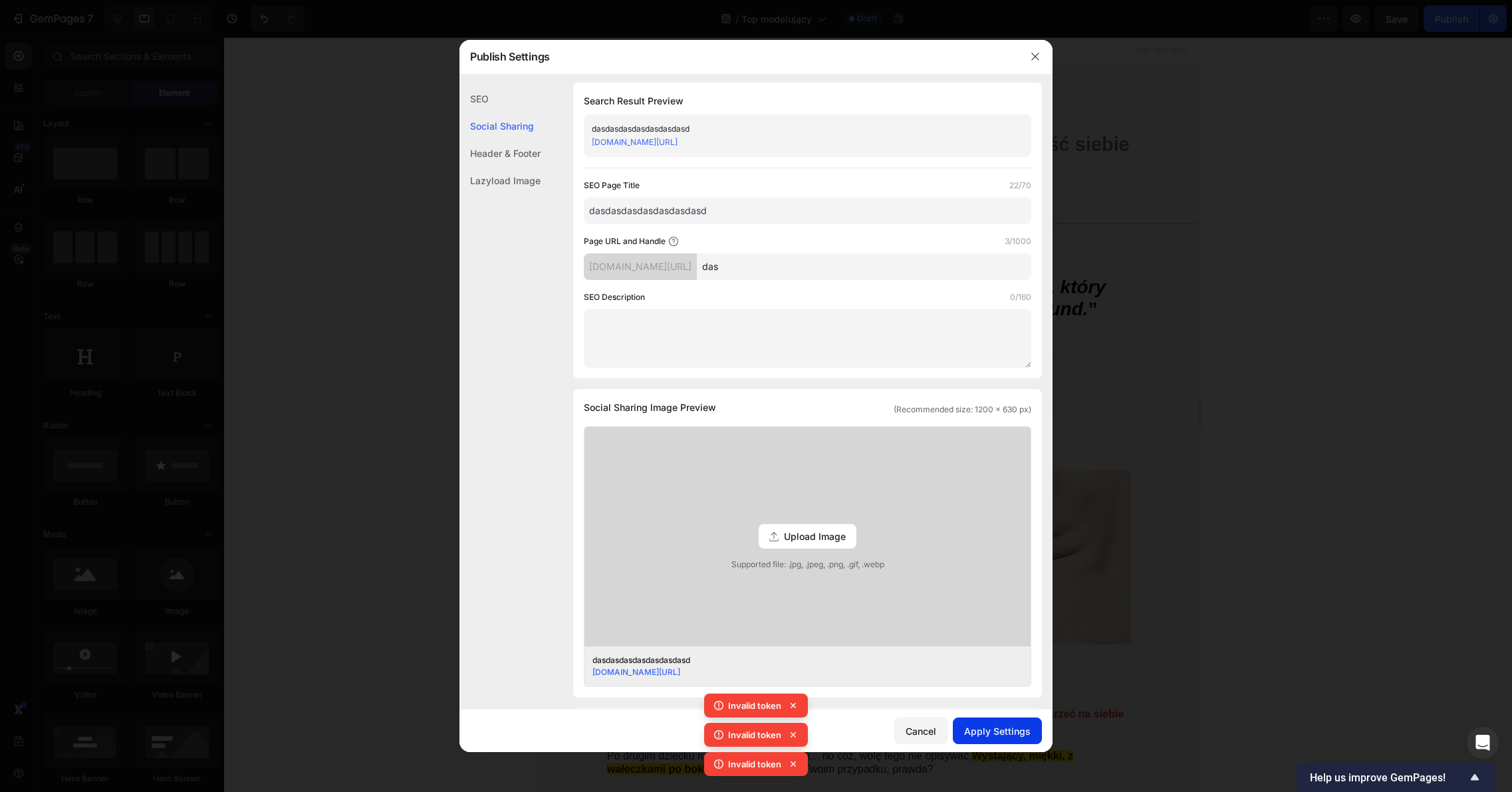
type input "dasdasdasdasdasdasdasd"
click at [1002, 727] on div "Apply Settings" at bounding box center [997, 731] width 67 height 14
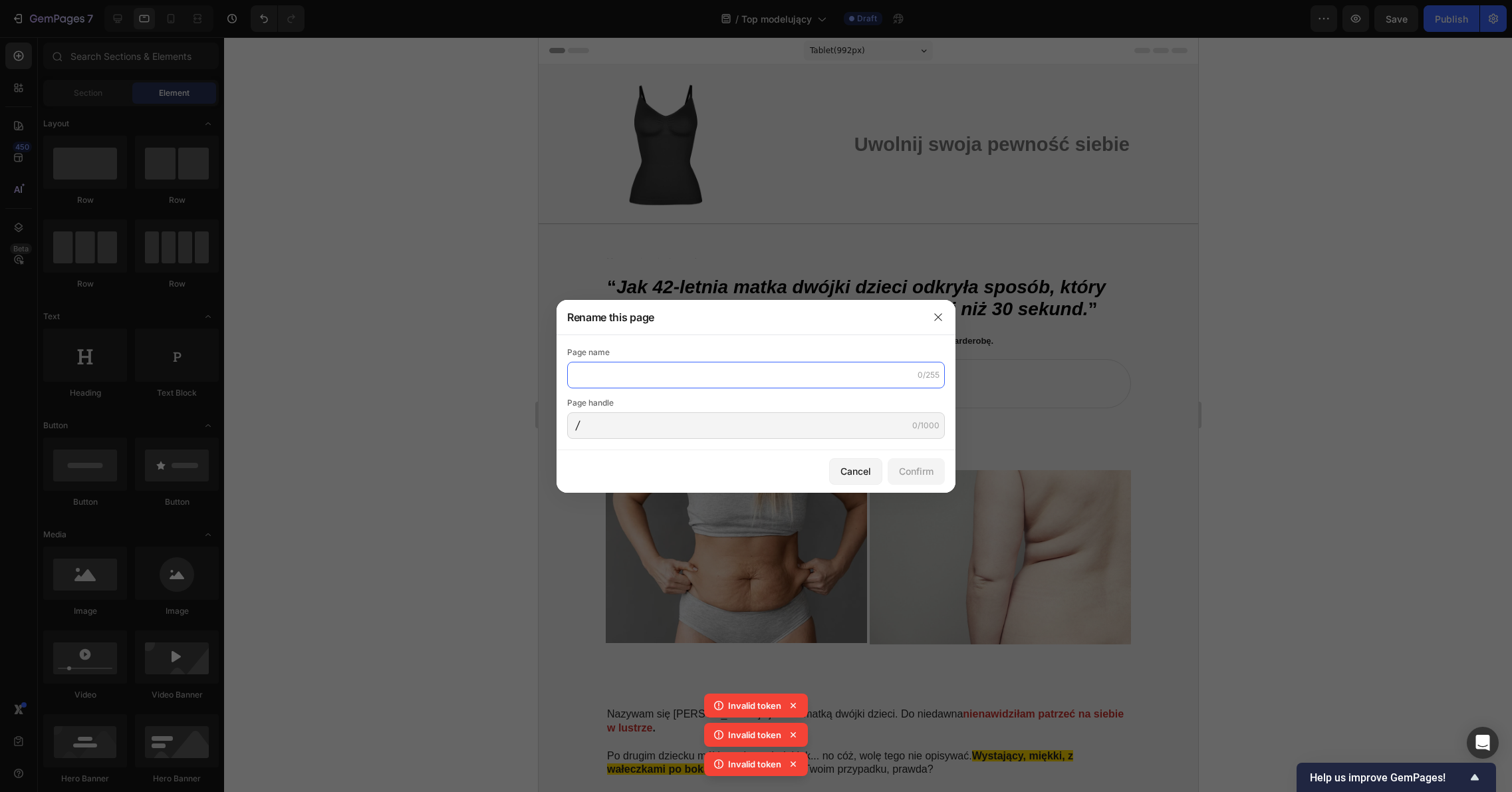
click at [772, 378] on input "text" at bounding box center [756, 375] width 378 height 26
paste input "[URL][DOMAIN_NAME]"
type input "[URL][DOMAIN_NAME]"
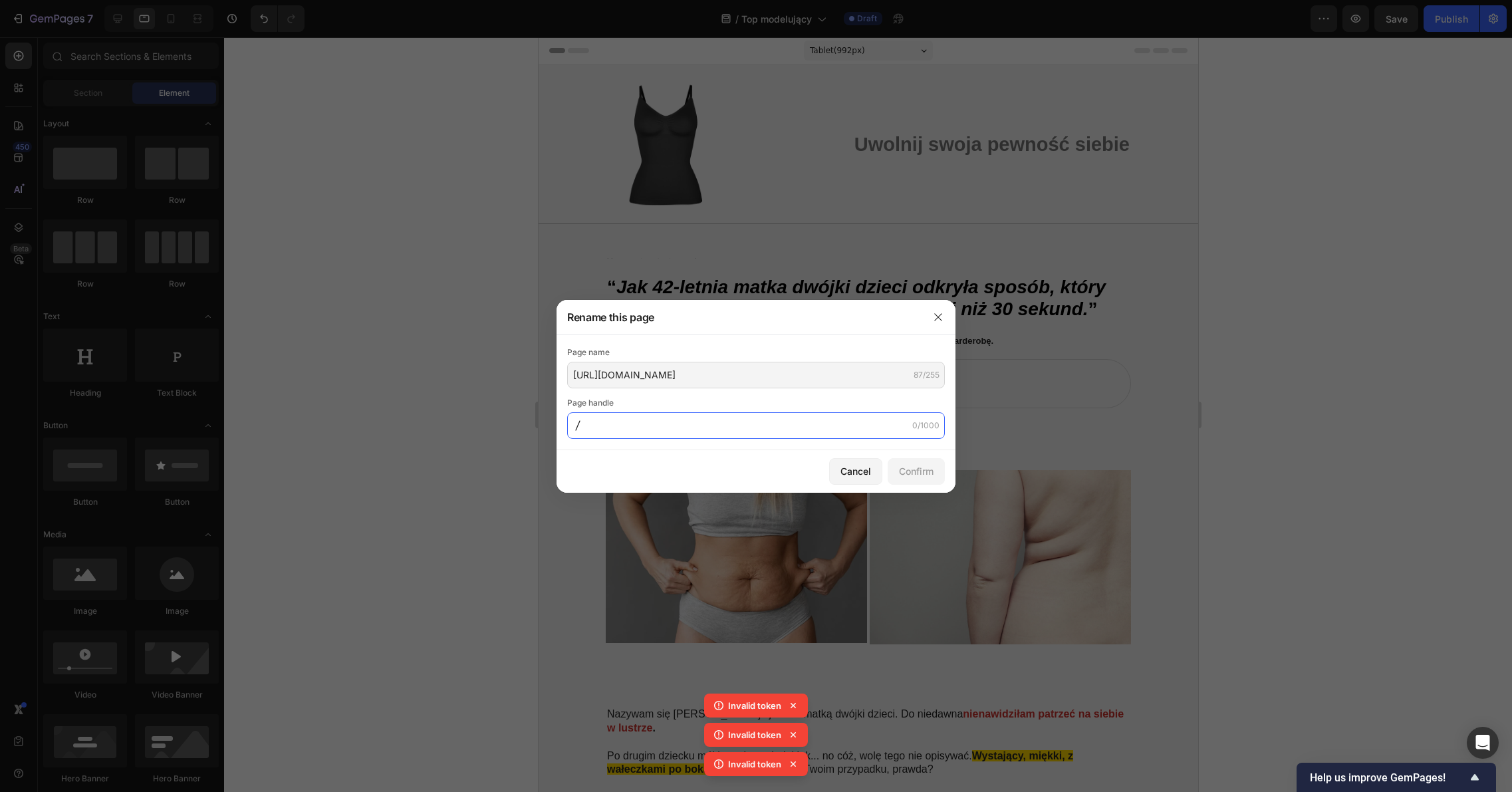
click at [783, 429] on input "text" at bounding box center [756, 426] width 378 height 26
paste input "https---www-modellia-store-products-wyciety-top-modelujacy-_pos-1-_psq-top-_ss-…"
type input "https---www-modellia-store-products-wyciety-top-modelujacy-_pos-1-_psq-top-_ss-…"
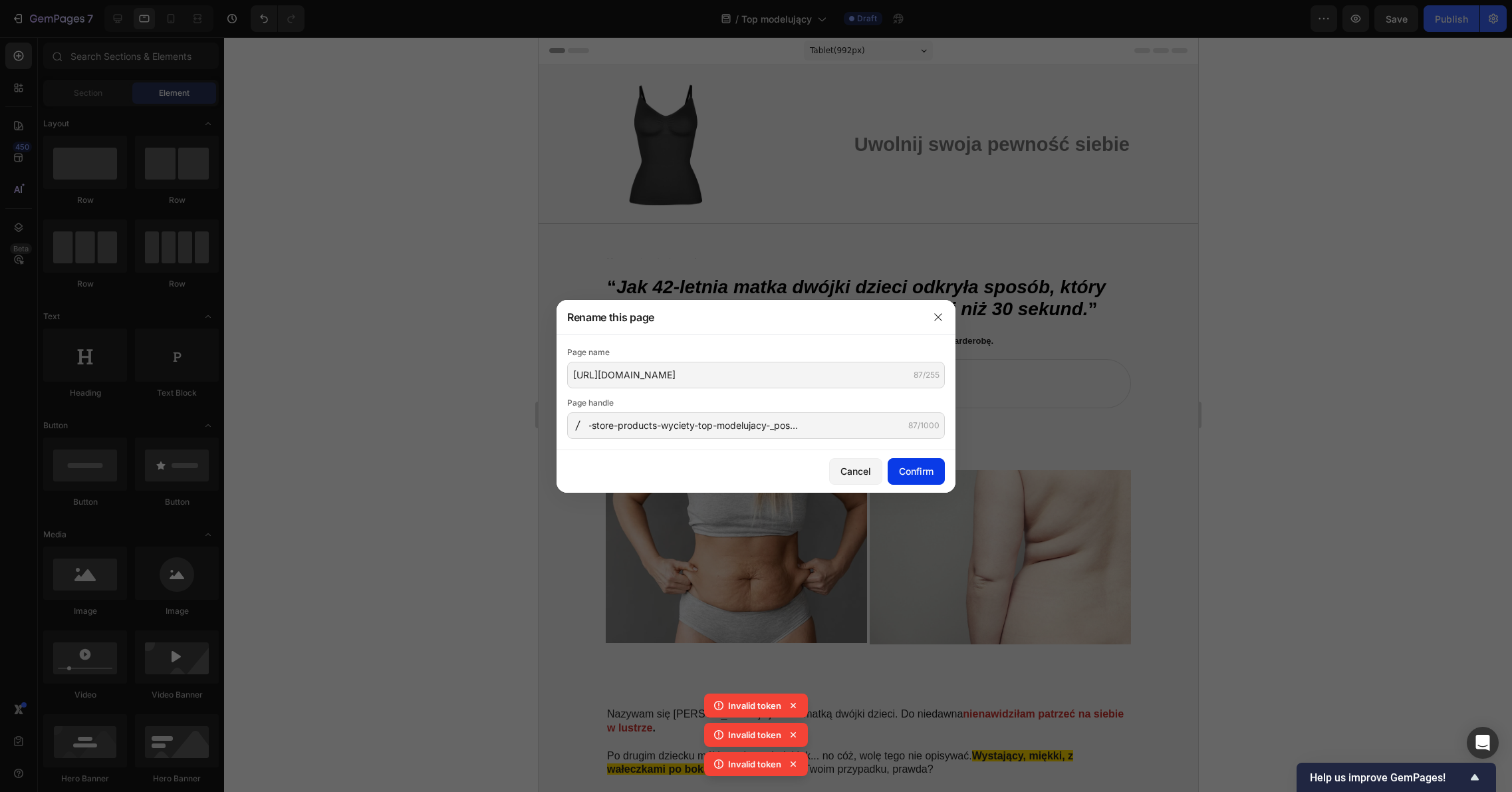
click at [898, 467] on div "Confirm" at bounding box center [916, 471] width 35 height 14
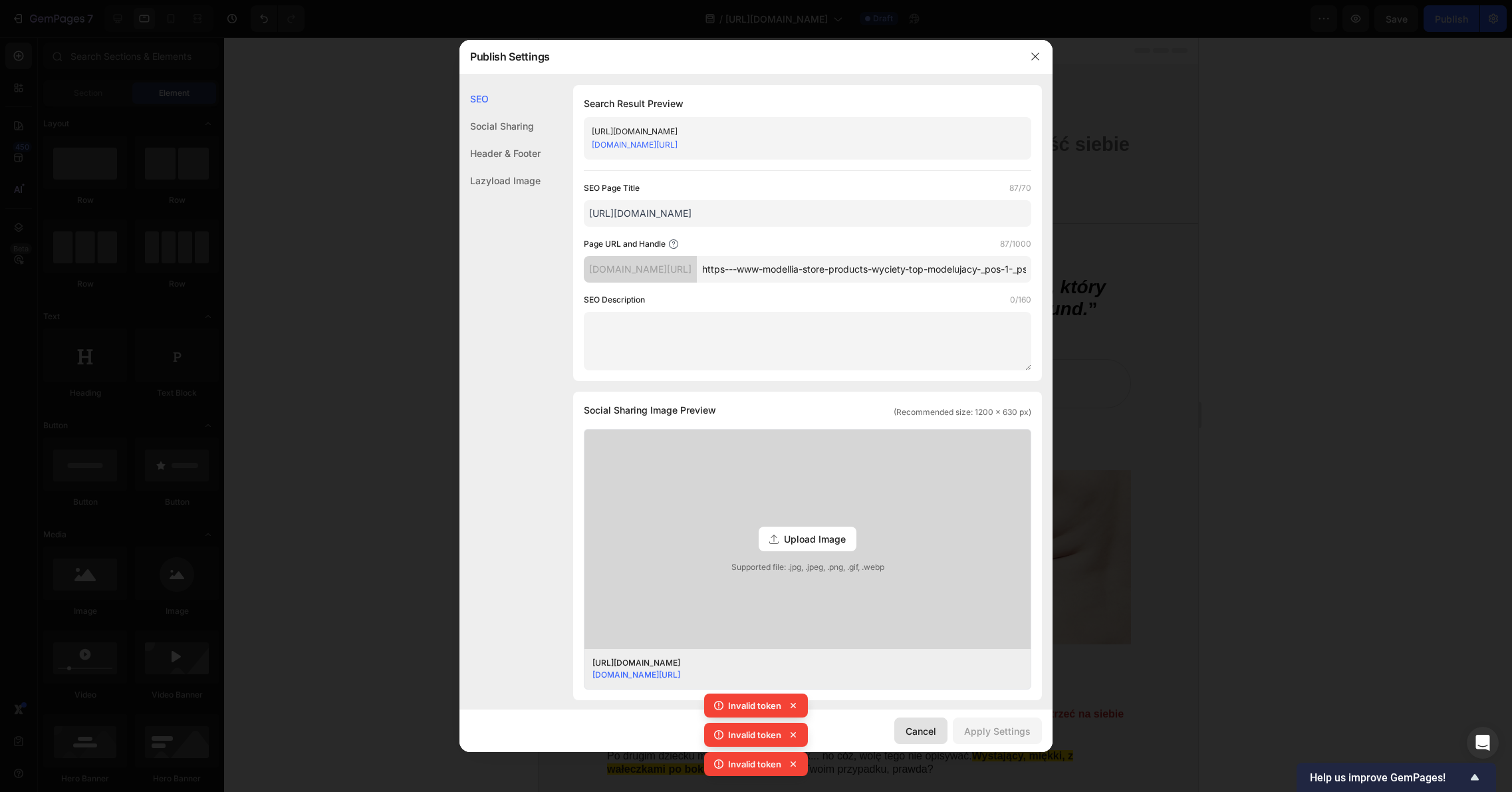
click at [928, 726] on div "Cancel" at bounding box center [921, 731] width 31 height 14
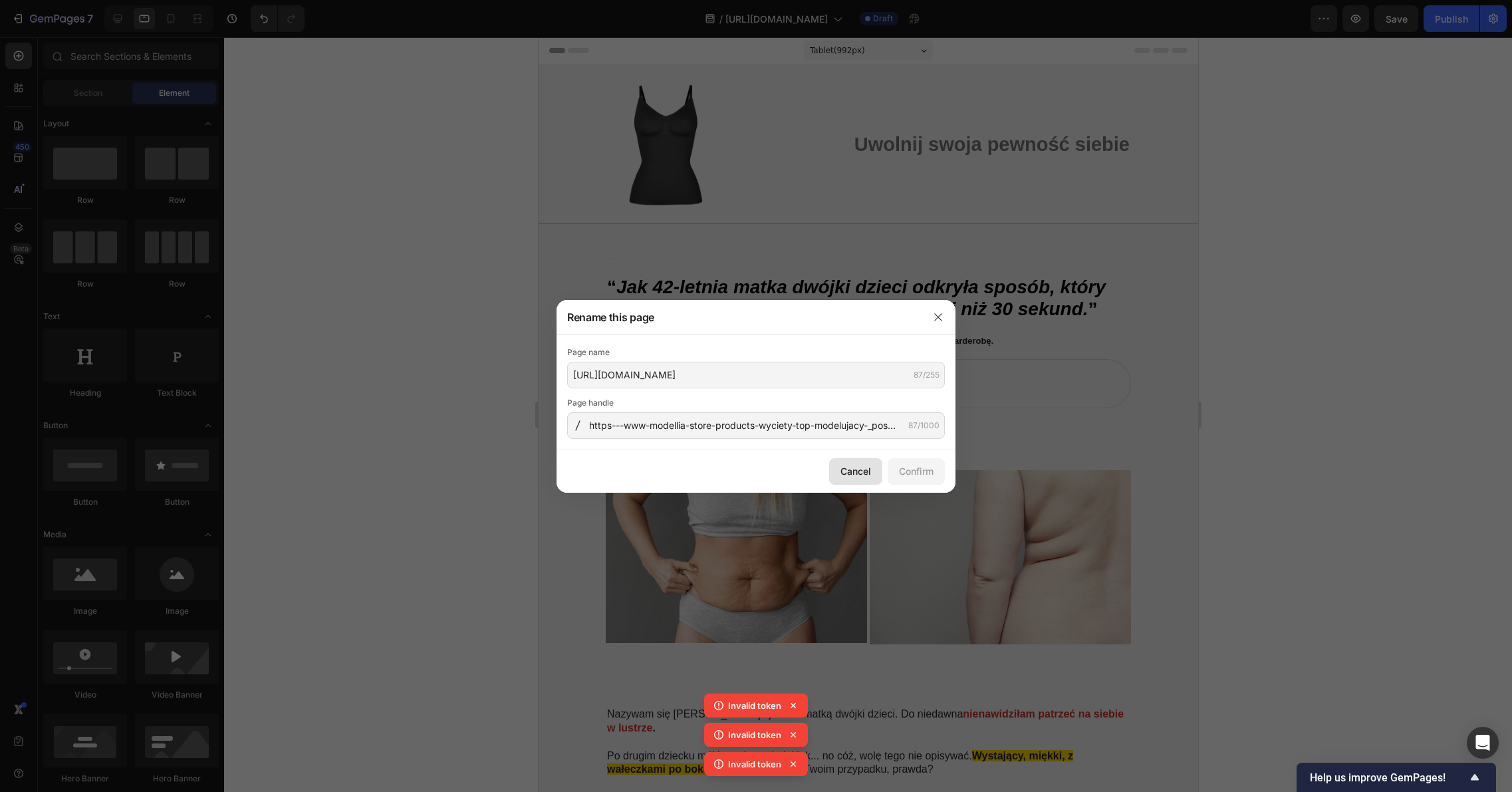
click at [866, 471] on div "Cancel" at bounding box center [855, 471] width 31 height 14
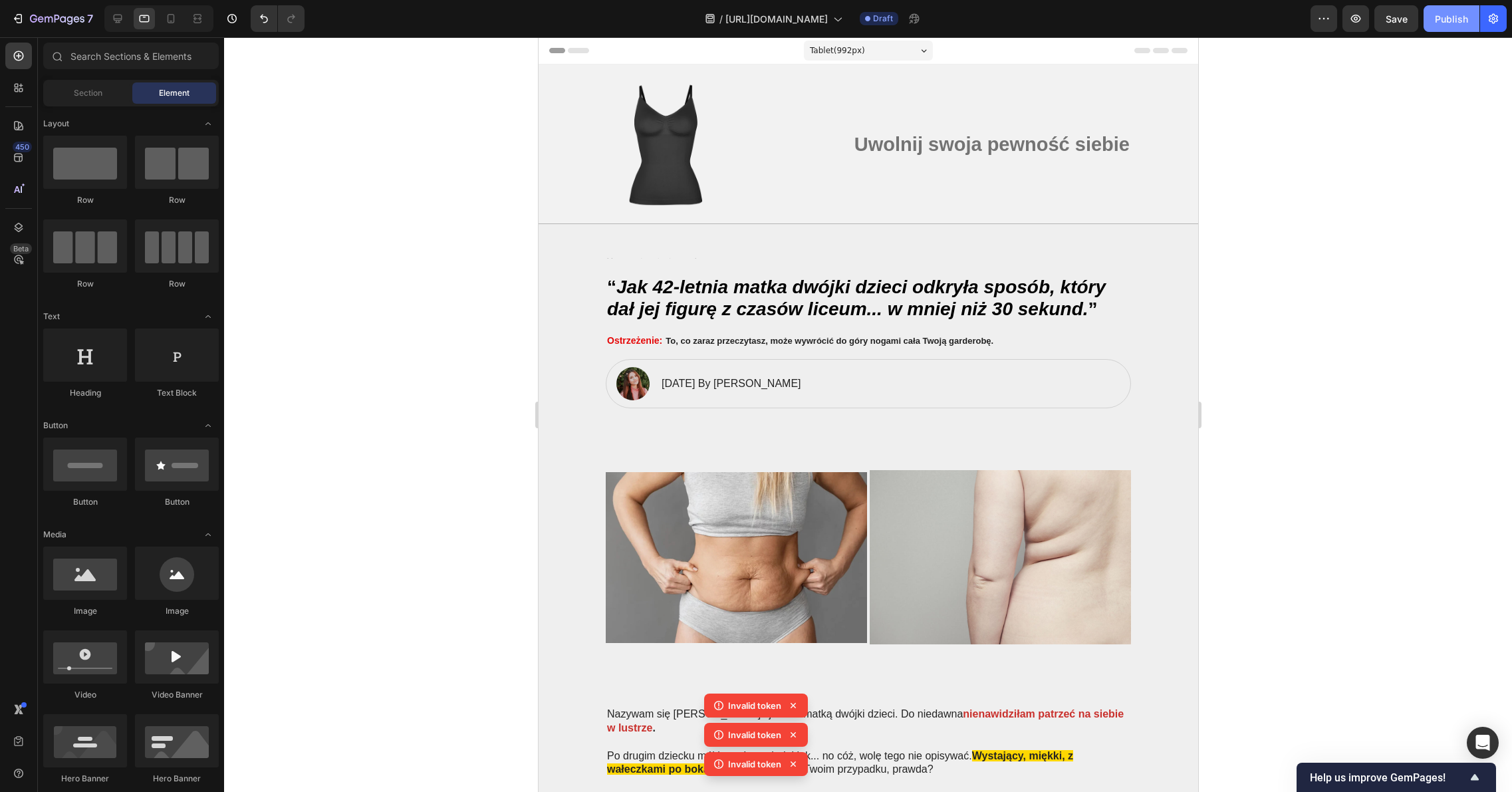
click at [1443, 21] on div "Publish" at bounding box center [1451, 19] width 33 height 14
click at [1493, 18] on icon "button" at bounding box center [1493, 18] width 13 height 13
click at [1494, 24] on icon "button" at bounding box center [1493, 18] width 13 height 13
click at [1393, 27] on button "button" at bounding box center [1396, 19] width 44 height 26
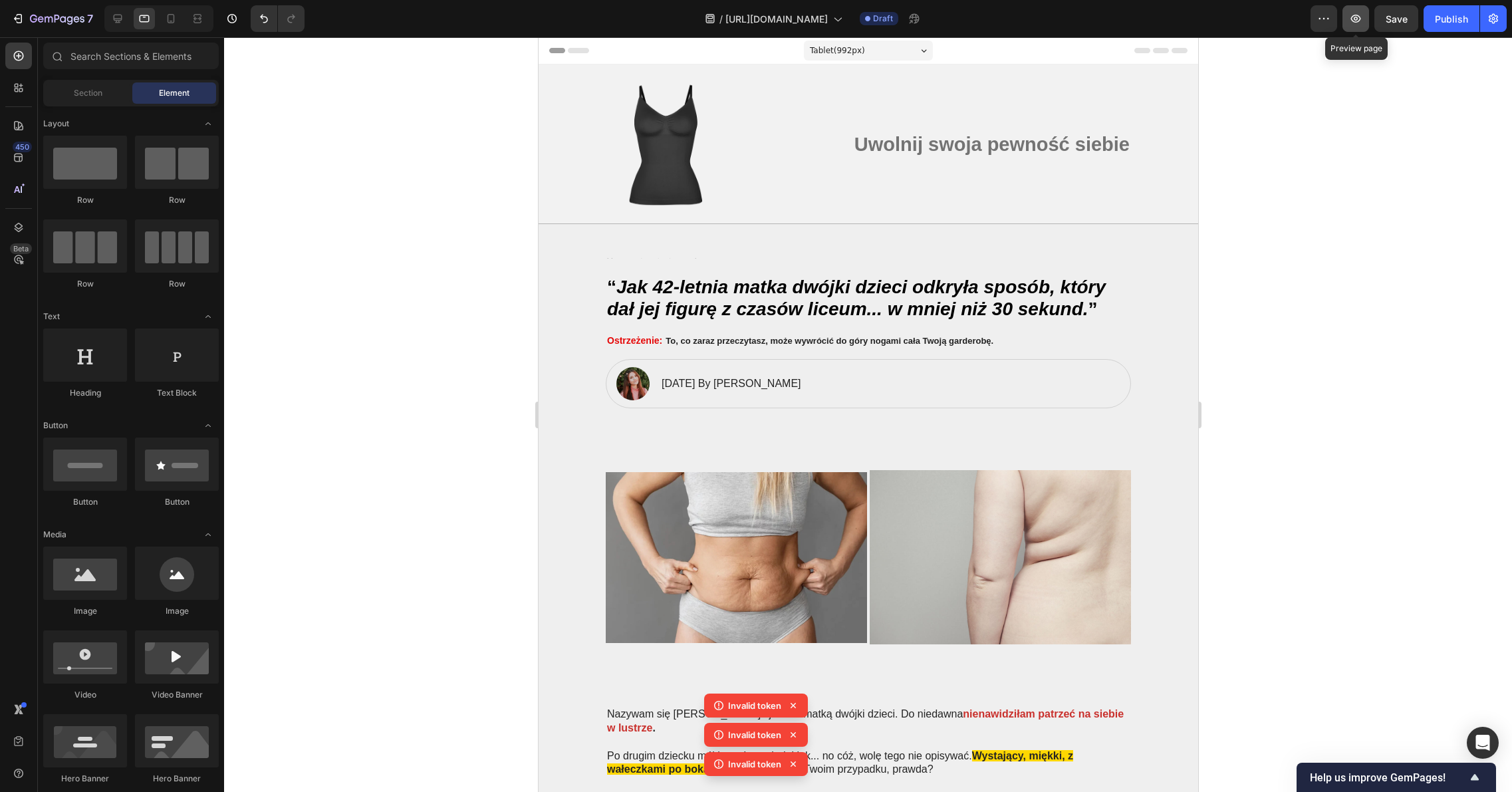
click at [1361, 24] on icon "button" at bounding box center [1355, 18] width 13 height 13
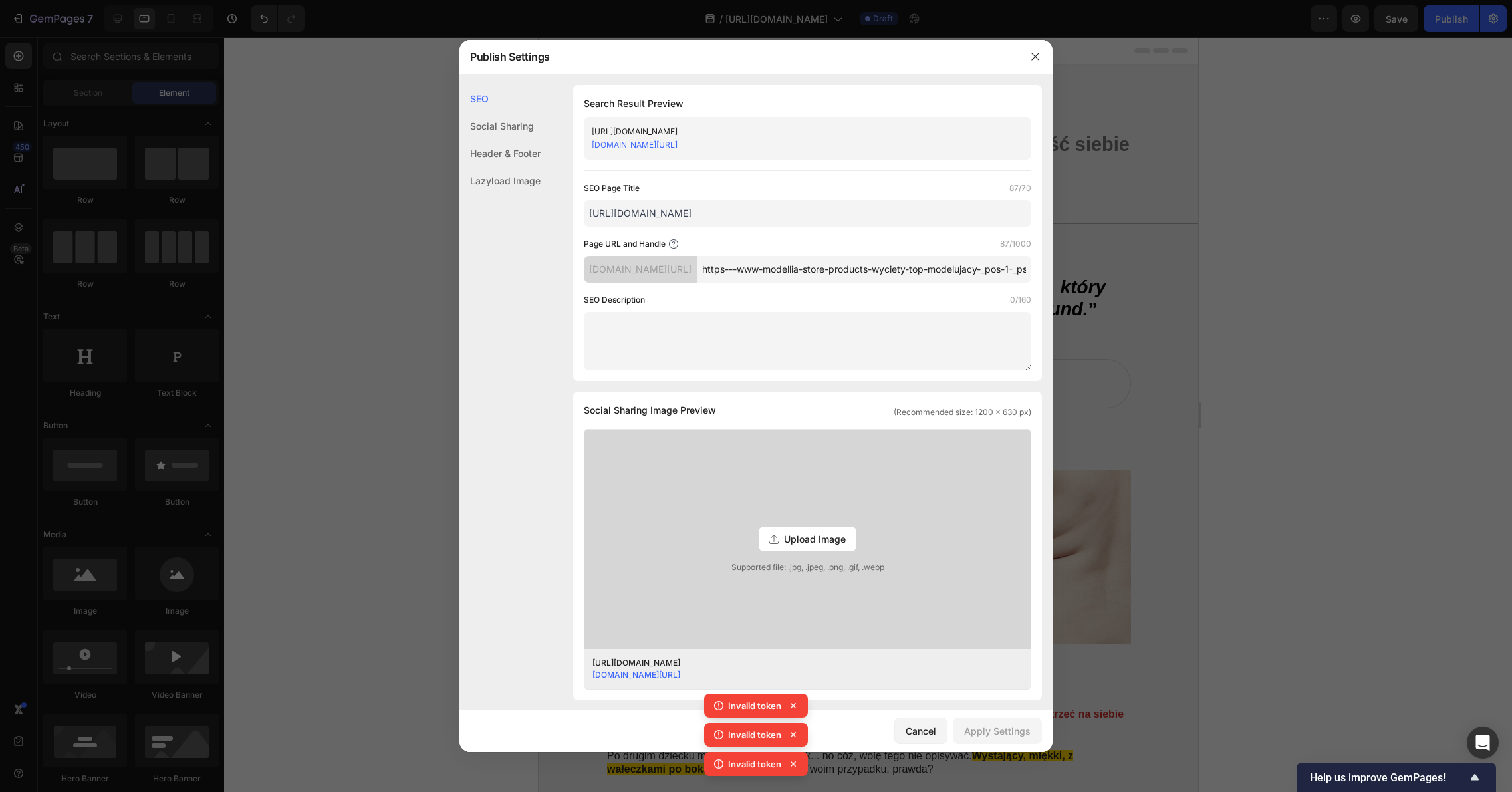
click at [1121, 226] on div at bounding box center [756, 396] width 1512 height 792
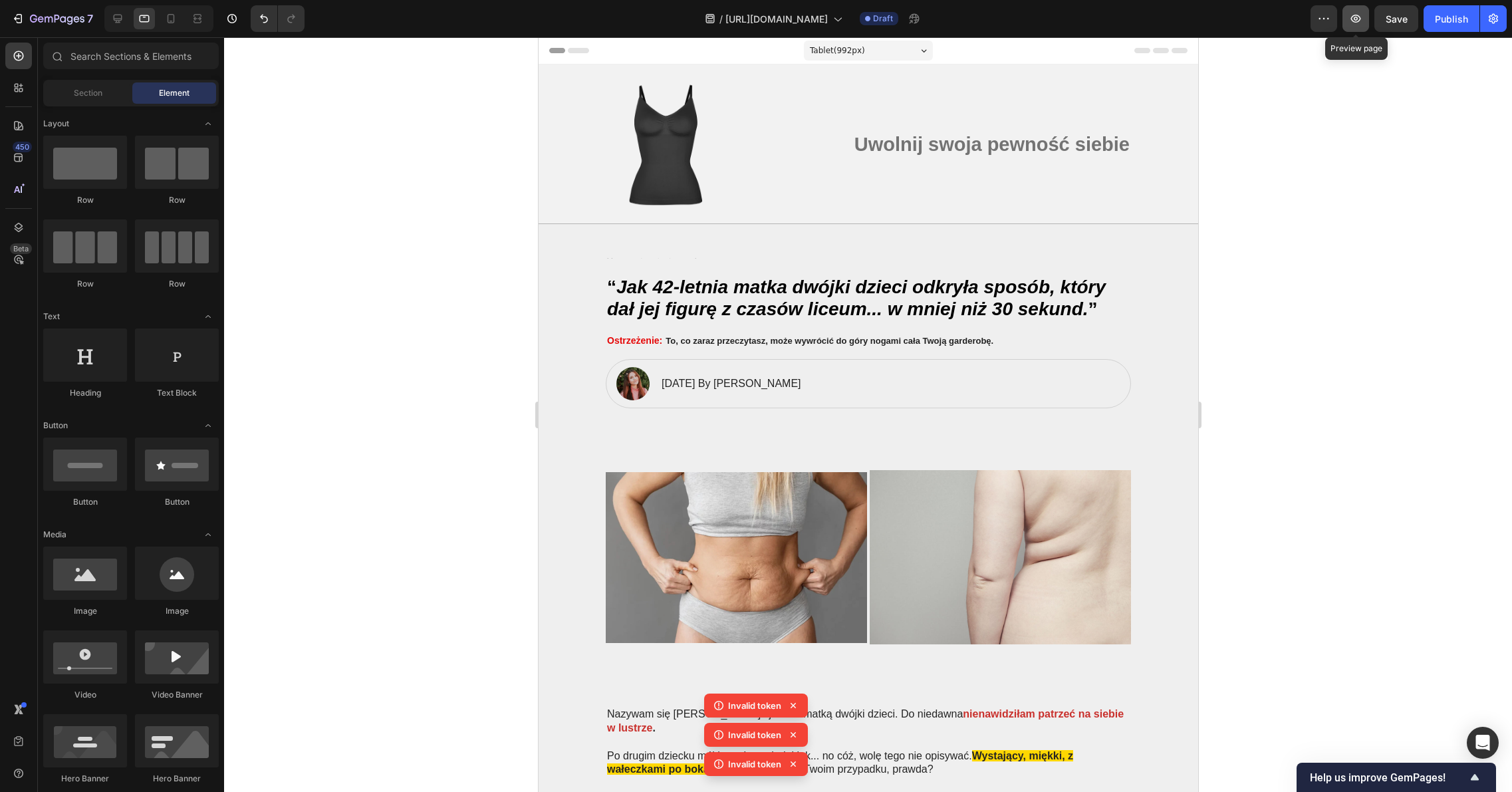
click at [1348, 26] on button "button" at bounding box center [1355, 19] width 26 height 26
click at [22, 223] on icon at bounding box center [18, 227] width 13 height 13
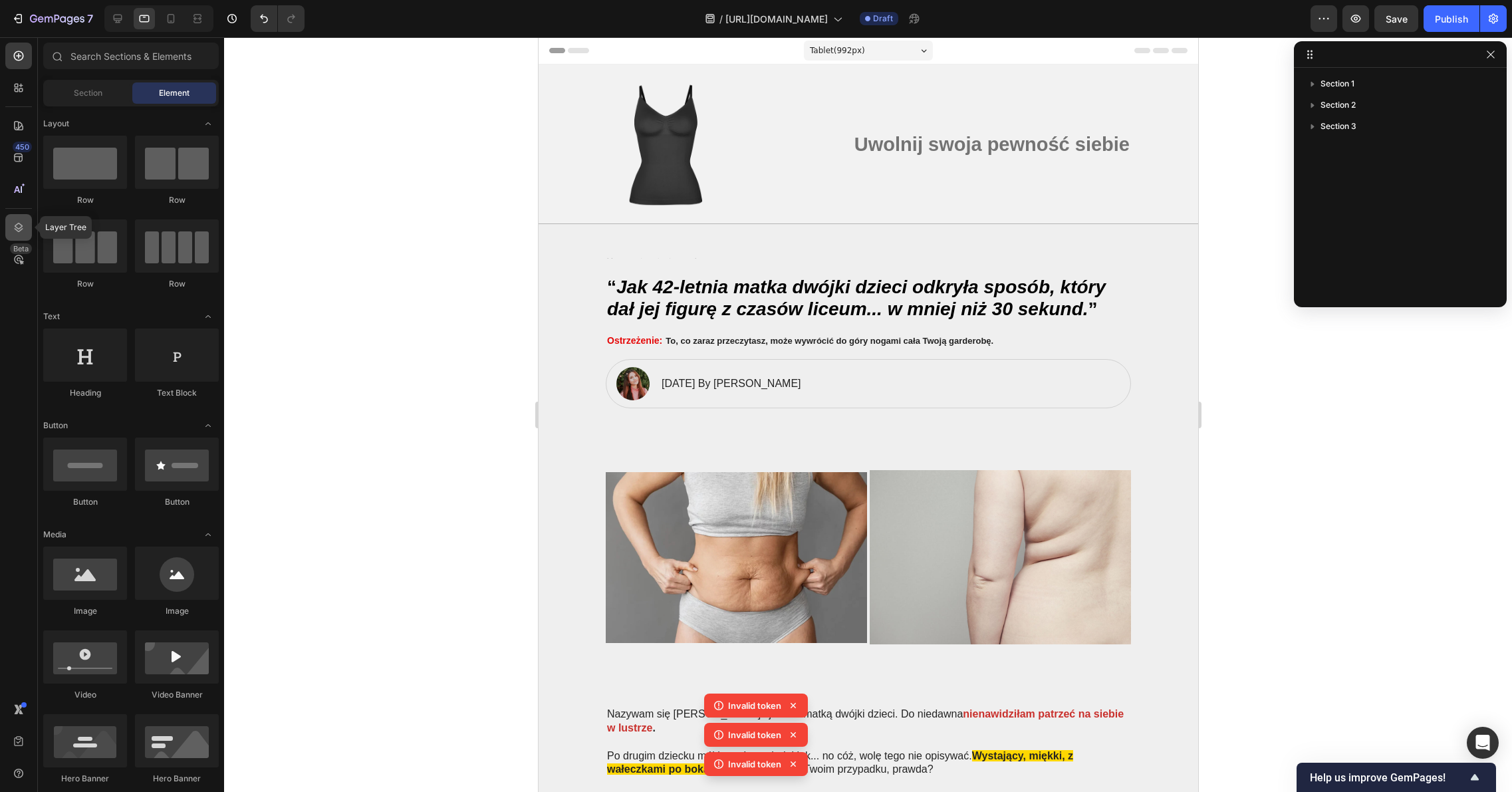
click at [21, 223] on icon at bounding box center [18, 227] width 13 height 13
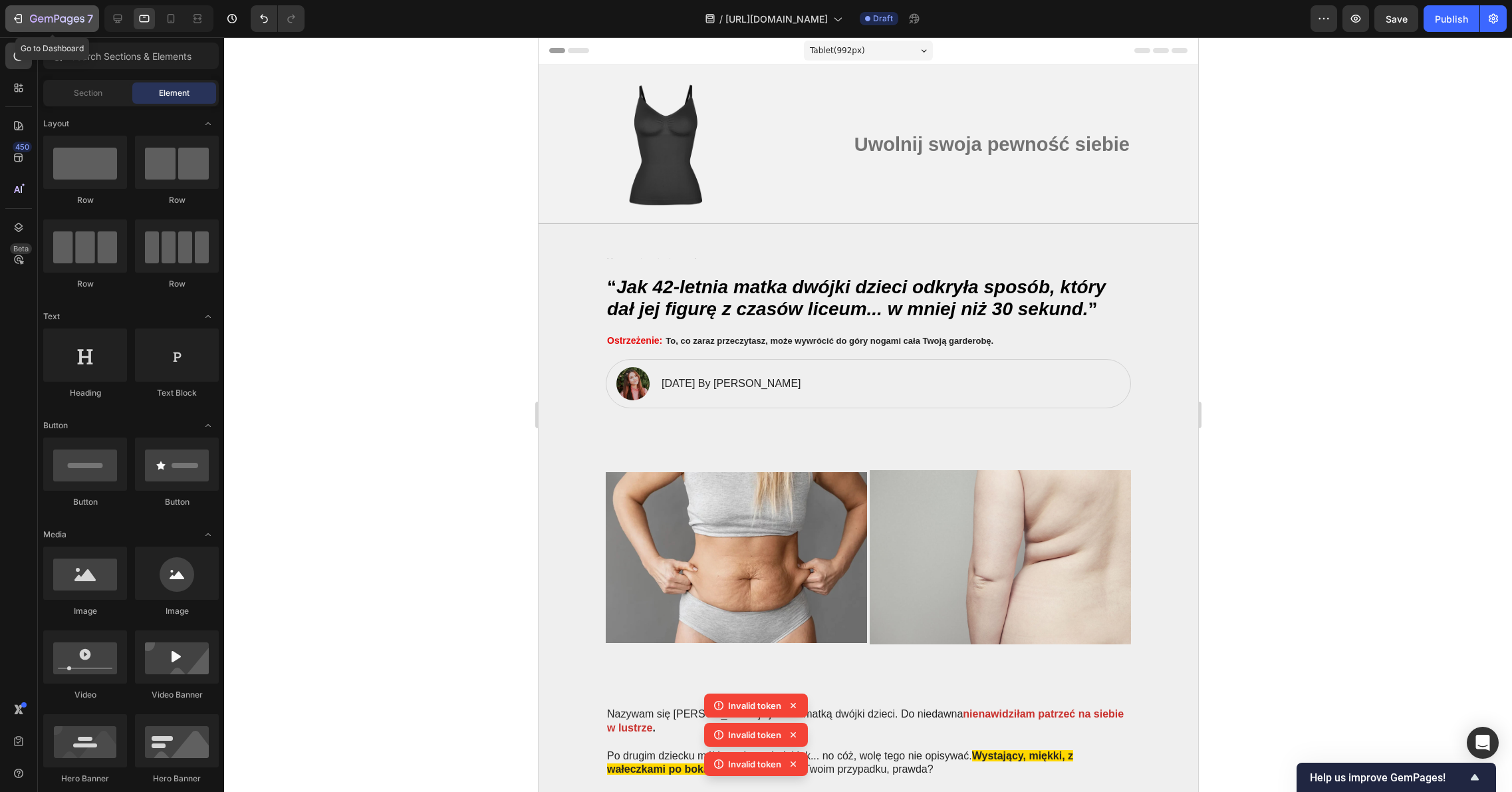
click at [24, 19] on icon "button" at bounding box center [17, 18] width 13 height 13
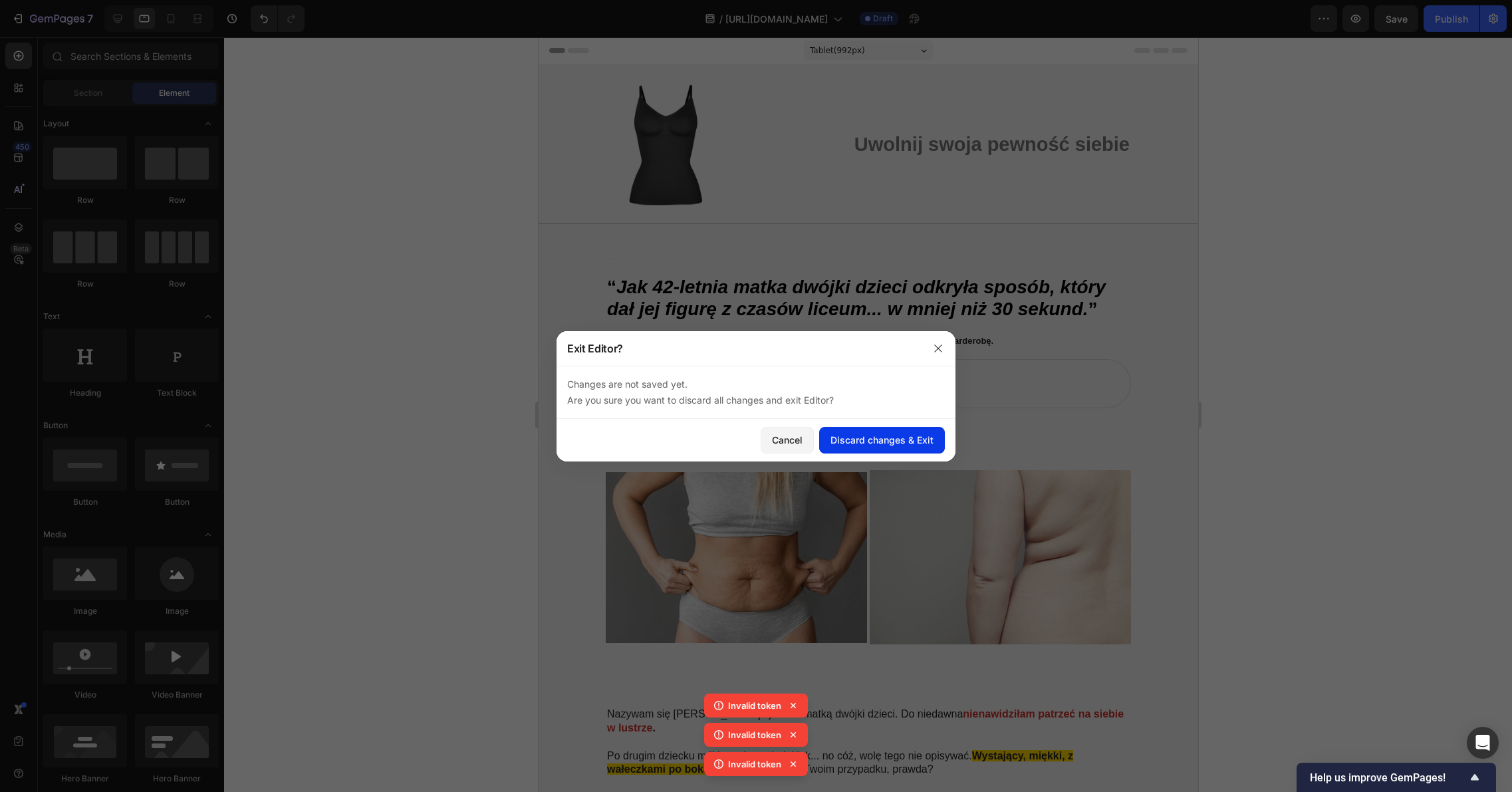
click at [904, 447] on button "Discard changes & Exit" at bounding box center [881, 440] width 125 height 26
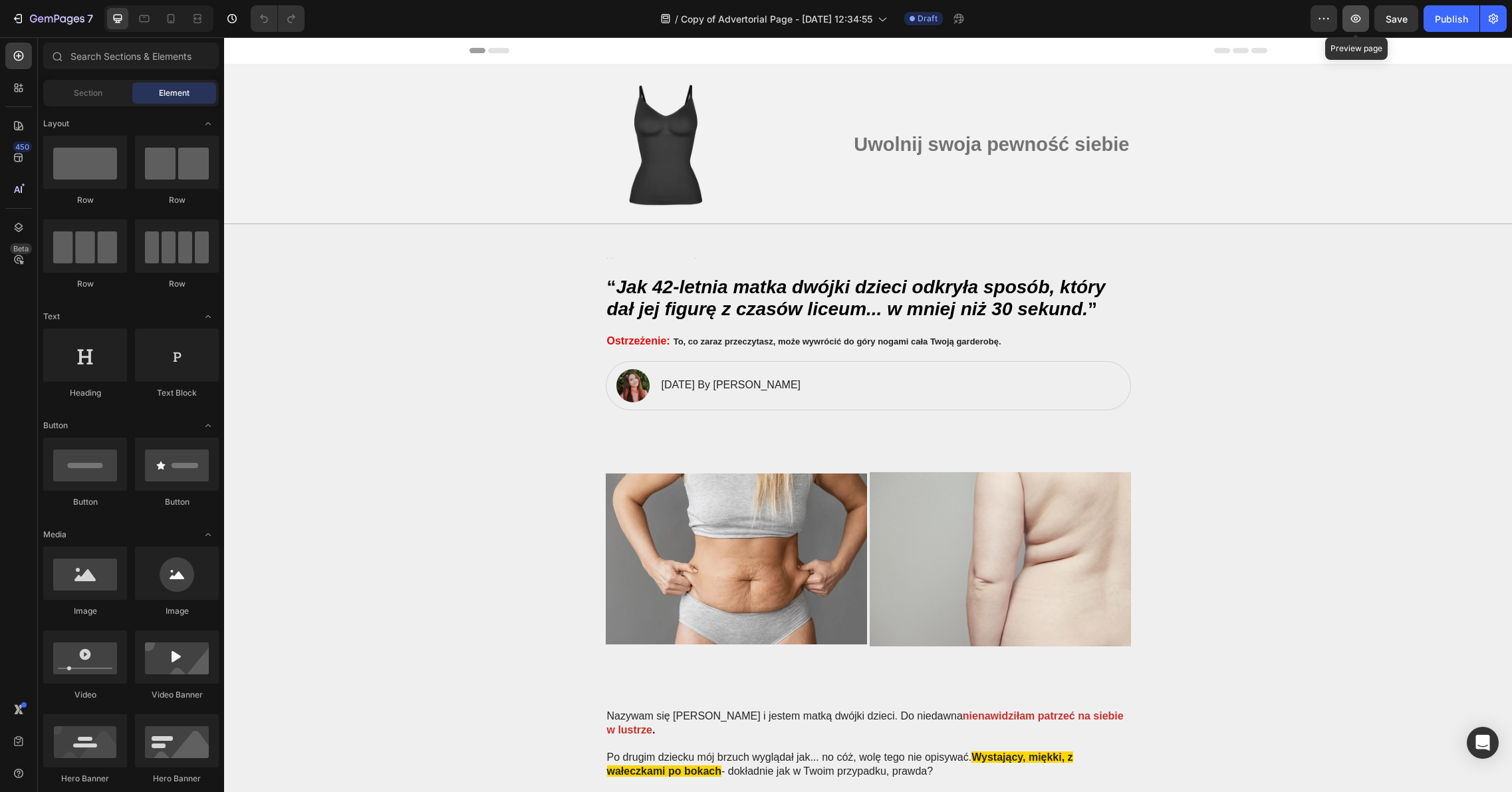
click at [1360, 17] on icon "button" at bounding box center [1356, 19] width 10 height 8
click at [1497, 18] on icon "button" at bounding box center [1493, 18] width 13 height 13
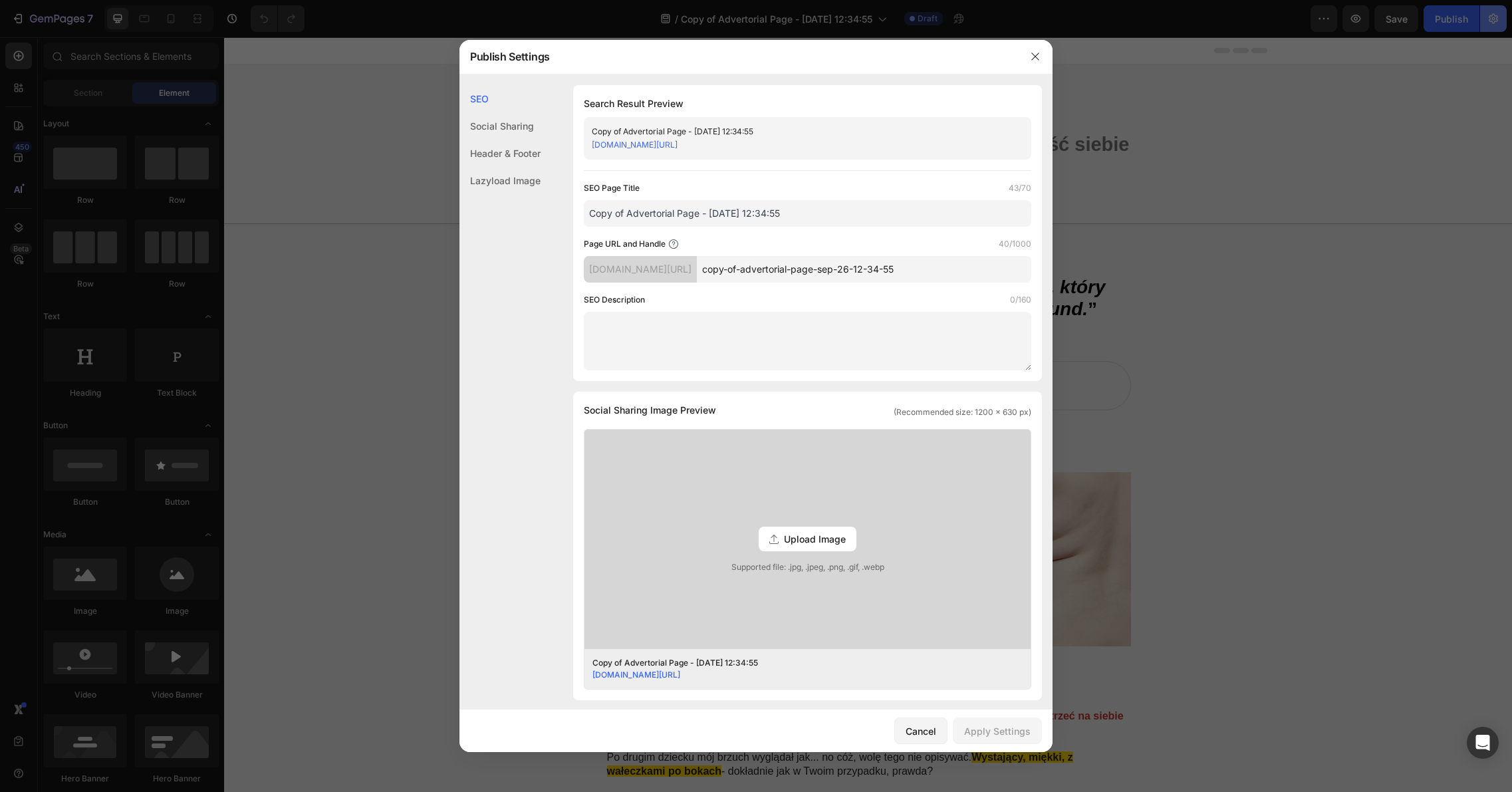
click at [1497, 18] on div at bounding box center [756, 396] width 1512 height 792
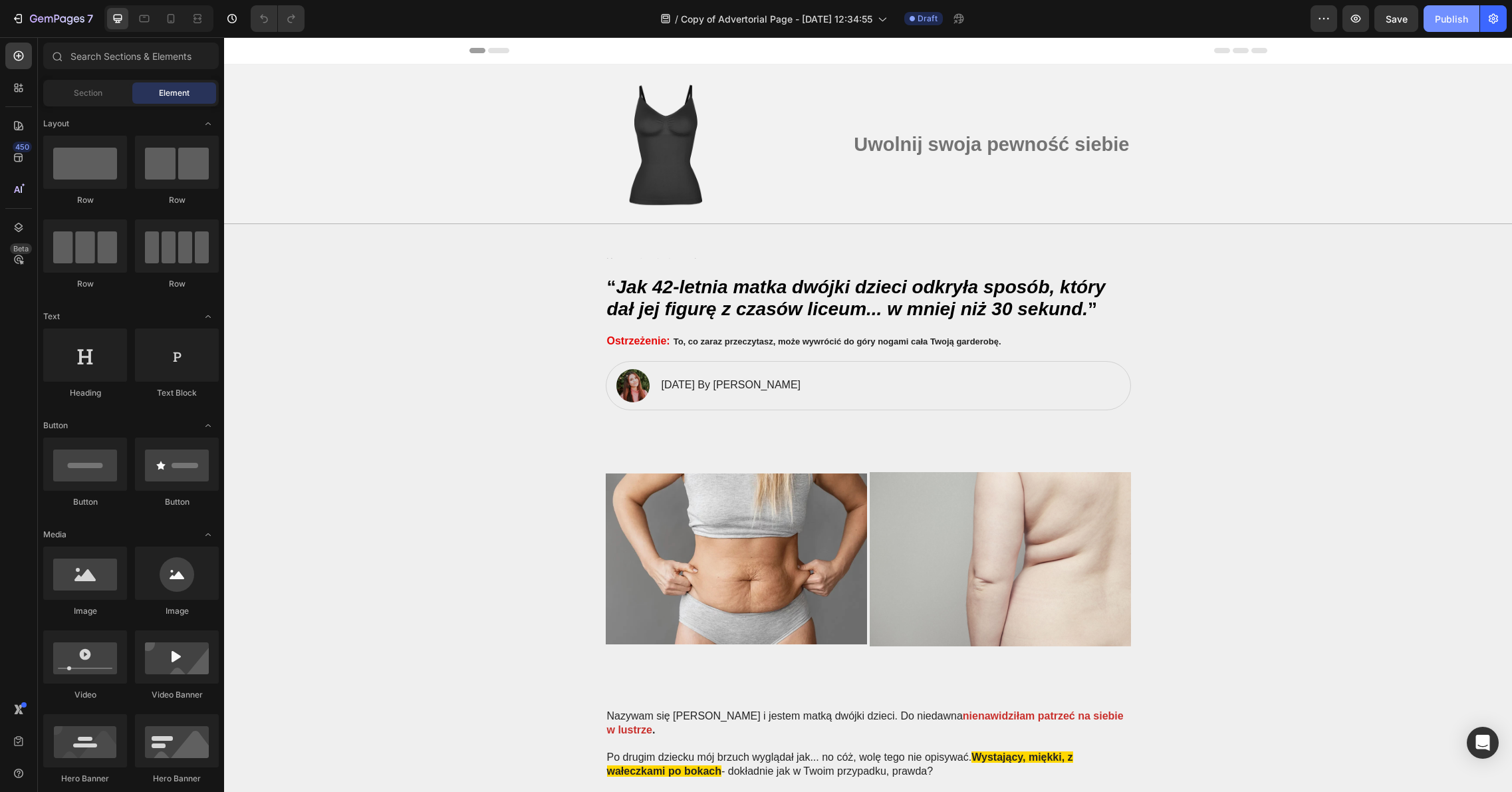
click at [1450, 22] on div "Publish" at bounding box center [1451, 19] width 33 height 14
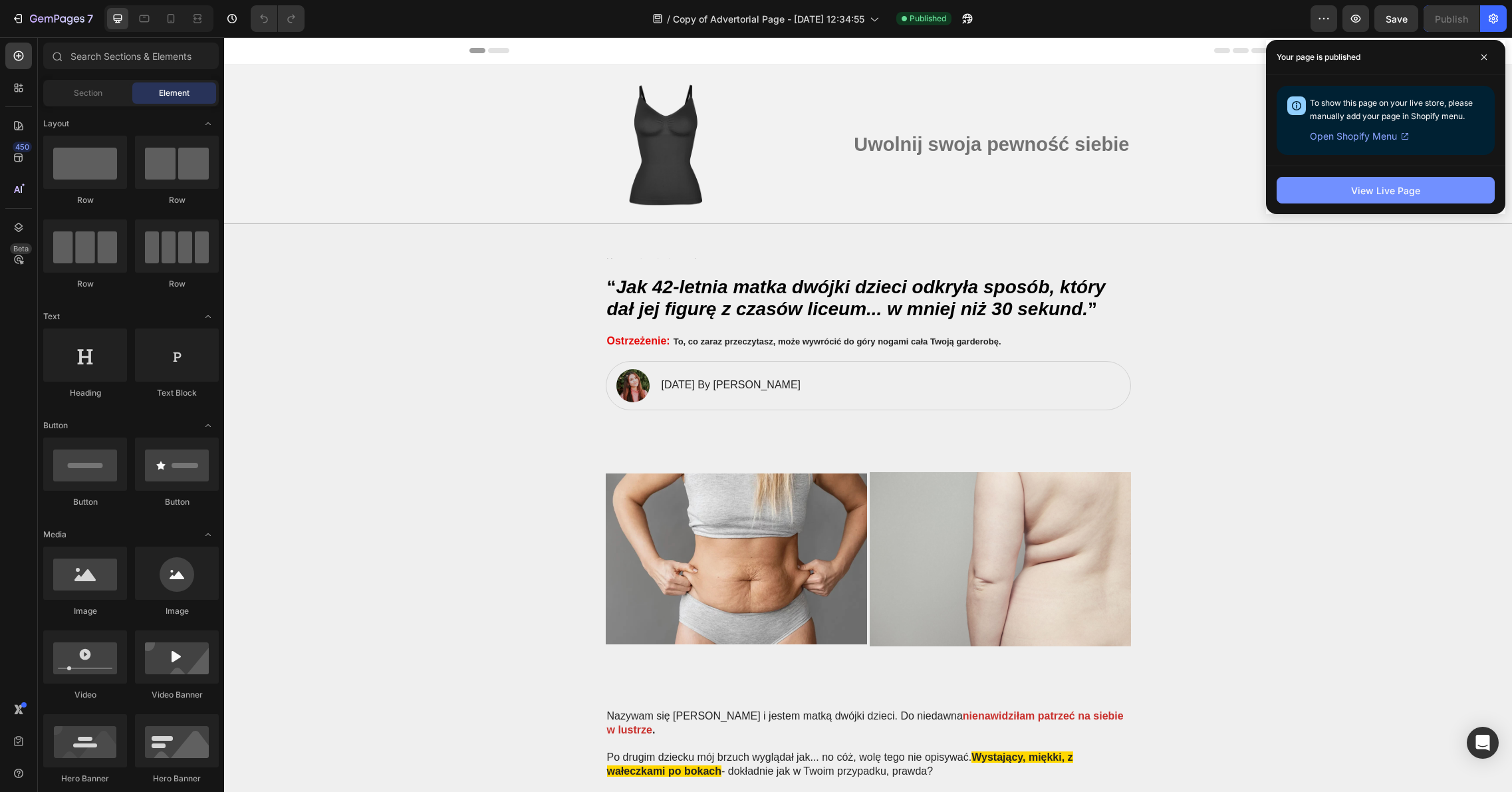
click at [1419, 188] on button "View Live Page" at bounding box center [1385, 190] width 218 height 26
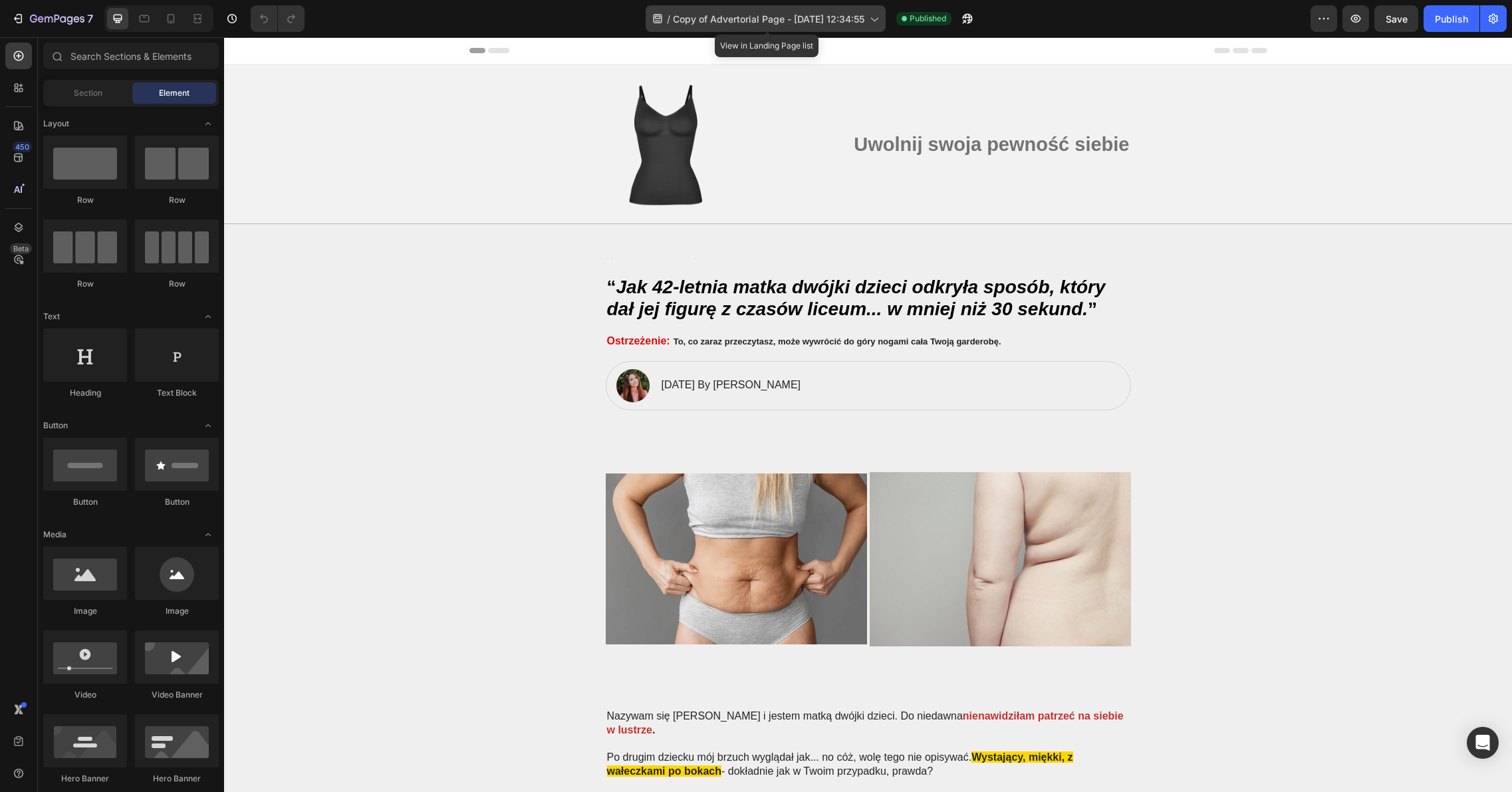
click at [798, 28] on div "/ Copy of Advertorial Page - [DATE] 12:34:55" at bounding box center [765, 19] width 240 height 26
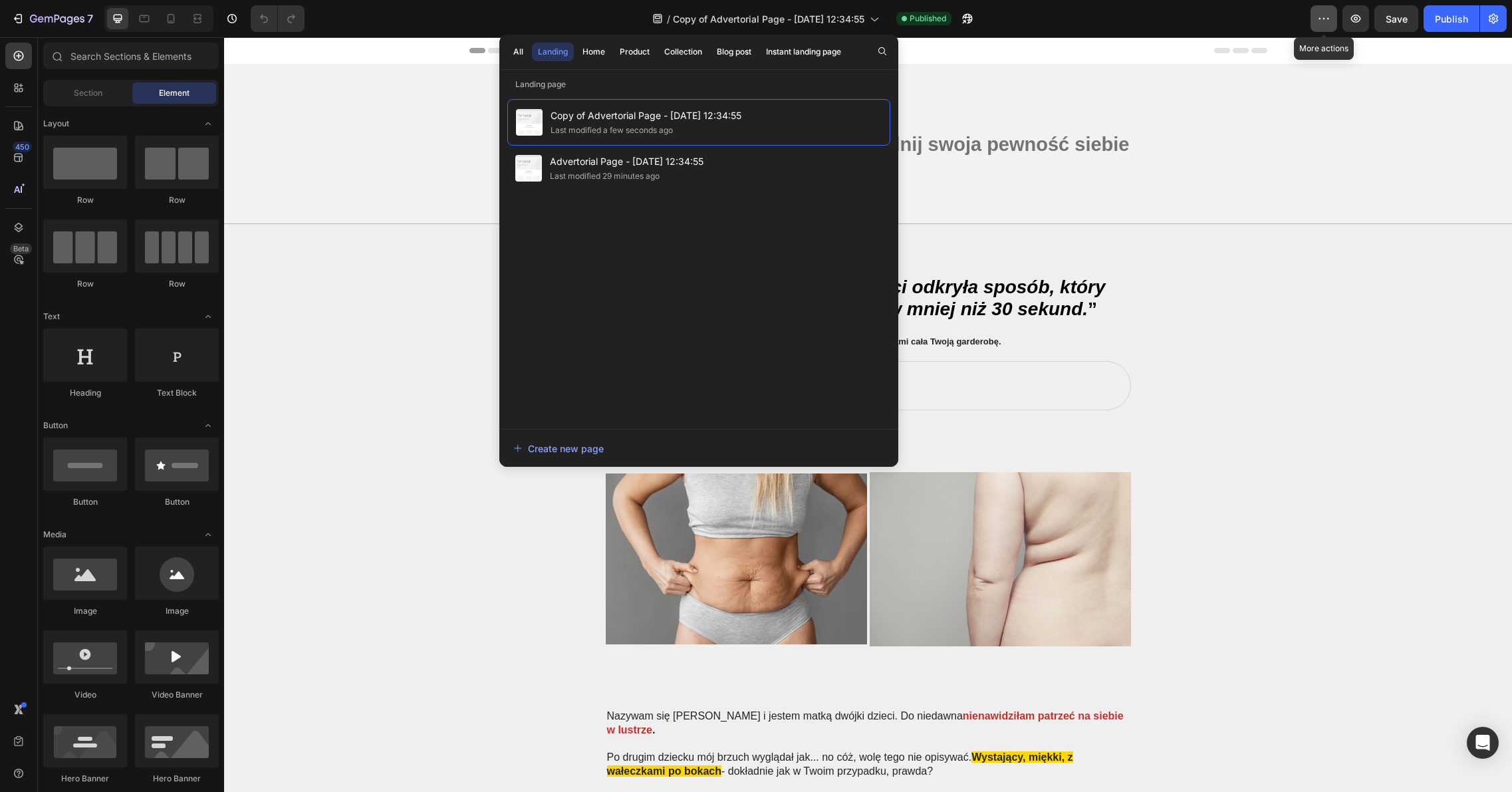
click at [1331, 25] on button "button" at bounding box center [1323, 19] width 26 height 26
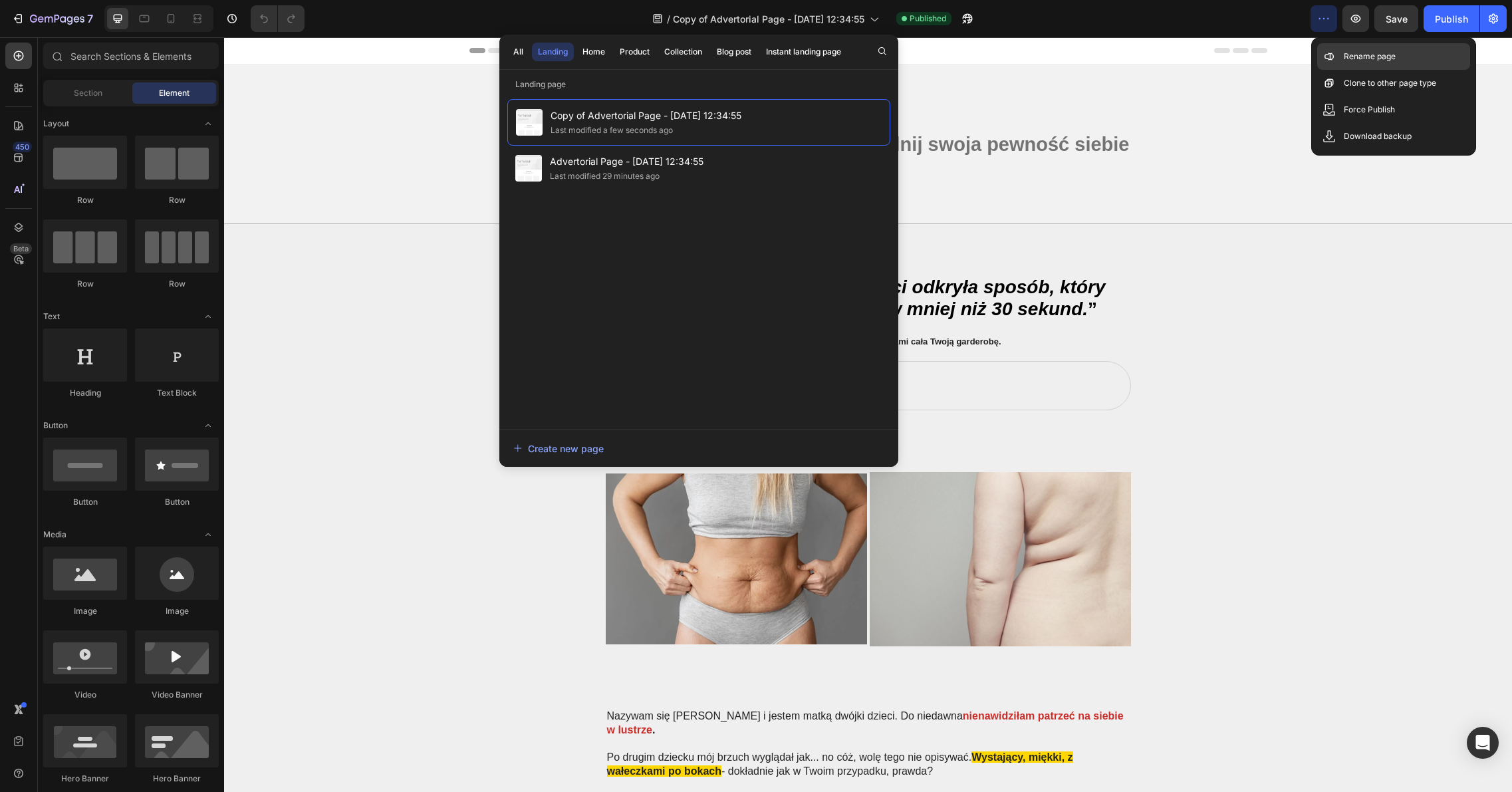
click at [1375, 64] on div "Rename page" at bounding box center [1393, 56] width 153 height 26
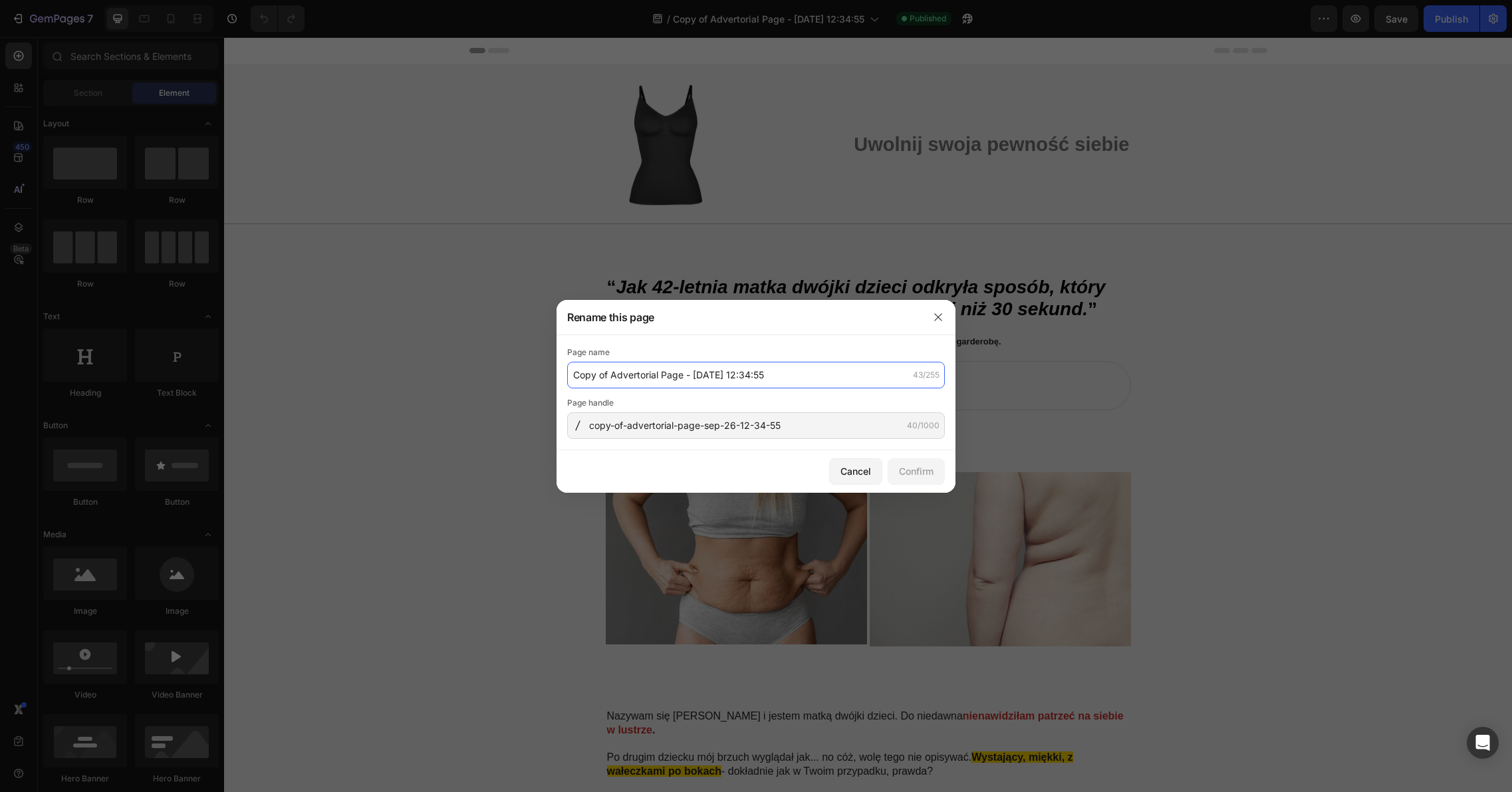
drag, startPoint x: 815, startPoint y: 373, endPoint x: 574, endPoint y: 372, distance: 241.0
click at [574, 372] on input "Copy of Advertorial Page - [DATE] 12:34:55" at bounding box center [756, 375] width 378 height 26
click at [837, 423] on input "copy-of-advertorial-page-sep-26-12-34-55" at bounding box center [756, 426] width 378 height 26
paste input "Copy-of-Advertorial-Page---Sep-26-"
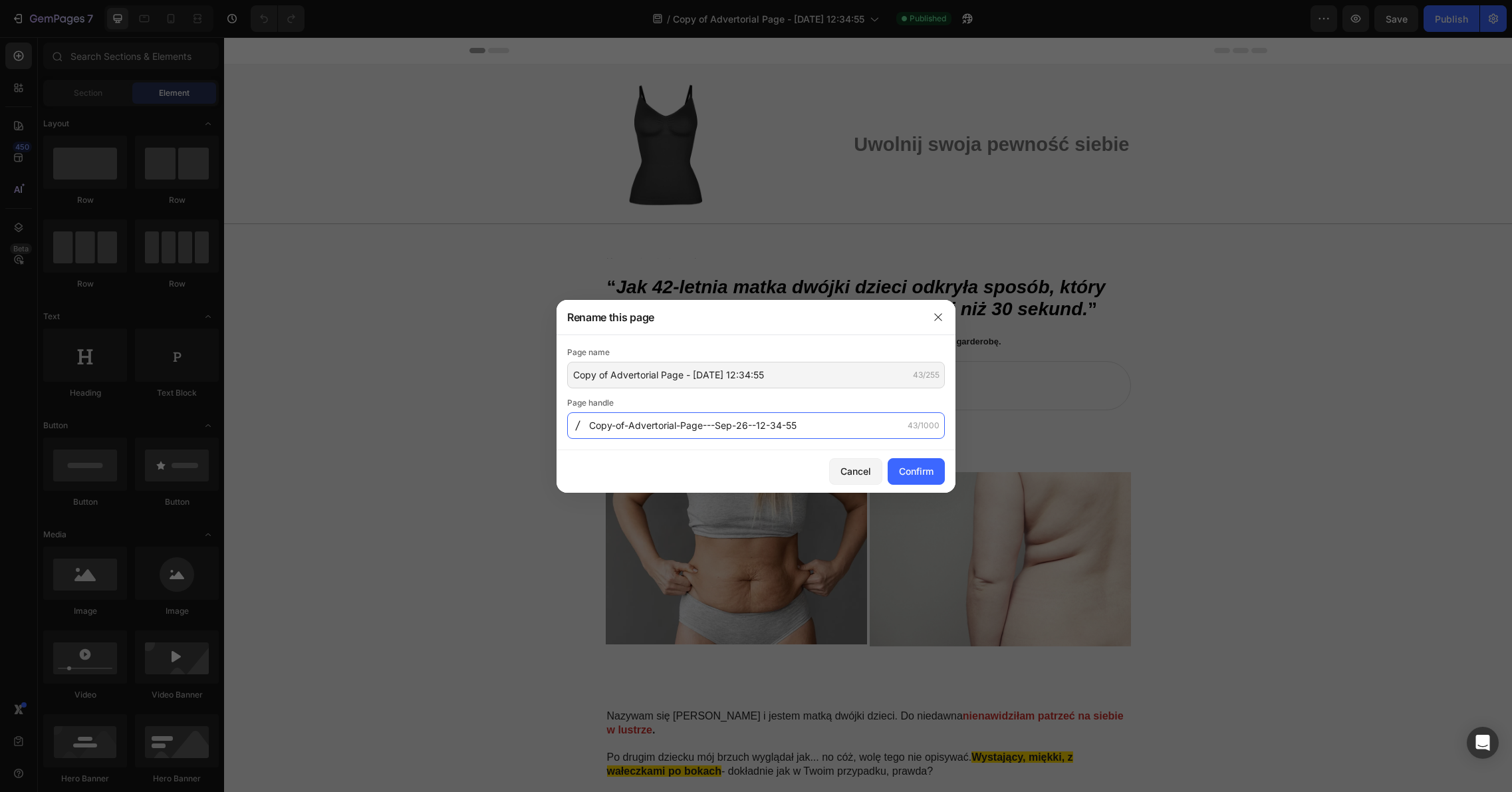
drag, startPoint x: 797, startPoint y: 422, endPoint x: 589, endPoint y: 414, distance: 208.2
click at [589, 414] on input "Copy-of-Advertorial-Page---Sep-26--12-34-55" at bounding box center [756, 426] width 378 height 26
type input "artykul-prasowy-top"
click at [663, 378] on input "Copy of Advertorial Page - [DATE] 12:34:55" at bounding box center [756, 375] width 378 height 26
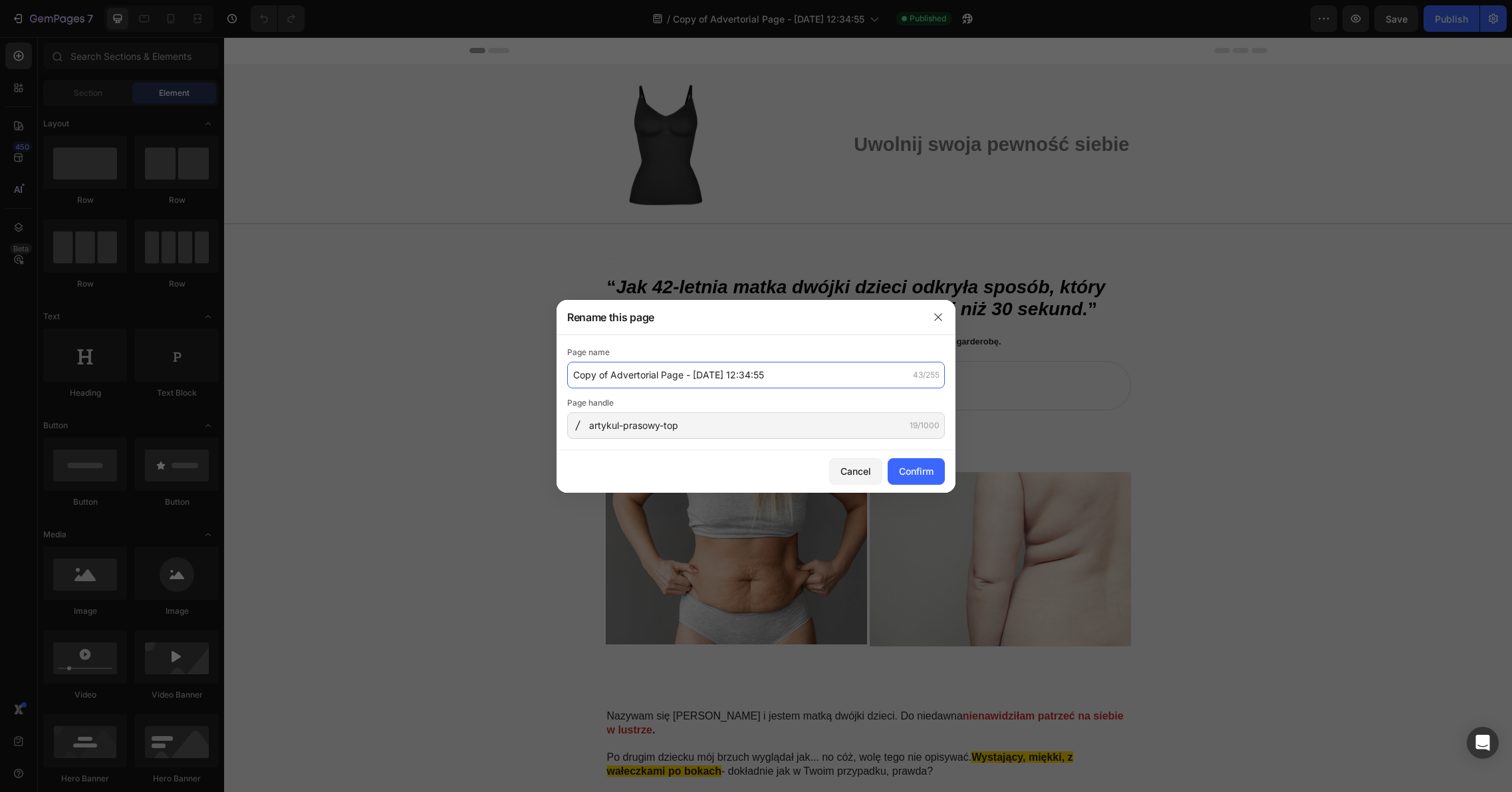
drag, startPoint x: 768, startPoint y: 375, endPoint x: 546, endPoint y: 364, distance: 222.3
click at [546, 364] on div "Rename this page Page name Copy of Advertorial Page - [DATE] 12:34:55 43/255 Pa…" at bounding box center [756, 396] width 1512 height 792
type input "artykul-prasowy-top"
click at [903, 476] on div "Confirm" at bounding box center [916, 471] width 35 height 14
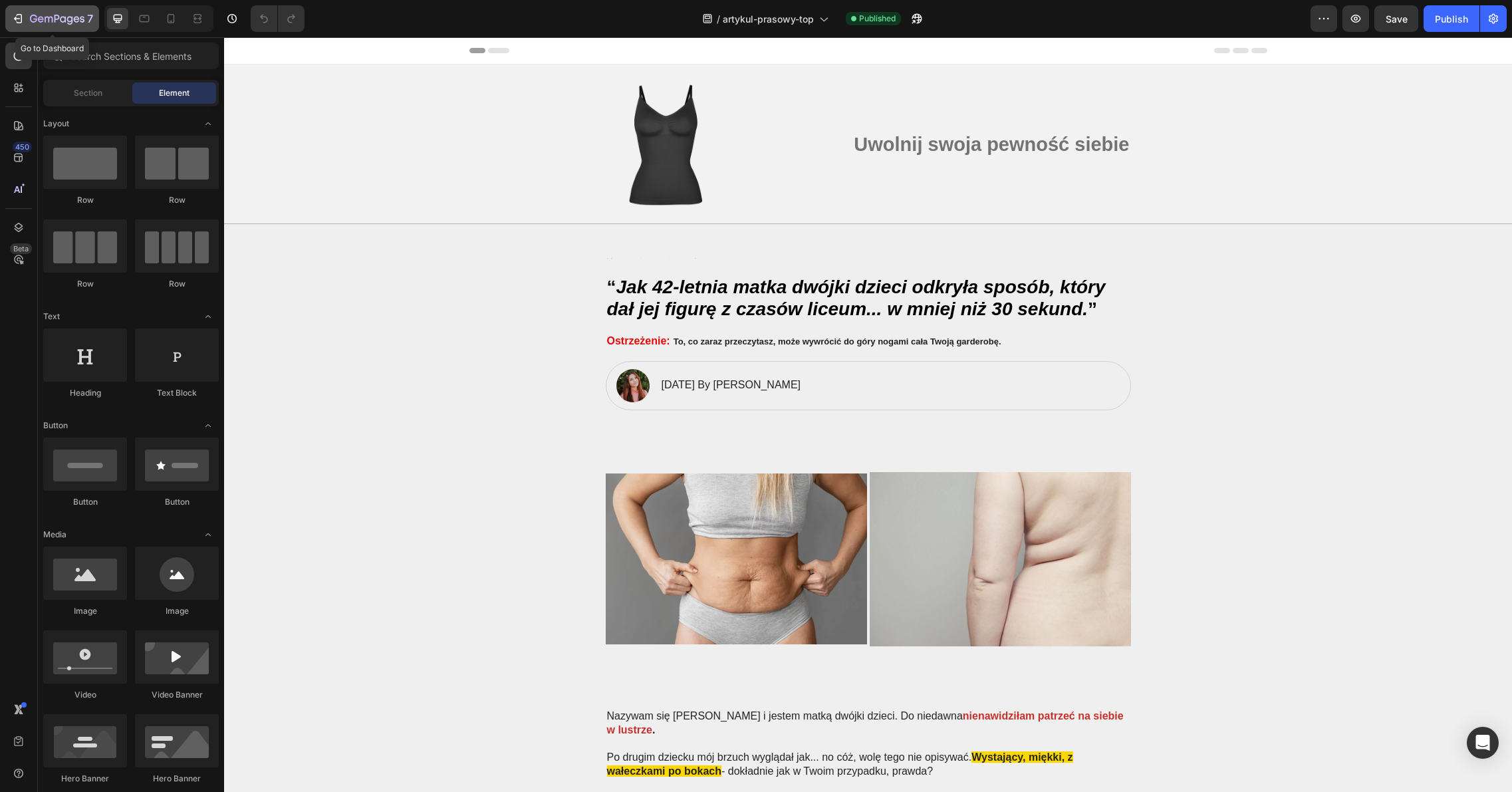
click at [40, 19] on icon "button" at bounding box center [41, 19] width 6 height 6
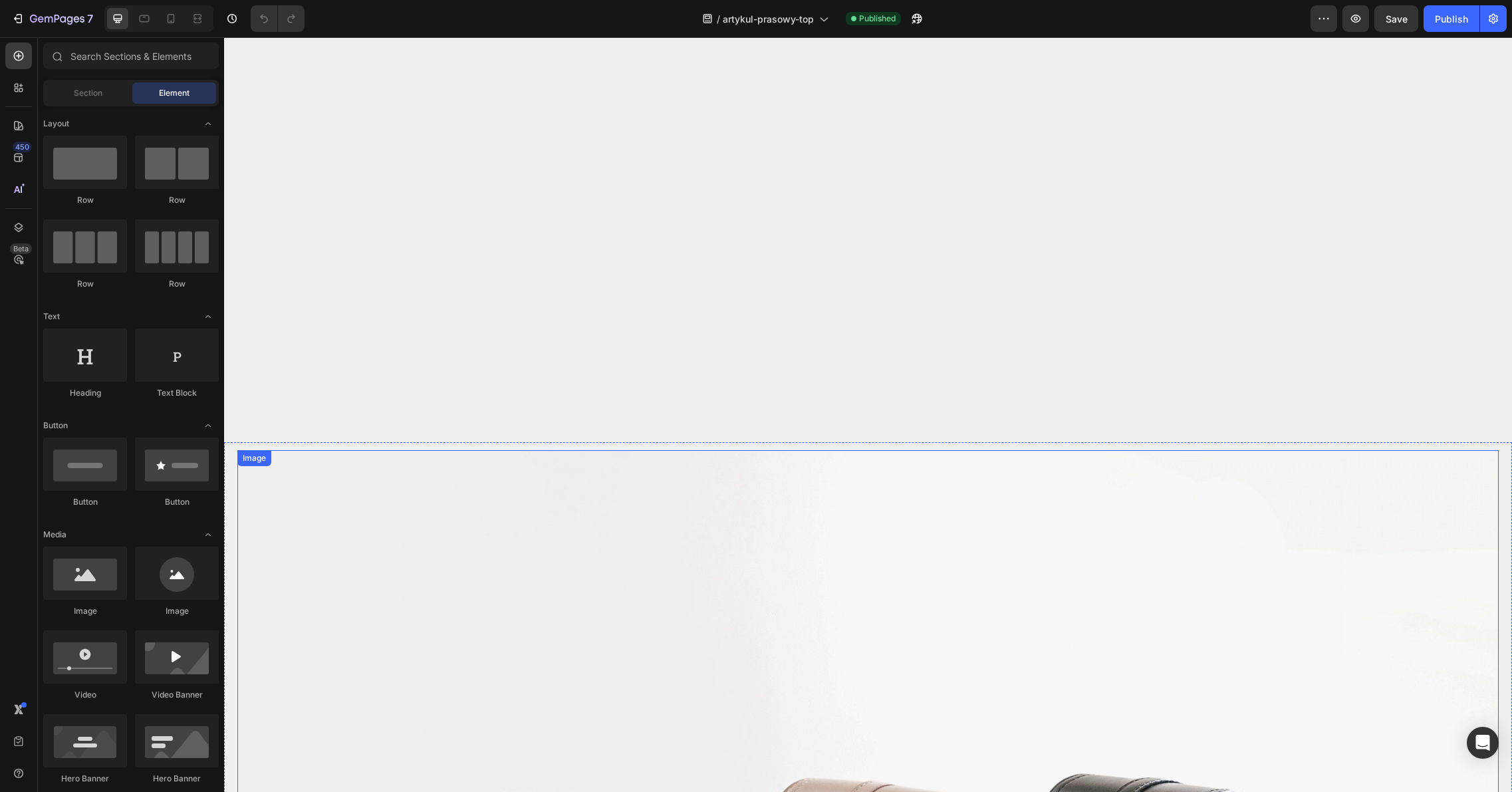
scroll to position [4247, 0]
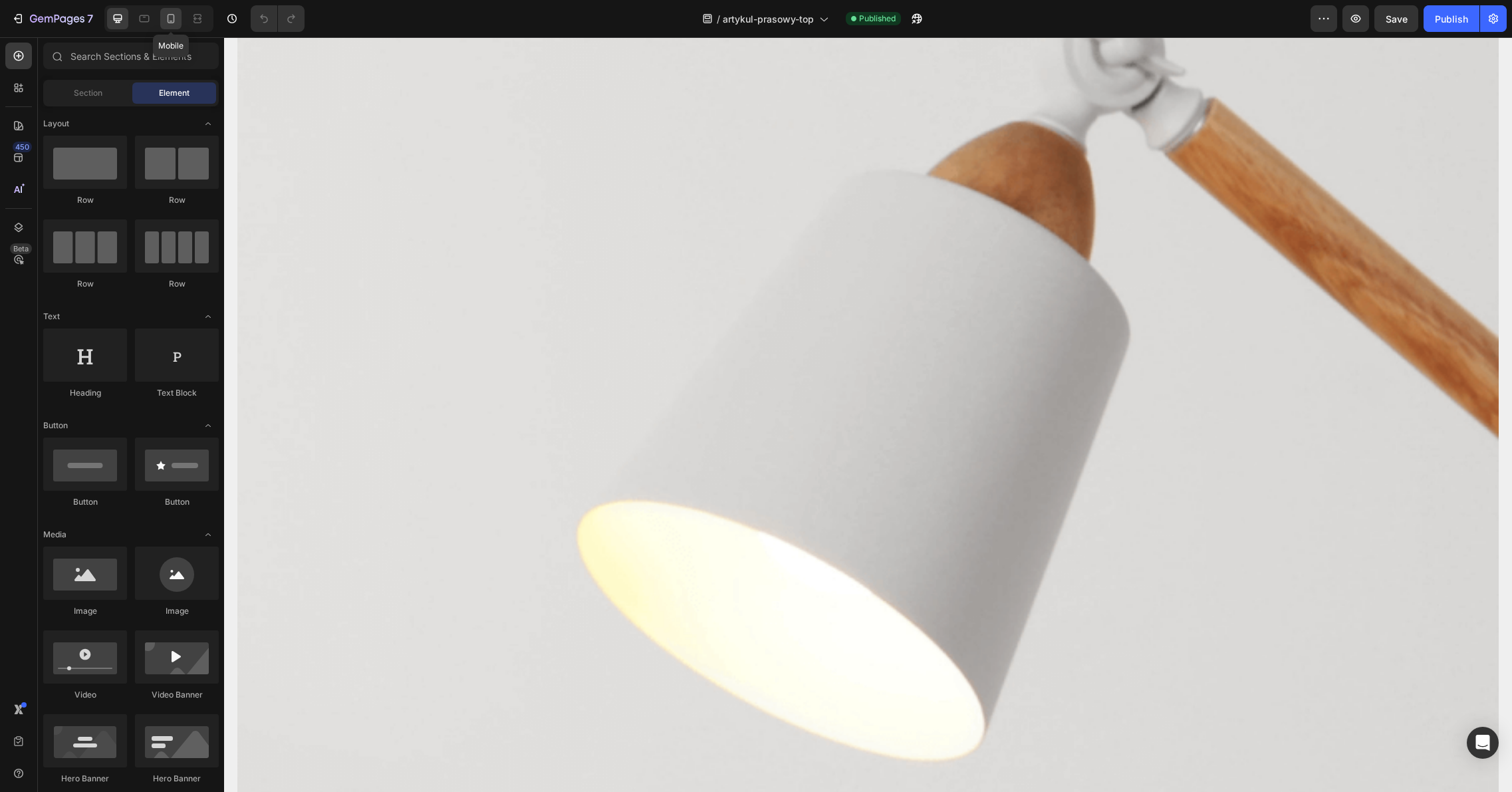
click at [173, 21] on icon at bounding box center [171, 18] width 13 height 13
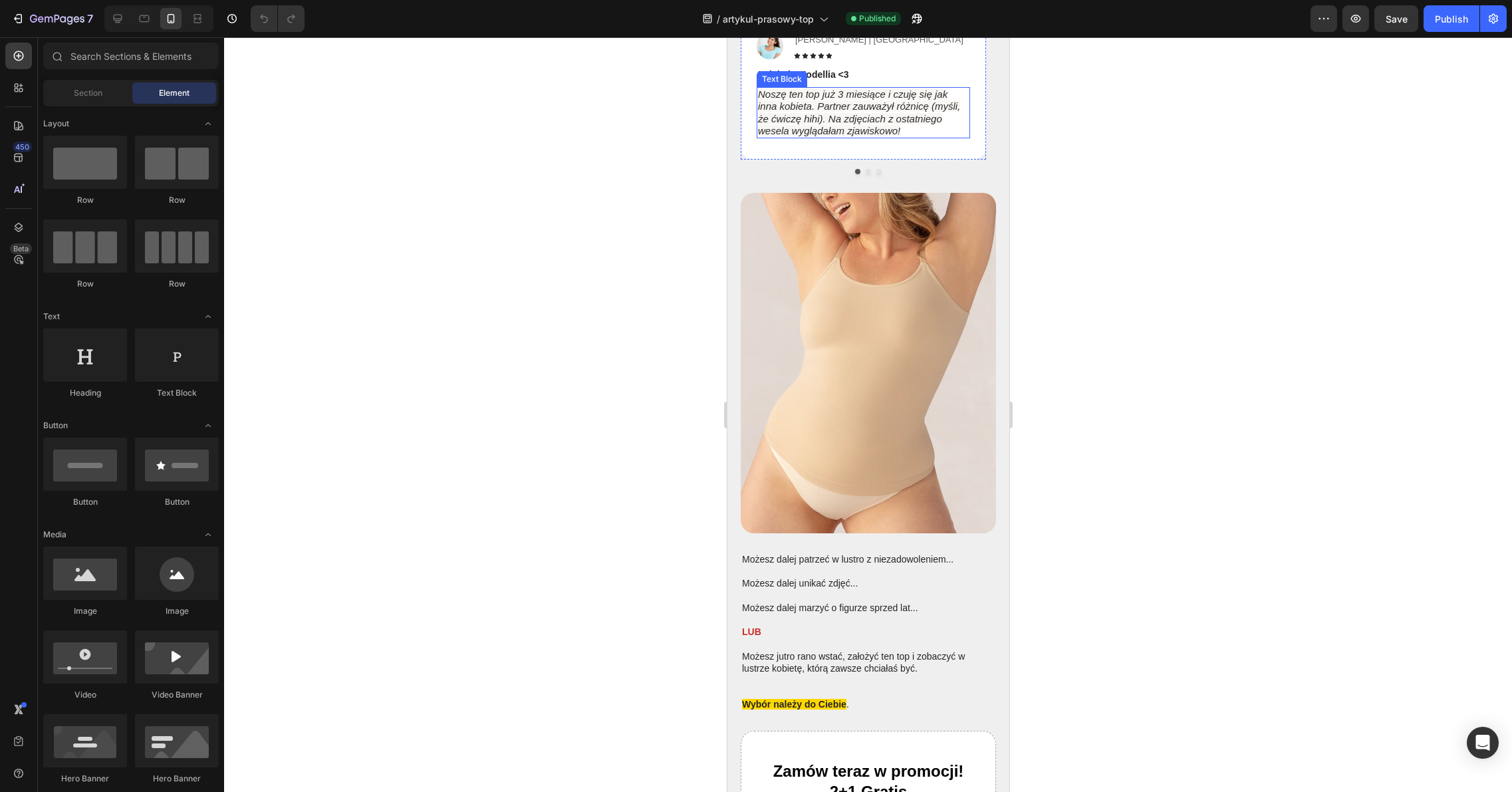
scroll to position [6476, 0]
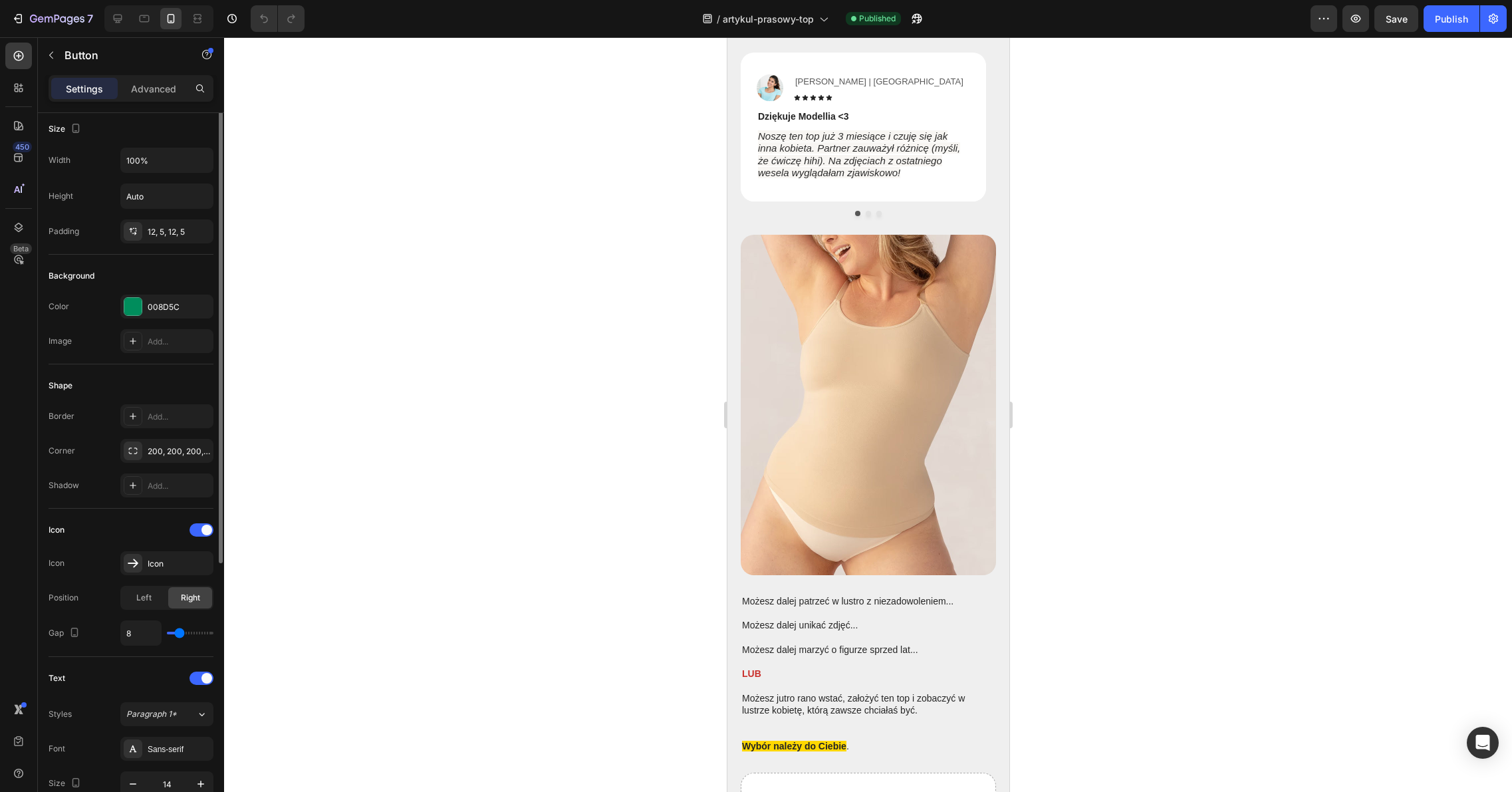
scroll to position [0, 0]
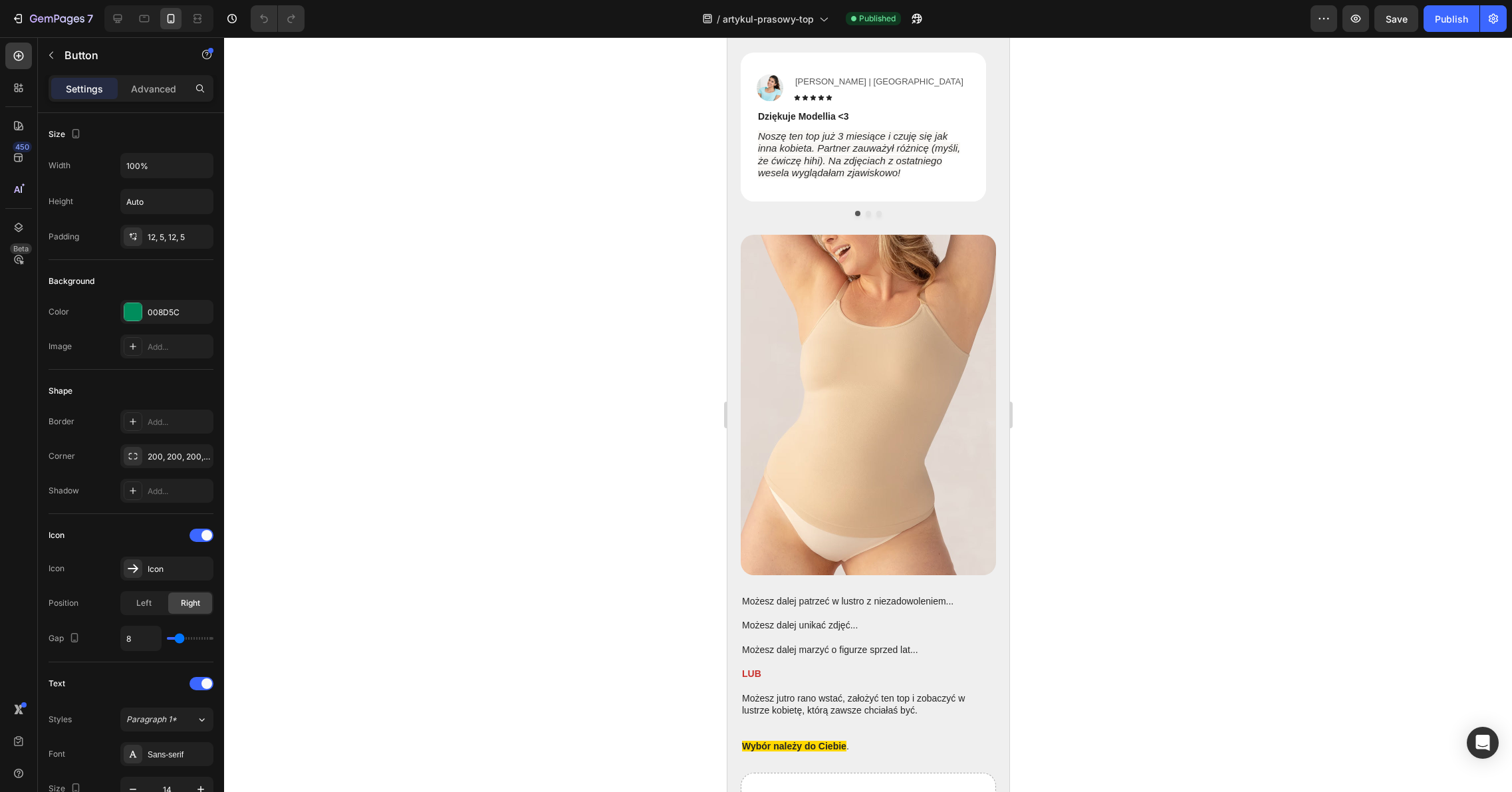
click at [156, 566] on div "Icon" at bounding box center [179, 569] width 62 height 12
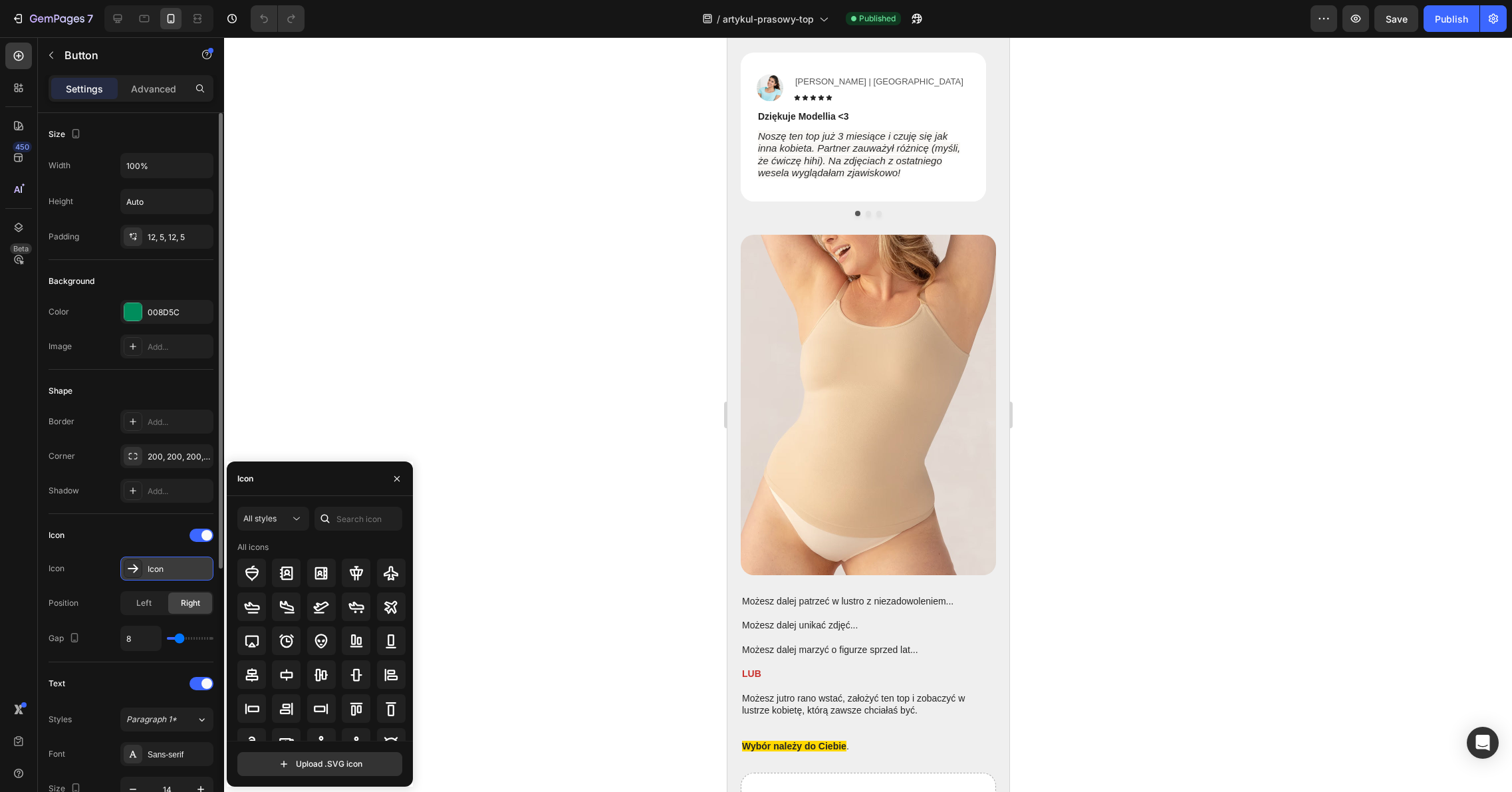
click at [156, 565] on div "Icon" at bounding box center [179, 569] width 62 height 12
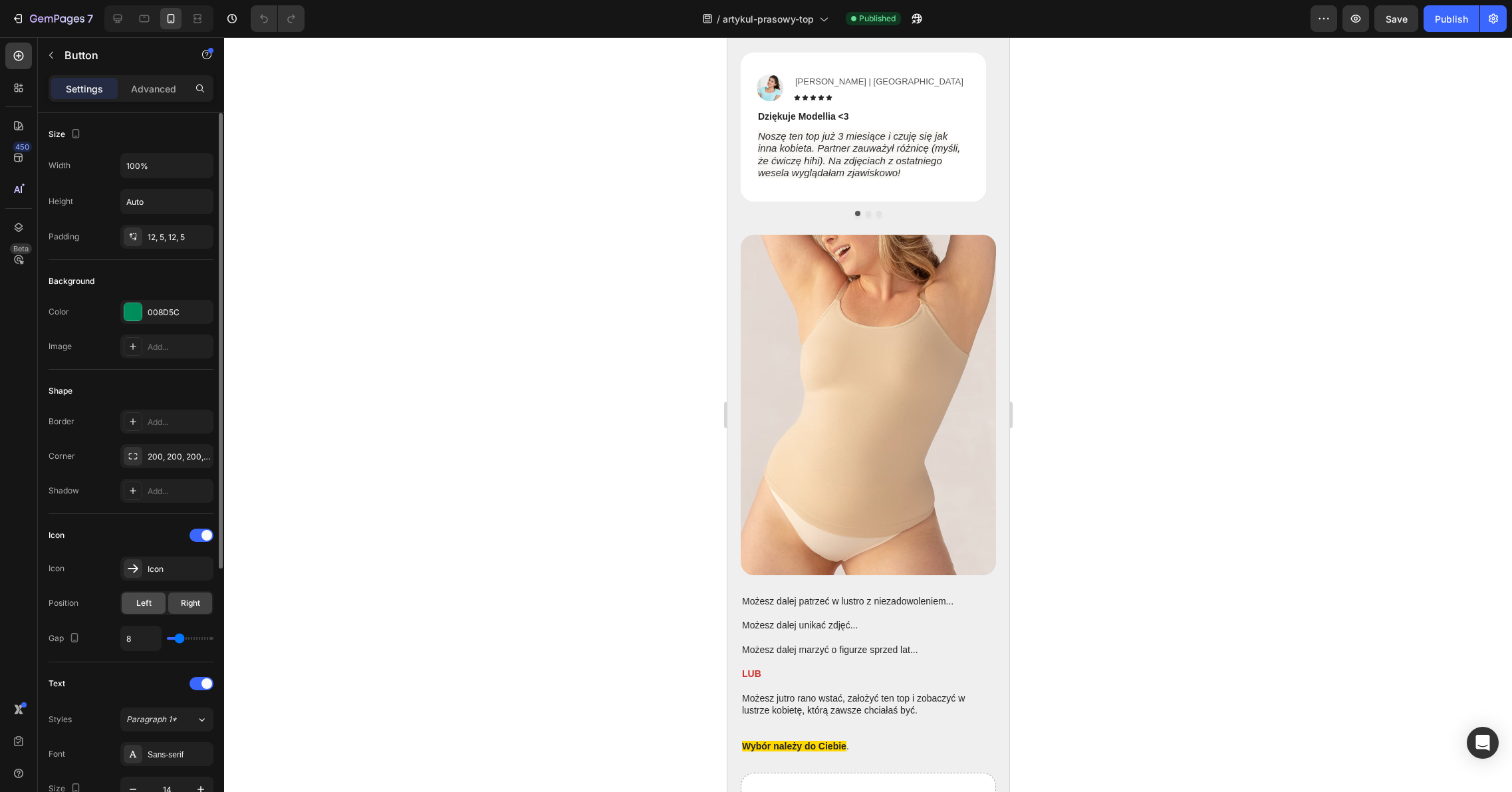
click at [149, 598] on span "Left" at bounding box center [144, 603] width 15 height 12
click at [171, 605] on div "Right" at bounding box center [190, 603] width 44 height 21
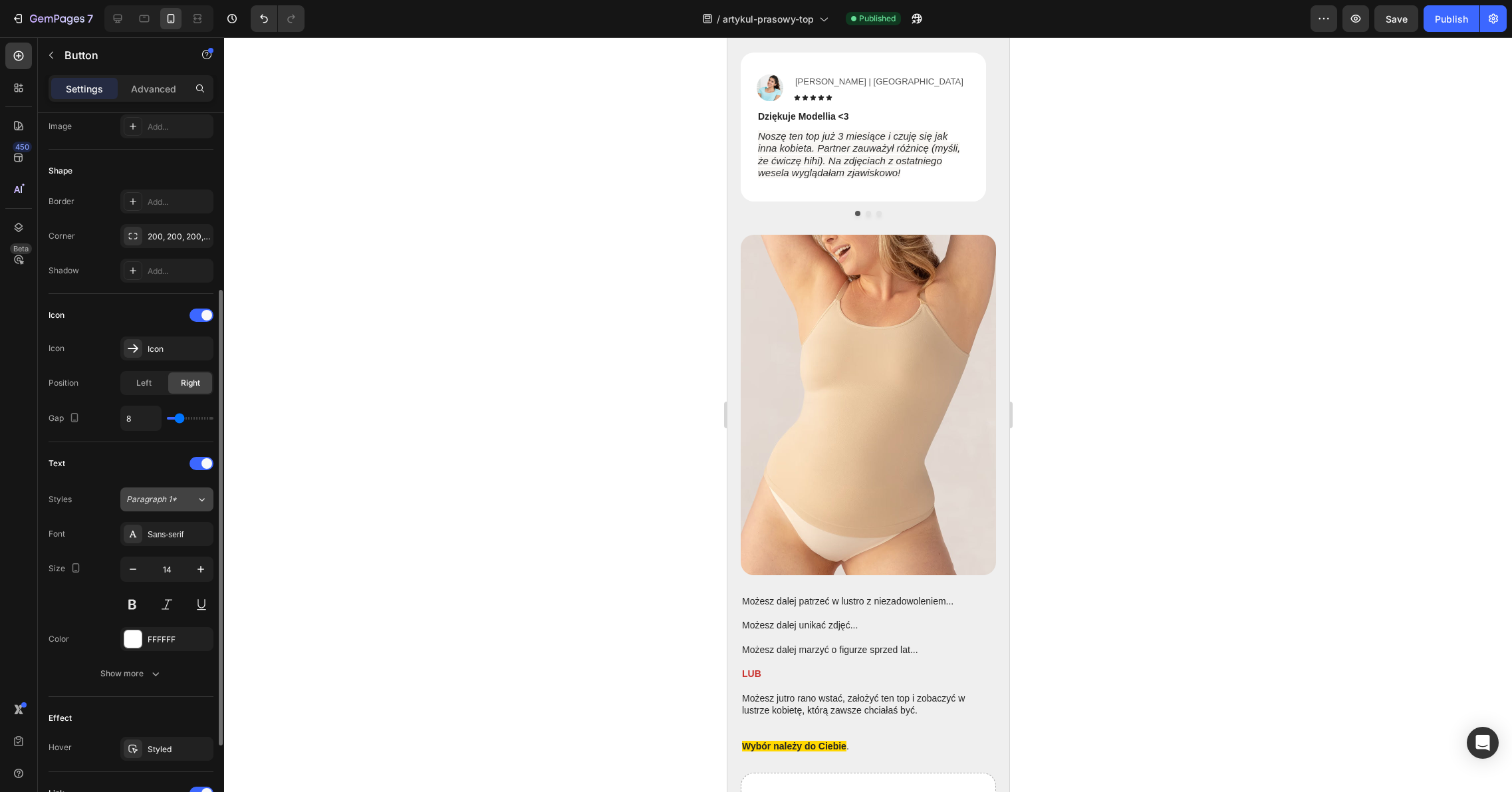
scroll to position [313, 0]
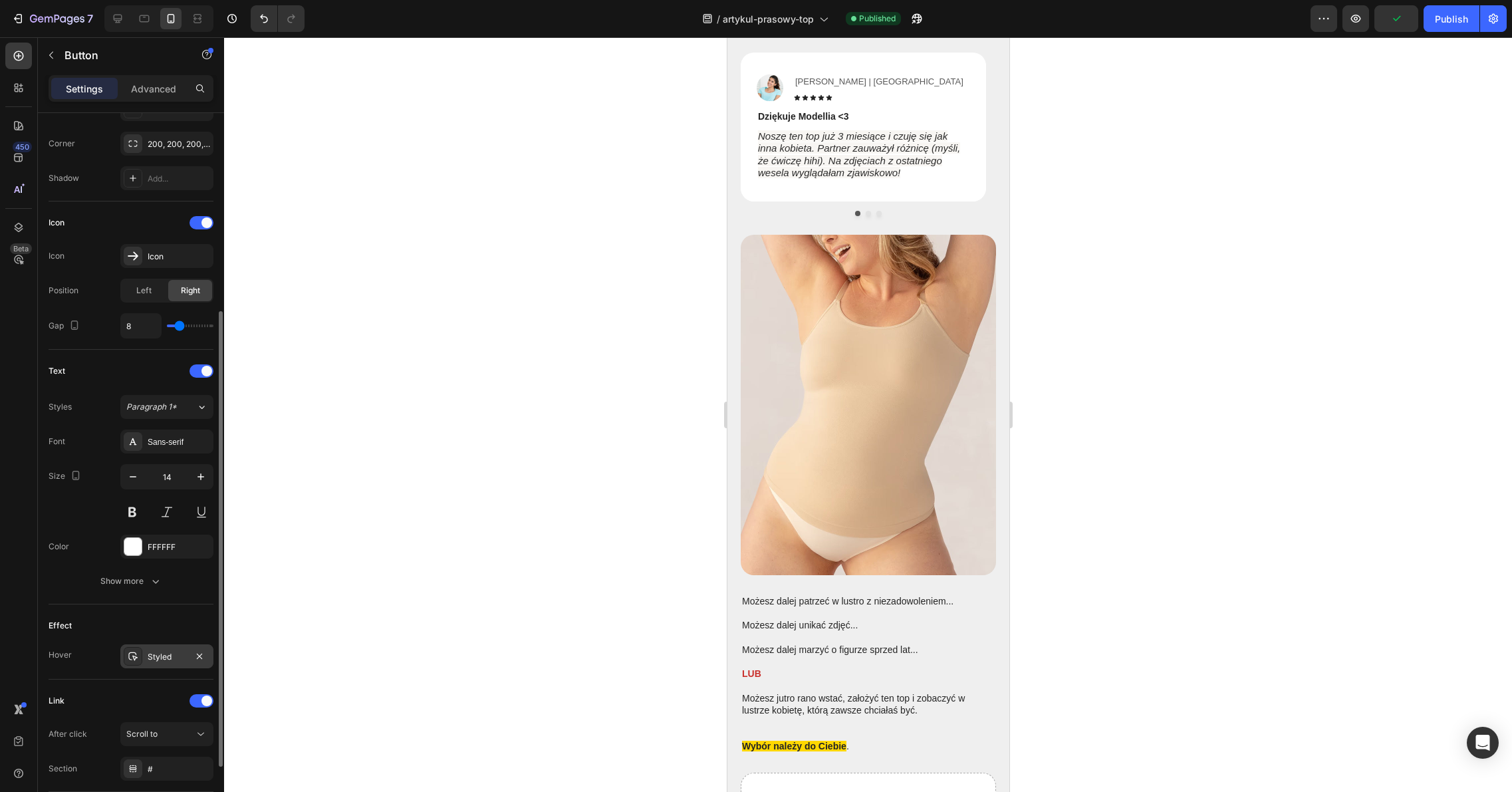
click at [160, 660] on div "Styled" at bounding box center [167, 657] width 39 height 12
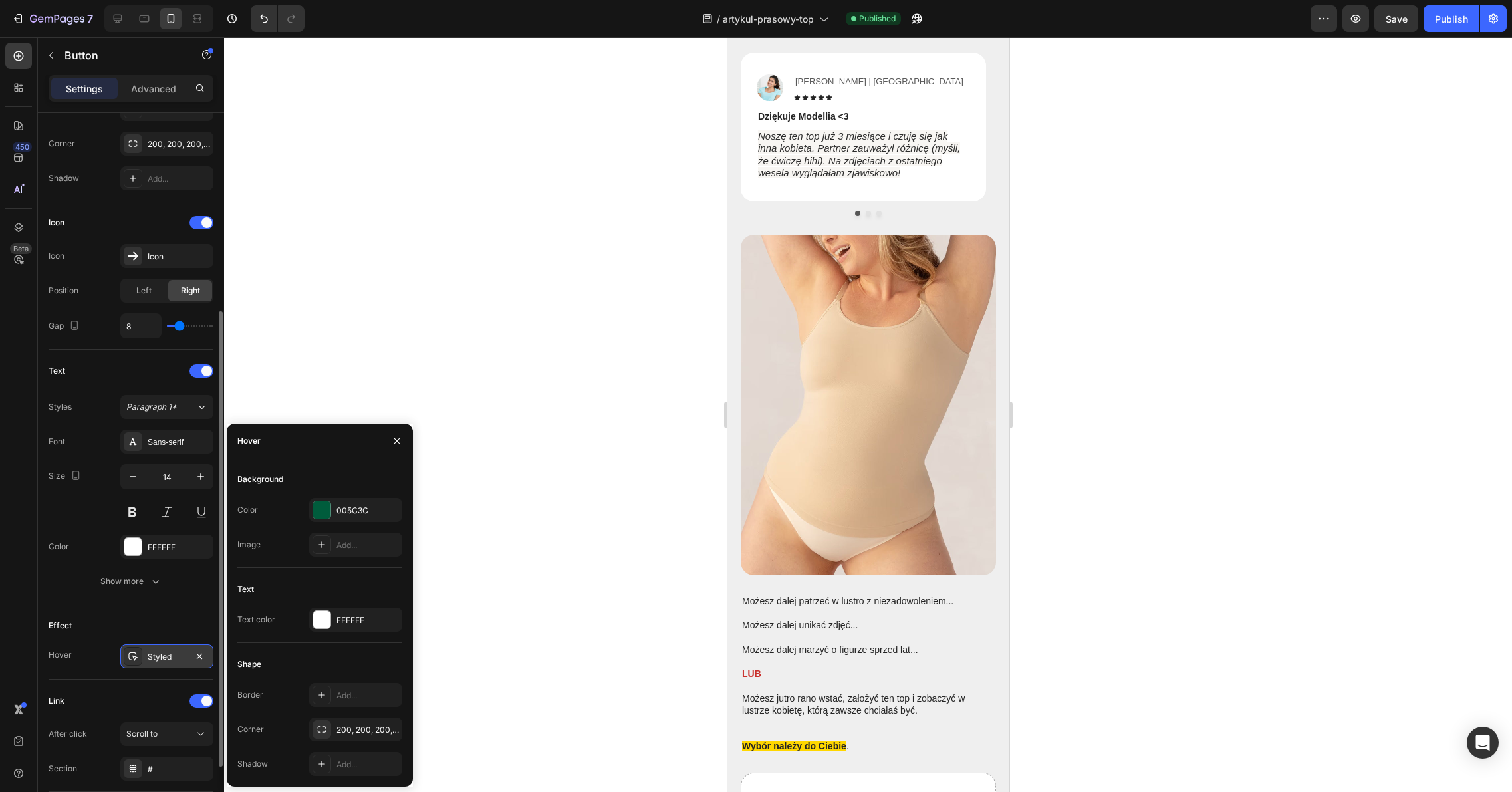
click at [160, 660] on div "Styled" at bounding box center [167, 657] width 39 height 12
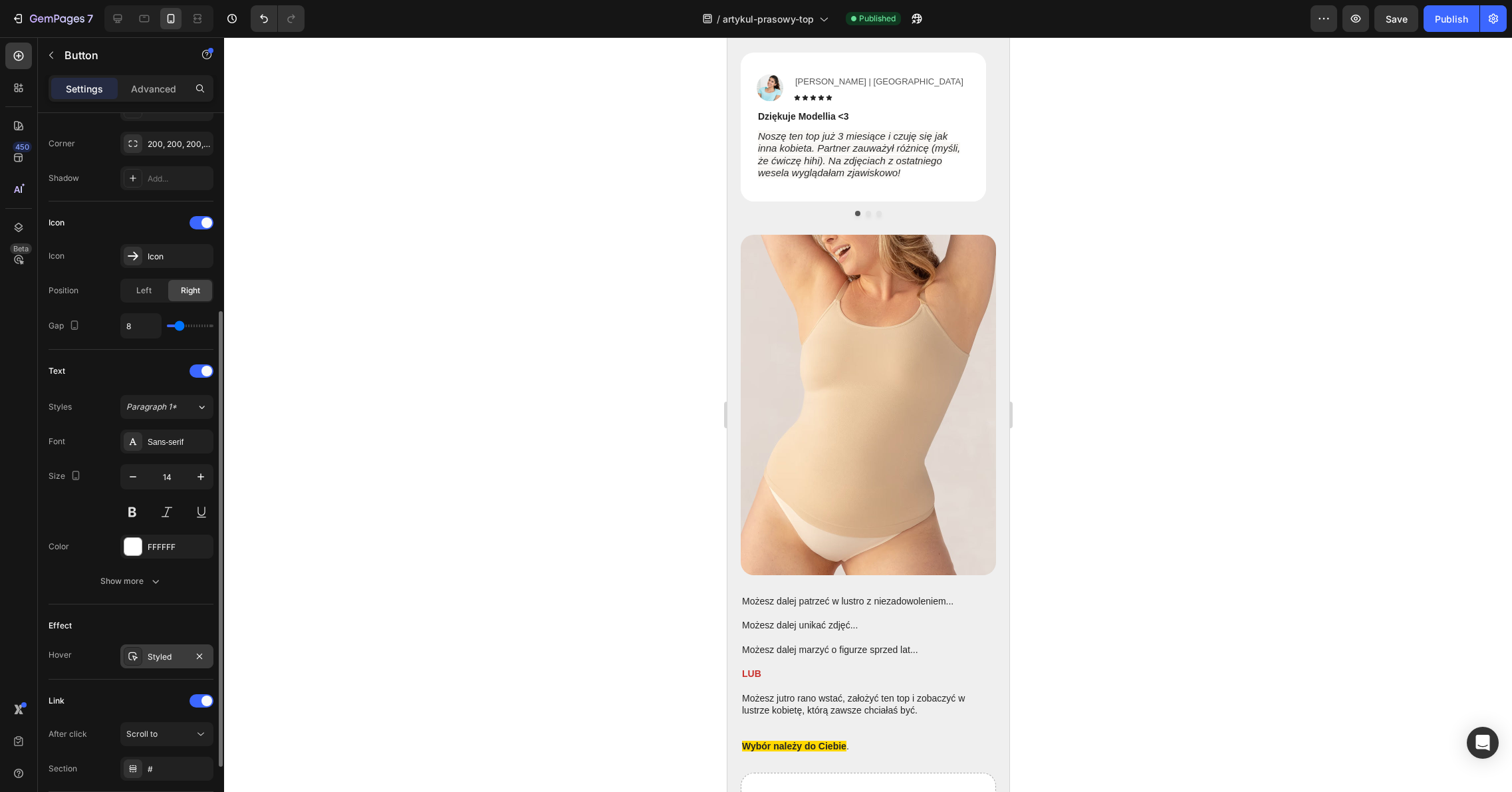
scroll to position [403, 0]
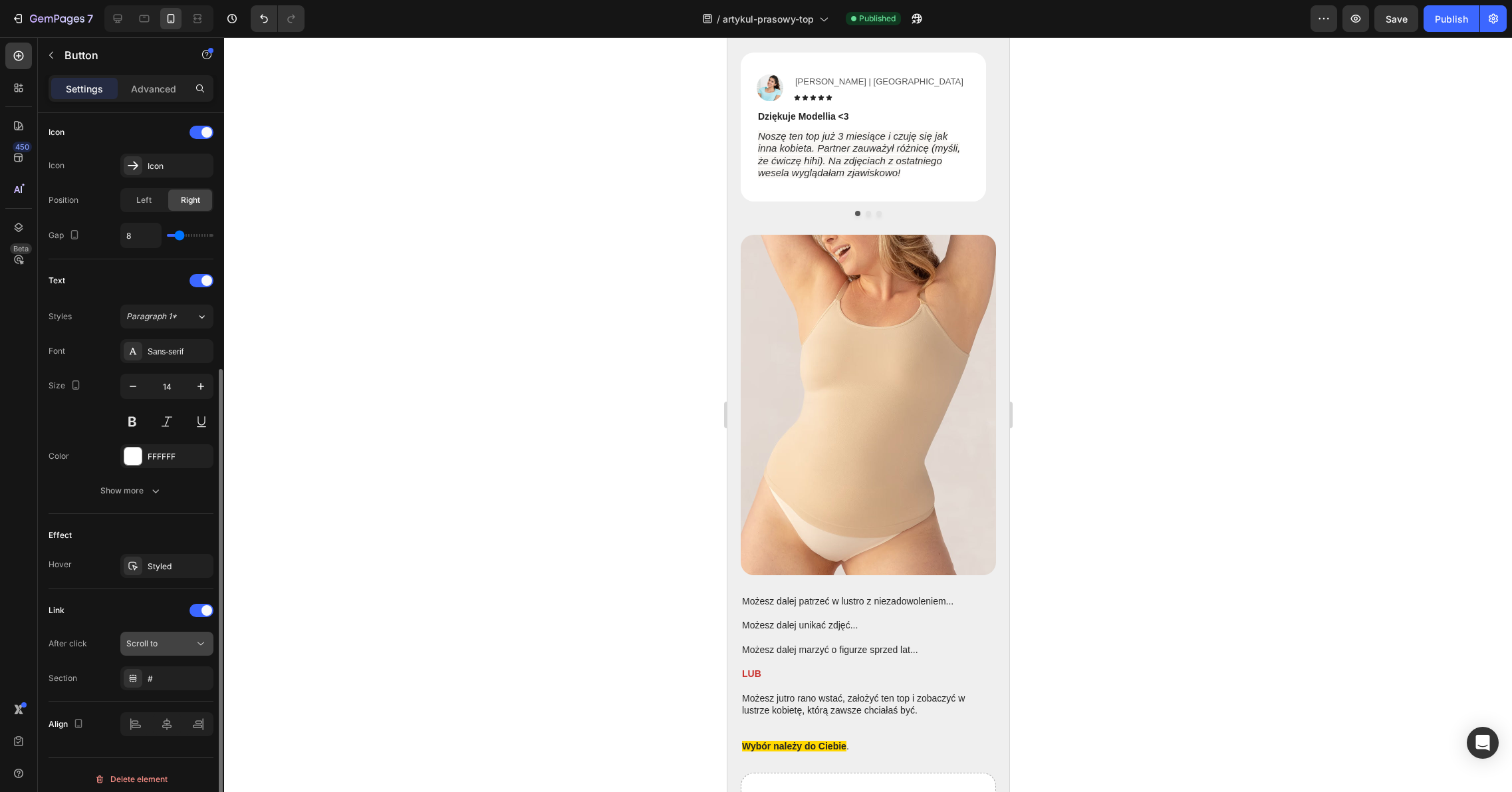
click at [157, 645] on div "Scroll to" at bounding box center [160, 644] width 68 height 12
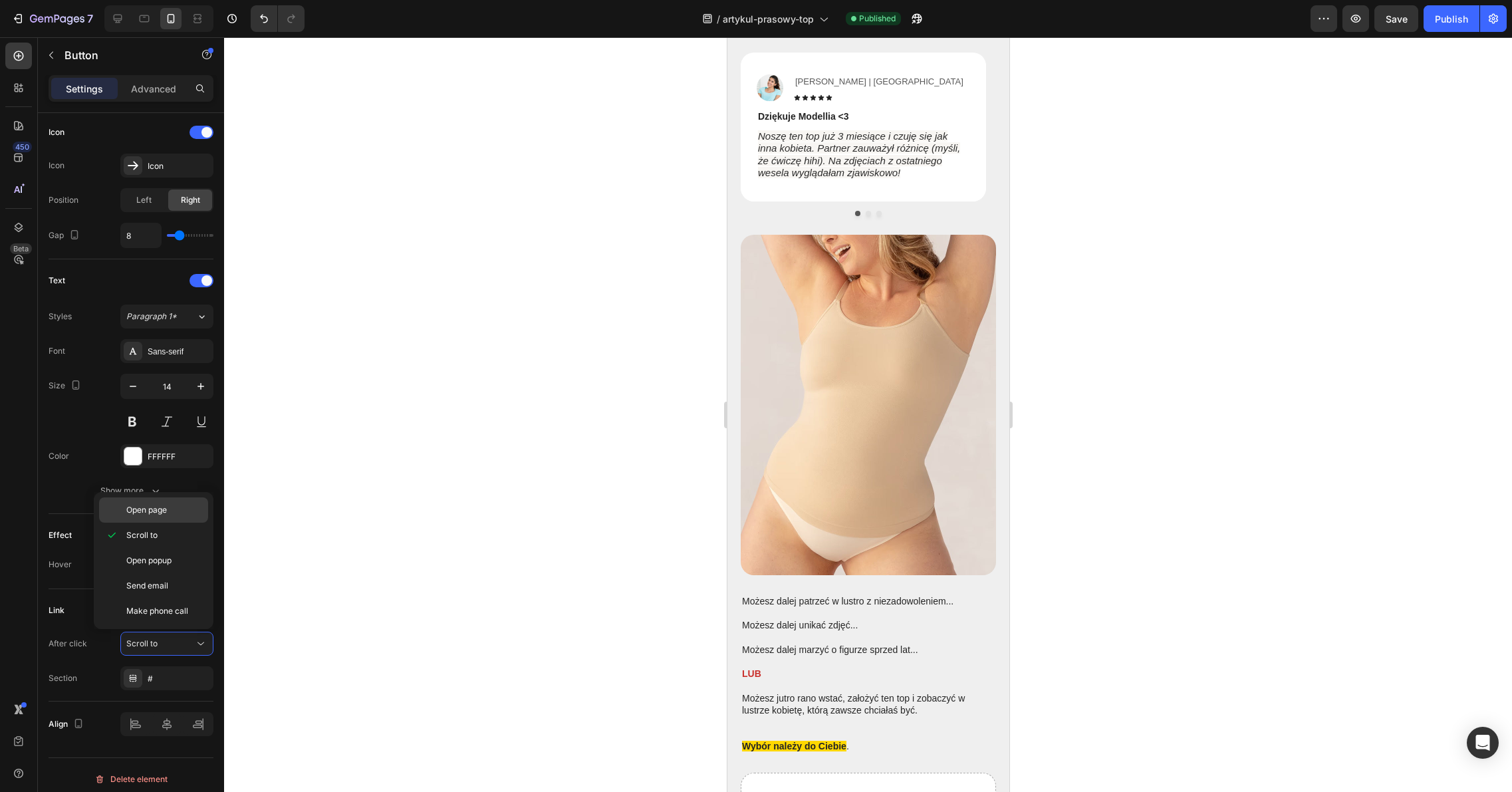
click at [166, 519] on div "Open page" at bounding box center [153, 510] width 109 height 25
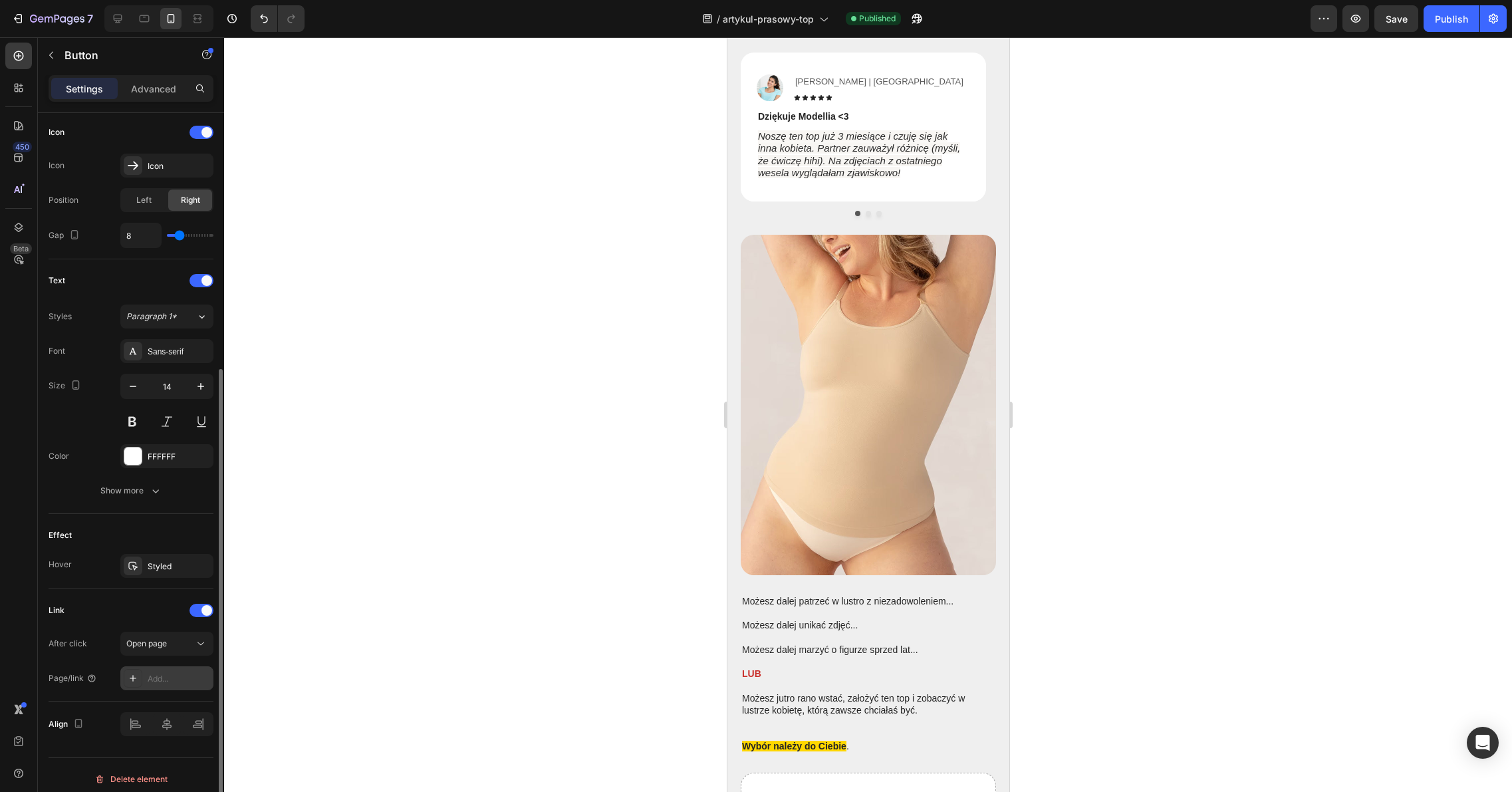
click at [178, 681] on div "Add..." at bounding box center [179, 678] width 62 height 12
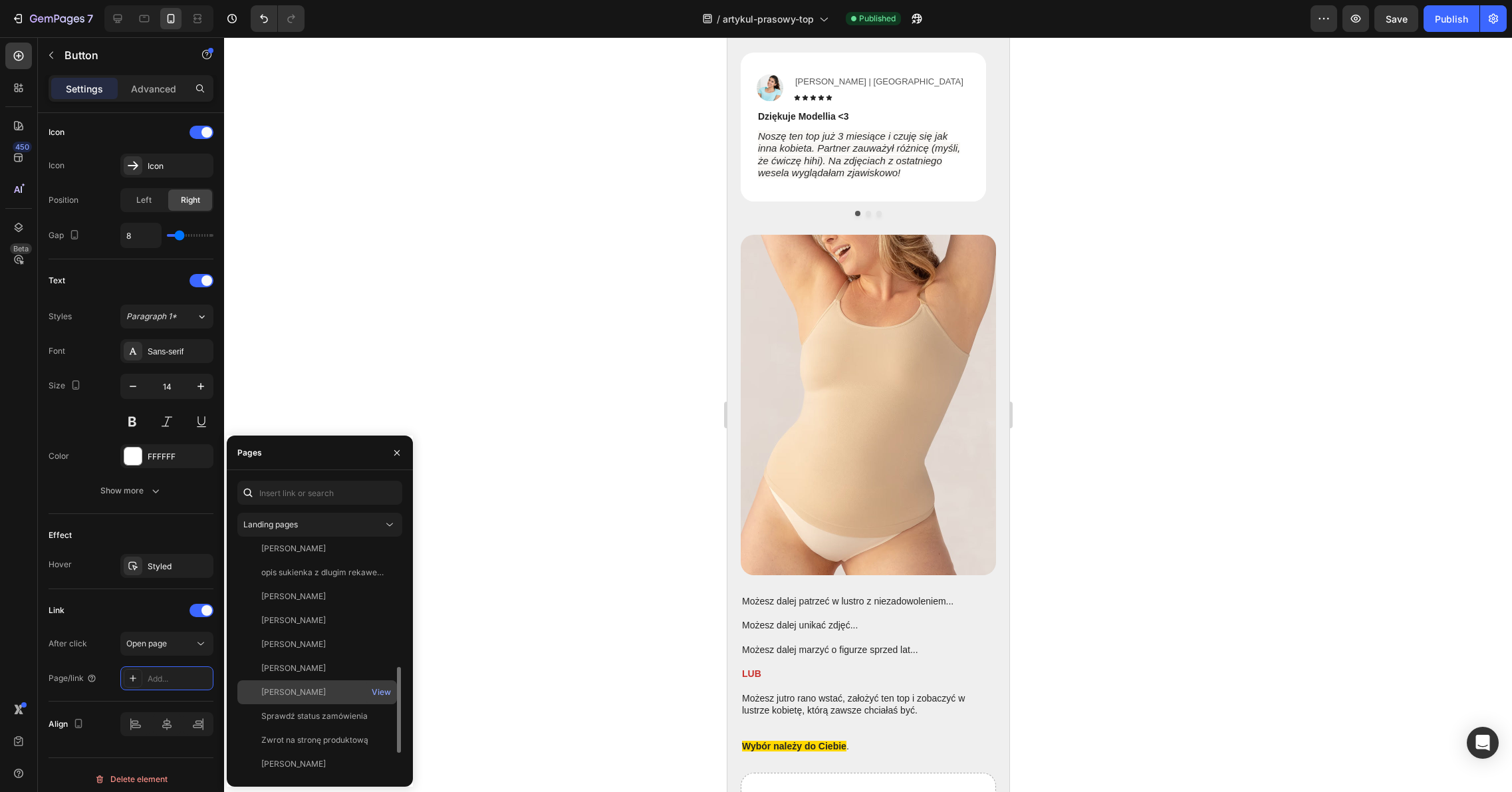
scroll to position [391, 0]
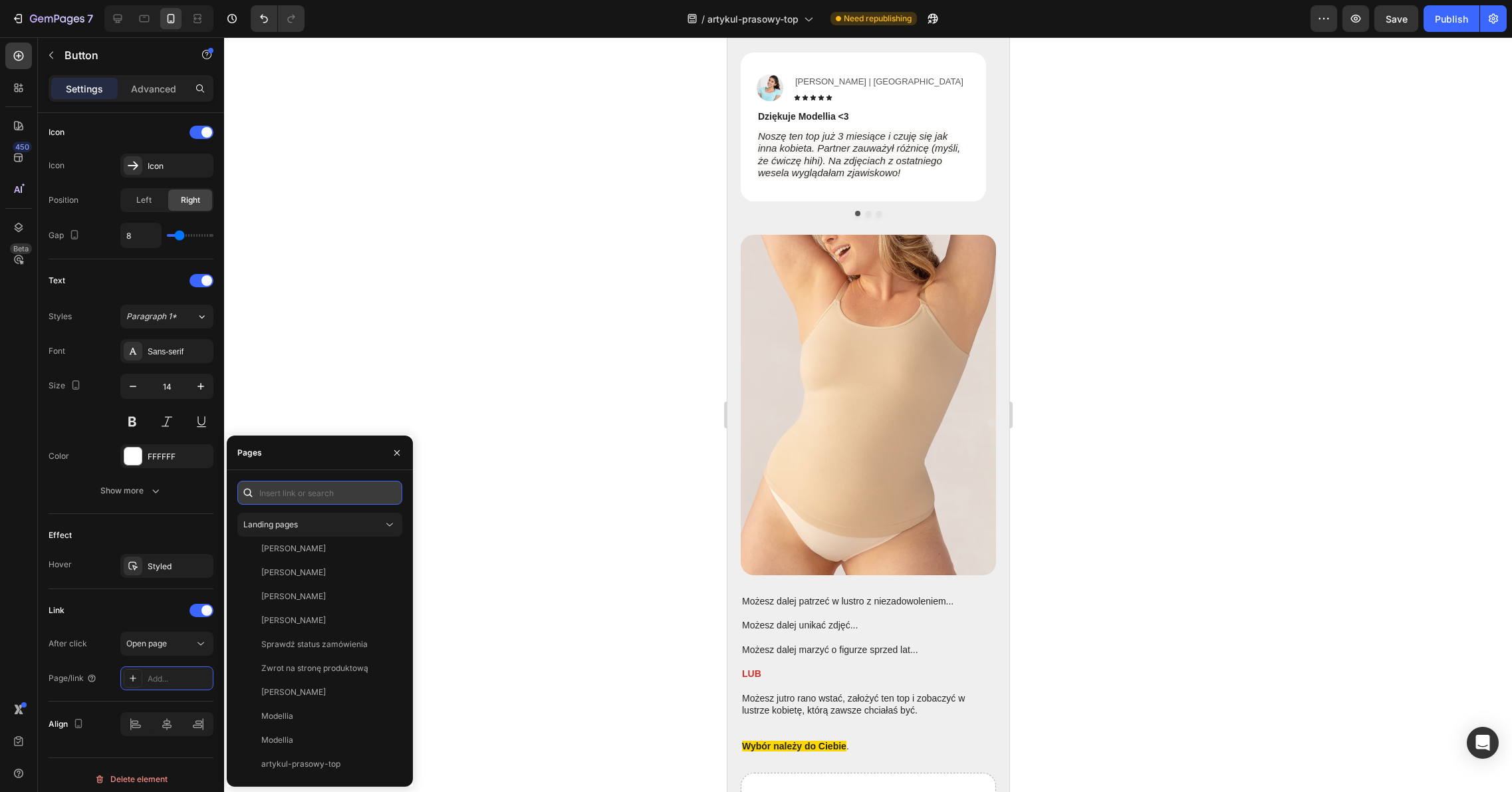
click at [325, 488] on input "text" at bounding box center [320, 492] width 165 height 24
paste input "[URL][DOMAIN_NAME]"
type input "[URL][DOMAIN_NAME]"
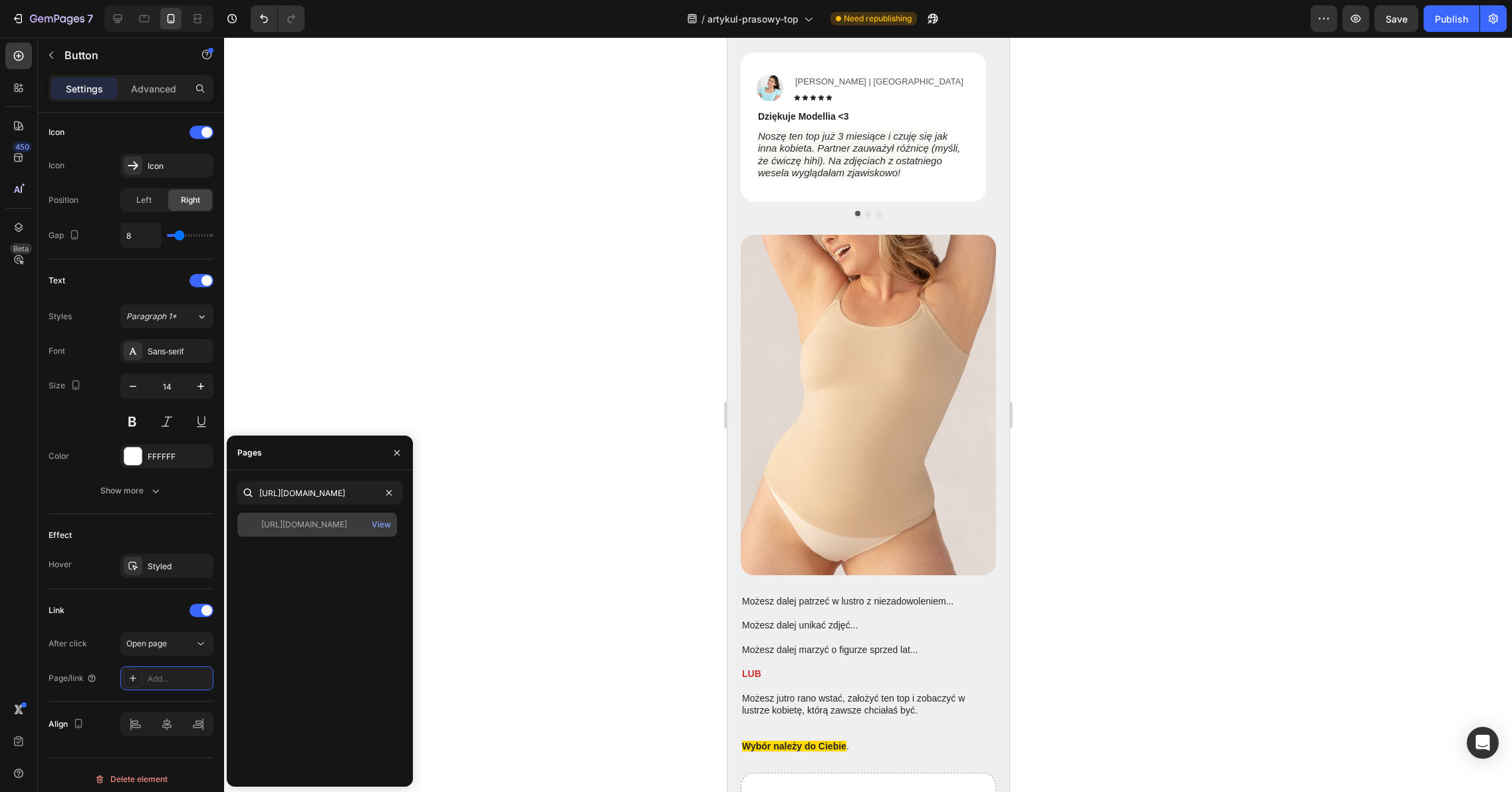
click at [340, 521] on div "[URL][DOMAIN_NAME]" at bounding box center [304, 524] width 86 height 12
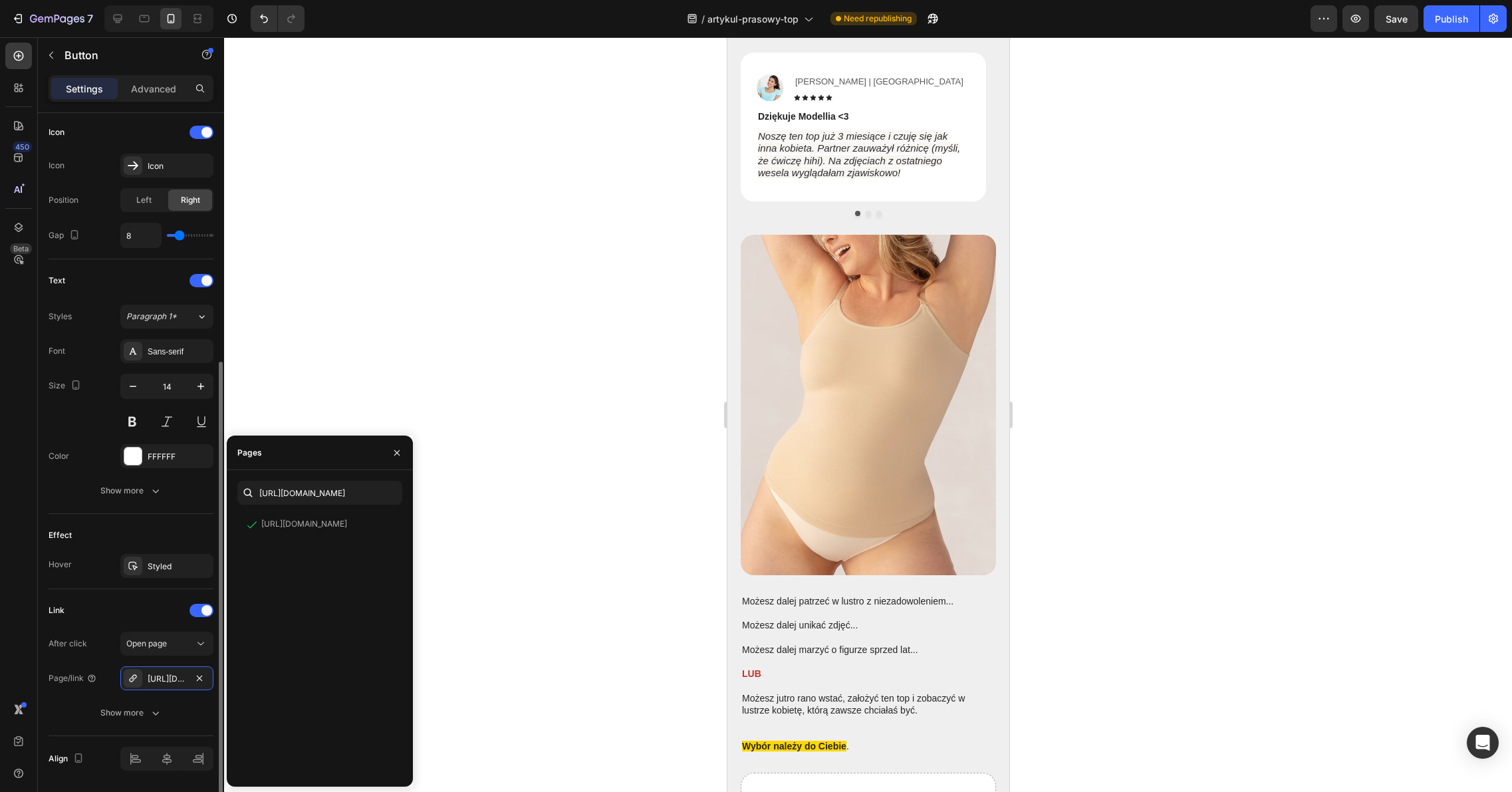
click at [121, 610] on div "Link" at bounding box center [131, 610] width 165 height 21
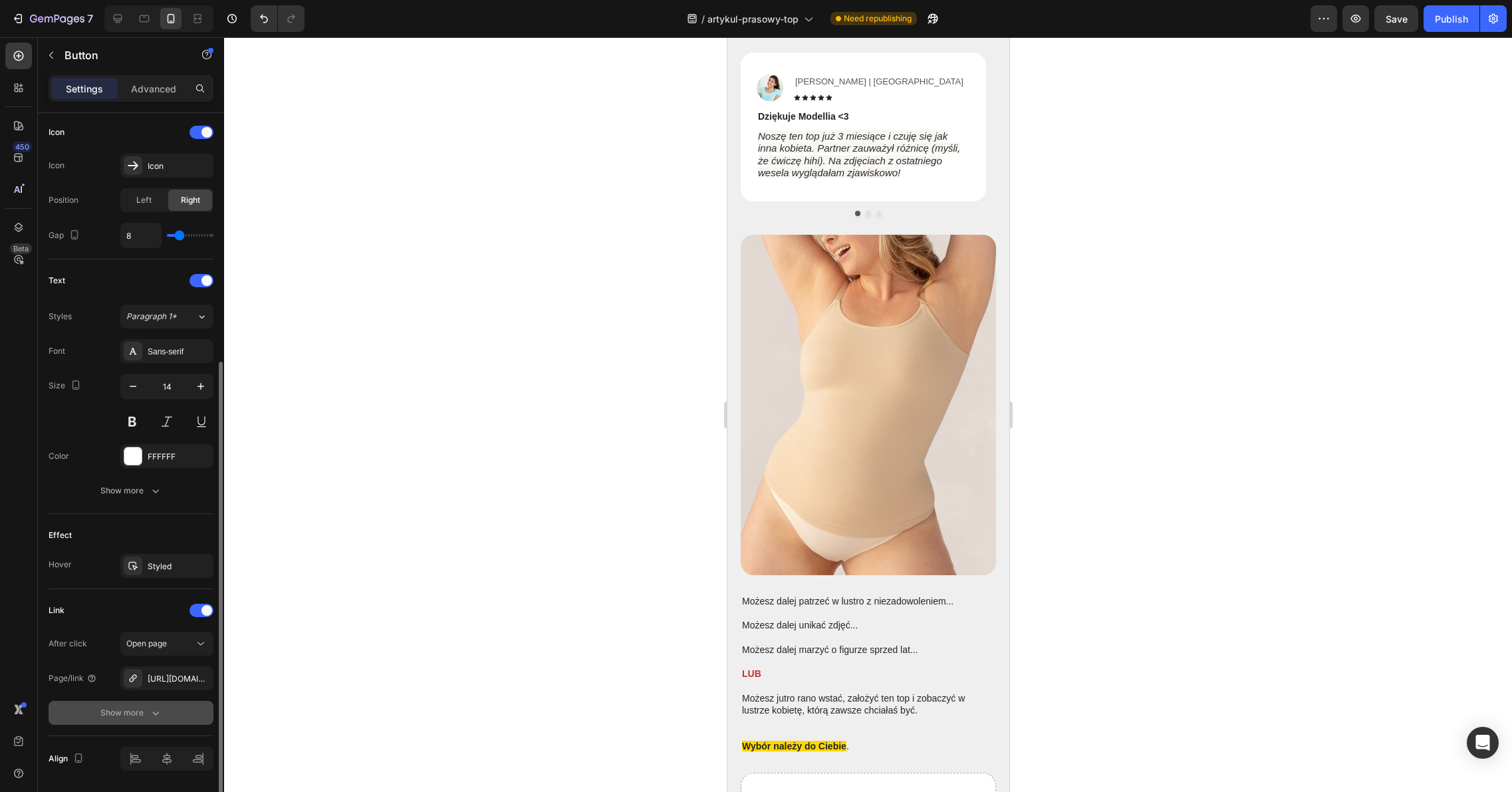
click at [137, 712] on div "Show more" at bounding box center [131, 712] width 62 height 13
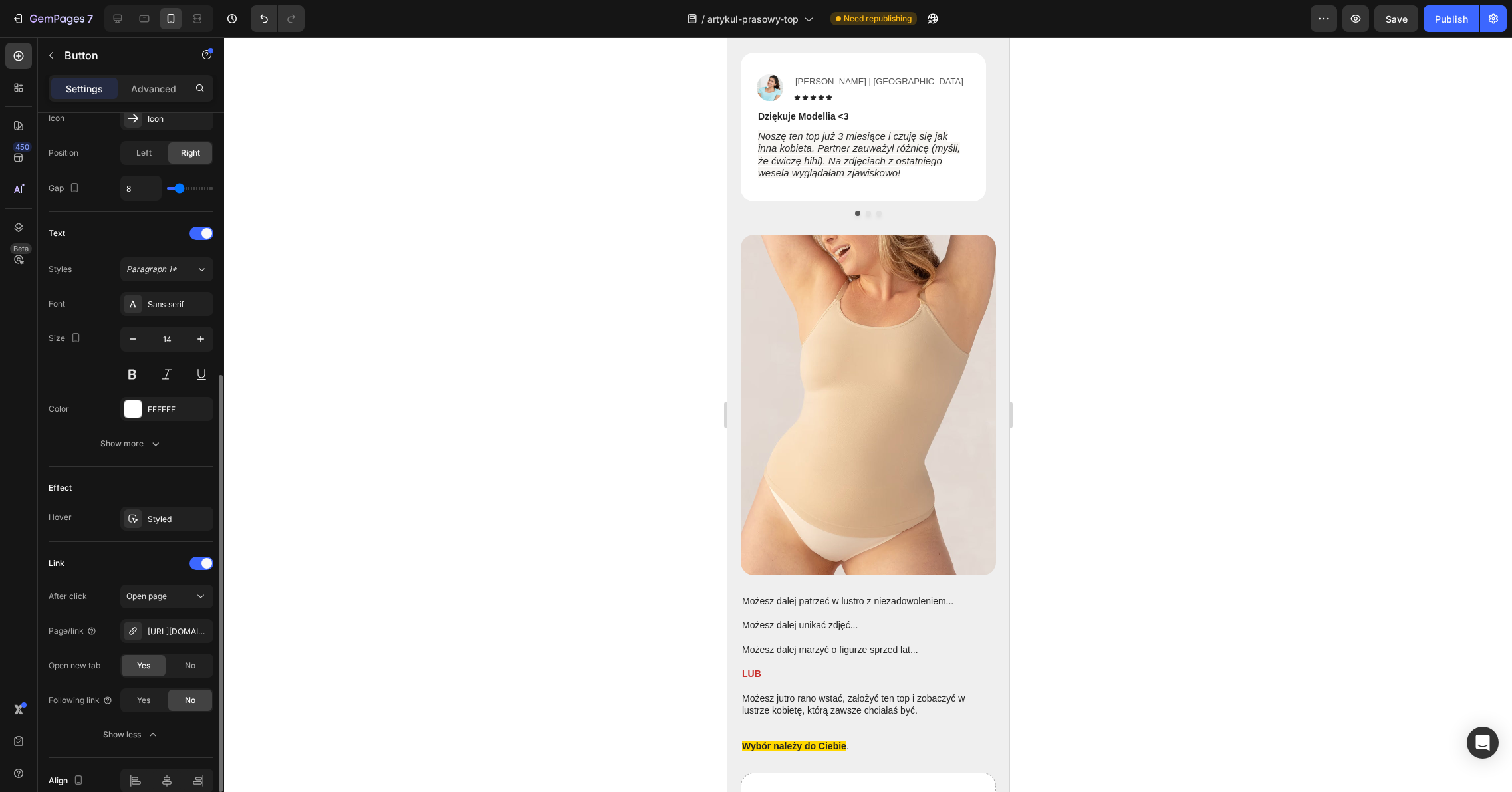
scroll to position [447, 0]
click at [202, 670] on div "No" at bounding box center [190, 668] width 44 height 21
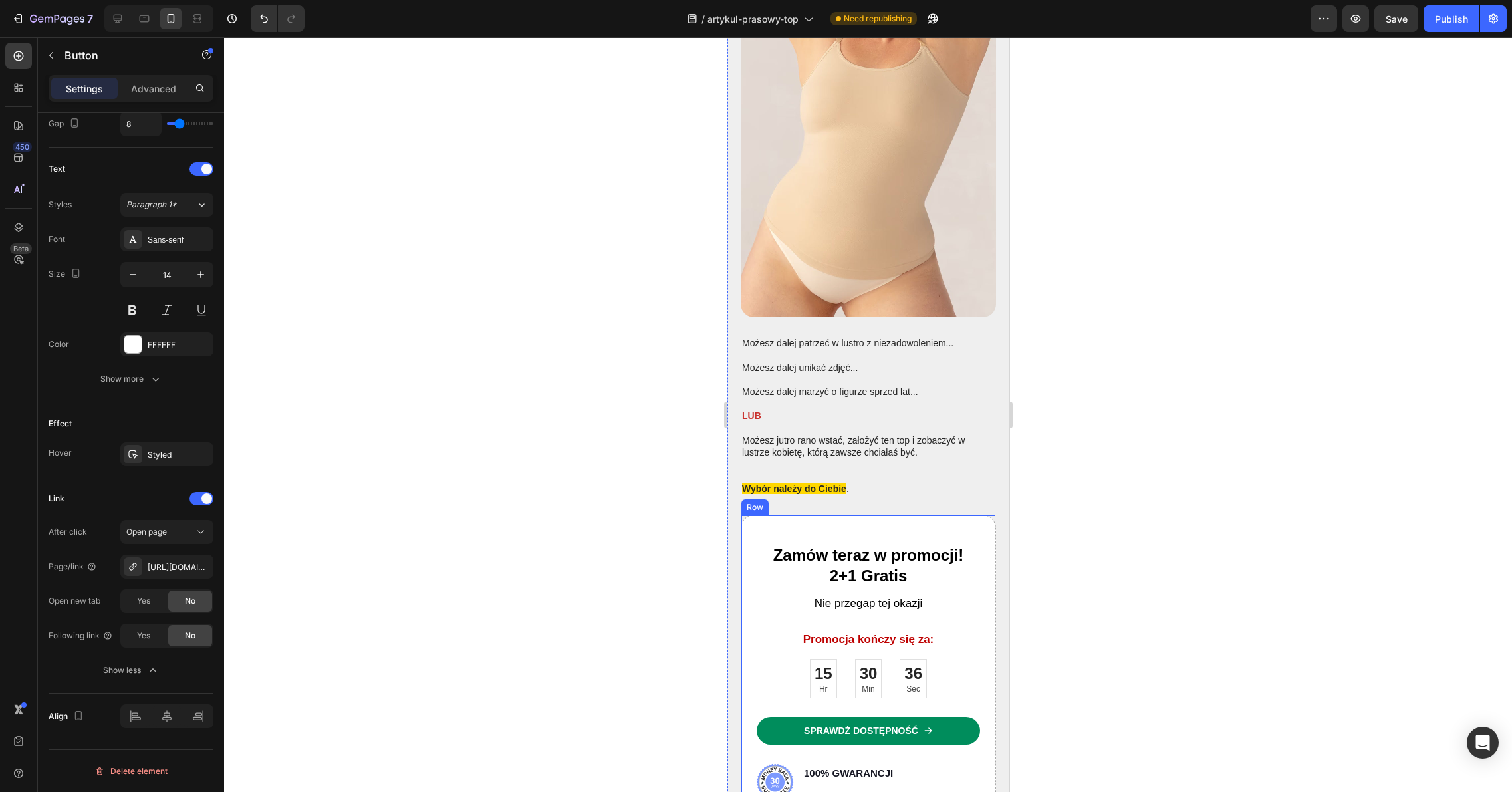
scroll to position [7204, 0]
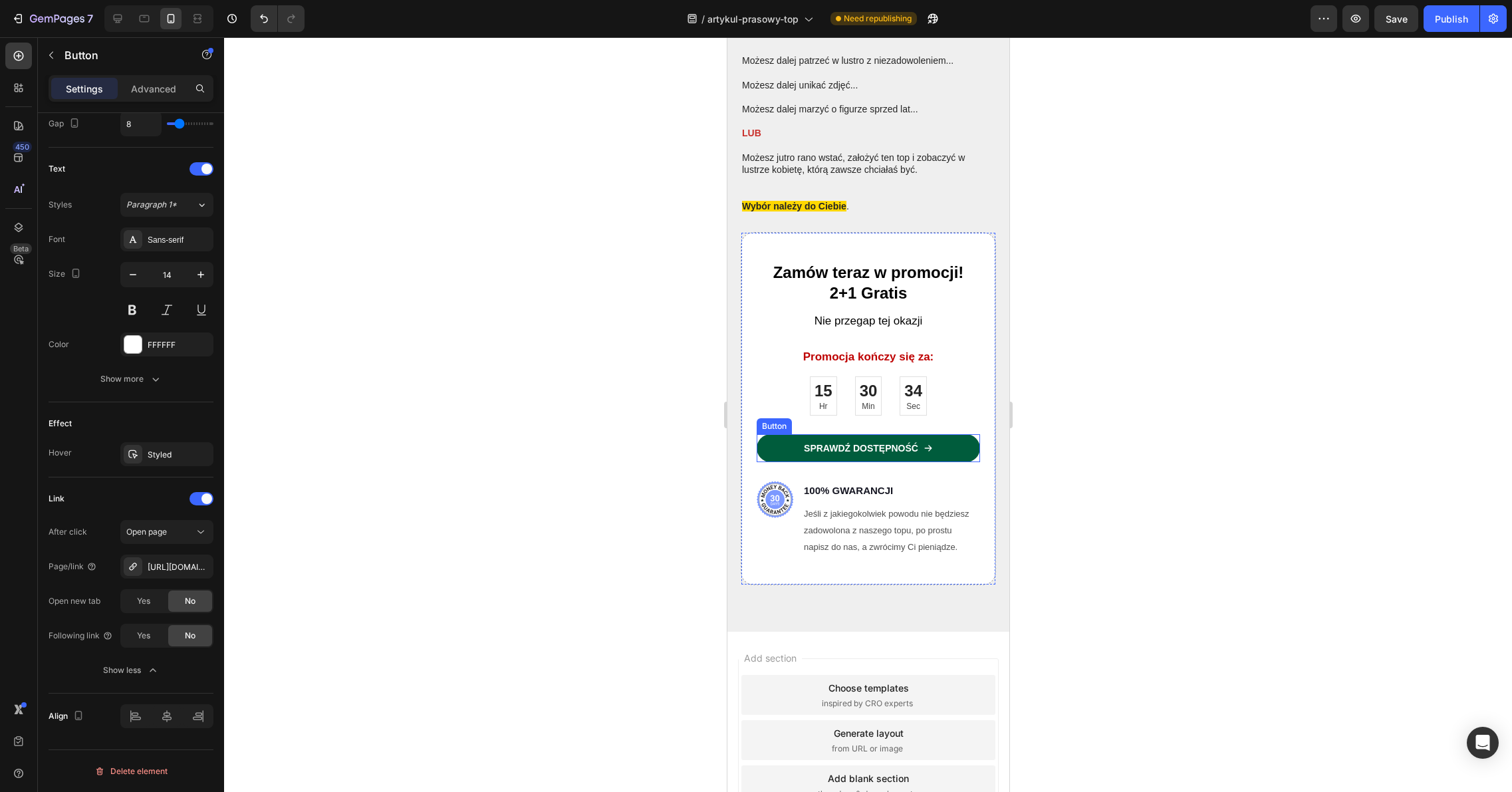
click at [935, 434] on link "Sprawdź dostępność" at bounding box center [867, 448] width 223 height 28
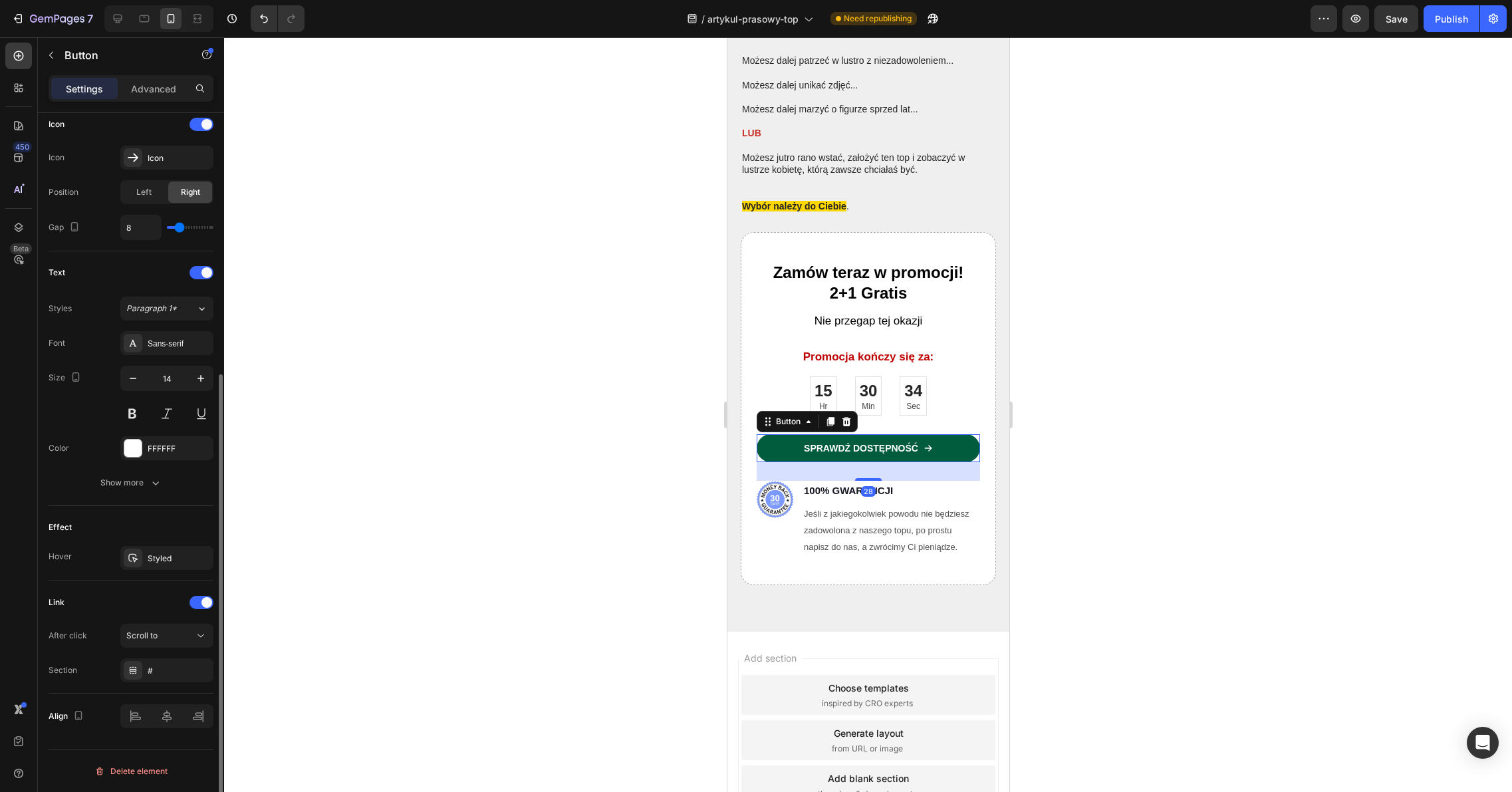
scroll to position [411, 0]
click at [201, 632] on icon at bounding box center [200, 635] width 13 height 13
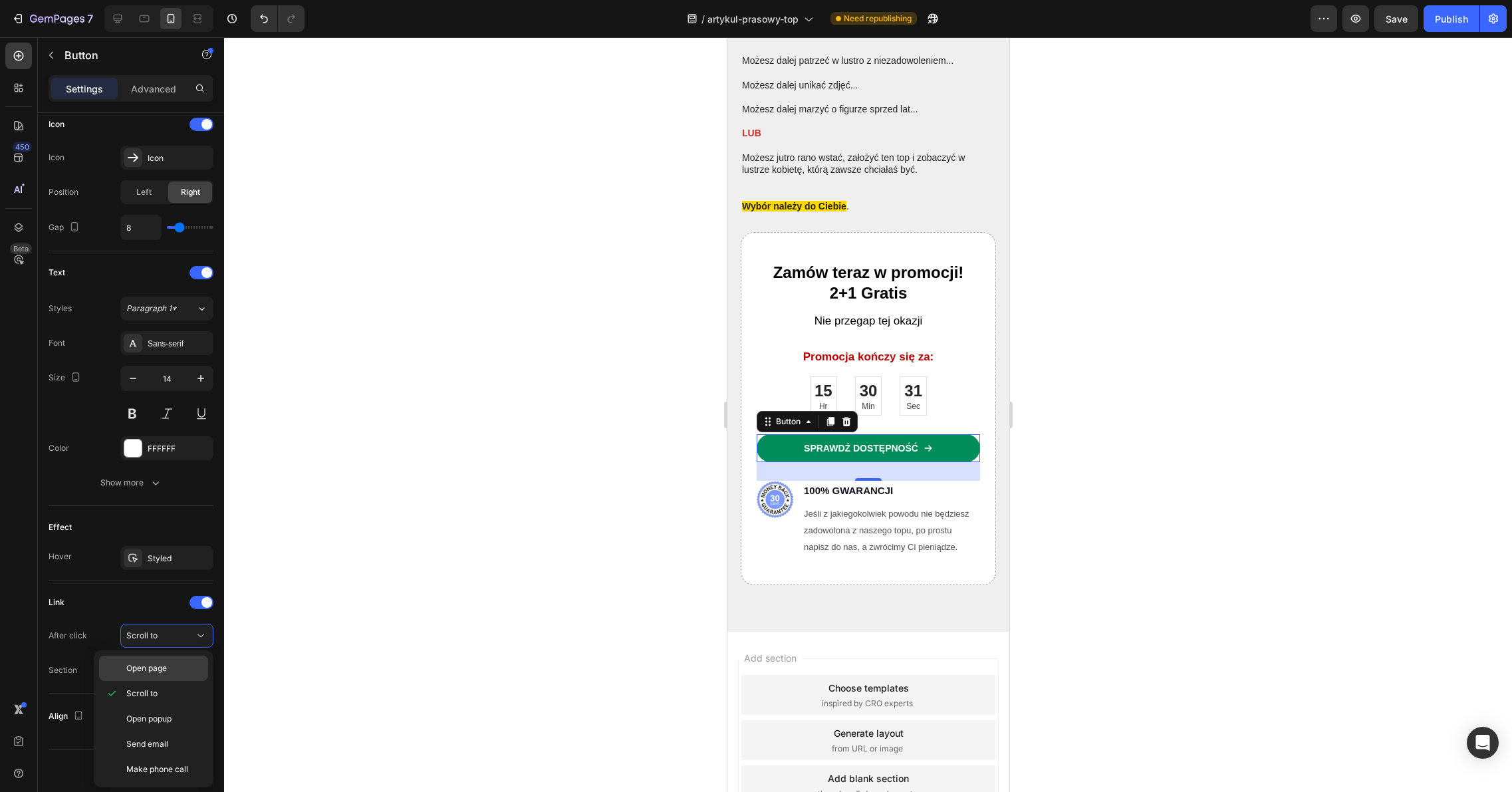
click at [162, 676] on div "Open page" at bounding box center [153, 668] width 109 height 25
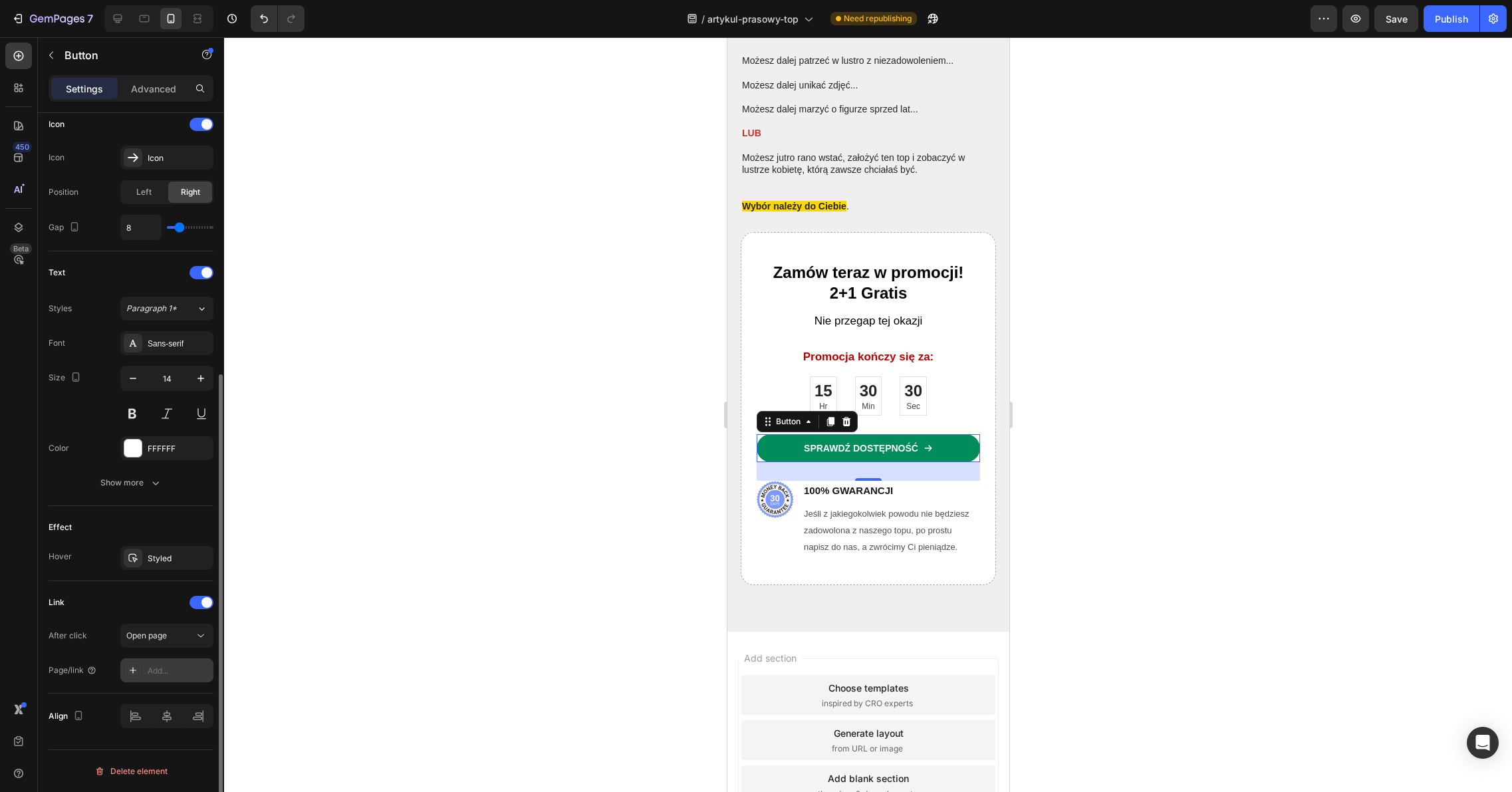
click at [163, 673] on div "Add..." at bounding box center [179, 671] width 62 height 12
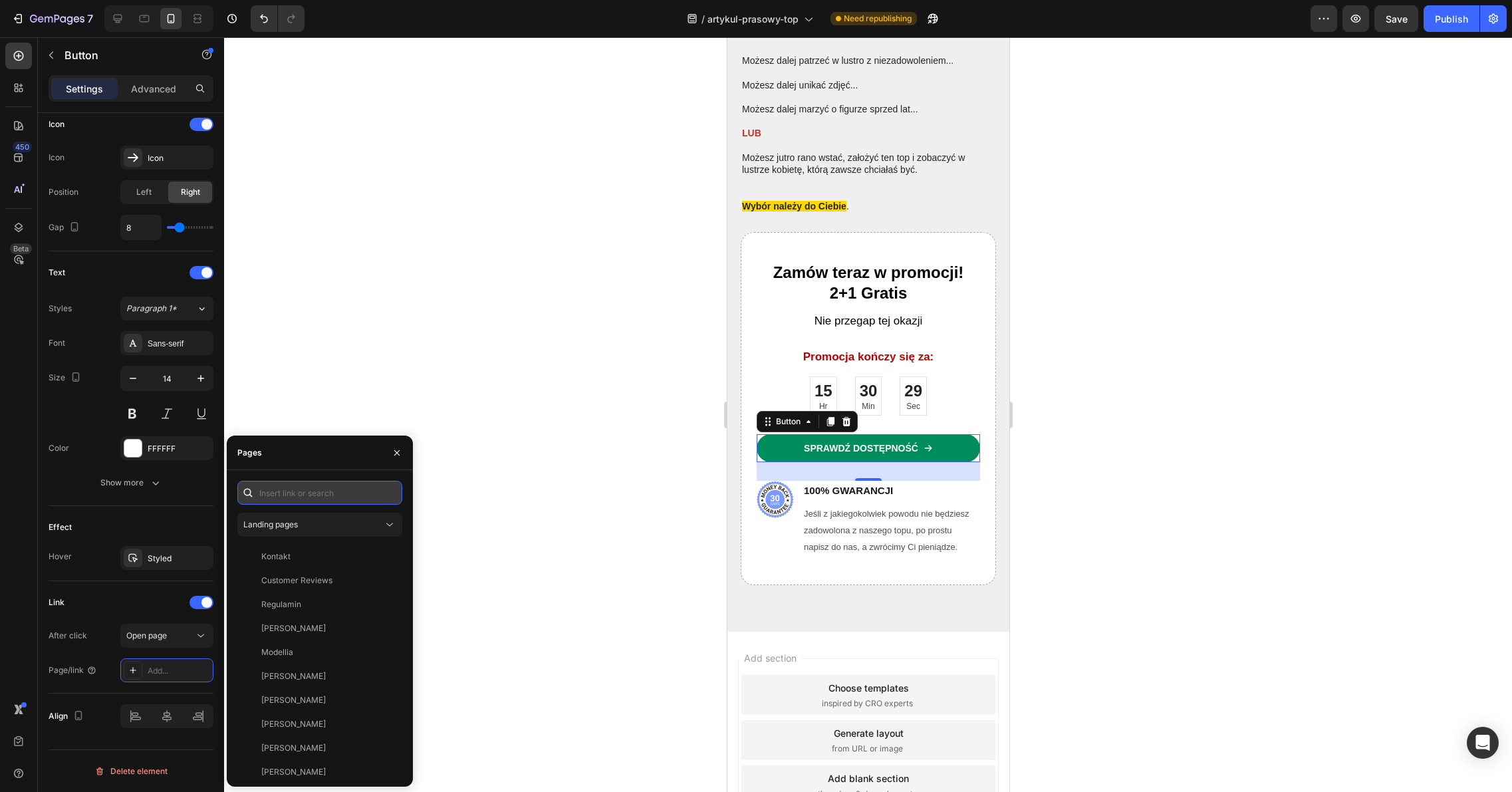
click at [290, 492] on input "text" at bounding box center [320, 492] width 165 height 24
paste input "[URL][DOMAIN_NAME]"
type input "[URL][DOMAIN_NAME]"
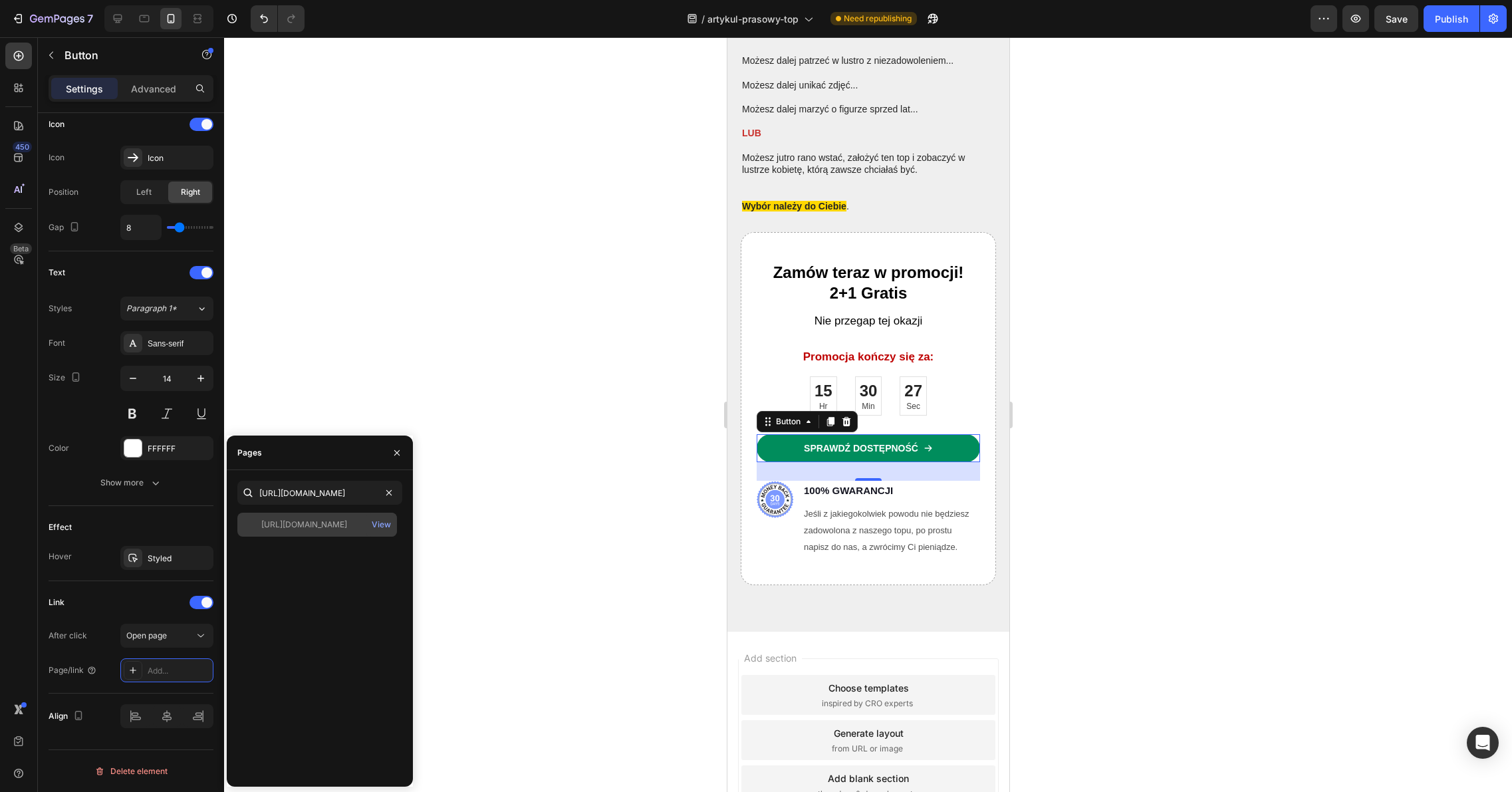
click at [304, 526] on div "[URL][DOMAIN_NAME]" at bounding box center [304, 524] width 86 height 12
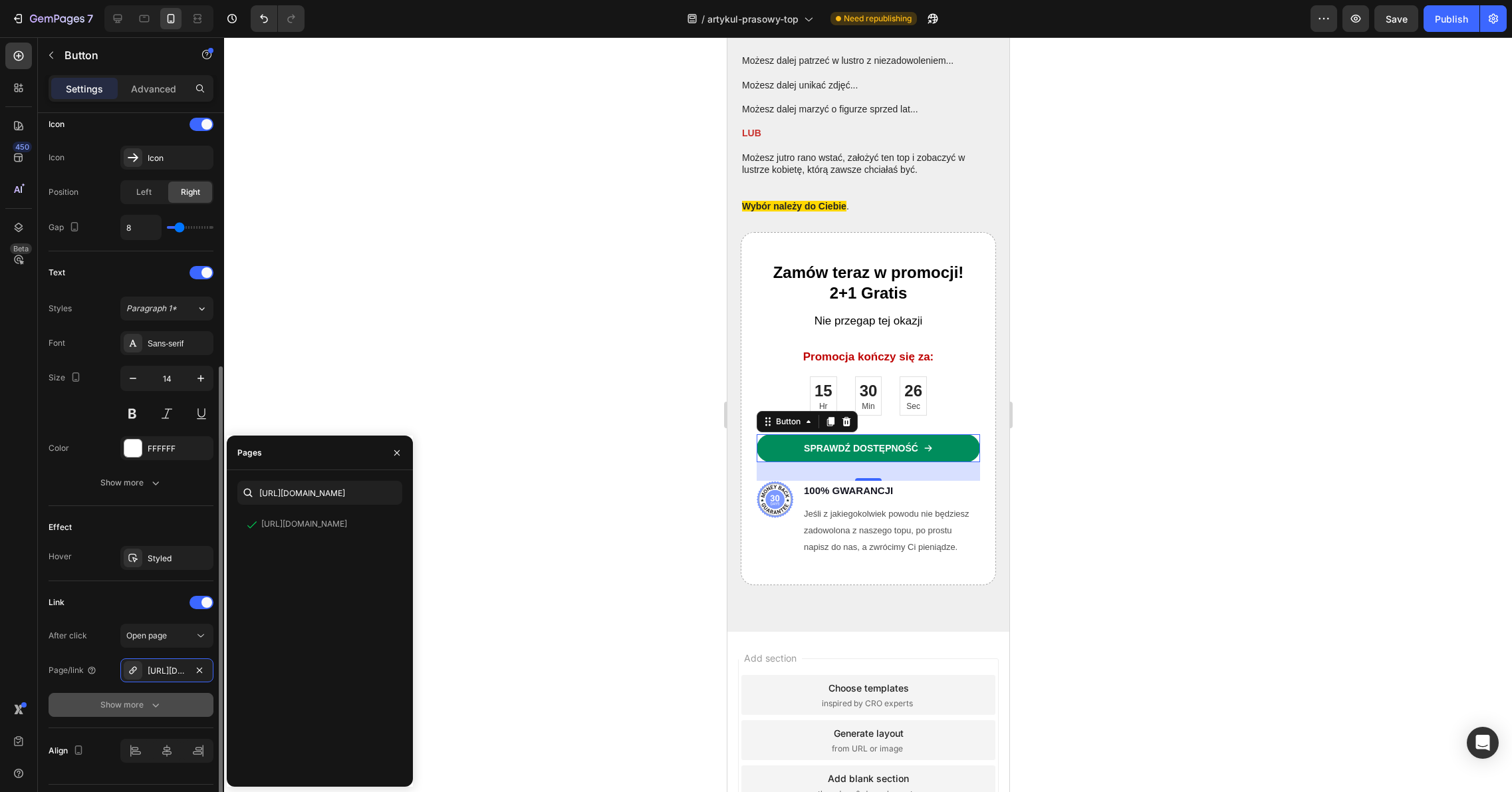
click at [161, 713] on button "Show more" at bounding box center [131, 705] width 165 height 24
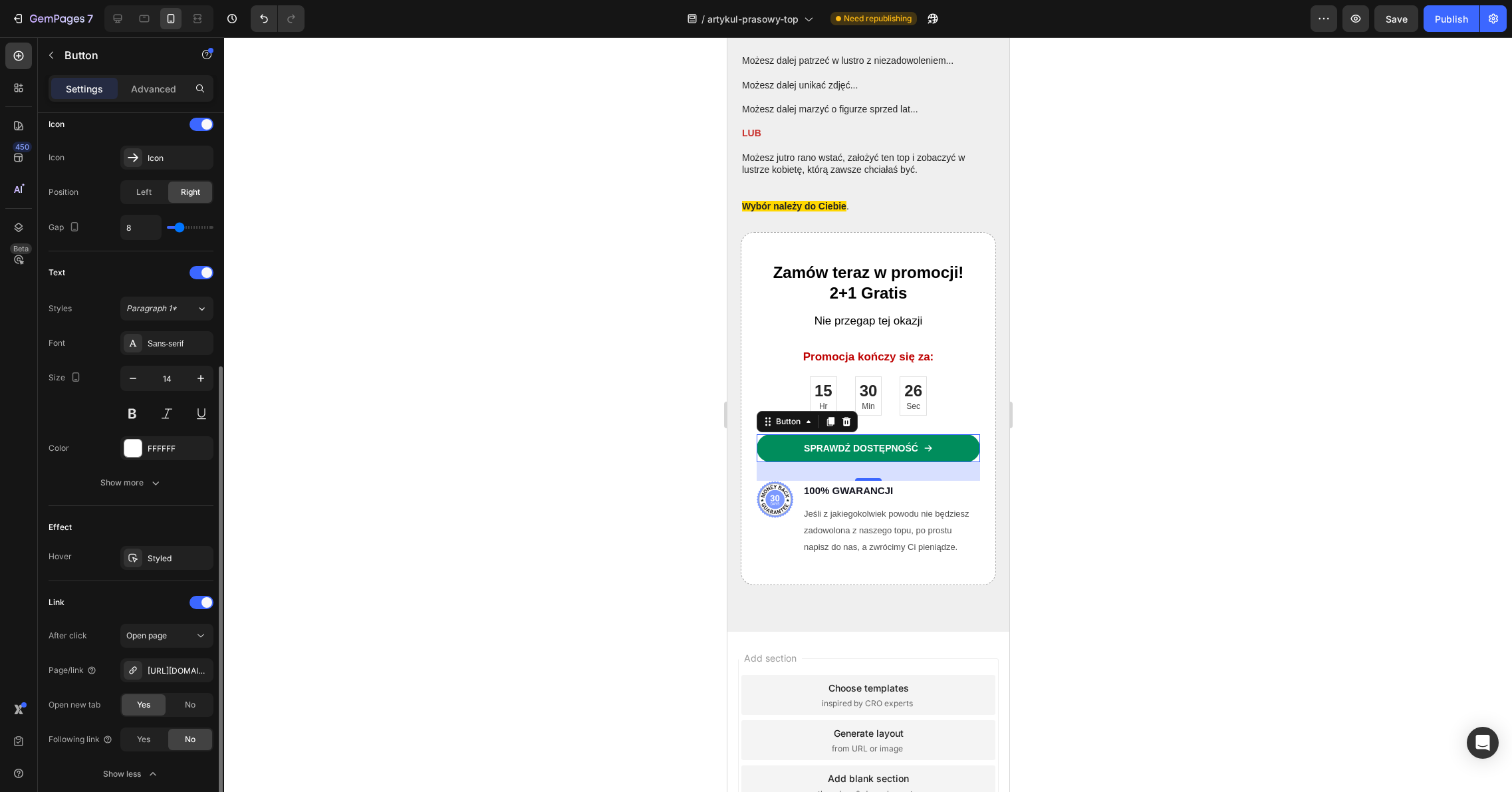
scroll to position [510, 0]
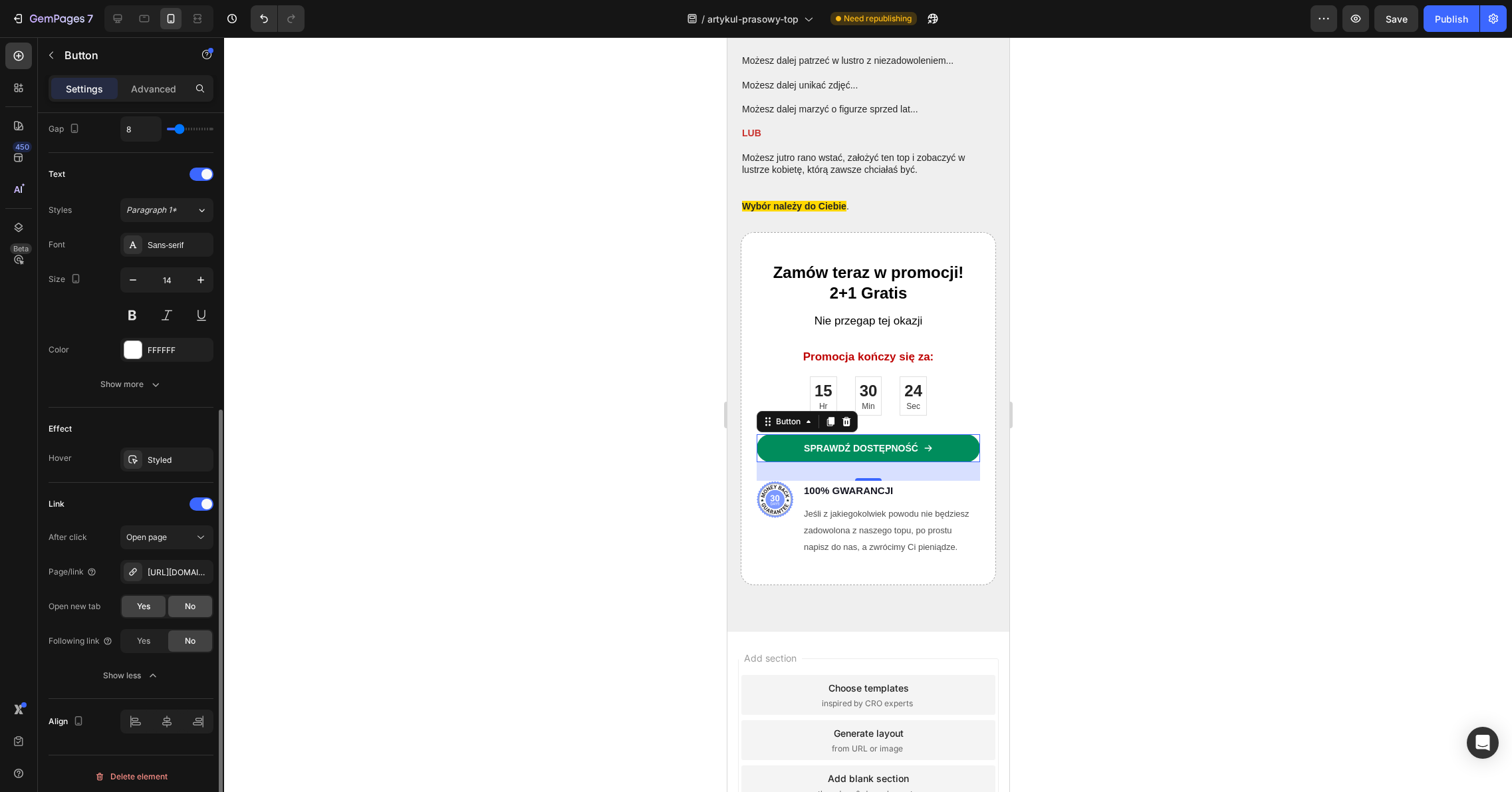
click at [180, 608] on div "No" at bounding box center [190, 606] width 44 height 21
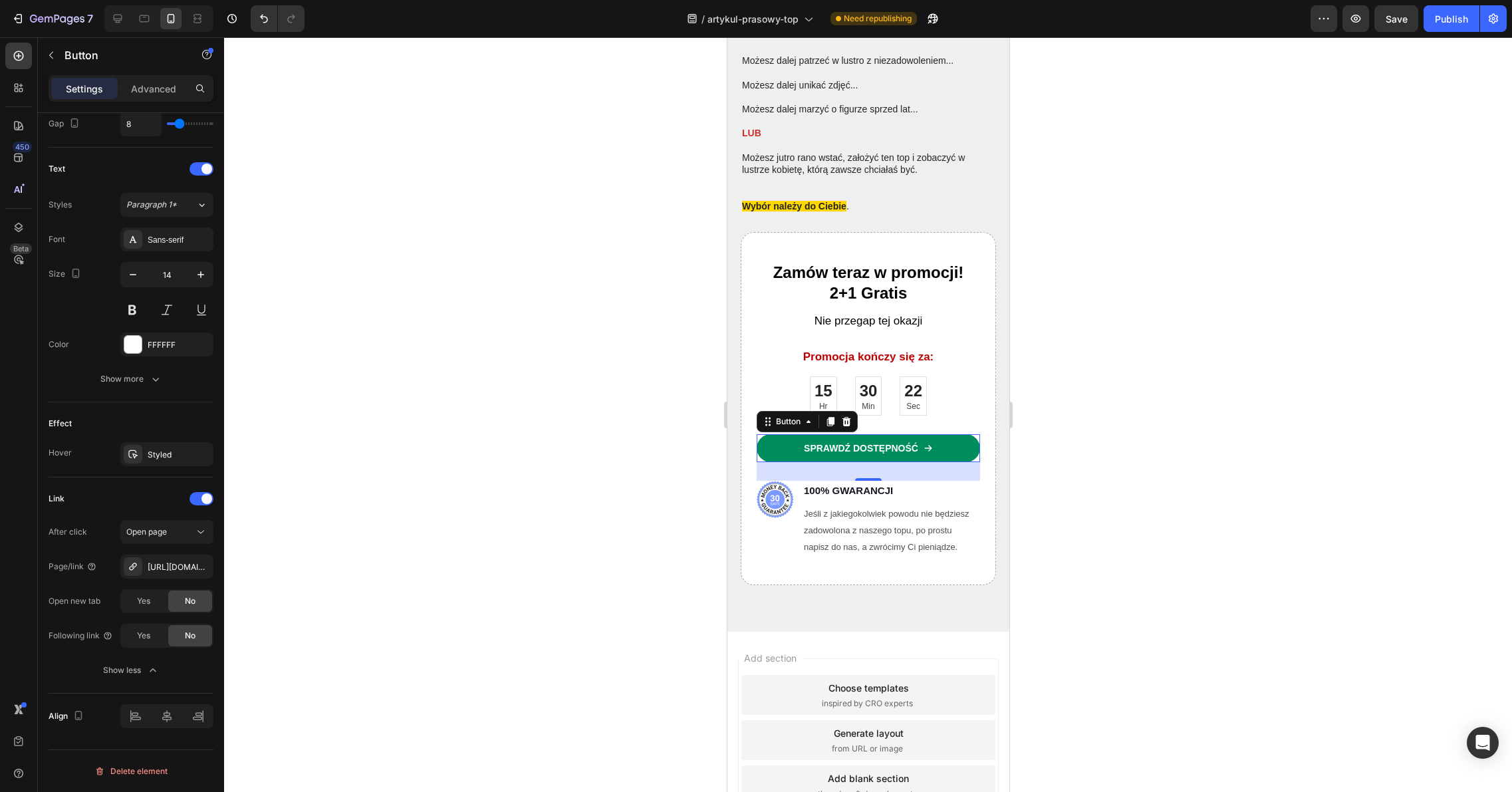
click at [336, 653] on div at bounding box center [867, 415] width 1287 height 755
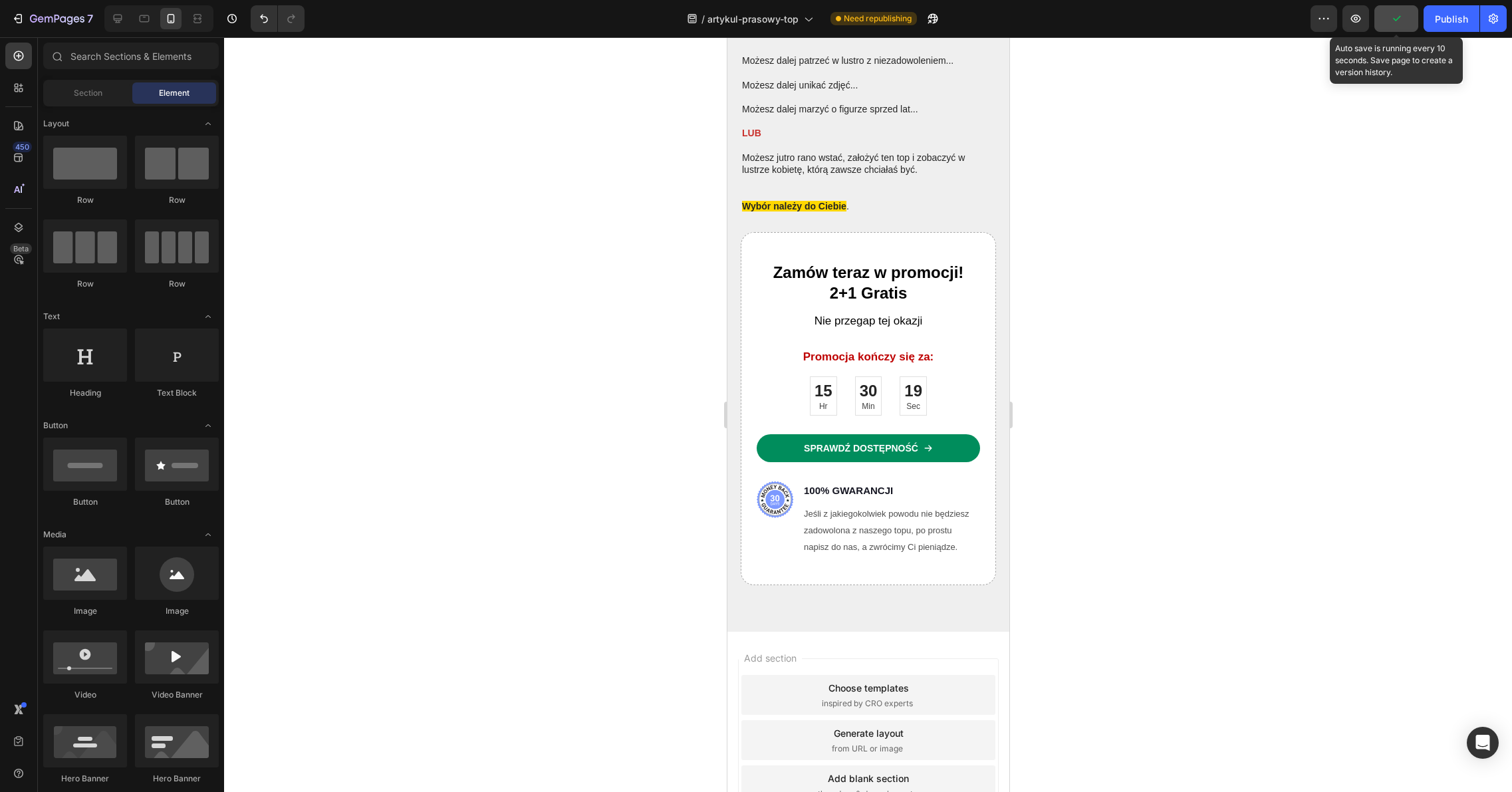
click at [1393, 28] on button "button" at bounding box center [1396, 19] width 44 height 26
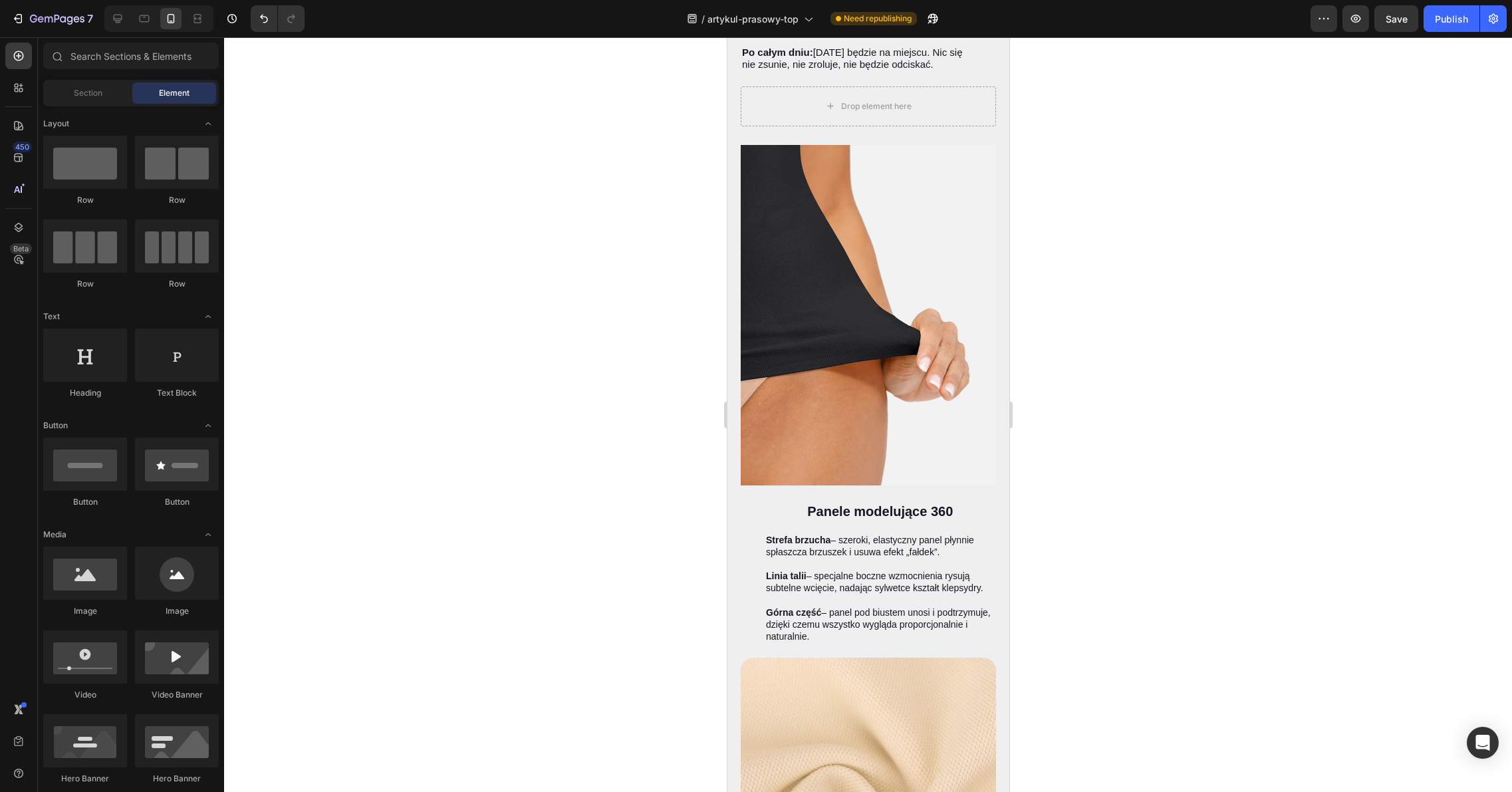
scroll to position [3981, 0]
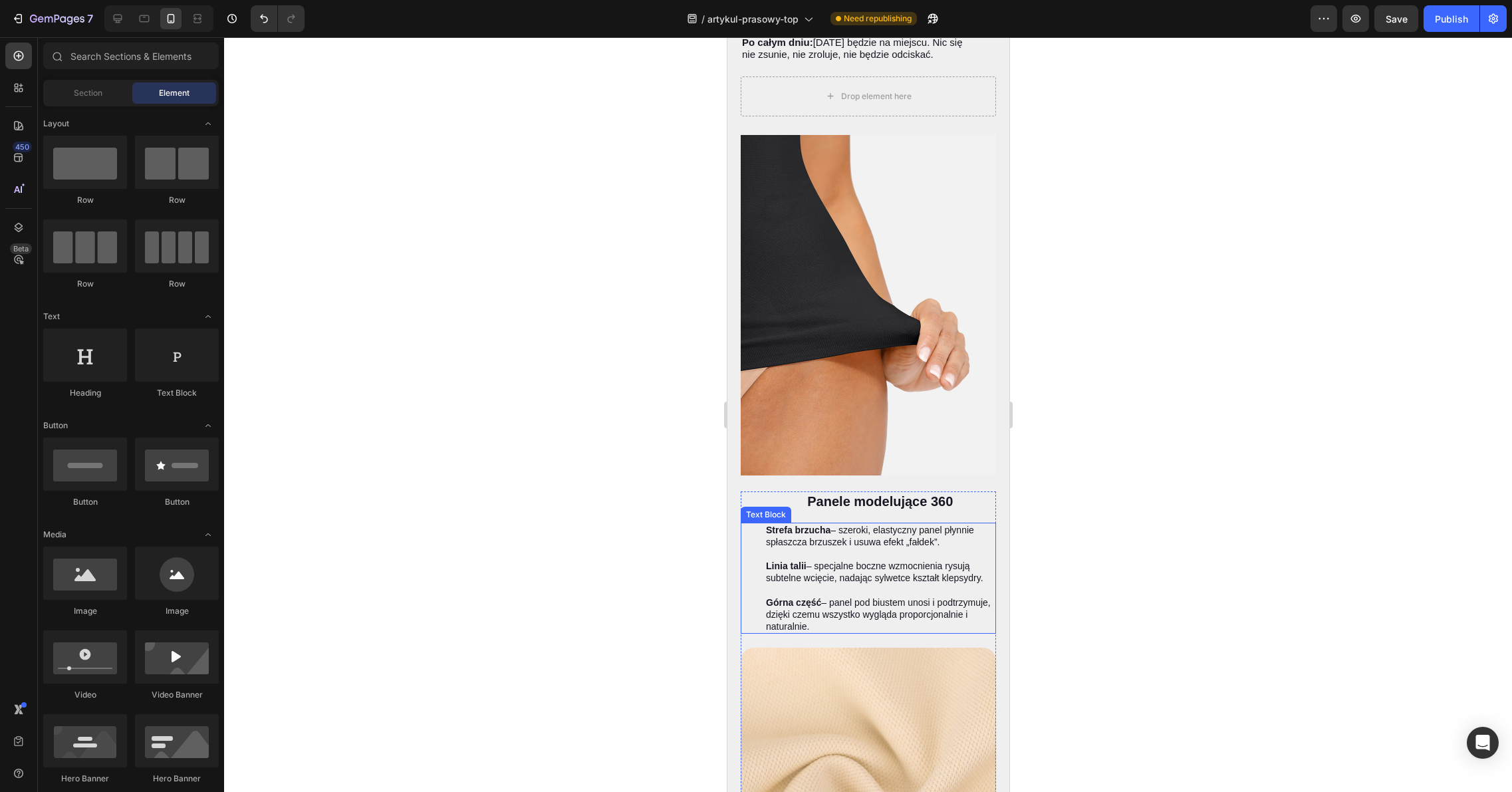
click at [835, 548] on p at bounding box center [880, 553] width 229 height 12
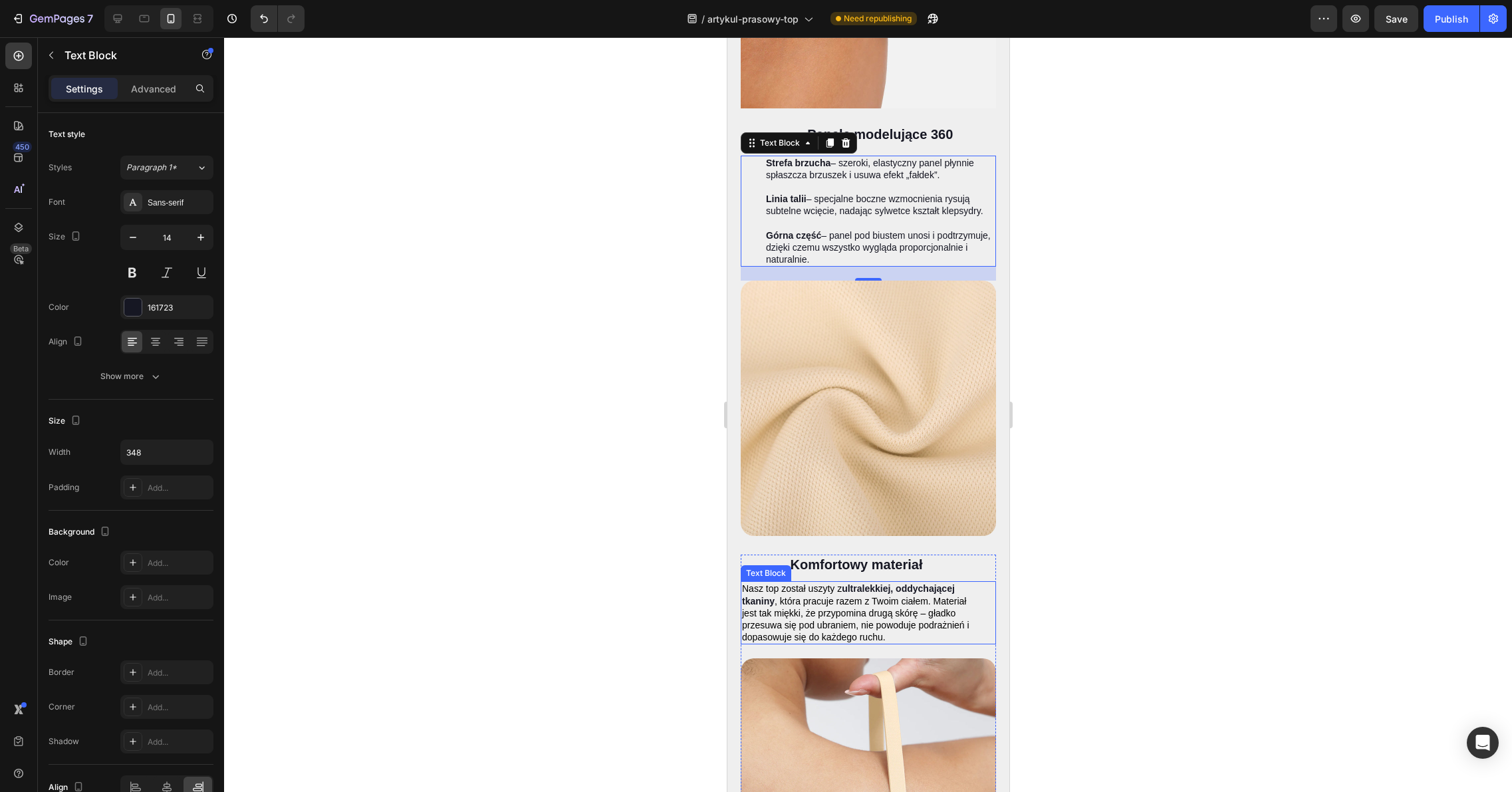
scroll to position [4346, 0]
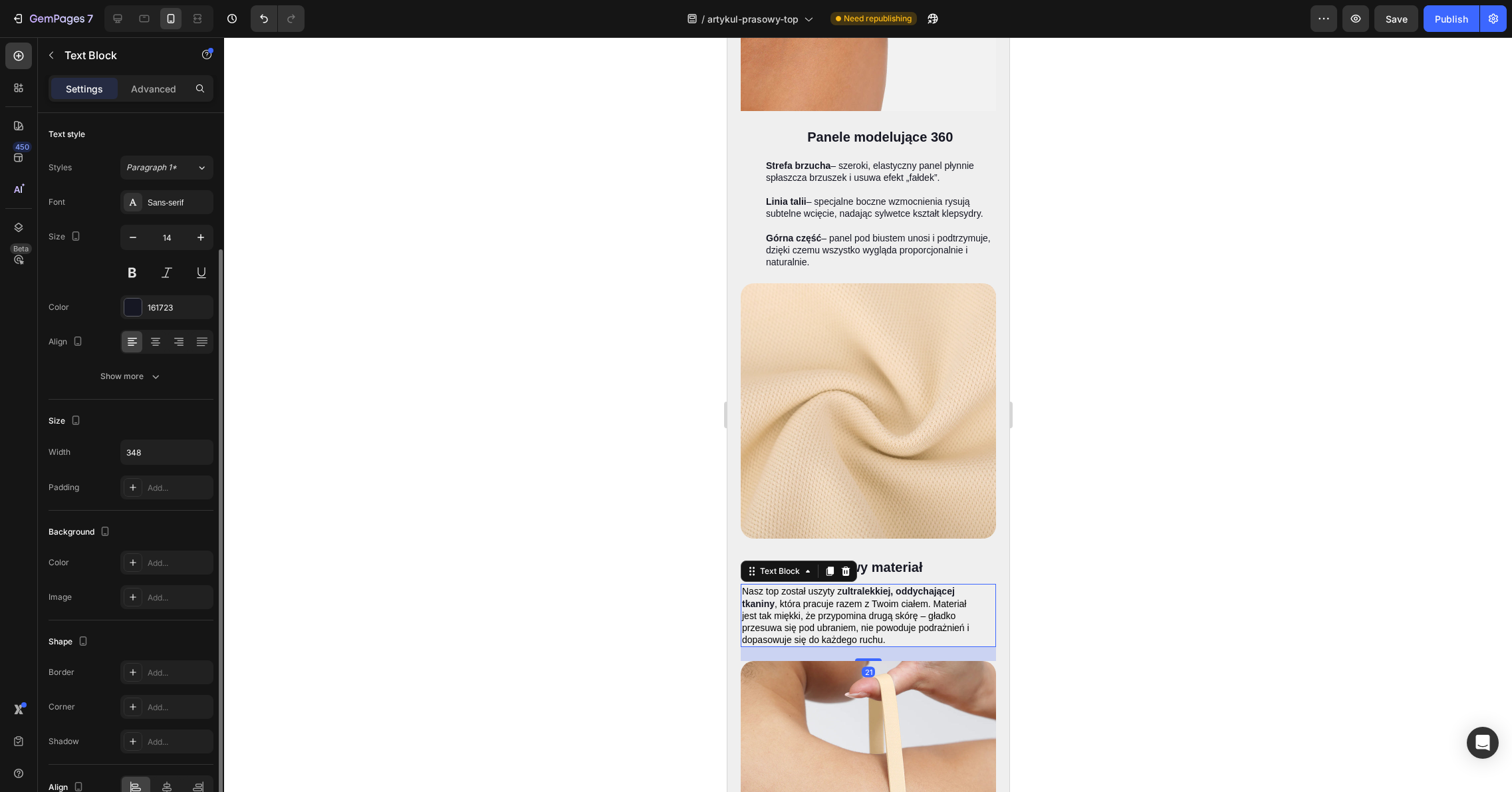
click at [845, 599] on span ", która pracuje razem z Twoim ciałem. Materiał jest tak miękki, że przypomina d…" at bounding box center [855, 622] width 227 height 47
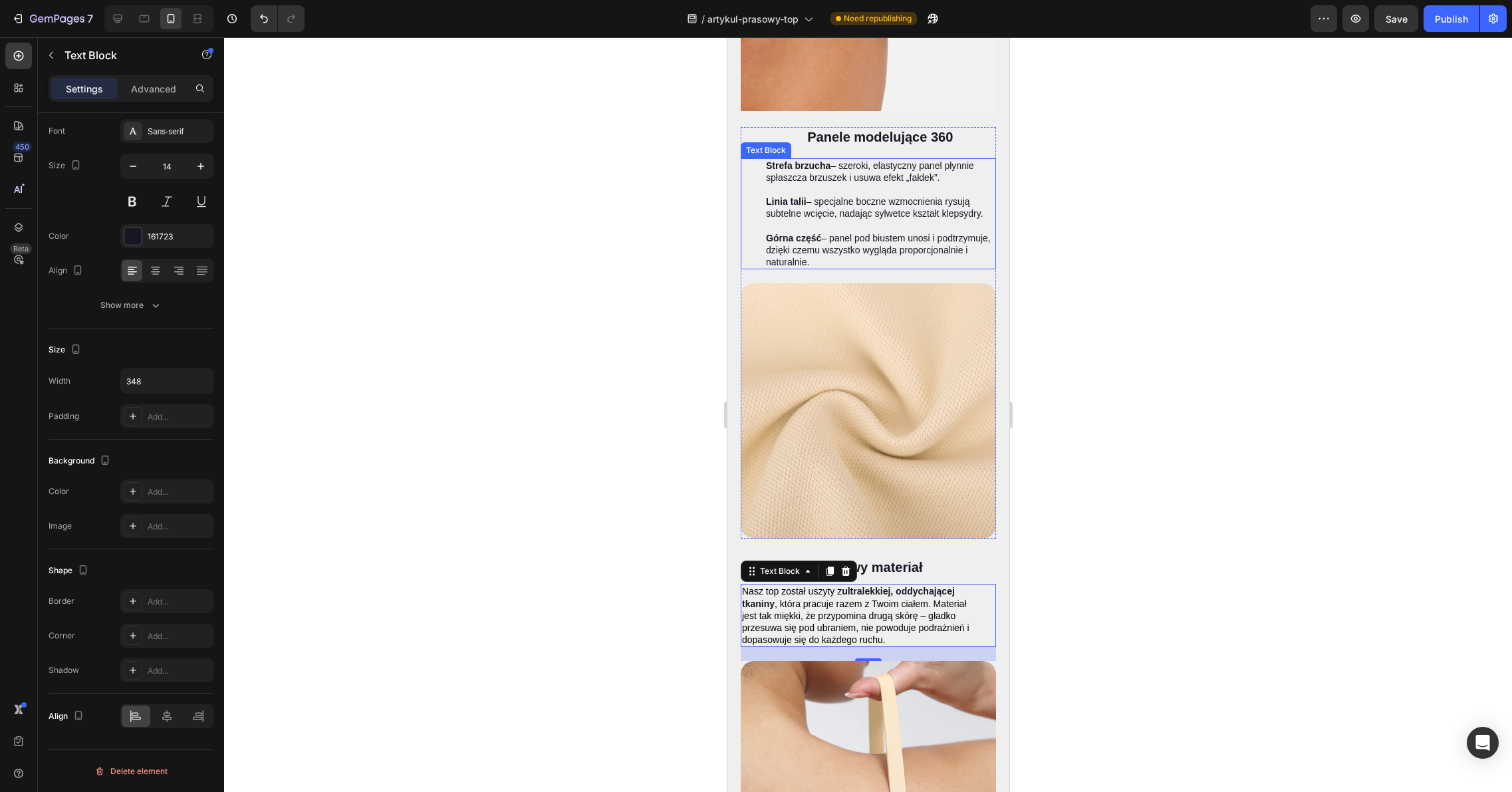
click at [843, 184] on p at bounding box center [880, 189] width 229 height 12
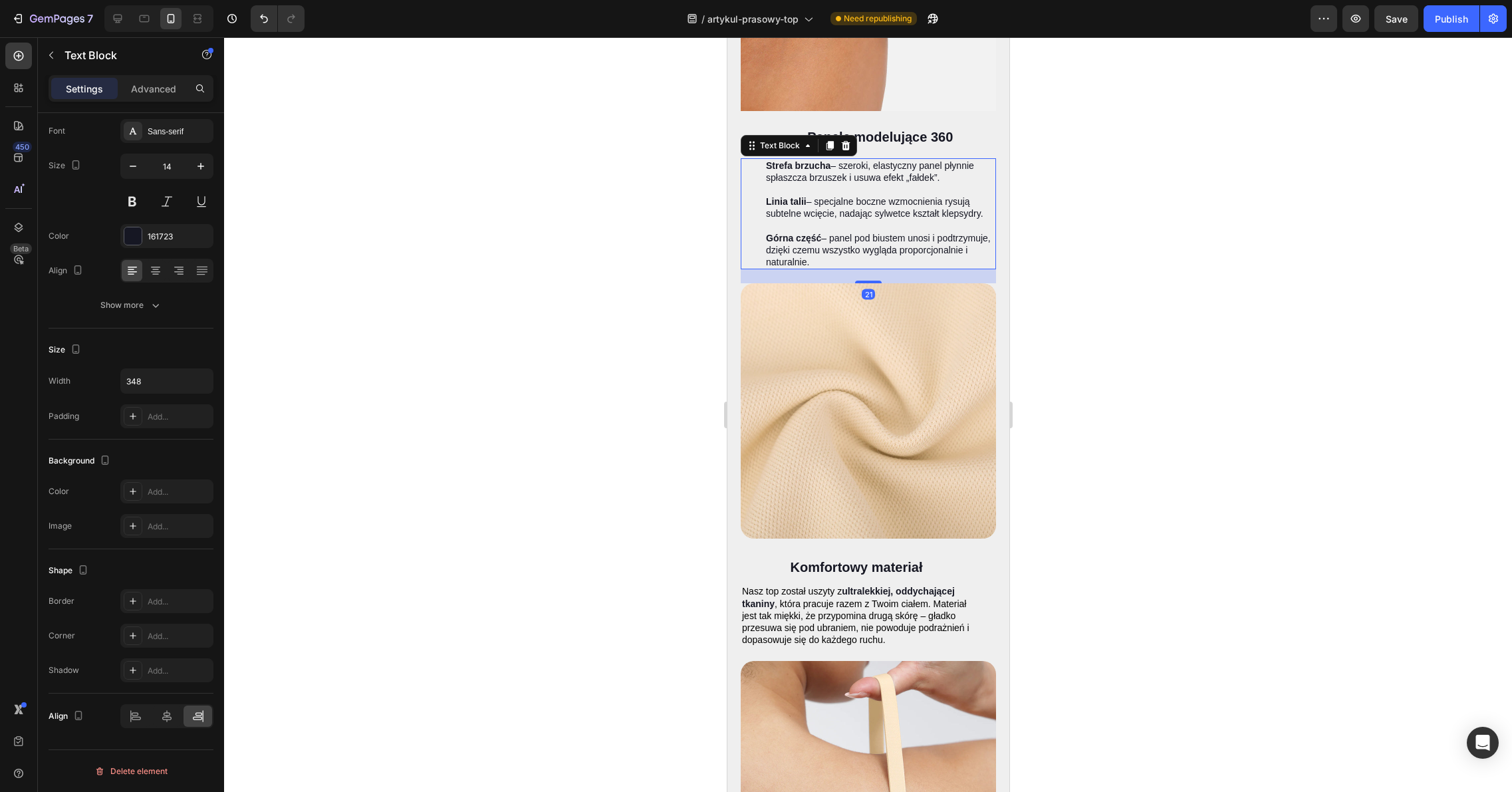
click at [800, 241] on p "Górna część – panel pod biustem unosi i podtrzymuje, dzięki czemu wszystko wygl…" at bounding box center [880, 250] width 229 height 37
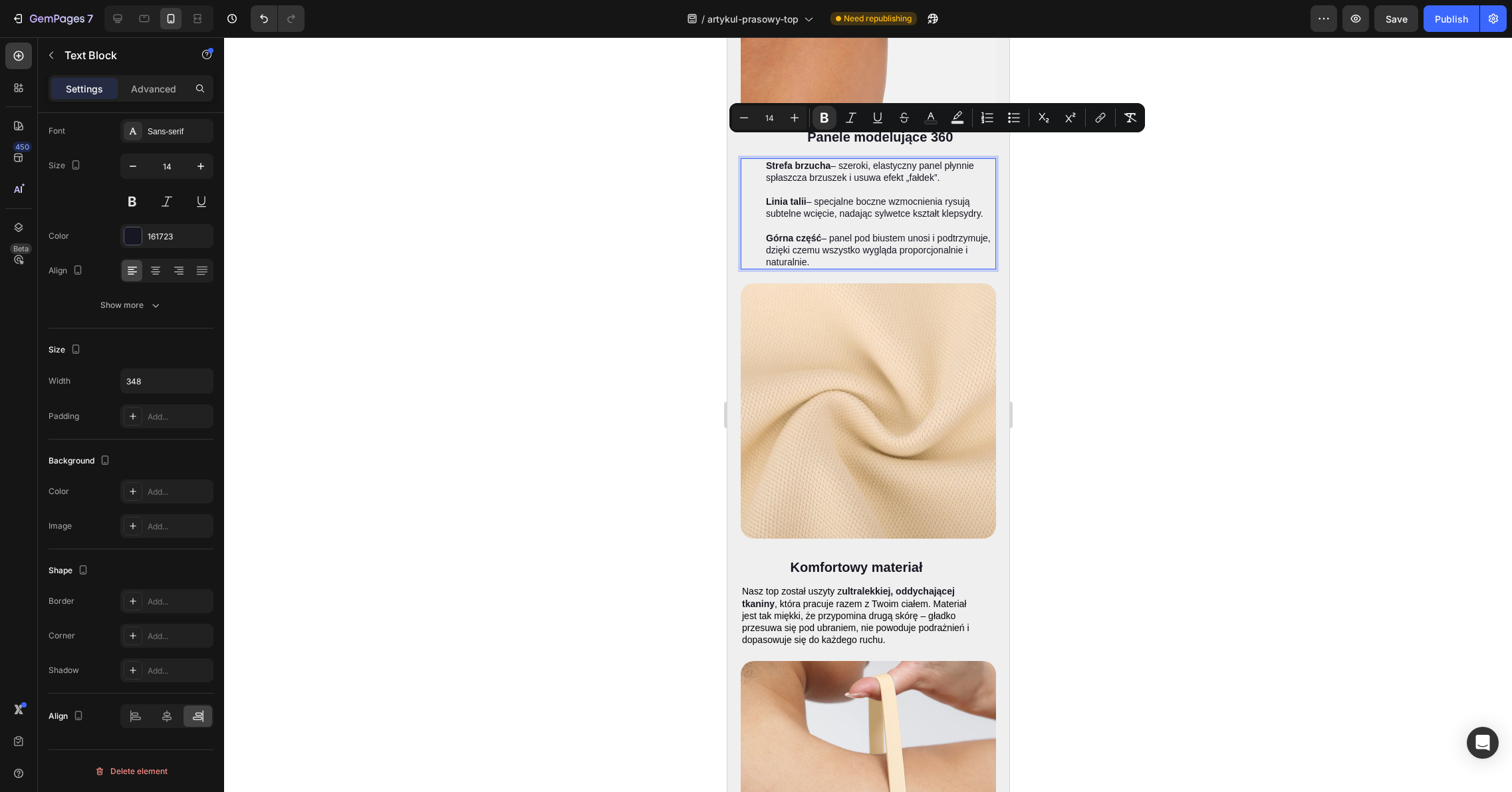
drag, startPoint x: 769, startPoint y: 218, endPoint x: 748, endPoint y: 148, distance: 73.1
click at [748, 158] on div "Strefa brzucha – szeroki, elastyczny panel płynnie spłaszcza brzuszek i usuwa e…" at bounding box center [867, 214] width 255 height 112
copy div "Strefa brzucha – szeroki, elastyczny panel płynnie spłaszcza brzuszek i usuwa e…"
click at [868, 599] on span ", która pracuje razem z Twoim ciałem. Materiał jest tak miękki, że przypomina d…" at bounding box center [855, 622] width 227 height 47
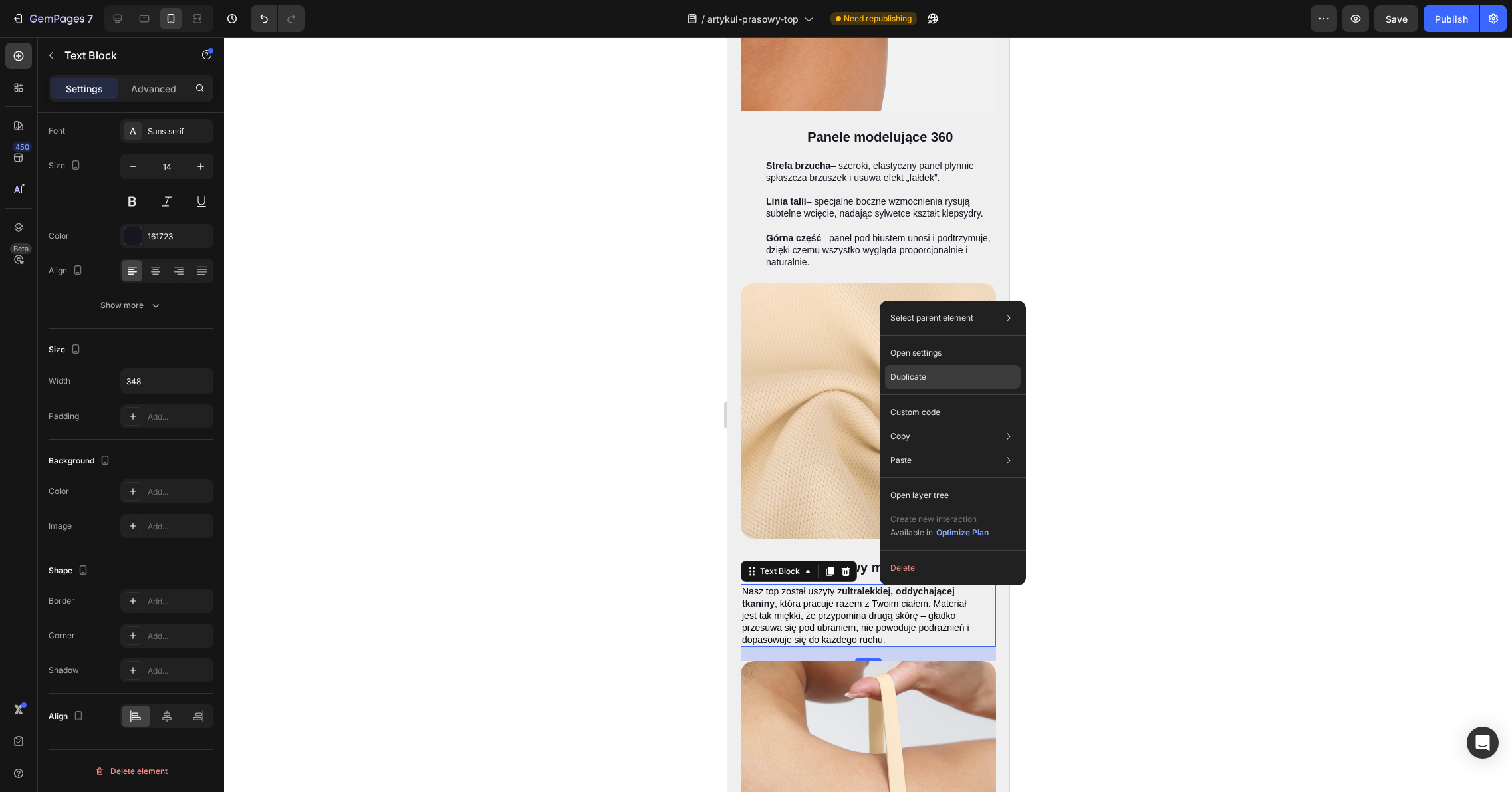
click at [939, 384] on div "Duplicate" at bounding box center [953, 377] width 136 height 24
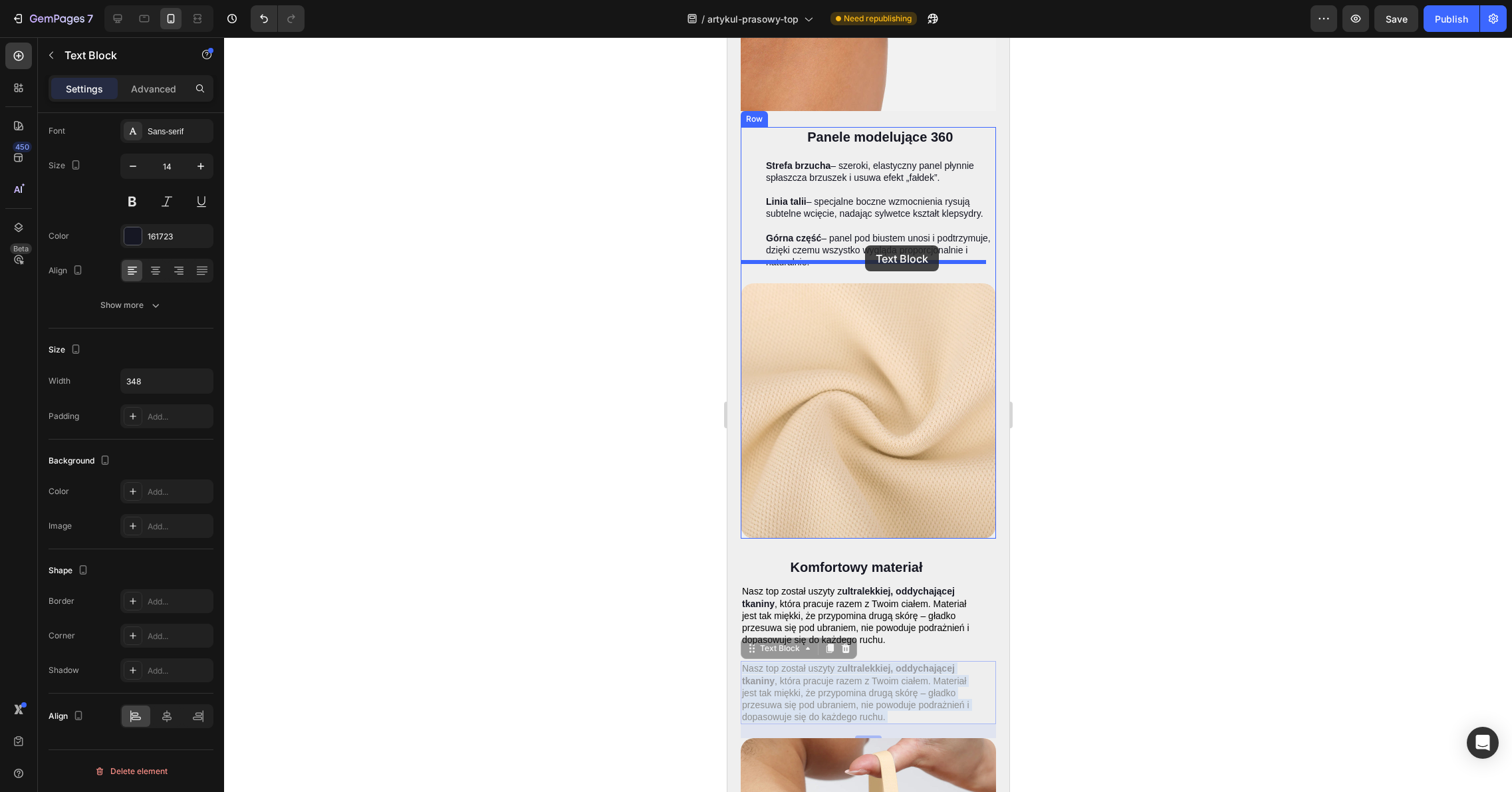
drag, startPoint x: 869, startPoint y: 645, endPoint x: 864, endPoint y: 246, distance: 399.0
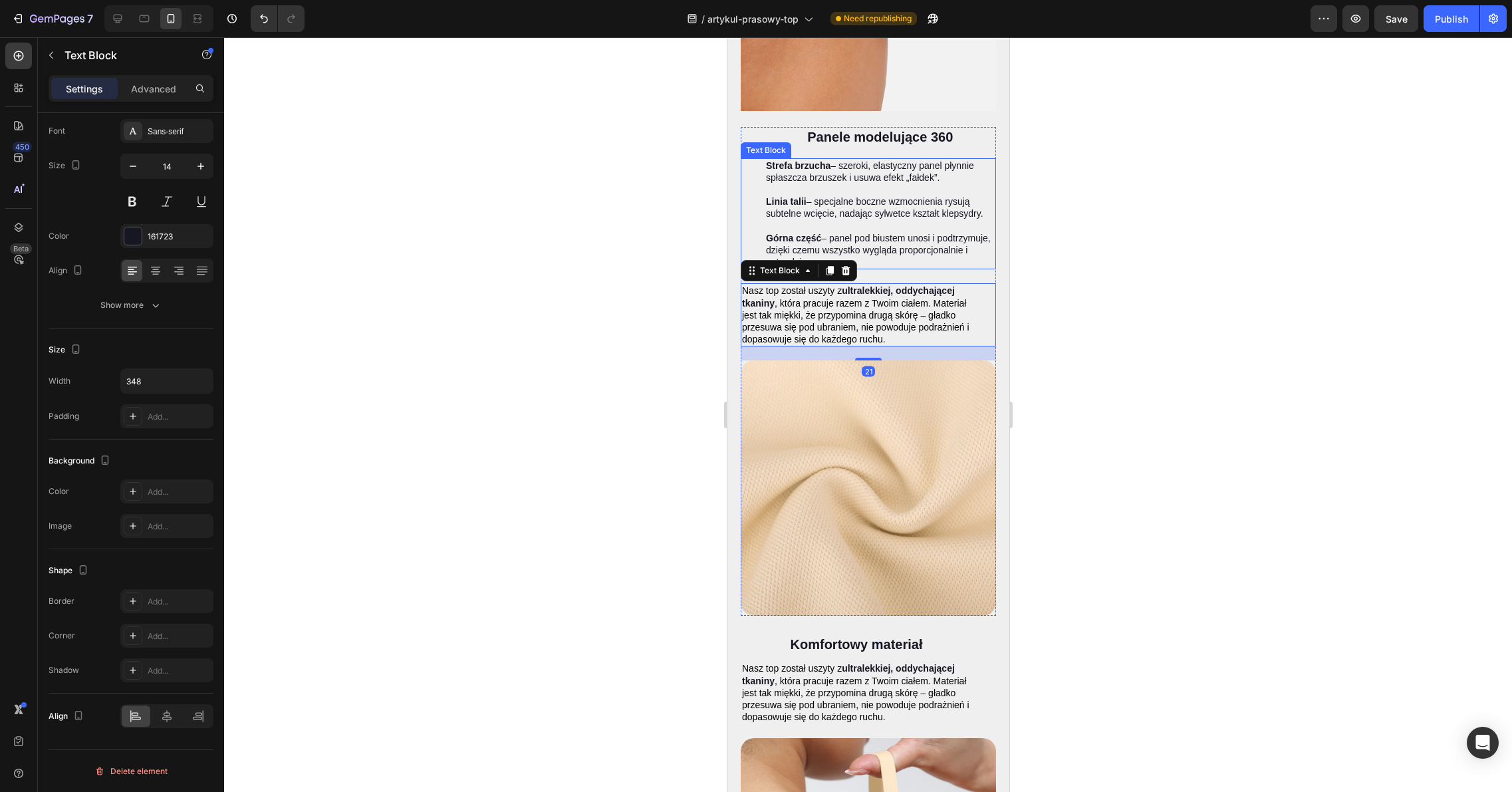
click at [862, 220] on p "Rich Text Editor. Editing area: main" at bounding box center [880, 225] width 229 height 12
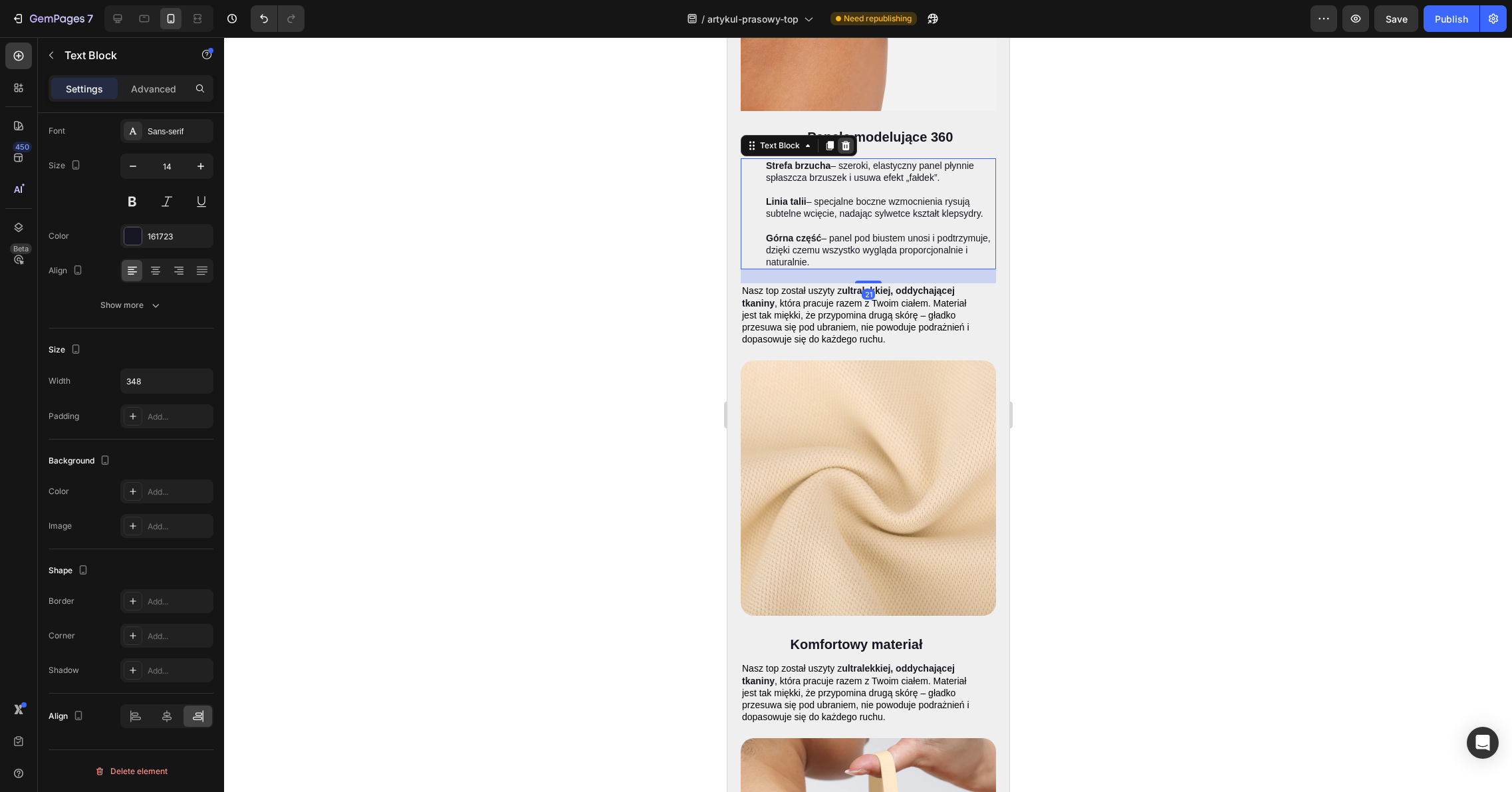
click at [847, 137] on div at bounding box center [844, 145] width 16 height 16
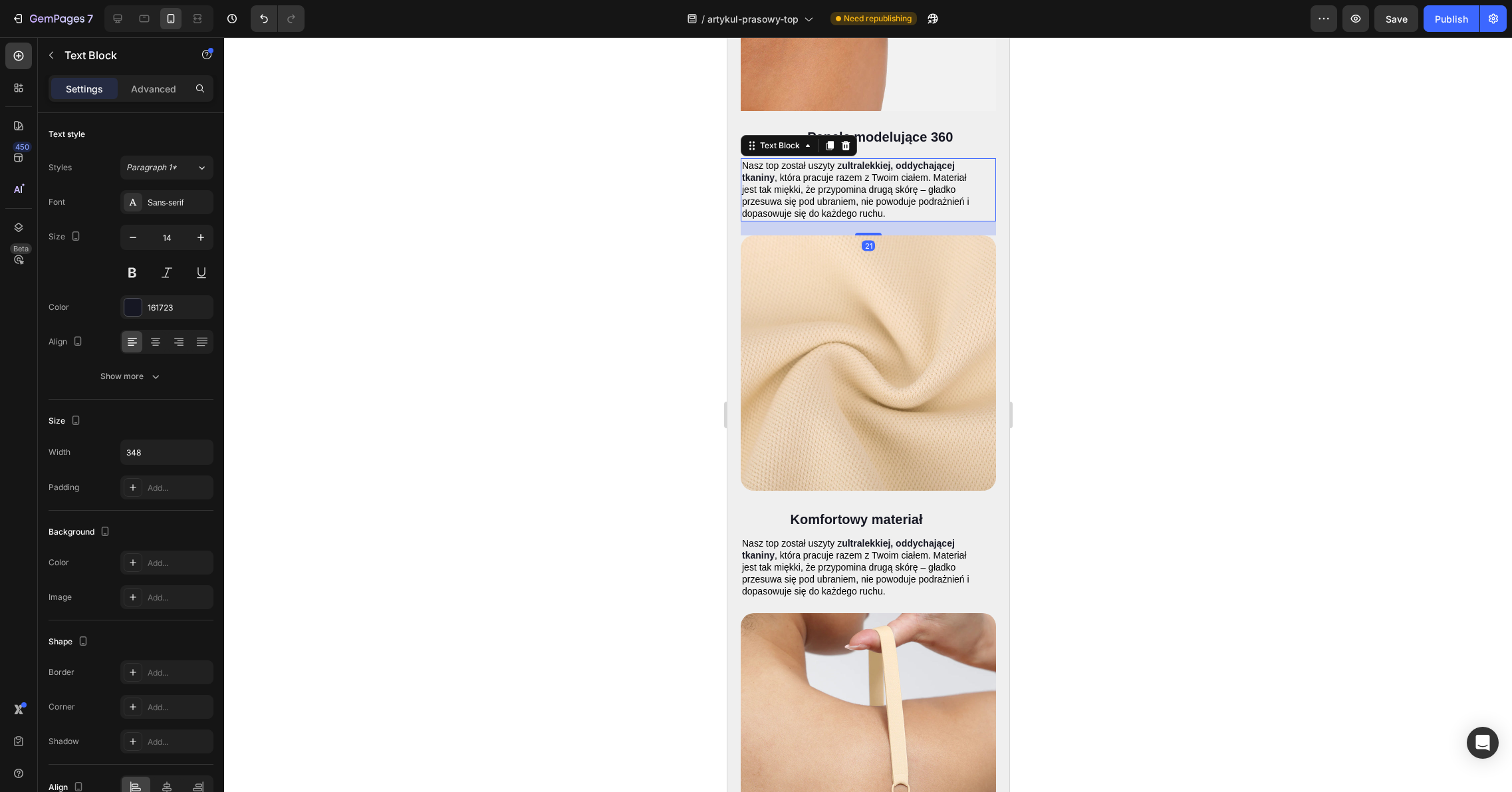
click at [837, 182] on span ", która pracuje razem z Twoim ciałem. Materiał jest tak miękki, że przypomina d…" at bounding box center [855, 196] width 227 height 47
drag, startPoint x: 874, startPoint y: 186, endPoint x: 883, endPoint y: 191, distance: 10.3
click at [874, 186] on span ", która pracuje razem z Twoim ciałem. Materiał jest tak miękki, że przypomina d…" at bounding box center [855, 196] width 227 height 47
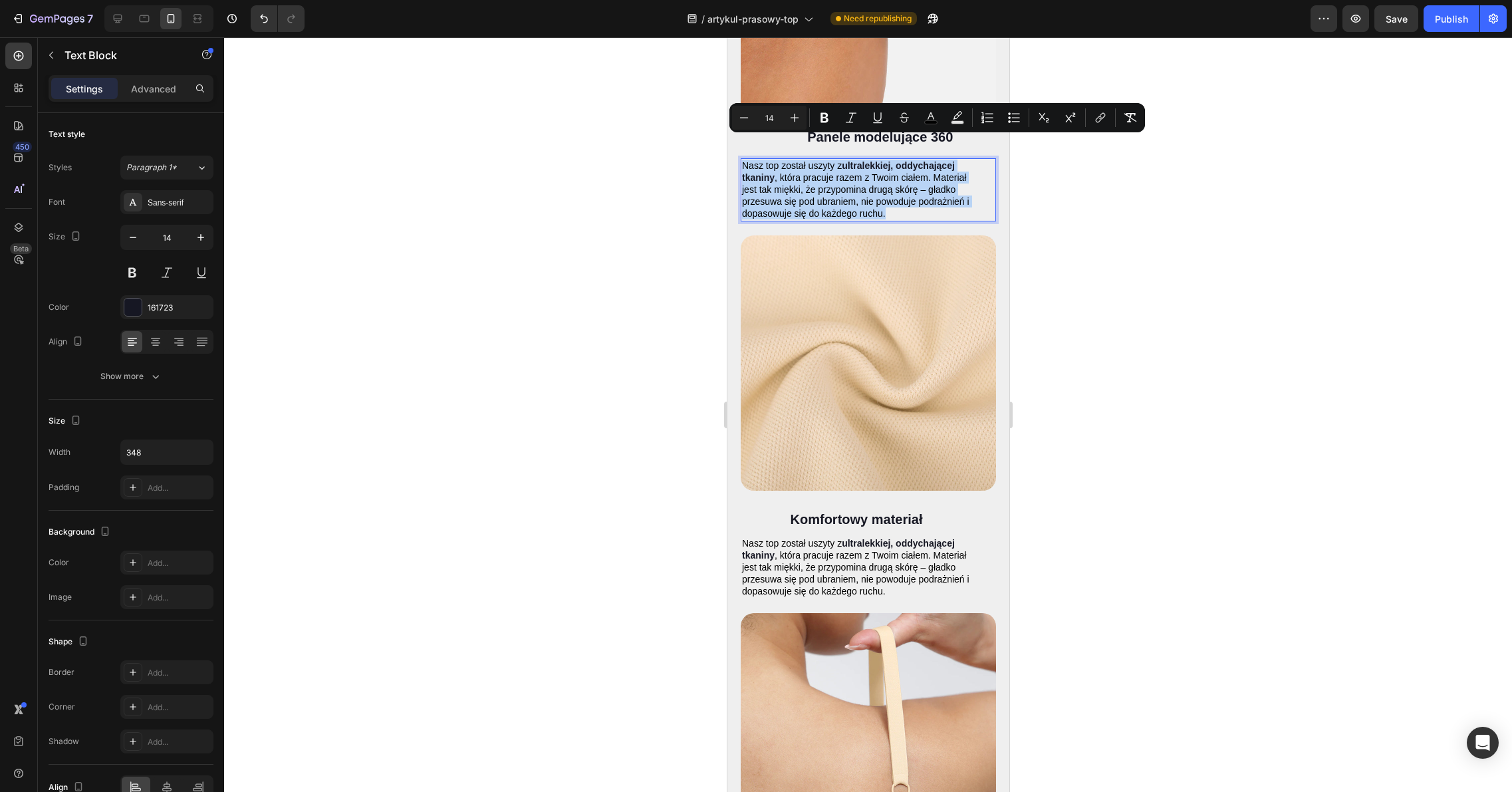
drag, startPoint x: 887, startPoint y: 191, endPoint x: 741, endPoint y: 143, distance: 153.7
click at [741, 160] on p "Nasz top został uszyty z ultralekkiej, oddychającej tkaniny , która pracuje raz…" at bounding box center [855, 189] width 229 height 60
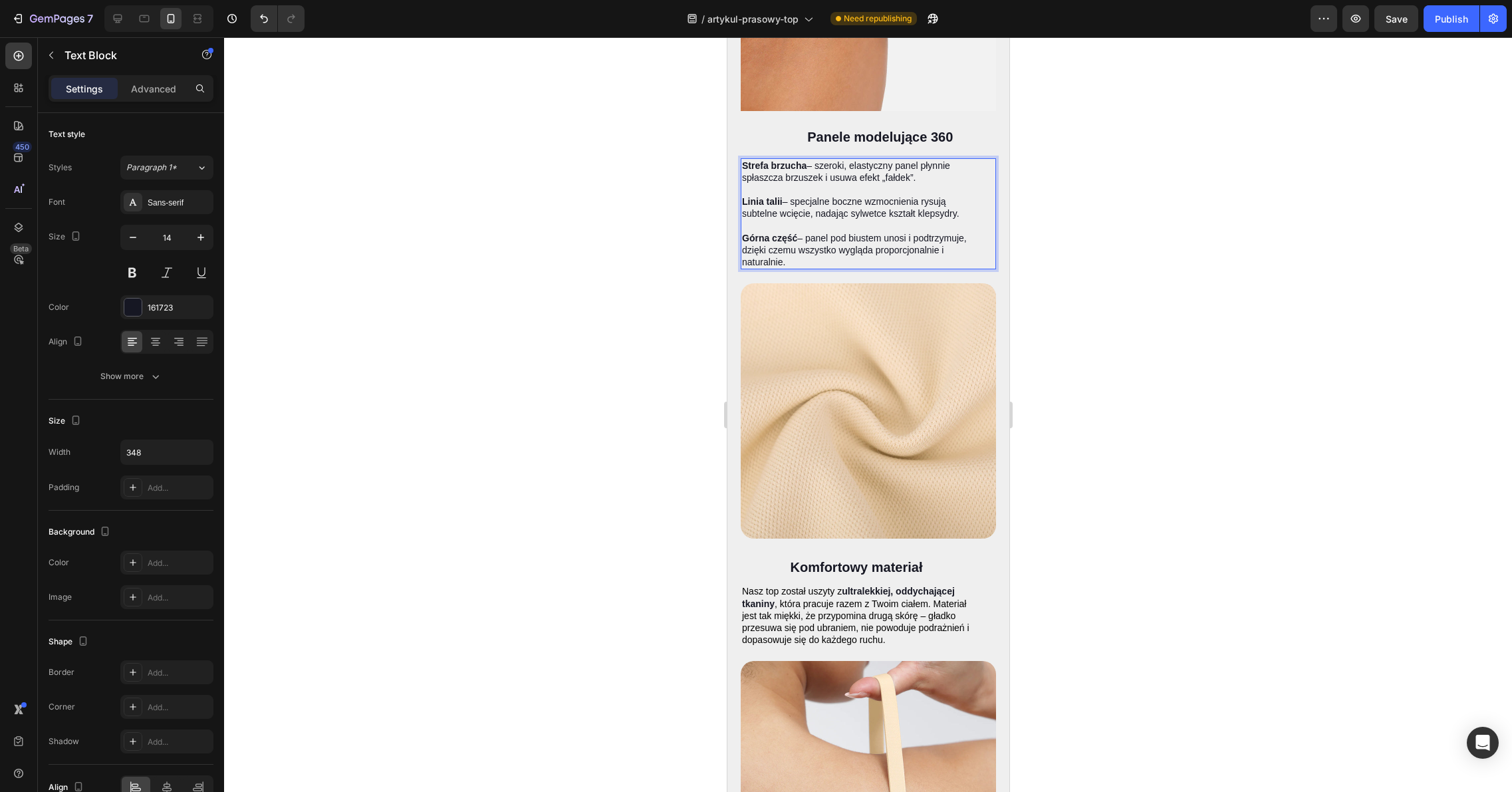
click at [1109, 246] on div at bounding box center [867, 415] width 1287 height 755
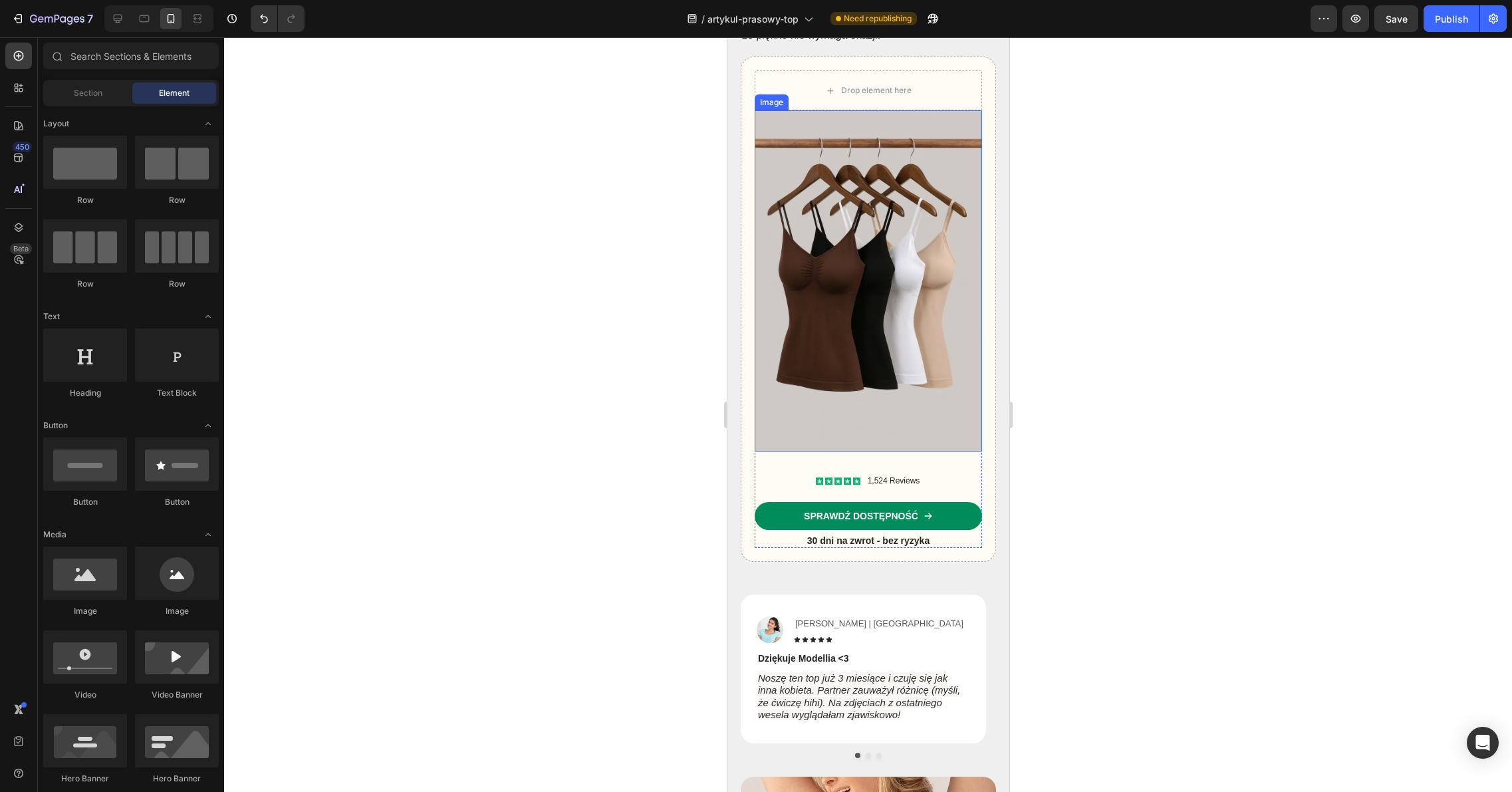
scroll to position [6247, 0]
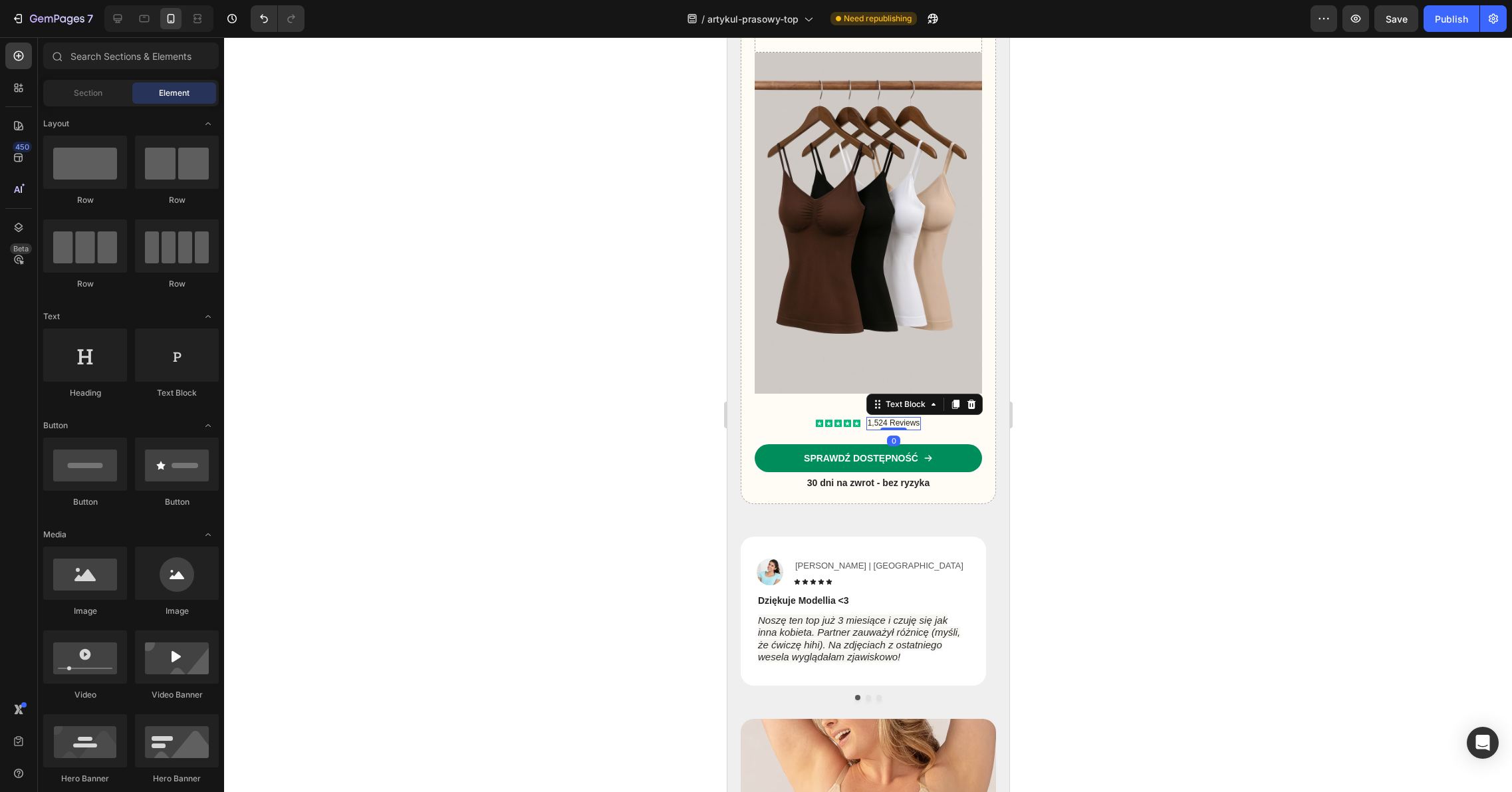
click at [894, 418] on p "1,524 Reviews" at bounding box center [893, 423] width 53 height 10
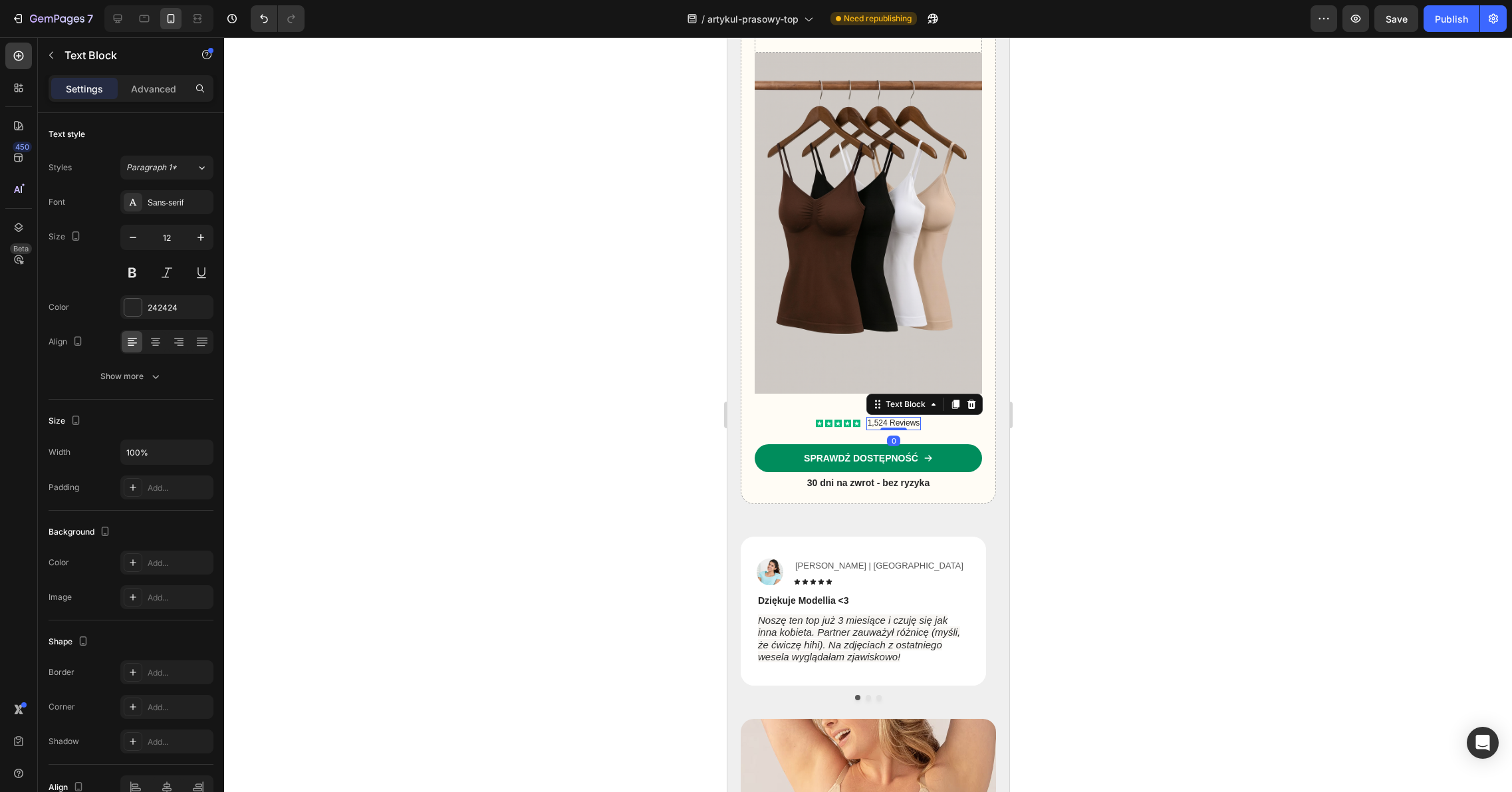
click at [902, 418] on p "1,524 Reviews" at bounding box center [893, 423] width 53 height 10
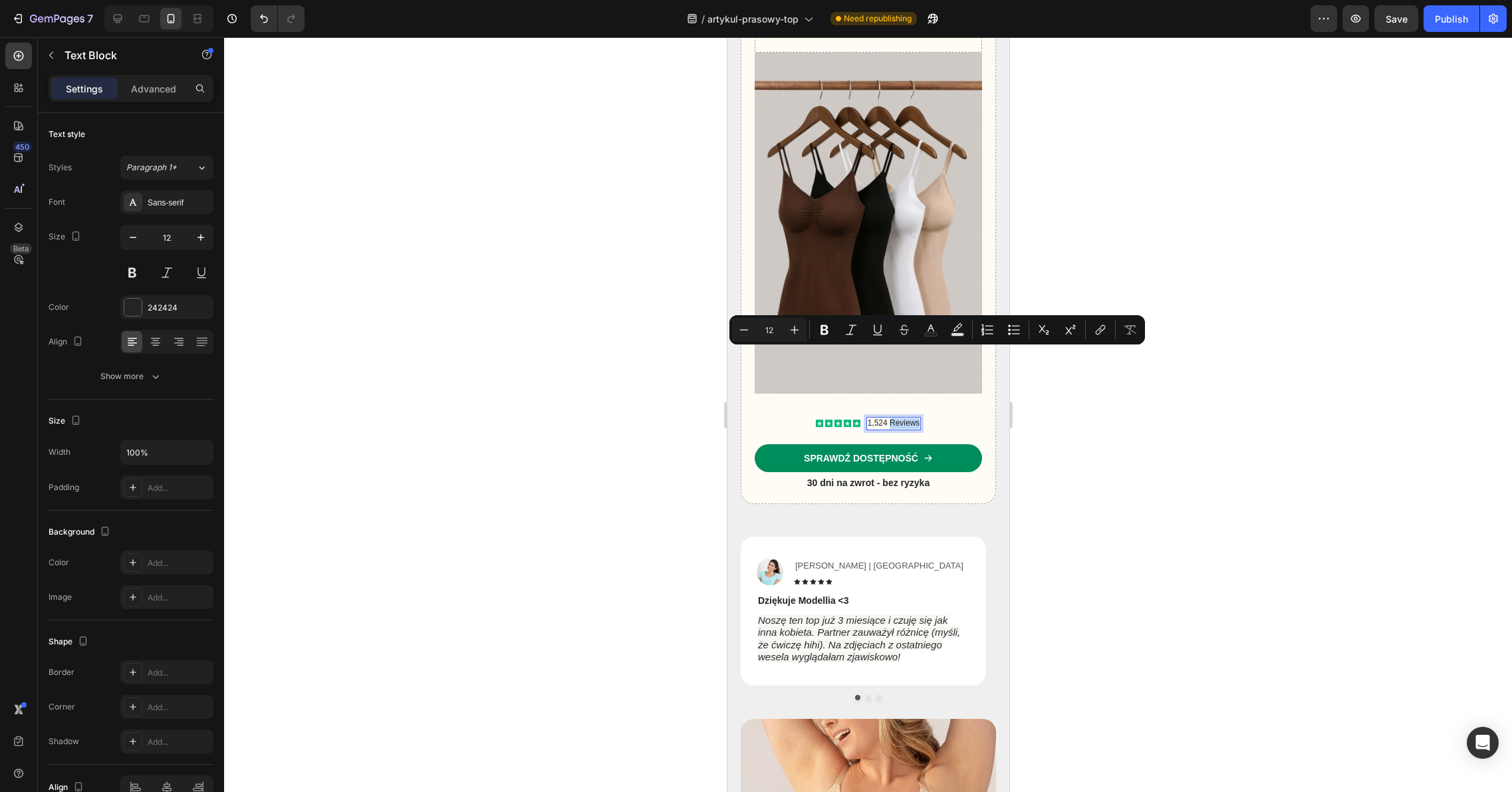
drag, startPoint x: 885, startPoint y: 355, endPoint x: 913, endPoint y: 354, distance: 28.0
click at [913, 418] on p "1,524 Reviews" at bounding box center [893, 423] width 53 height 10
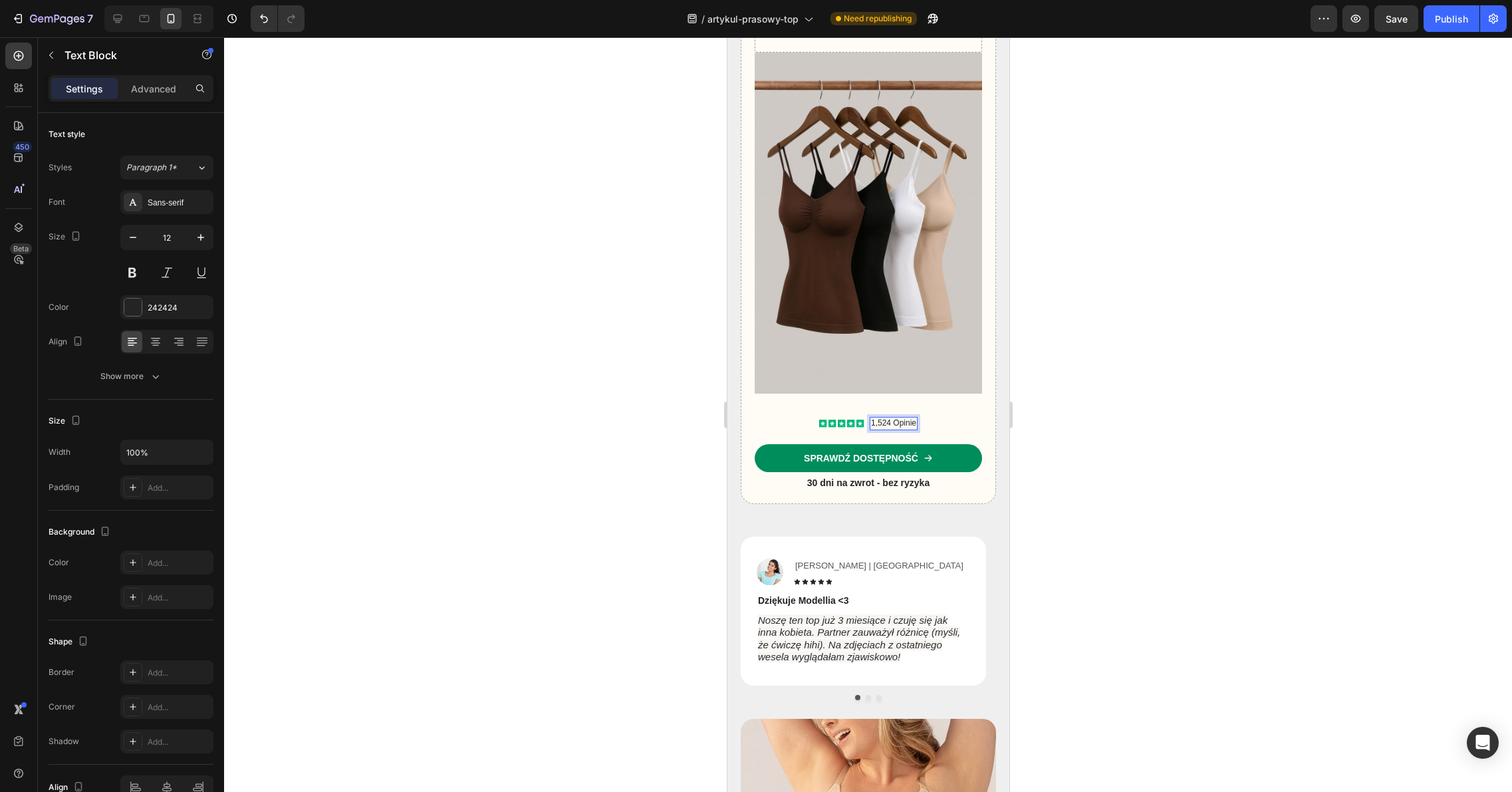
click at [1081, 342] on div at bounding box center [867, 415] width 1287 height 755
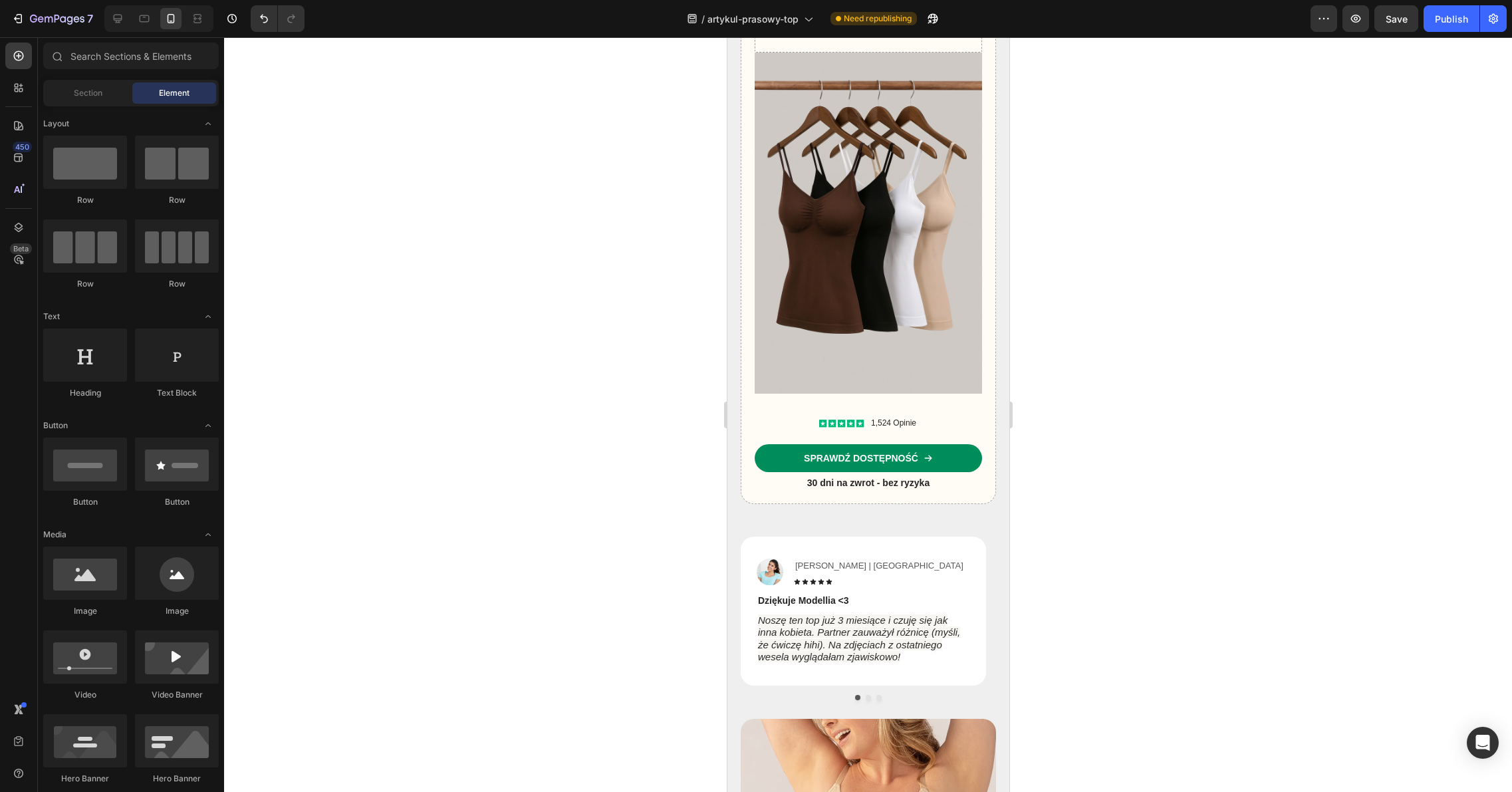
click at [1197, 338] on div at bounding box center [867, 415] width 1287 height 755
click at [907, 418] on p "1,524 Opinie" at bounding box center [892, 423] width 45 height 10
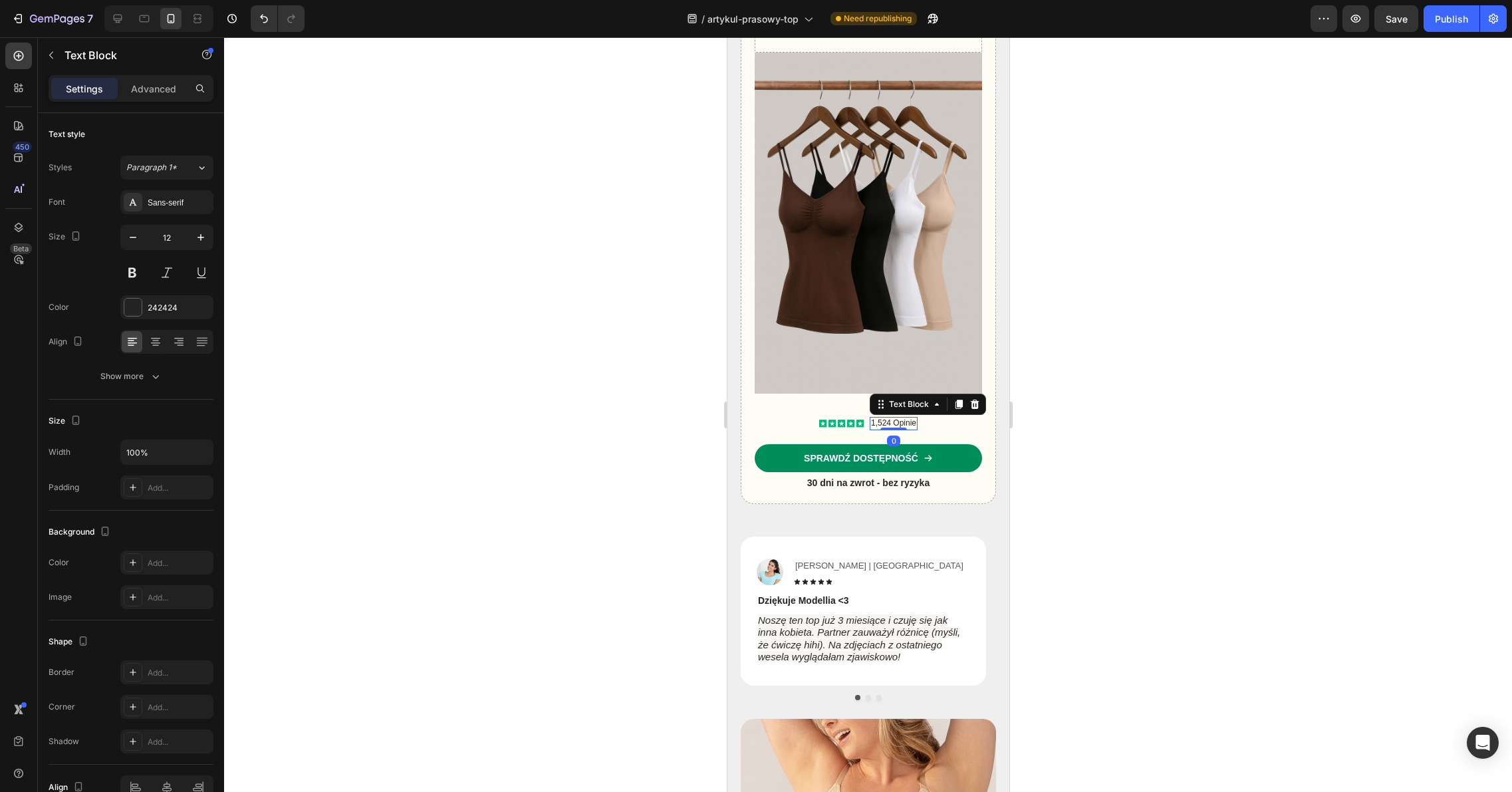
click at [1100, 347] on div at bounding box center [867, 415] width 1287 height 755
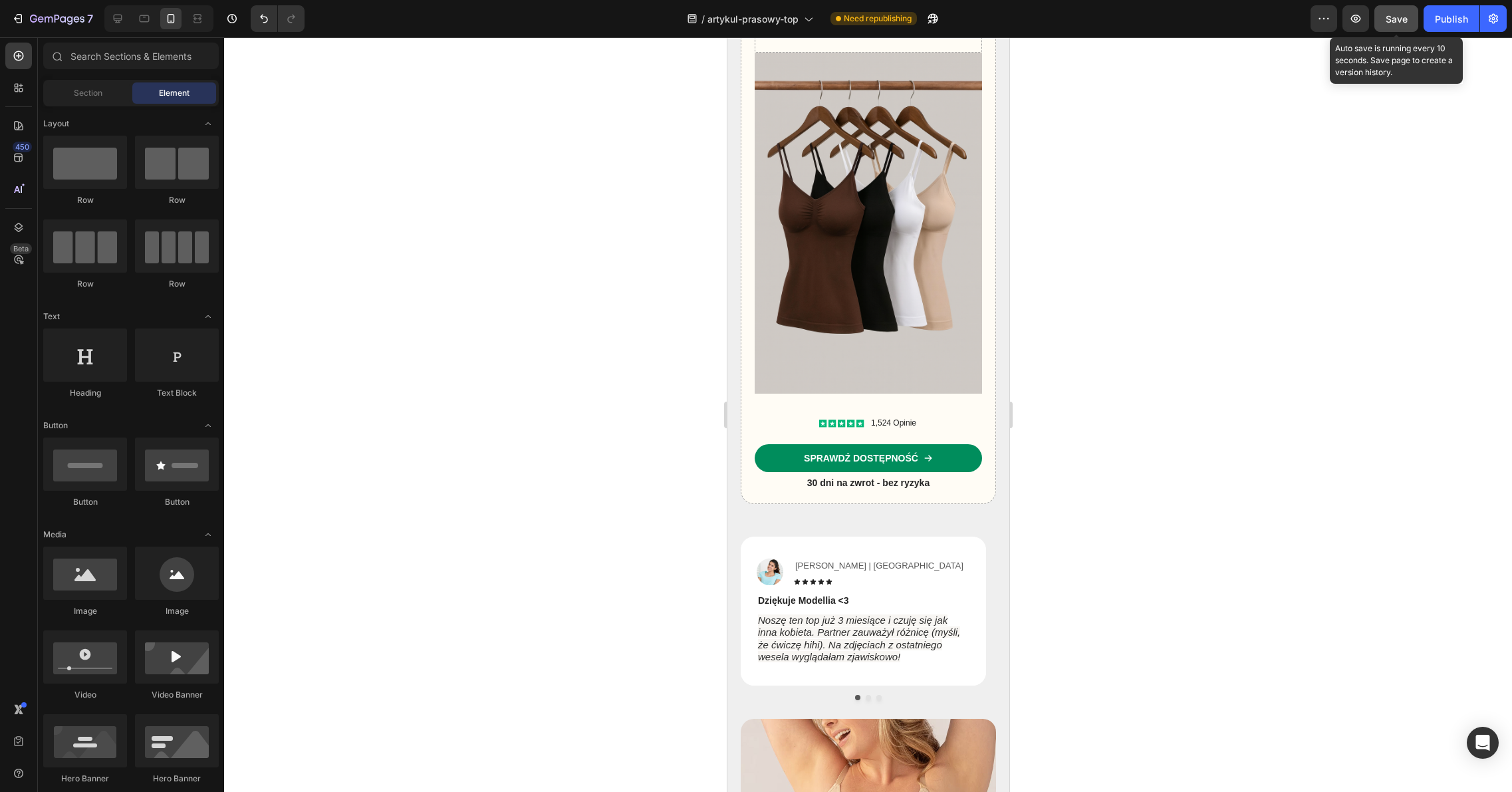
click at [1384, 26] on button "Save" at bounding box center [1396, 19] width 44 height 26
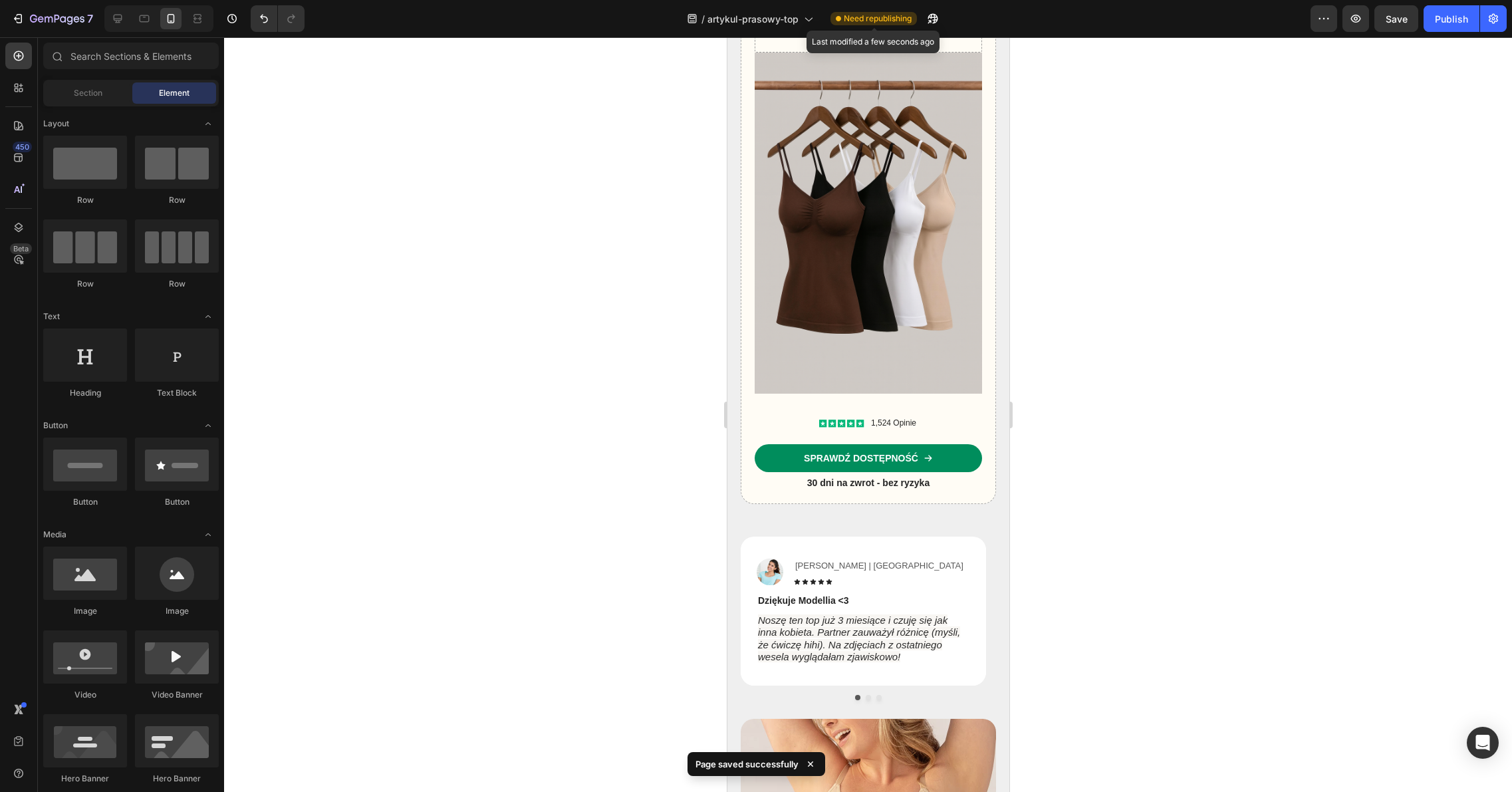
click at [903, 17] on span "Need republishing" at bounding box center [878, 18] width 68 height 12
click at [903, 21] on span "Need republishing" at bounding box center [878, 18] width 68 height 12
click at [932, 21] on icon "button" at bounding box center [932, 18] width 13 height 13
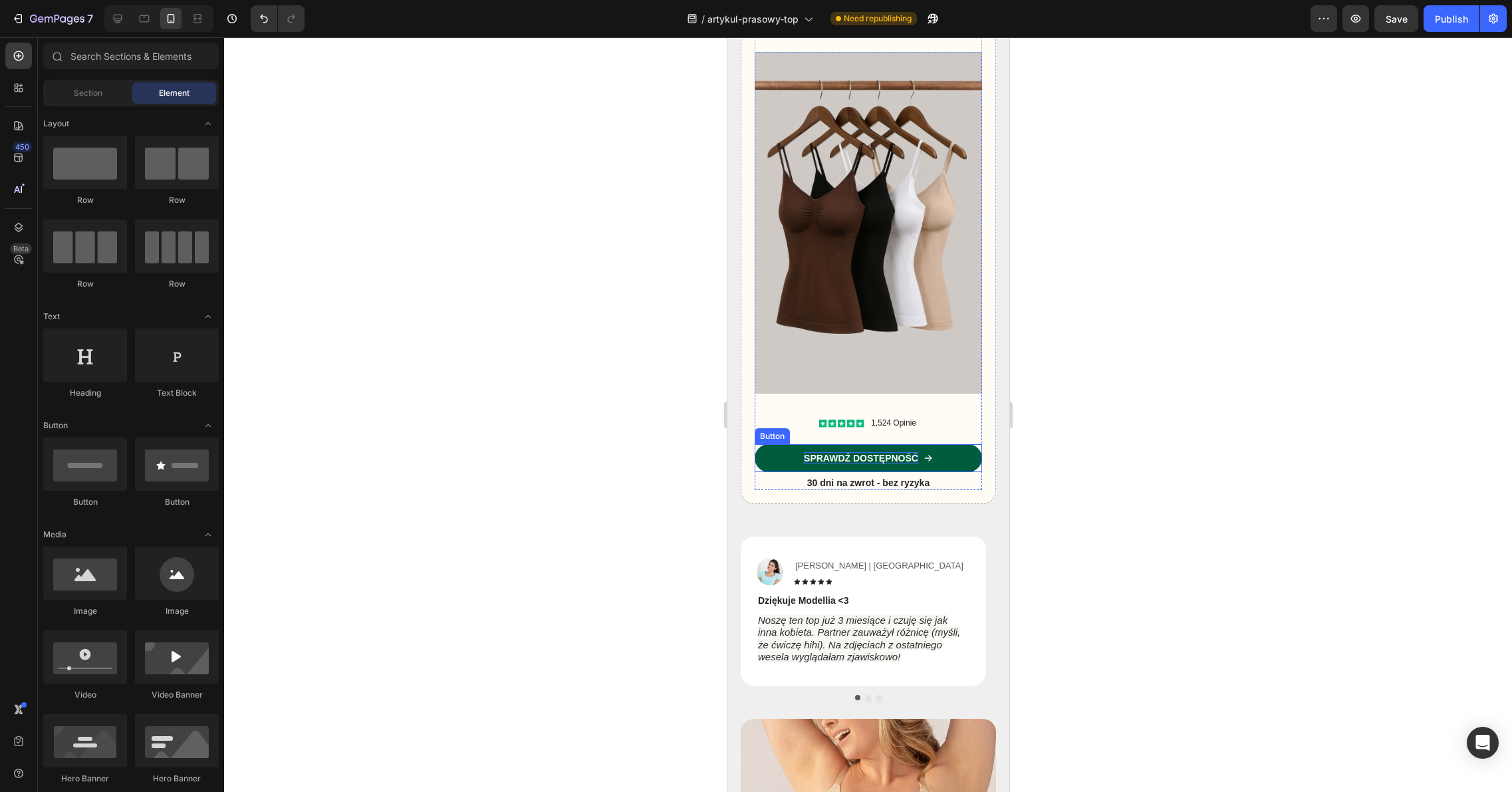
click at [823, 452] on p "Sprawdź Dostępność" at bounding box center [860, 458] width 114 height 12
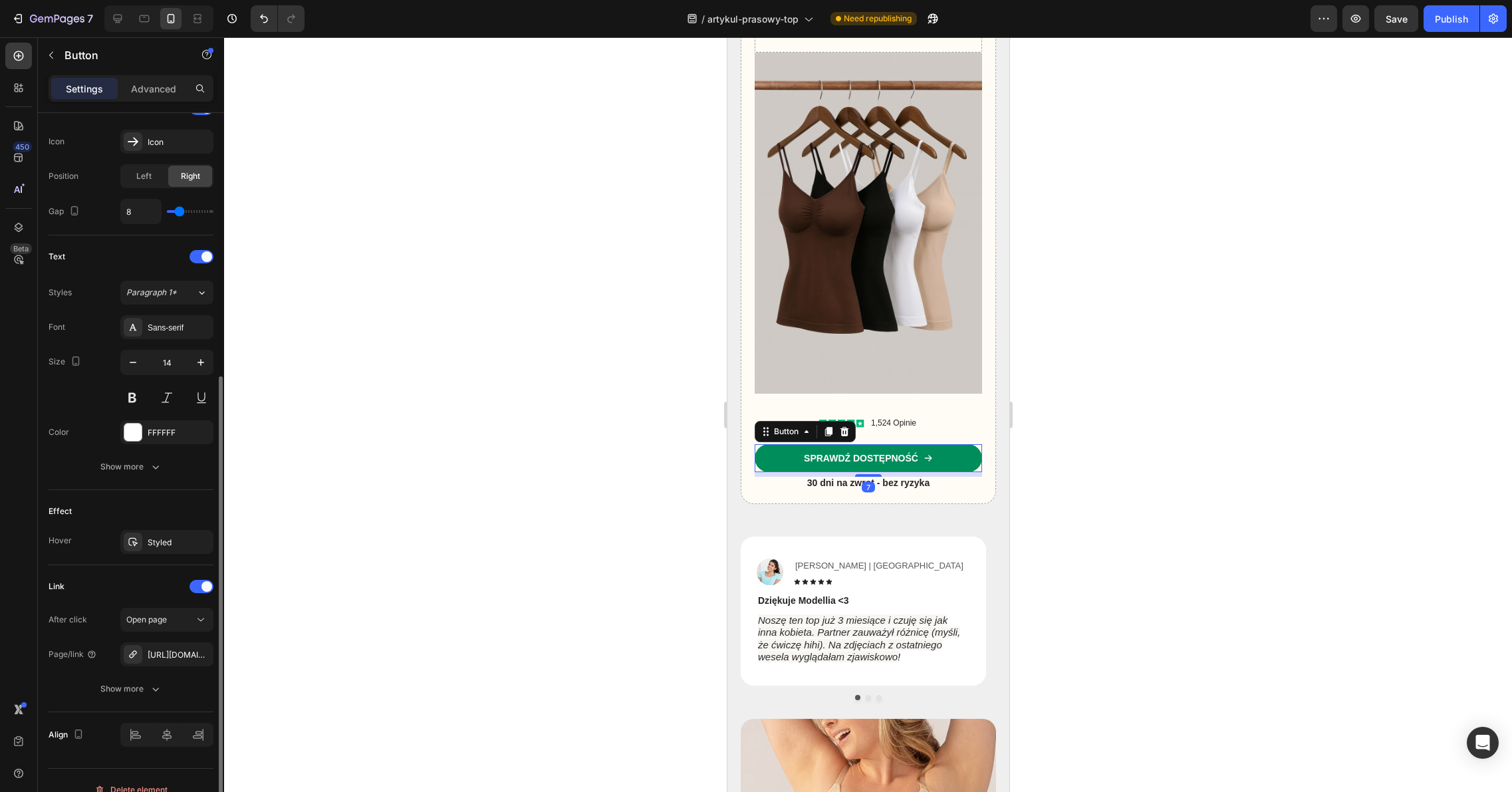
scroll to position [445, 0]
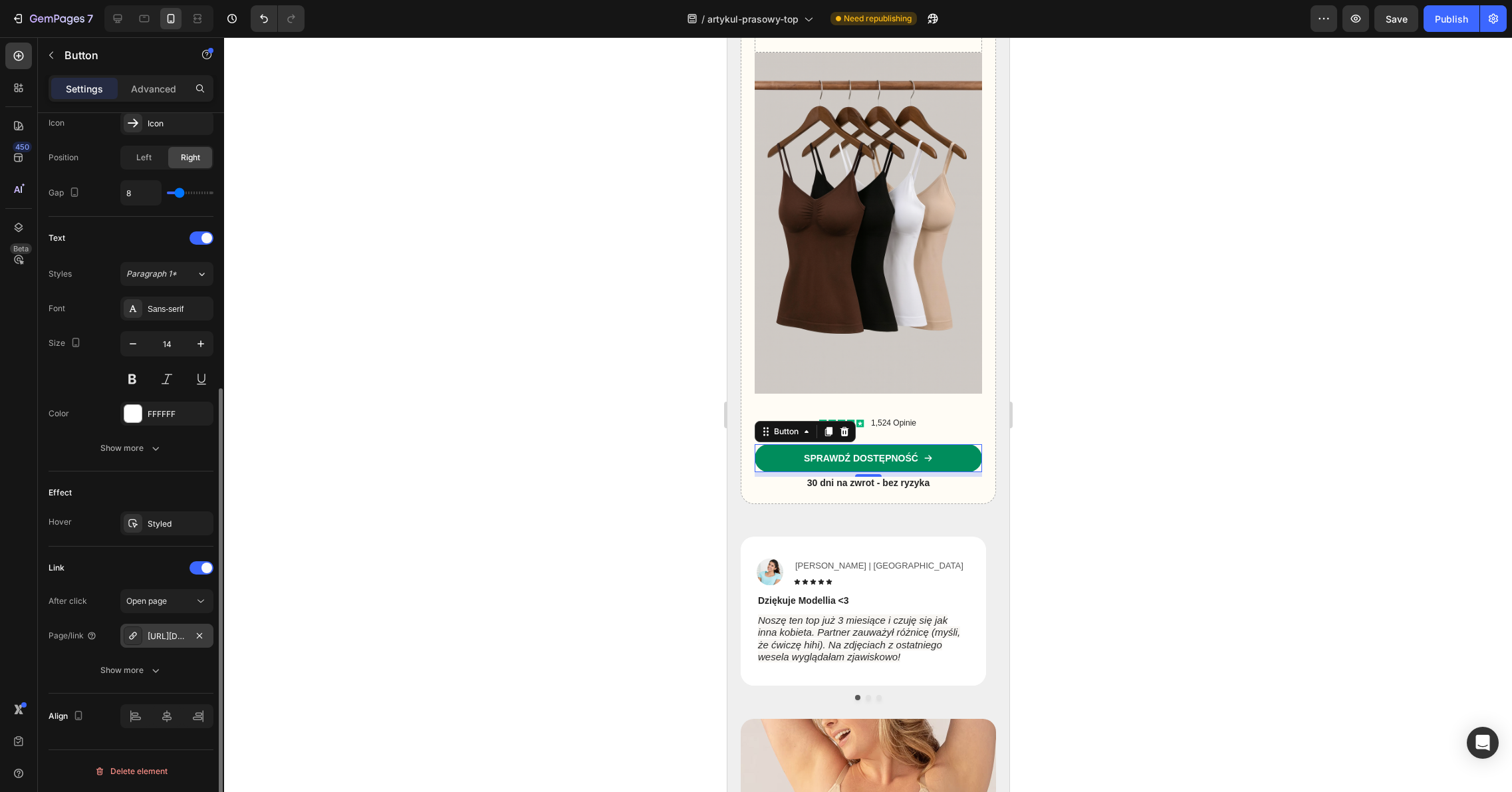
click at [177, 639] on div "[URL][DOMAIN_NAME]" at bounding box center [167, 636] width 39 height 12
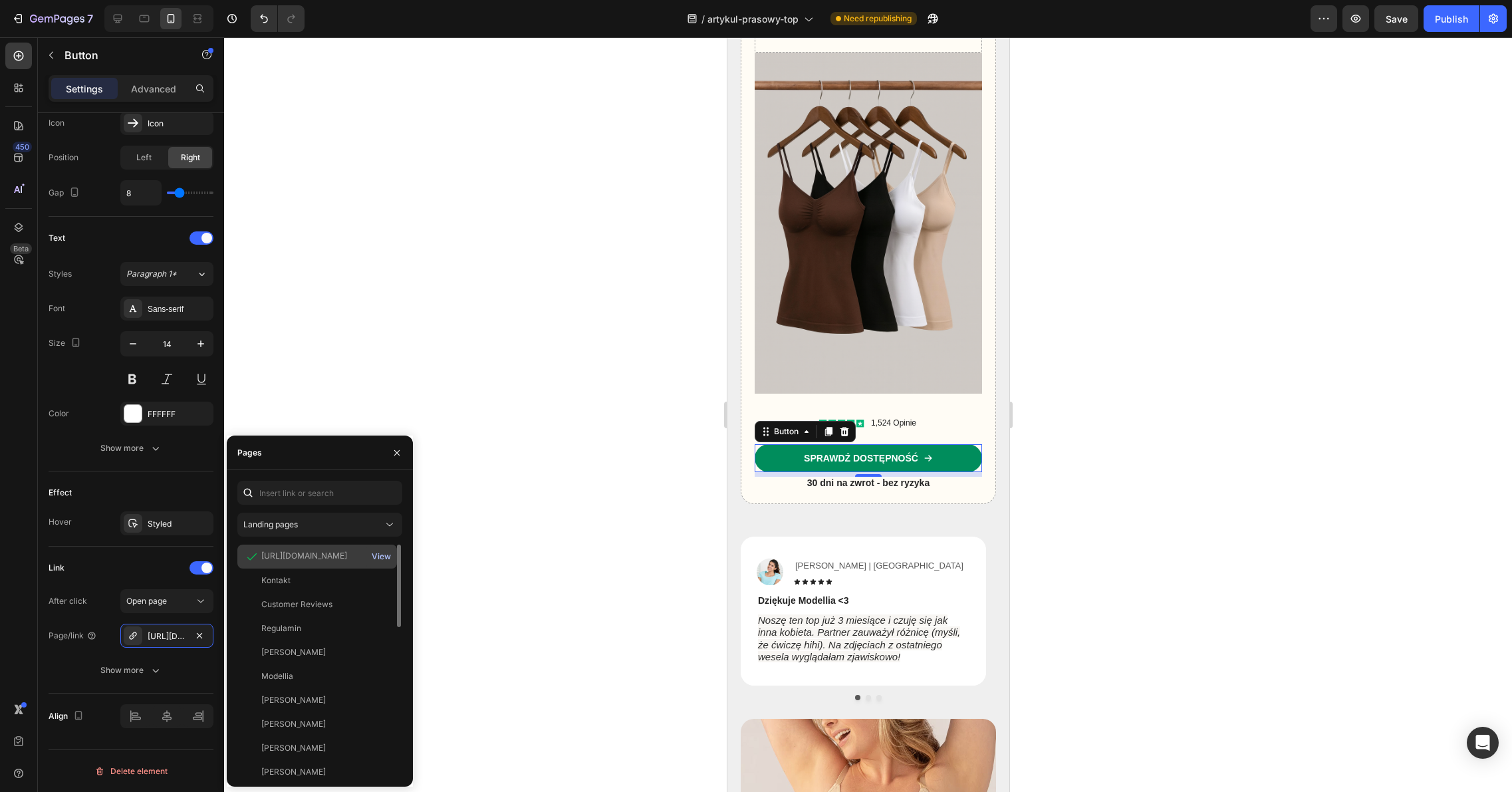
click at [380, 556] on div "View" at bounding box center [381, 556] width 19 height 12
click at [398, 356] on div at bounding box center [867, 415] width 1287 height 755
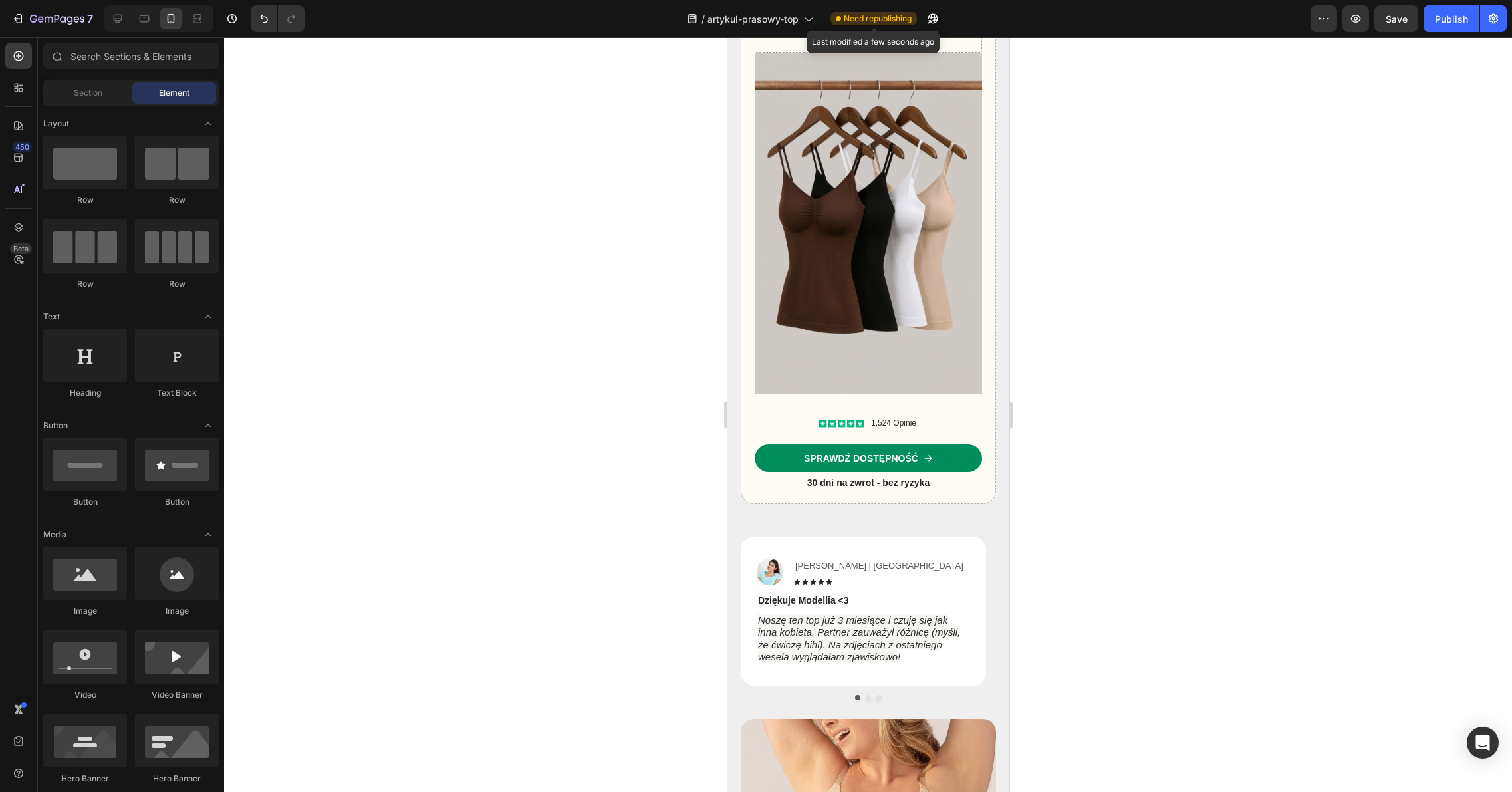
click at [871, 23] on span "Need republishing" at bounding box center [878, 18] width 68 height 12
click at [1443, 19] on div "Publish" at bounding box center [1451, 19] width 33 height 14
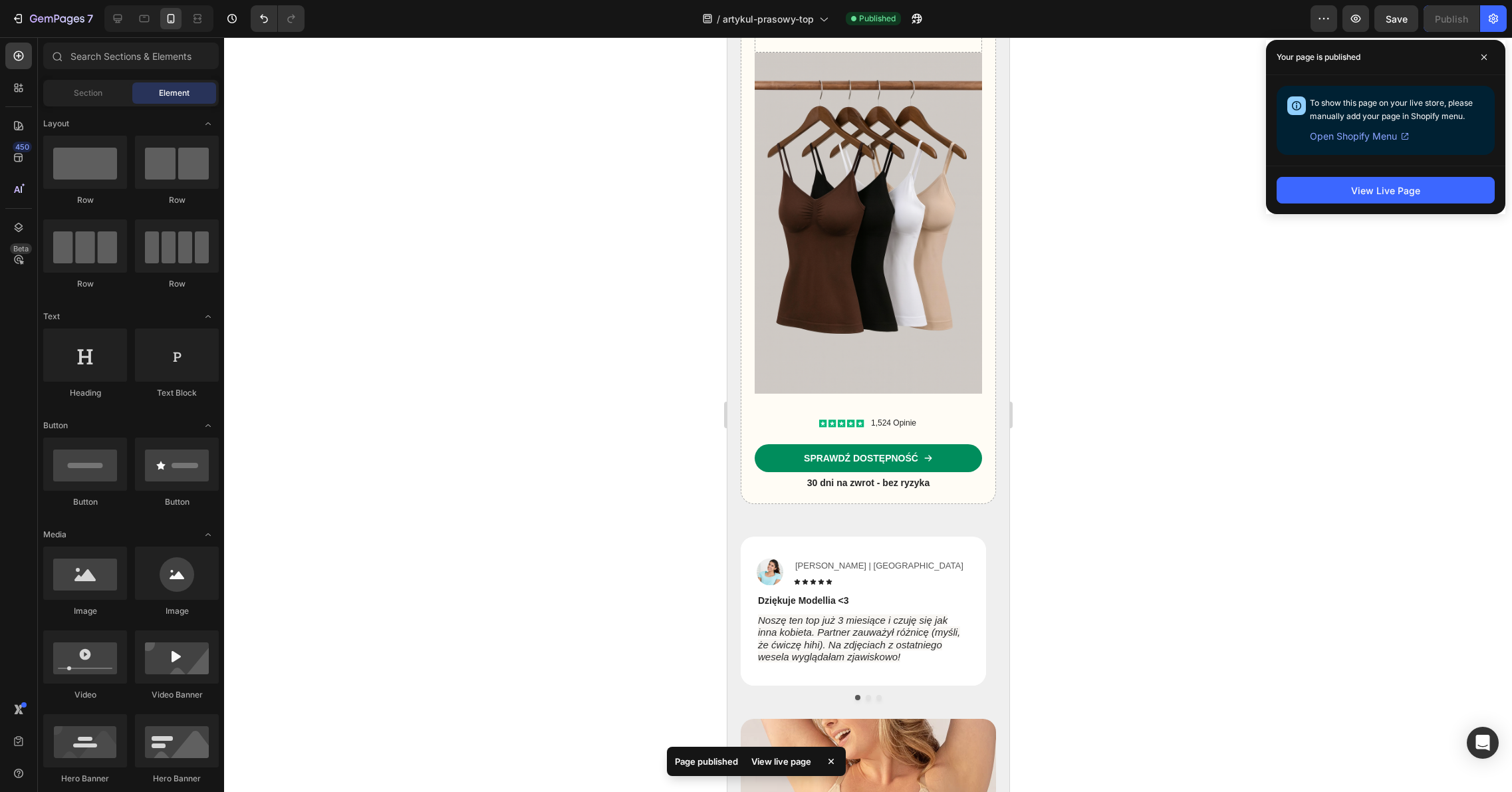
click at [1190, 402] on div at bounding box center [867, 415] width 1287 height 755
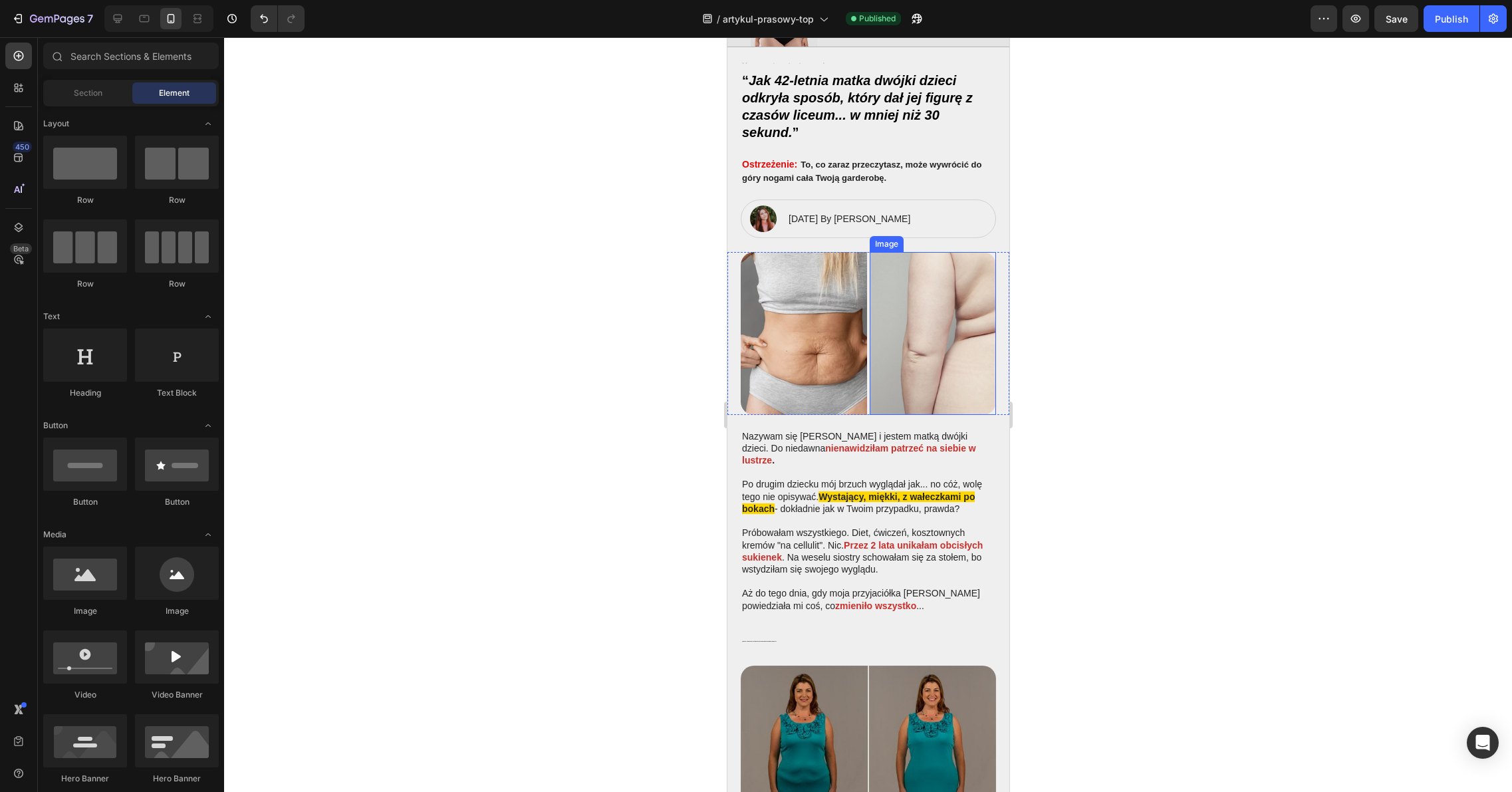
scroll to position [0, 0]
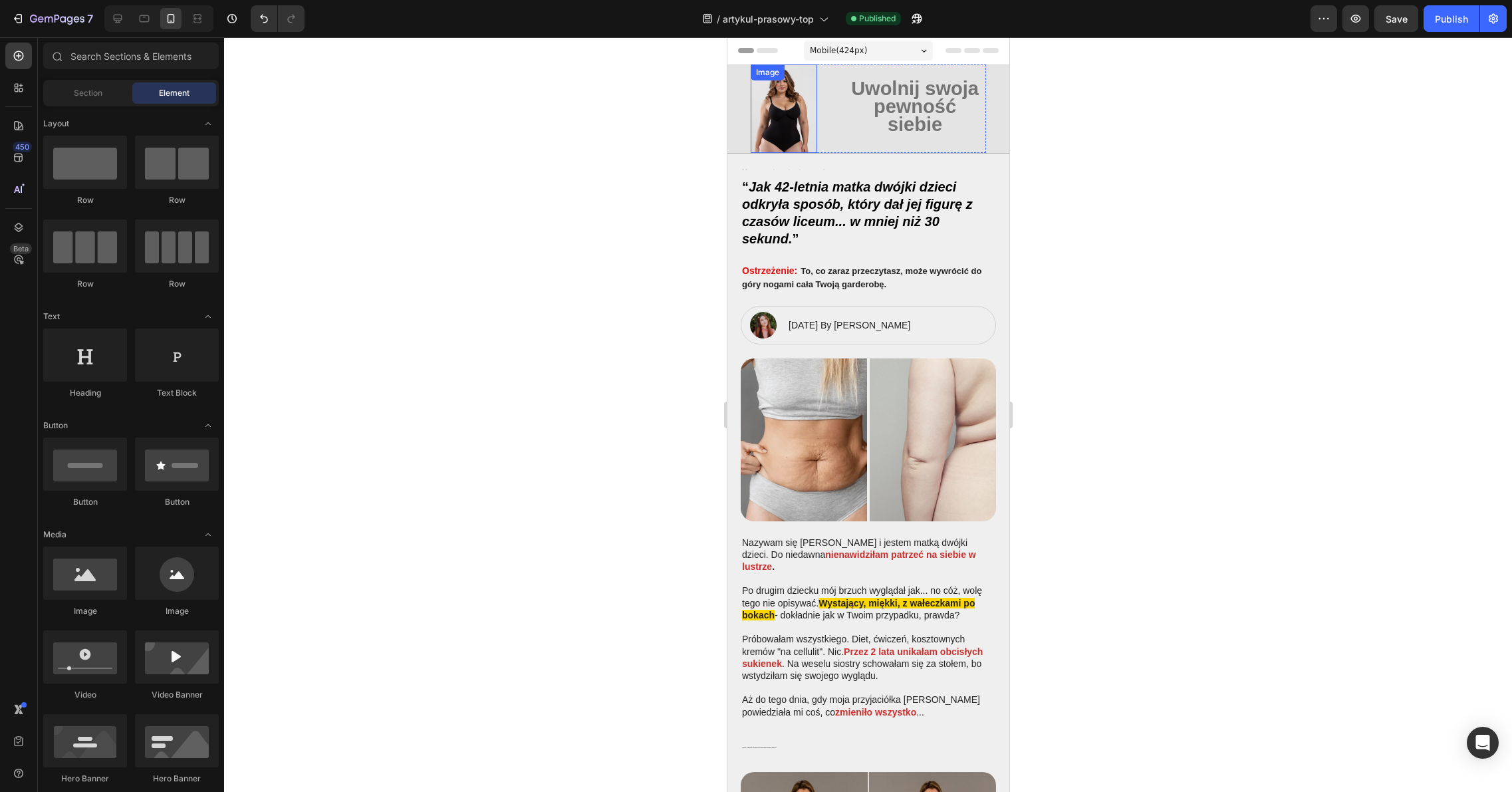
click at [792, 114] on img at bounding box center [783, 109] width 67 height 89
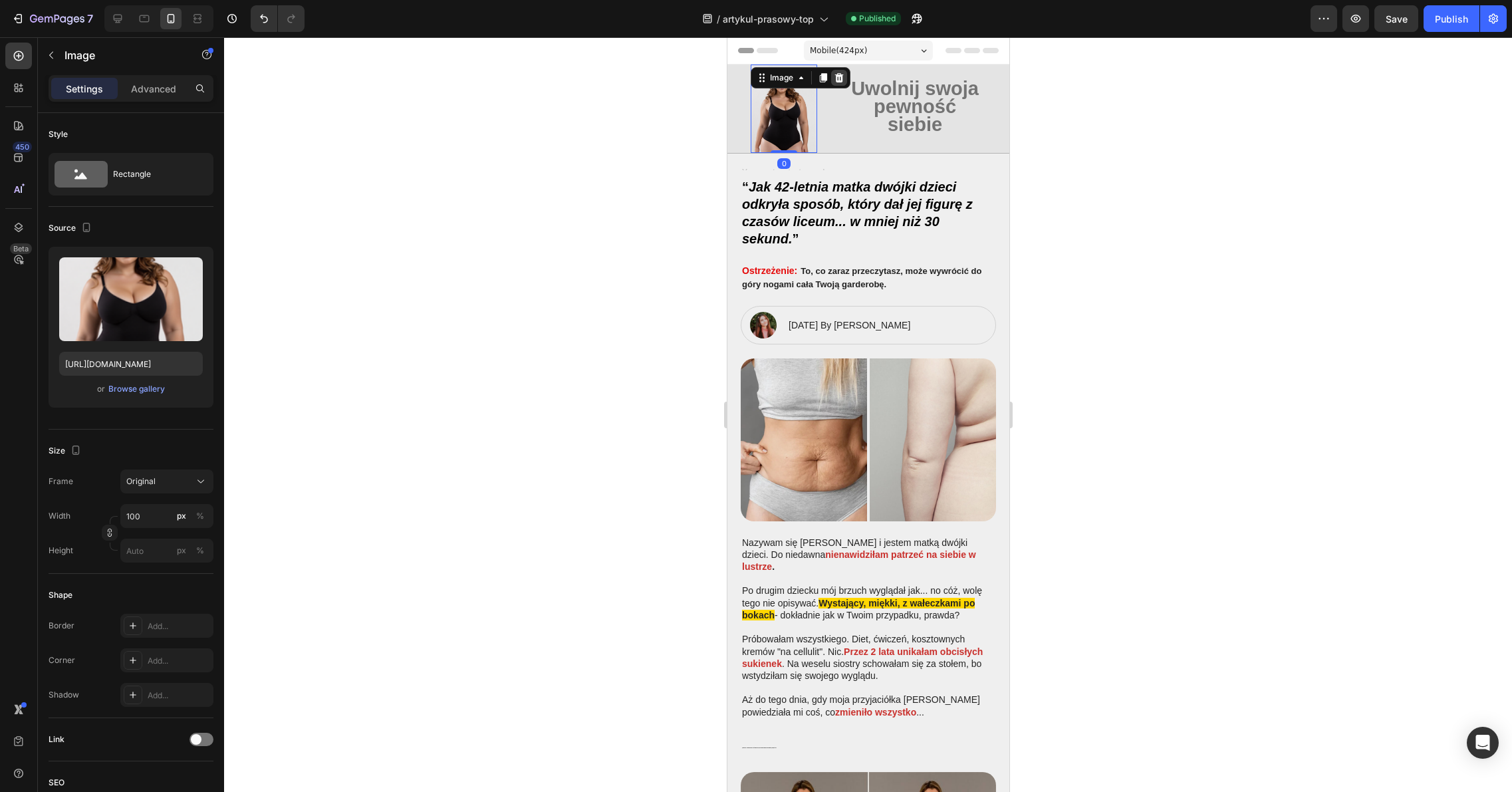
click at [840, 74] on icon at bounding box center [838, 77] width 8 height 9
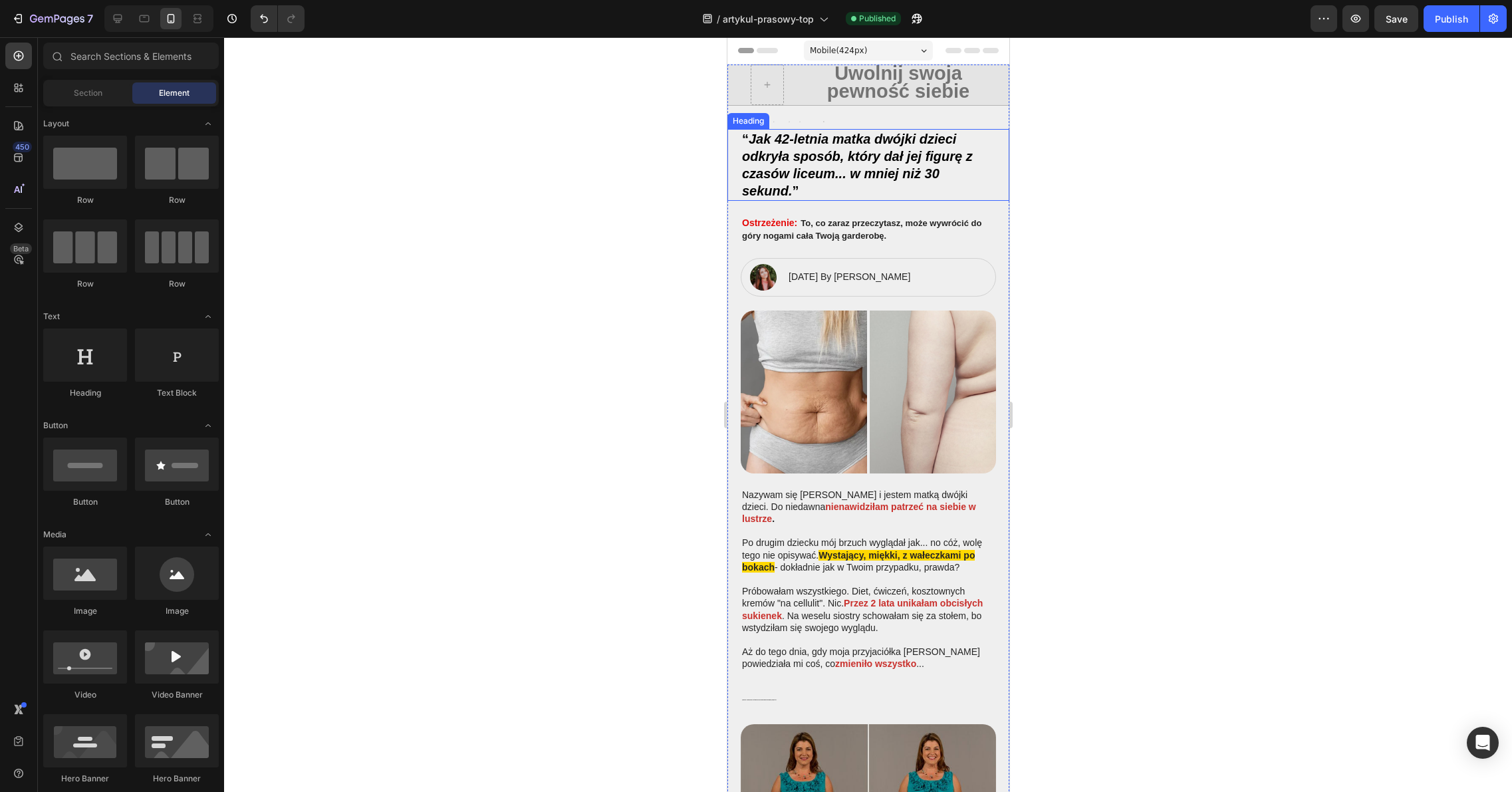
click at [1152, 161] on div at bounding box center [867, 415] width 1287 height 755
click at [898, 93] on strong "Uwolnij swoja pewność siebie" at bounding box center [897, 82] width 142 height 40
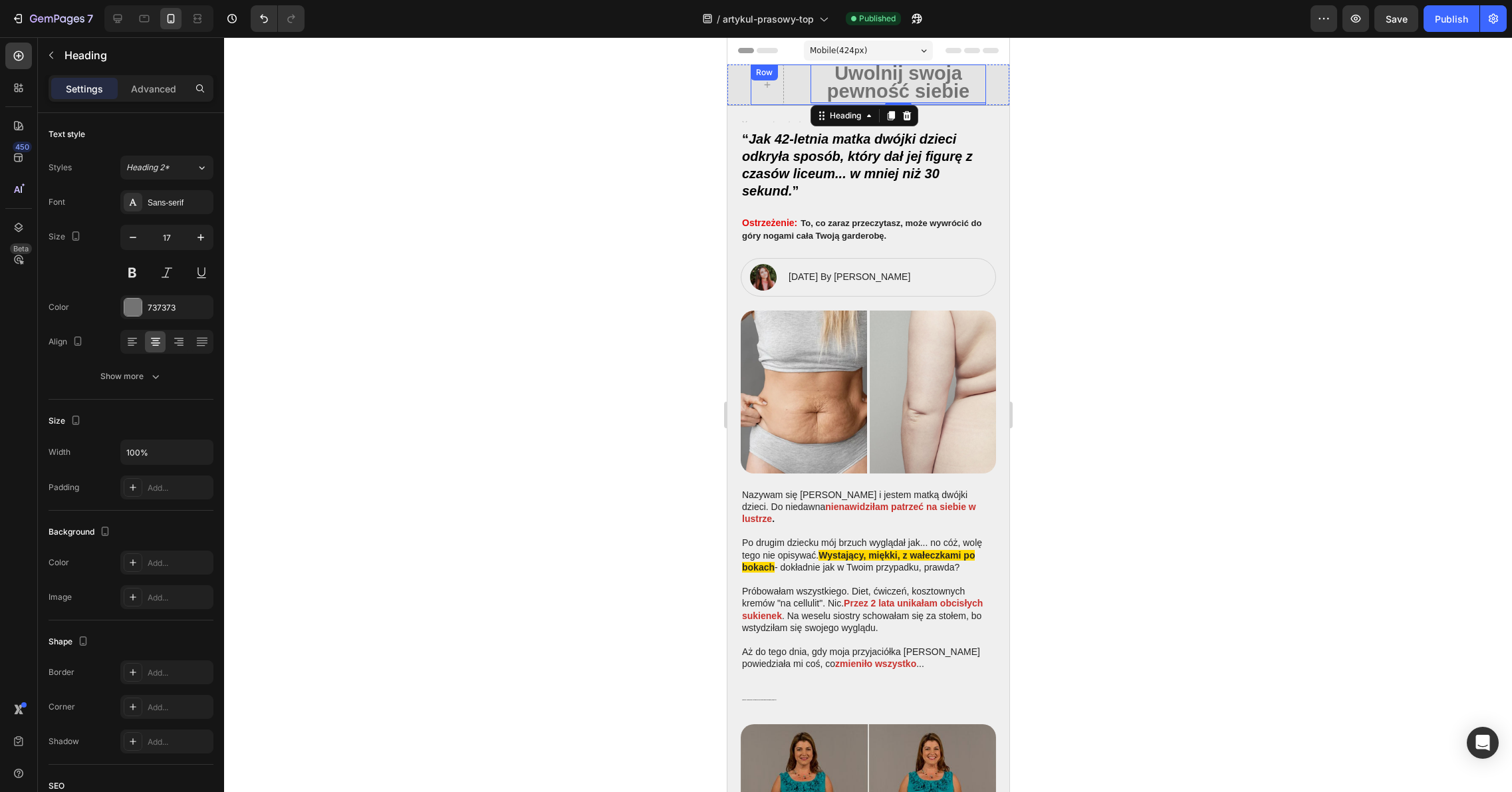
click at [797, 82] on div "Uwolnij swoja pewność siebie Heading 3 Row" at bounding box center [867, 85] width 235 height 40
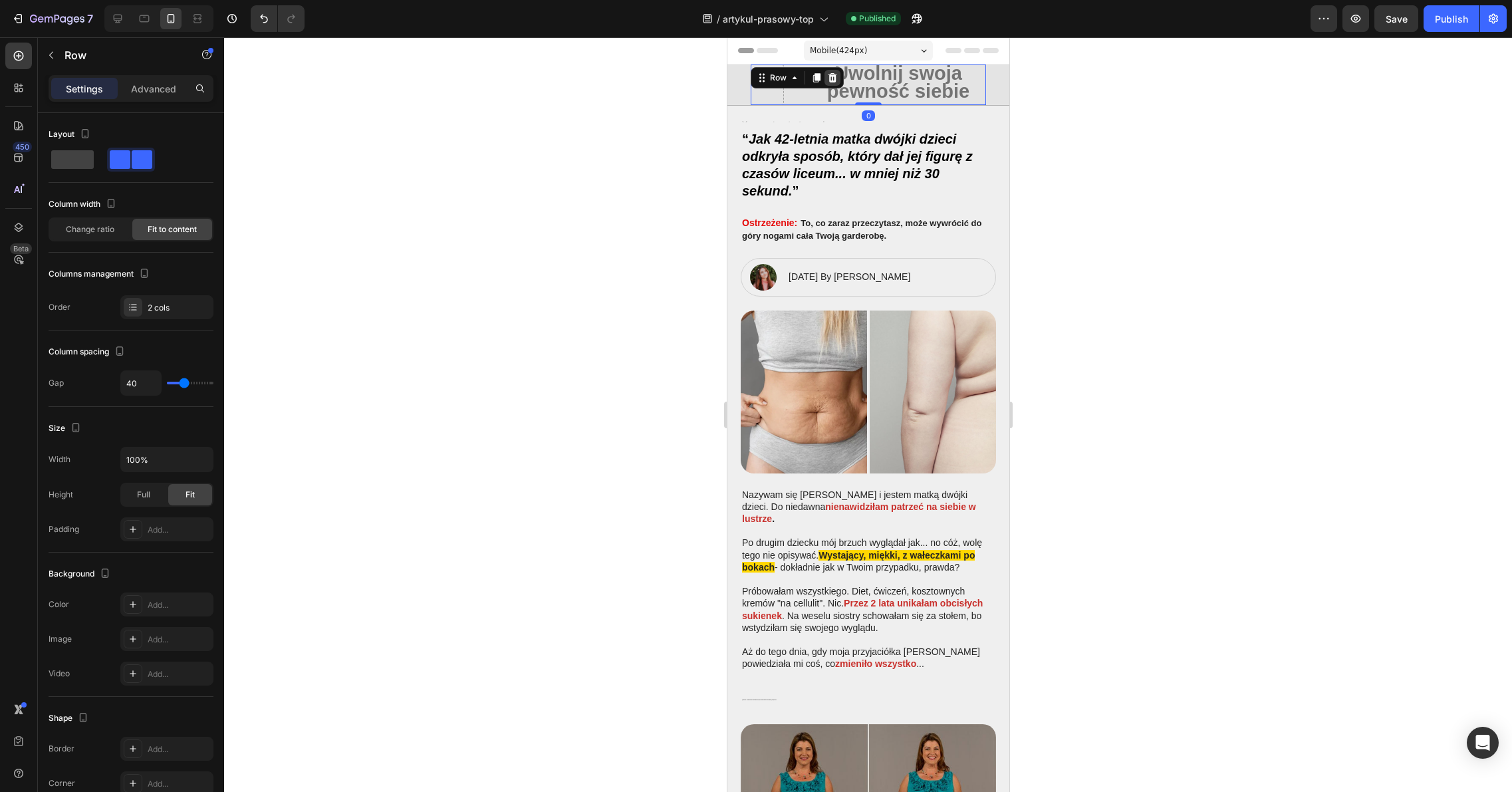
click at [833, 76] on icon at bounding box center [832, 77] width 8 height 9
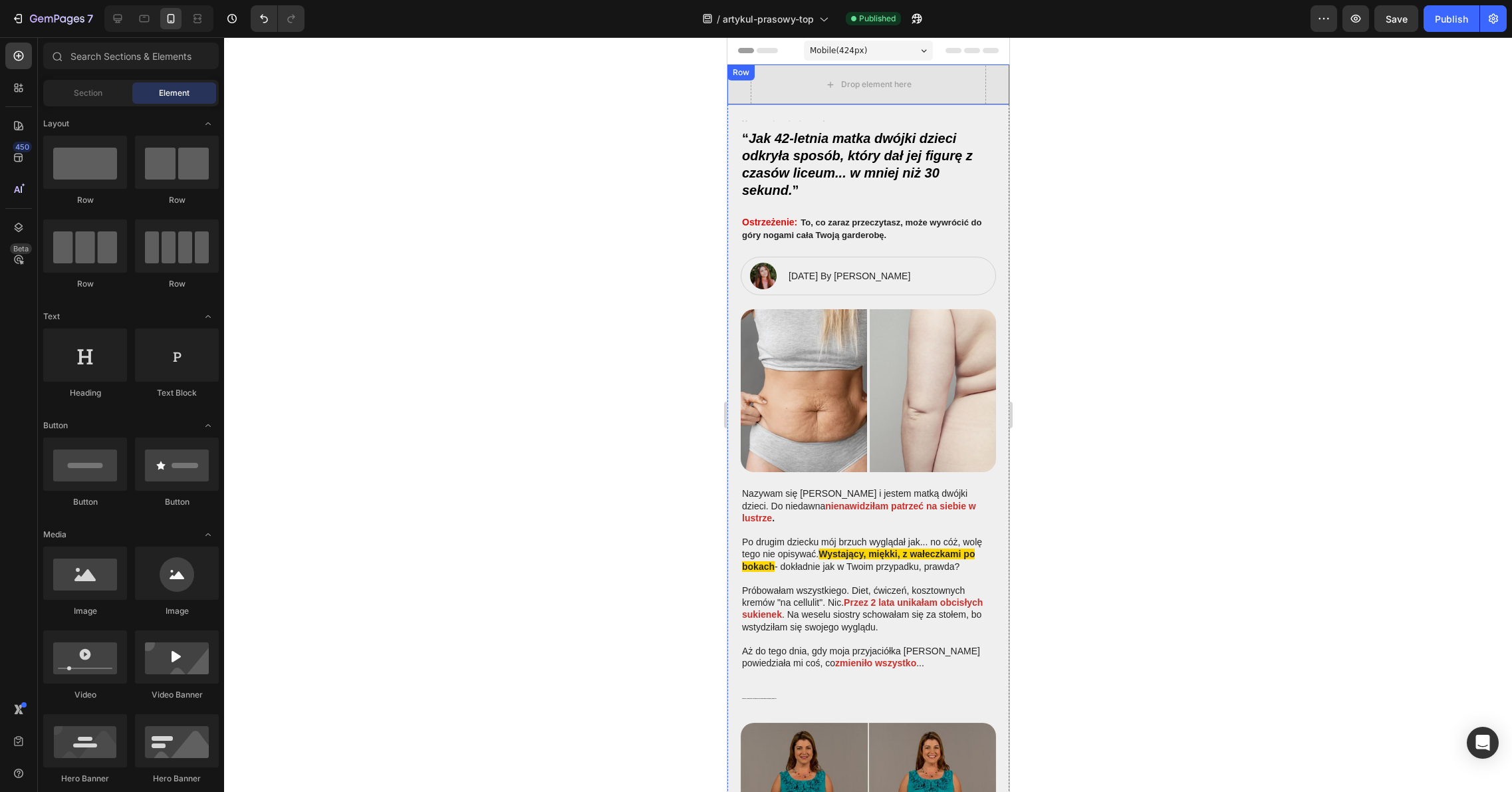
click at [747, 86] on div "Drop element here Row" at bounding box center [867, 85] width 282 height 40
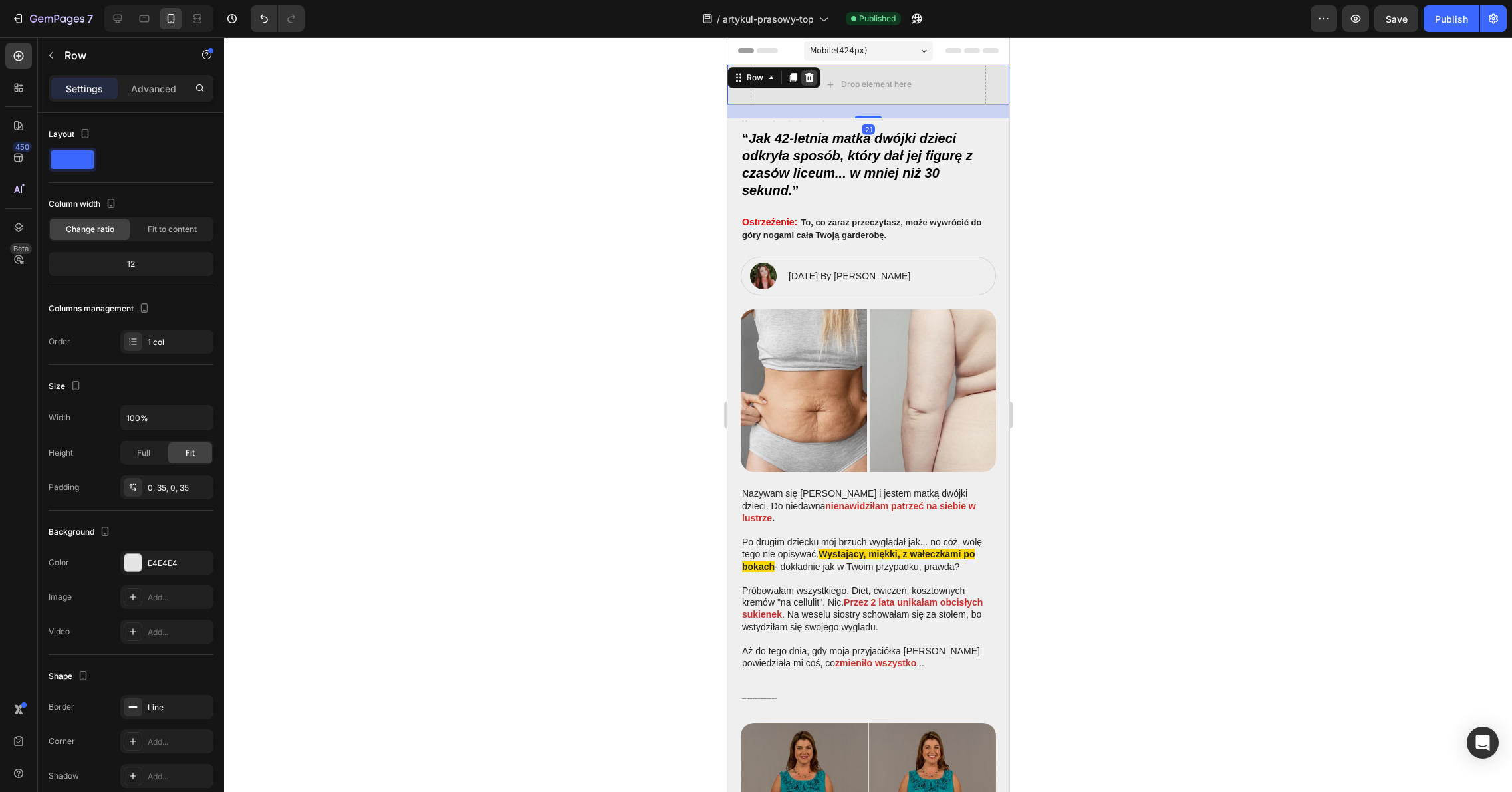
click at [806, 76] on icon at bounding box center [808, 77] width 8 height 9
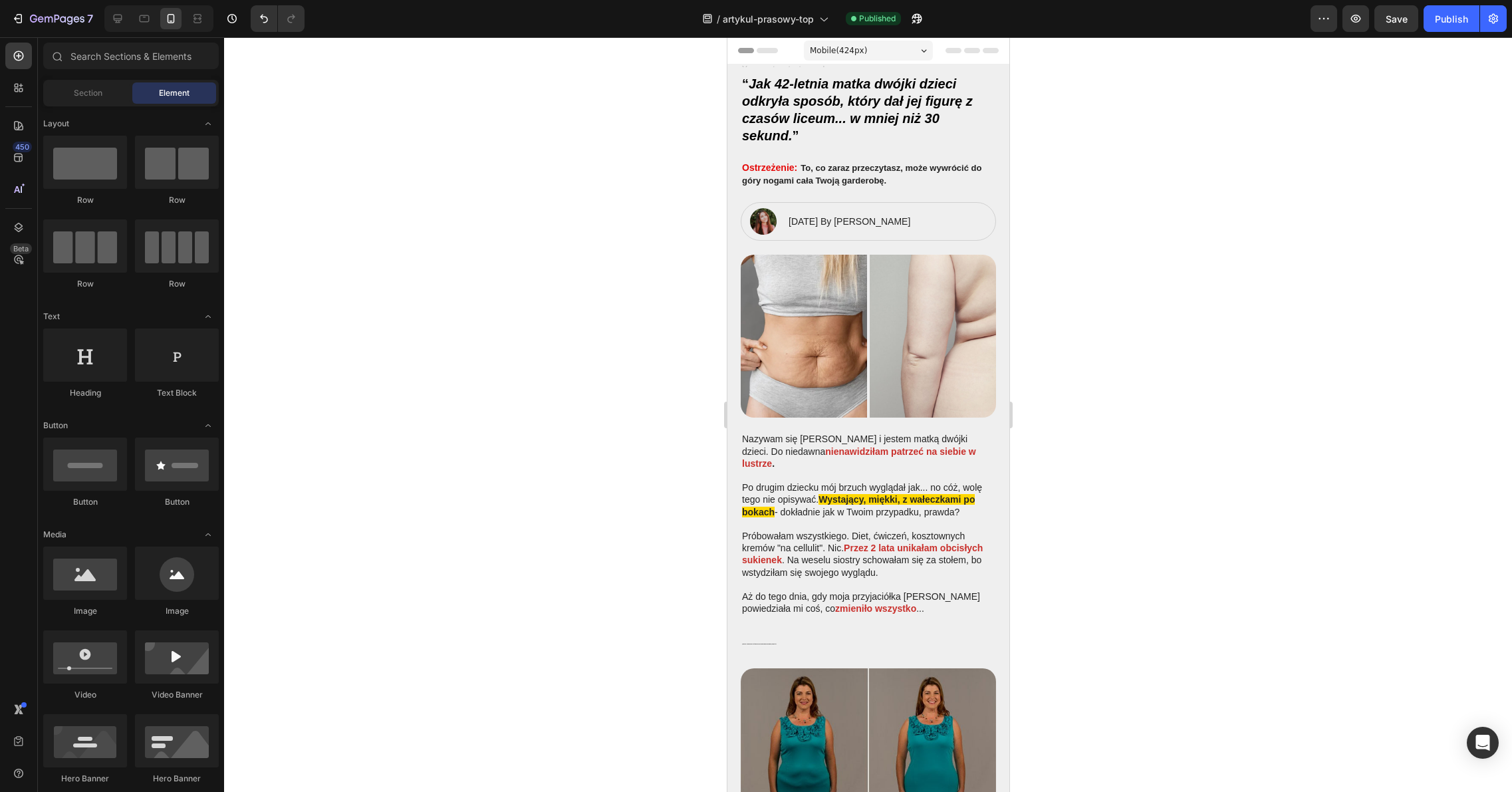
click at [1219, 162] on div at bounding box center [867, 415] width 1287 height 755
click at [1448, 17] on div "Publish" at bounding box center [1451, 19] width 33 height 14
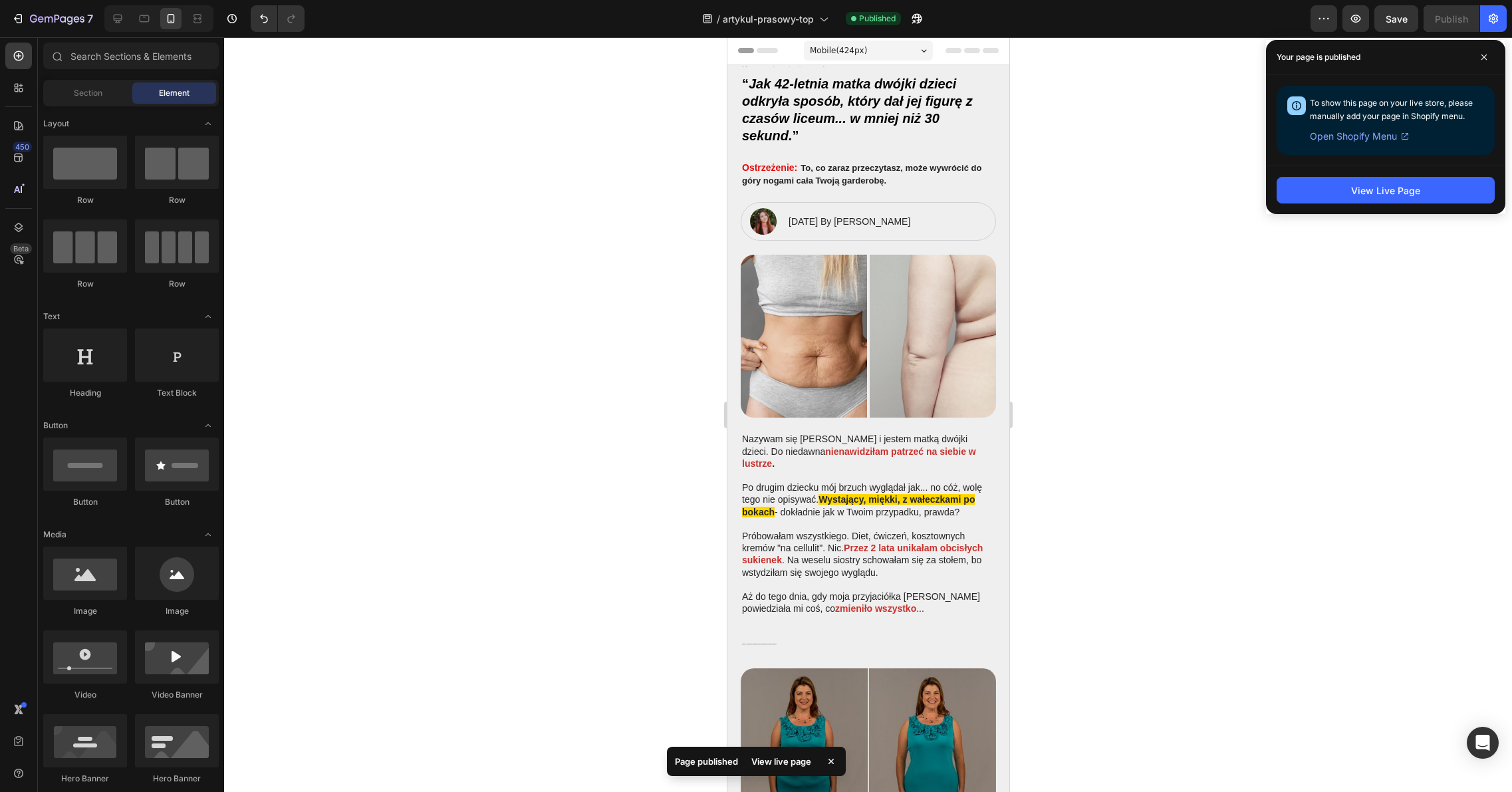
click at [1136, 161] on div at bounding box center [867, 415] width 1287 height 755
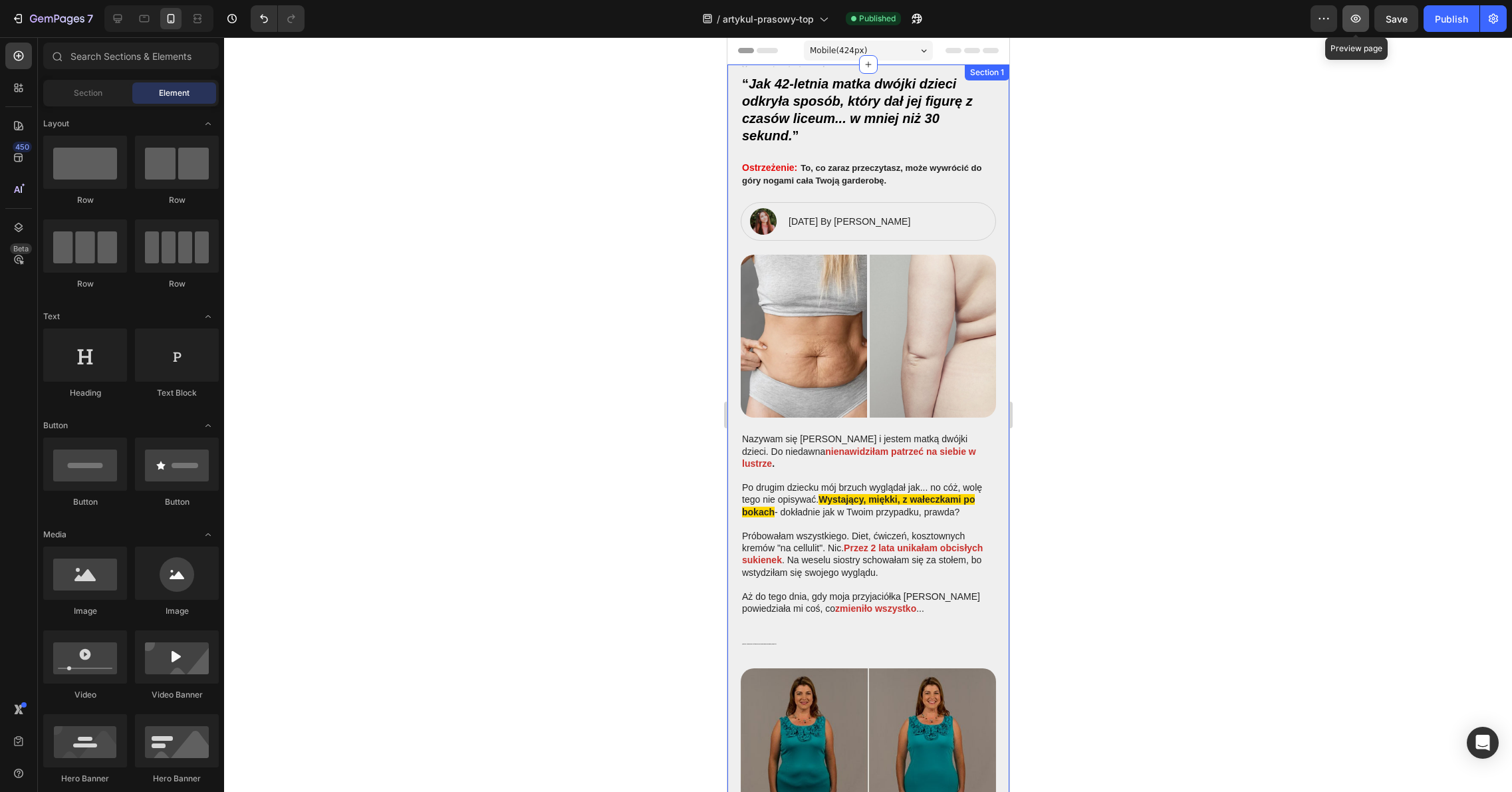
click at [1356, 24] on icon "button" at bounding box center [1355, 18] width 13 height 13
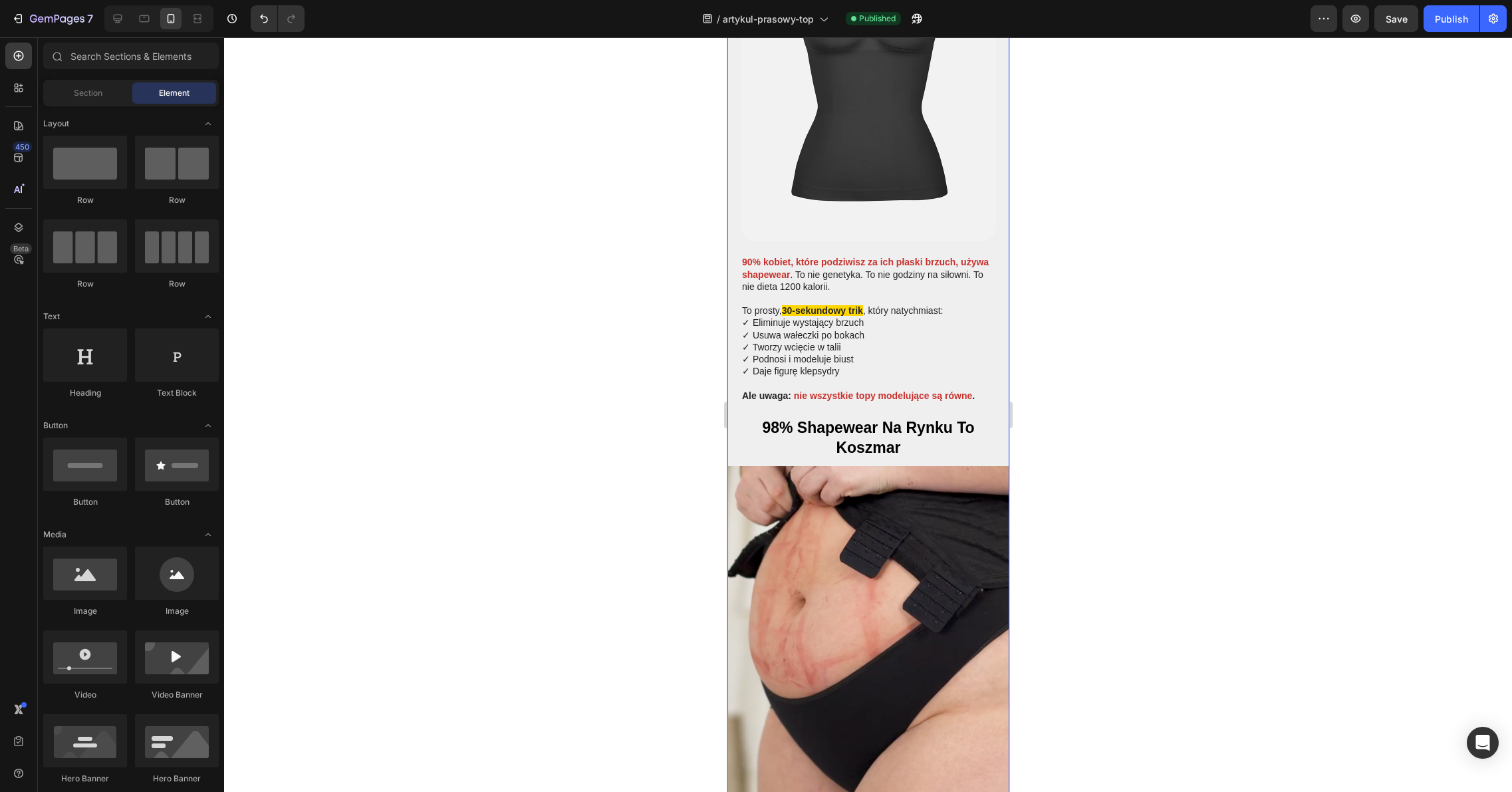
scroll to position [1492, 0]
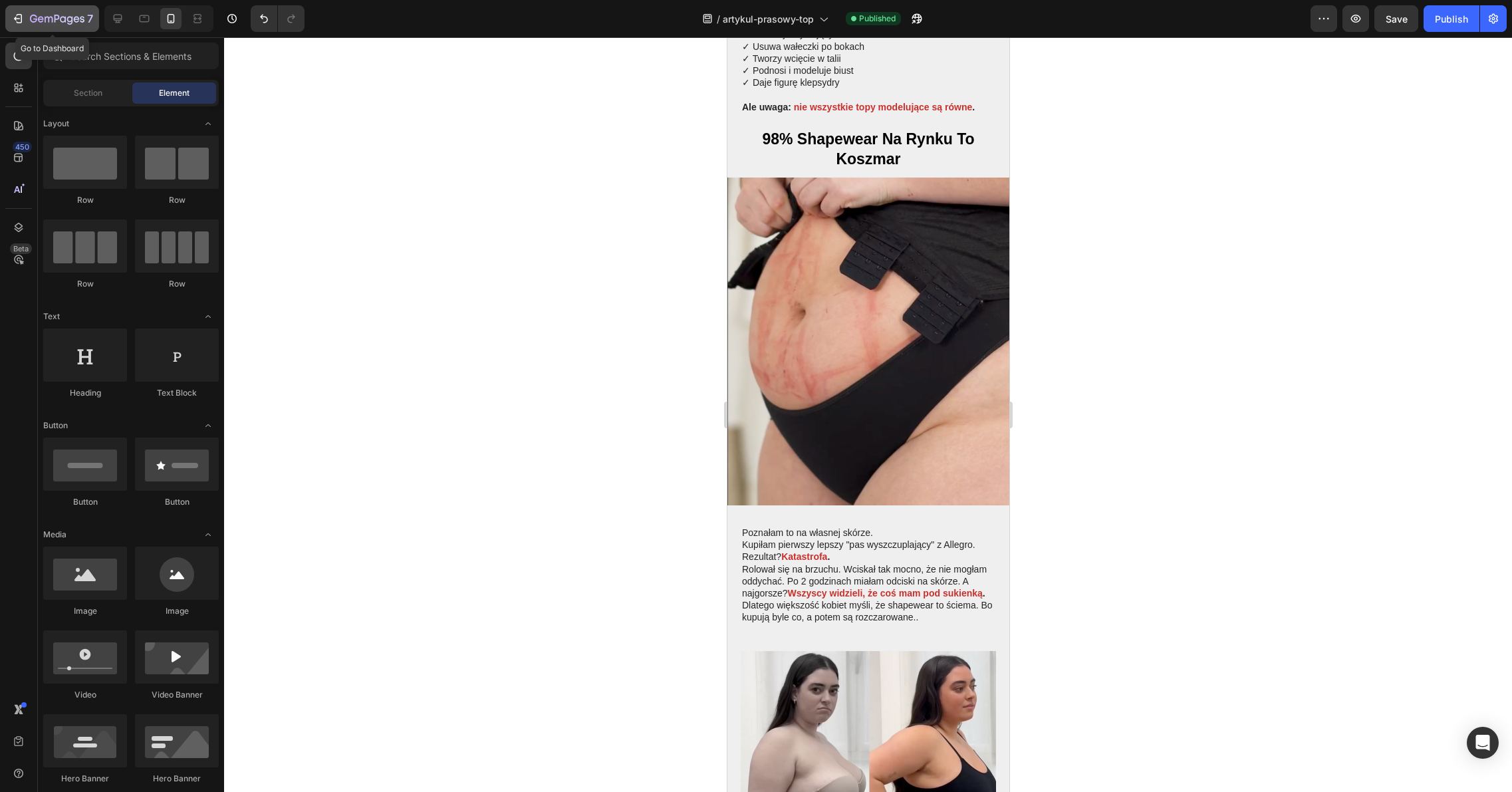
click at [60, 17] on icon "button" at bounding box center [62, 19] width 6 height 6
